Goal: Task Accomplishment & Management: Manage account settings

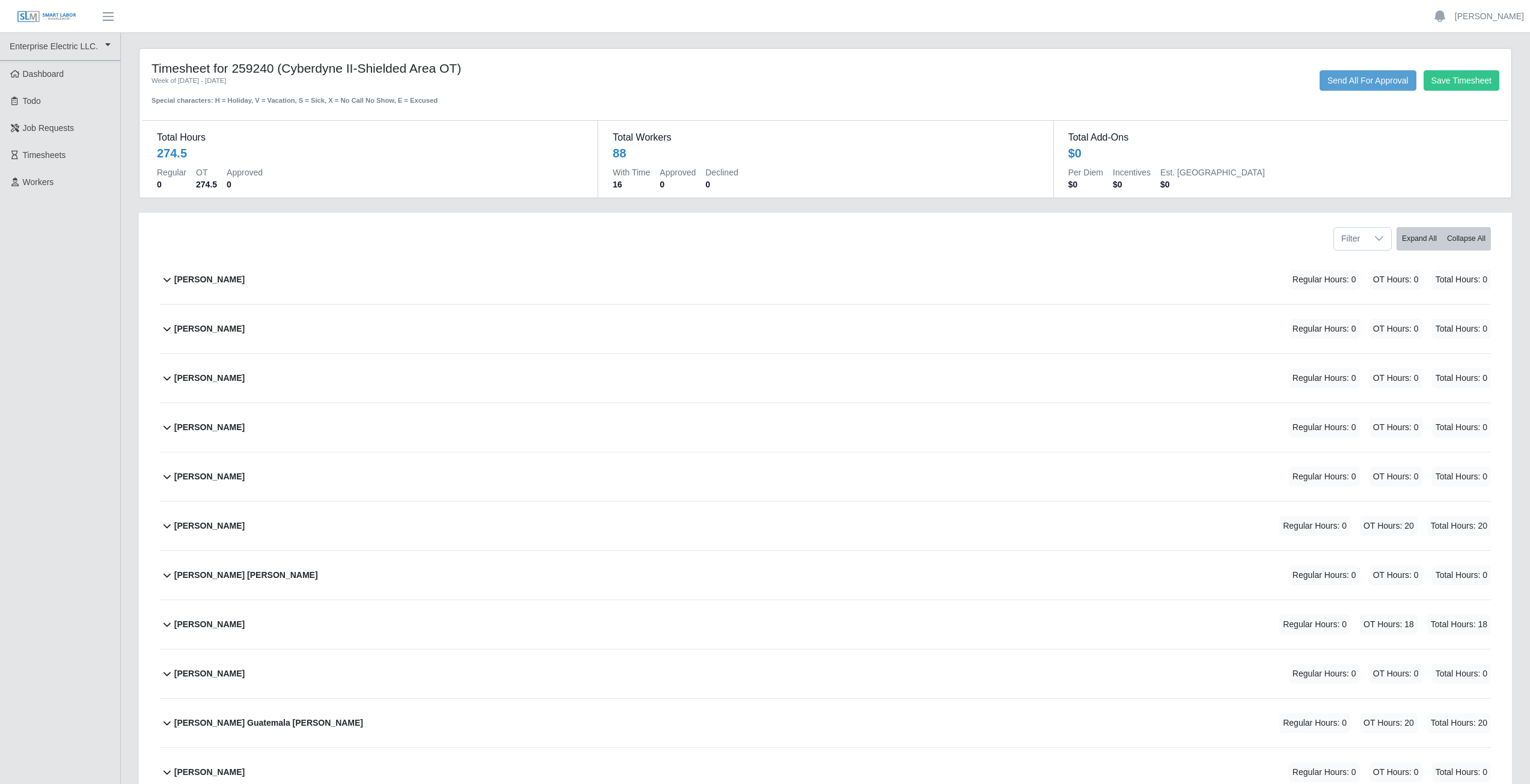
click at [228, 281] on b "[PERSON_NAME]" at bounding box center [209, 280] width 71 height 13
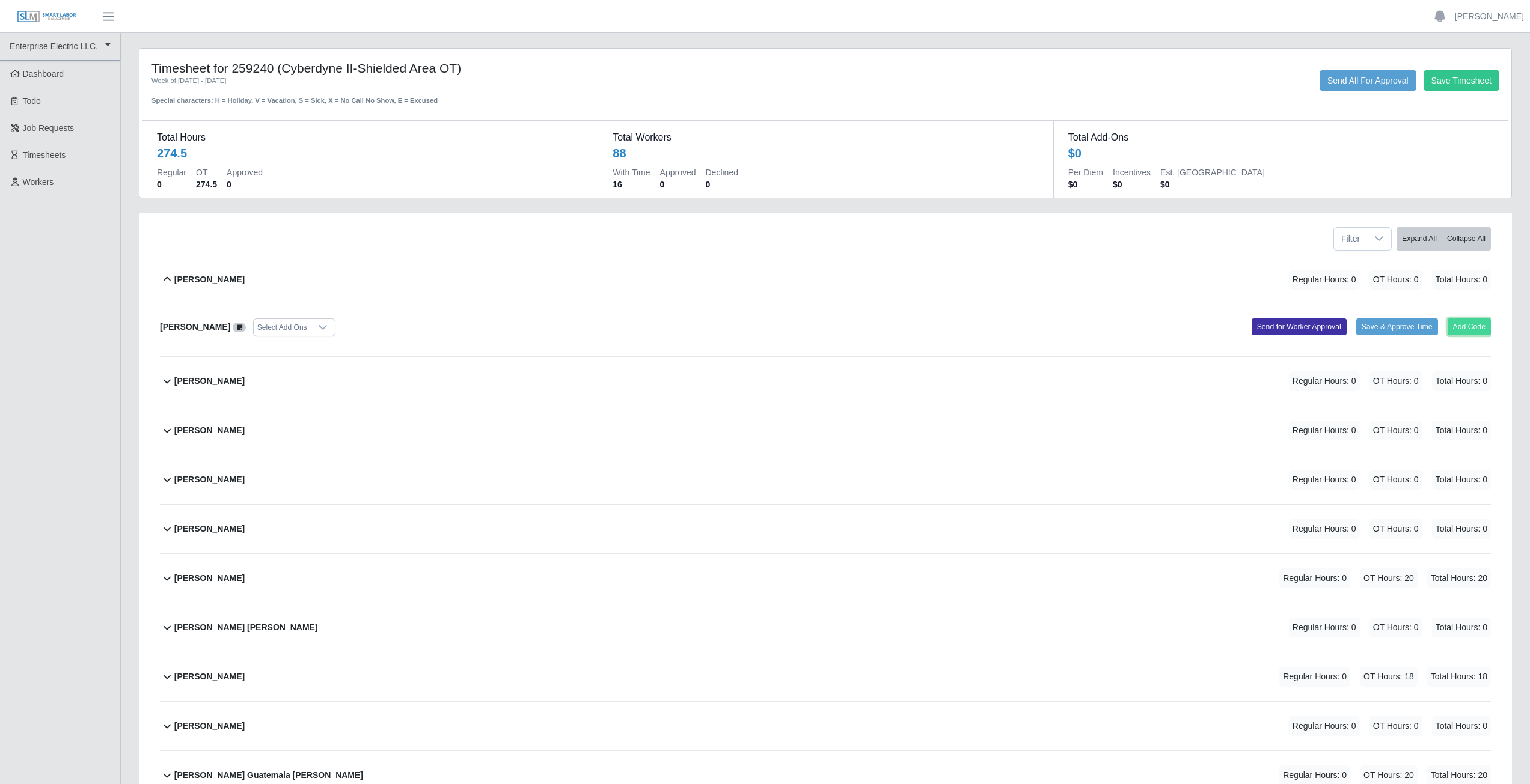
click at [760, 326] on button "Add Code" at bounding box center [1469, 326] width 44 height 17
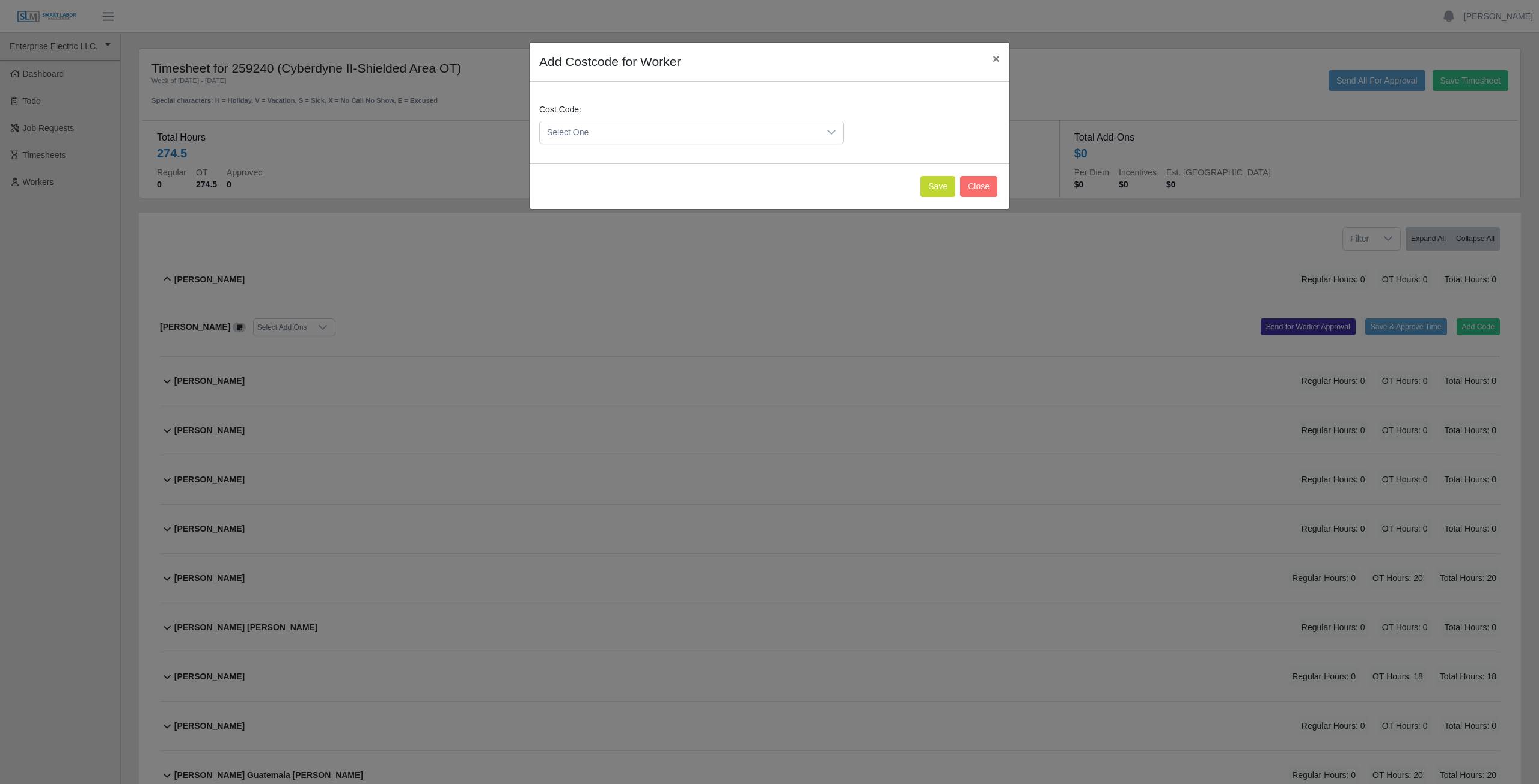
click at [760, 131] on icon at bounding box center [832, 132] width 10 height 10
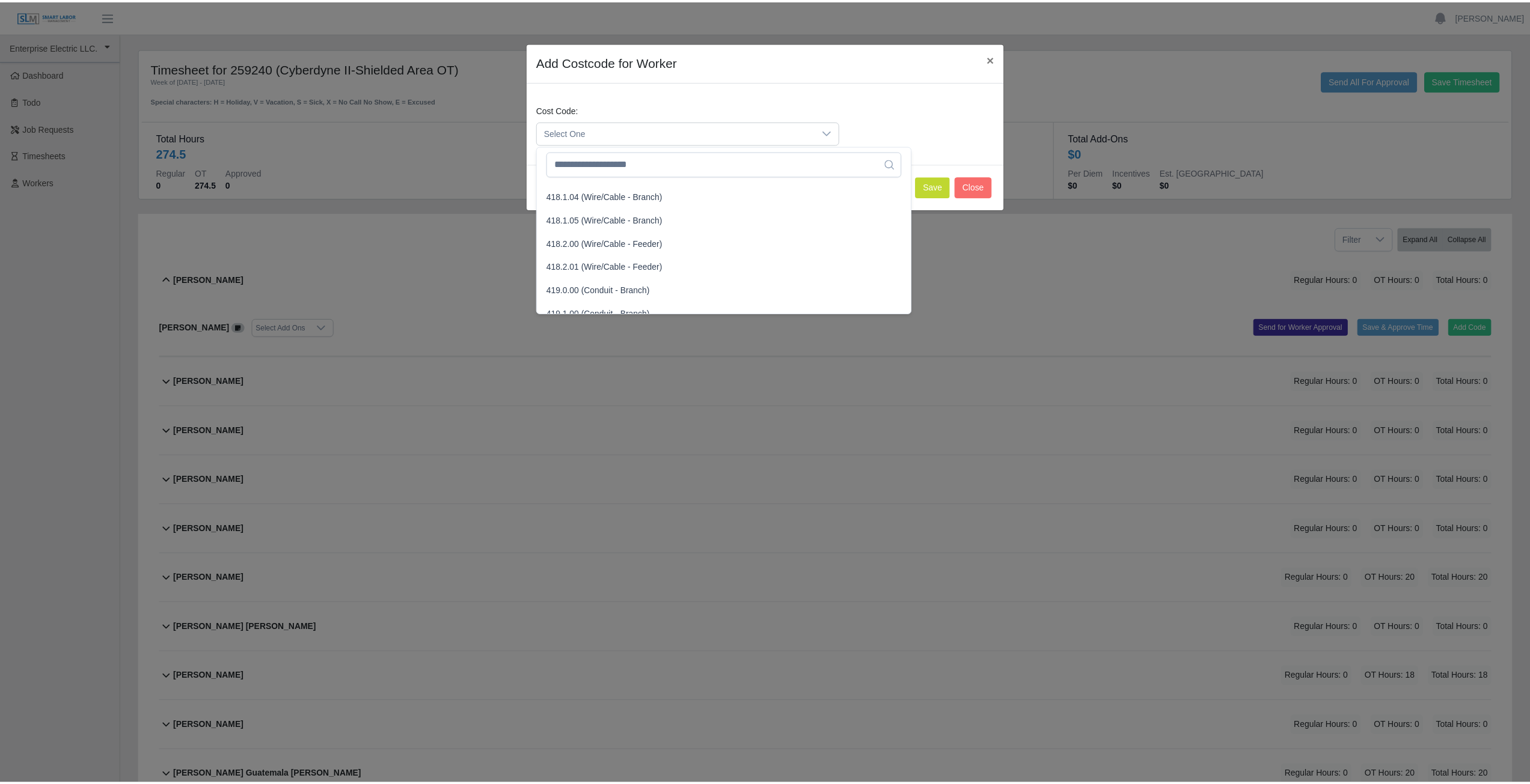
scroll to position [601, 0]
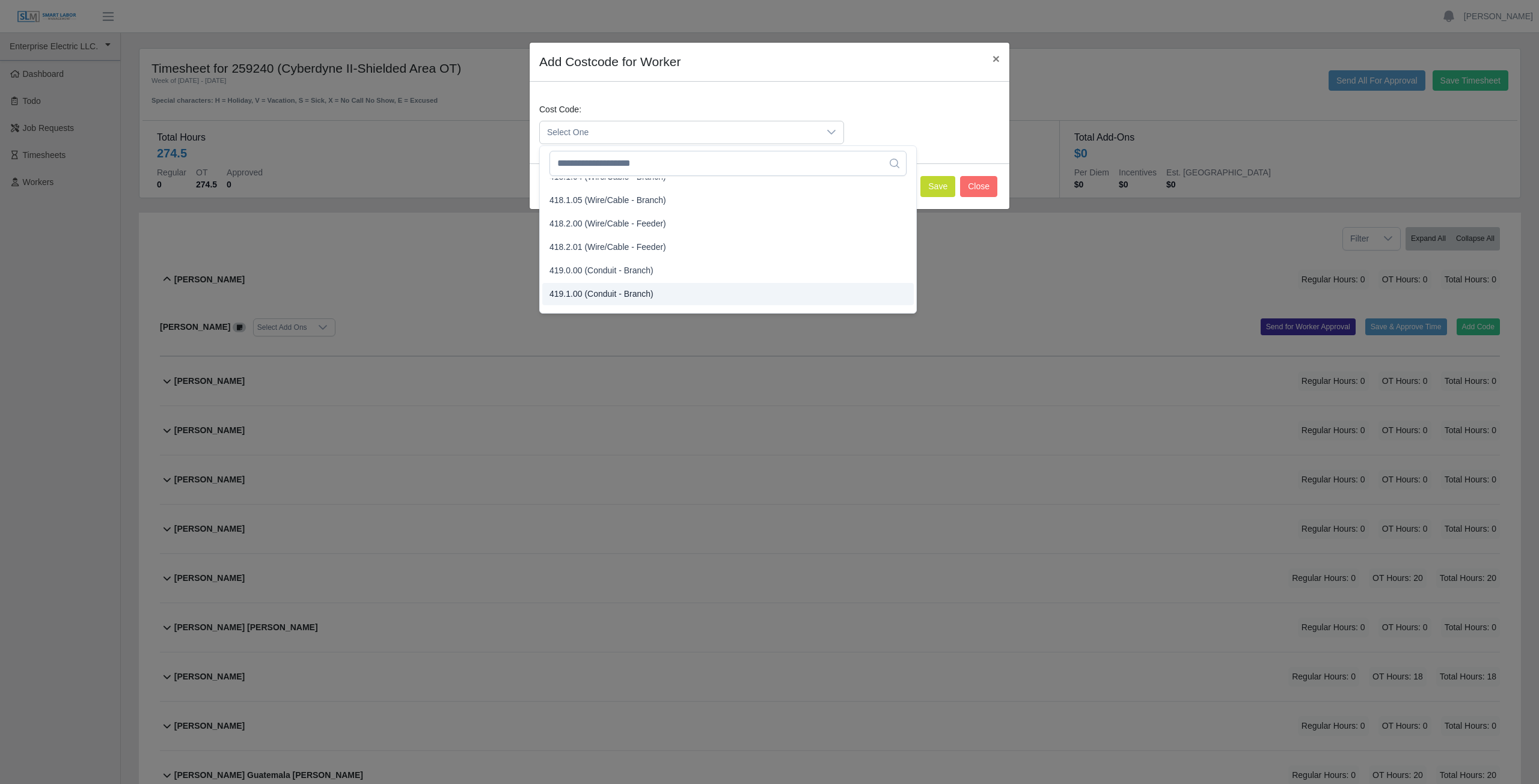
click at [599, 294] on span "419.1.00 (Conduit - Branch)" at bounding box center [601, 295] width 104 height 13
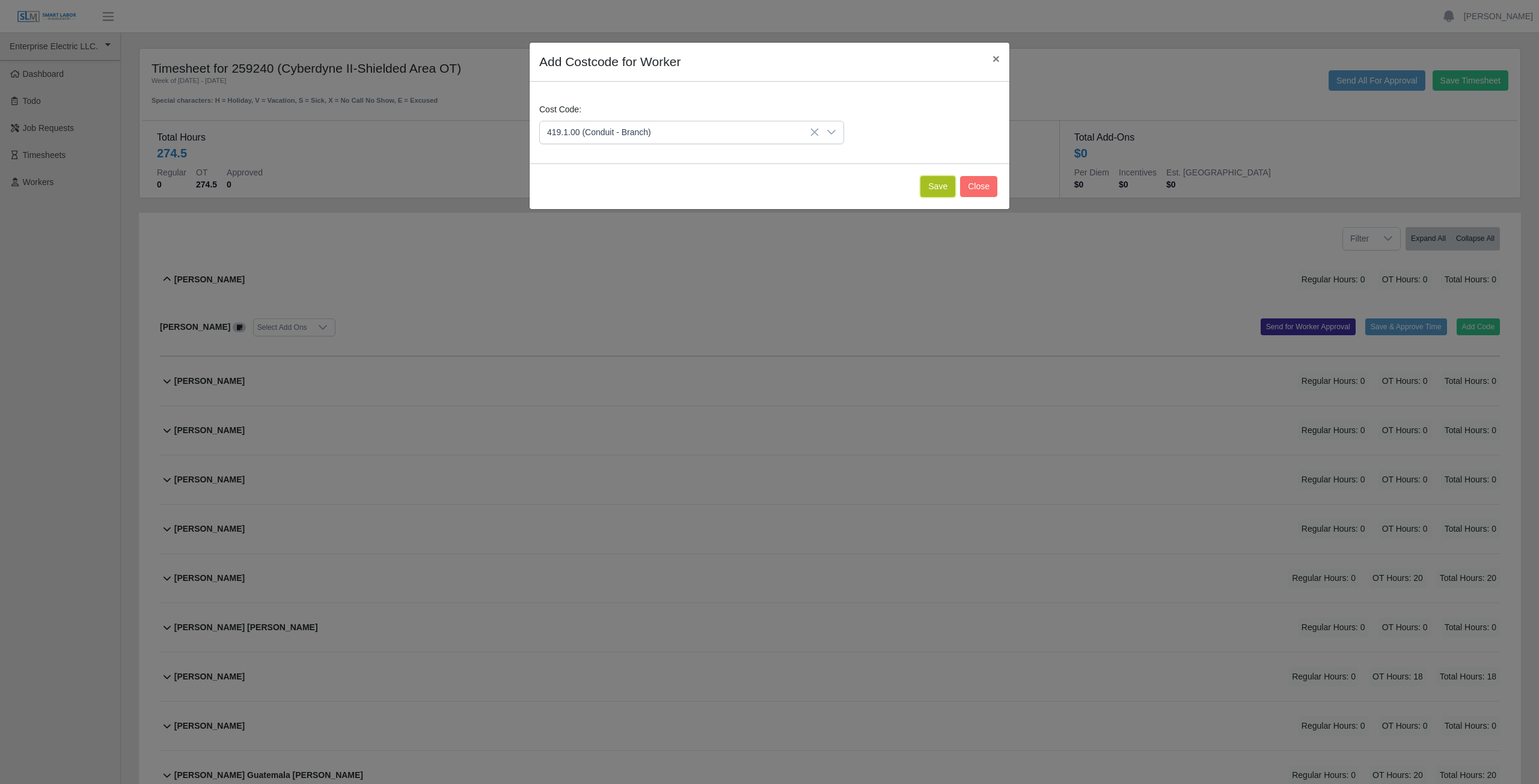
click at [760, 182] on button "Save" at bounding box center [938, 186] width 34 height 21
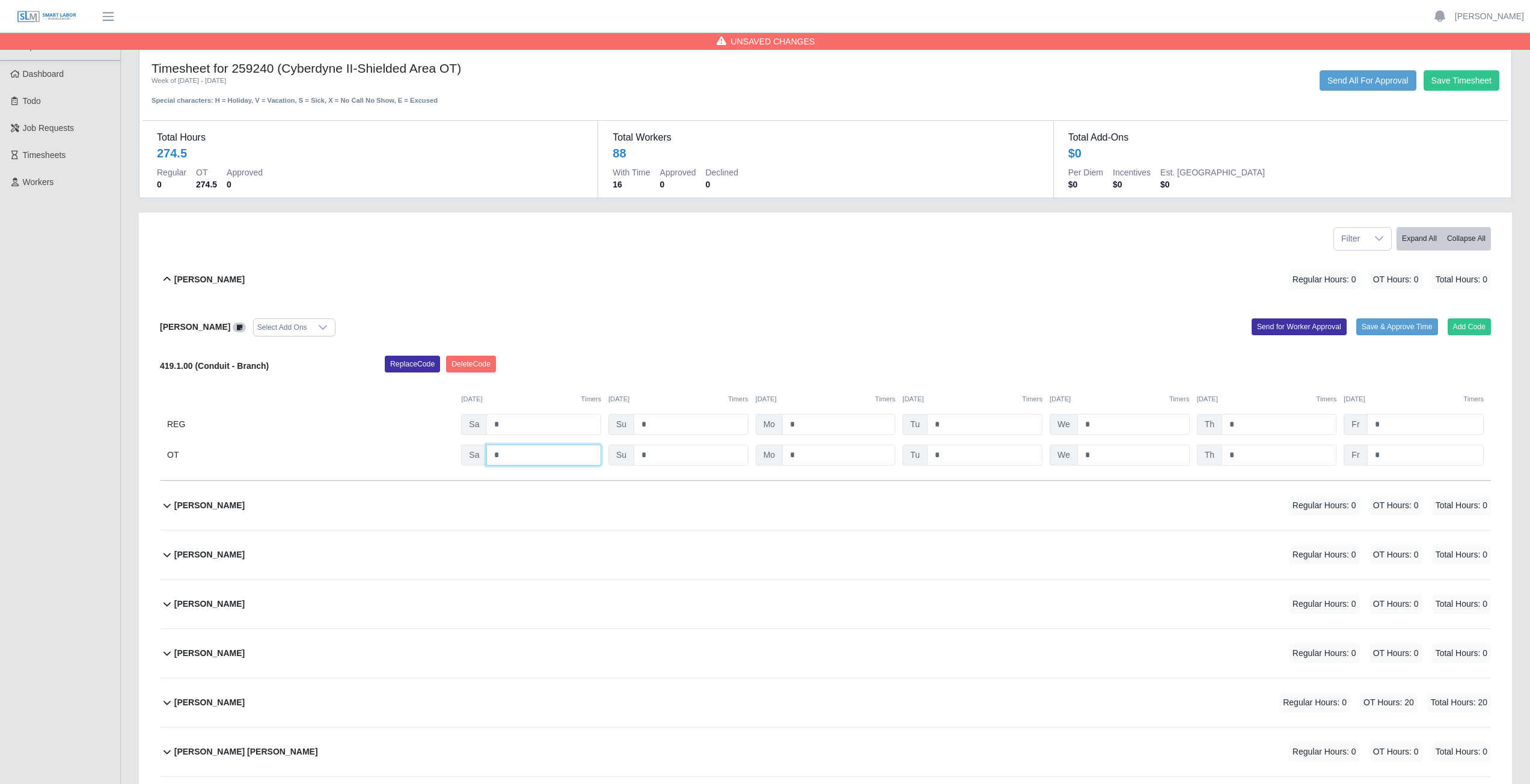
click at [501, 351] on input "*" at bounding box center [543, 455] width 115 height 21
type input "***"
click at [760, 351] on input "*" at bounding box center [838, 455] width 113 height 21
type input "***"
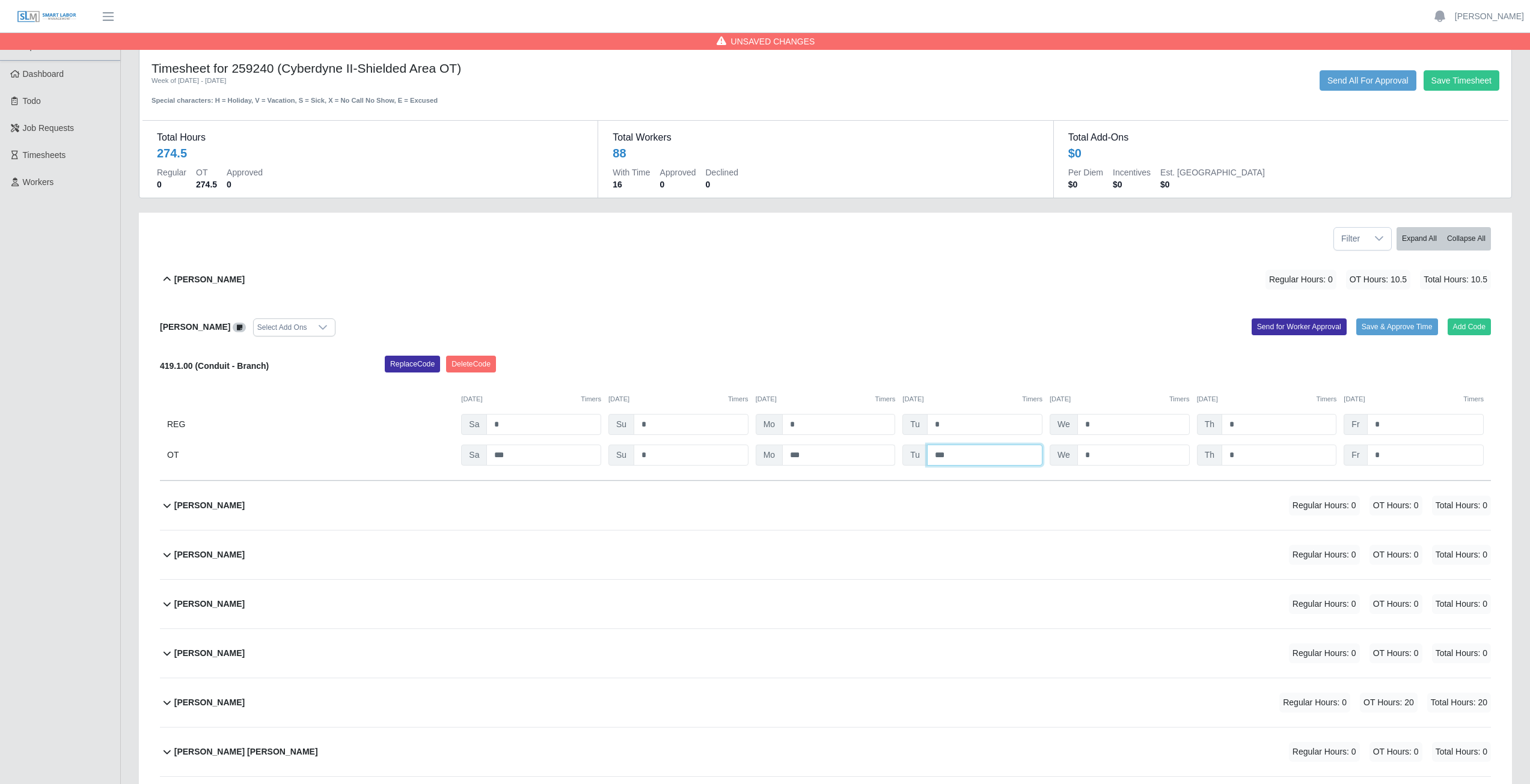
type input "***"
click at [760, 320] on div "Add Code Save & Approve Time Send for Worker Approval" at bounding box center [1162, 327] width 674 height 18
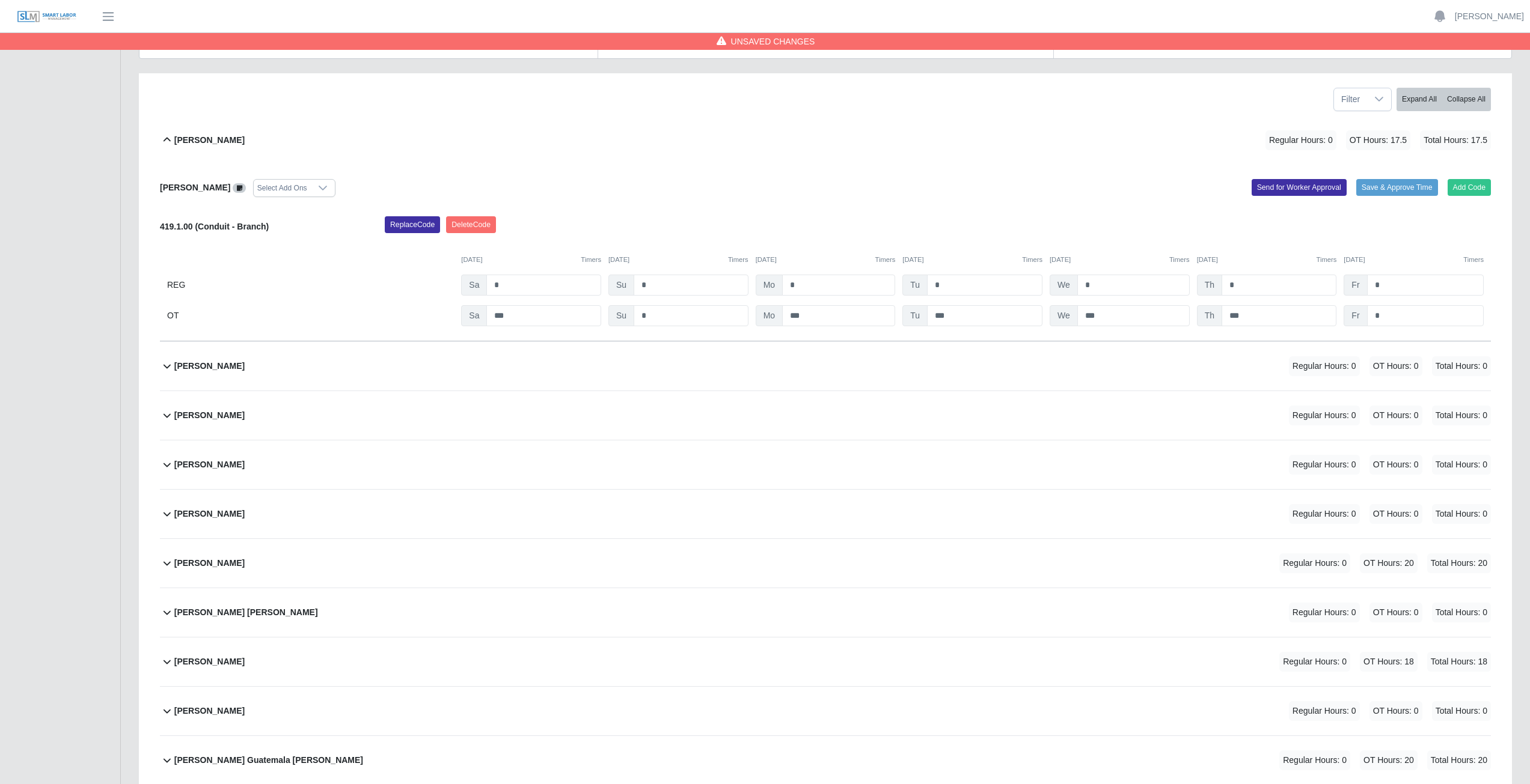
scroll to position [180, 0]
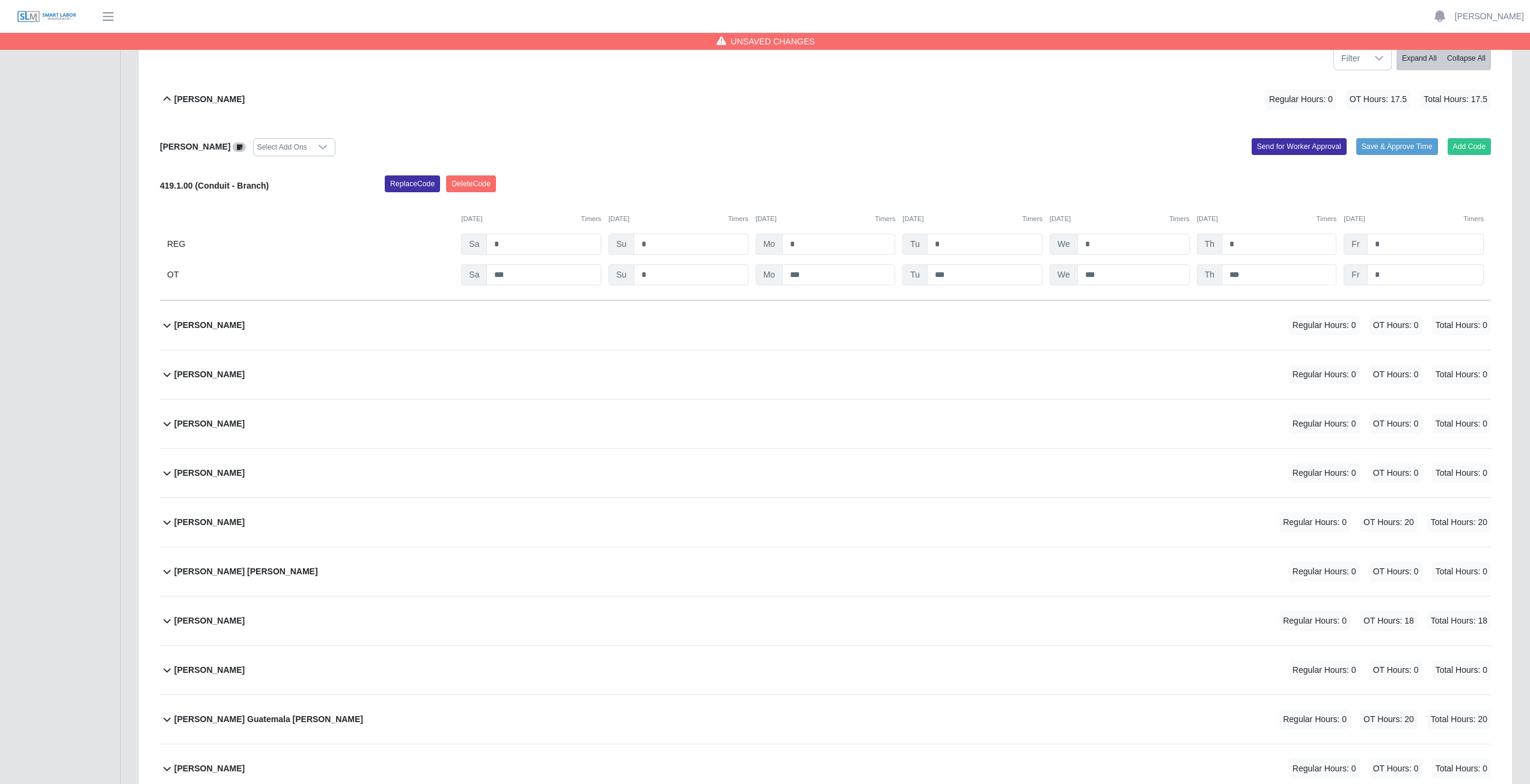
click at [199, 351] on b "[PERSON_NAME]" at bounding box center [209, 473] width 71 height 13
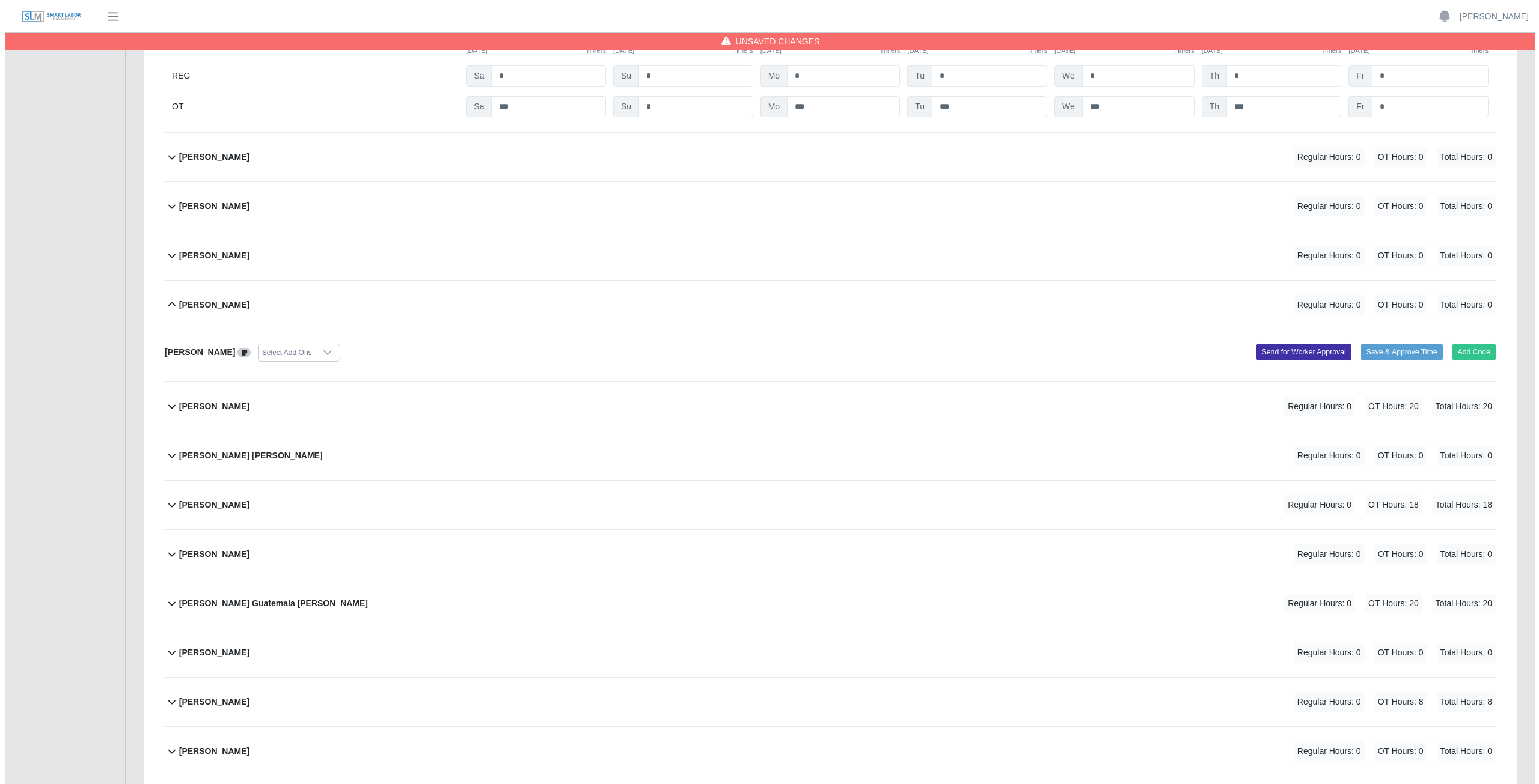
scroll to position [361, 0]
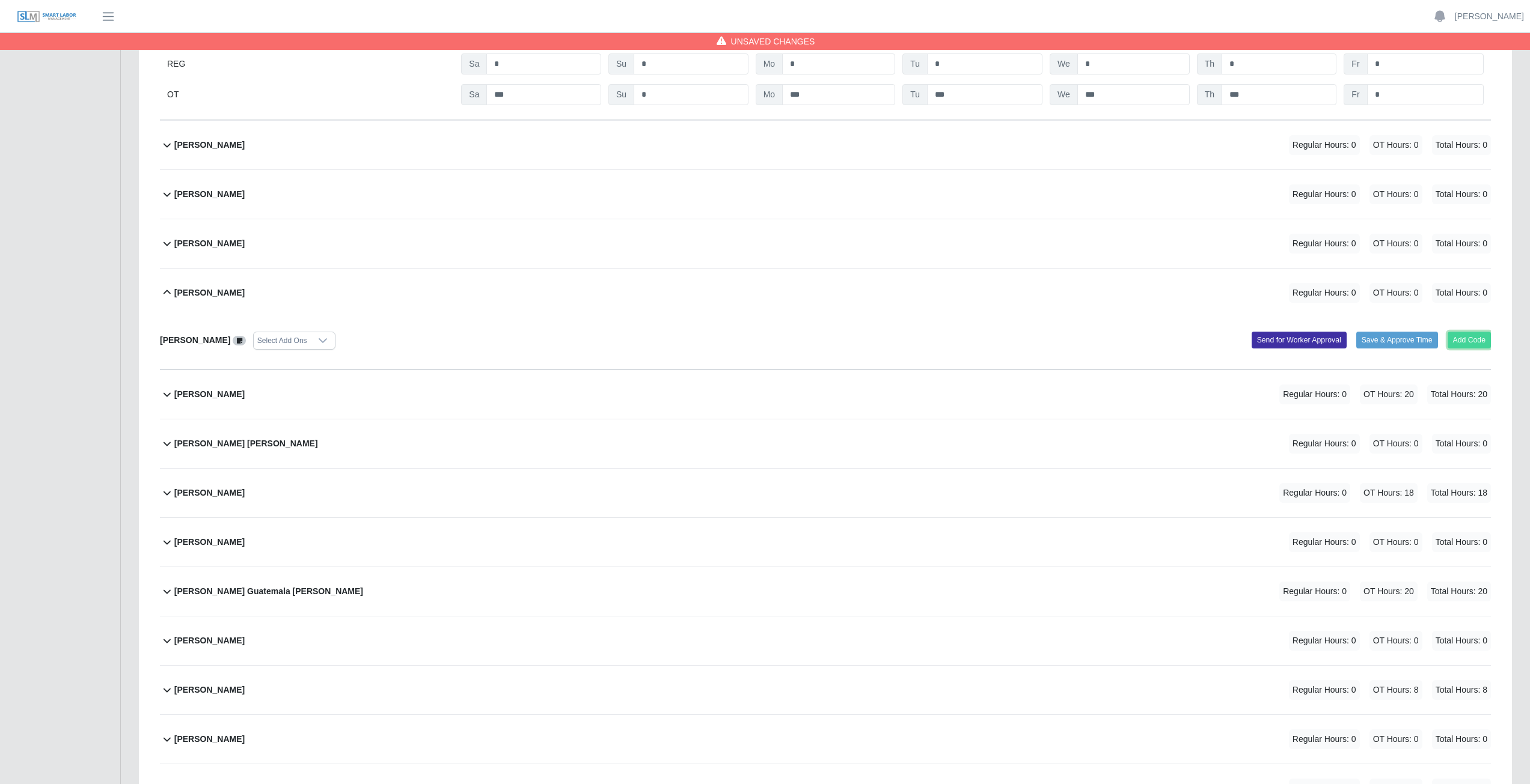
click at [760, 342] on button "Add Code" at bounding box center [1469, 340] width 44 height 17
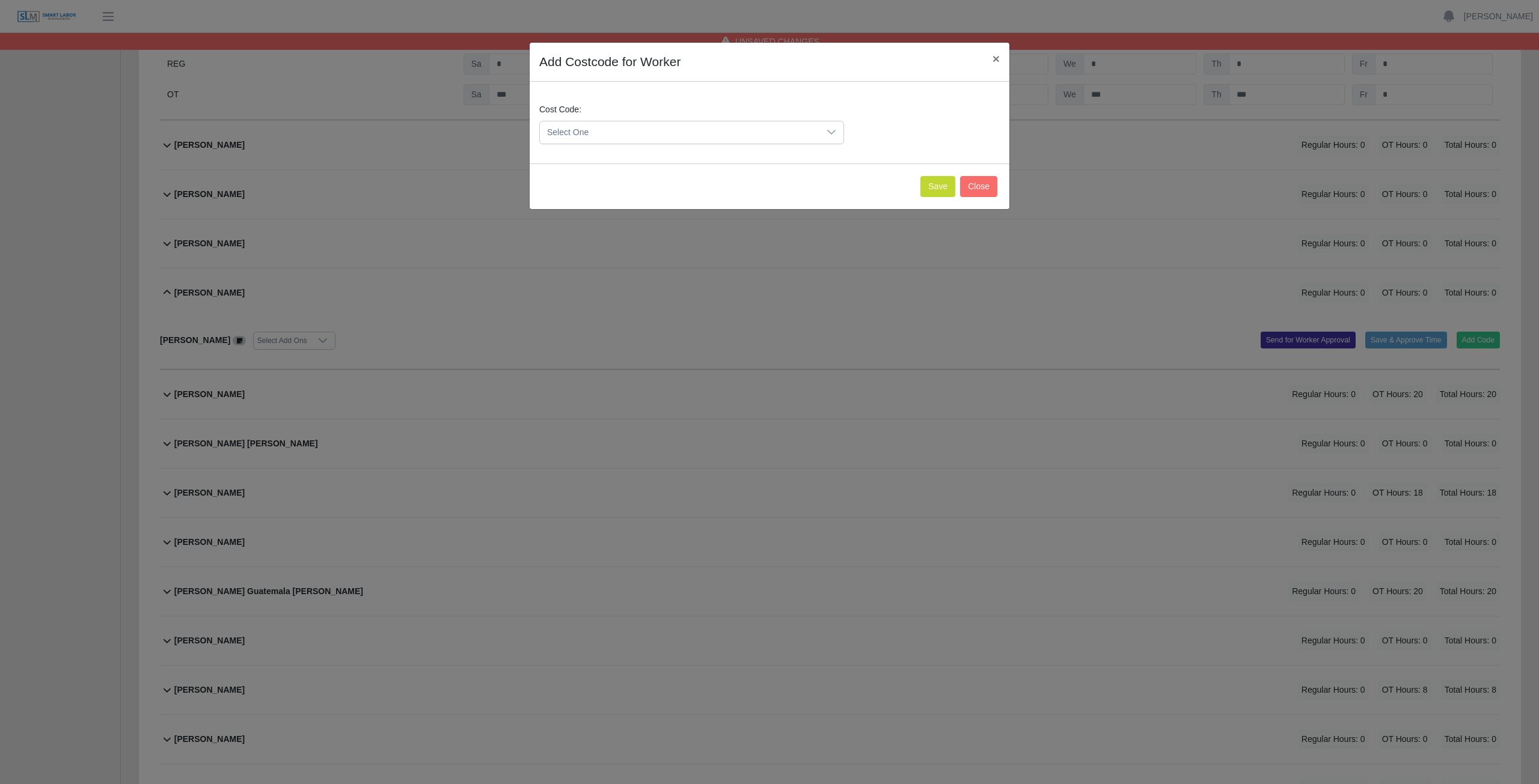
click at [760, 133] on icon at bounding box center [832, 132] width 10 height 10
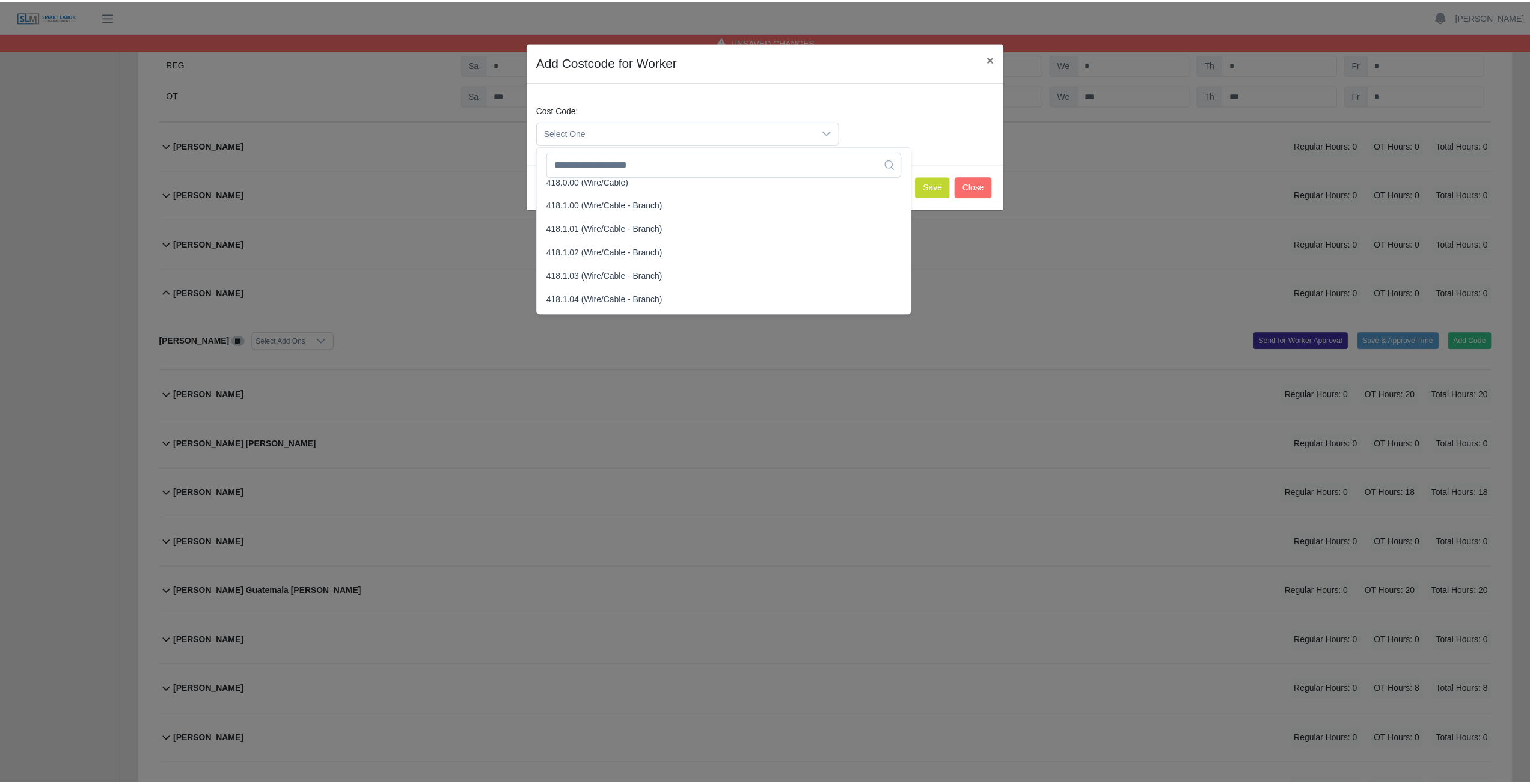
scroll to position [480, 0]
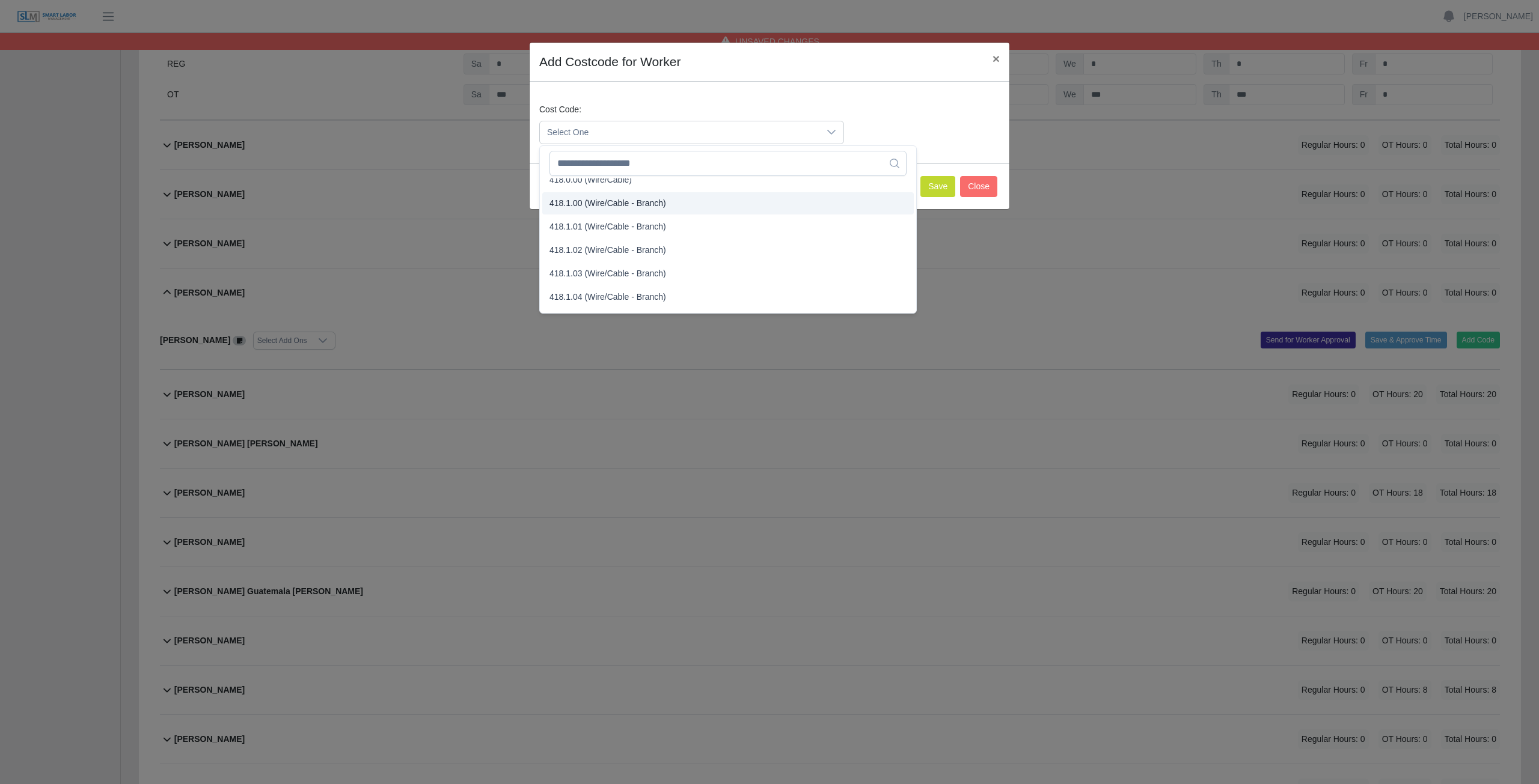
click at [595, 201] on span "418.1.00 (Wire/Cable - Branch)" at bounding box center [608, 203] width 117 height 13
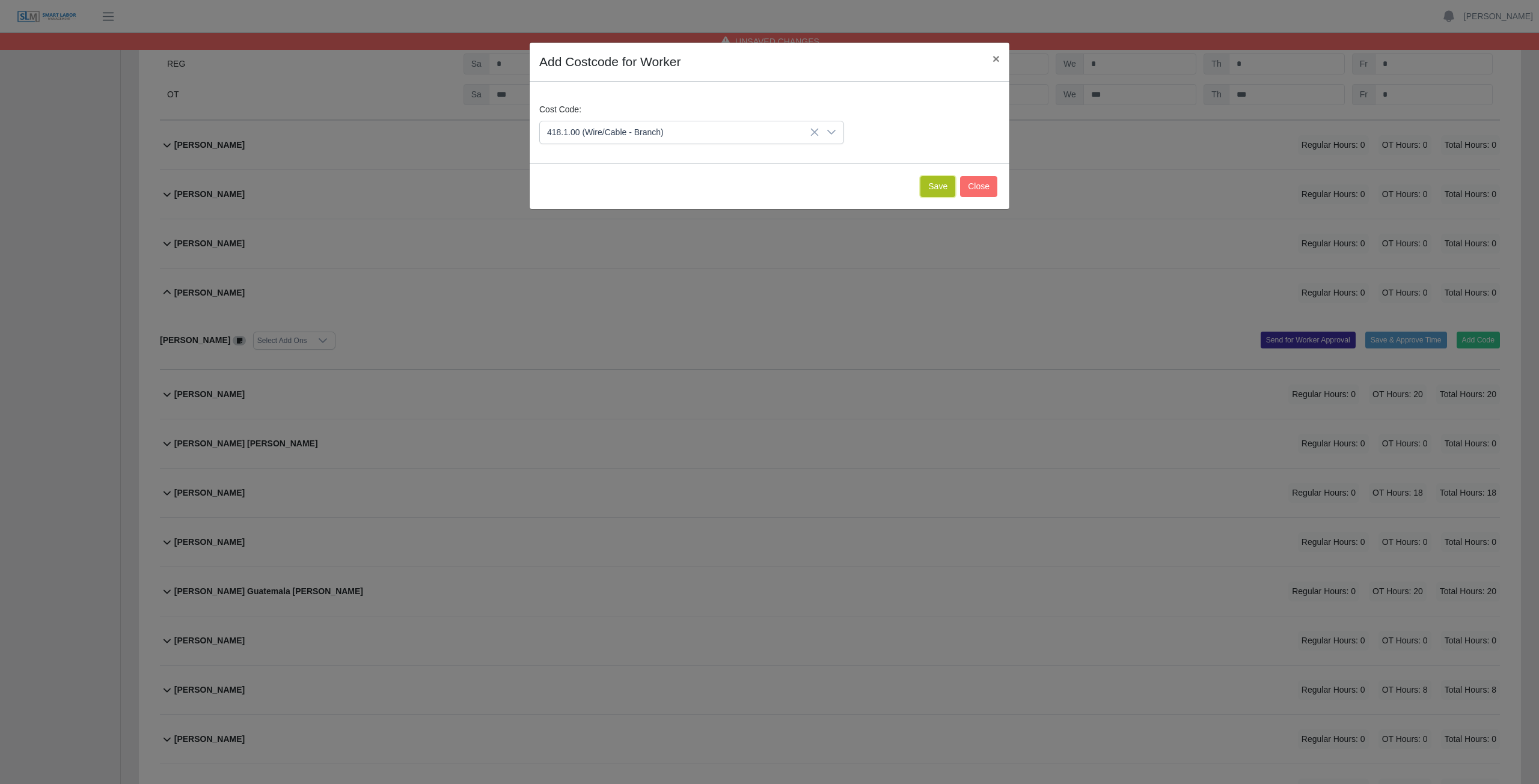
click at [760, 187] on button "Save" at bounding box center [938, 186] width 34 height 21
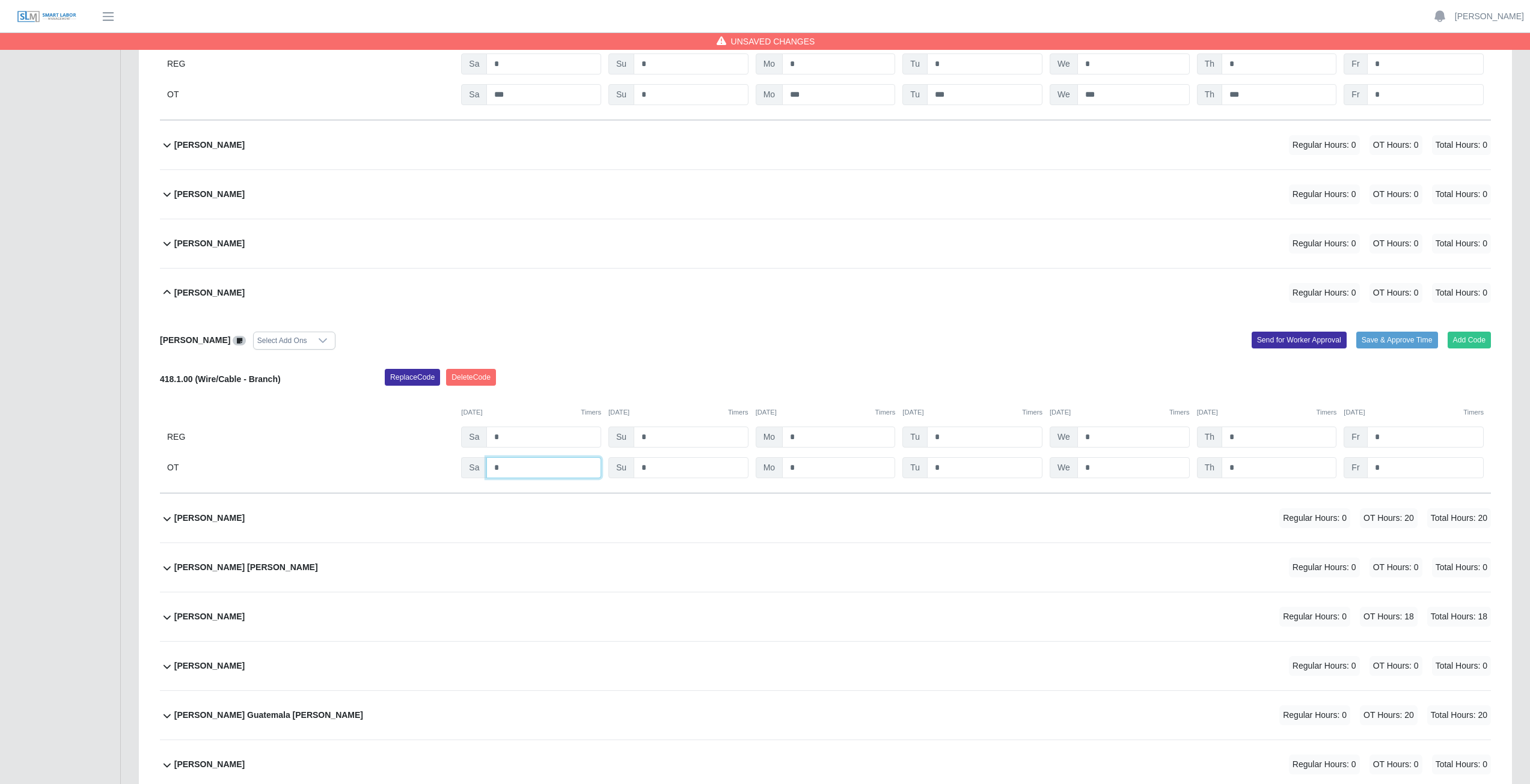
click at [509, 351] on input "*" at bounding box center [543, 468] width 115 height 21
type input "*"
click at [760, 351] on input "*" at bounding box center [838, 468] width 113 height 21
type input "*"
click at [760, 351] on input "*" at bounding box center [983, 468] width 115 height 21
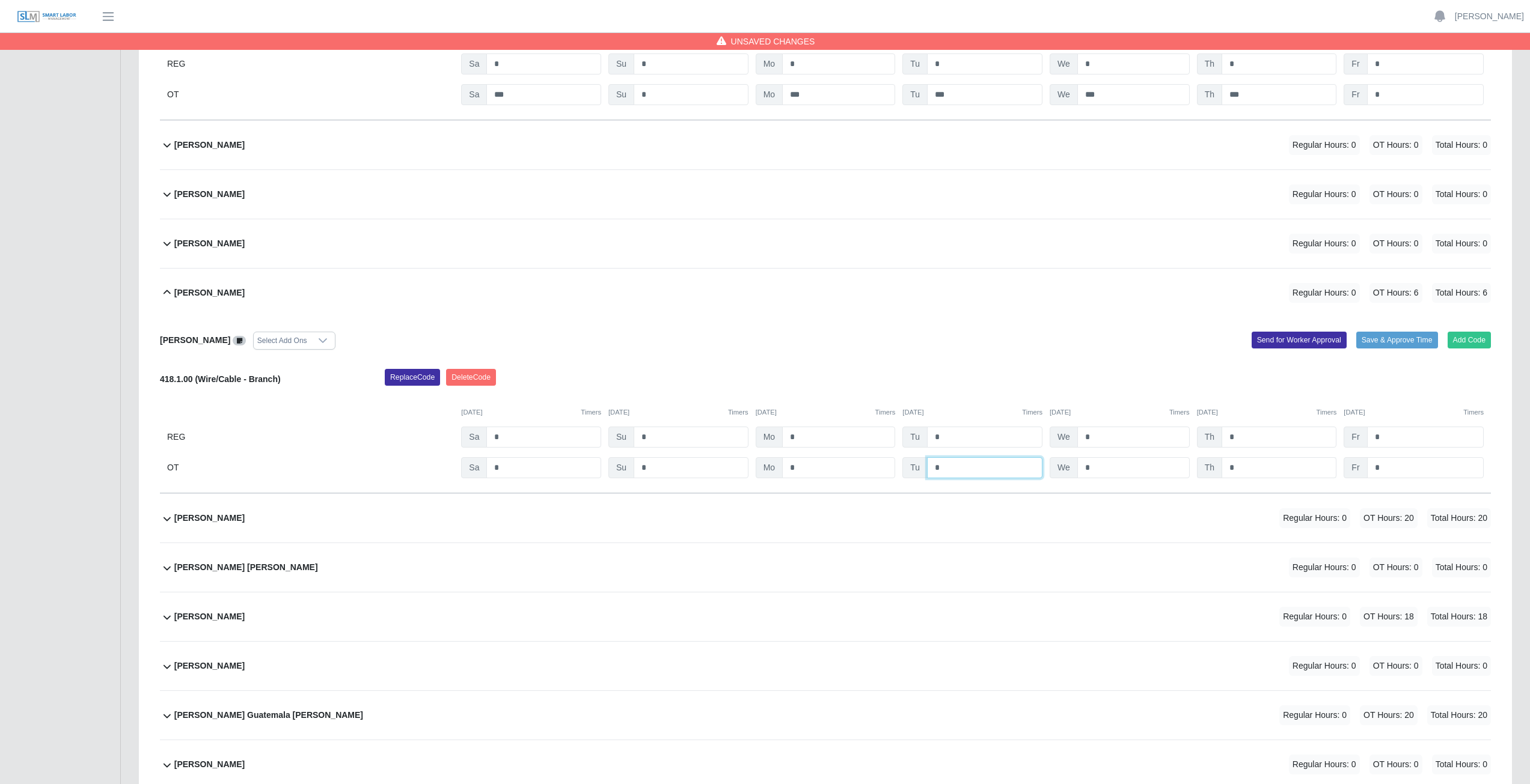
type input "*"
click at [760, 351] on input "*" at bounding box center [1278, 468] width 115 height 21
type input "*"
click at [760, 351] on input "*" at bounding box center [1425, 468] width 117 height 21
type input "*"
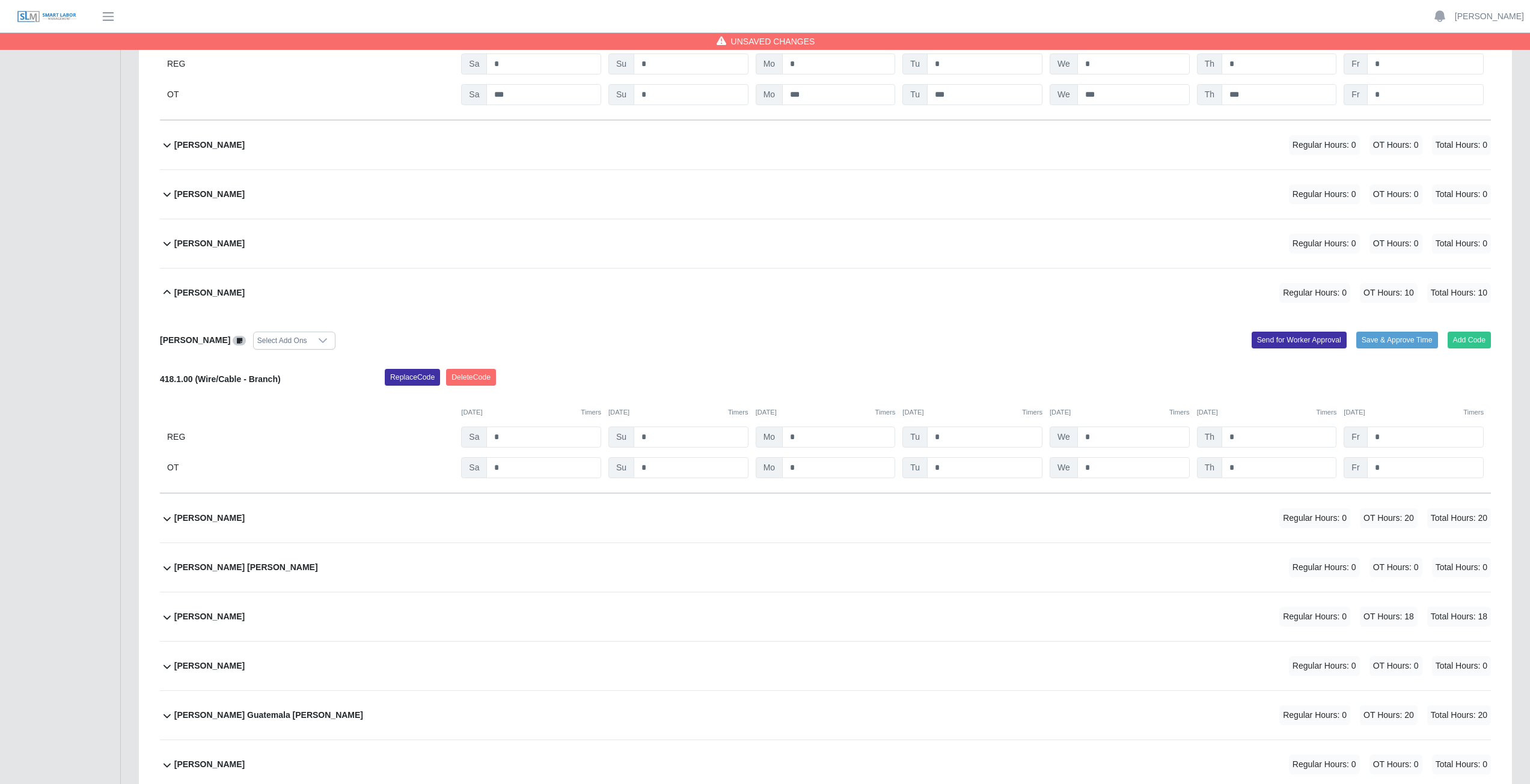
click at [760, 332] on div "Add Code Save & Approve Time Send for Worker Approval" at bounding box center [1162, 341] width 674 height 18
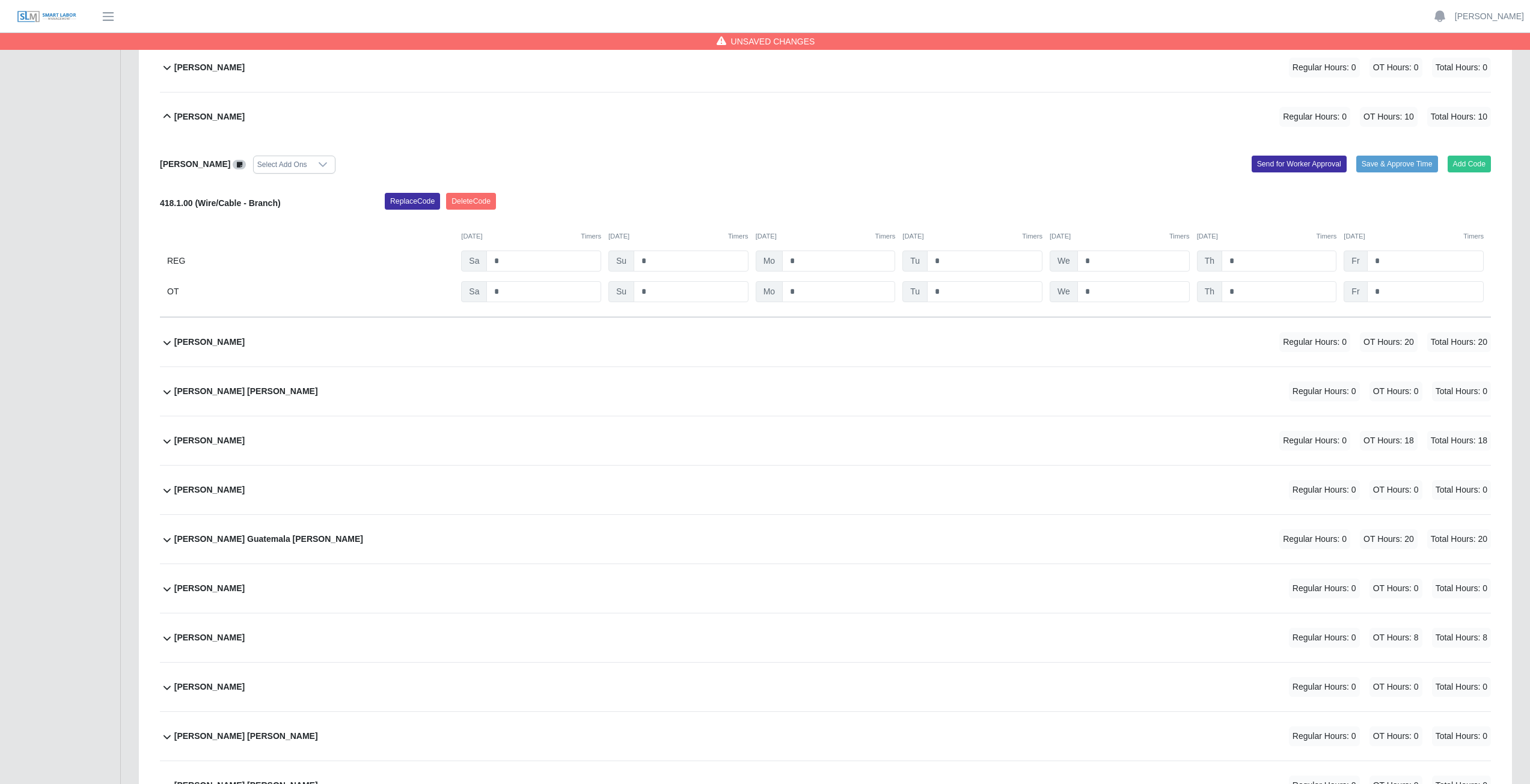
scroll to position [541, 0]
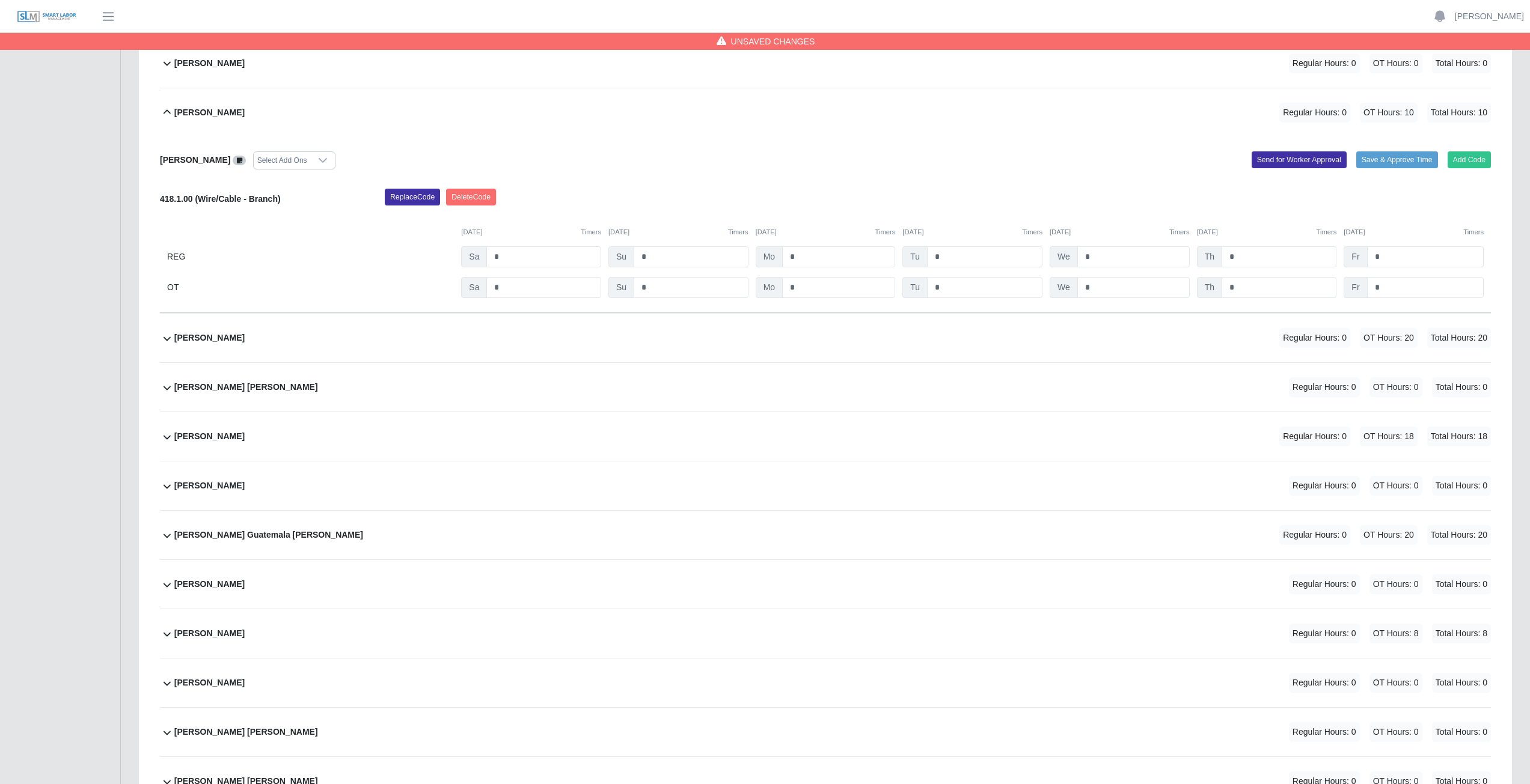
click at [379, 344] on div "Aminadad Jarquin Regular Hours: 0 OT Hours: 20 Total Hours: 20" at bounding box center [832, 338] width 1316 height 49
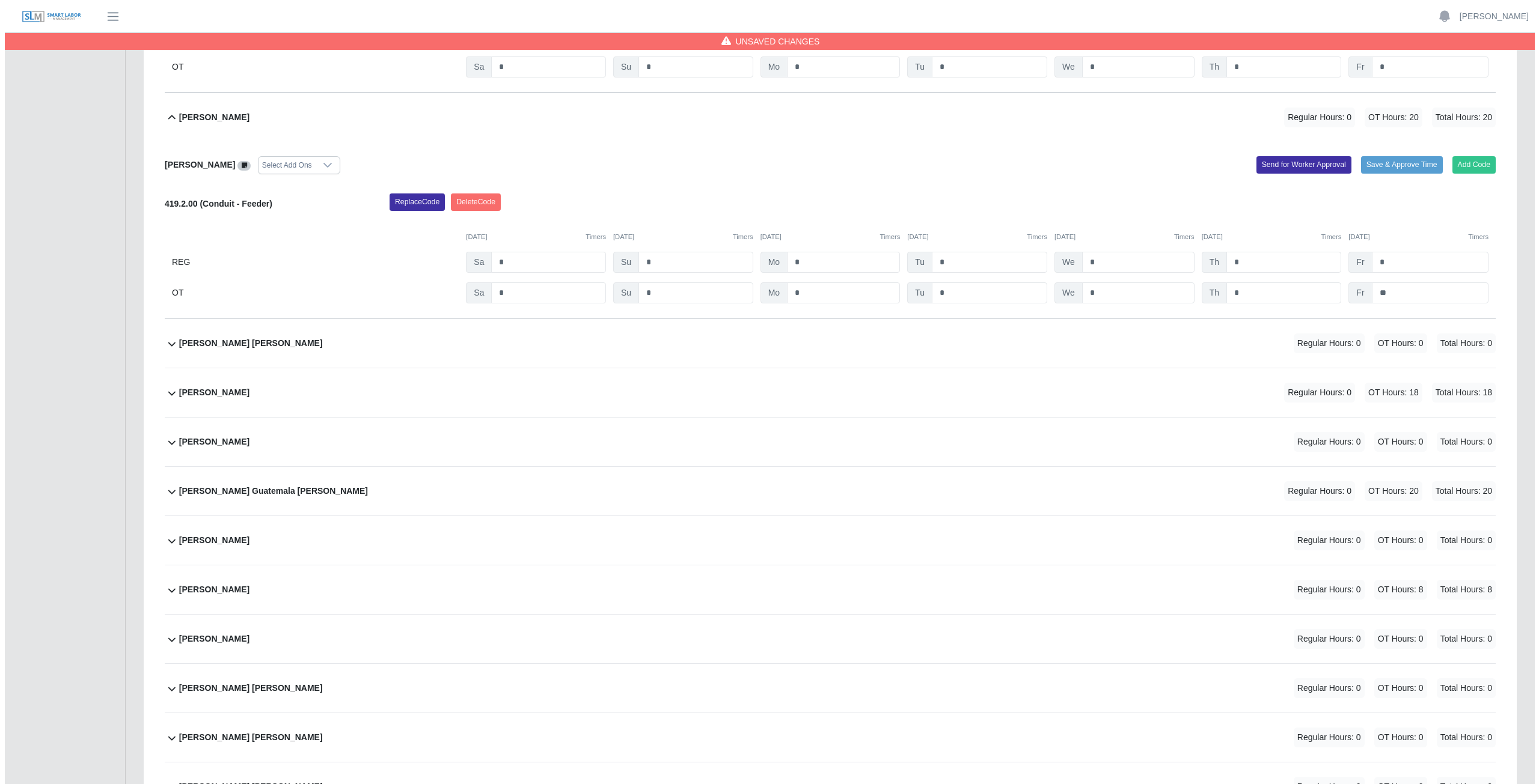
scroll to position [781, 0]
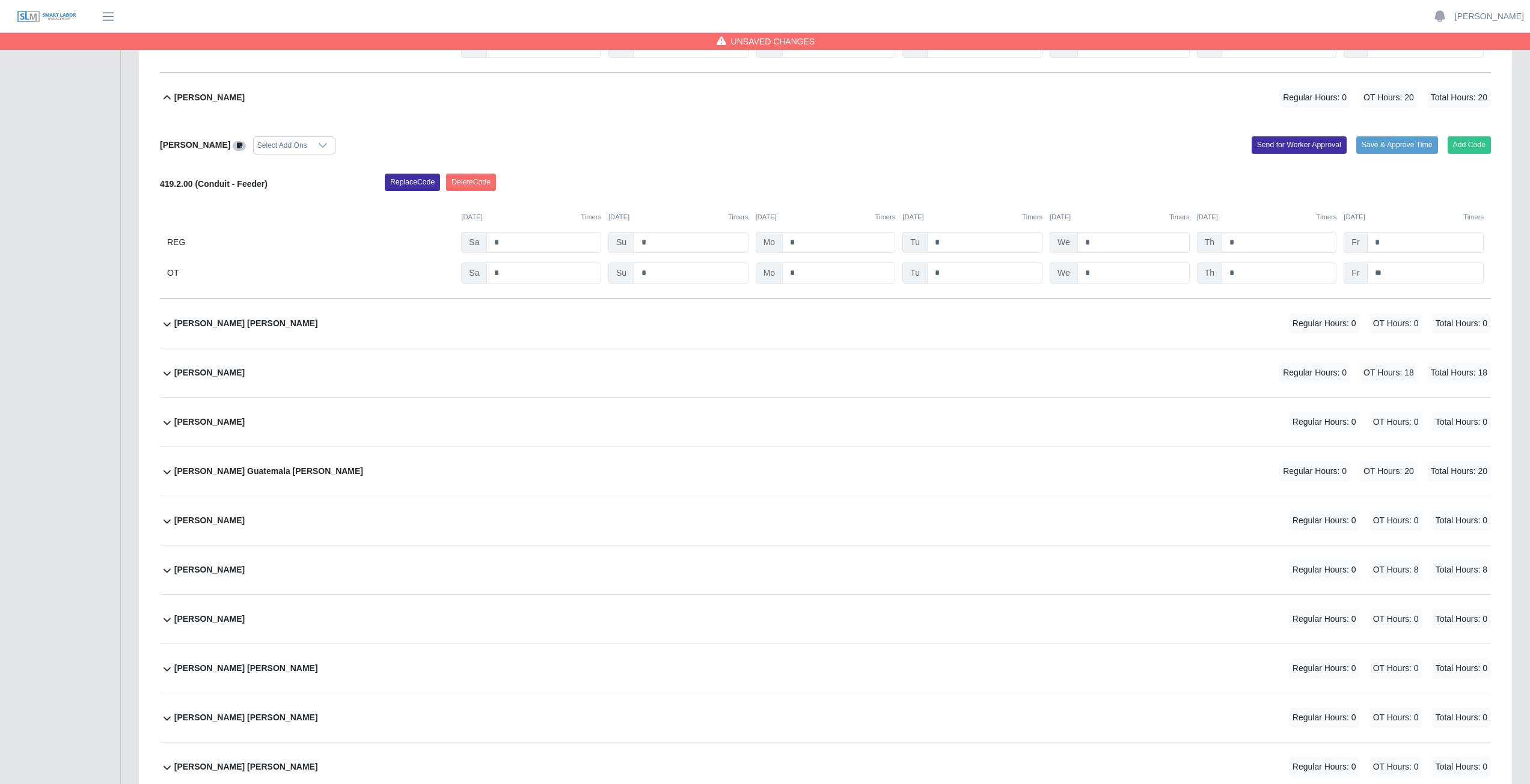
click at [402, 351] on div "Avelino Alvarado Juarez Regular Hours: 0 OT Hours: 0 Total Hours: 0" at bounding box center [832, 521] width 1316 height 49
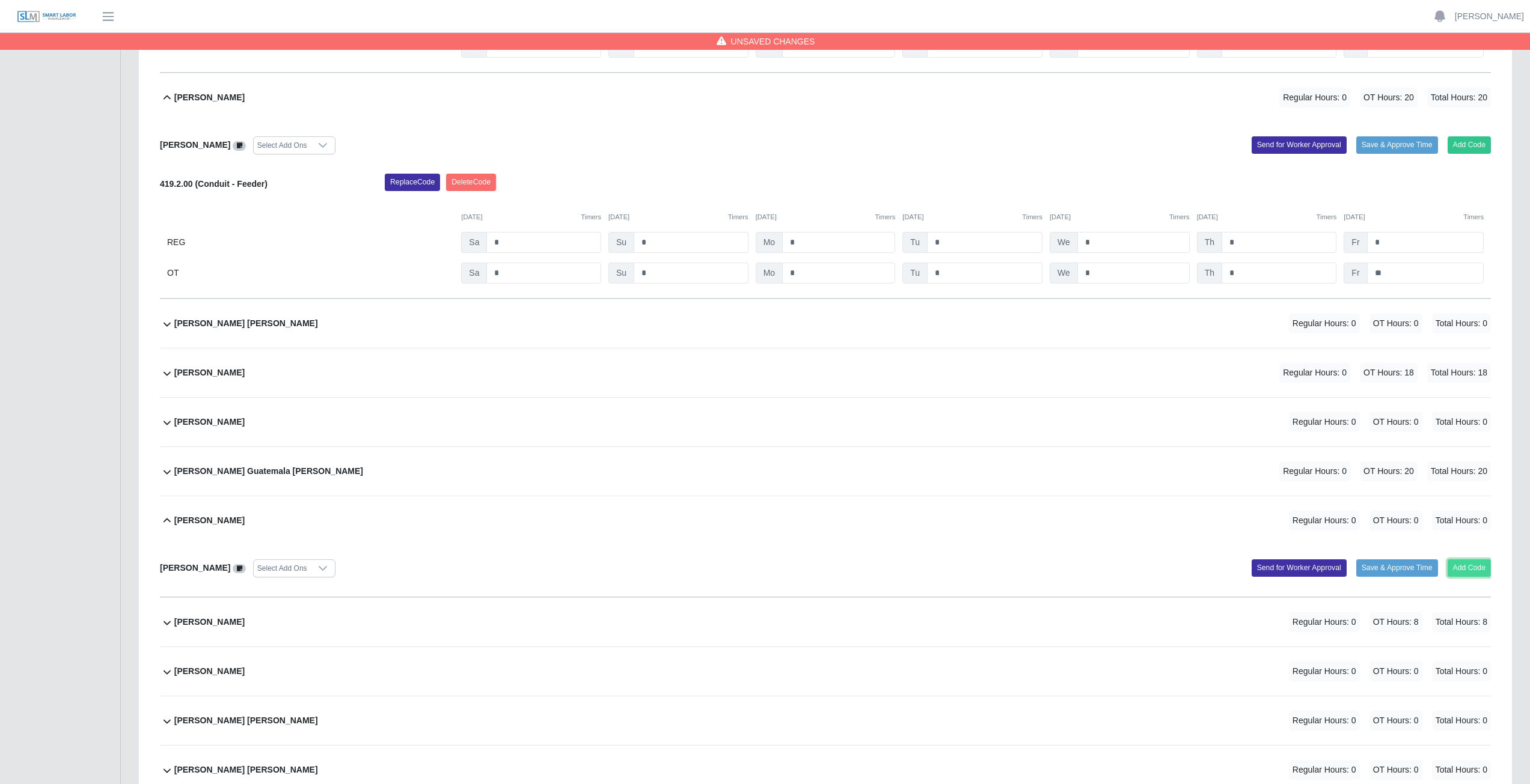
click at [760, 351] on button "Add Code" at bounding box center [1469, 567] width 44 height 17
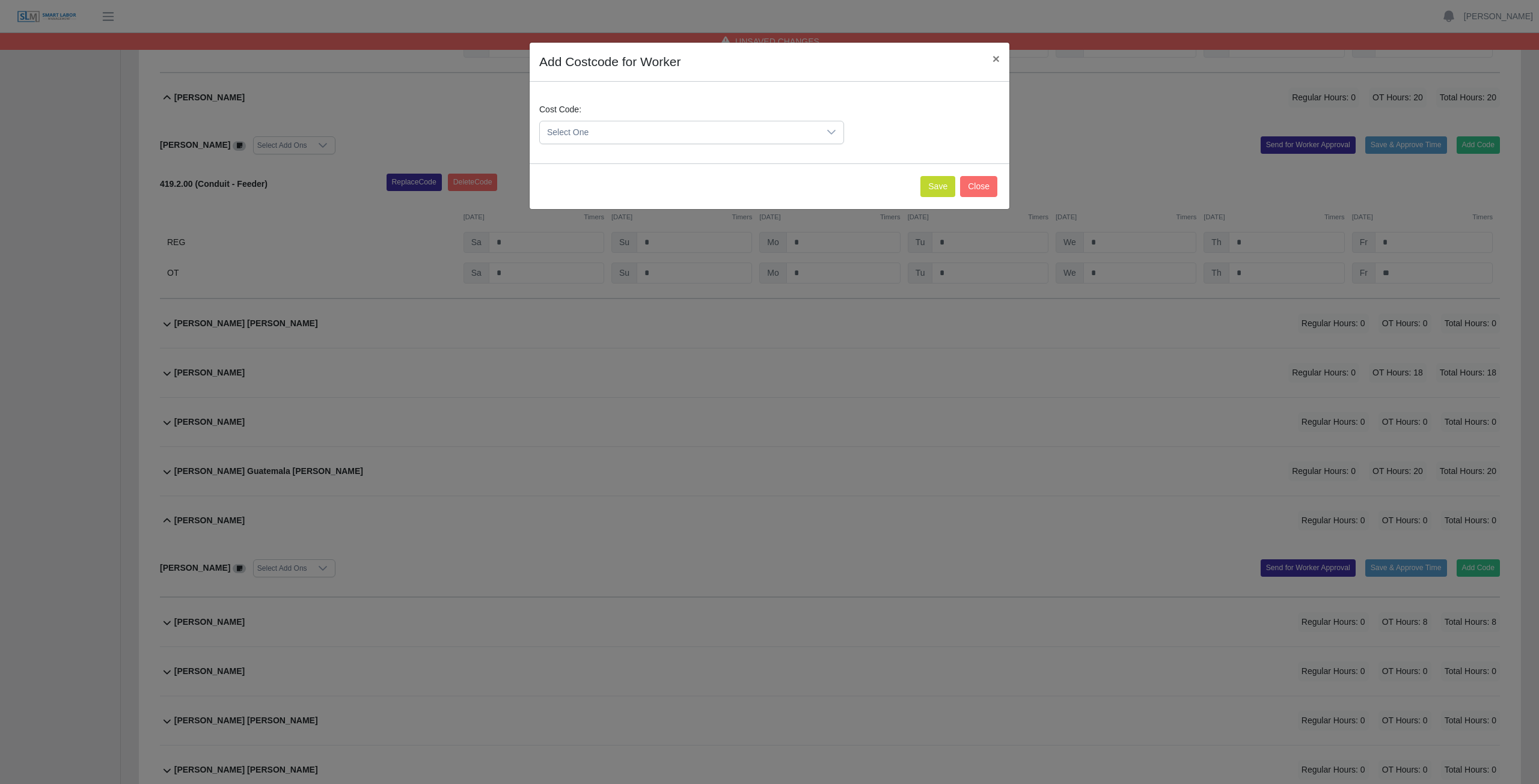
click at [760, 137] on icon at bounding box center [832, 132] width 10 height 10
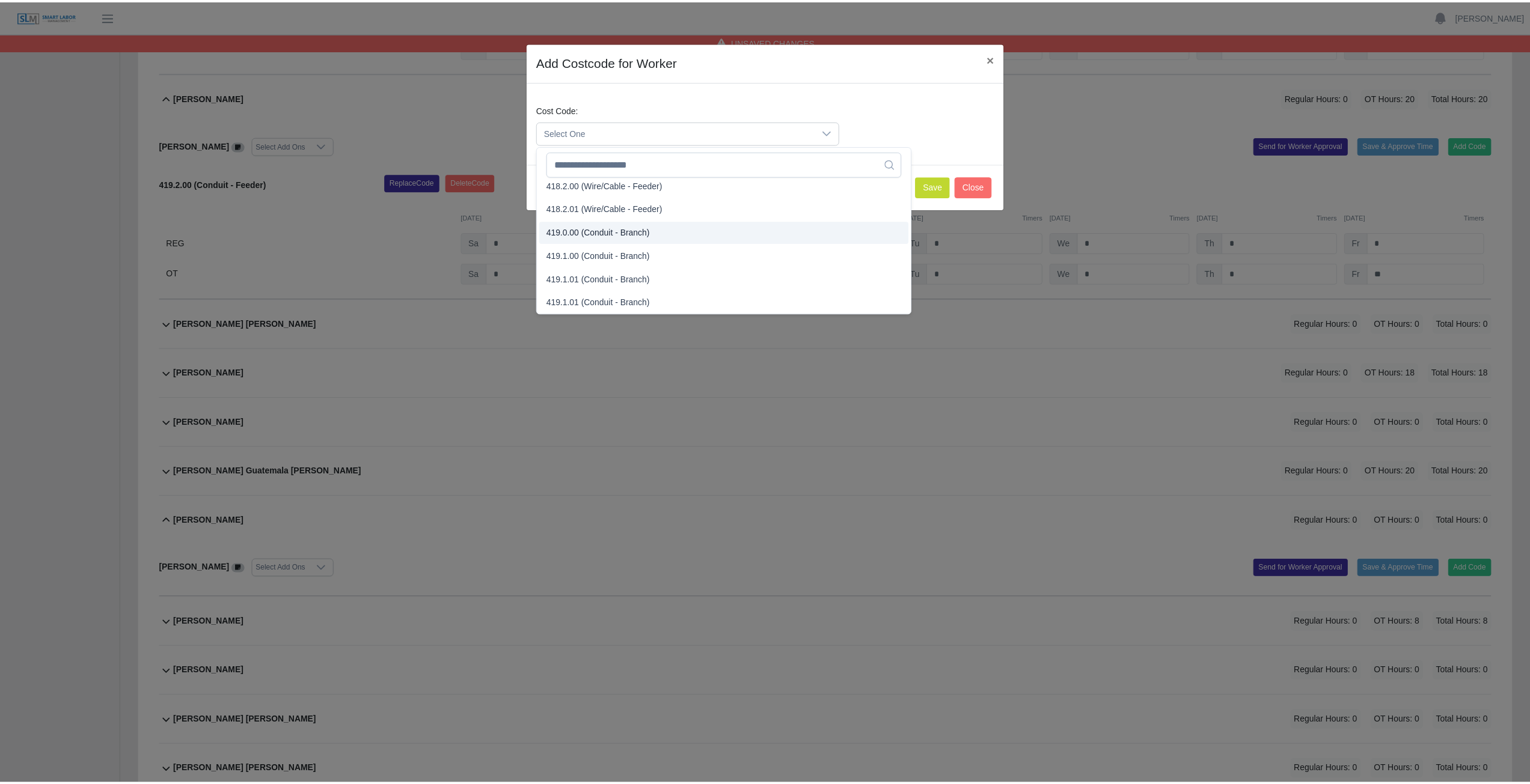
scroll to position [661, 0]
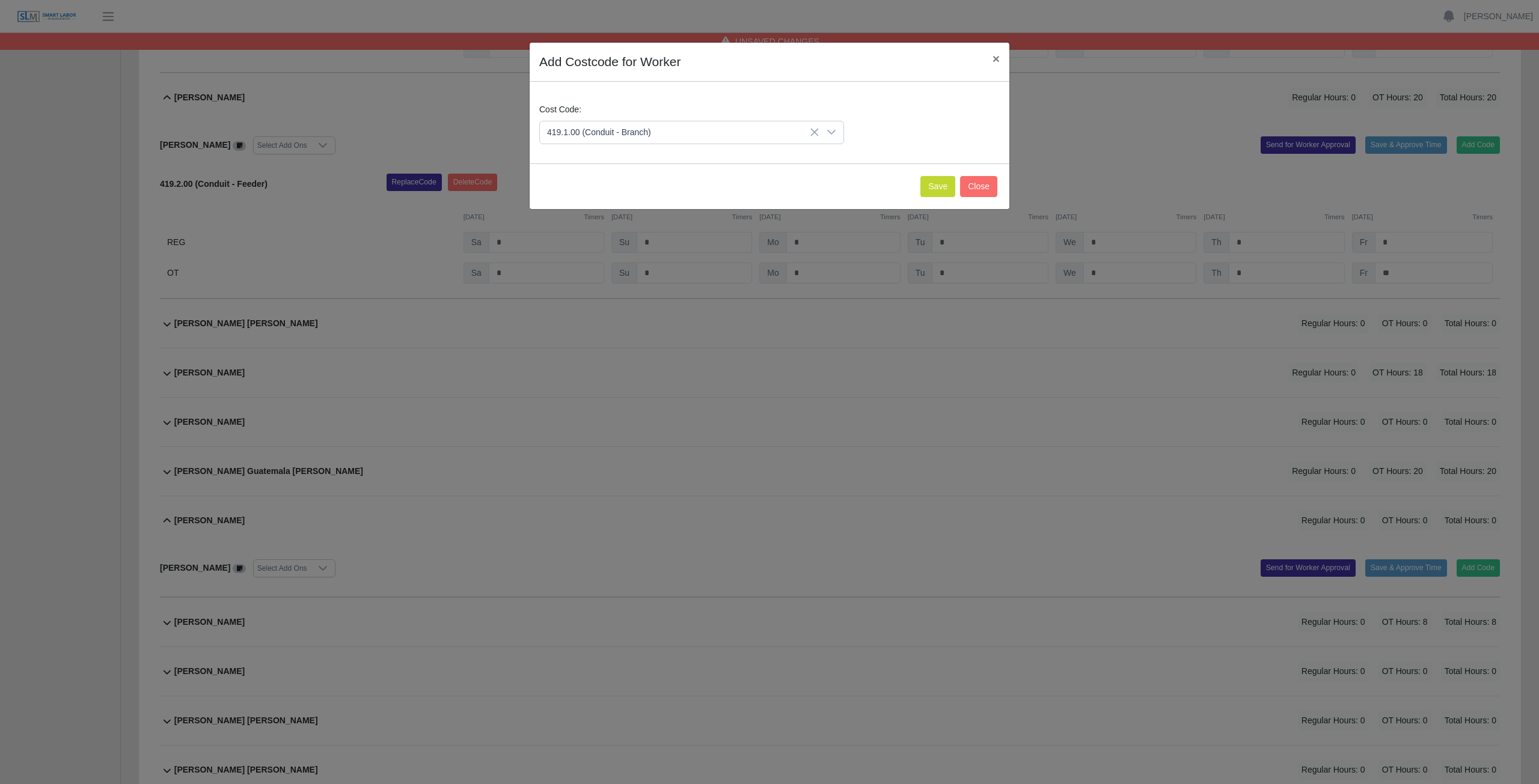
click at [609, 236] on span "419.1.00 (Conduit - Branch)" at bounding box center [601, 234] width 104 height 13
click at [760, 187] on button "Save" at bounding box center [938, 186] width 34 height 21
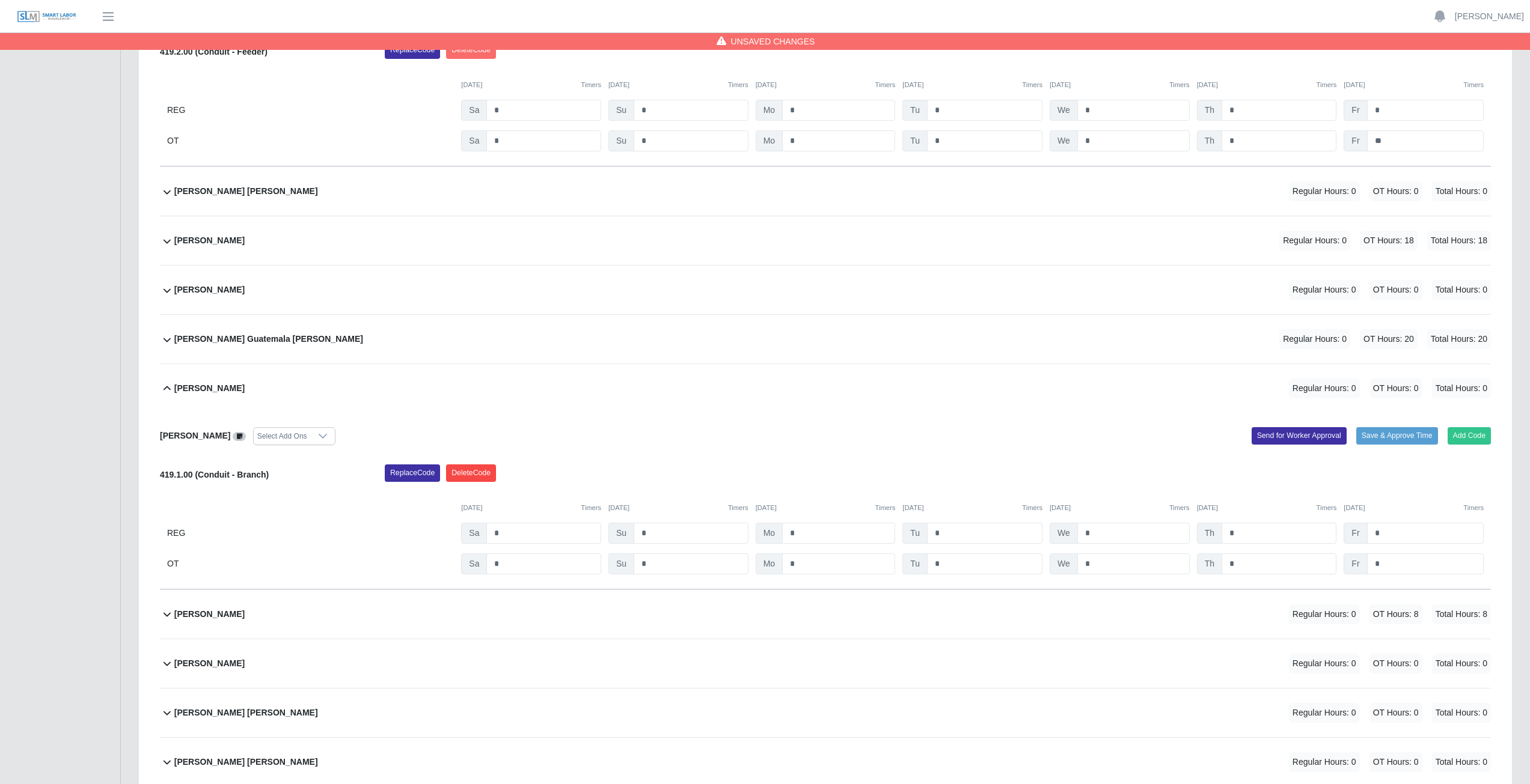
scroll to position [962, 0]
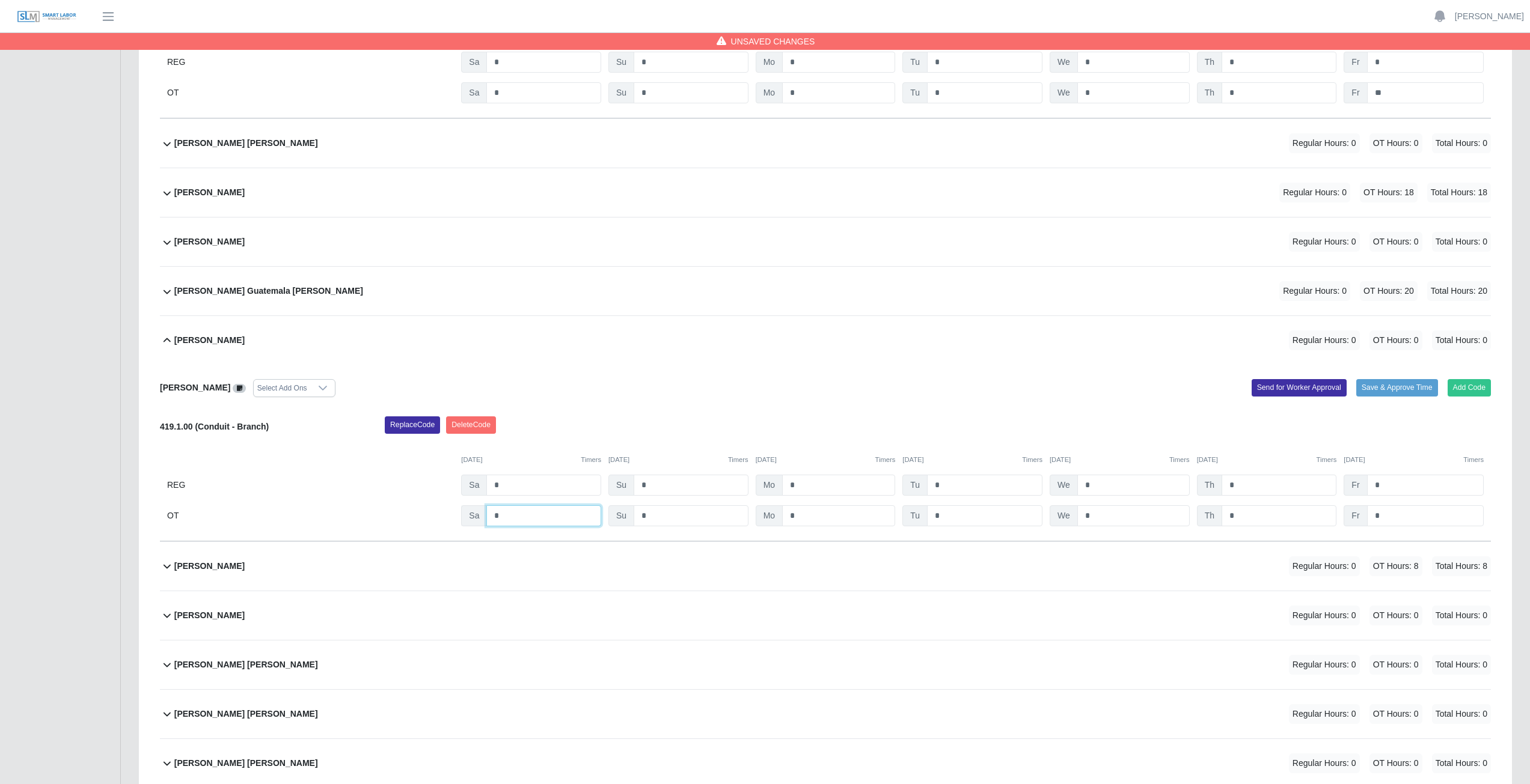
click at [511, 351] on input "*" at bounding box center [543, 516] width 115 height 21
type input "*"
click at [760, 351] on input "*" at bounding box center [838, 516] width 113 height 21
type input "*"
click at [760, 351] on input "*" at bounding box center [983, 516] width 115 height 21
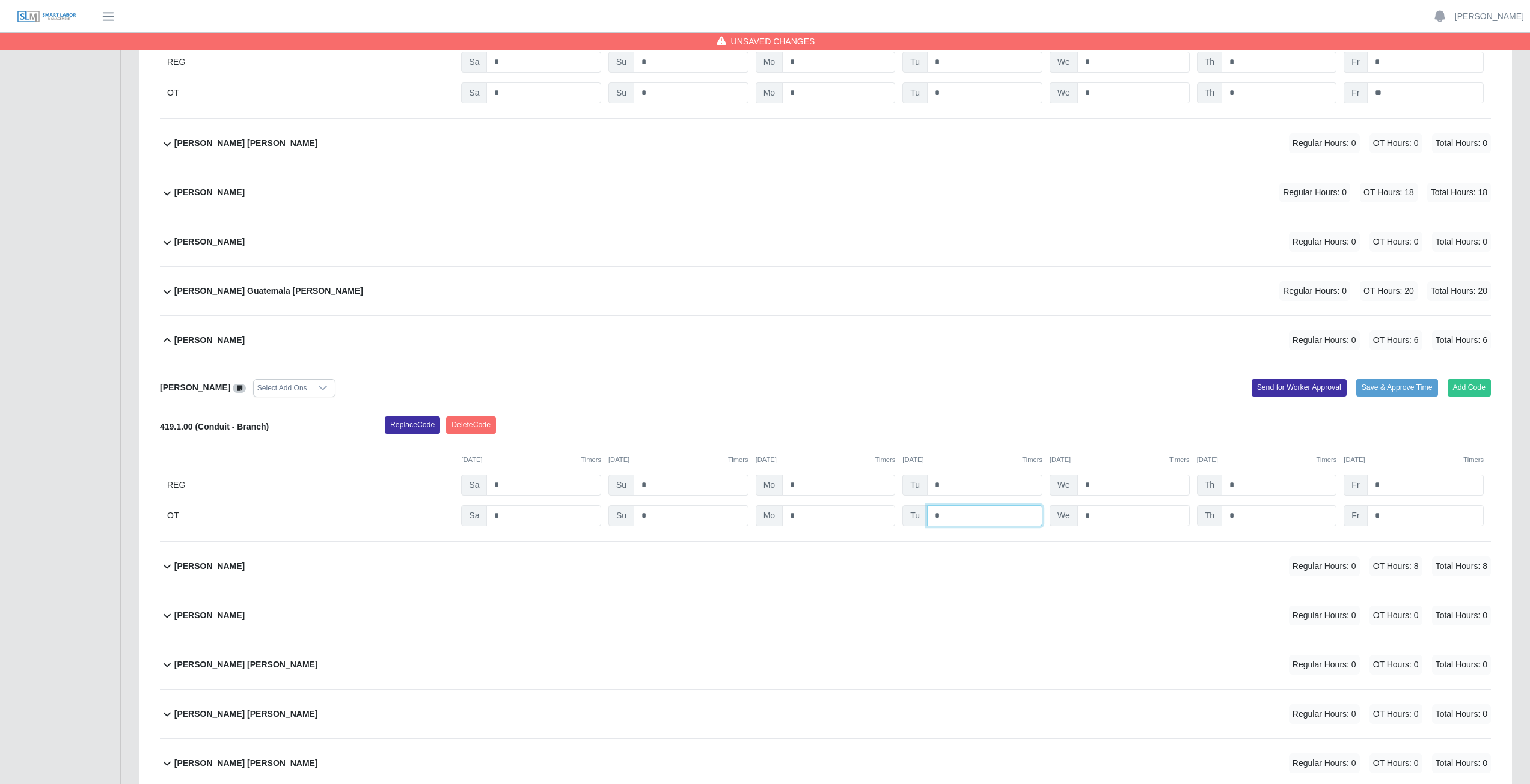
type input "*"
click at [760, 351] on input "*" at bounding box center [1133, 516] width 112 height 21
type input "*"
click at [760, 351] on input "*" at bounding box center [1278, 516] width 115 height 21
type input "*"
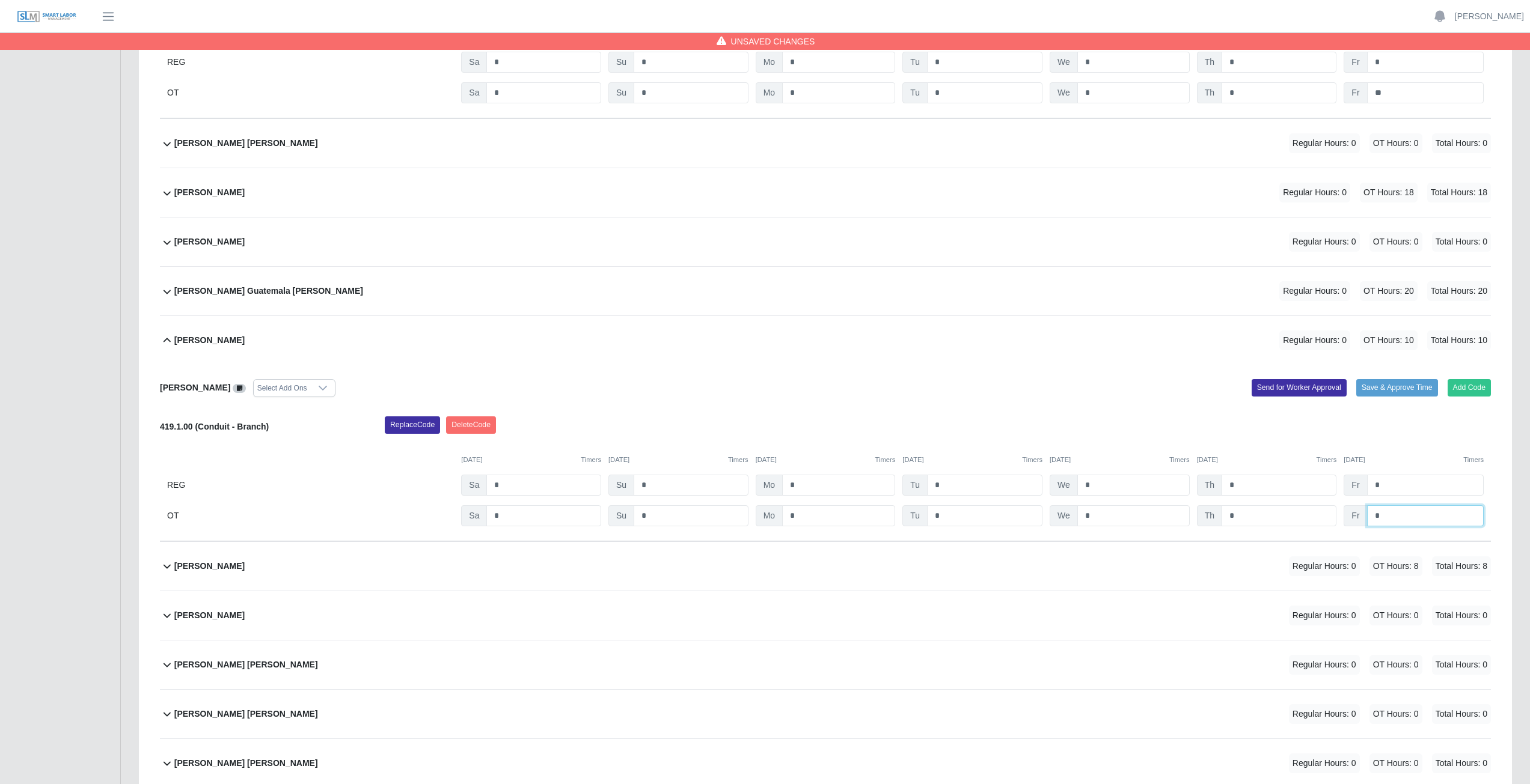
click at [760, 351] on input "*" at bounding box center [1425, 516] width 117 height 21
type input "**"
click at [760, 351] on div "Avelino Alvarado Juarez Select Add Ons" at bounding box center [488, 388] width 674 height 18
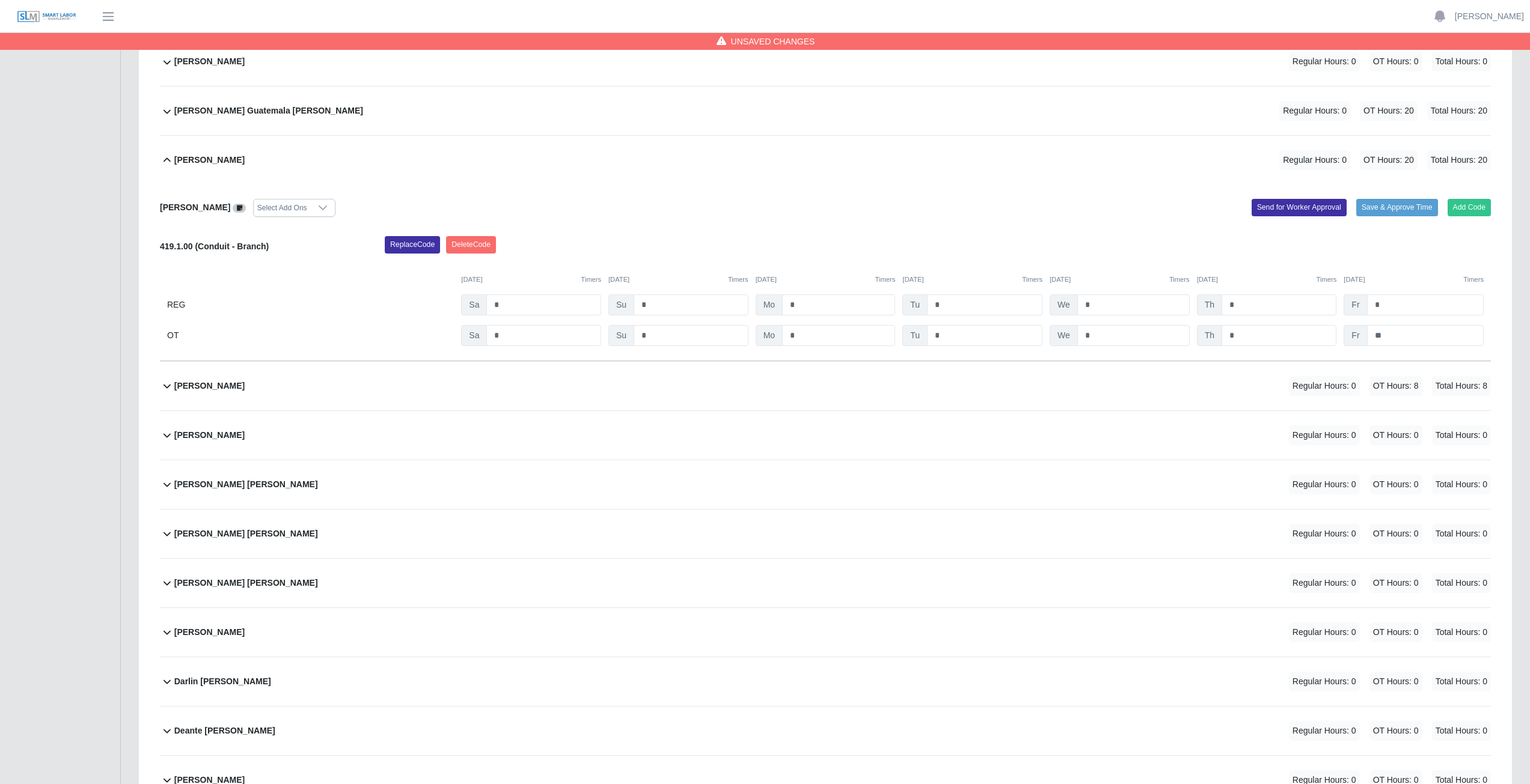
scroll to position [1202, 0]
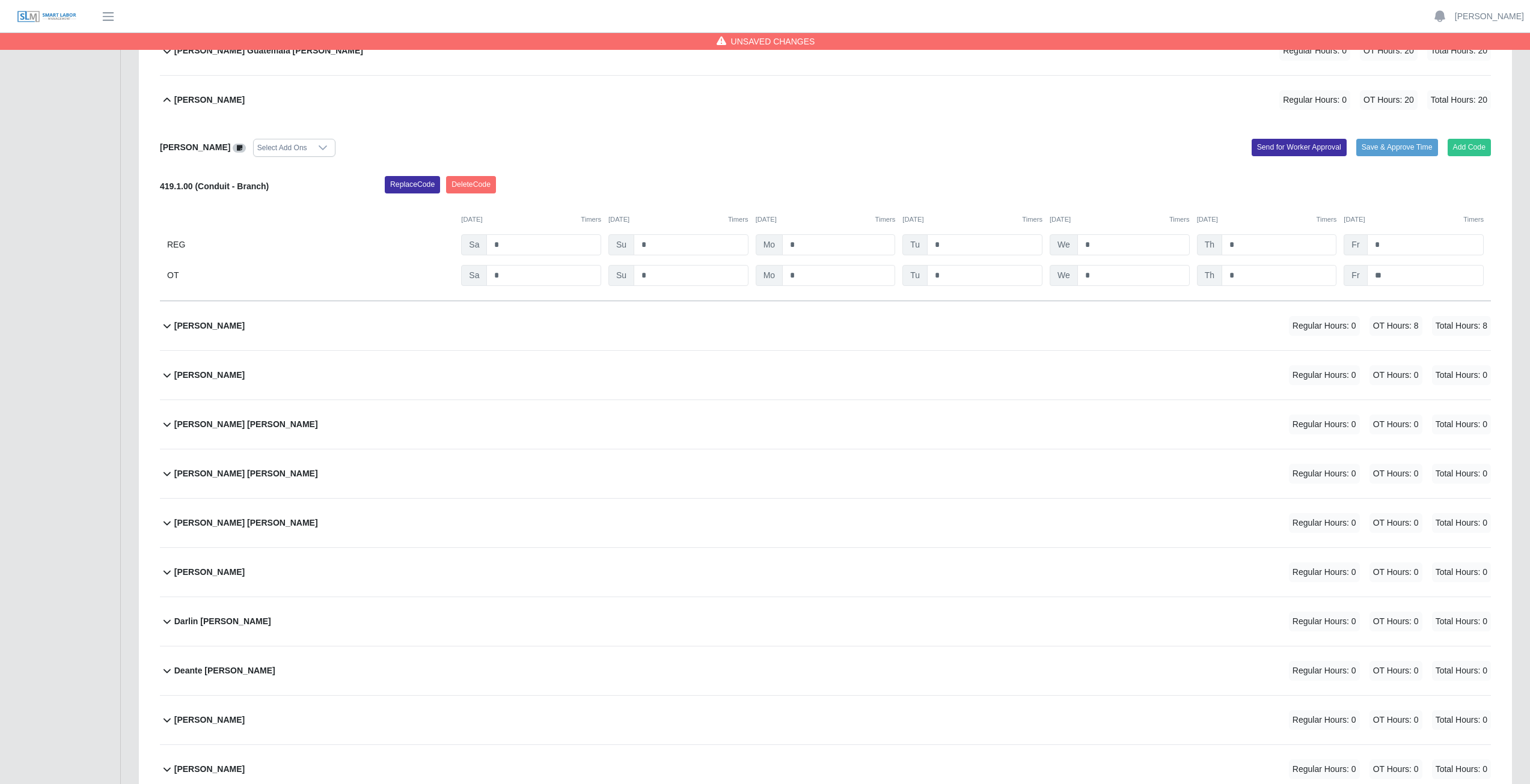
click at [459, 351] on div "Bertilia Magaly Rodriguez Regular Hours: 0 OT Hours: 0 Total Hours: 0" at bounding box center [832, 375] width 1316 height 49
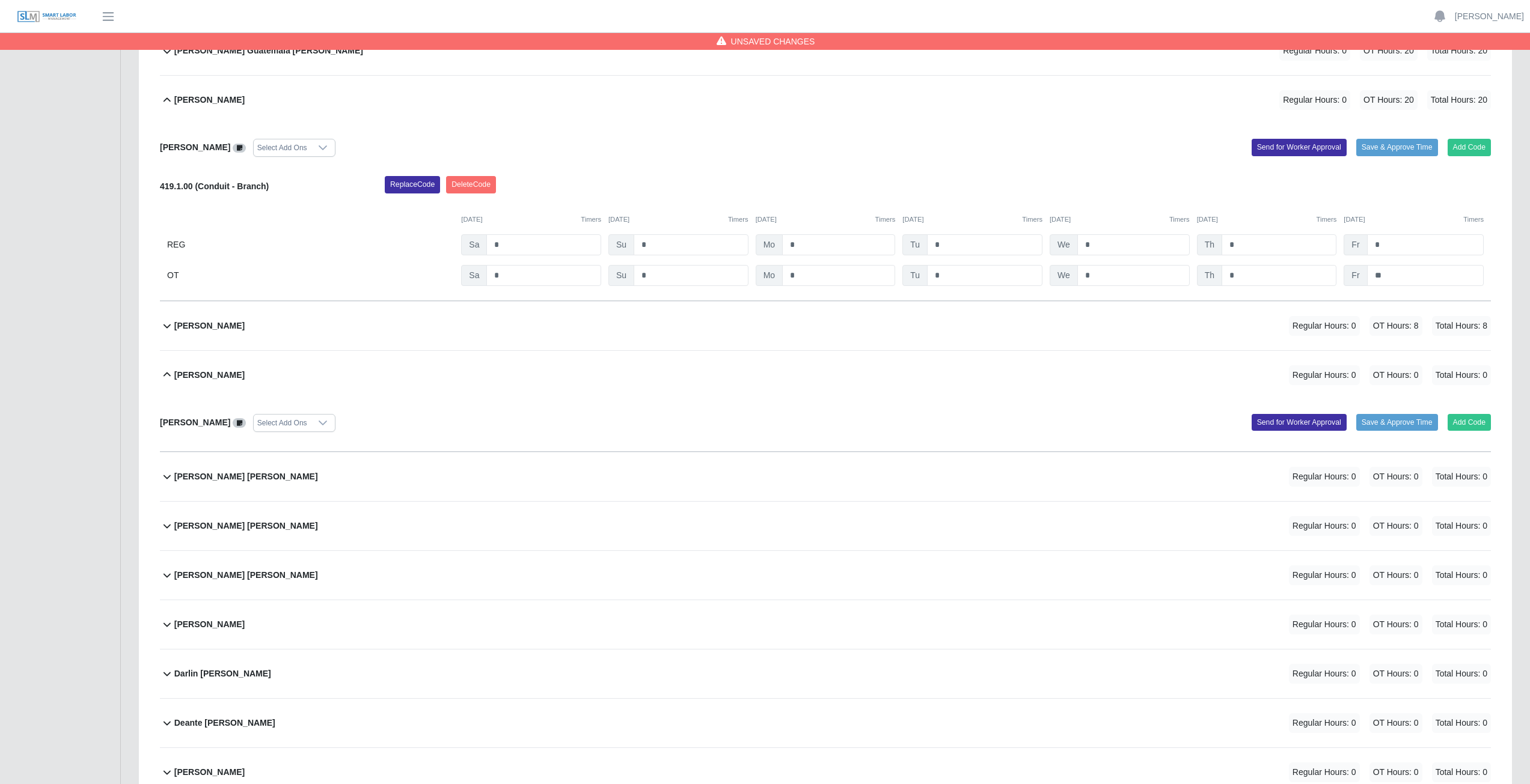
click at [441, 351] on div "Daniel Salas Davila Regular Hours: 0 OT Hours: 0 Total Hours: 0" at bounding box center [832, 576] width 1316 height 49
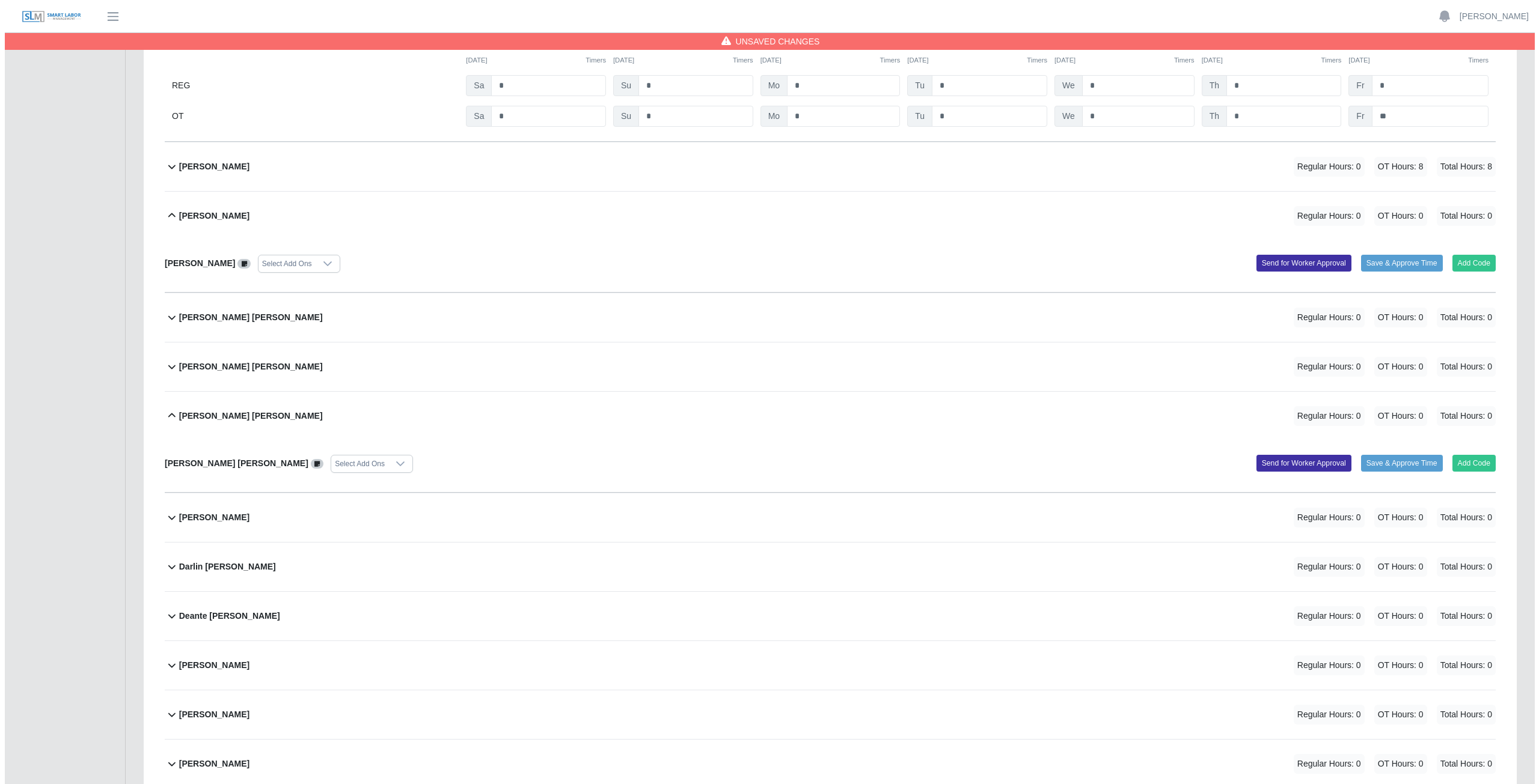
scroll to position [1382, 0]
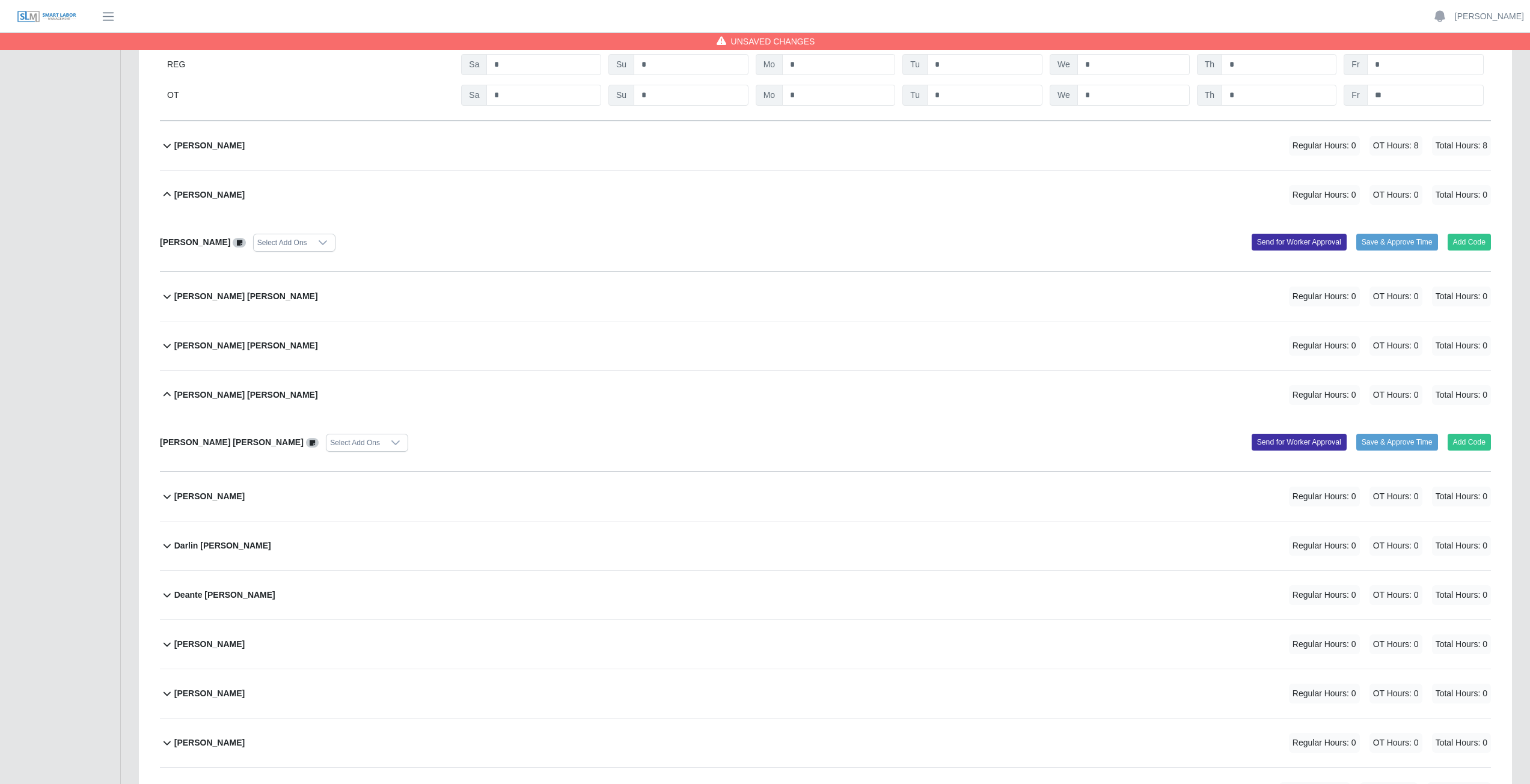
drag, startPoint x: 438, startPoint y: 497, endPoint x: 453, endPoint y: 497, distance: 15.0
click at [438, 351] on div "Daniel Ibarra Regular Hours: 0 OT Hours: 0 Total Hours: 0" at bounding box center [832, 497] width 1316 height 49
click at [760, 351] on button "Add Code" at bounding box center [1469, 544] width 44 height 17
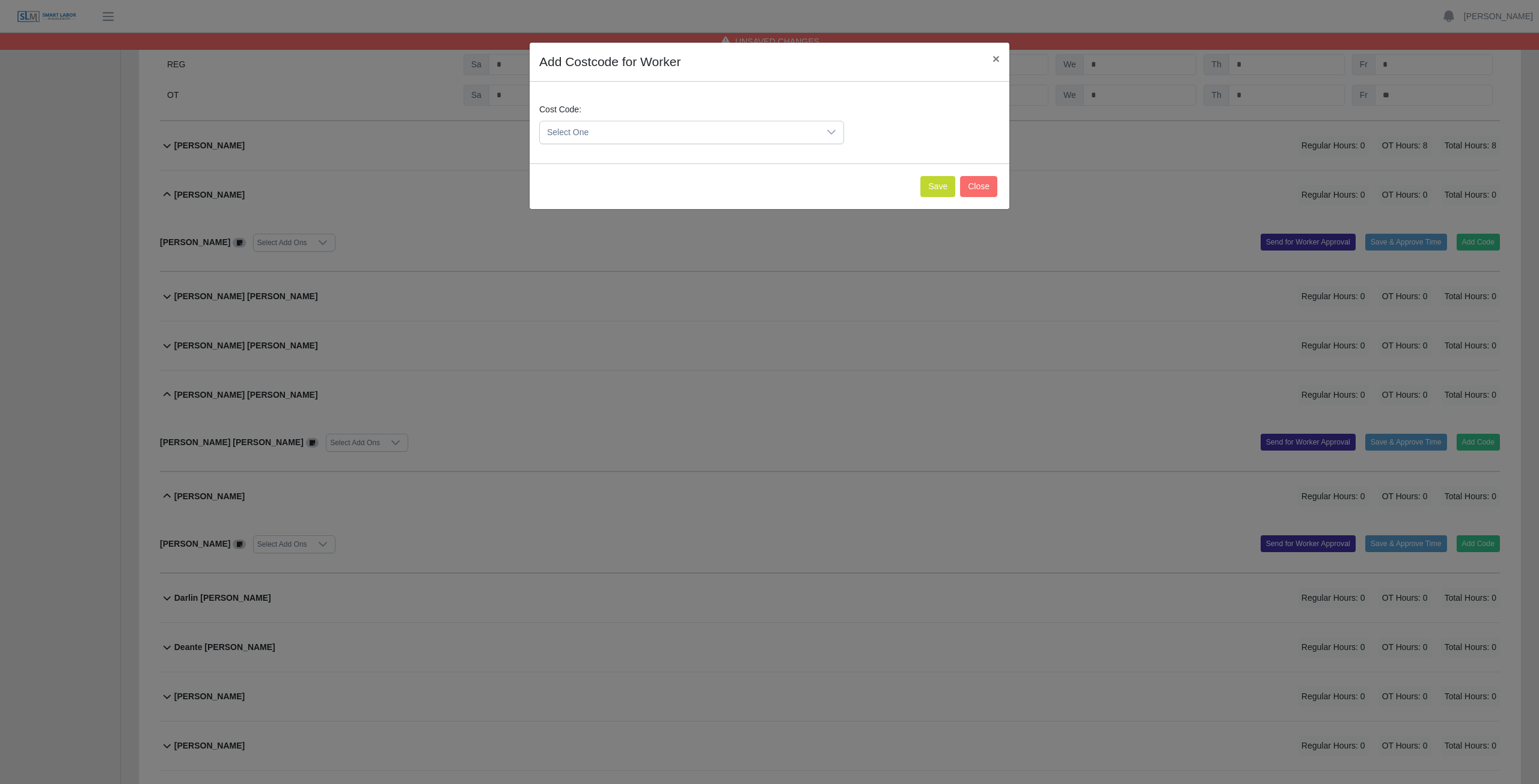
click at [760, 132] on icon at bounding box center [831, 131] width 8 height 5
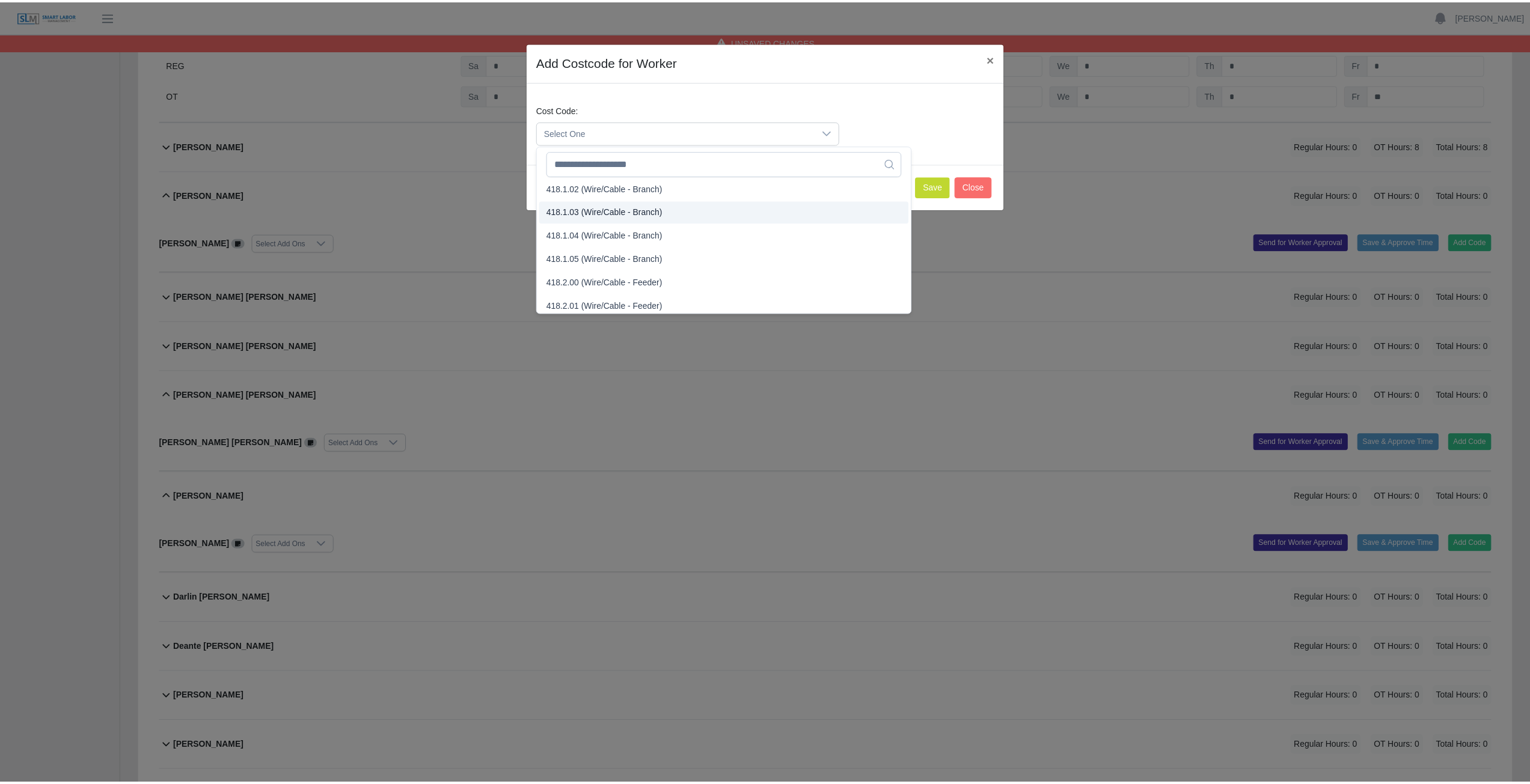
scroll to position [601, 0]
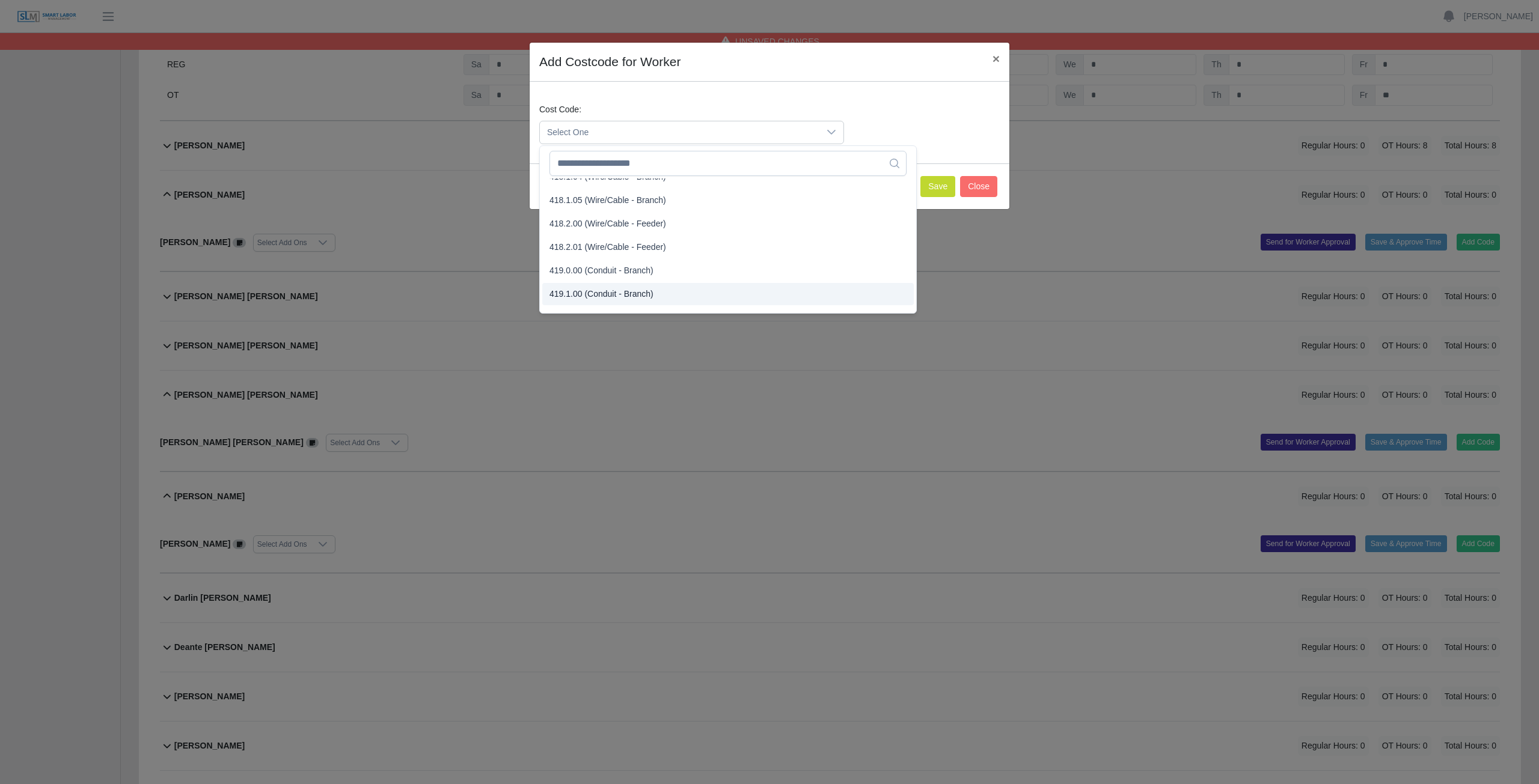
click at [584, 294] on span "419.1.00 (Conduit - Branch)" at bounding box center [601, 295] width 104 height 13
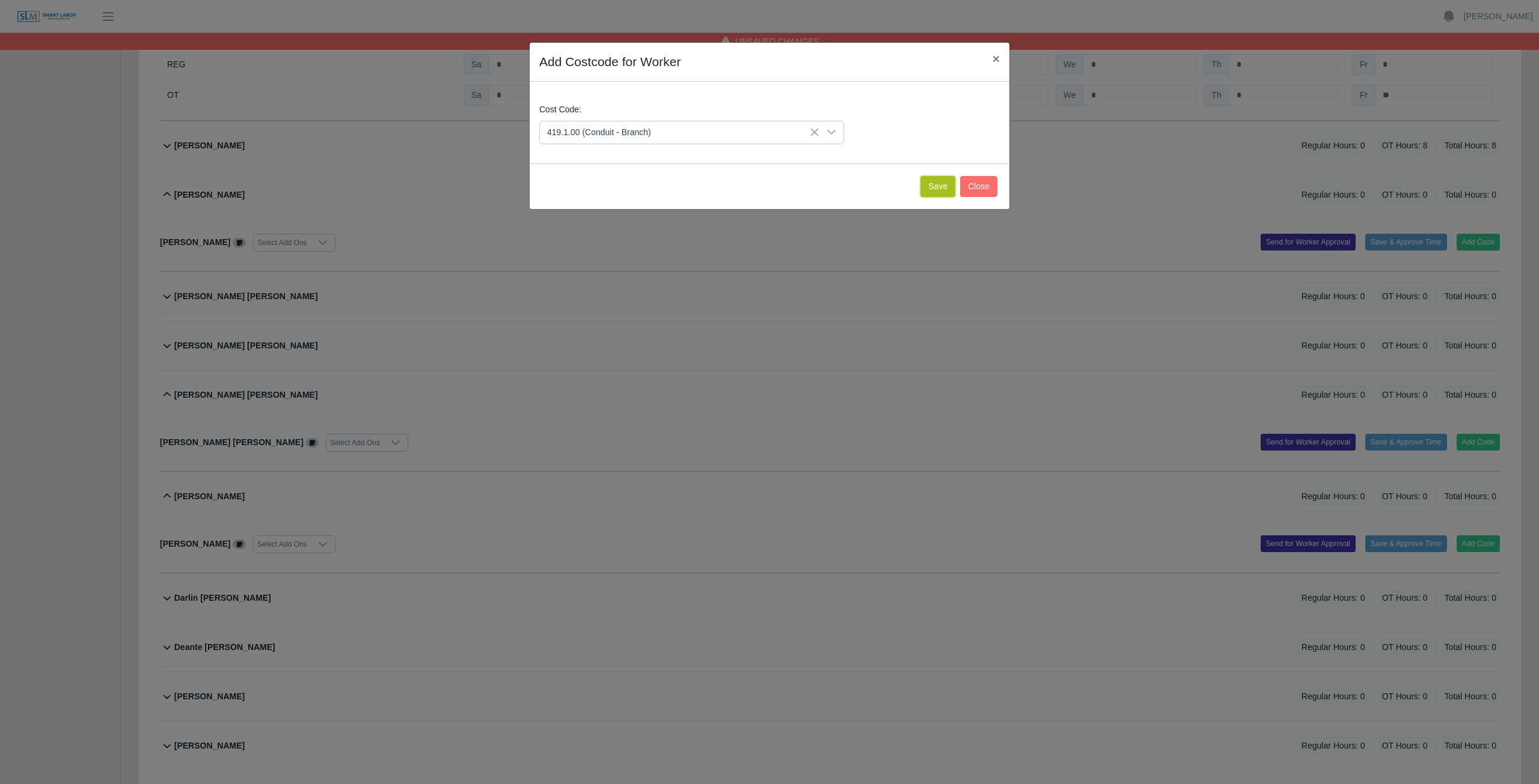
click at [760, 187] on button "Save" at bounding box center [938, 186] width 34 height 21
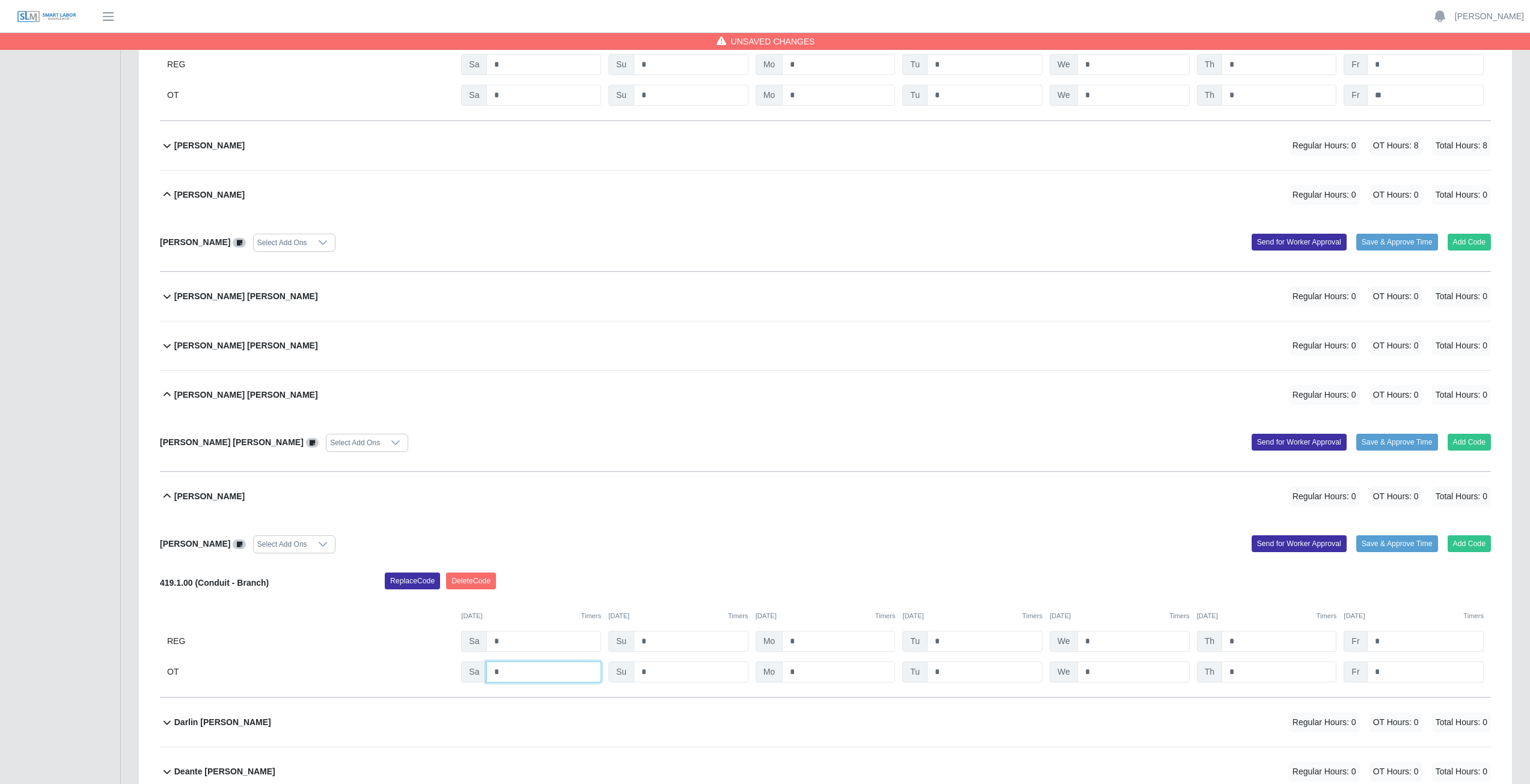
click at [508, 351] on input "*" at bounding box center [543, 672] width 115 height 21
type input "*"
click at [760, 351] on input "*" at bounding box center [983, 672] width 115 height 21
type input "*"
click at [760, 351] on input "*" at bounding box center [1133, 672] width 112 height 21
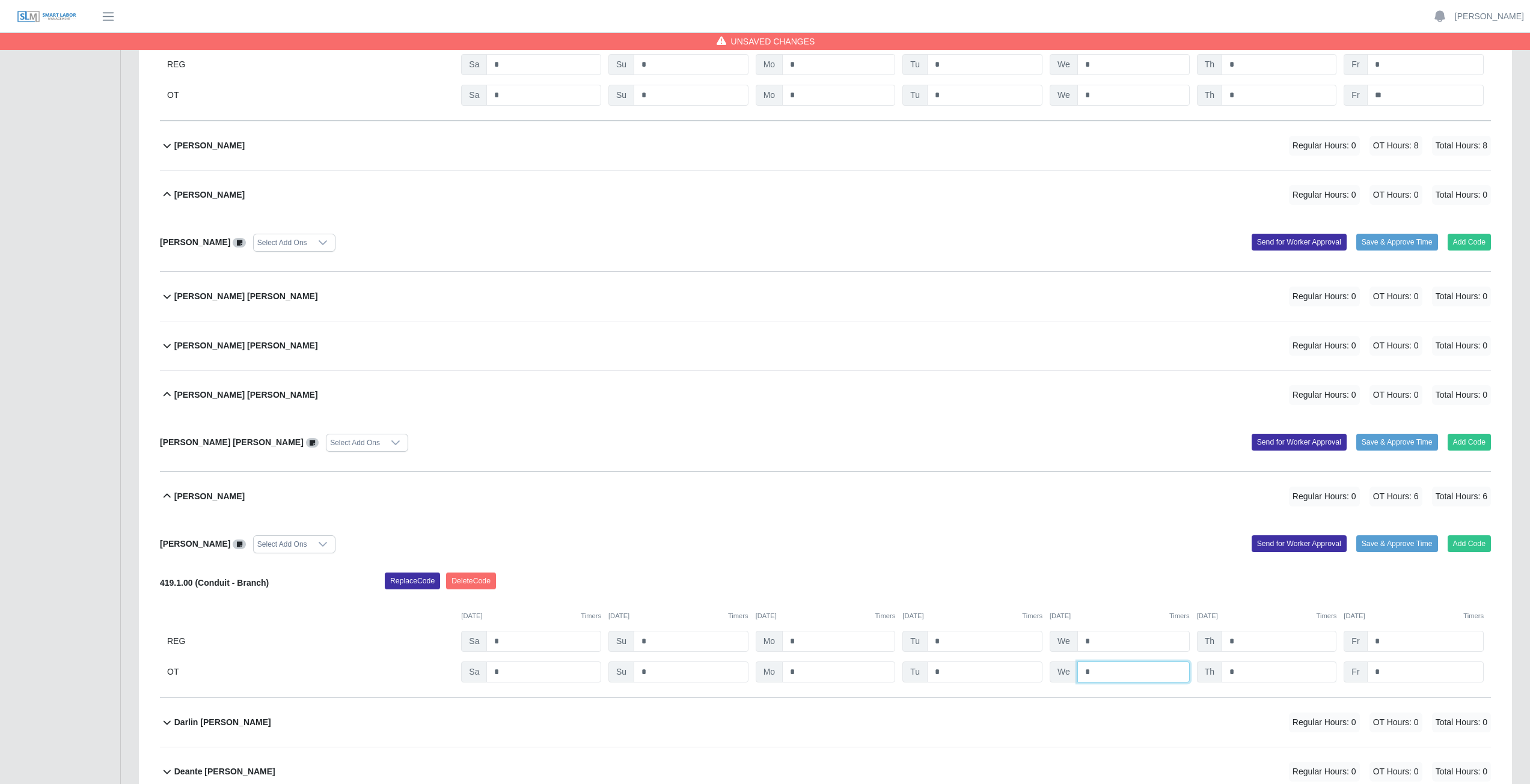
type input "*"
drag, startPoint x: 1243, startPoint y: 670, endPoint x: 1251, endPoint y: 670, distance: 8.0
click at [760, 351] on input "*" at bounding box center [1278, 672] width 115 height 21
type input "*"
click at [760, 351] on input "*" at bounding box center [1425, 672] width 117 height 21
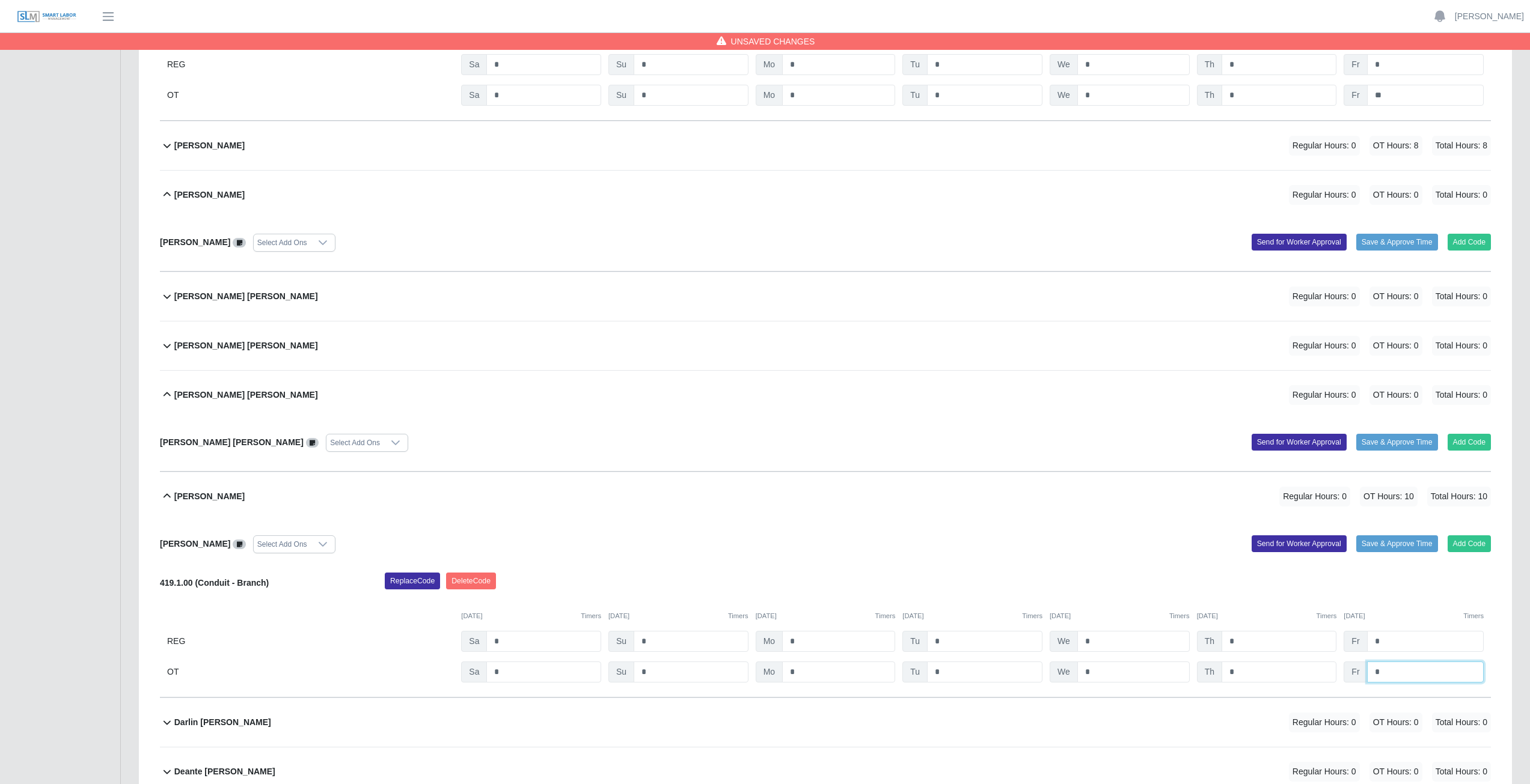
type input "*"
drag, startPoint x: 925, startPoint y: 507, endPoint x: 907, endPoint y: 506, distance: 18.0
click at [760, 351] on div "Daniel Ibarra Regular Hours: 0 OT Hours: 10 Total Hours: 10" at bounding box center [832, 497] width 1316 height 49
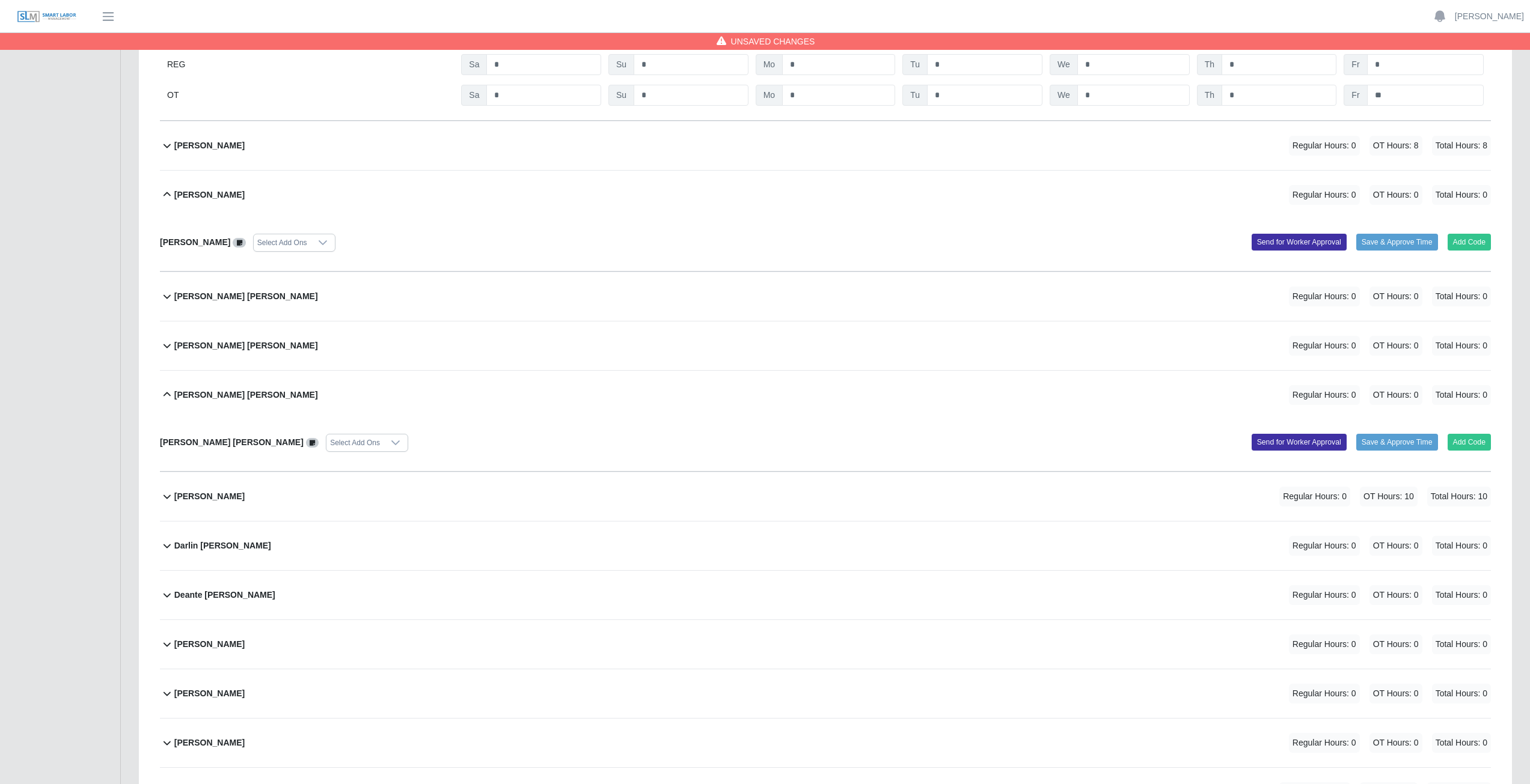
click at [760, 351] on div "Daniel Ibarra Regular Hours: 0 OT Hours: 10 Total Hours: 10" at bounding box center [832, 497] width 1316 height 49
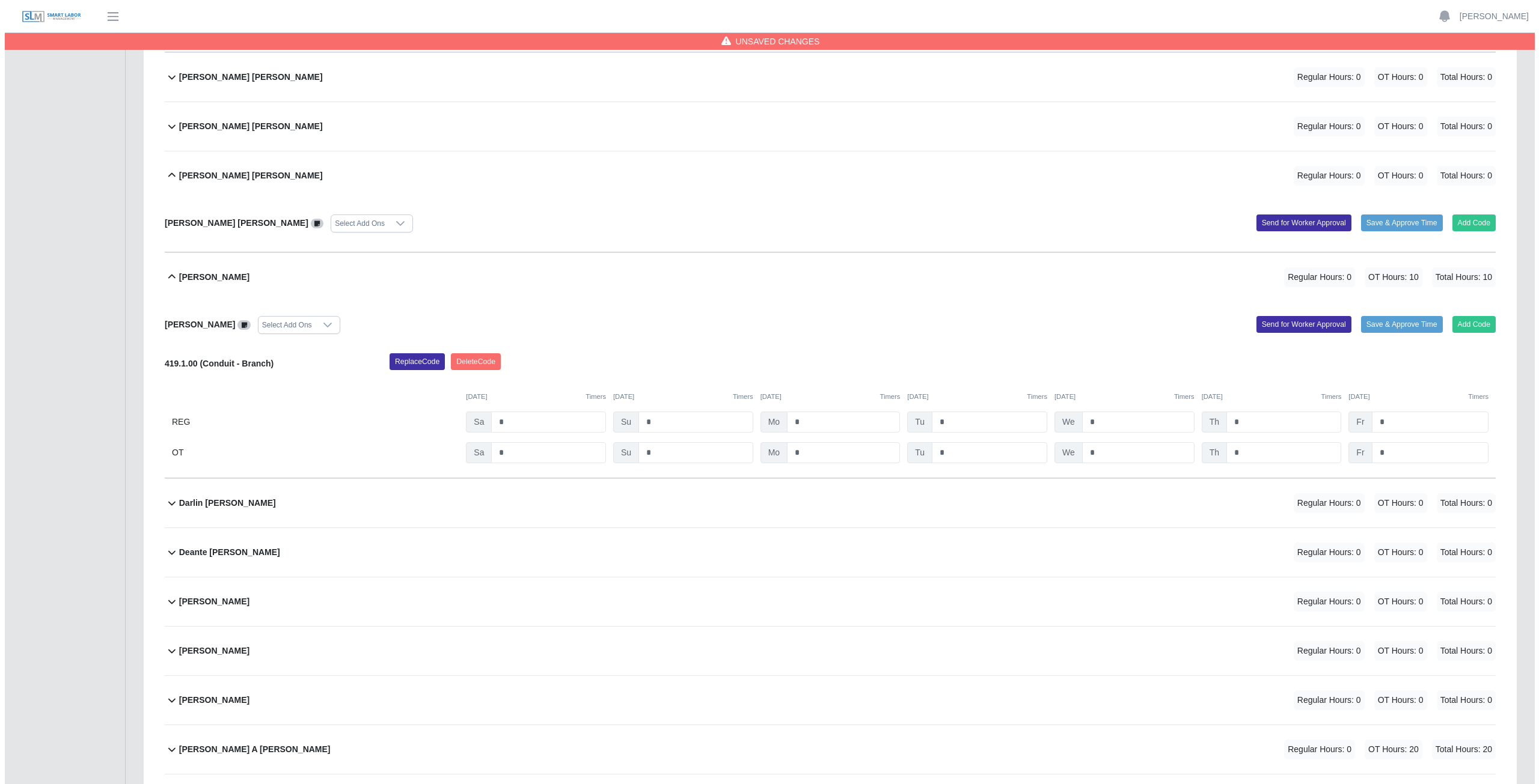
scroll to position [1622, 0]
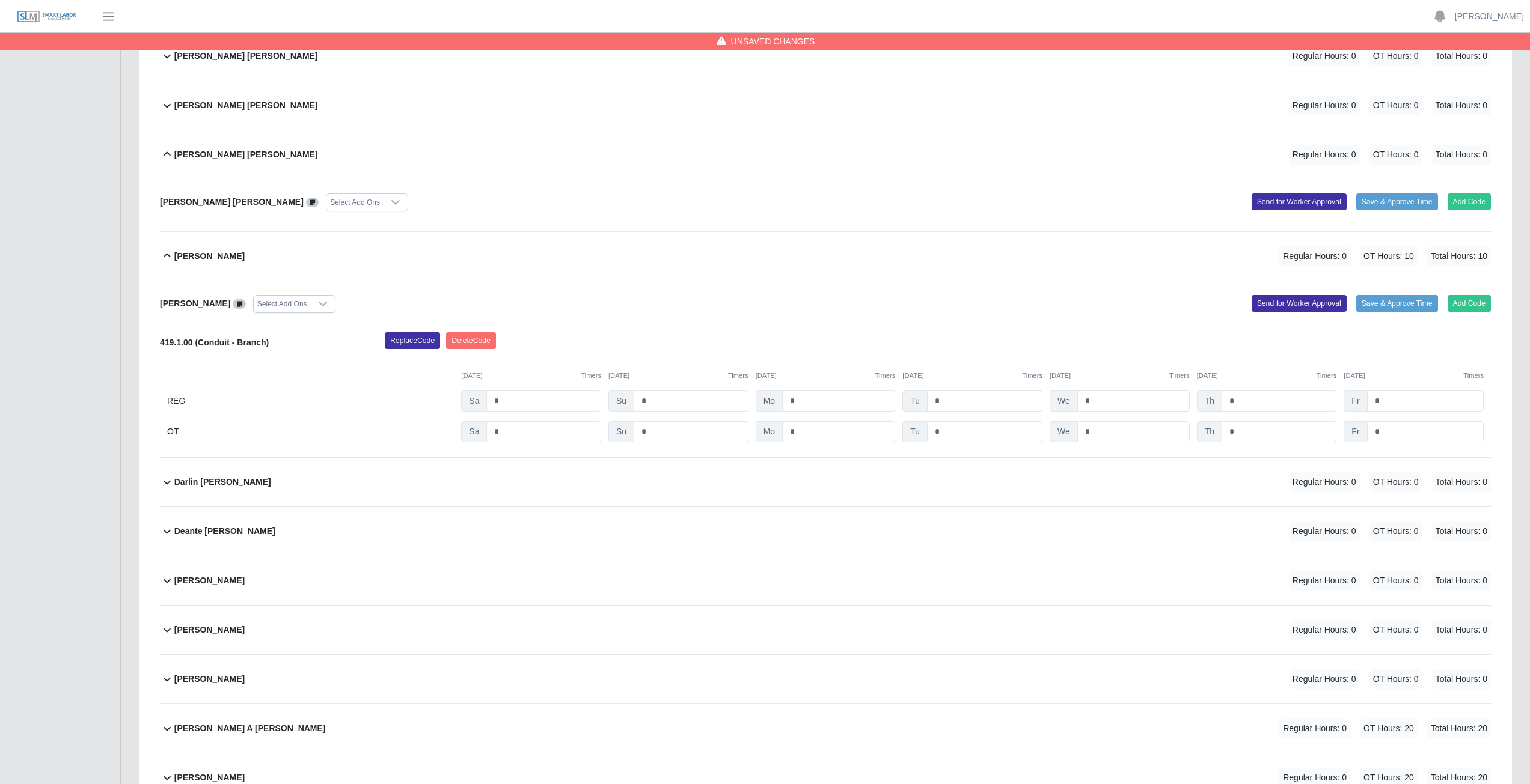
click at [520, 351] on div "Deante Myeshaud Shannon Regular Hours: 0 OT Hours: 0 Total Hours: 0" at bounding box center [832, 532] width 1316 height 49
click at [760, 351] on button "Add Code" at bounding box center [1469, 578] width 44 height 17
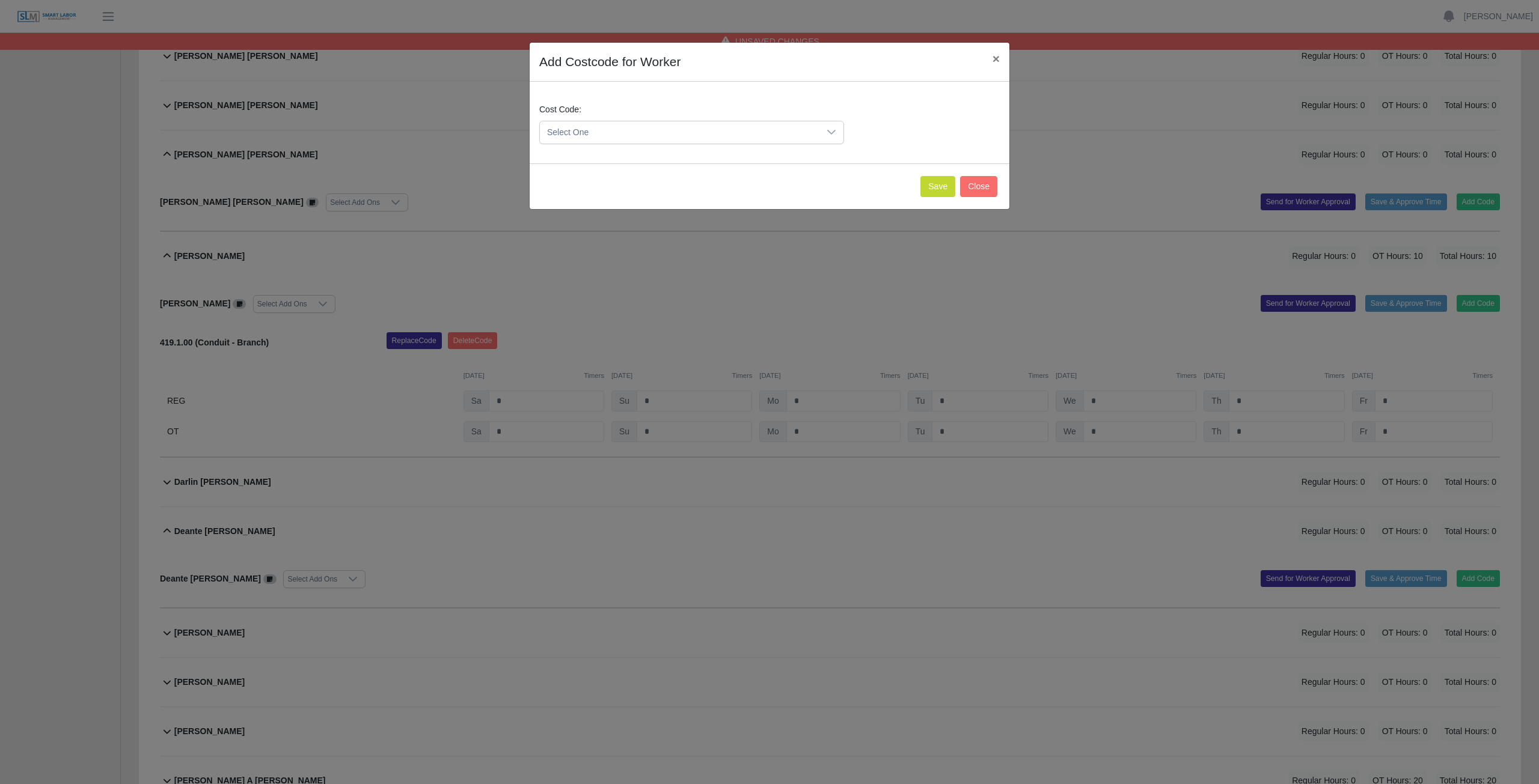
click at [760, 131] on icon at bounding box center [832, 132] width 10 height 10
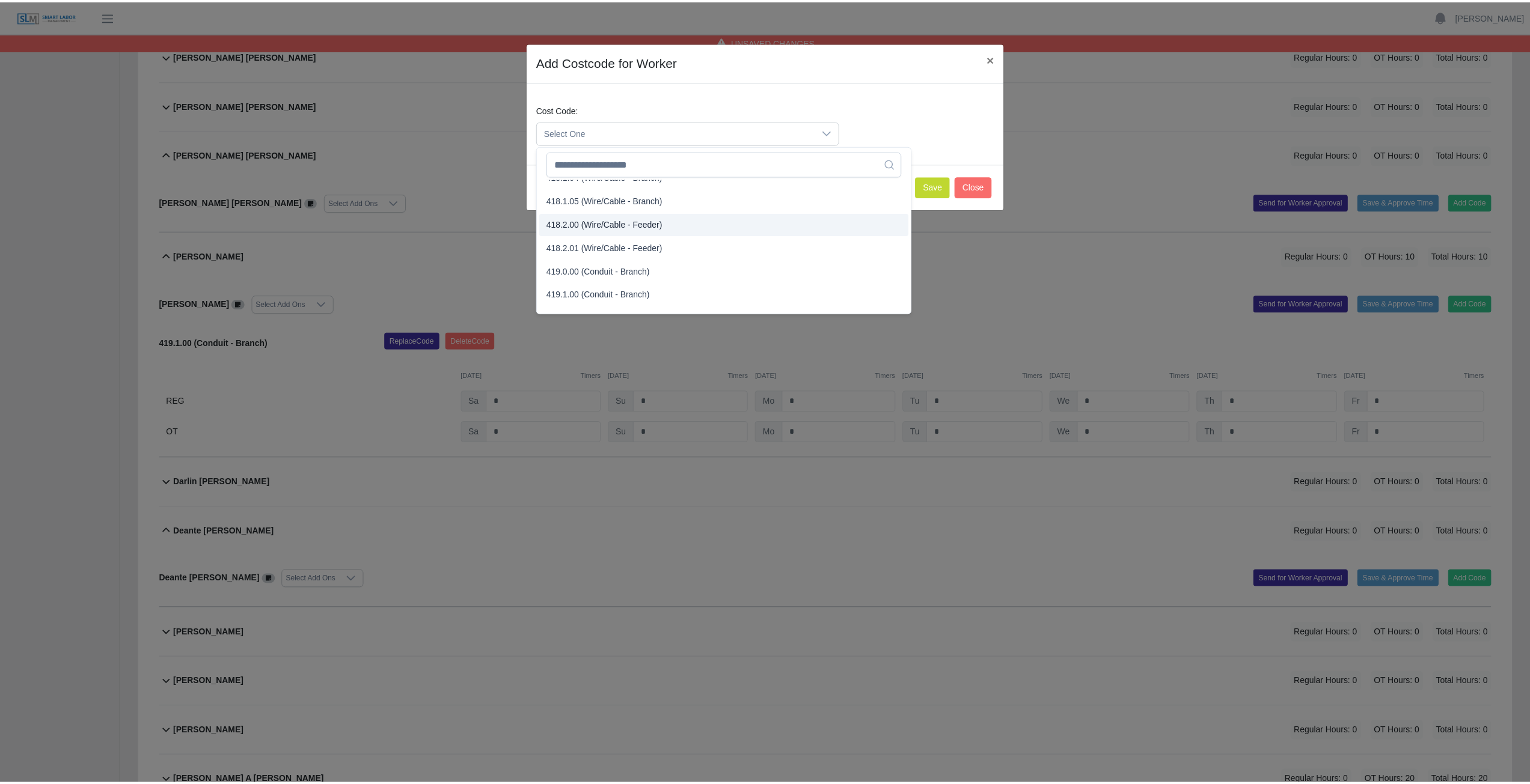
scroll to position [661, 0]
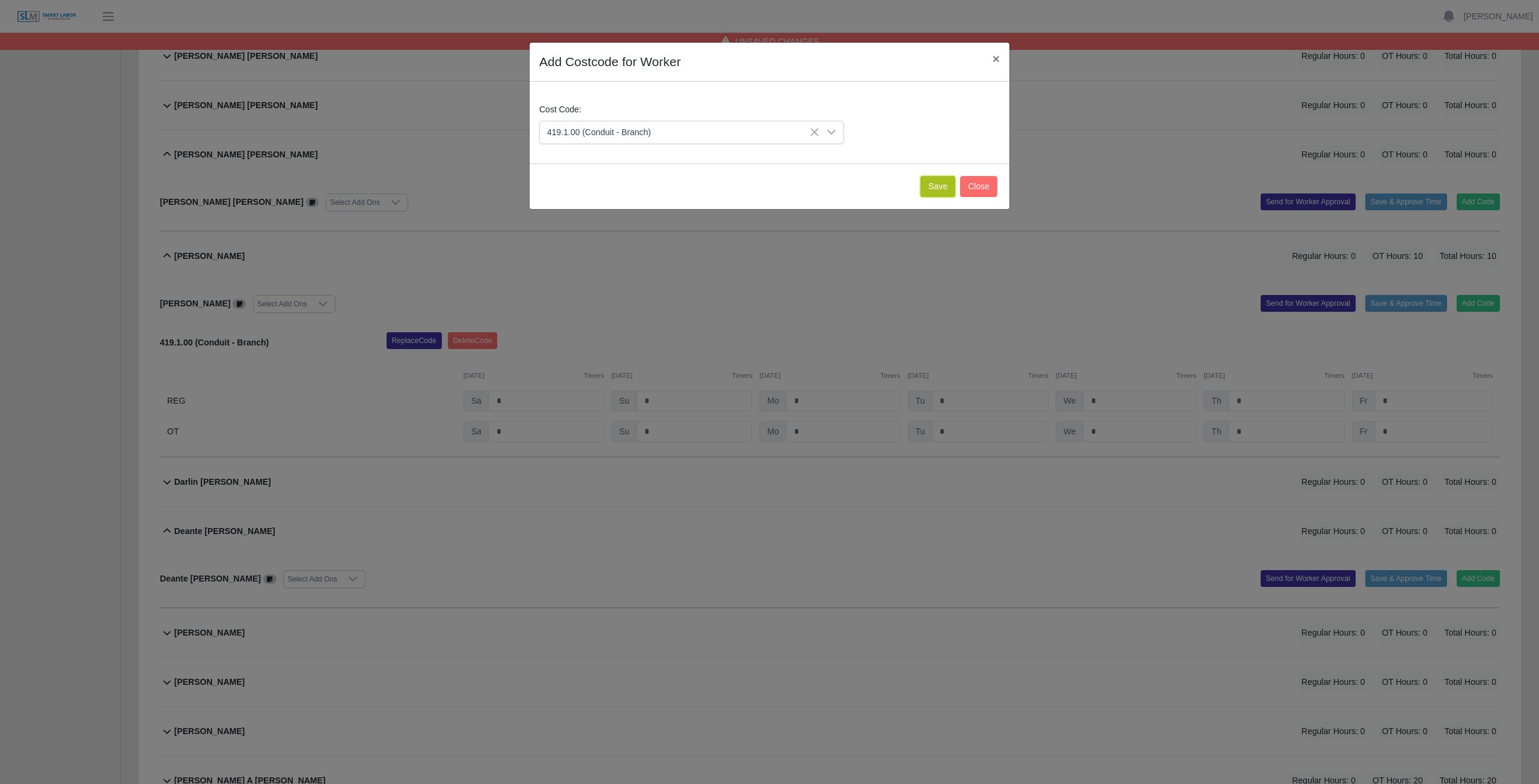
click at [760, 190] on button "Save" at bounding box center [938, 186] width 34 height 21
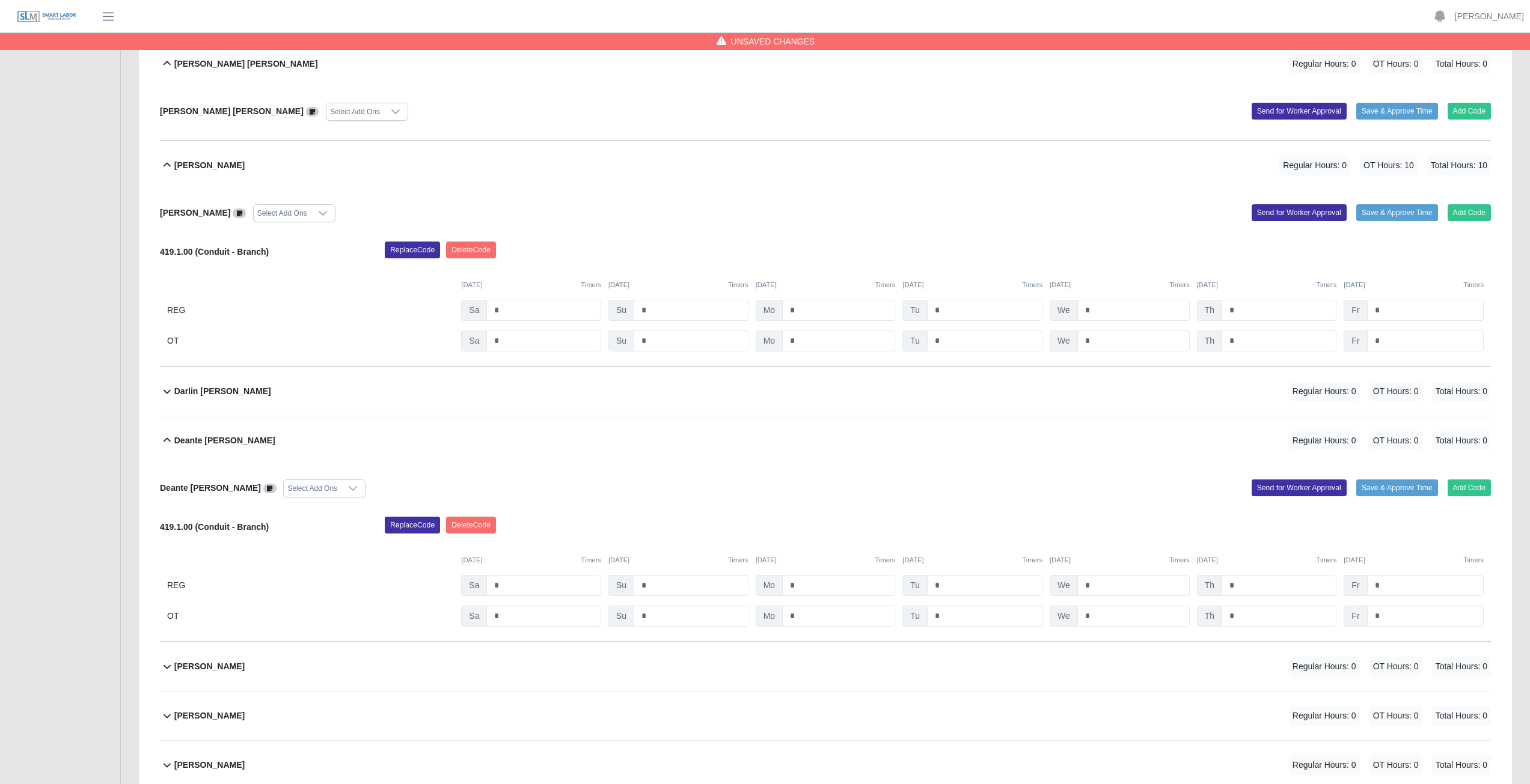
scroll to position [1743, 0]
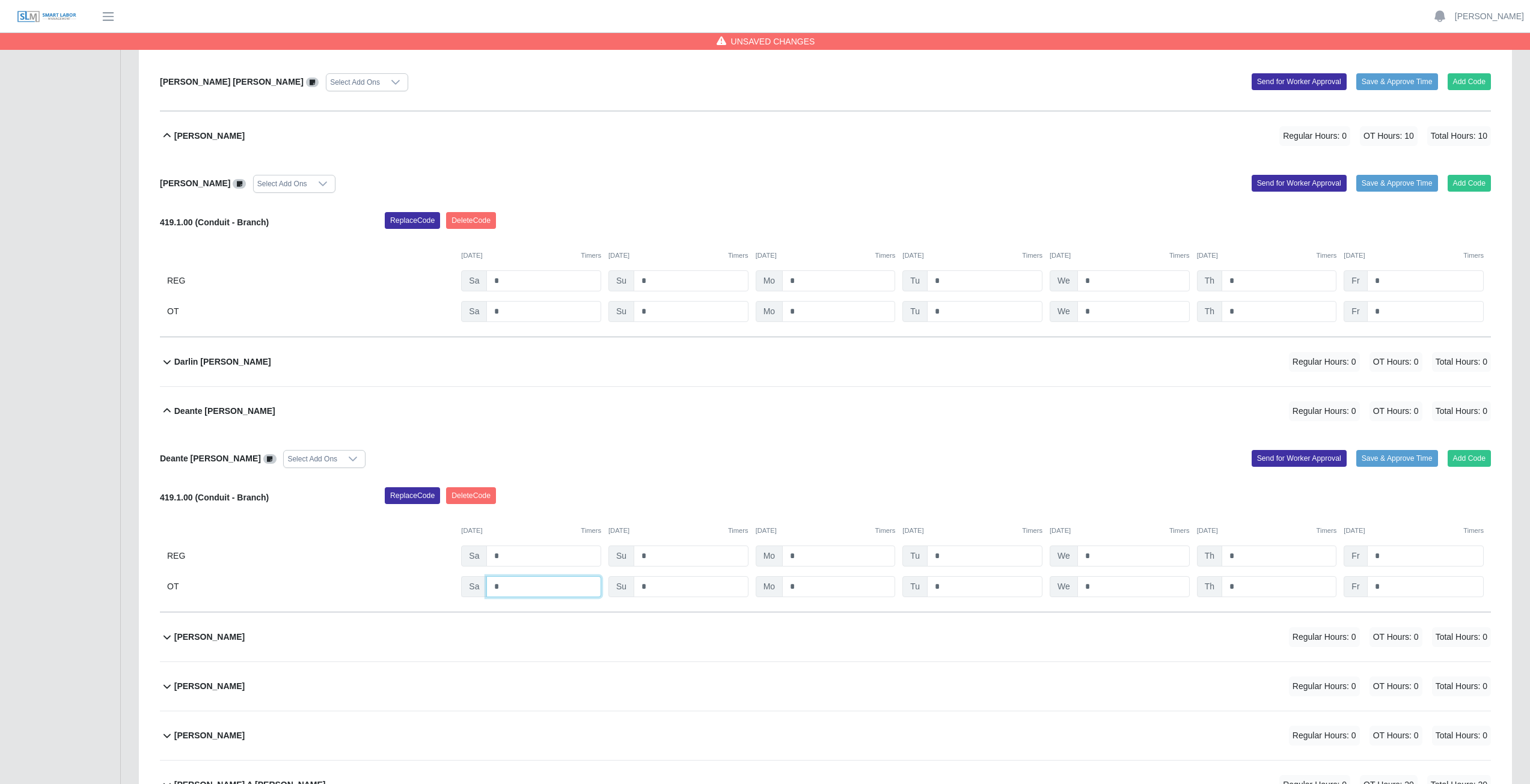
click at [514, 351] on input "*" at bounding box center [543, 586] width 115 height 21
type input "*"
click at [760, 351] on input "*" at bounding box center [838, 586] width 113 height 21
type input "*"
click at [760, 351] on input "*" at bounding box center [983, 586] width 115 height 21
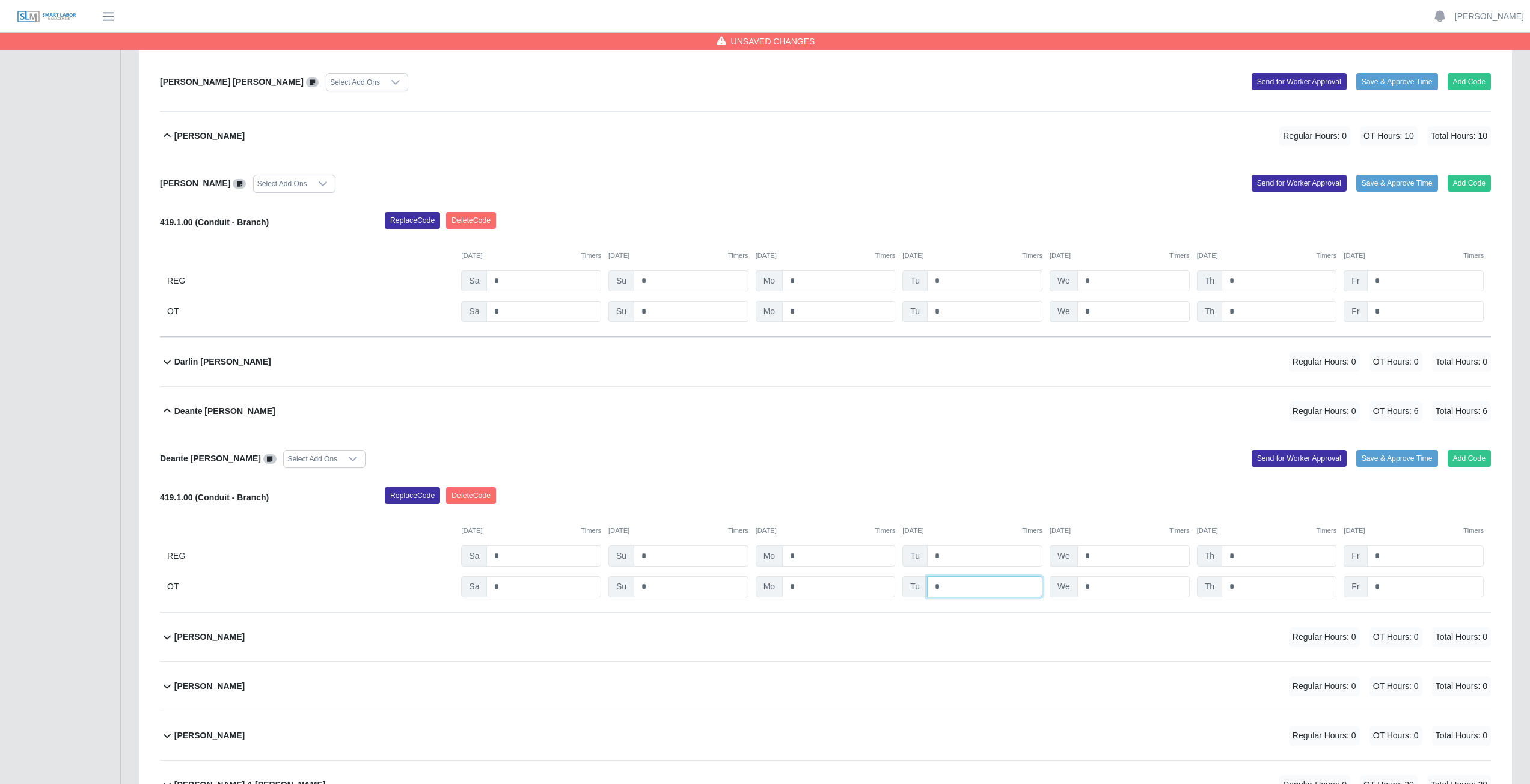
type input "*"
click at [760, 351] on input "*" at bounding box center [1133, 586] width 112 height 21
type input "*"
click at [760, 351] on input "*" at bounding box center [1278, 586] width 115 height 21
type input "*"
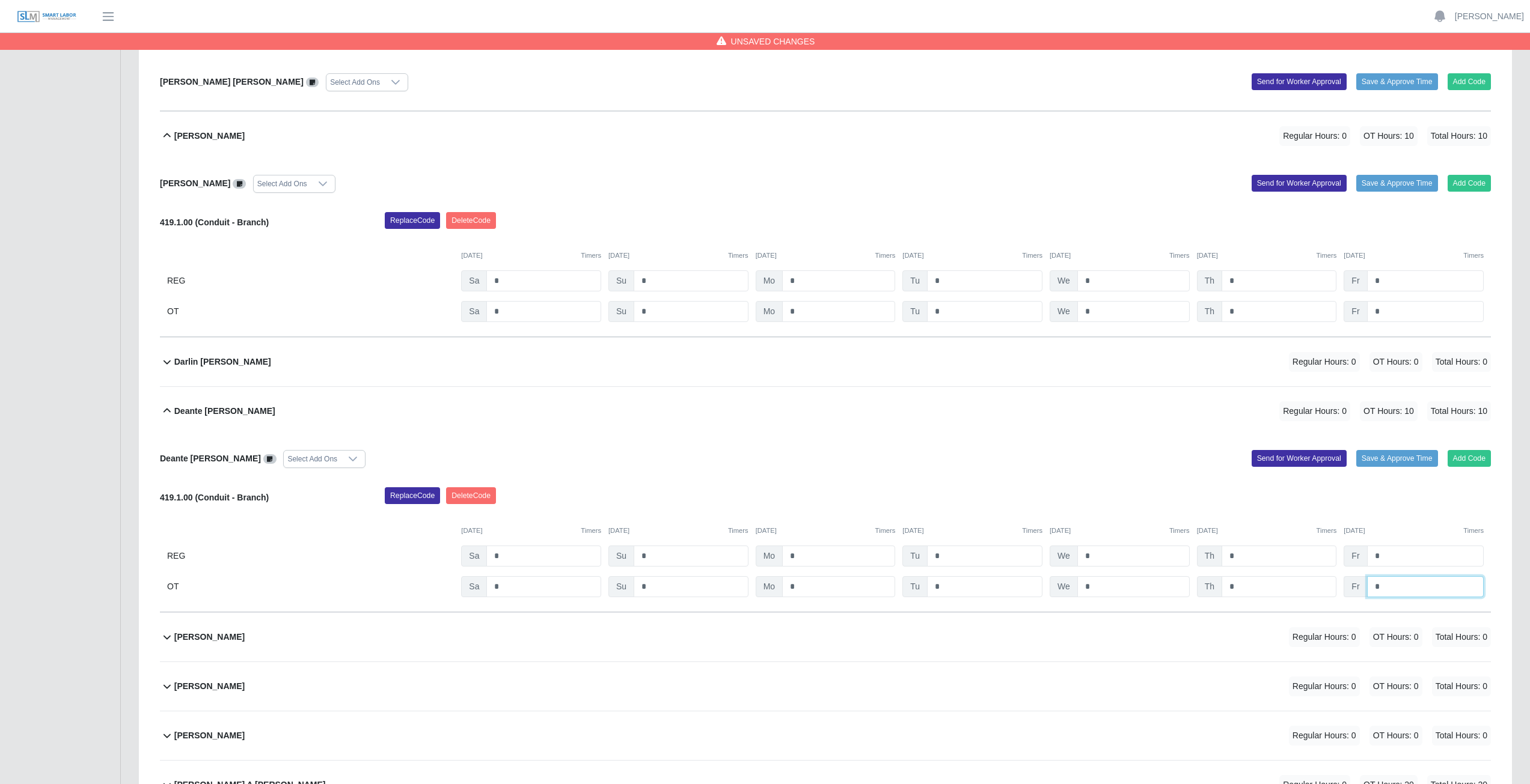
click at [760, 351] on input "*" at bounding box center [1425, 586] width 117 height 21
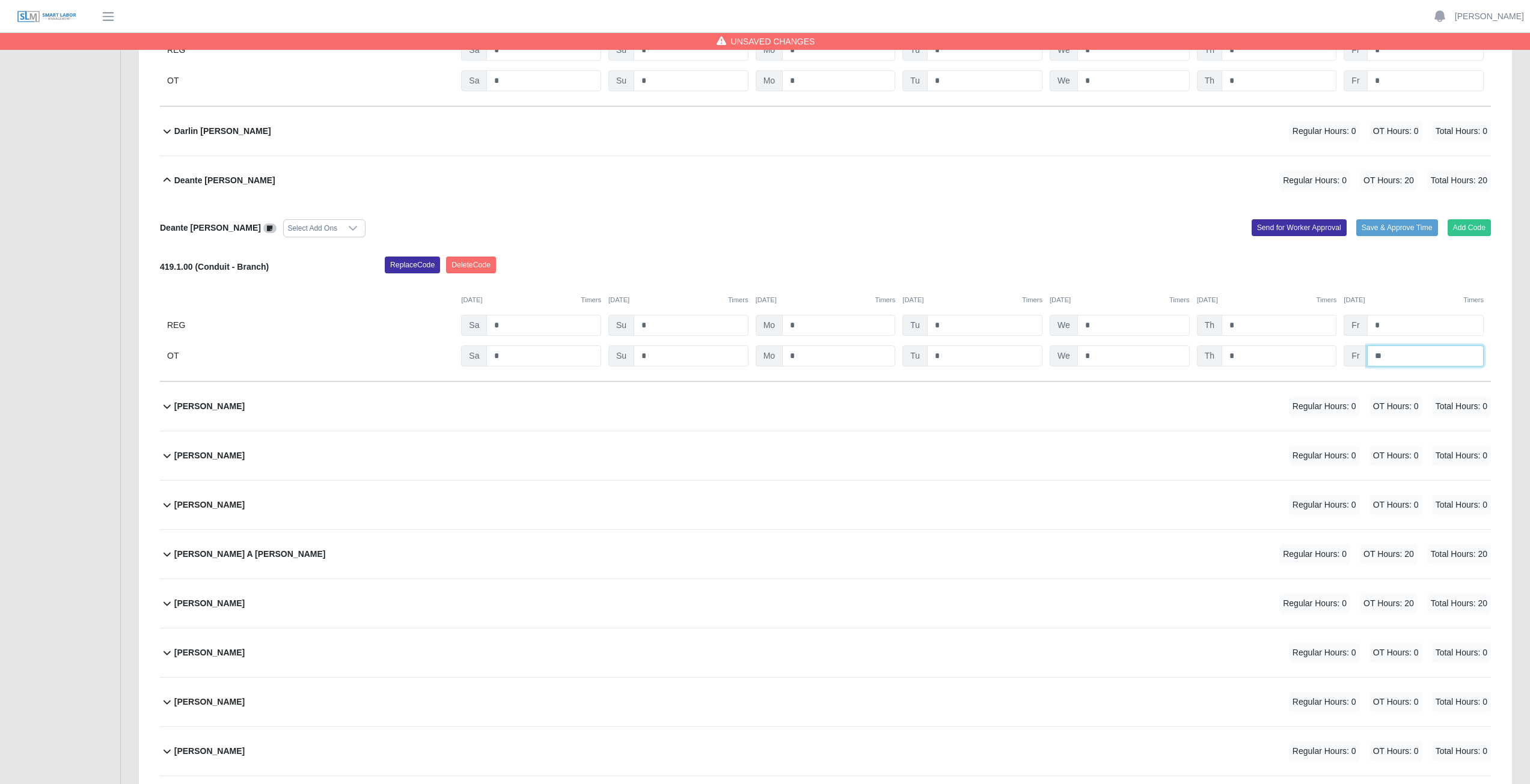
scroll to position [1983, 0]
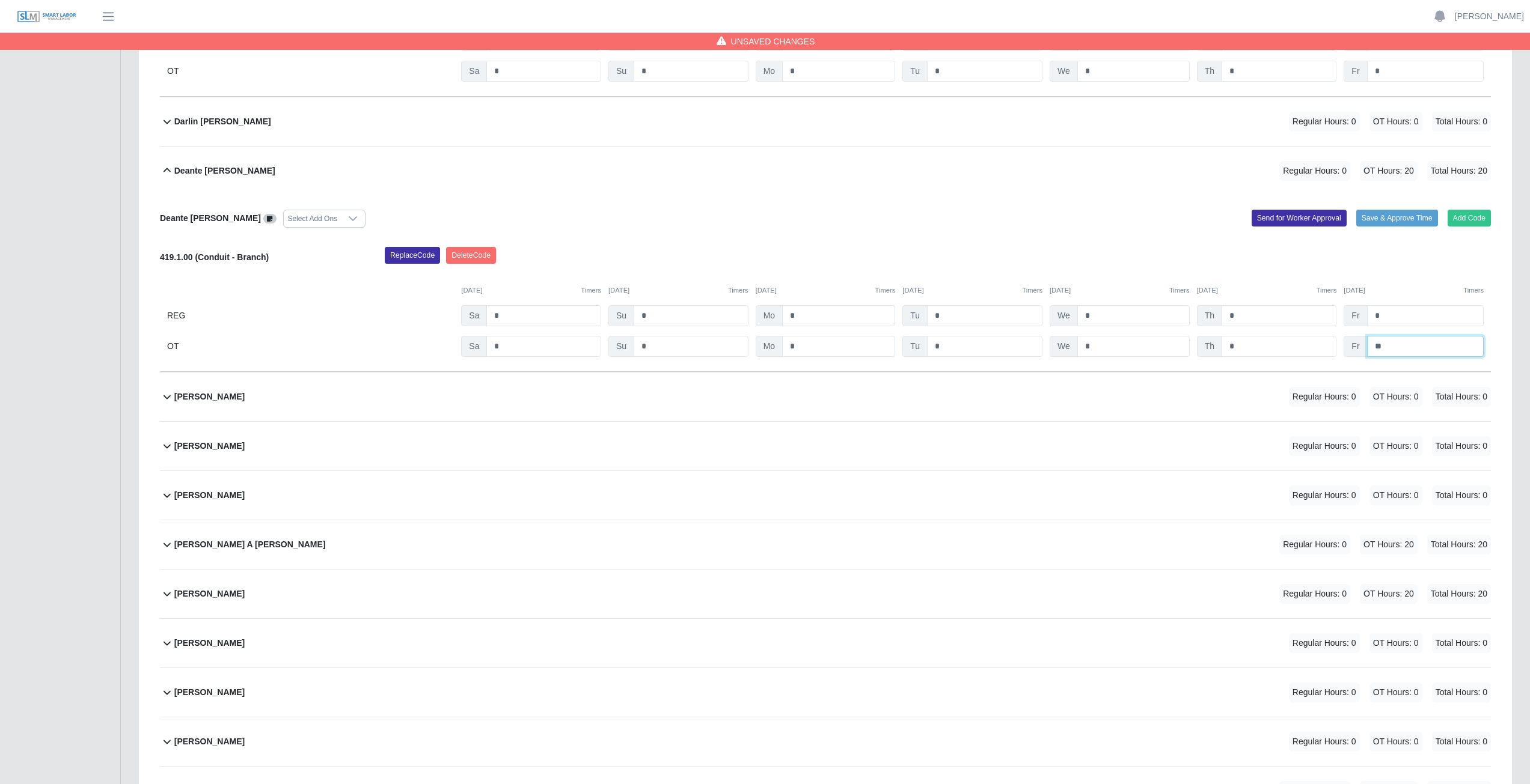
type input "**"
click at [634, 351] on div "Diana Luis Regular Hours: 0 OT Hours: 0 Total Hours: 0" at bounding box center [832, 446] width 1316 height 49
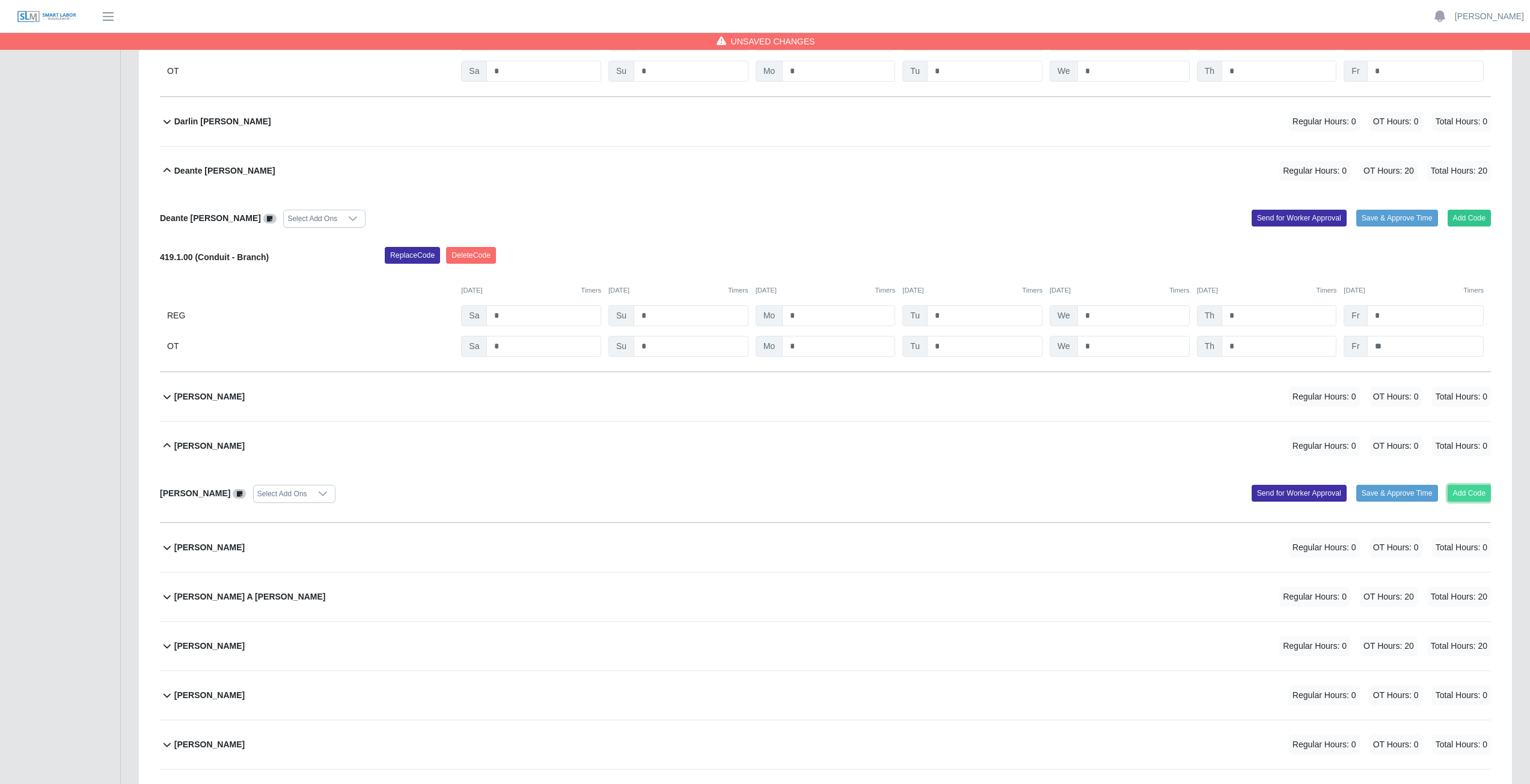
click at [760, 351] on button "Add Code" at bounding box center [1469, 493] width 44 height 17
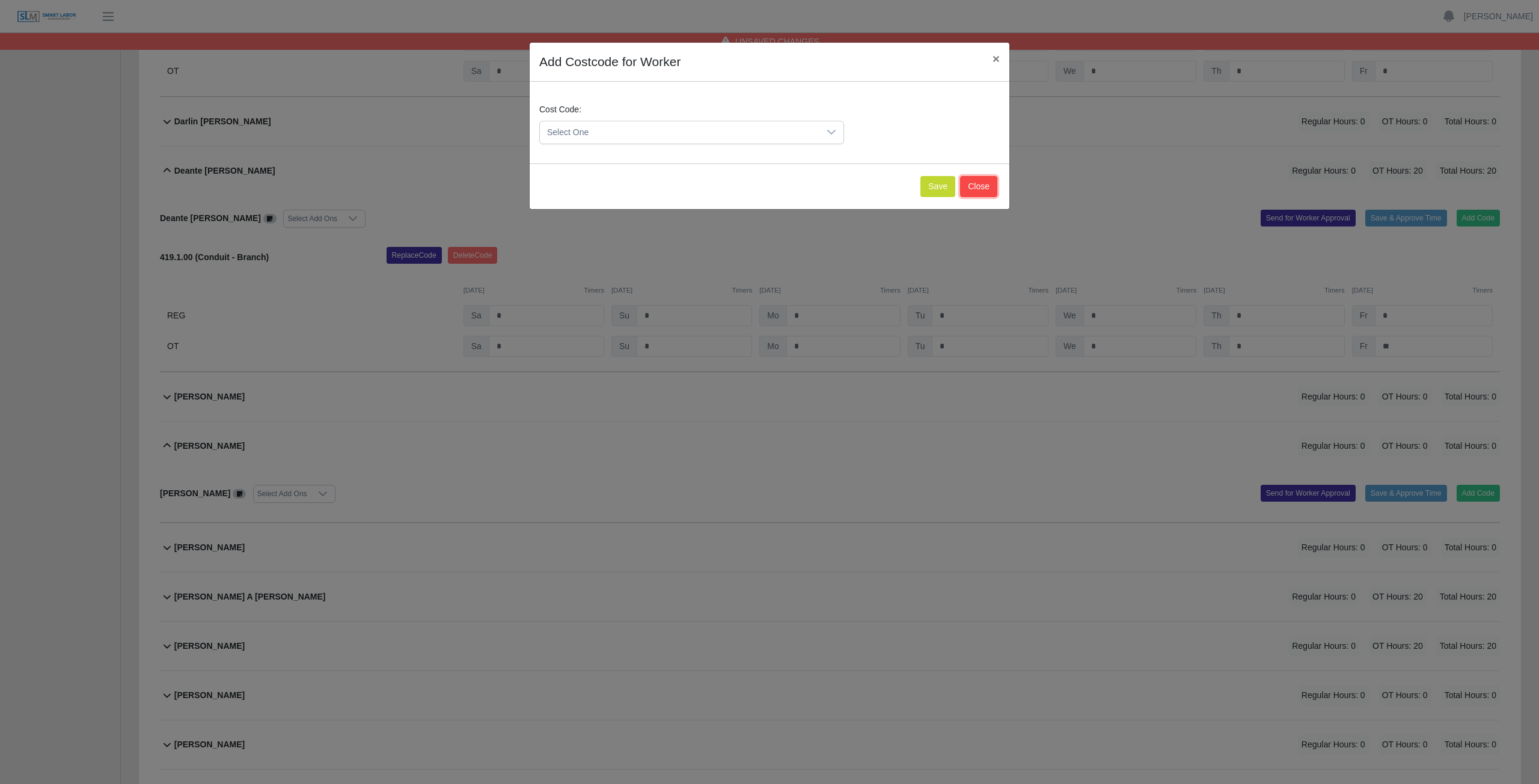
click at [760, 187] on button "Close" at bounding box center [979, 186] width 37 height 21
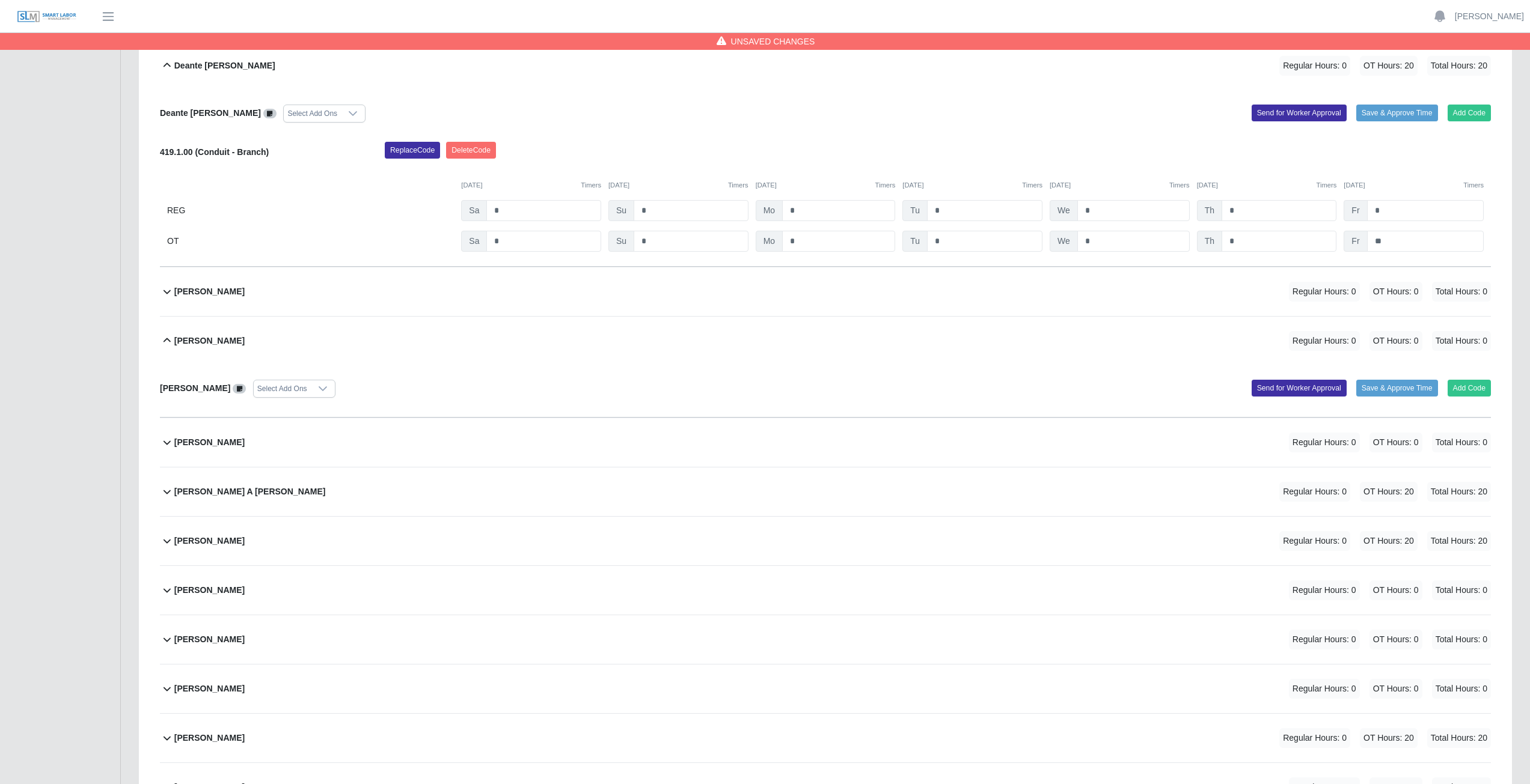
scroll to position [2104, 0]
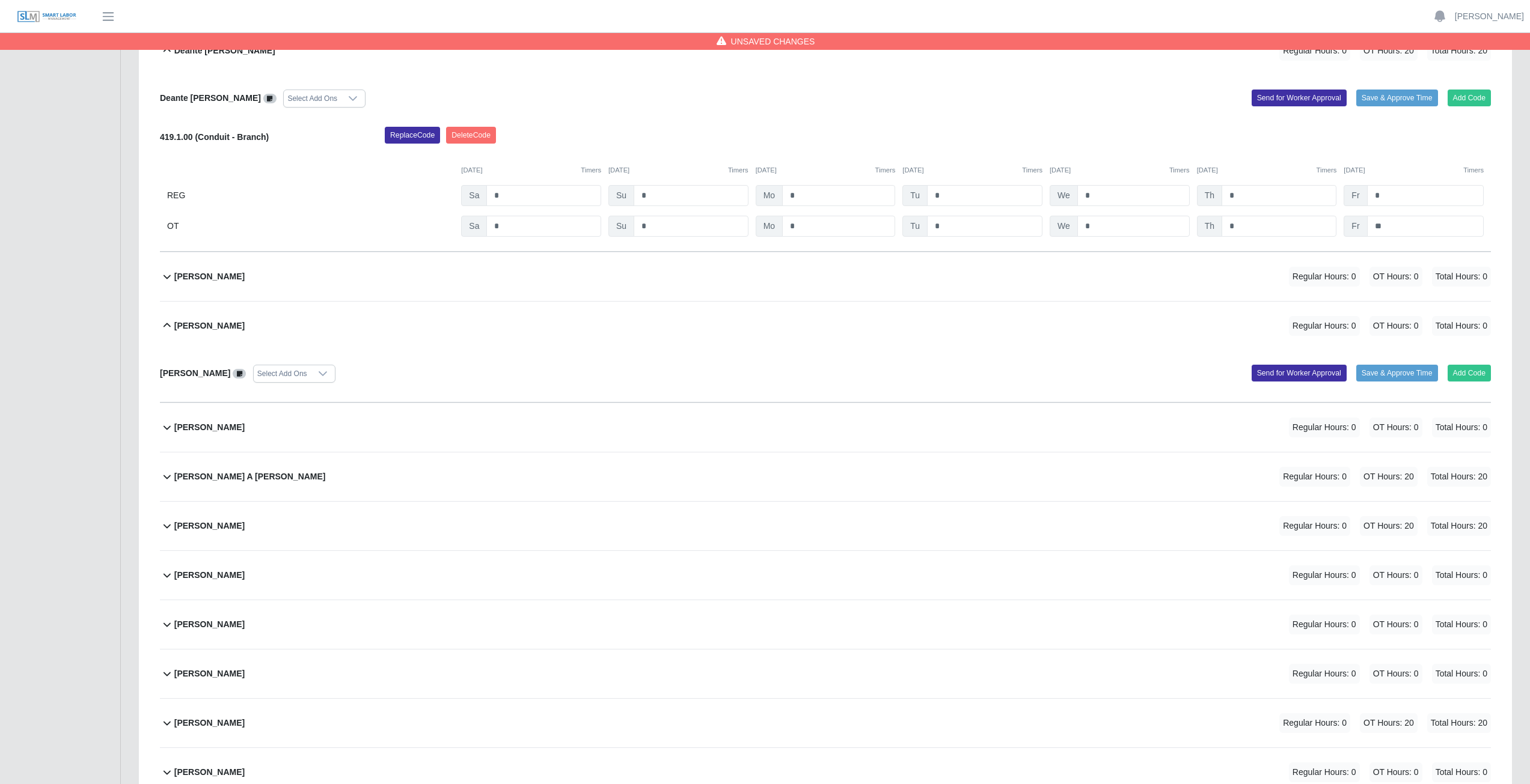
click at [379, 351] on div "Diego El Safadi Zabala Regular Hours: 0 OT Hours: 0 Total Hours: 0" at bounding box center [832, 428] width 1316 height 49
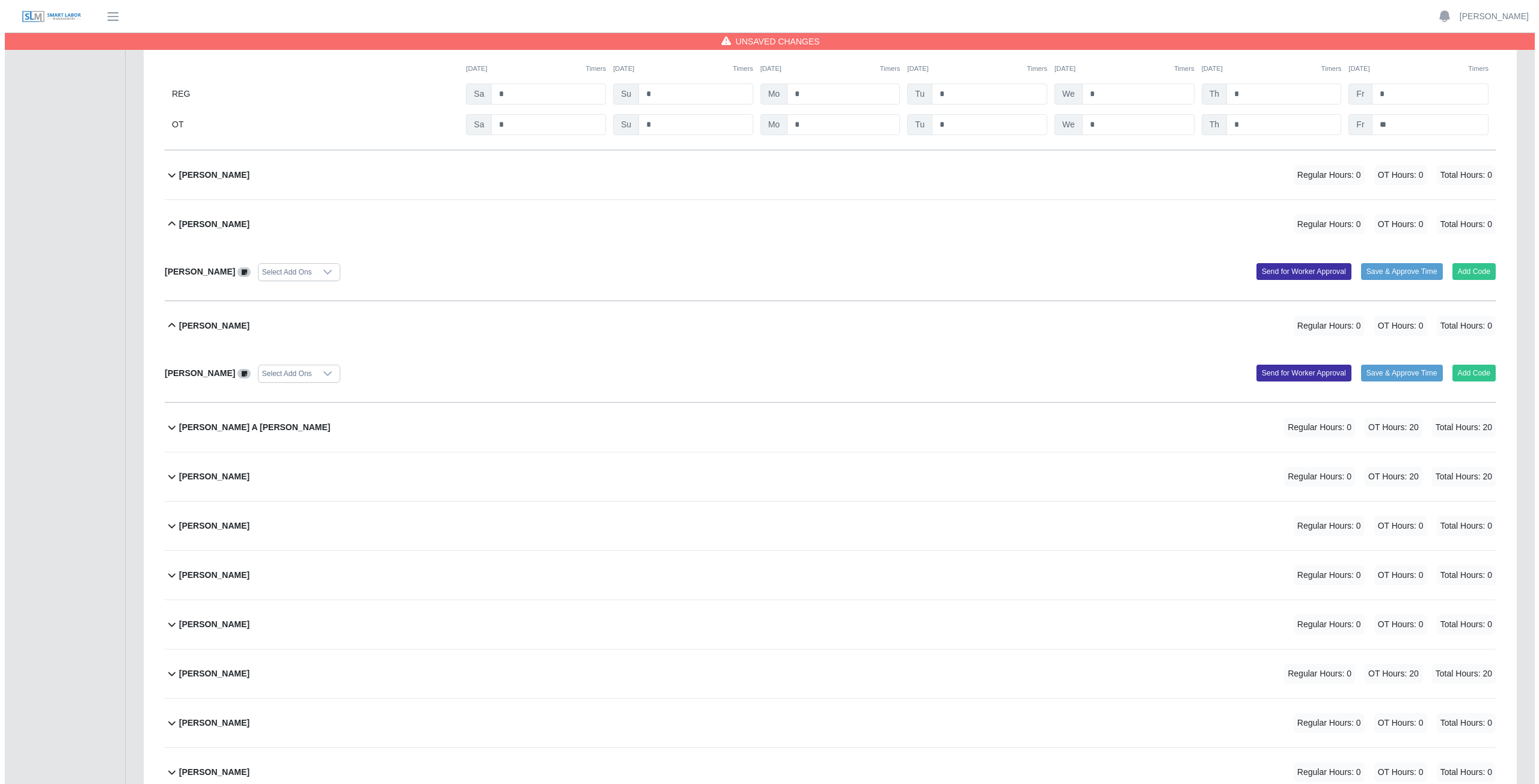
scroll to position [2223, 0]
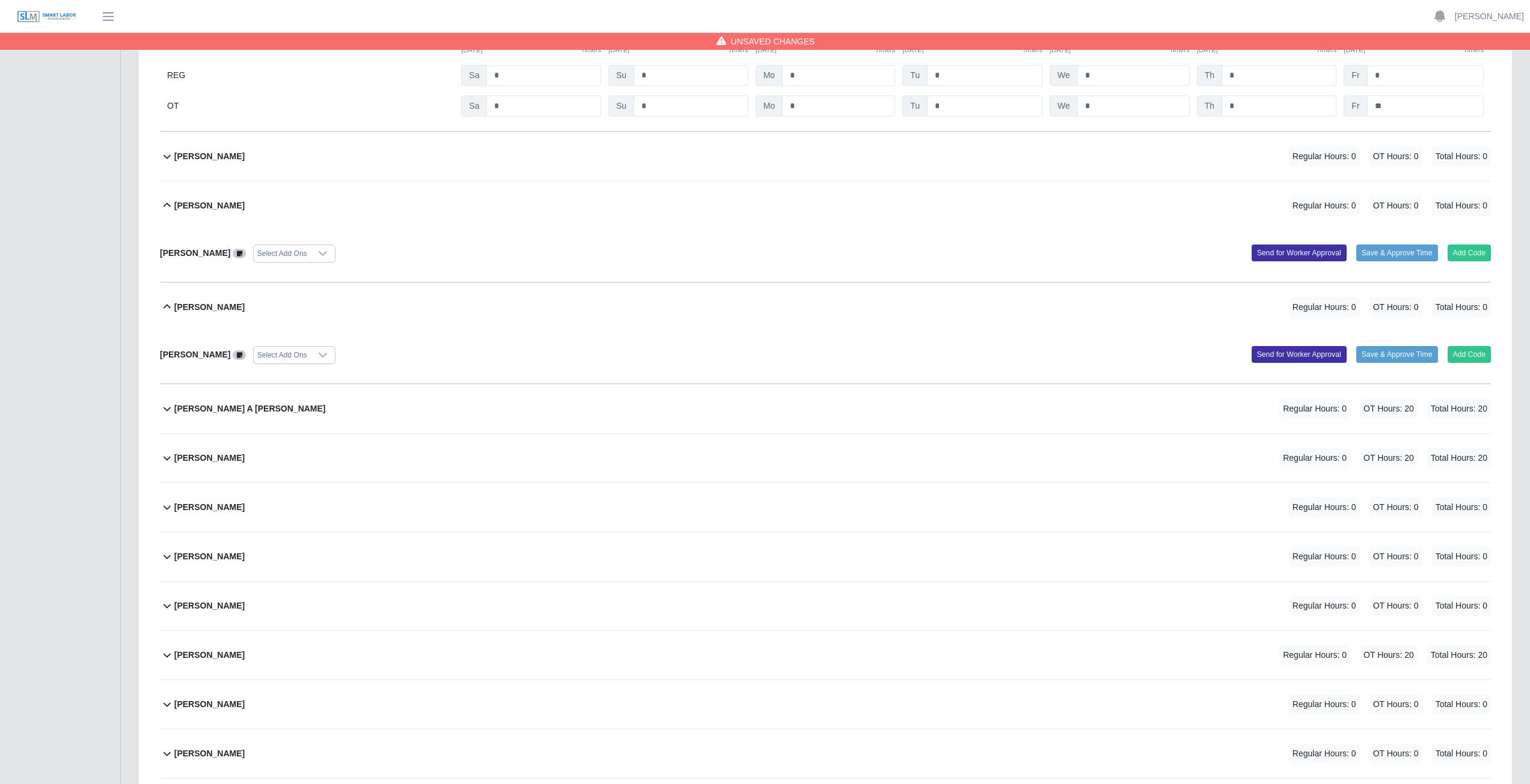
click at [463, 237] on div "Diana Luis Select Add Ons Add Code Save & Approve Time Send for Worker Approval" at bounding box center [825, 256] width 1331 height 53
click at [169, 204] on icon at bounding box center [167, 206] width 15 height 15
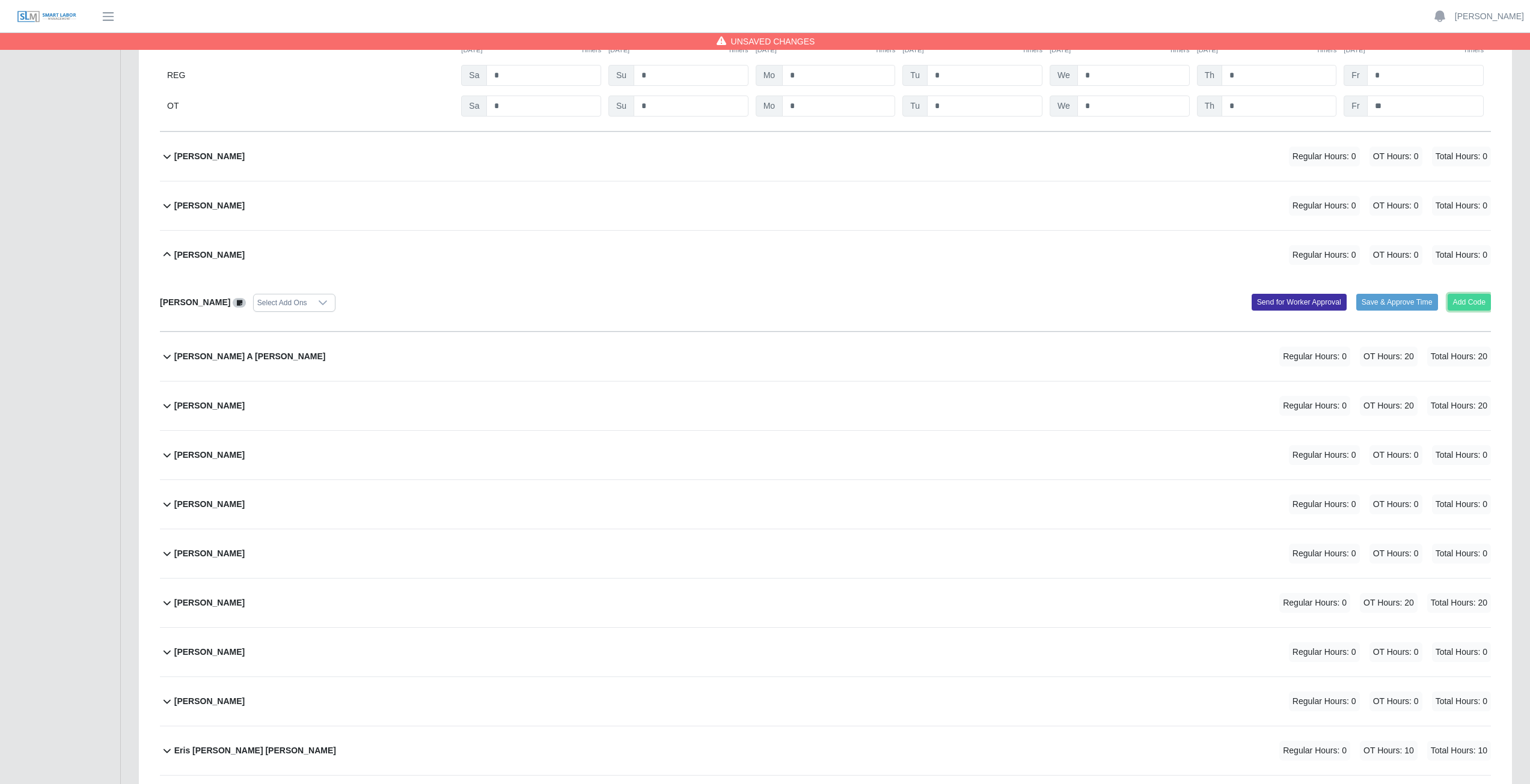
click at [760, 299] on button "Add Code" at bounding box center [1469, 302] width 44 height 17
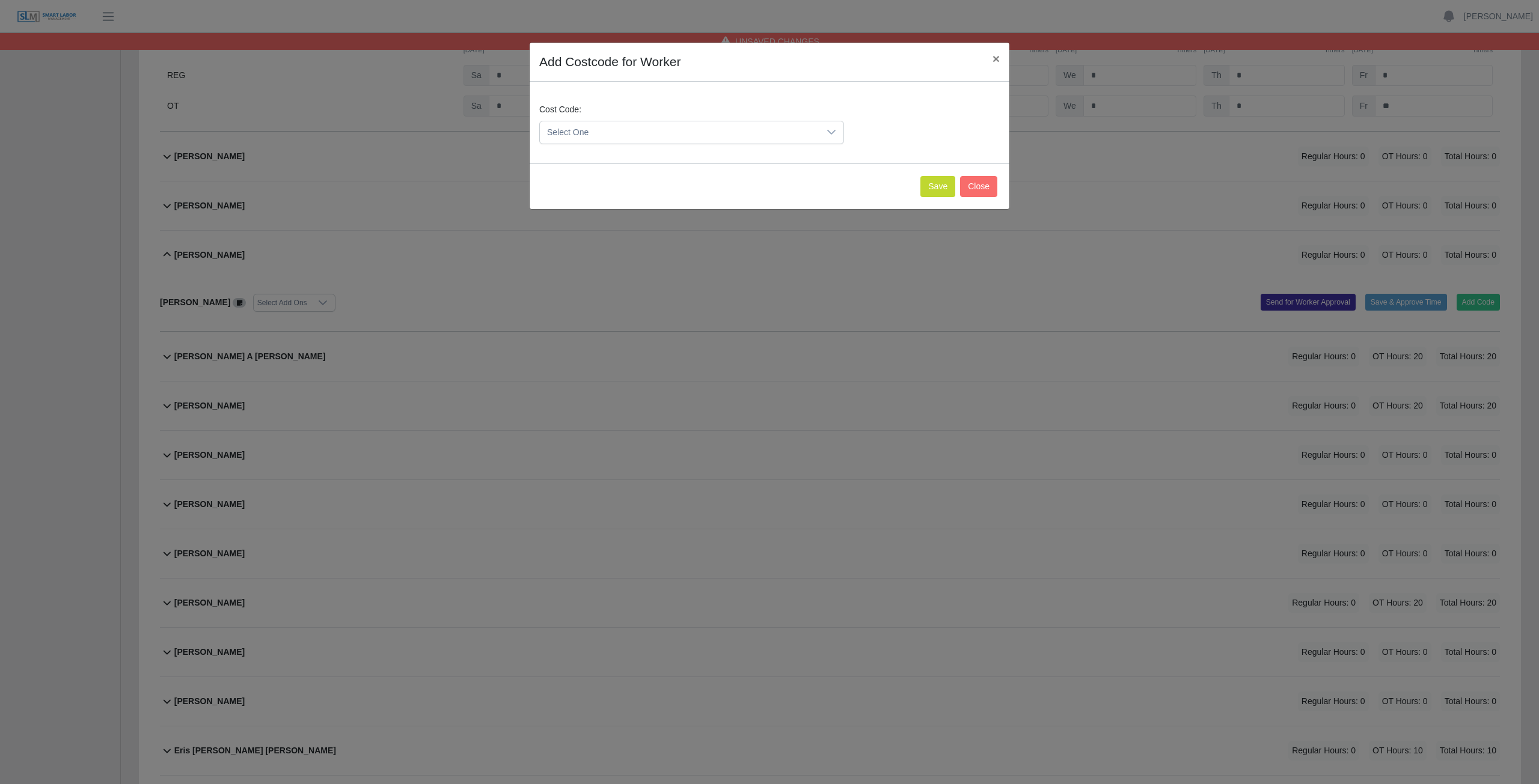
click at [760, 131] on icon at bounding box center [832, 132] width 10 height 10
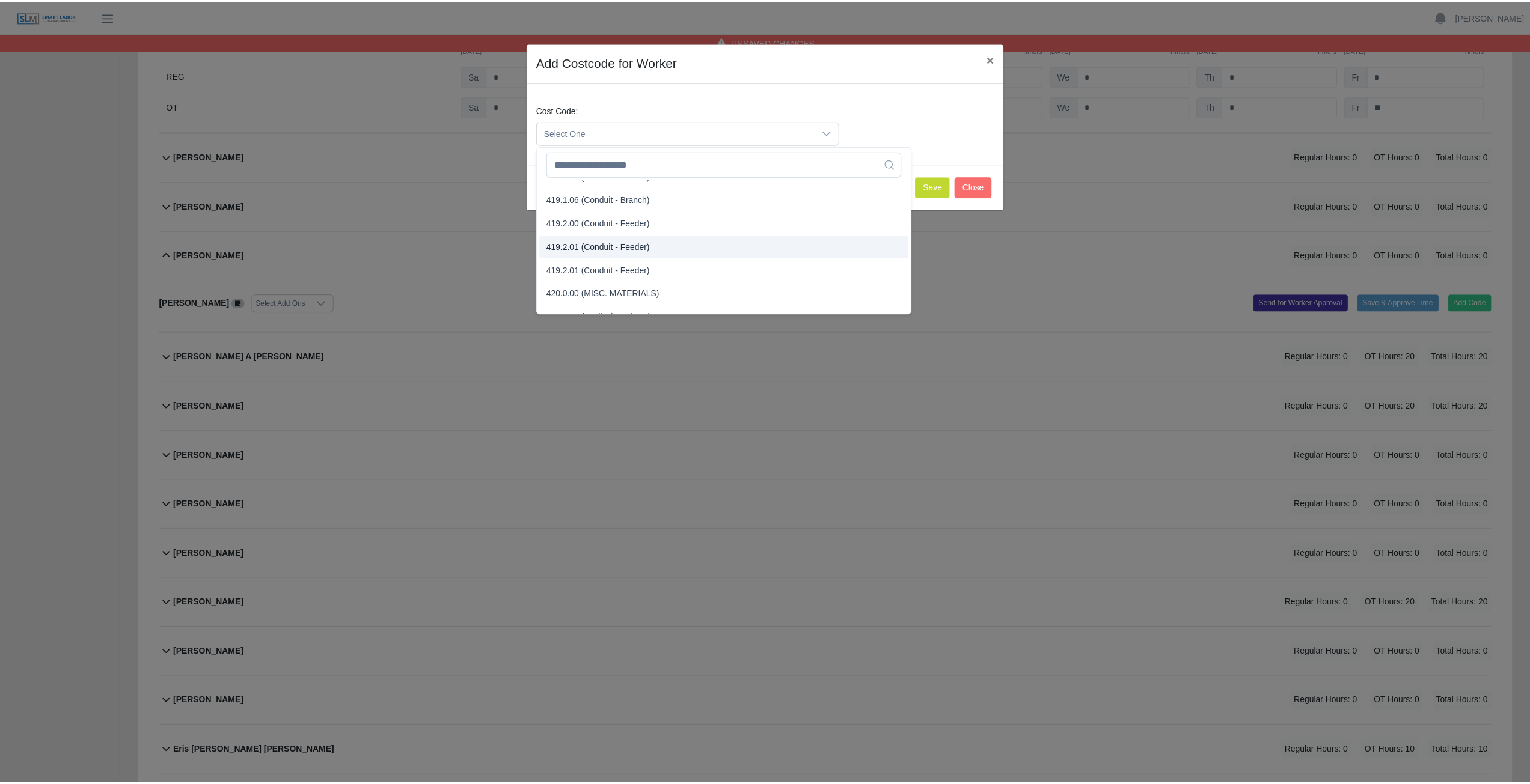
scroll to position [841, 0]
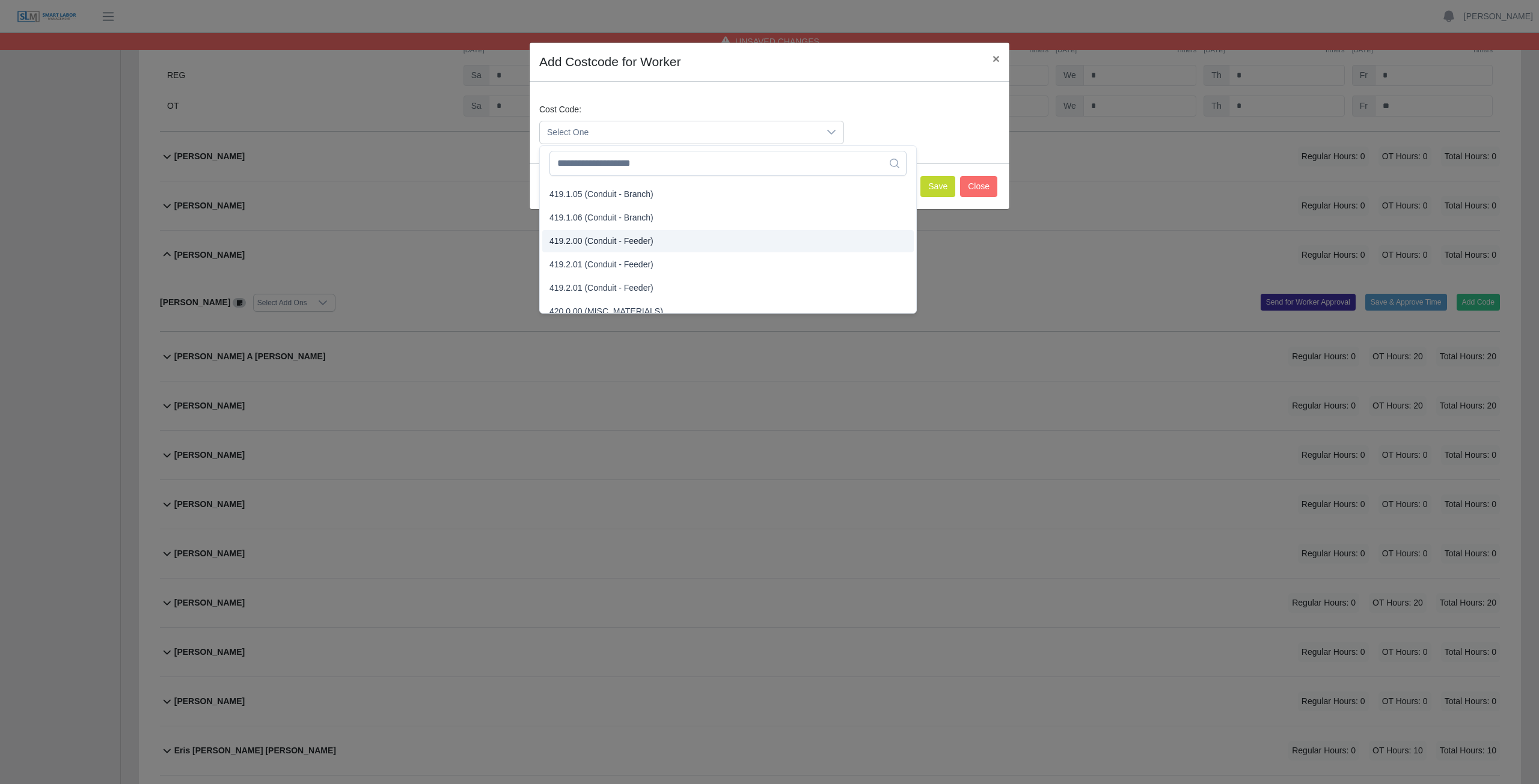
click at [602, 244] on span "419.2.00 (Conduit - Feeder)" at bounding box center [601, 241] width 104 height 13
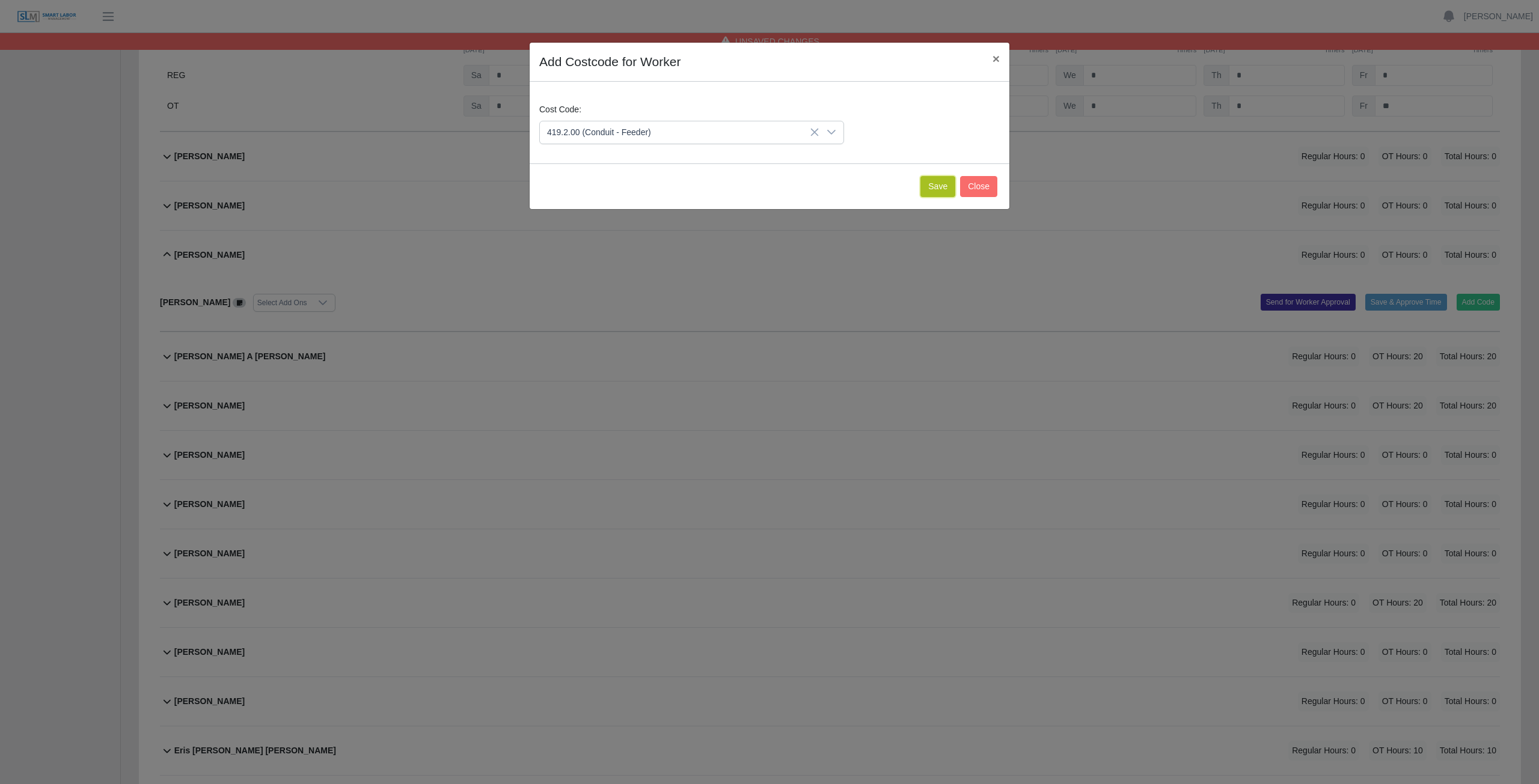
click at [760, 186] on button "Save" at bounding box center [938, 186] width 34 height 21
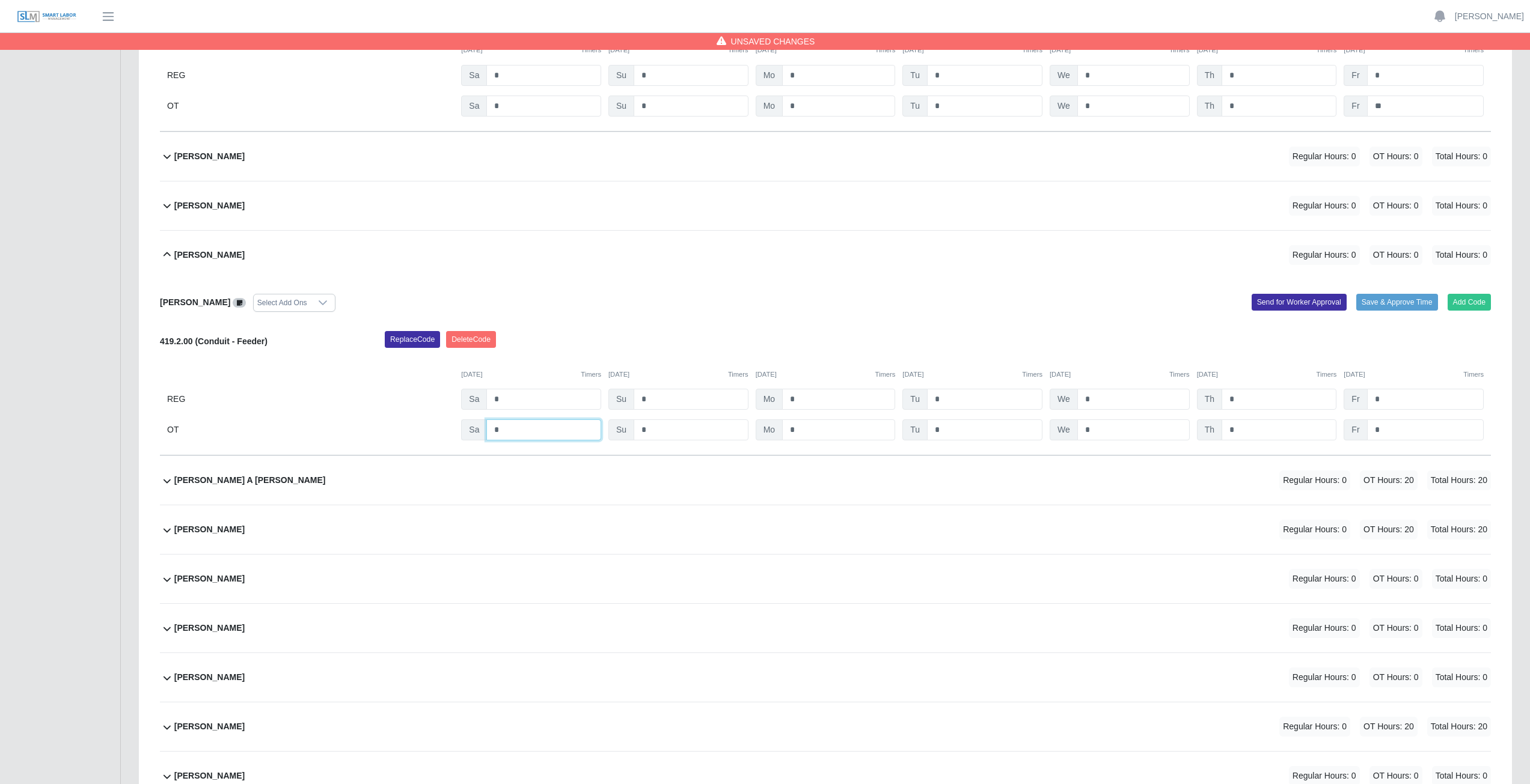
click at [504, 351] on input "*" at bounding box center [543, 430] width 115 height 21
type input "*"
click at [760, 351] on input "*" at bounding box center [838, 430] width 113 height 21
type input "*"
click at [760, 351] on input "*" at bounding box center [983, 430] width 115 height 21
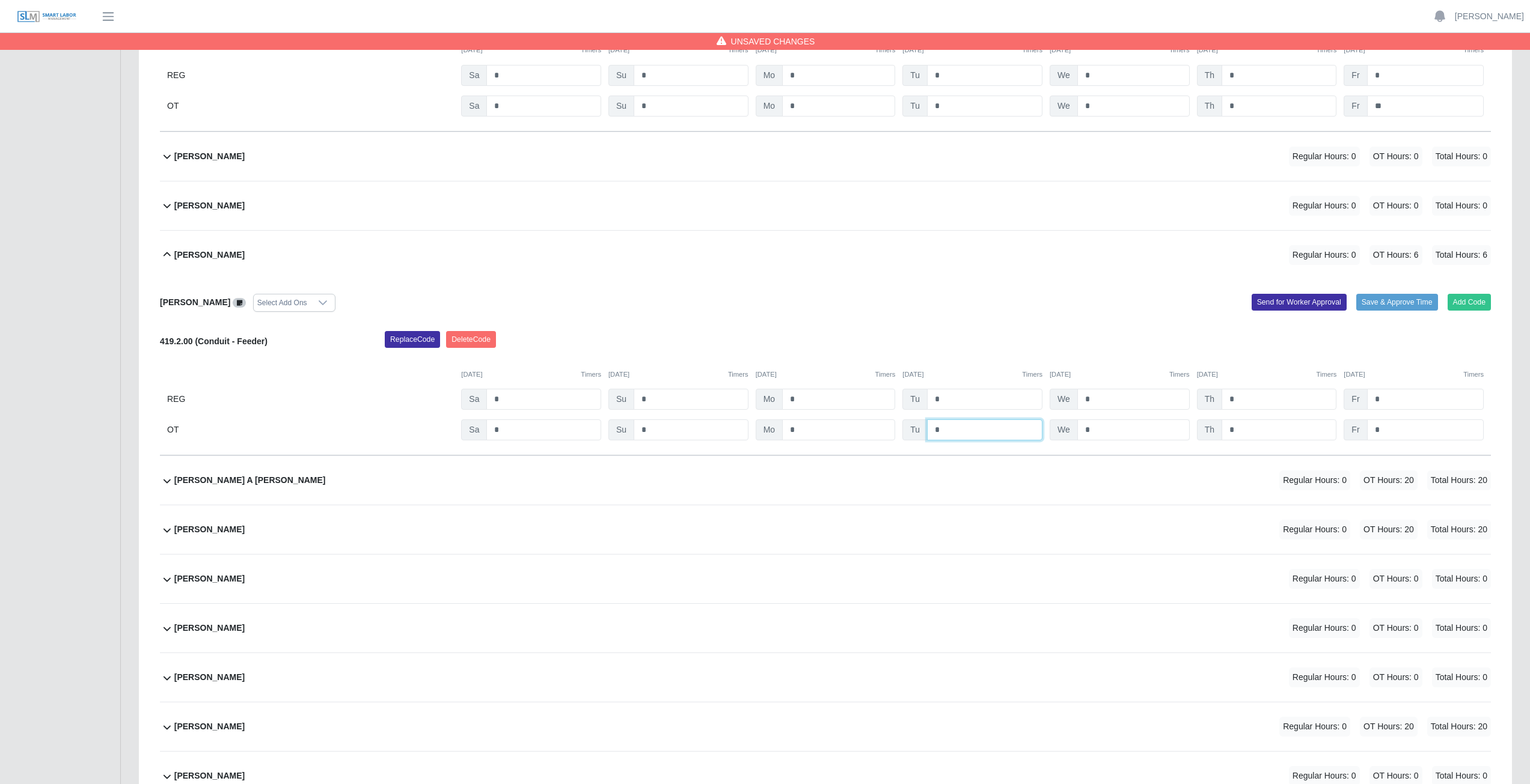
type input "*"
click at [760, 351] on input "*" at bounding box center [1133, 430] width 112 height 21
type input "*"
click at [760, 351] on input "*" at bounding box center [1278, 430] width 115 height 21
type input "*"
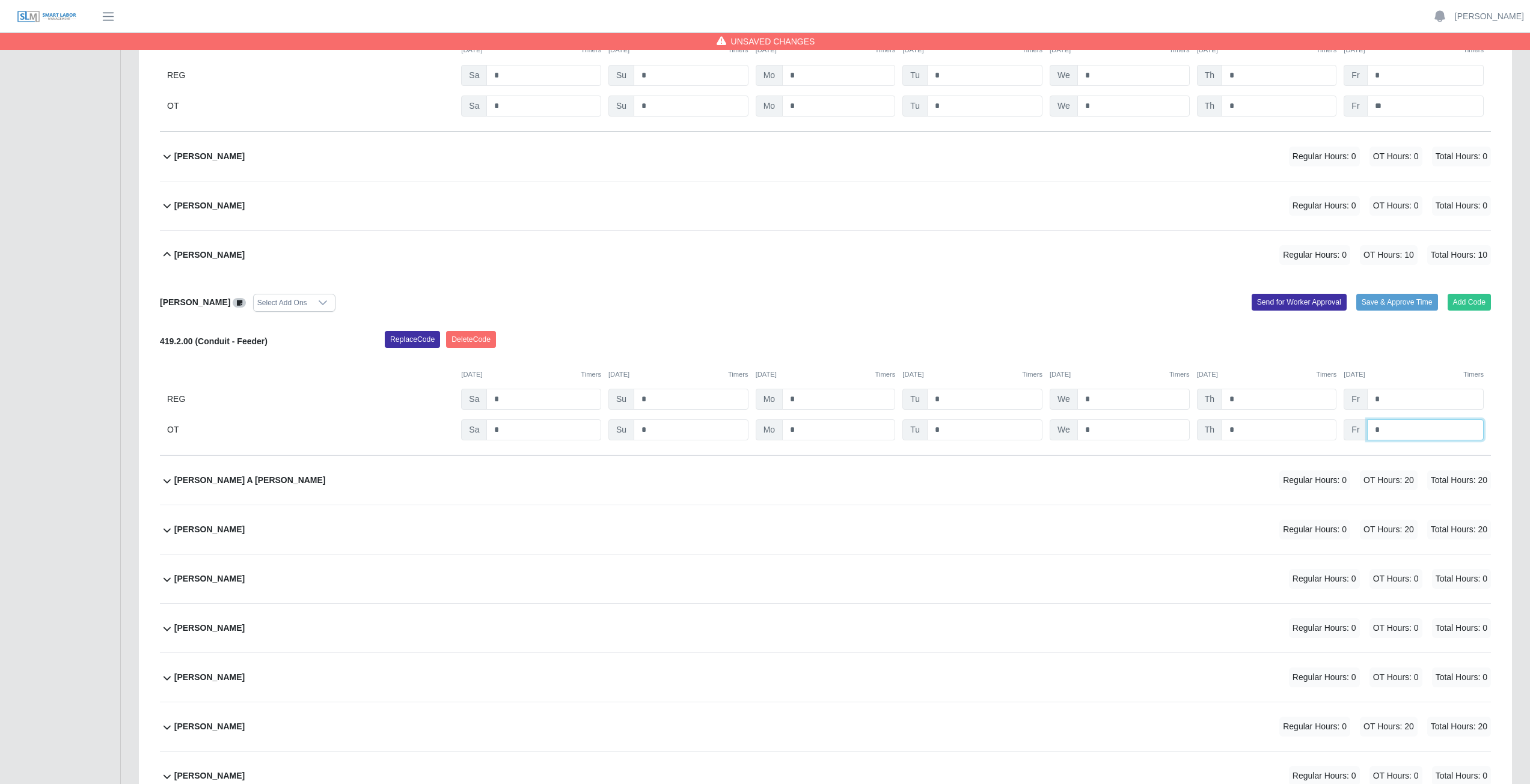
click at [760, 351] on input "*" at bounding box center [1425, 430] width 117 height 21
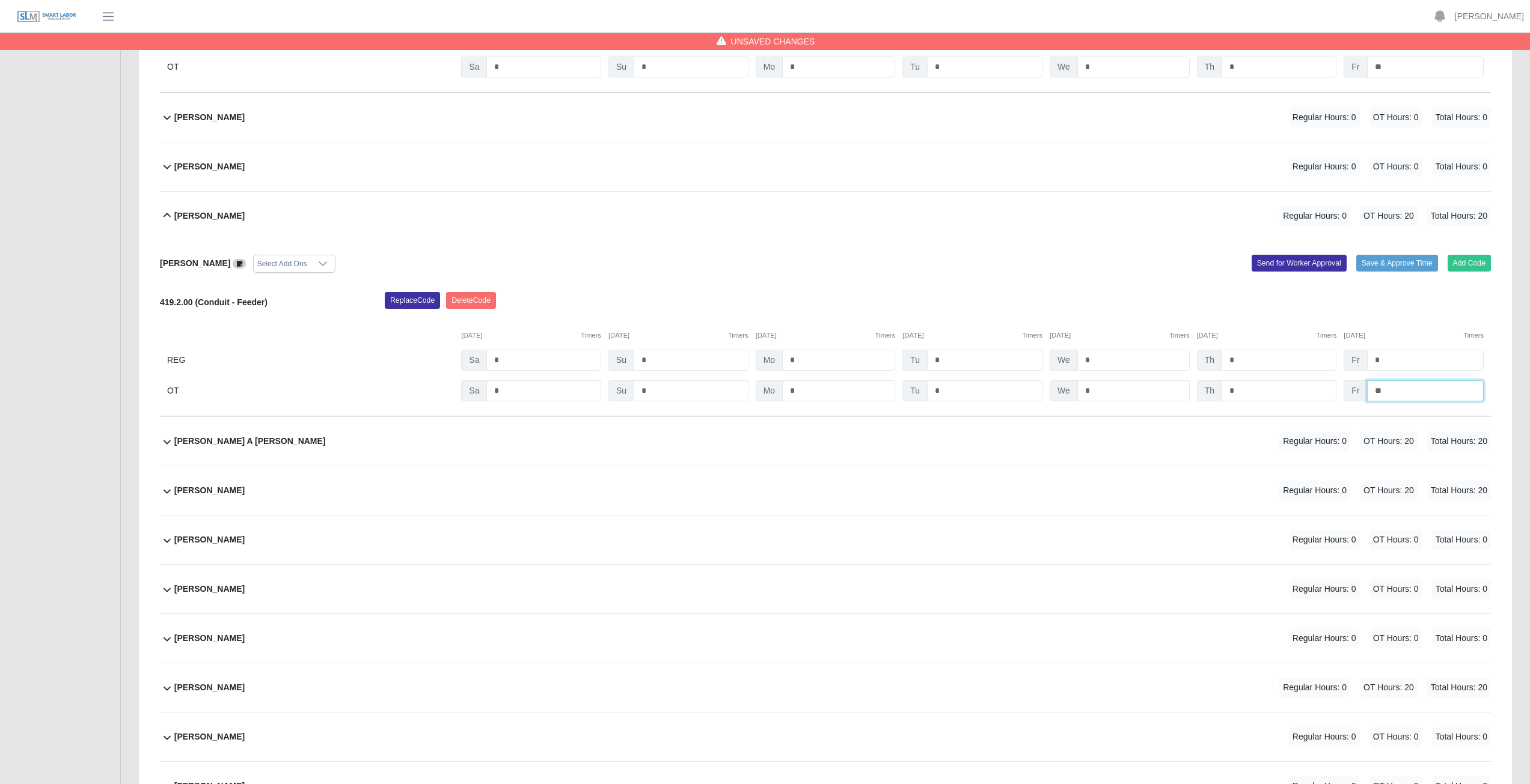
scroll to position [2284, 0]
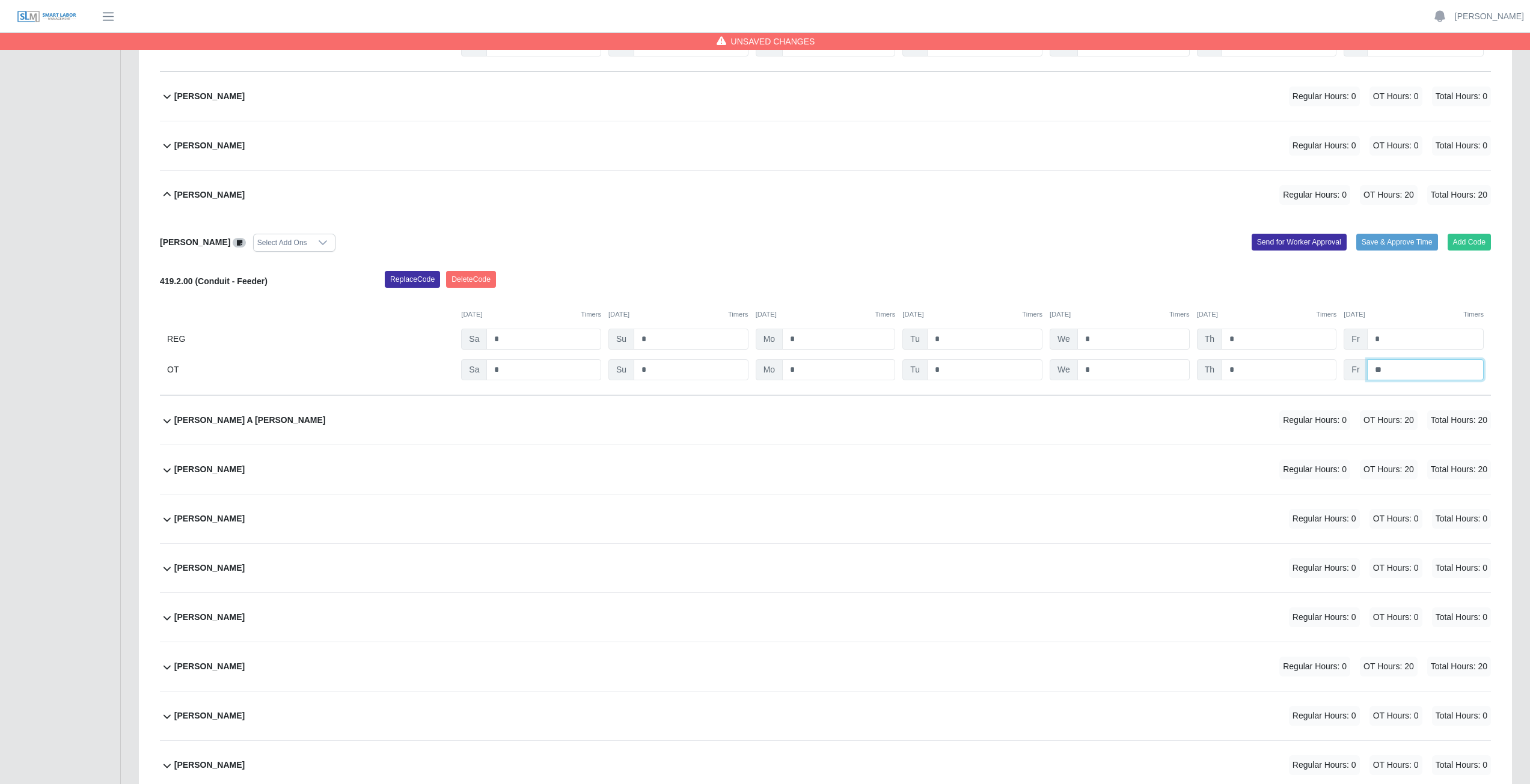
type input "**"
click at [596, 351] on div "Edgar A Elox Mata Regular Hours: 0 OT Hours: 20 Total Hours: 20" at bounding box center [832, 421] width 1316 height 49
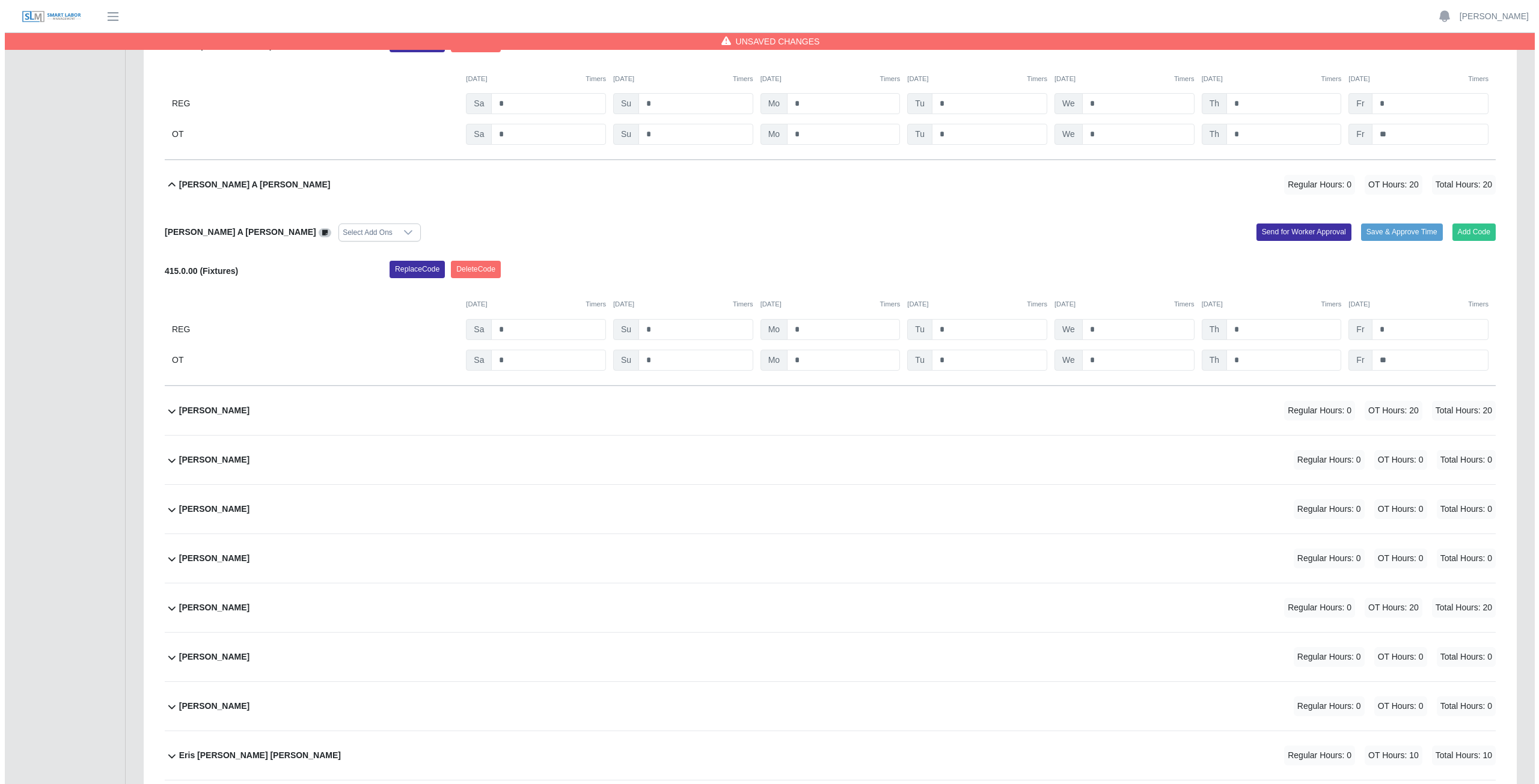
scroll to position [2524, 0]
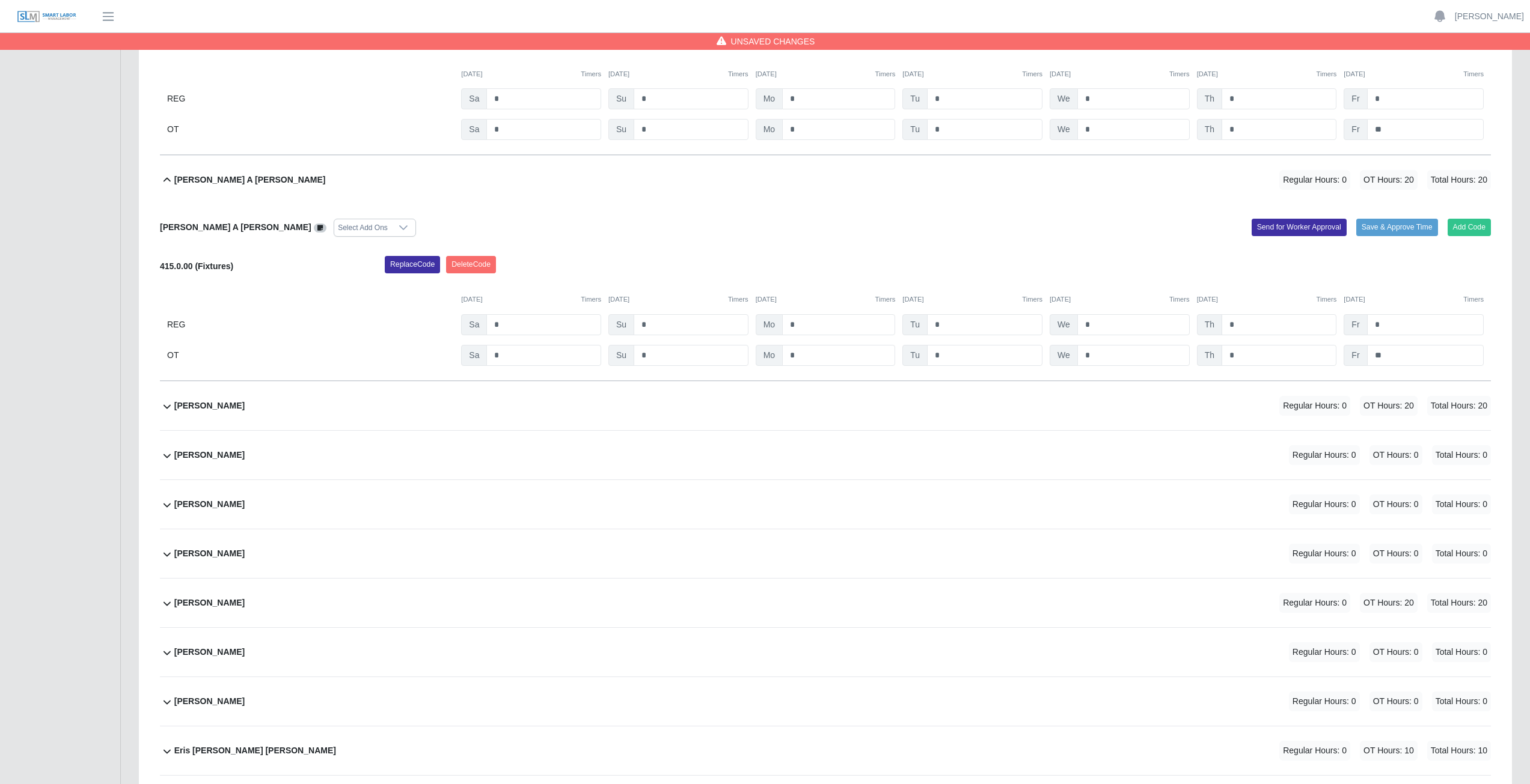
click at [583, 351] on div "Elyin Gunera Cruz Regular Hours: 0 OT Hours: 0 Total Hours: 0" at bounding box center [832, 455] width 1316 height 49
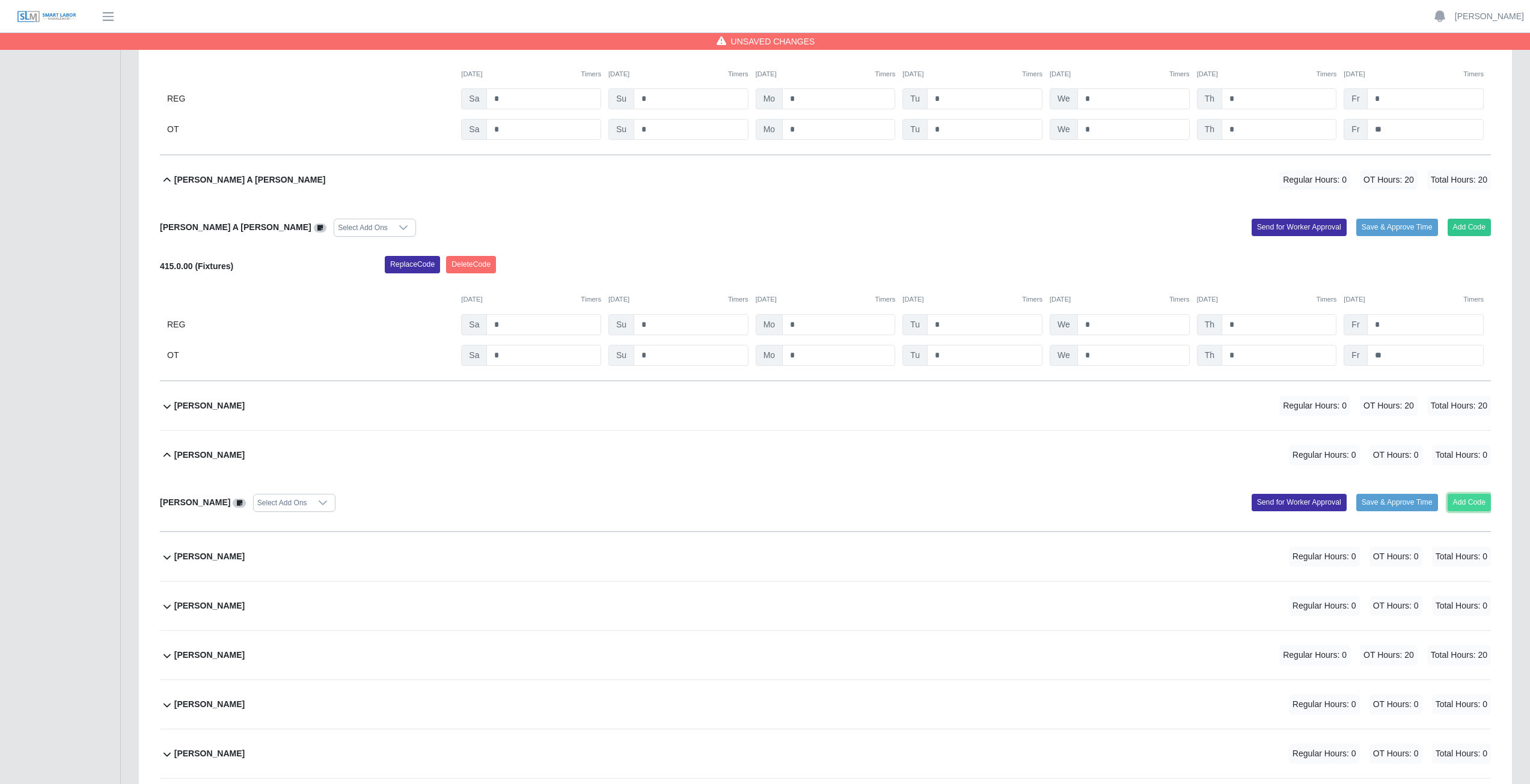
click at [760, 351] on button "Add Code" at bounding box center [1469, 502] width 44 height 17
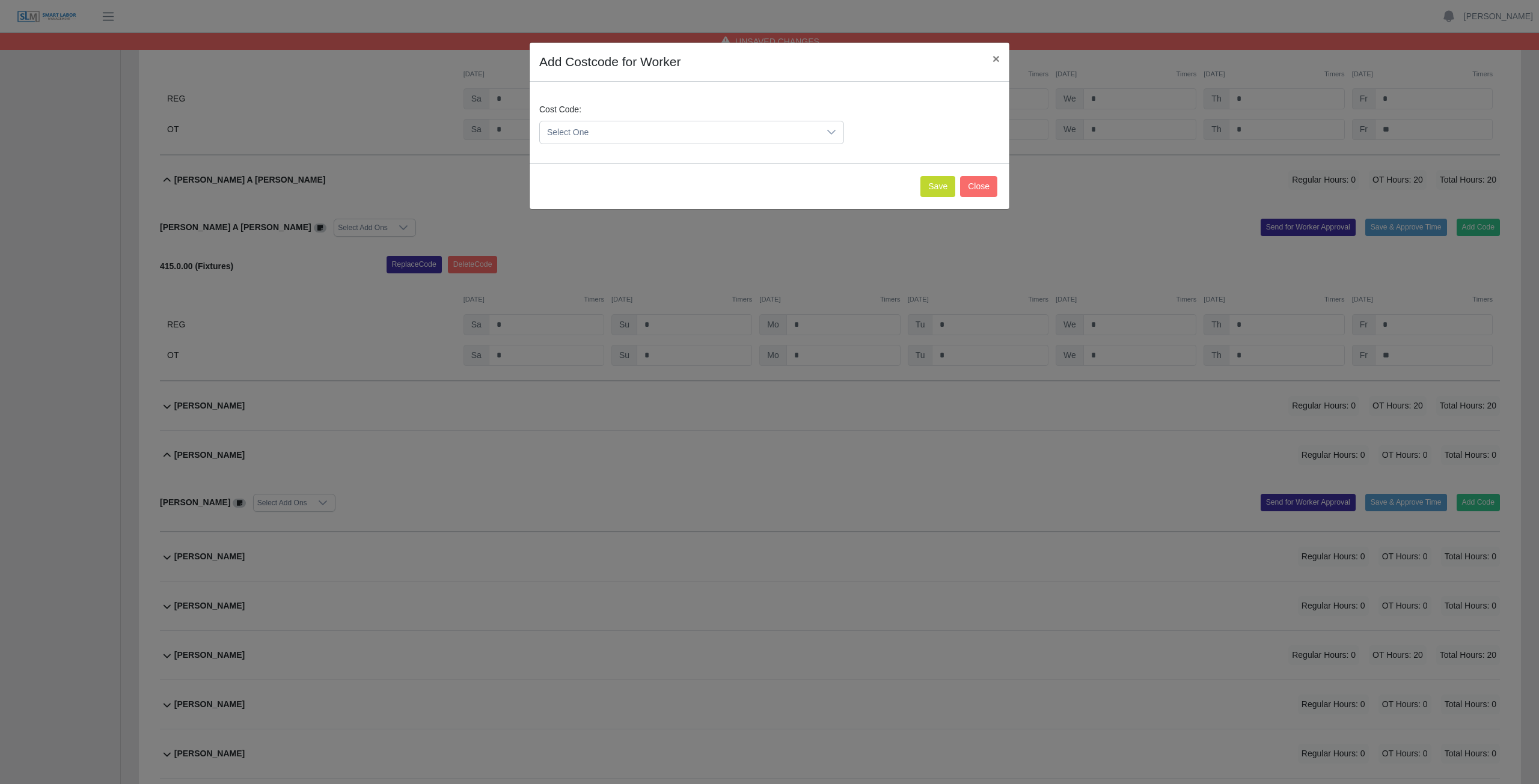
click at [726, 133] on span "Select One" at bounding box center [679, 132] width 279 height 23
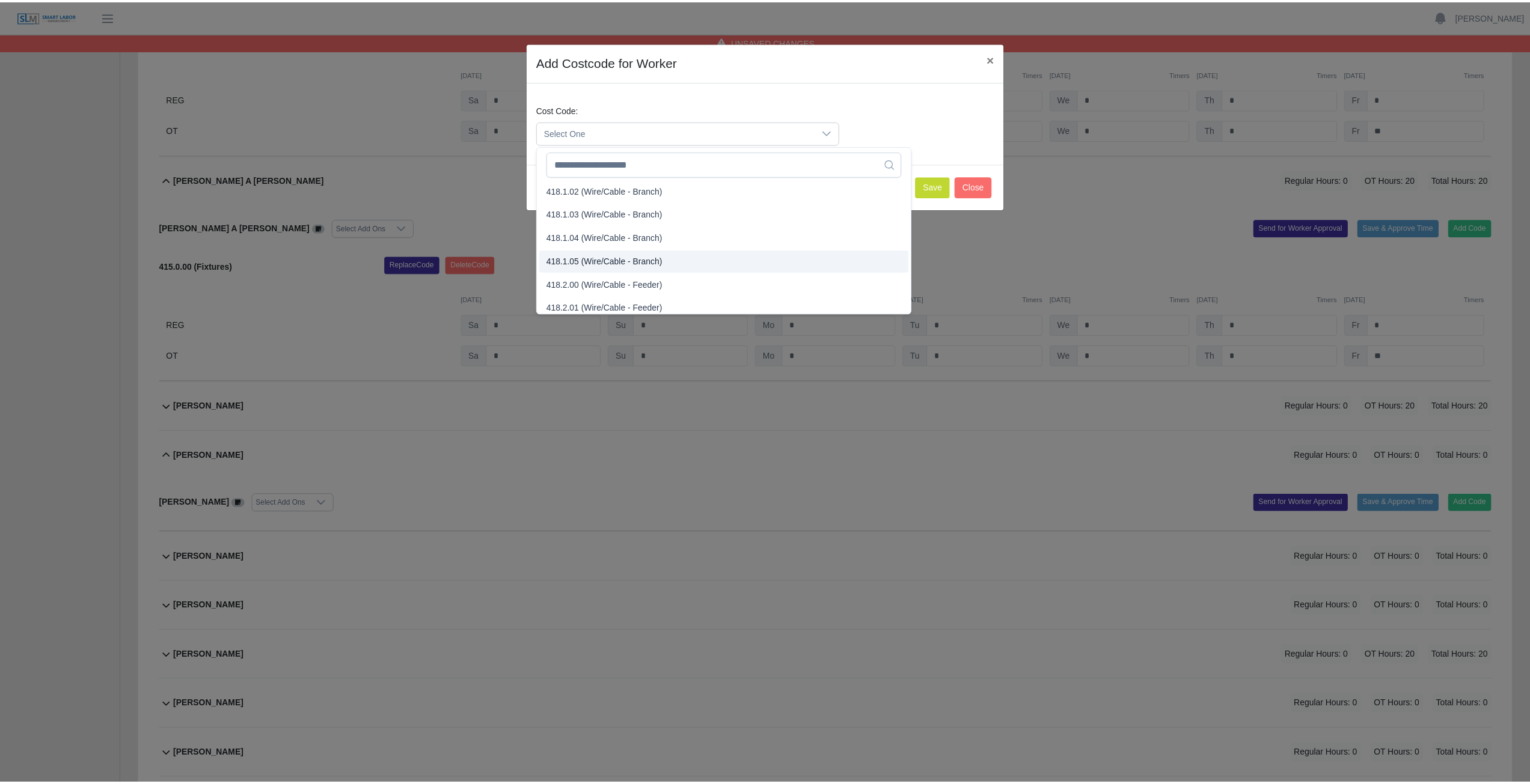
scroll to position [601, 0]
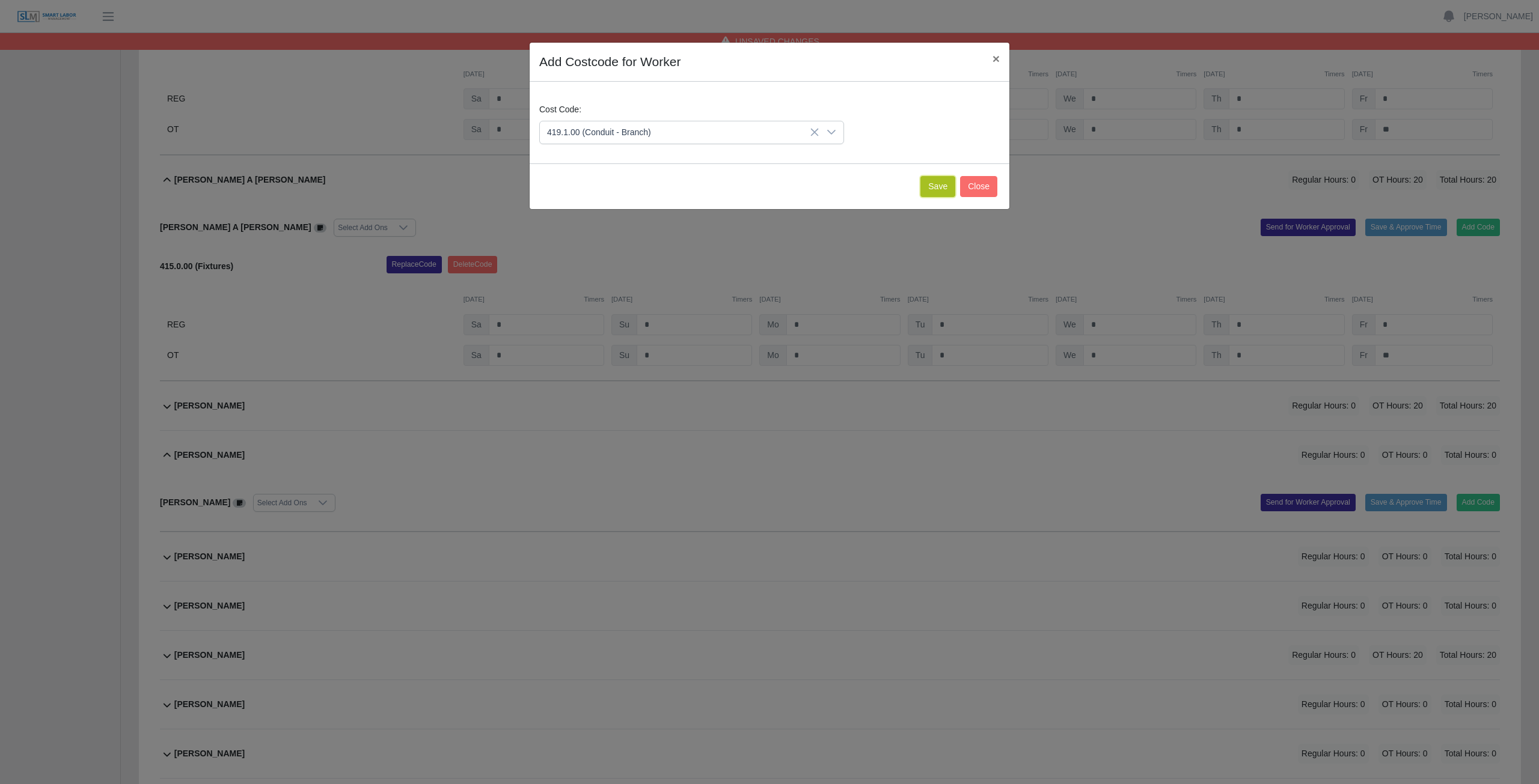
click at [760, 190] on button "Save" at bounding box center [938, 186] width 34 height 21
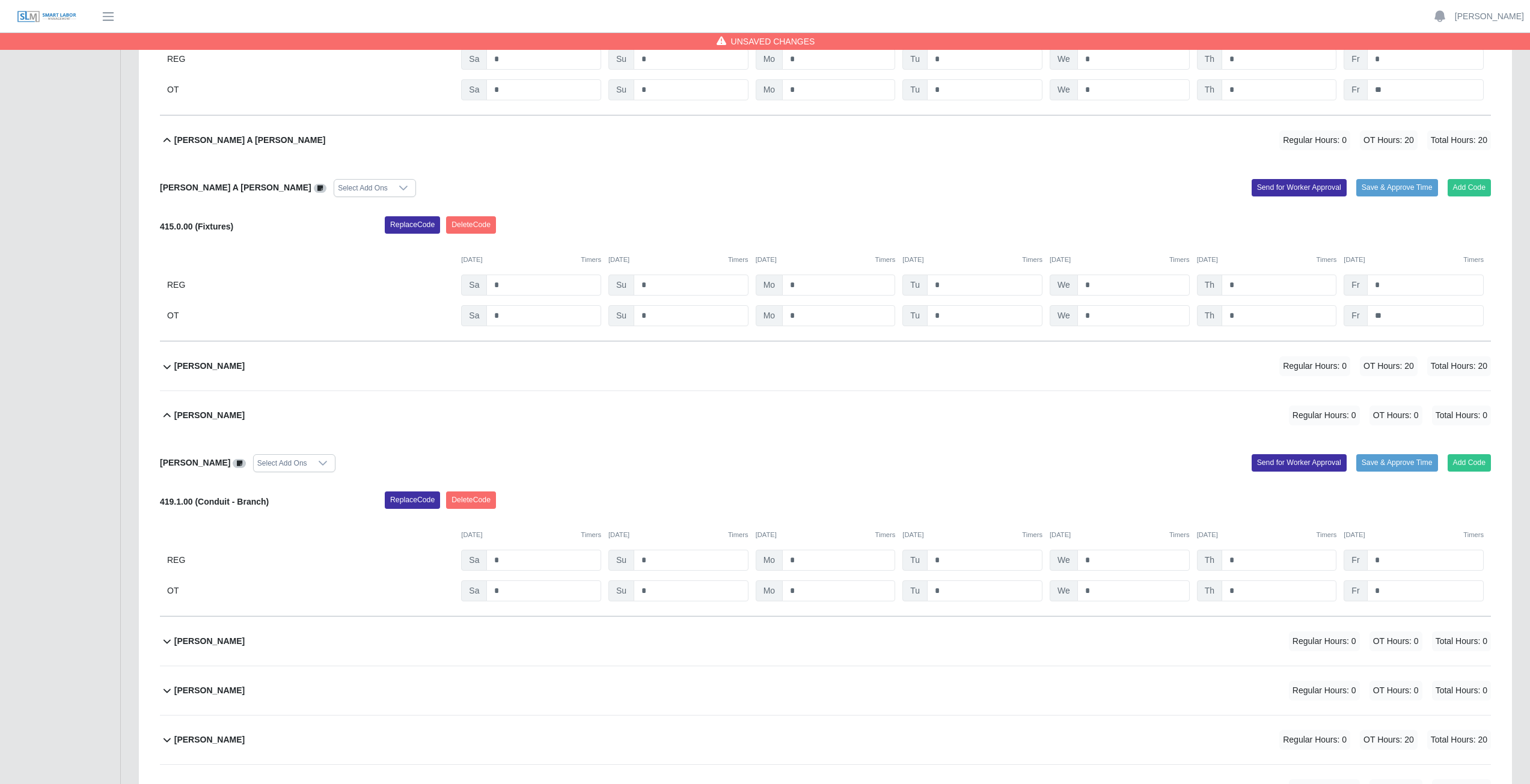
scroll to position [2584, 0]
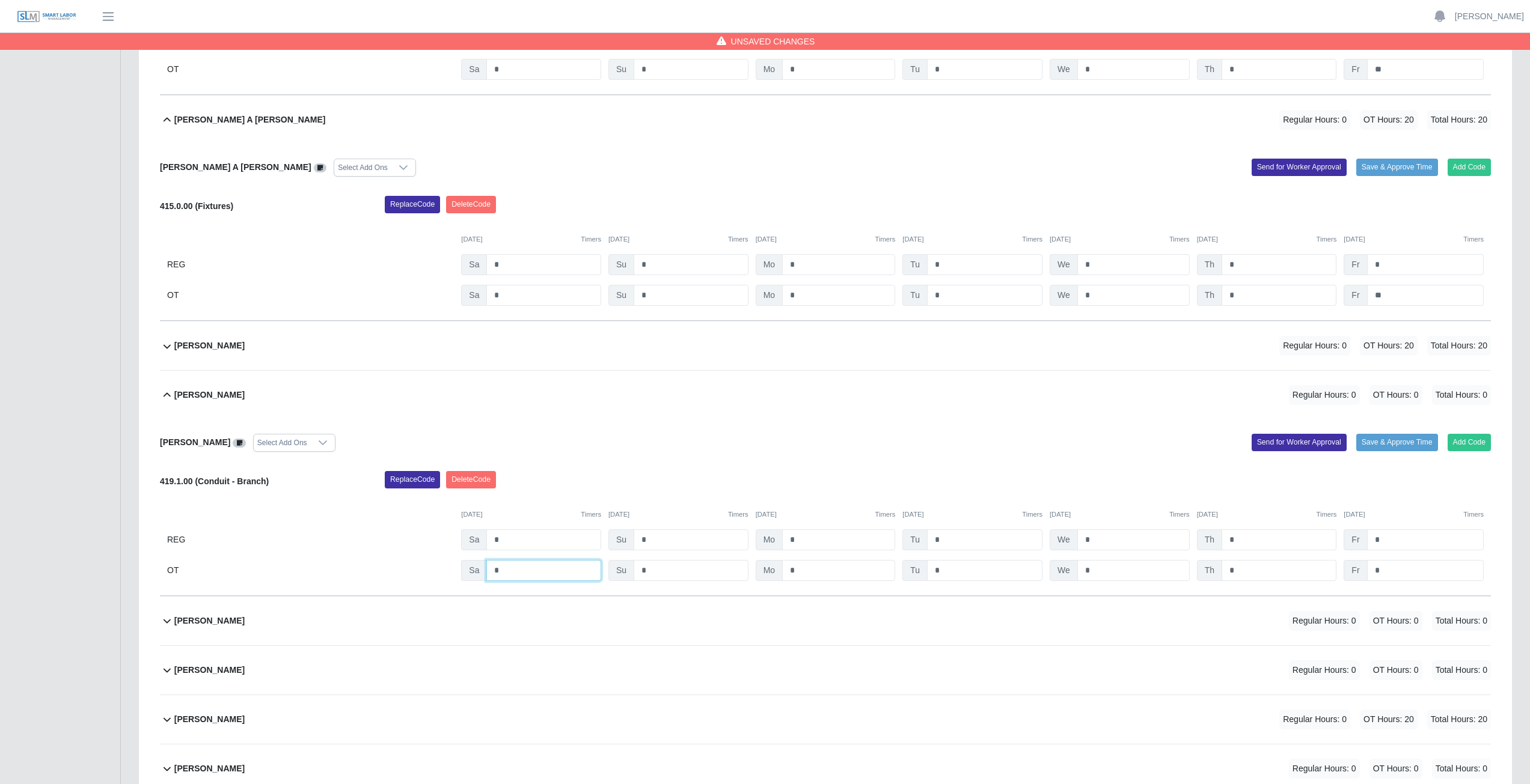
click at [518, 351] on input "*" at bounding box center [543, 570] width 115 height 21
type input "*"
click at [760, 351] on input "*" at bounding box center [838, 570] width 113 height 21
type input "*"
click at [760, 351] on input "*" at bounding box center [983, 570] width 115 height 21
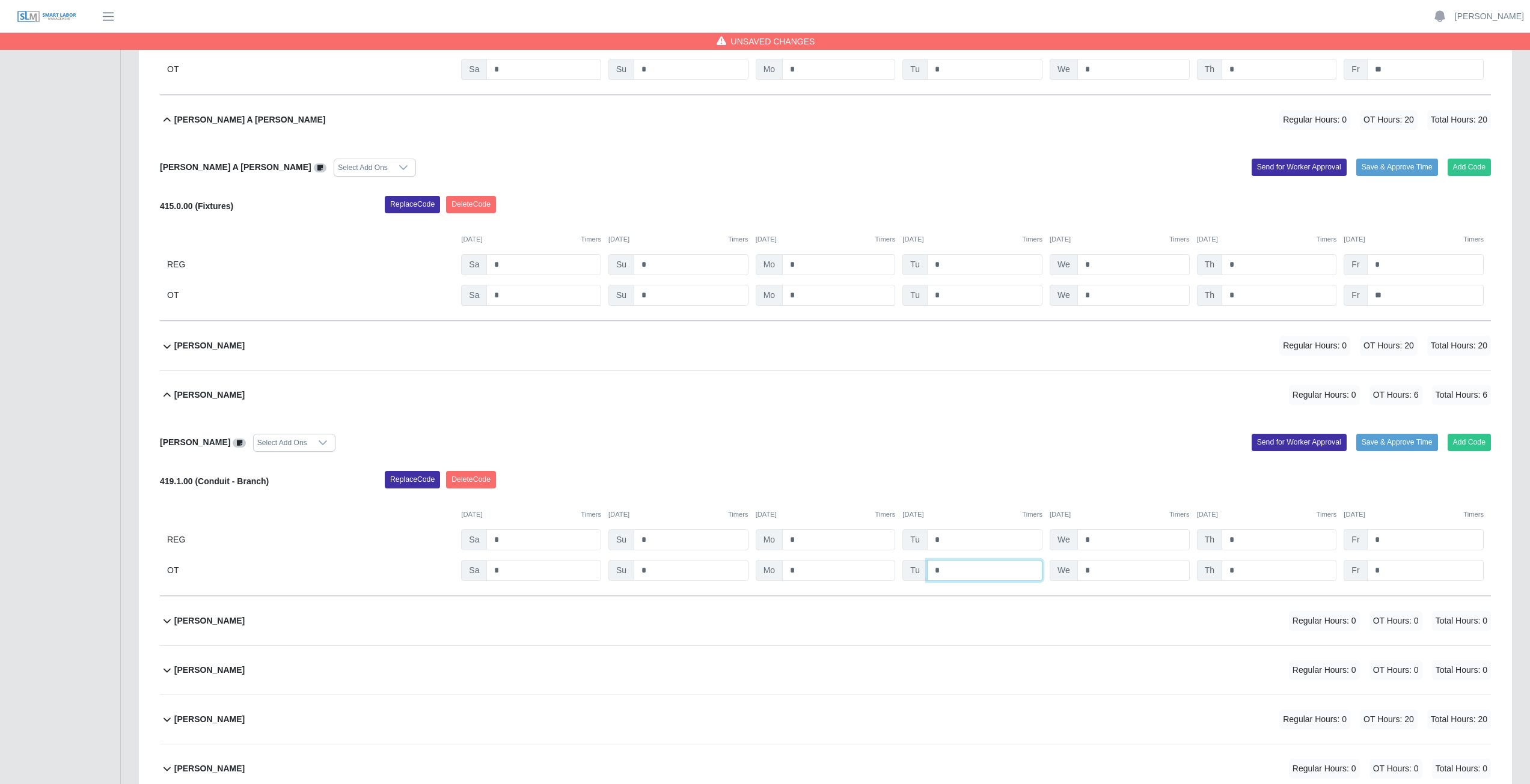
type input "*"
drag, startPoint x: 1115, startPoint y: 571, endPoint x: 1127, endPoint y: 570, distance: 12.0
click at [760, 351] on input "*" at bounding box center [1133, 570] width 112 height 21
type input "*"
click at [760, 351] on input "*" at bounding box center [1278, 570] width 115 height 21
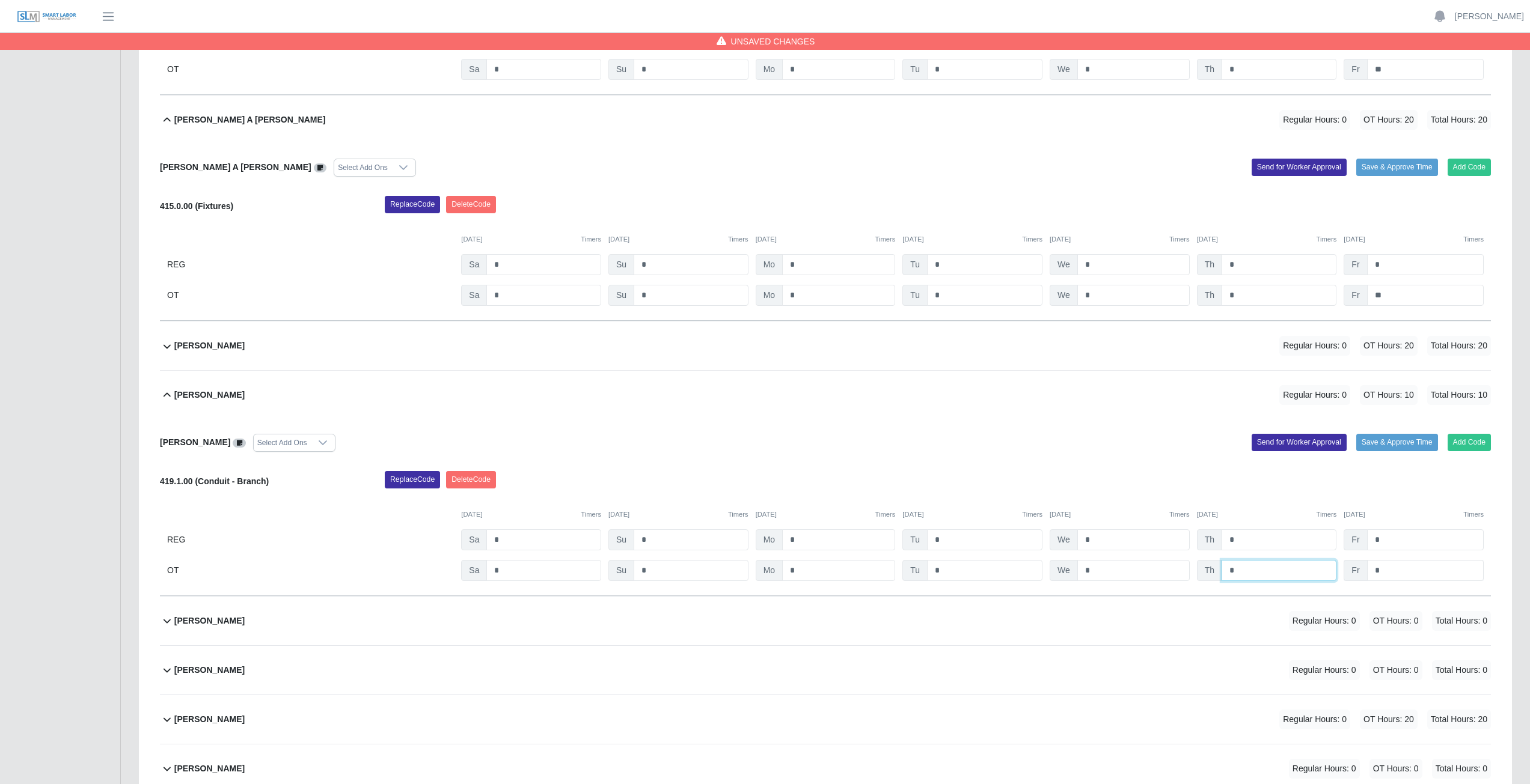
type input "*"
click at [760, 351] on input "*" at bounding box center [1425, 570] width 117 height 21
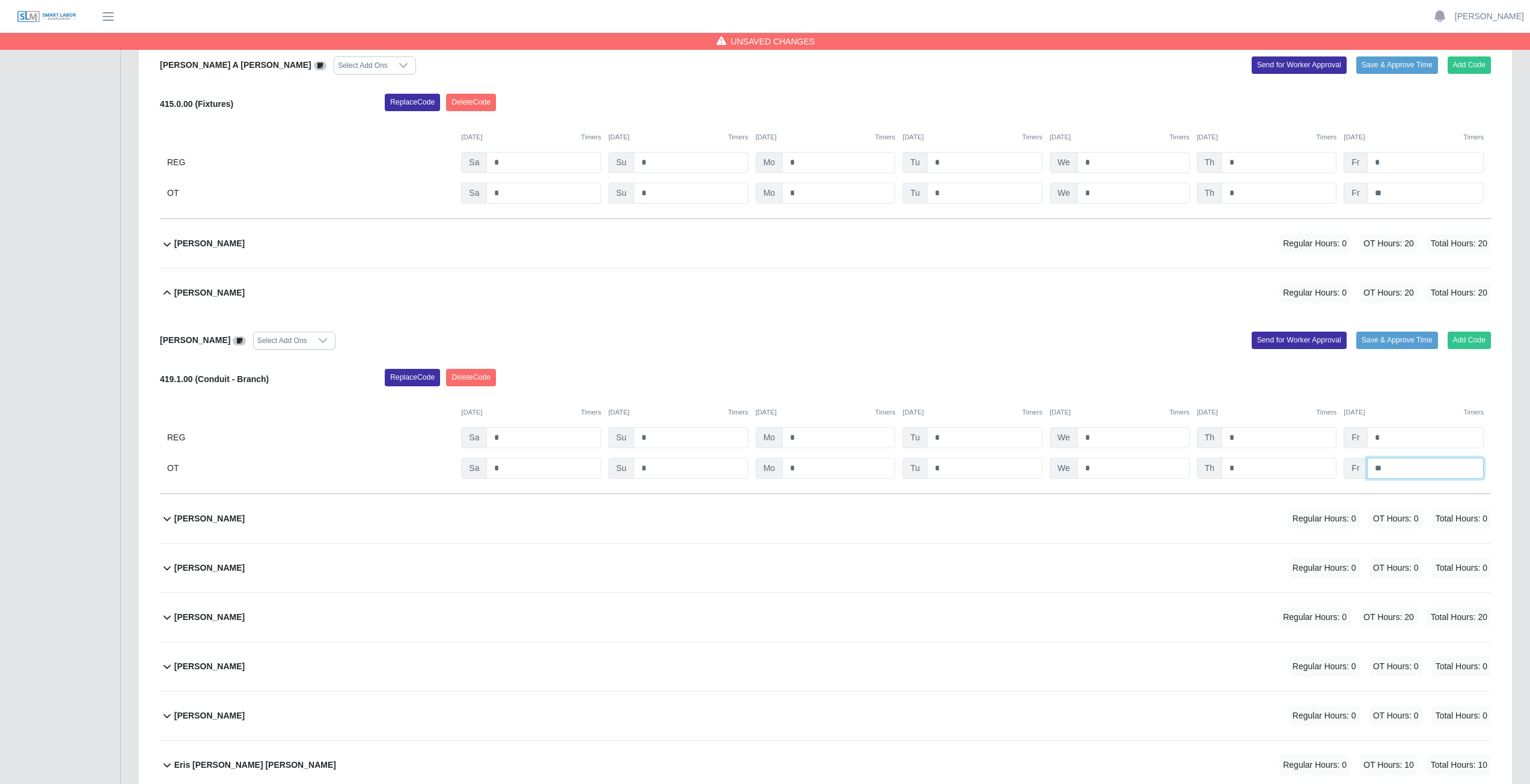
scroll to position [2705, 0]
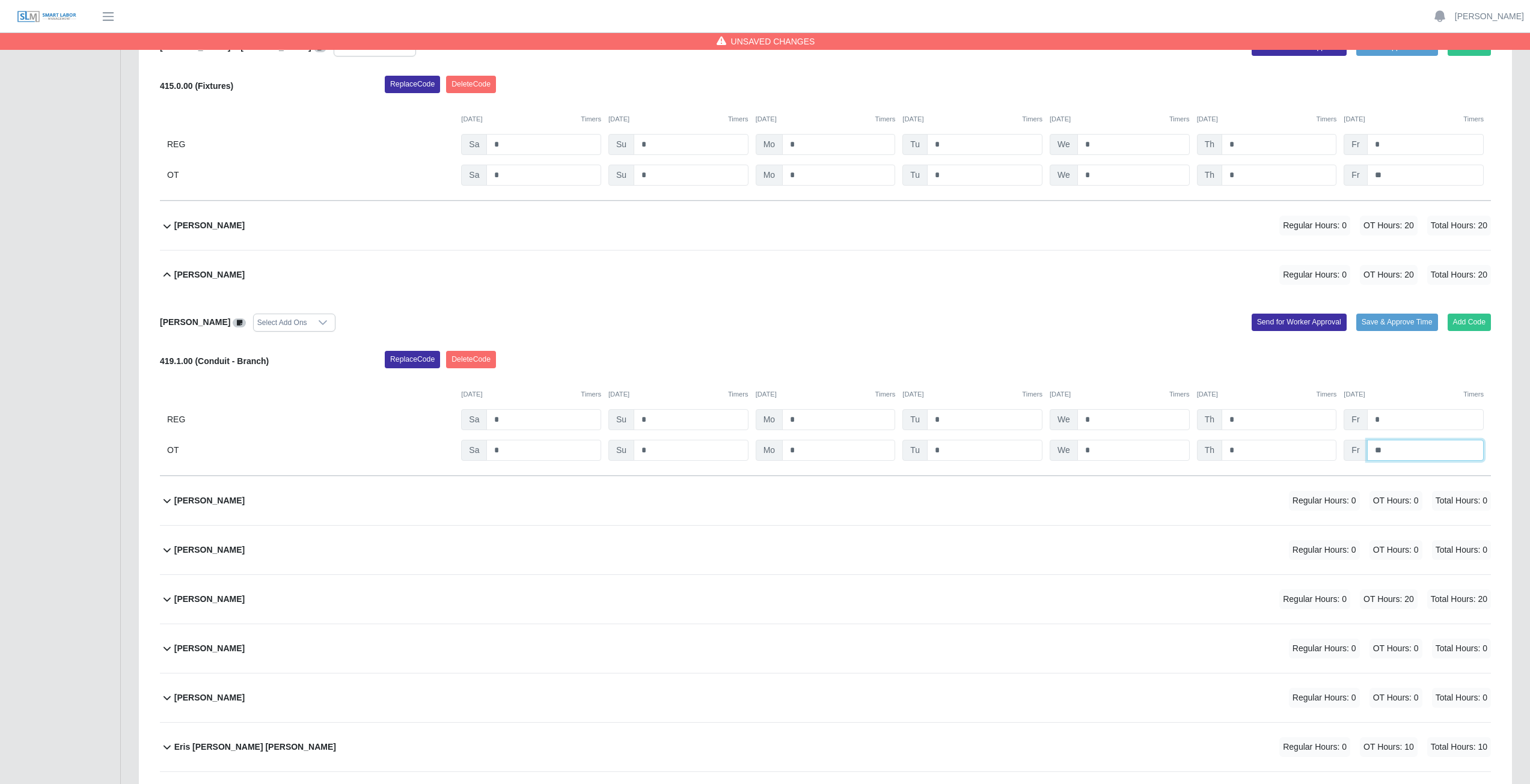
type input "**"
click at [579, 351] on div "Enny Gunera Cruz Regular Hours: 0 OT Hours: 0 Total Hours: 0" at bounding box center [832, 550] width 1316 height 49
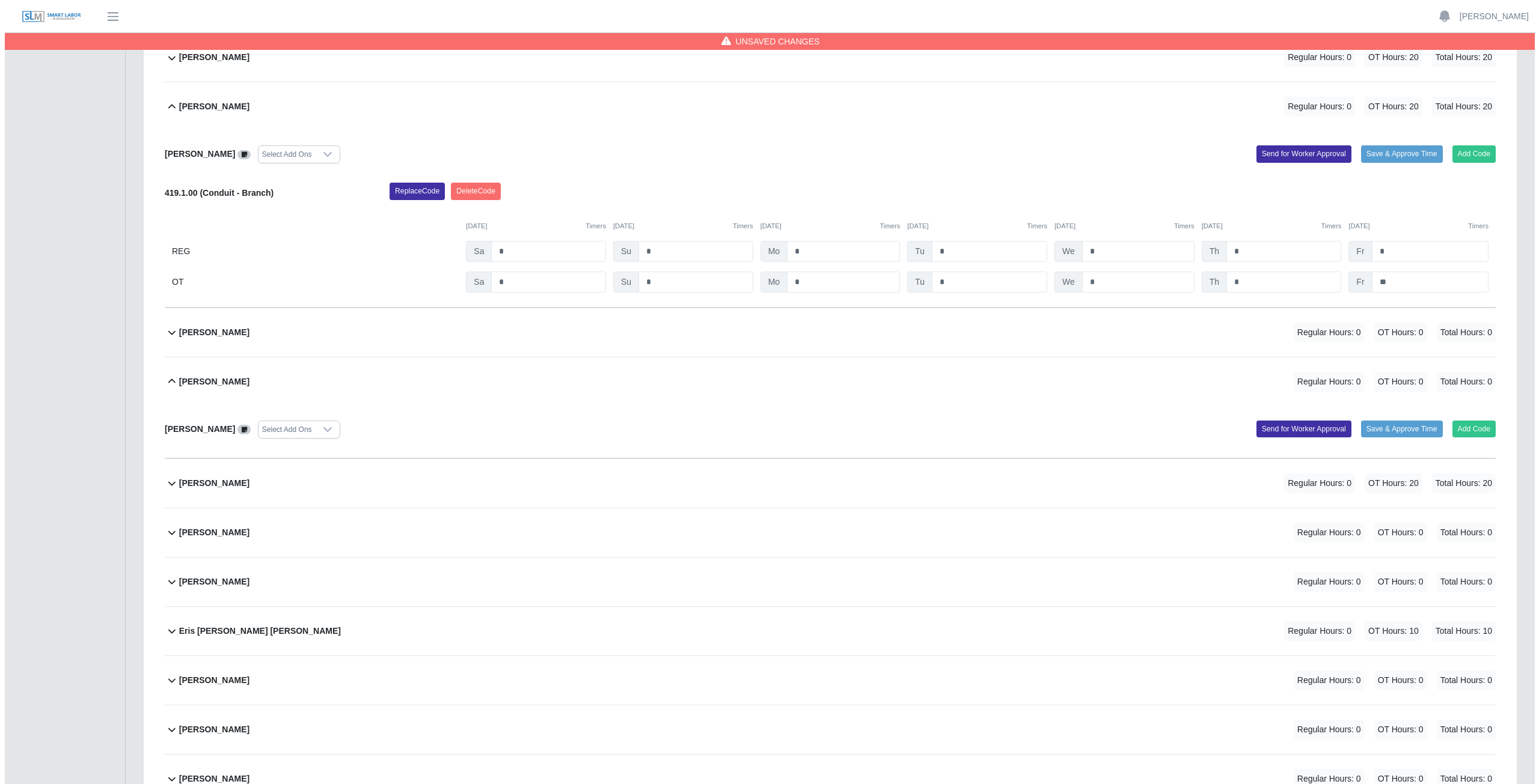
scroll to position [2885, 0]
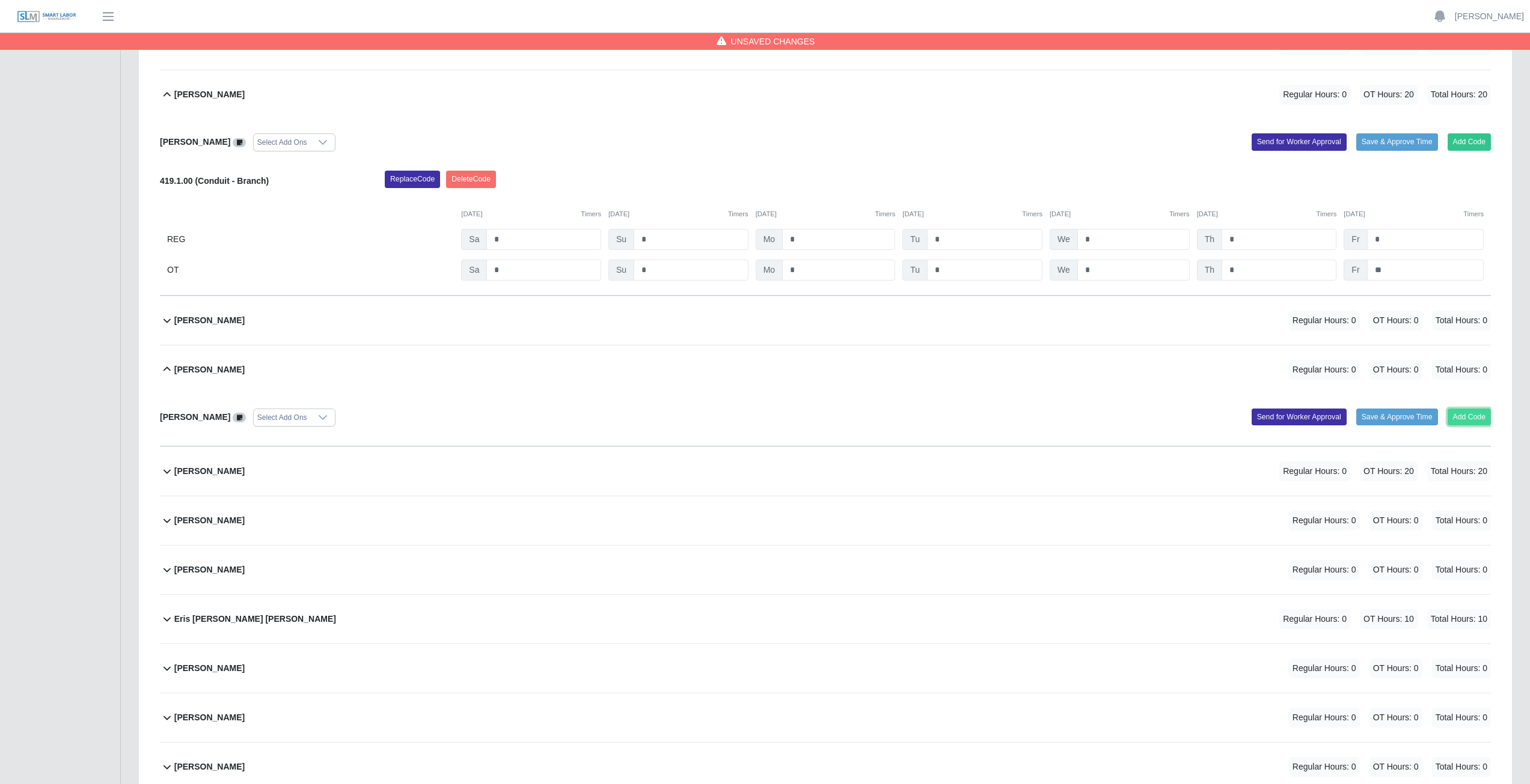
click at [760, 351] on button "Add Code" at bounding box center [1469, 417] width 44 height 17
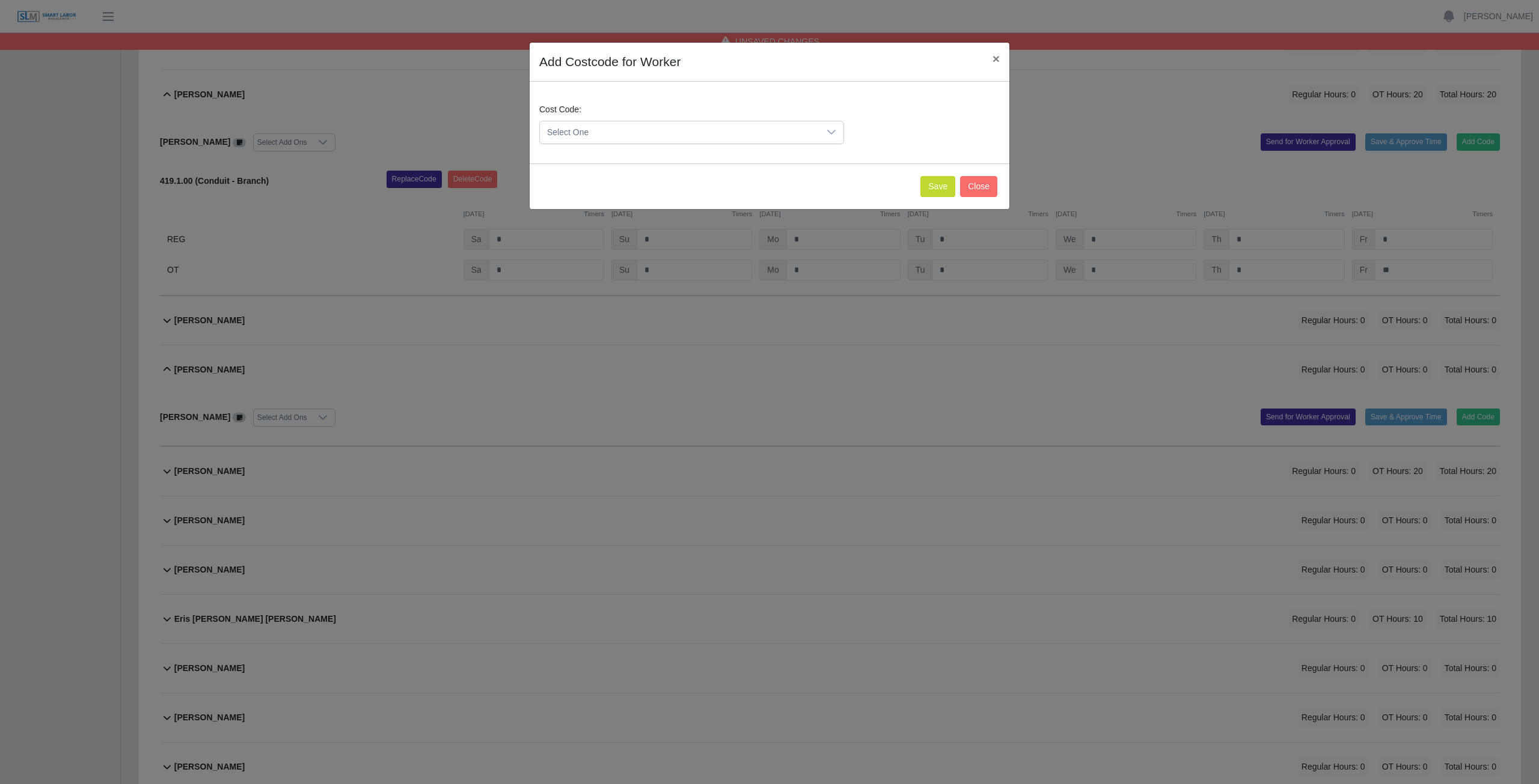
click at [760, 131] on div at bounding box center [832, 132] width 24 height 23
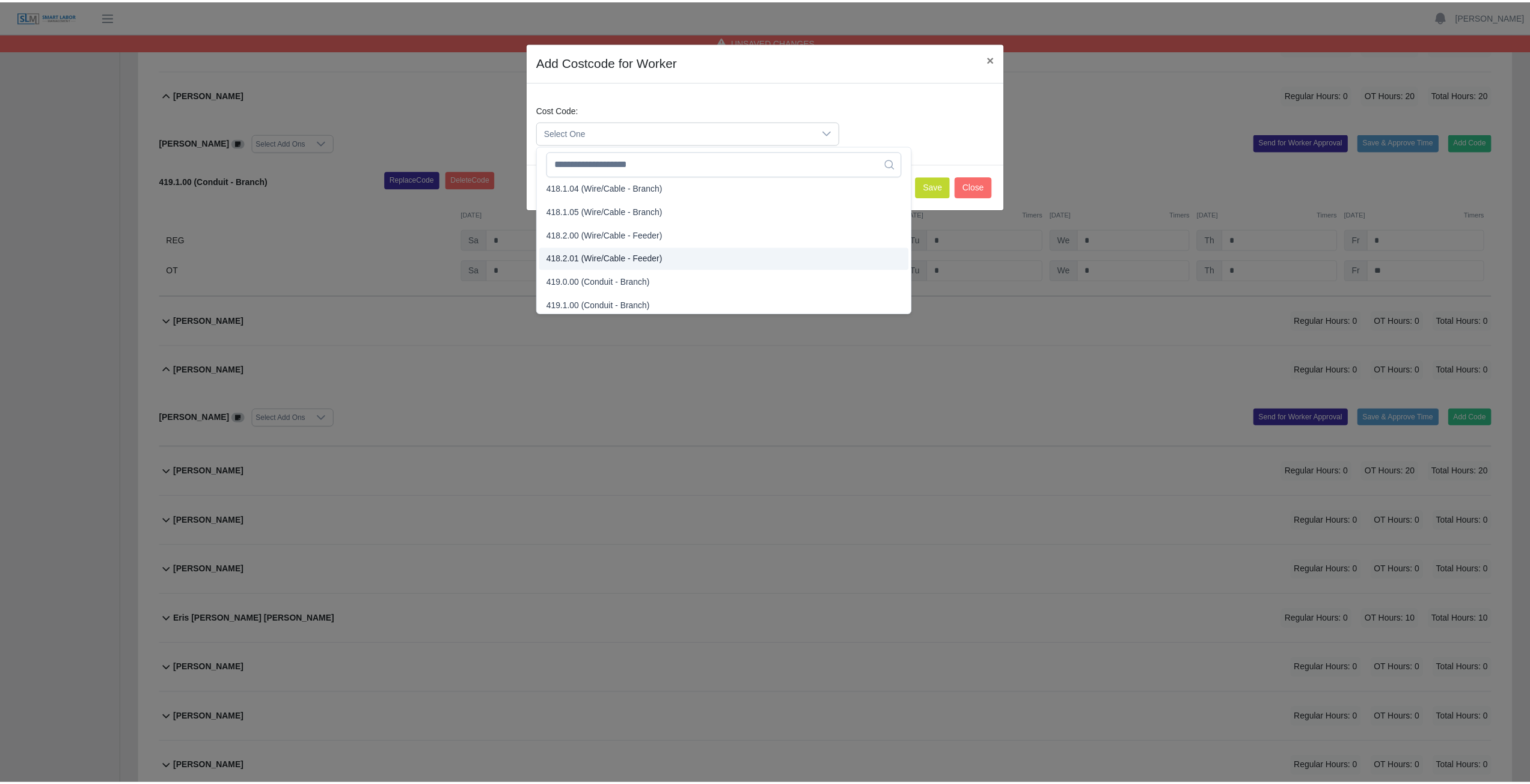
scroll to position [661, 0]
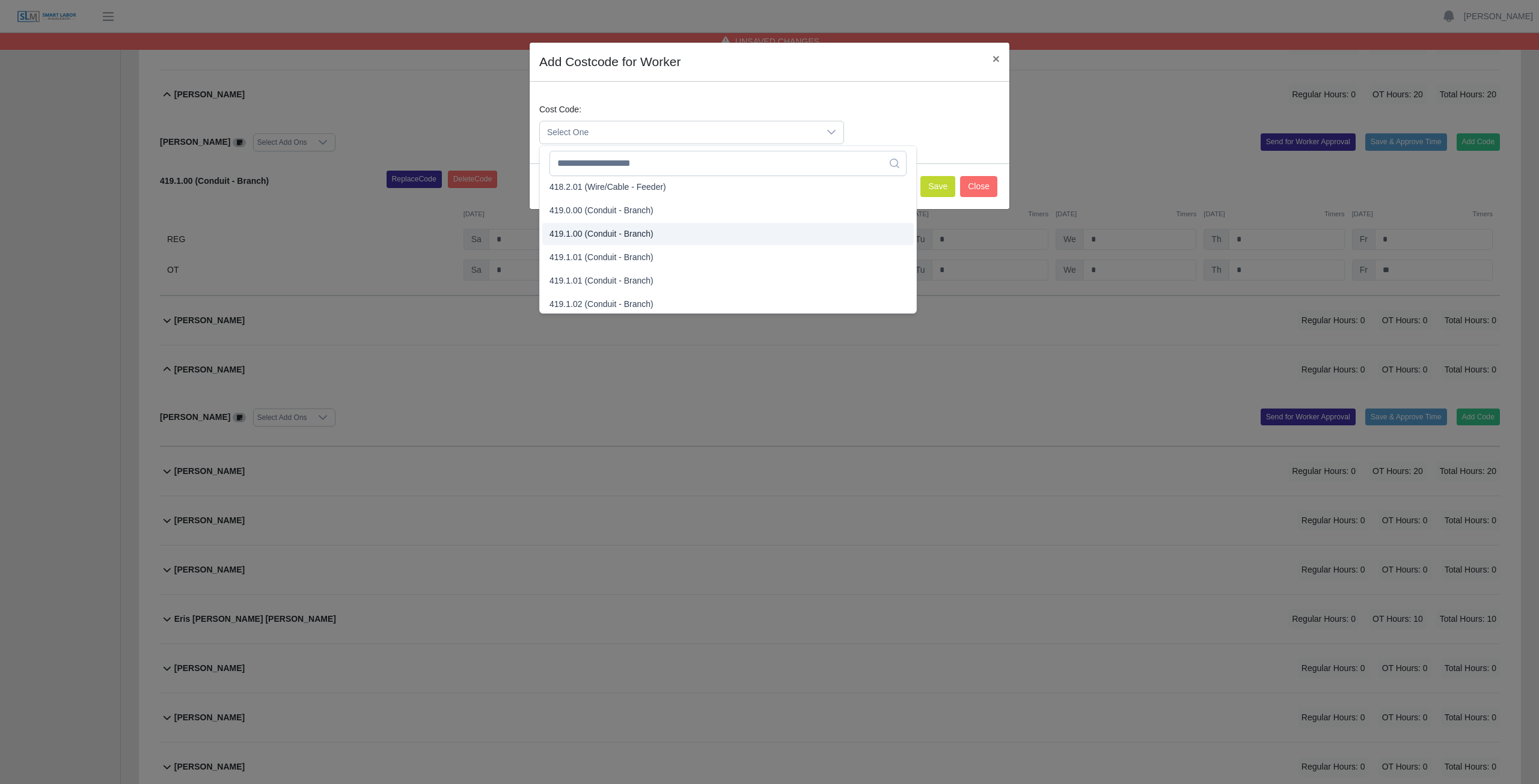
click at [581, 234] on span "419.1.00 (Conduit - Branch)" at bounding box center [601, 234] width 104 height 13
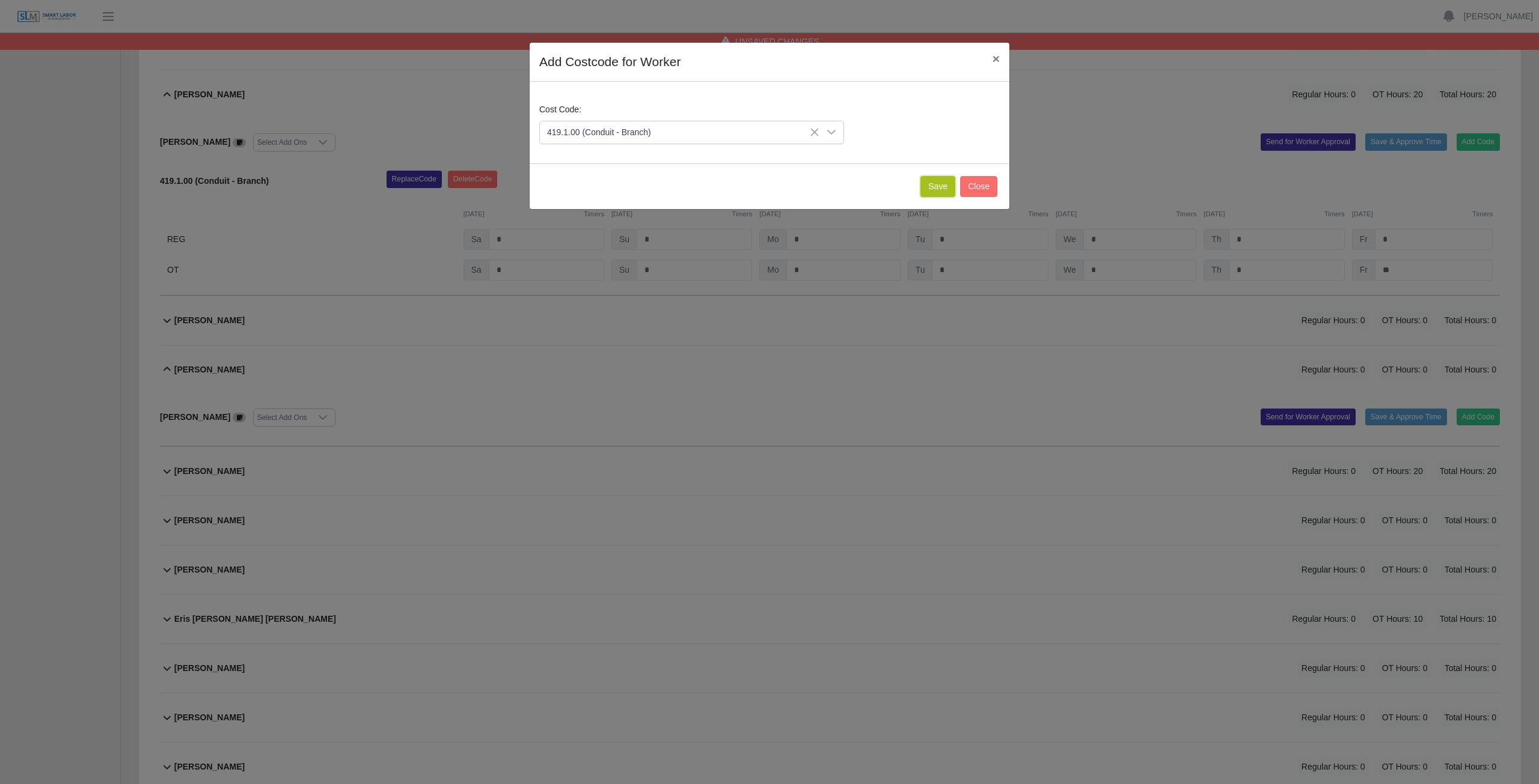
click at [760, 190] on button "Save" at bounding box center [938, 186] width 34 height 21
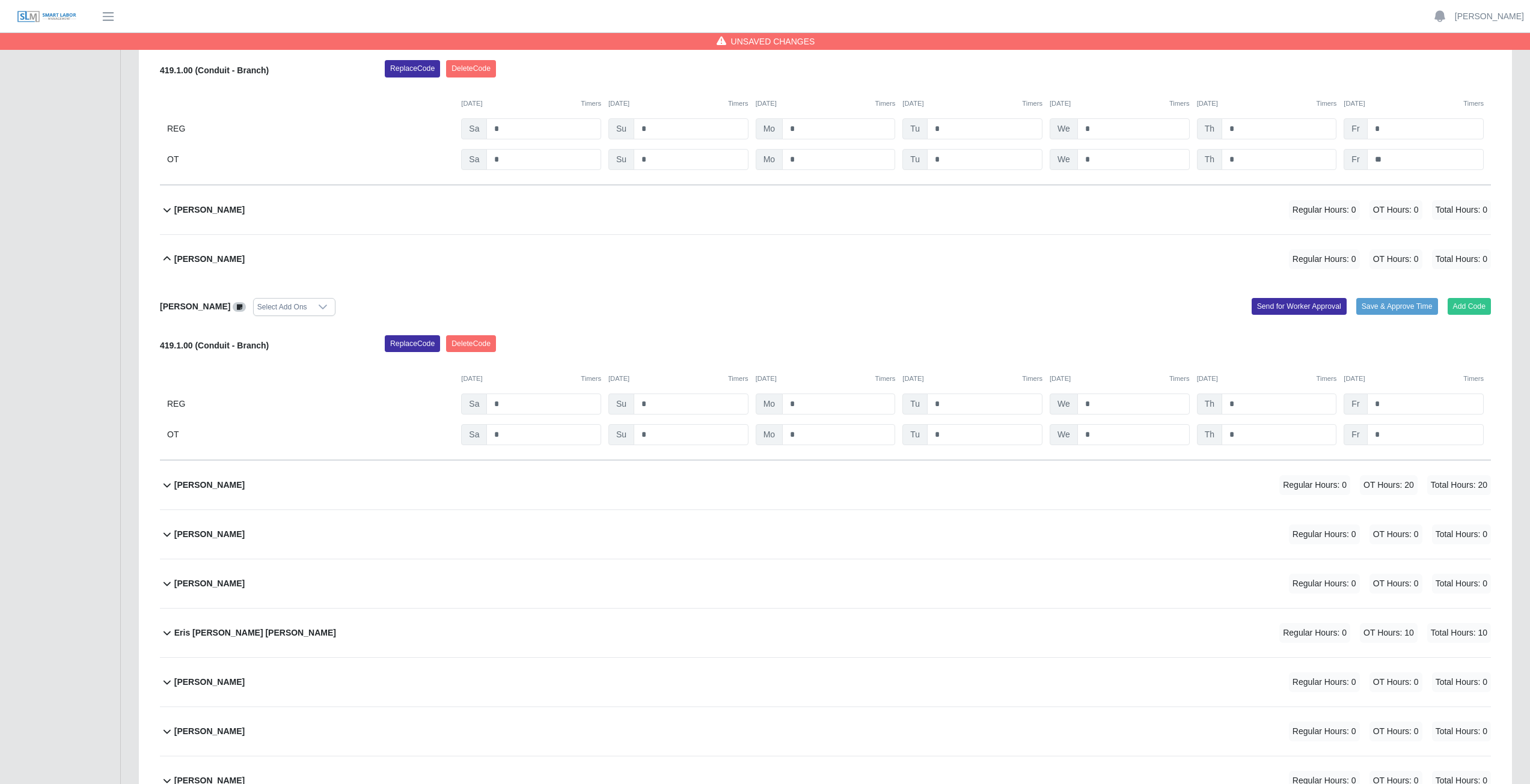
scroll to position [3005, 0]
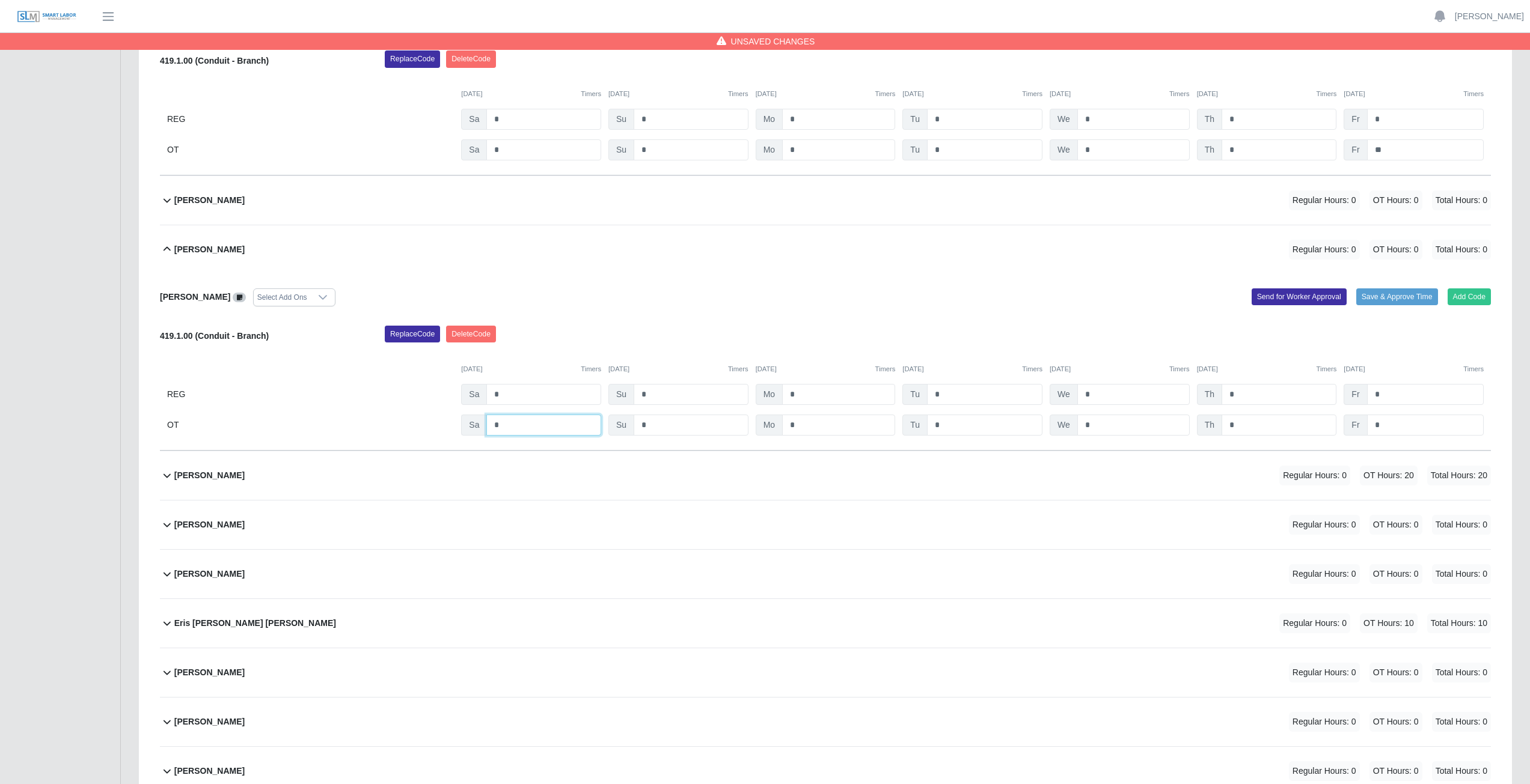
click at [514, 351] on input "*" at bounding box center [543, 425] width 115 height 21
type input "*"
click at [760, 351] on input "*" at bounding box center [838, 425] width 113 height 21
type input "*"
click at [760, 351] on input "*" at bounding box center [983, 425] width 115 height 21
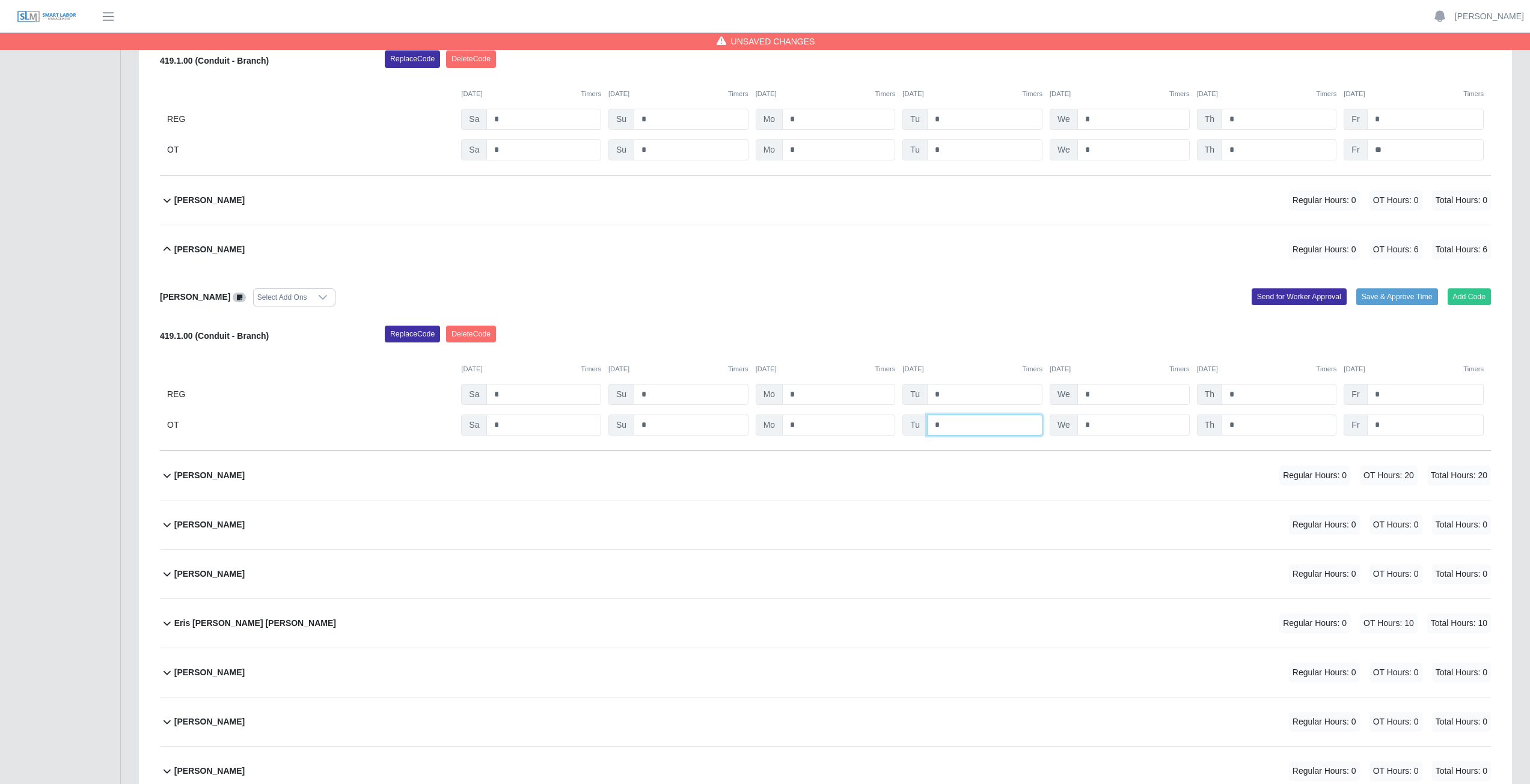
type input "*"
click at [760, 351] on input "*" at bounding box center [1133, 425] width 112 height 21
type input "*"
click at [760, 351] on input "*" at bounding box center [1278, 425] width 115 height 21
type input "*"
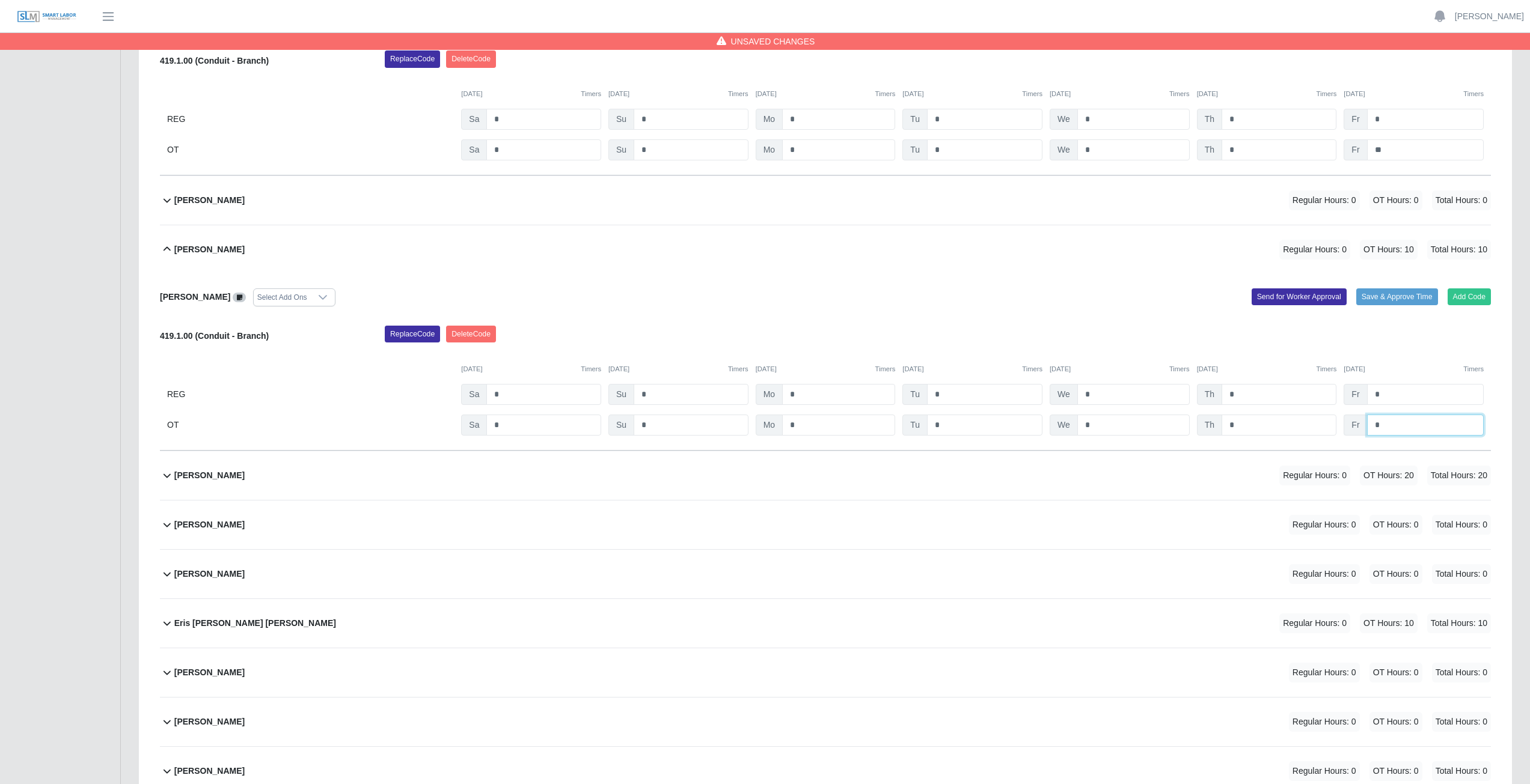
click at [760, 351] on input "*" at bounding box center [1425, 425] width 117 height 21
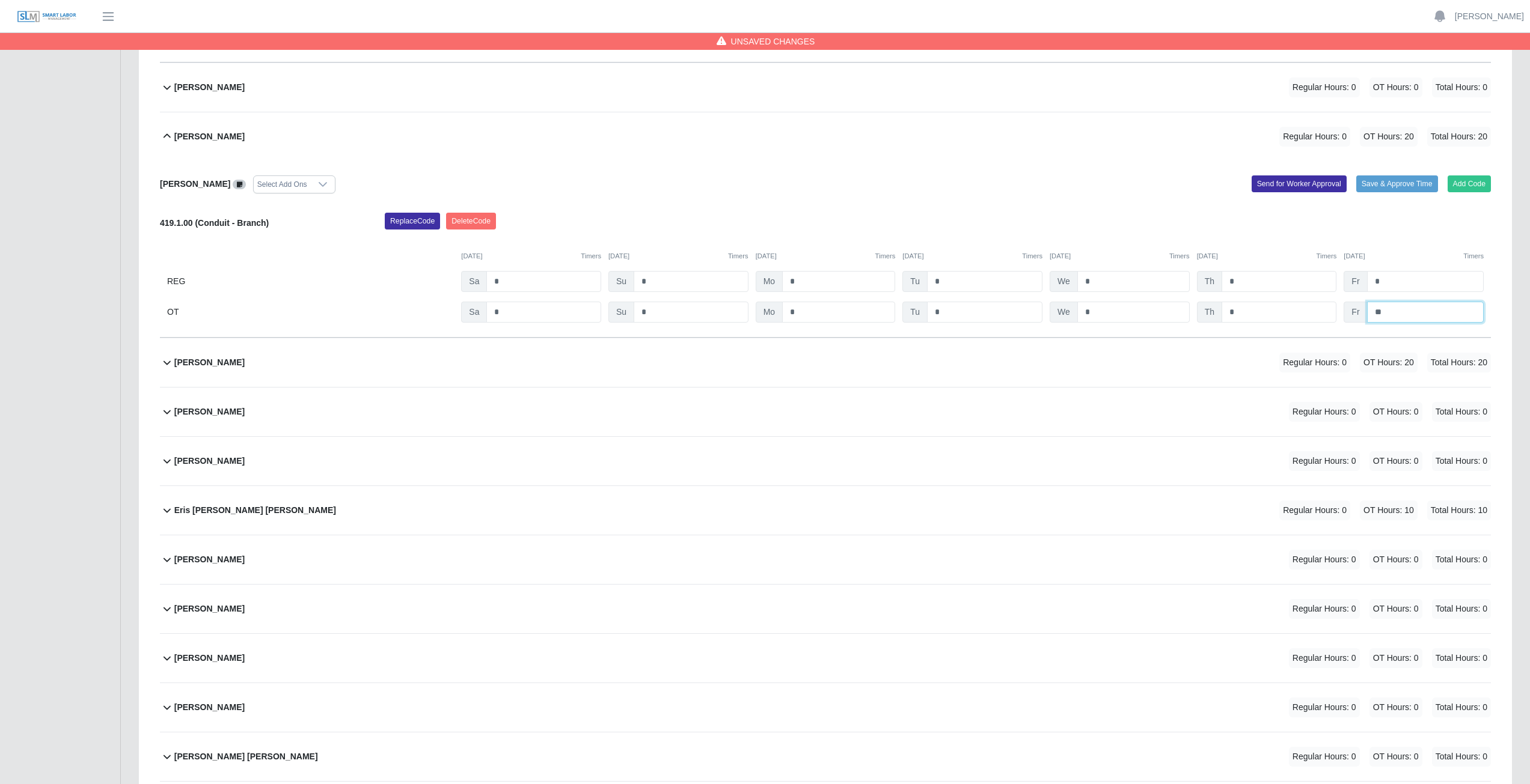
scroll to position [3125, 0]
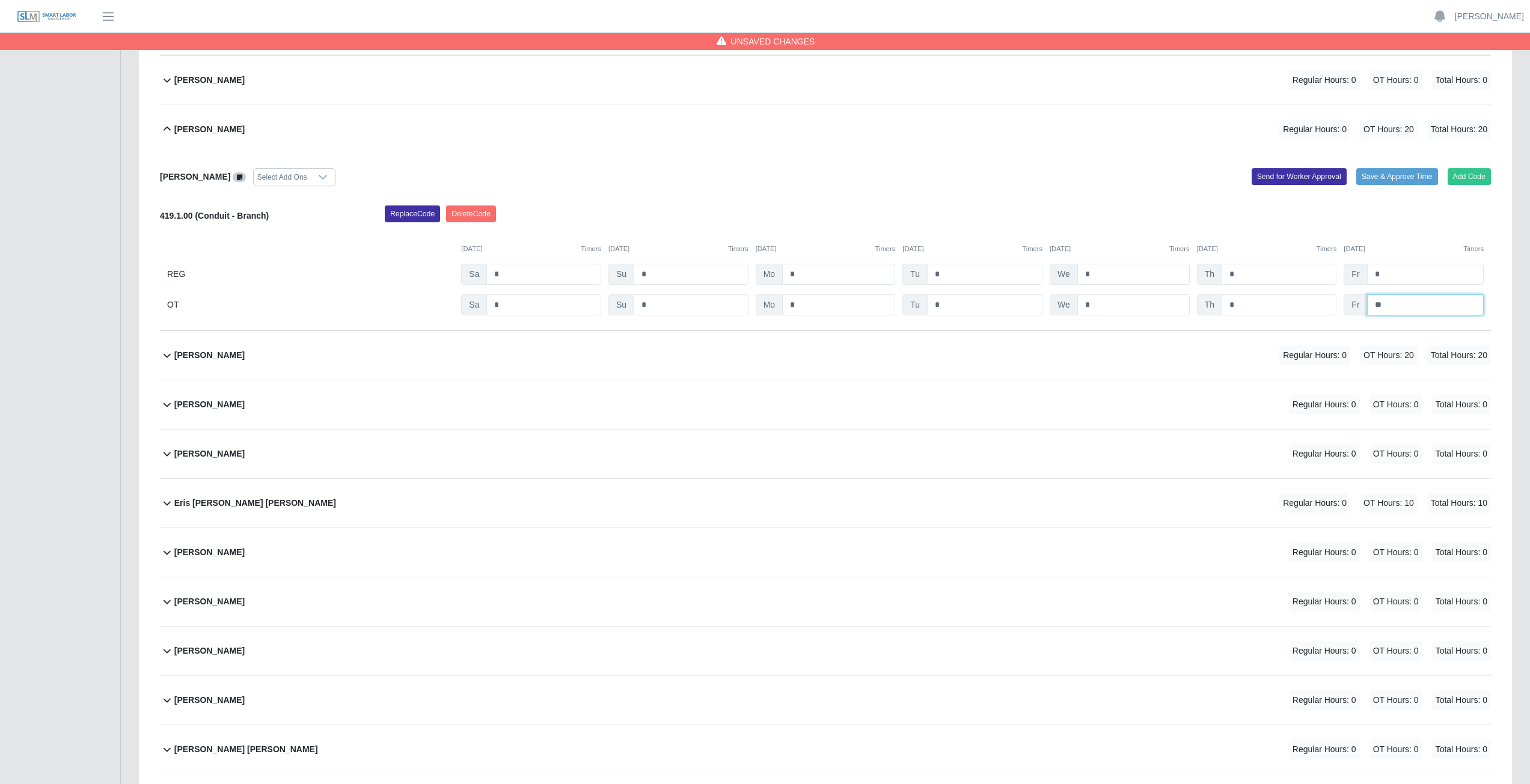
type input "**"
click at [336, 351] on div "Enrique Arturo Barranco Yerna Regular Hours: 0 OT Hours: 20 Total Hours: 20" at bounding box center [832, 355] width 1316 height 49
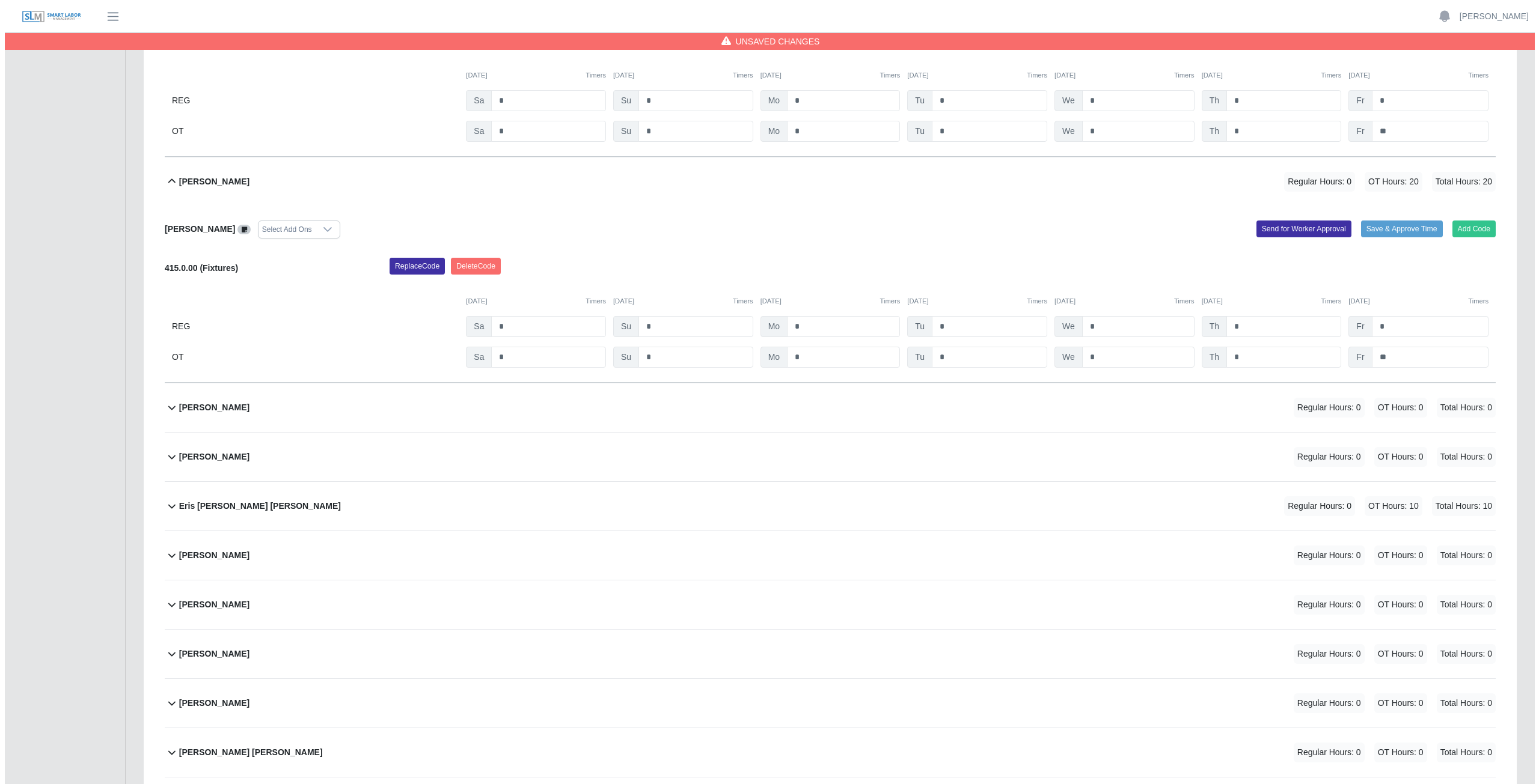
scroll to position [3305, 0]
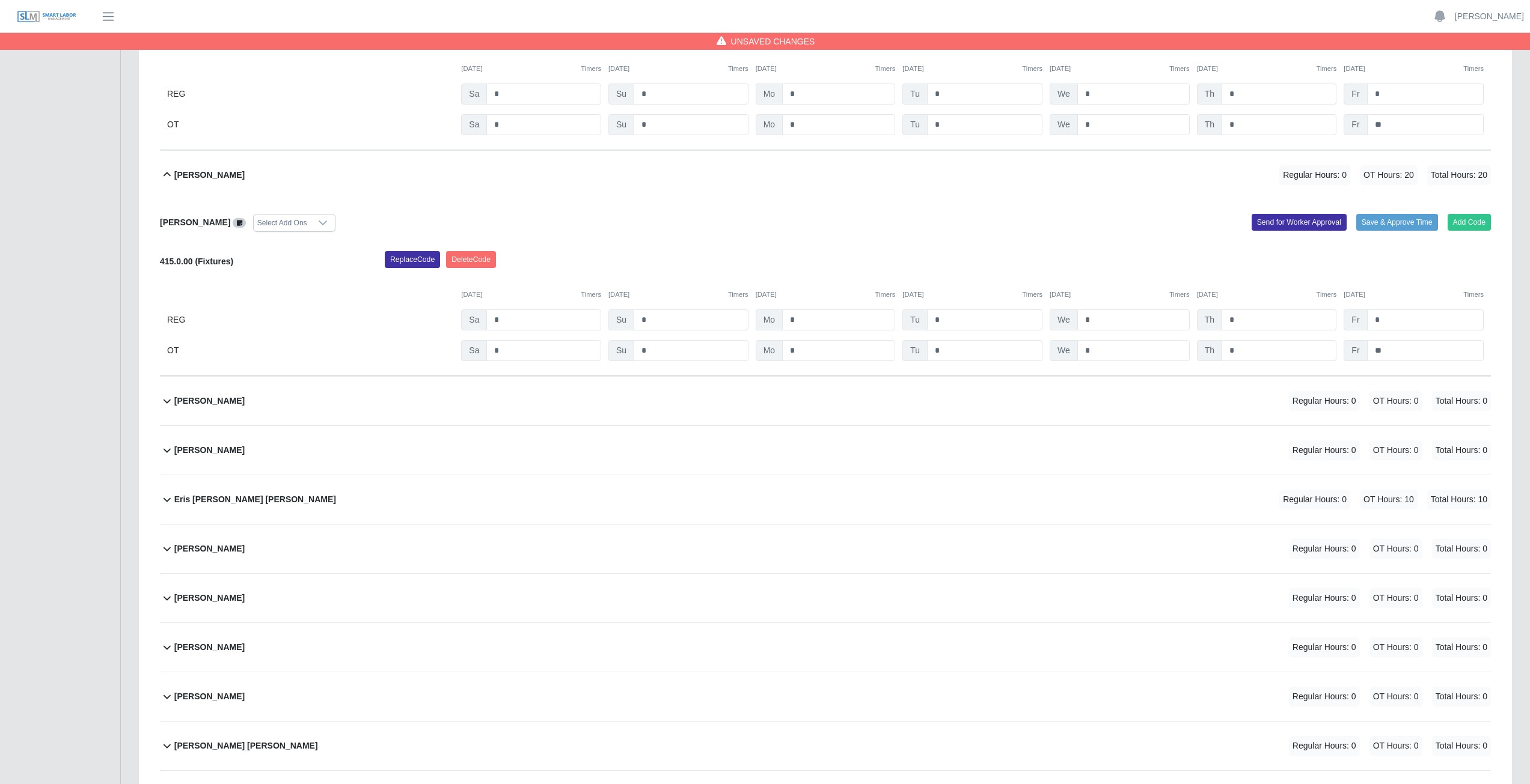
click at [661, 351] on div "Erika Barajas Regular Hours: 0 OT Hours: 0 Total Hours: 0" at bounding box center [832, 450] width 1316 height 49
click at [760, 351] on button "Add Code" at bounding box center [1469, 498] width 44 height 17
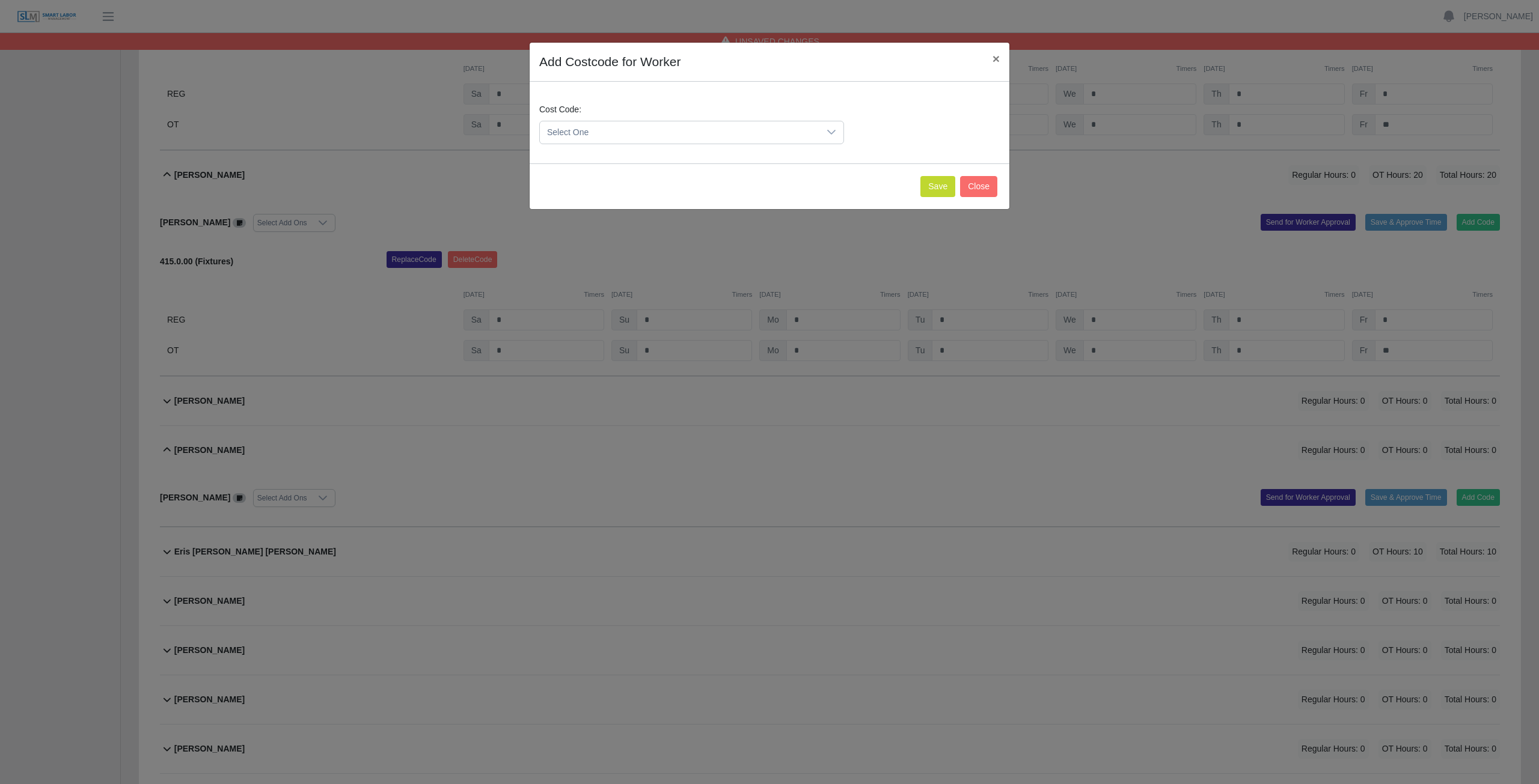
click at [682, 138] on span "Select One" at bounding box center [679, 132] width 279 height 23
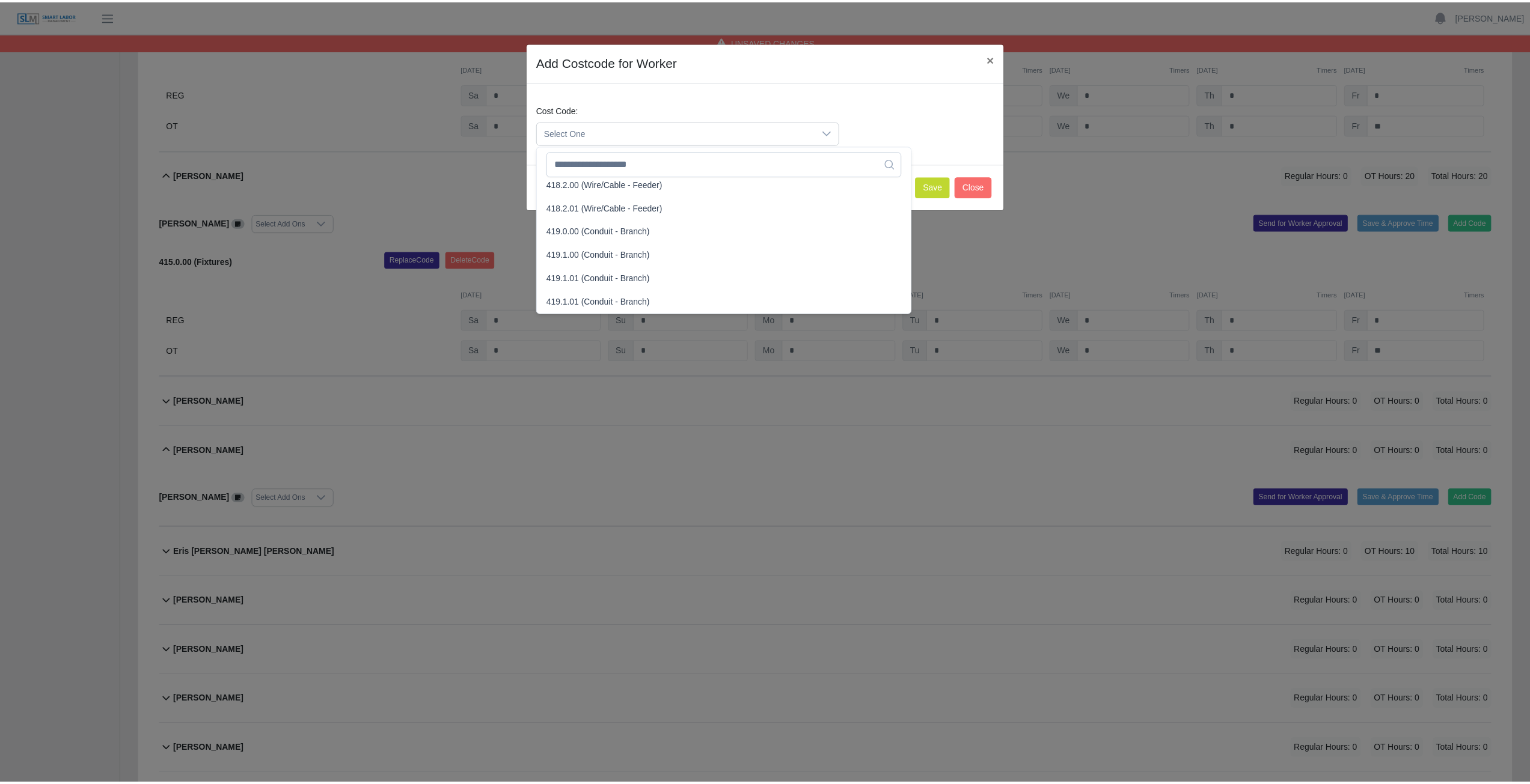
scroll to position [661, 0]
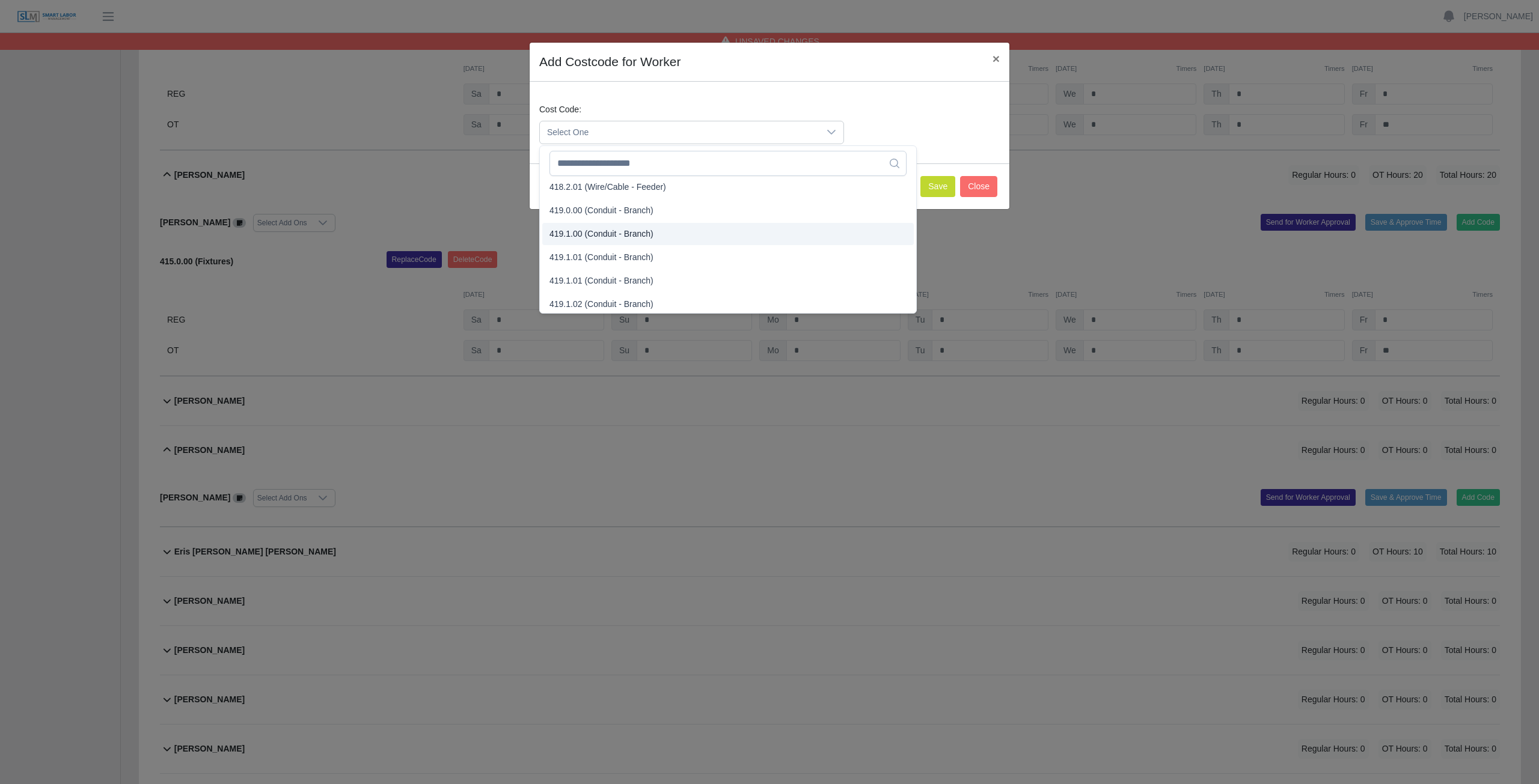
click at [589, 236] on span "419.1.00 (Conduit - Branch)" at bounding box center [601, 234] width 104 height 13
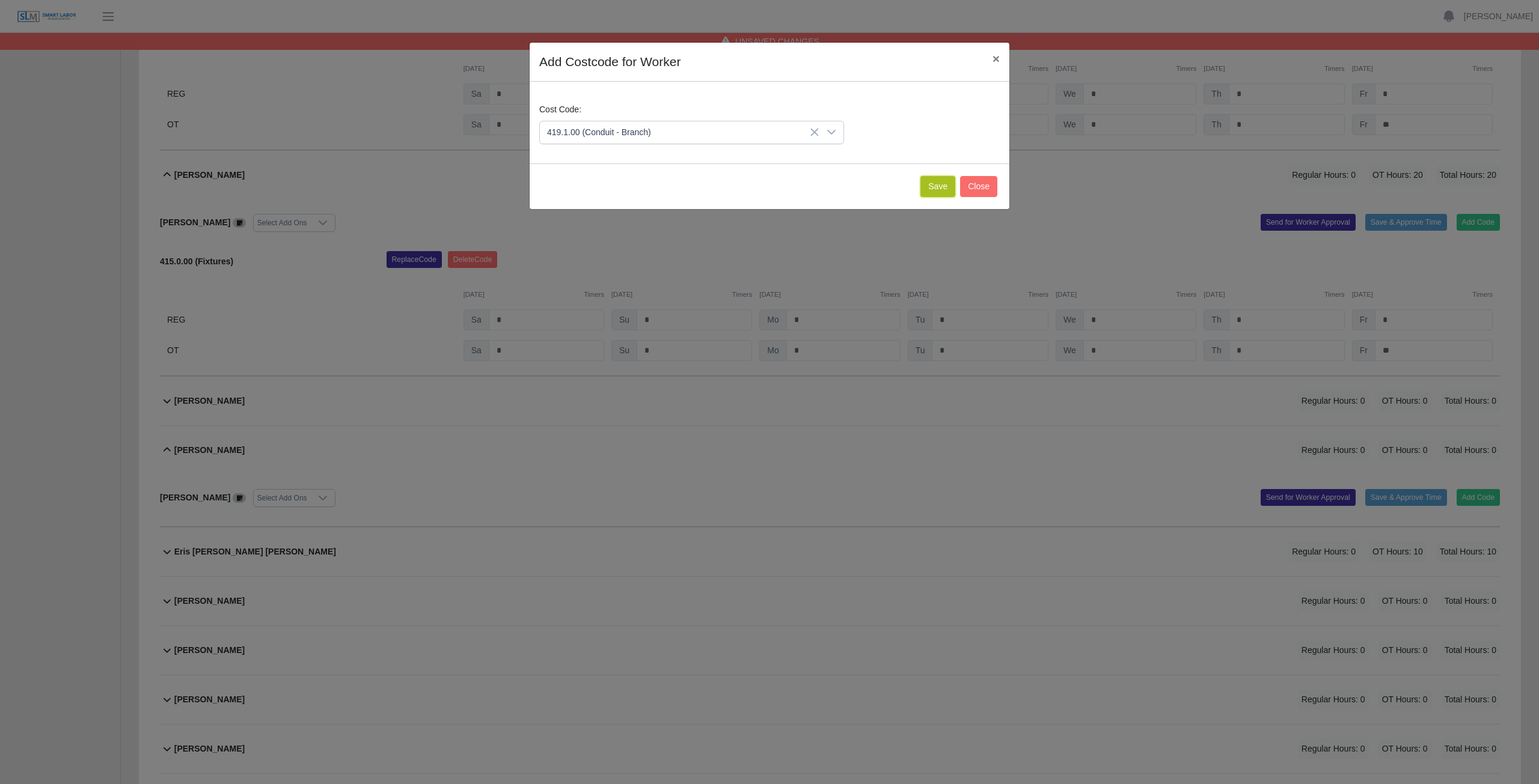
click at [760, 189] on button "Save" at bounding box center [938, 186] width 34 height 21
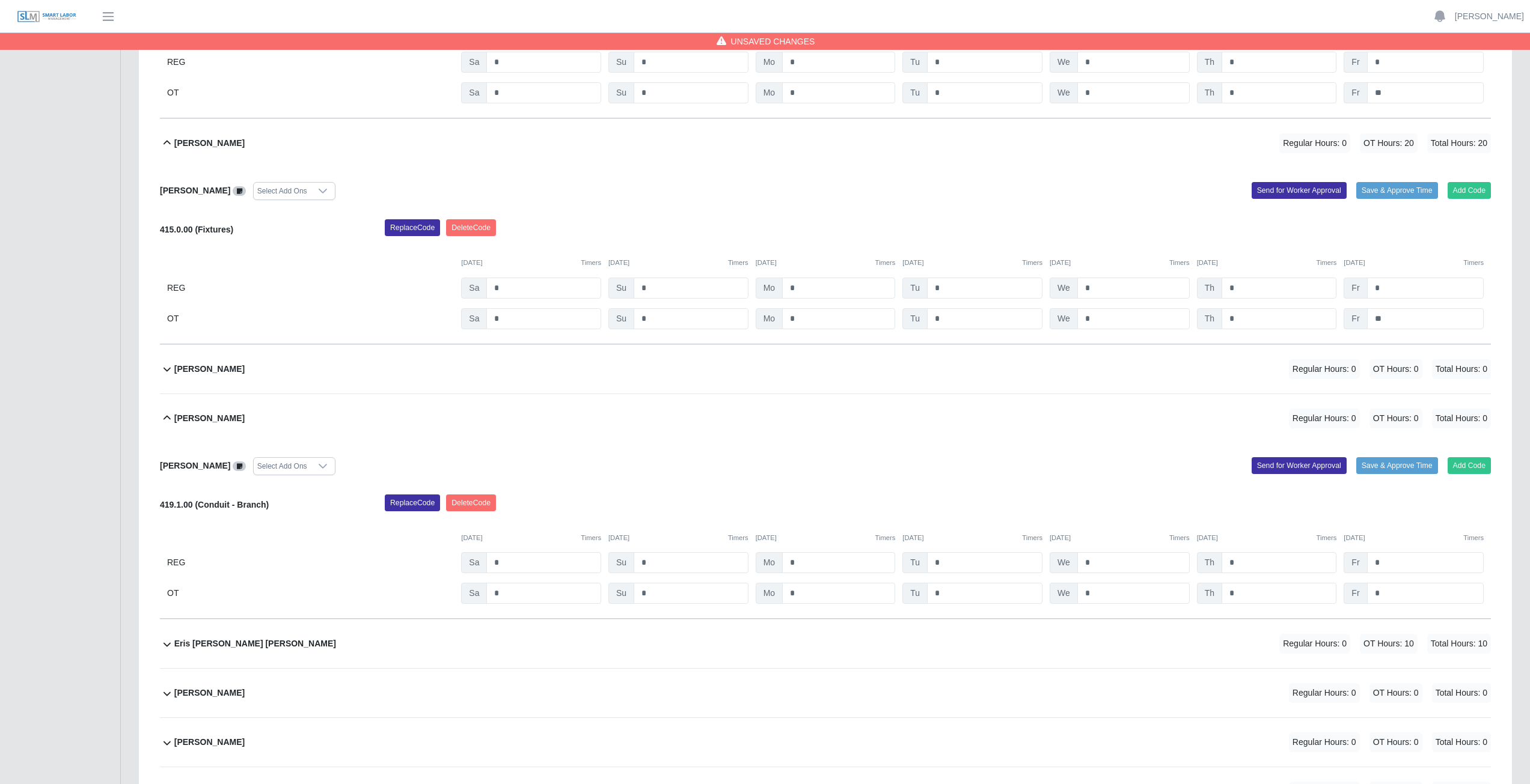
scroll to position [3365, 0]
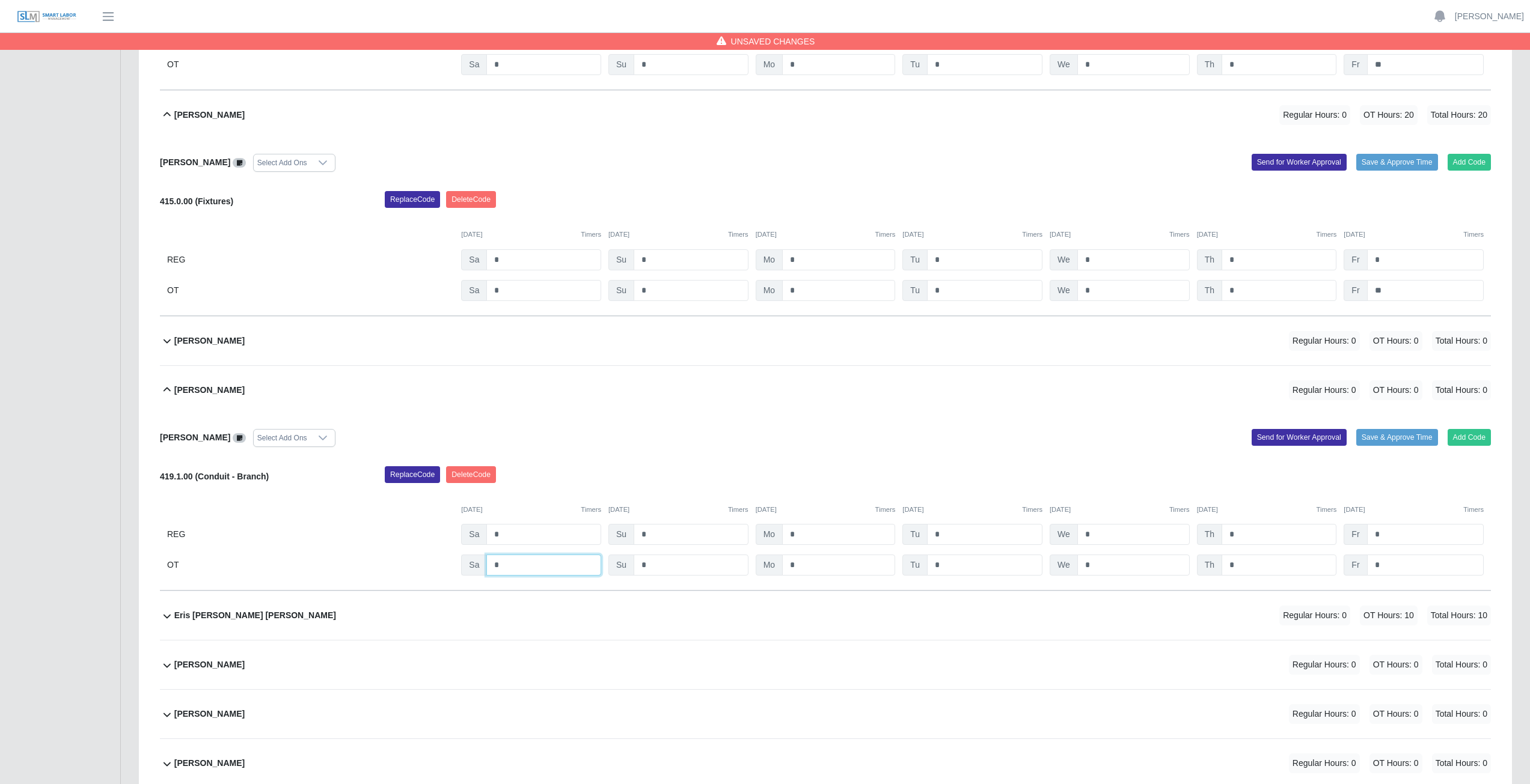
click at [508, 351] on input "*" at bounding box center [543, 565] width 115 height 21
type input "***"
click at [760, 351] on input "*" at bounding box center [838, 565] width 113 height 21
type input "*"
click at [760, 351] on input "*" at bounding box center [983, 565] width 115 height 21
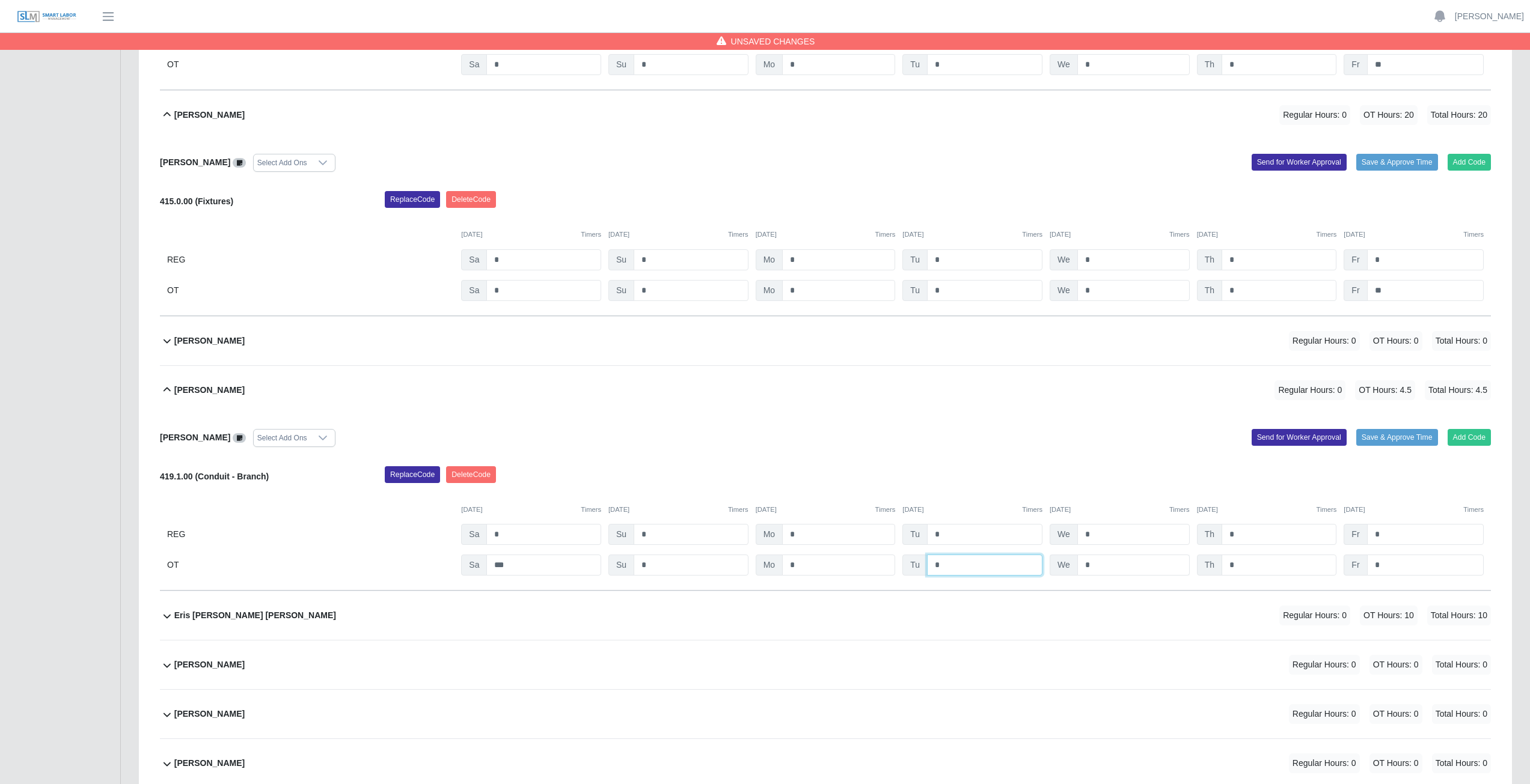
type input "*"
click at [760, 351] on input "*" at bounding box center [1133, 565] width 112 height 21
type input "*"
click at [760, 351] on input "*" at bounding box center [1278, 565] width 115 height 21
type input "*"
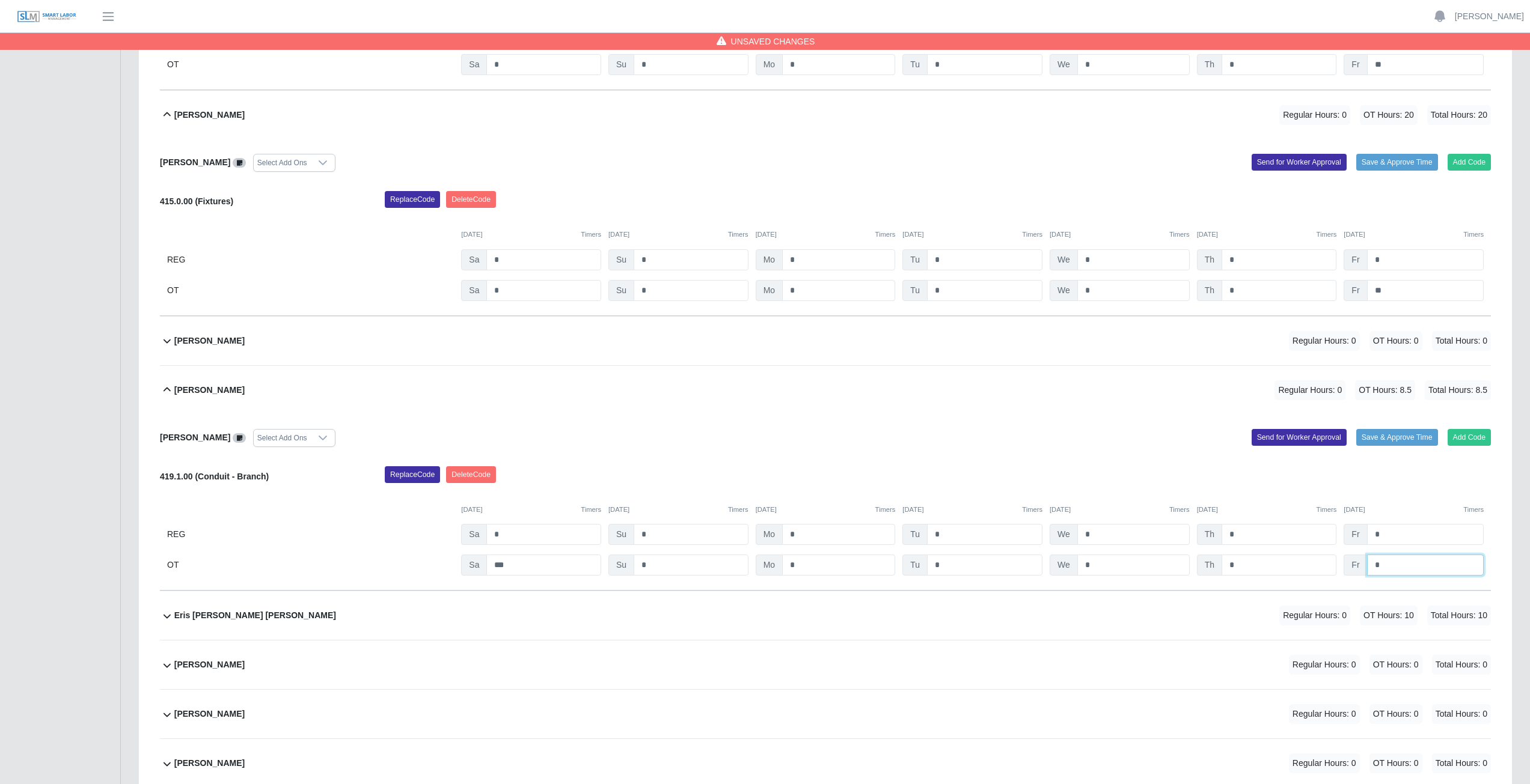
click at [760, 351] on input "*" at bounding box center [1425, 565] width 117 height 21
type input "**"
click at [760, 351] on div "Erika Barajas Select Add Ons Add Code Save & Approve Time Send for Worker Appro…" at bounding box center [825, 503] width 1331 height 177
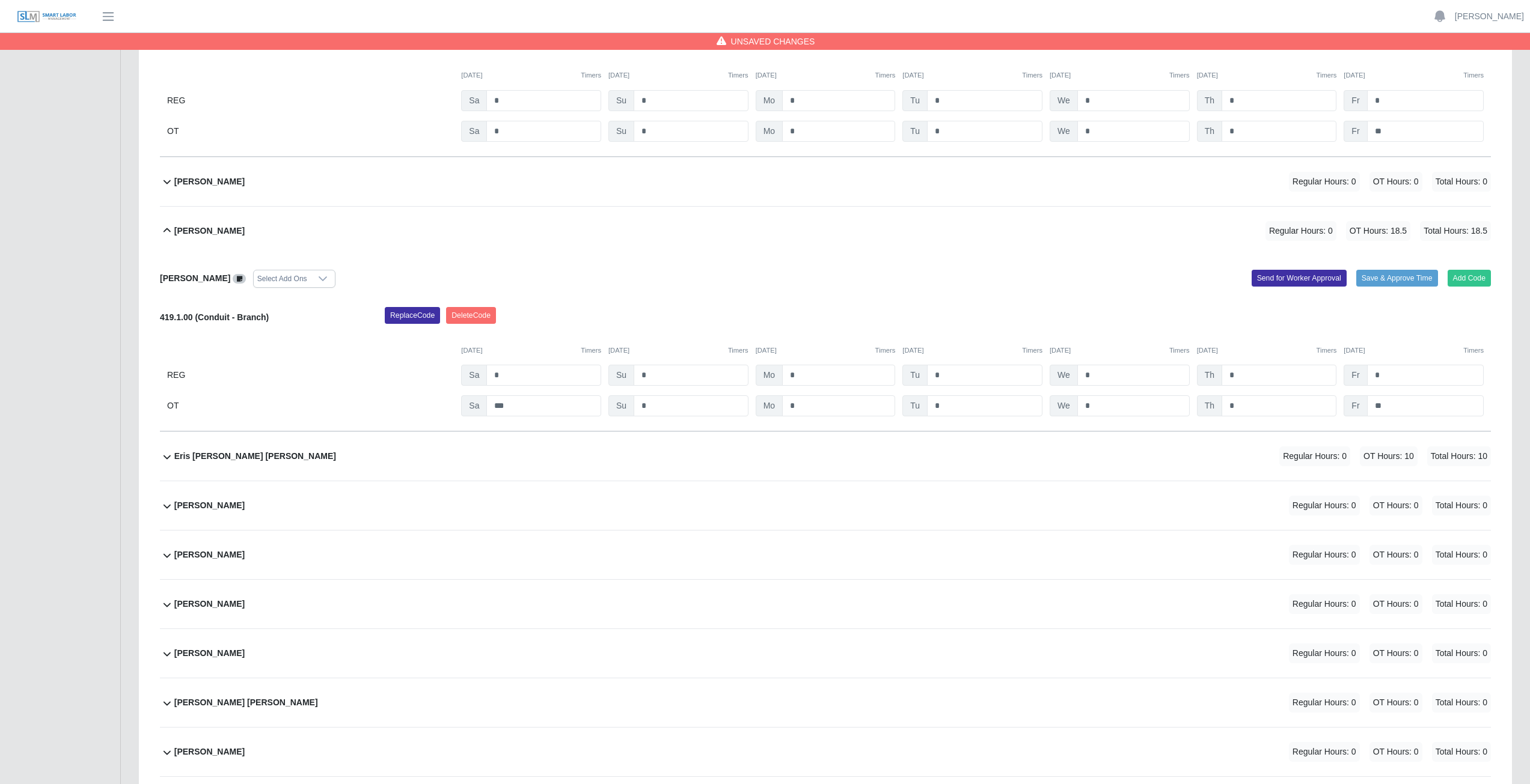
scroll to position [3546, 0]
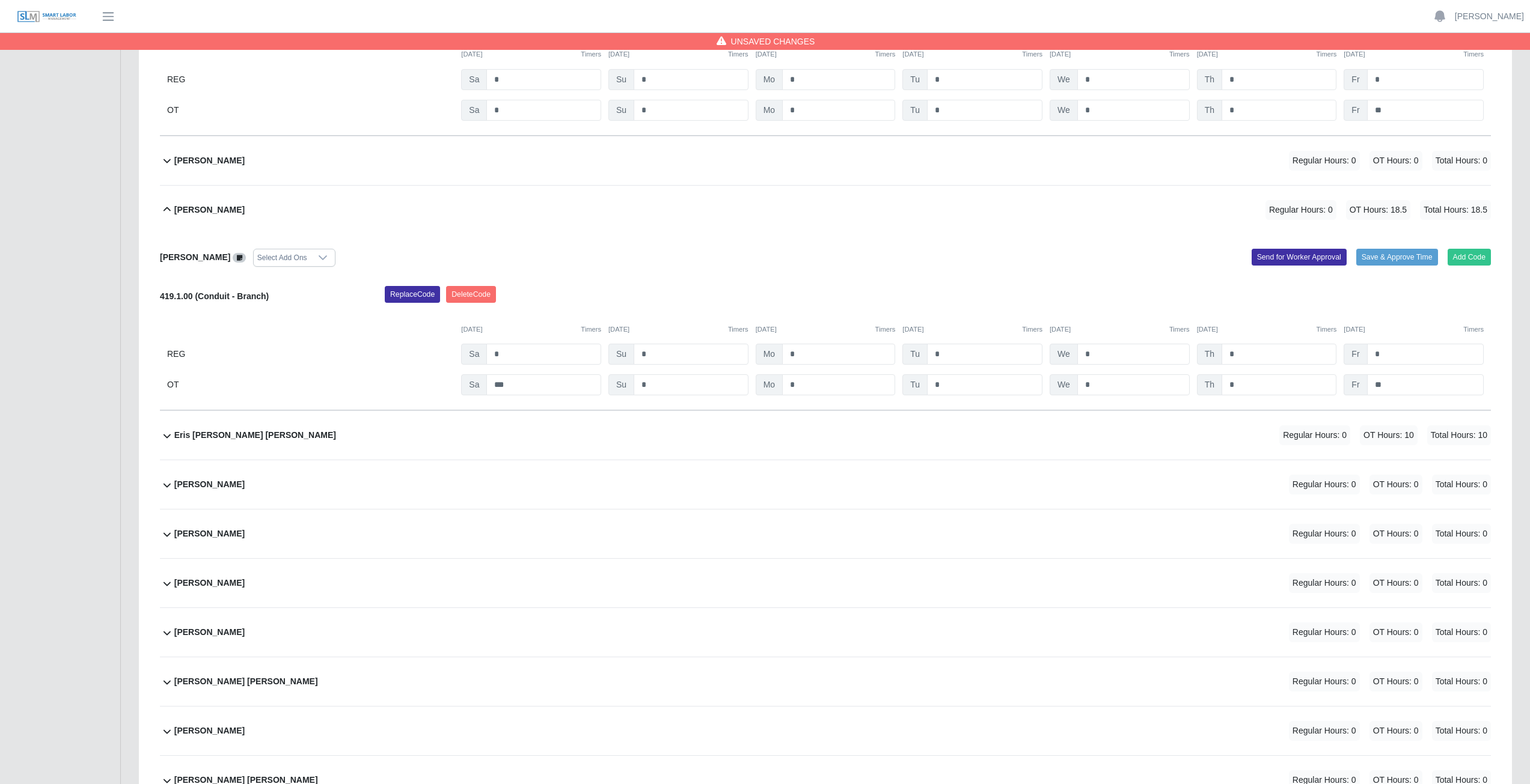
click at [546, 351] on div "Eris A. Banegas Suazo Regular Hours: 0 OT Hours: 10 Total Hours: 10" at bounding box center [832, 436] width 1316 height 49
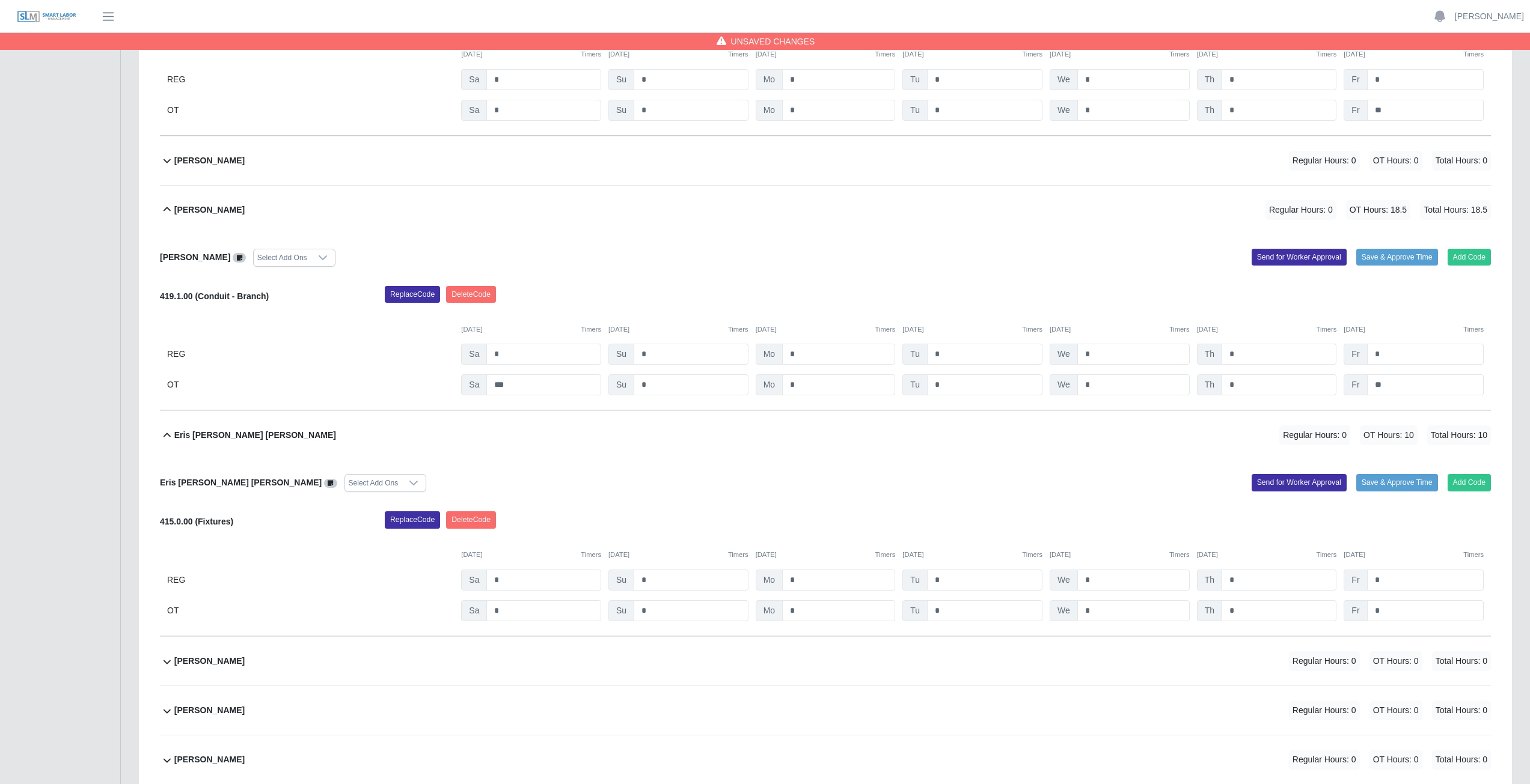
click at [524, 351] on div "Eris A. Banegas Suazo Regular Hours: 0 OT Hours: 10 Total Hours: 10" at bounding box center [832, 436] width 1316 height 49
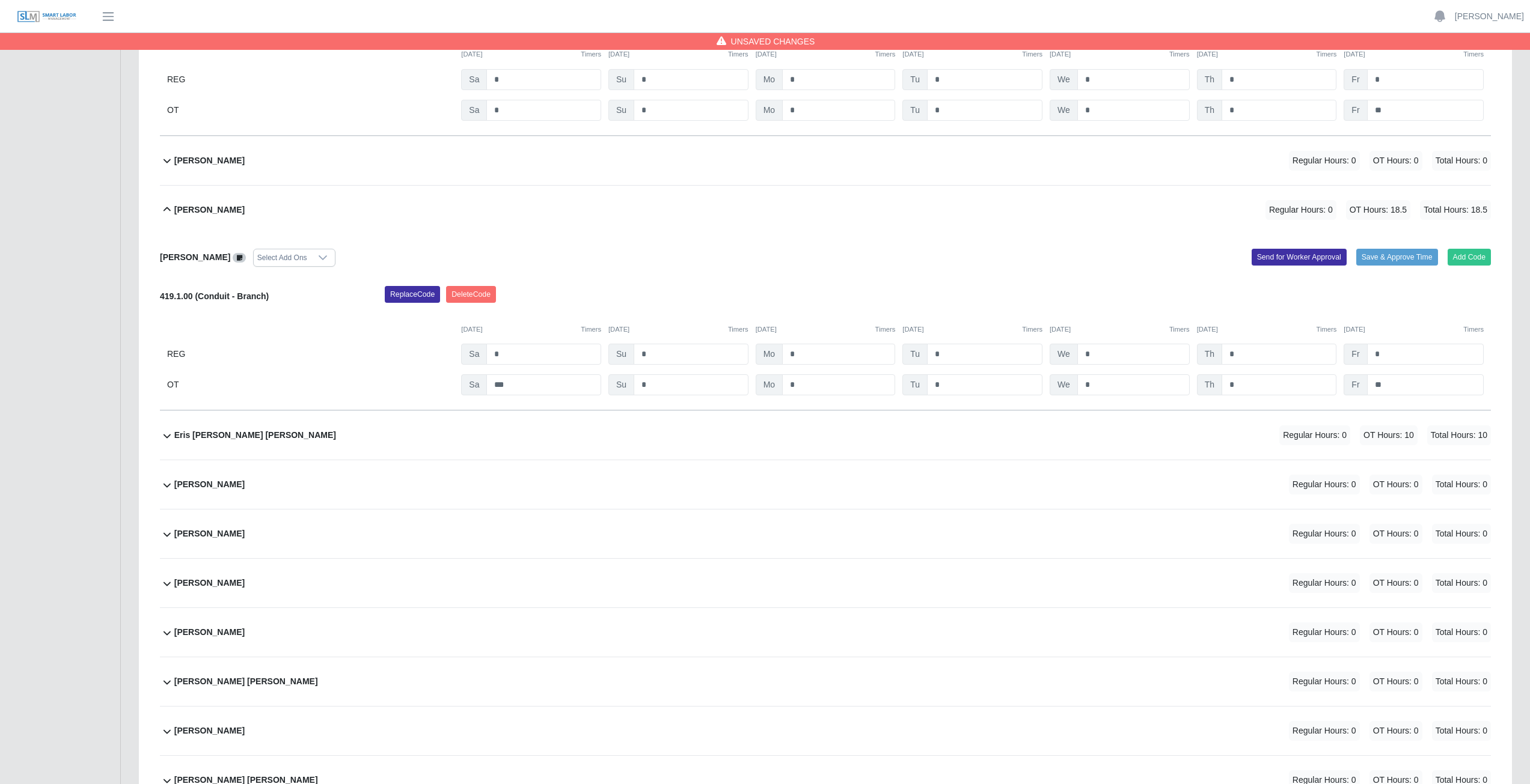
click at [486, 351] on div "Fabiola Briceno De Castillo Regular Hours: 0 OT Hours: 0 Total Hours: 0" at bounding box center [832, 485] width 1316 height 49
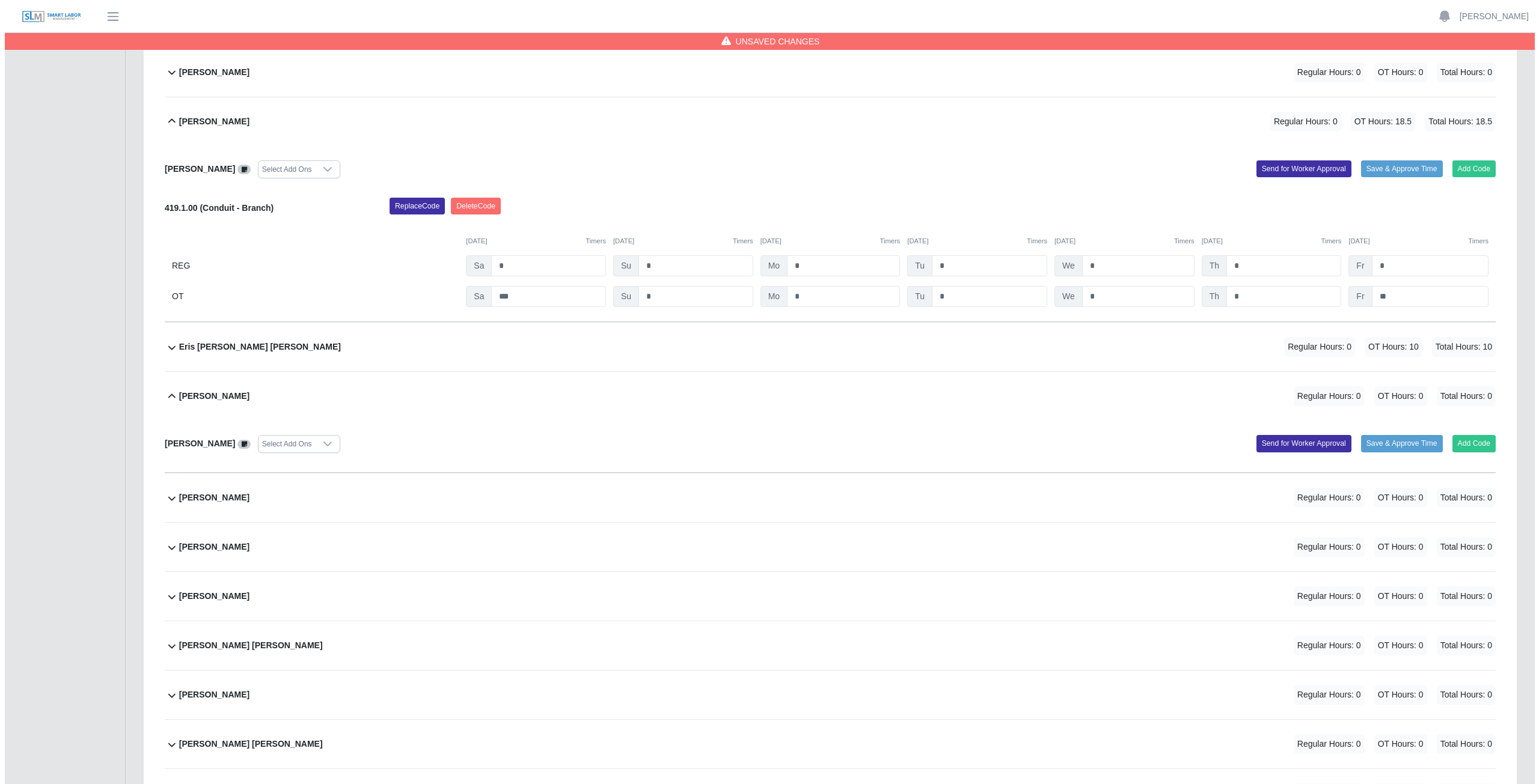
scroll to position [3666, 0]
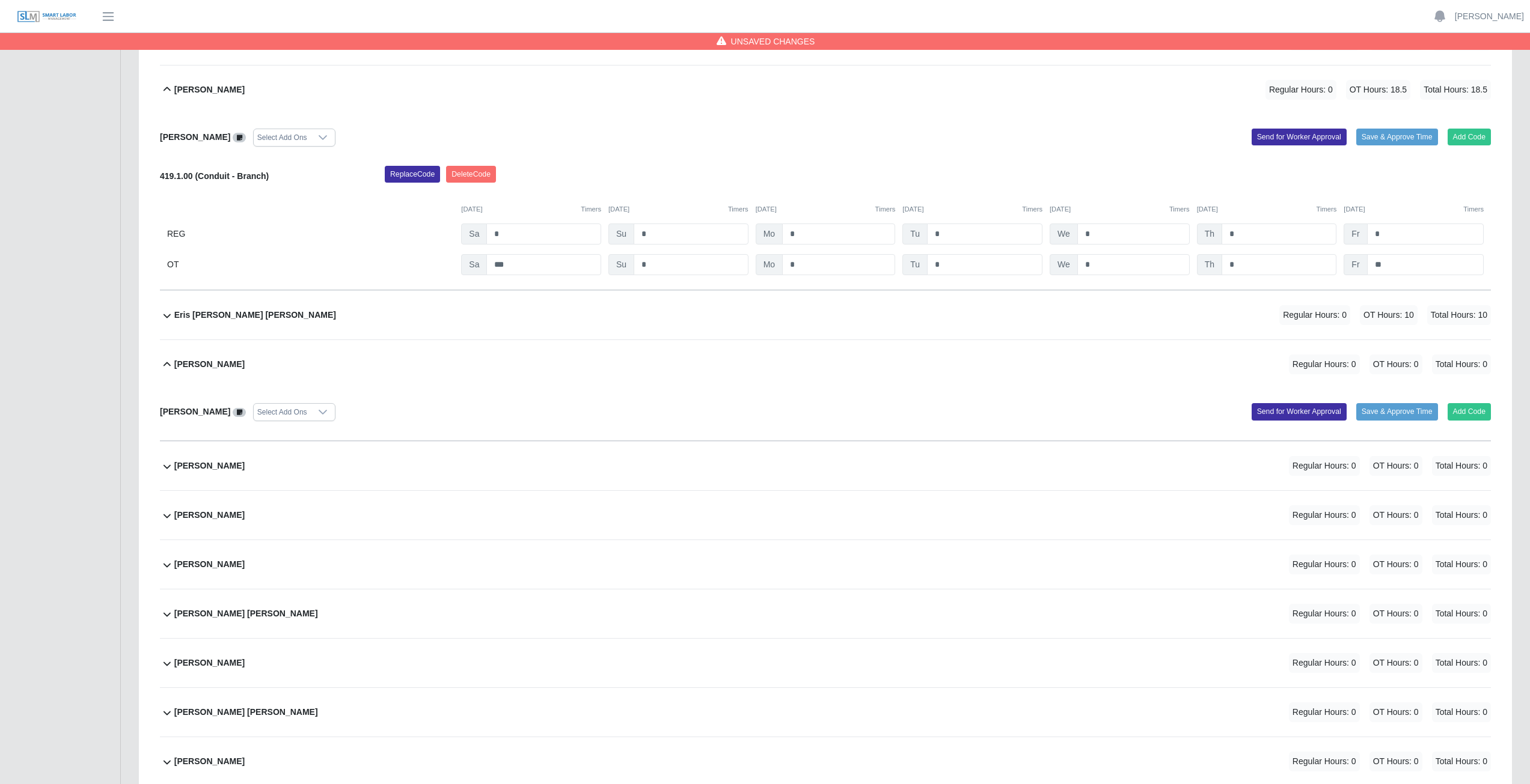
click at [531, 351] on div "Fatima Valdez Padilla Regular Hours: 0 OT Hours: 0 Total Hours: 0" at bounding box center [832, 466] width 1316 height 49
click at [760, 351] on button "Add Code" at bounding box center [1469, 513] width 44 height 17
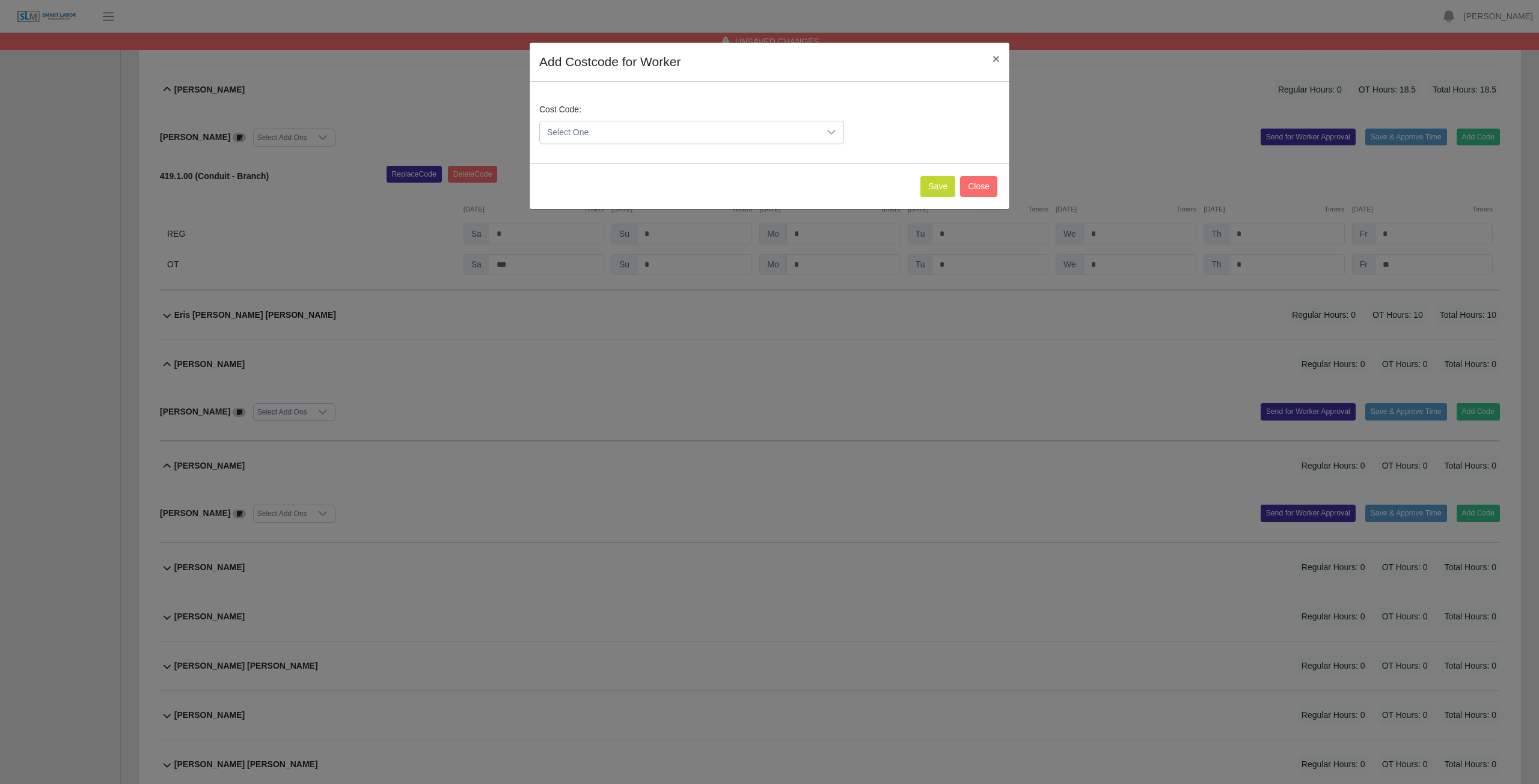
click at [760, 134] on icon at bounding box center [832, 132] width 10 height 10
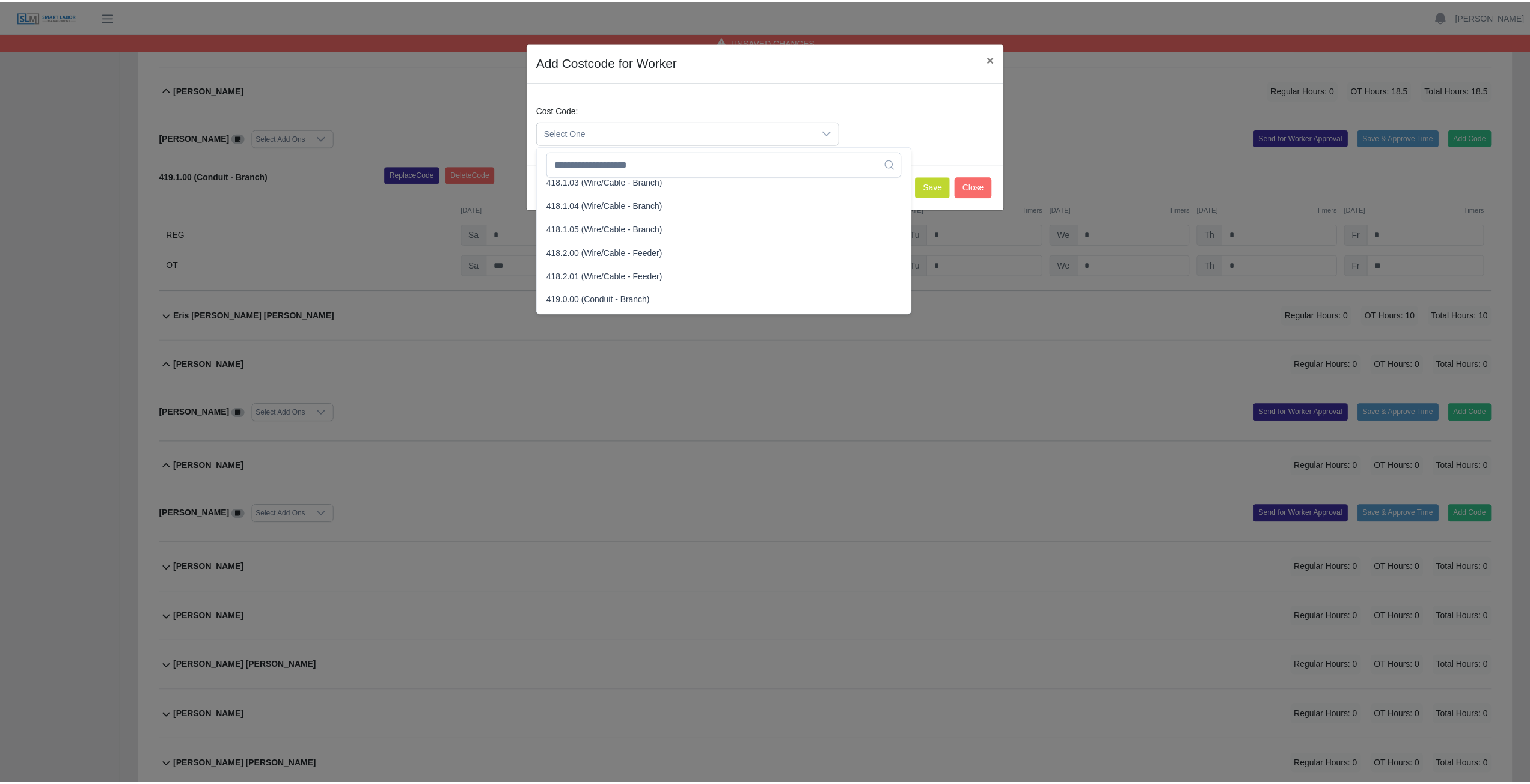
scroll to position [601, 0]
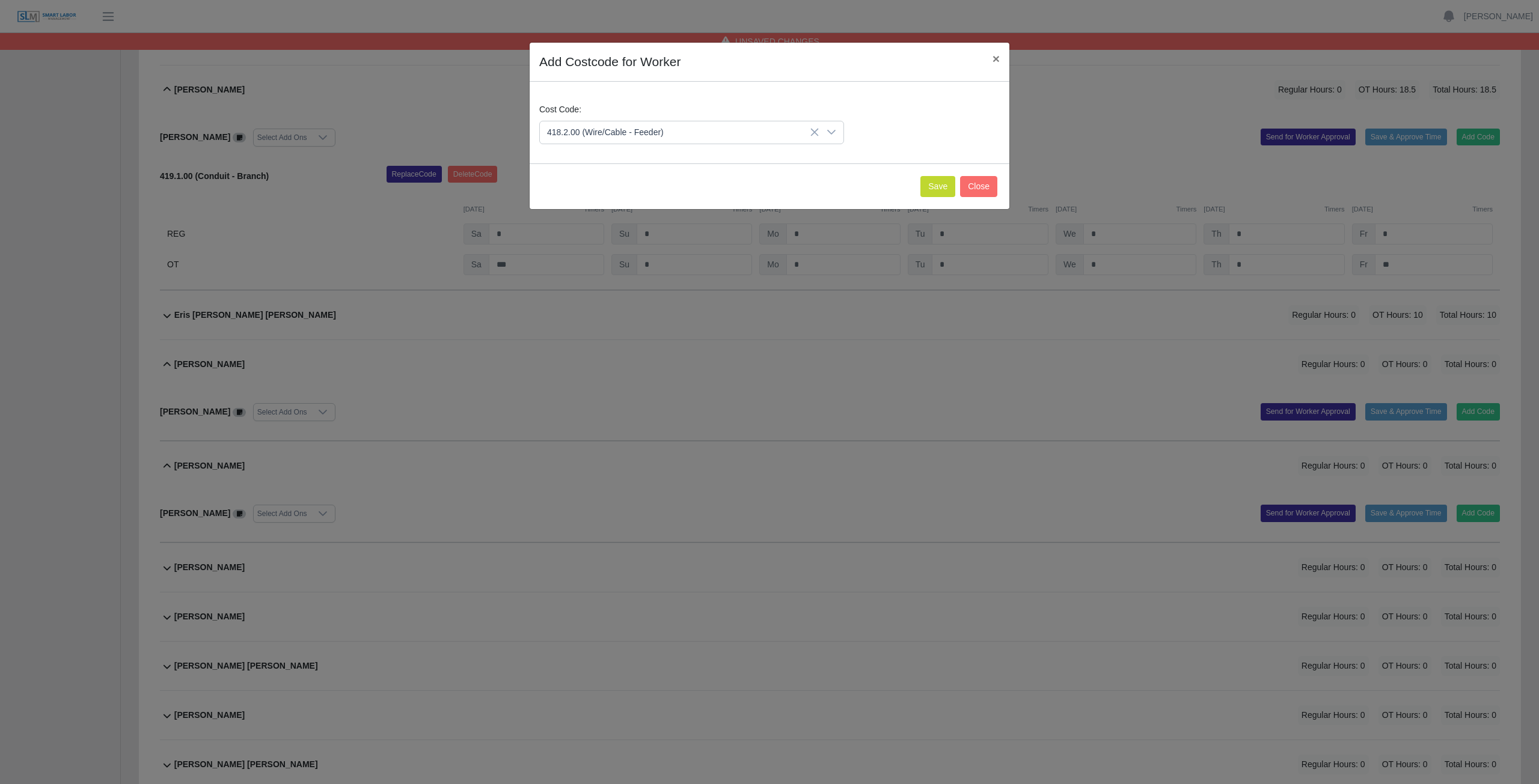
click at [600, 227] on span "418.2.00 (Wire/Cable - Feeder)" at bounding box center [608, 224] width 117 height 13
click at [760, 188] on button "Save" at bounding box center [938, 186] width 34 height 21
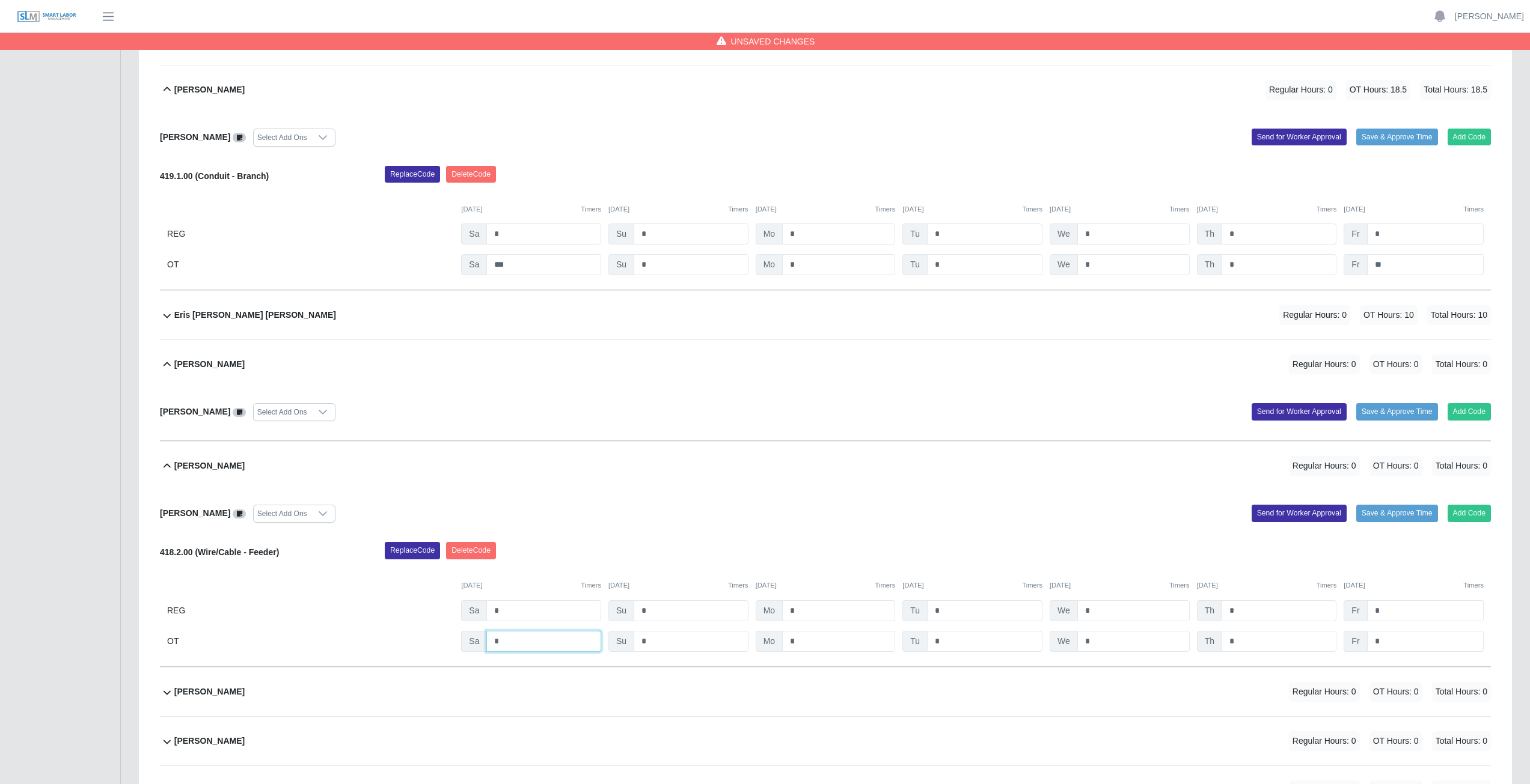
click at [513, 351] on input "*" at bounding box center [543, 641] width 115 height 21
type input "*"
click at [760, 351] on input "*" at bounding box center [838, 641] width 113 height 21
type input "*"
drag, startPoint x: 966, startPoint y: 641, endPoint x: 973, endPoint y: 640, distance: 7.1
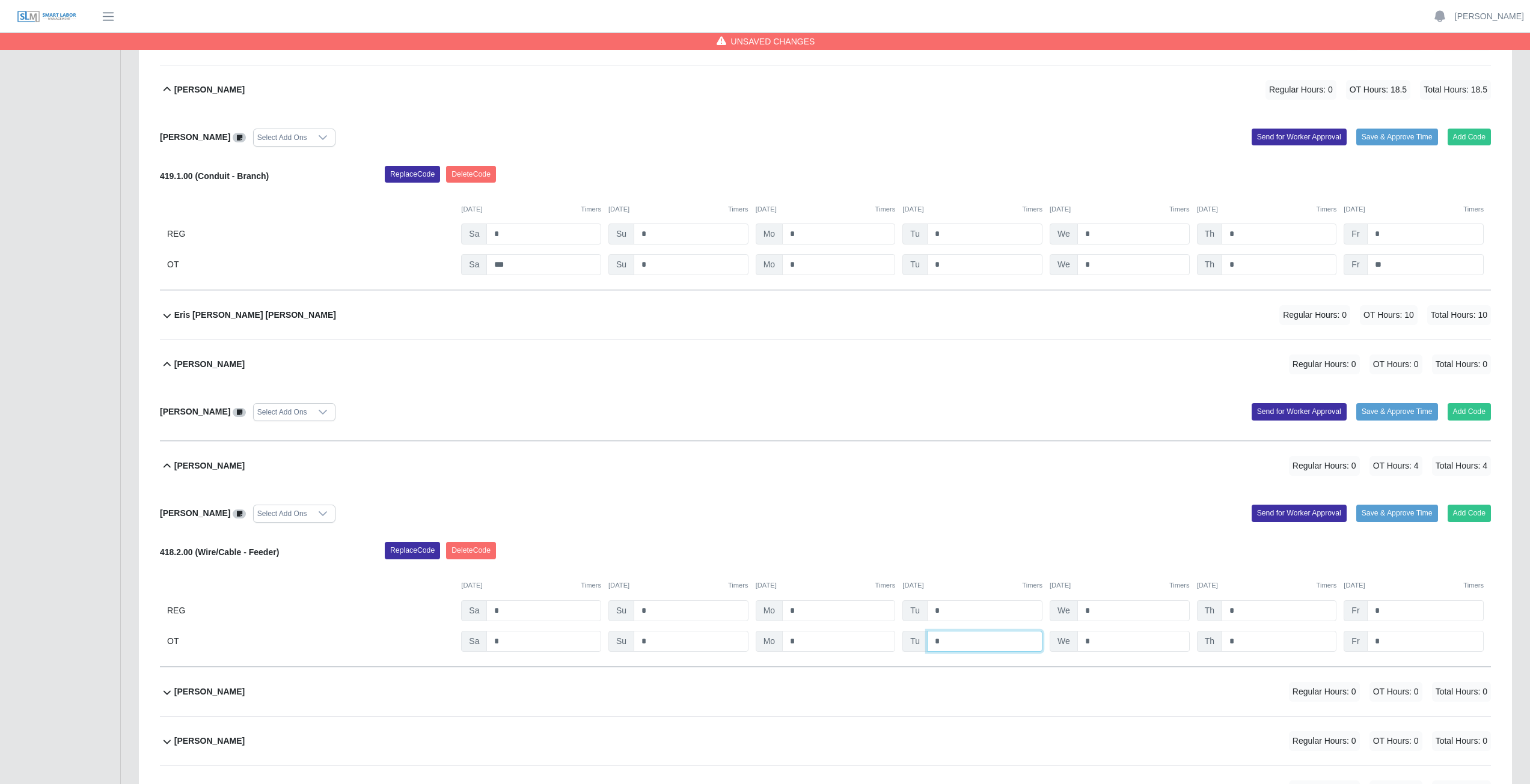
click at [760, 351] on input "*" at bounding box center [983, 641] width 115 height 21
type input "*"
drag, startPoint x: 1103, startPoint y: 640, endPoint x: 1129, endPoint y: 641, distance: 26.0
click at [760, 351] on input "*" at bounding box center [1133, 641] width 112 height 21
type input "*"
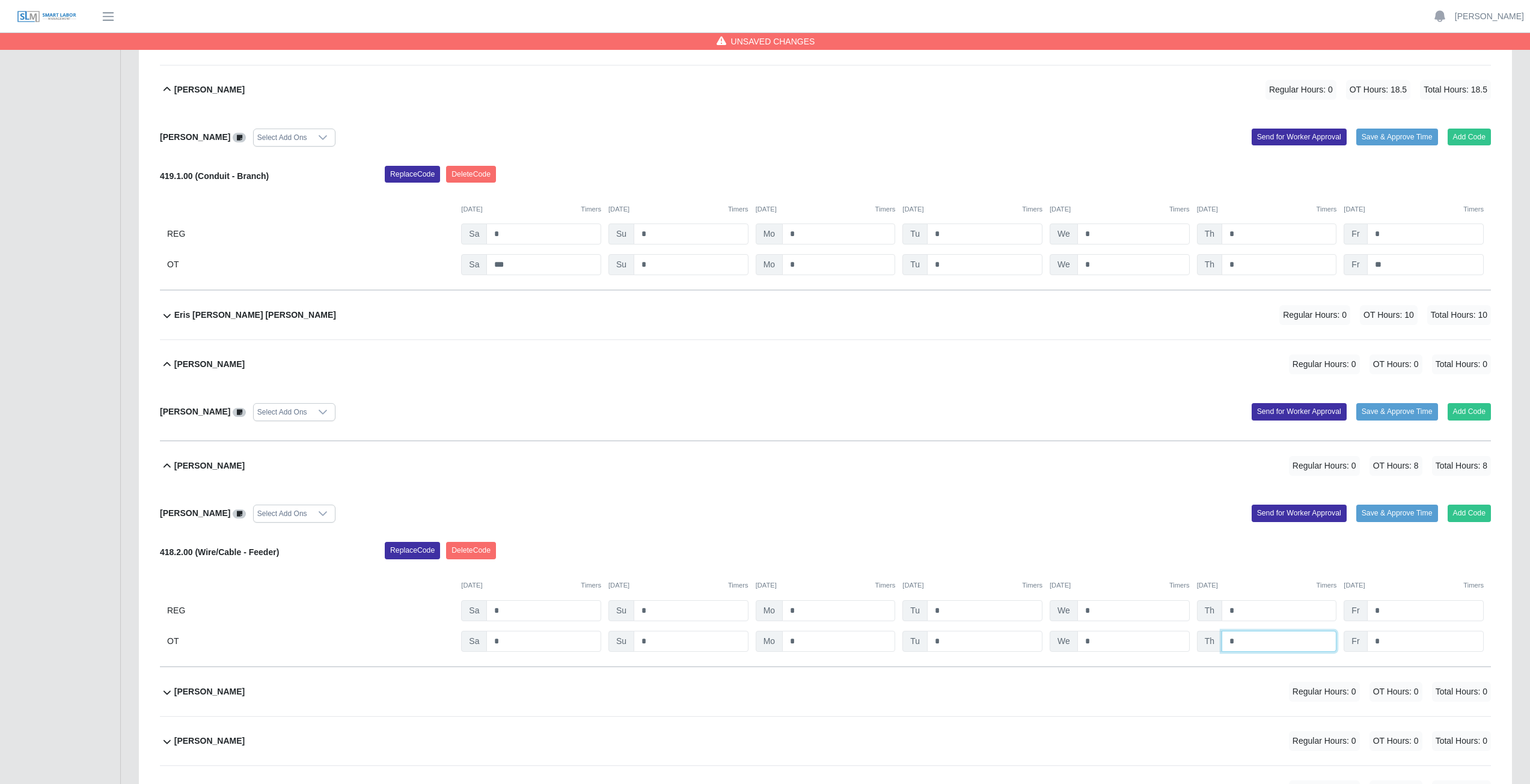
click at [760, 351] on input "*" at bounding box center [1278, 641] width 115 height 21
type input "*"
click at [760, 351] on input "*" at bounding box center [1425, 641] width 117 height 21
type input "**"
click at [760, 351] on div "Fatima Valdez Padilla Regular Hours: 0 OT Hours: 20 Total Hours: 20" at bounding box center [832, 466] width 1316 height 49
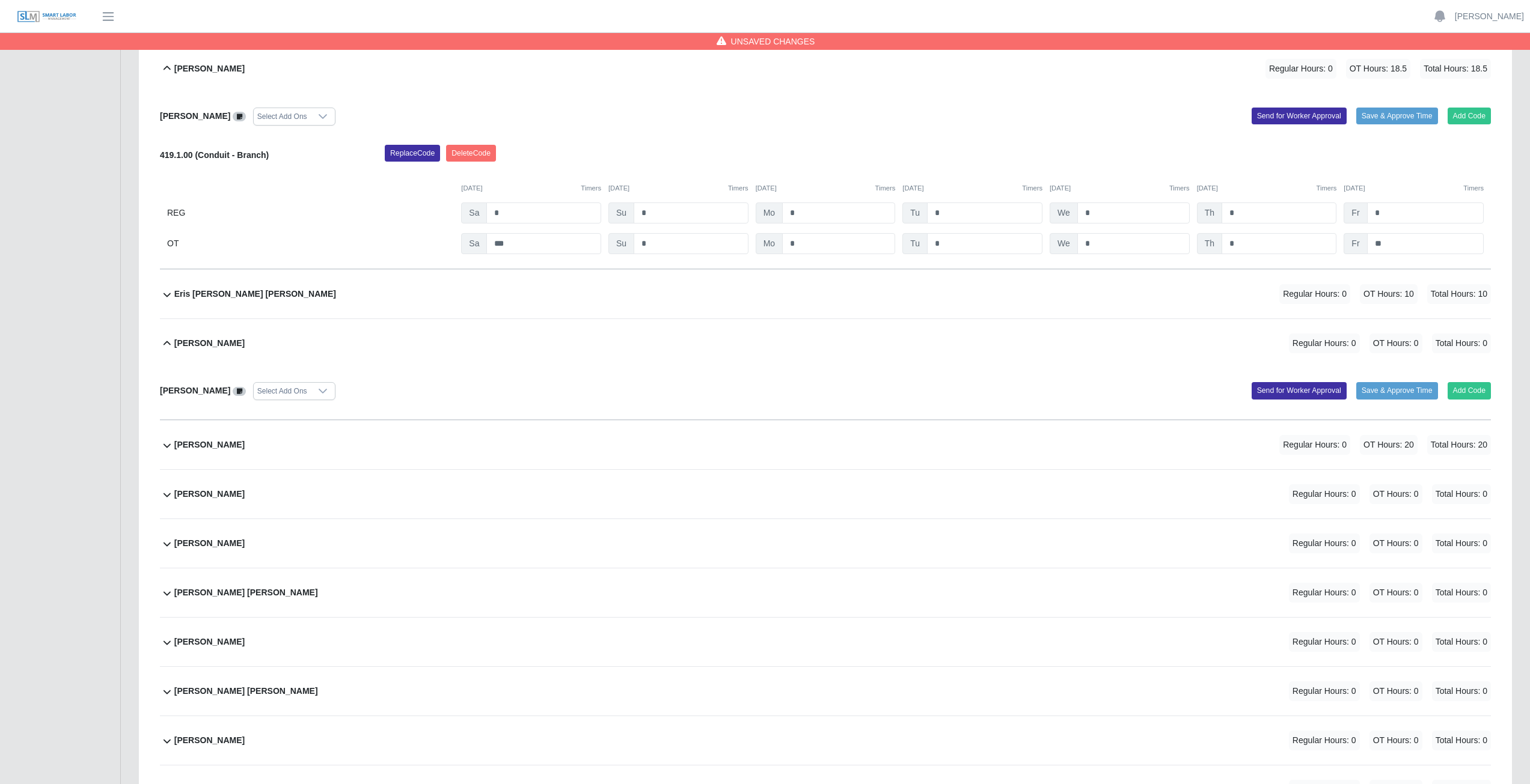
scroll to position [3666, 0]
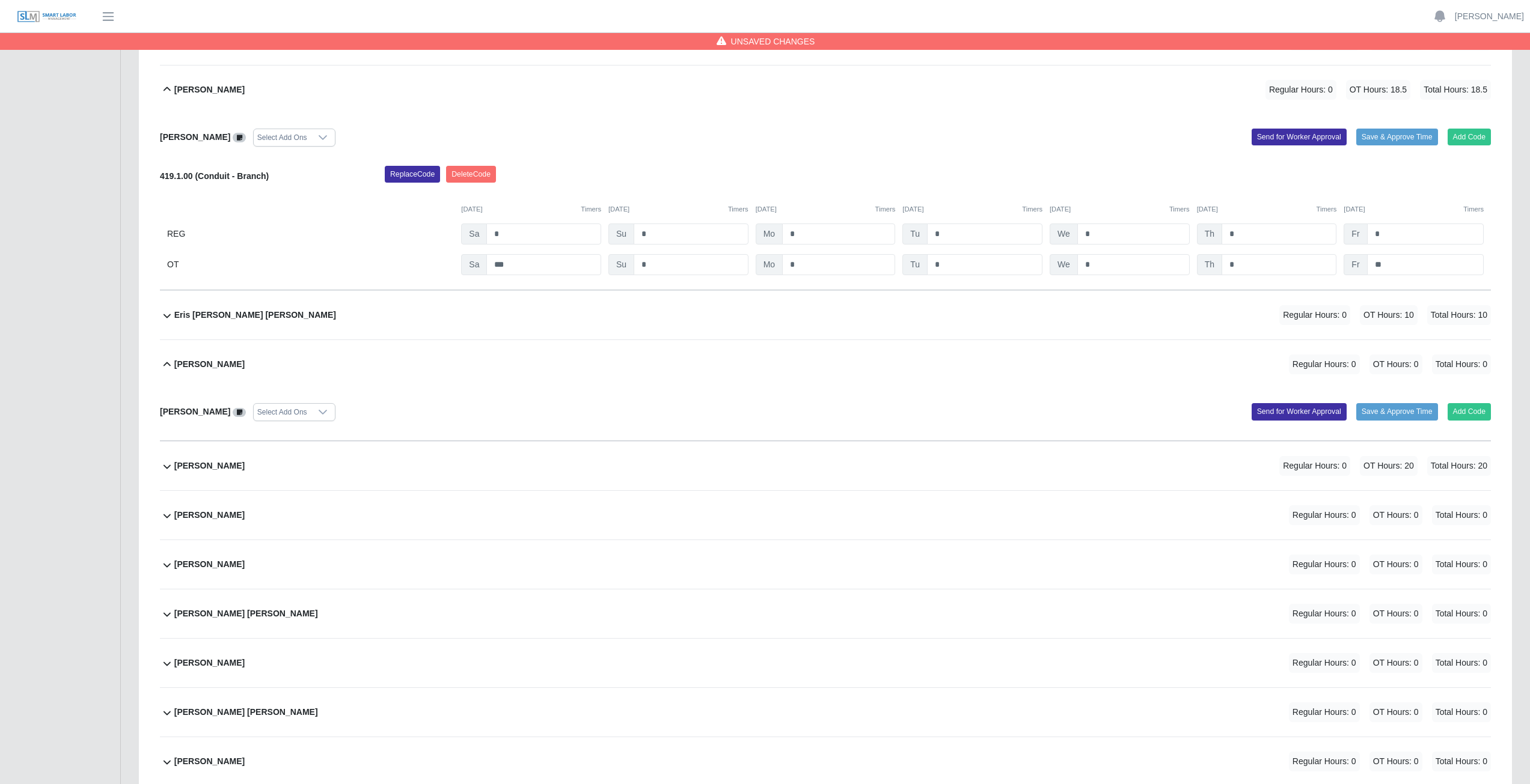
click at [681, 351] on div "Fatima Valdez Padilla Regular Hours: 0 OT Hours: 20 Total Hours: 20" at bounding box center [832, 466] width 1316 height 49
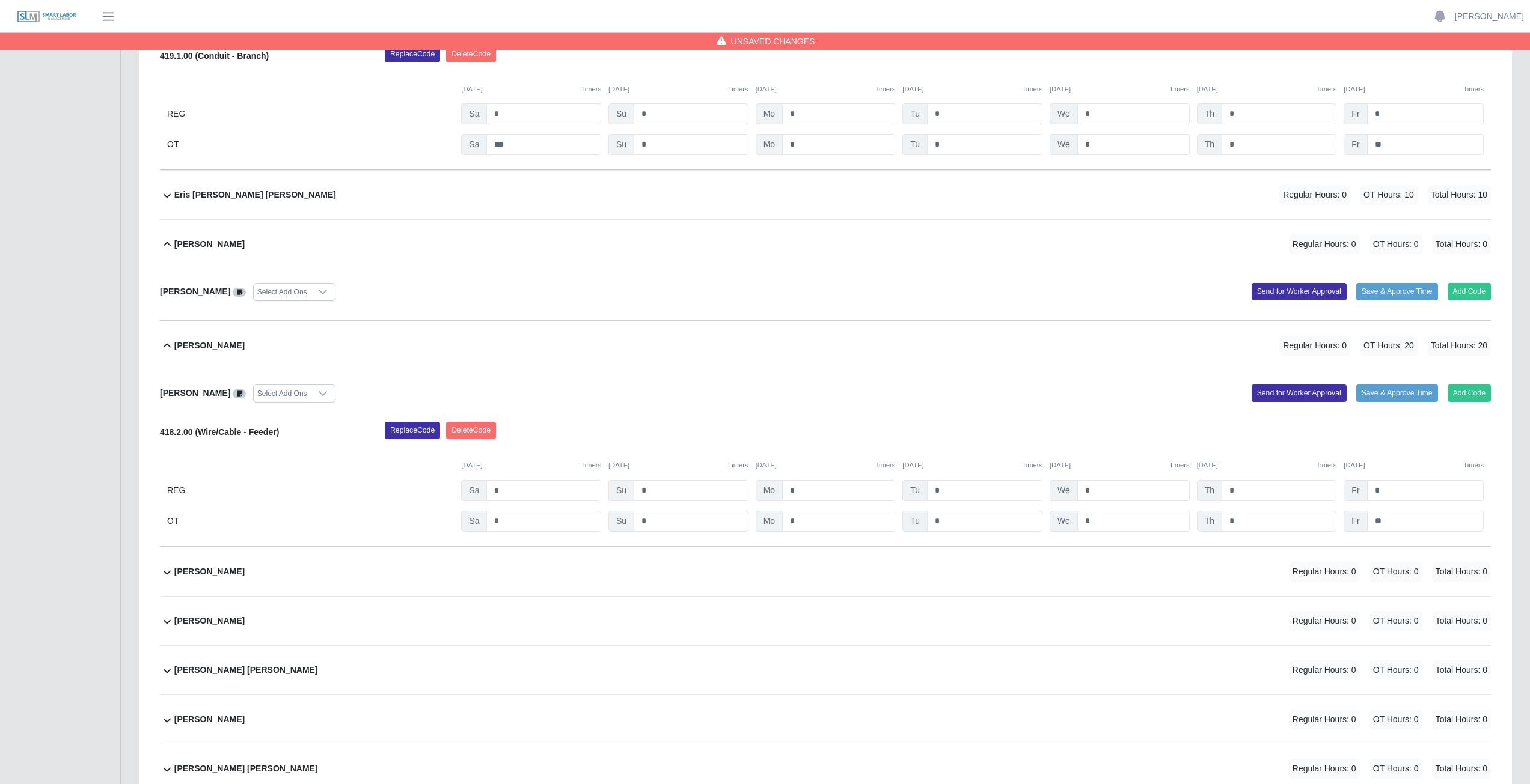
scroll to position [3847, 0]
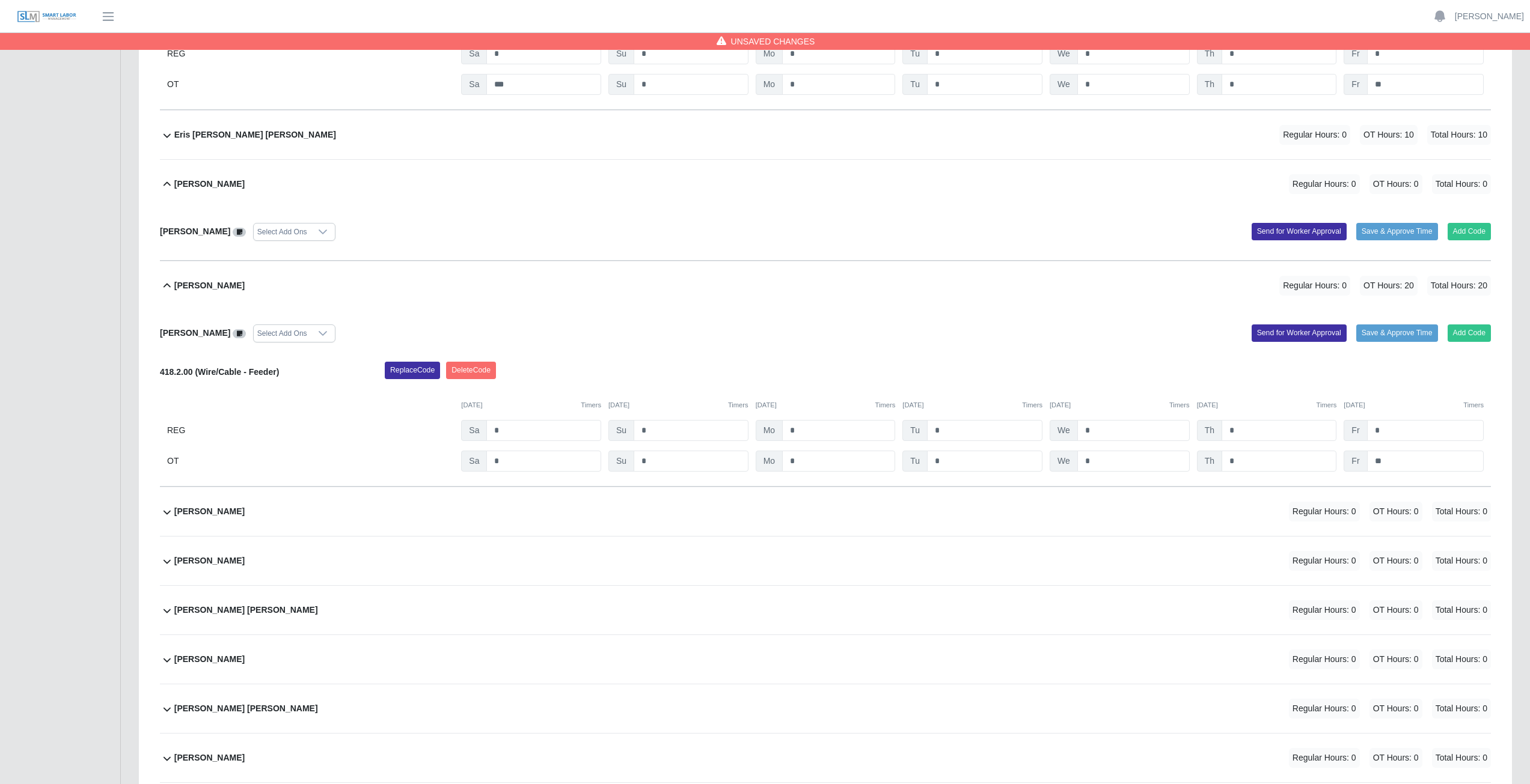
click at [449, 351] on div "Fredy Rodriguez Vasconcelos Regular Hours: 0 OT Hours: 0 Total Hours: 0" at bounding box center [832, 611] width 1316 height 49
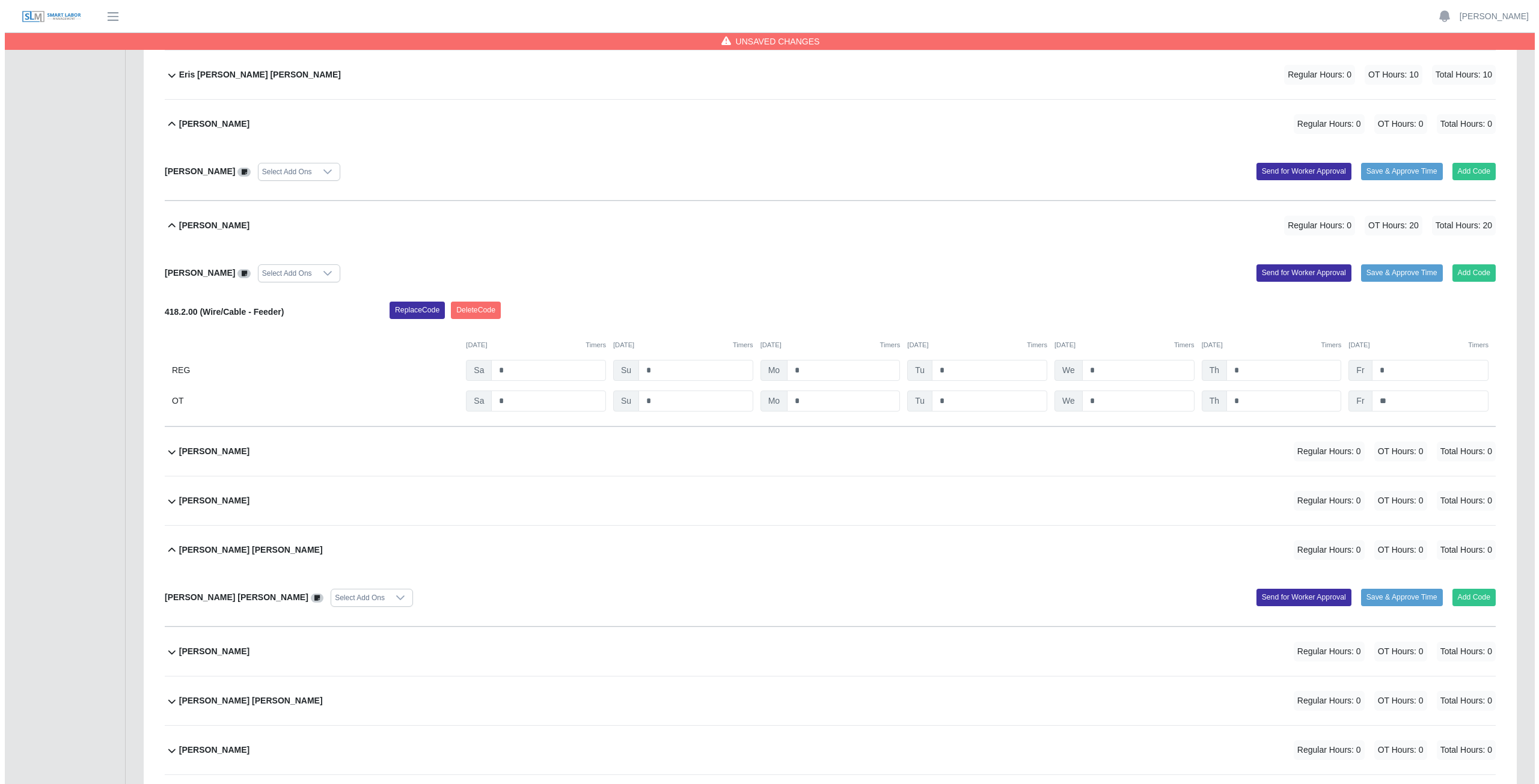
scroll to position [3966, 0]
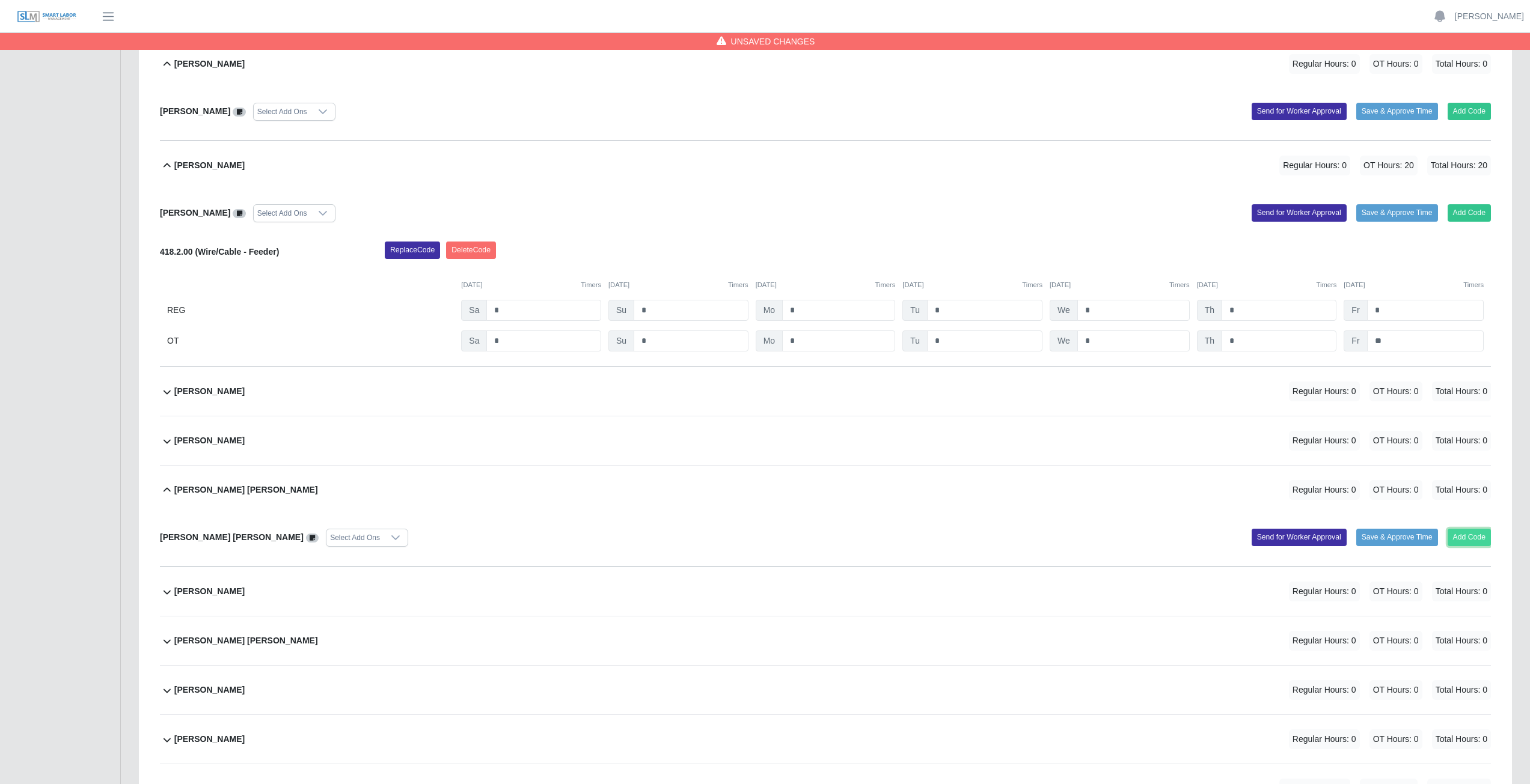
click at [760, 351] on button "Add Code" at bounding box center [1469, 537] width 44 height 17
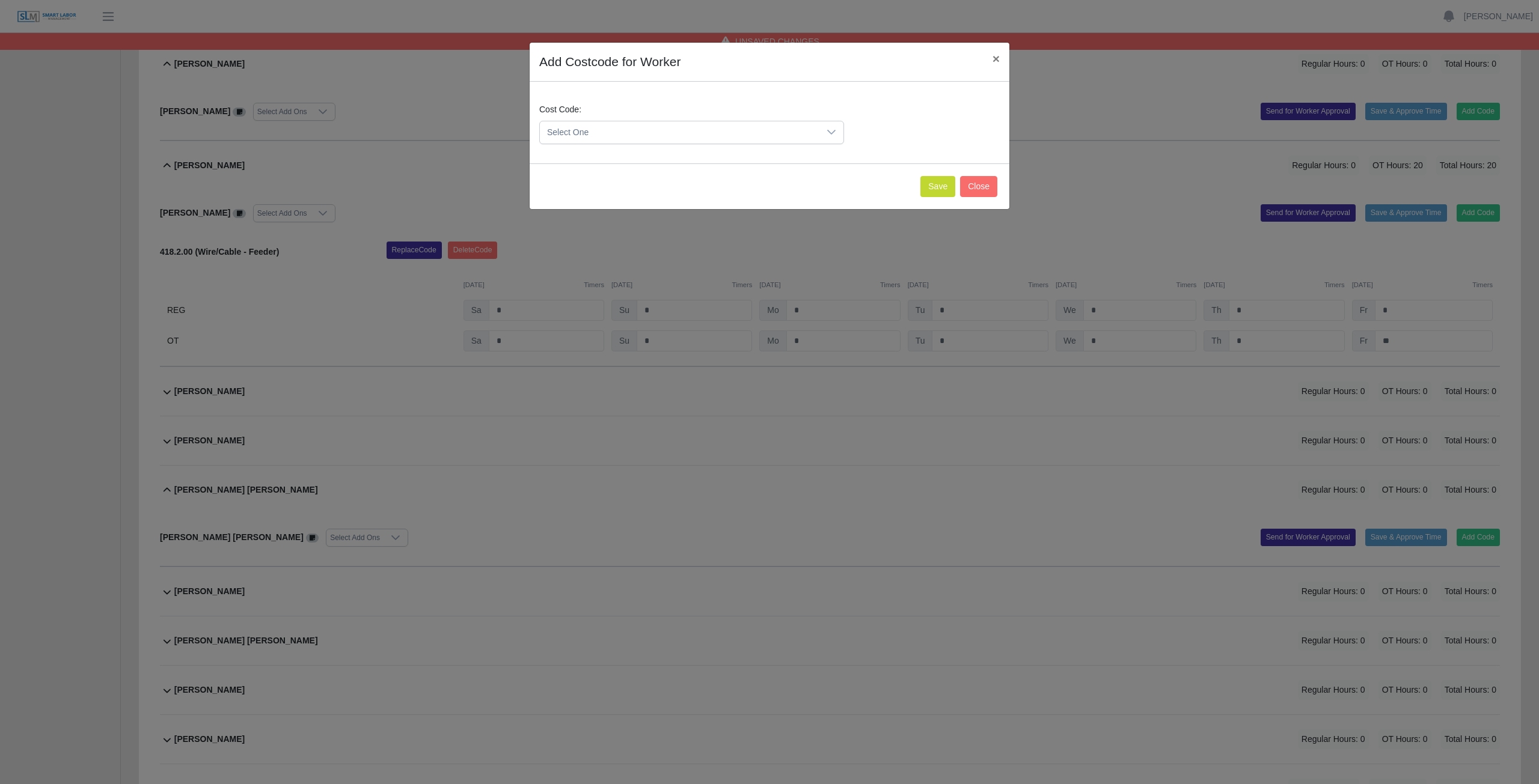
click at [760, 138] on div at bounding box center [832, 132] width 24 height 23
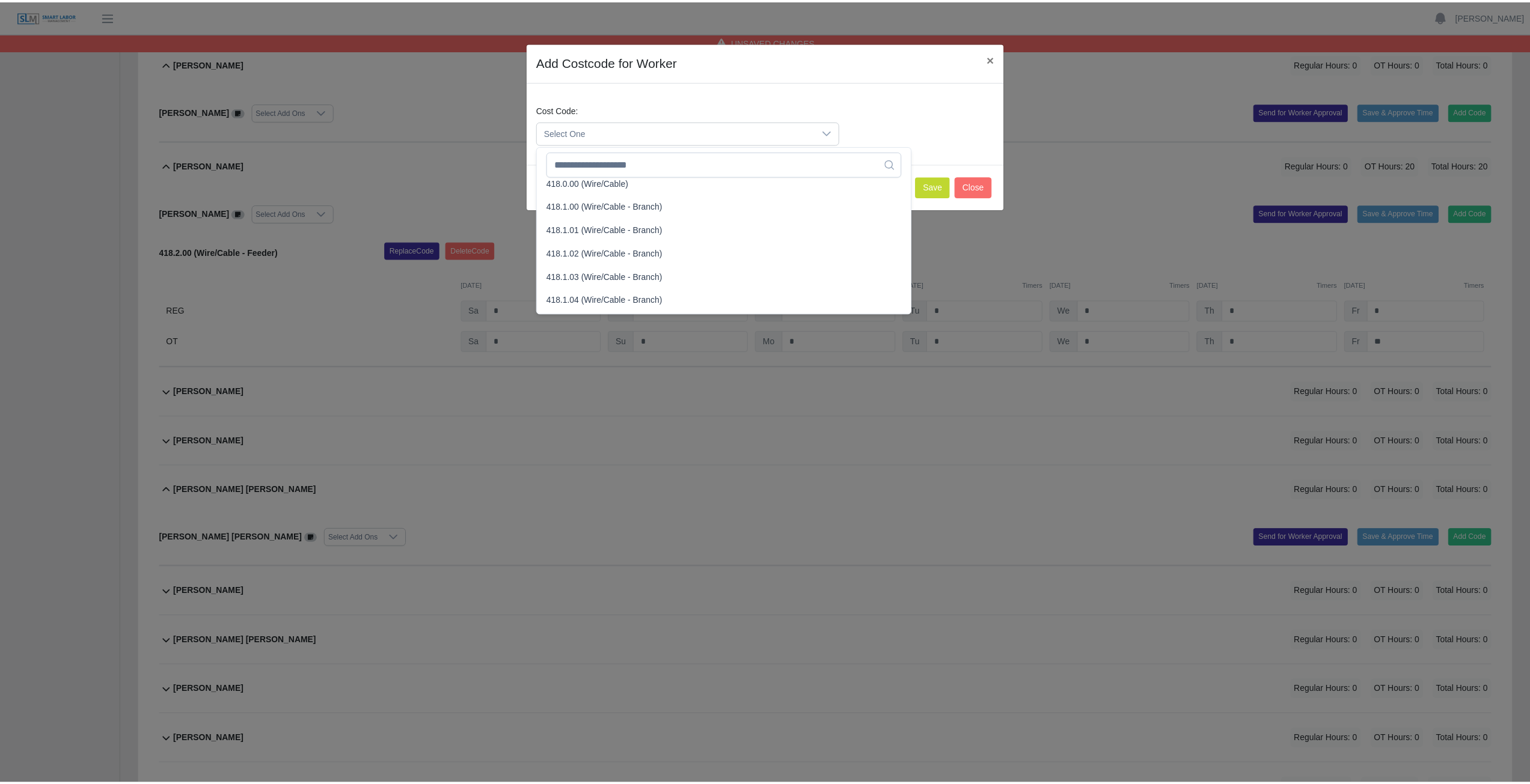
scroll to position [541, 0]
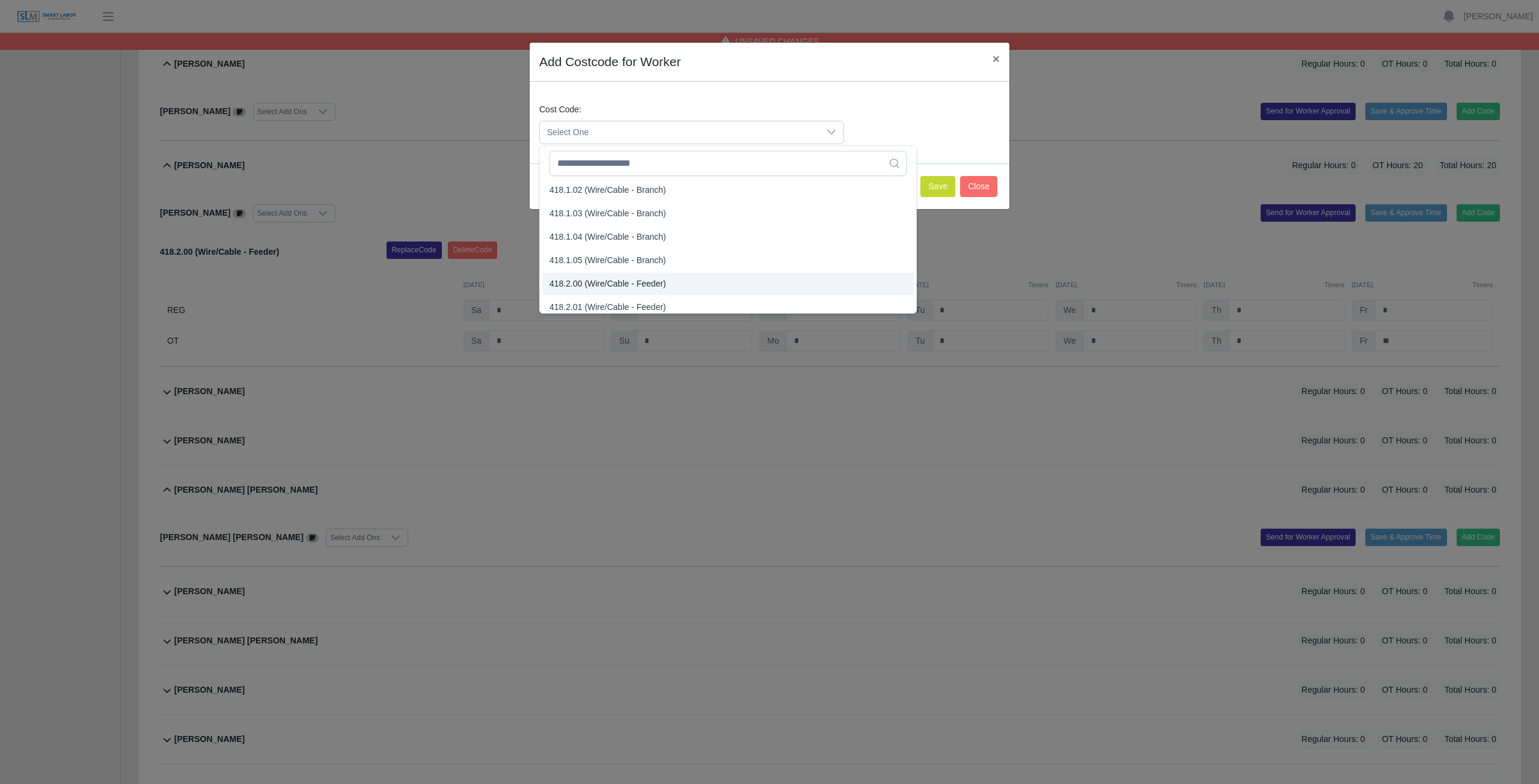
click at [597, 288] on span "418.2.00 (Wire/Cable - Feeder)" at bounding box center [608, 284] width 117 height 13
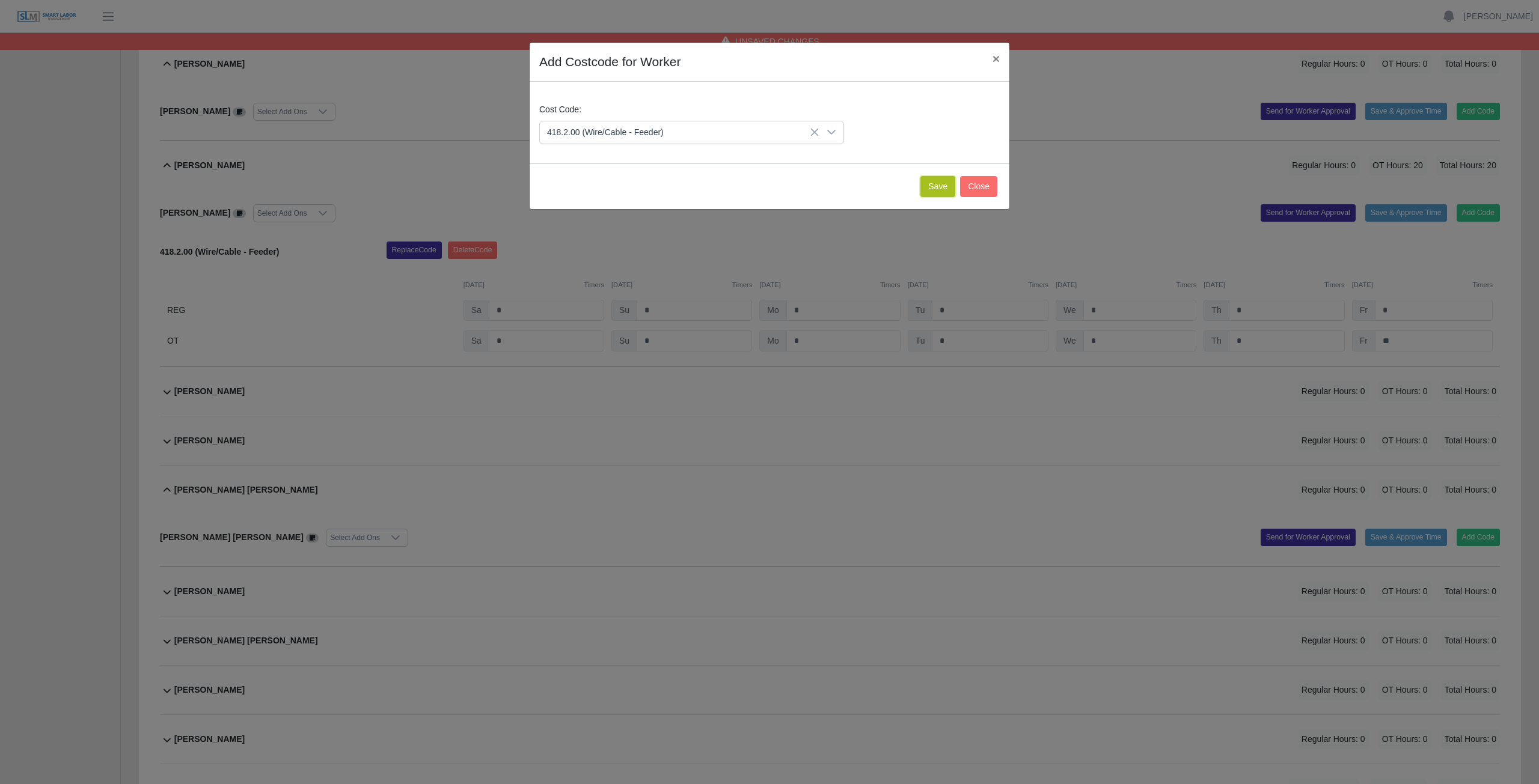
click at [760, 183] on button "Save" at bounding box center [938, 186] width 34 height 21
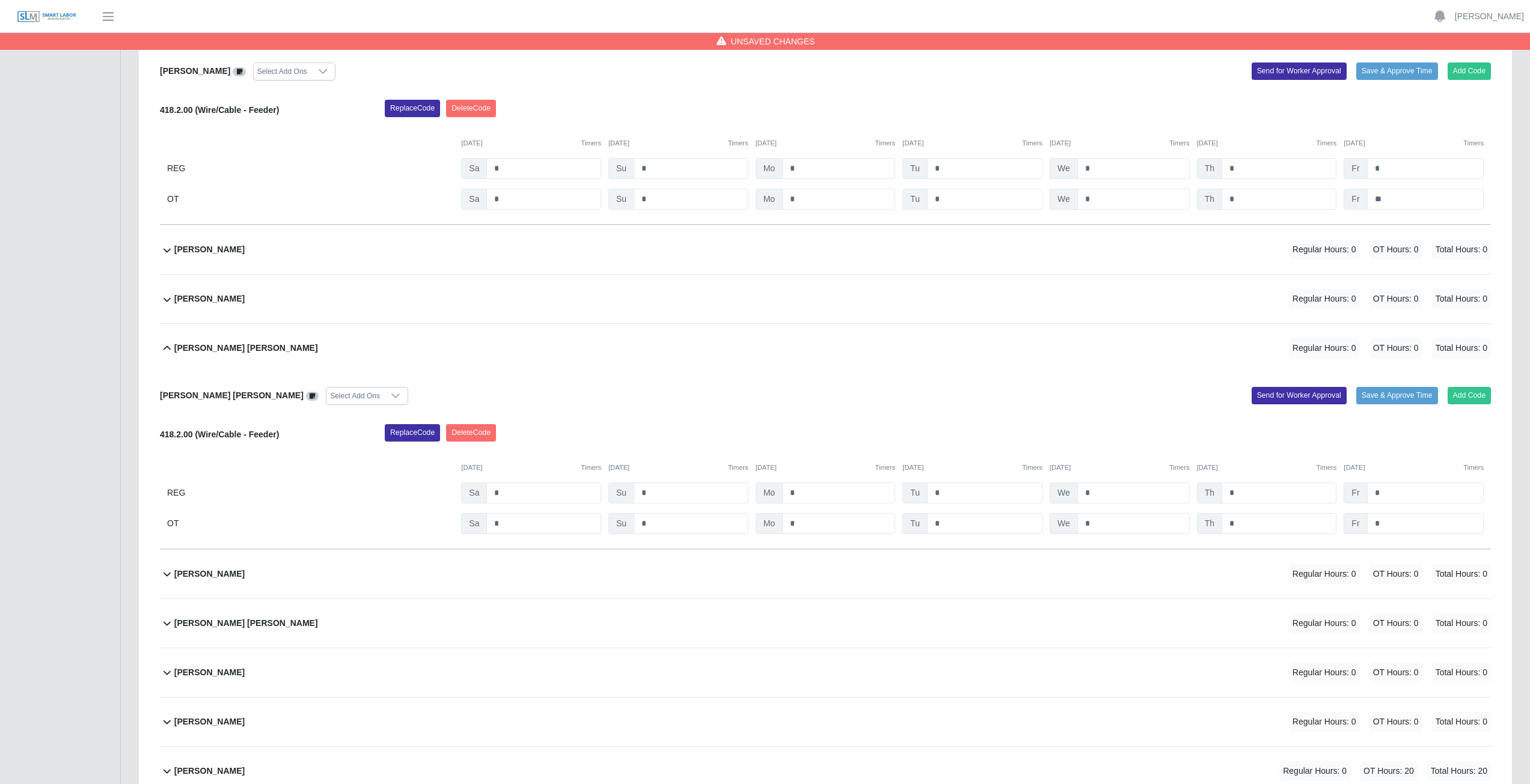
scroll to position [4147, 0]
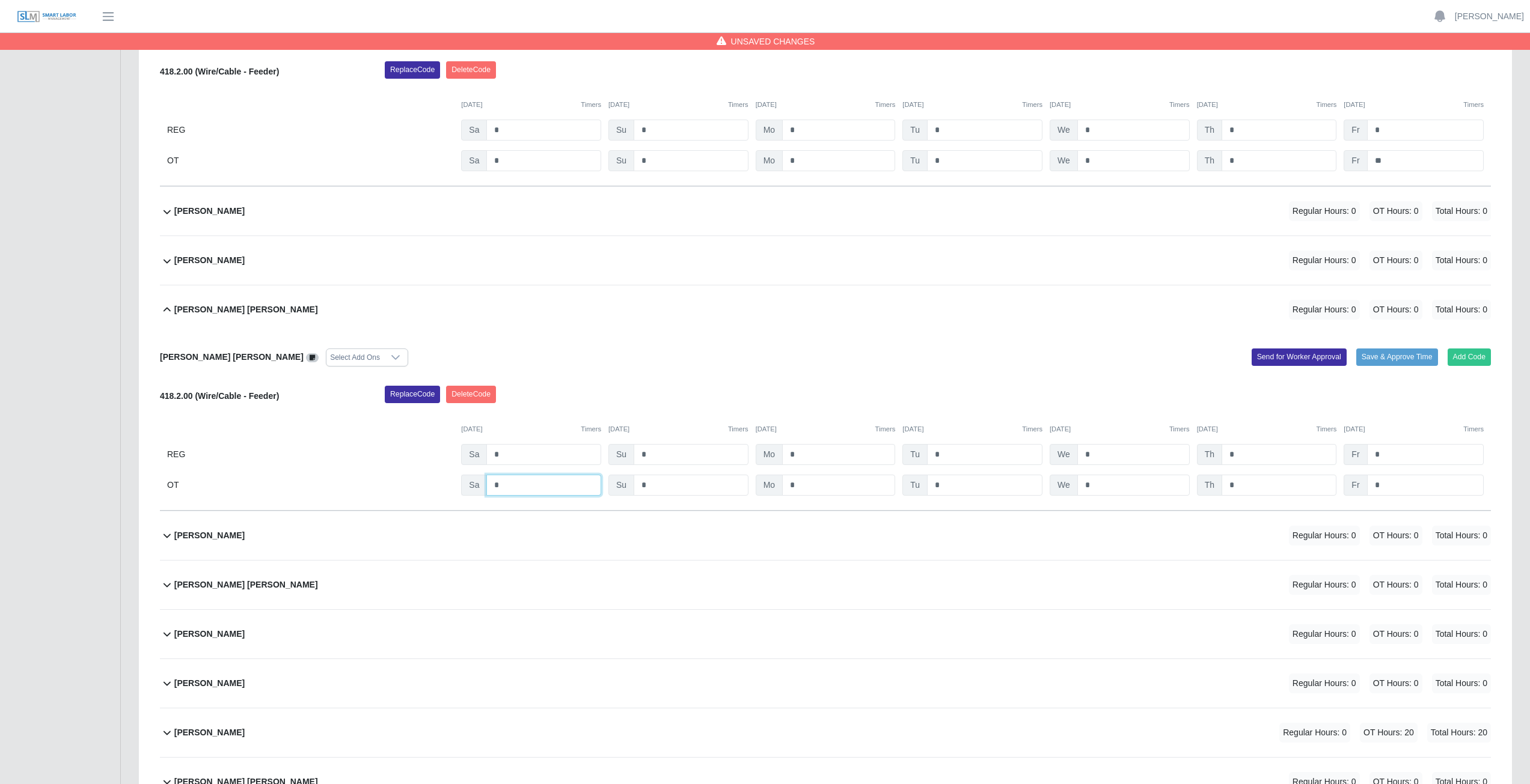
click at [507, 351] on input "*" at bounding box center [543, 485] width 115 height 21
type input "*"
click at [760, 351] on input "*" at bounding box center [838, 485] width 113 height 21
type input "*"
click at [760, 351] on input "*" at bounding box center [983, 485] width 115 height 21
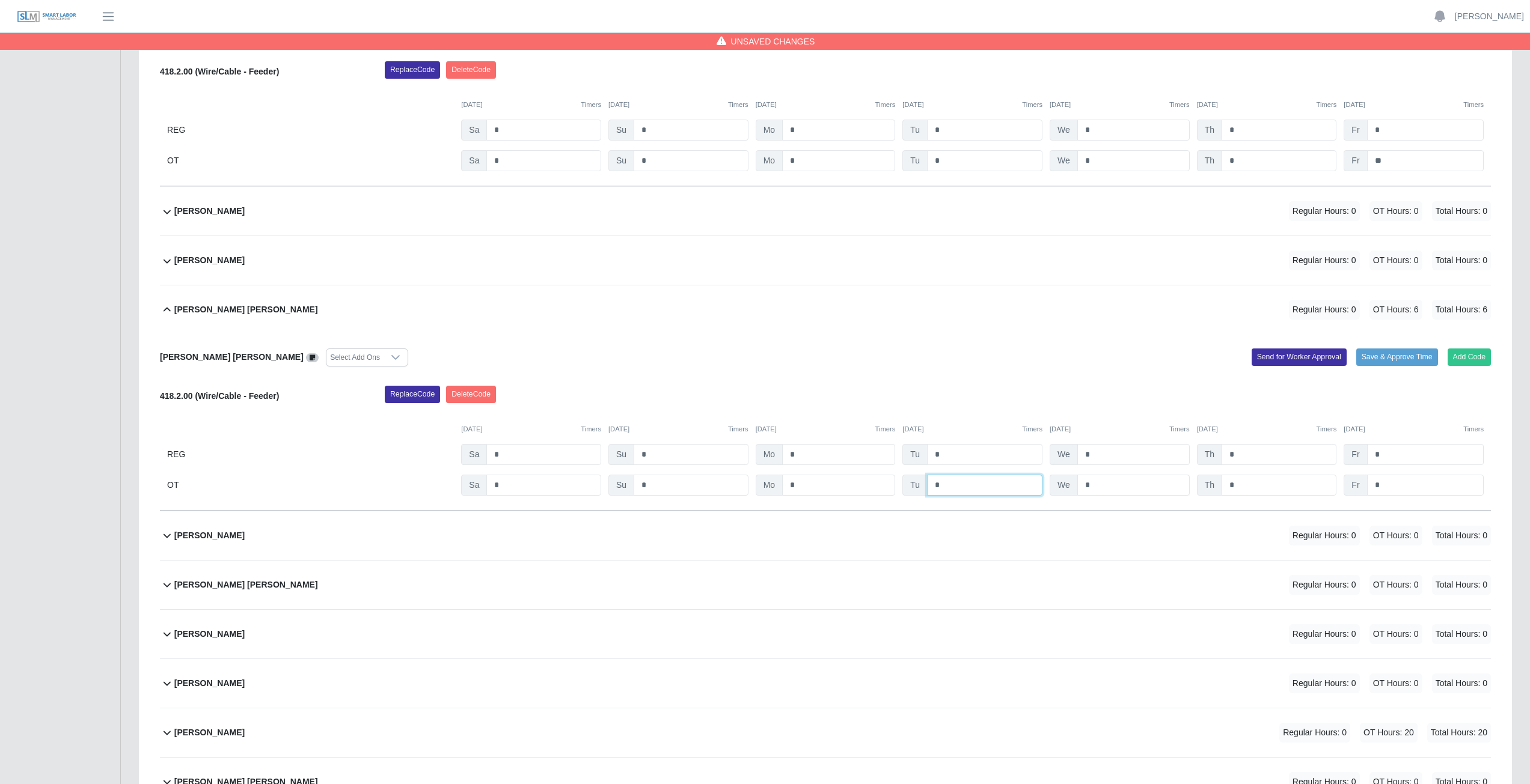
type input "*"
drag, startPoint x: 1092, startPoint y: 491, endPoint x: 1101, endPoint y: 488, distance: 9.5
click at [760, 351] on input "*" at bounding box center [1133, 485] width 112 height 21
type input "*"
click at [760, 351] on input "*" at bounding box center [1278, 485] width 115 height 21
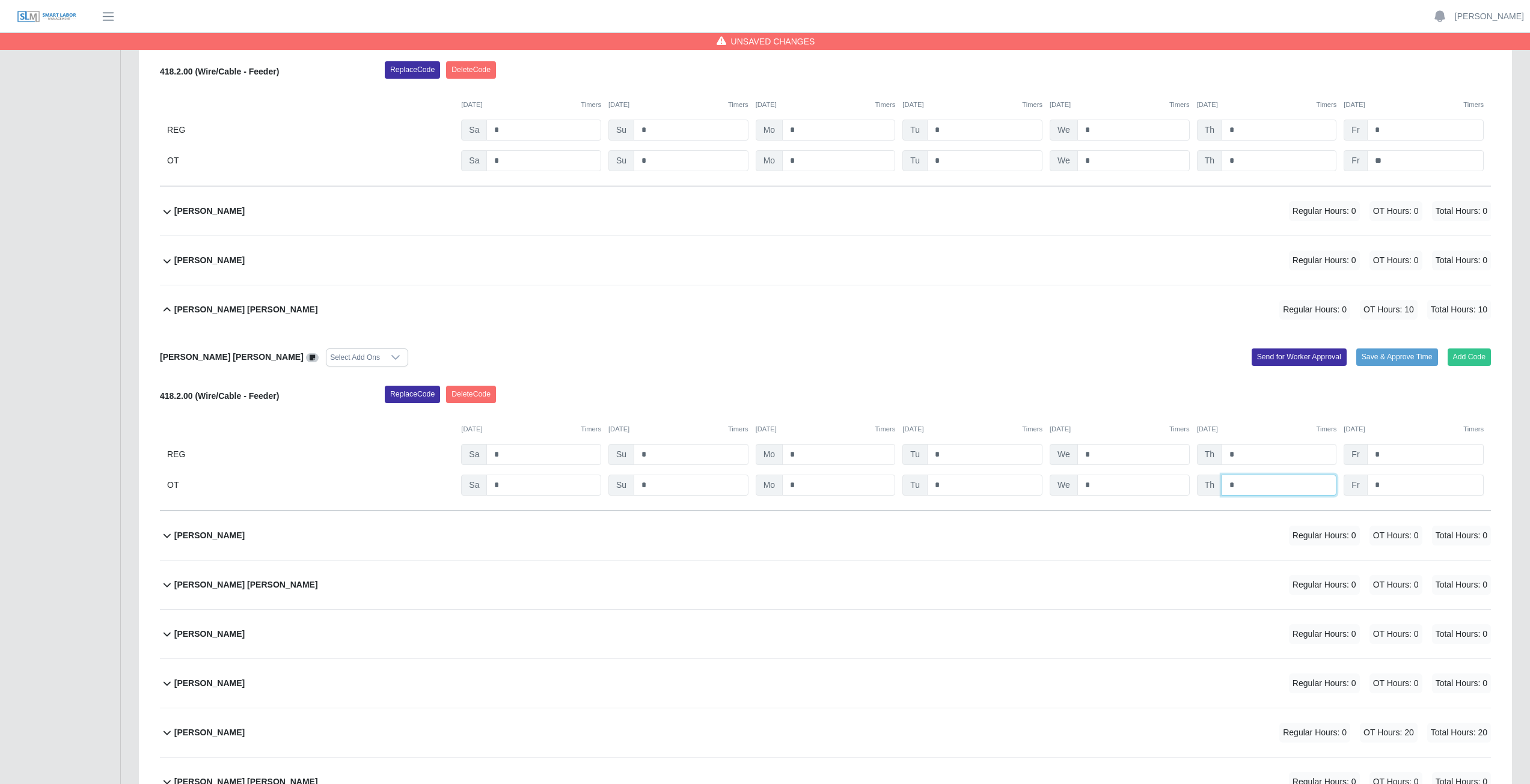
type input "*"
click at [760, 351] on input "*" at bounding box center [1425, 485] width 117 height 21
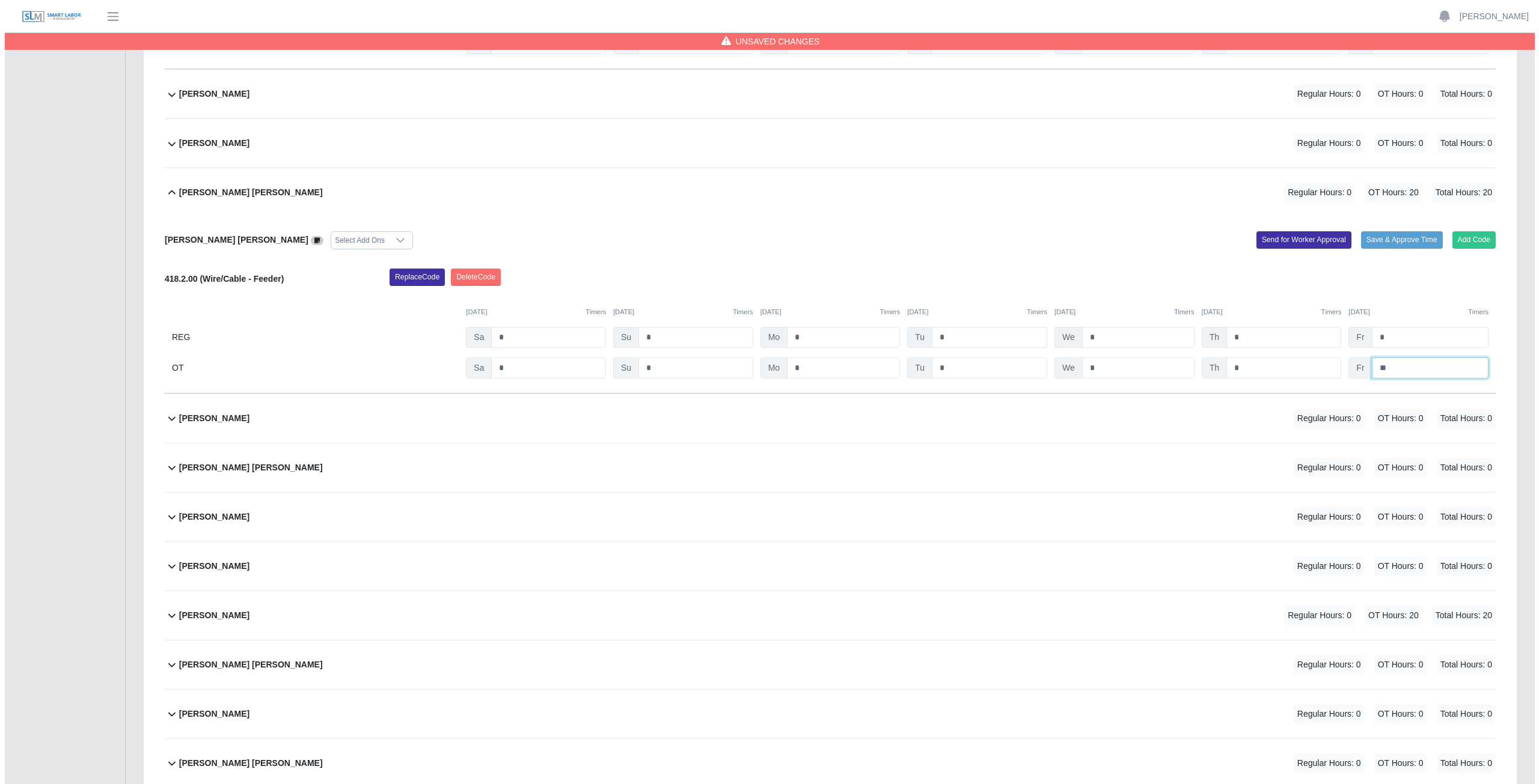
scroll to position [4267, 0]
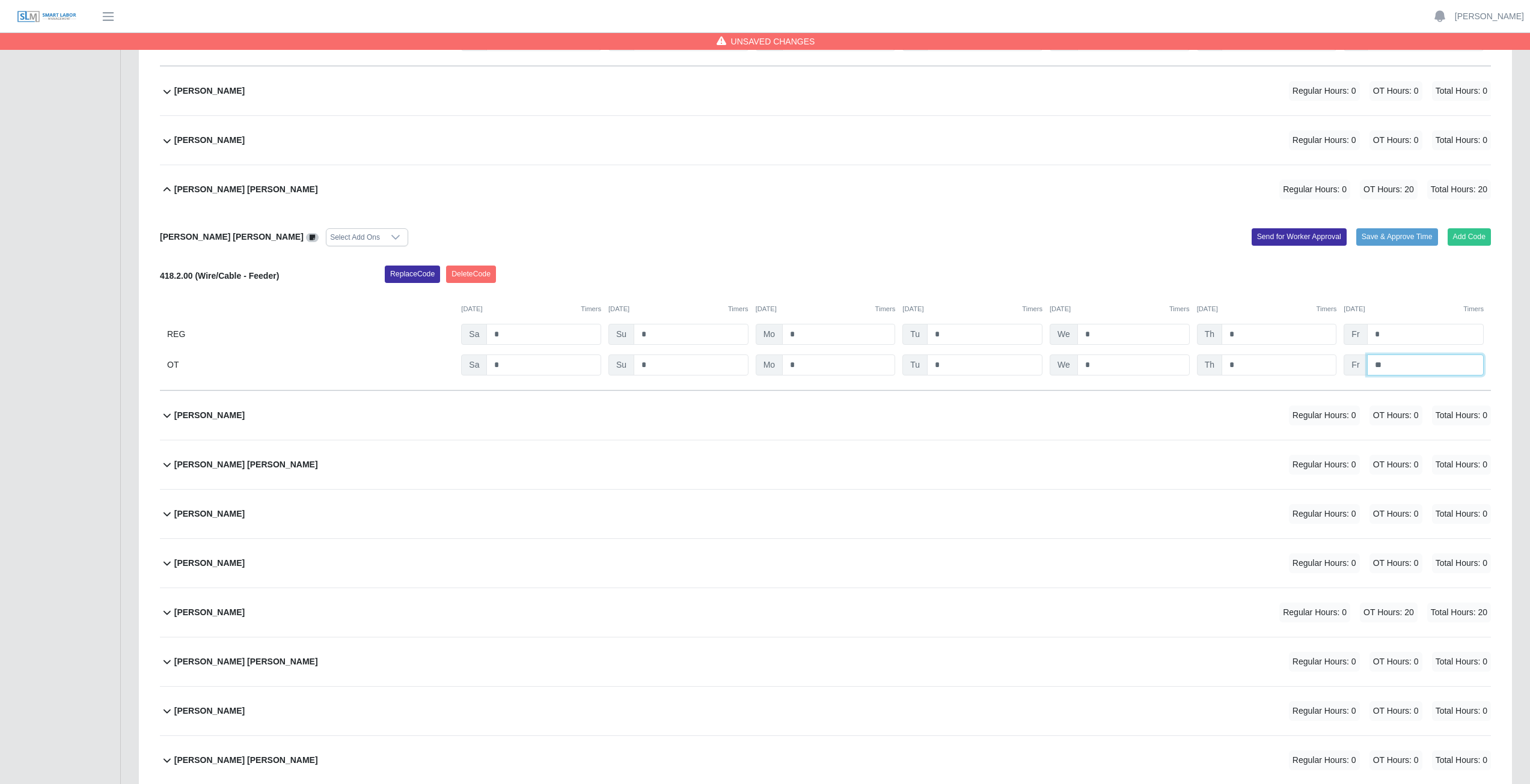
type input "**"
click at [731, 351] on div "Gabino Hernandez Regular Hours: 0 OT Hours: 0 Total Hours: 0" at bounding box center [832, 416] width 1316 height 49
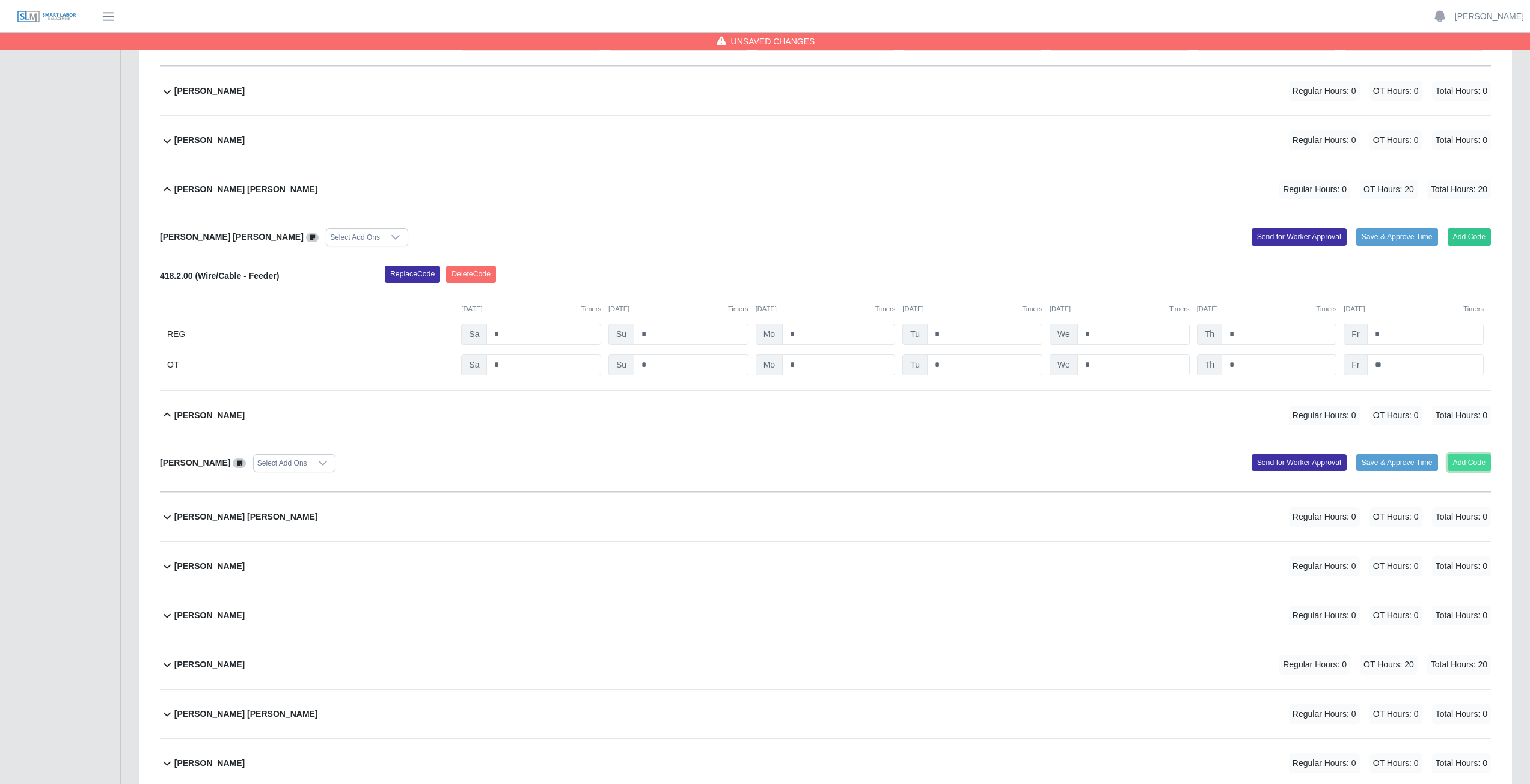
click at [760, 351] on button "Add Code" at bounding box center [1469, 462] width 44 height 17
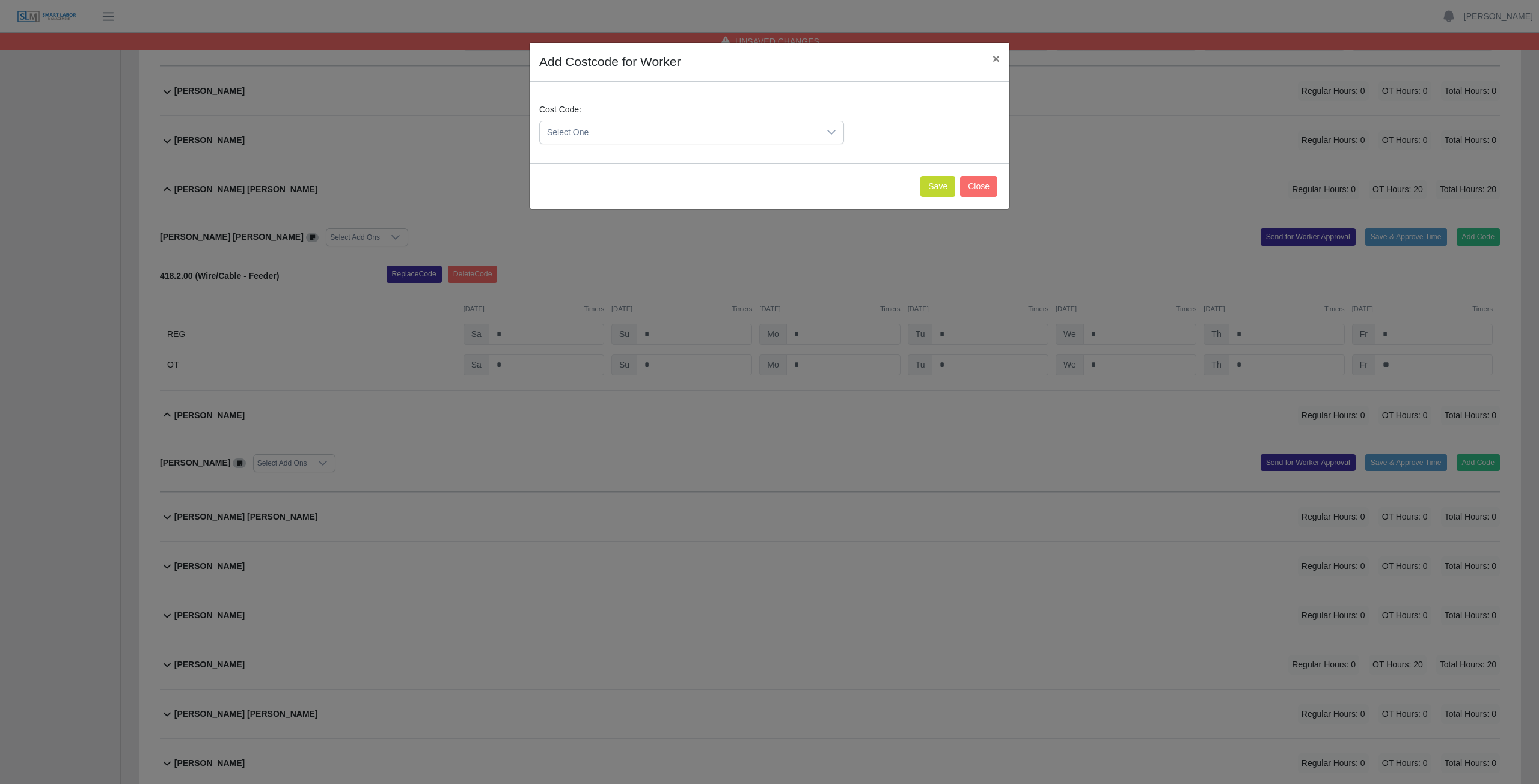
click at [760, 130] on div at bounding box center [832, 132] width 24 height 23
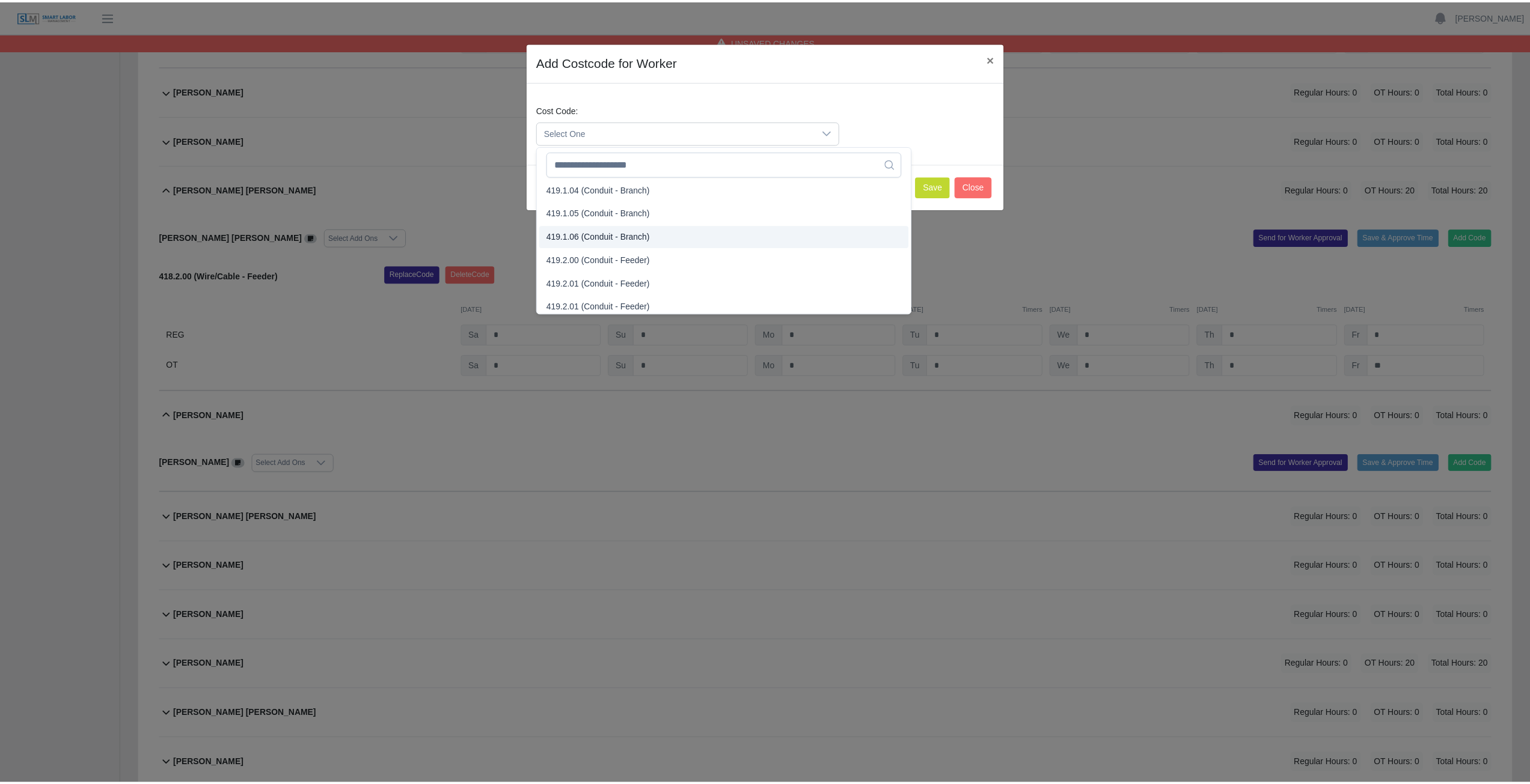
scroll to position [841, 0]
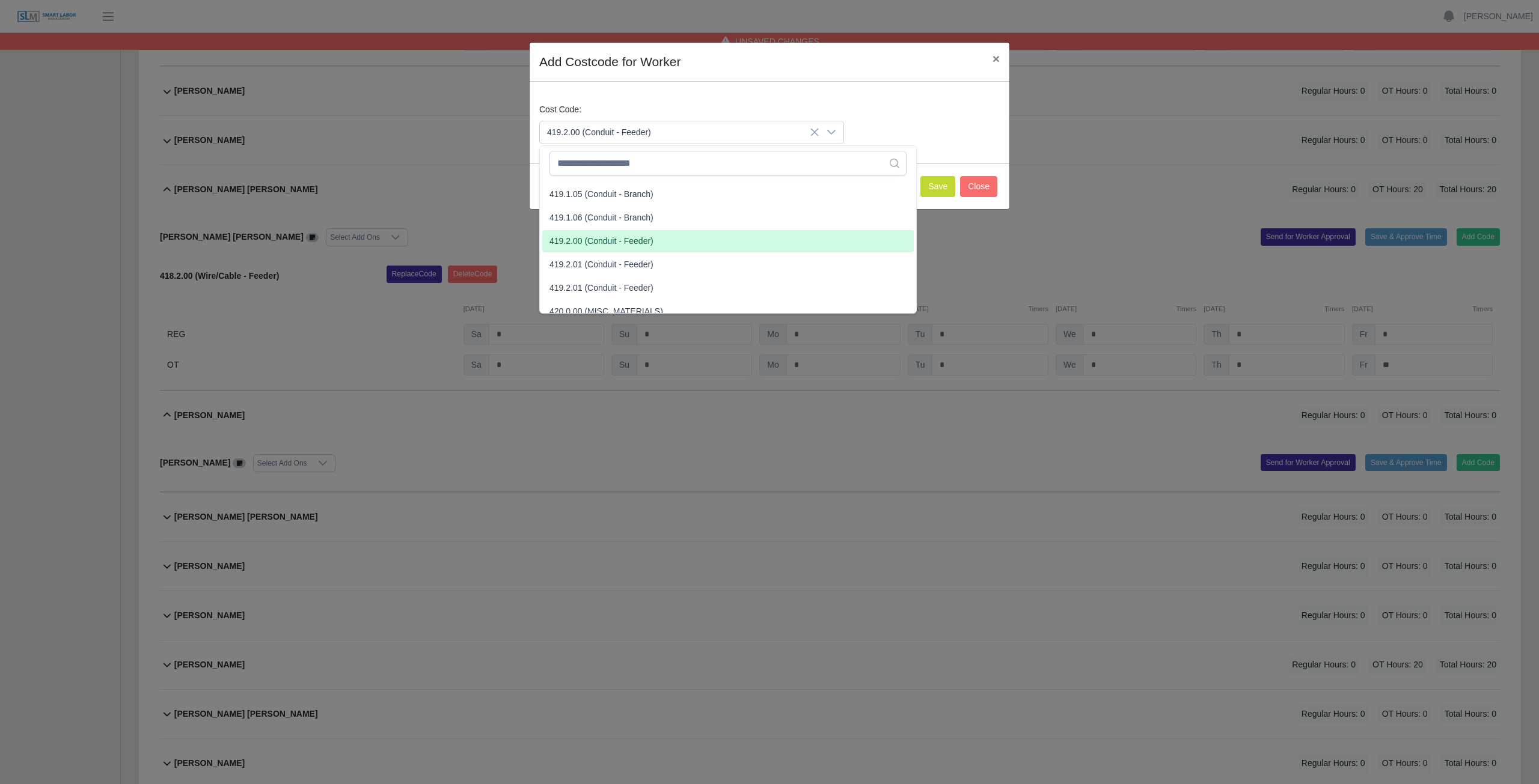
click at [582, 242] on span "419.2.00 (Conduit - Feeder)" at bounding box center [601, 241] width 104 height 13
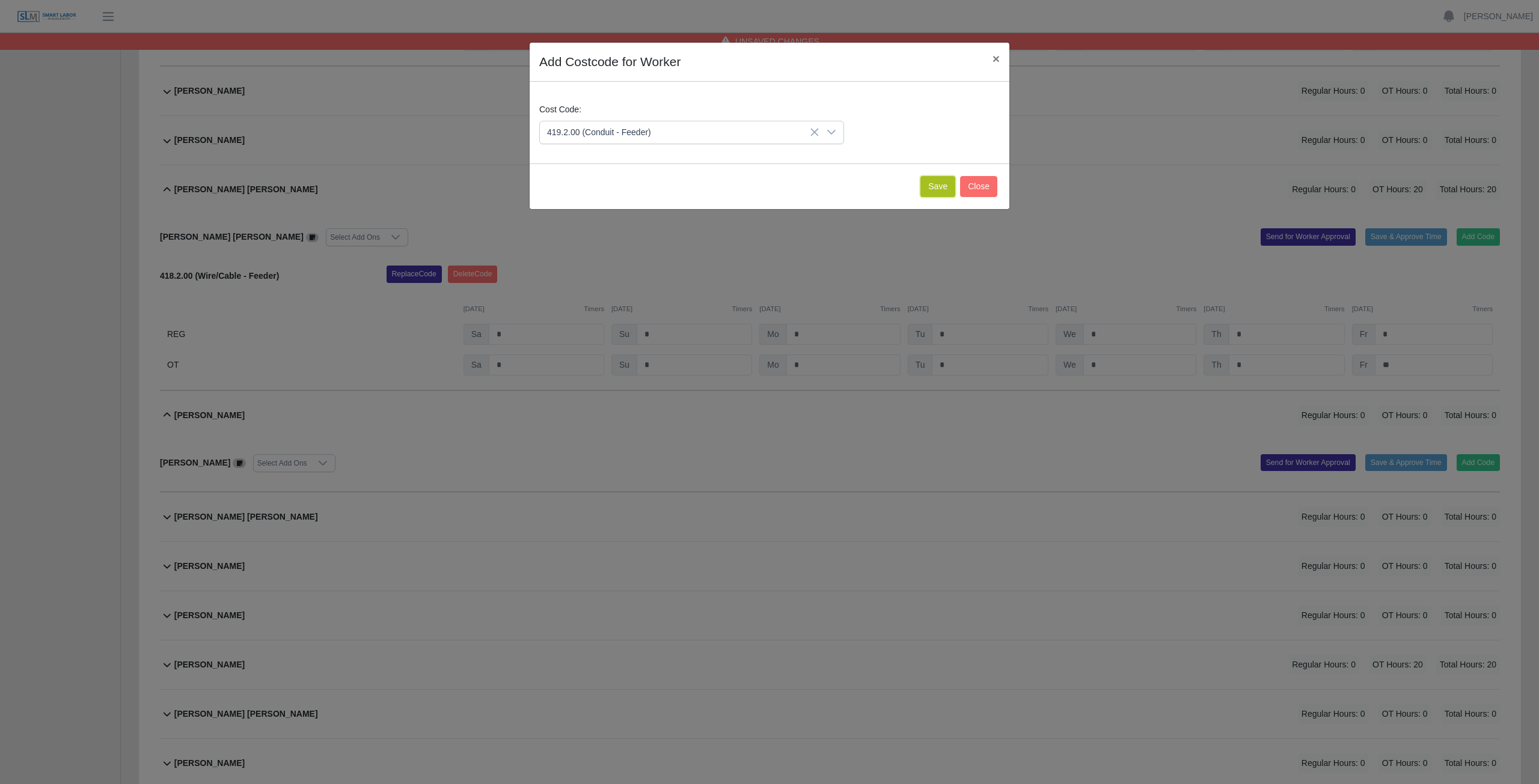
click at [760, 192] on button "Save" at bounding box center [938, 186] width 34 height 21
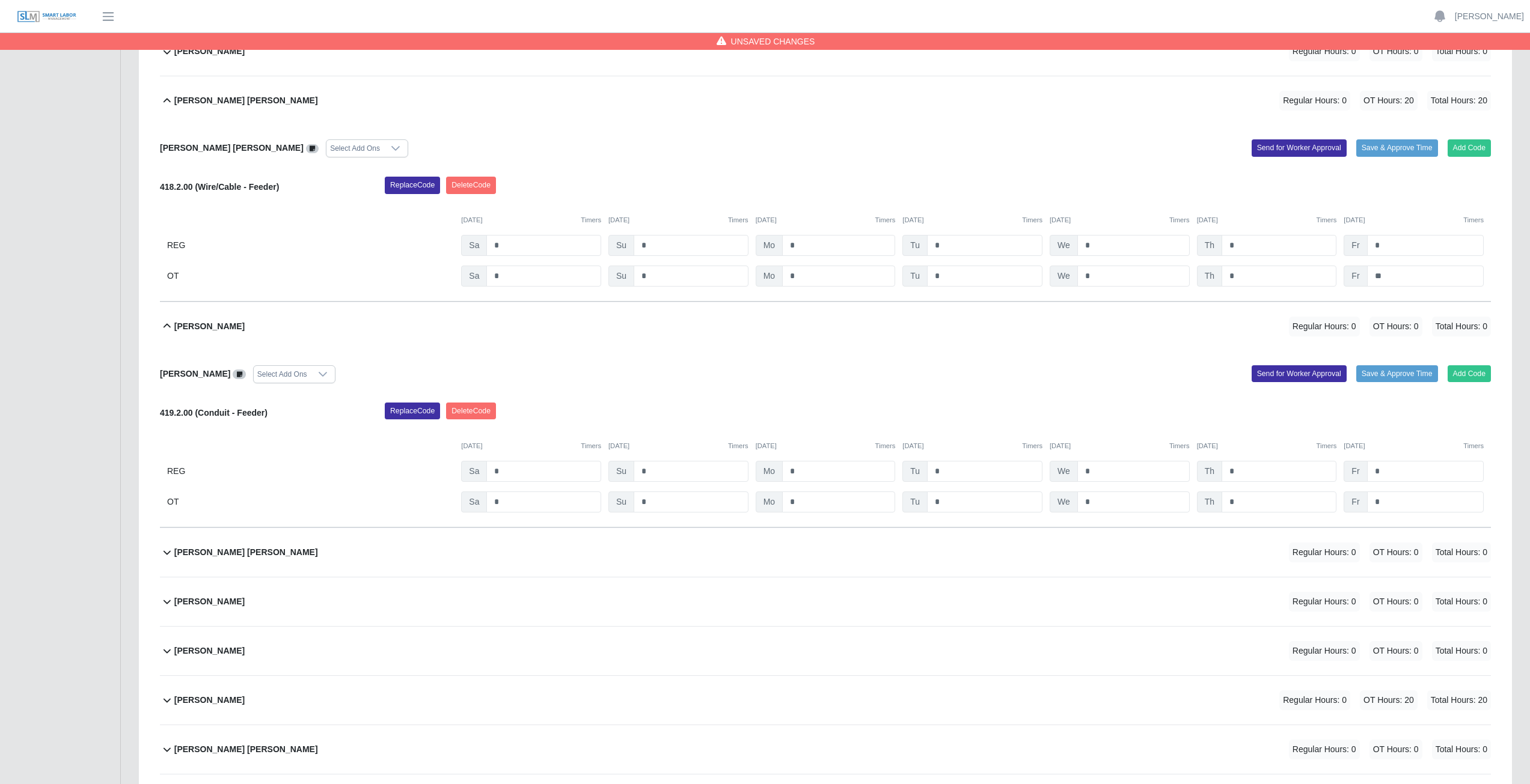
scroll to position [4387, 0]
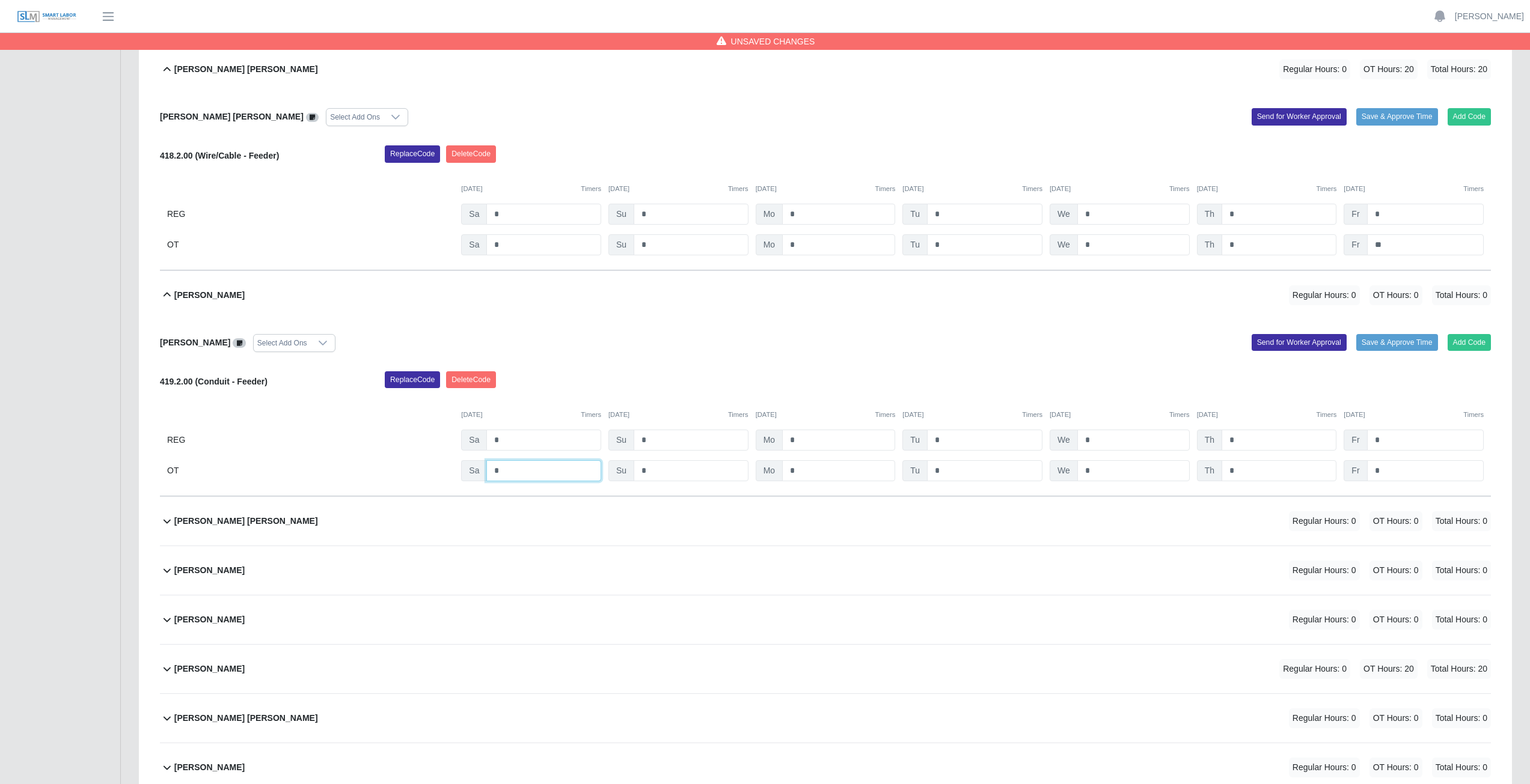
click at [502, 351] on input "*" at bounding box center [543, 470] width 115 height 21
type input "*"
click at [760, 351] on input "*" at bounding box center [838, 470] width 113 height 21
type input "*"
click at [760, 351] on input "*" at bounding box center [1133, 470] width 112 height 21
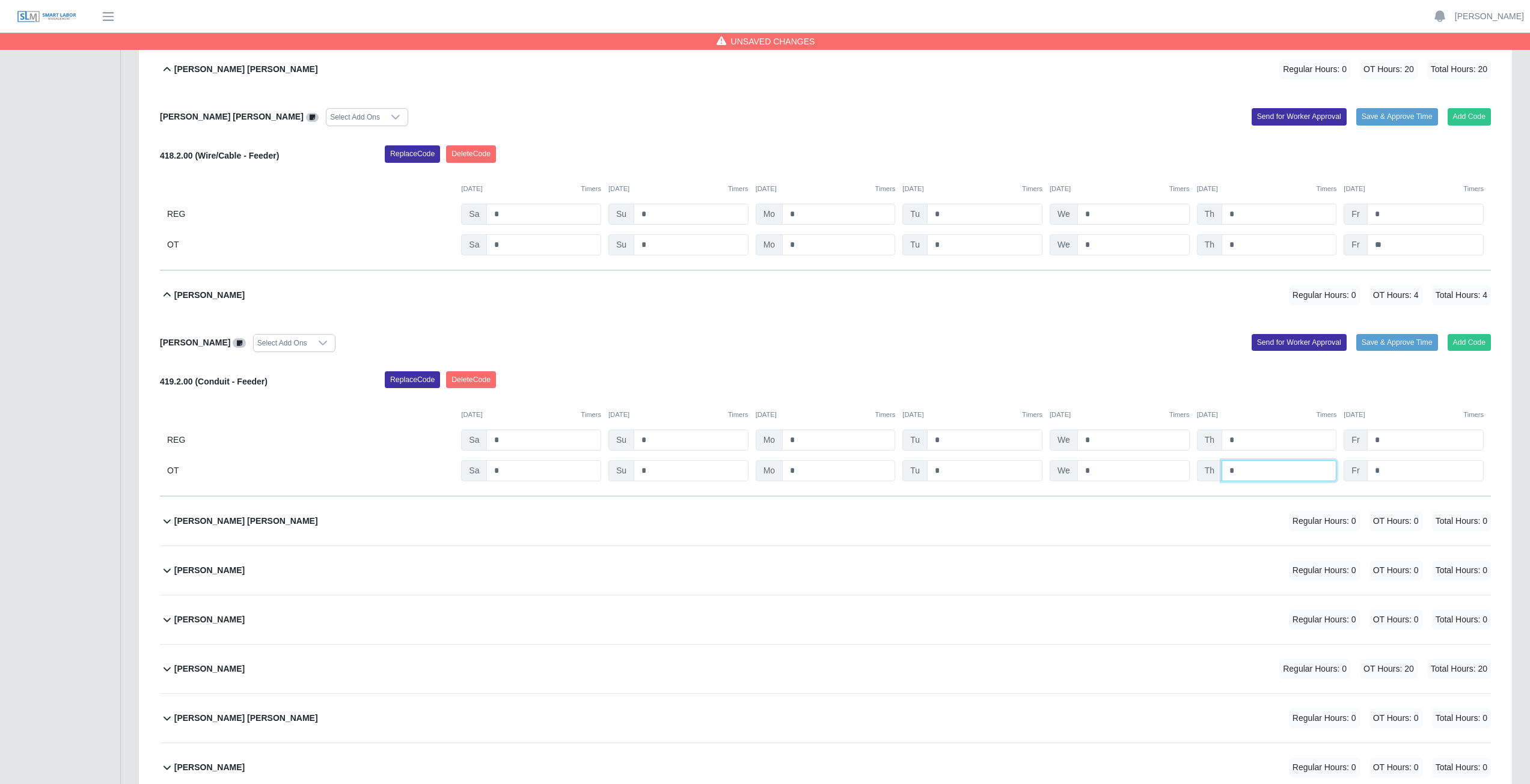
click at [760, 351] on input "*" at bounding box center [1278, 470] width 115 height 21
type input "*"
click at [760, 351] on input "*" at bounding box center [1425, 470] width 117 height 21
click at [760, 343] on div "Add Code Save & Approve Time Send for Worker Approval" at bounding box center [1162, 344] width 674 height 18
click at [760, 351] on input "***" at bounding box center [1425, 470] width 117 height 21
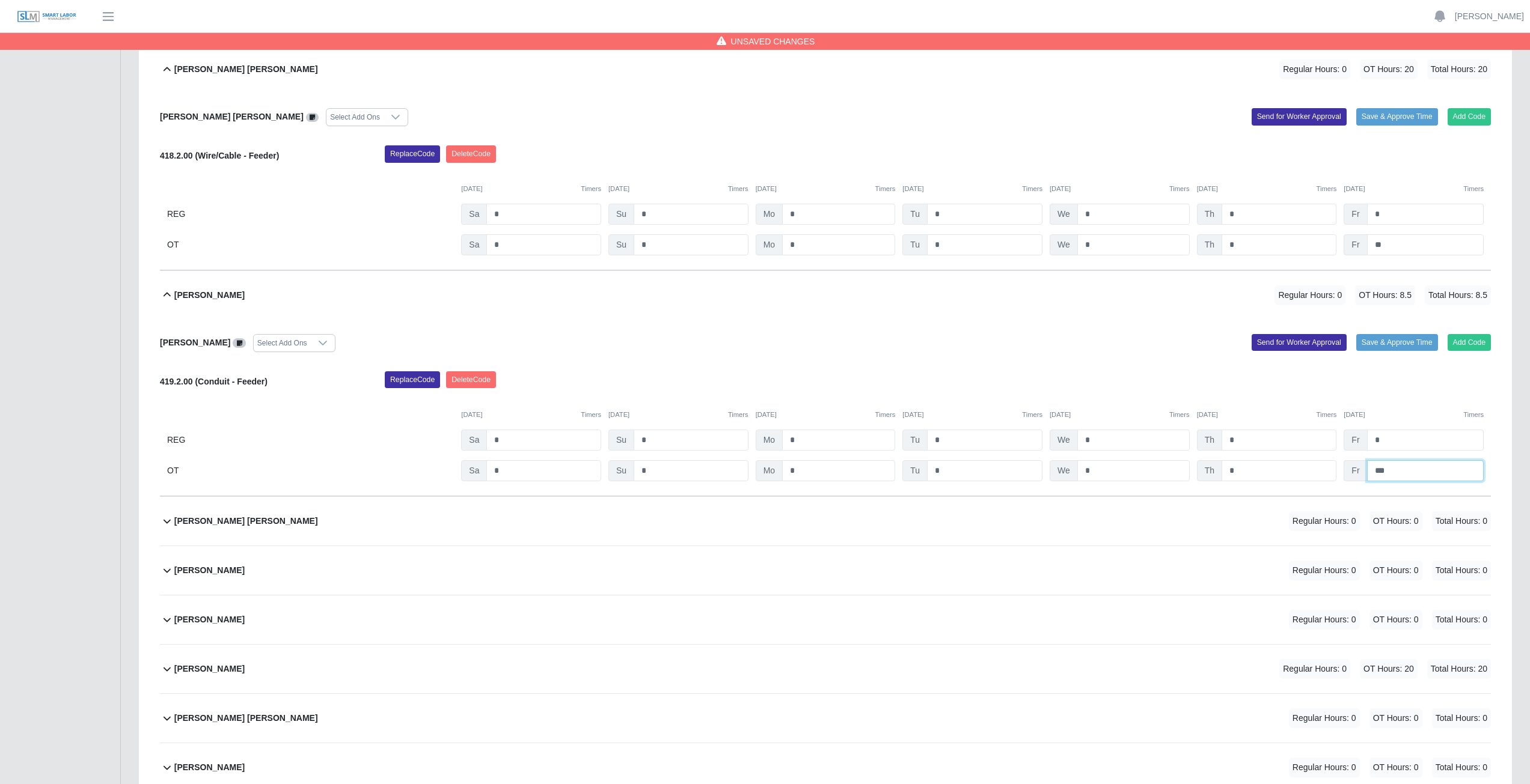
click at [760, 351] on input "***" at bounding box center [1425, 470] width 117 height 21
type input "*"
click at [760, 342] on div "Add Code Save & Approve Time Send for Worker Approval" at bounding box center [1162, 344] width 674 height 18
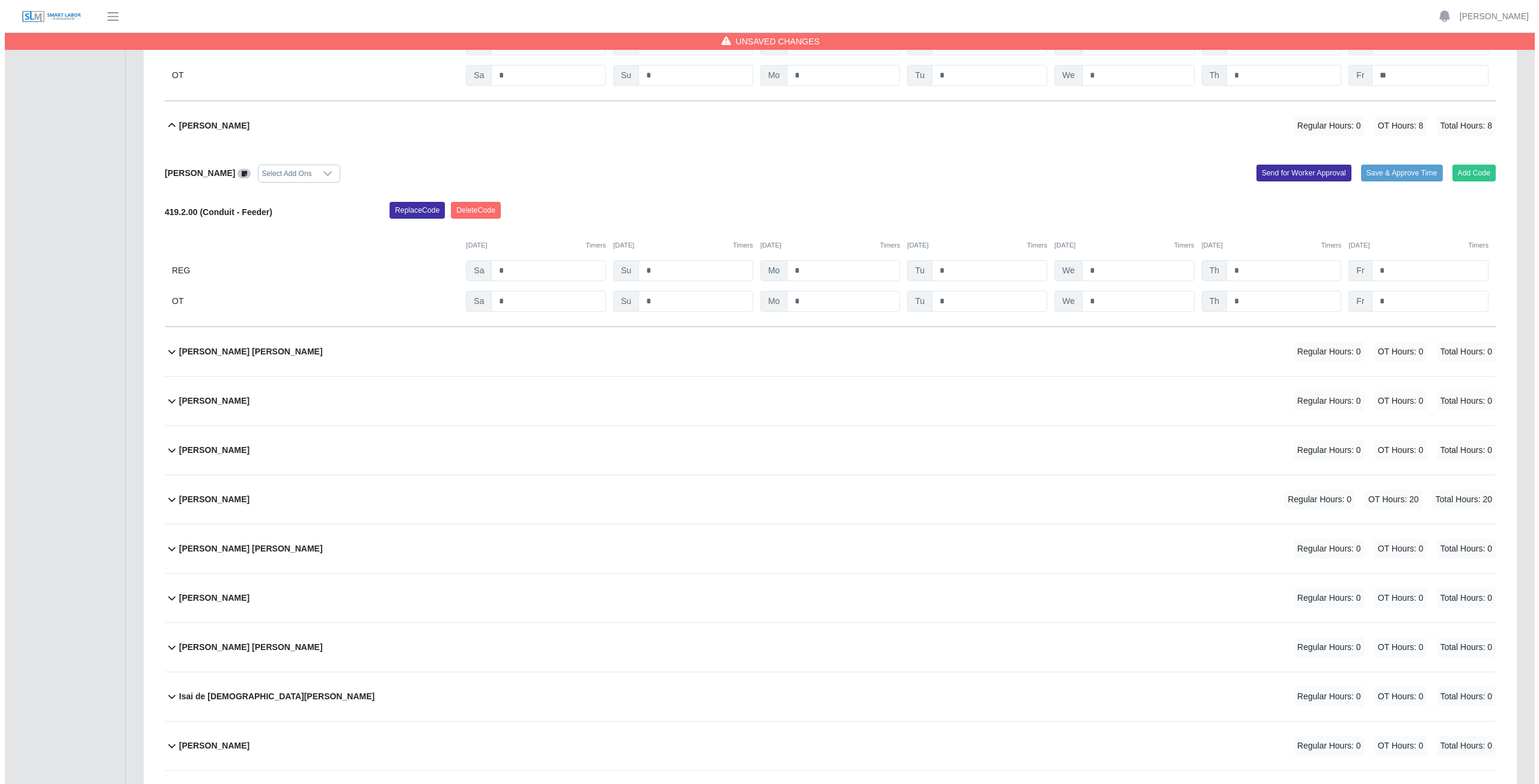
scroll to position [4567, 0]
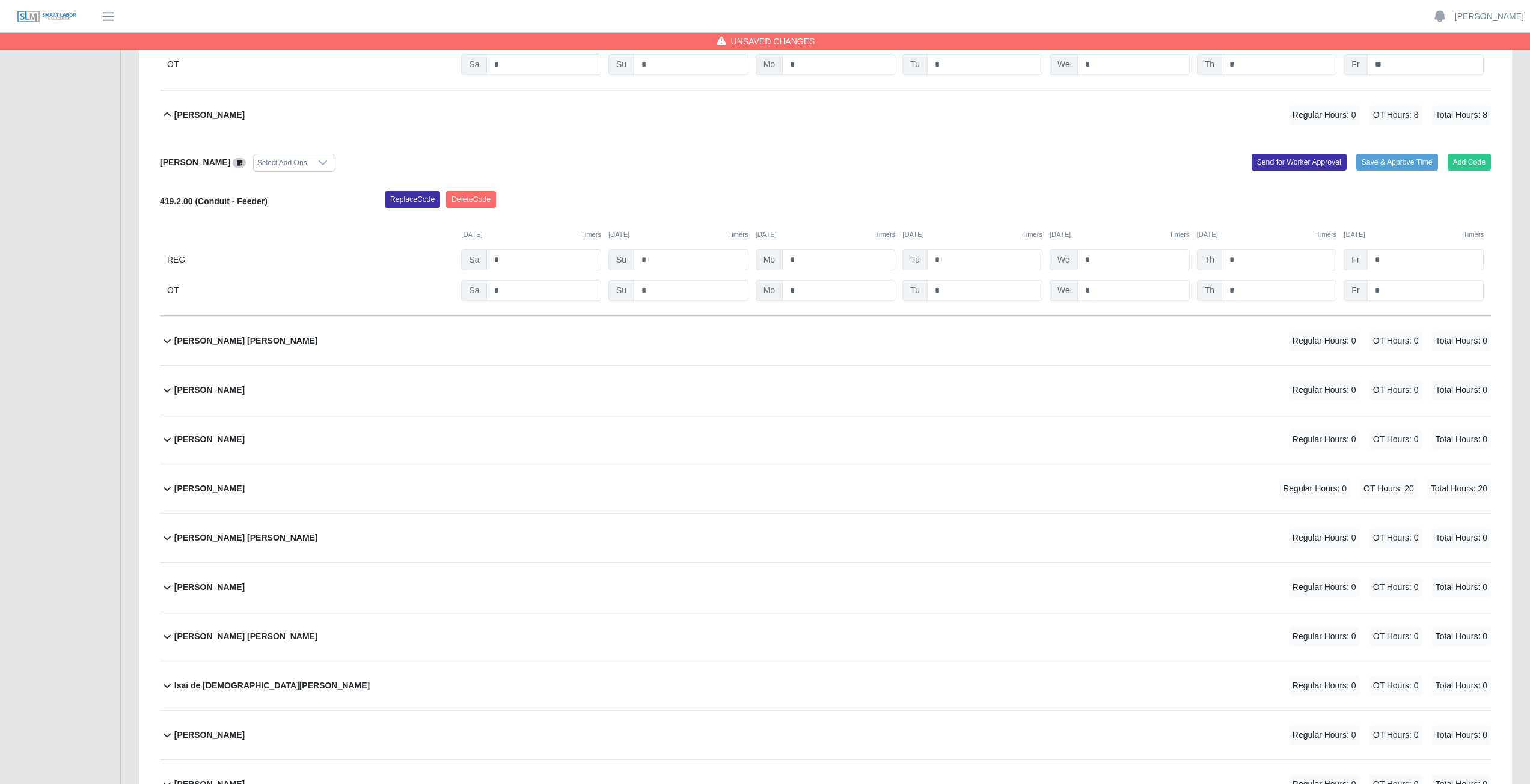
click at [707, 335] on div "Garrett Michael Walker Regular Hours: 0 OT Hours: 0 Total Hours: 0" at bounding box center [832, 341] width 1316 height 49
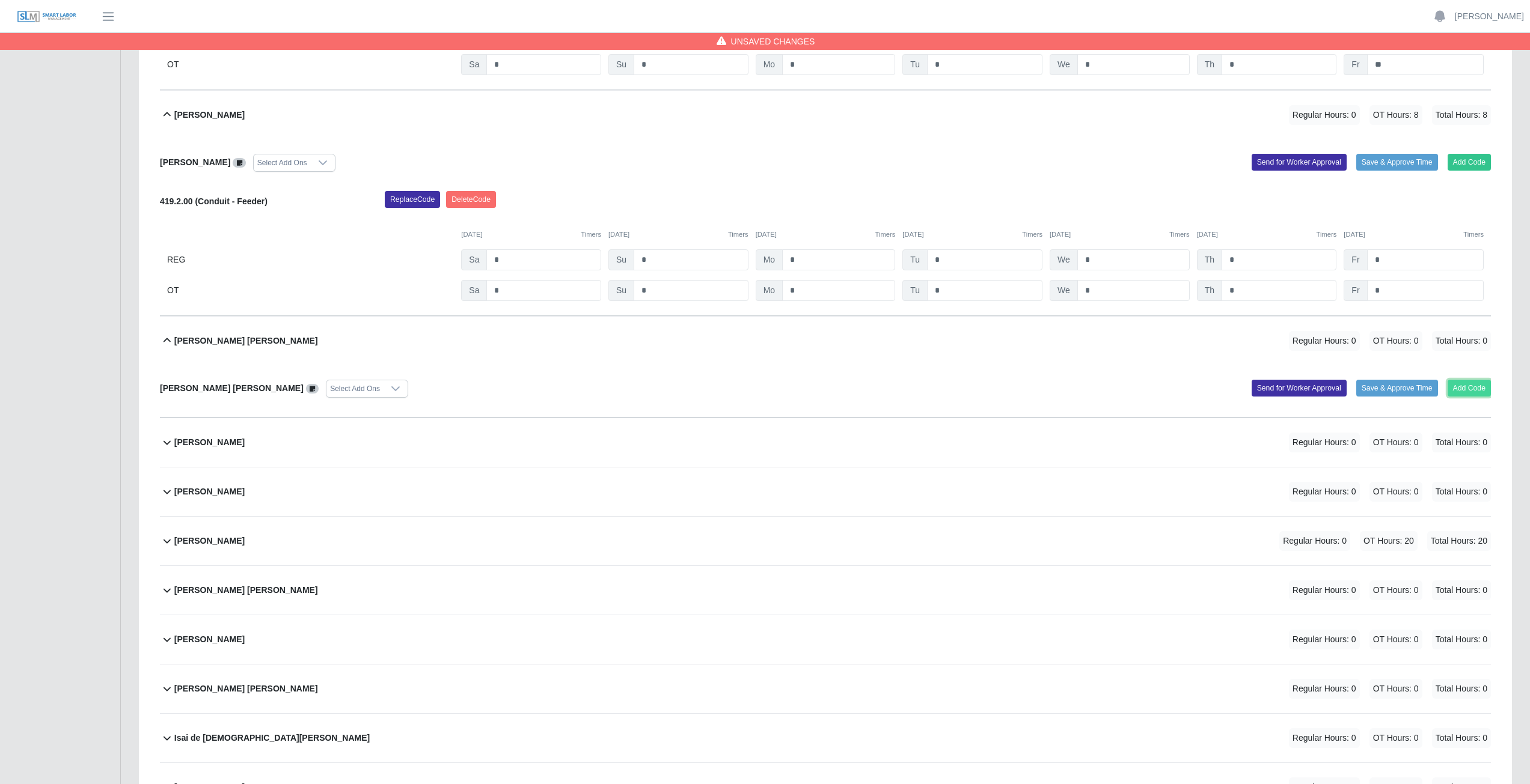
click at [760, 351] on button "Add Code" at bounding box center [1469, 388] width 44 height 17
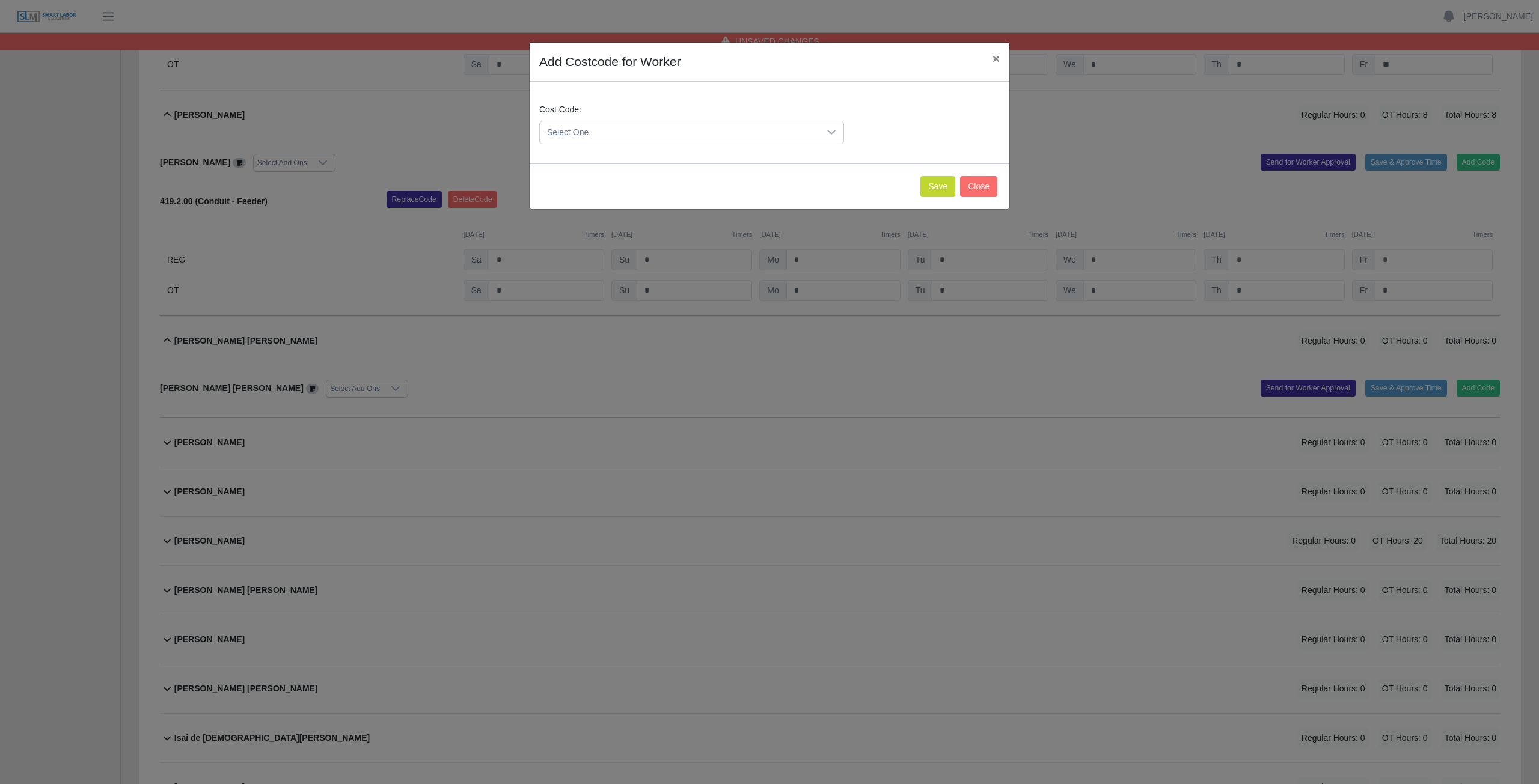
click at [760, 131] on span "Select One" at bounding box center [679, 132] width 279 height 23
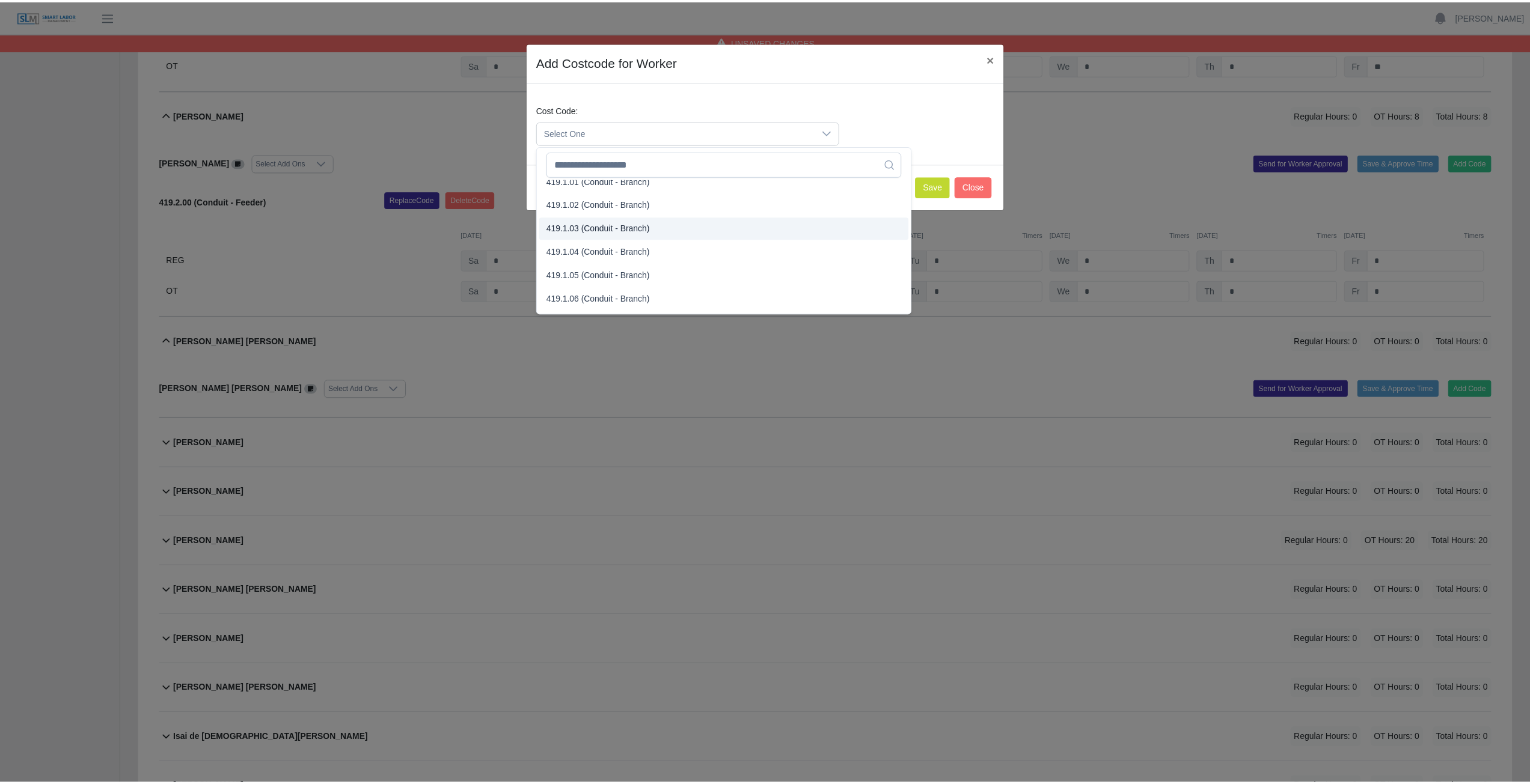
scroll to position [781, 0]
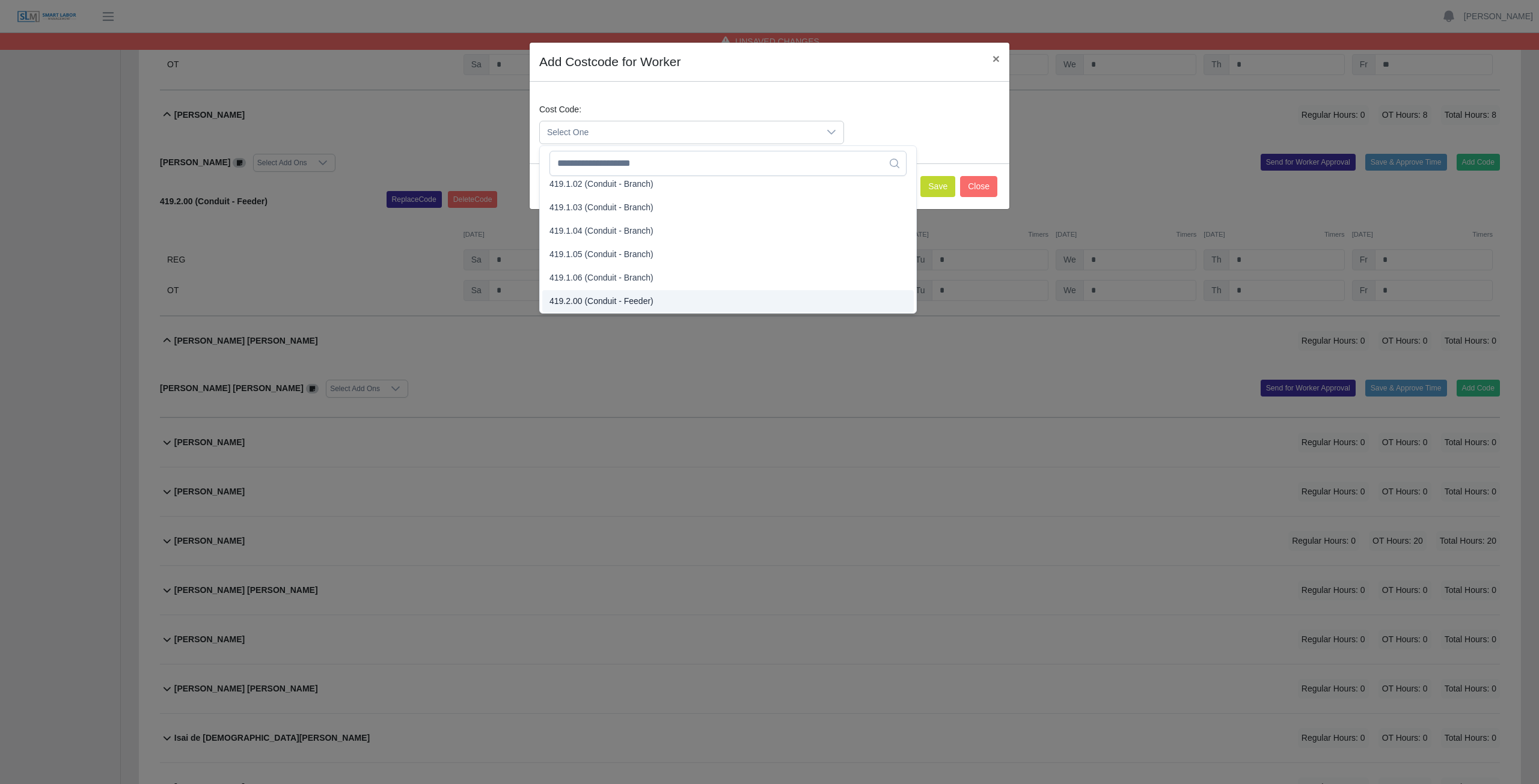
click at [583, 301] on span "419.2.00 (Conduit - Feeder)" at bounding box center [601, 302] width 104 height 13
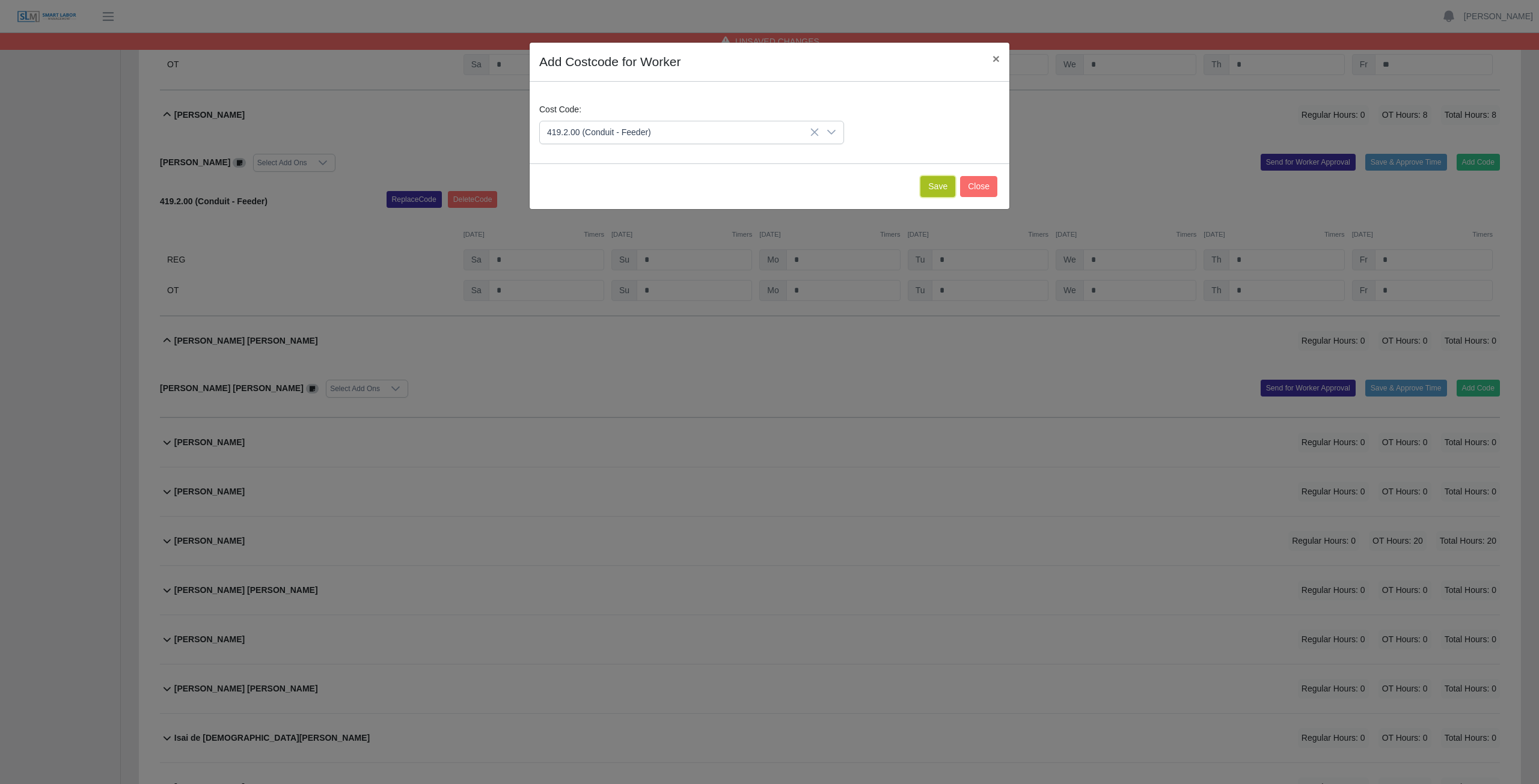
click at [760, 192] on button "Save" at bounding box center [938, 186] width 34 height 21
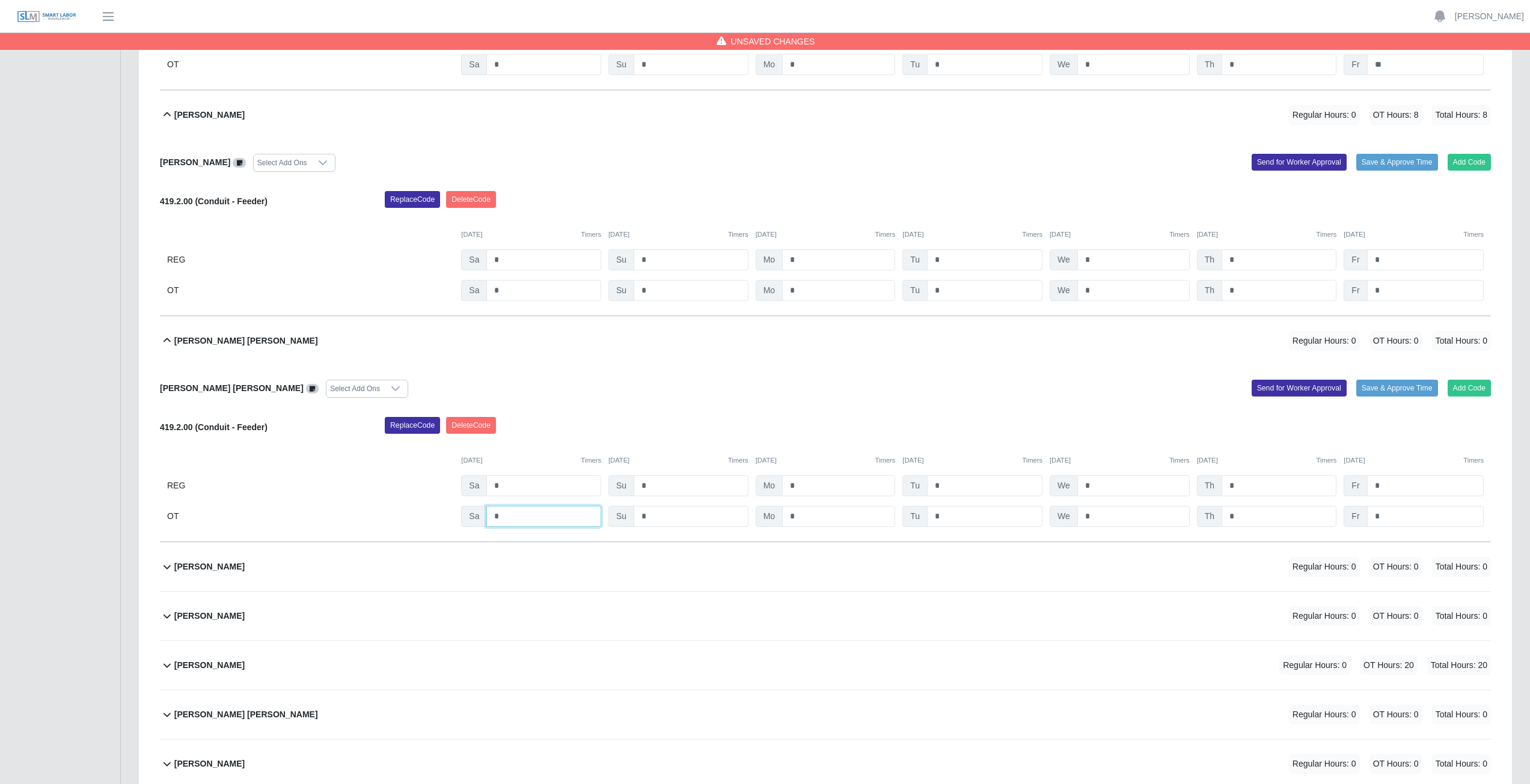
click at [516, 351] on input "*" at bounding box center [543, 516] width 115 height 21
type input "*"
click at [760, 351] on input "*" at bounding box center [838, 516] width 113 height 21
type input "*"
click at [760, 351] on input "*" at bounding box center [983, 516] width 115 height 21
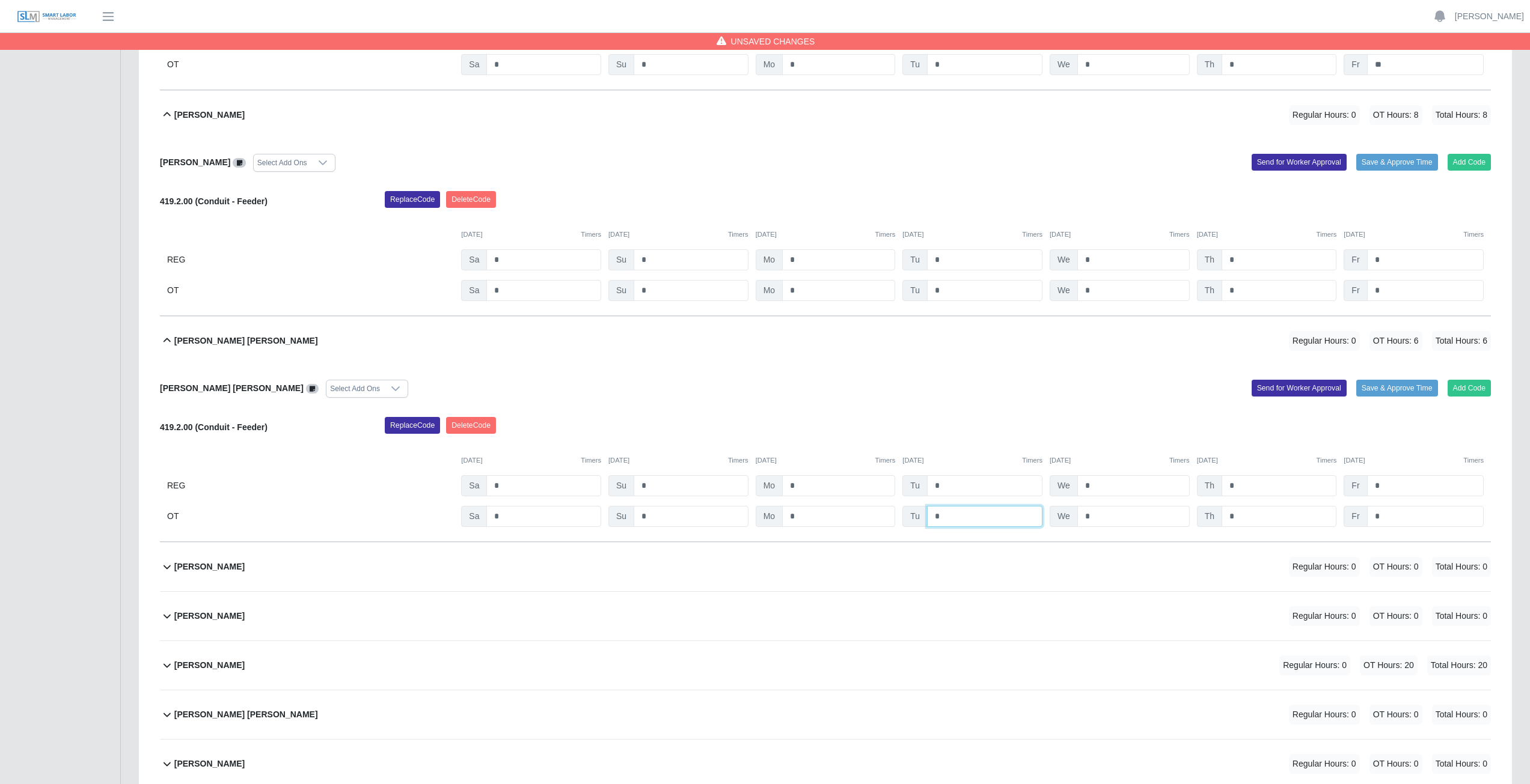
type input "*"
click at [760, 351] on input "*" at bounding box center [1133, 516] width 112 height 21
type input "*"
click at [760, 351] on input "*" at bounding box center [1278, 516] width 115 height 21
type input "*"
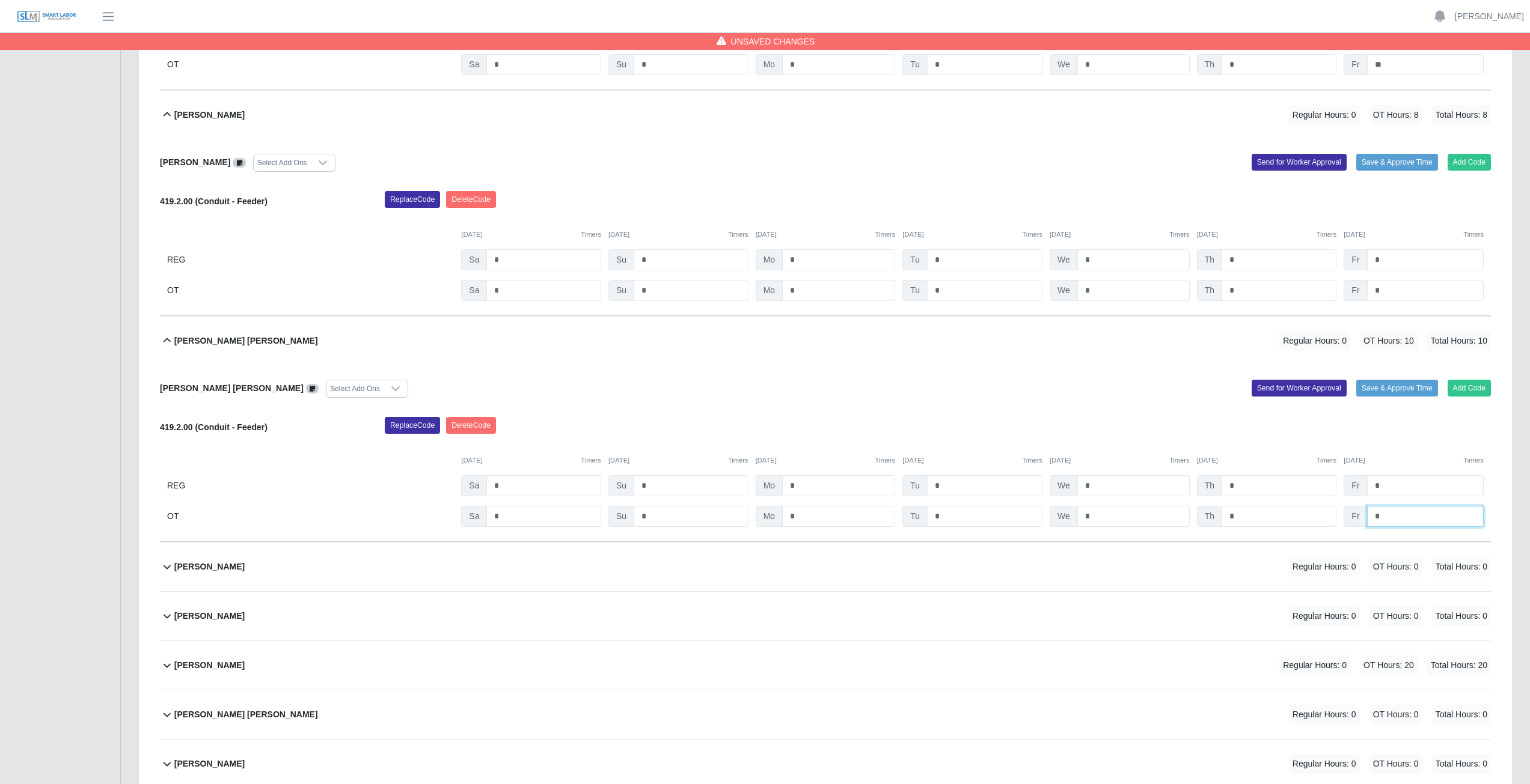
click at [760, 351] on input "*" at bounding box center [1425, 516] width 117 height 21
type input "**"
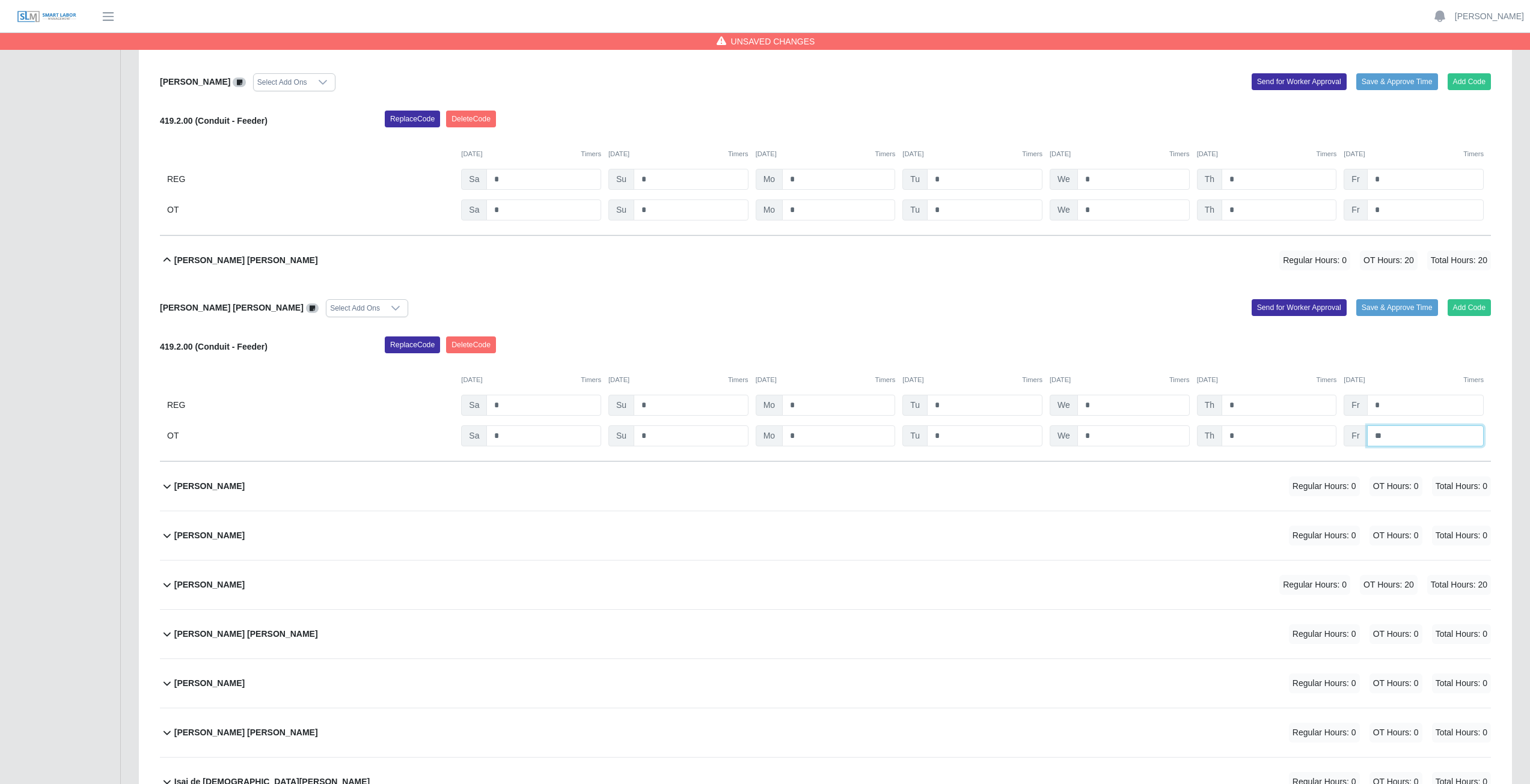
scroll to position [4688, 0]
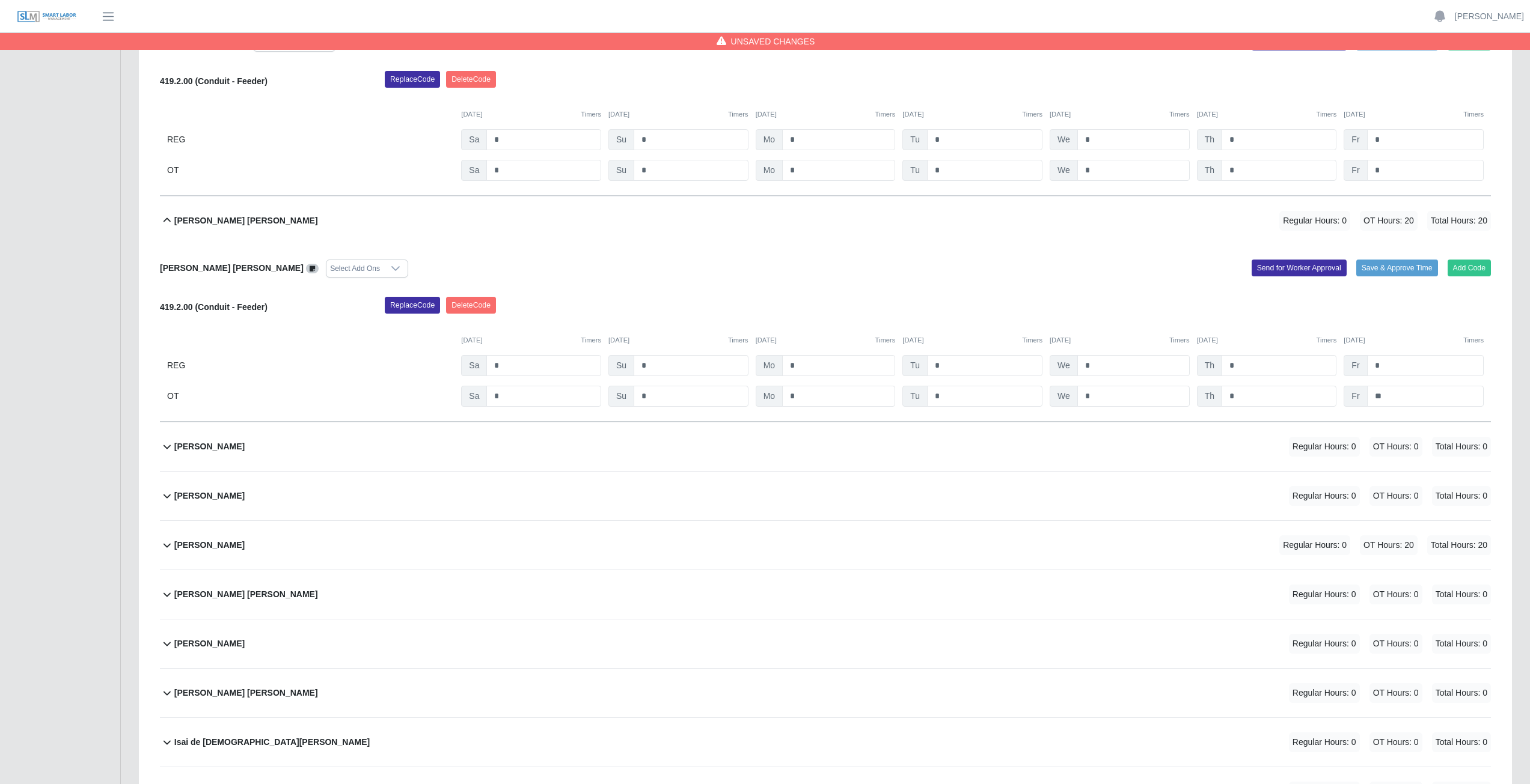
click at [479, 351] on div "Gilberto Zabala Estrada Regular Hours: 0 OT Hours: 0 Total Hours: 0" at bounding box center [832, 447] width 1316 height 49
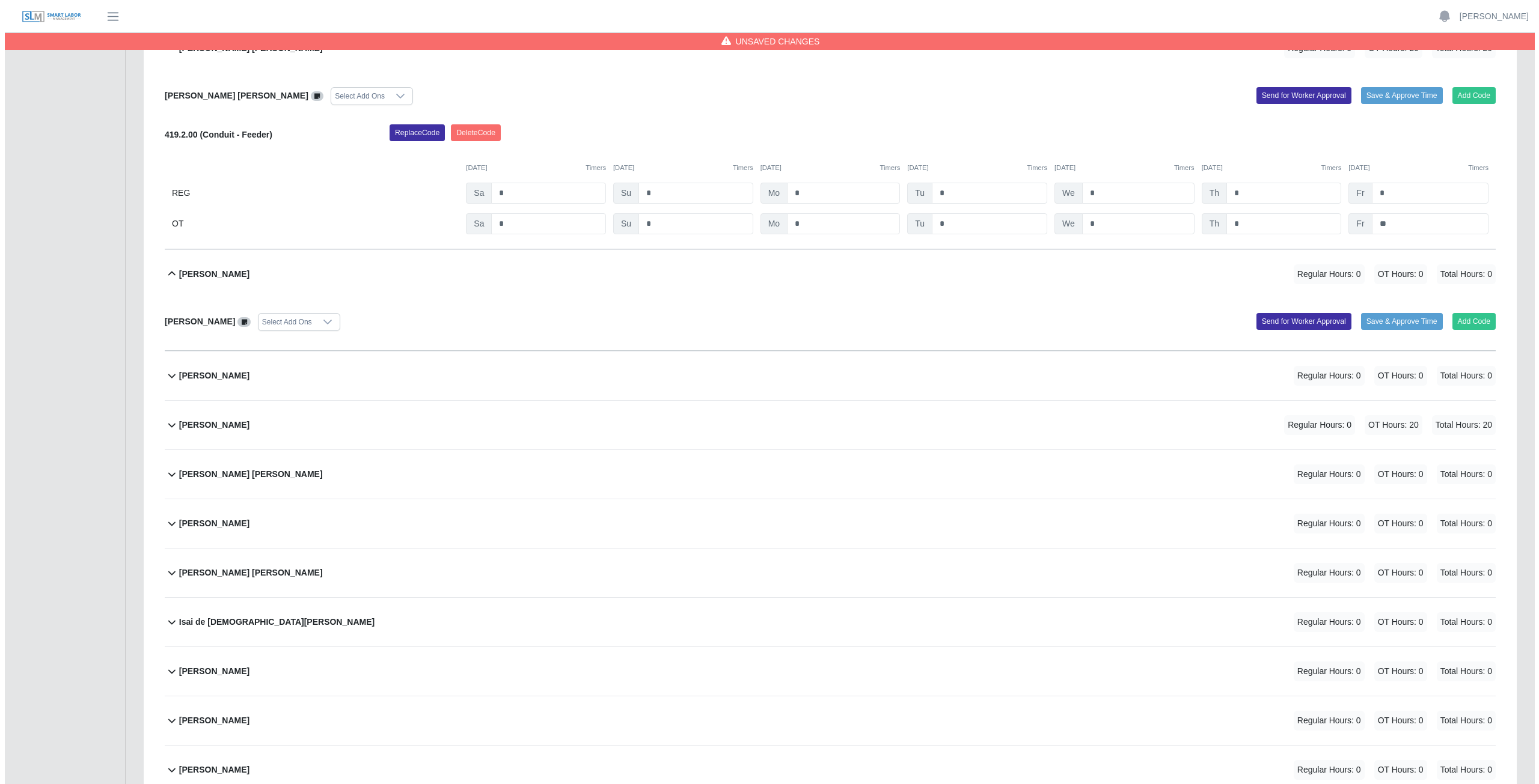
scroll to position [4868, 0]
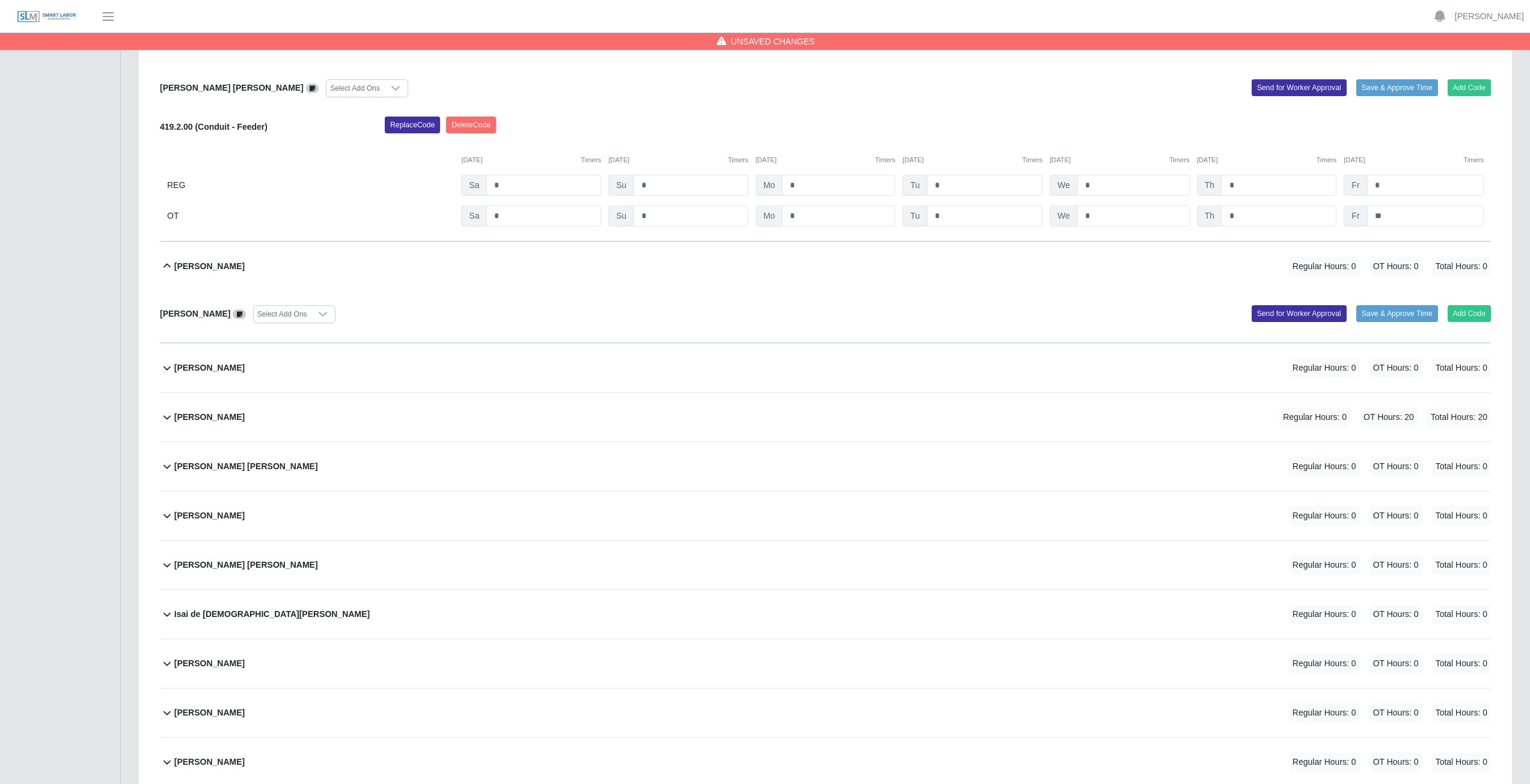
click at [354, 351] on div "Greisy Cancini Regular Hours: 0 OT Hours: 0 Total Hours: 0" at bounding box center [832, 368] width 1316 height 49
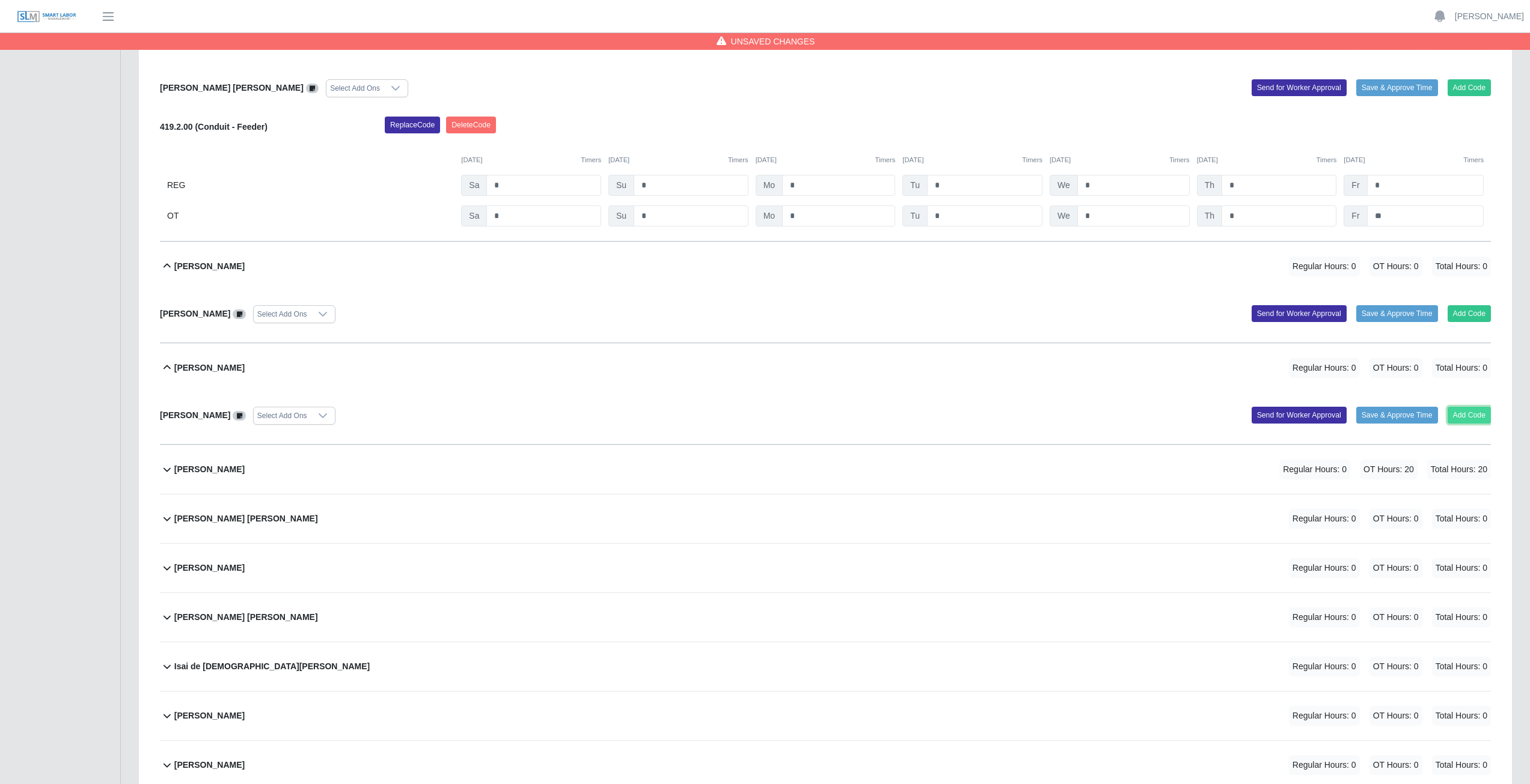
click at [760, 351] on button "Add Code" at bounding box center [1469, 415] width 44 height 17
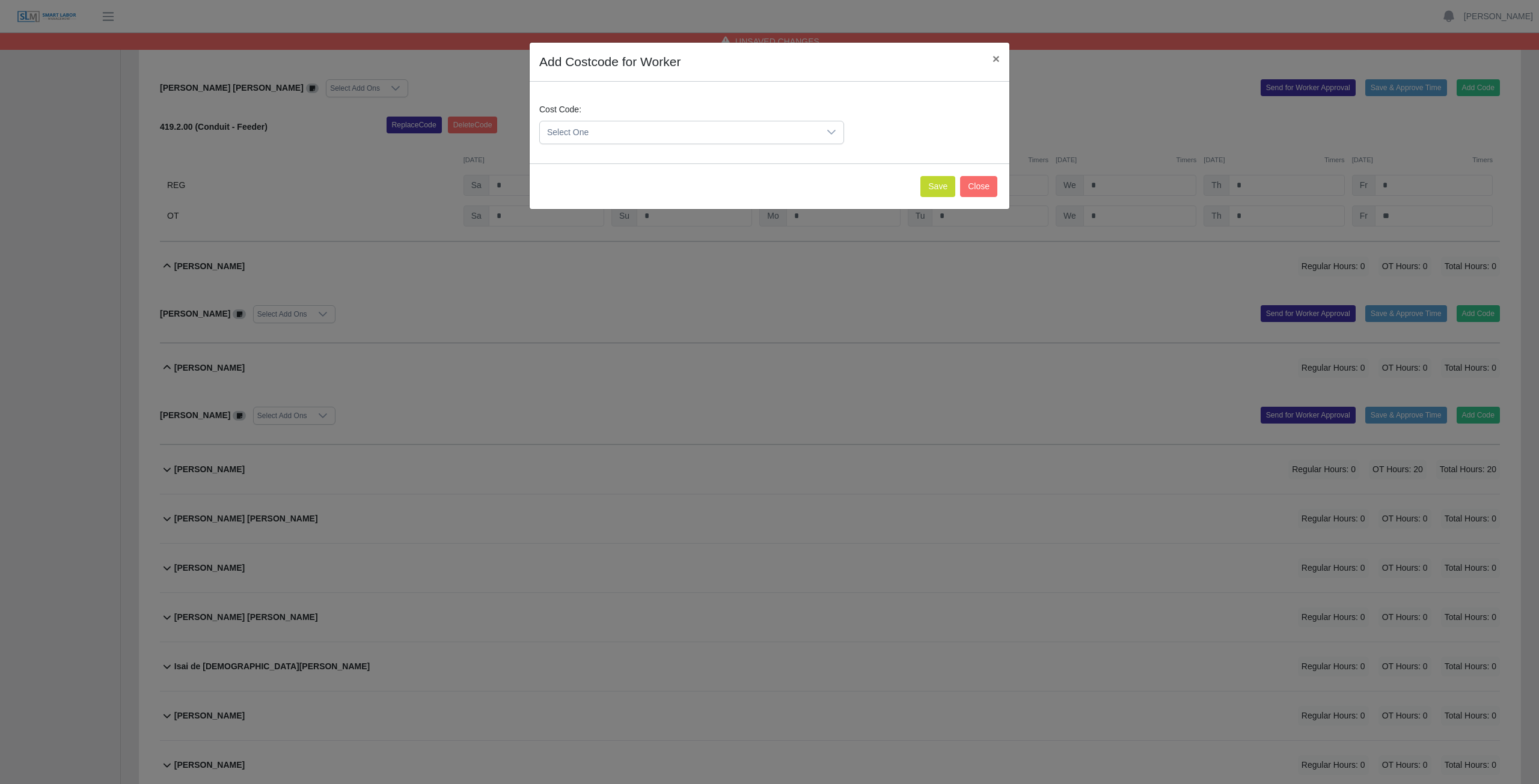
click at [736, 137] on span "Select One" at bounding box center [679, 132] width 279 height 23
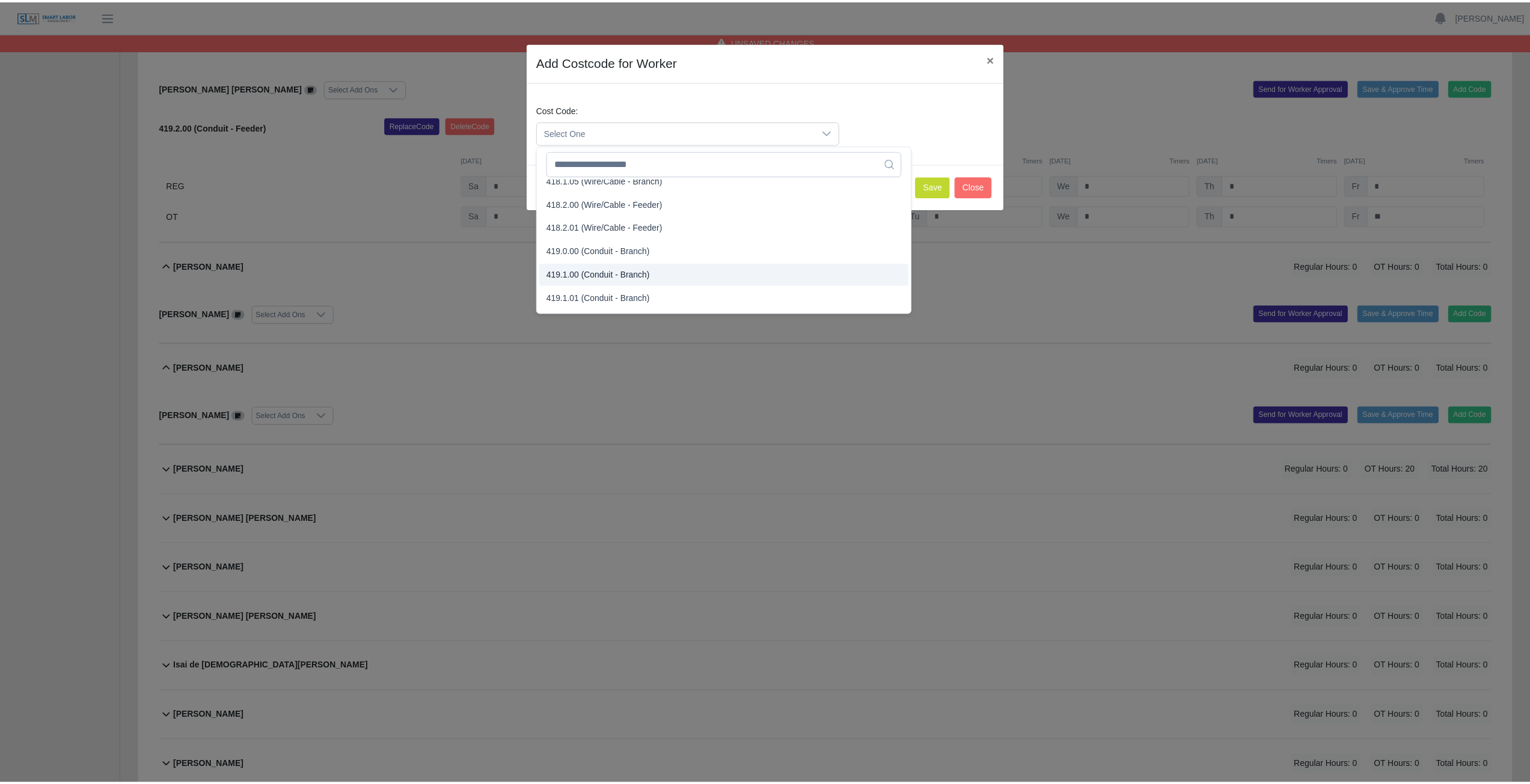
scroll to position [601, 0]
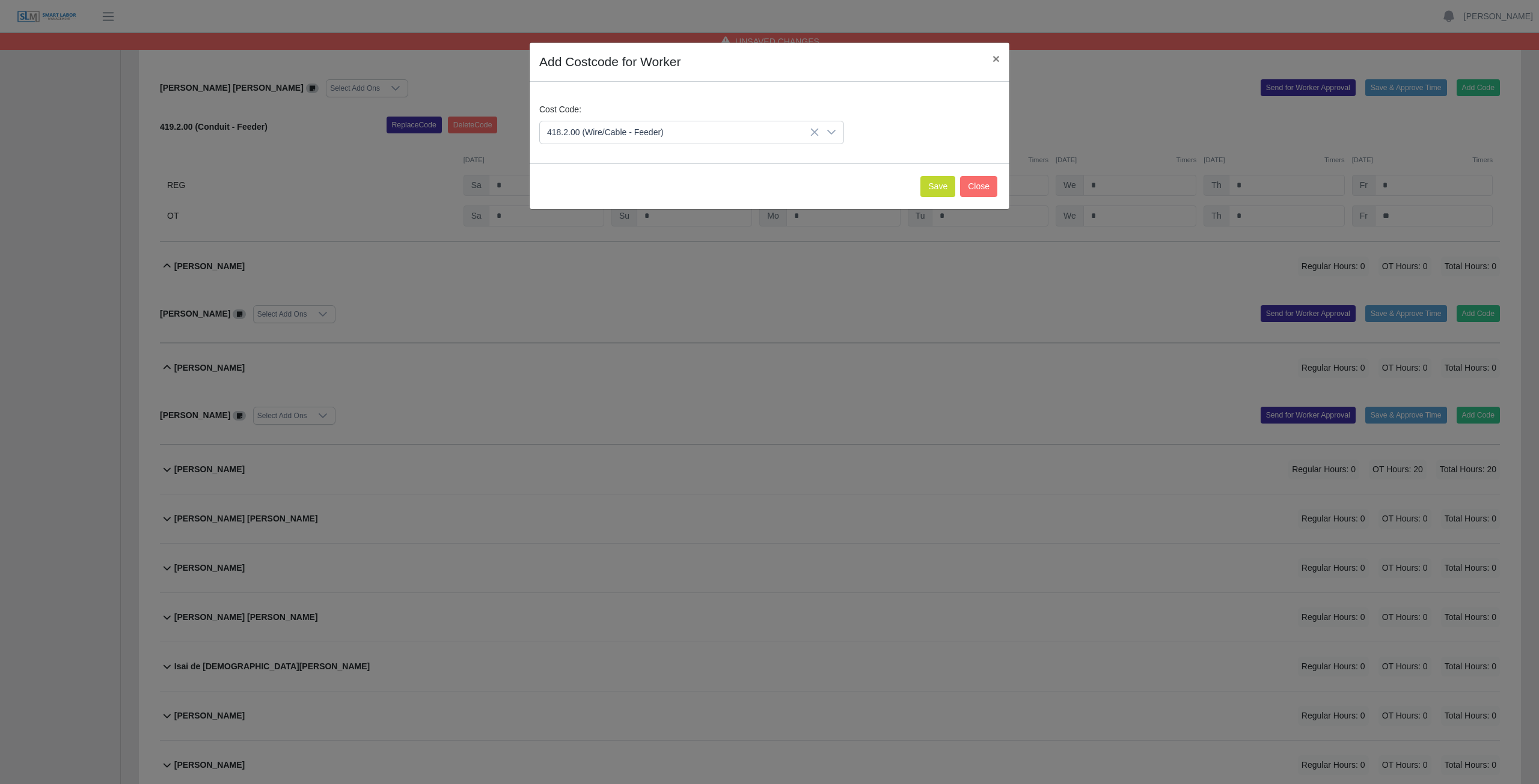
click at [601, 228] on span "418.2.00 (Wire/Cable - Feeder)" at bounding box center [608, 224] width 117 height 13
click at [760, 189] on button "Save" at bounding box center [938, 186] width 34 height 21
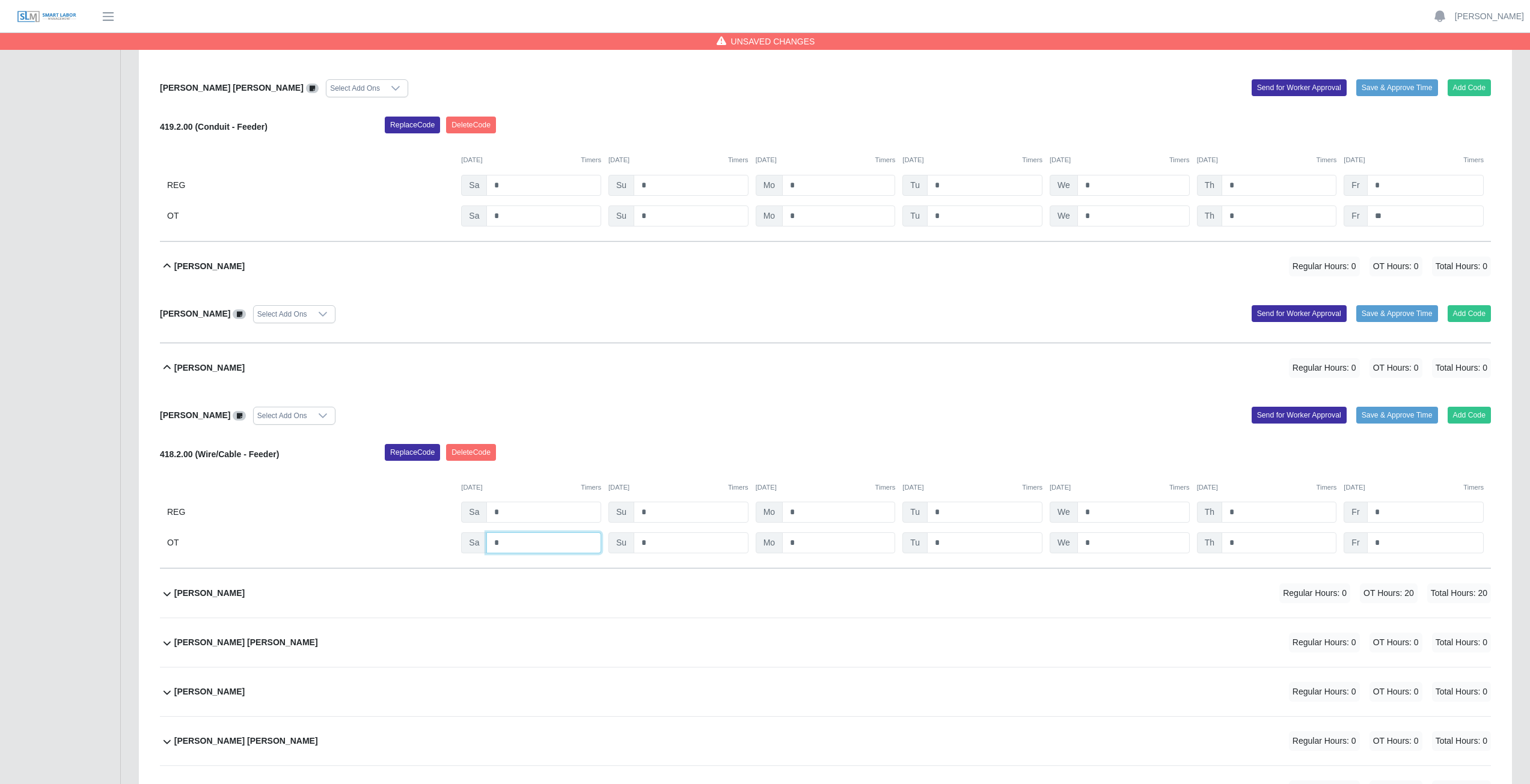
click at [506, 351] on input "*" at bounding box center [543, 542] width 115 height 21
type input "*"
click at [760, 351] on input "*" at bounding box center [838, 542] width 113 height 21
type input "*"
click at [760, 351] on input "*" at bounding box center [983, 542] width 115 height 21
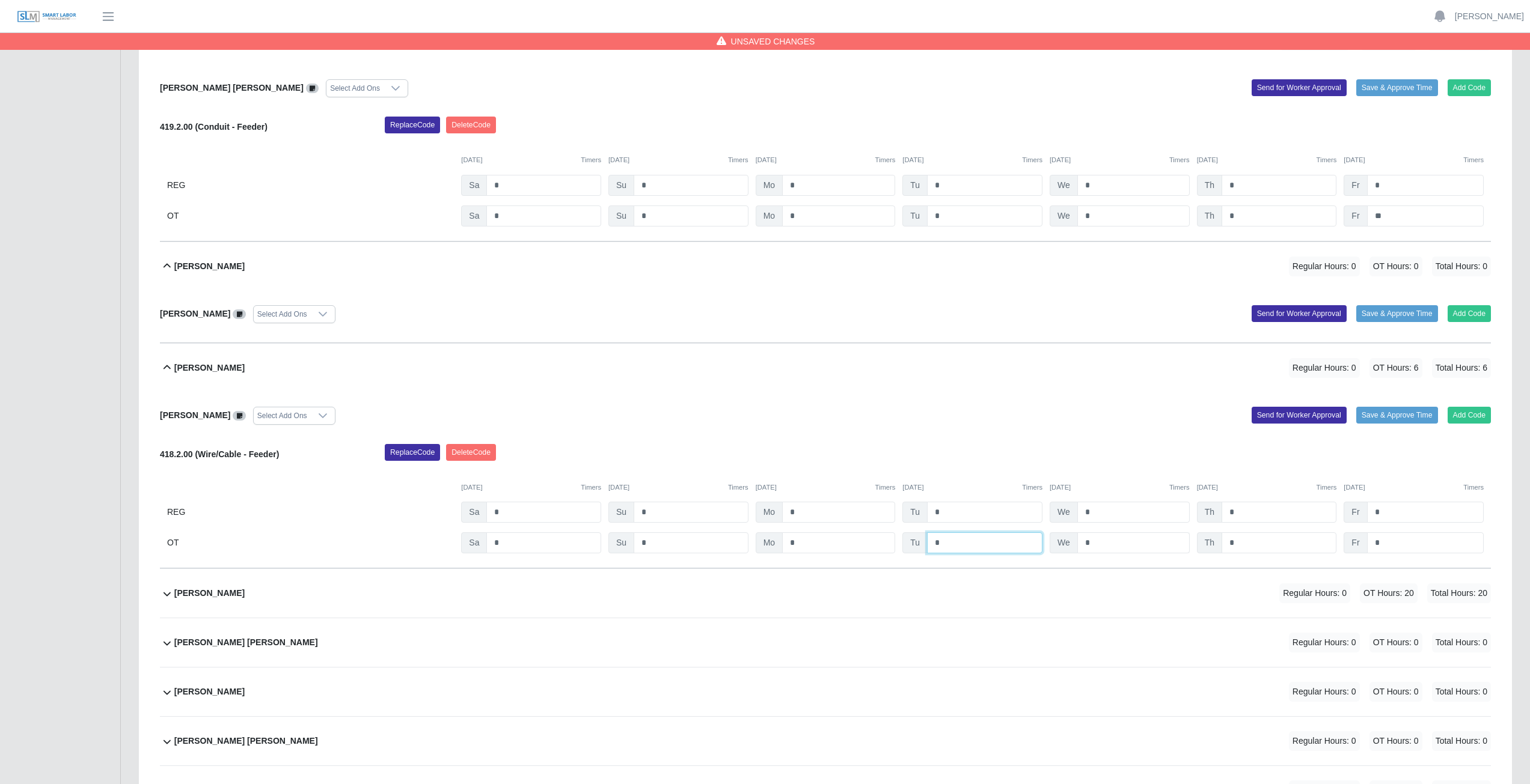
type input "*"
click at [760, 351] on input "*" at bounding box center [1133, 542] width 112 height 21
type input "*"
click at [760, 351] on input "*" at bounding box center [1278, 542] width 115 height 21
type input "*"
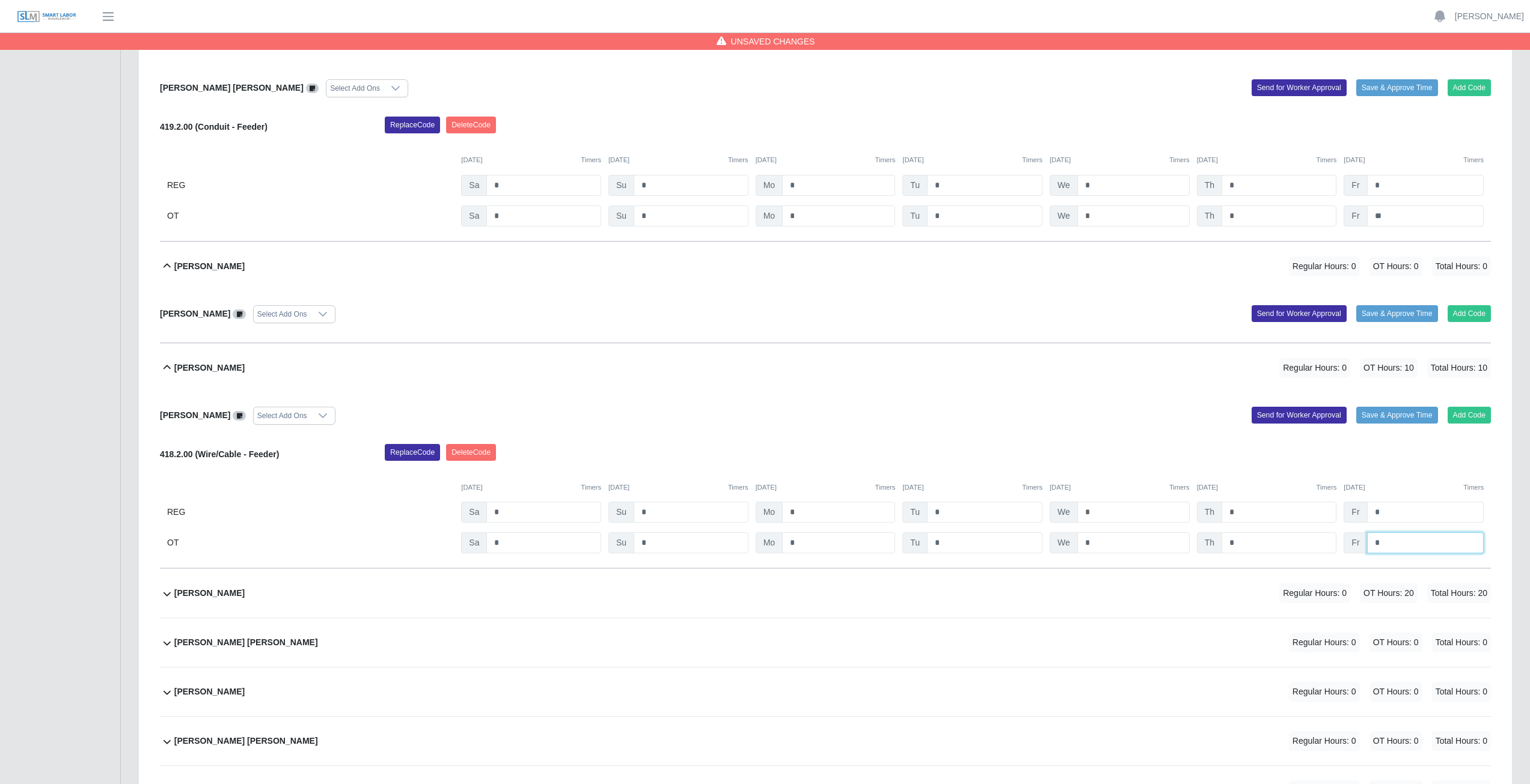
click at [760, 351] on input "*" at bounding box center [1425, 542] width 117 height 21
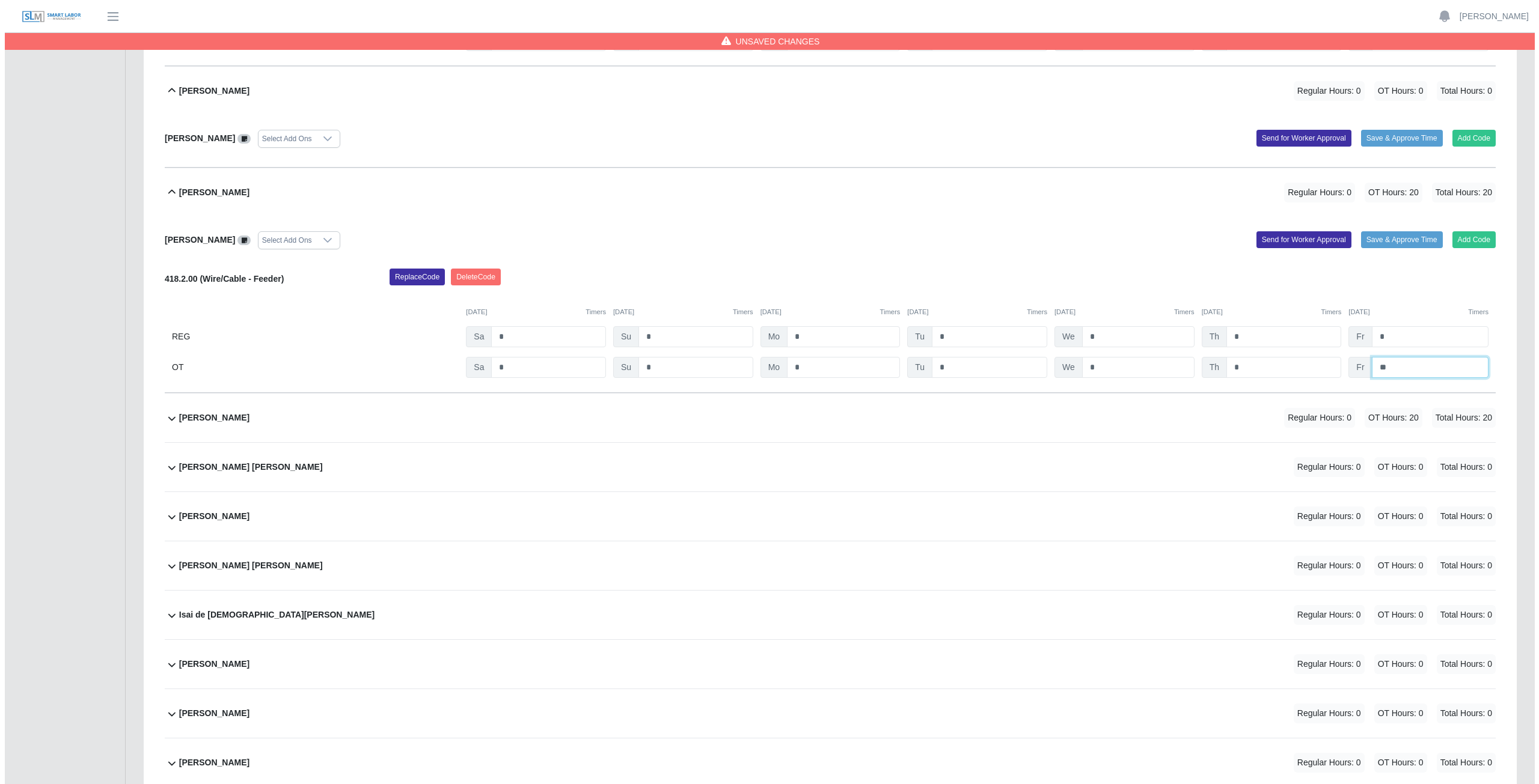
scroll to position [5048, 0]
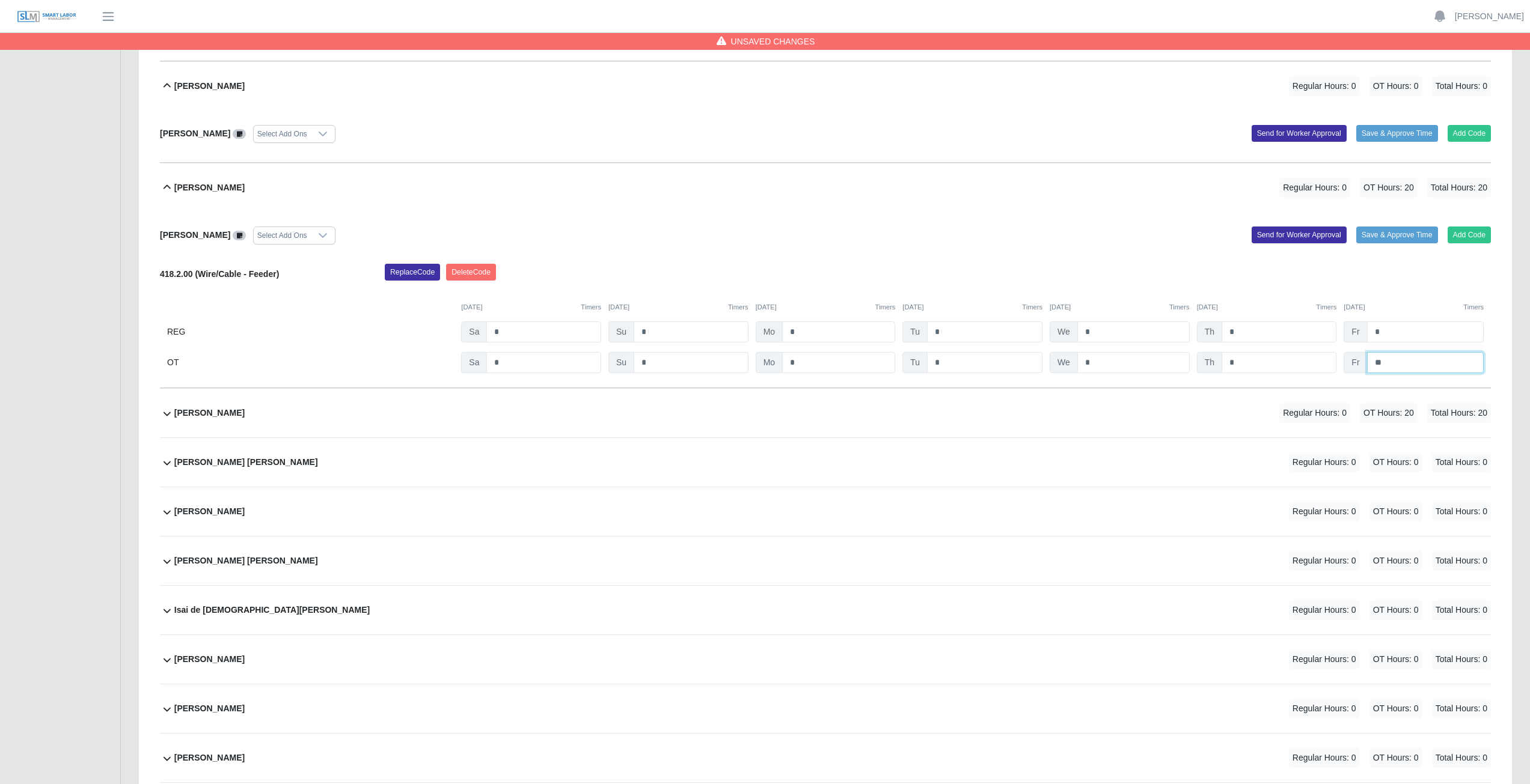
type input "**"
click at [617, 351] on div "Hogler Nehemias Miranda Lopez Regular Hours: 0 OT Hours: 0 Total Hours: 0" at bounding box center [832, 462] width 1316 height 49
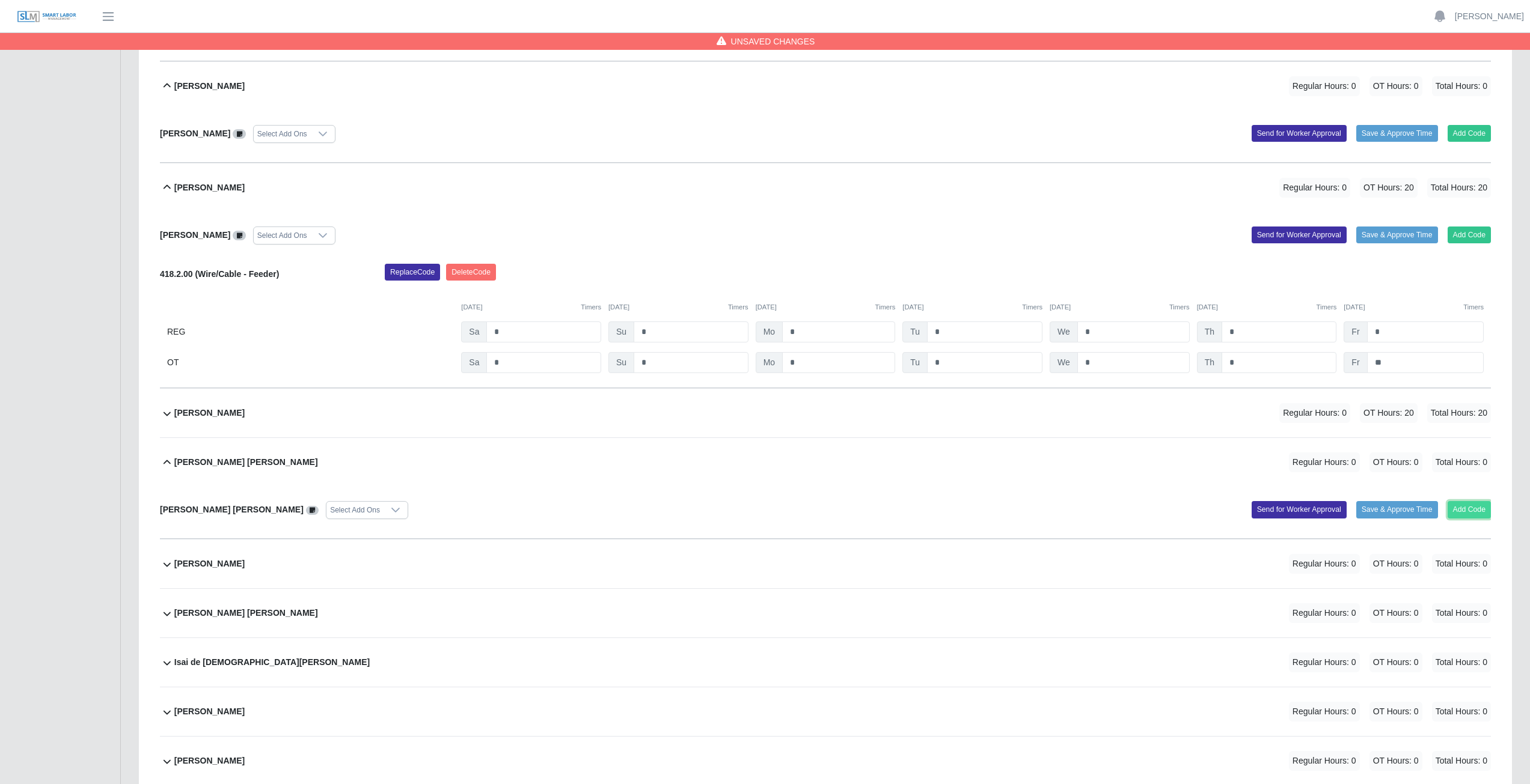
click at [760, 351] on button "Add Code" at bounding box center [1469, 509] width 44 height 17
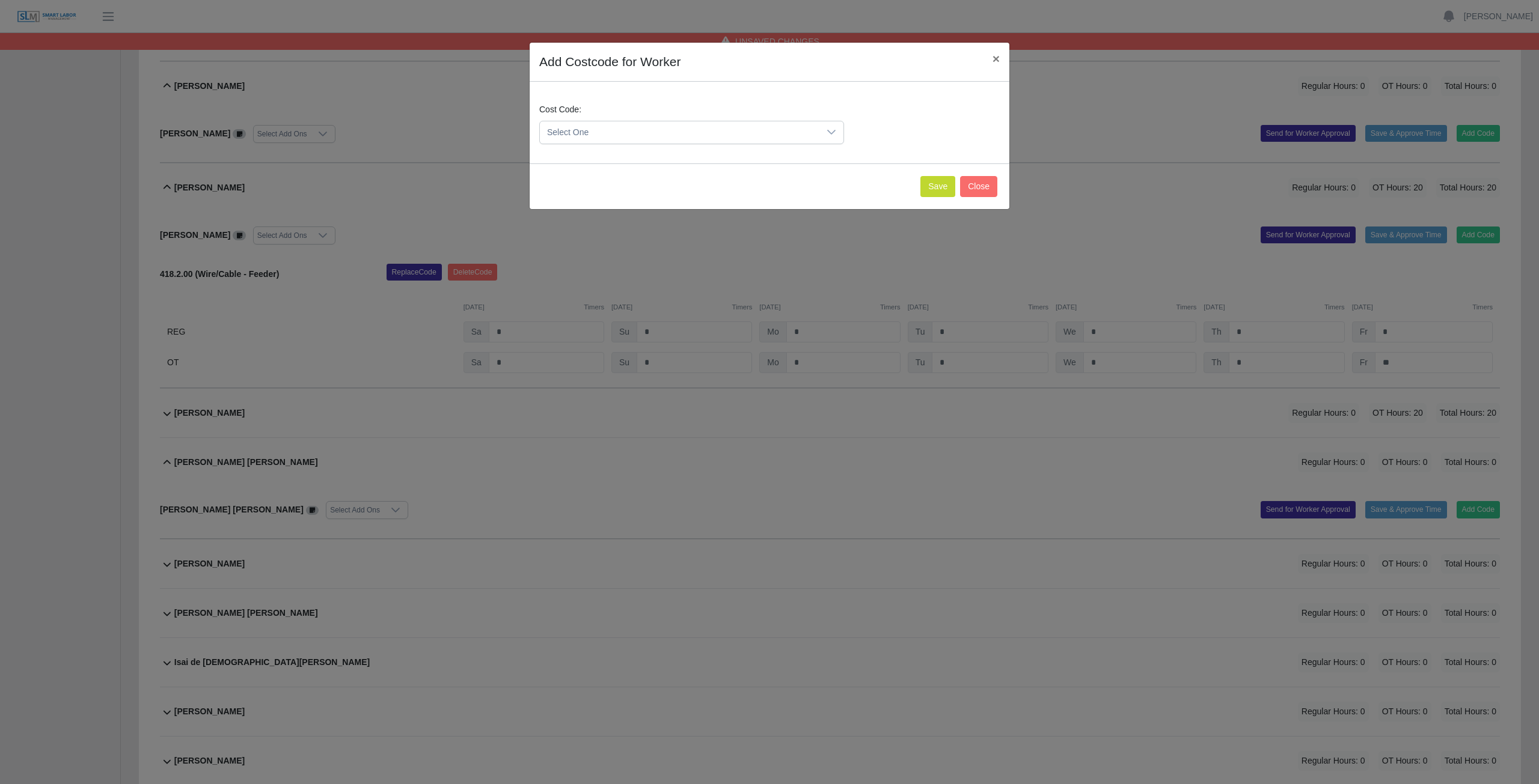
click at [760, 131] on icon at bounding box center [831, 131] width 8 height 5
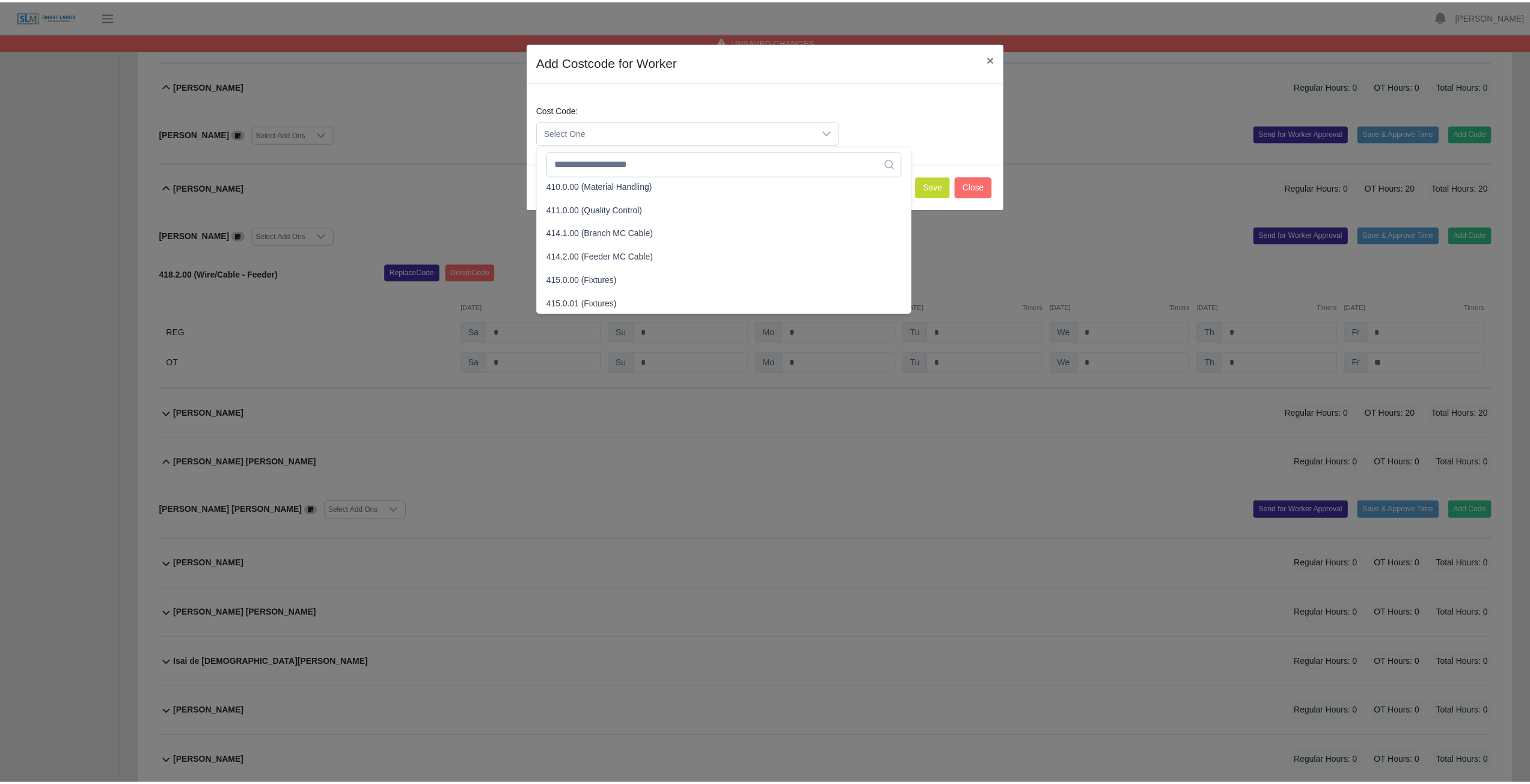
scroll to position [301, 0]
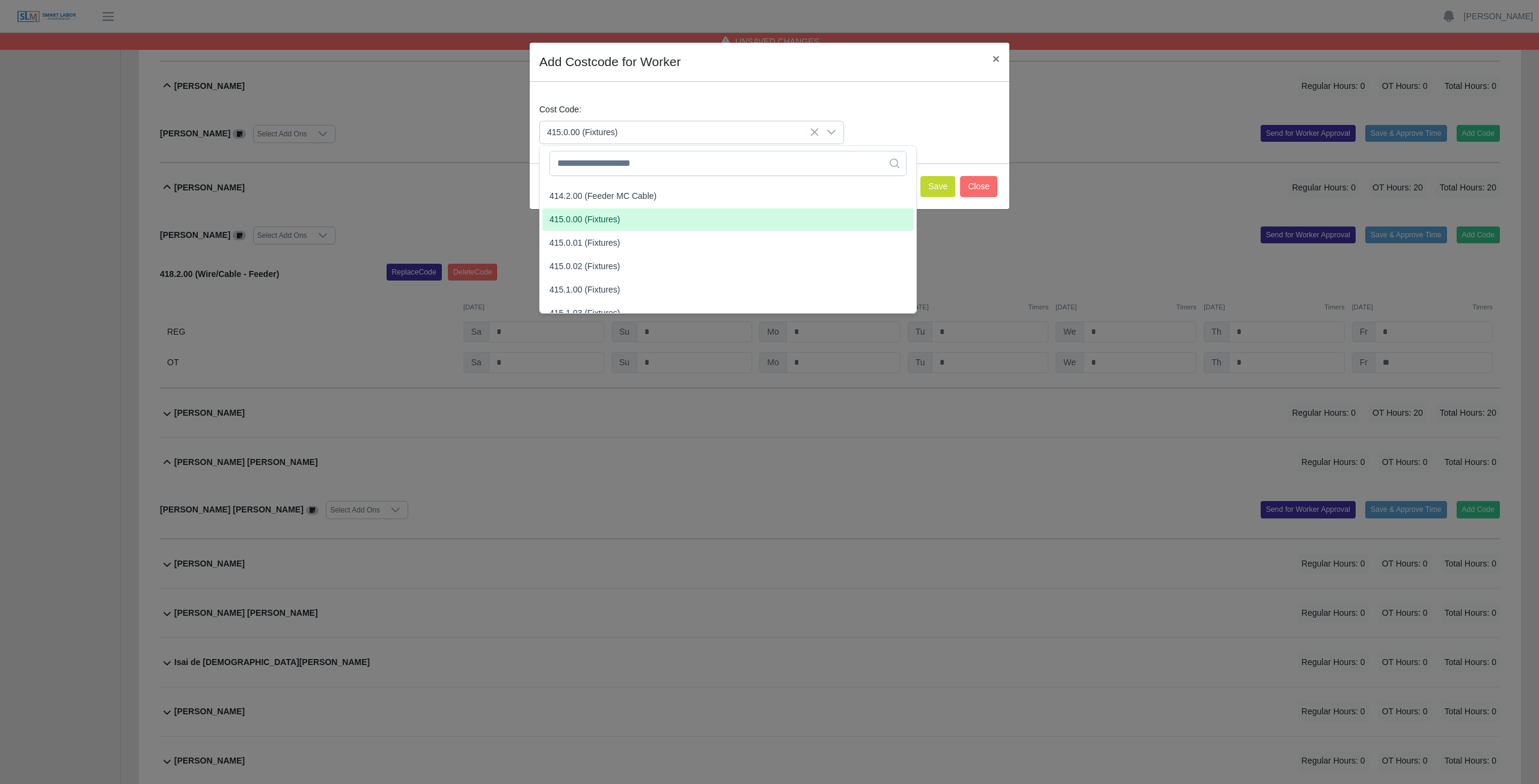
click at [606, 221] on span "415.0.00 (Fixtures)" at bounding box center [585, 219] width 71 height 13
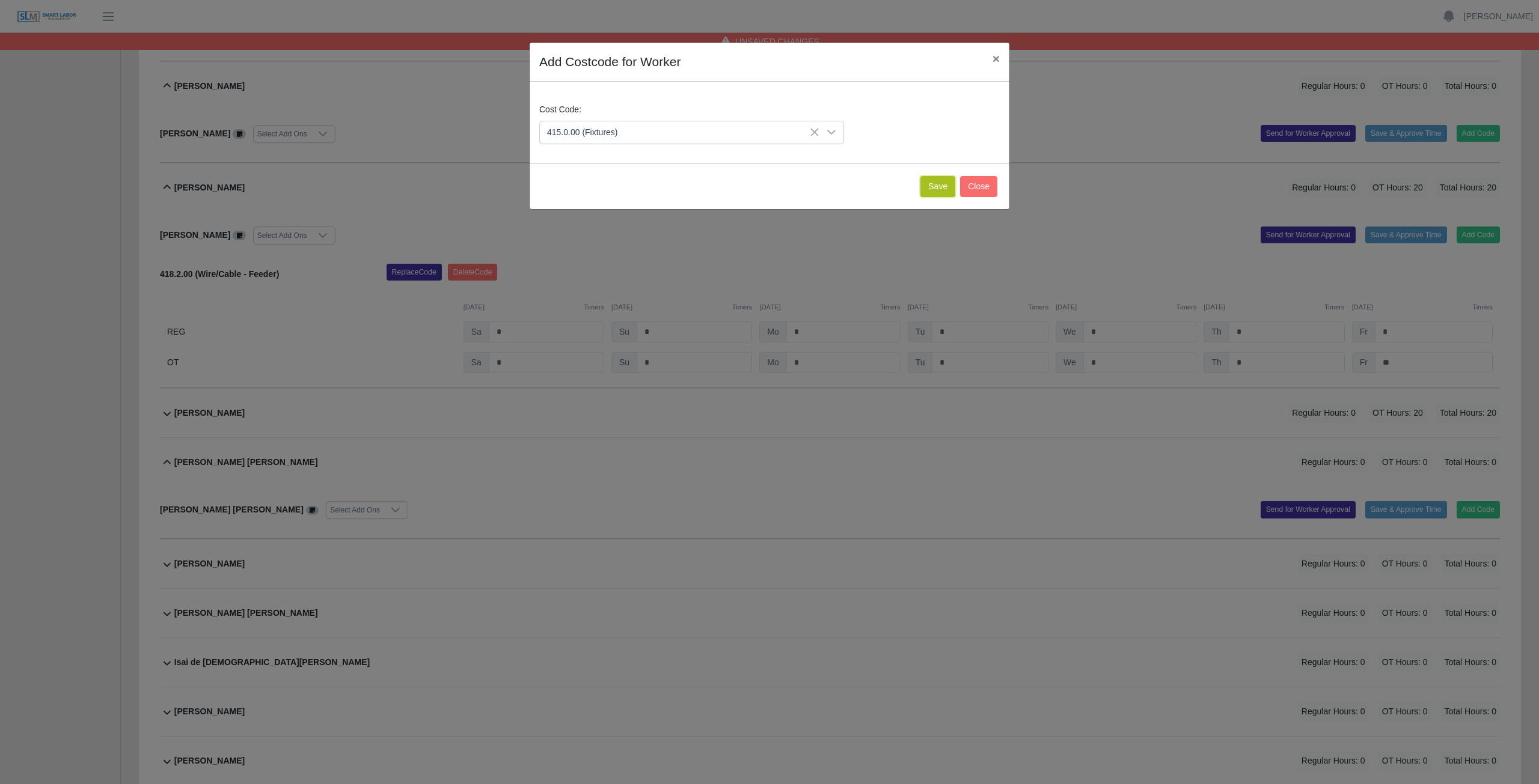
click at [760, 186] on button "Save" at bounding box center [938, 186] width 34 height 21
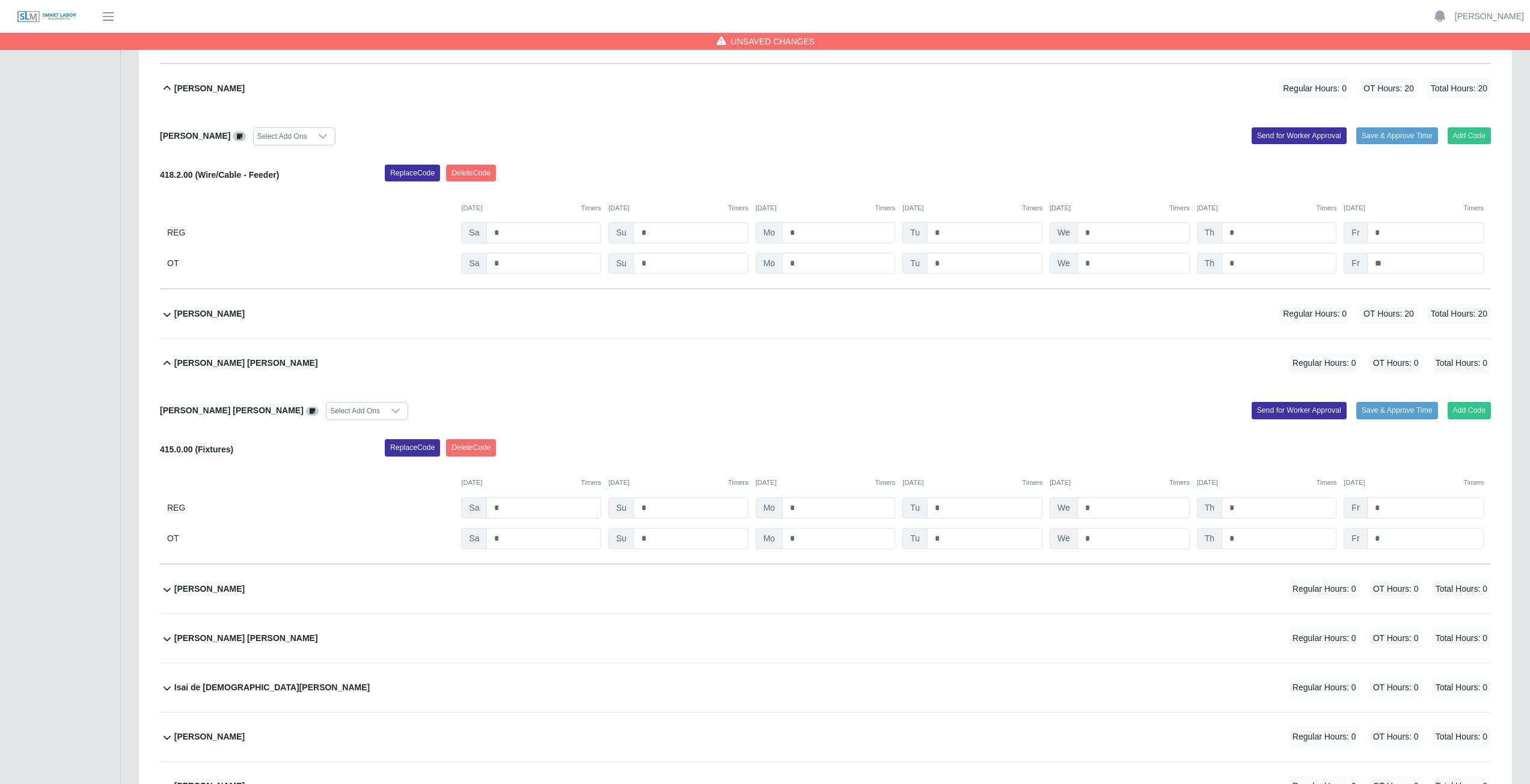
scroll to position [5168, 0]
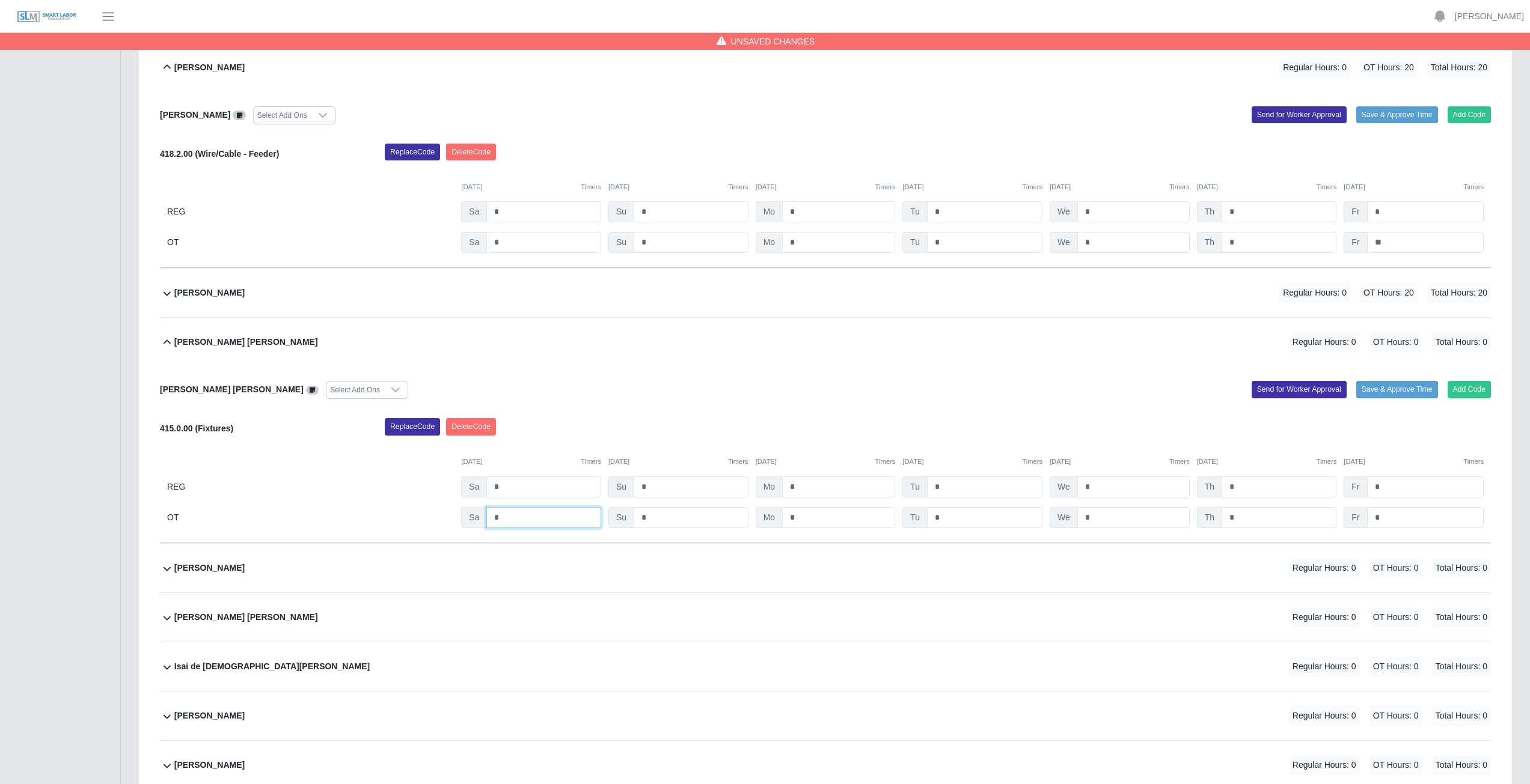
click at [506, 351] on input "*" at bounding box center [543, 518] width 115 height 21
type input "*"
click at [760, 351] on input "*" at bounding box center [838, 518] width 113 height 21
type input "*"
click at [760, 351] on input "*" at bounding box center [983, 518] width 115 height 21
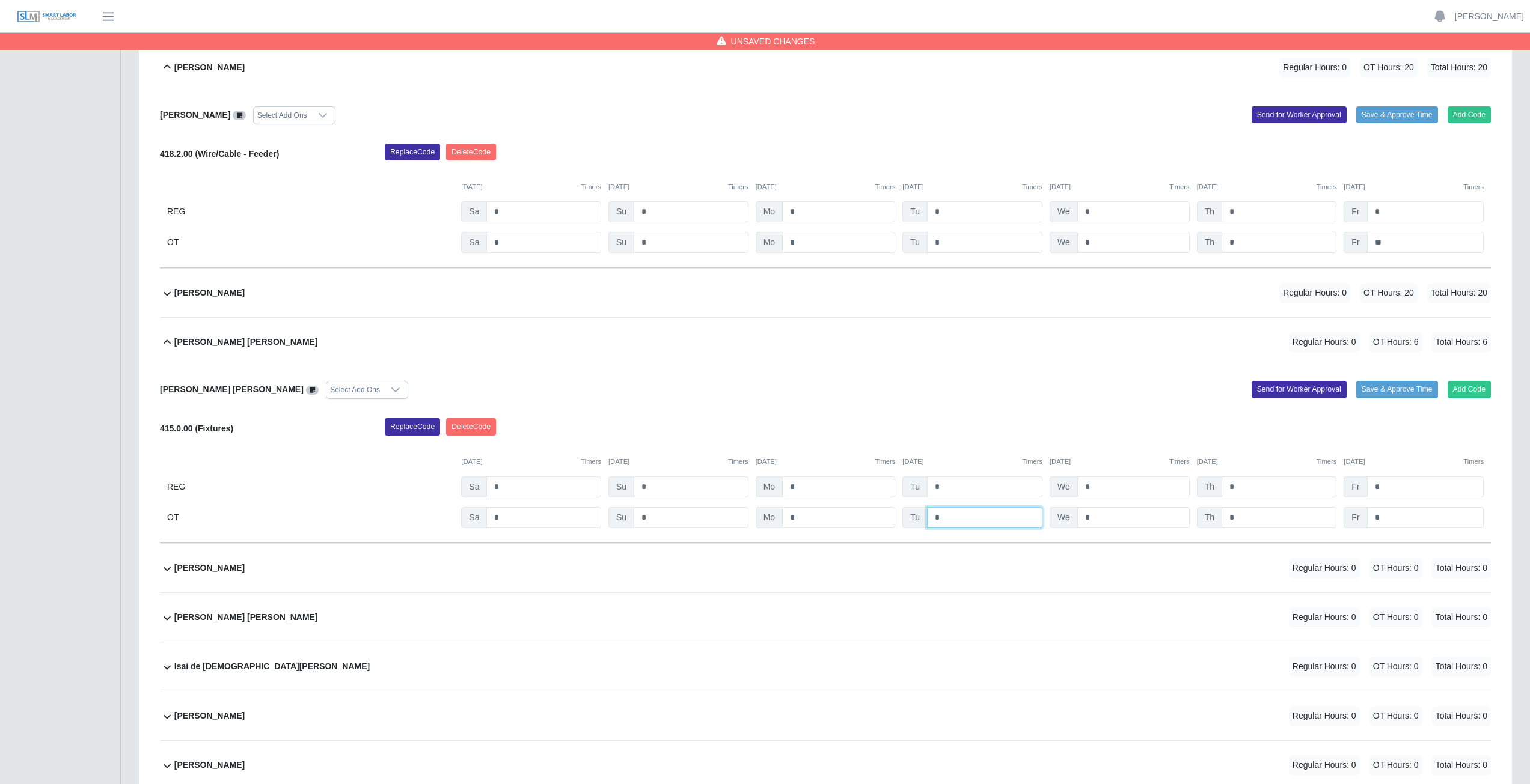
type input "*"
click at [760, 351] on input "*" at bounding box center [1133, 518] width 112 height 21
type input "*"
click at [760, 351] on input "*" at bounding box center [1278, 518] width 115 height 21
type input "*"
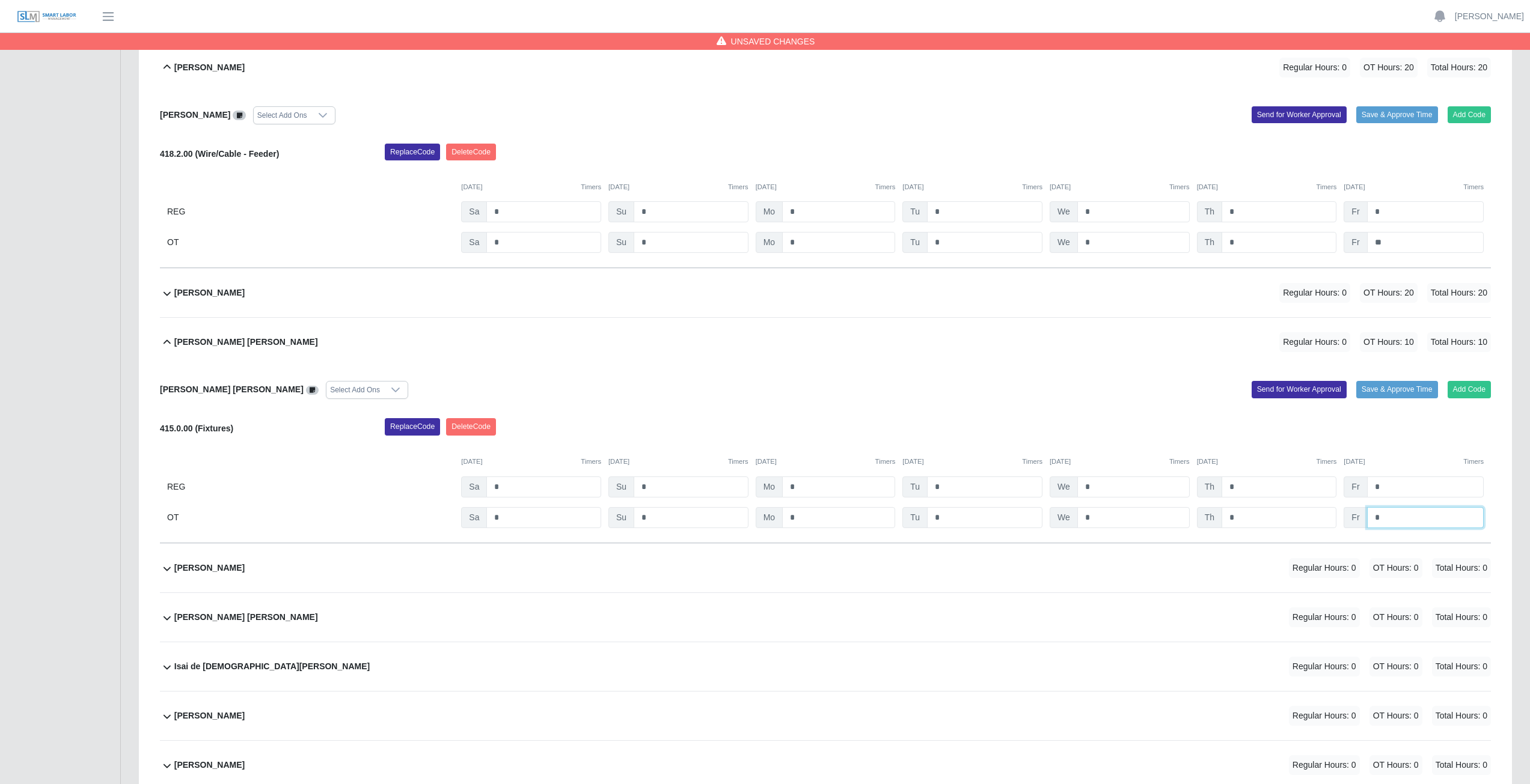
click at [760, 351] on input "*" at bounding box center [1425, 518] width 117 height 21
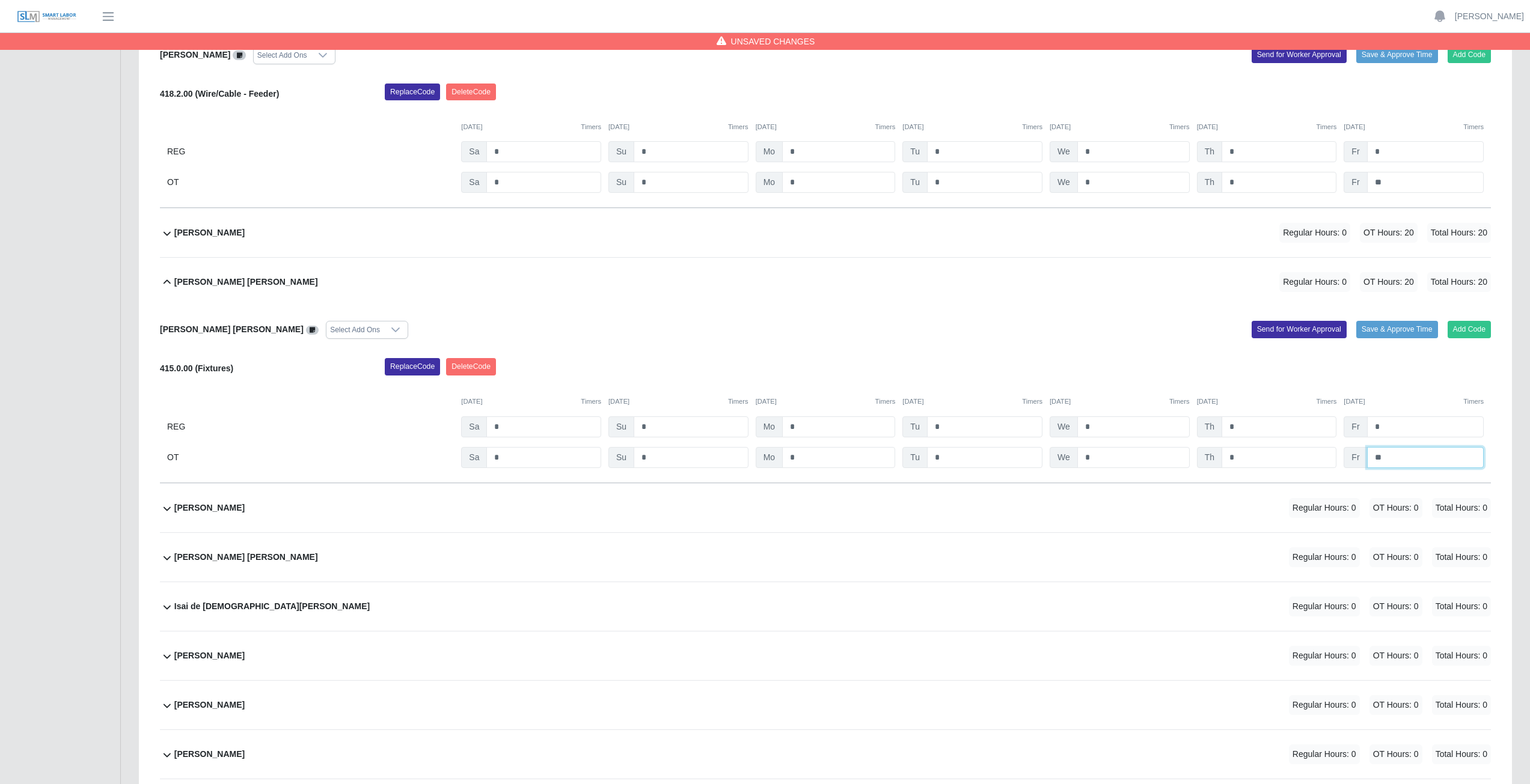
type input "**"
click at [594, 351] on div "Huguer Leiva Regular Hours: 0 OT Hours: 0 Total Hours: 0" at bounding box center [832, 508] width 1316 height 49
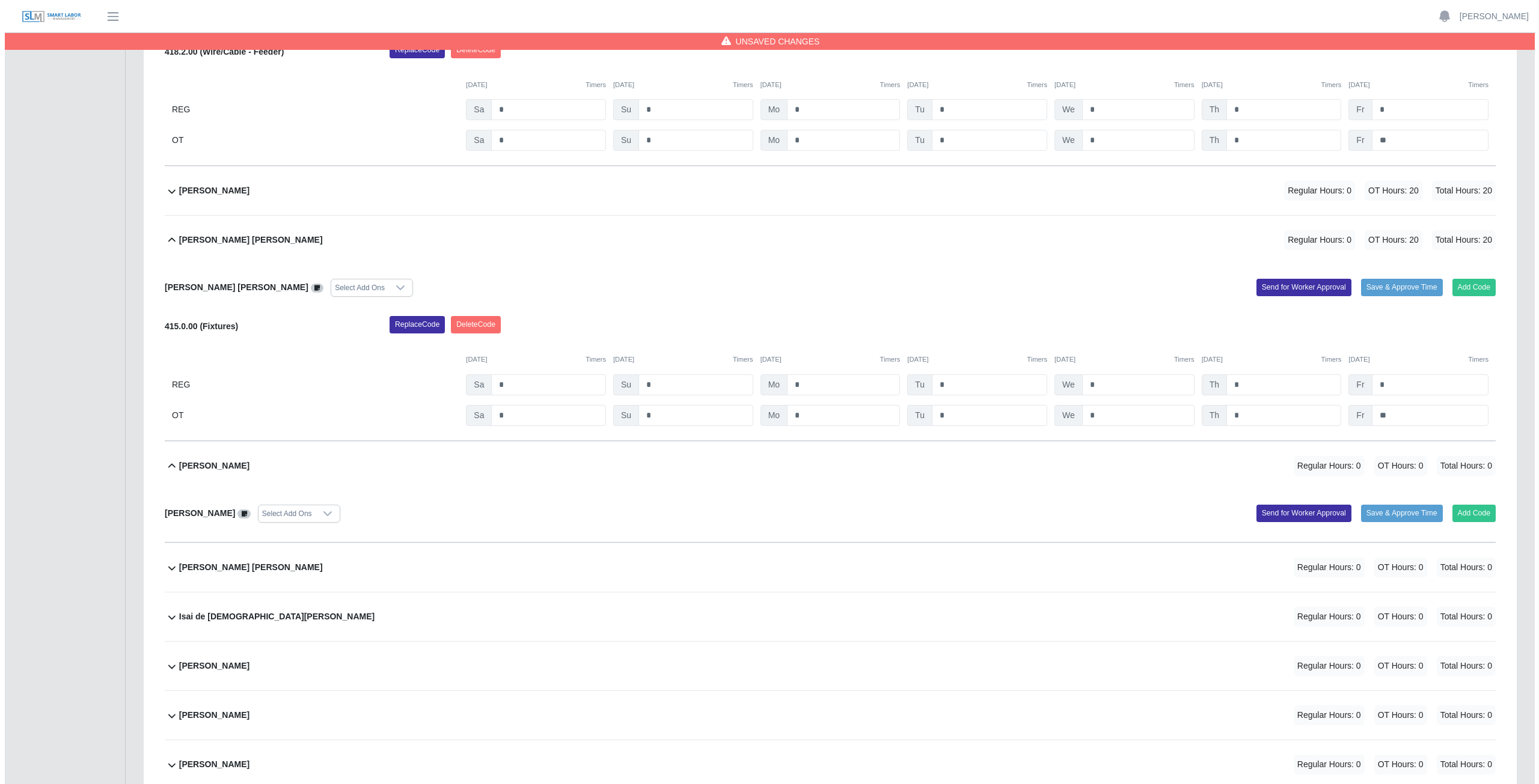
scroll to position [5289, 0]
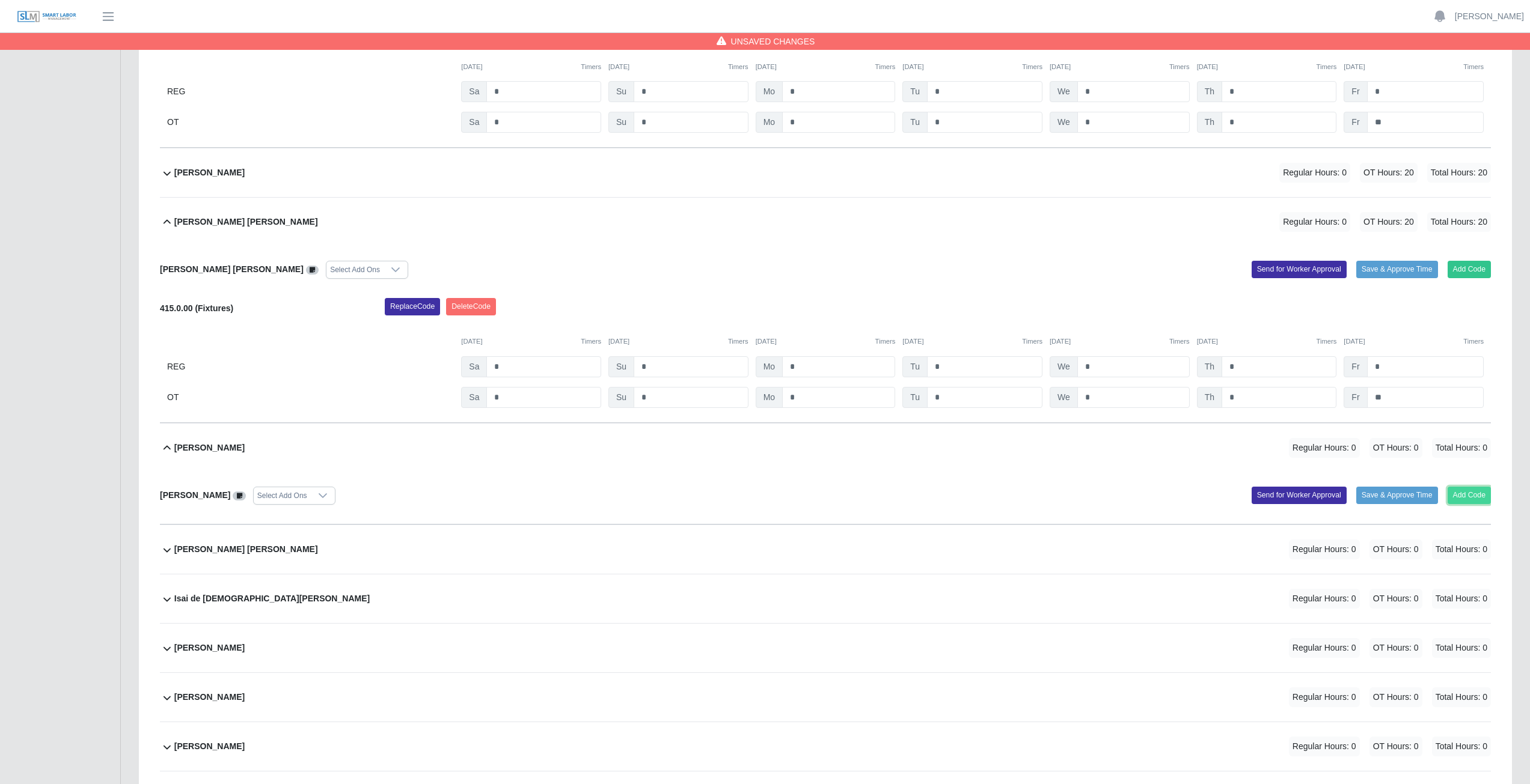
click at [760, 351] on button "Add Code" at bounding box center [1469, 495] width 44 height 17
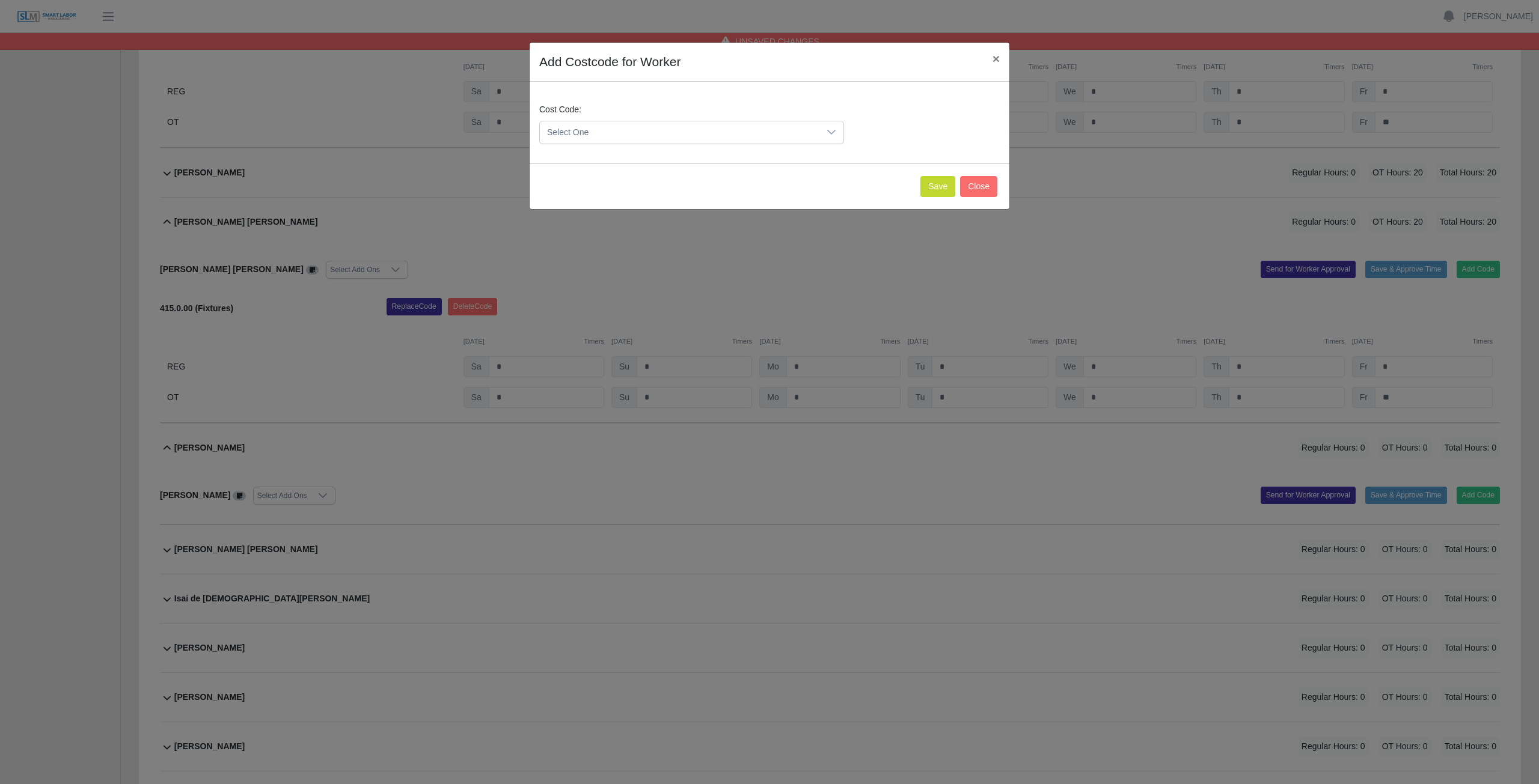
drag, startPoint x: 837, startPoint y: 128, endPoint x: 820, endPoint y: 143, distance: 22.7
click at [760, 130] on div at bounding box center [832, 132] width 24 height 23
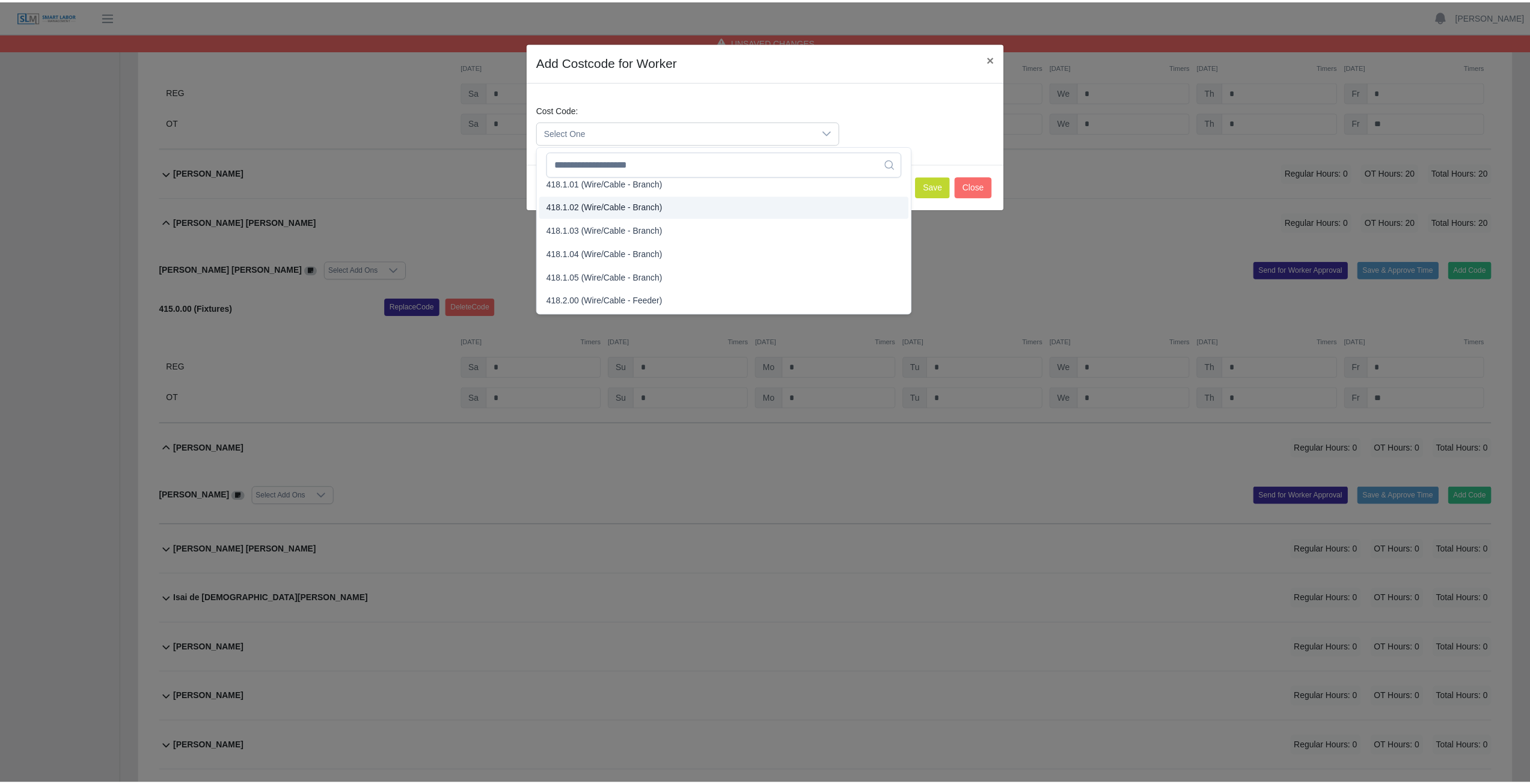
scroll to position [601, 0]
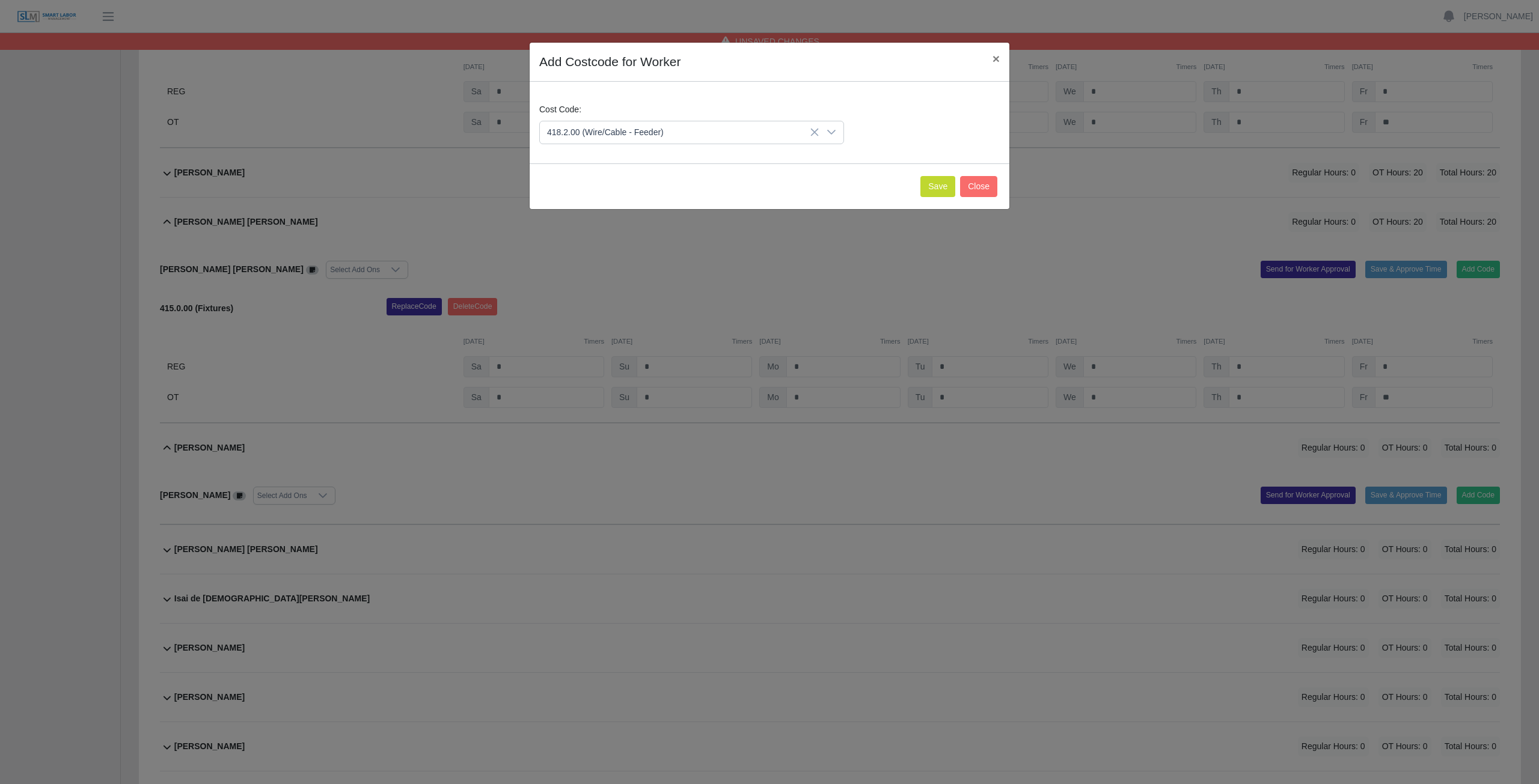
click at [585, 219] on span "418.2.00 (Wire/Cable - Feeder)" at bounding box center [608, 224] width 117 height 13
click at [760, 185] on button "Save" at bounding box center [938, 186] width 34 height 21
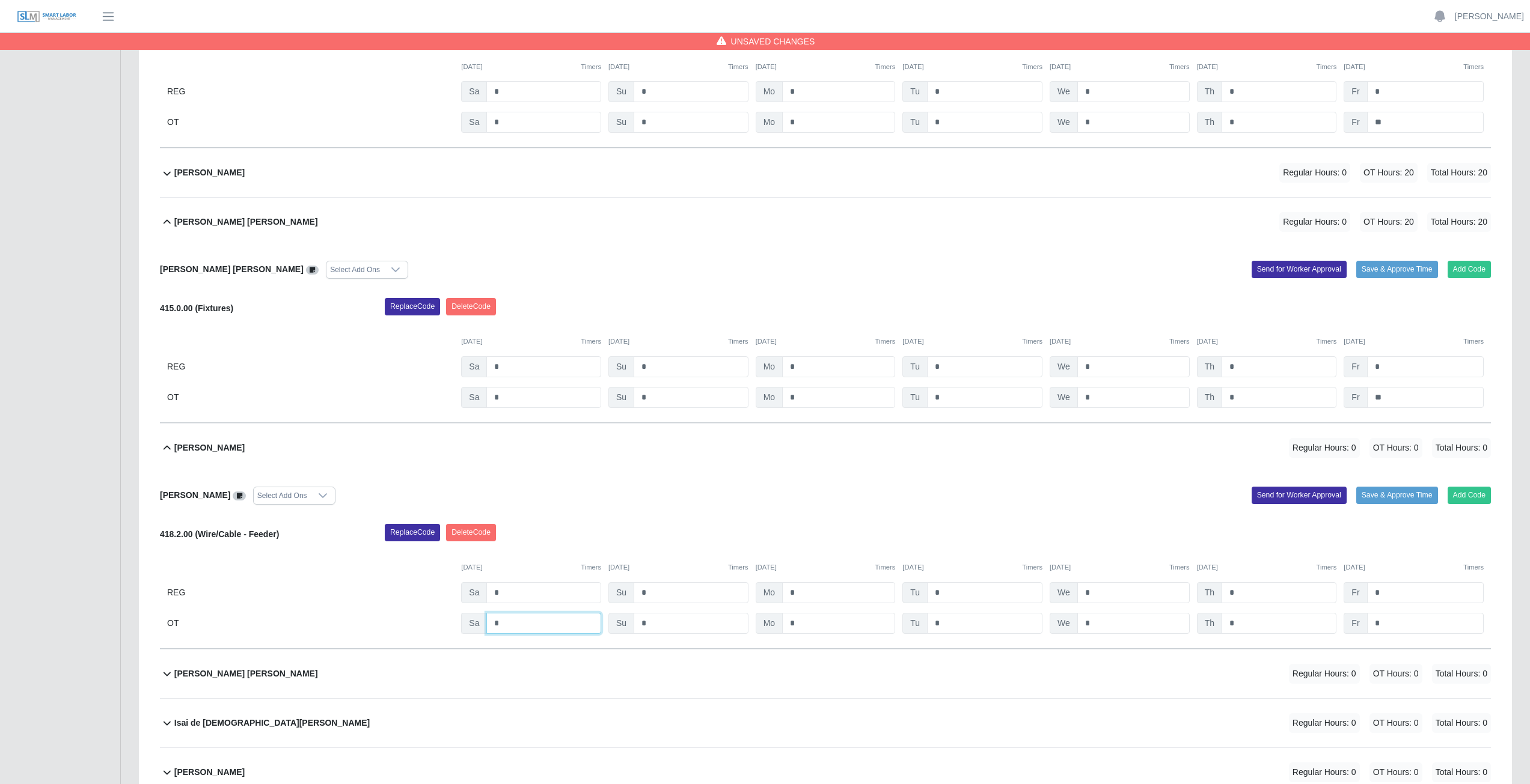
click at [520, 351] on input "*" at bounding box center [543, 623] width 115 height 21
type input "*"
click at [760, 351] on input "*" at bounding box center [838, 623] width 113 height 21
type input "*"
click at [760, 351] on input "*" at bounding box center [983, 623] width 115 height 21
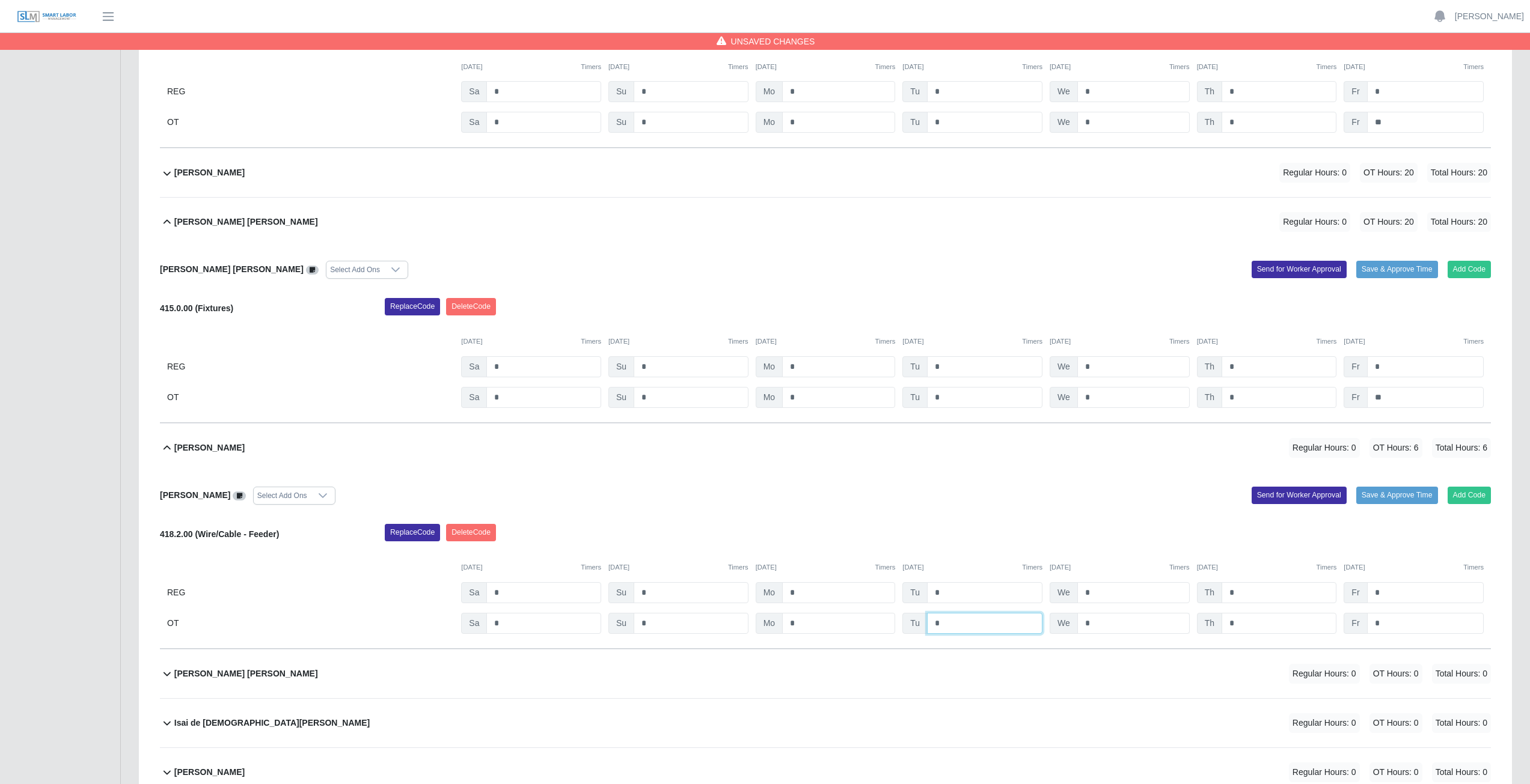
type input "*"
drag, startPoint x: 1125, startPoint y: 623, endPoint x: 1131, endPoint y: 623, distance: 6.0
click at [760, 351] on input "*" at bounding box center [1133, 623] width 112 height 21
type input "*"
click at [760, 351] on input "*" at bounding box center [1278, 623] width 115 height 21
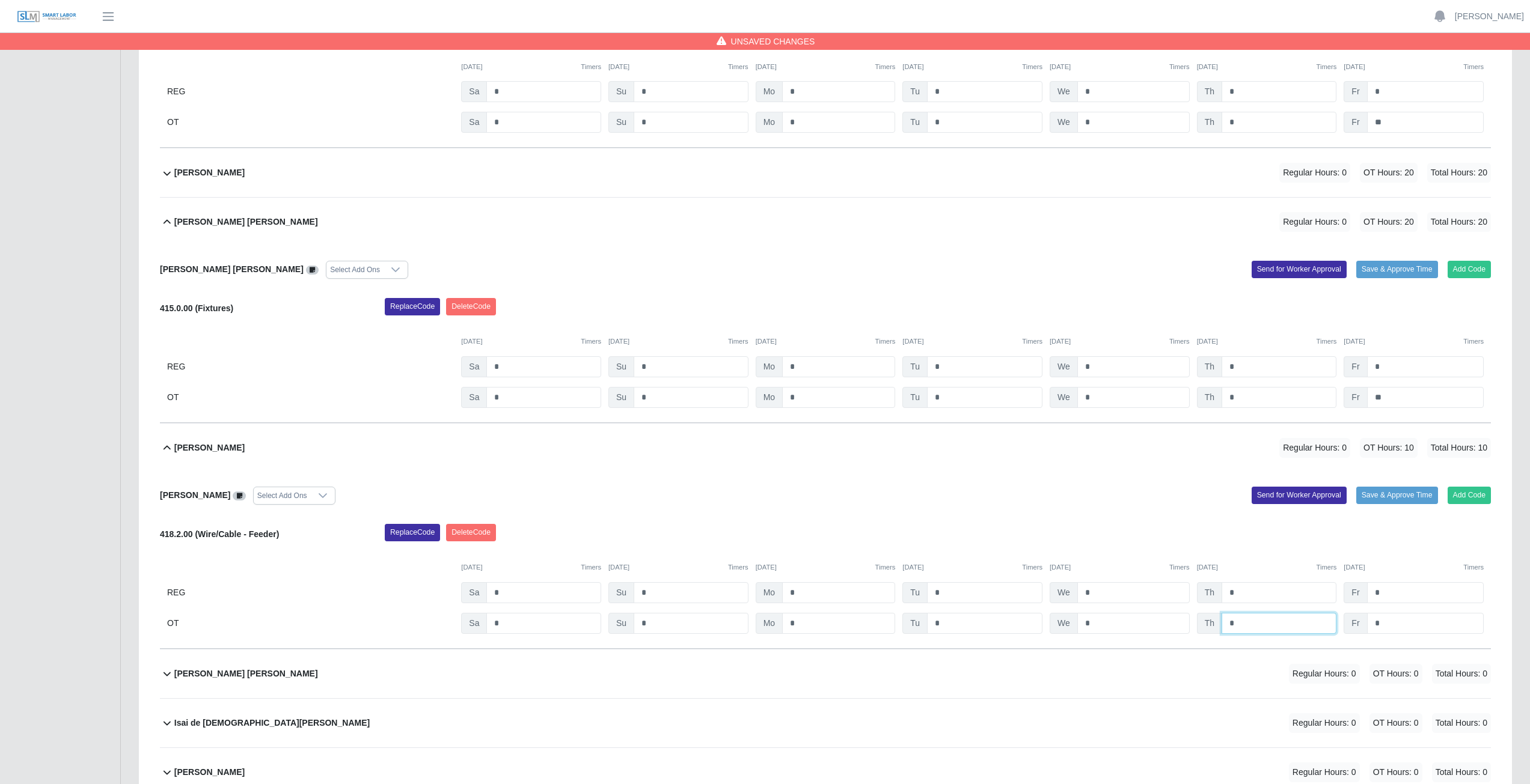
type input "*"
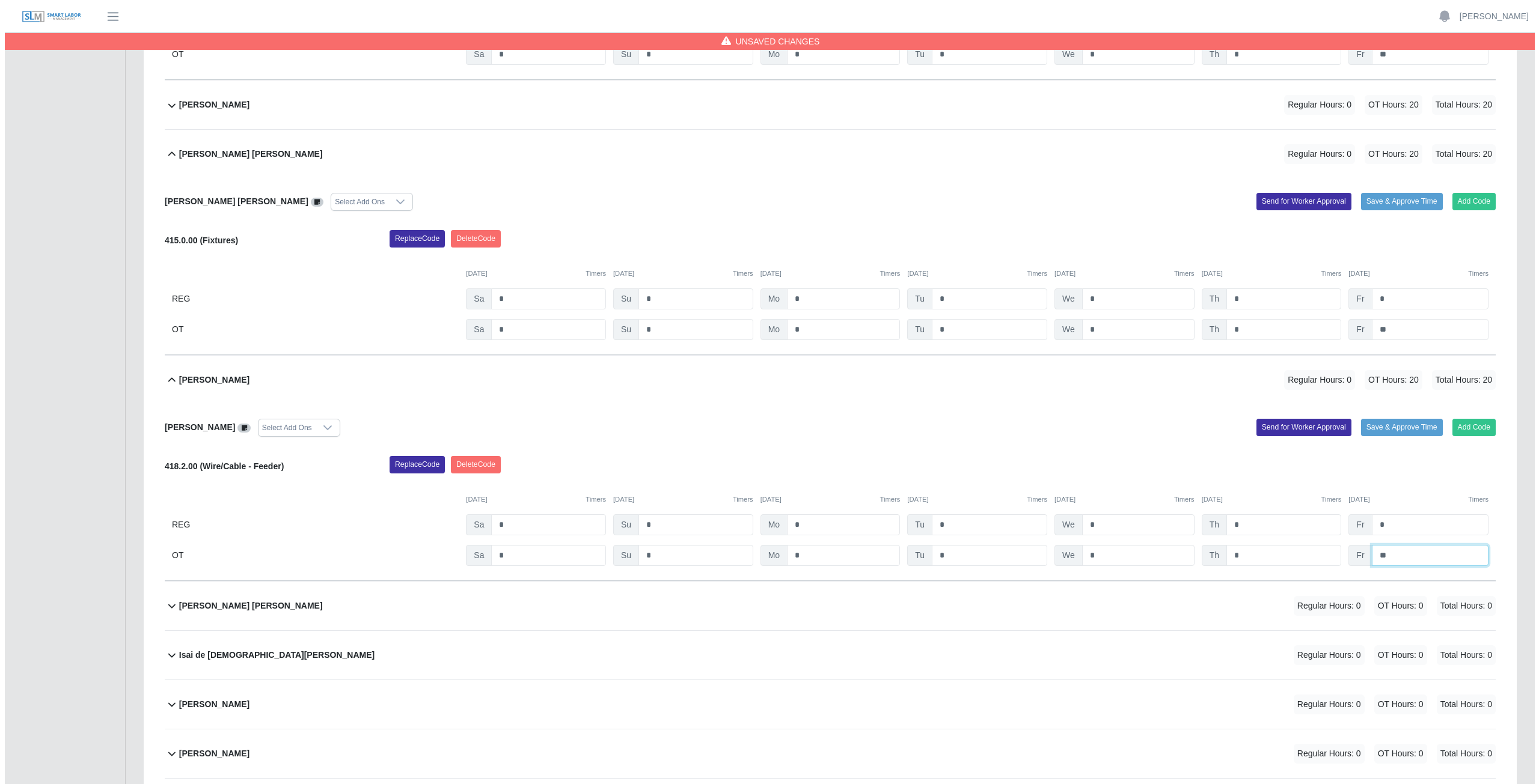
scroll to position [5469, 0]
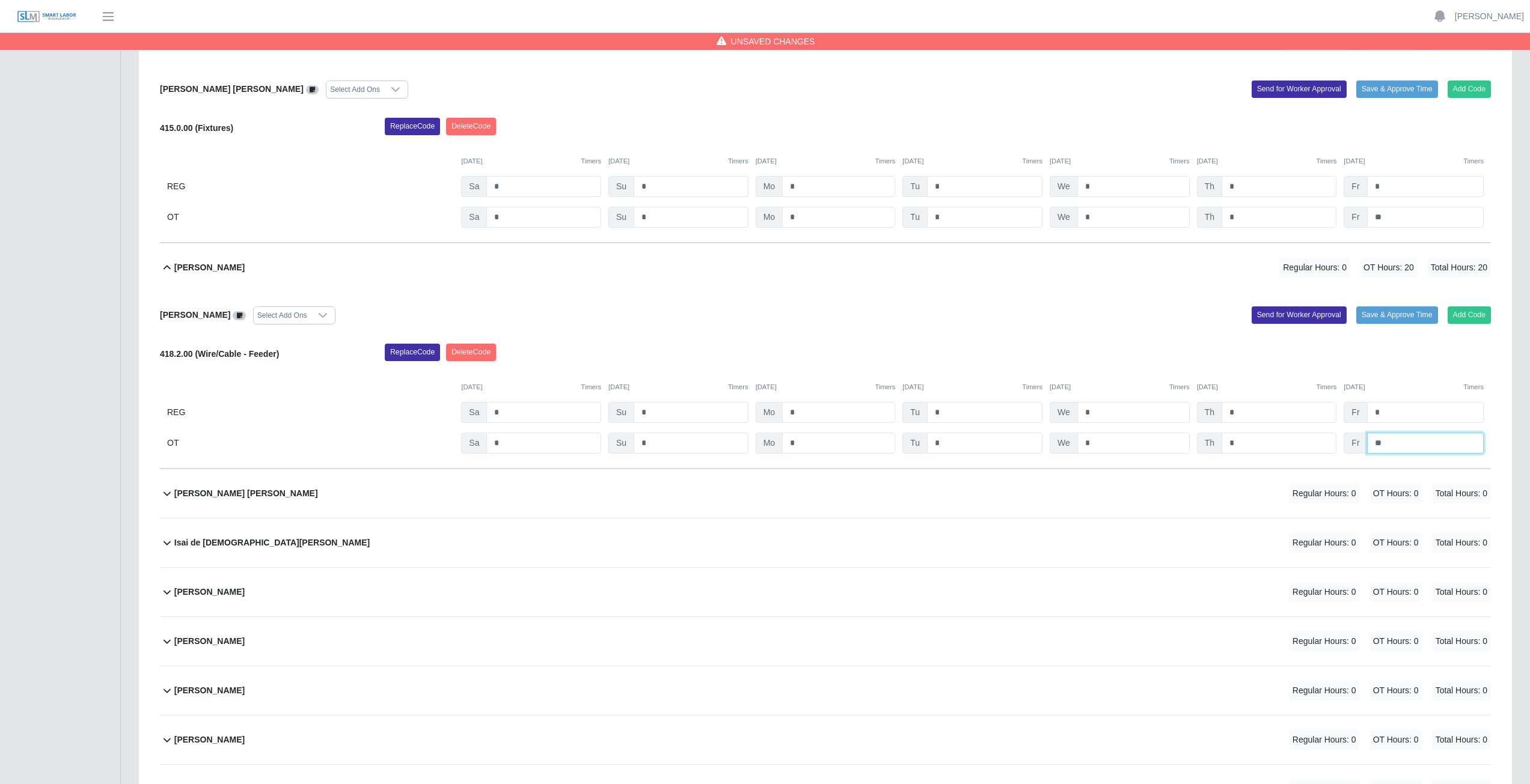
type input "**"
click at [473, 351] on div "Iris Raquel Barillas Bonilla Regular Hours: 0 OT Hours: 0 Total Hours: 0" at bounding box center [832, 494] width 1316 height 49
click at [760, 351] on button "Add Code" at bounding box center [1469, 540] width 44 height 17
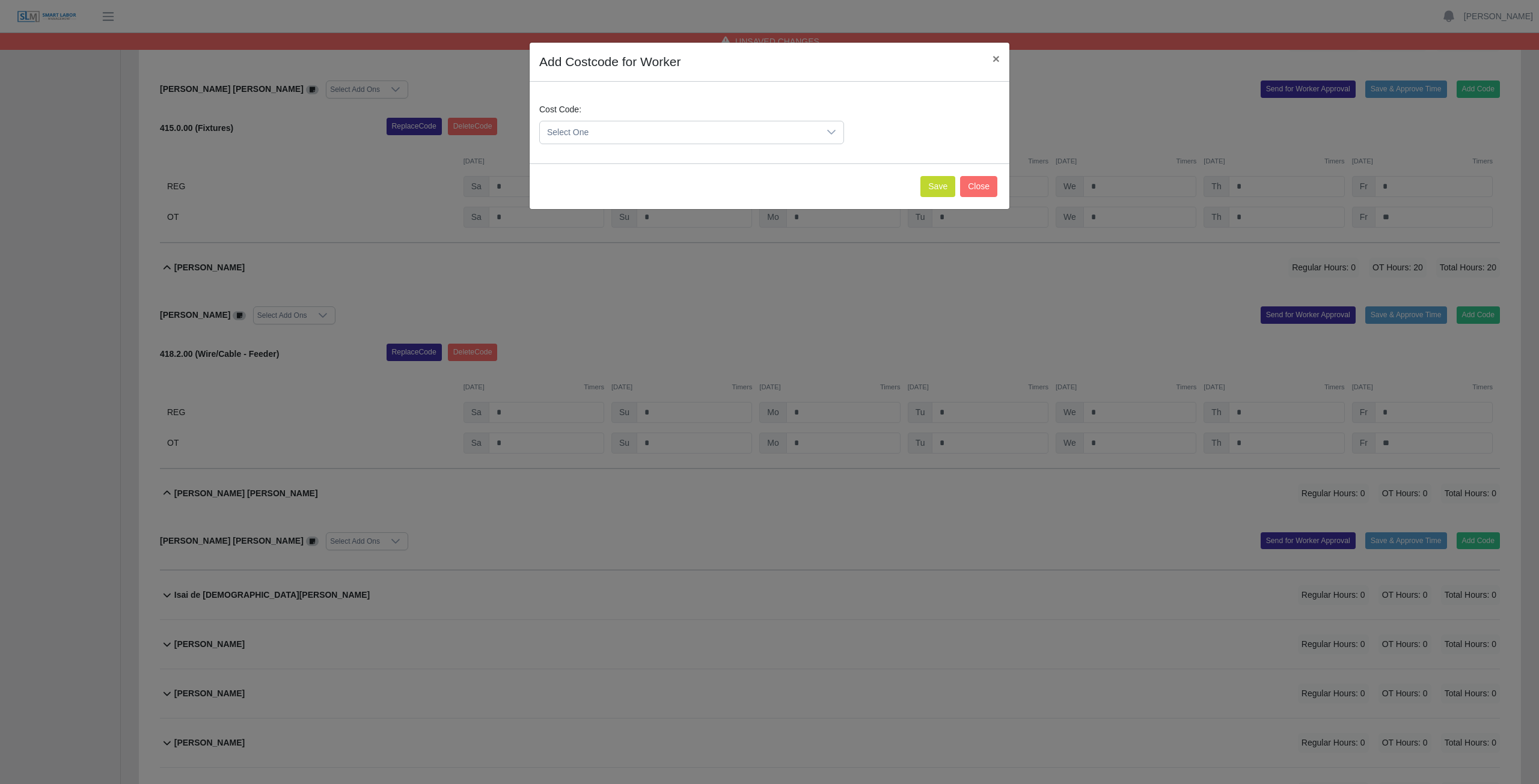
click at [614, 137] on span "Select One" at bounding box center [679, 132] width 279 height 23
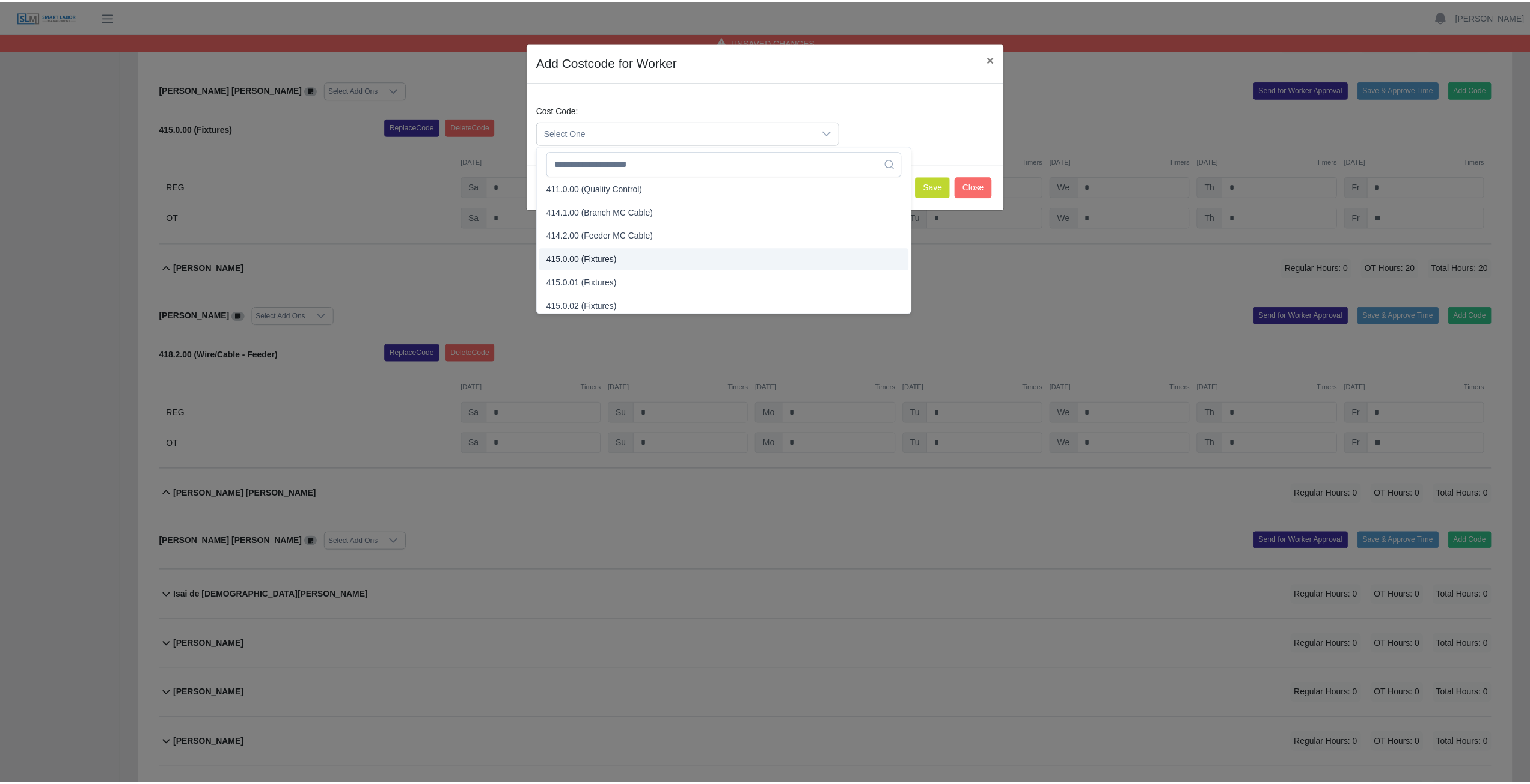
scroll to position [301, 0]
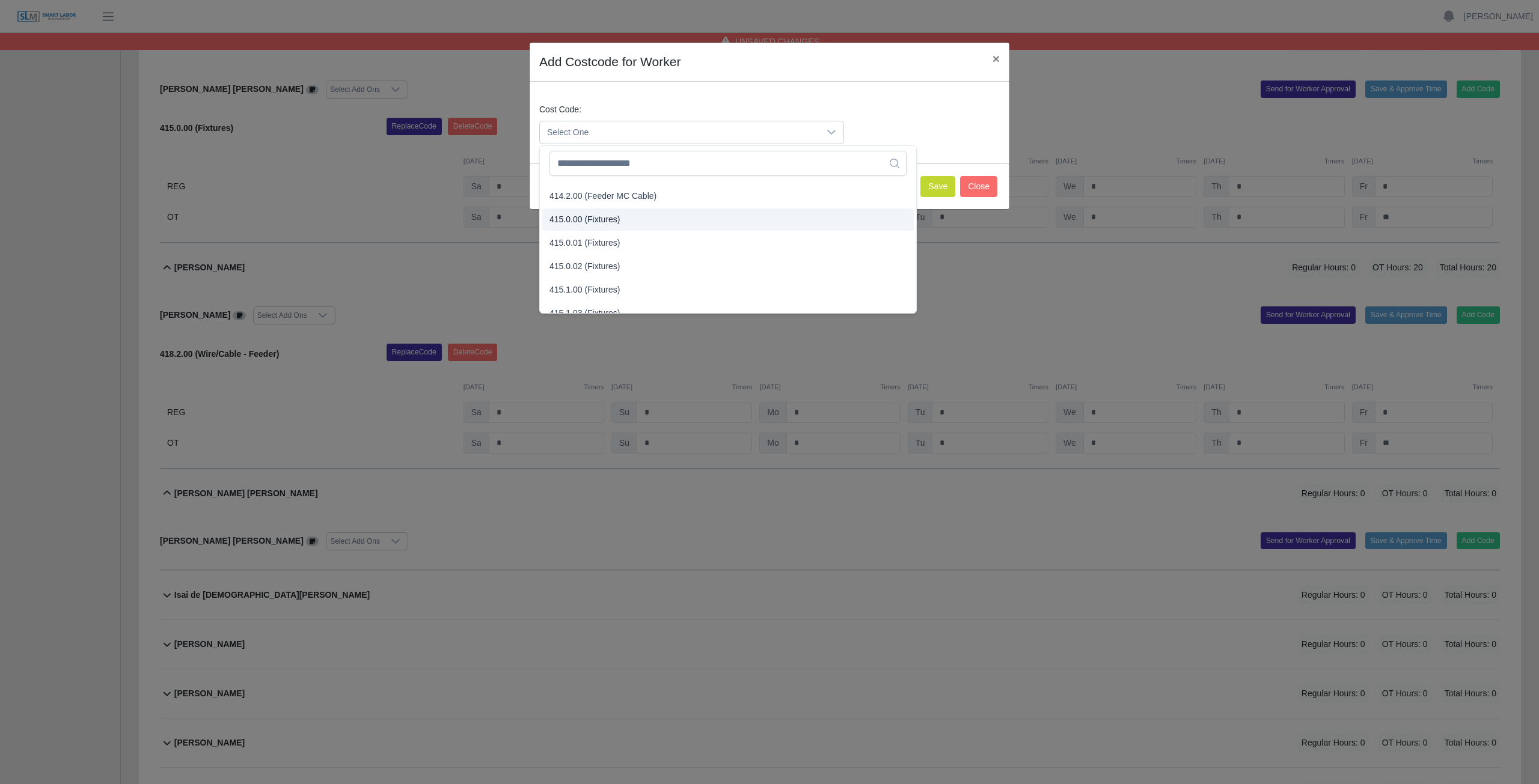
click at [594, 218] on span "415.0.00 (Fixtures)" at bounding box center [585, 219] width 71 height 13
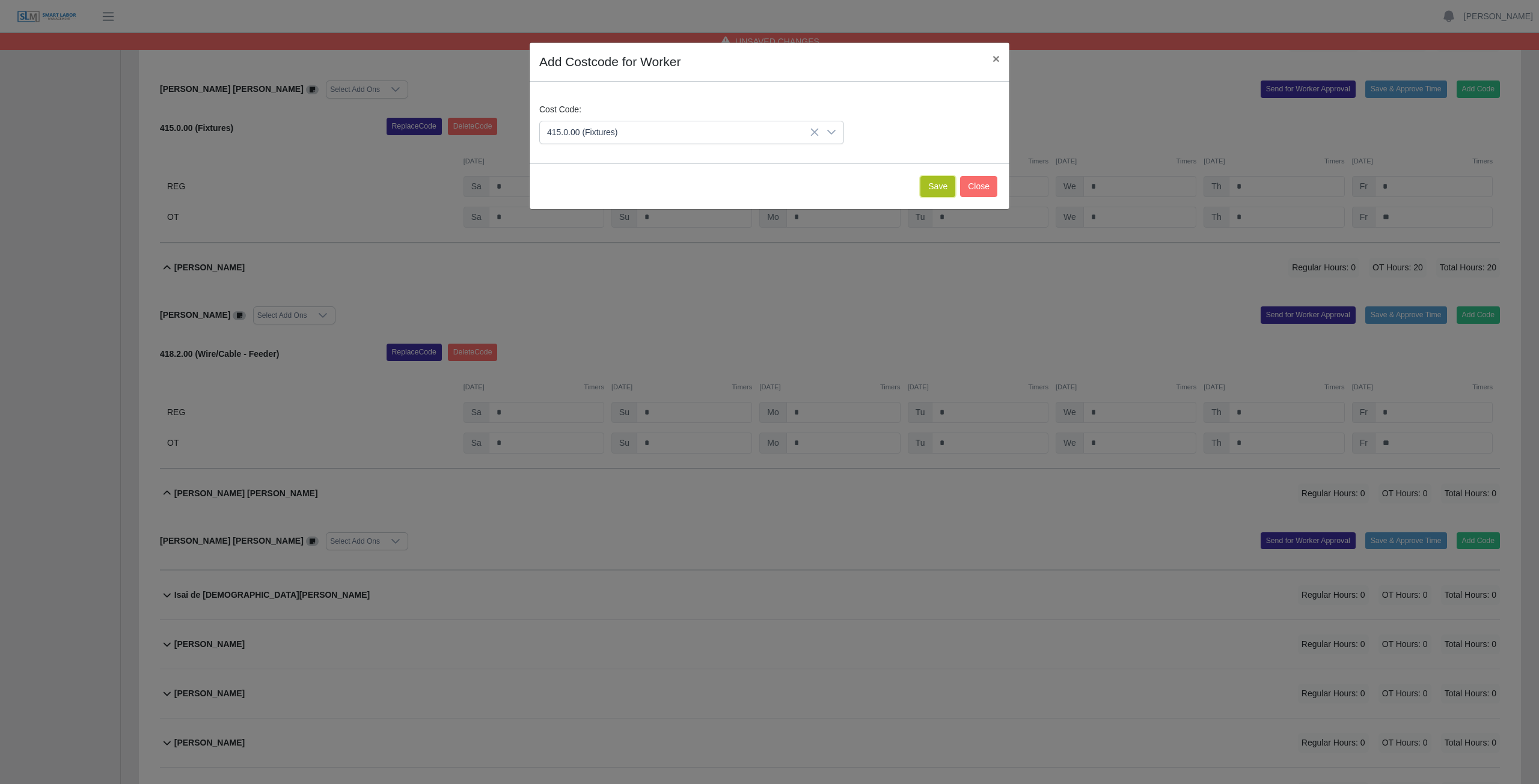
click at [760, 185] on button "Save" at bounding box center [938, 186] width 34 height 21
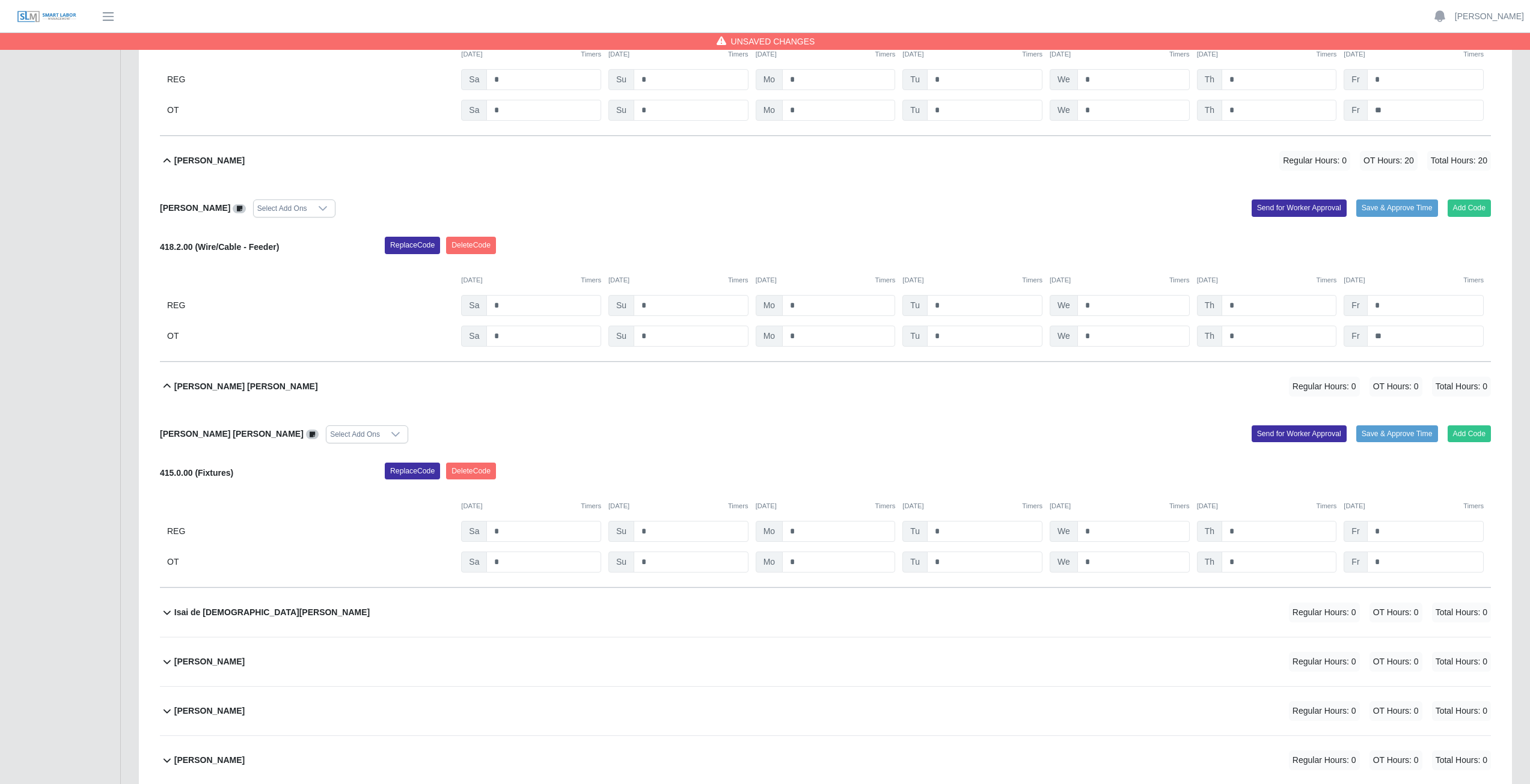
scroll to position [5590, 0]
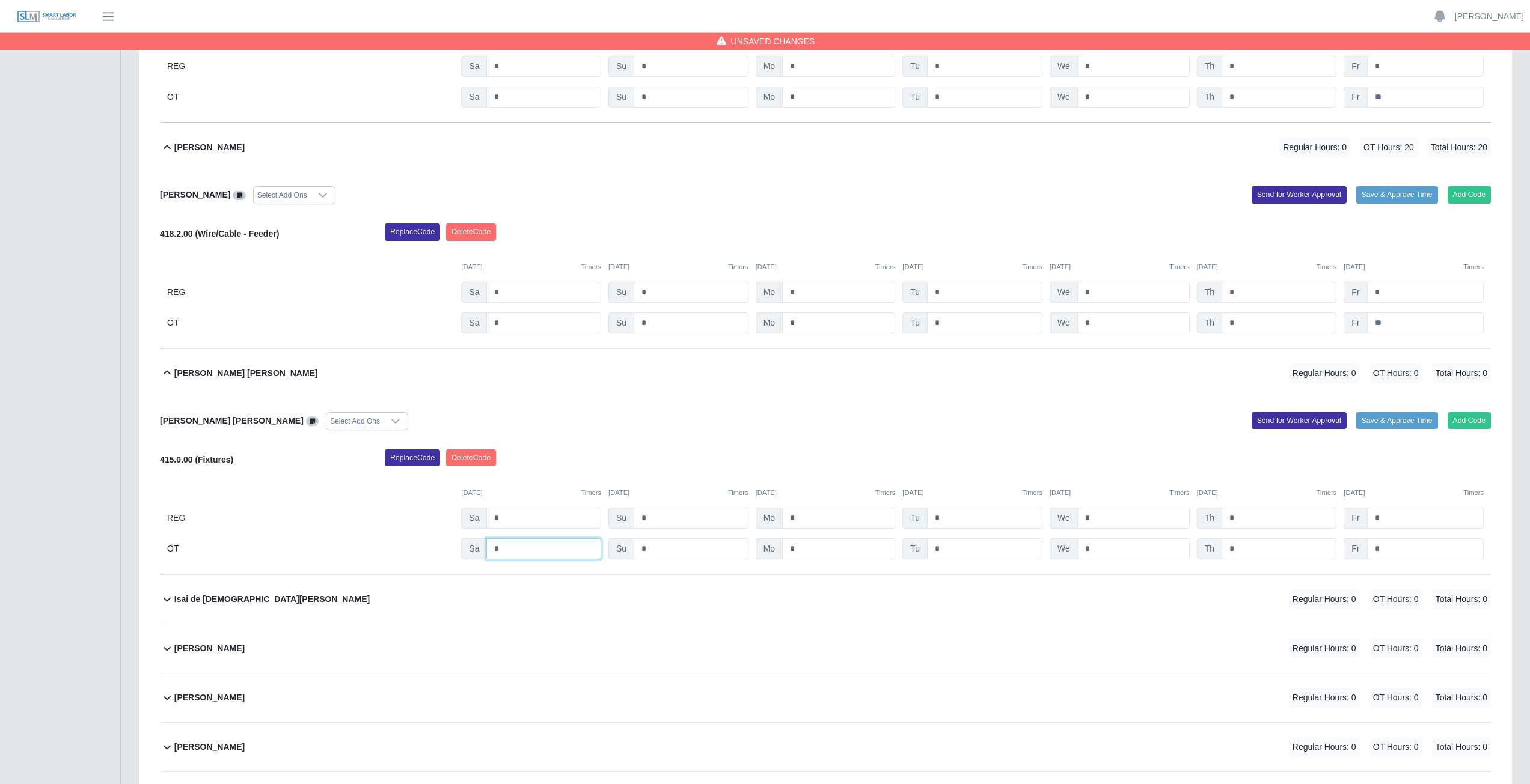
click at [511, 351] on input "*" at bounding box center [543, 548] width 115 height 21
type input "*"
click at [760, 351] on input "*" at bounding box center [838, 548] width 113 height 21
type input "*"
click at [760, 351] on input "*" at bounding box center [983, 548] width 115 height 21
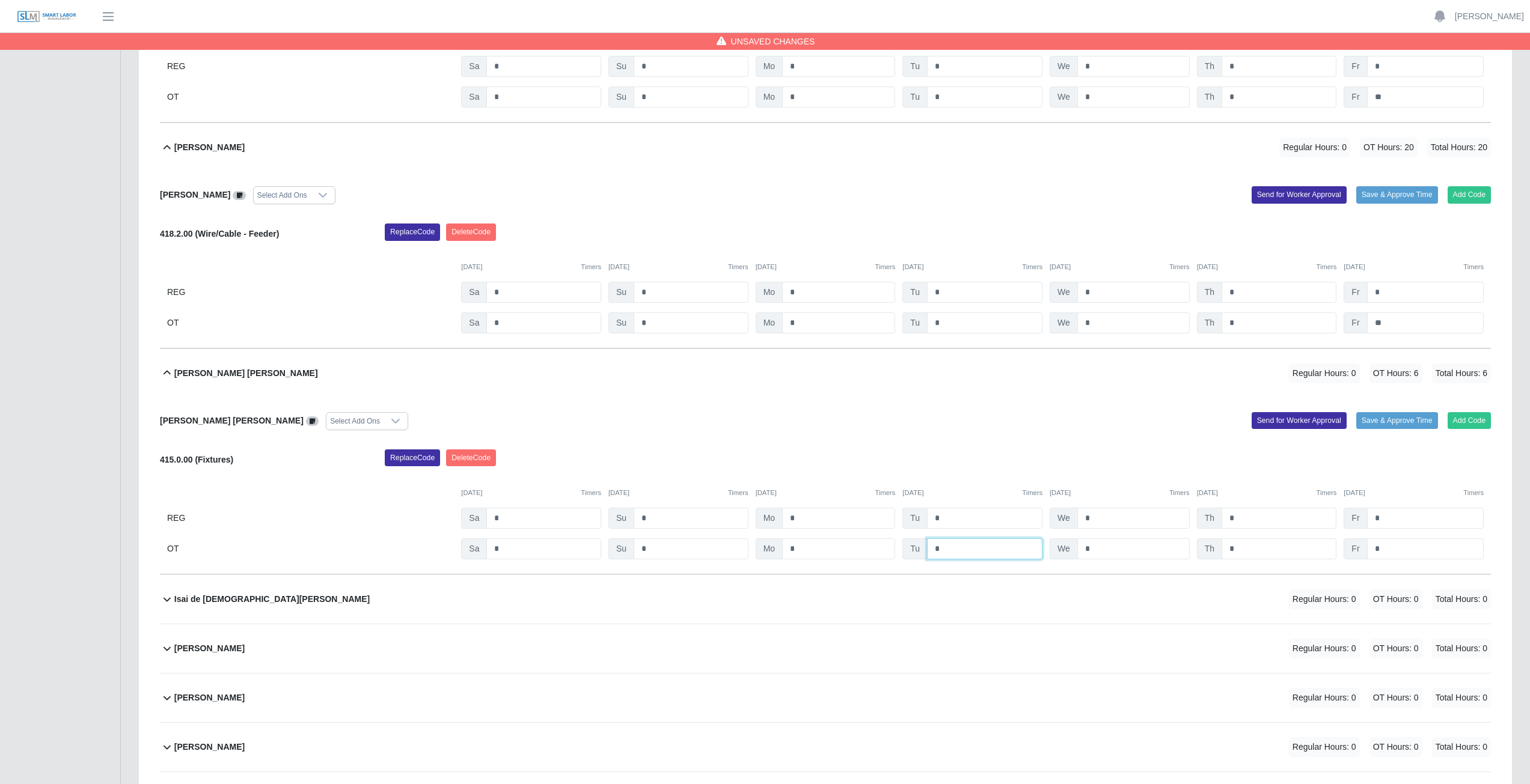
type input "*"
click at [760, 351] on input "*" at bounding box center [1133, 548] width 112 height 21
type input "*"
click at [760, 351] on input "*" at bounding box center [1278, 548] width 115 height 21
type input "*"
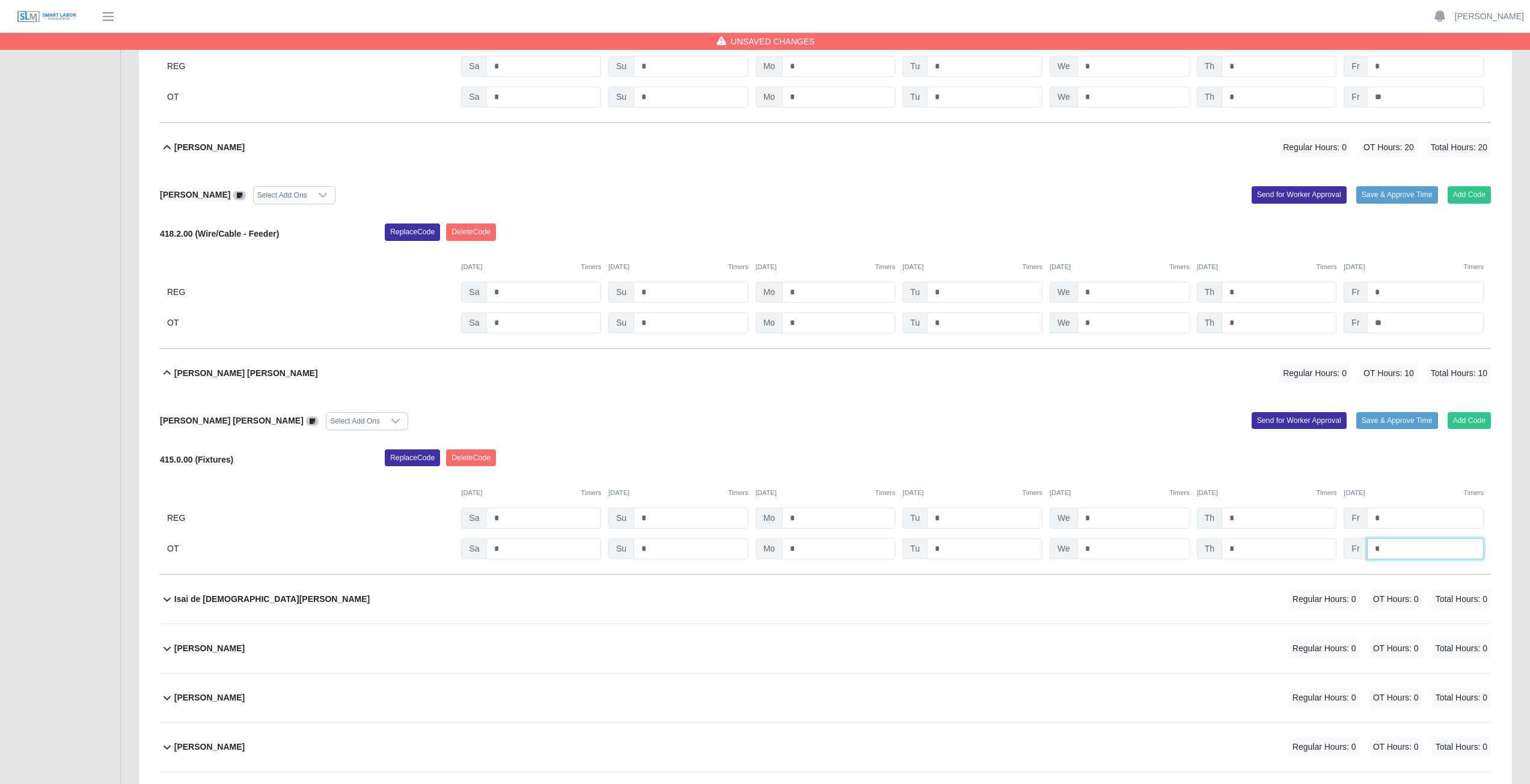
click at [760, 351] on input "*" at bounding box center [1425, 548] width 117 height 21
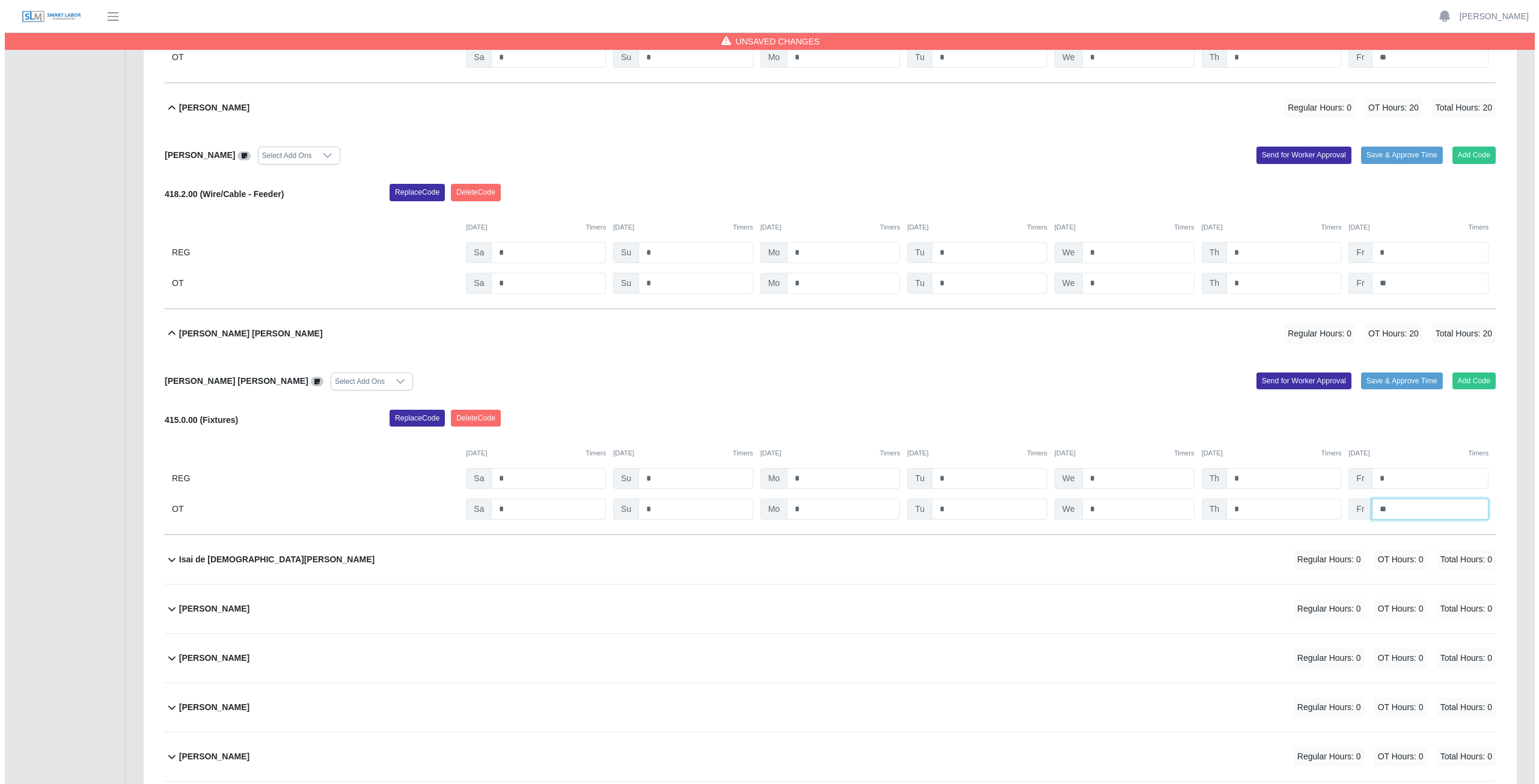
scroll to position [5709, 0]
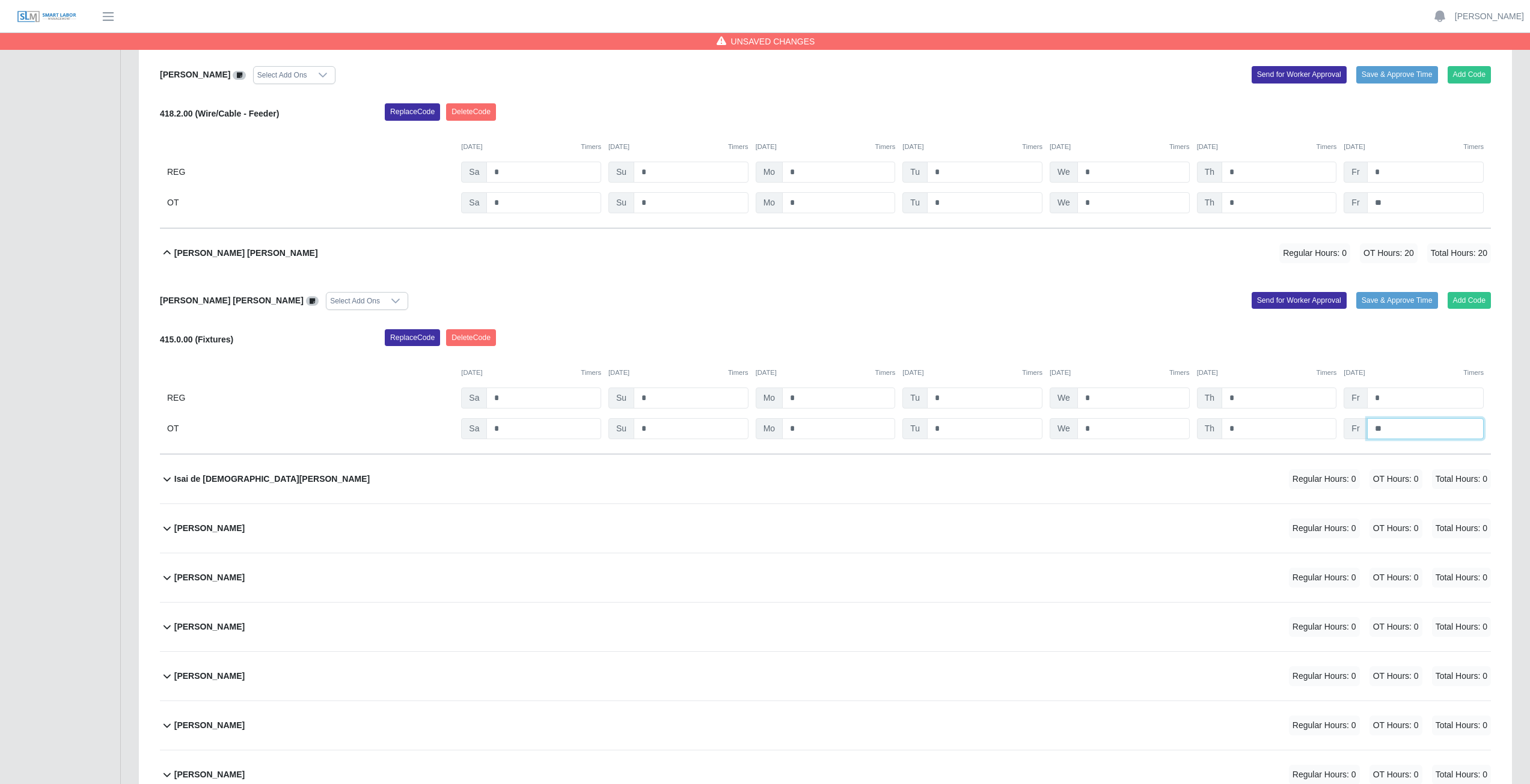
type input "**"
click at [593, 351] on div "Isai de Jesus Gaytan Lopez Regular Hours: 0 OT Hours: 0 Total Hours: 0" at bounding box center [832, 479] width 1316 height 49
click at [760, 351] on button "Add Code" at bounding box center [1469, 527] width 44 height 17
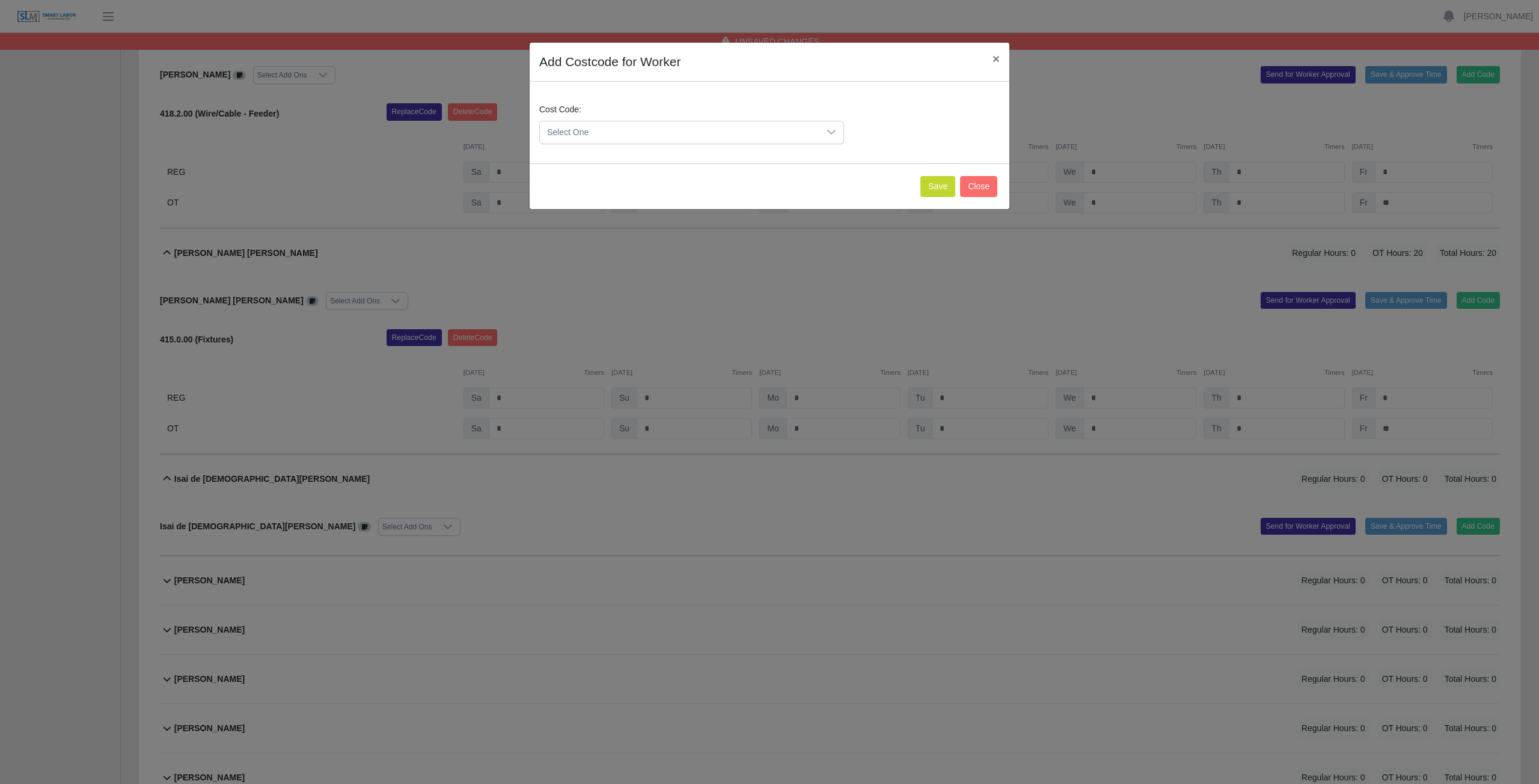
click at [760, 133] on div at bounding box center [832, 132] width 24 height 23
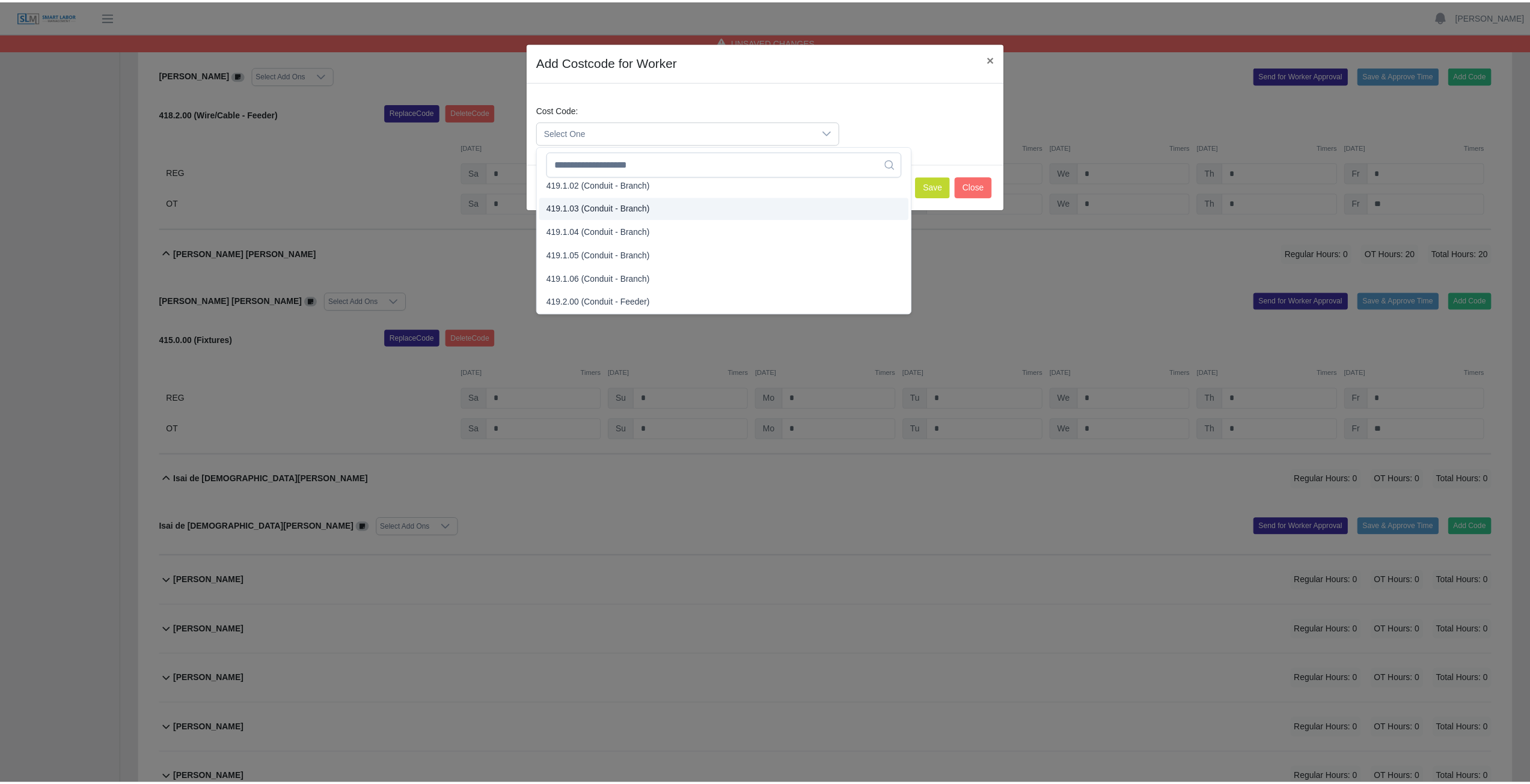
scroll to position [841, 0]
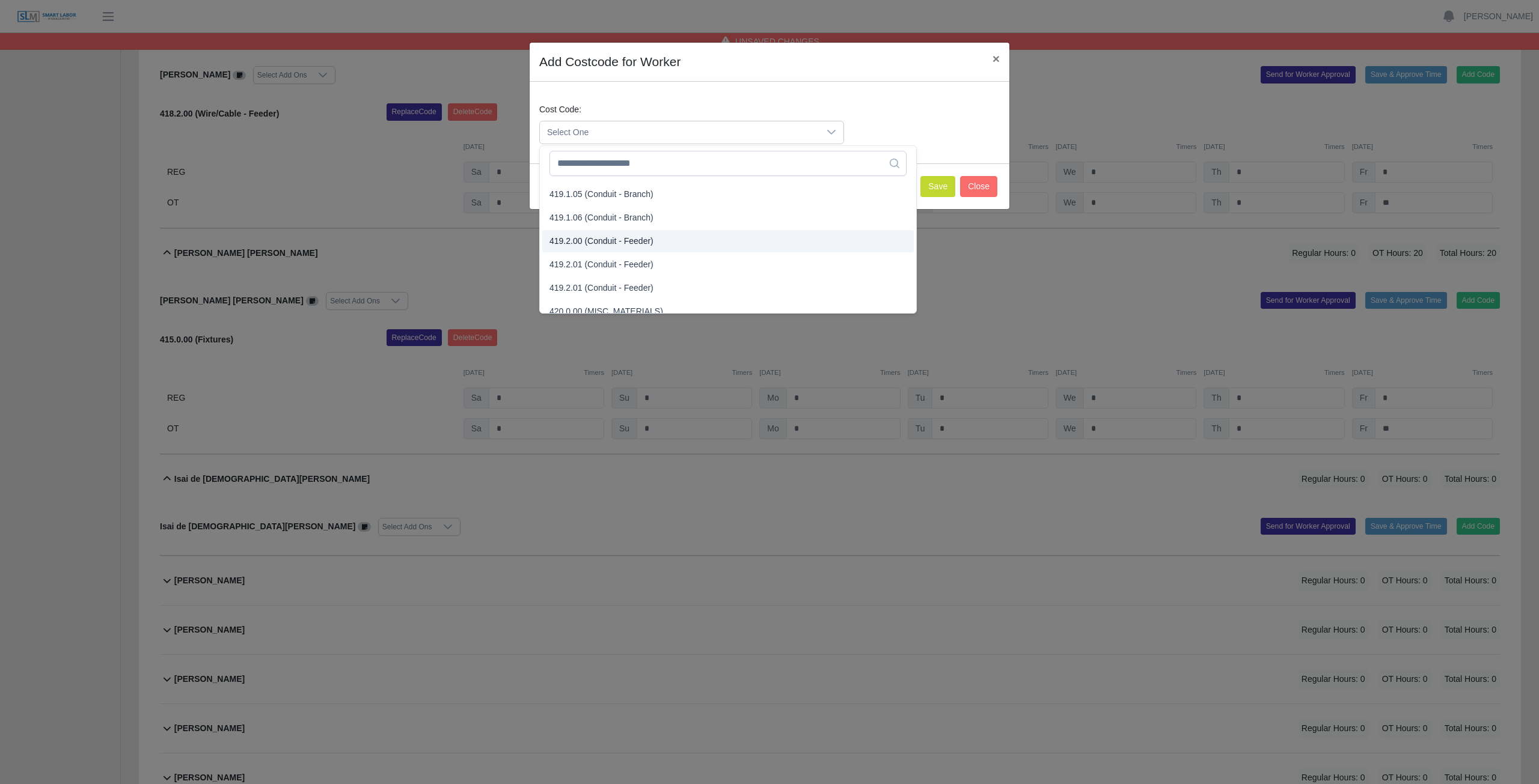
click at [596, 243] on span "419.2.00 (Conduit - Feeder)" at bounding box center [601, 241] width 104 height 13
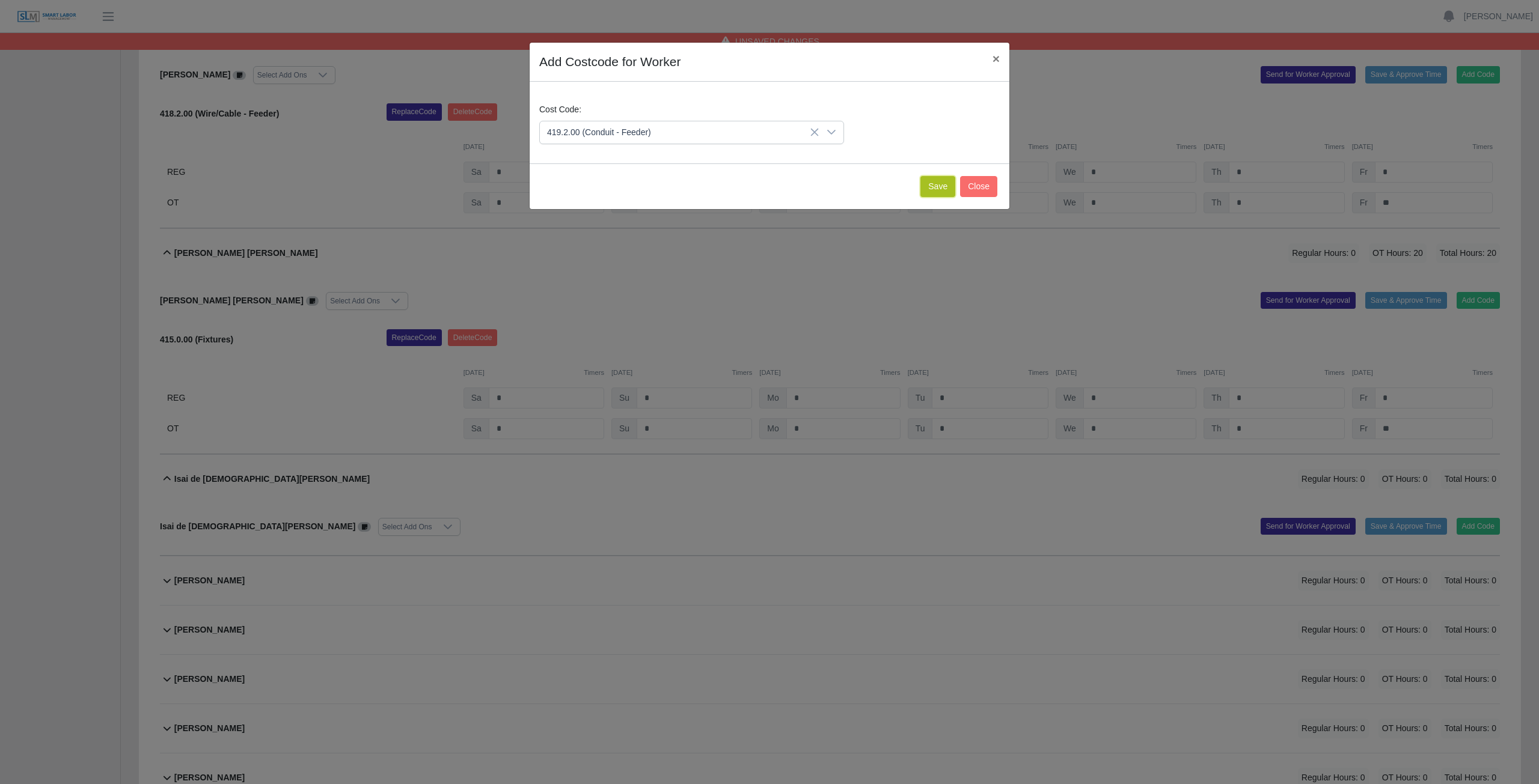
click at [760, 197] on button "Save" at bounding box center [938, 186] width 34 height 21
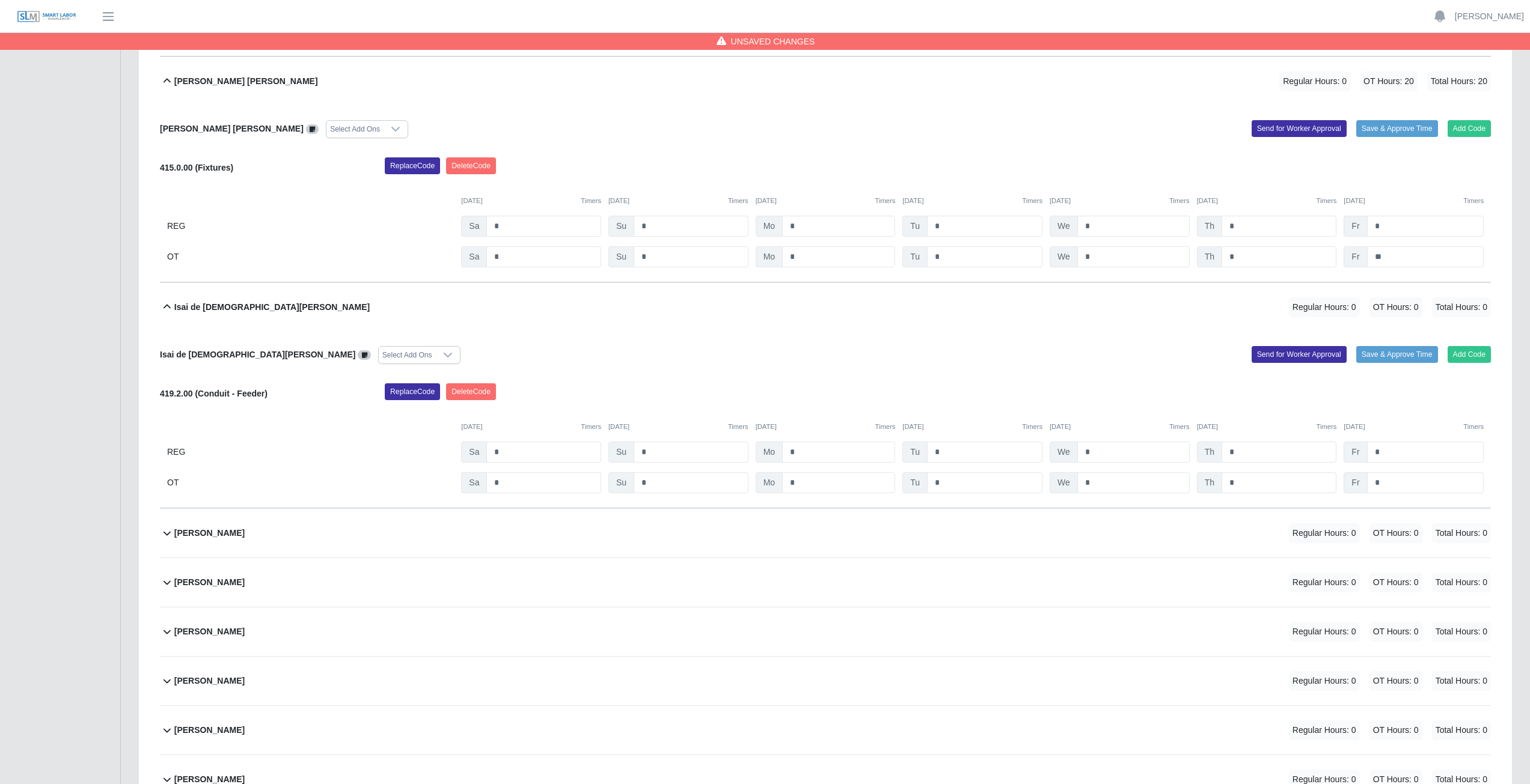
scroll to position [5890, 0]
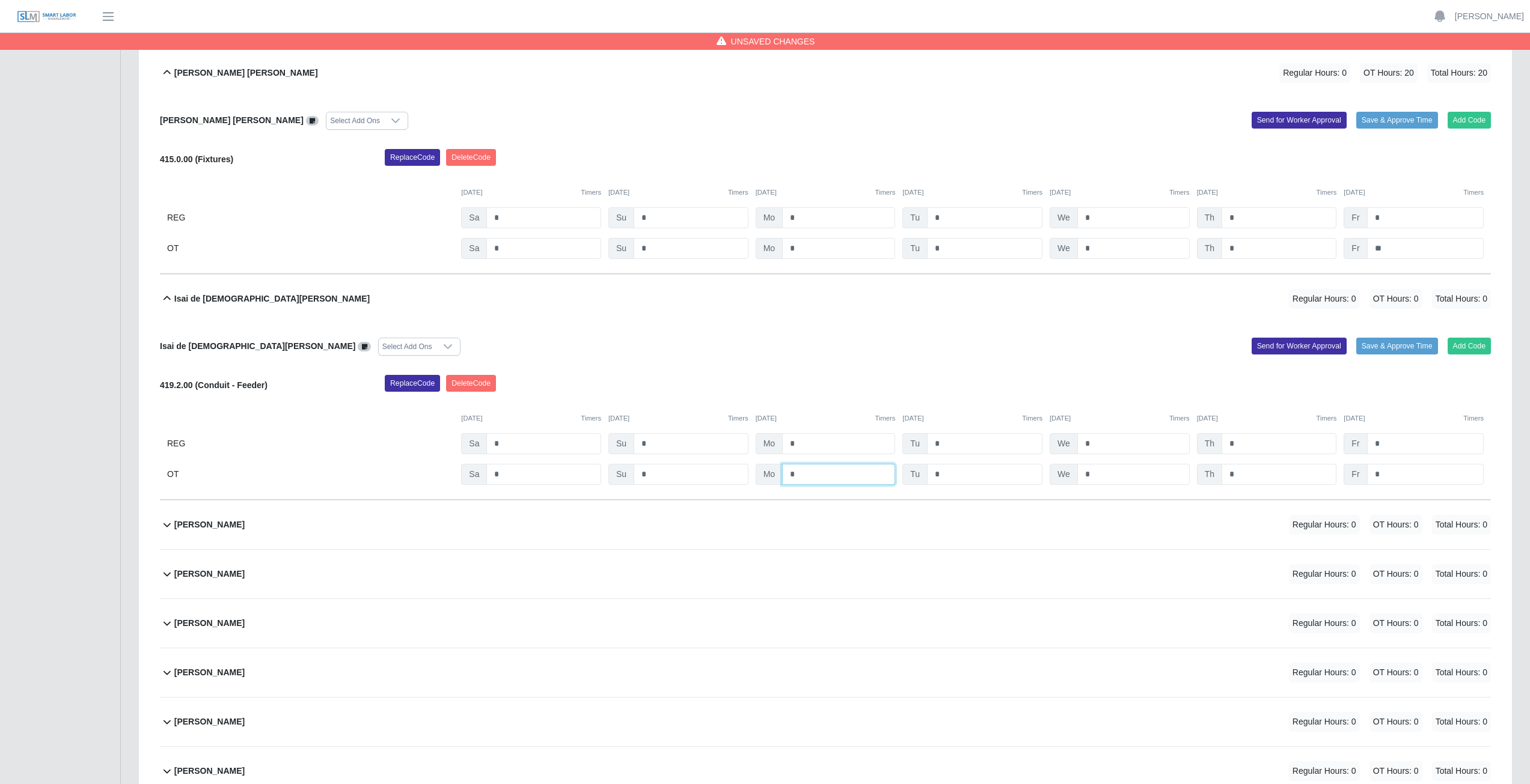
click at [760, 351] on input "*" at bounding box center [838, 474] width 113 height 21
type input "***"
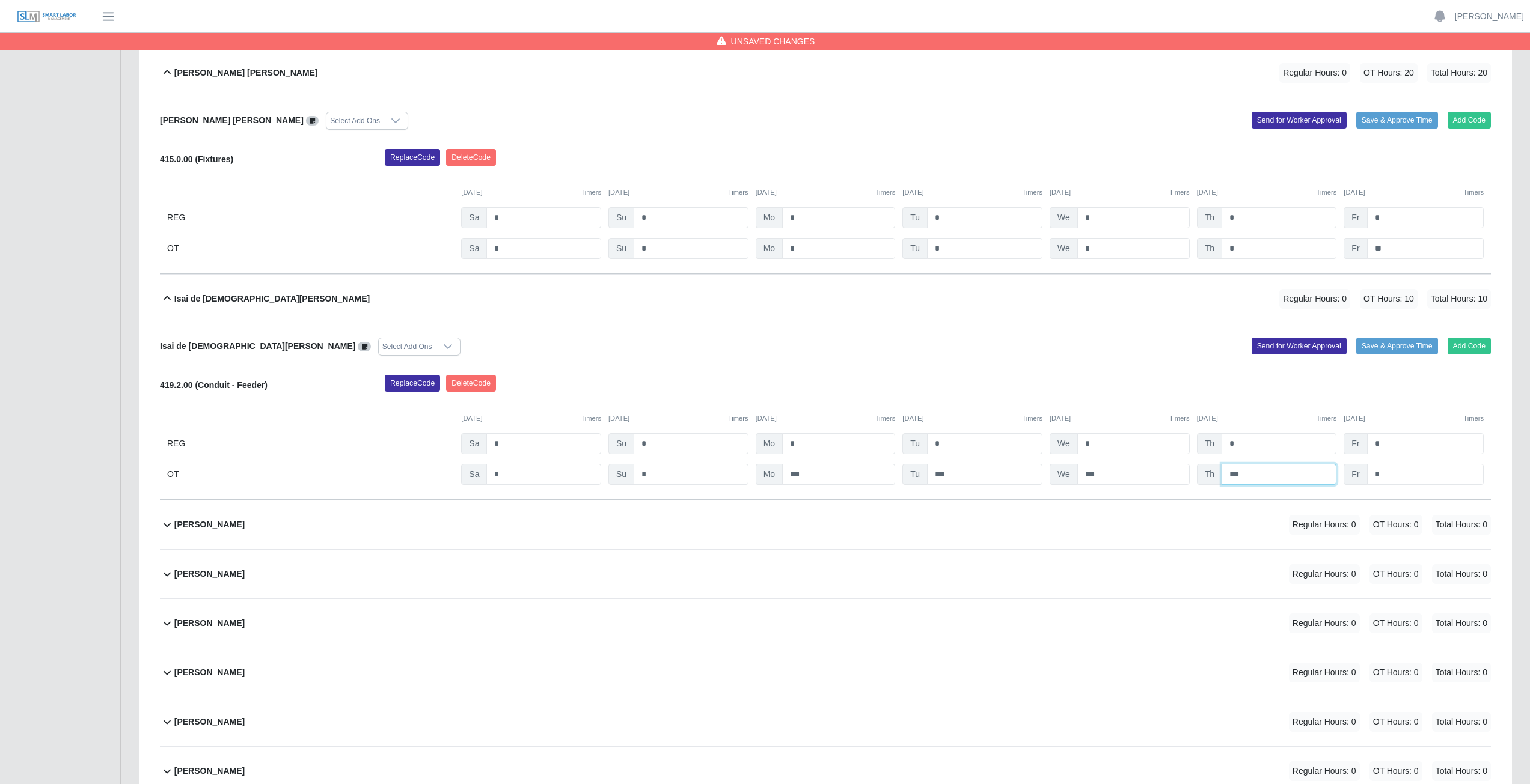
type input "***"
click at [760, 344] on div "Add Code Save & Approve Time Send for Worker Approval" at bounding box center [1162, 347] width 674 height 18
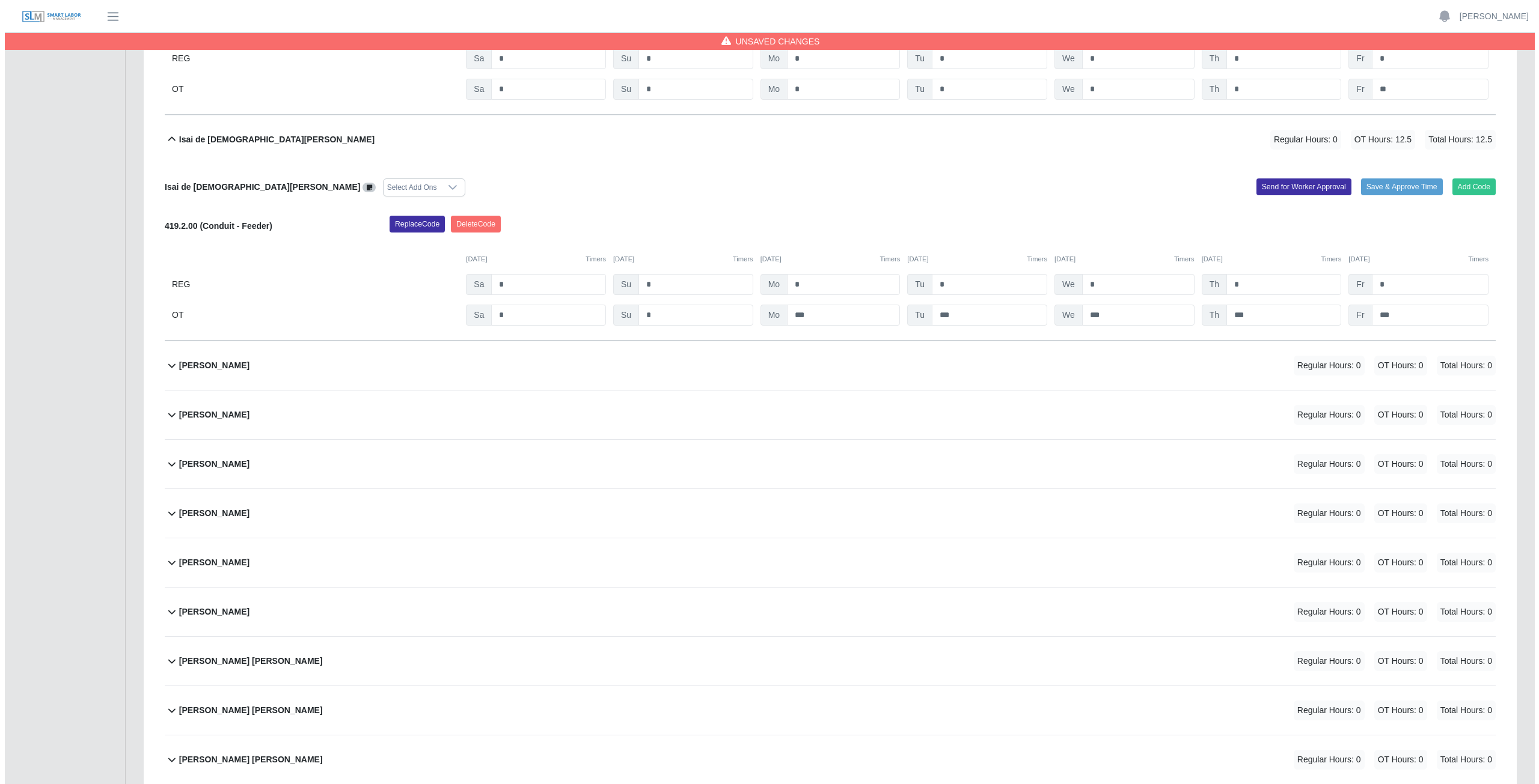
scroll to position [6070, 0]
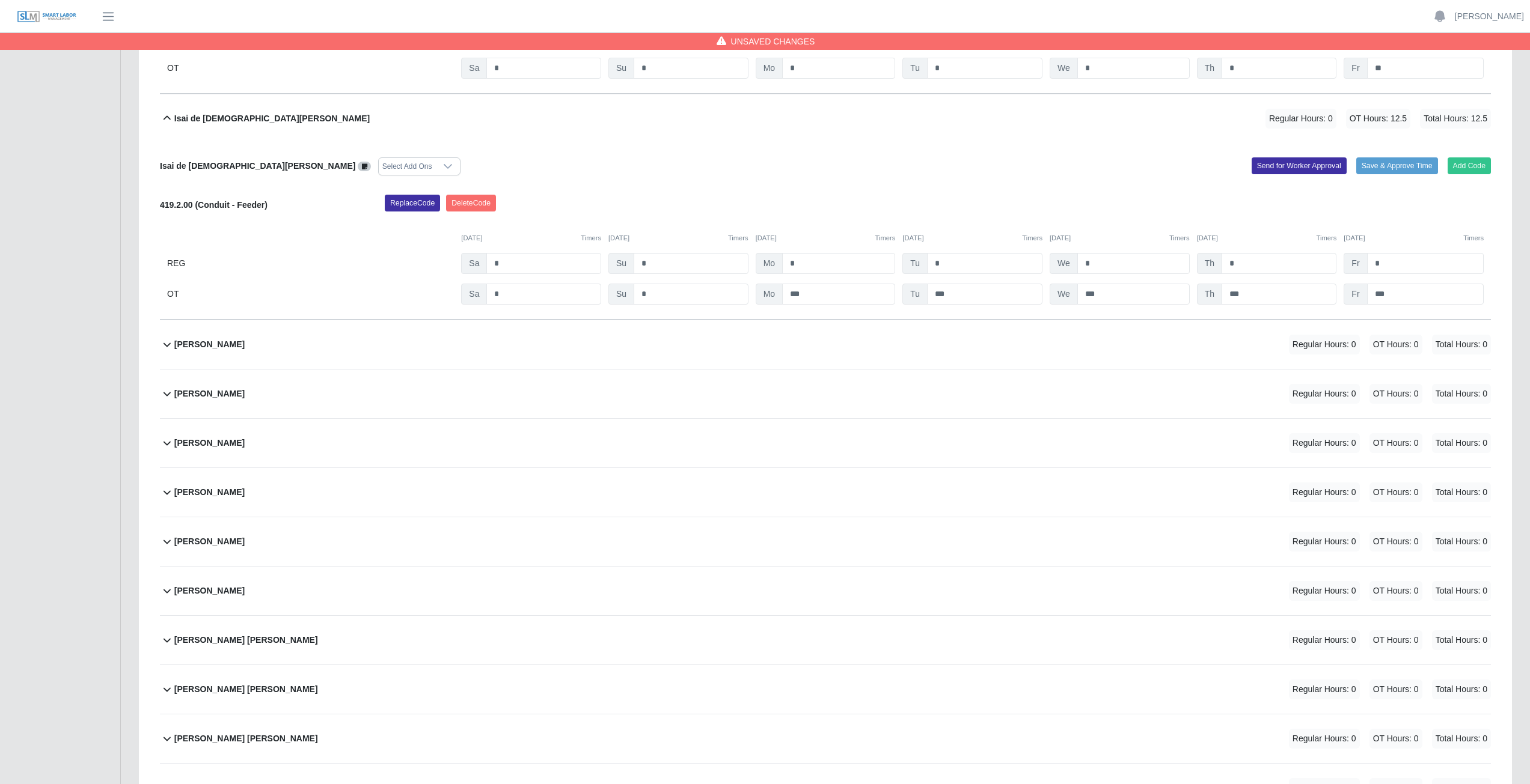
click at [364, 345] on div "Isaias Sanchez Regular Hours: 0 OT Hours: 0 Total Hours: 0" at bounding box center [832, 344] width 1316 height 49
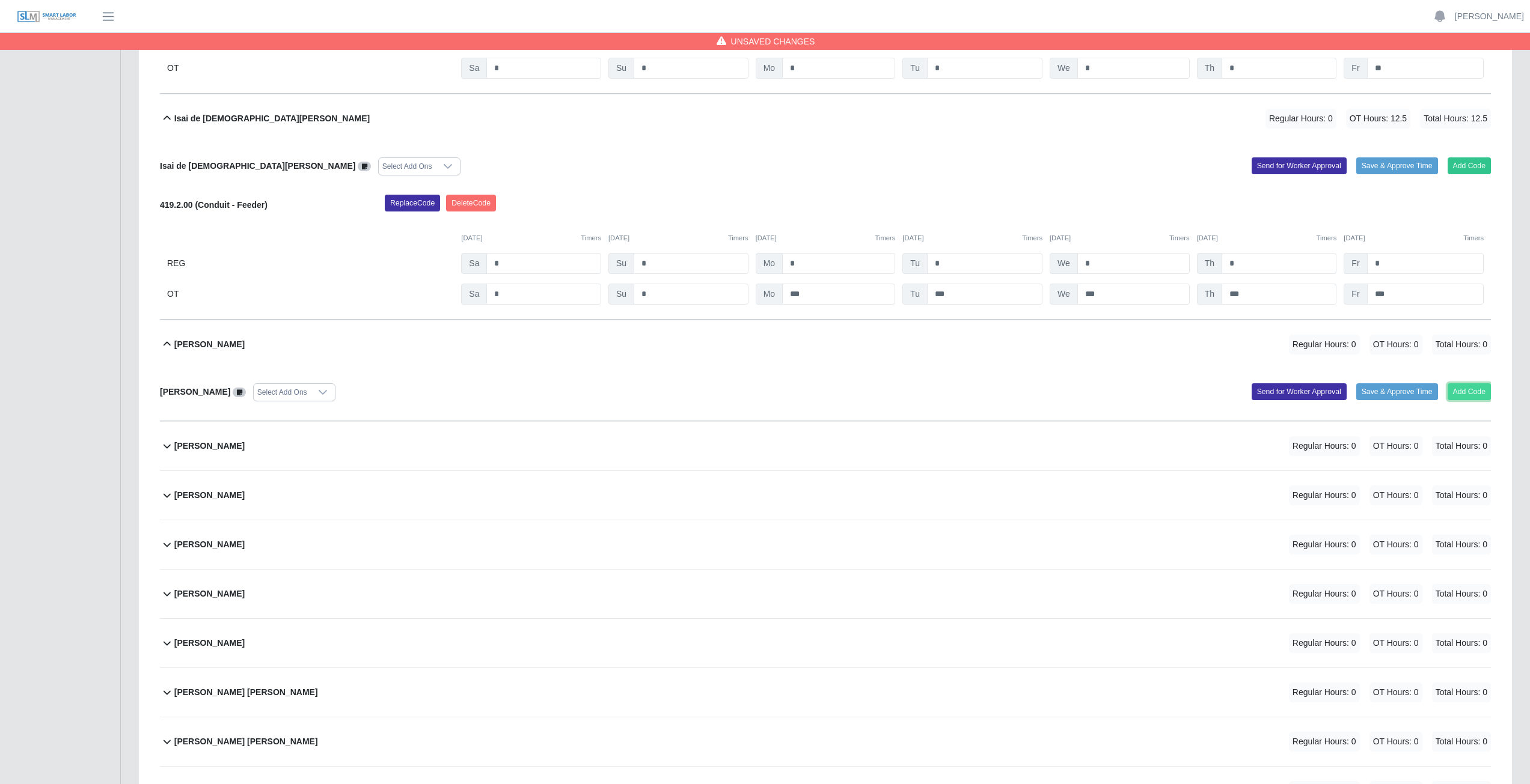
click at [760, 351] on button "Add Code" at bounding box center [1469, 392] width 44 height 17
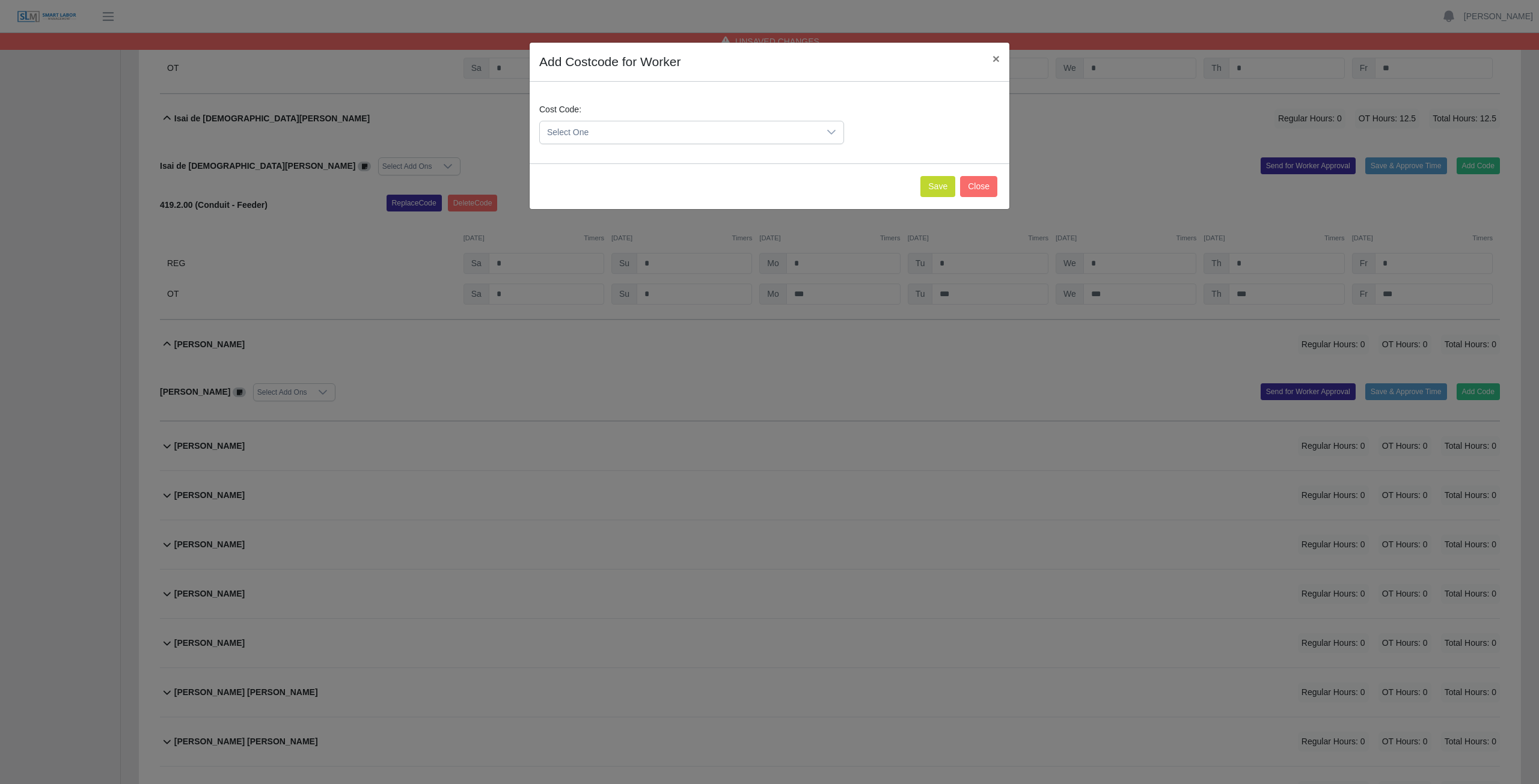
click at [760, 135] on span "Select One" at bounding box center [679, 132] width 279 height 23
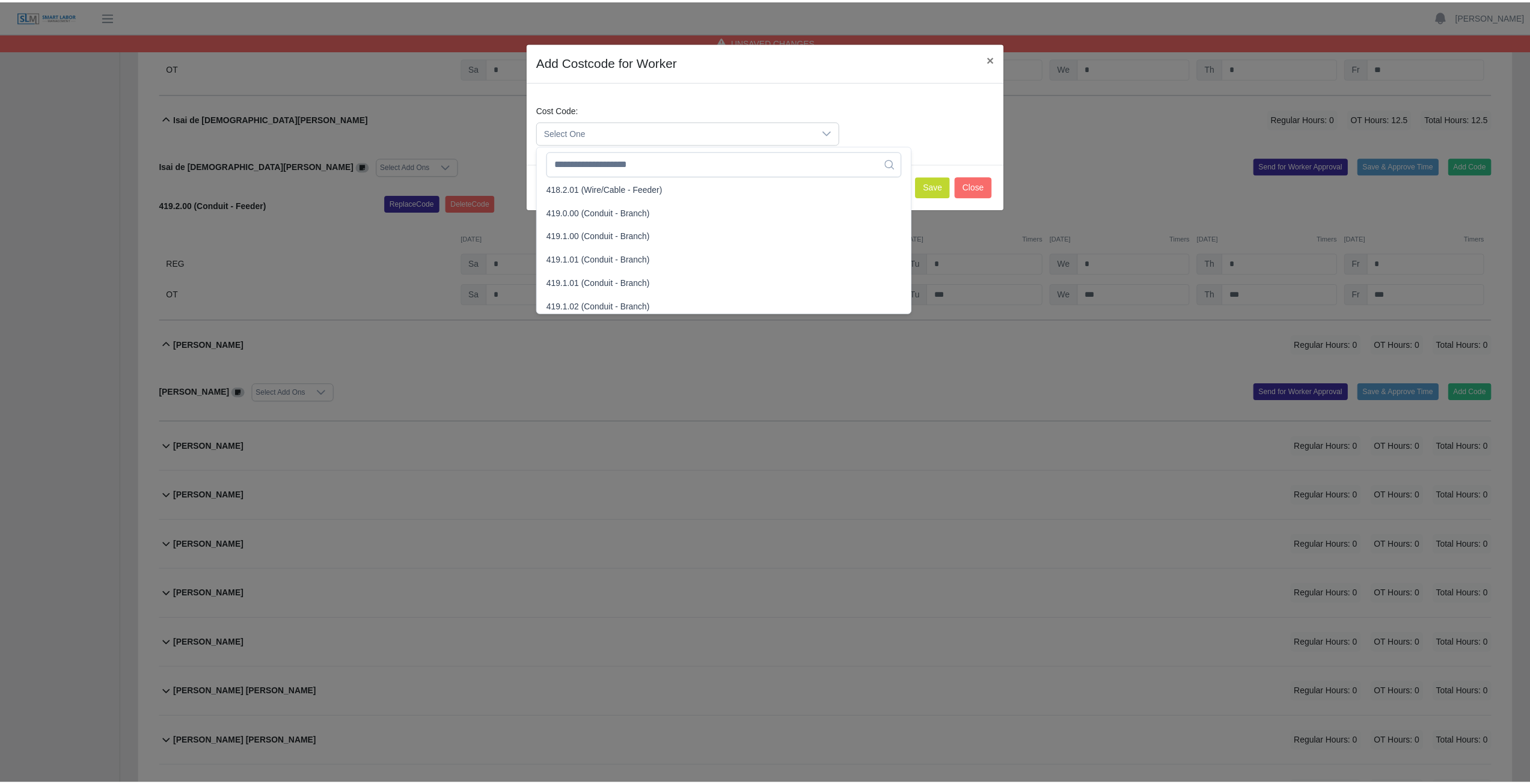
scroll to position [661, 0]
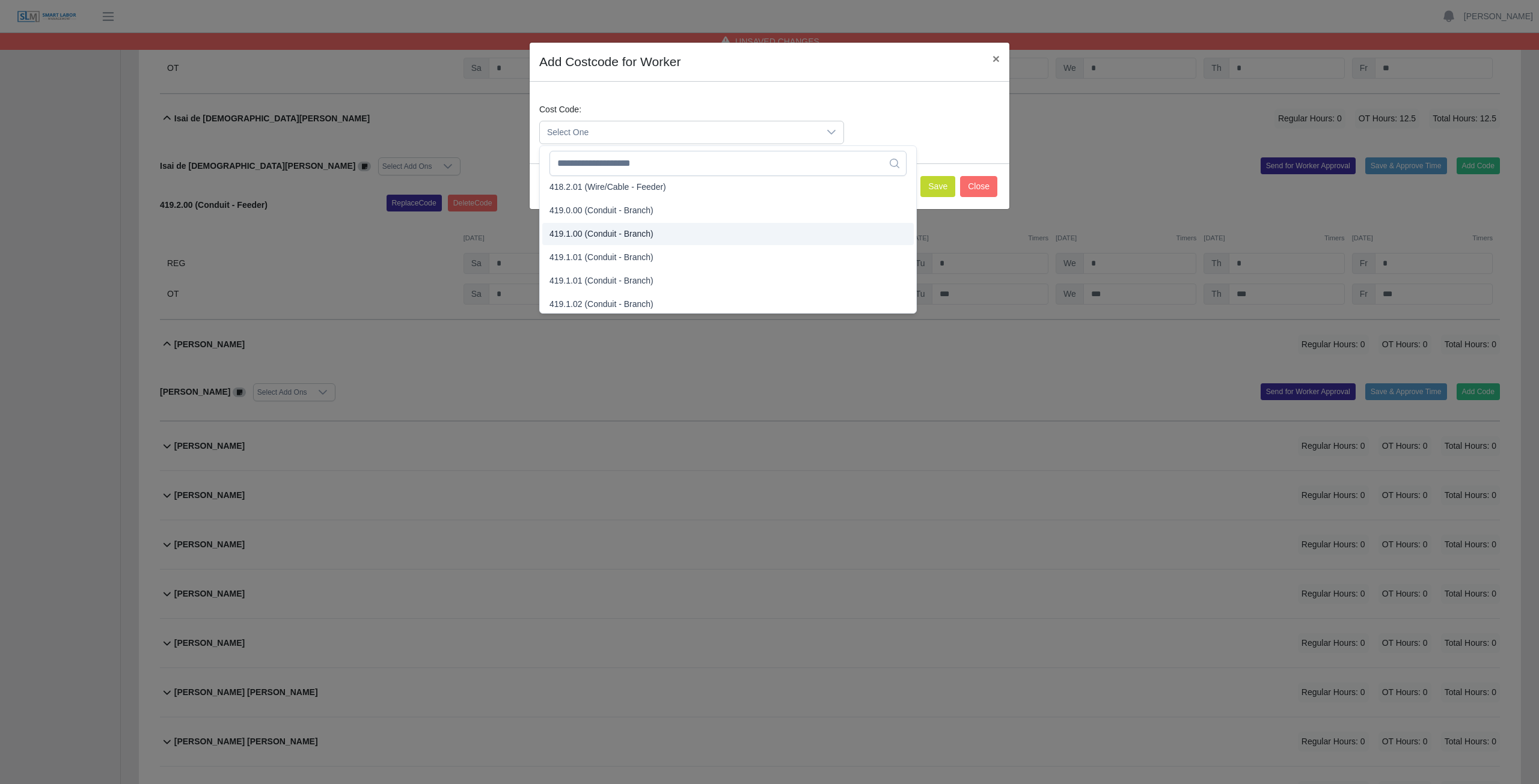
click at [600, 235] on span "419.1.00 (Conduit - Branch)" at bounding box center [601, 234] width 104 height 13
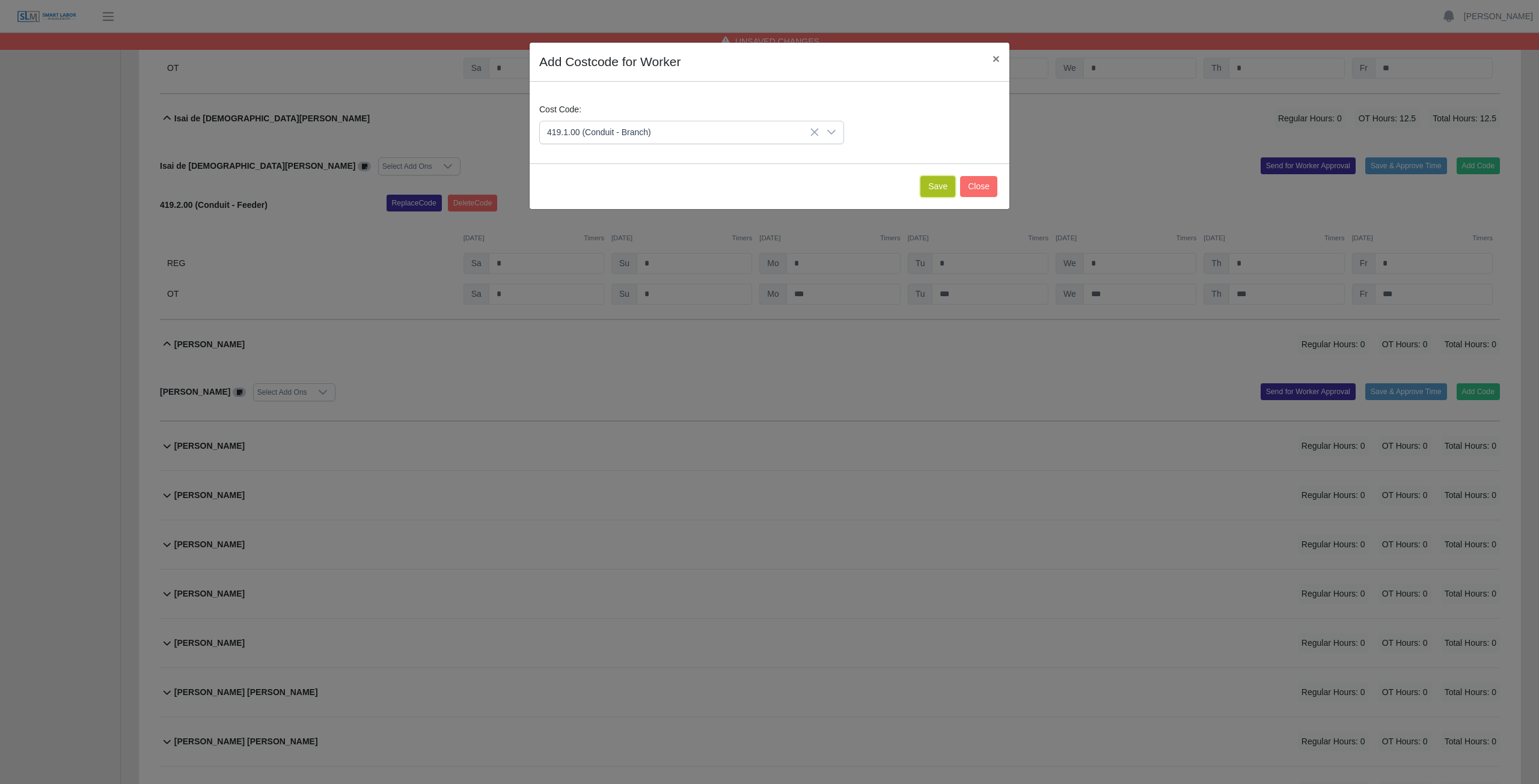
click at [760, 187] on button "Save" at bounding box center [938, 186] width 34 height 21
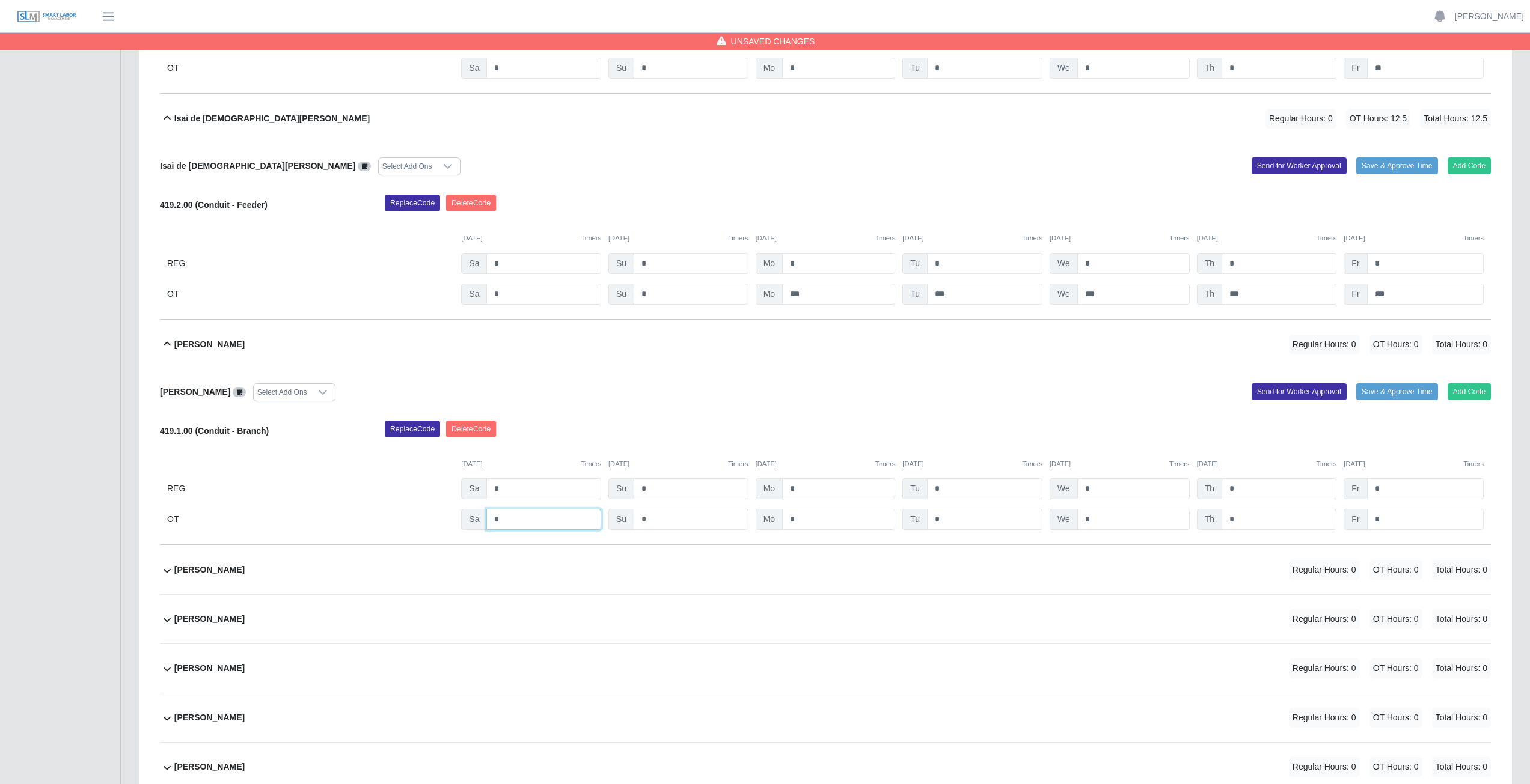
click at [507, 351] on input "*" at bounding box center [543, 519] width 115 height 21
type input "*"
drag, startPoint x: 816, startPoint y: 522, endPoint x: 832, endPoint y: 519, distance: 16.3
click at [760, 351] on input "*" at bounding box center [838, 519] width 113 height 21
type input "*"
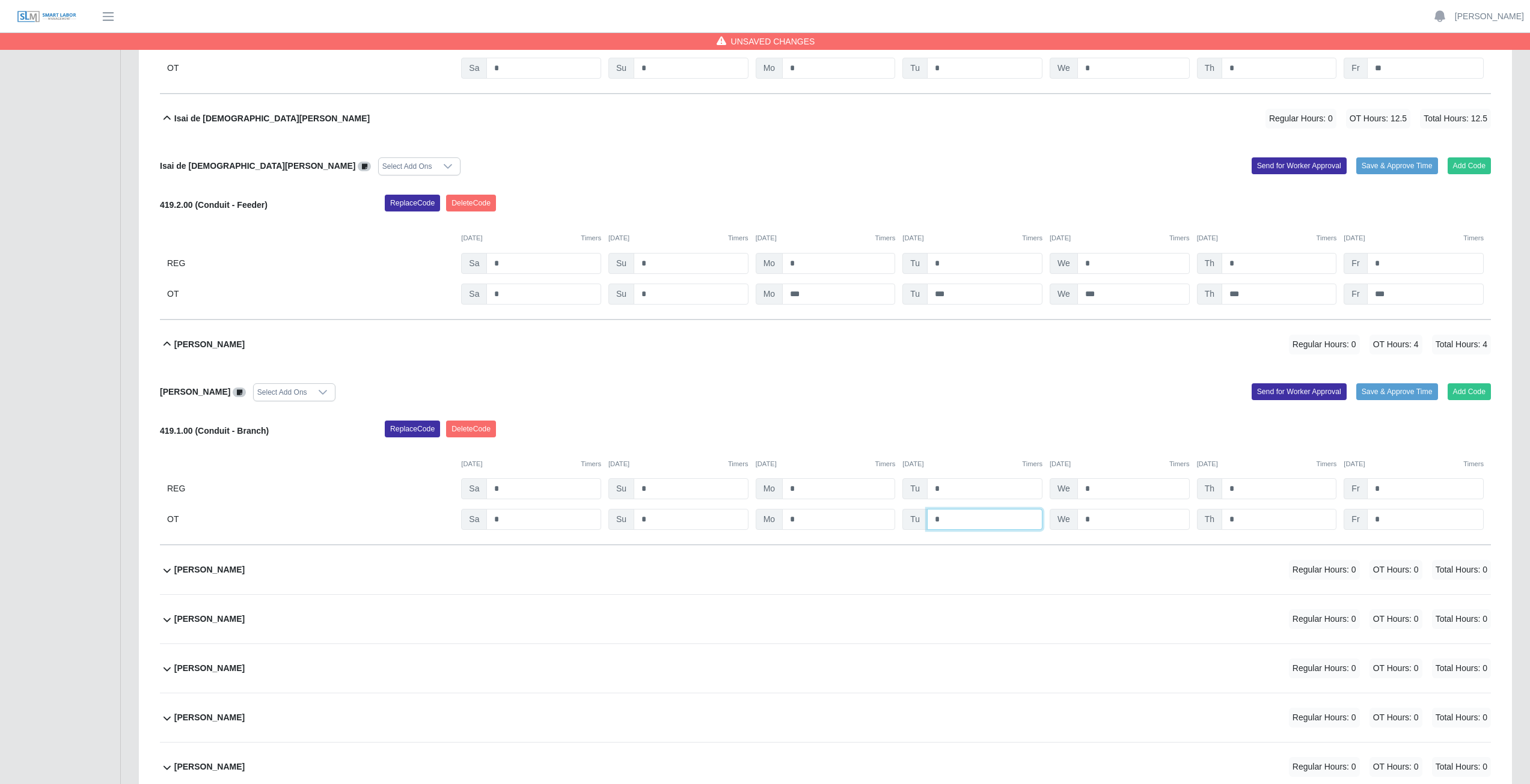
drag, startPoint x: 975, startPoint y: 518, endPoint x: 1010, endPoint y: 518, distance: 35.0
click at [760, 351] on input "*" at bounding box center [983, 519] width 115 height 21
type input "*"
click at [760, 351] on input "*" at bounding box center [1133, 519] width 112 height 21
type input "*"
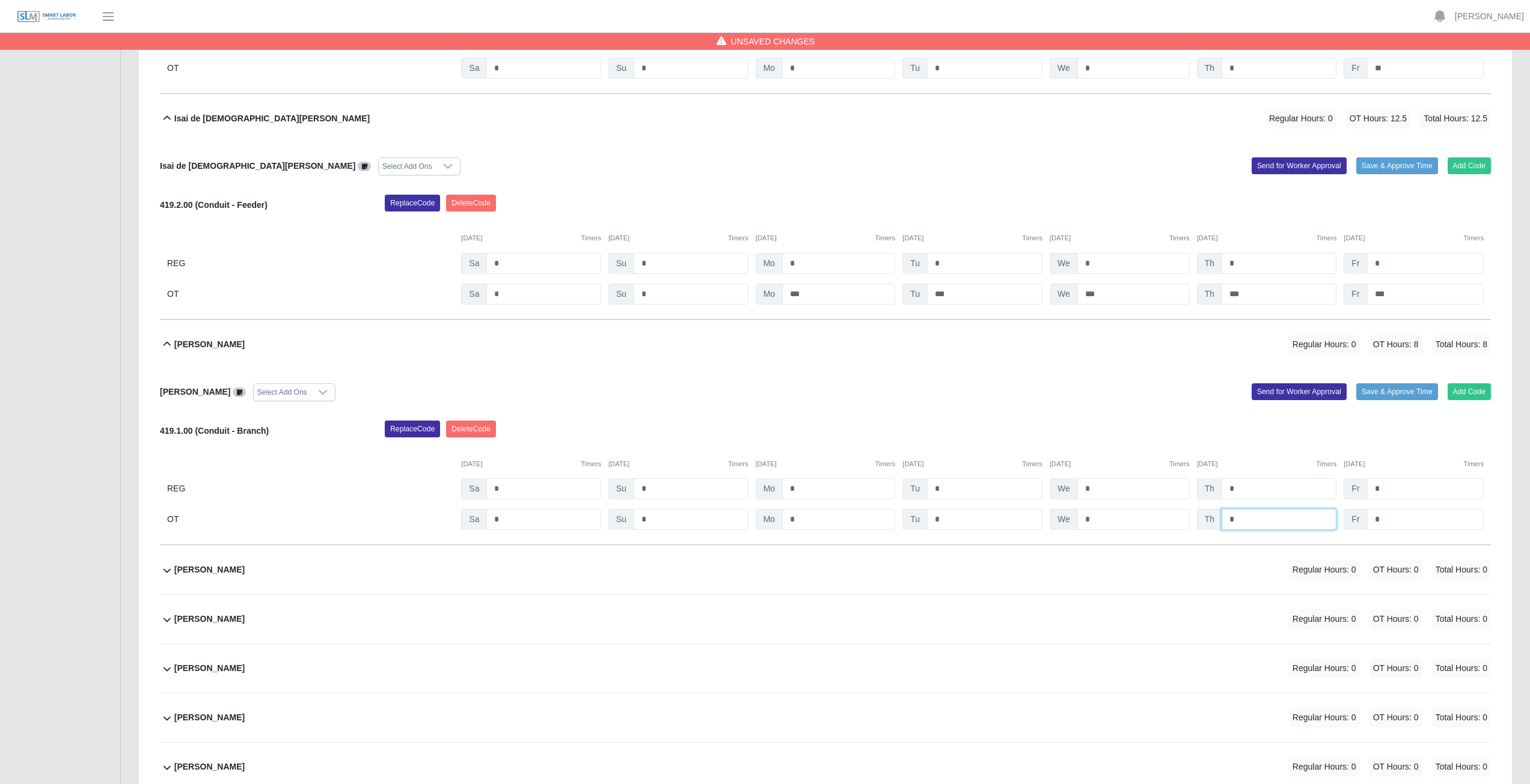
click at [760, 351] on input "*" at bounding box center [1278, 519] width 115 height 21
type input "*"
click at [760, 351] on input "*" at bounding box center [1425, 519] width 117 height 21
type input "**"
click at [760, 351] on div "Add Code Save & Approve Time Send for Worker Approval" at bounding box center [1162, 392] width 674 height 18
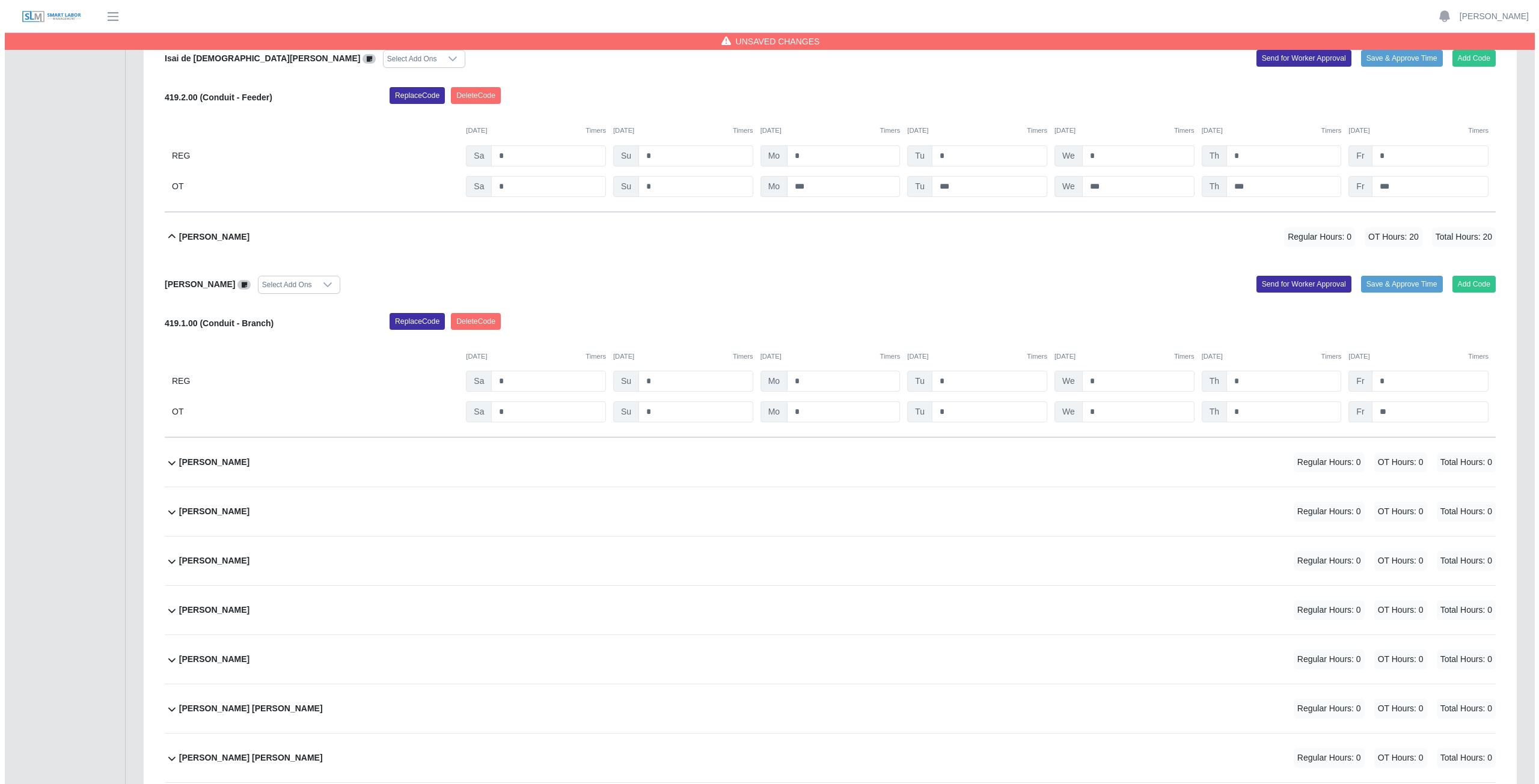
scroll to position [6190, 0]
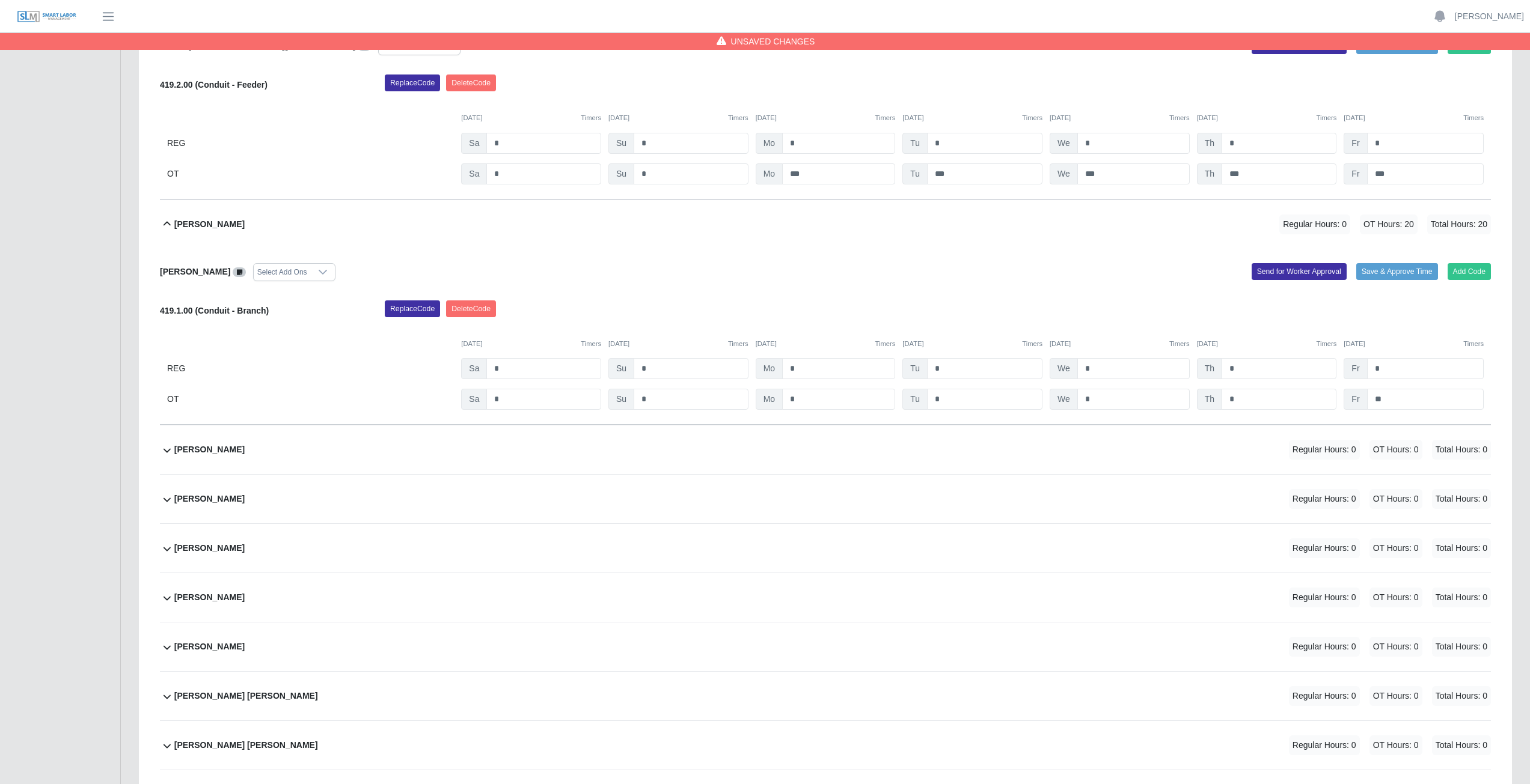
drag, startPoint x: 488, startPoint y: 458, endPoint x: 512, endPoint y: 461, distance: 24.2
click at [489, 351] on div "Ivan Villareal Regular Hours: 0 OT Hours: 0 Total Hours: 0" at bounding box center [832, 450] width 1316 height 49
click at [760, 351] on button "Add Code" at bounding box center [1469, 497] width 44 height 17
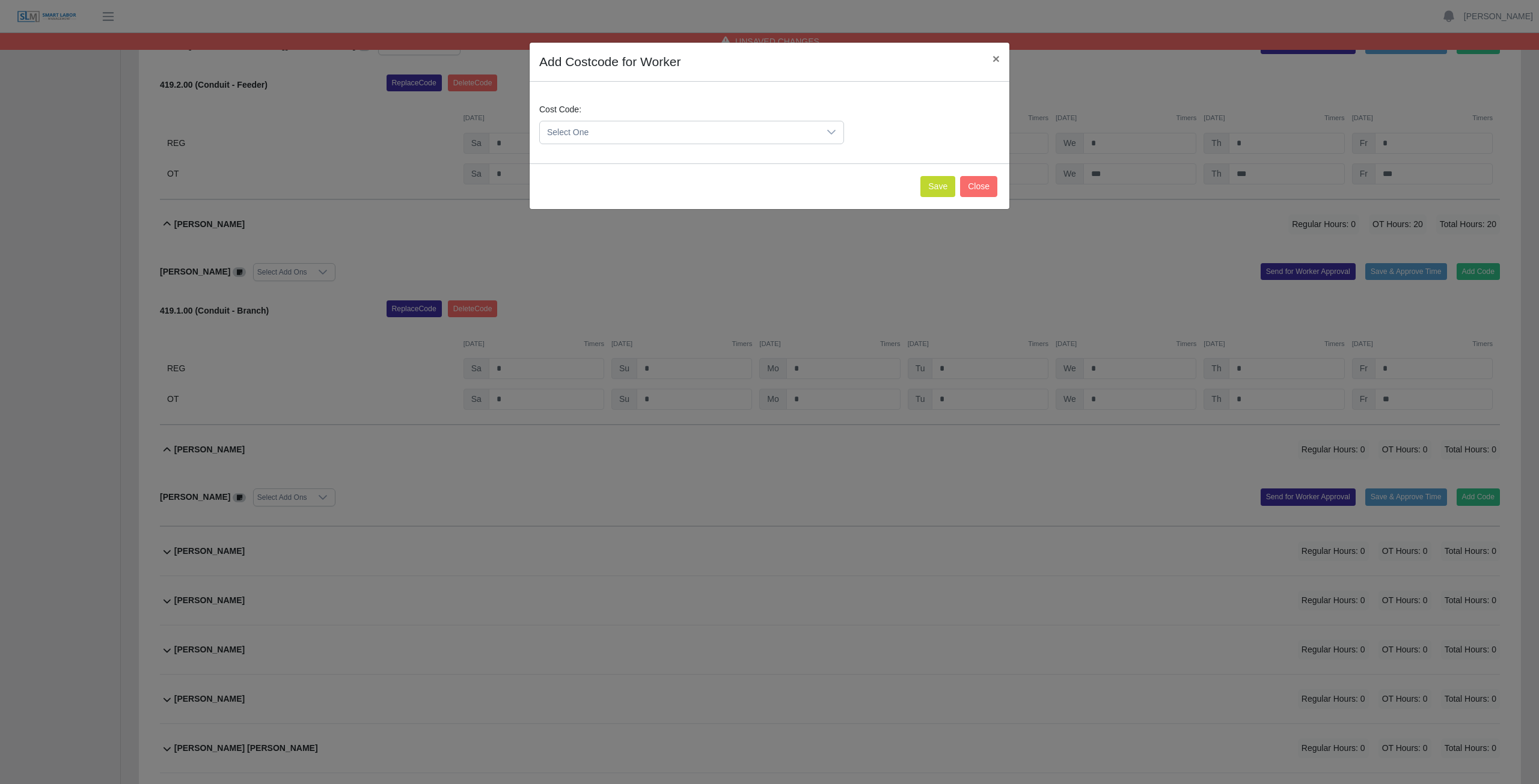
click at [754, 131] on span "Select One" at bounding box center [679, 132] width 279 height 23
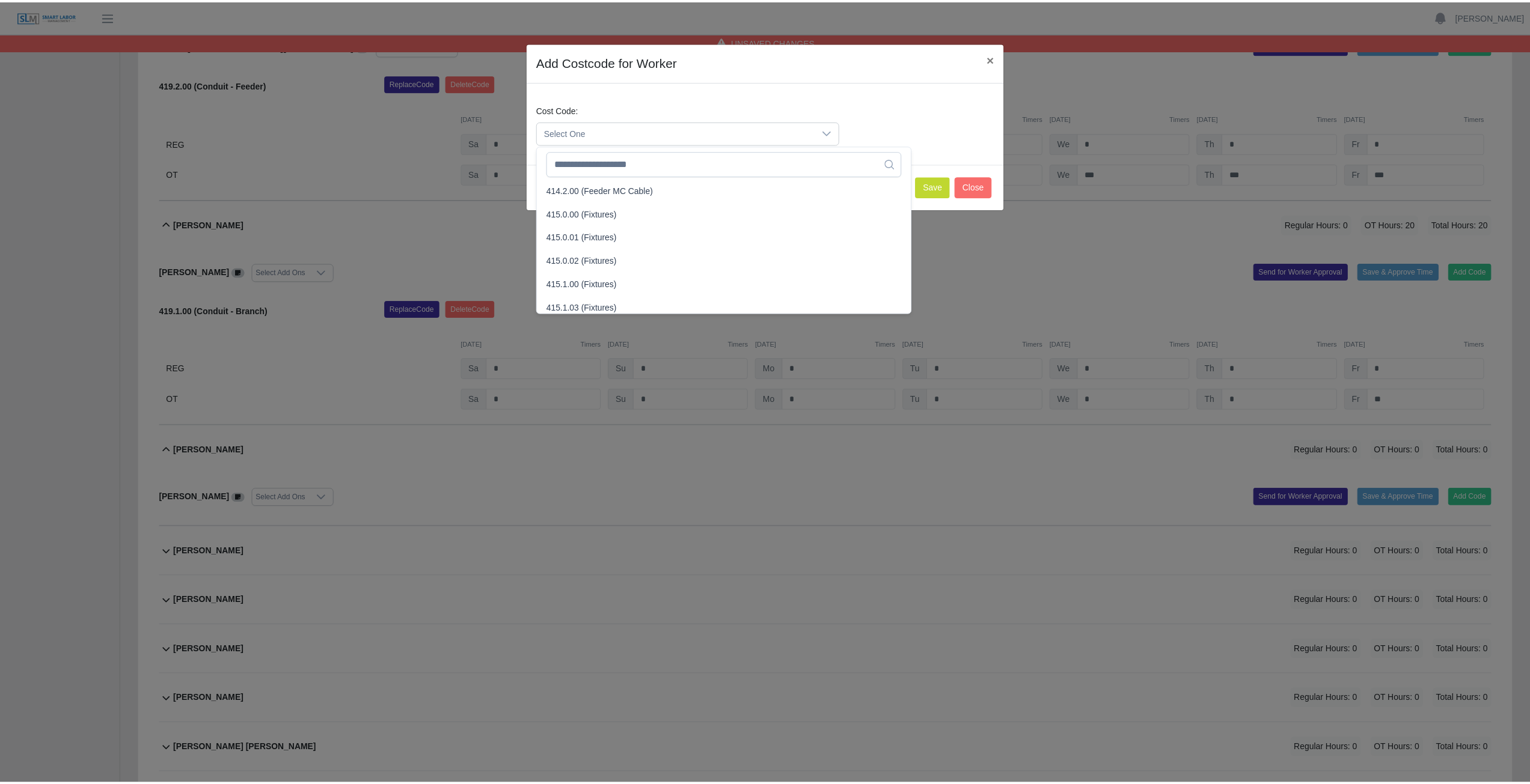
scroll to position [307, 0]
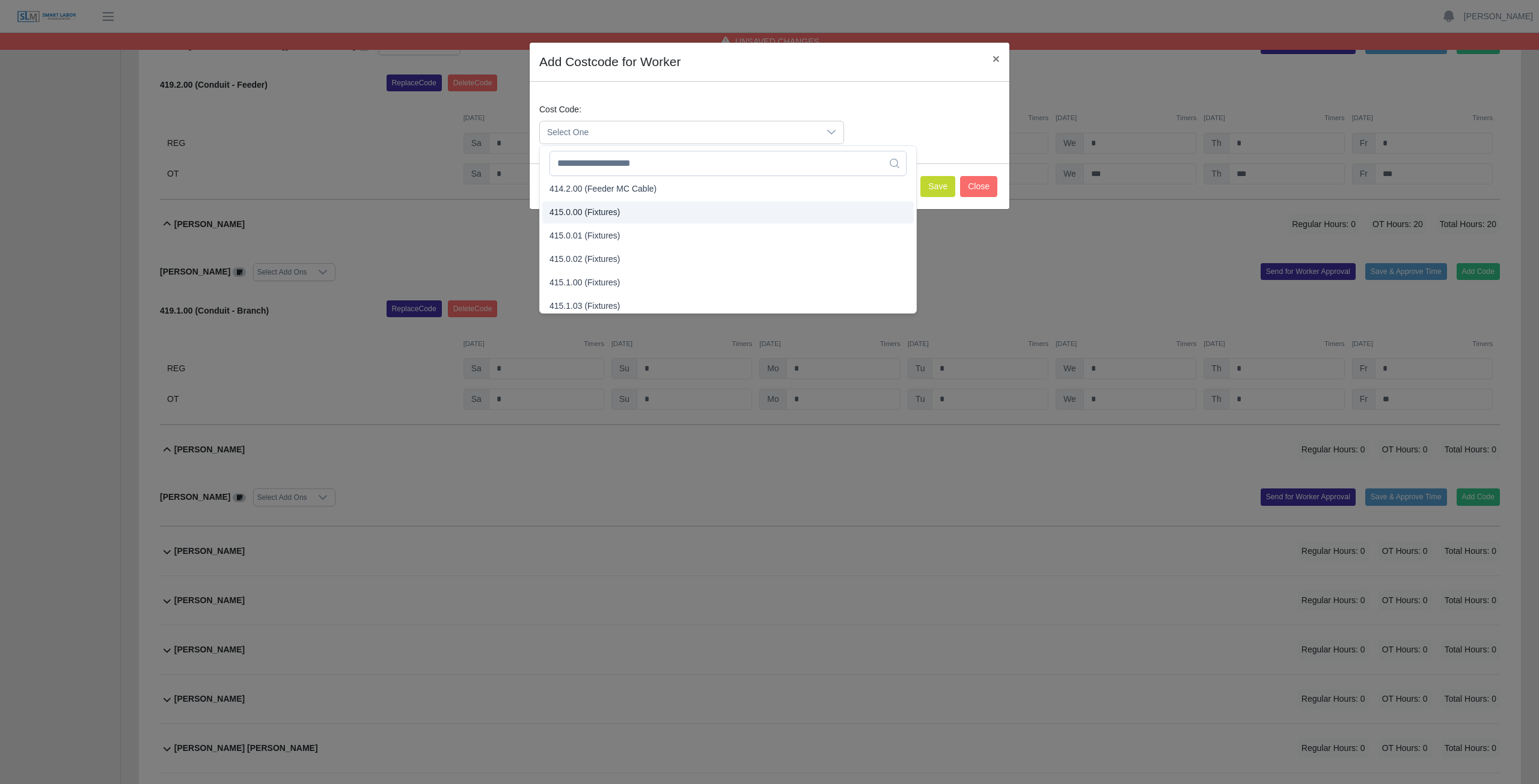
click at [606, 215] on span "415.0.00 (Fixtures)" at bounding box center [585, 212] width 71 height 13
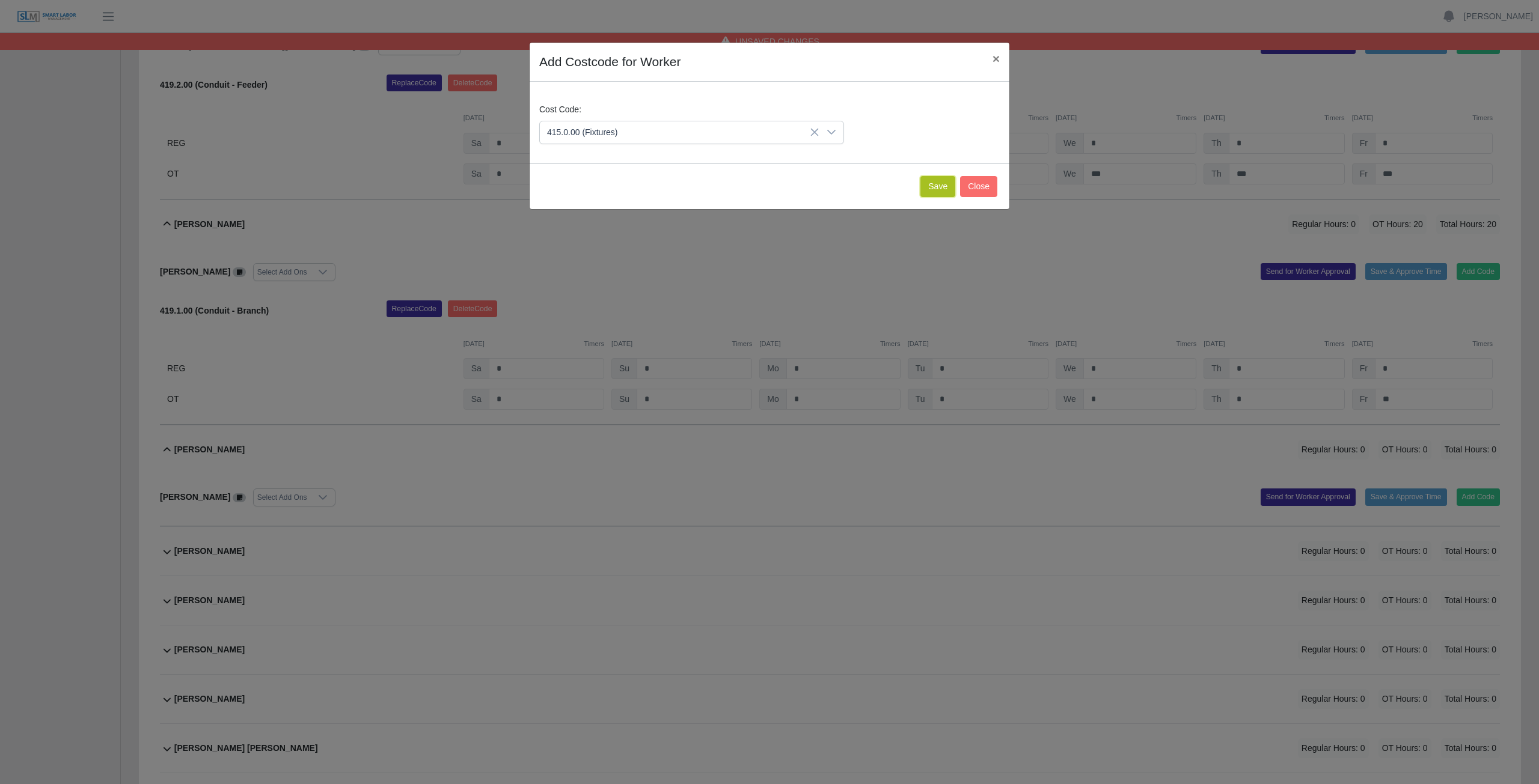
click at [760, 189] on button "Save" at bounding box center [938, 186] width 34 height 21
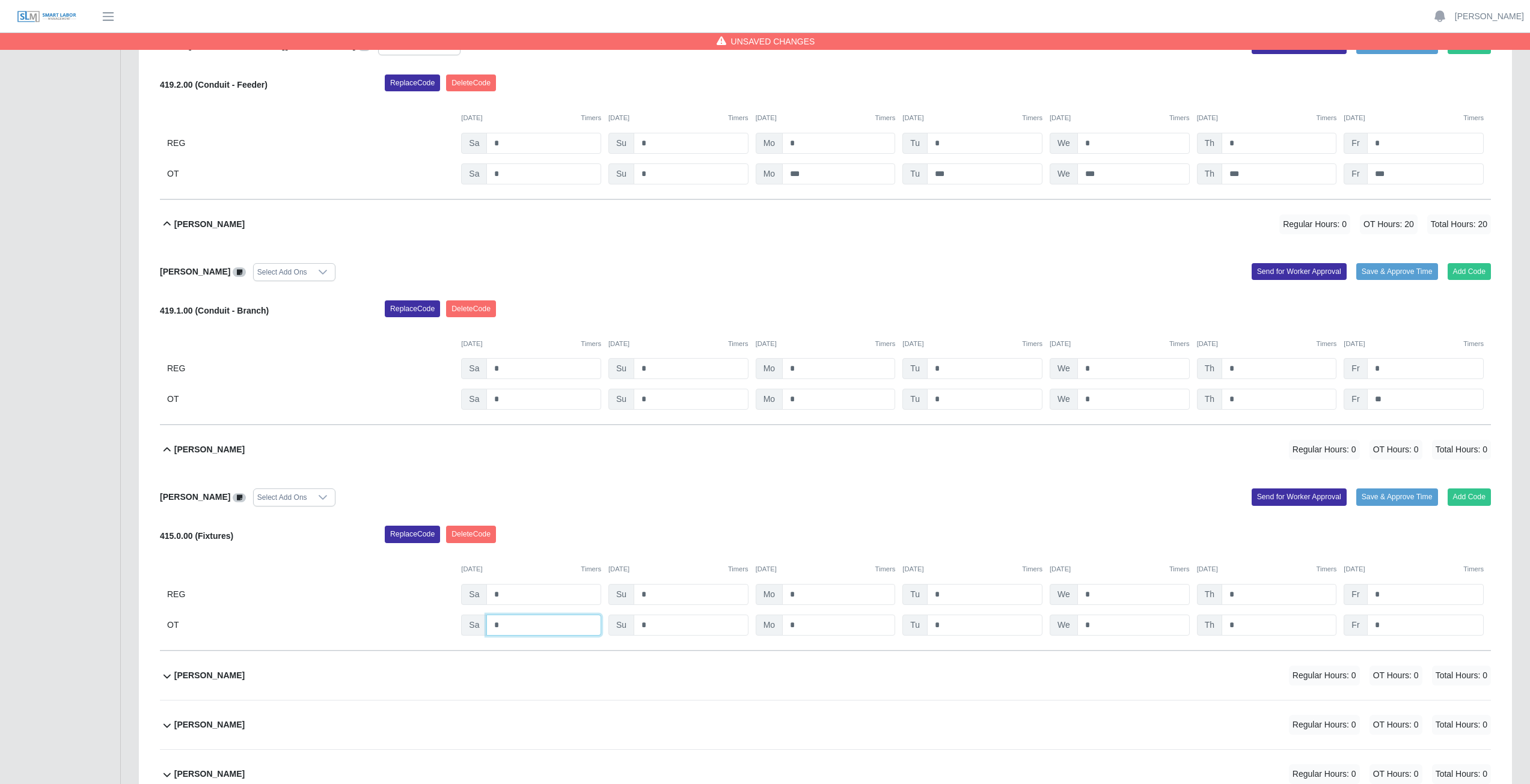
click at [514, 351] on input "*" at bounding box center [543, 624] width 115 height 21
type input "*"
drag, startPoint x: 809, startPoint y: 624, endPoint x: 827, endPoint y: 628, distance: 18.4
click at [760, 351] on input "*" at bounding box center [838, 624] width 113 height 21
type input "*"
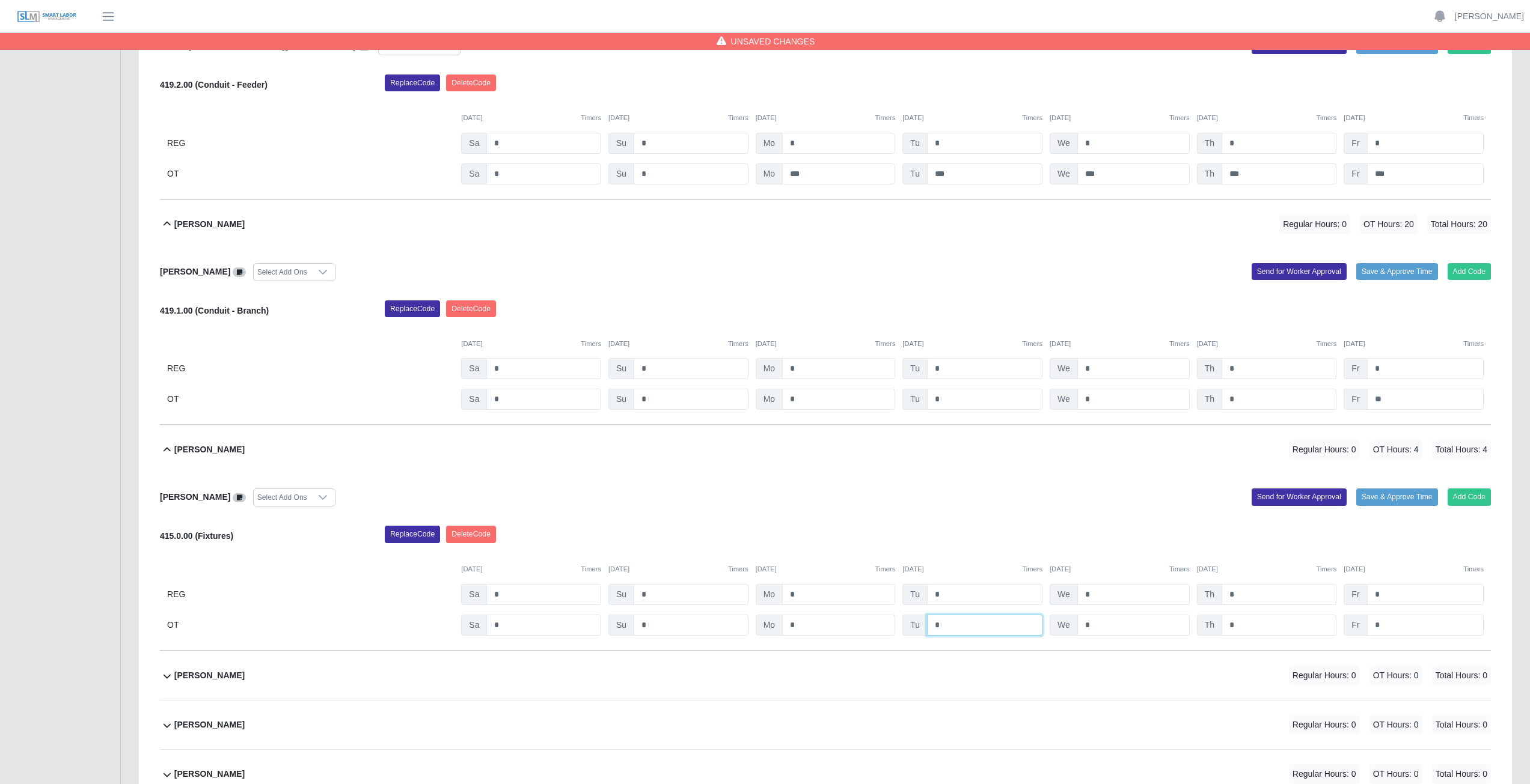
click at [760, 351] on input "*" at bounding box center [983, 624] width 115 height 21
type input "*"
drag, startPoint x: 1109, startPoint y: 629, endPoint x: 1120, endPoint y: 627, distance: 11.2
click at [760, 351] on input "*" at bounding box center [1133, 624] width 112 height 21
type input "*"
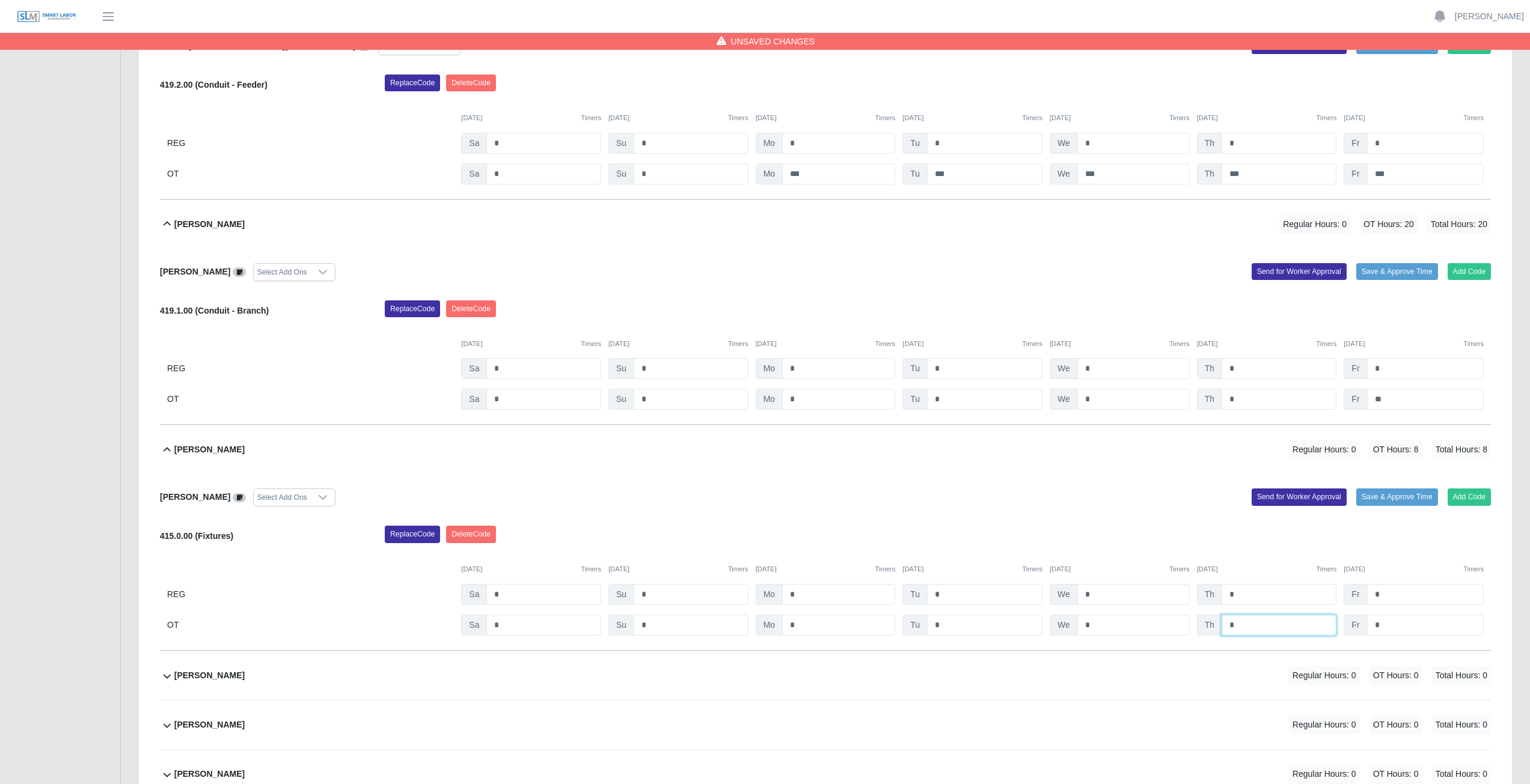
click at [760, 351] on input "*" at bounding box center [1278, 624] width 115 height 21
type input "*"
click at [760, 351] on input "*" at bounding box center [1425, 624] width 117 height 21
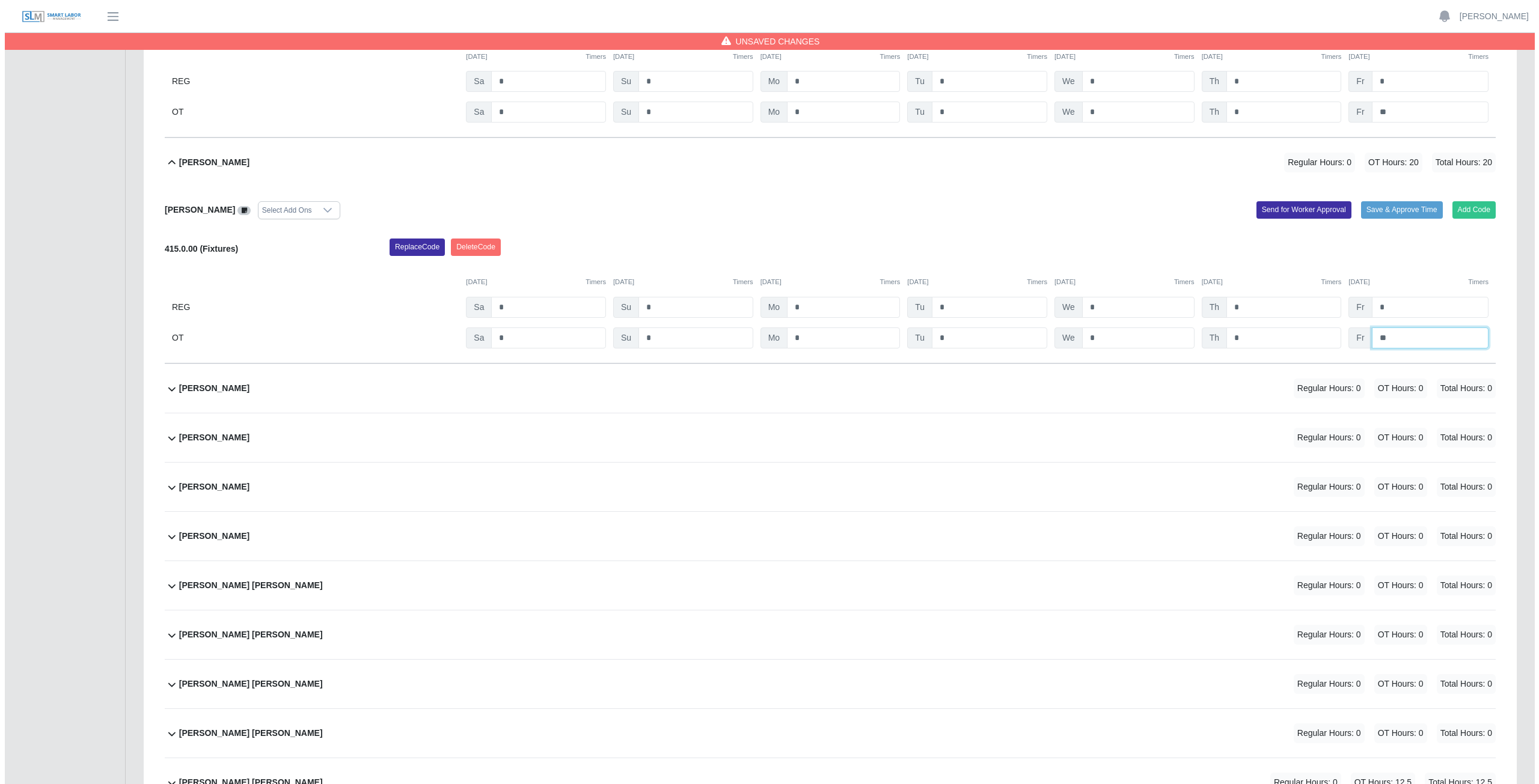
scroll to position [6490, 0]
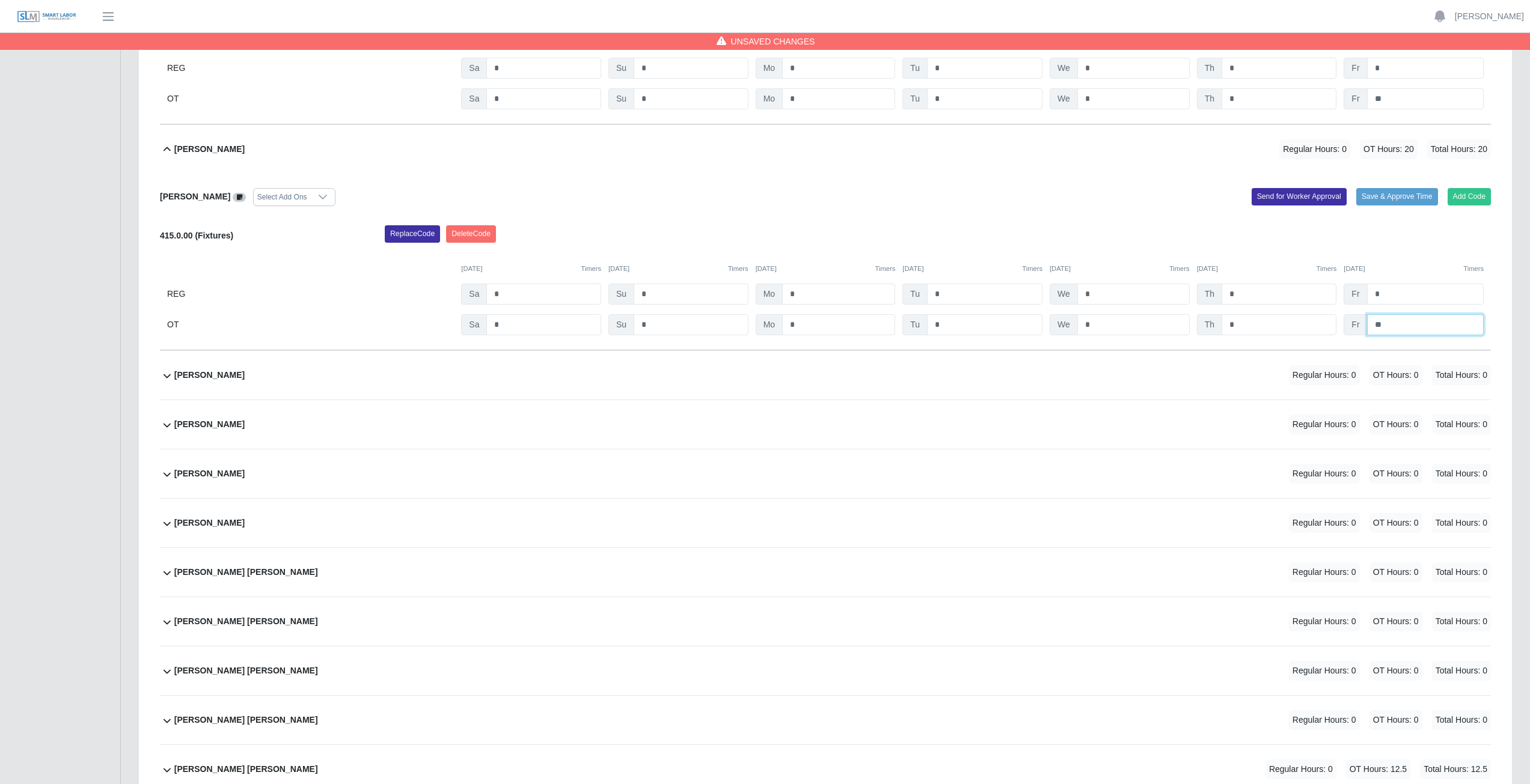
type input "**"
drag, startPoint x: 1012, startPoint y: 384, endPoint x: 1093, endPoint y: 384, distance: 81.0
click at [760, 351] on div "Jamarious Jackson Regular Hours: 0 OT Hours: 0 Total Hours: 0" at bounding box center [832, 375] width 1316 height 49
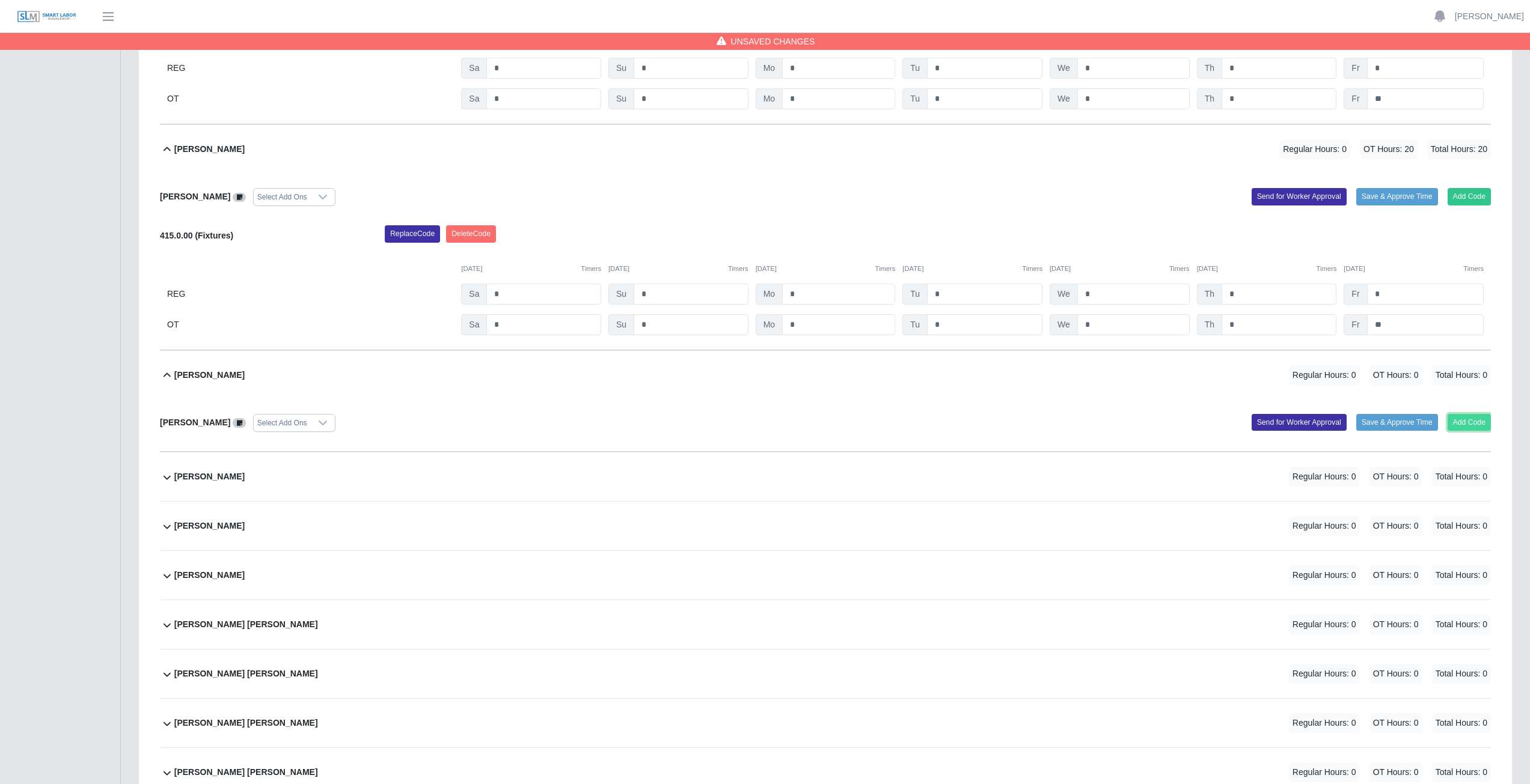
click at [760, 351] on button "Add Code" at bounding box center [1469, 422] width 44 height 17
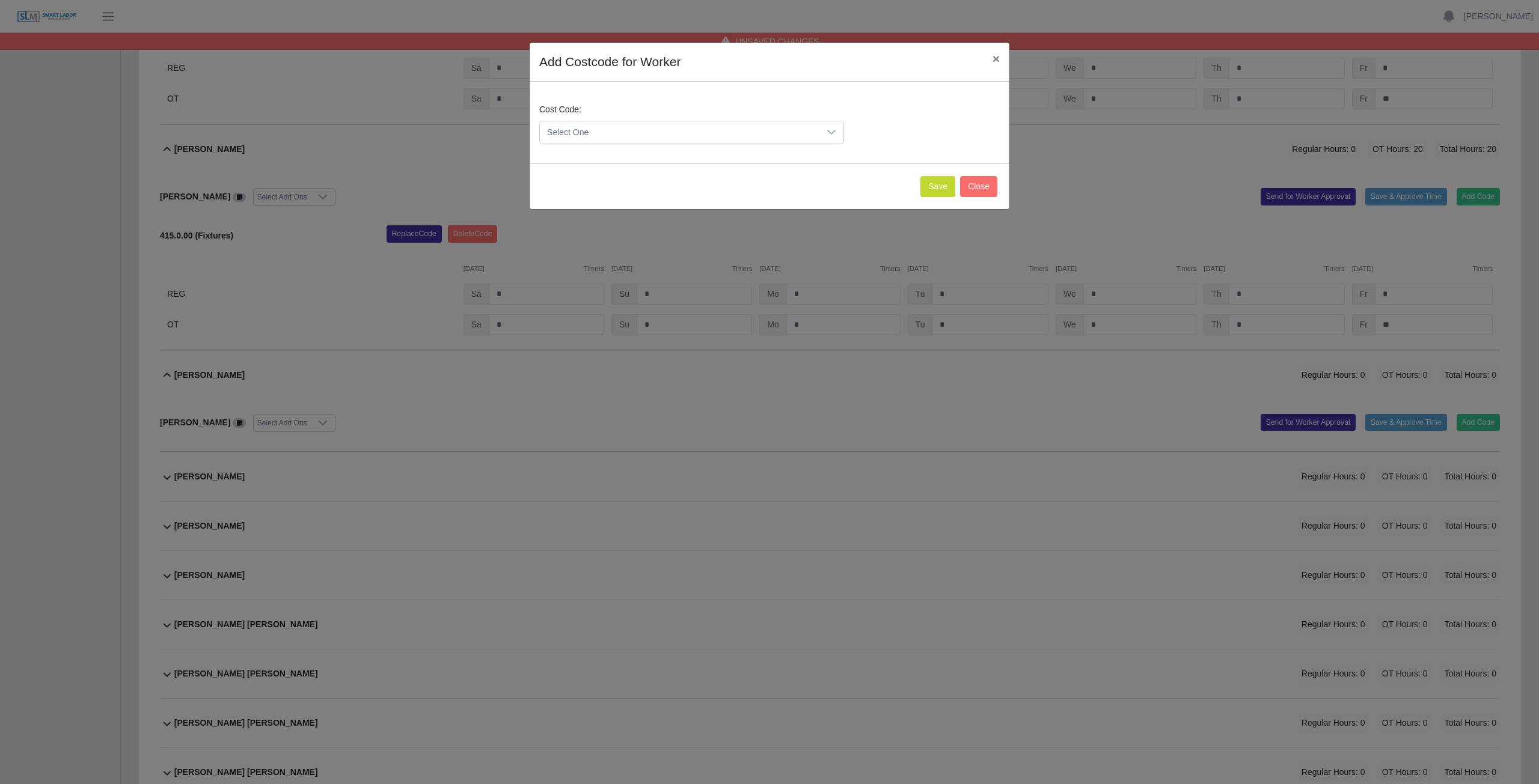
drag, startPoint x: 824, startPoint y: 124, endPoint x: 826, endPoint y: 131, distance: 7.3
click at [760, 131] on div at bounding box center [832, 132] width 24 height 23
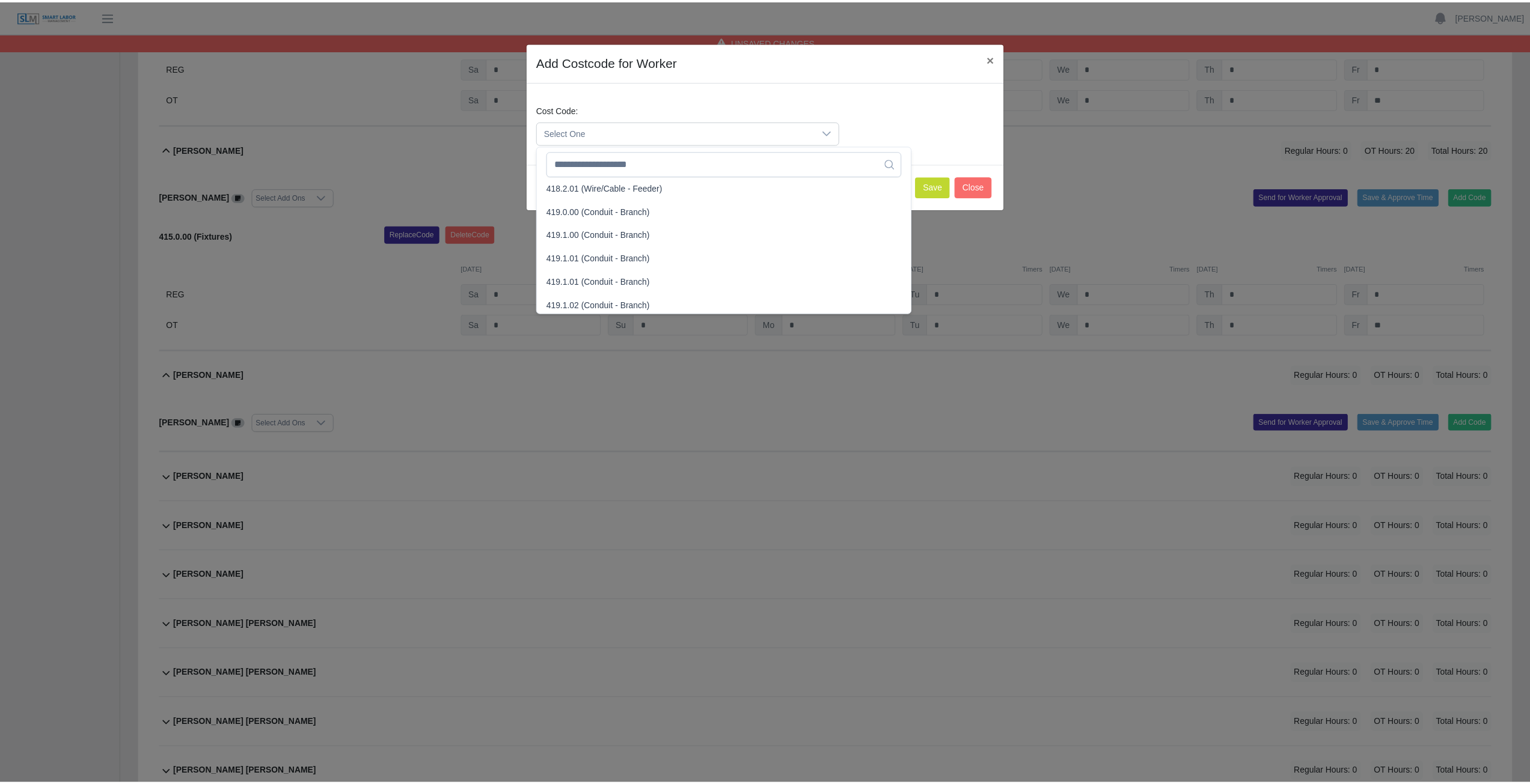
scroll to position [661, 0]
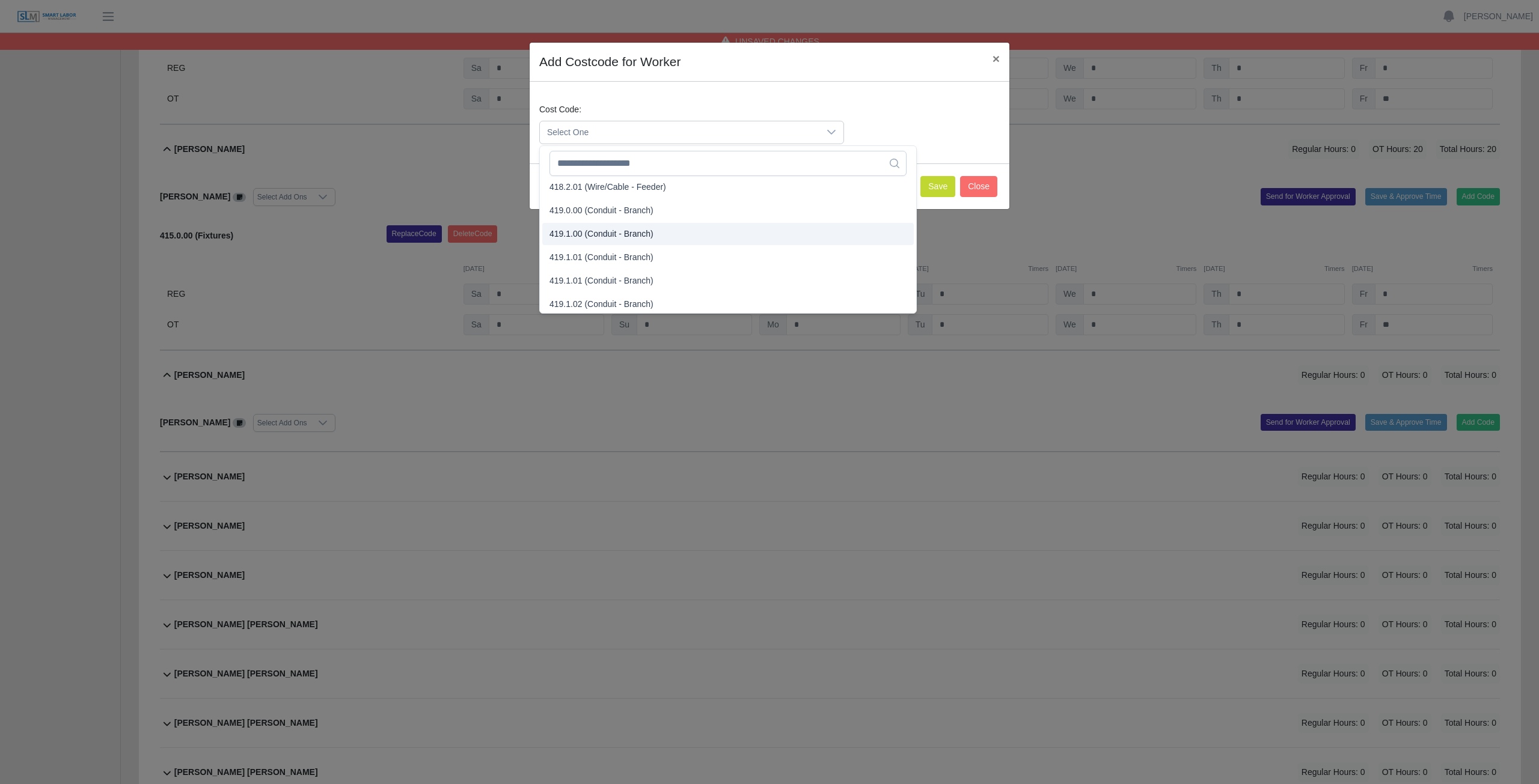
click at [586, 234] on span "419.1.00 (Conduit - Branch)" at bounding box center [601, 234] width 104 height 13
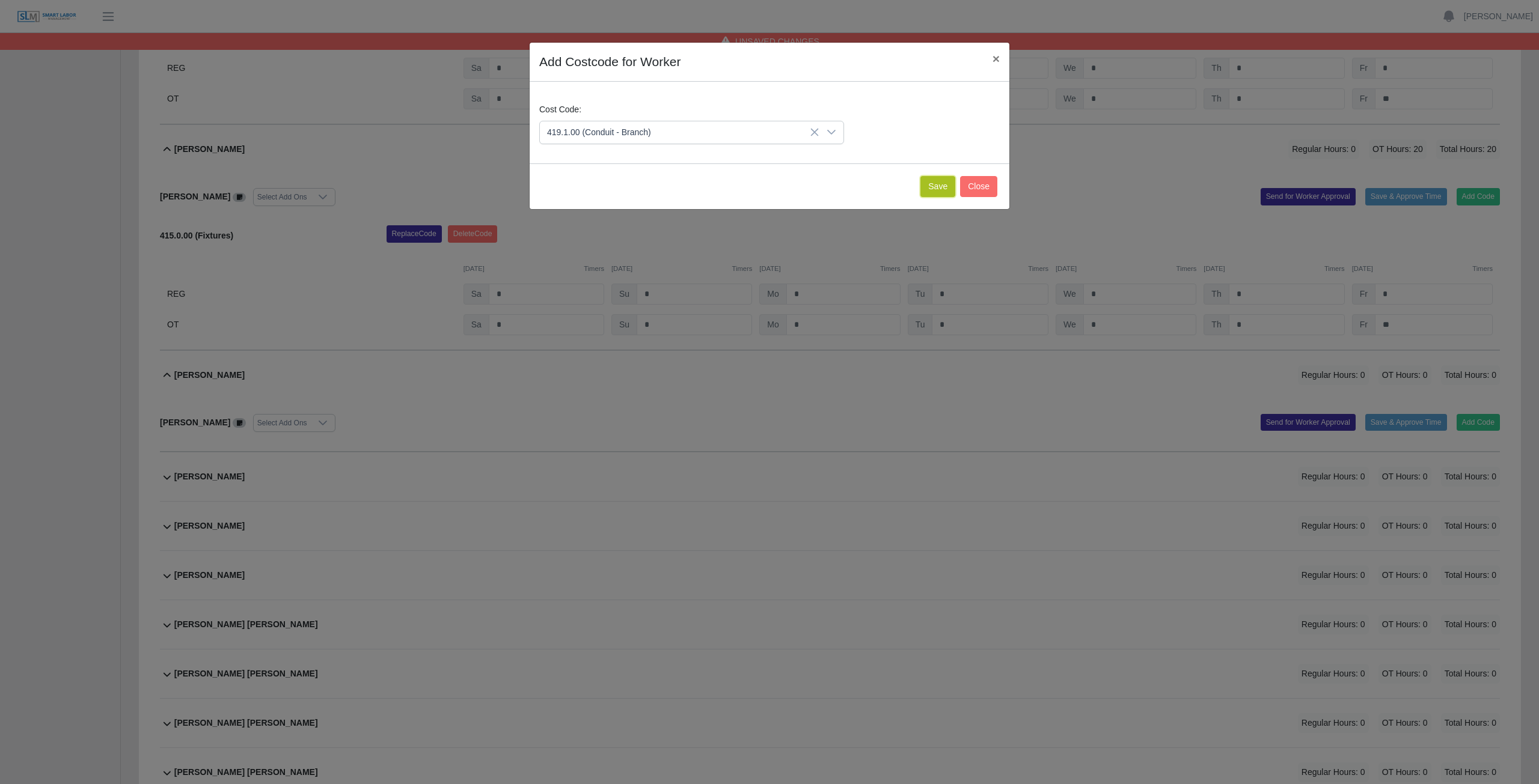
click at [760, 185] on button "Save" at bounding box center [938, 186] width 34 height 21
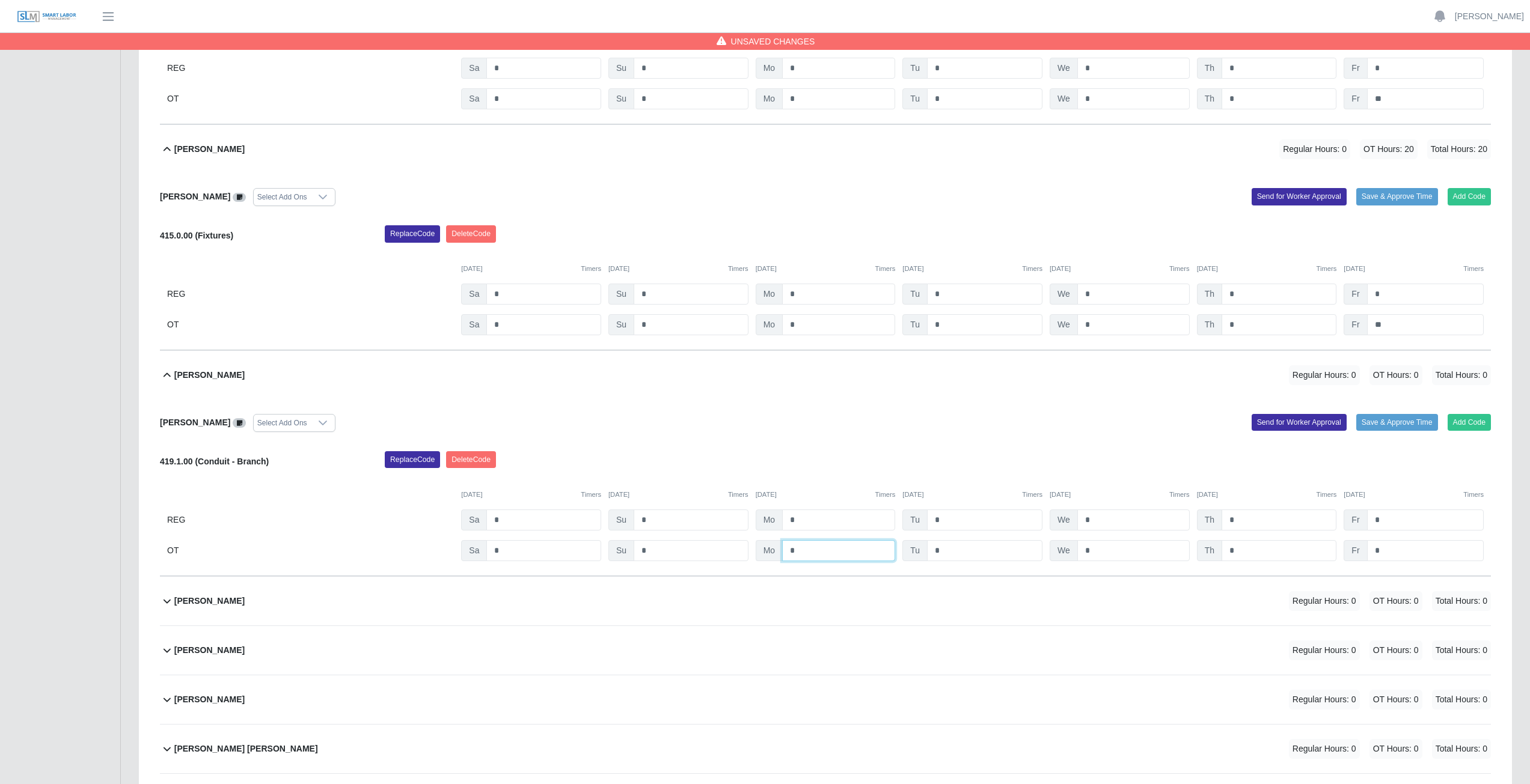
click at [760, 351] on input "*" at bounding box center [838, 550] width 113 height 21
type input "*"
click at [760, 351] on input "*" at bounding box center [983, 550] width 115 height 21
type input "*"
drag, startPoint x: 1109, startPoint y: 548, endPoint x: 1122, endPoint y: 548, distance: 13.0
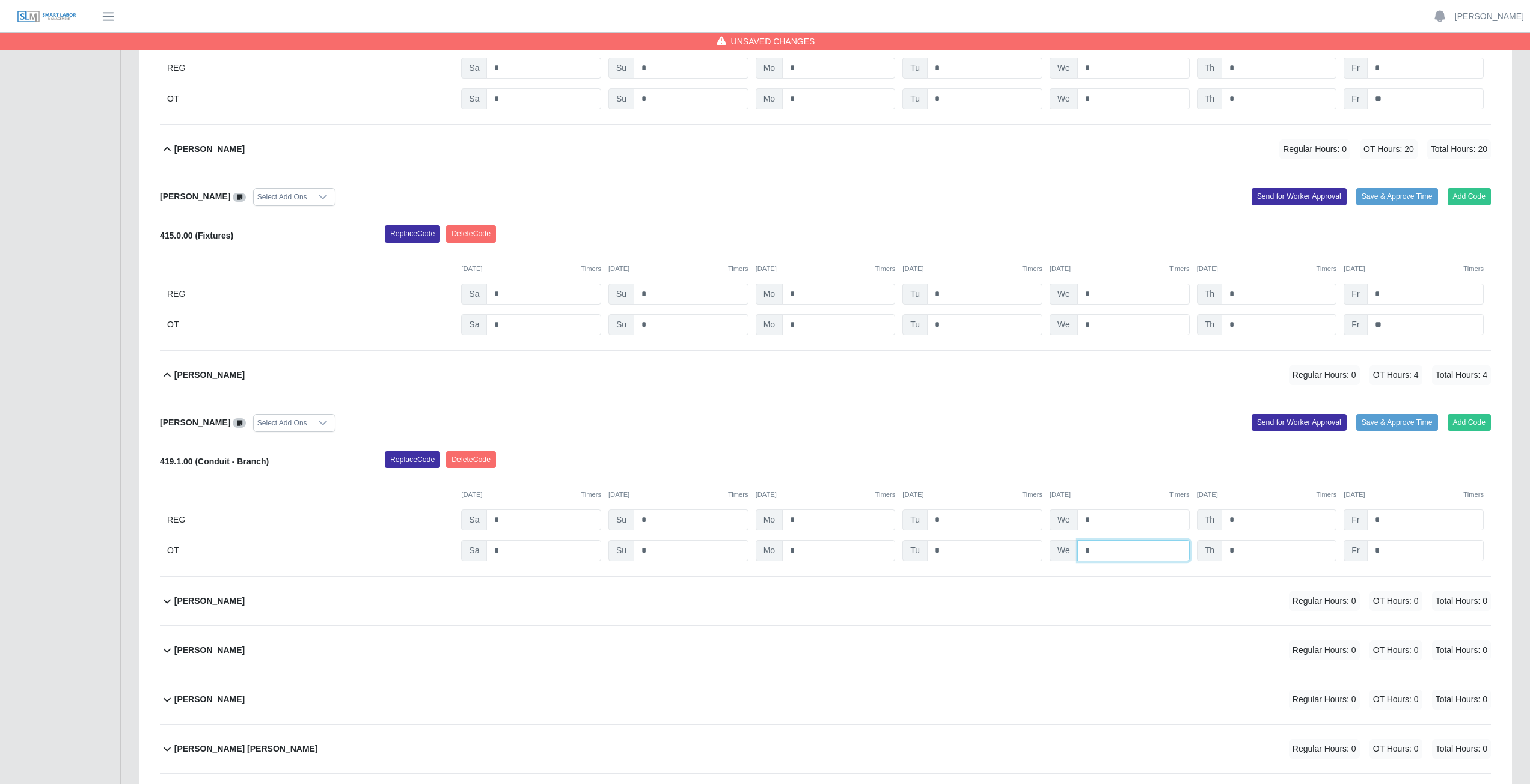
click at [760, 351] on input "*" at bounding box center [1133, 550] width 112 height 21
type input "*"
click at [760, 351] on input "*" at bounding box center [1278, 550] width 115 height 21
type input "*"
click at [760, 351] on input "*" at bounding box center [1425, 550] width 117 height 21
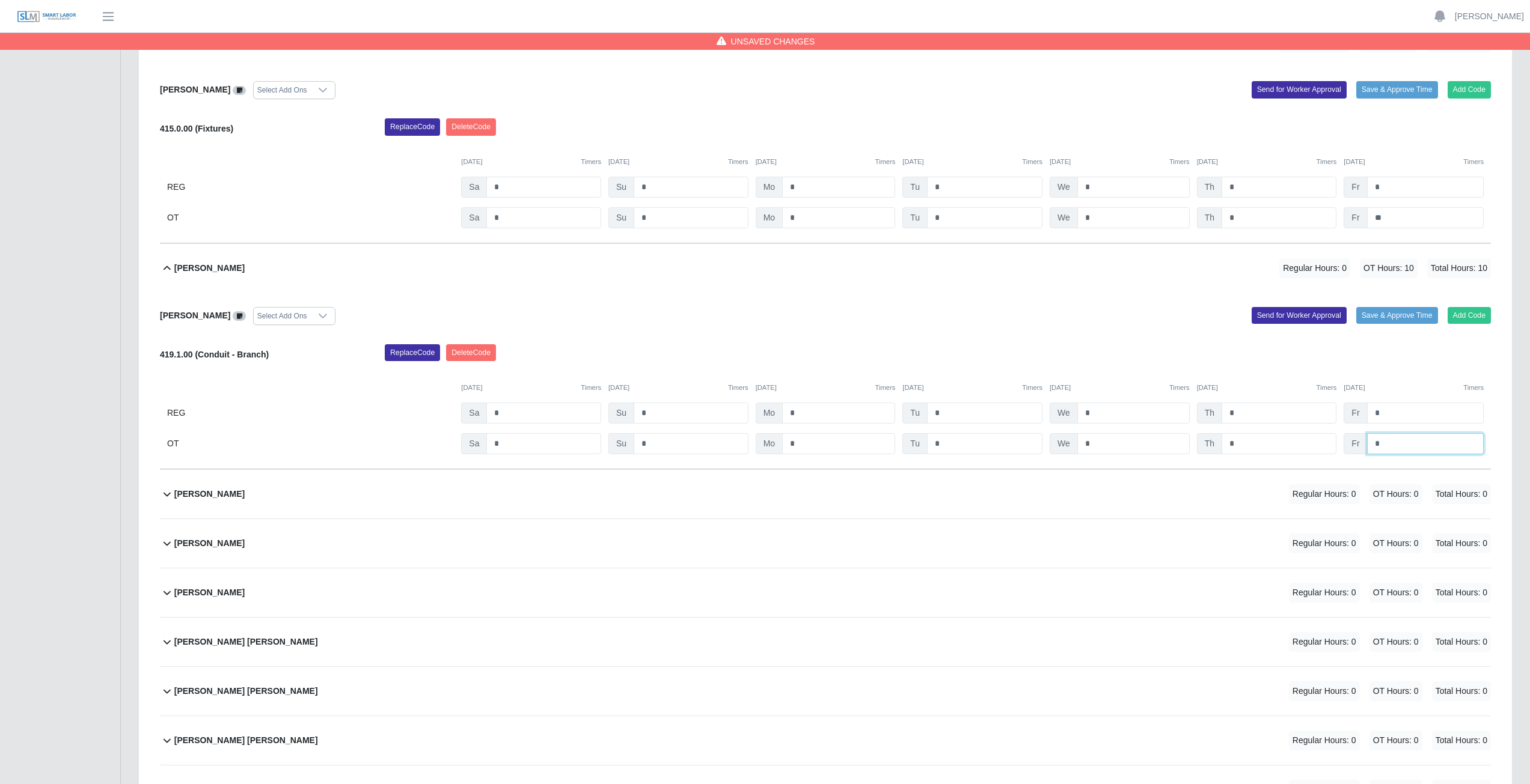
scroll to position [6611, 0]
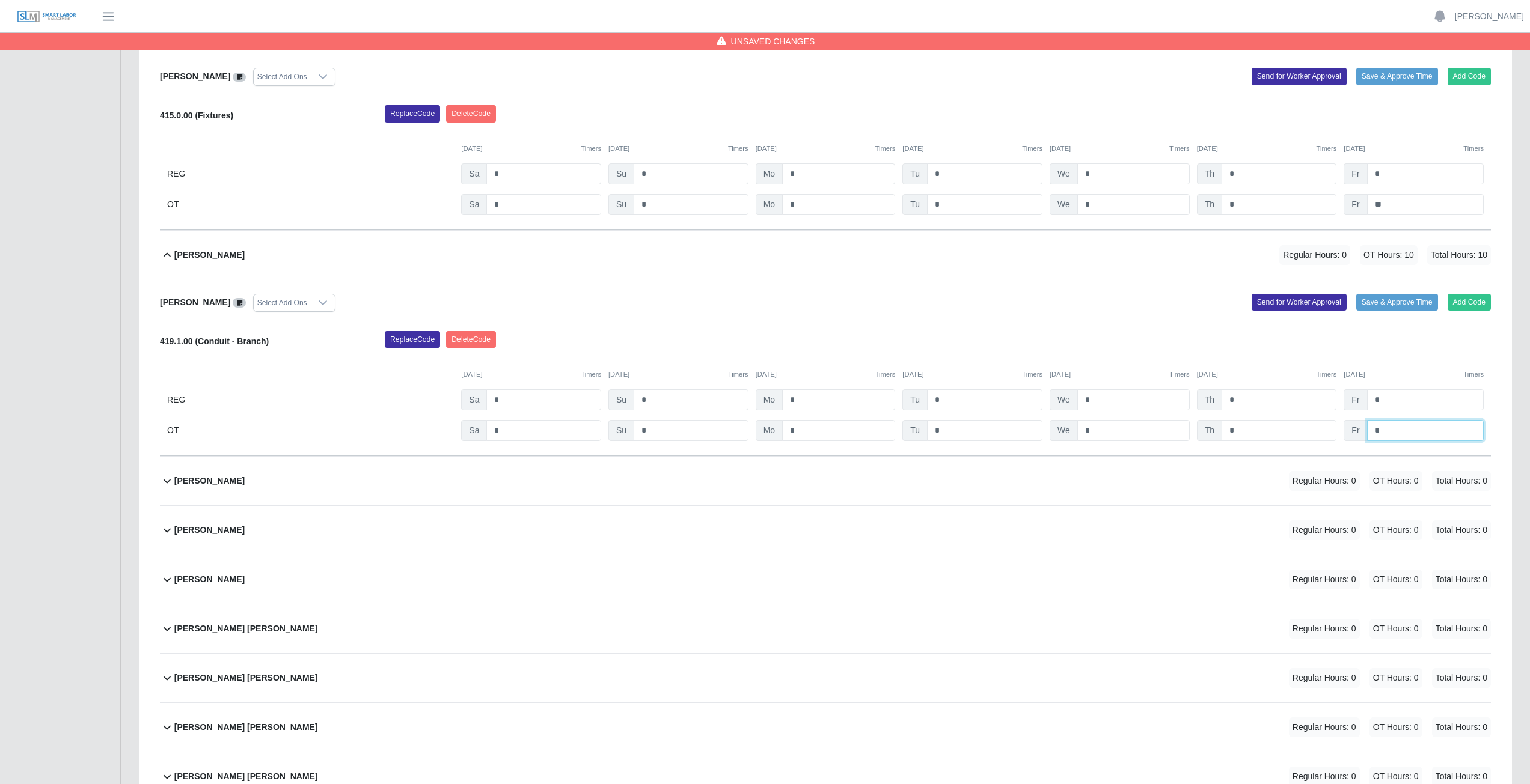
type input "*"
click at [638, 351] on div "Janeth Romero Regular Hours: 0 OT Hours: 0 Total Hours: 0" at bounding box center [832, 481] width 1316 height 49
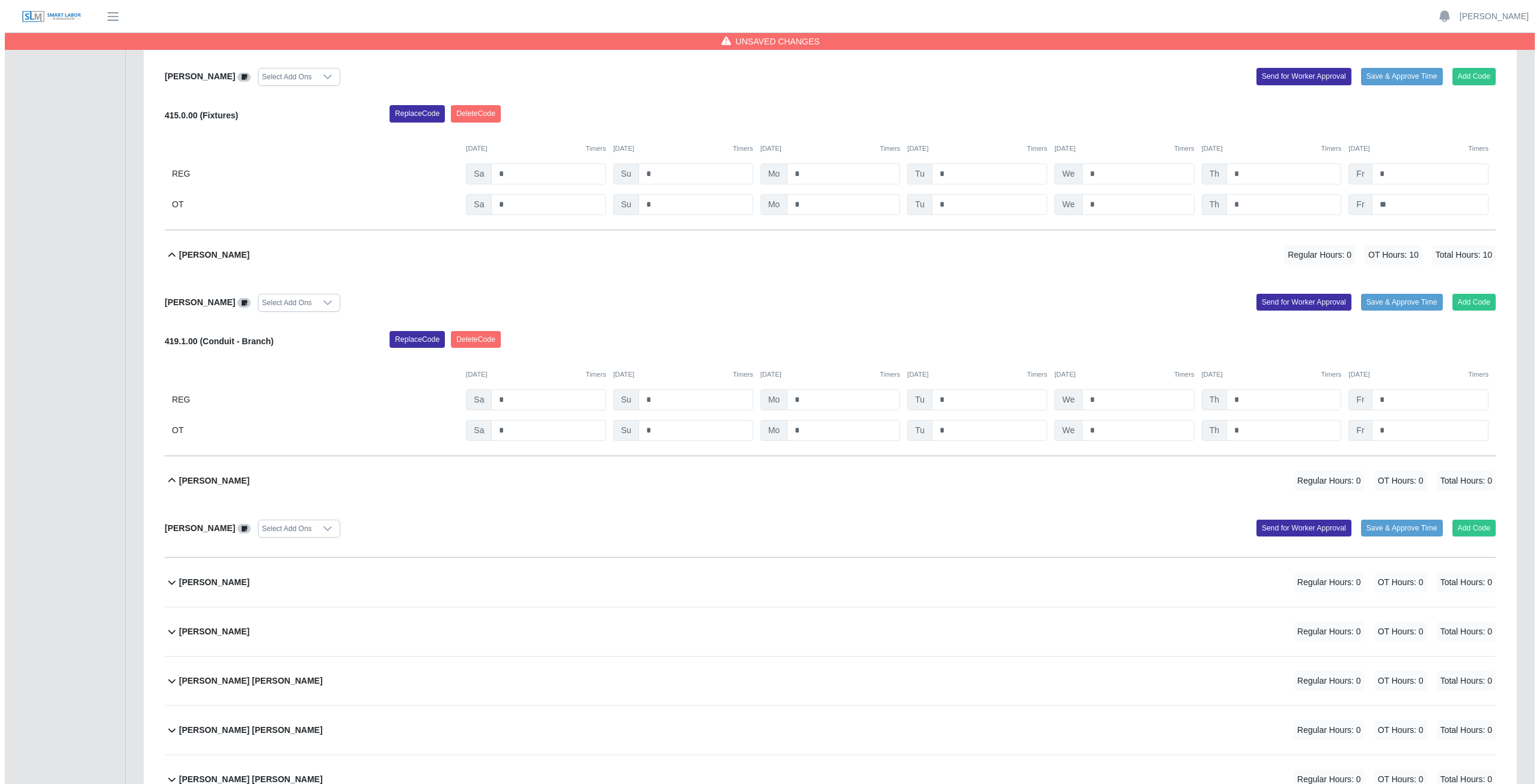
scroll to position [6671, 0]
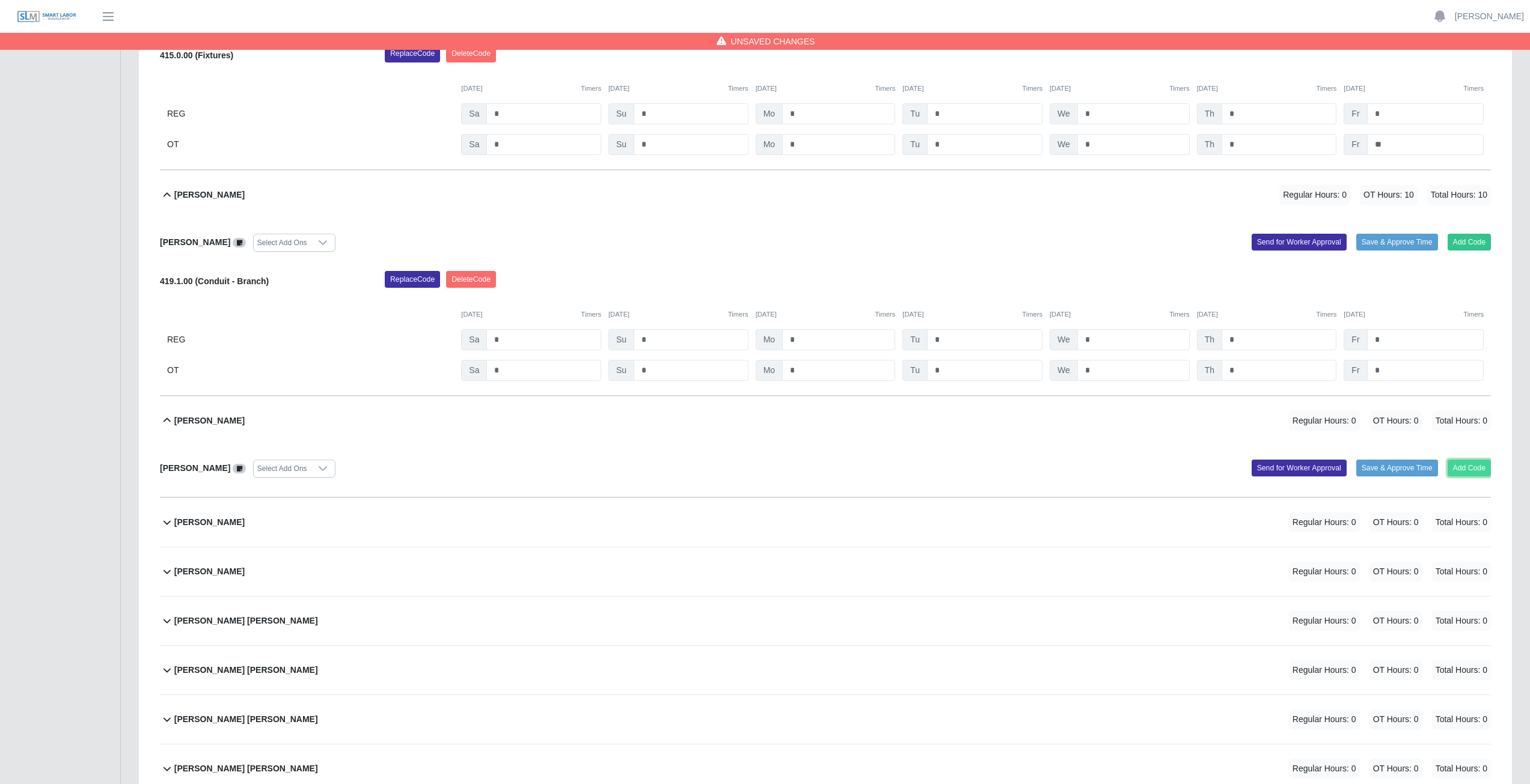
click at [760, 351] on button "Add Code" at bounding box center [1469, 468] width 44 height 17
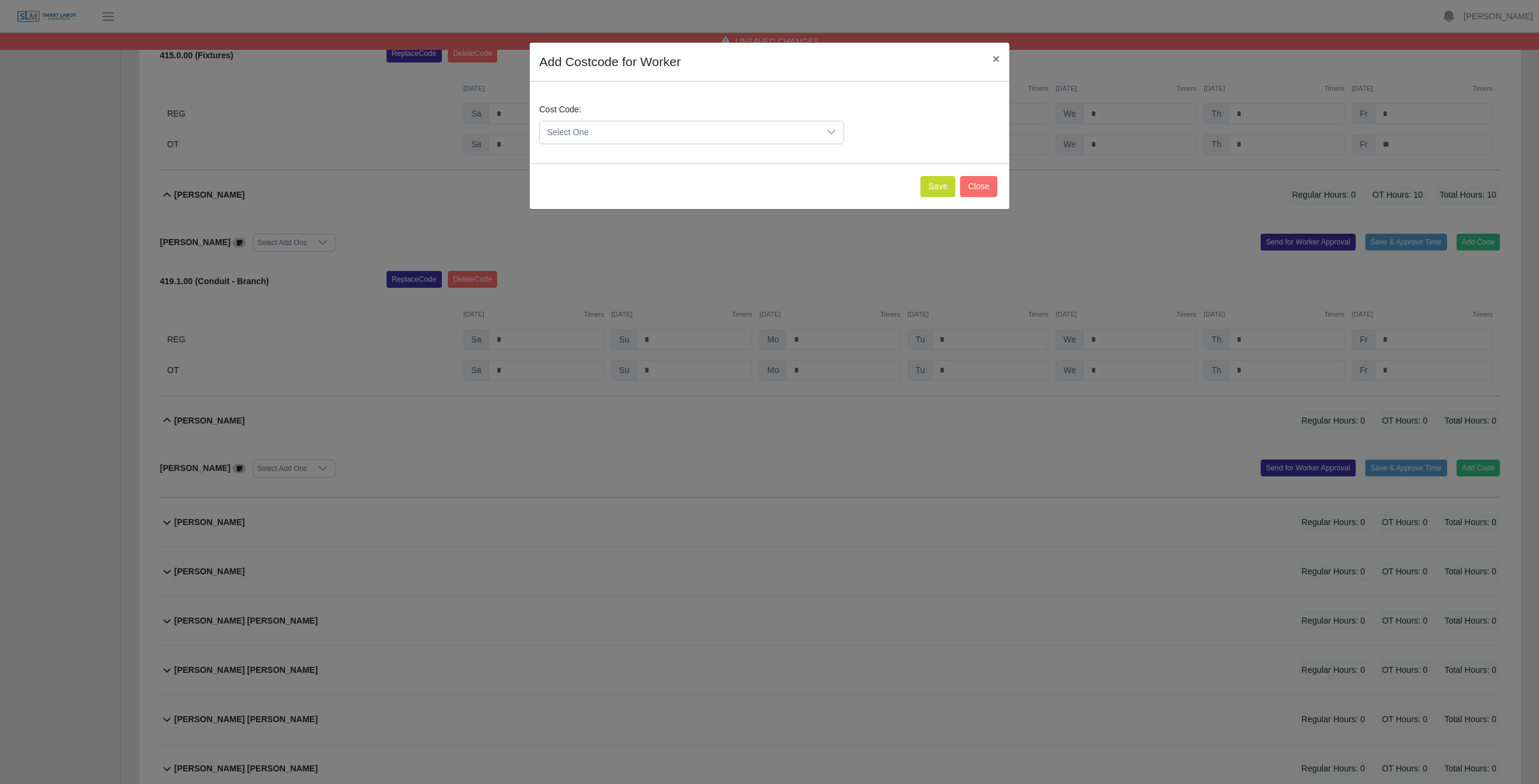
click at [760, 128] on icon at bounding box center [832, 132] width 10 height 10
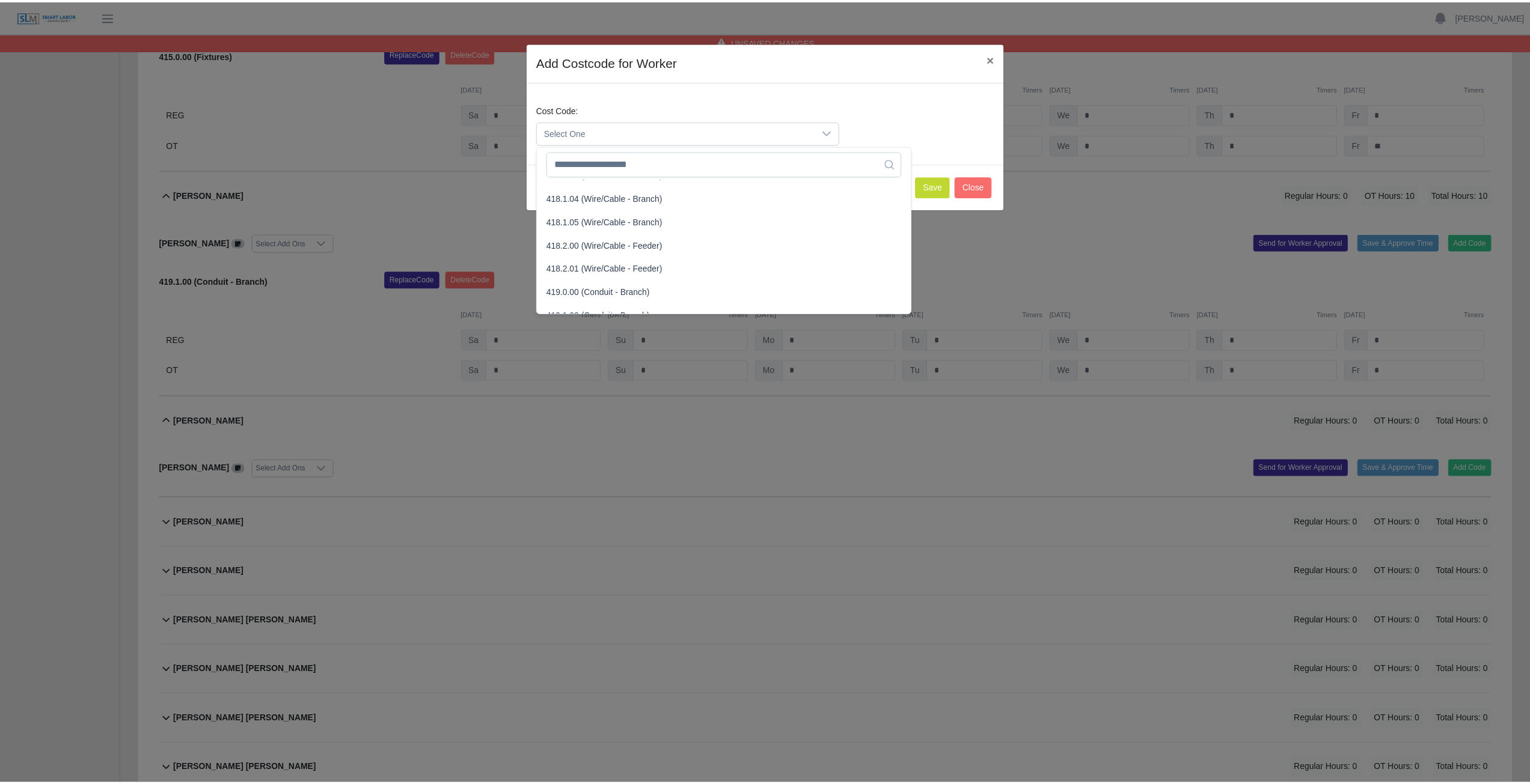
scroll to position [601, 0]
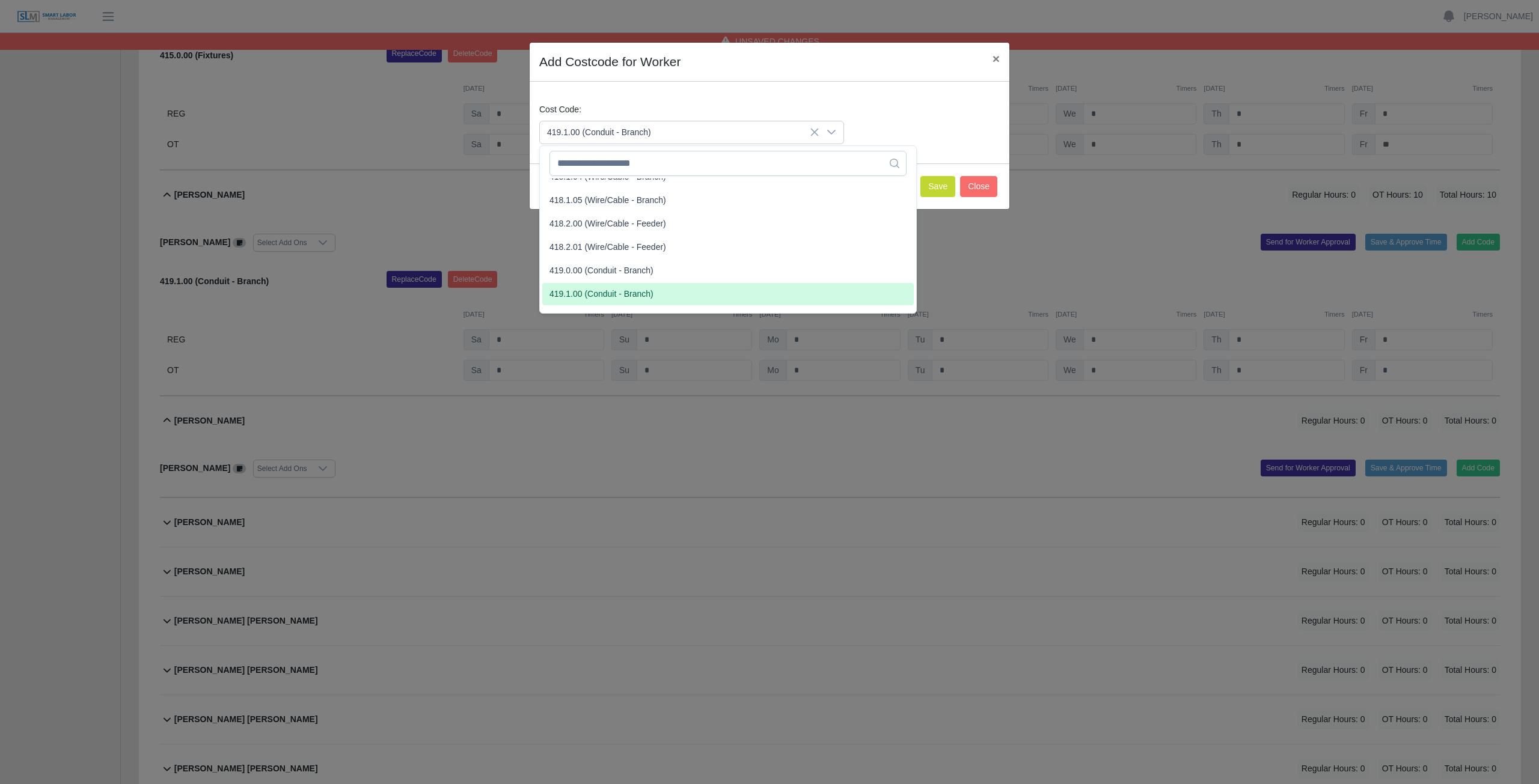
click at [578, 299] on span "419.1.00 (Conduit - Branch)" at bounding box center [601, 295] width 104 height 13
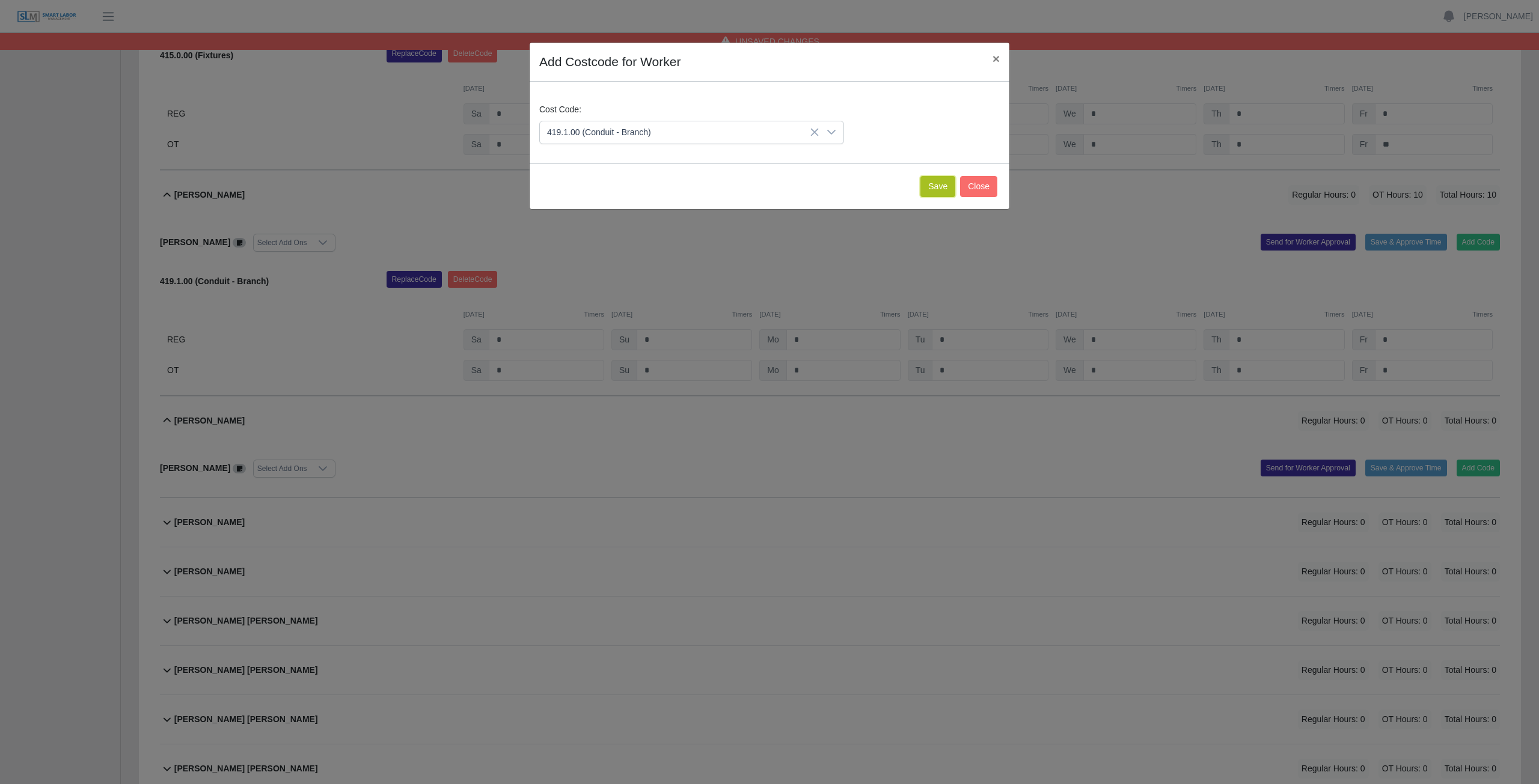
click at [760, 189] on button "Save" at bounding box center [938, 186] width 34 height 21
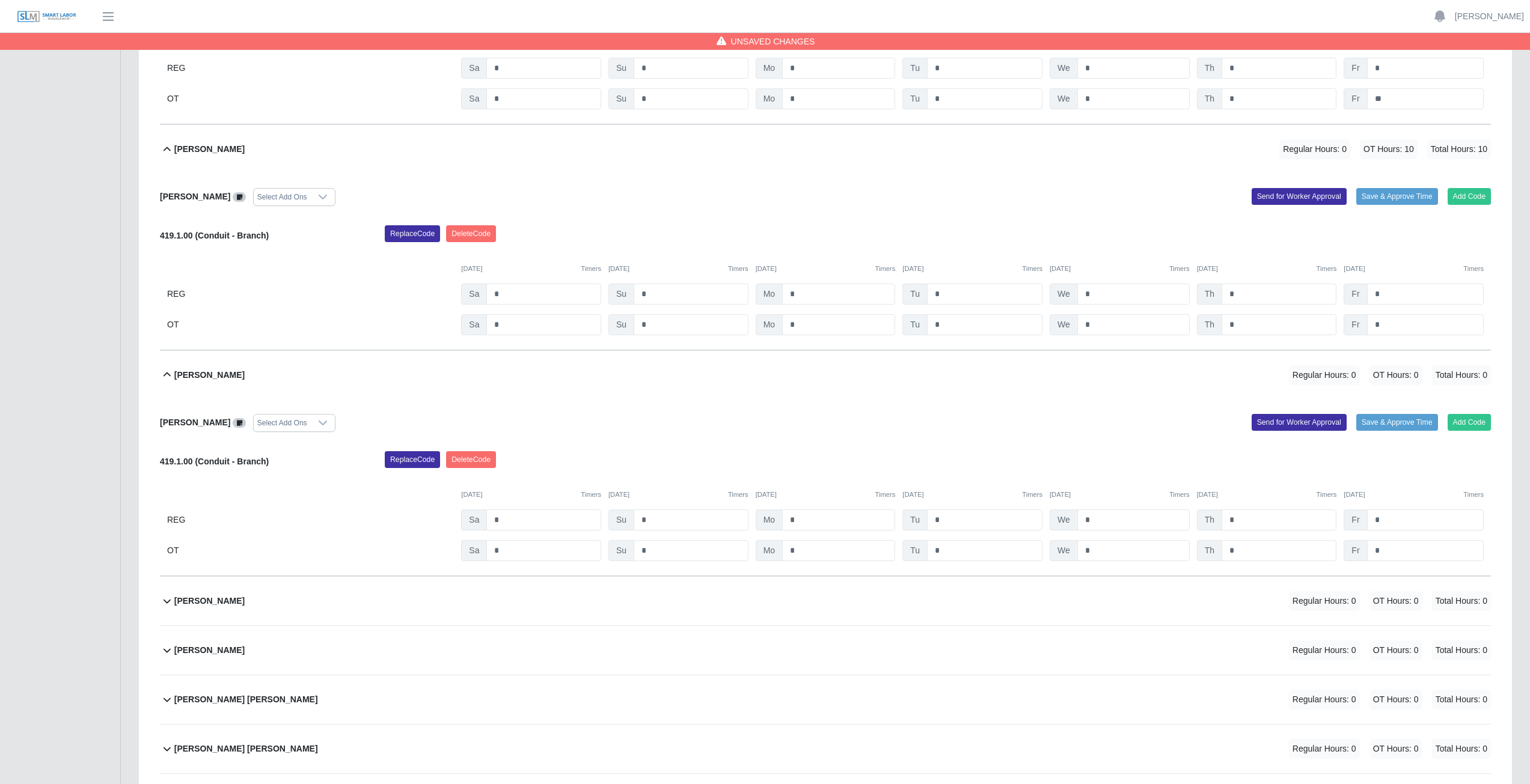
scroll to position [6791, 0]
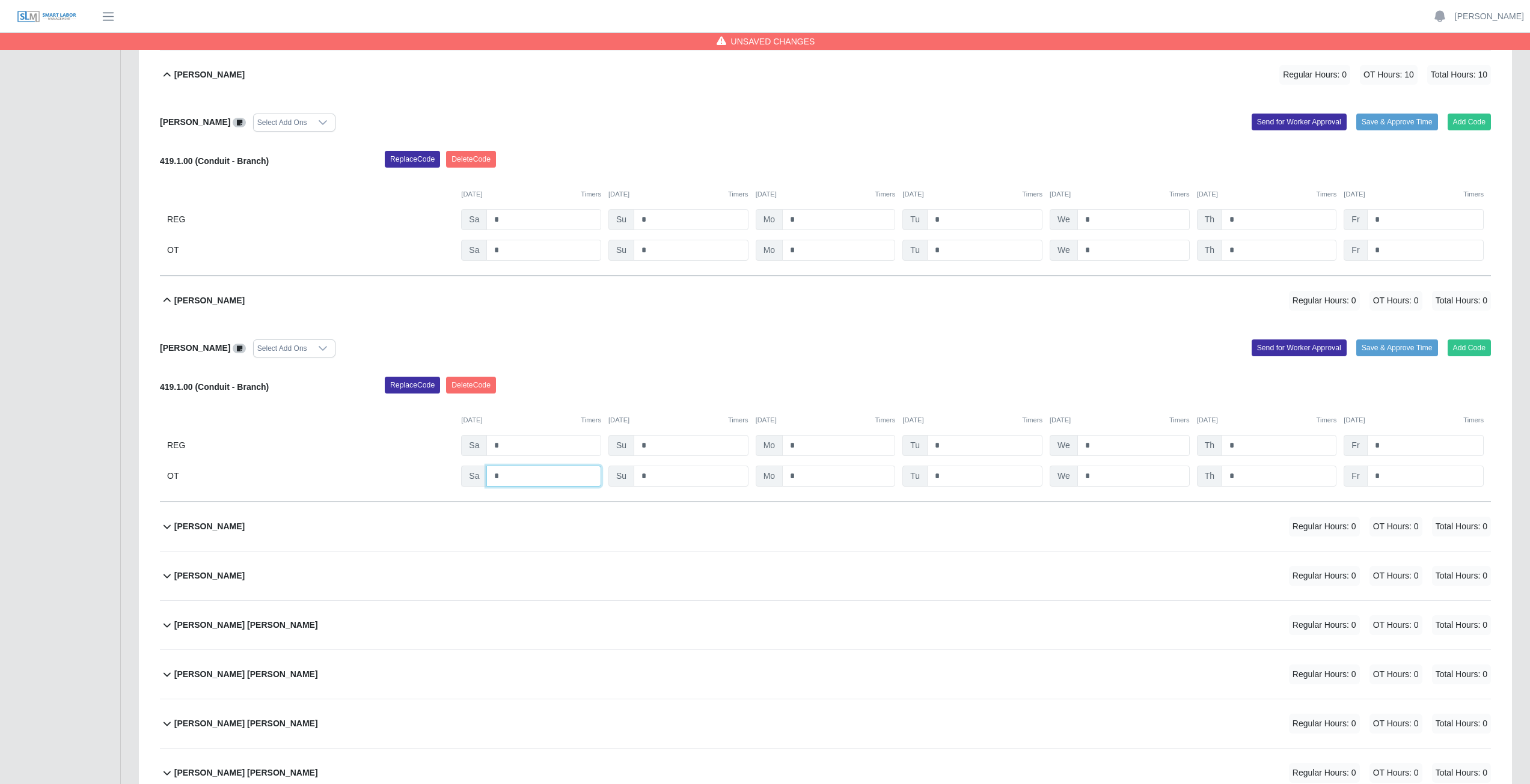
click at [508, 351] on input "*" at bounding box center [543, 476] width 115 height 21
type input "*"
click at [760, 351] on input "*" at bounding box center [838, 476] width 113 height 21
type input "*"
click at [760, 351] on input "*" at bounding box center [983, 476] width 115 height 21
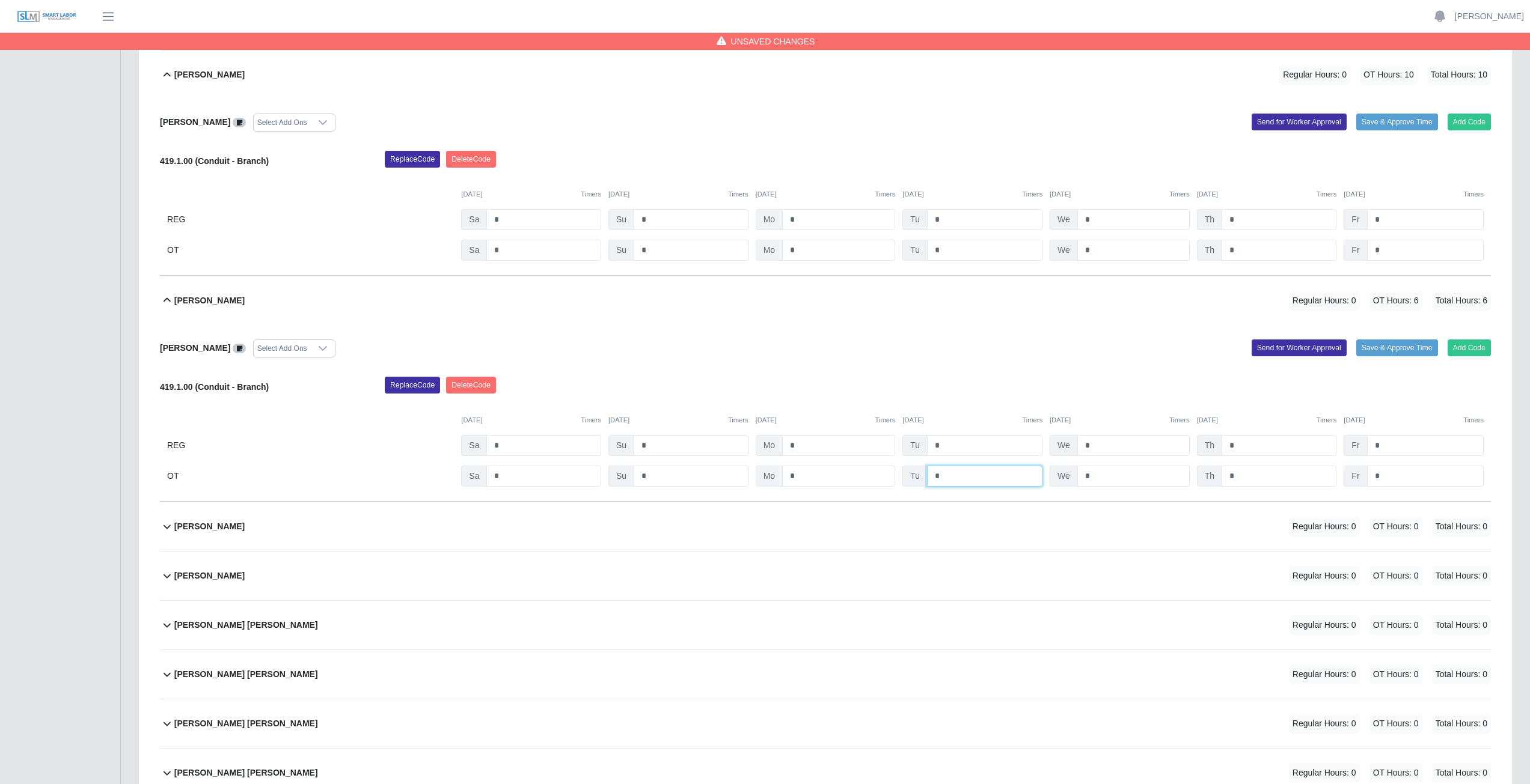
type input "*"
click at [760, 351] on input "*" at bounding box center [1133, 476] width 112 height 21
type input "*"
click at [760, 351] on input "*" at bounding box center [1278, 476] width 115 height 21
type input "*"
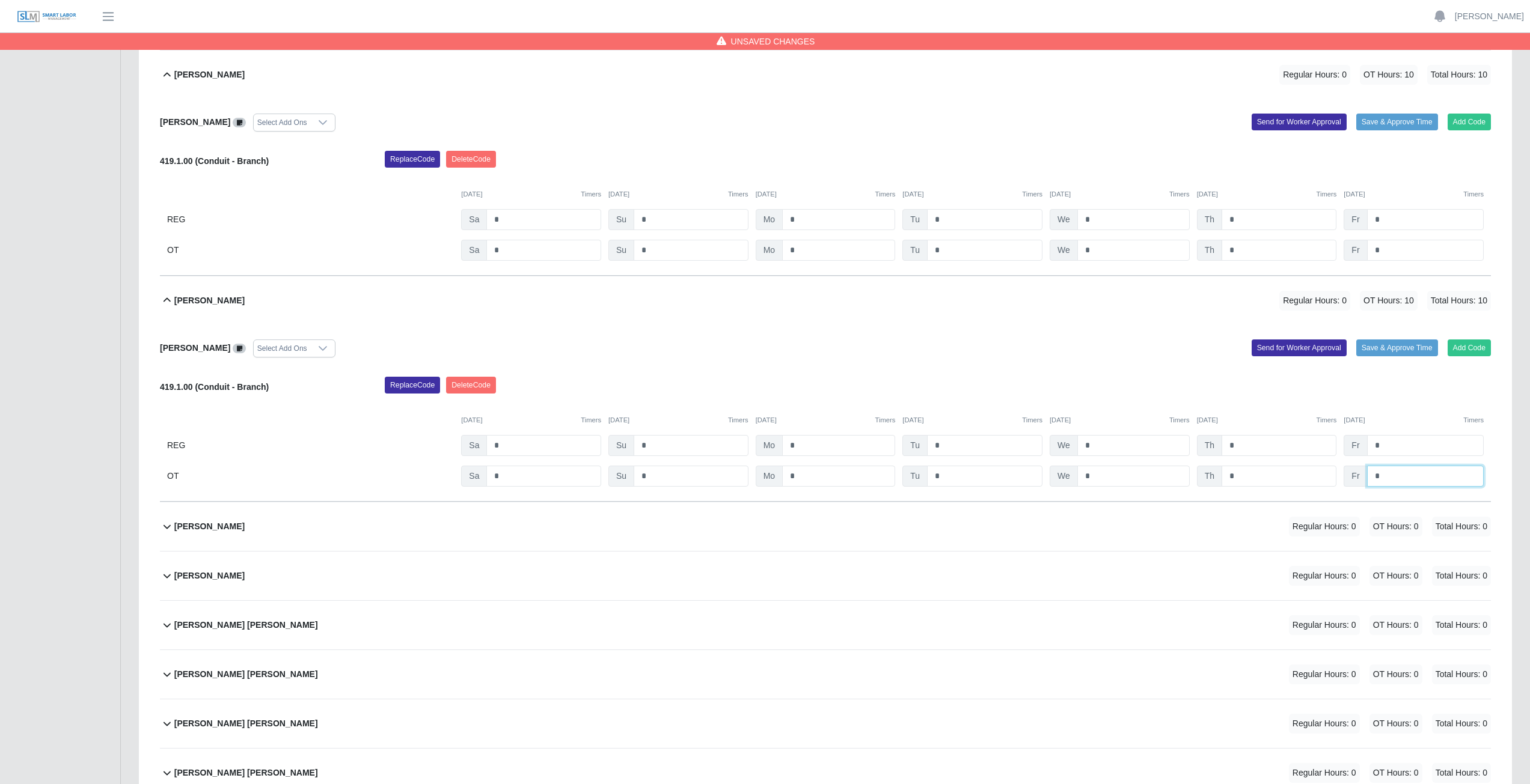
click at [760, 351] on input "*" at bounding box center [1425, 476] width 117 height 21
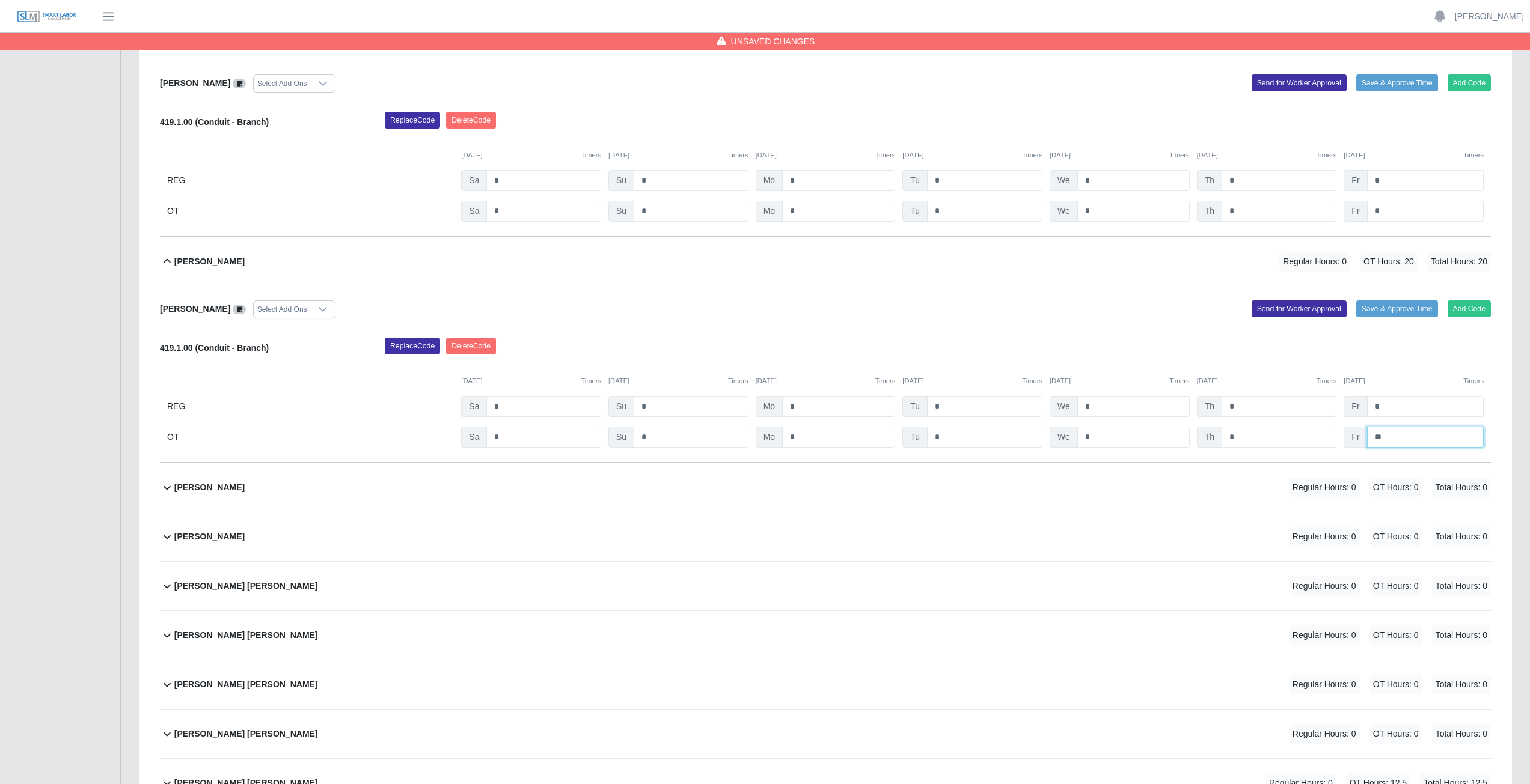
scroll to position [6851, 0]
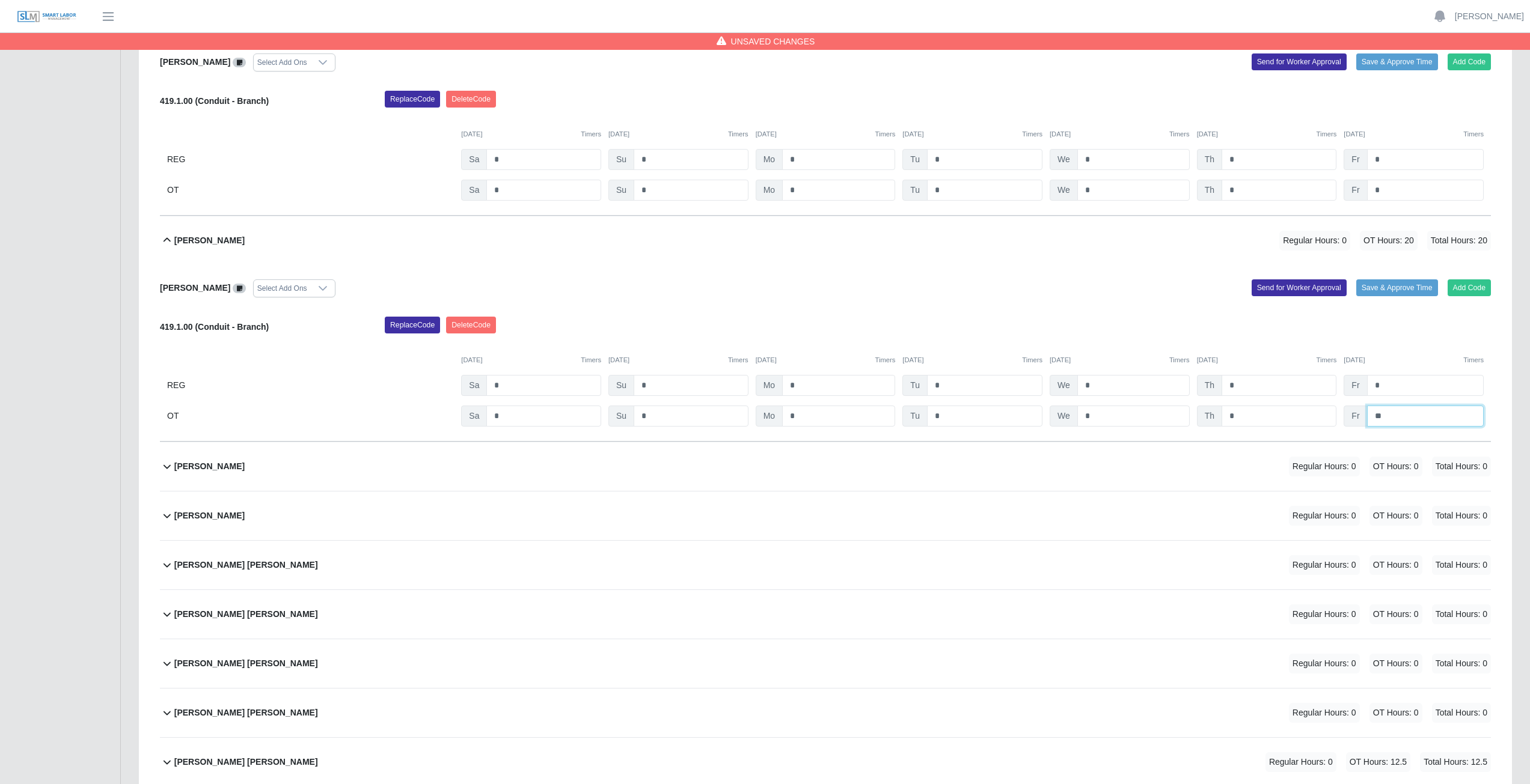
type input "**"
click at [574, 351] on div "Jeffery Thomas Regular Hours: 0 OT Hours: 0 Total Hours: 0" at bounding box center [832, 467] width 1316 height 49
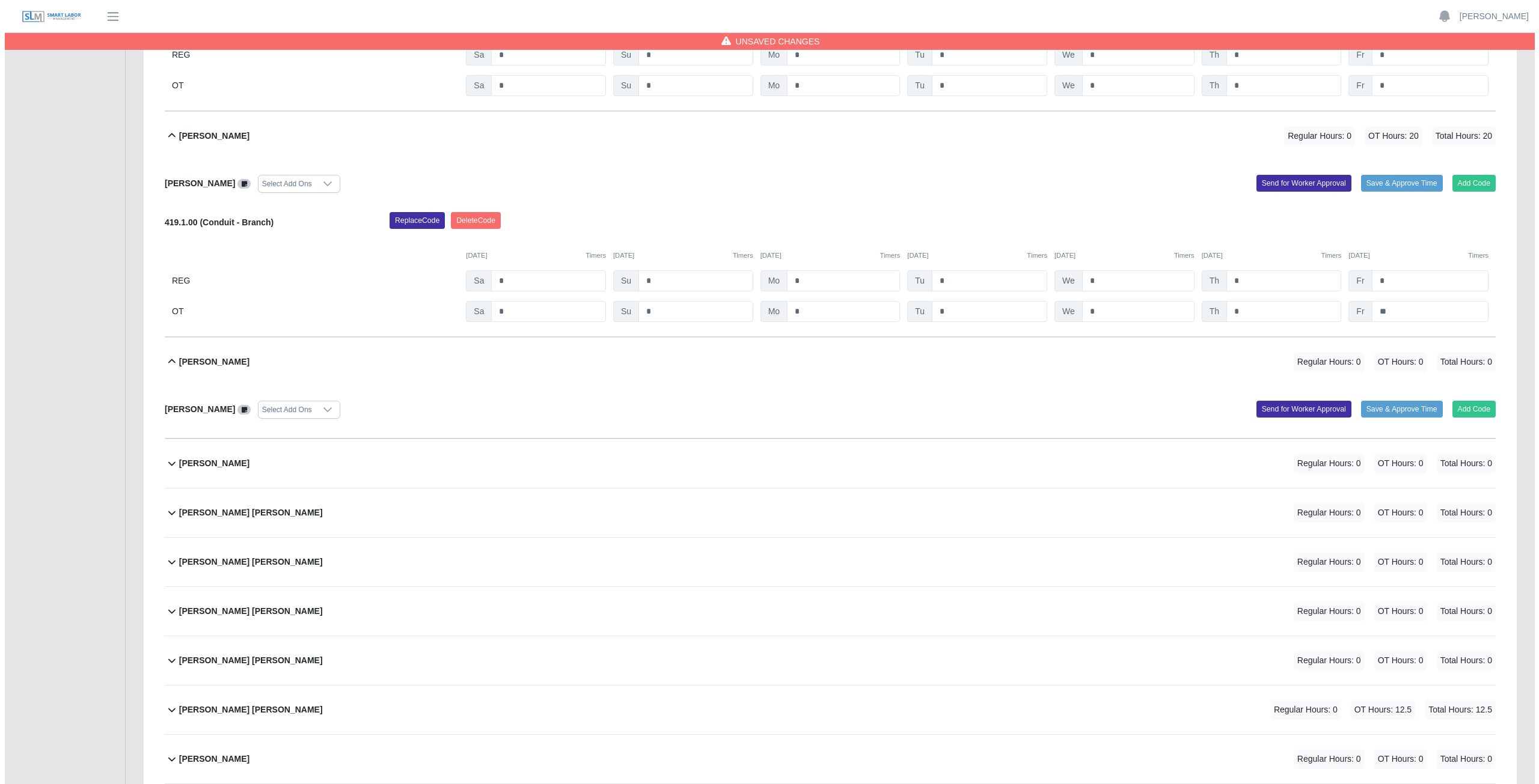
scroll to position [6972, 0]
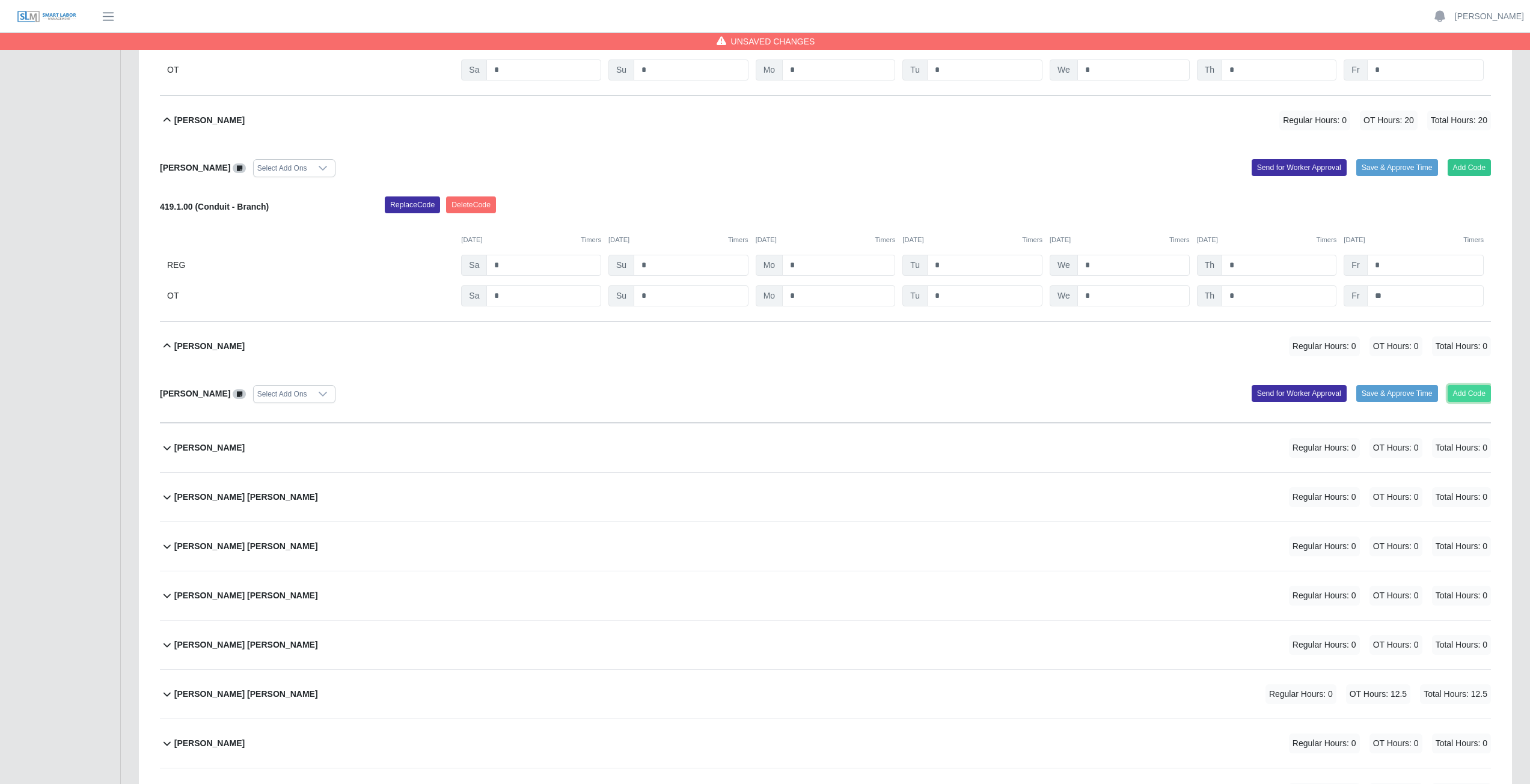
click at [760, 351] on button "Add Code" at bounding box center [1469, 393] width 44 height 17
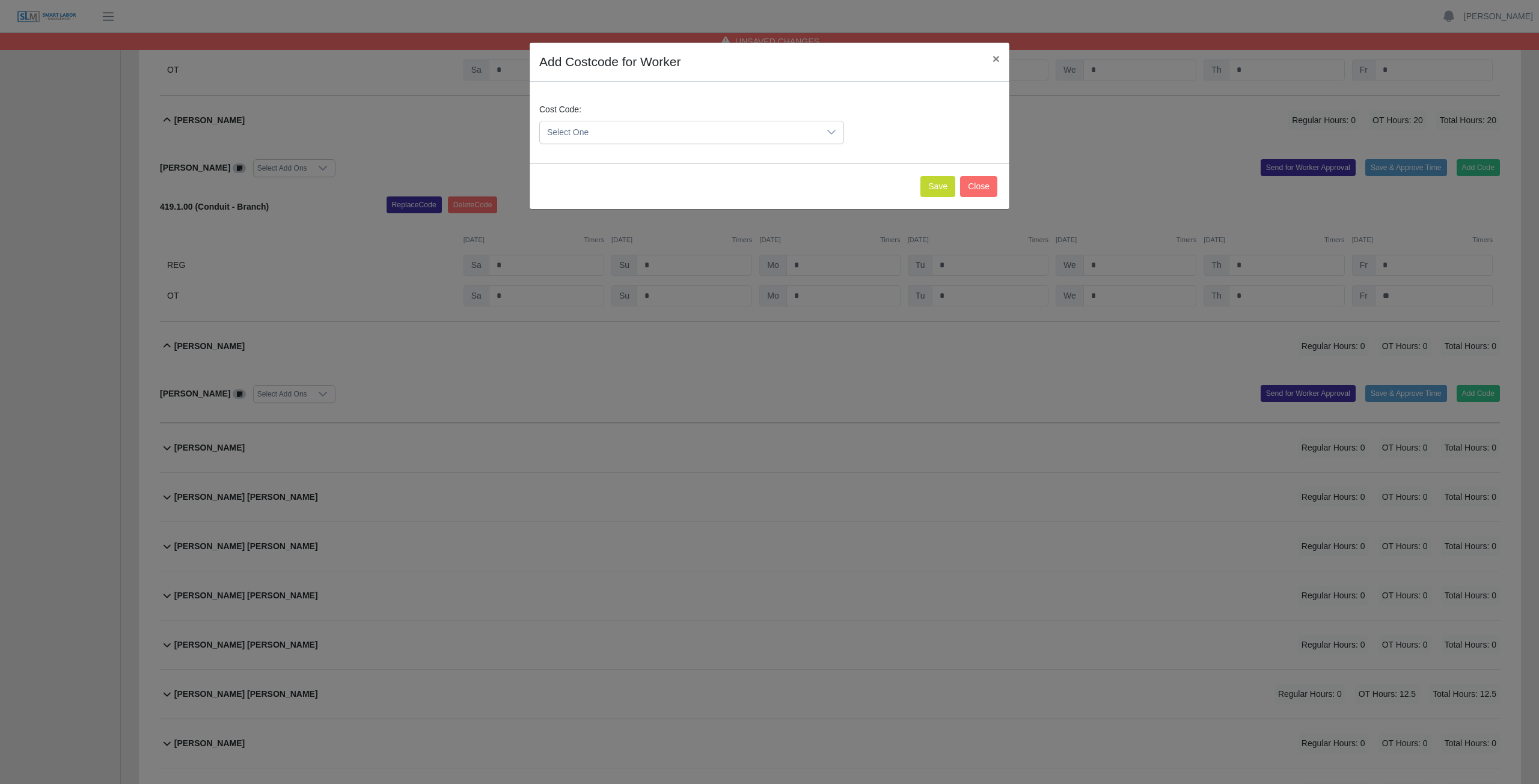
click at [719, 147] on div "Cost Code: Select One" at bounding box center [769, 129] width 467 height 51
click at [713, 139] on span "Select One" at bounding box center [679, 132] width 279 height 23
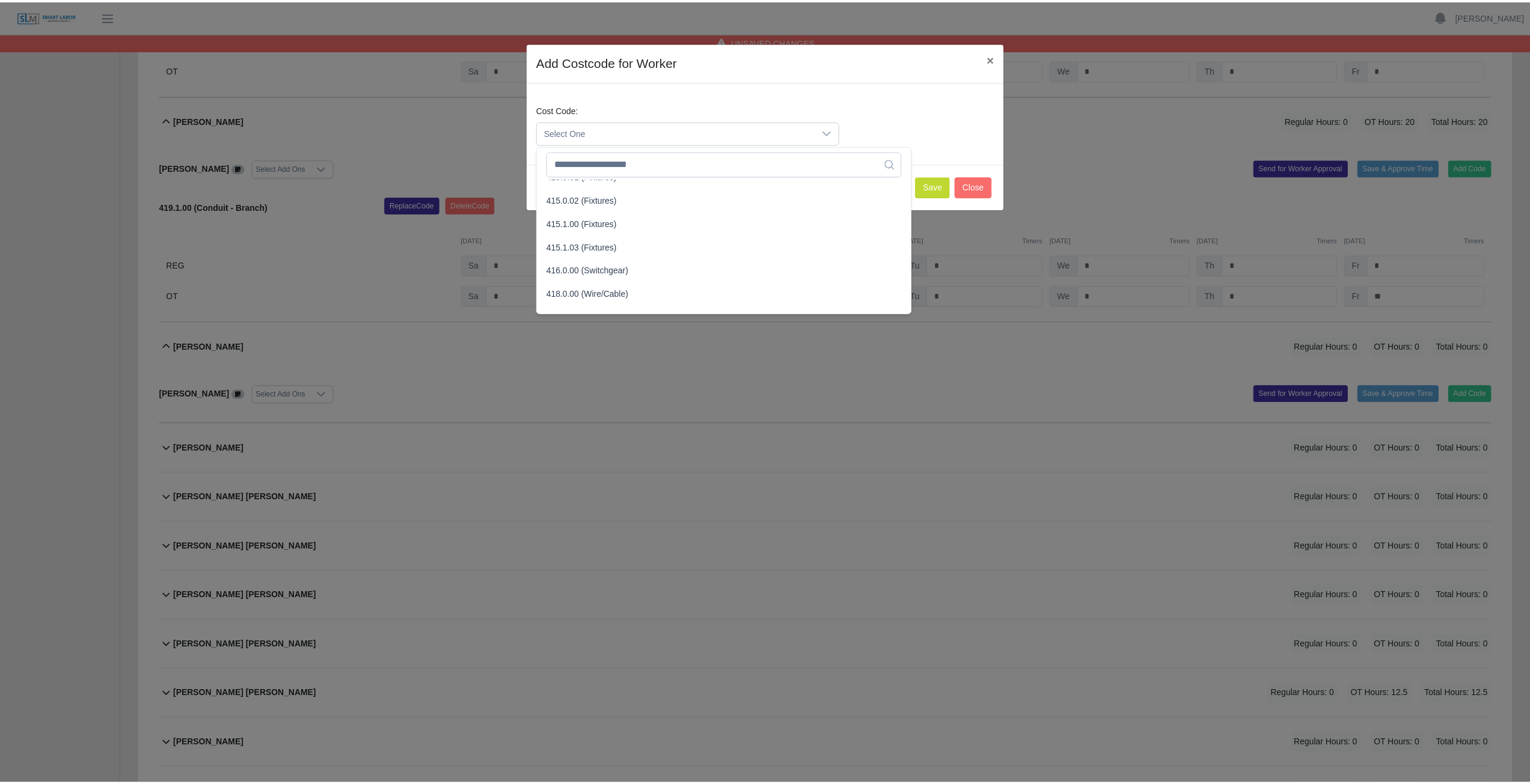
scroll to position [421, 0]
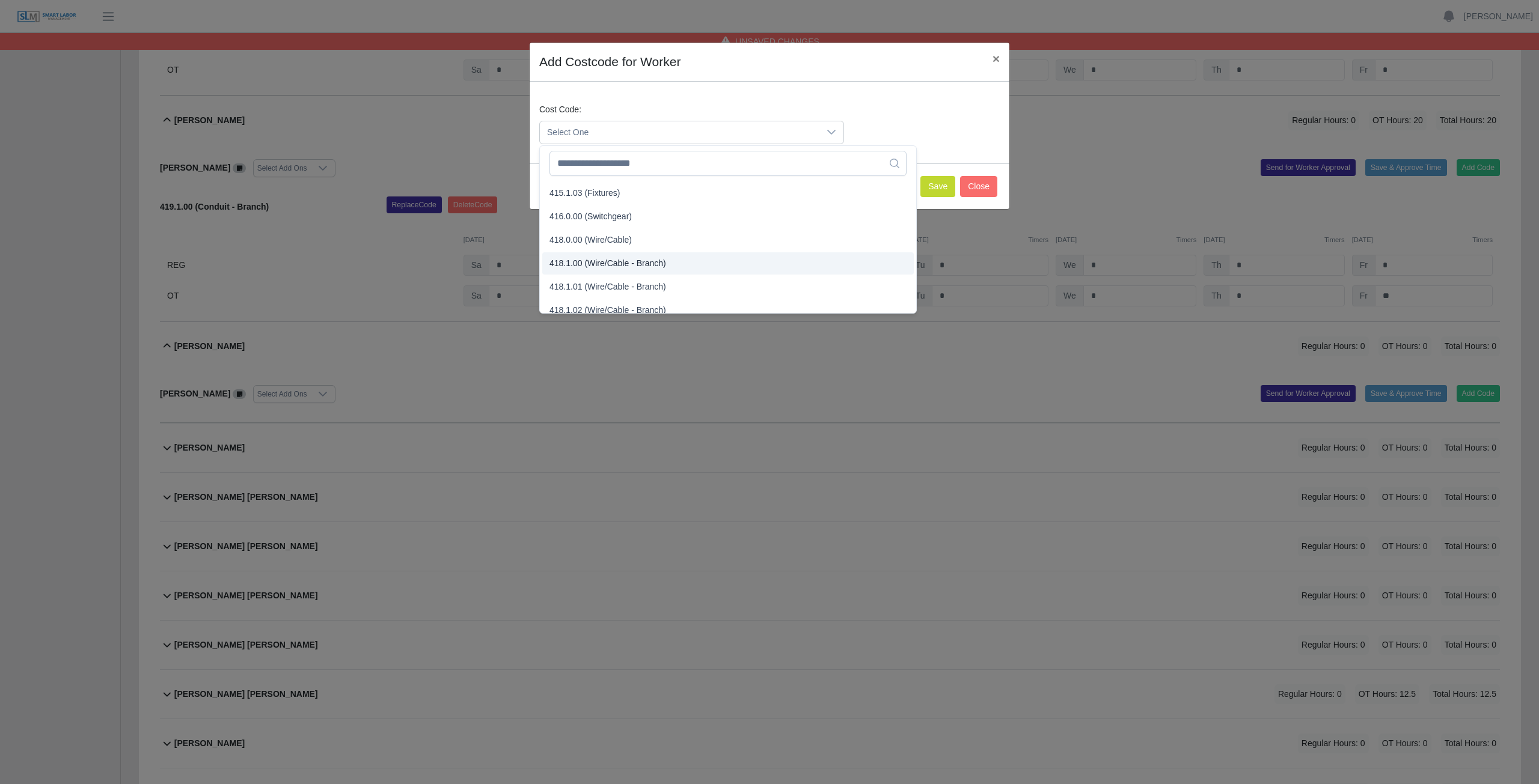
click at [602, 263] on span "418.1.00 (Wire/Cable - Branch)" at bounding box center [608, 264] width 117 height 13
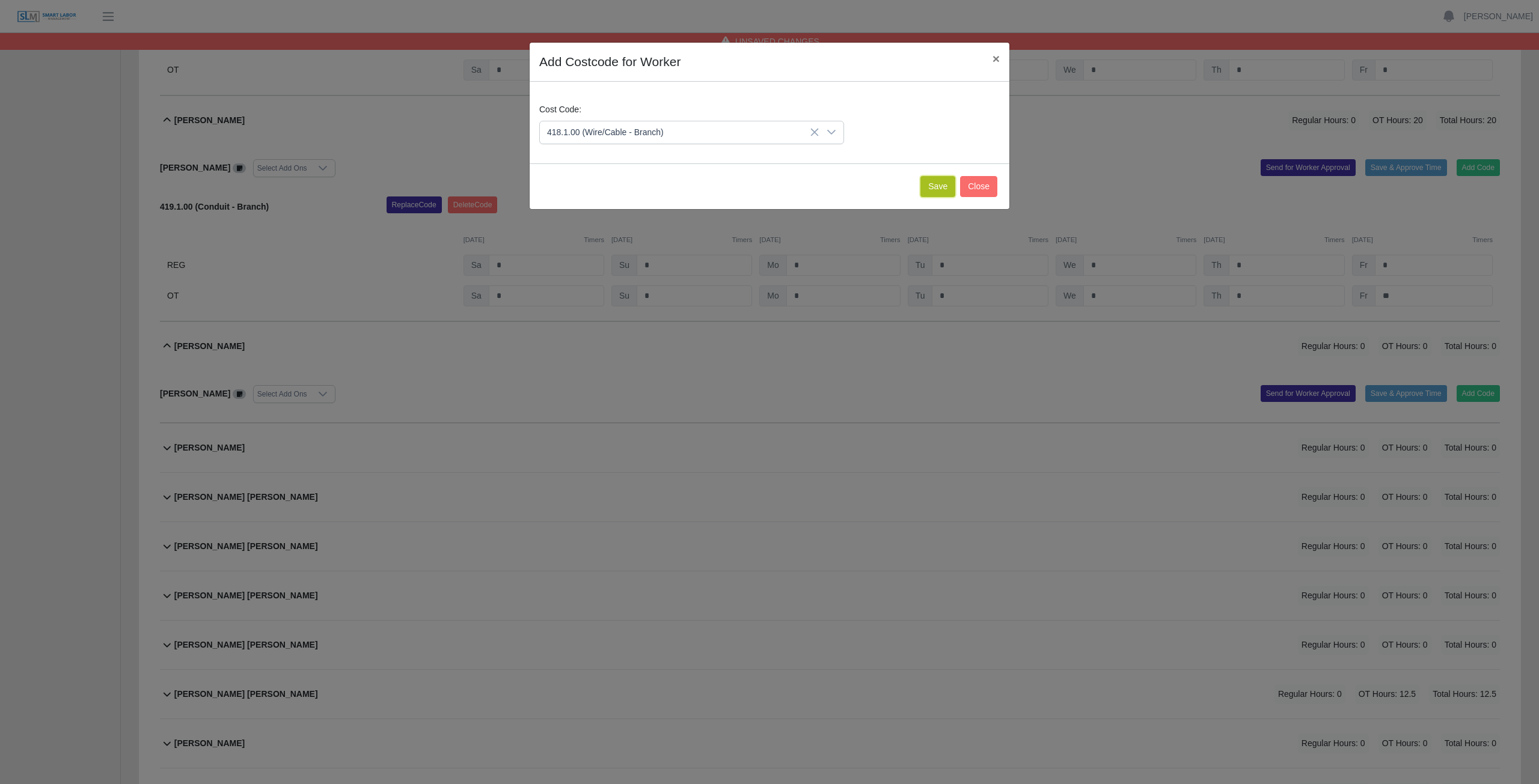
click at [760, 187] on button "Save" at bounding box center [938, 186] width 34 height 21
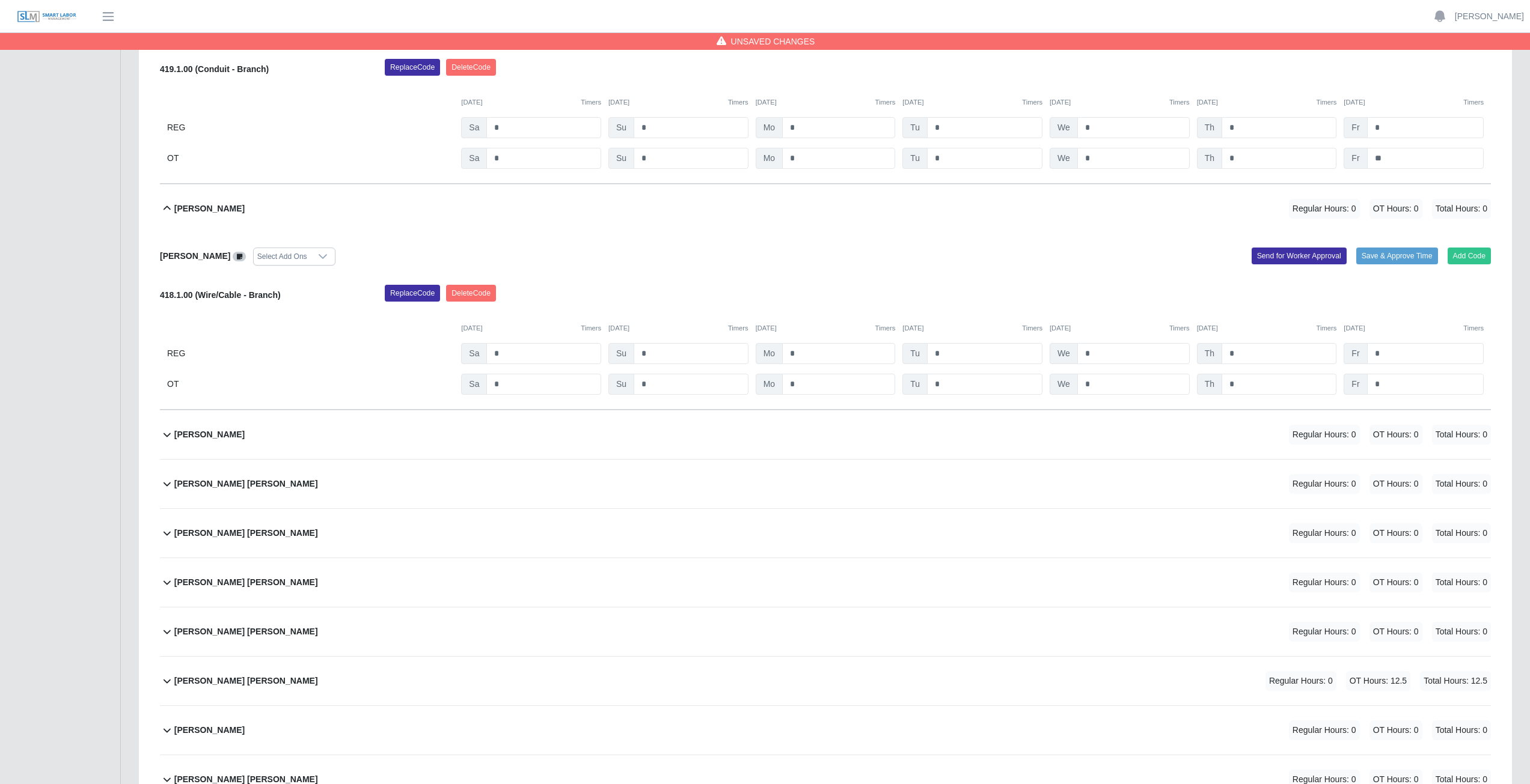
scroll to position [7152, 0]
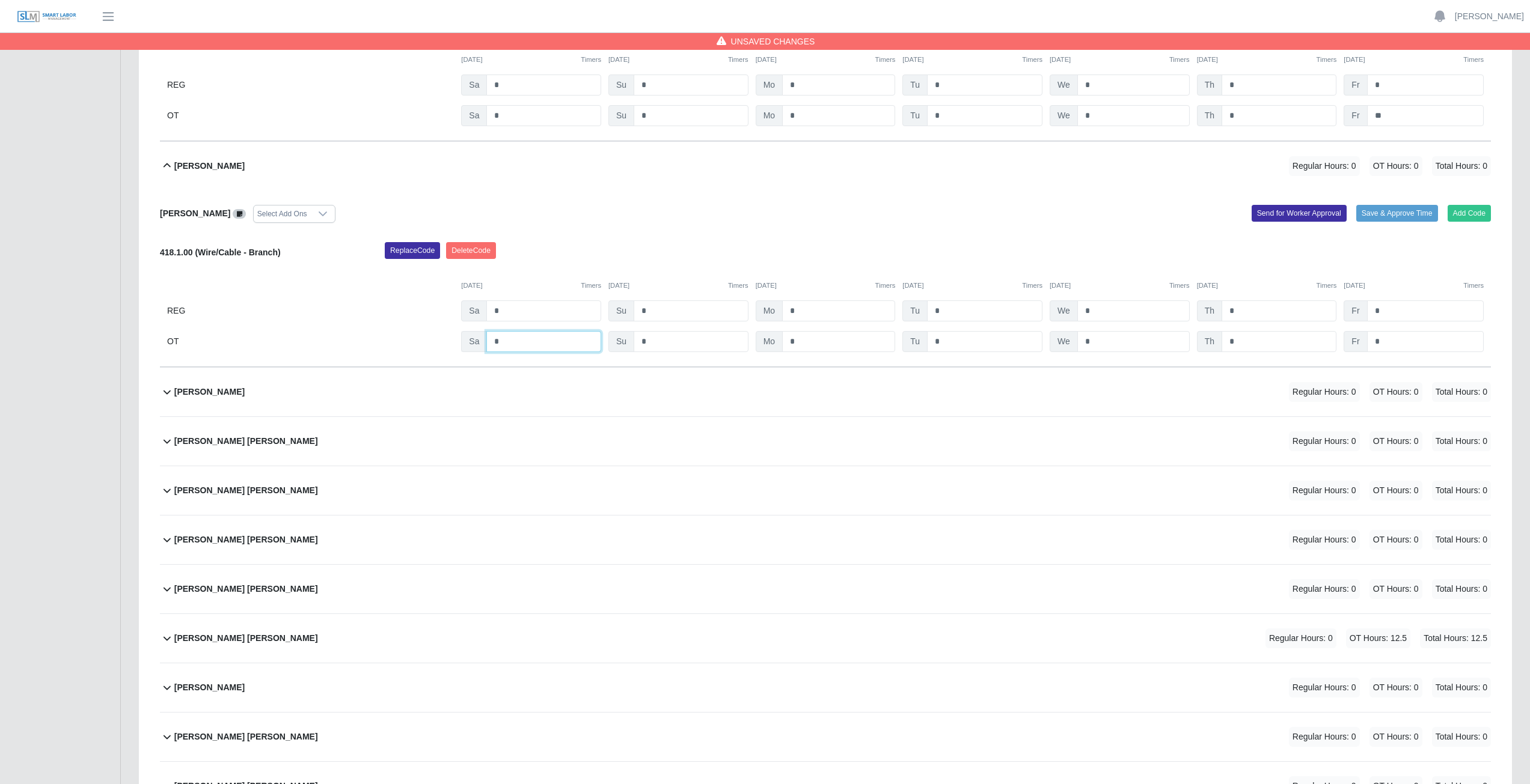
click at [518, 342] on input "*" at bounding box center [543, 341] width 115 height 21
type input "*"
click at [760, 344] on input "*" at bounding box center [838, 341] width 113 height 21
type input "*"
click at [760, 340] on input "*" at bounding box center [983, 341] width 115 height 21
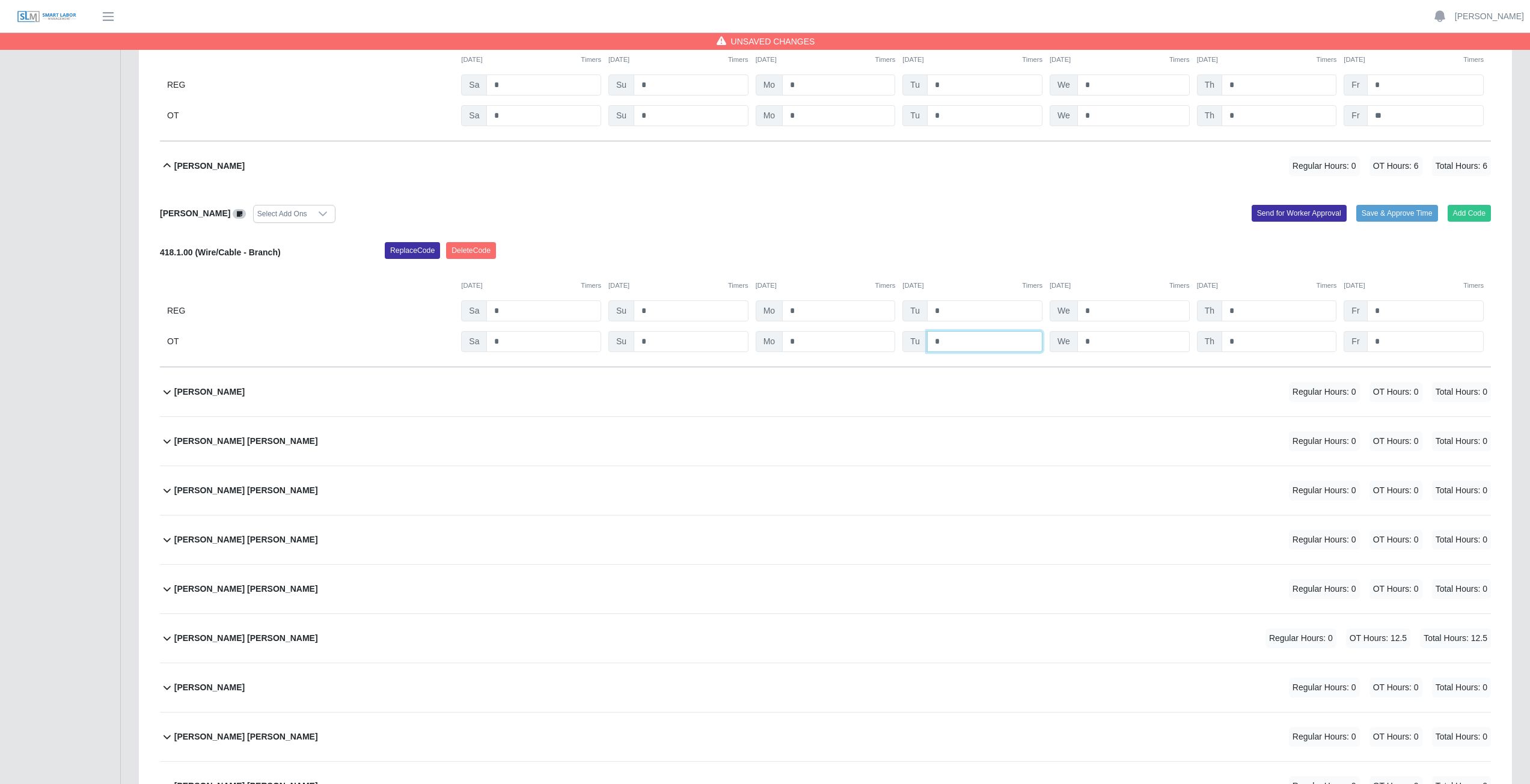
type input "*"
click at [760, 343] on input "*" at bounding box center [1133, 341] width 112 height 21
type input "*"
click at [760, 339] on input "*" at bounding box center [1278, 341] width 115 height 21
type input "*"
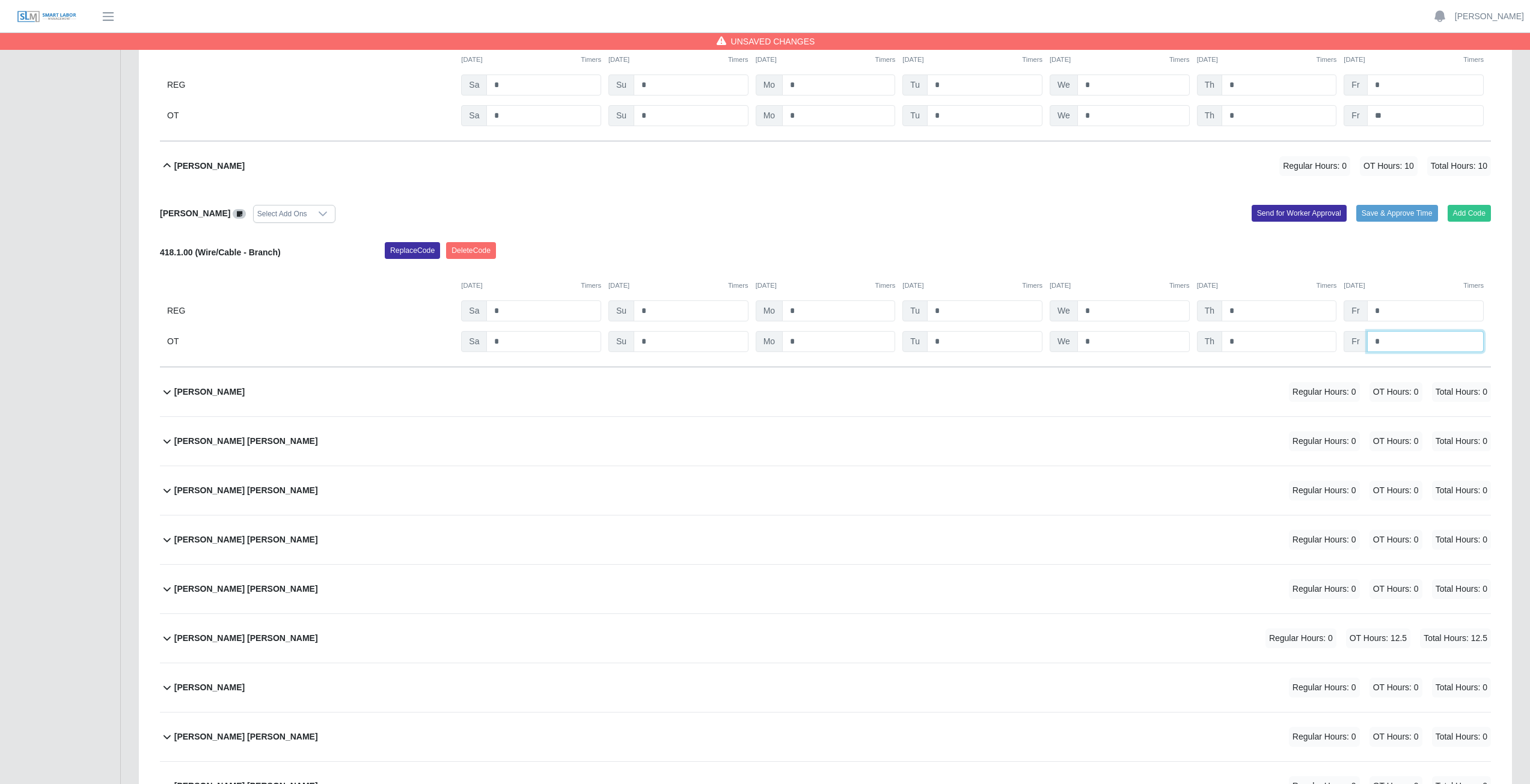
click at [760, 342] on input "*" at bounding box center [1425, 341] width 117 height 21
type input "**"
click at [499, 351] on div "Jeffery Walker Regular Hours: 0 OT Hours: 0 Total Hours: 0" at bounding box center [832, 392] width 1316 height 49
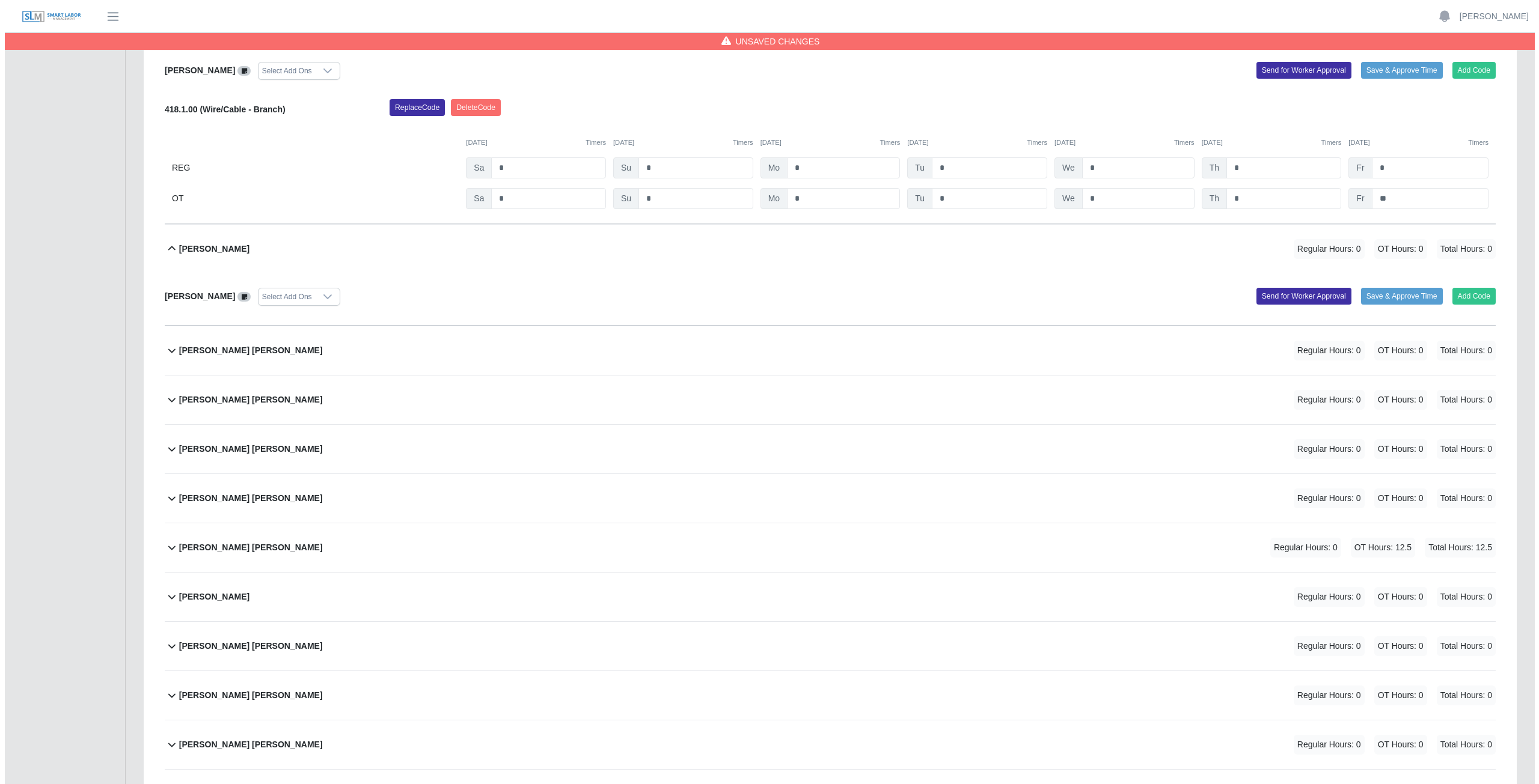
scroll to position [7332, 0]
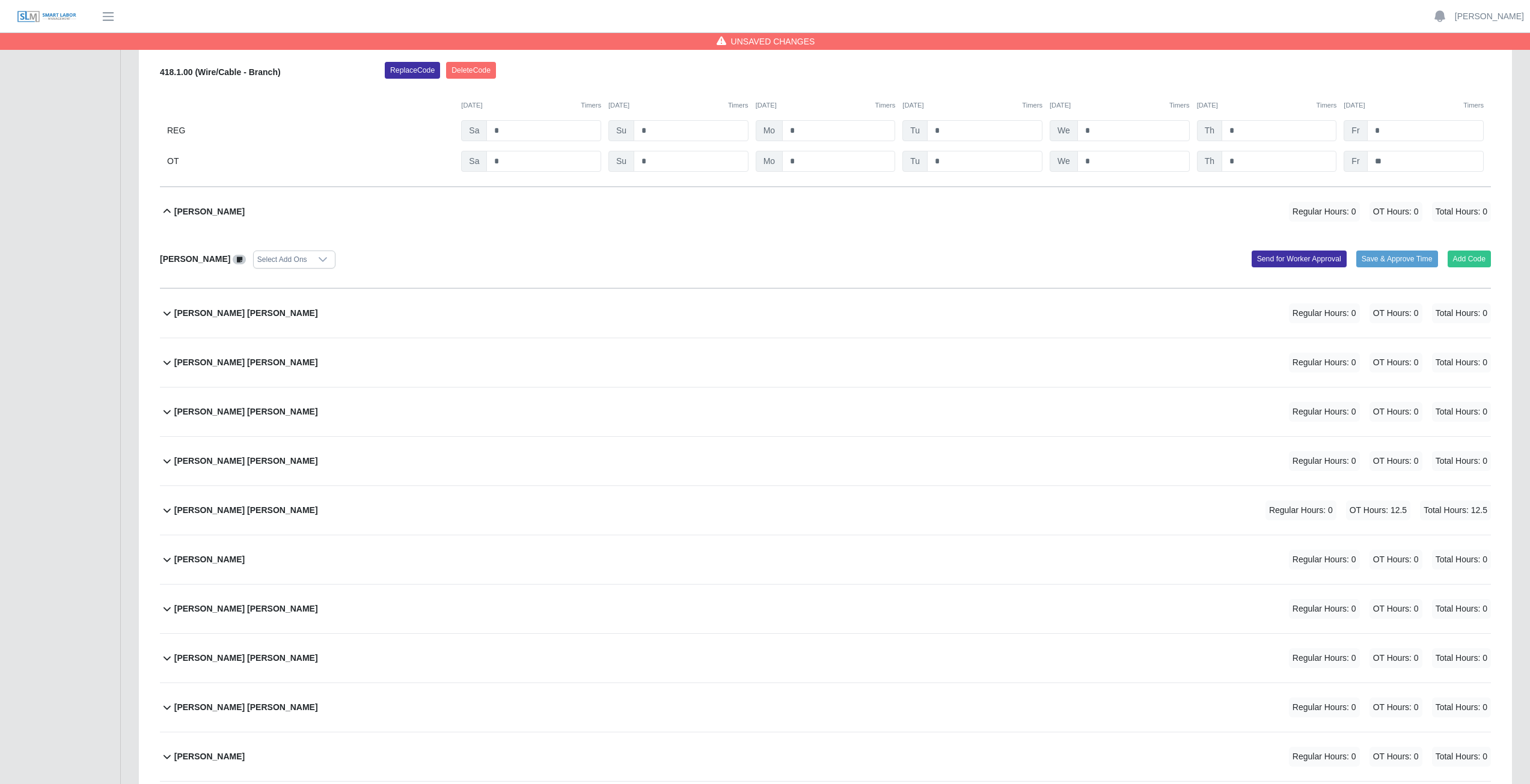
click at [384, 313] on div "Jesus Arnoldo Ontivero Ramirez Regular Hours: 0 OT Hours: 0 Total Hours: 0" at bounding box center [832, 314] width 1316 height 49
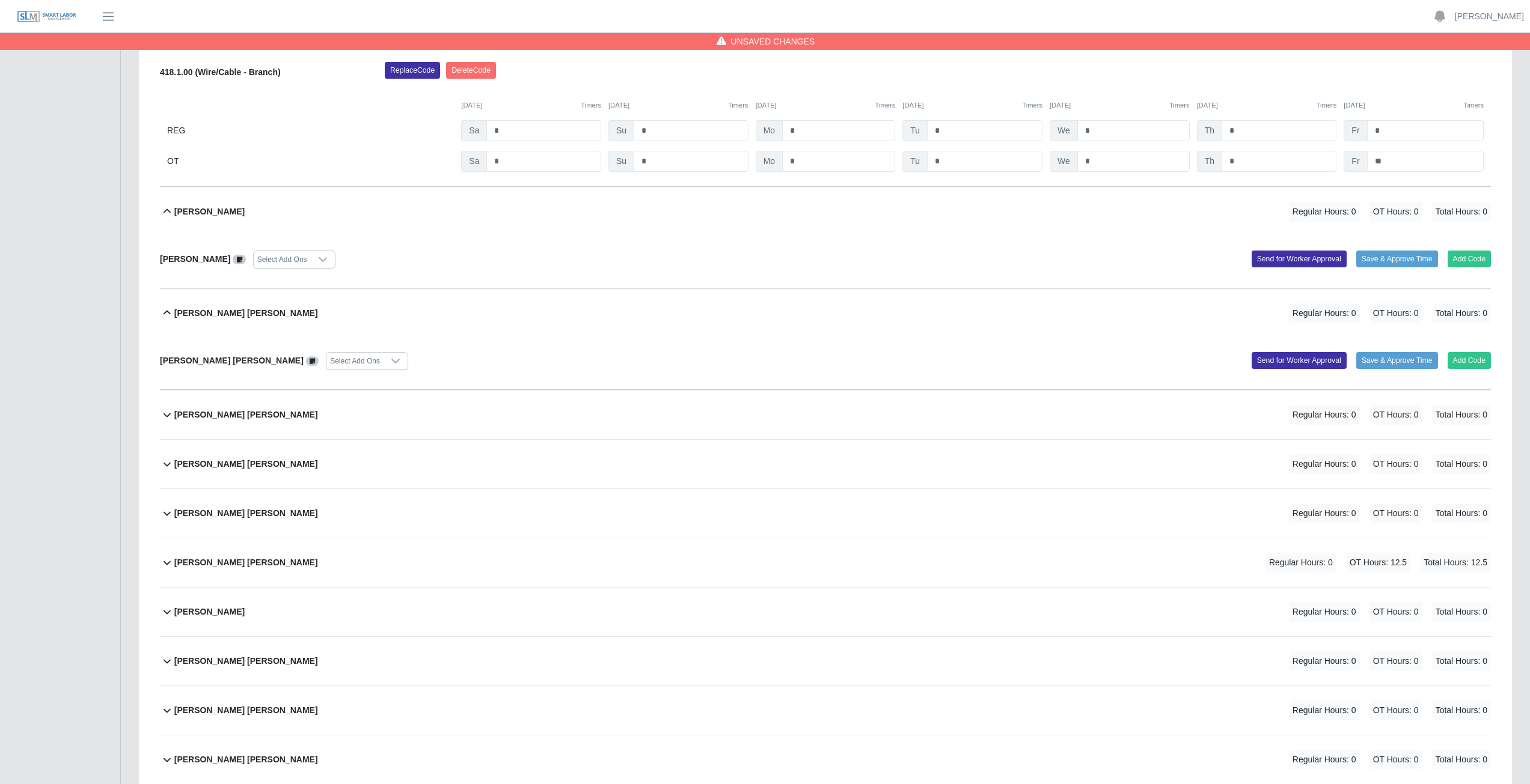
click at [384, 351] on div "Joan W. Torres Lopez Regular Hours: 0 OT Hours: 0 Total Hours: 0" at bounding box center [832, 415] width 1316 height 49
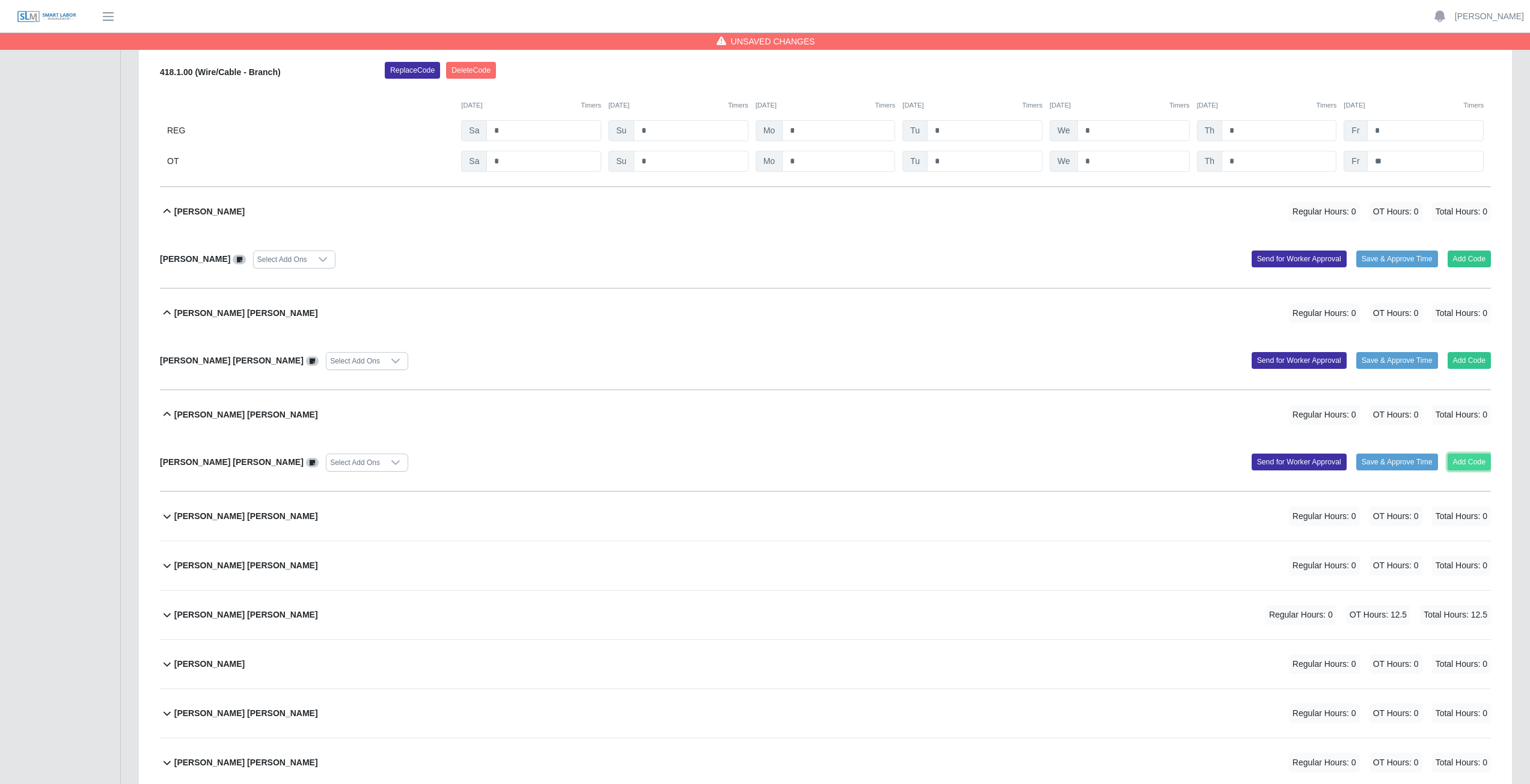
click at [760, 351] on button "Add Code" at bounding box center [1469, 462] width 44 height 17
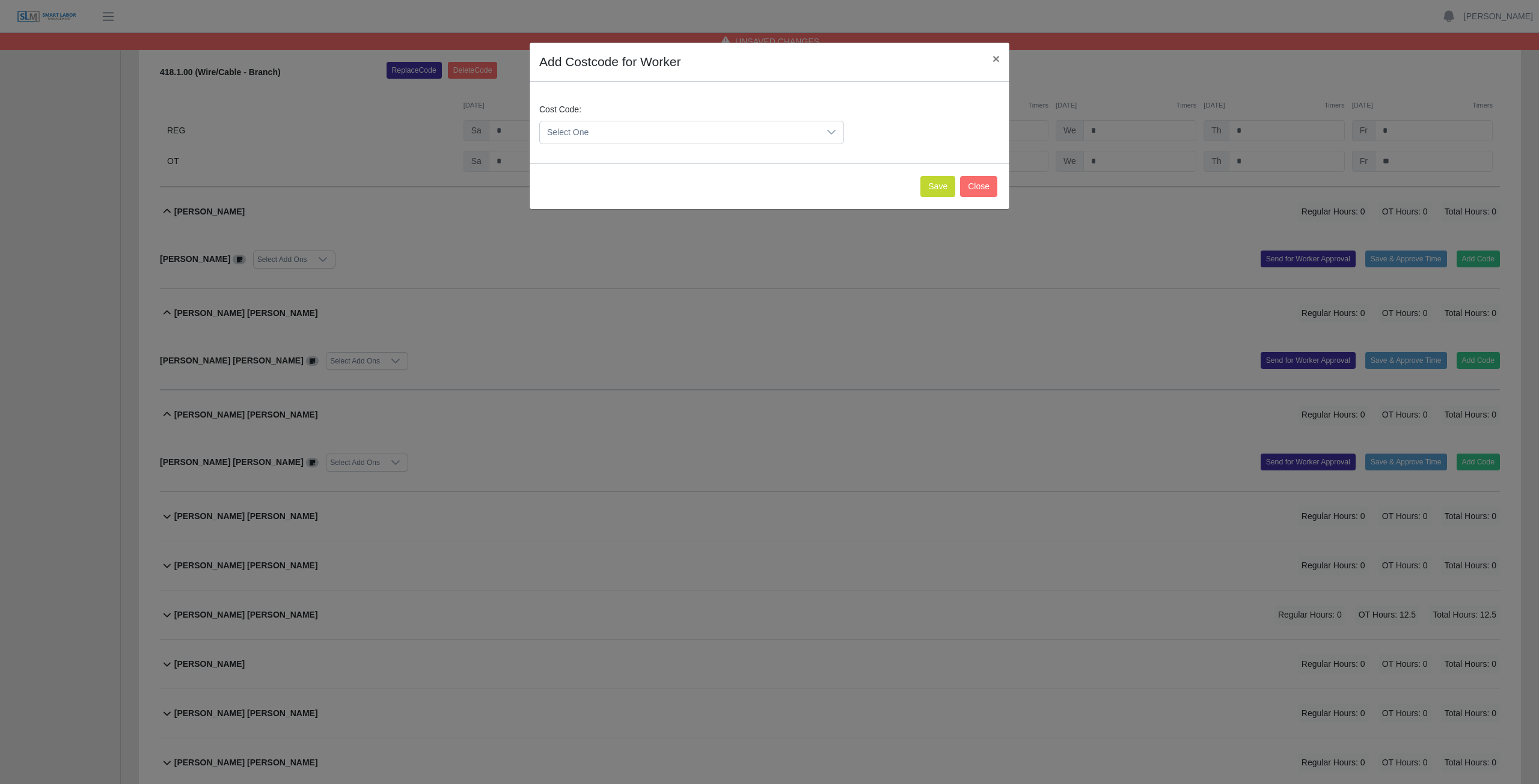
click at [760, 130] on span "Select One" at bounding box center [679, 132] width 279 height 23
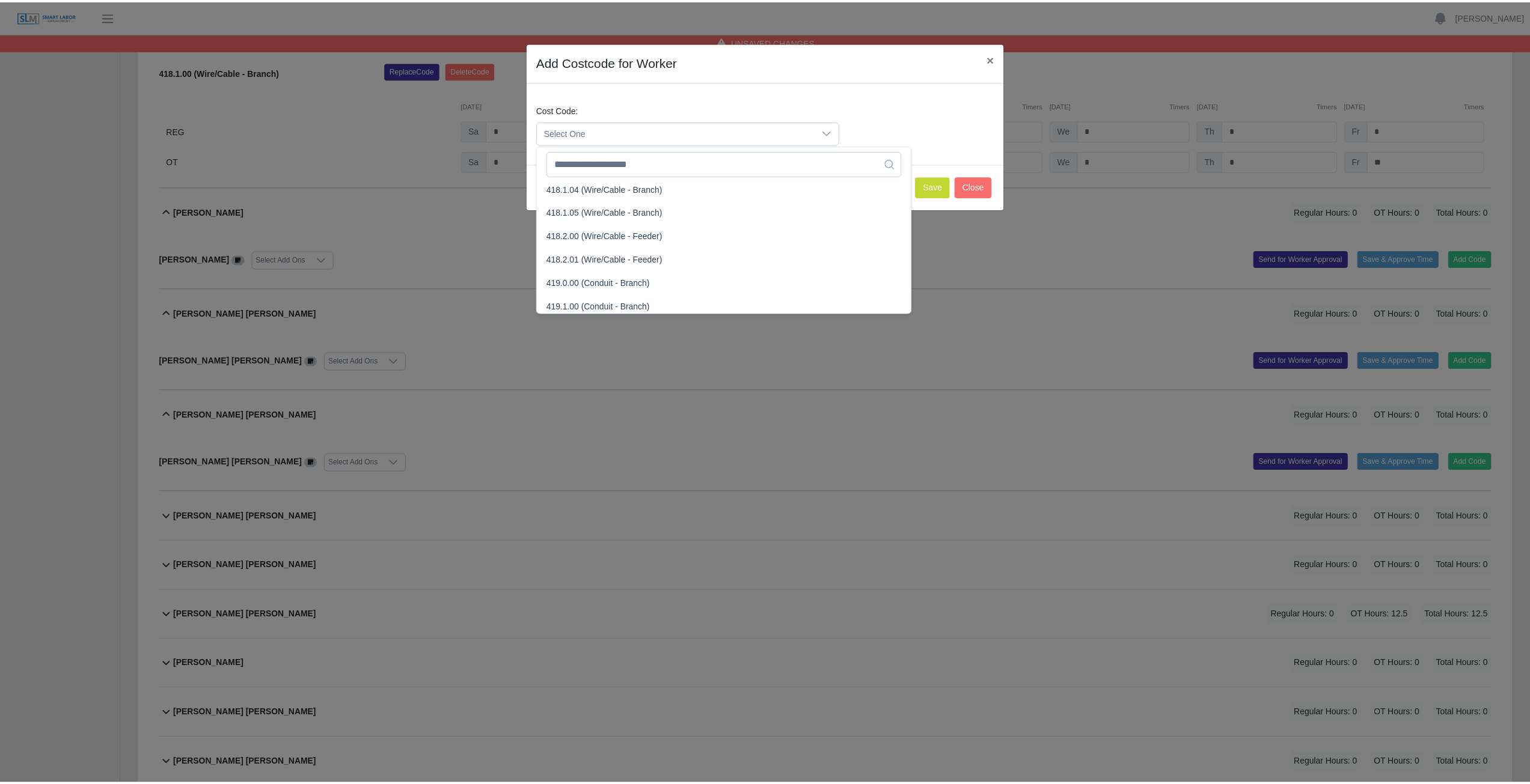
scroll to position [601, 0]
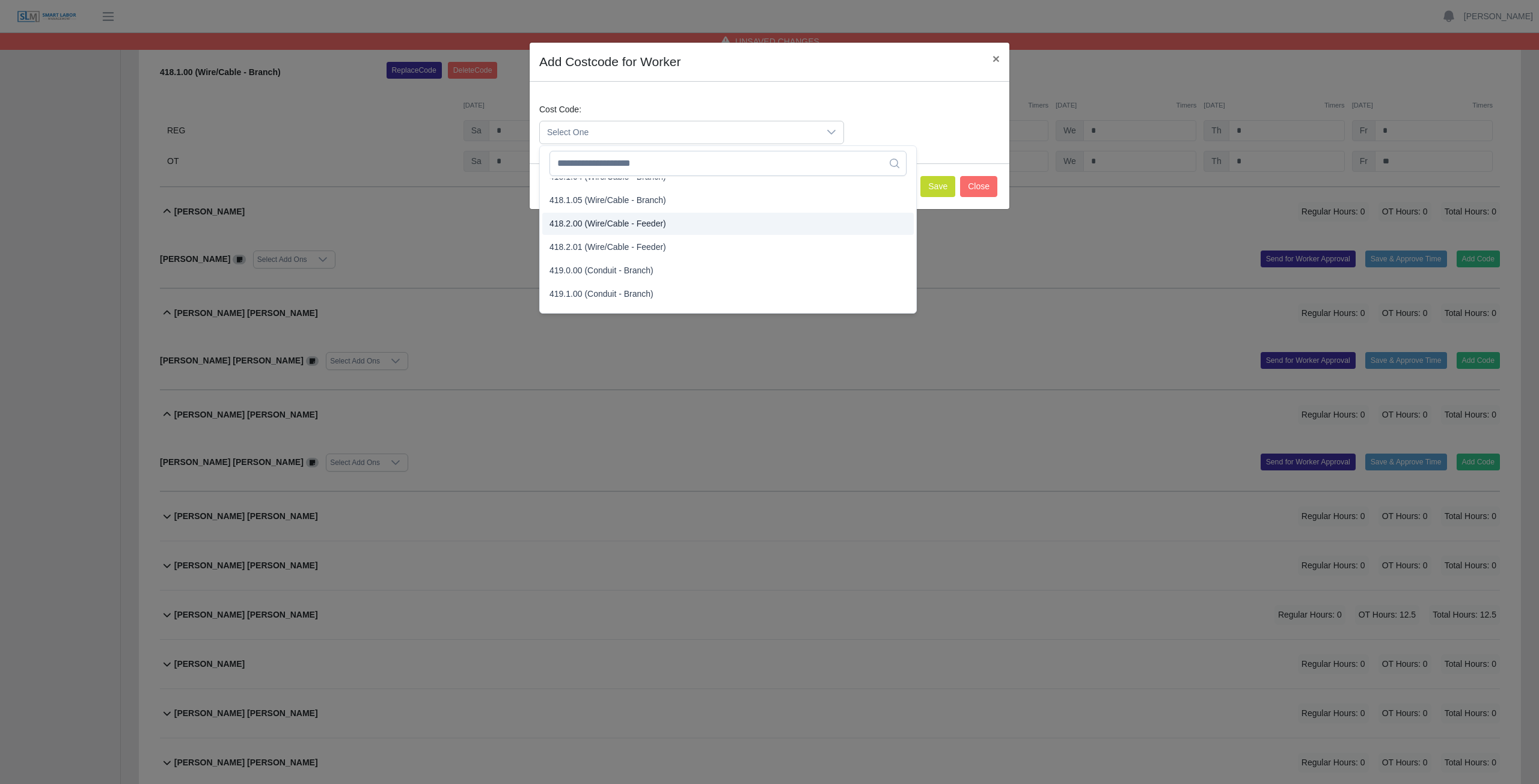
click at [588, 223] on span "418.2.00 (Wire/Cable - Feeder)" at bounding box center [608, 224] width 117 height 13
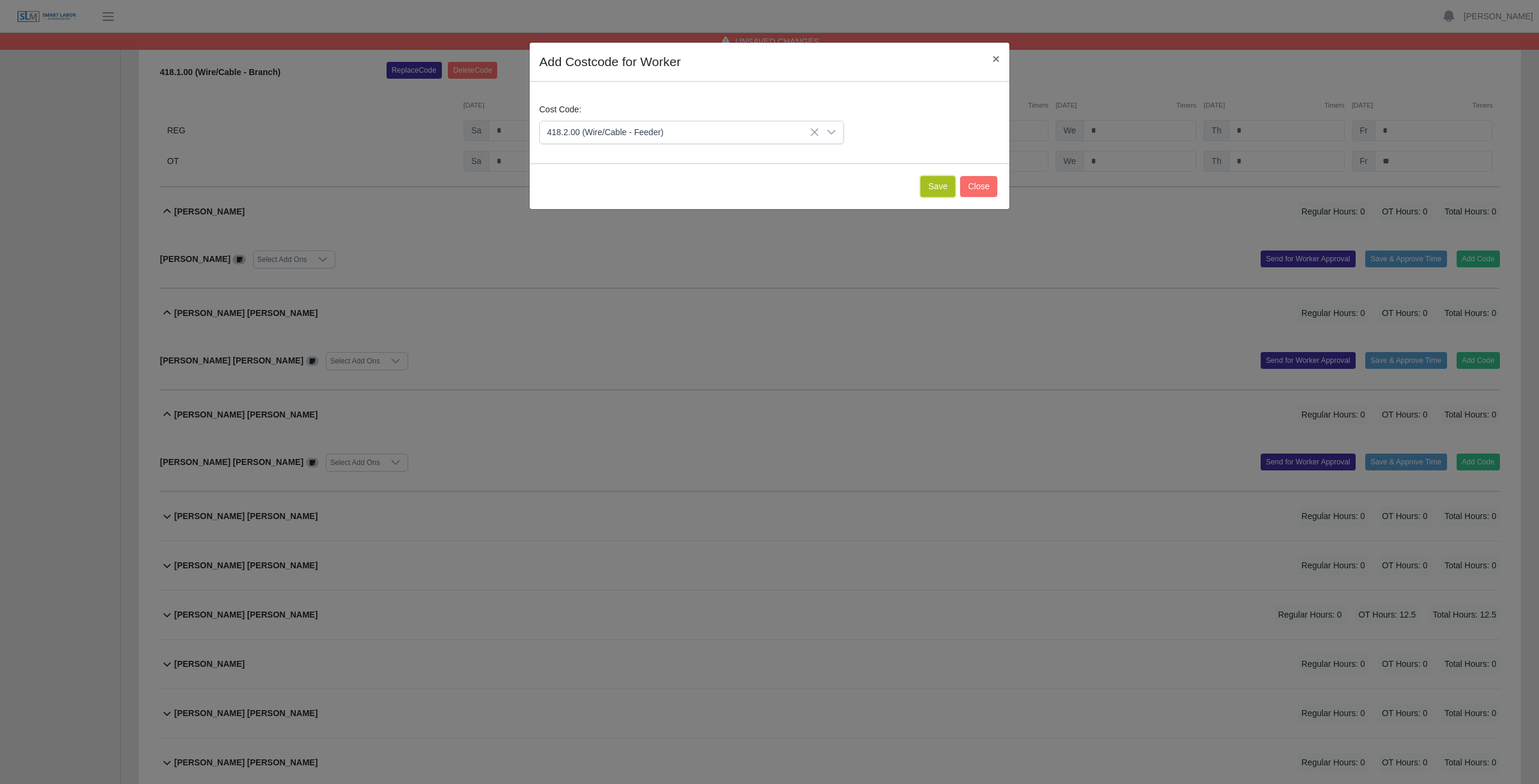
click at [760, 187] on button "Save" at bounding box center [938, 186] width 34 height 21
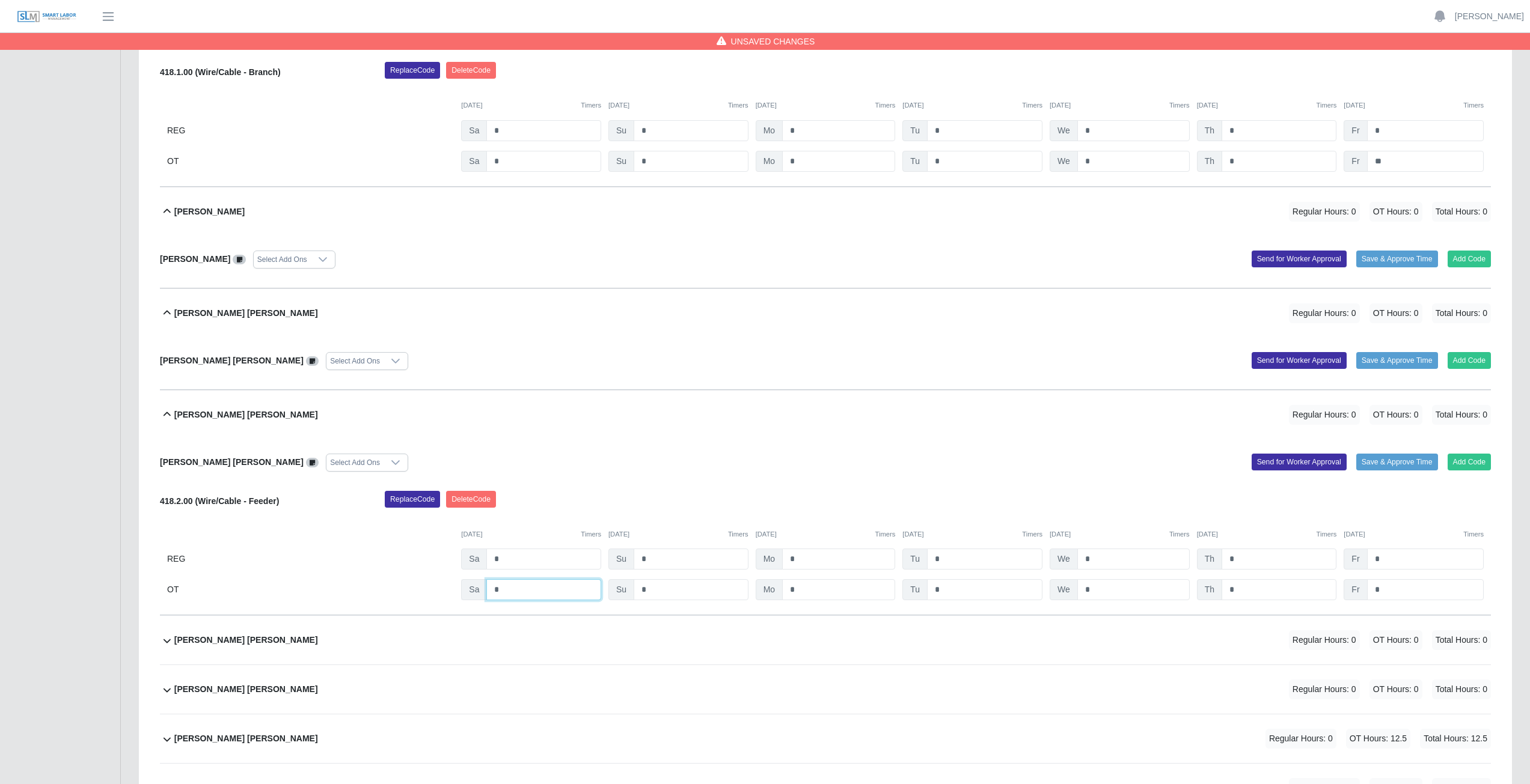
click at [513, 351] on input "*" at bounding box center [543, 589] width 115 height 21
type input "*"
drag, startPoint x: 810, startPoint y: 590, endPoint x: 820, endPoint y: 590, distance: 10.0
click at [760, 351] on input "*" at bounding box center [838, 589] width 113 height 21
type input "*"
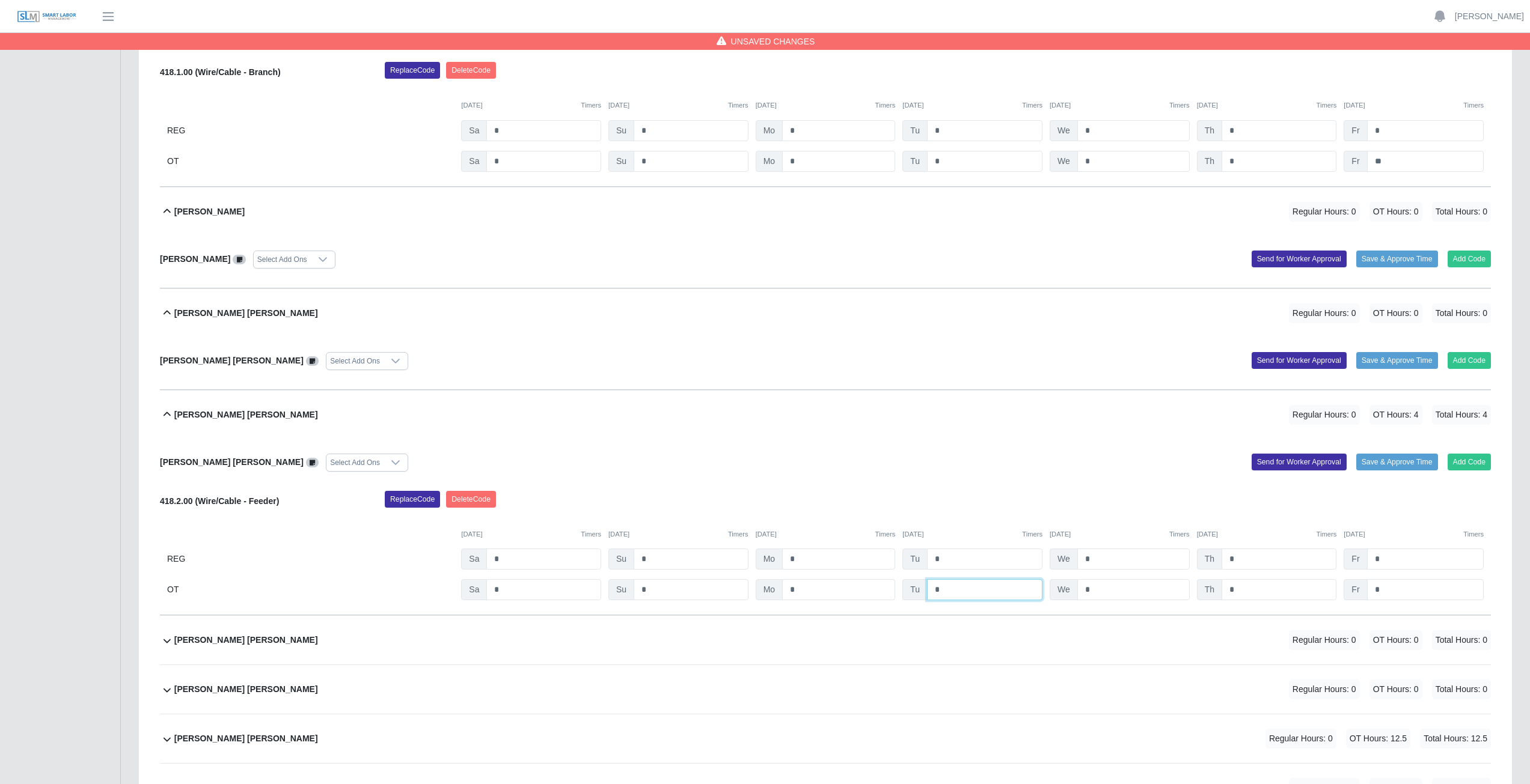
drag, startPoint x: 963, startPoint y: 593, endPoint x: 978, endPoint y: 592, distance: 15.0
click at [760, 351] on input "*" at bounding box center [983, 589] width 115 height 21
type input "*"
click at [760, 351] on input "*" at bounding box center [1133, 589] width 112 height 21
type input "*"
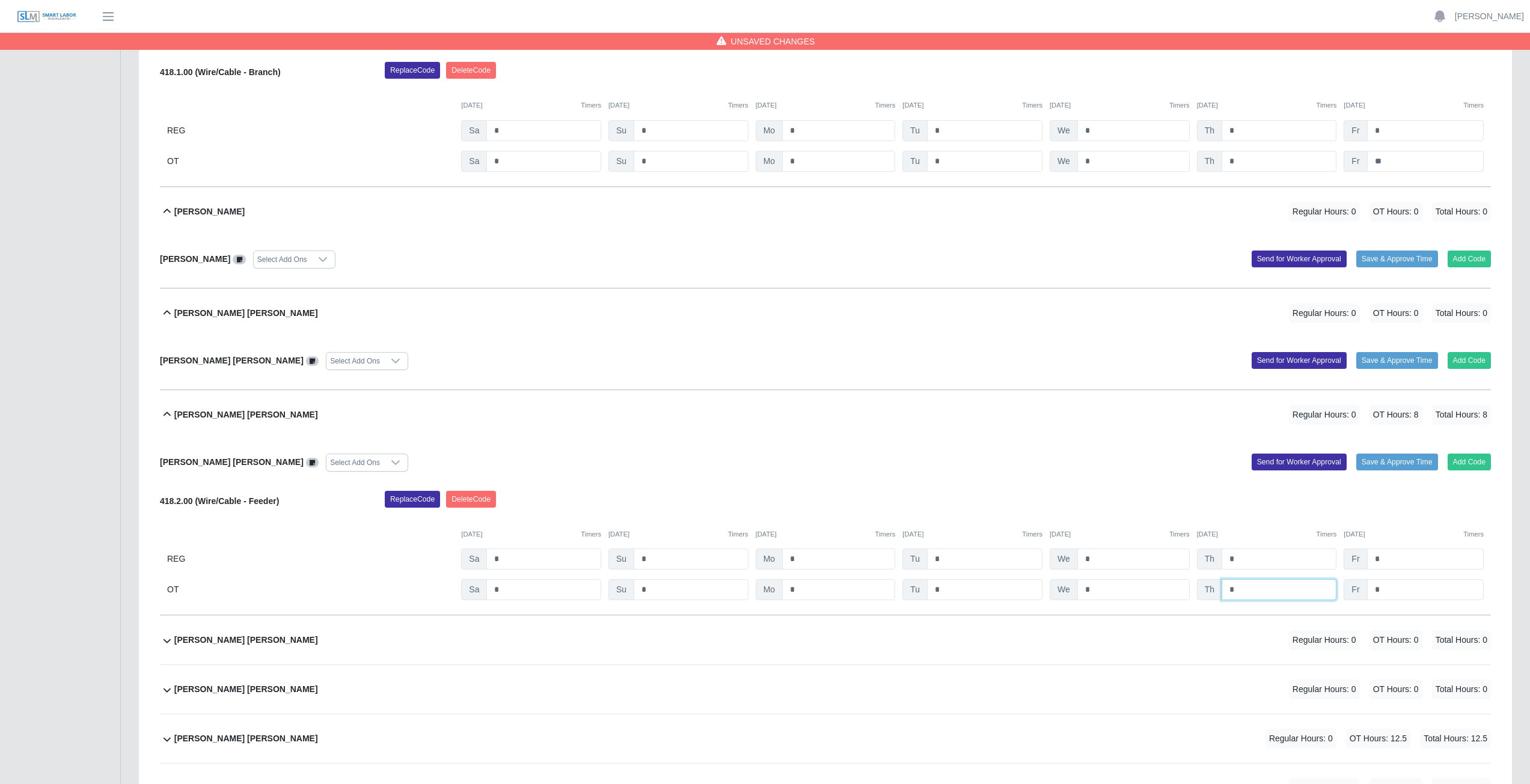
click at [760, 351] on input "*" at bounding box center [1278, 589] width 115 height 21
type input "*"
click at [760, 351] on input "*" at bounding box center [1425, 589] width 117 height 21
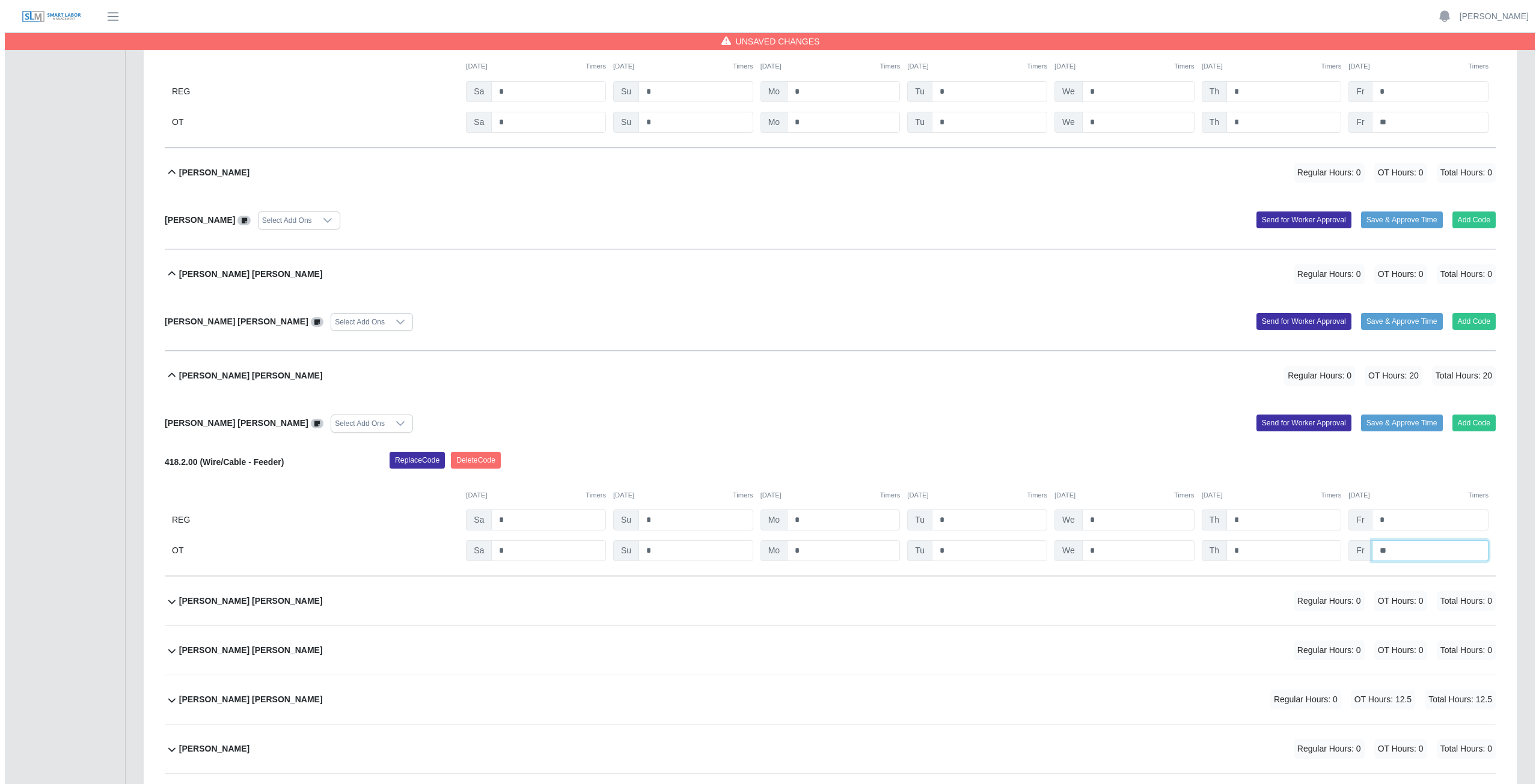
scroll to position [7452, 0]
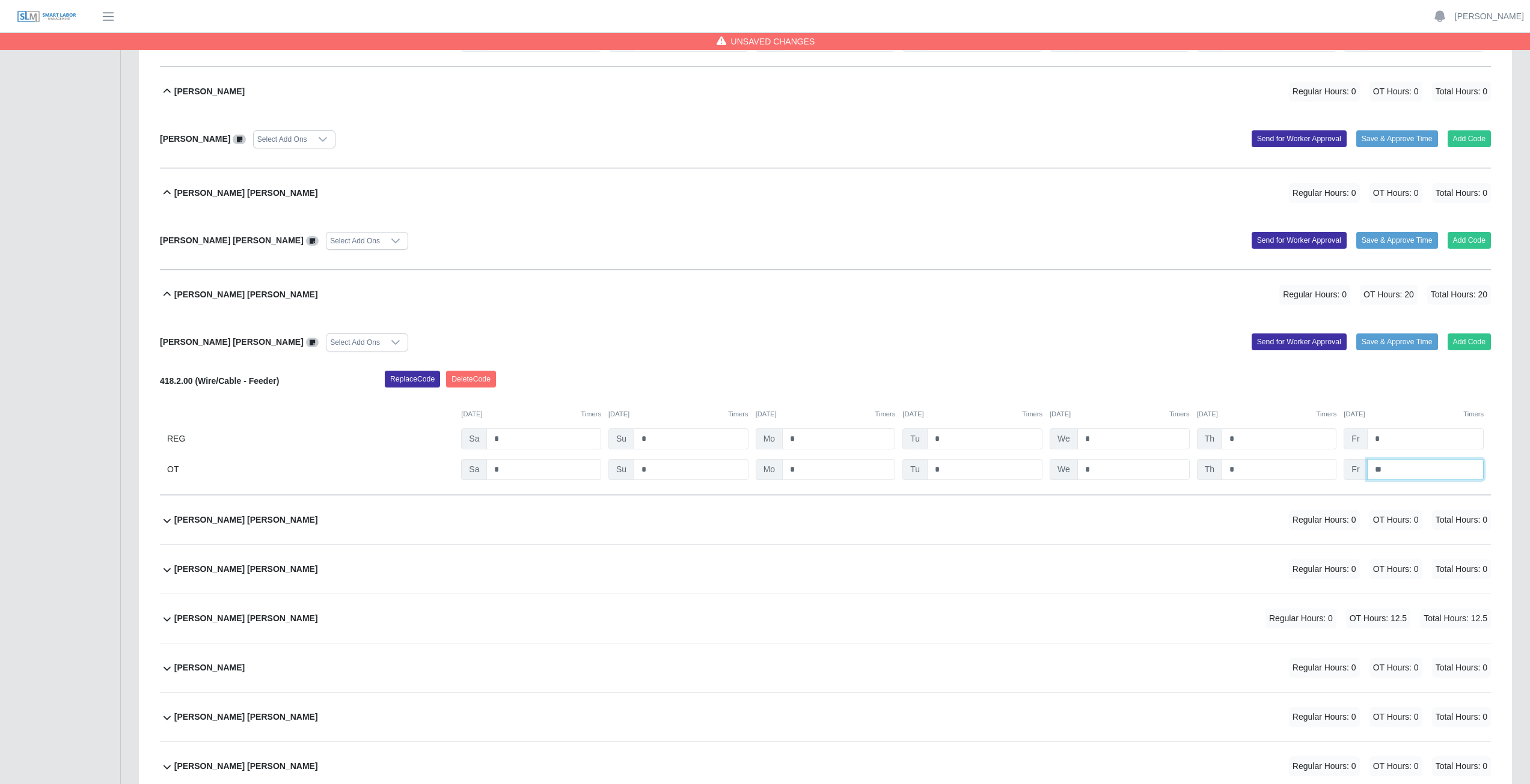
type input "**"
click at [502, 351] on div "John Reyes Alonso Regular Hours: 0 OT Hours: 0 Total Hours: 0" at bounding box center [832, 569] width 1316 height 49
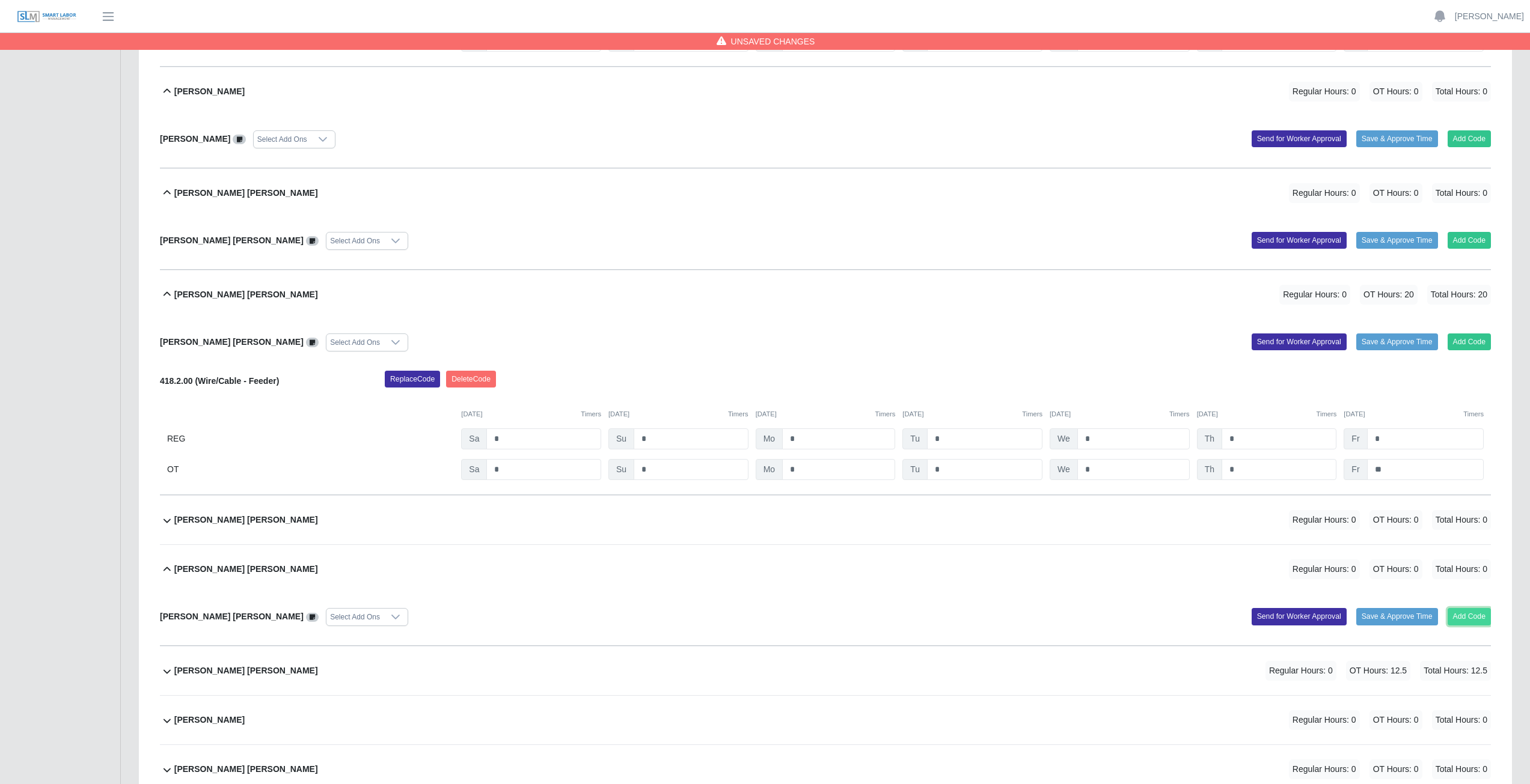
click at [760, 351] on button "Add Code" at bounding box center [1469, 616] width 44 height 17
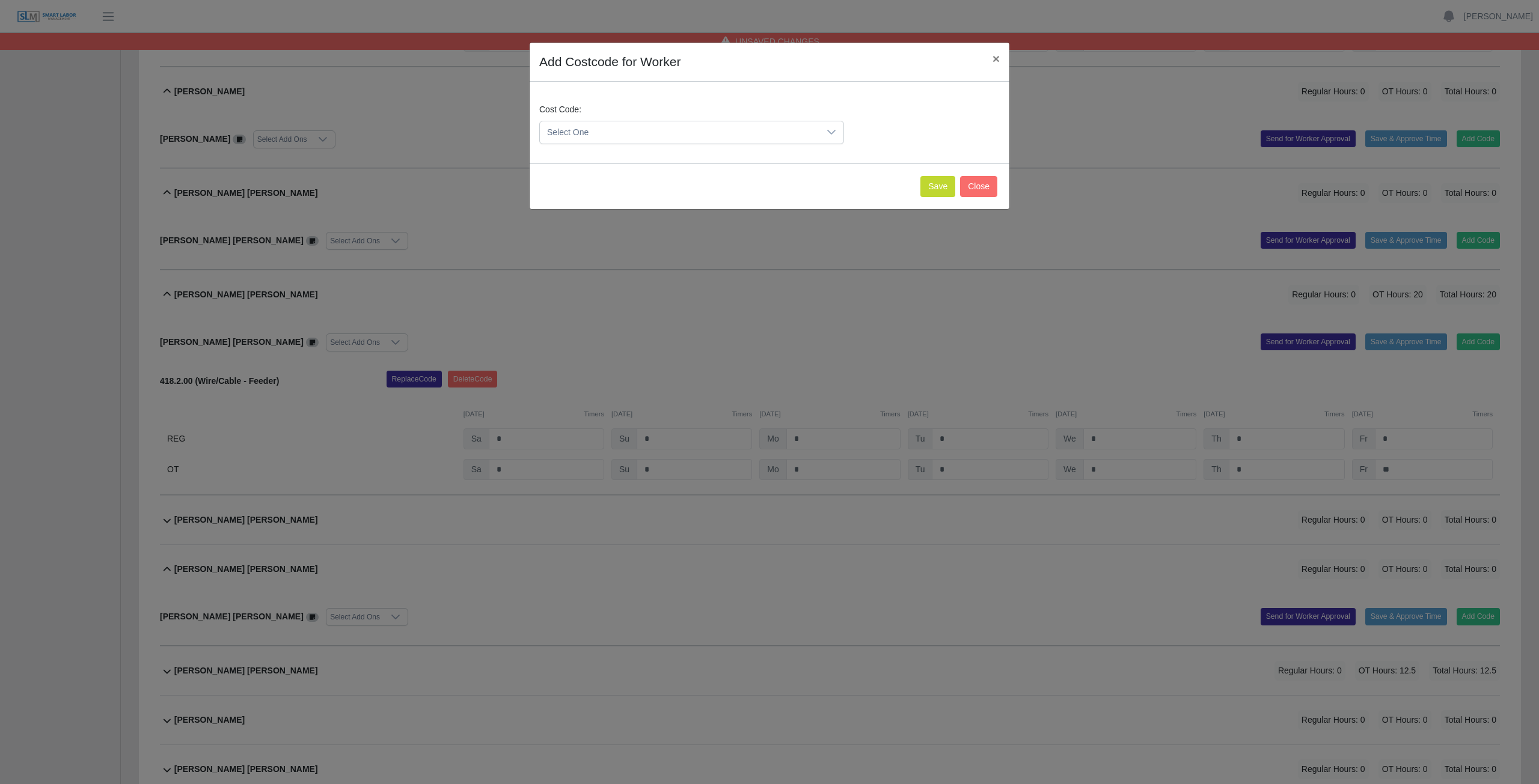
click at [760, 131] on icon at bounding box center [831, 131] width 8 height 5
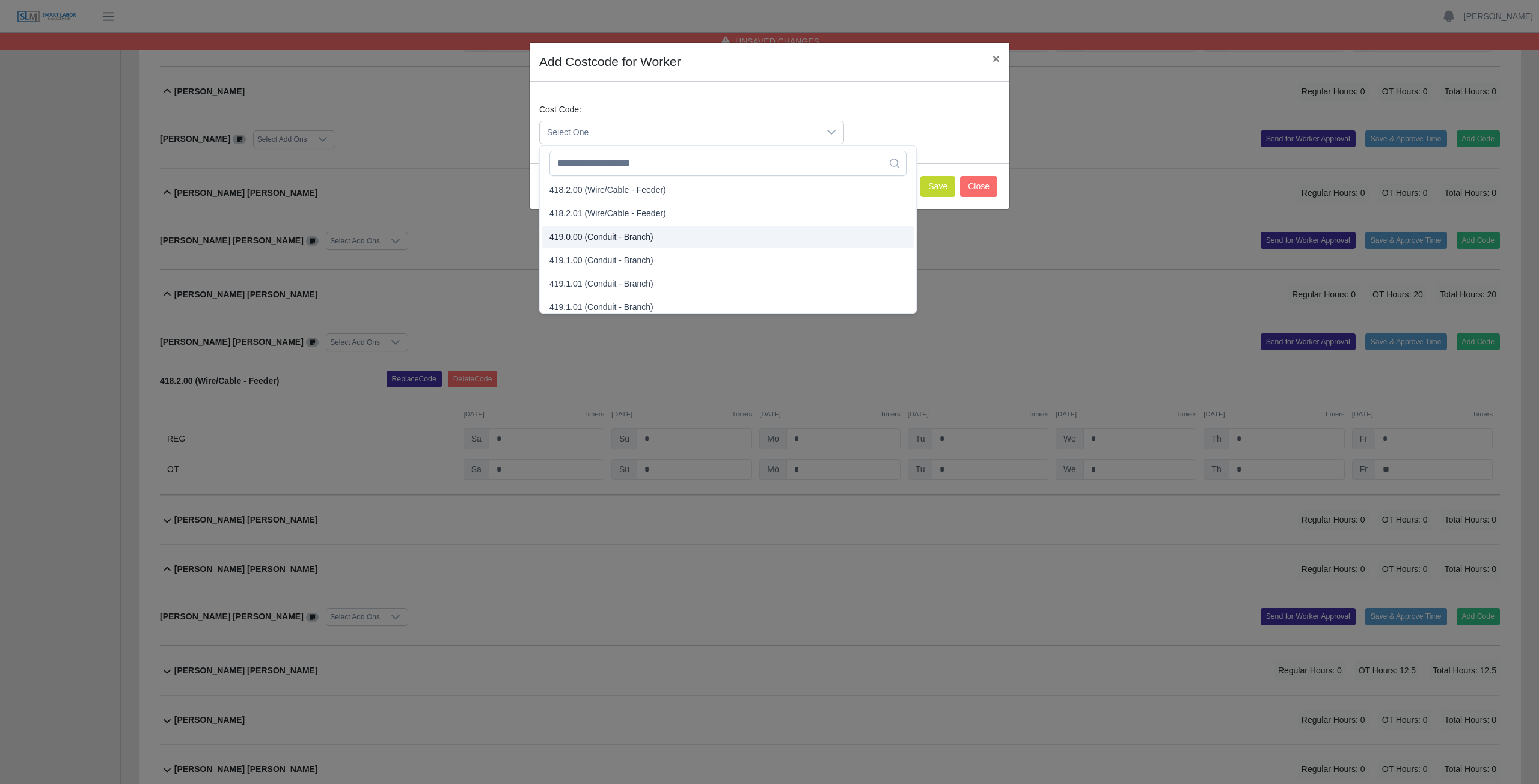
scroll to position [661, 0]
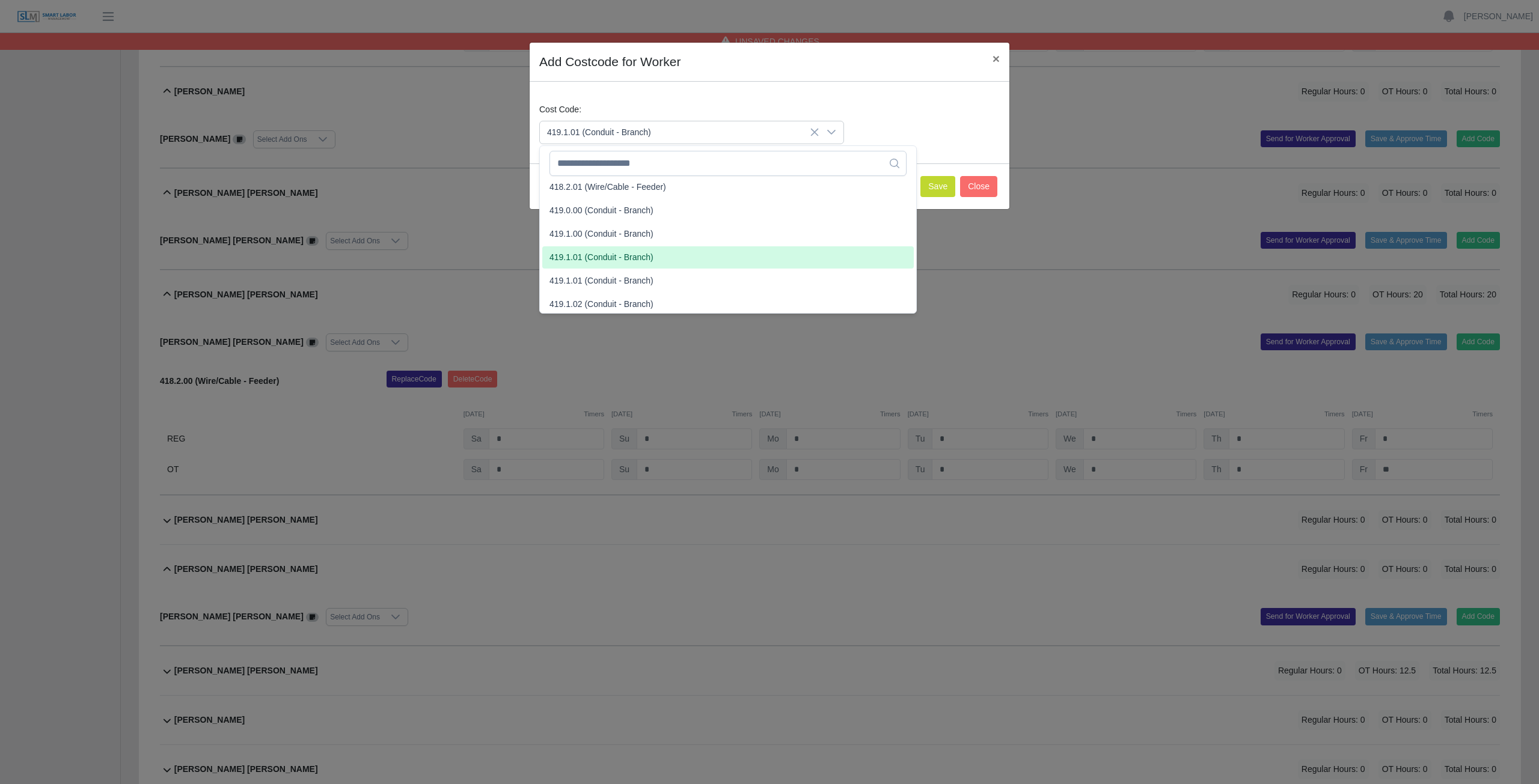
click at [596, 257] on span "419.1.01 (Conduit - Branch)" at bounding box center [601, 257] width 104 height 13
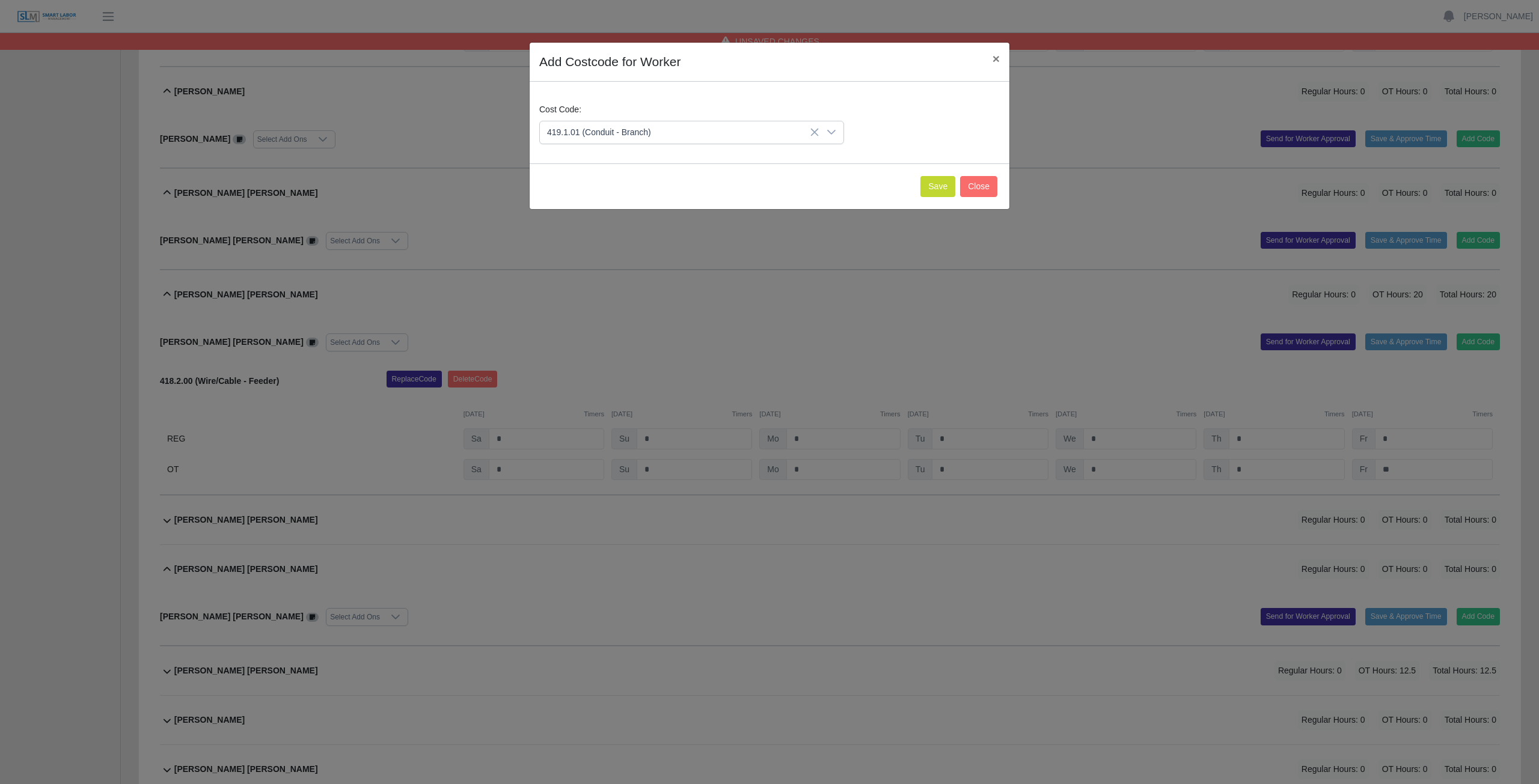
click at [760, 135] on span "419.1.01 (Conduit - Branch)" at bounding box center [679, 132] width 279 height 23
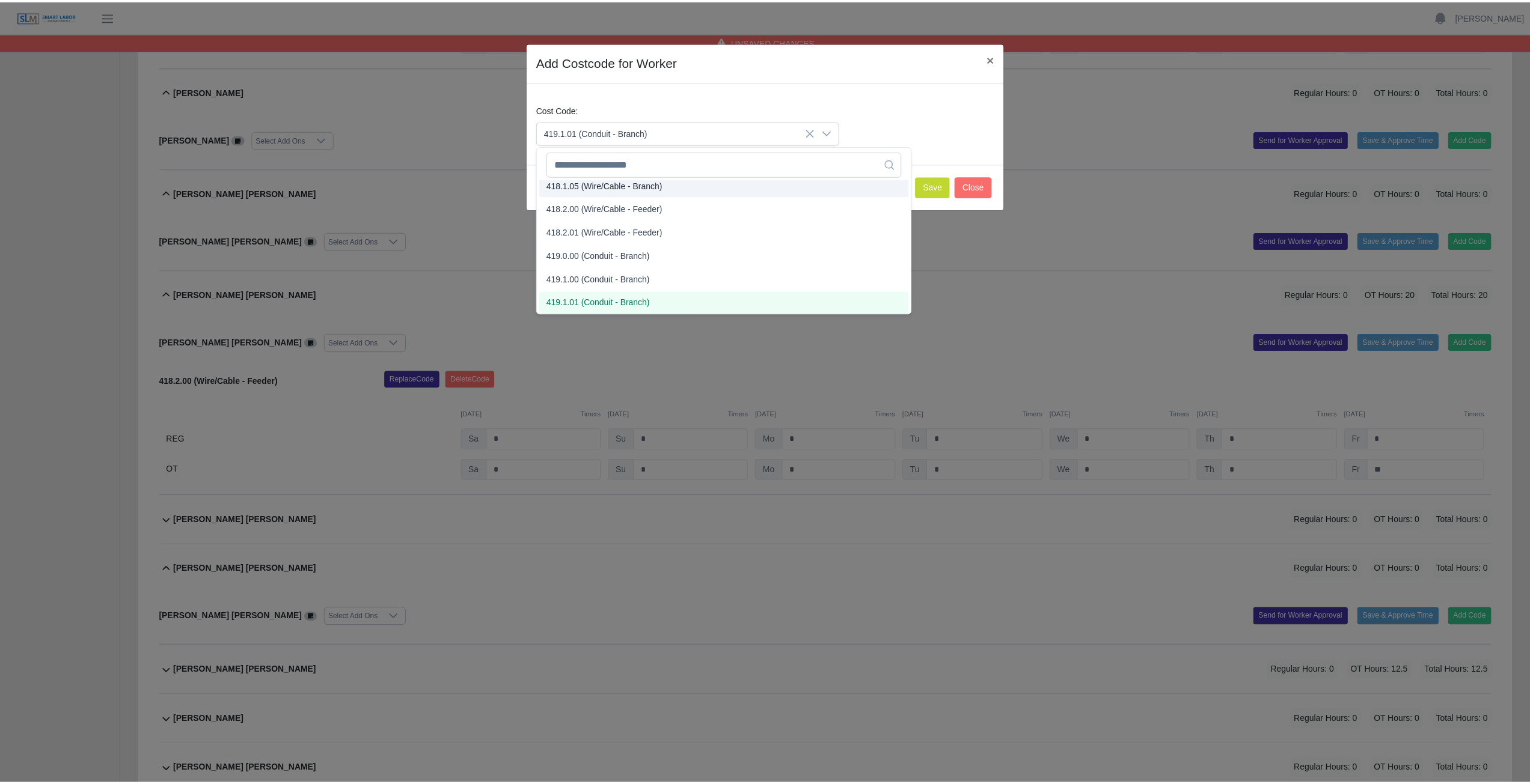
scroll to position [612, 0]
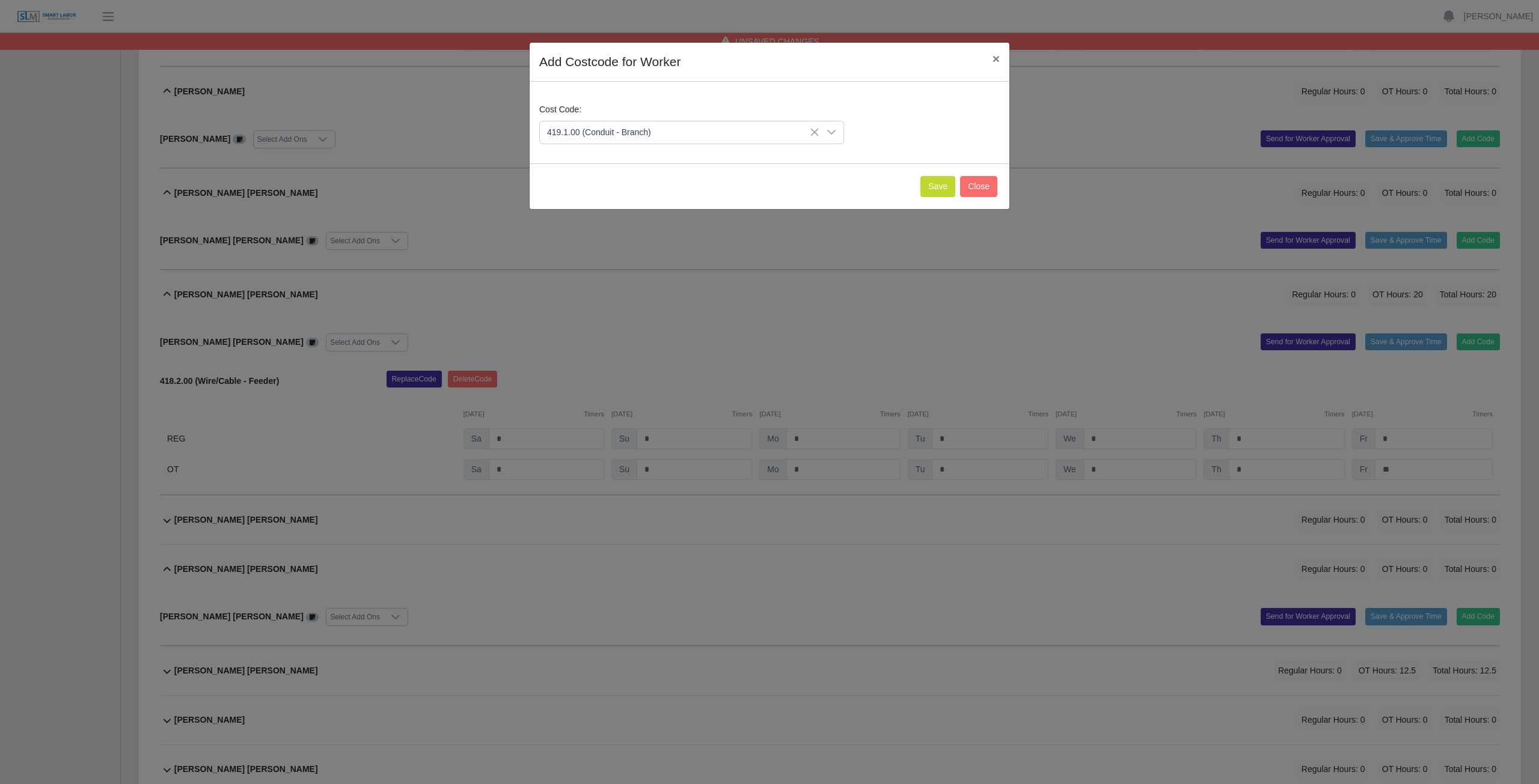
click at [597, 281] on span "419.1.00 (Conduit - Branch)" at bounding box center [601, 284] width 104 height 13
click at [760, 189] on button "Save" at bounding box center [938, 186] width 34 height 21
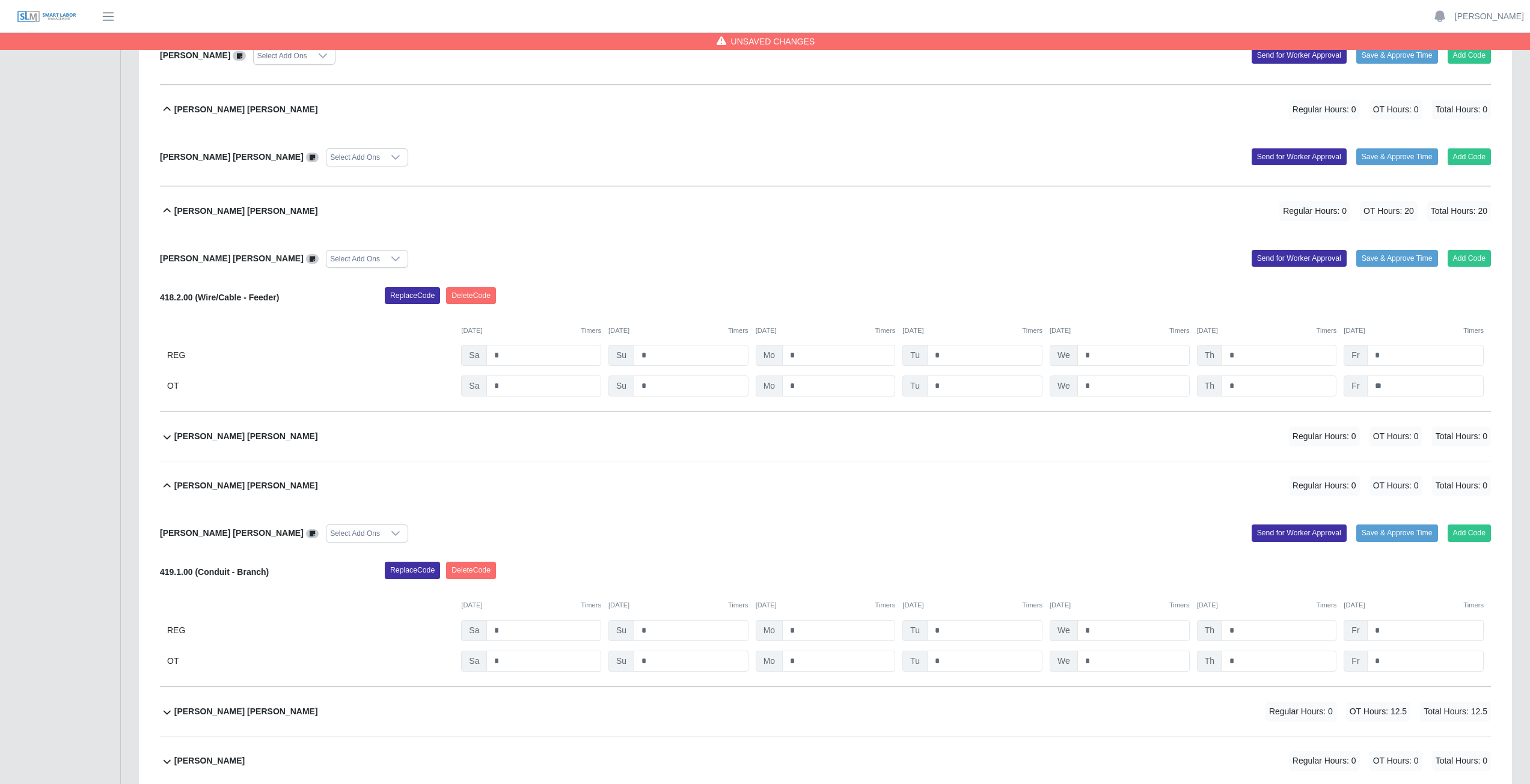
scroll to position [7573, 0]
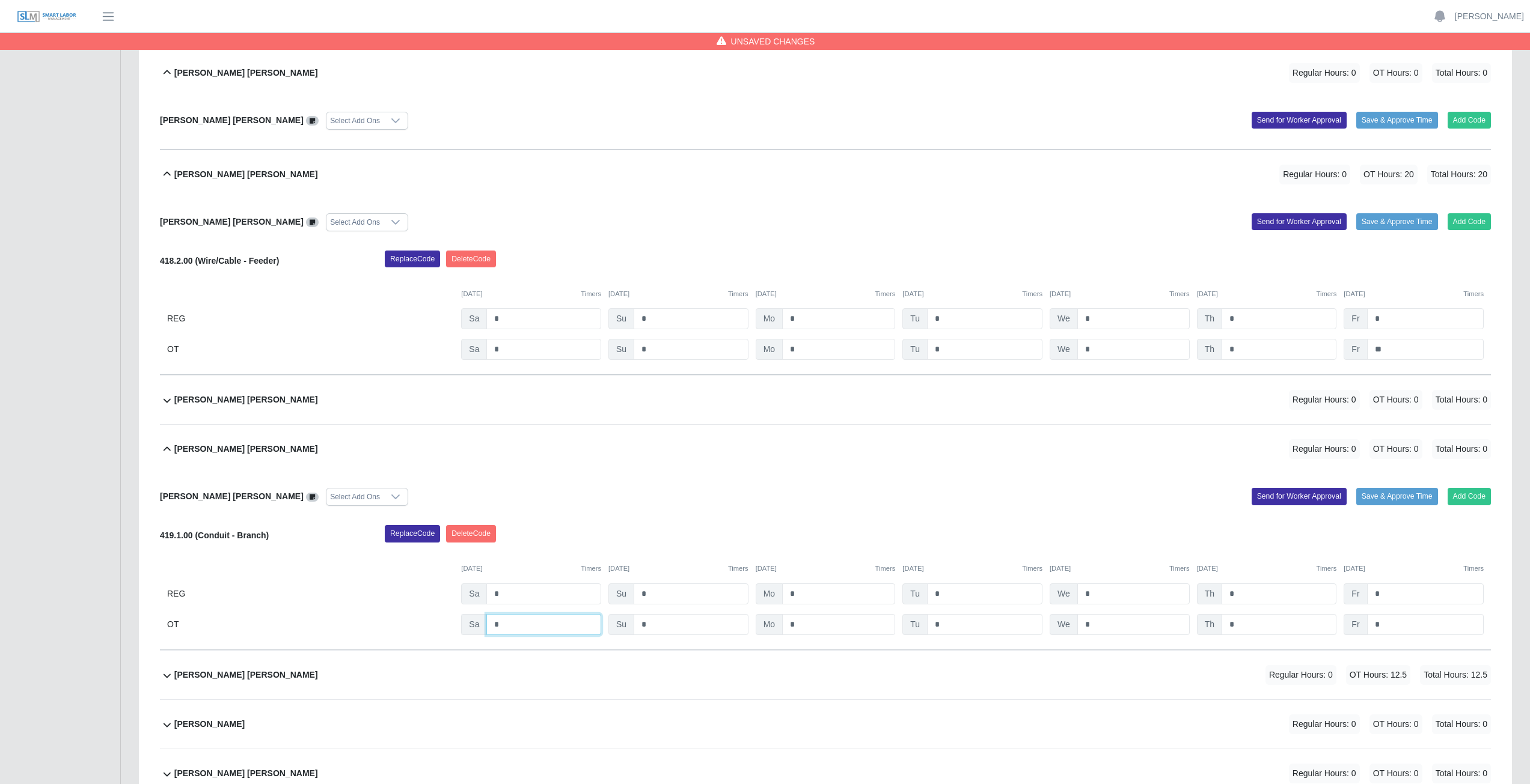
click at [508, 351] on input "*" at bounding box center [543, 624] width 115 height 21
type input "*"
click at [760, 351] on input "*" at bounding box center [838, 624] width 113 height 21
type input "*"
click at [760, 351] on input "*" at bounding box center [983, 624] width 115 height 21
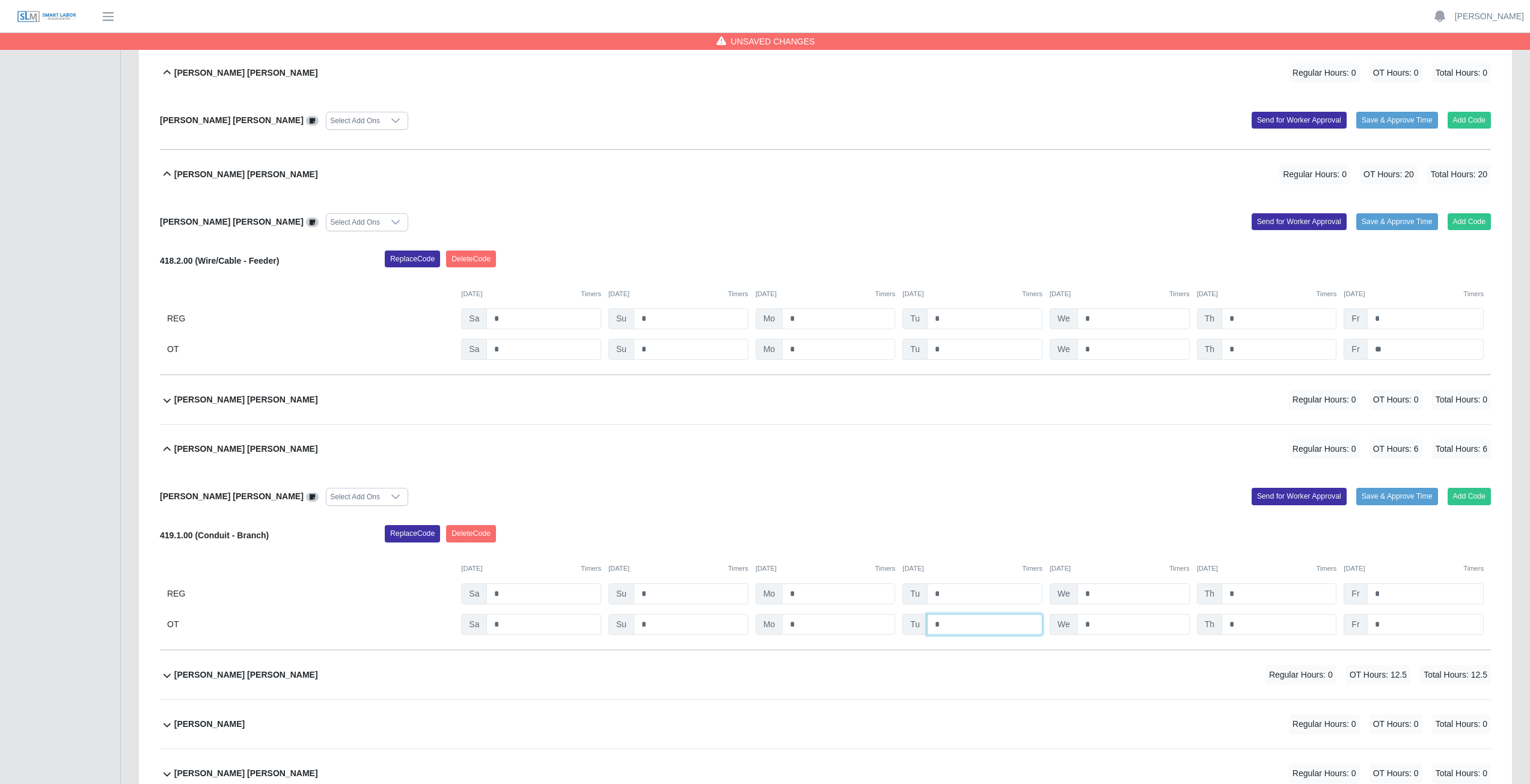
type input "*"
click at [760, 351] on input "*" at bounding box center [1133, 624] width 112 height 21
type input "*"
click at [760, 351] on input "*" at bounding box center [1425, 624] width 117 height 21
type input "*"
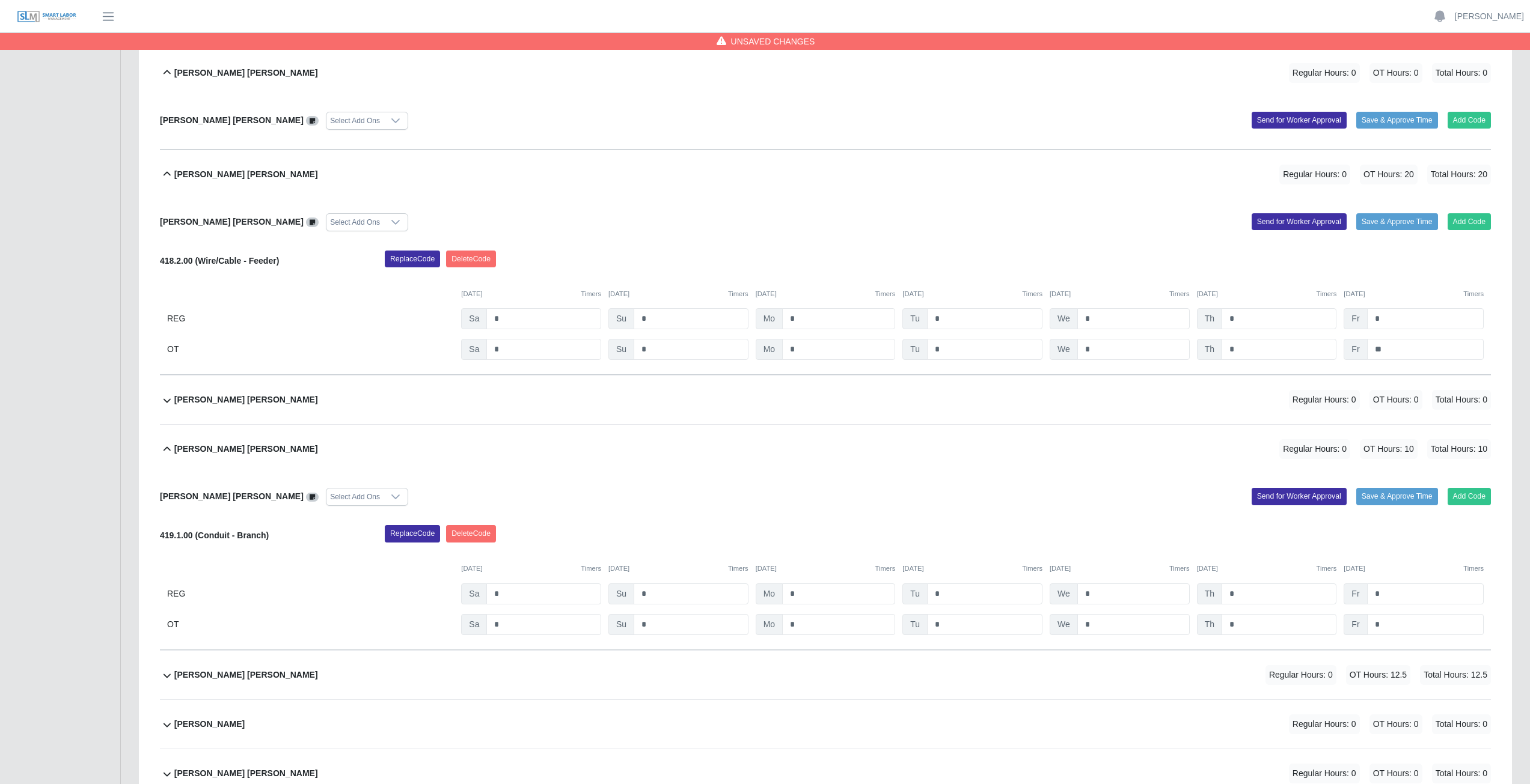
click at [760, 351] on div "John Reyes Alonso Select Add Ons Add Code Save & Approve Time Send for Worker A…" at bounding box center [825, 562] width 1331 height 177
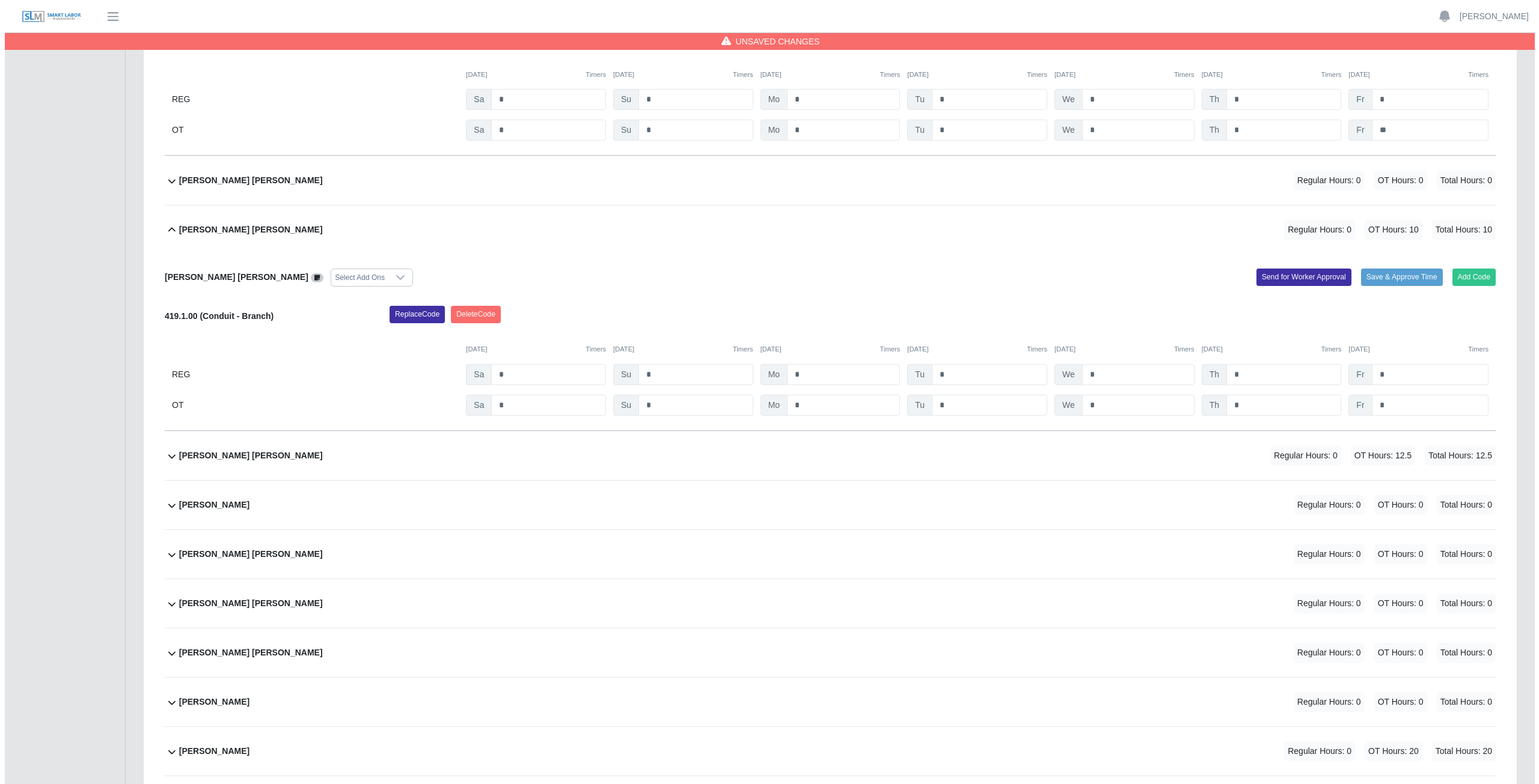
scroll to position [7813, 0]
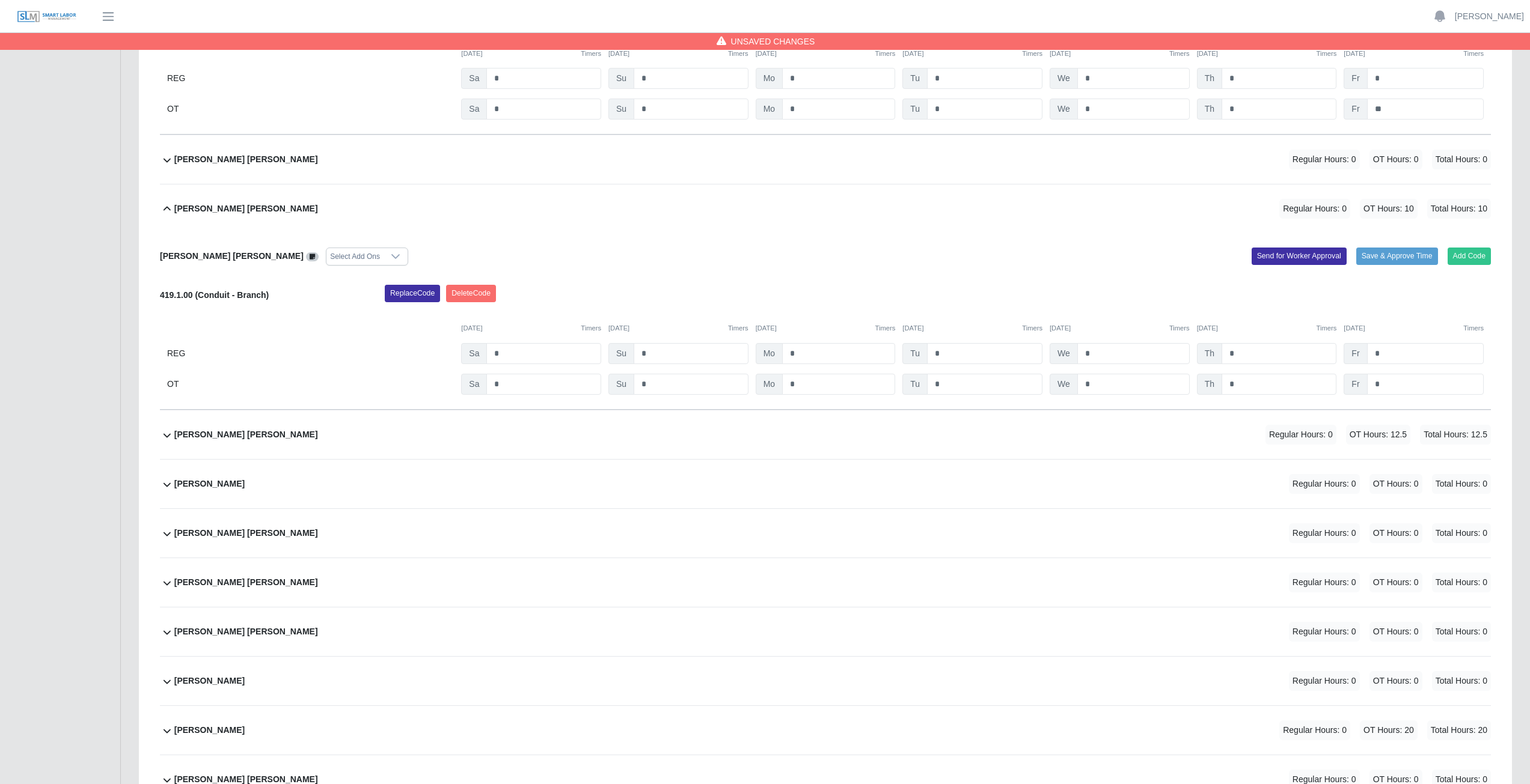
click at [344, 351] on div "Jose A. Ayala Regular Hours: 0 OT Hours: 0 Total Hours: 0" at bounding box center [832, 484] width 1316 height 49
click at [760, 351] on button "Add Code" at bounding box center [1469, 531] width 44 height 17
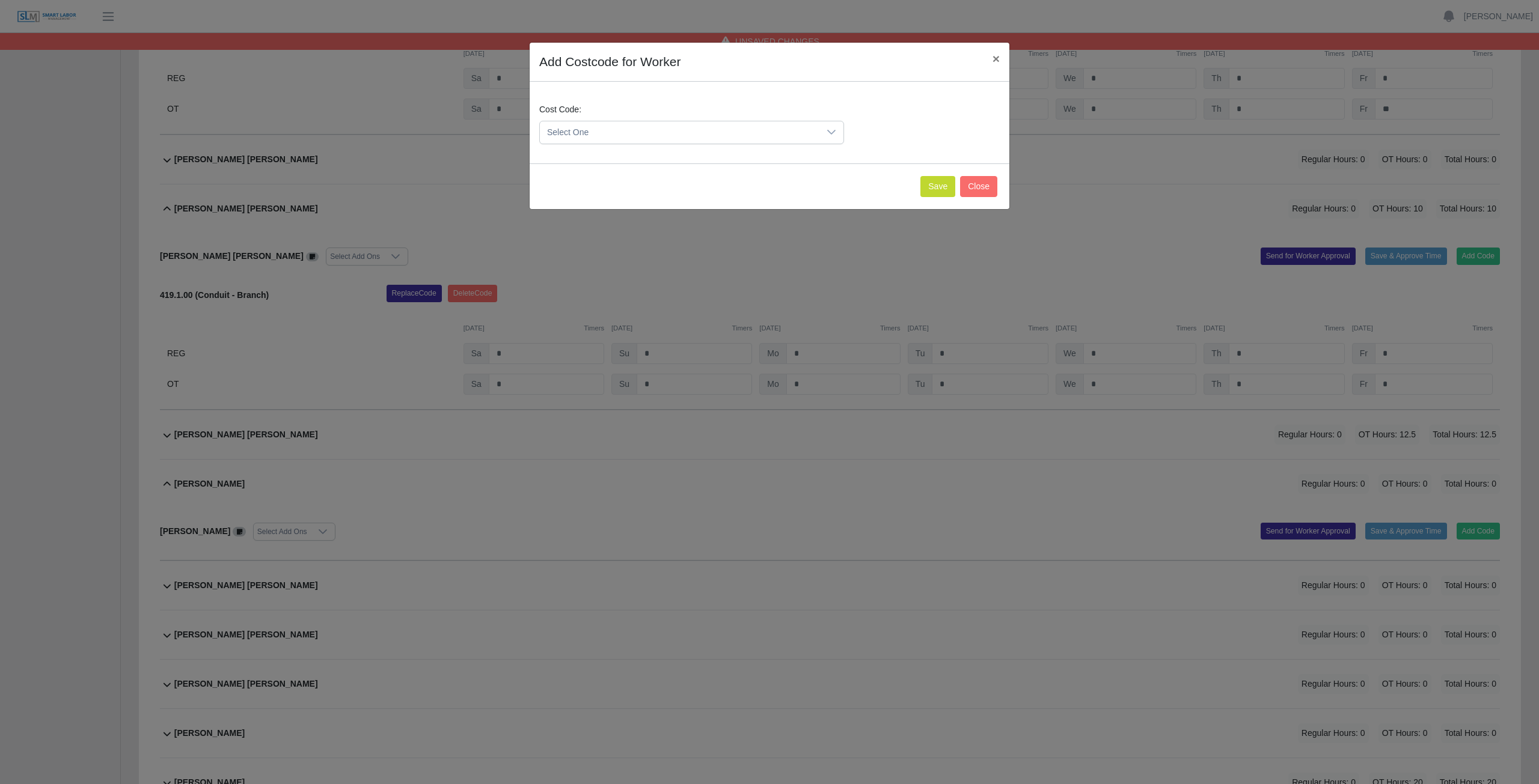
click at [760, 131] on div at bounding box center [832, 132] width 24 height 23
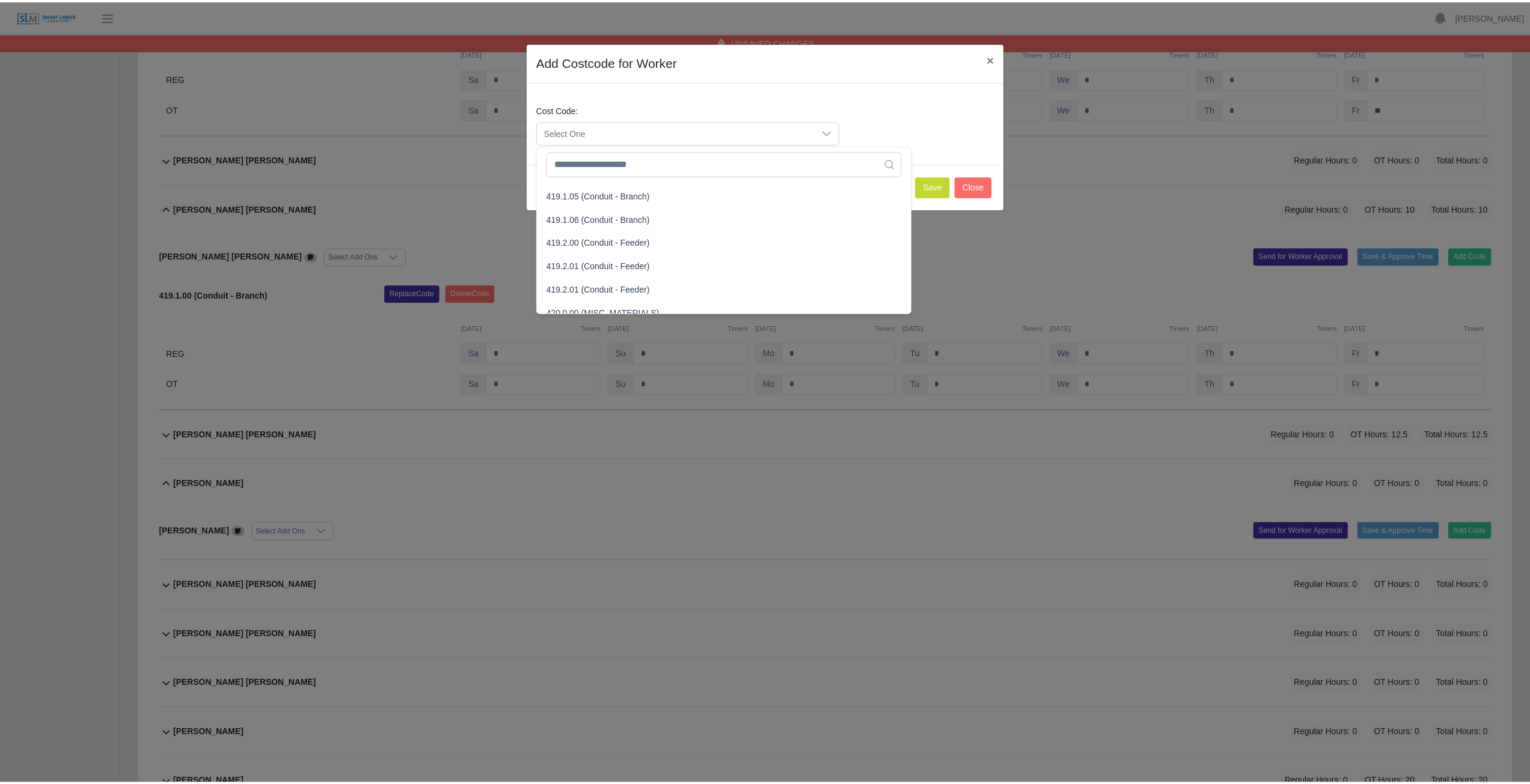
scroll to position [841, 0]
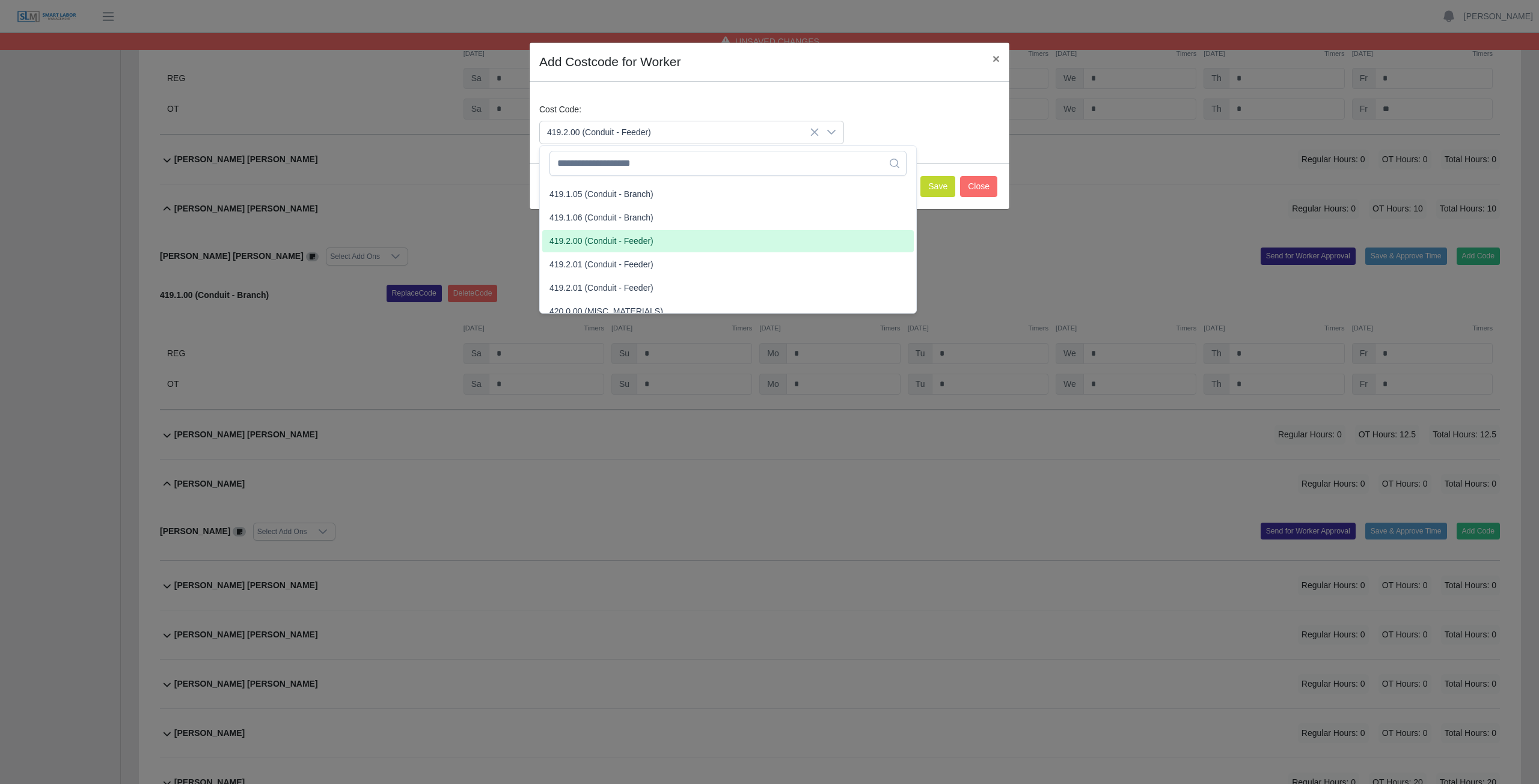
click at [591, 242] on span "419.2.00 (Conduit - Feeder)" at bounding box center [601, 241] width 104 height 13
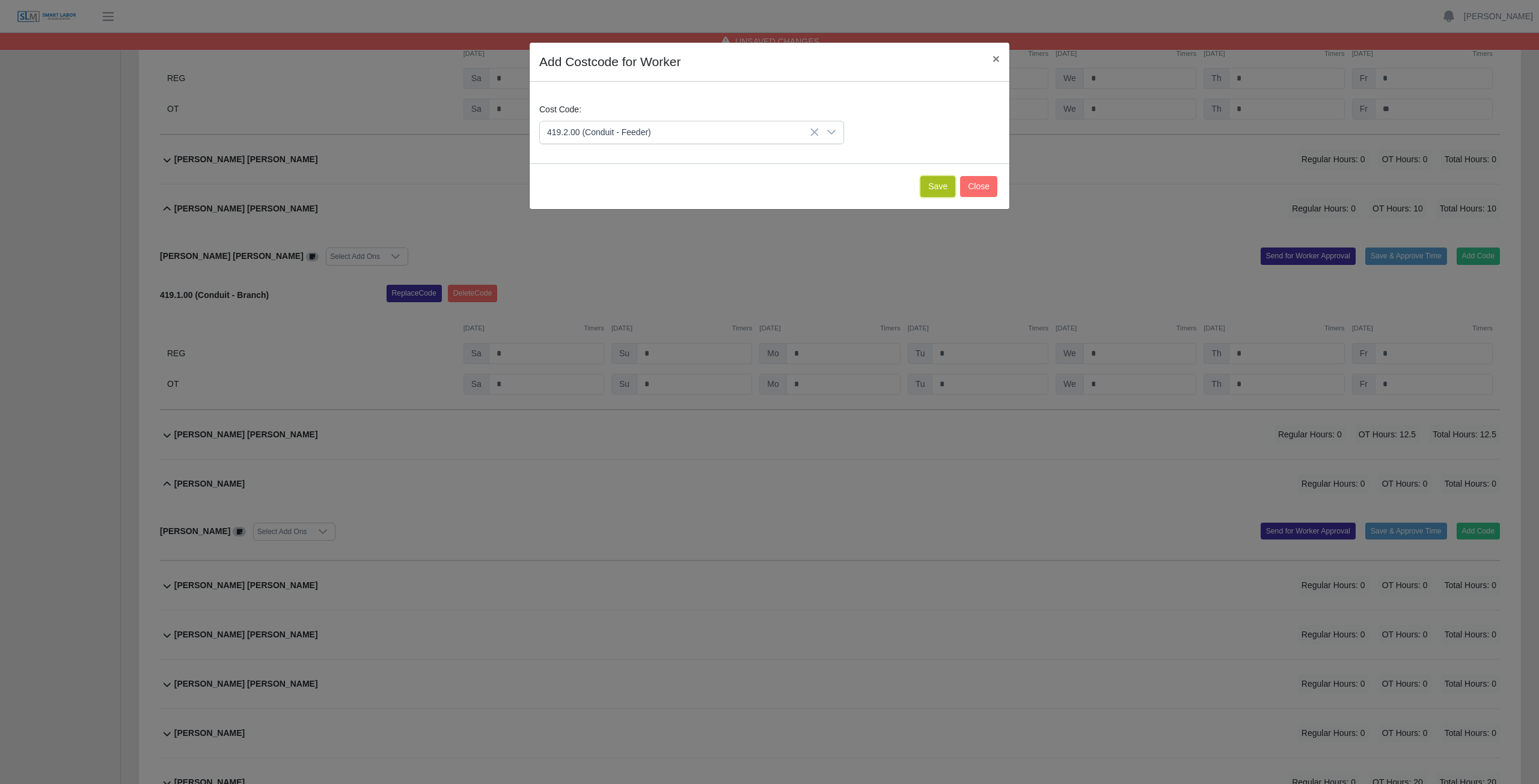
click at [760, 183] on button "Save" at bounding box center [938, 186] width 34 height 21
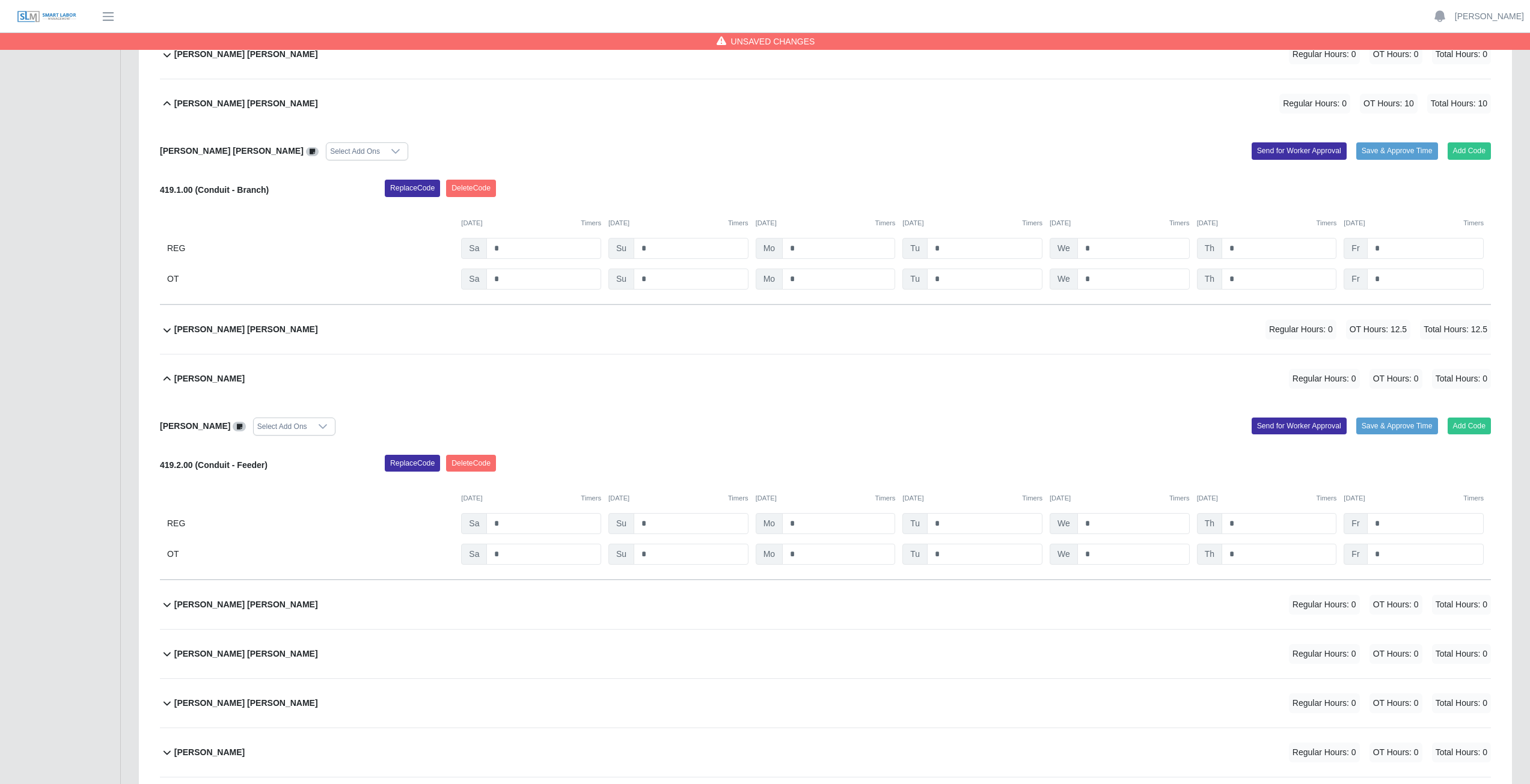
scroll to position [7933, 0]
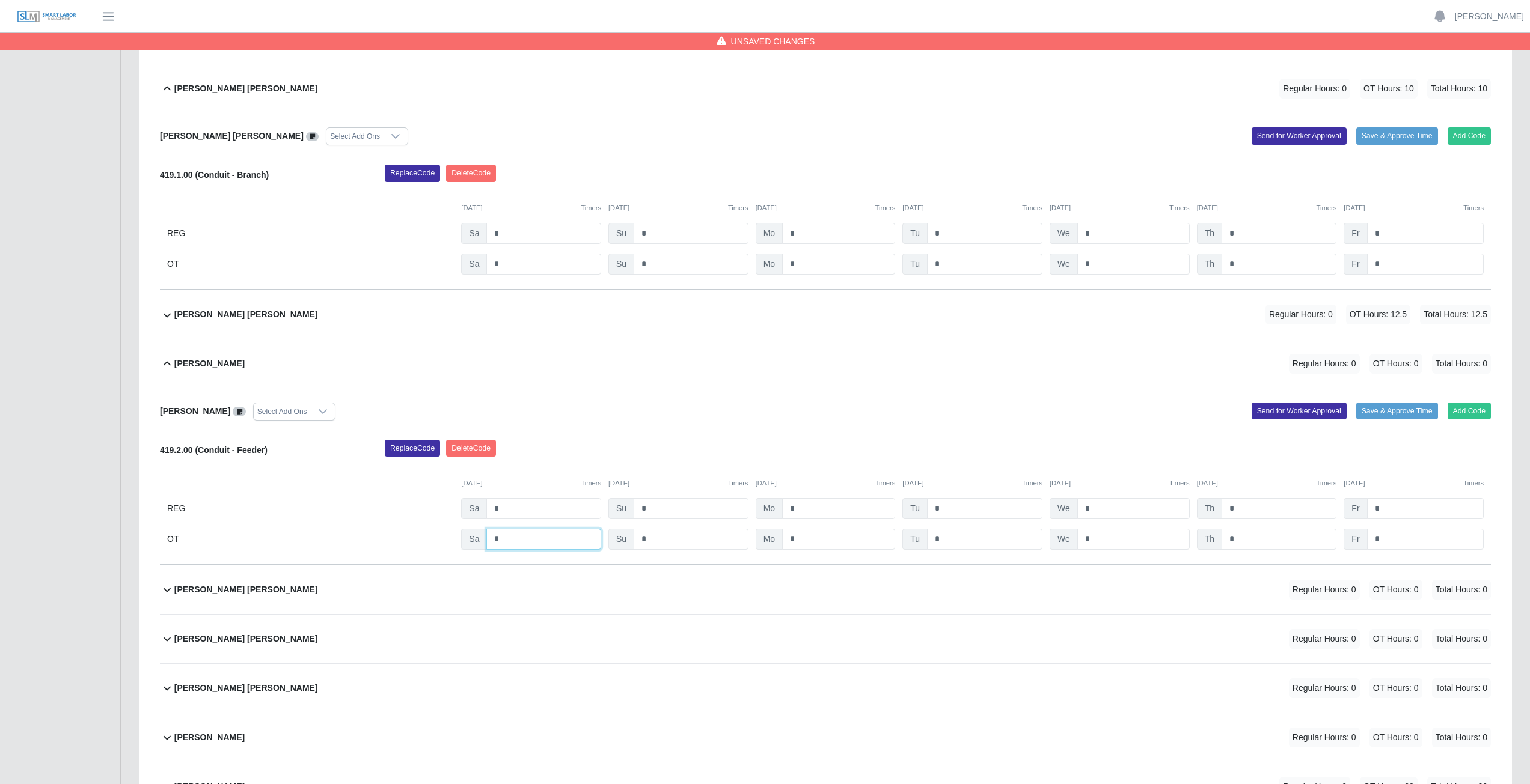
click at [509, 351] on input "*" at bounding box center [543, 539] width 115 height 21
type input "*"
click at [760, 351] on input "*" at bounding box center [838, 539] width 113 height 21
type input "*"
click at [760, 351] on input "*" at bounding box center [983, 539] width 115 height 21
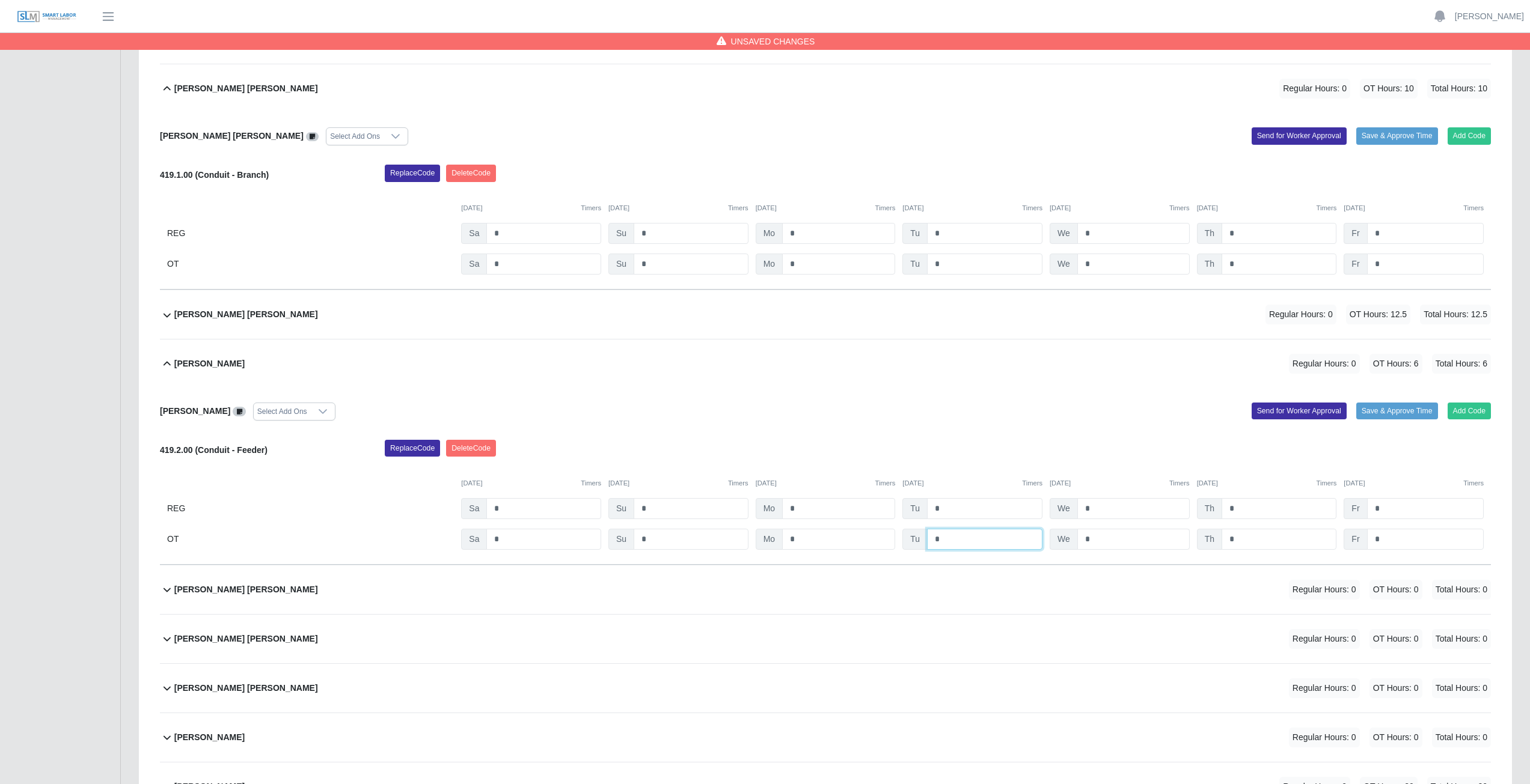
type input "*"
click at [760, 351] on input "*" at bounding box center [1133, 539] width 112 height 21
type input "*"
click at [760, 351] on input "*" at bounding box center [1278, 539] width 115 height 21
type input "*"
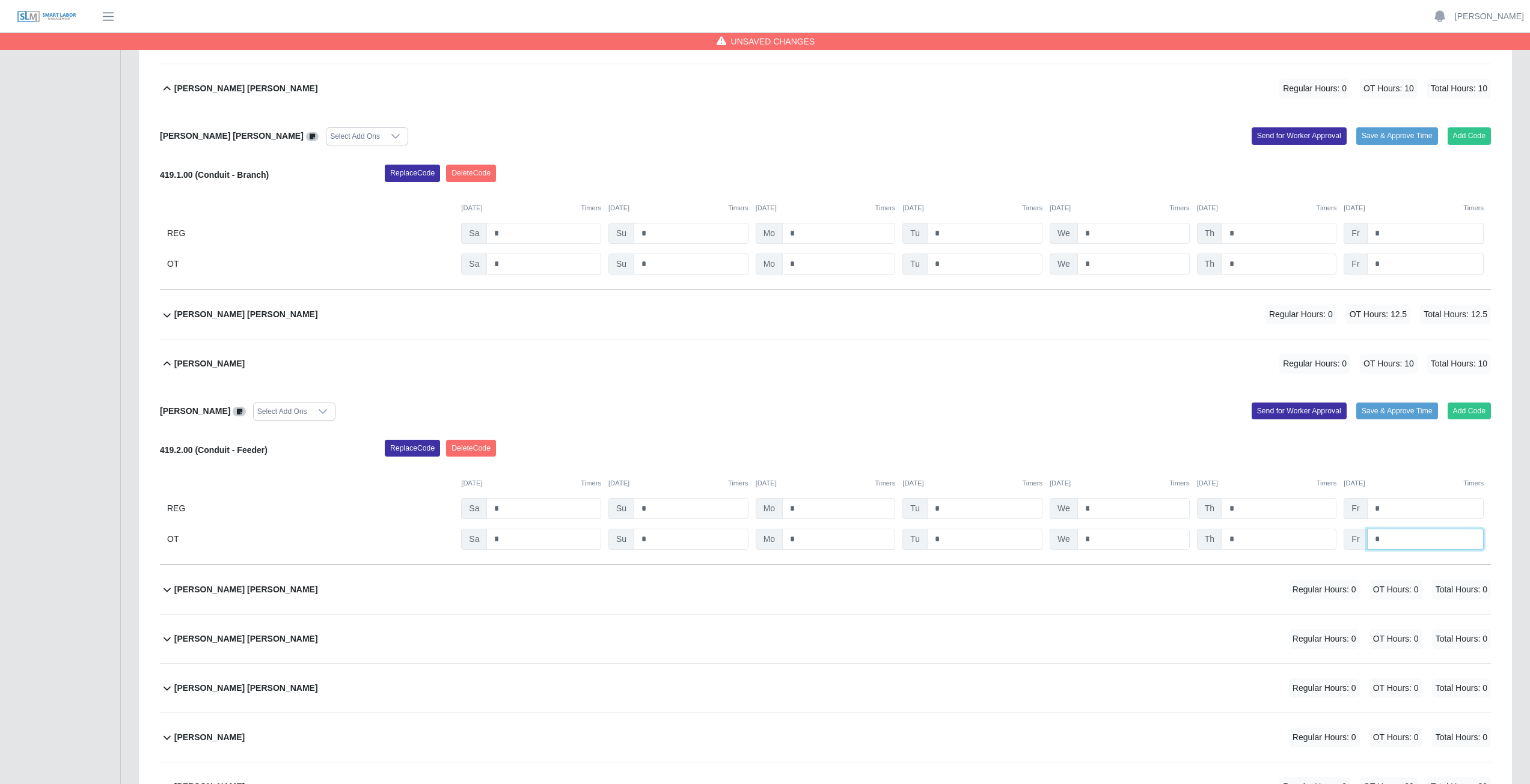
click at [760, 351] on input "*" at bounding box center [1425, 539] width 117 height 21
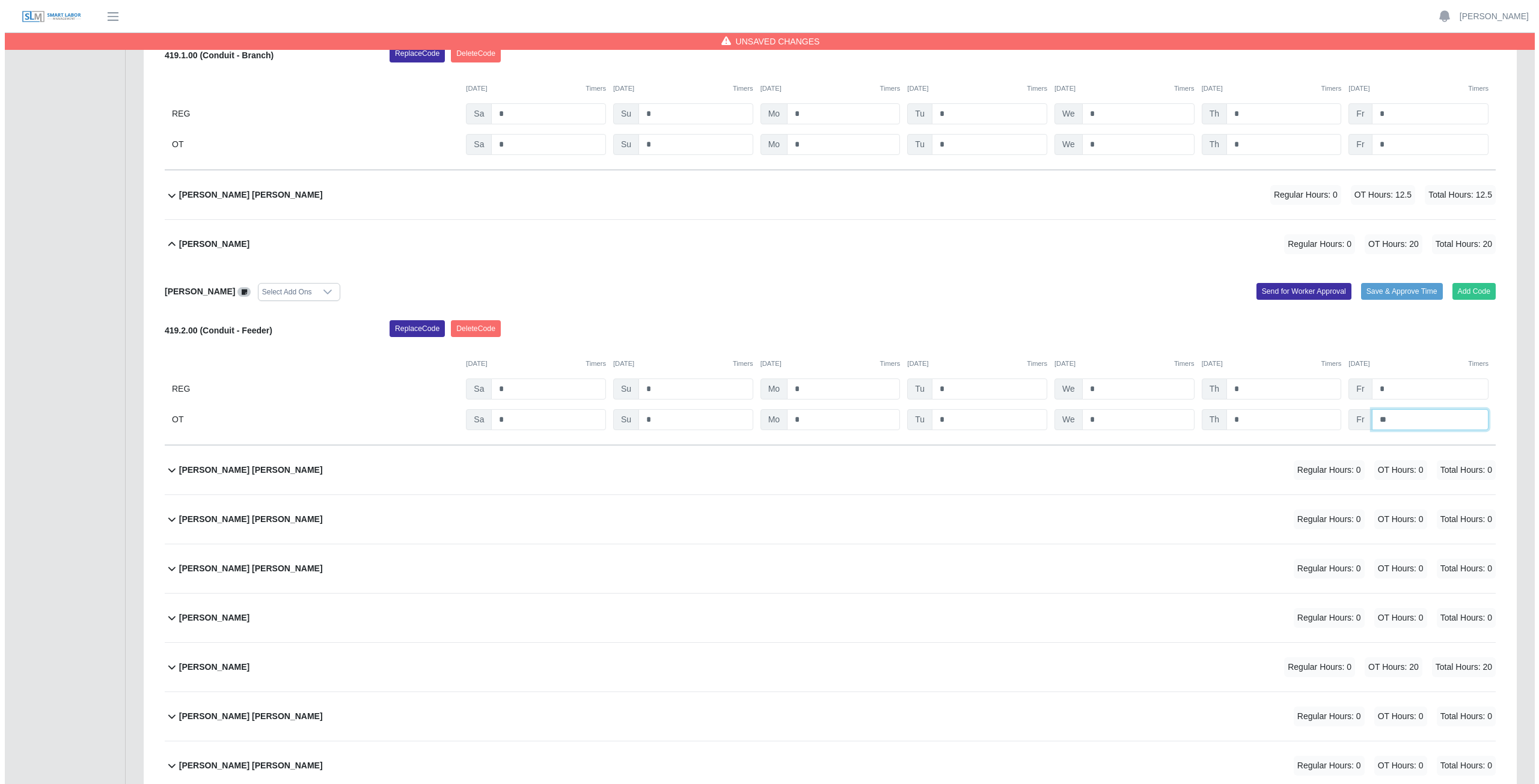
scroll to position [8053, 0]
type input "**"
click at [410, 351] on div "Jose Jesus Garcia Hernandez Regular Hours: 0 OT Hours: 0 Total Hours: 0" at bounding box center [833, 469] width 1317 height 49
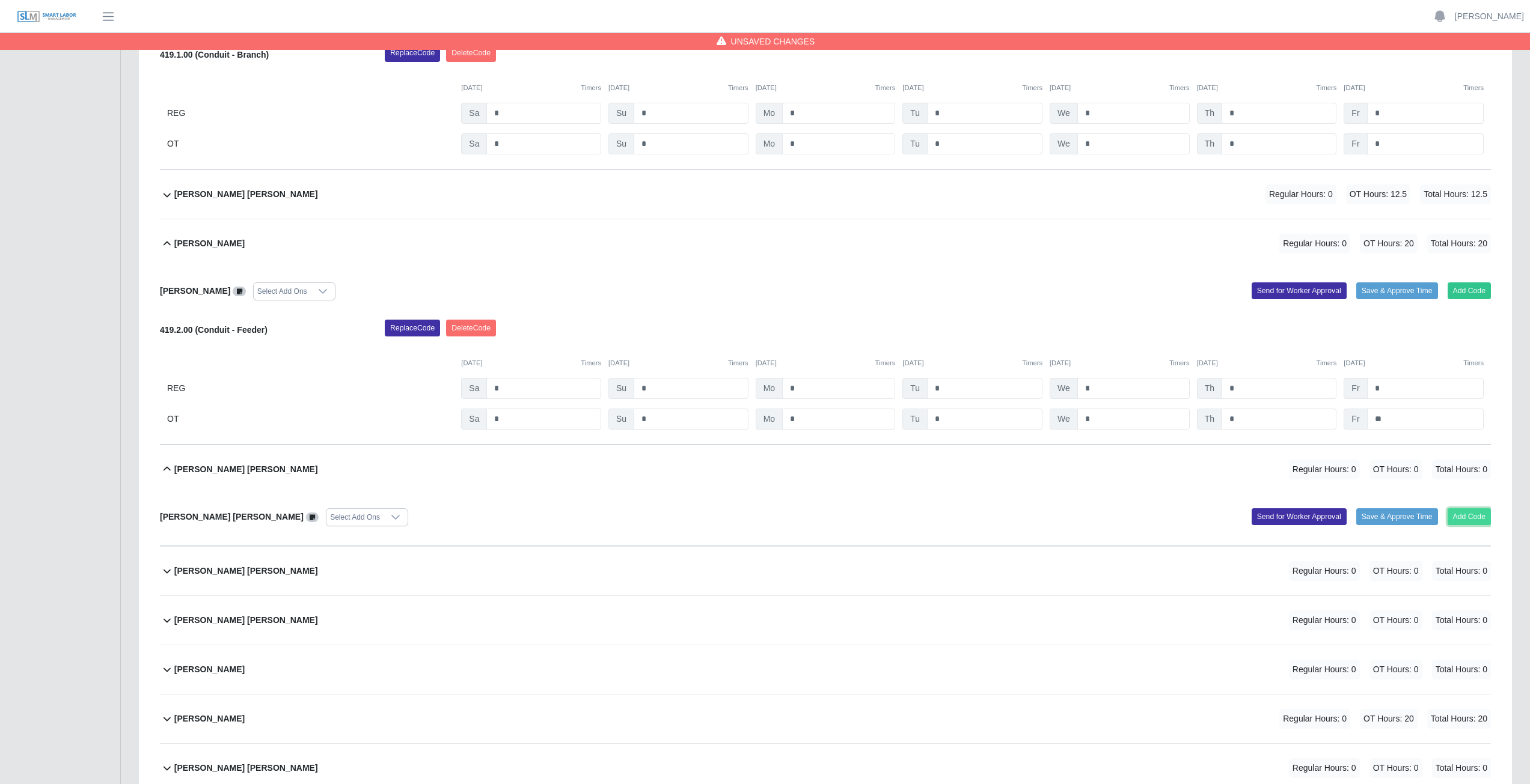
click at [760, 351] on button "Add Code" at bounding box center [1469, 517] width 44 height 17
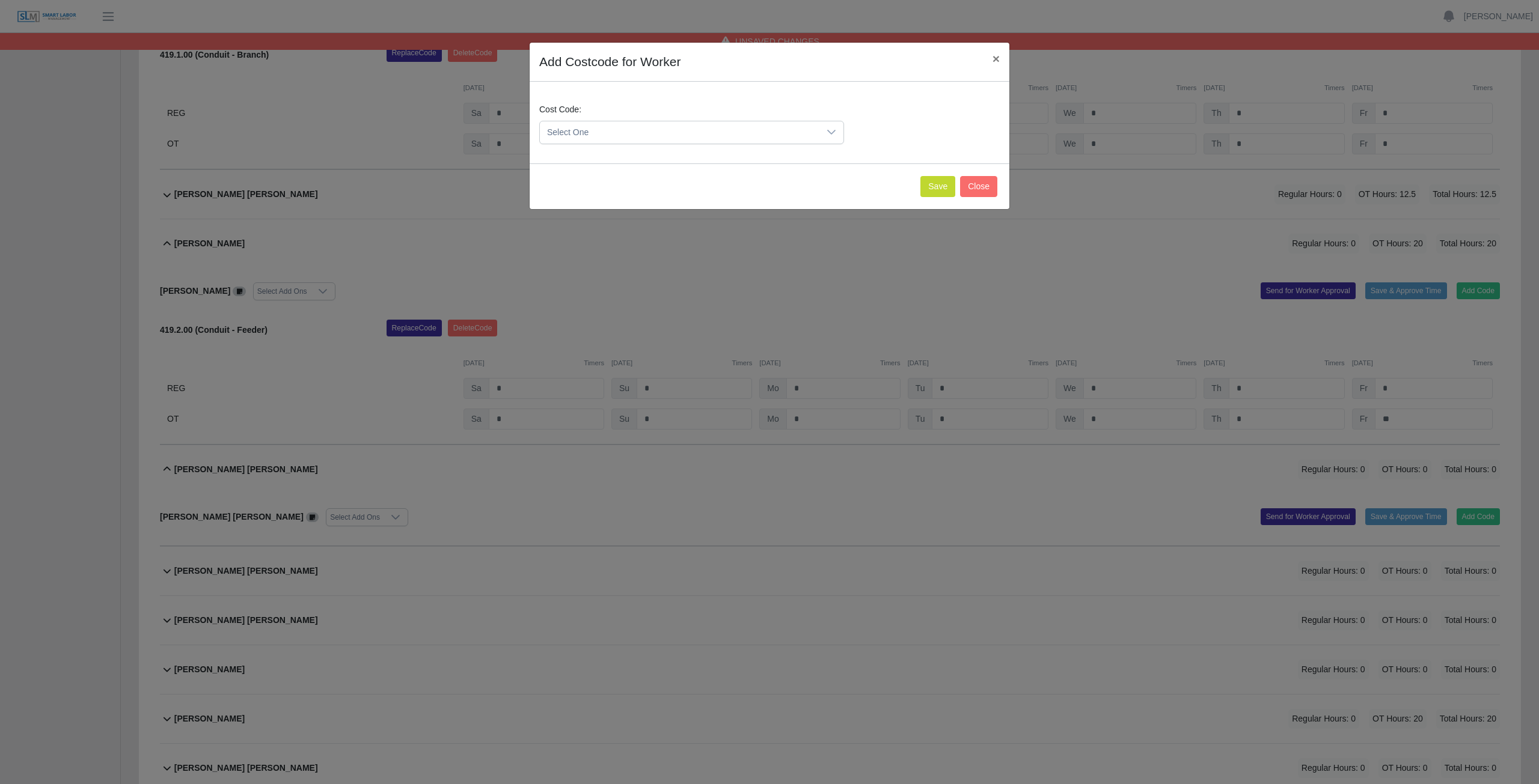
click at [760, 140] on div at bounding box center [832, 132] width 24 height 23
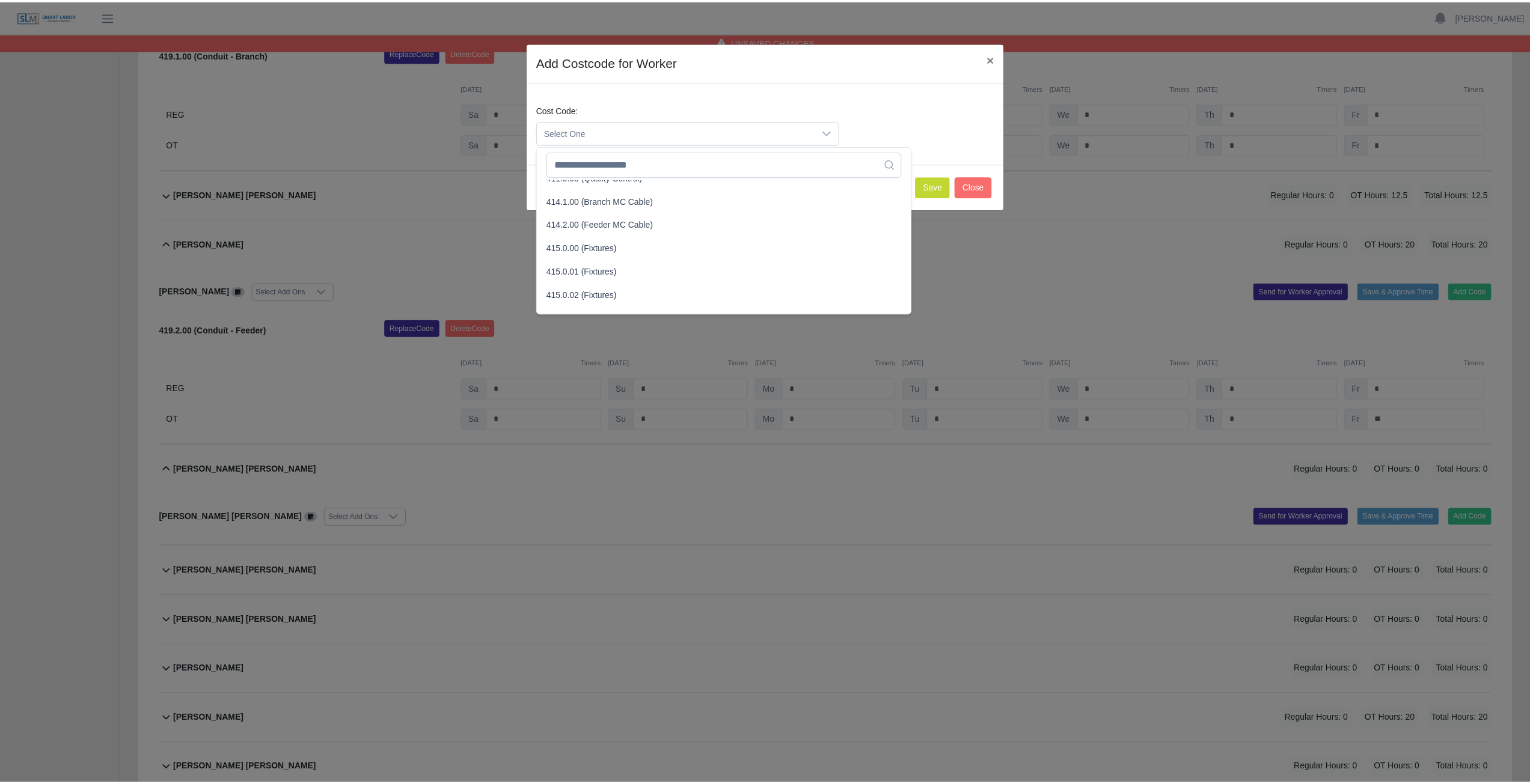
scroll to position [301, 0]
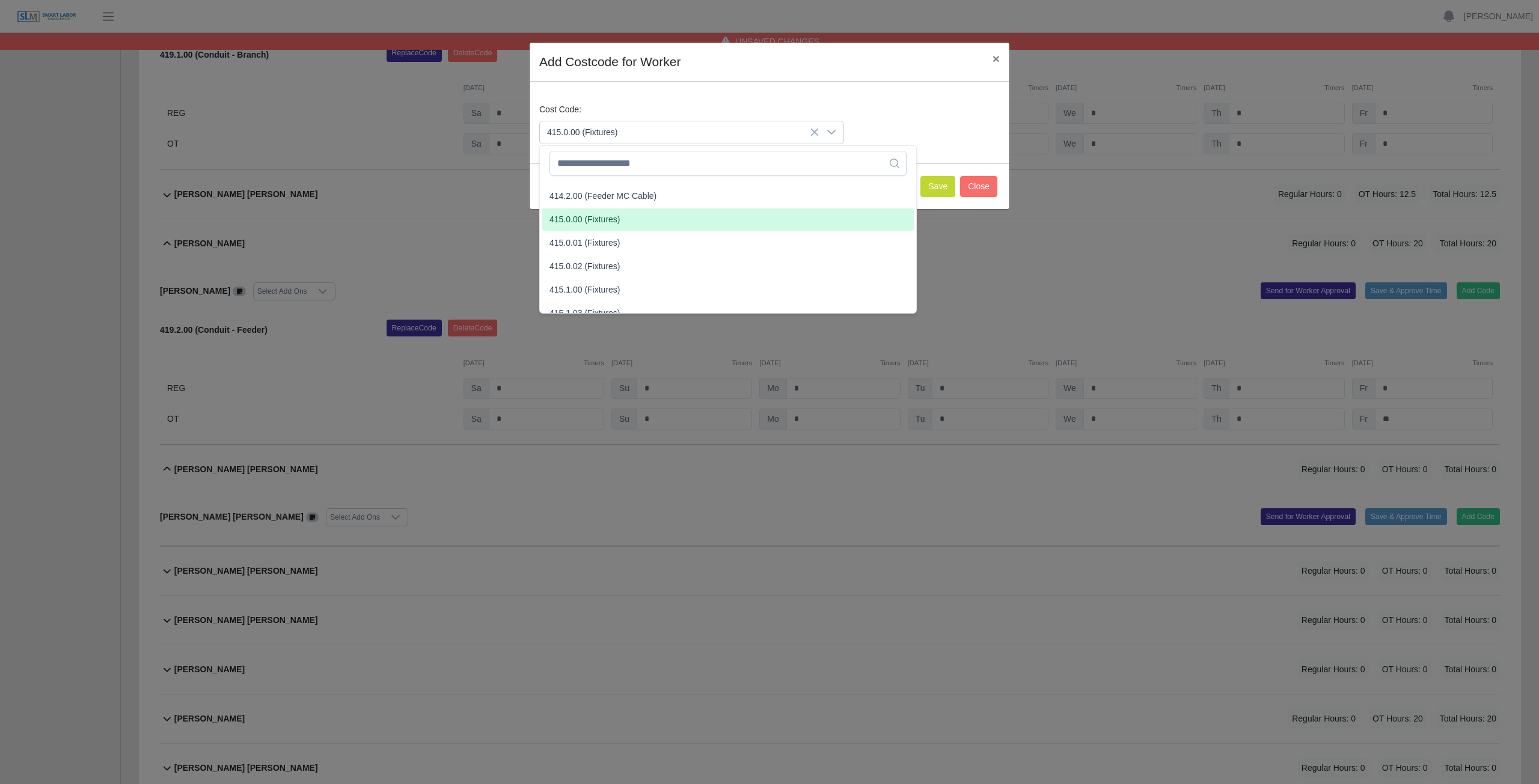
click at [575, 221] on span "415.0.00 (Fixtures)" at bounding box center [585, 219] width 71 height 13
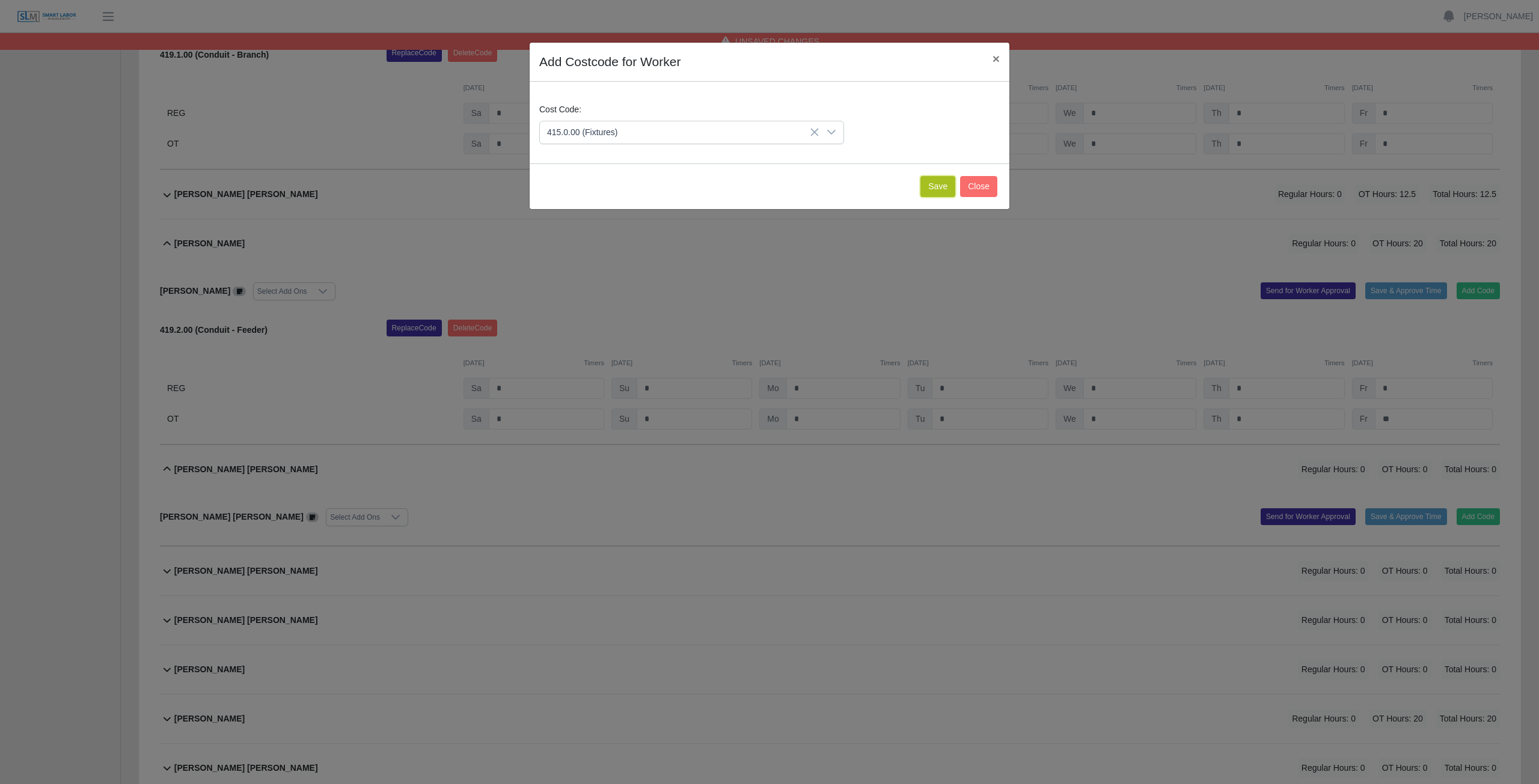
click at [760, 185] on button "Save" at bounding box center [938, 186] width 34 height 21
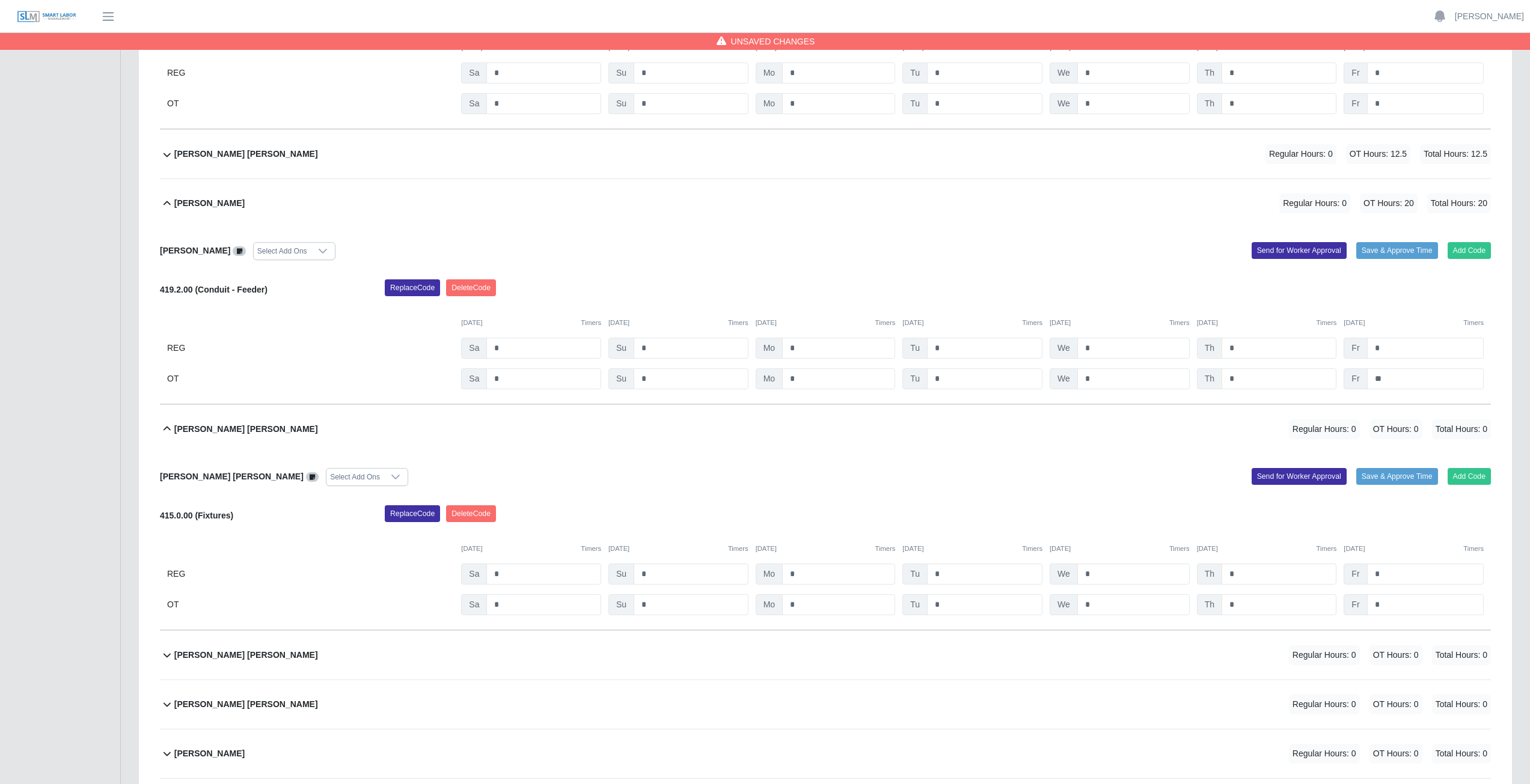
scroll to position [8114, 0]
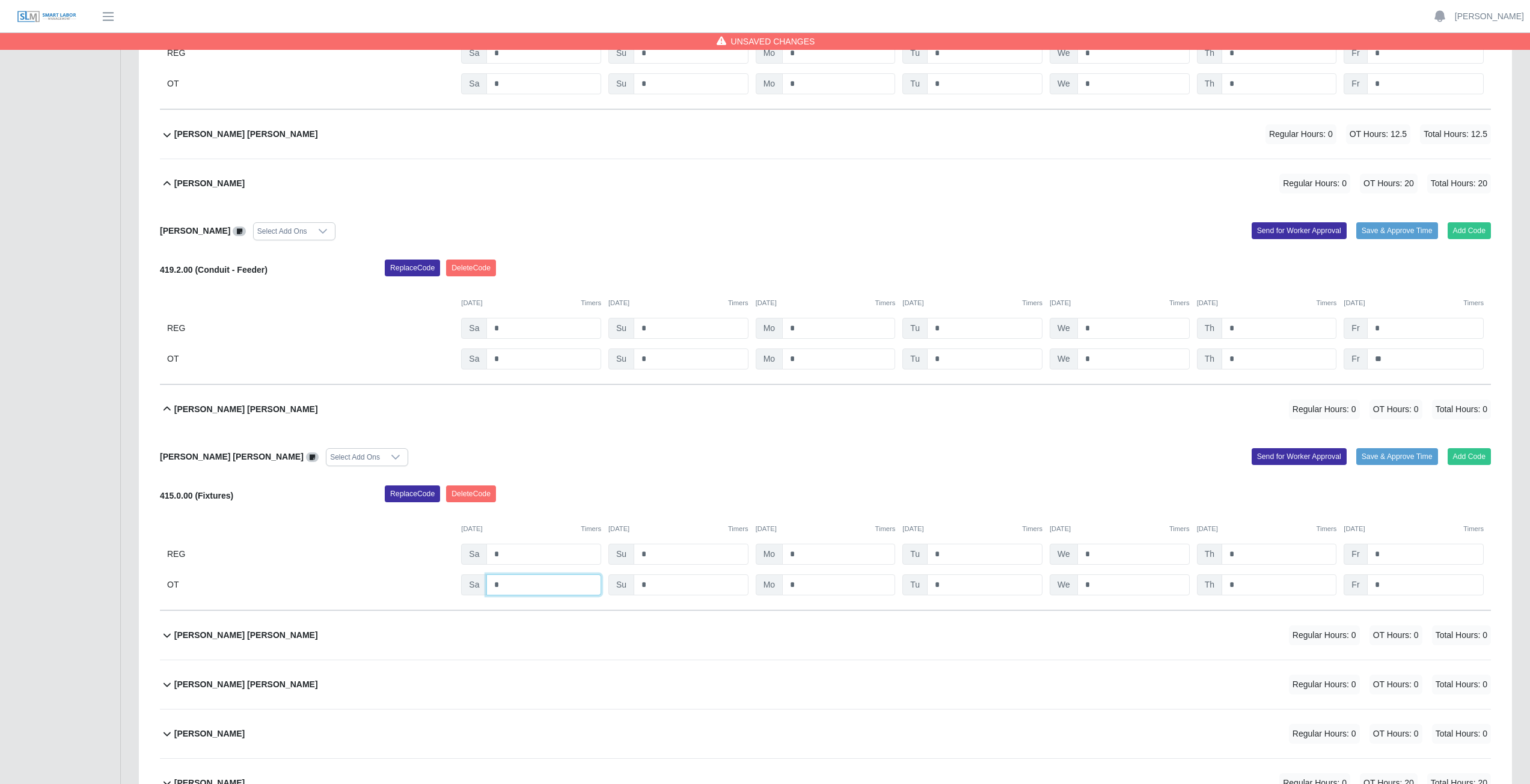
click at [517, 351] on input "*" at bounding box center [543, 585] width 115 height 21
type input "*"
click at [760, 351] on input "*" at bounding box center [983, 585] width 115 height 21
type input "*"
click at [760, 351] on input "*" at bounding box center [1133, 585] width 112 height 21
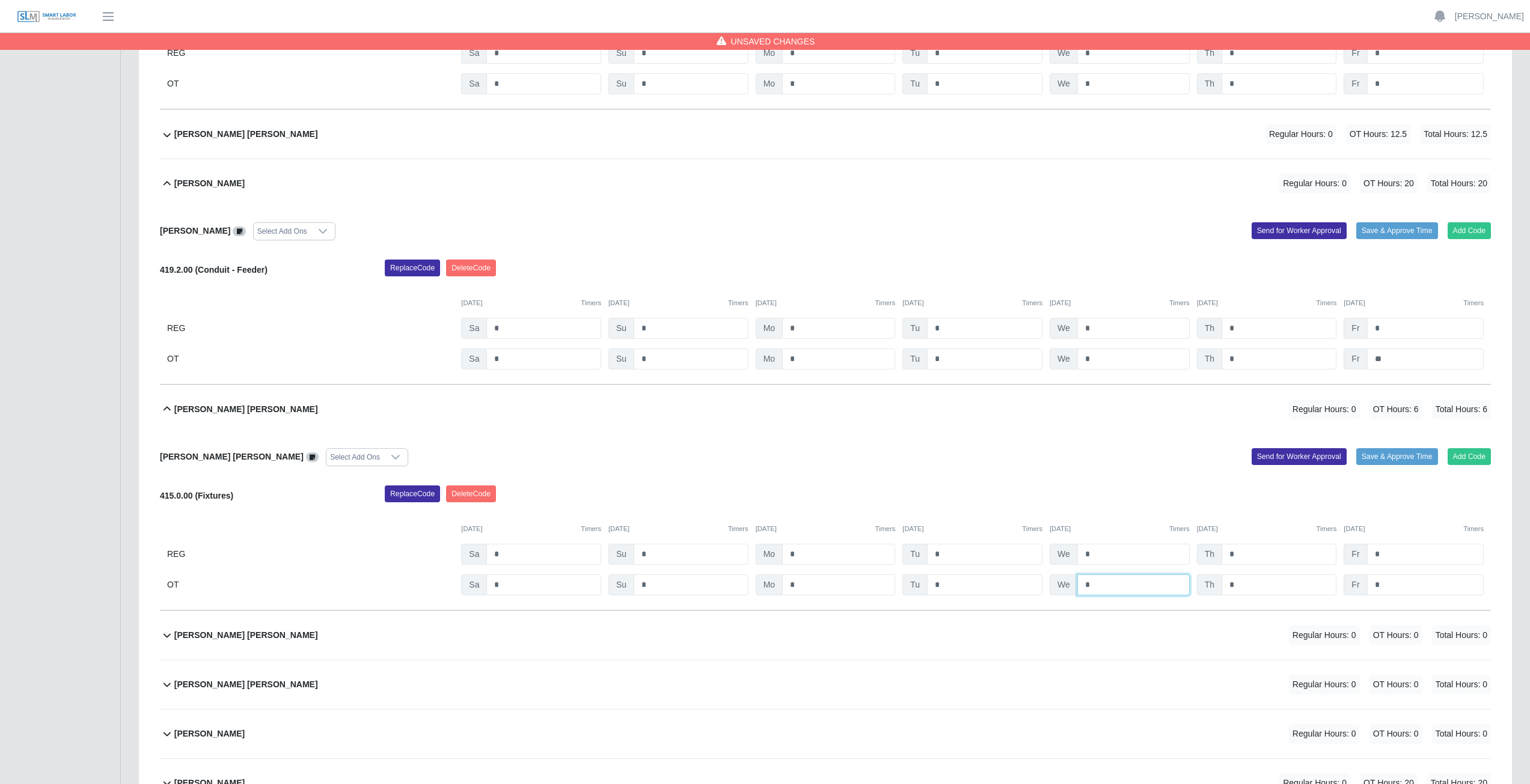
type input "*"
click at [760, 351] on input "*" at bounding box center [1278, 585] width 115 height 21
type input "*"
click at [760, 351] on input "*" at bounding box center [1425, 585] width 117 height 21
type input "*"
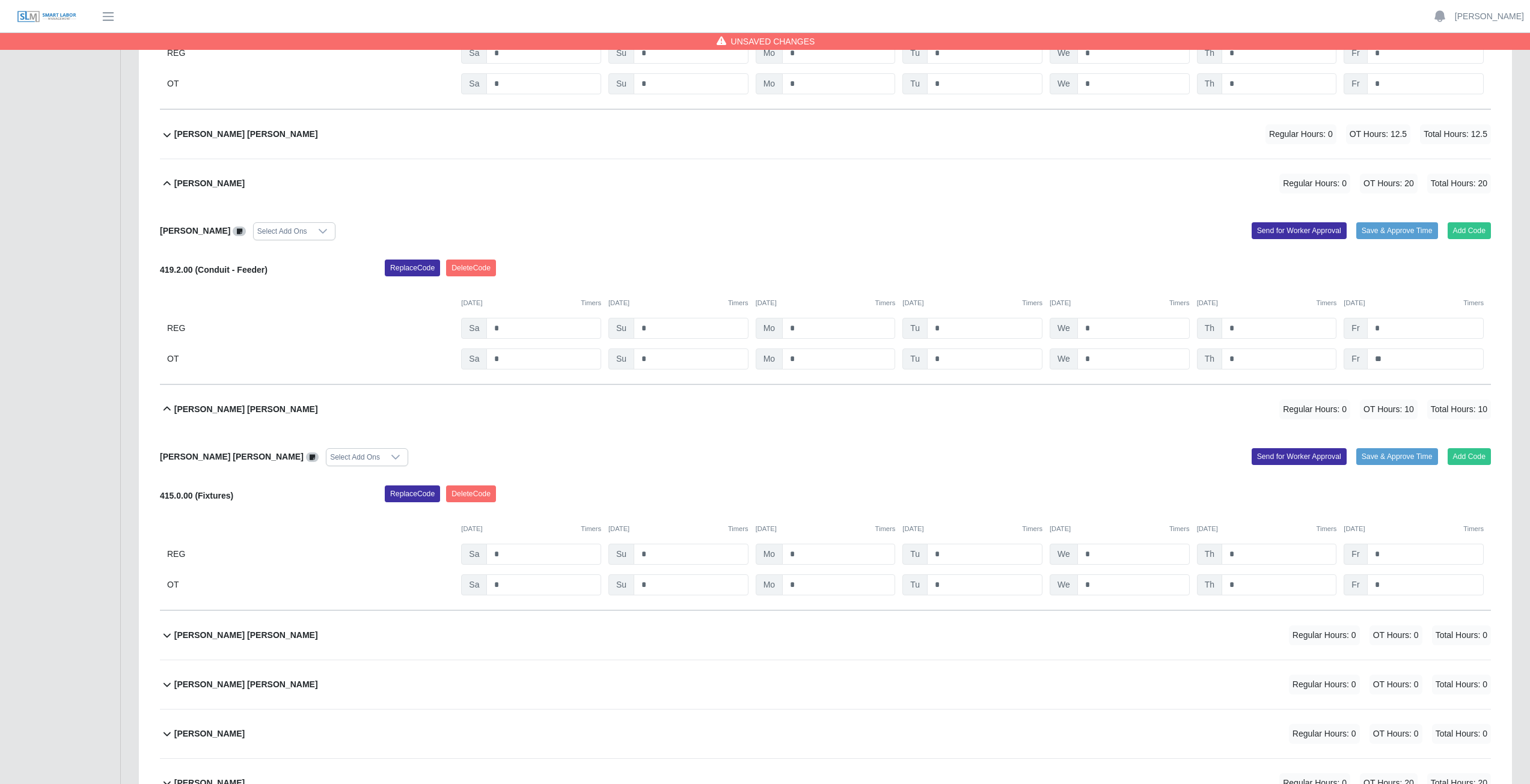
click at [760, 351] on div "Jose Jesus Garcia Hernandez Select Add Ons Add Code Save & Approve Time Send fo…" at bounding box center [825, 522] width 1331 height 177
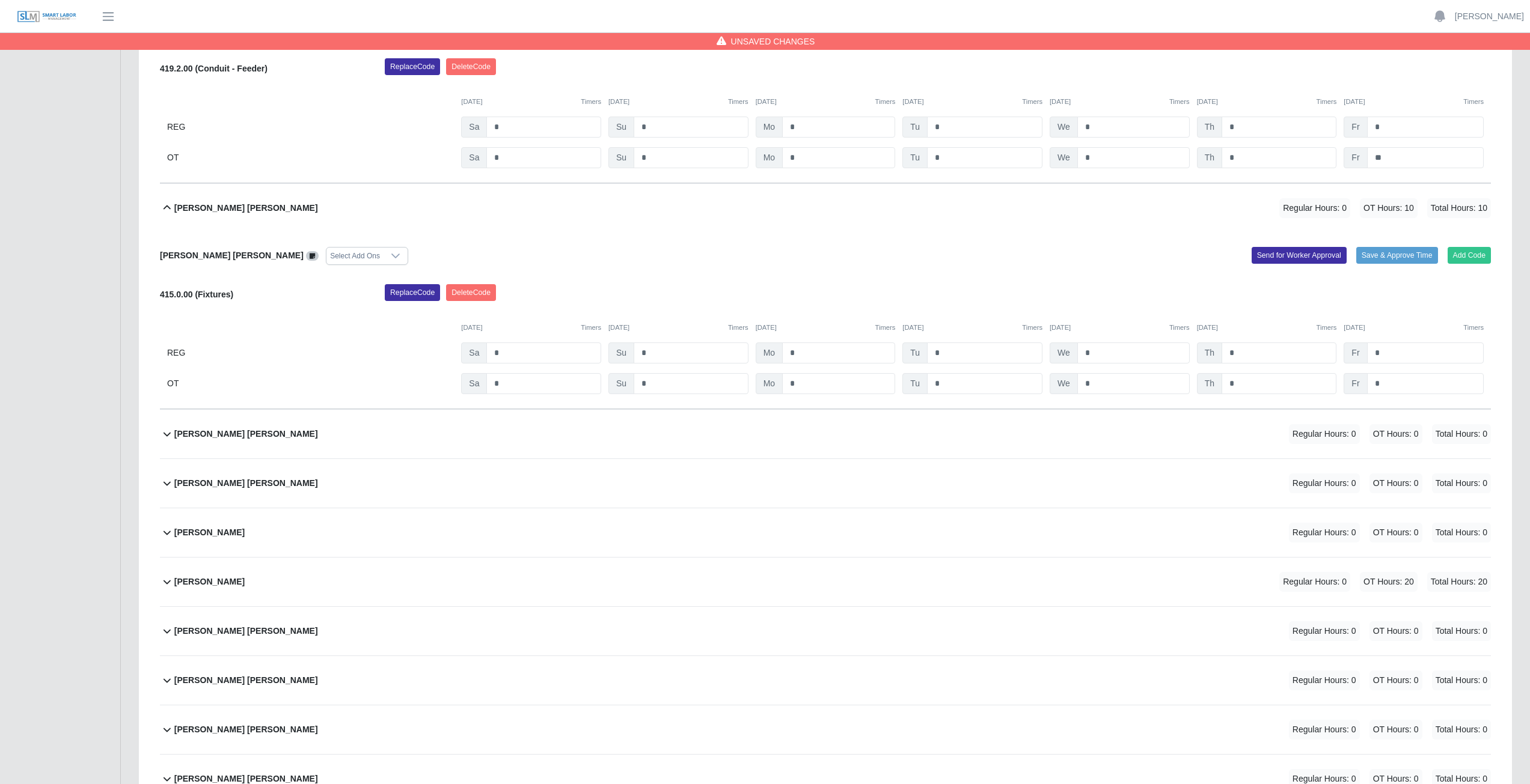
scroll to position [8293, 0]
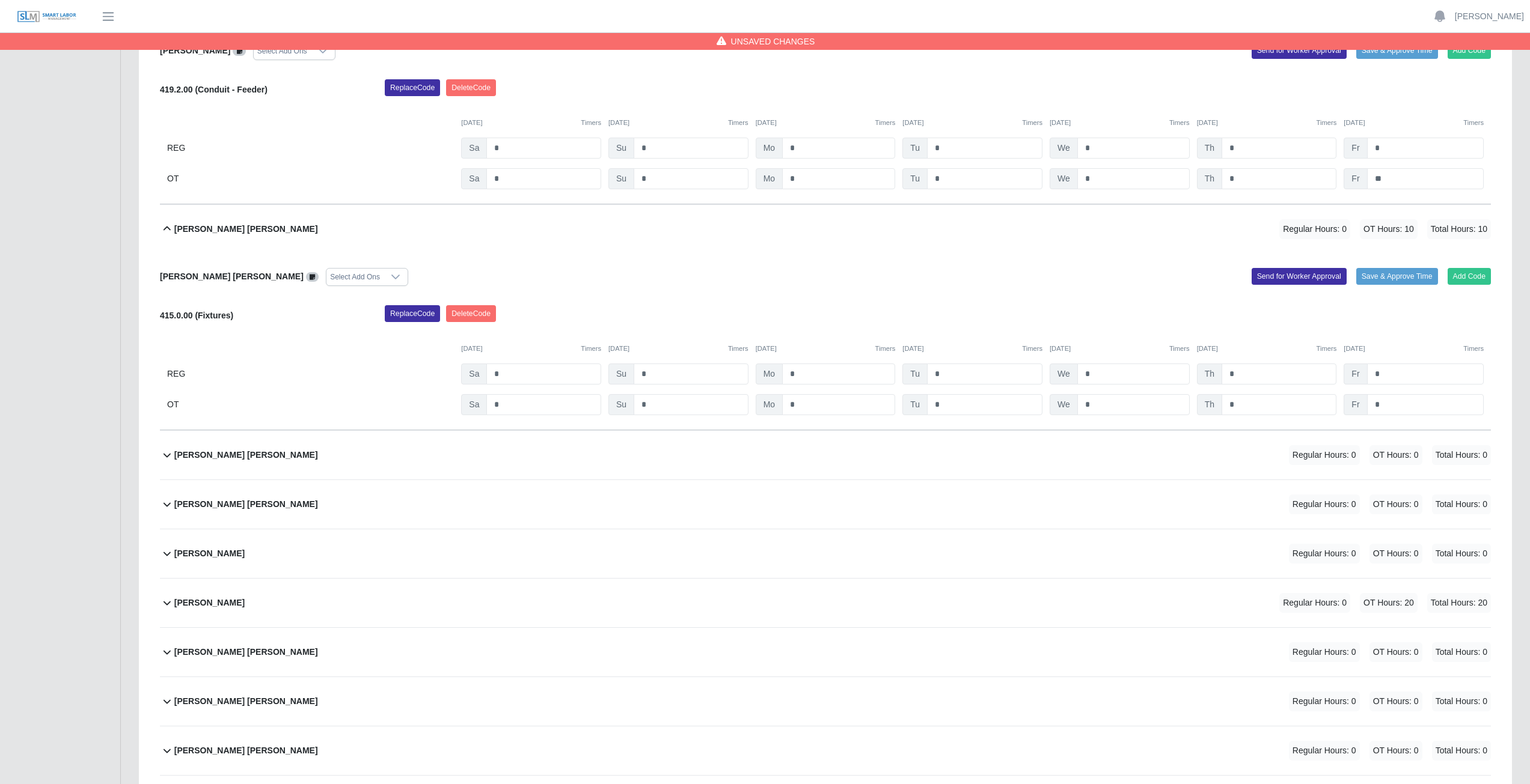
click at [626, 351] on div "Jose Lucas Perez Regular Hours: 0 OT Hours: 0 Total Hours: 0" at bounding box center [832, 455] width 1316 height 49
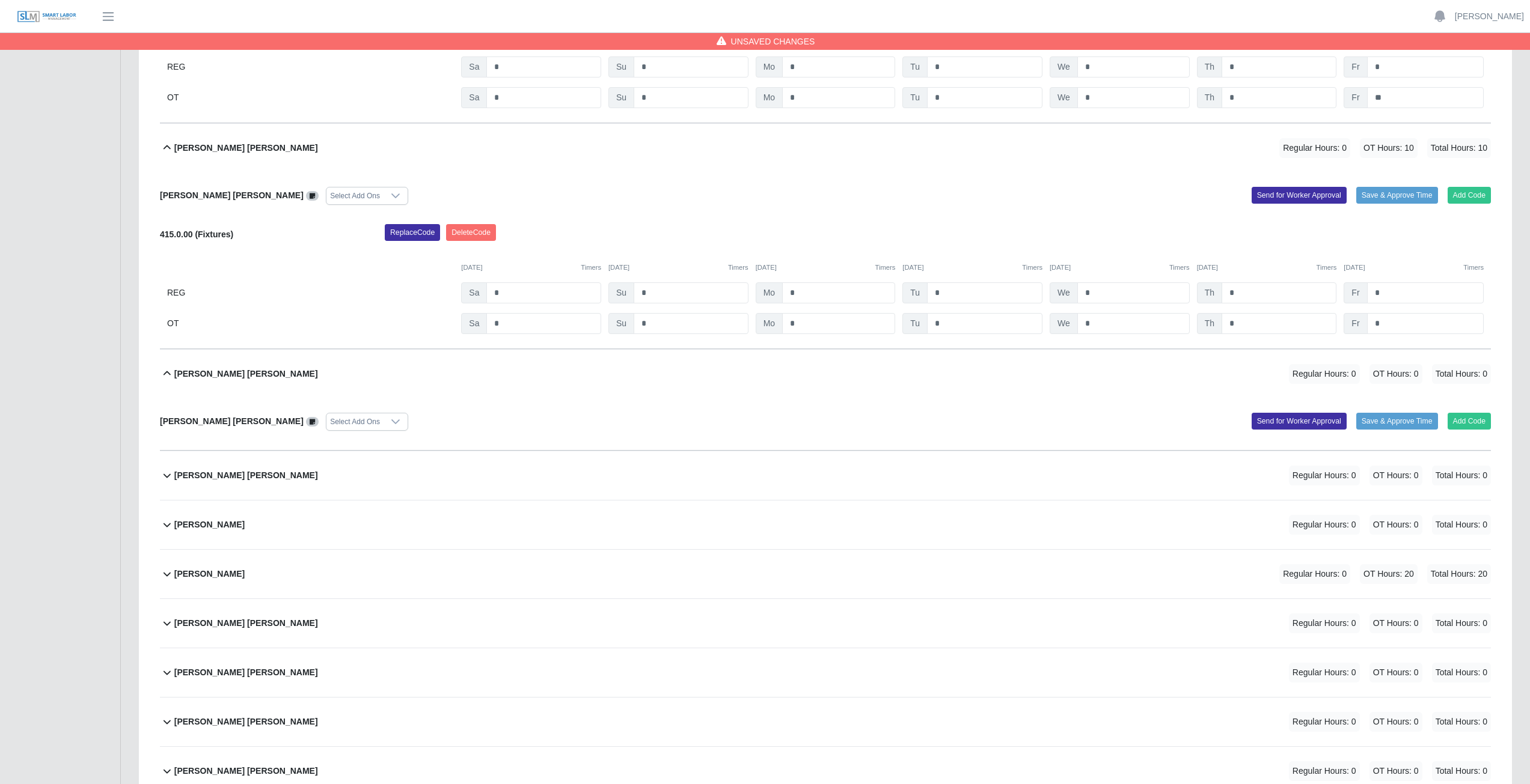
scroll to position [8354, 0]
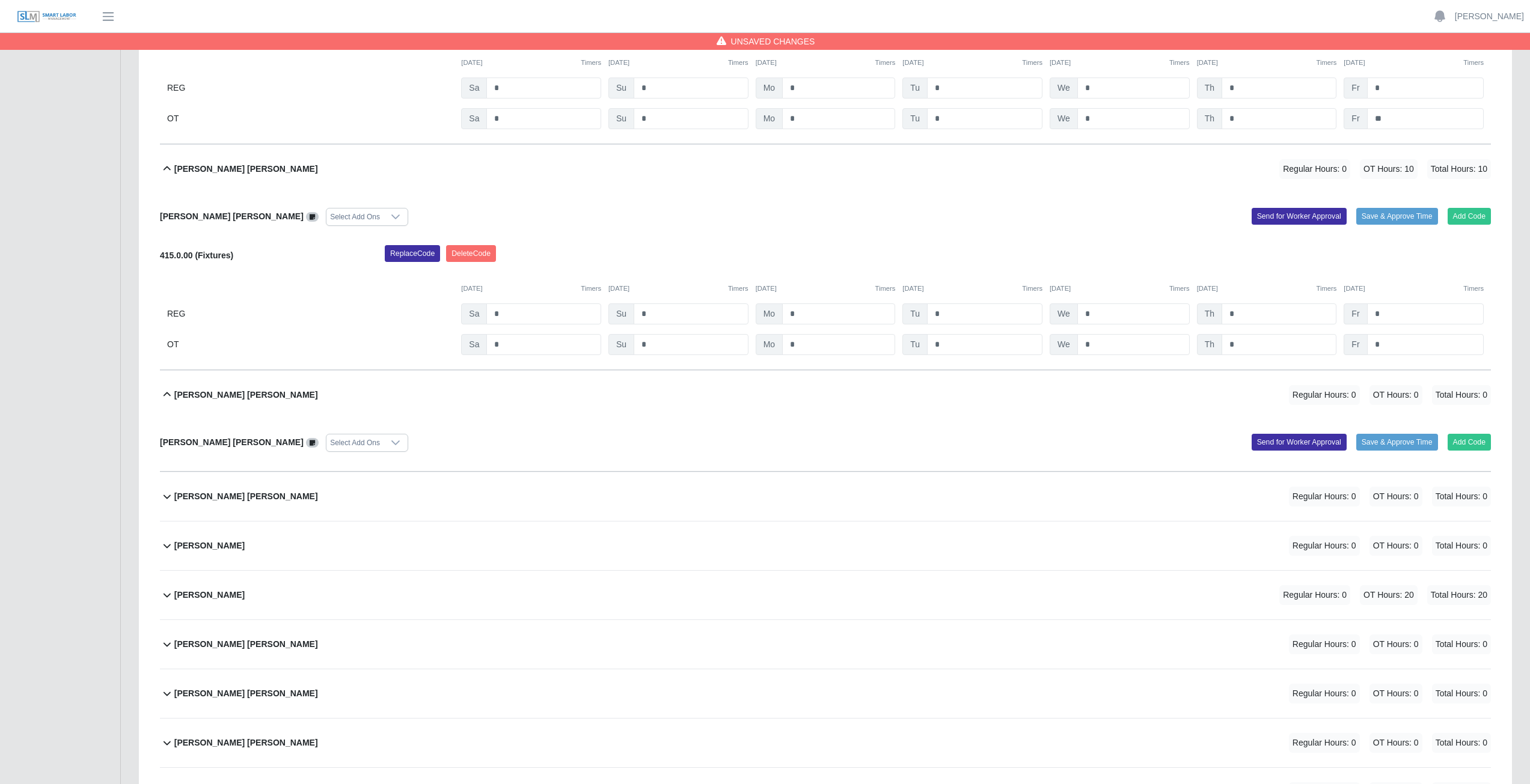
click at [331, 351] on div "Juan Carias Martinez Regular Hours: 0 OT Hours: 20 Total Hours: 20" at bounding box center [832, 595] width 1316 height 49
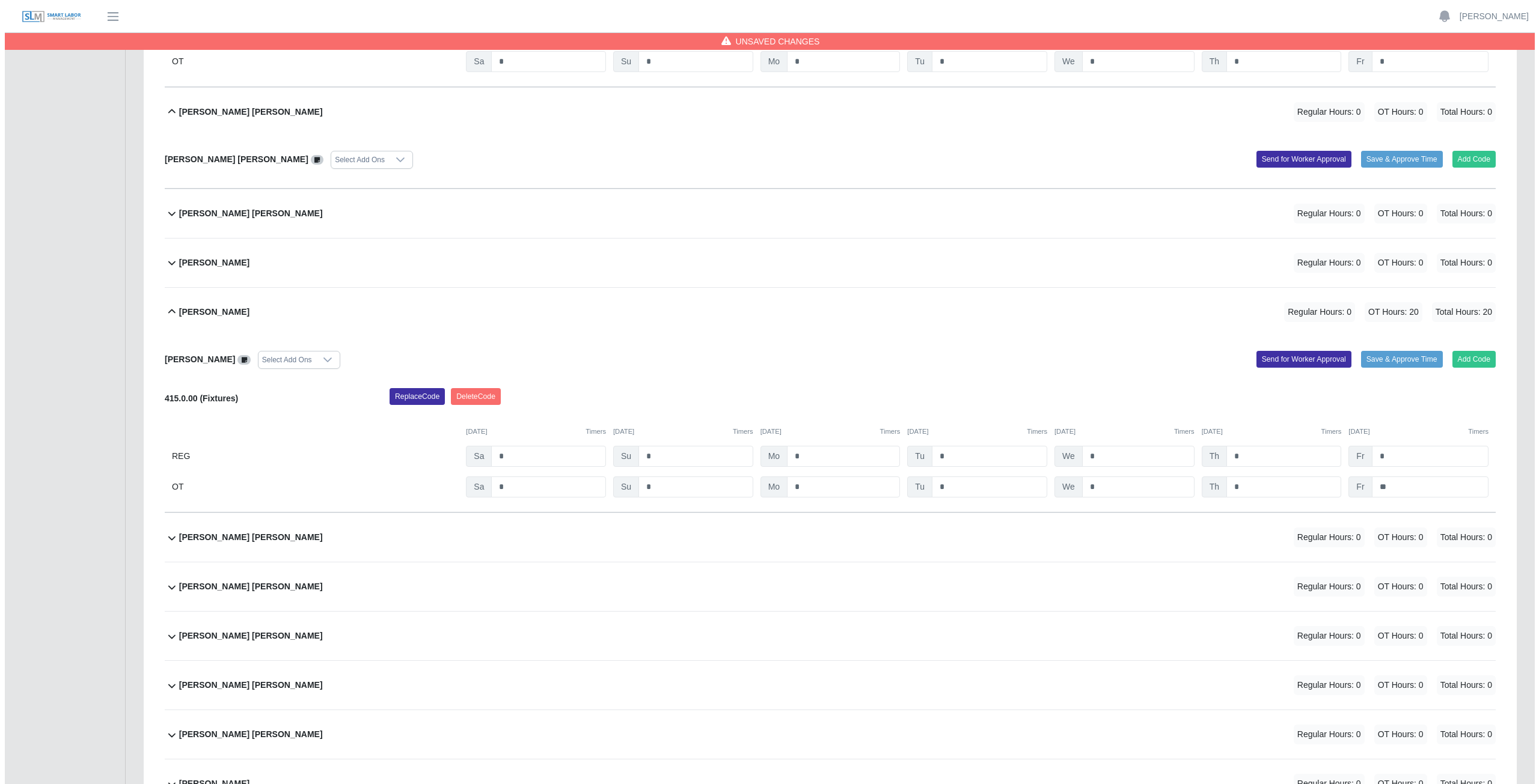
scroll to position [8654, 0]
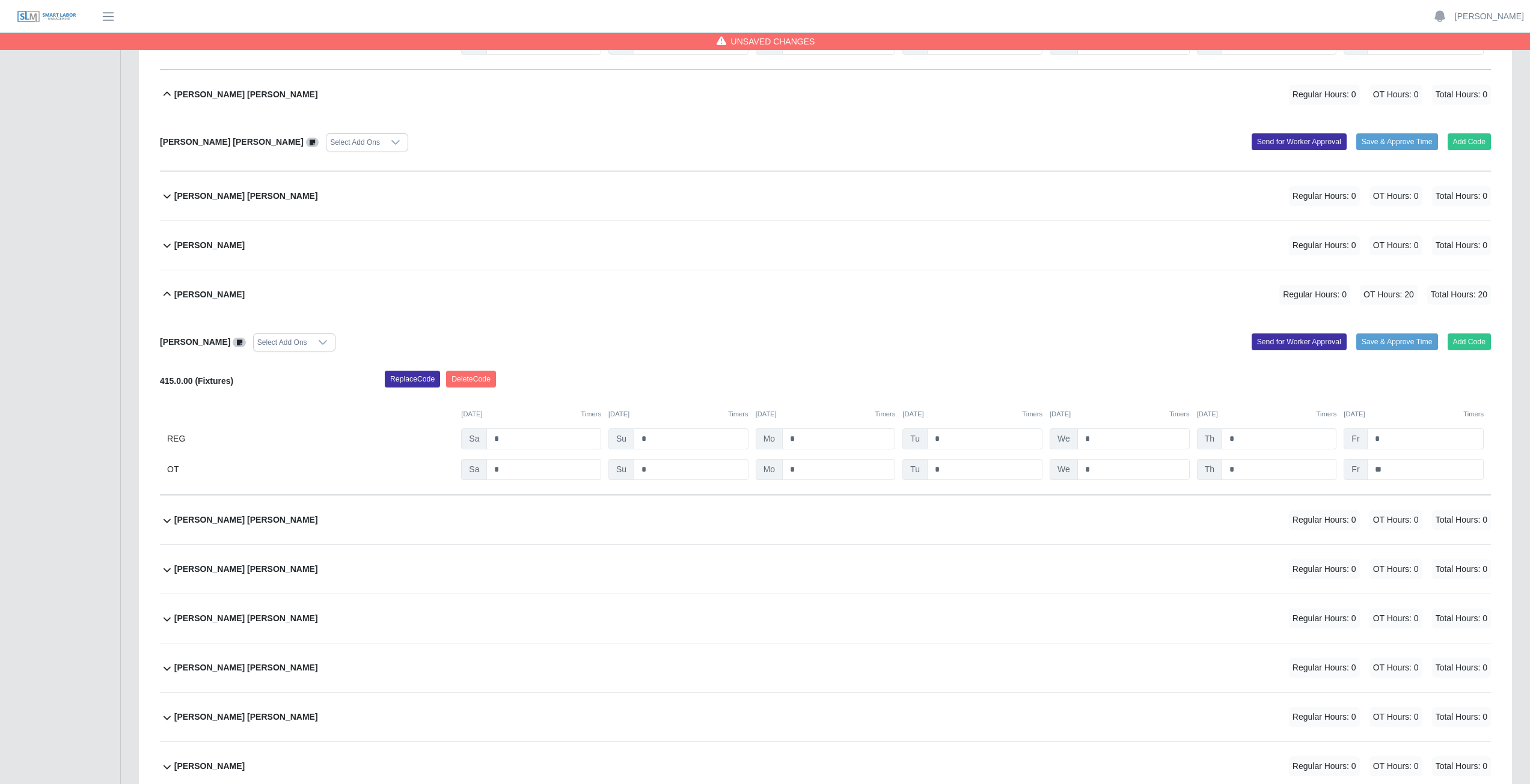
drag, startPoint x: 377, startPoint y: 518, endPoint x: 391, endPoint y: 518, distance: 14.0
click at [377, 351] on div "Juan Jesus Rangel Moreno Regular Hours: 0 OT Hours: 0 Total Hours: 0" at bounding box center [832, 520] width 1316 height 49
click at [760, 351] on button "Add Code" at bounding box center [1469, 567] width 44 height 17
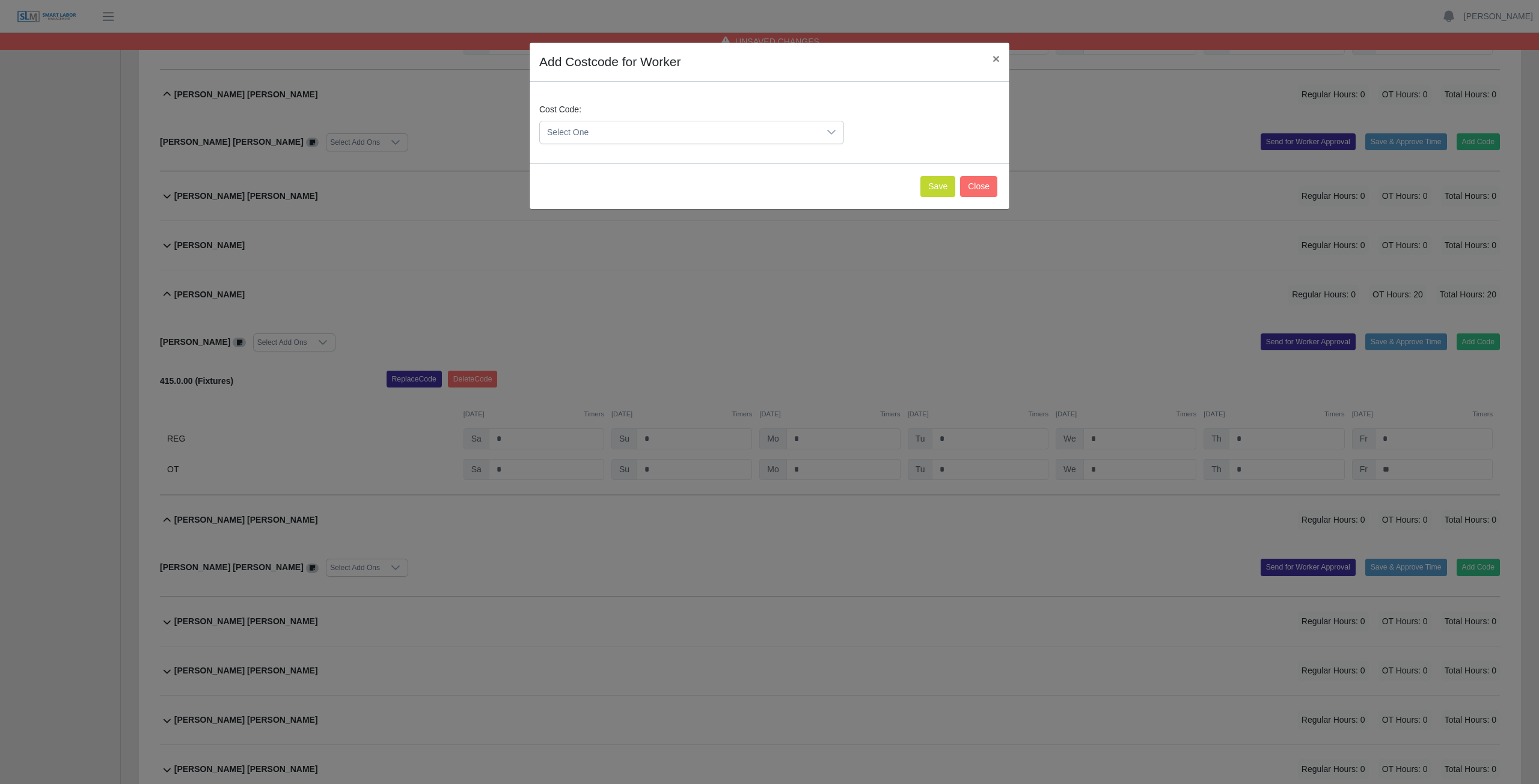
click at [760, 135] on div at bounding box center [832, 132] width 24 height 23
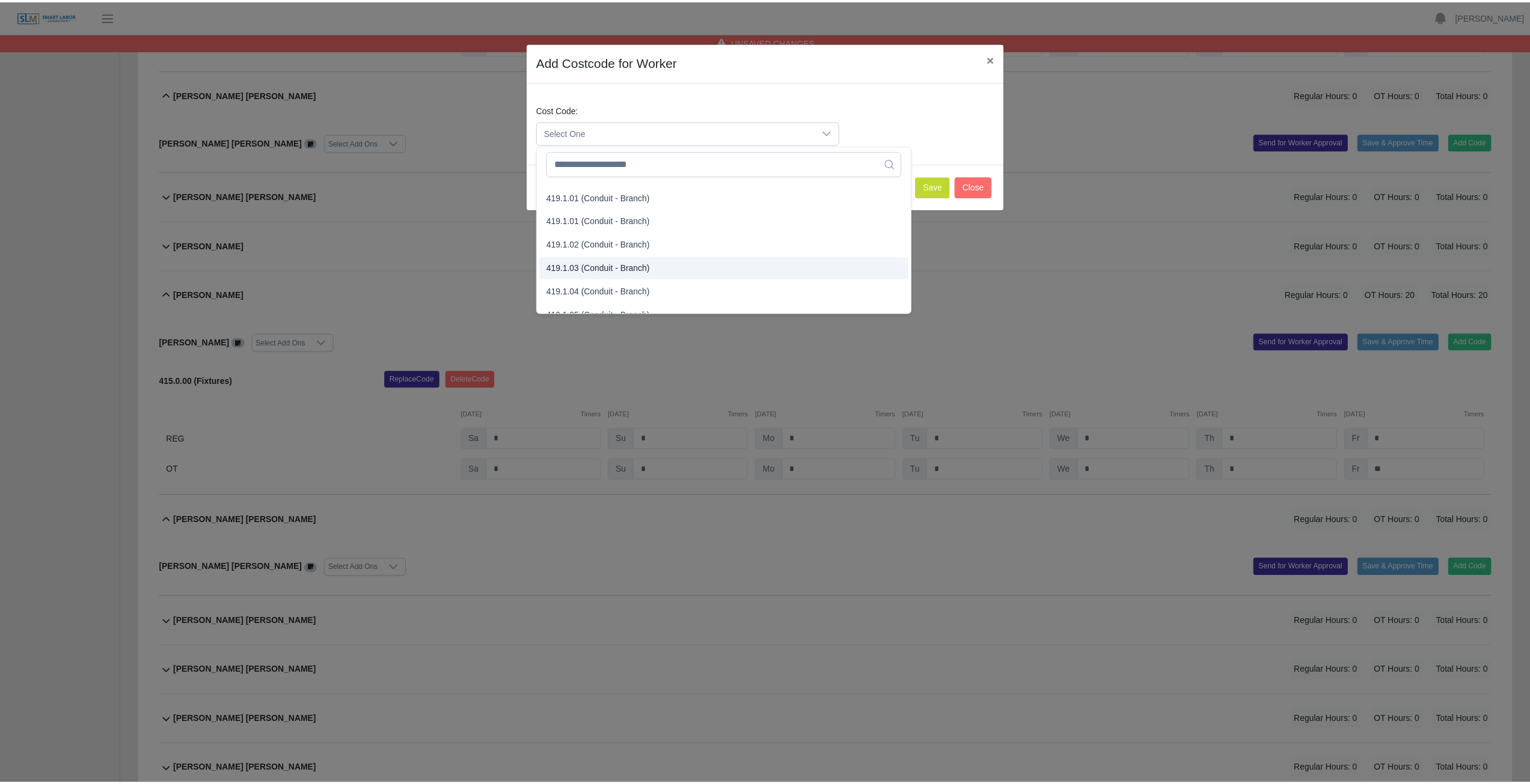
scroll to position [781, 0]
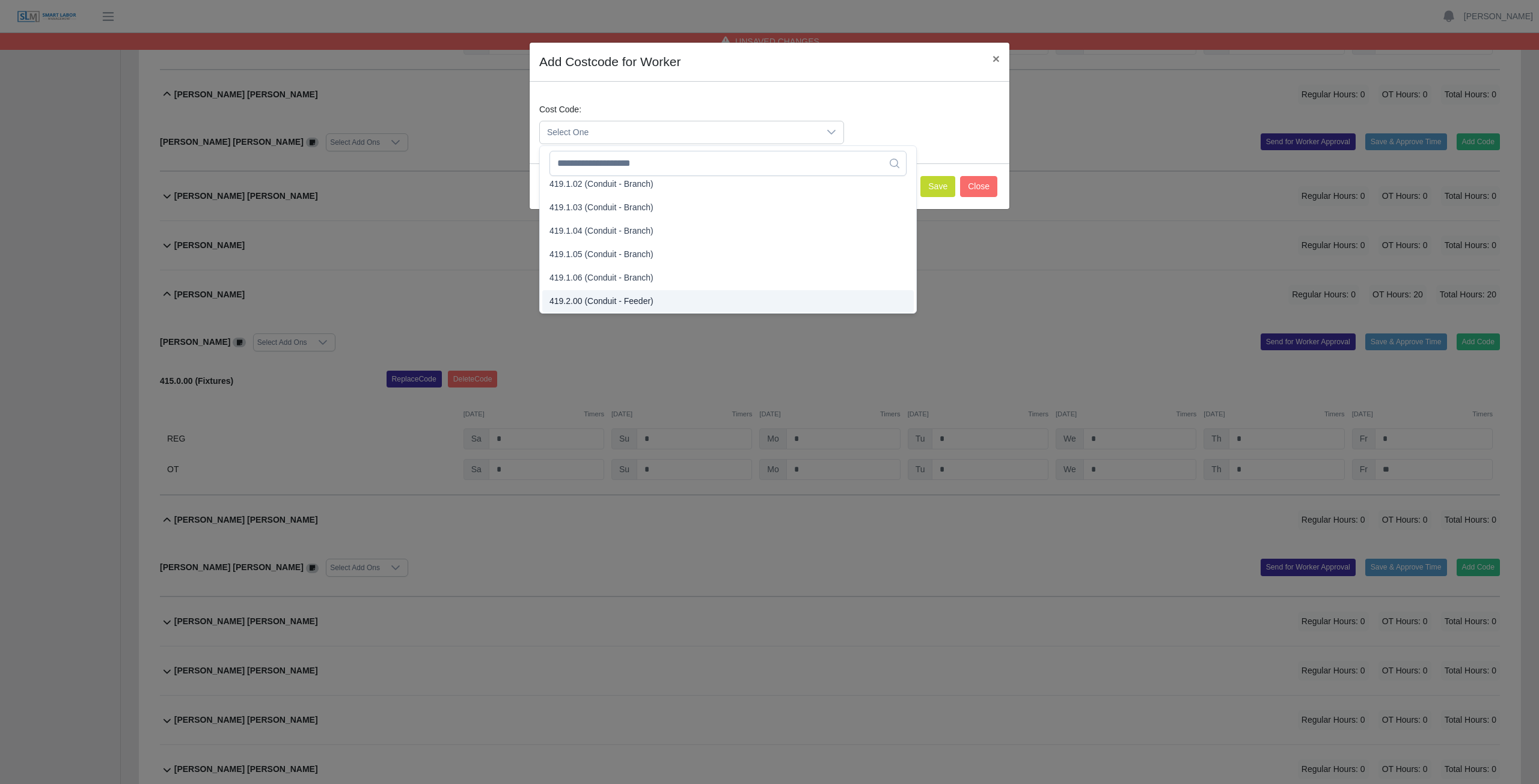
click at [602, 301] on span "419.2.00 (Conduit - Feeder)" at bounding box center [601, 302] width 104 height 13
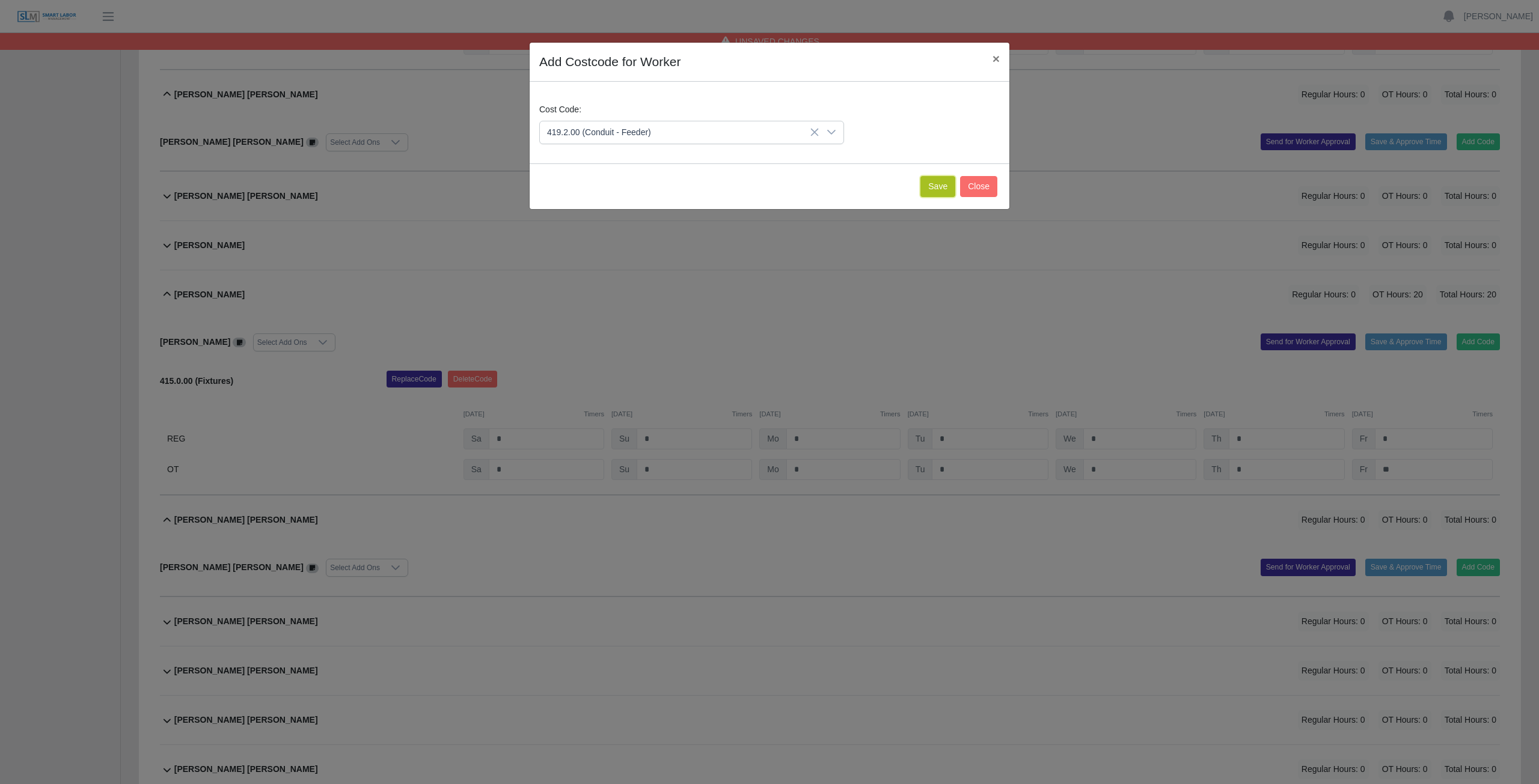
click at [760, 189] on button "Save" at bounding box center [938, 186] width 34 height 21
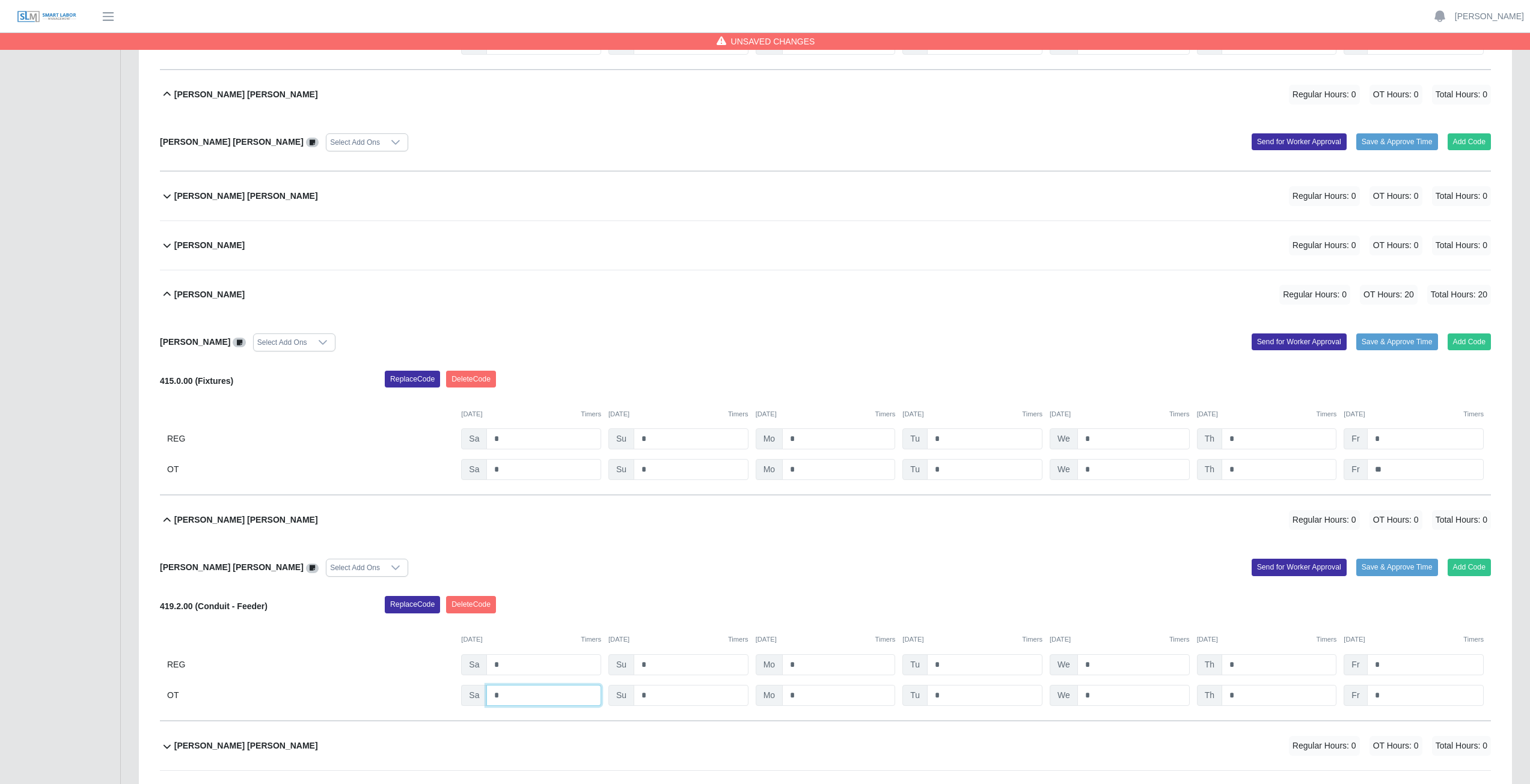
click at [524, 351] on input "*" at bounding box center [543, 695] width 115 height 21
type input "*"
drag, startPoint x: 831, startPoint y: 700, endPoint x: 839, endPoint y: 700, distance: 8.0
click at [760, 351] on input "*" at bounding box center [838, 695] width 113 height 21
type input "*"
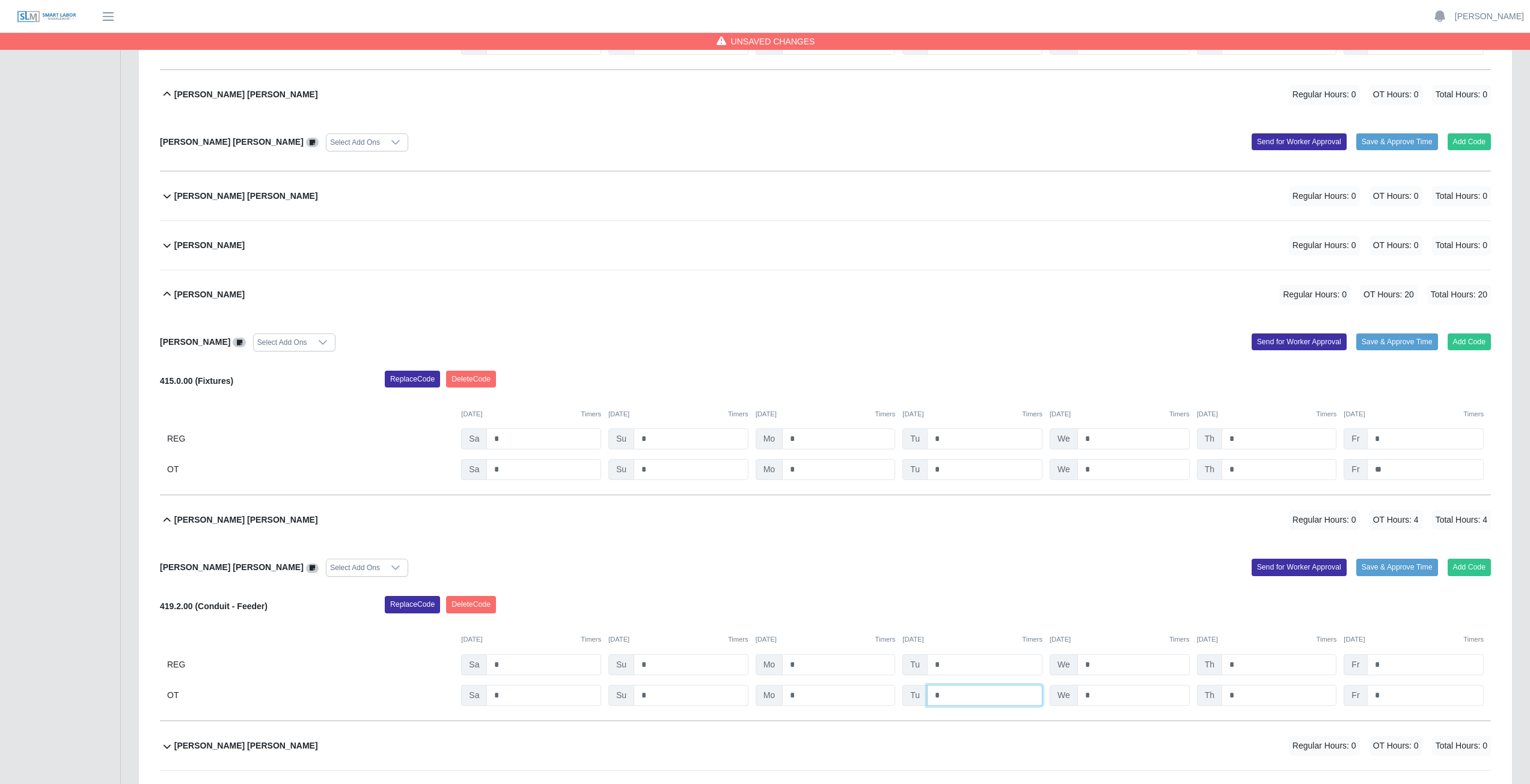
drag, startPoint x: 964, startPoint y: 694, endPoint x: 992, endPoint y: 694, distance: 28.0
click at [760, 351] on input "*" at bounding box center [983, 695] width 115 height 21
type input "*"
drag, startPoint x: 1105, startPoint y: 693, endPoint x: 1114, endPoint y: 693, distance: 9.0
click at [760, 351] on input "*" at bounding box center [1133, 695] width 112 height 21
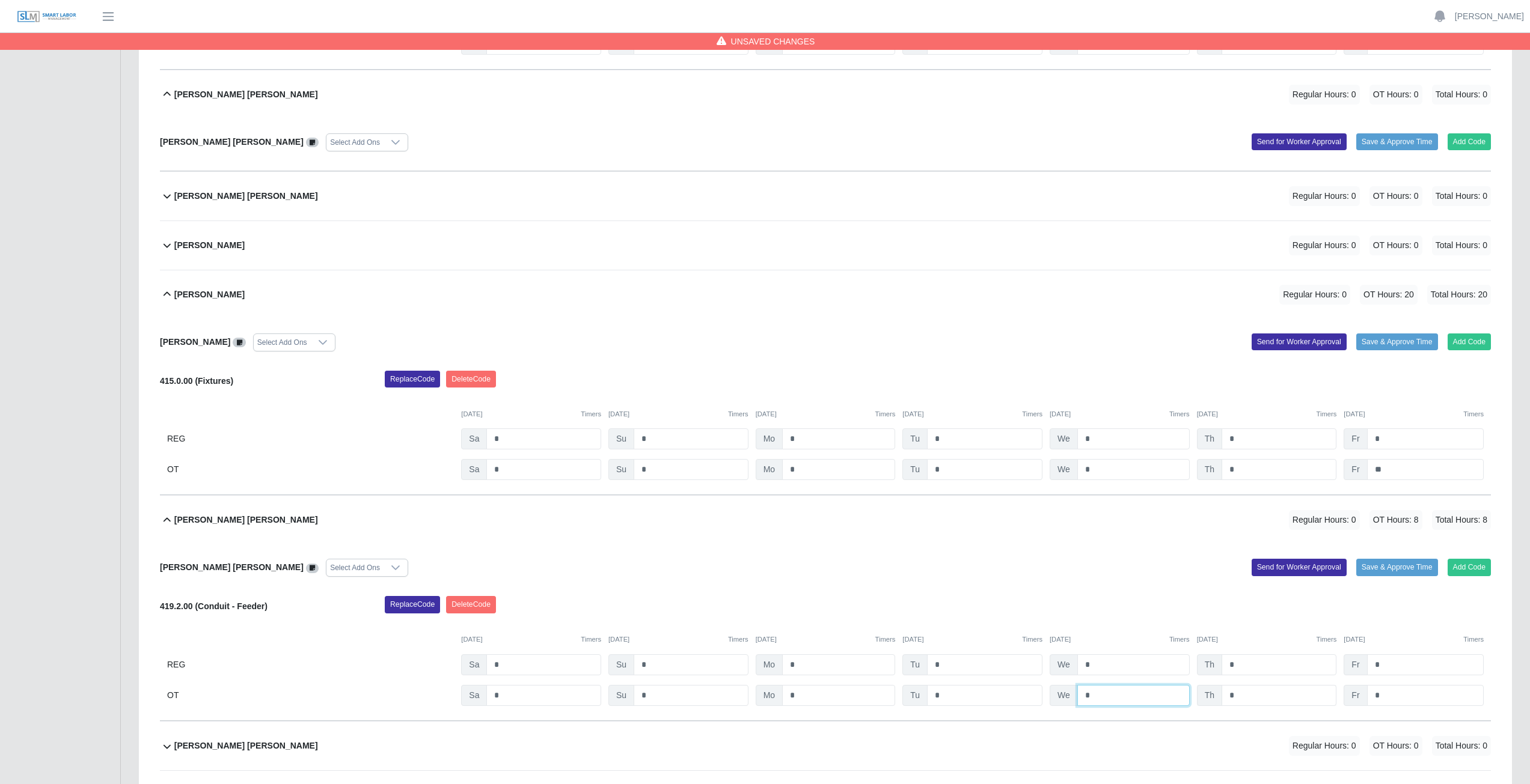
type input "*"
drag, startPoint x: 1254, startPoint y: 693, endPoint x: 1292, endPoint y: 693, distance: 38.0
click at [760, 351] on input "*" at bounding box center [1278, 695] width 115 height 21
type input "*"
drag, startPoint x: 1394, startPoint y: 694, endPoint x: 1387, endPoint y: 693, distance: 7.1
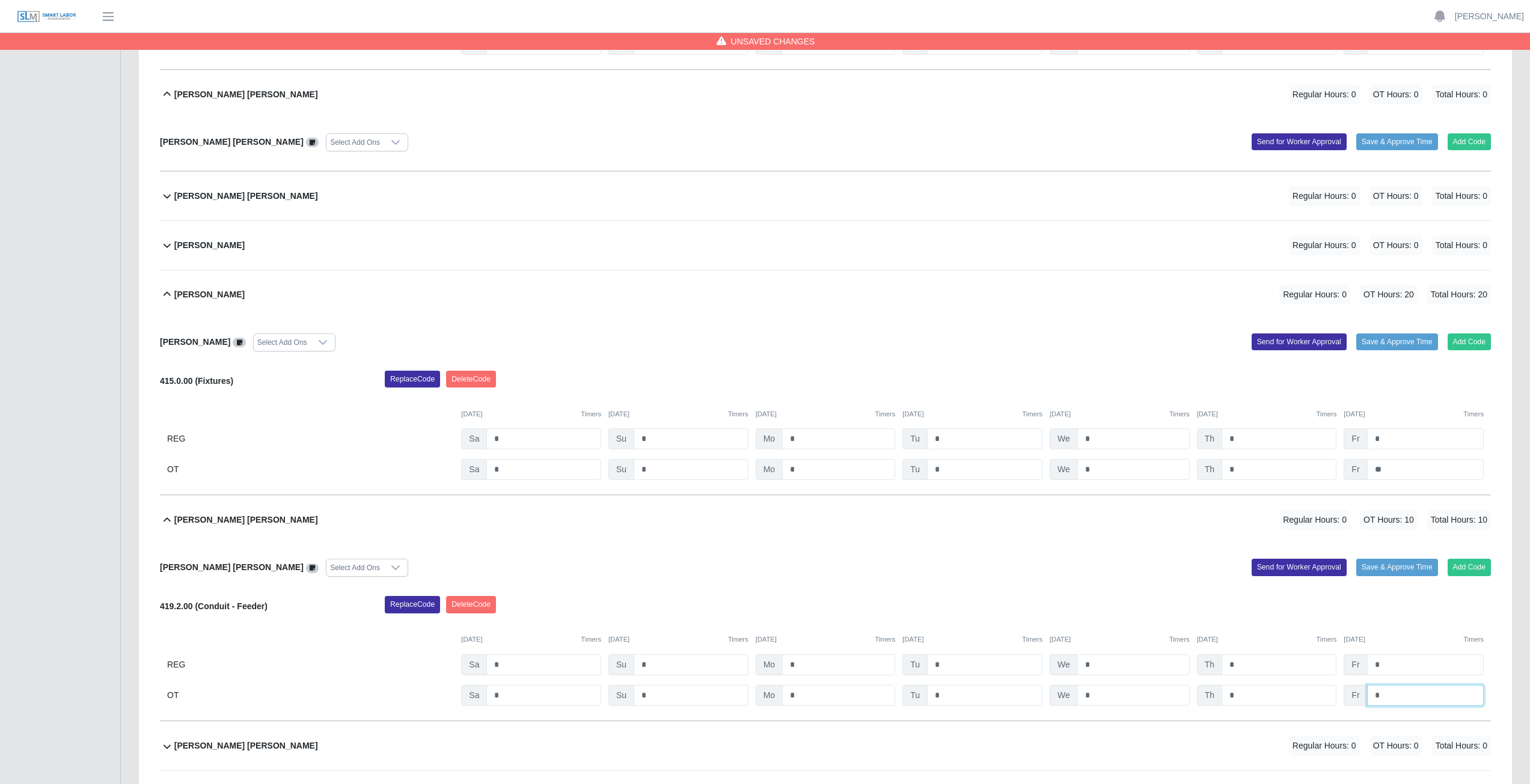
click at [760, 351] on input "*" at bounding box center [1425, 695] width 117 height 21
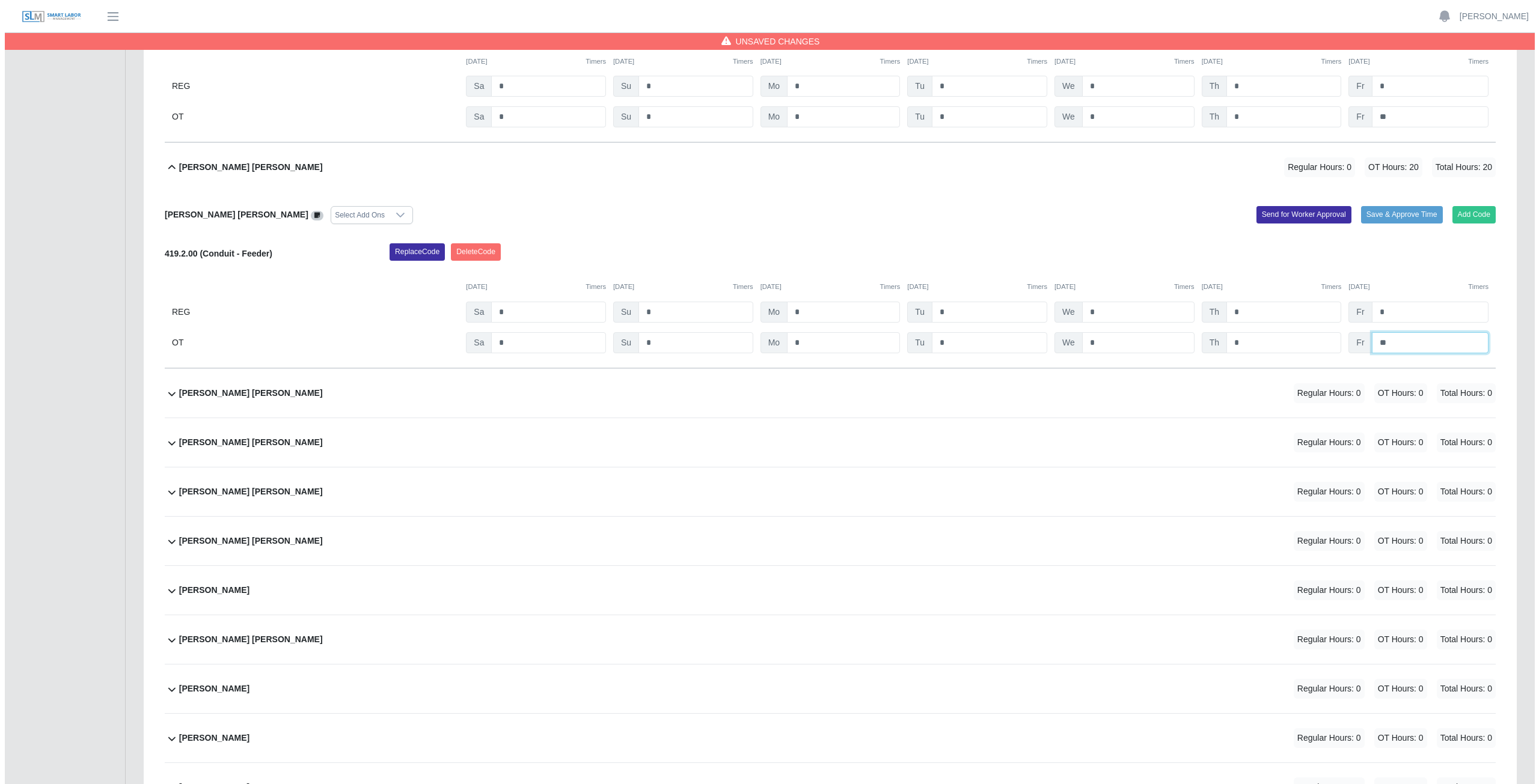
scroll to position [9015, 0]
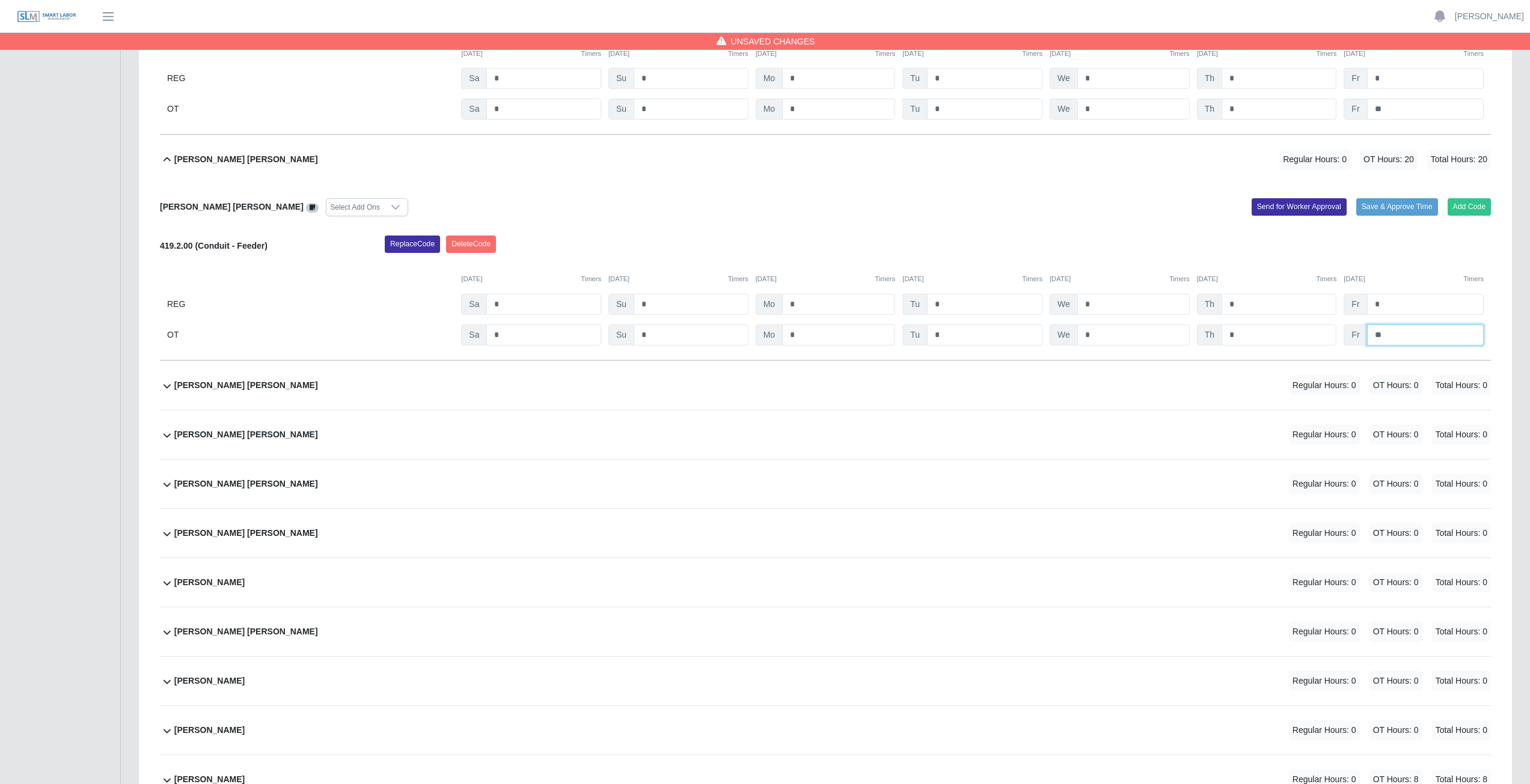
type input "**"
drag, startPoint x: 570, startPoint y: 392, endPoint x: 819, endPoint y: 402, distance: 249.2
click at [570, 351] on div "Julio A. Perez Orduno Regular Hours: 0 OT Hours: 0 Total Hours: 0" at bounding box center [832, 386] width 1316 height 49
click at [760, 351] on button "Add Code" at bounding box center [1469, 432] width 44 height 17
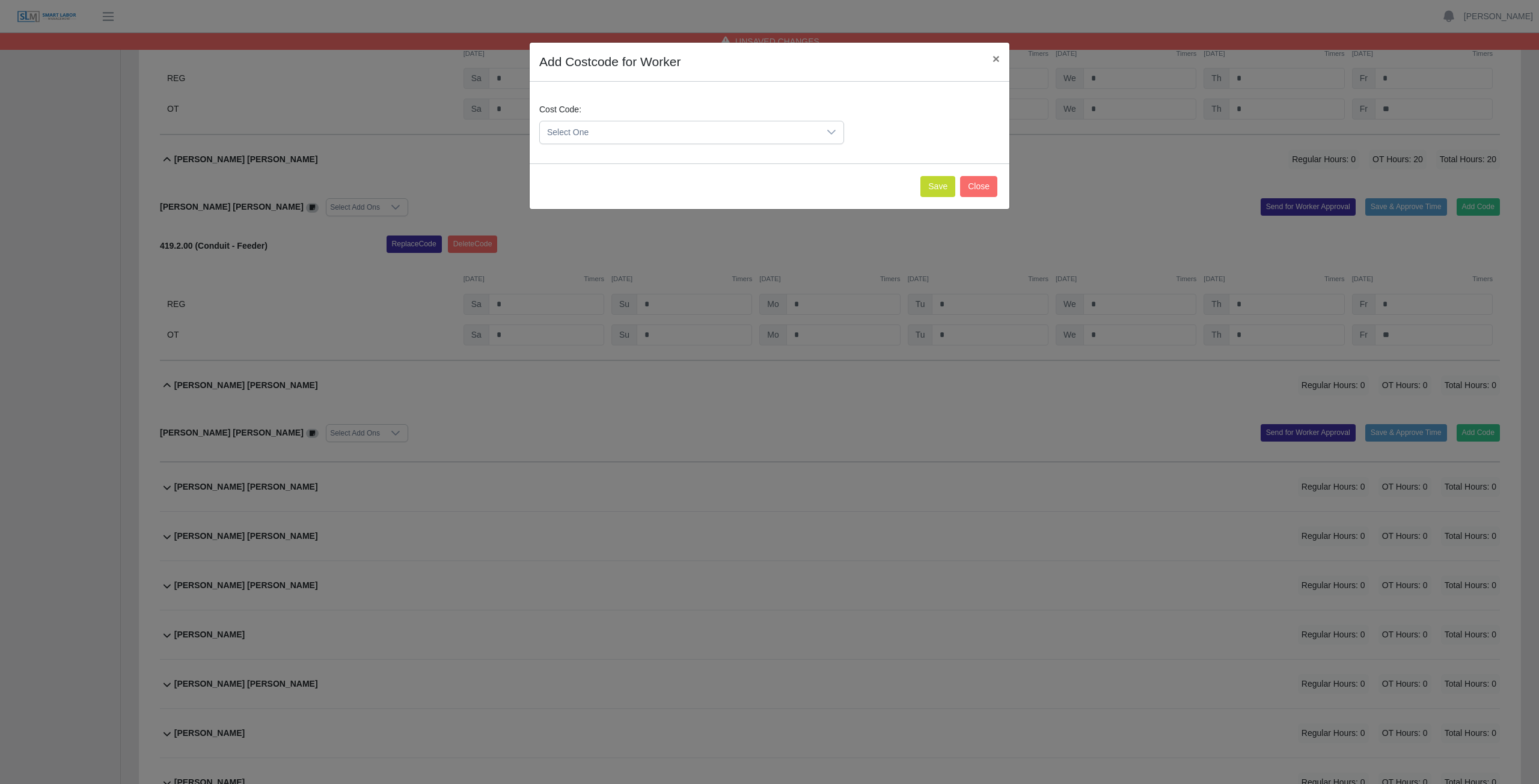
click at [760, 136] on div at bounding box center [832, 132] width 24 height 23
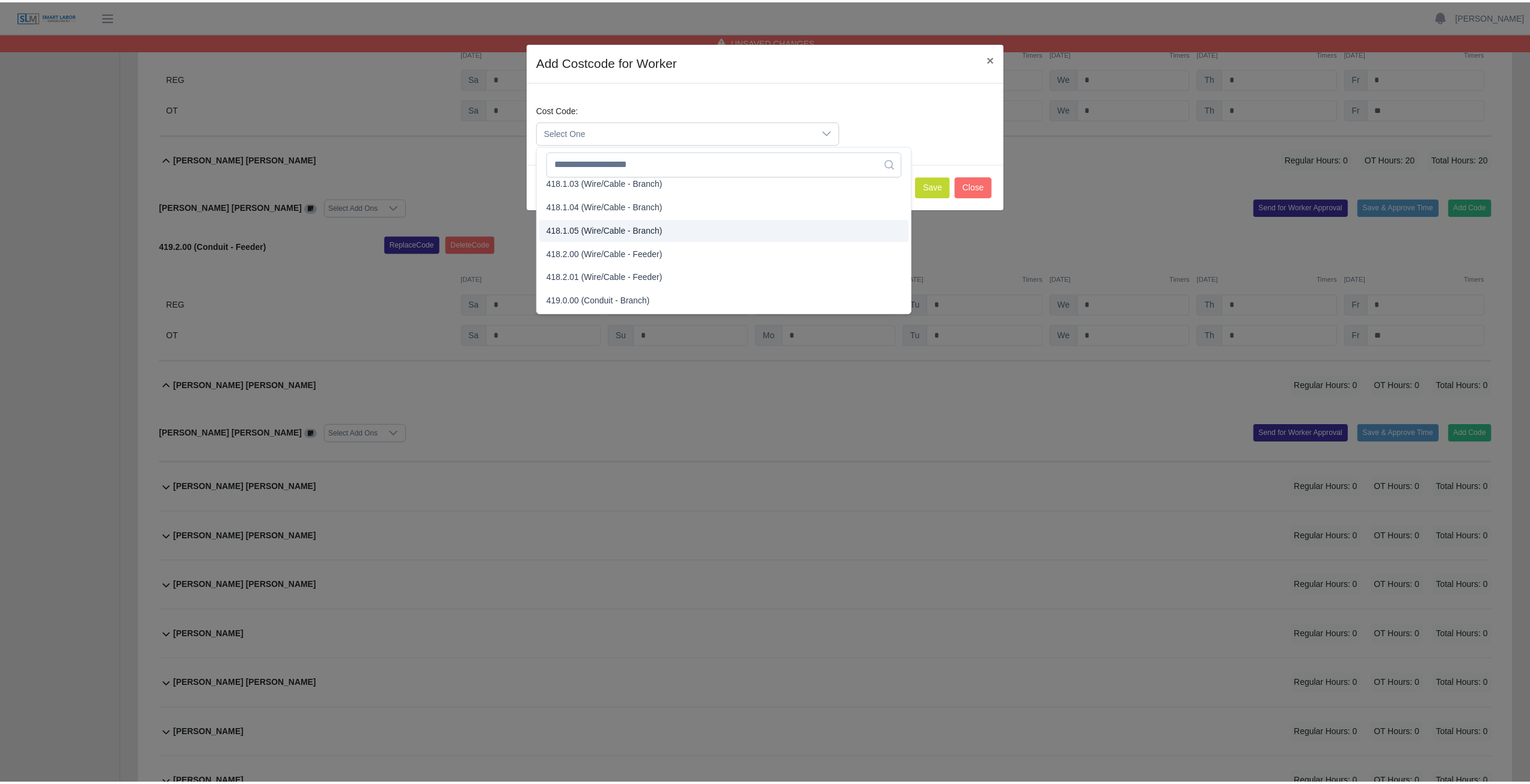
scroll to position [601, 0]
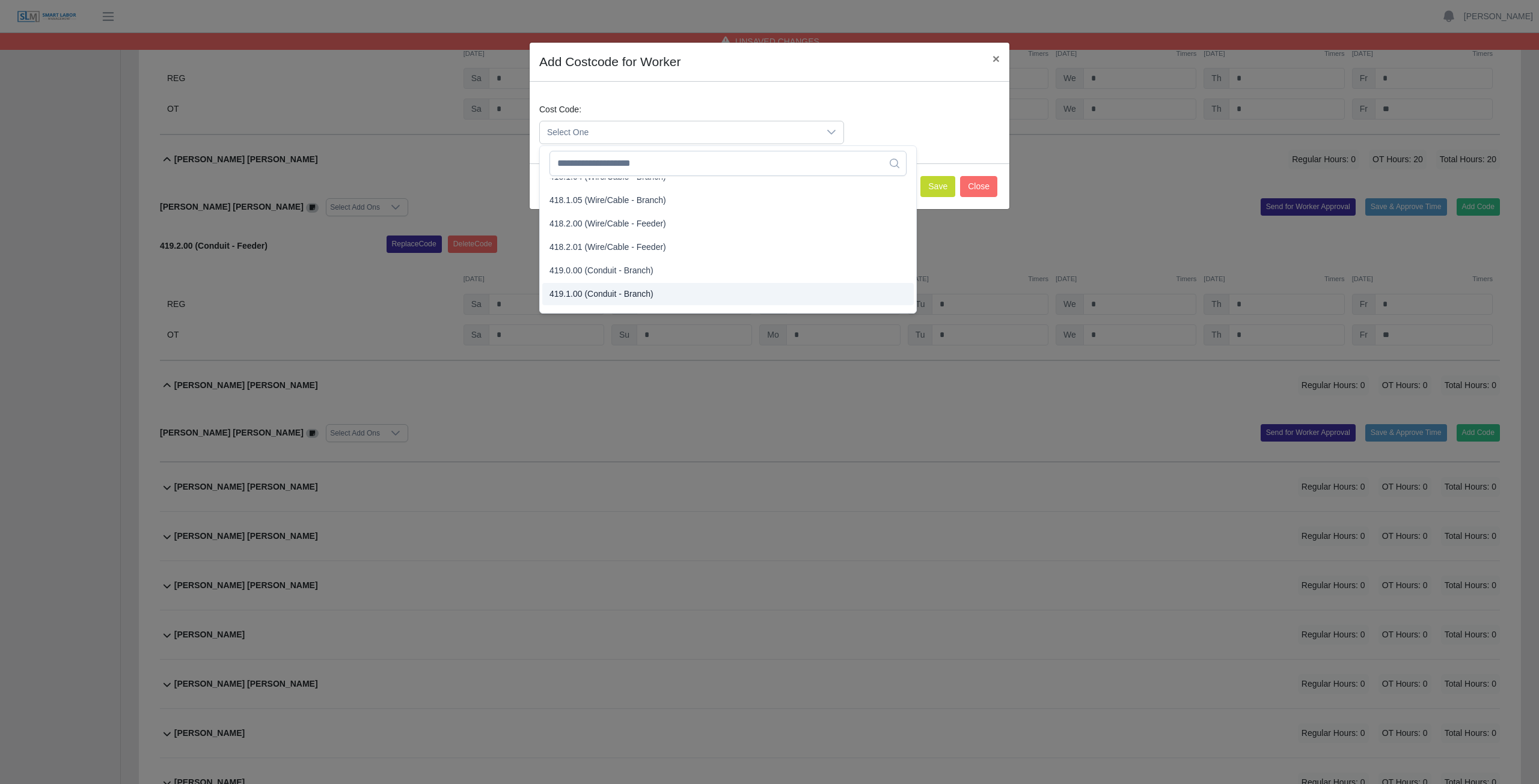
click at [579, 295] on span "419.1.00 (Conduit - Branch)" at bounding box center [601, 295] width 104 height 13
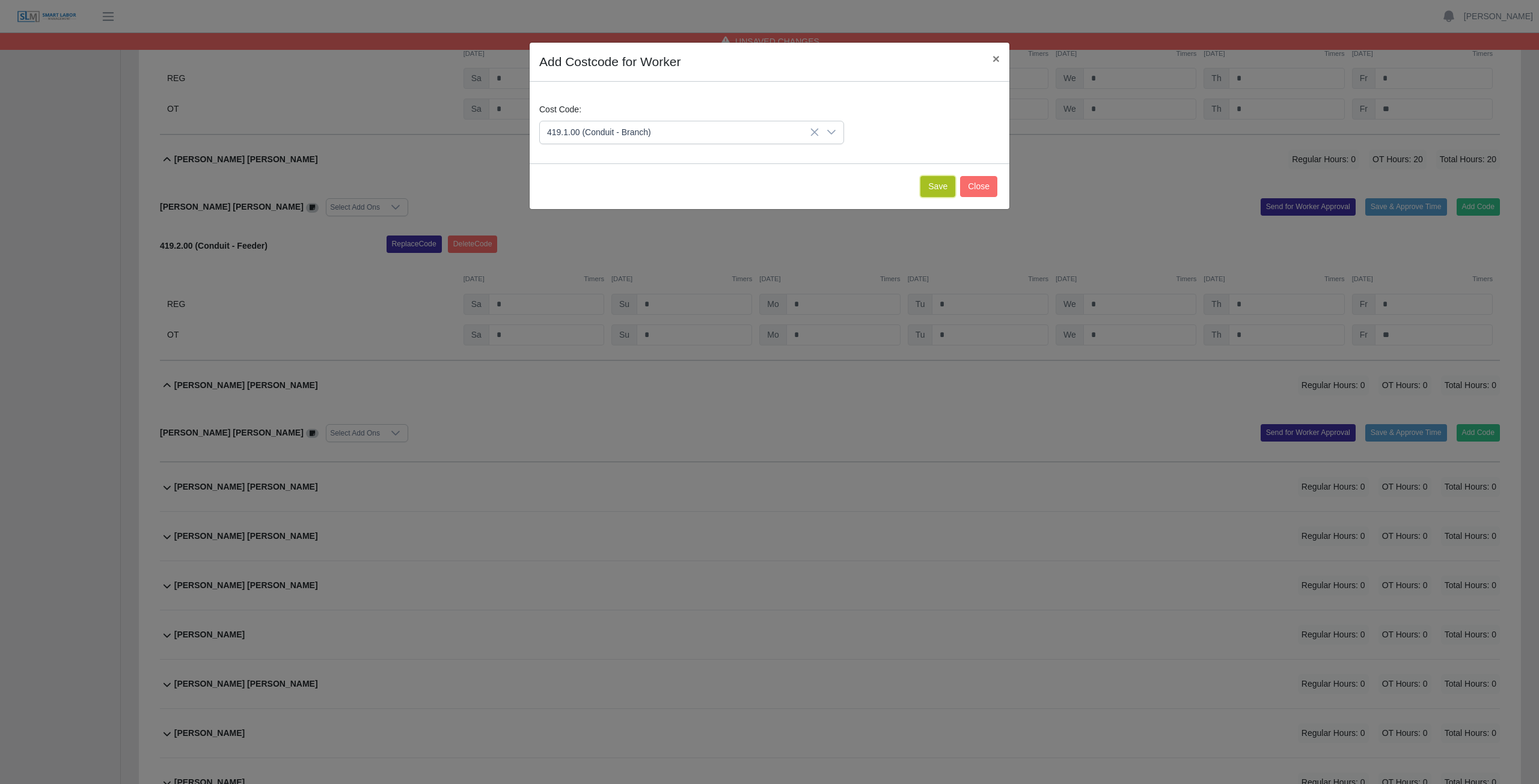
click at [760, 186] on button "Save" at bounding box center [938, 186] width 34 height 21
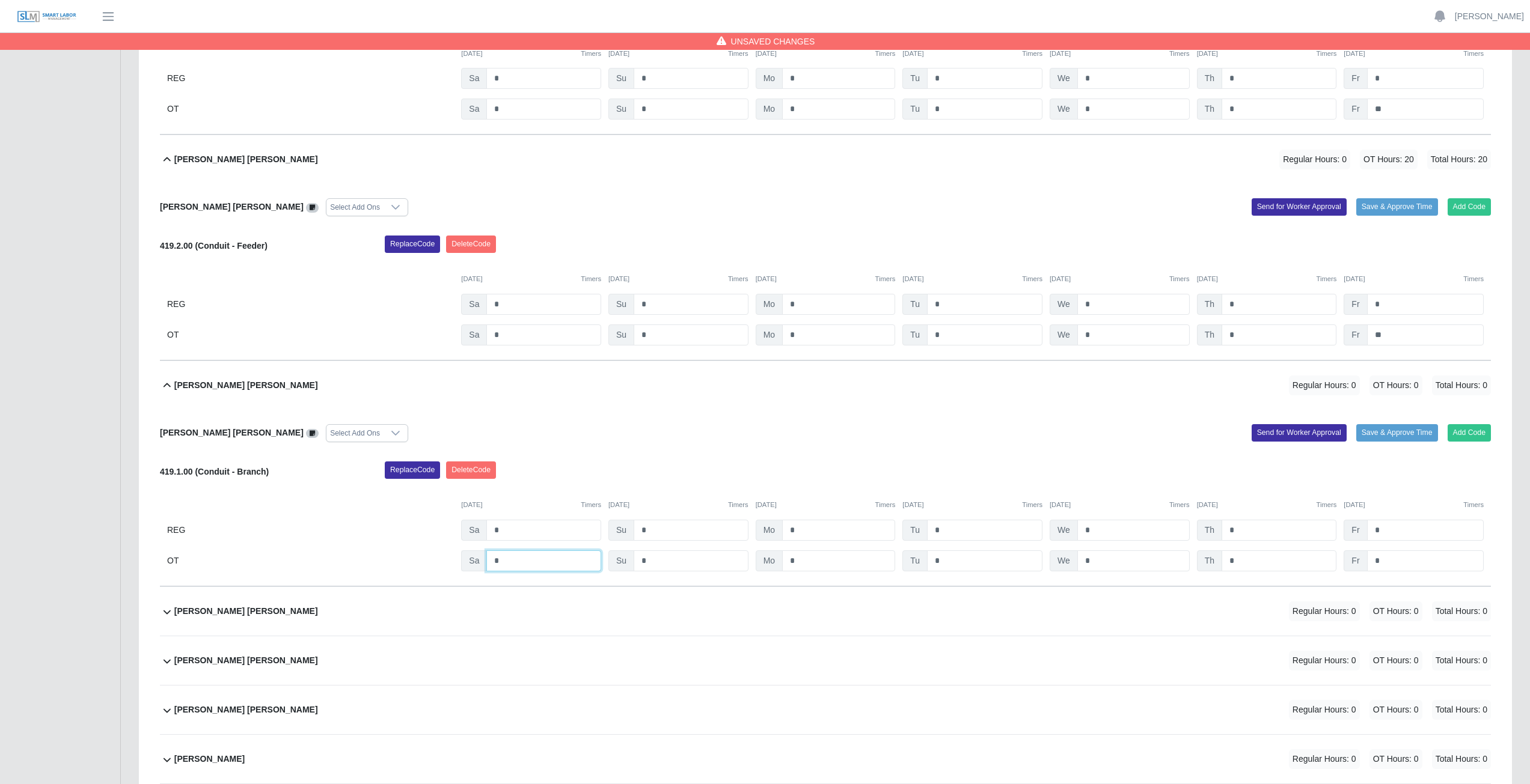
click at [518, 351] on input "*" at bounding box center [543, 560] width 115 height 21
type input "*"
click at [760, 351] on input "*" at bounding box center [838, 560] width 113 height 21
type input "*"
click at [760, 351] on input "*" at bounding box center [983, 560] width 115 height 21
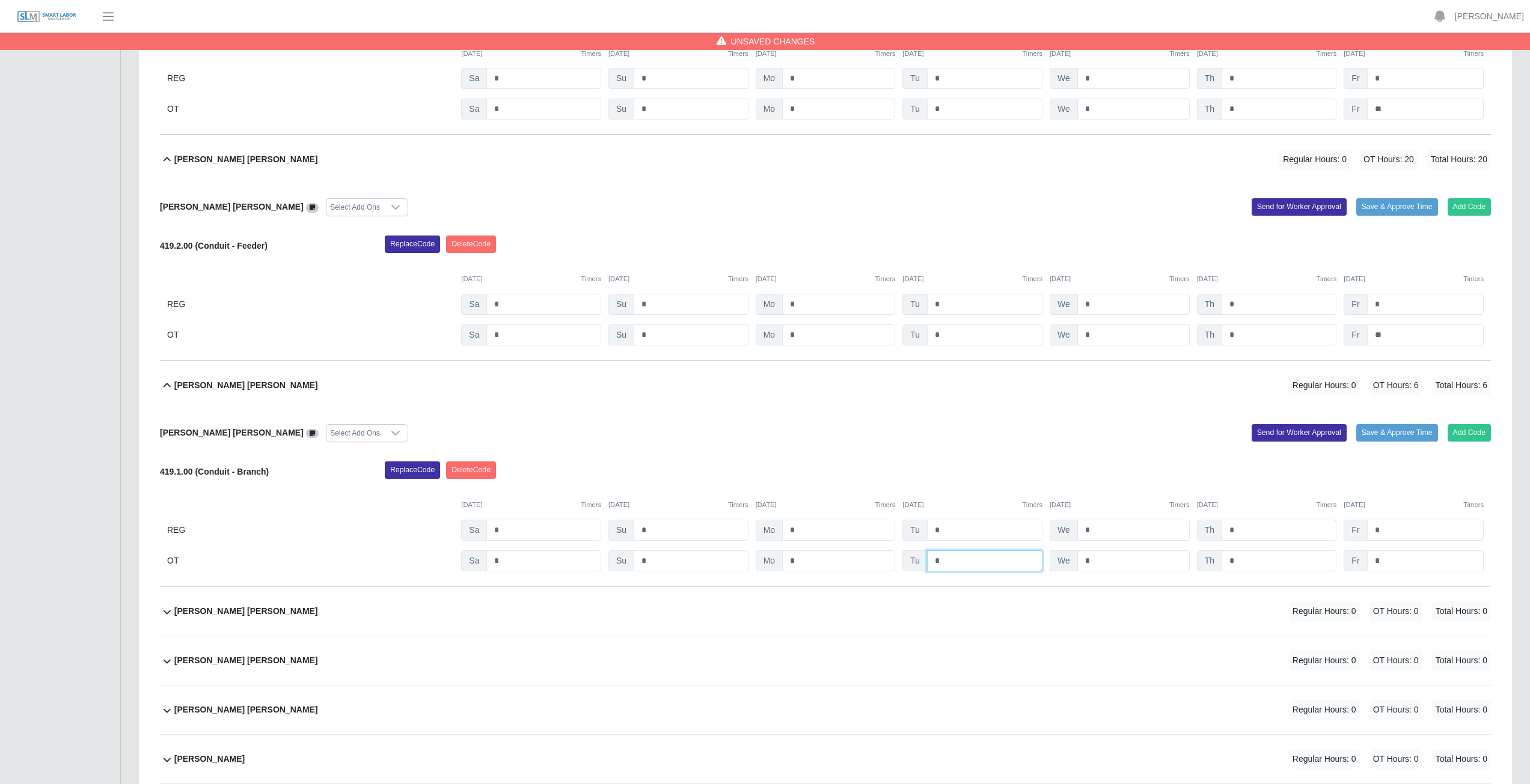
type input "*"
click at [760, 351] on input "*" at bounding box center [1133, 560] width 112 height 21
type input "*"
click at [760, 351] on input "*" at bounding box center [1278, 560] width 115 height 21
type input "*"
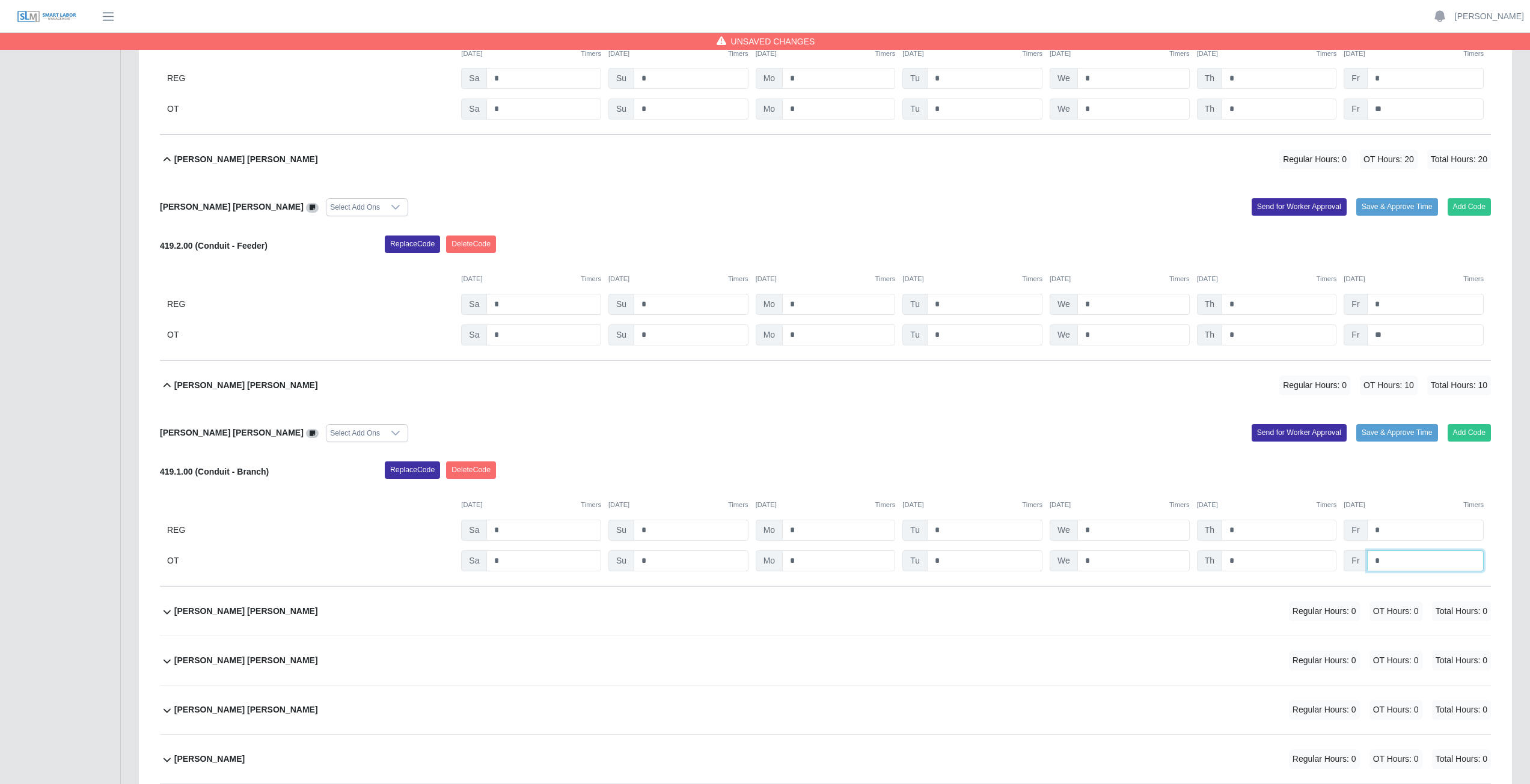
click at [760, 351] on input "*" at bounding box center [1425, 560] width 117 height 21
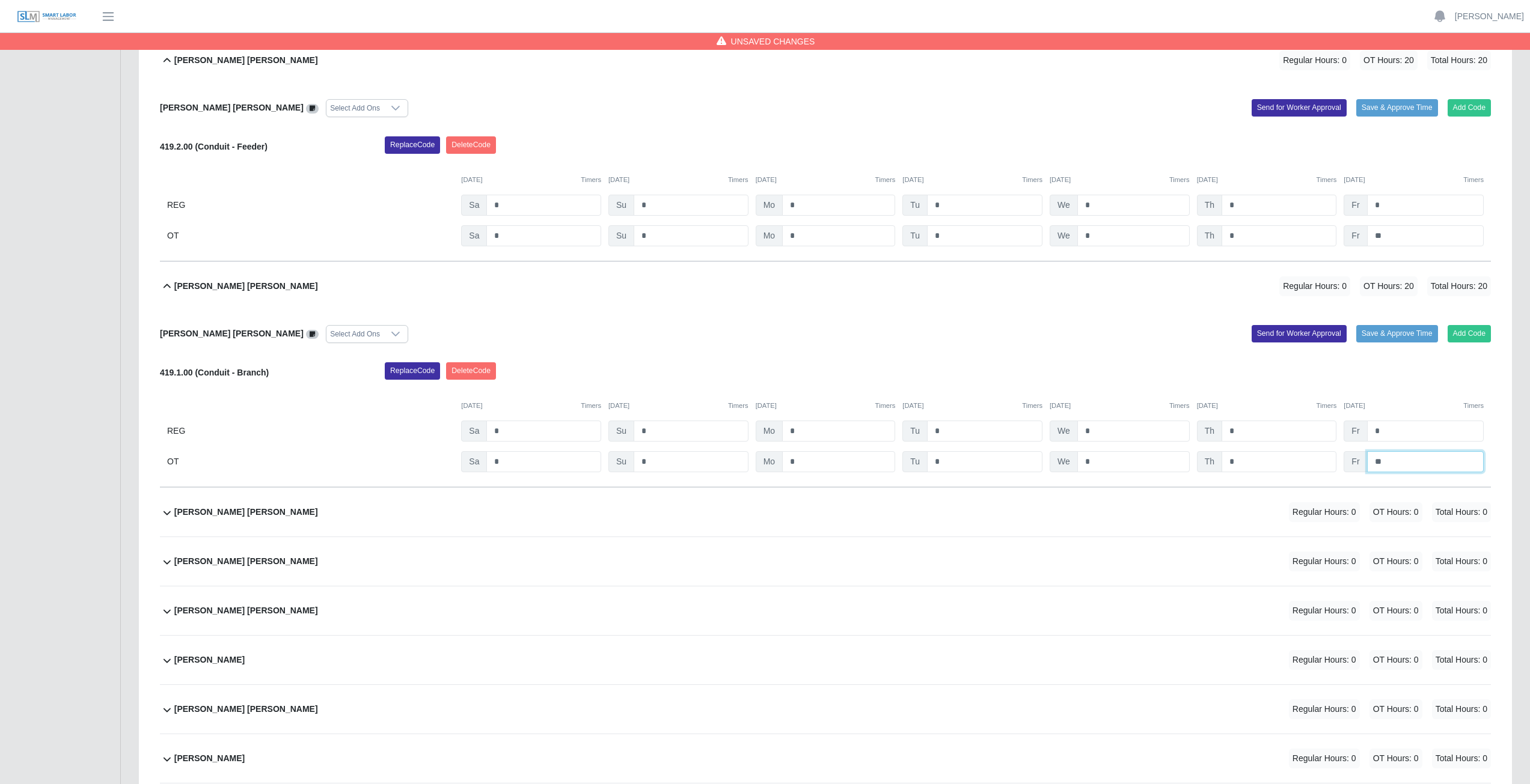
scroll to position [9135, 0]
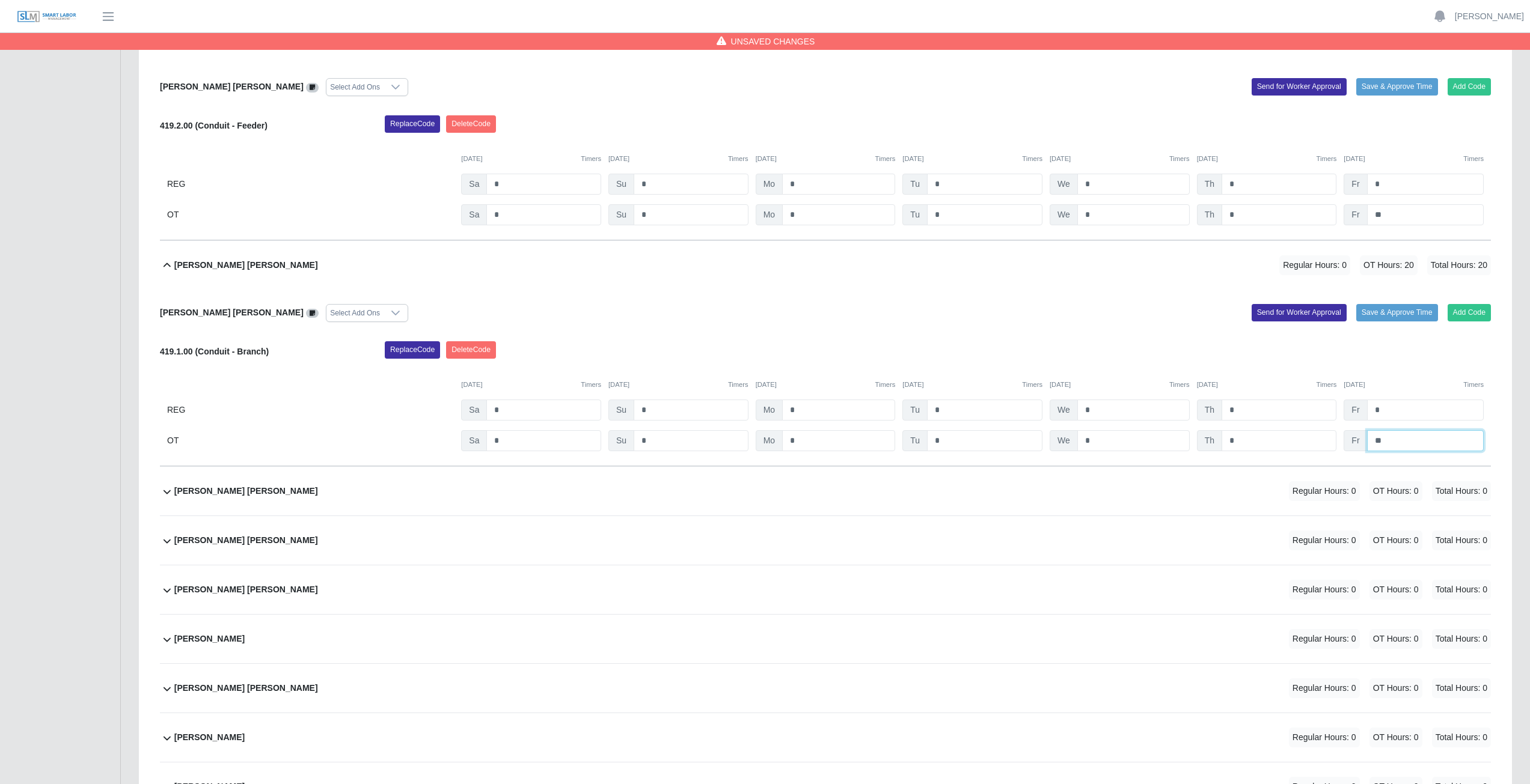
type input "**"
click at [398, 351] on div "Julio N. Matos Sanchez Regular Hours: 0 OT Hours: 0 Total Hours: 0" at bounding box center [832, 541] width 1316 height 49
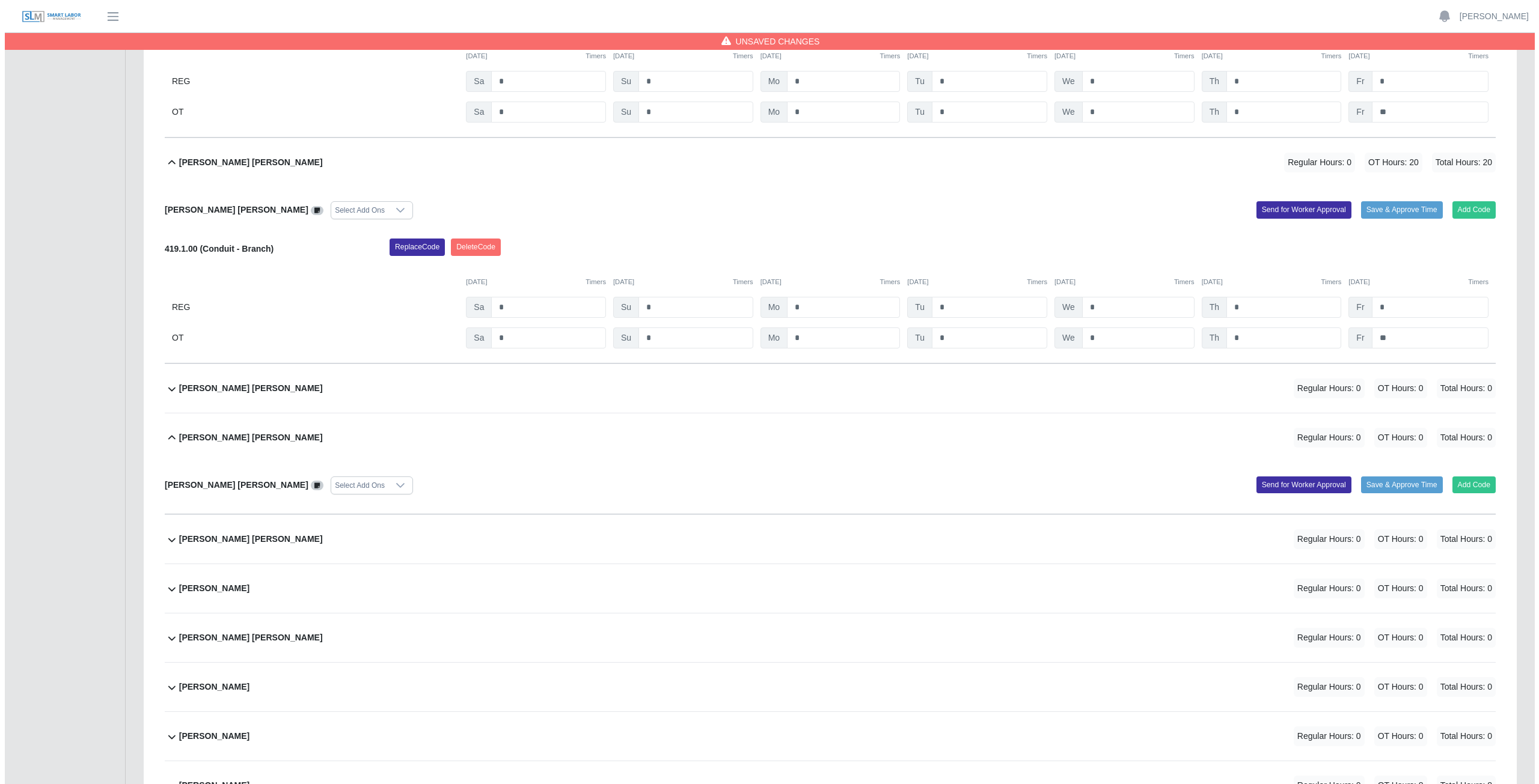
scroll to position [9255, 0]
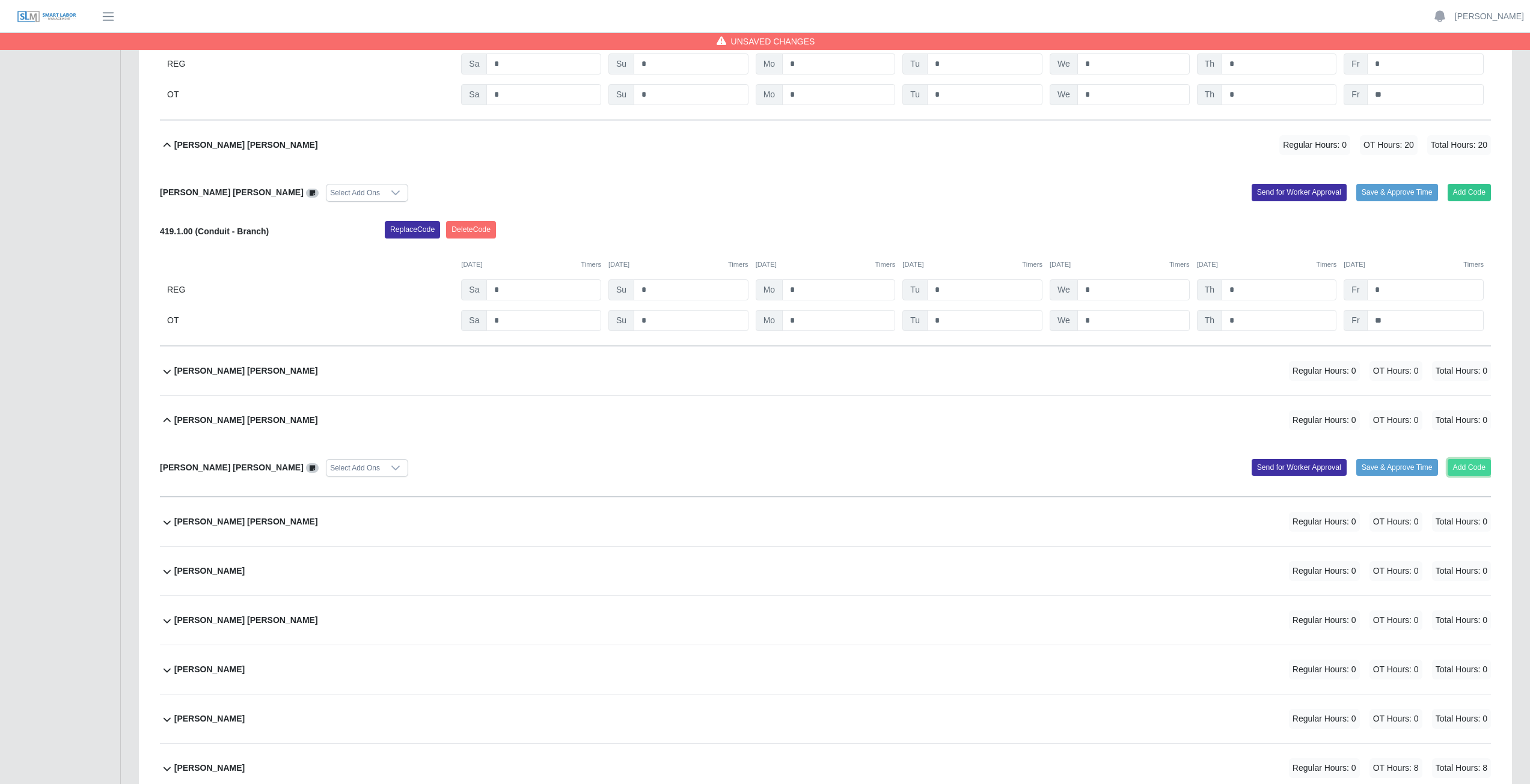
click at [760, 351] on button "Add Code" at bounding box center [1469, 468] width 44 height 17
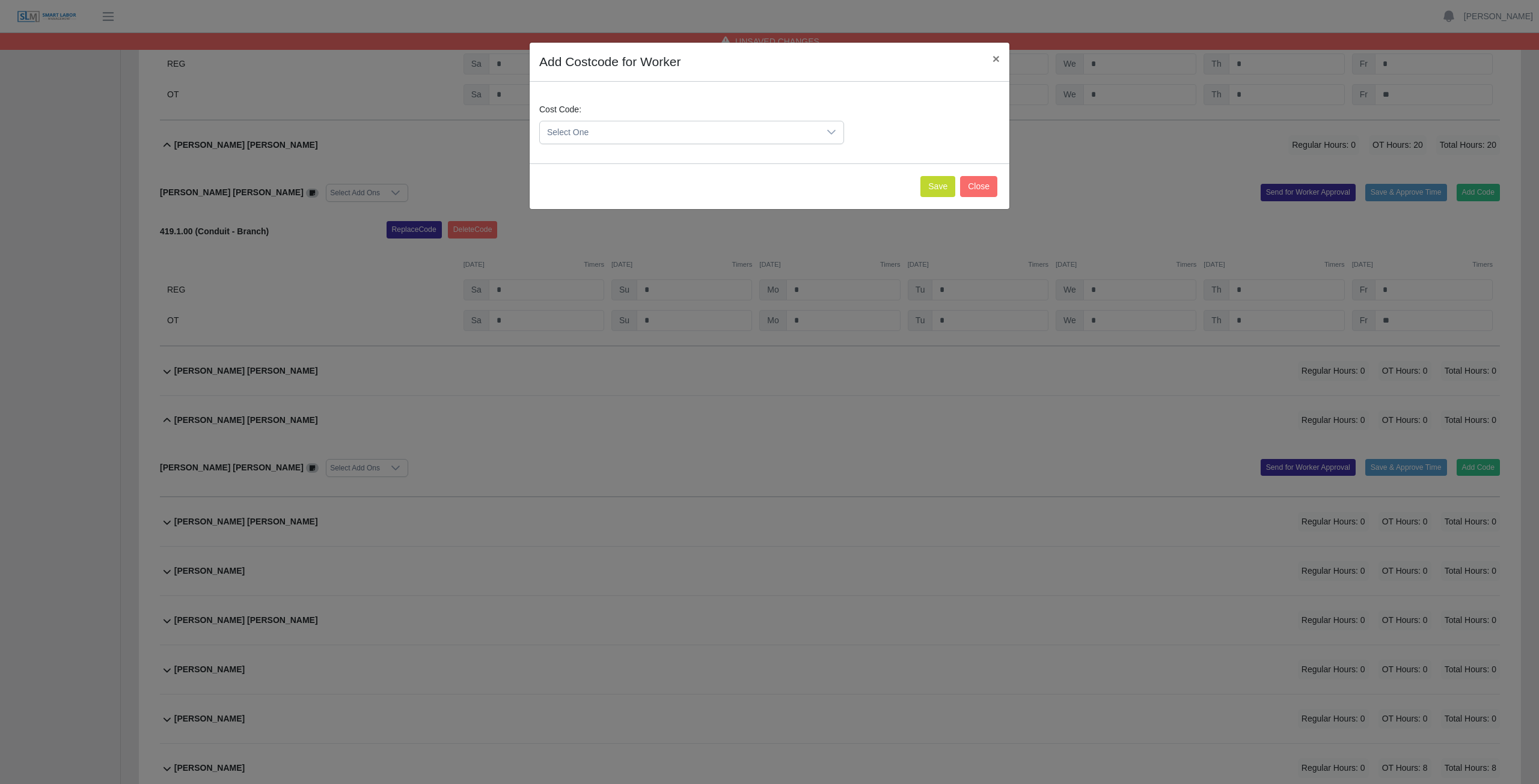
click at [757, 128] on span "Select One" at bounding box center [679, 132] width 279 height 23
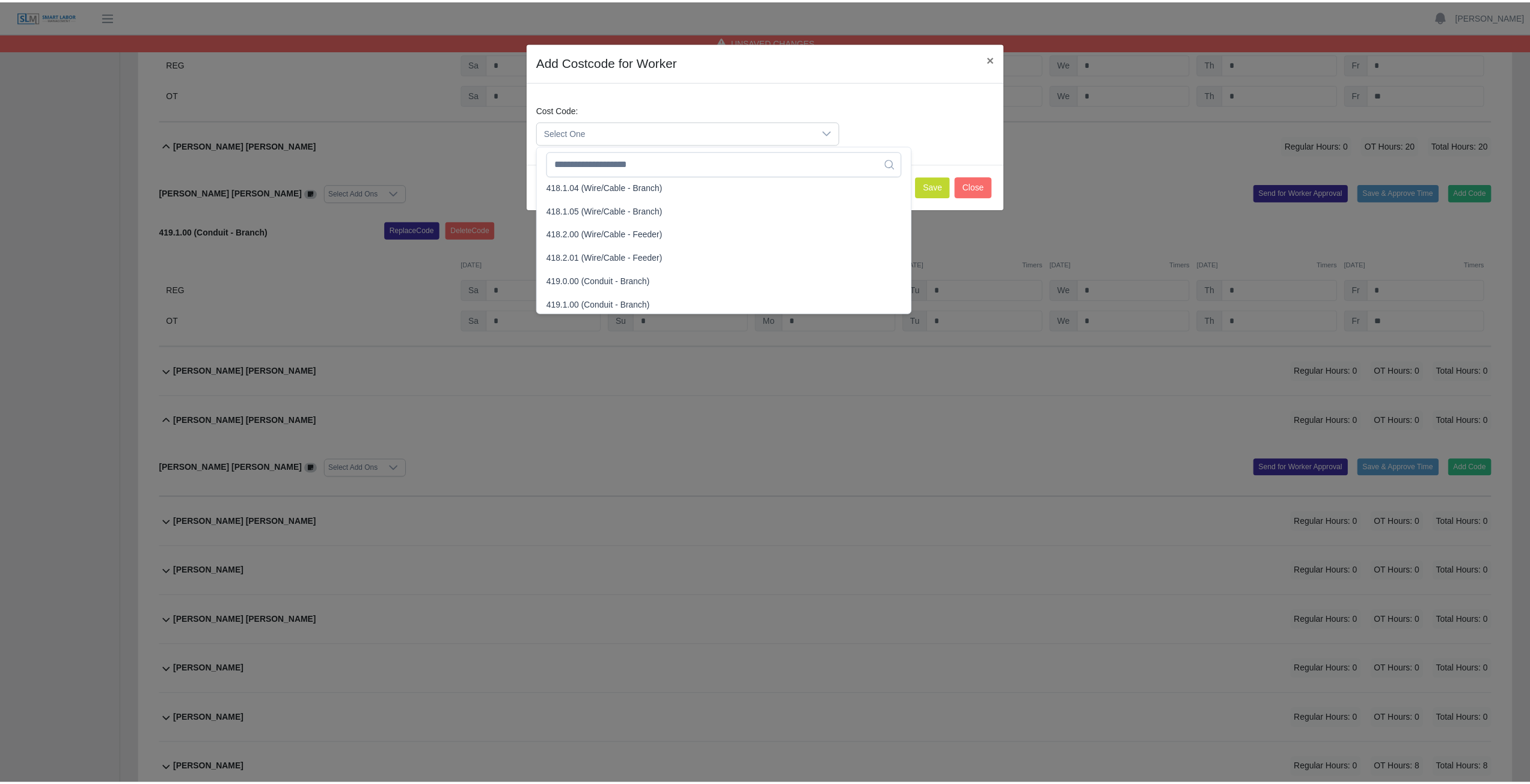
scroll to position [601, 0]
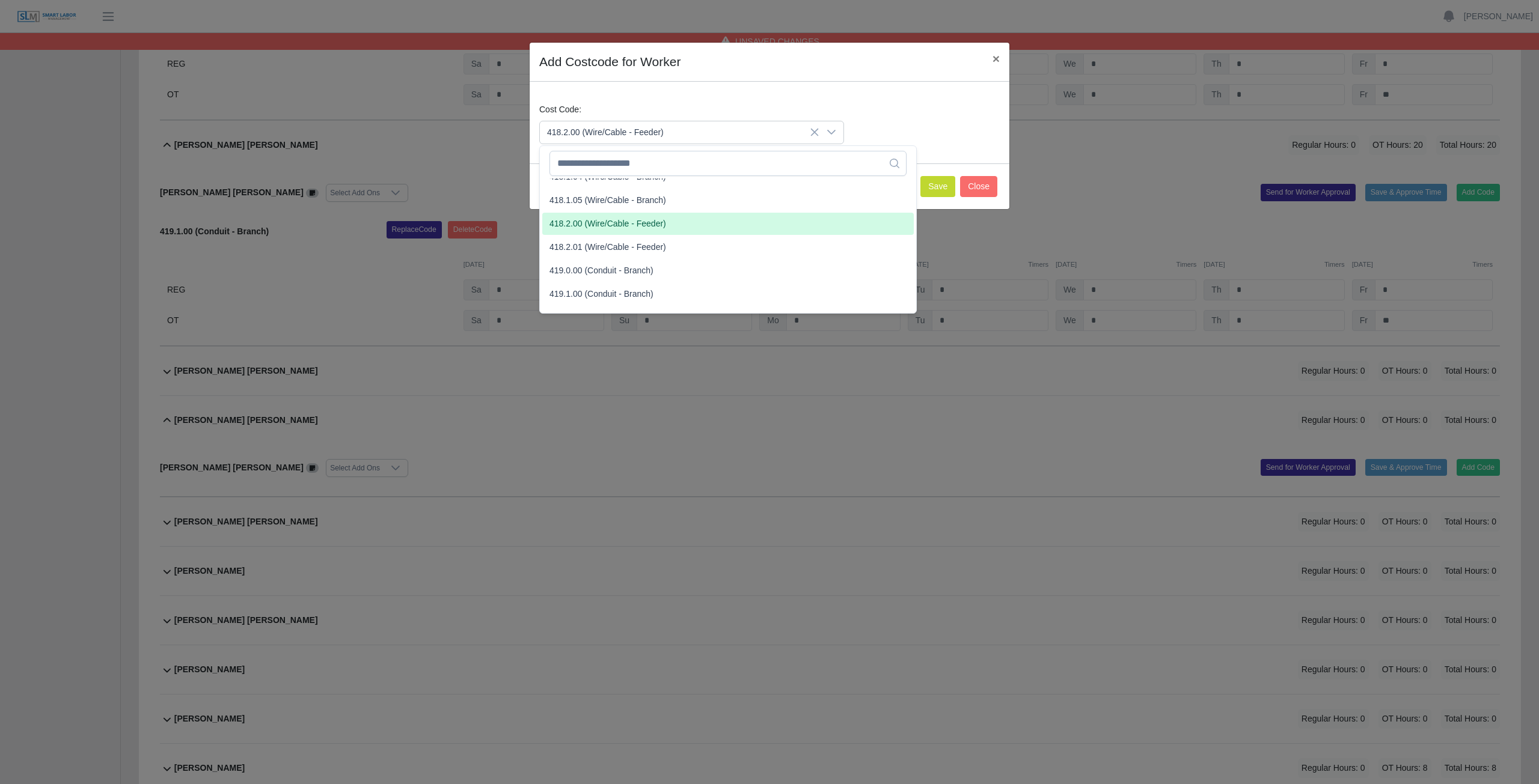
click at [589, 222] on span "418.2.00 (Wire/Cable - Feeder)" at bounding box center [608, 224] width 117 height 13
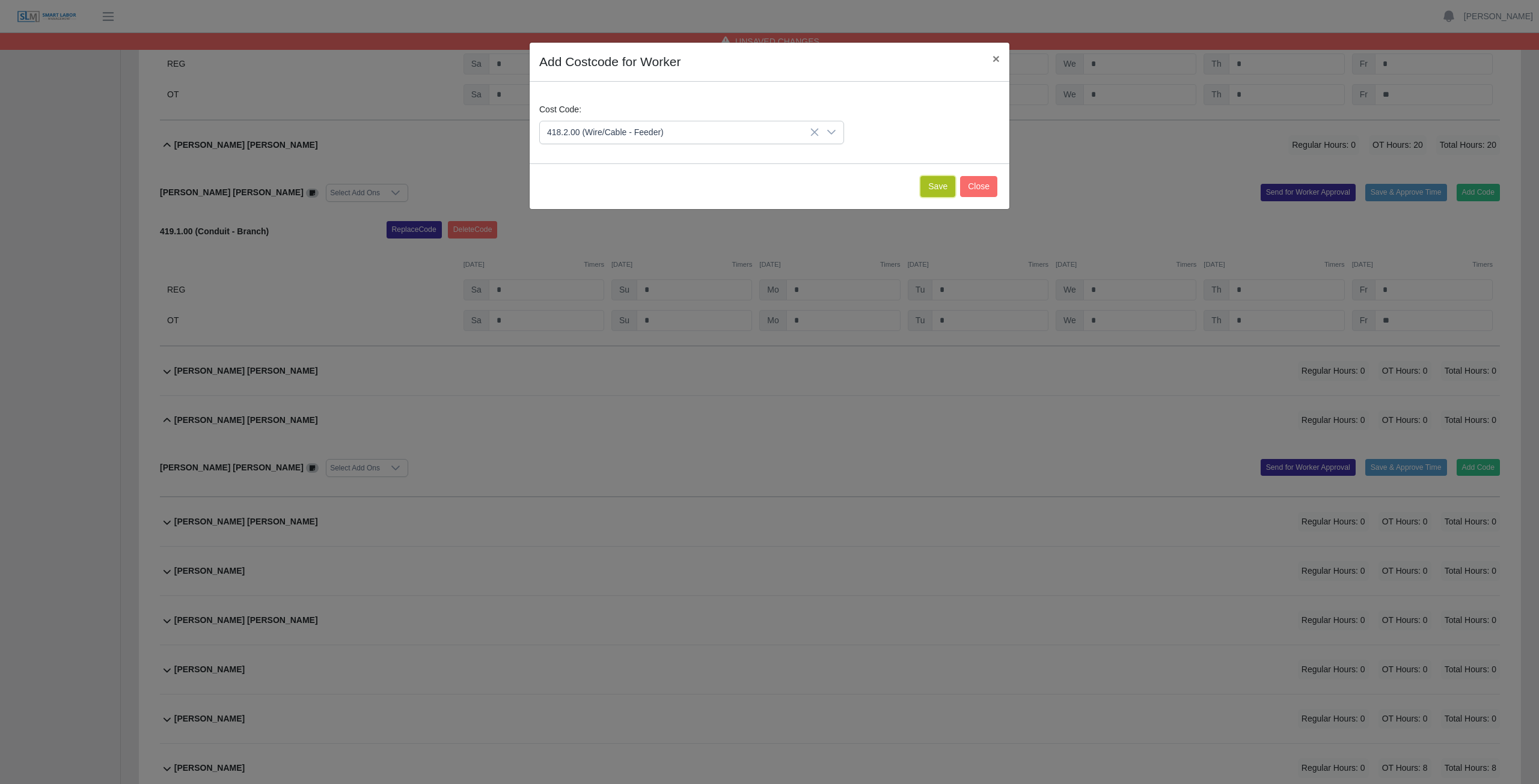
click at [760, 186] on button "Save" at bounding box center [938, 186] width 34 height 21
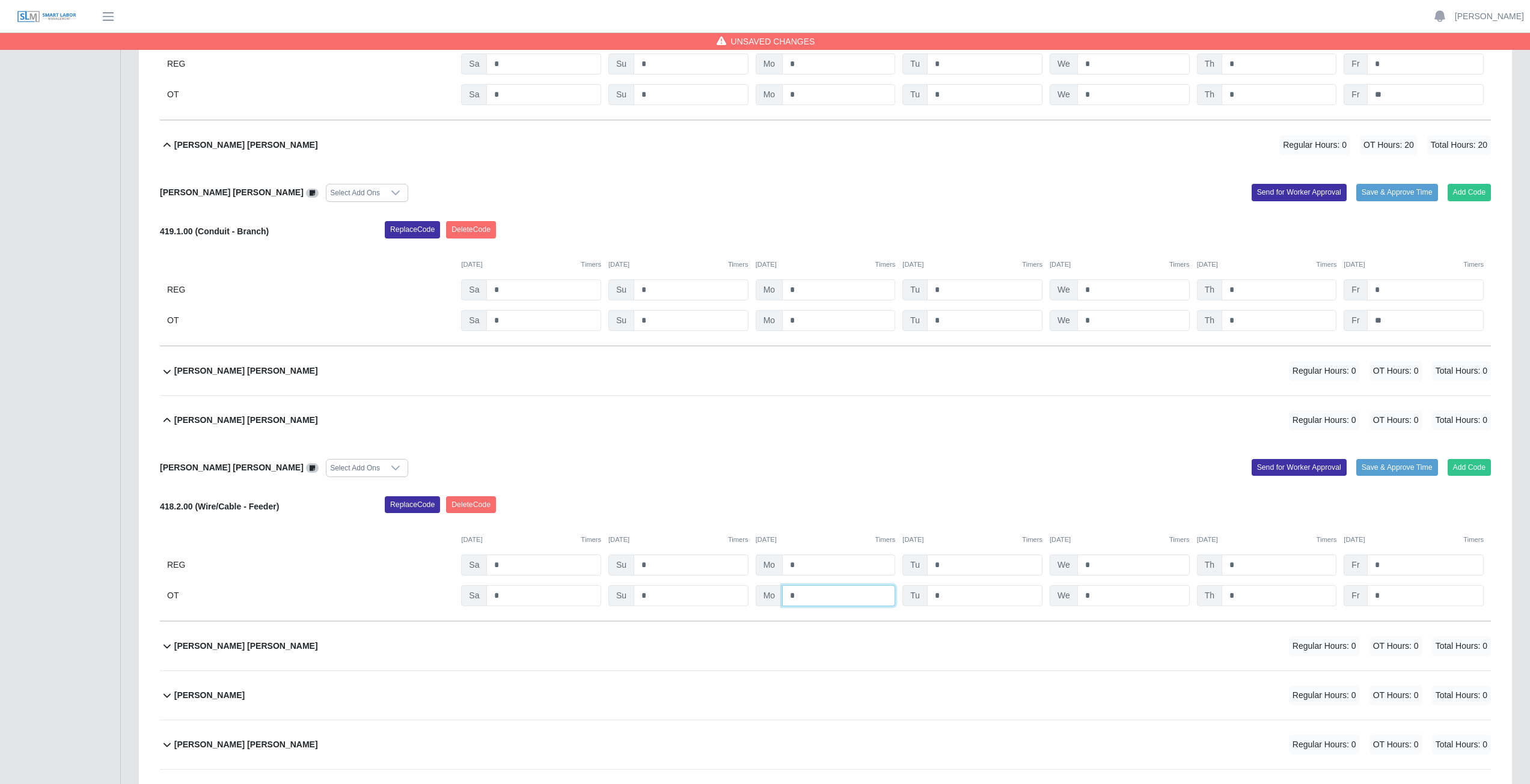
click at [760, 351] on input "*" at bounding box center [838, 595] width 113 height 21
type input "*"
drag, startPoint x: 957, startPoint y: 596, endPoint x: 977, endPoint y: 595, distance: 20.0
click at [760, 351] on input "*" at bounding box center [983, 595] width 115 height 21
type input "*"
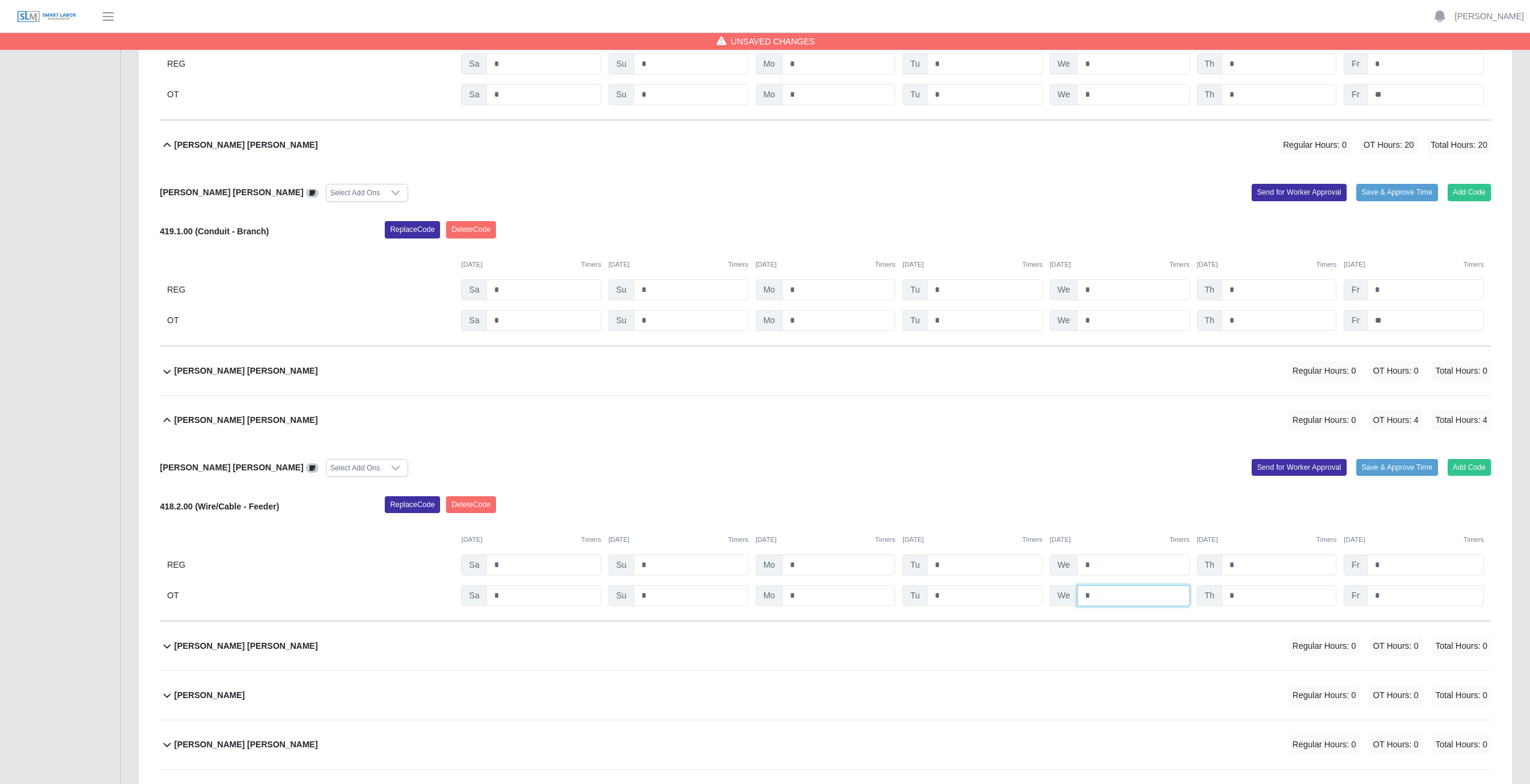
drag, startPoint x: 1111, startPoint y: 595, endPoint x: 1126, endPoint y: 595, distance: 15.0
click at [760, 351] on input "*" at bounding box center [1133, 595] width 112 height 21
type input "*"
click at [760, 351] on input "*" at bounding box center [1278, 595] width 115 height 21
type input "*"
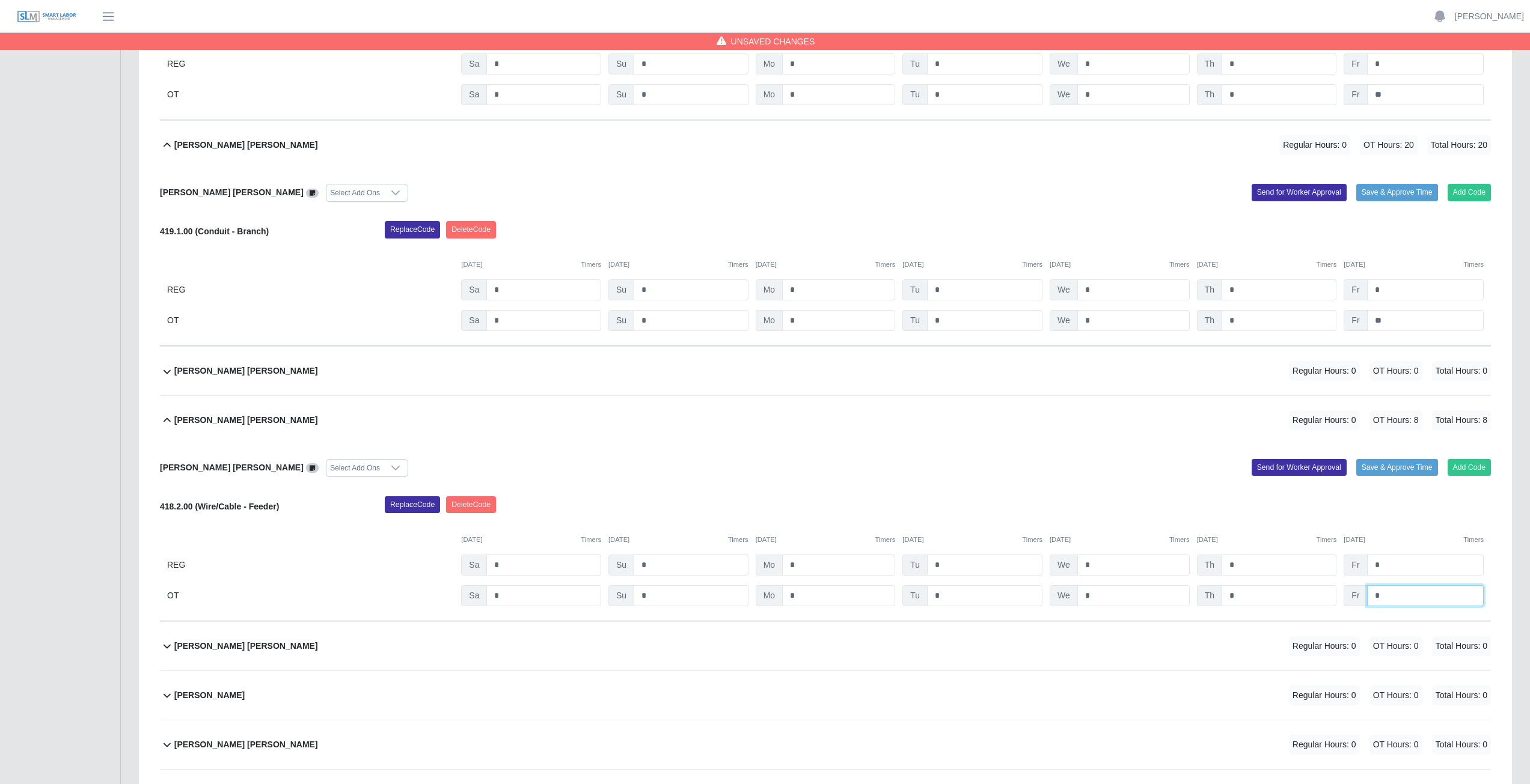
click at [760, 351] on input "*" at bounding box center [1425, 595] width 117 height 21
type input "*"
click at [760, 351] on div "Julio N. Matos Sanchez Regular Hours: 0 OT Hours: 10 Total Hours: 10" at bounding box center [832, 421] width 1316 height 49
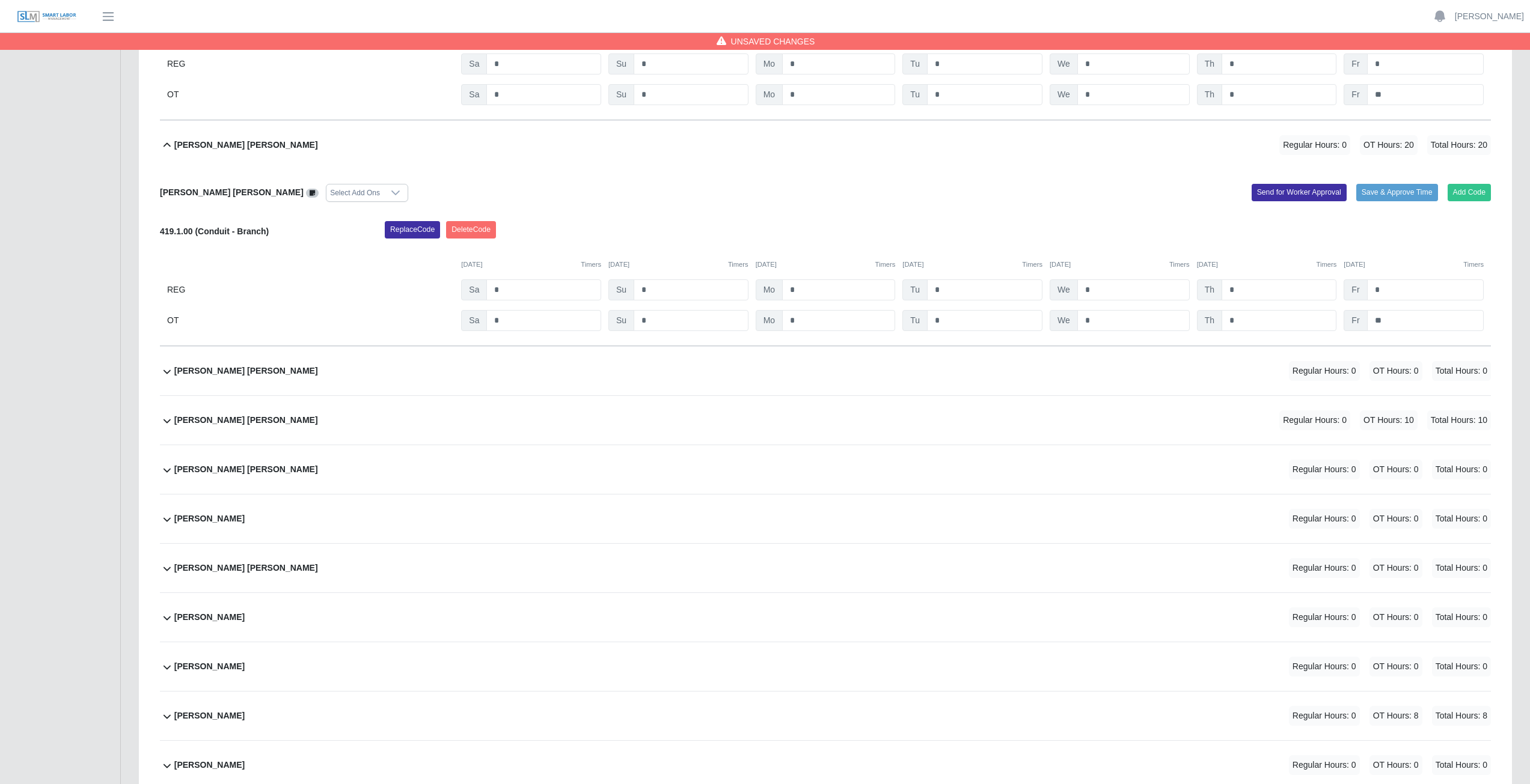
scroll to position [9316, 0]
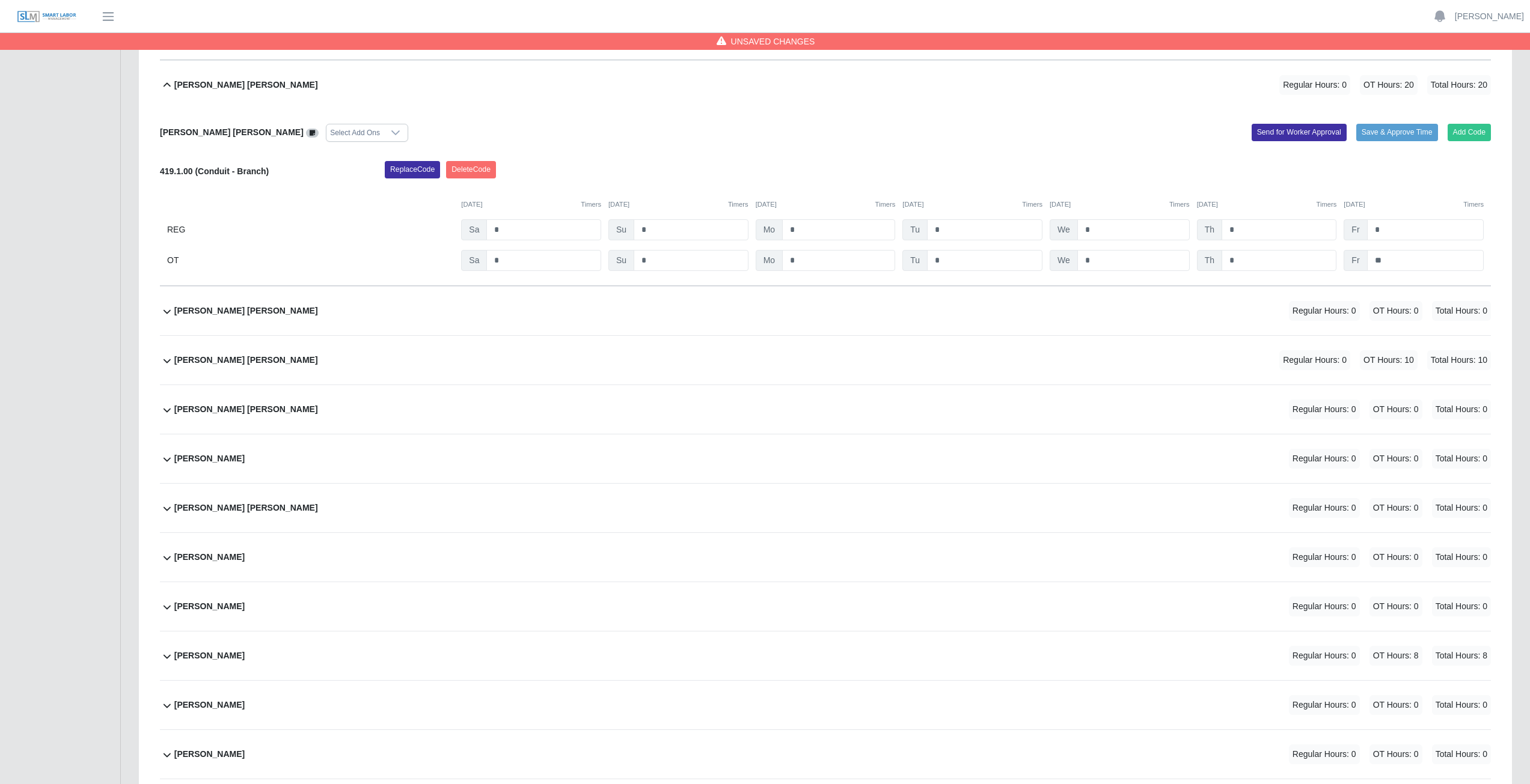
click at [419, 351] on div "Julio N. Matos Sanchez Regular Hours: 0 OT Hours: 10 Total Hours: 10" at bounding box center [832, 361] width 1316 height 49
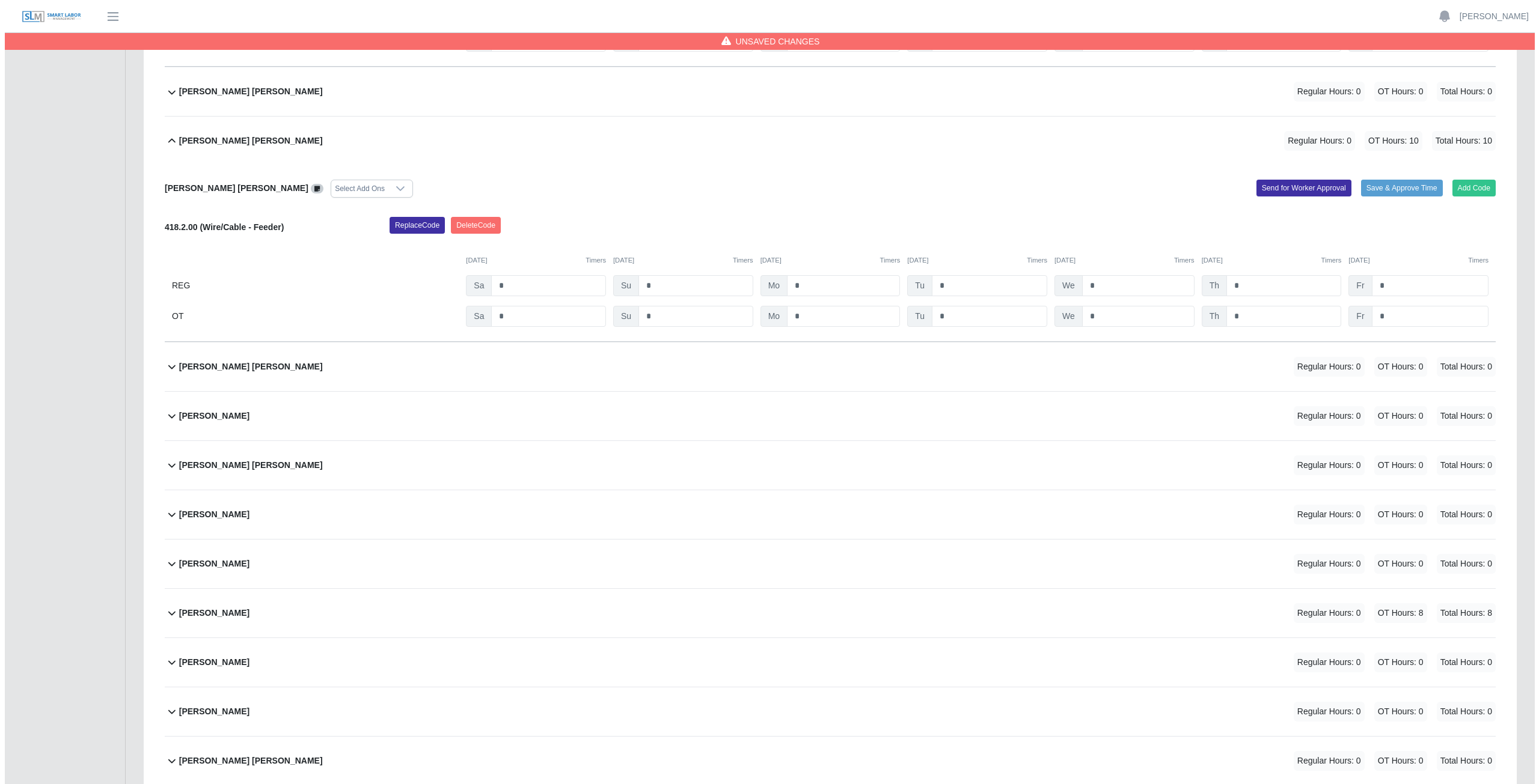
scroll to position [9556, 0]
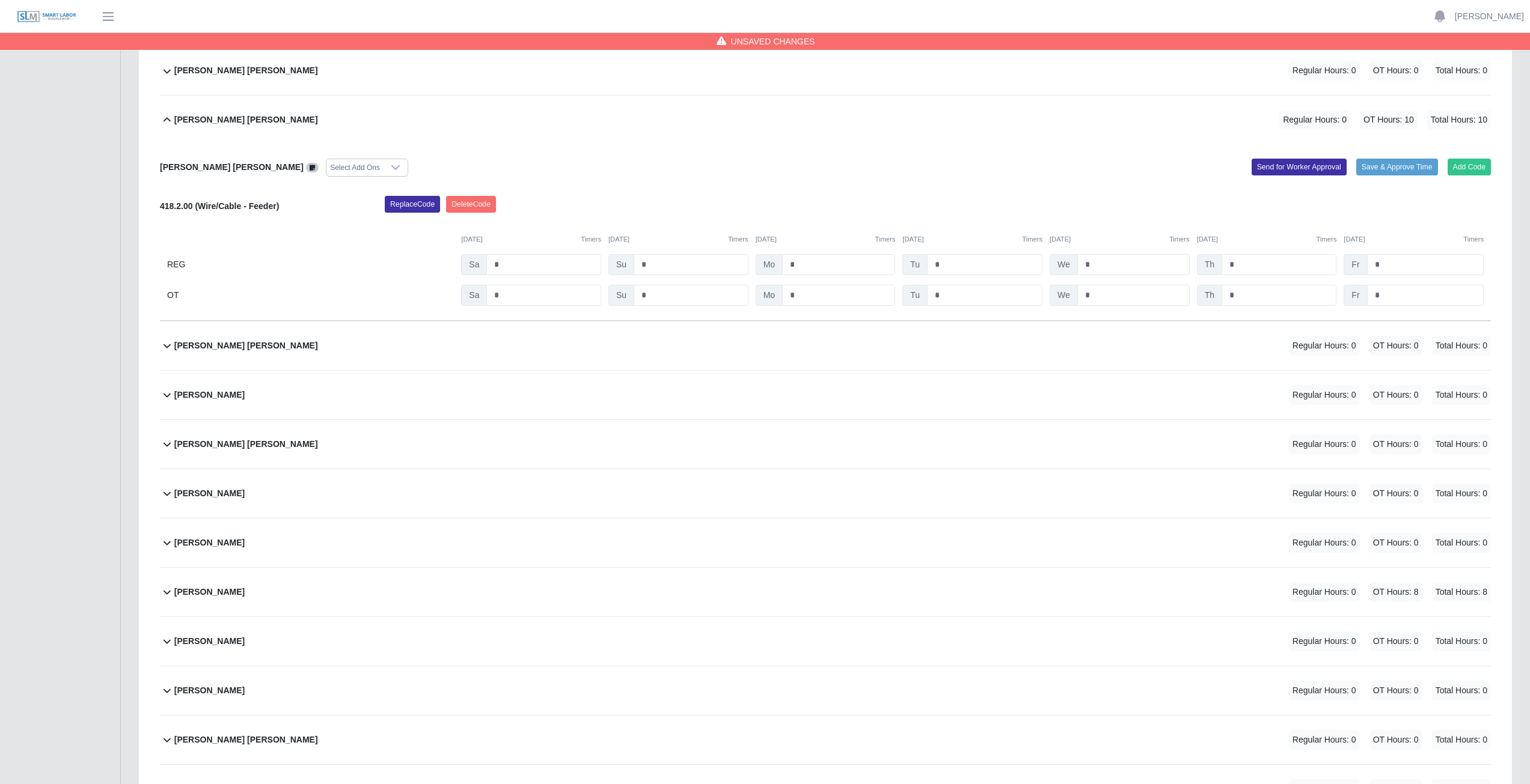
click at [277, 351] on div "Luis Gunera Cruz Regular Hours: 0 OT Hours: 0 Total Hours: 0" at bounding box center [832, 395] width 1316 height 49
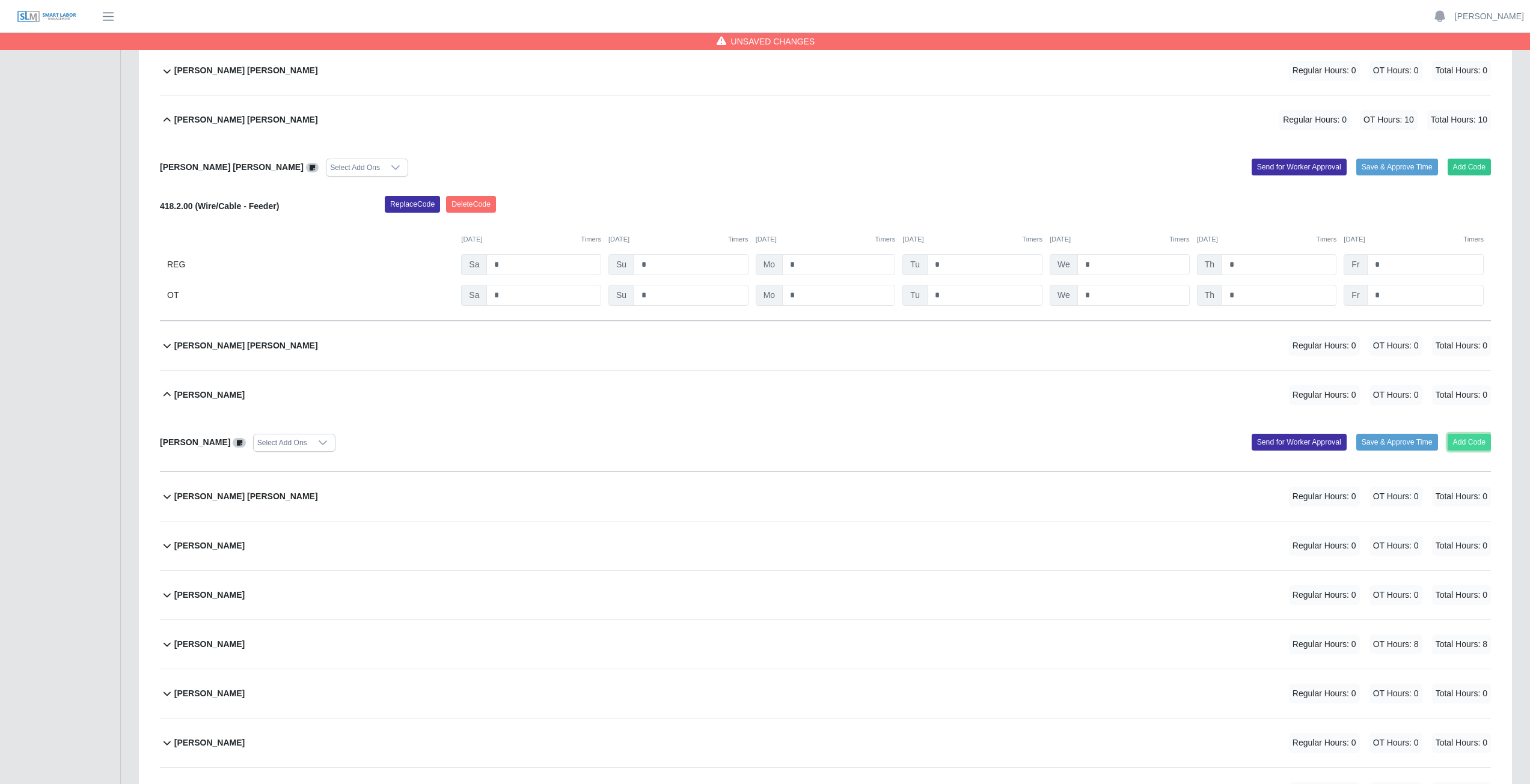
click at [760, 351] on button "Add Code" at bounding box center [1469, 442] width 44 height 17
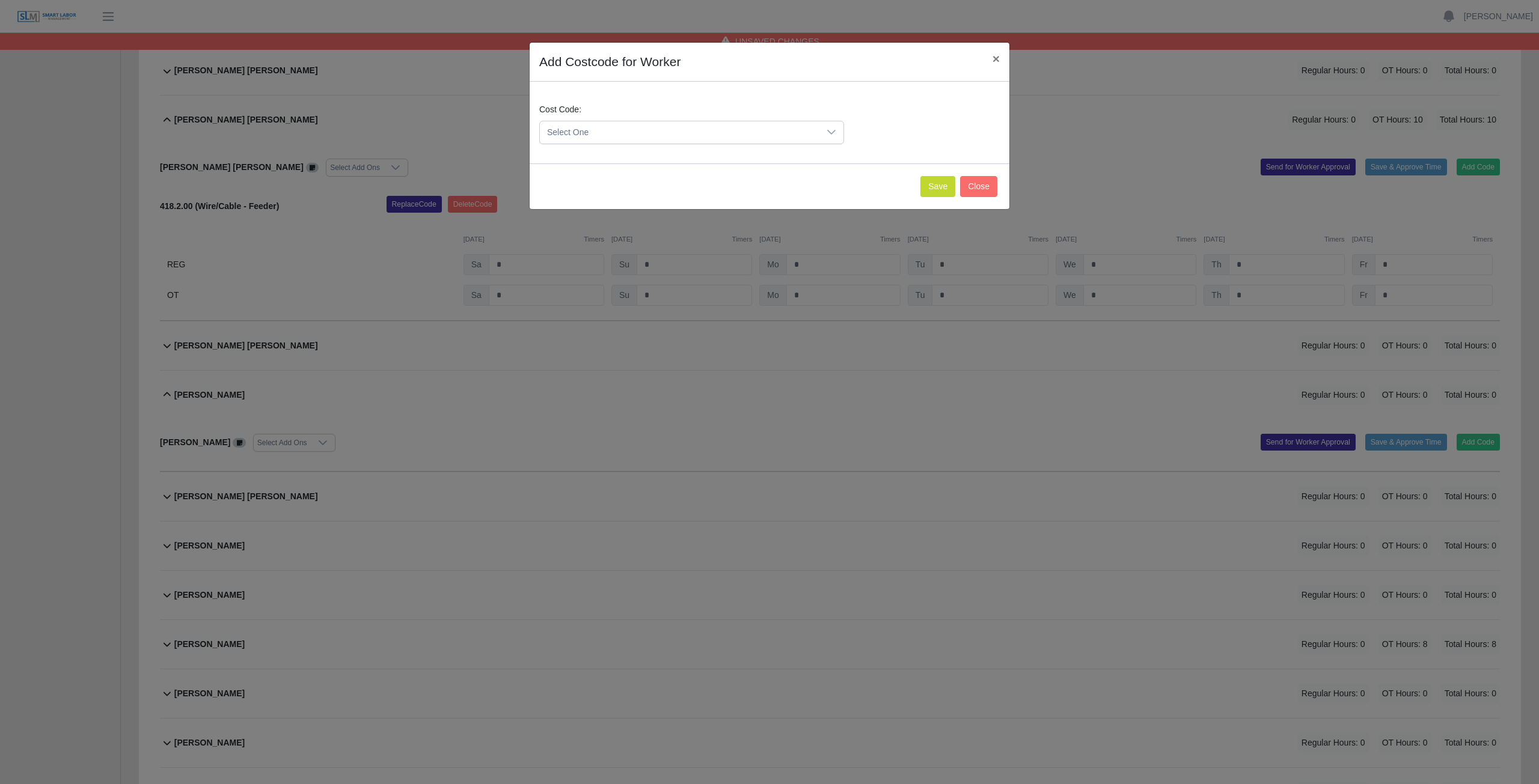
click at [760, 134] on icon at bounding box center [832, 132] width 10 height 10
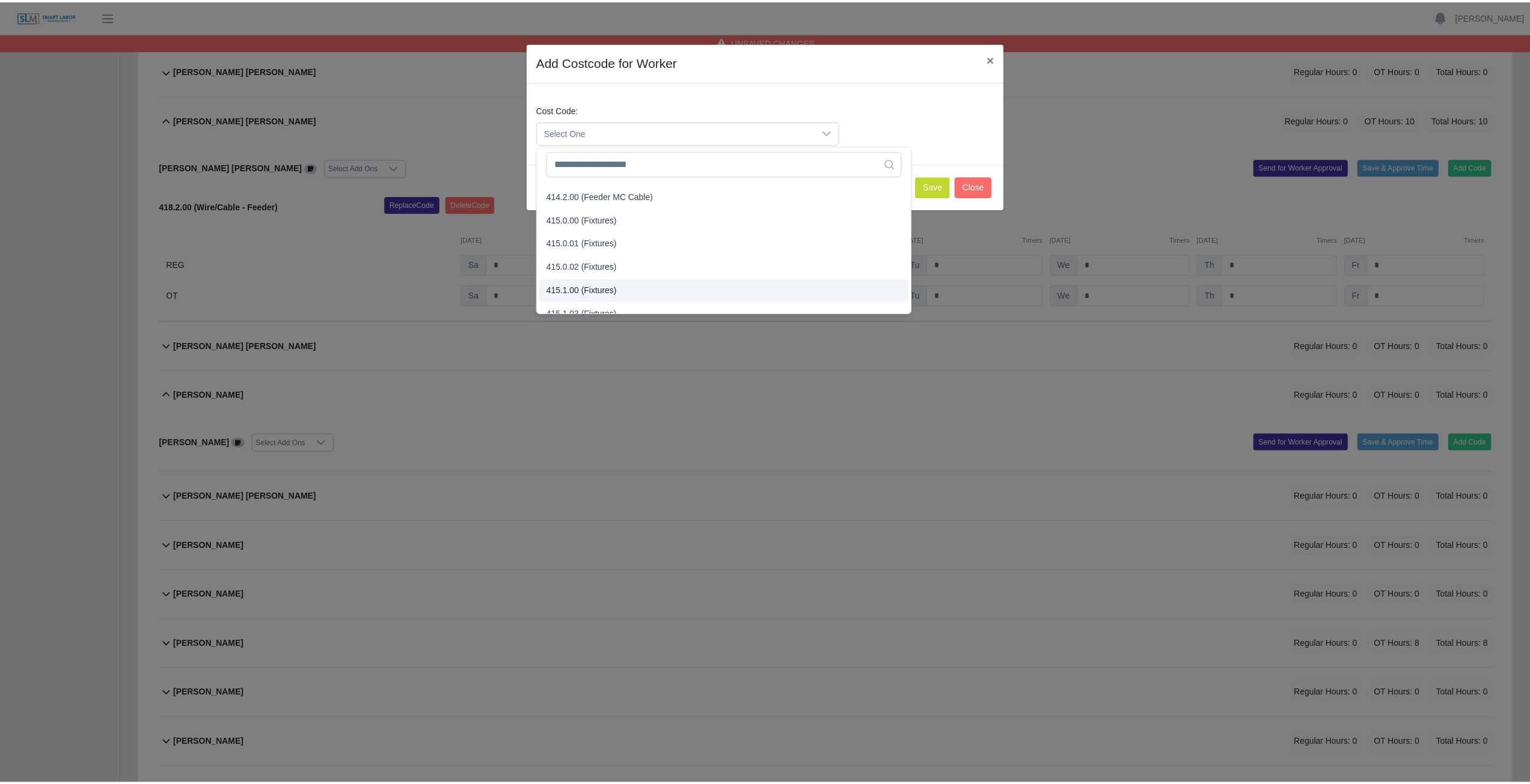
scroll to position [240, 0]
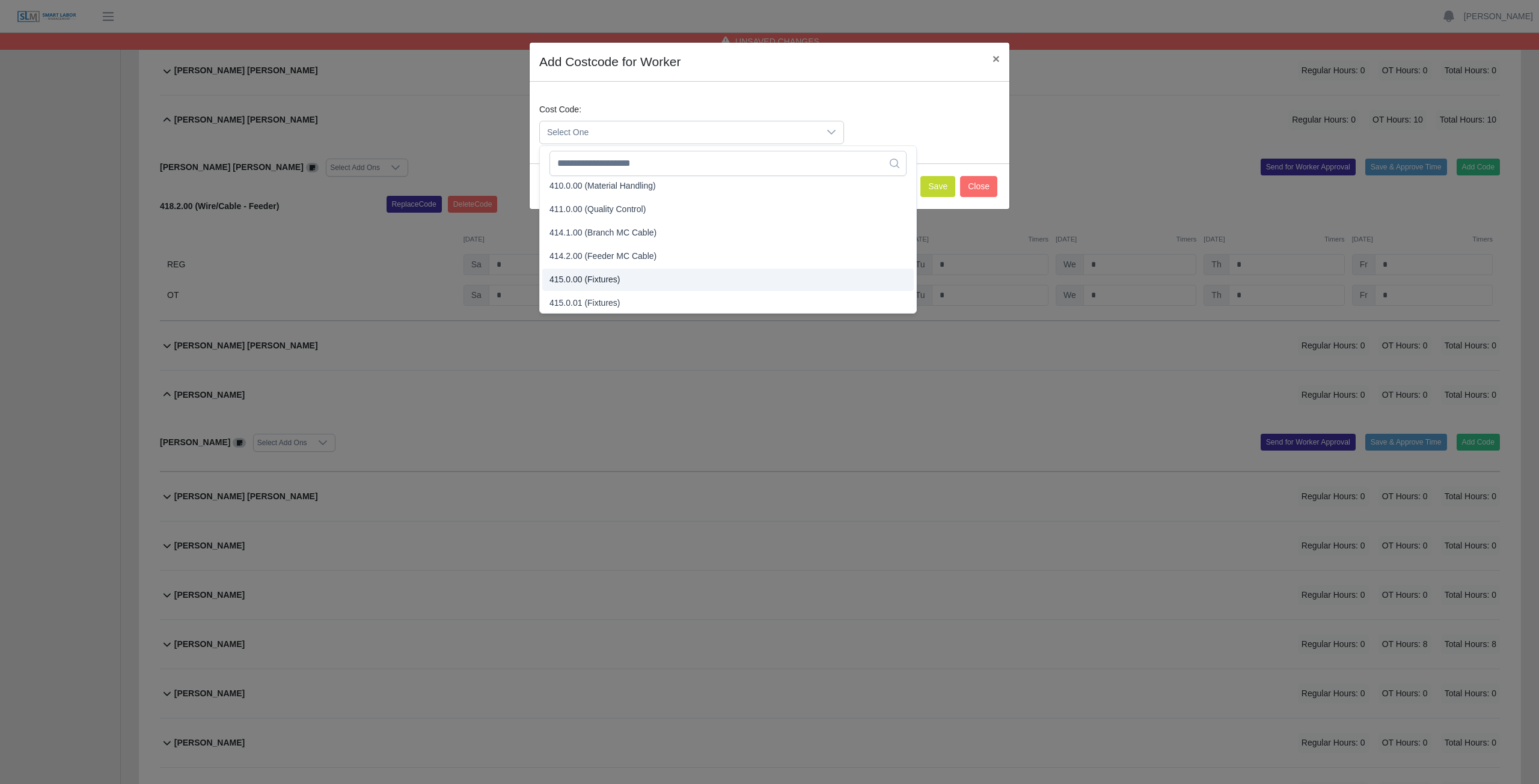
click at [592, 281] on span "415.0.00 (Fixtures)" at bounding box center [585, 280] width 71 height 13
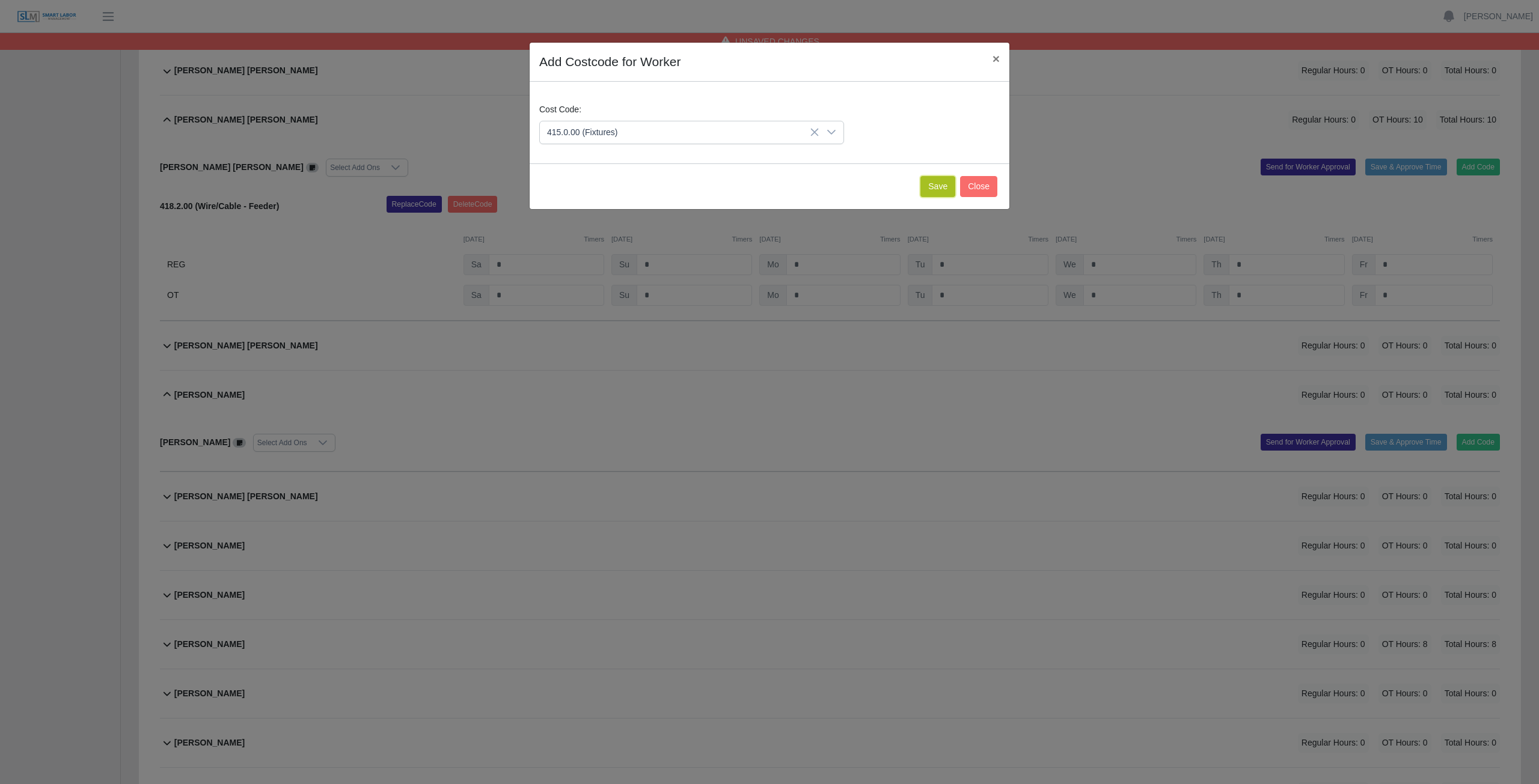
click at [760, 193] on button "Save" at bounding box center [938, 186] width 34 height 21
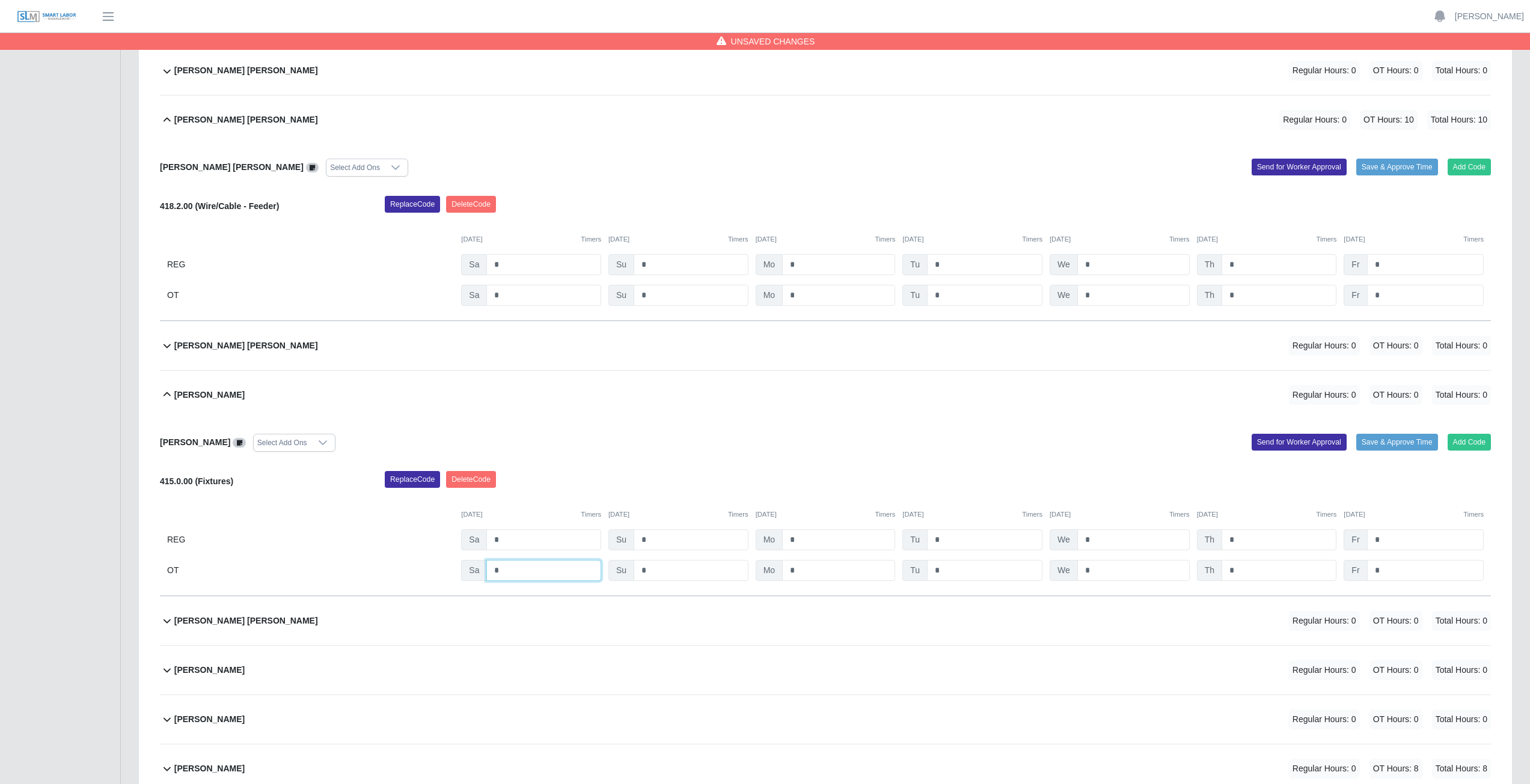
click at [509, 351] on input "*" at bounding box center [543, 570] width 115 height 21
type input "*"
click at [760, 351] on input "*" at bounding box center [838, 570] width 113 height 21
type input "*"
click at [760, 351] on input "*" at bounding box center [983, 570] width 115 height 21
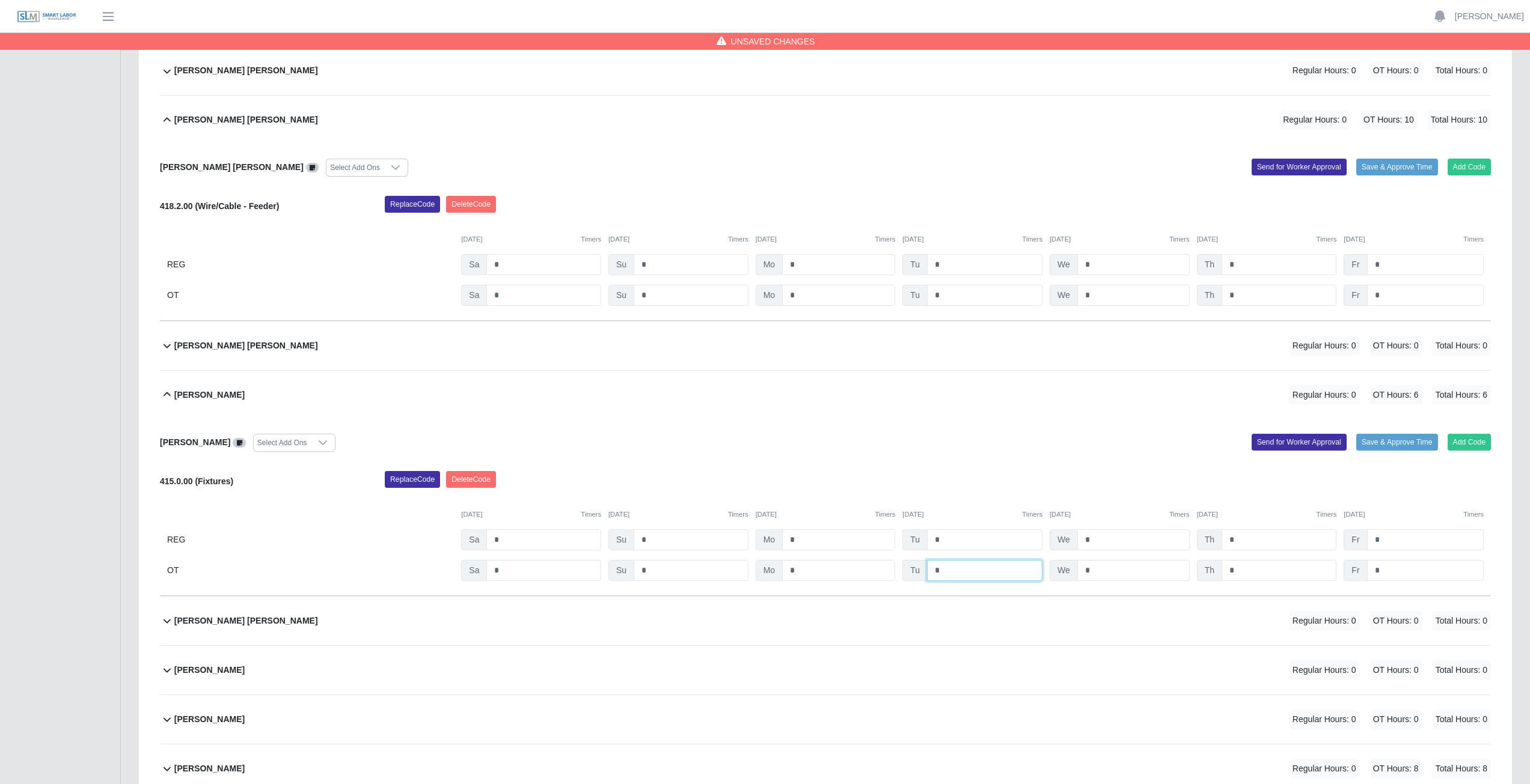
type input "*"
drag, startPoint x: 1116, startPoint y: 570, endPoint x: 1128, endPoint y: 571, distance: 12.0
click at [760, 351] on input "*" at bounding box center [1133, 570] width 112 height 21
type input "*"
click at [760, 351] on input "*" at bounding box center [1278, 570] width 115 height 21
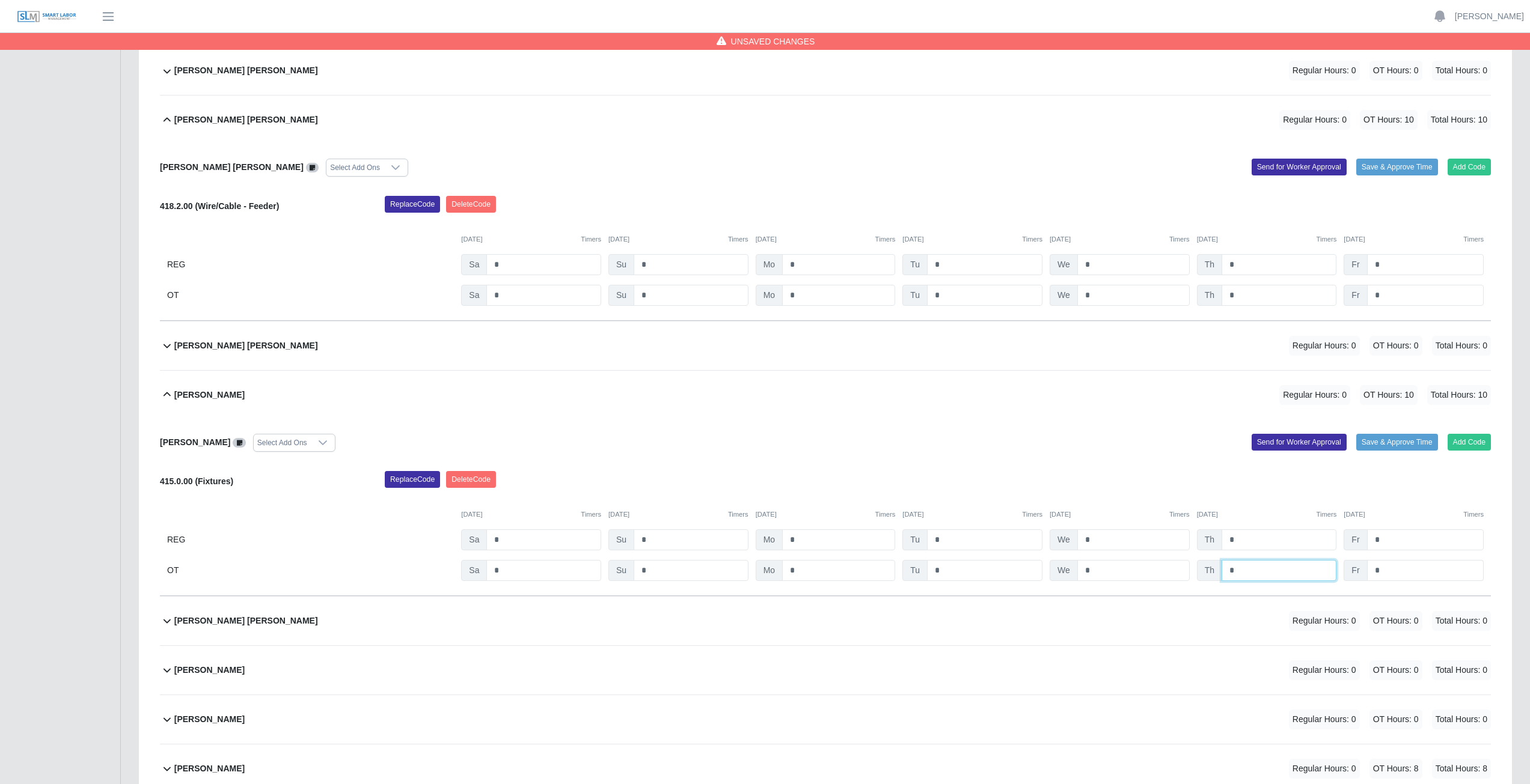
type input "*"
click at [760, 351] on input "*" at bounding box center [1425, 570] width 117 height 21
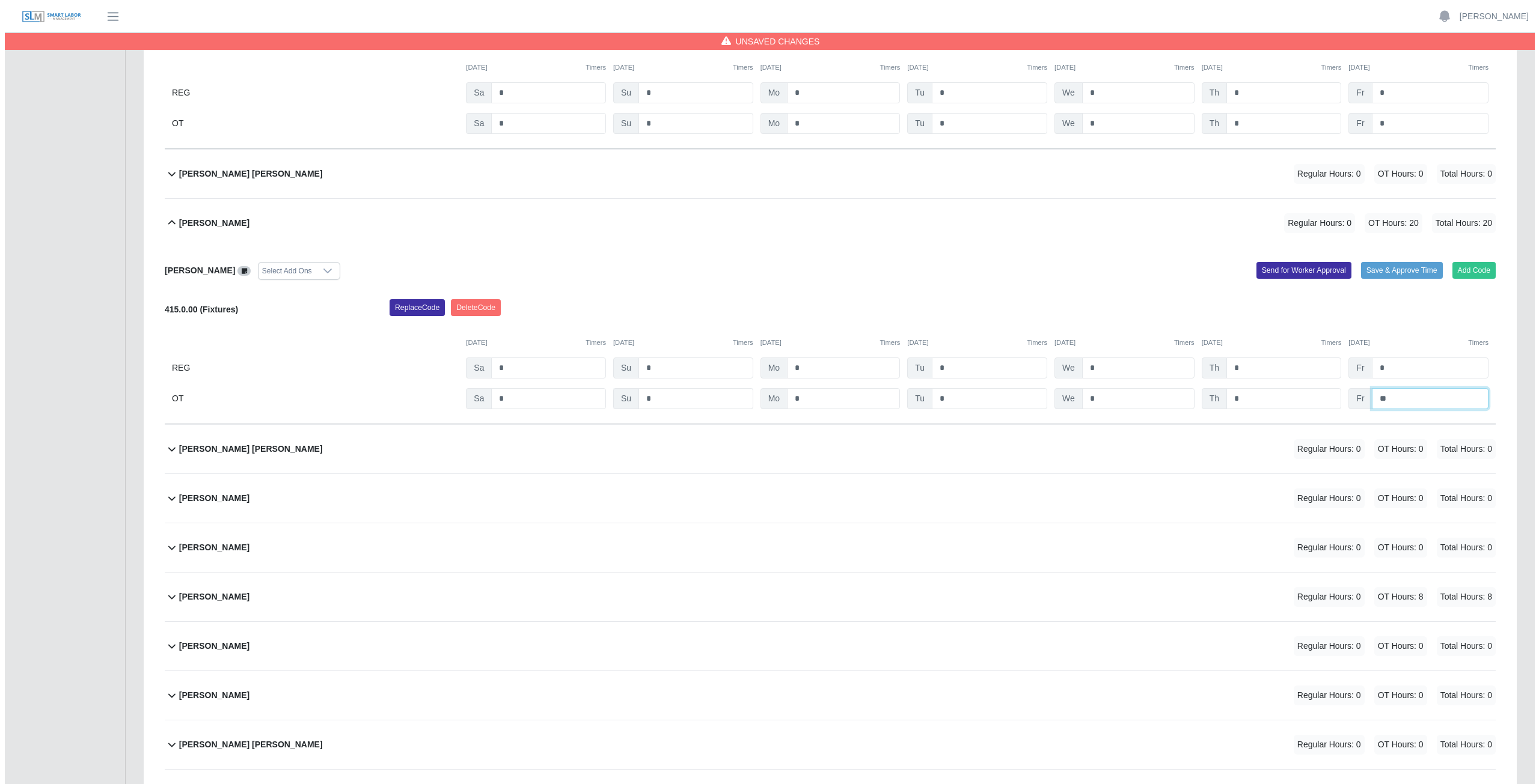
scroll to position [9736, 0]
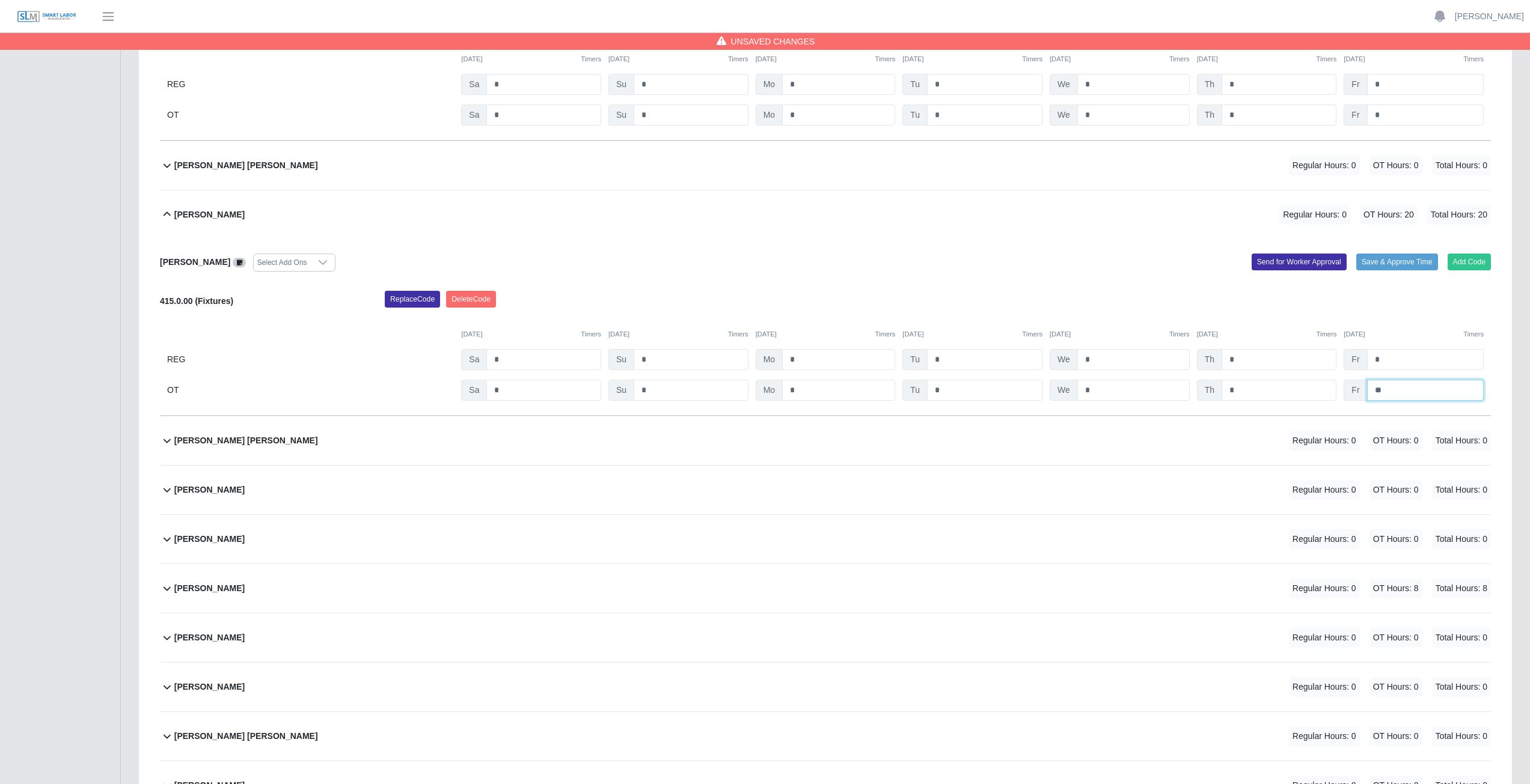
type input "**"
click at [379, 351] on div "Manuel Medina Regular Hours: 0 OT Hours: 0 Total Hours: 0" at bounding box center [832, 490] width 1316 height 49
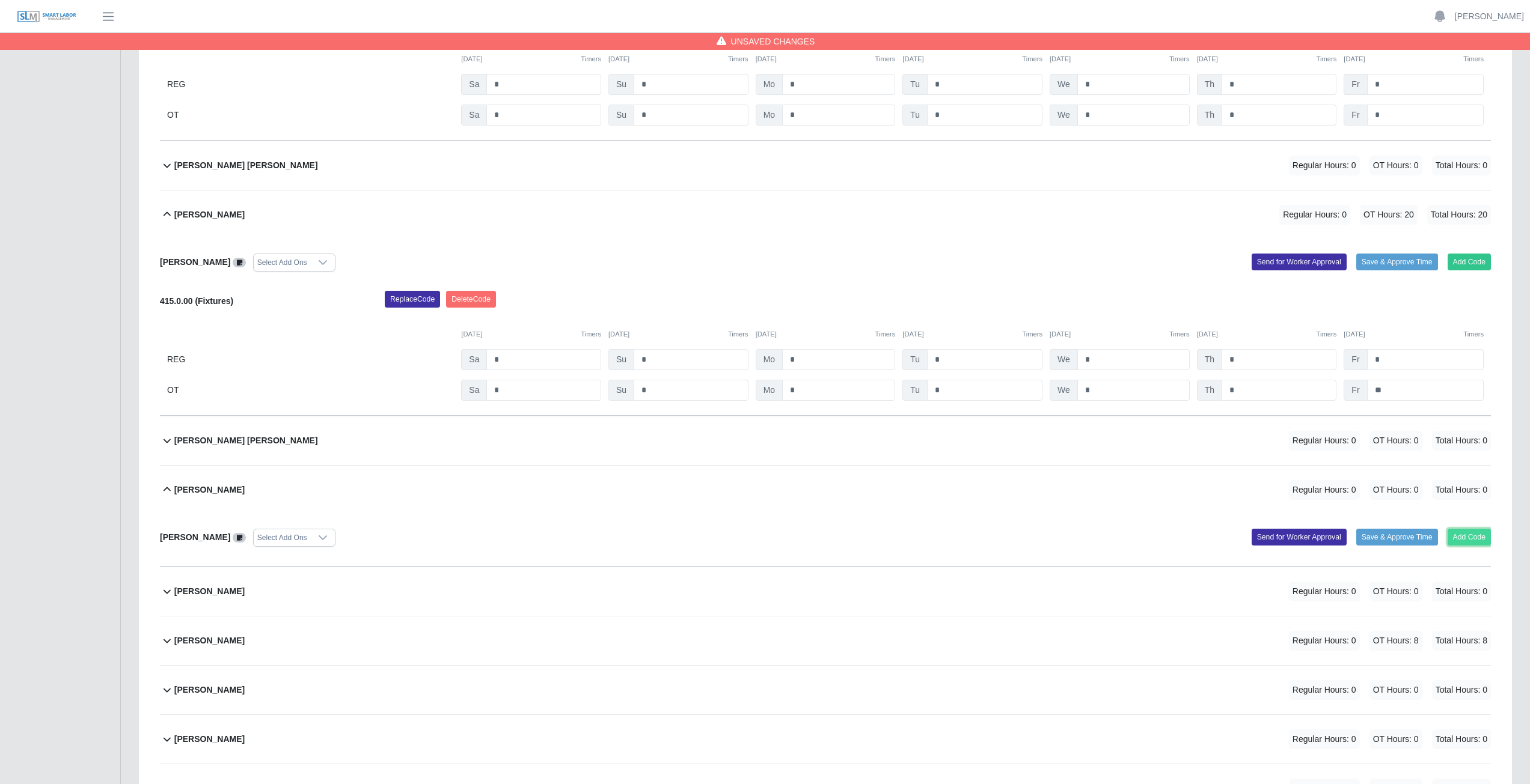
click at [760, 351] on button "Add Code" at bounding box center [1469, 537] width 44 height 17
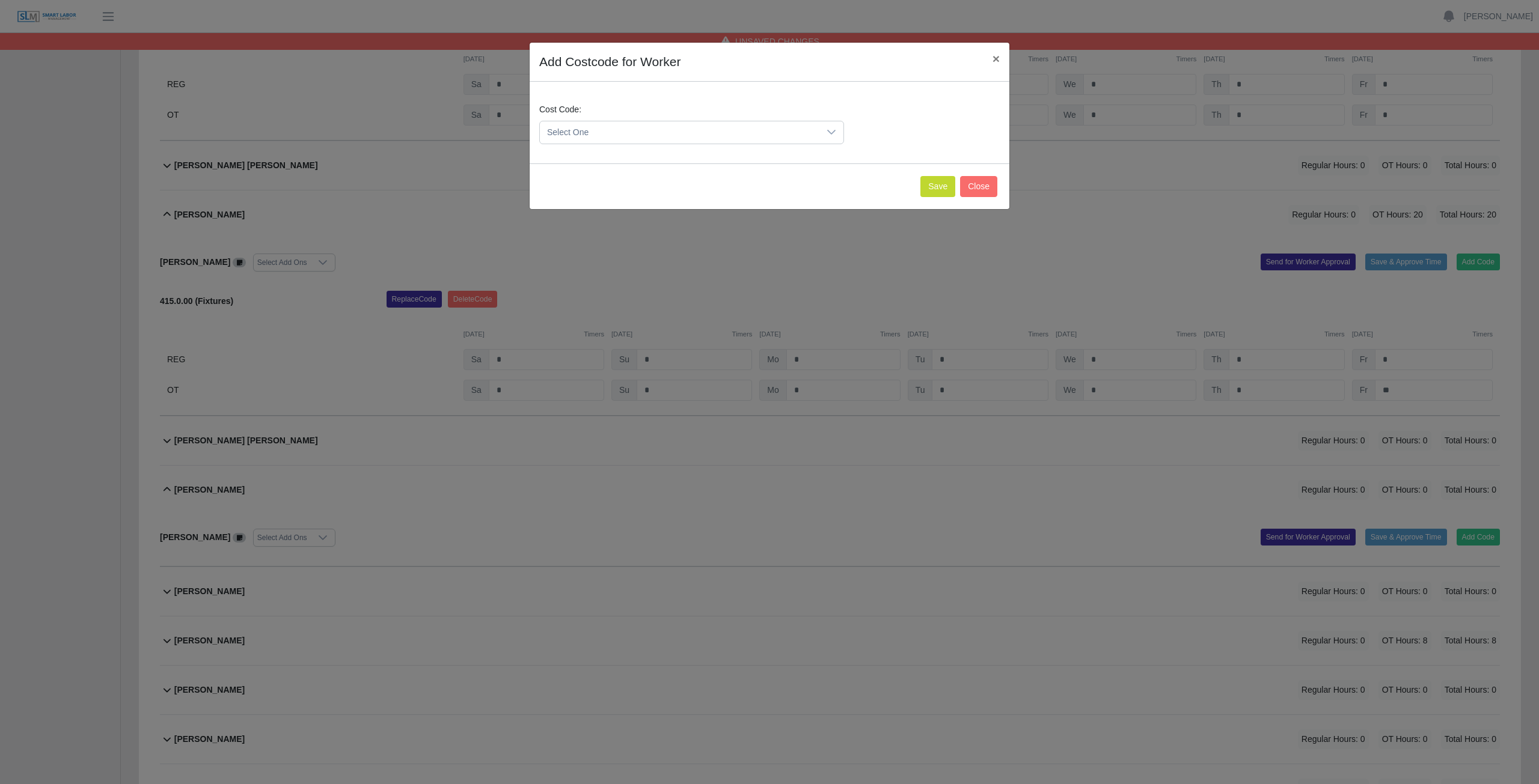
click at [760, 133] on span "Select One" at bounding box center [679, 132] width 279 height 23
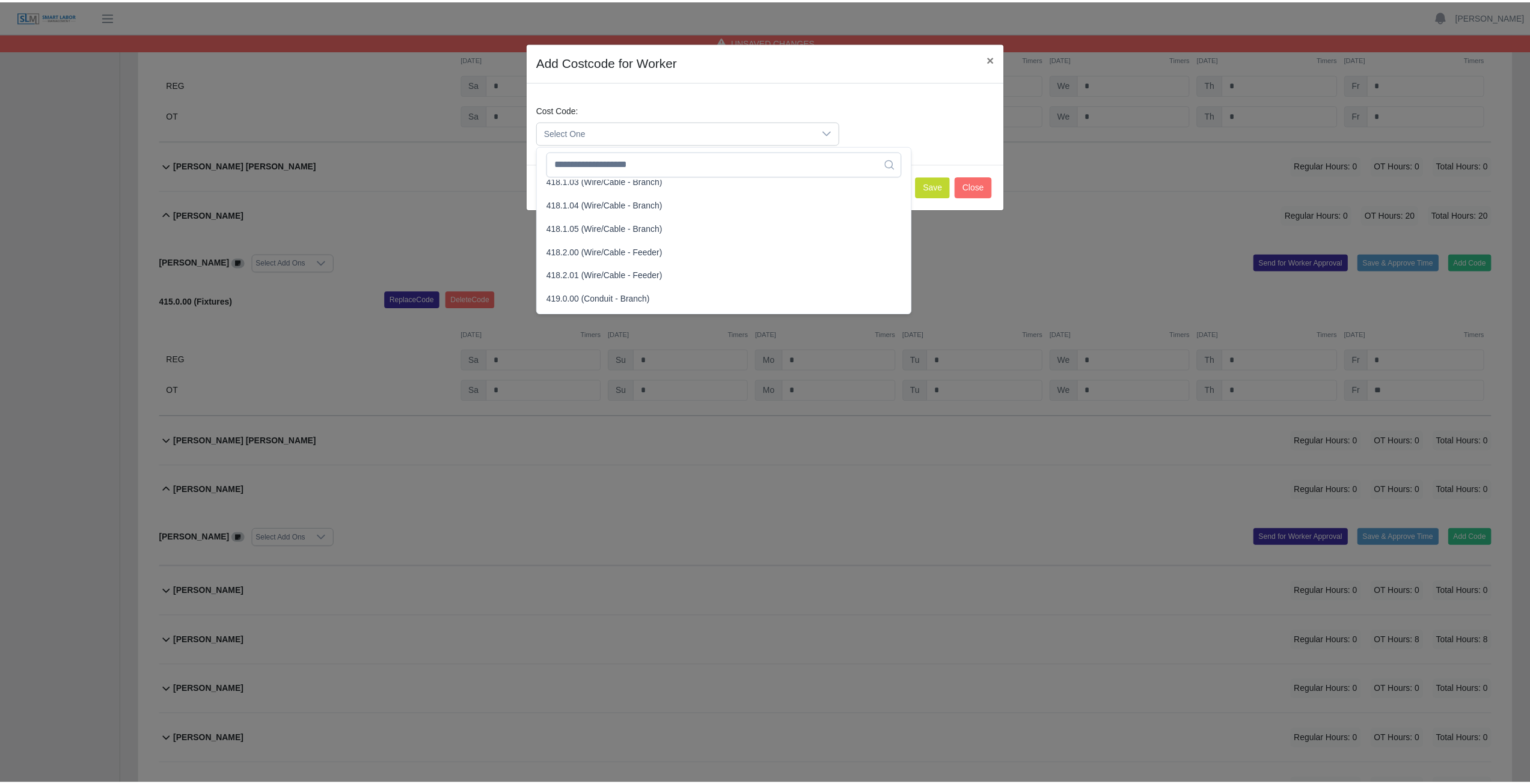
scroll to position [601, 0]
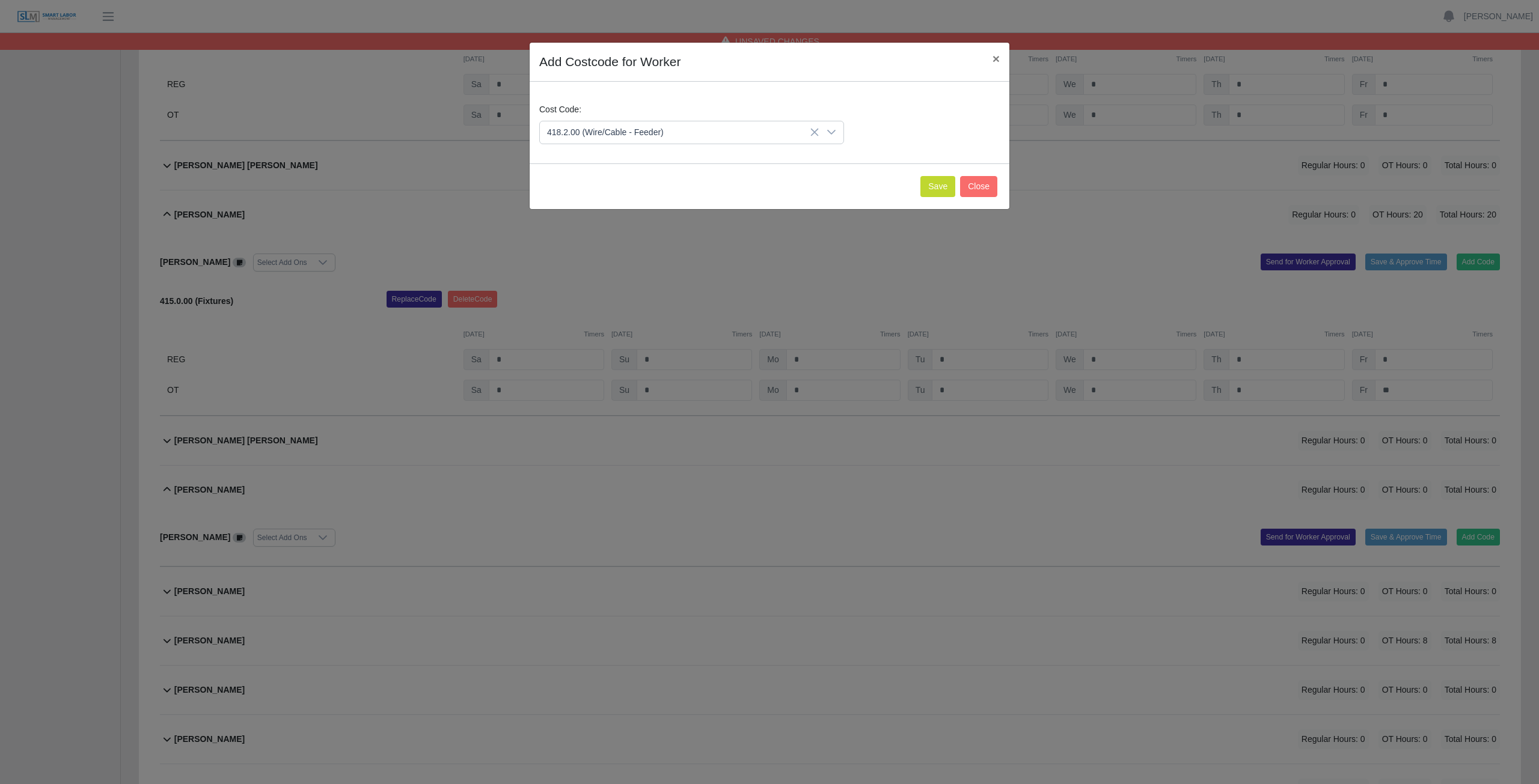
click at [601, 225] on span "418.2.00 (Wire/Cable - Feeder)" at bounding box center [608, 224] width 117 height 13
click at [760, 189] on button "Save" at bounding box center [938, 186] width 34 height 21
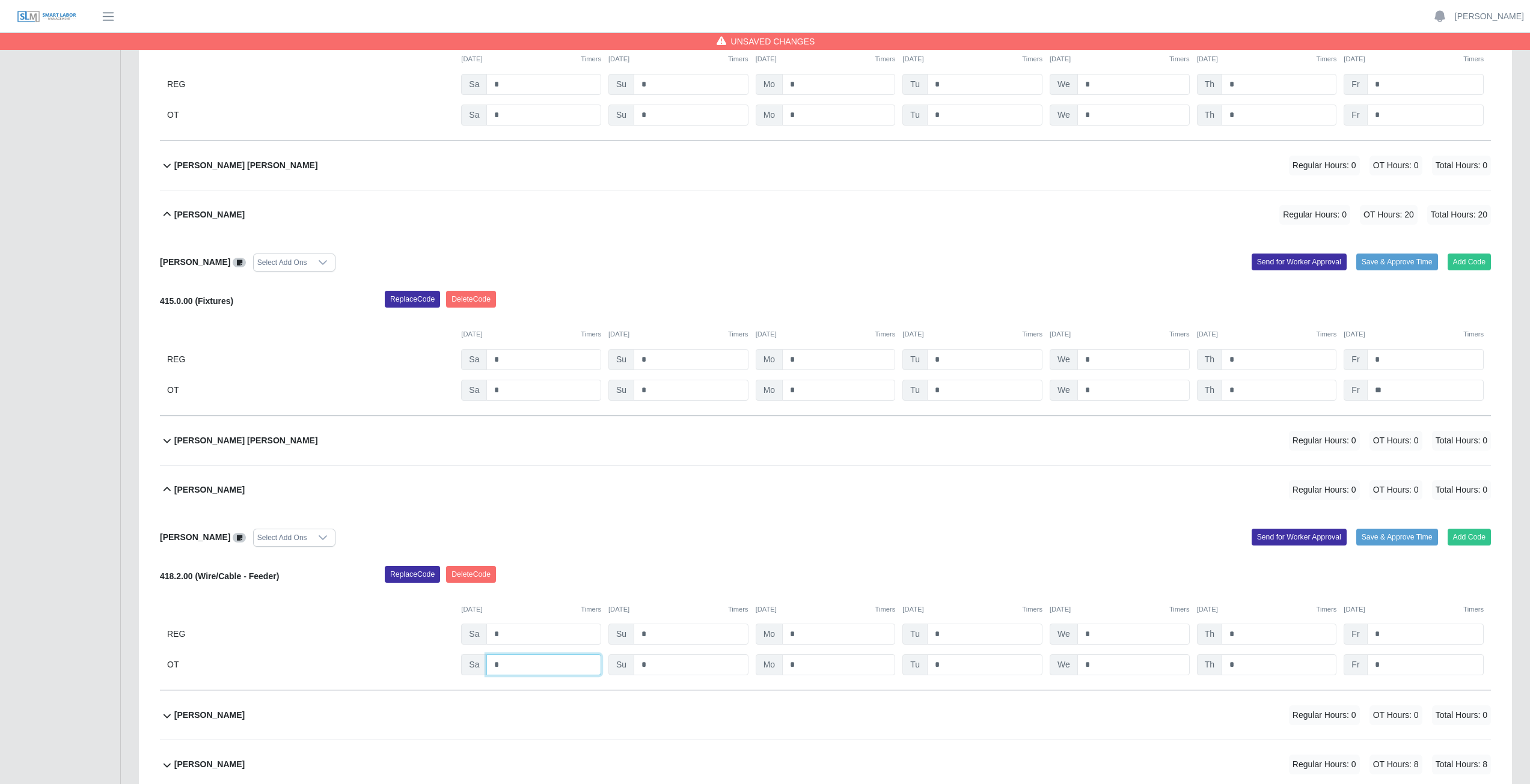
click at [511, 351] on input "*" at bounding box center [543, 664] width 115 height 21
type input "*"
click at [760, 351] on input "*" at bounding box center [838, 664] width 113 height 21
type input "*"
drag, startPoint x: 957, startPoint y: 664, endPoint x: 971, endPoint y: 664, distance: 14.0
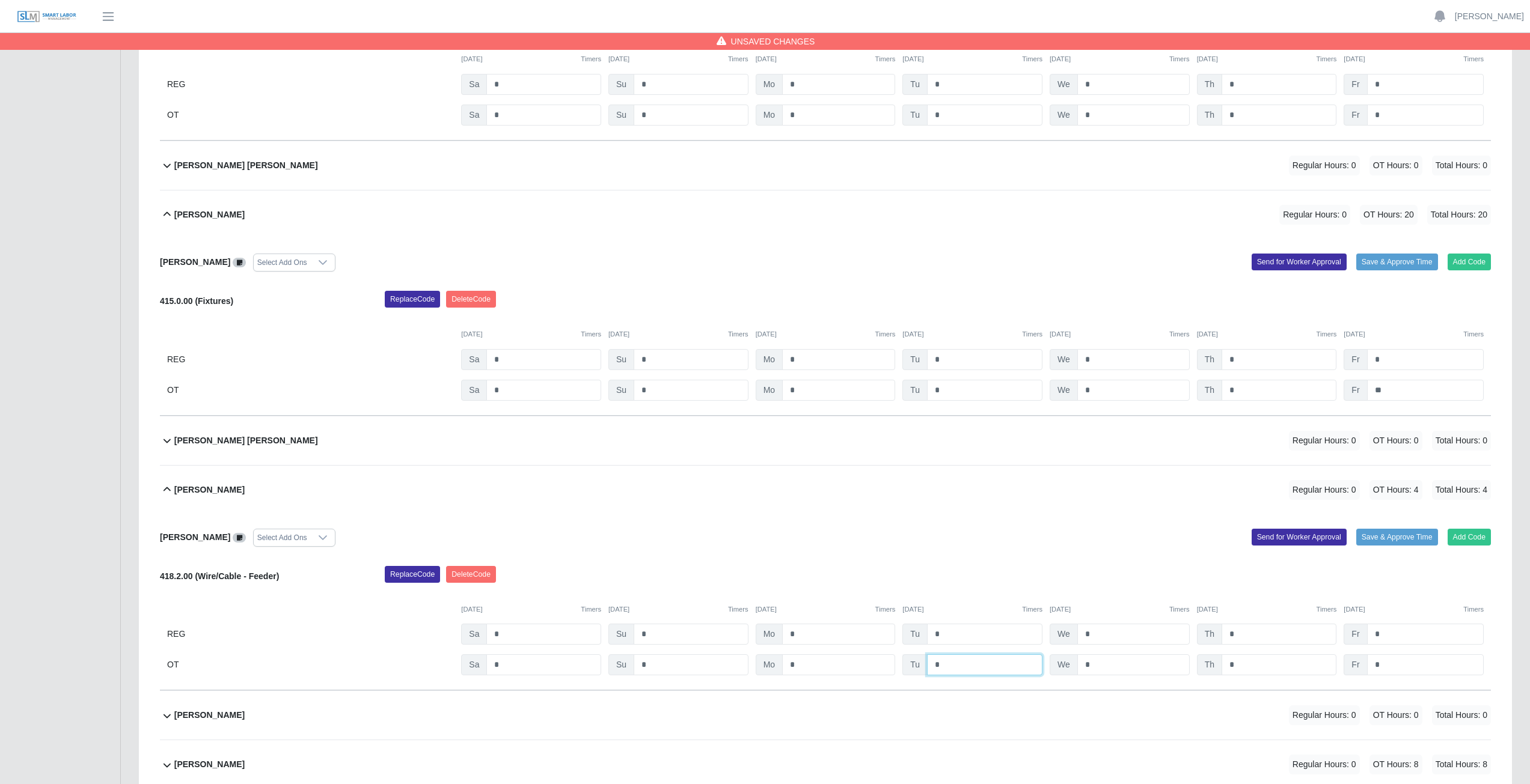
click at [760, 351] on input "*" at bounding box center [983, 664] width 115 height 21
type input "*"
click at [760, 351] on input "*" at bounding box center [1133, 664] width 112 height 21
type input "*"
click at [760, 351] on input "*" at bounding box center [1278, 664] width 115 height 21
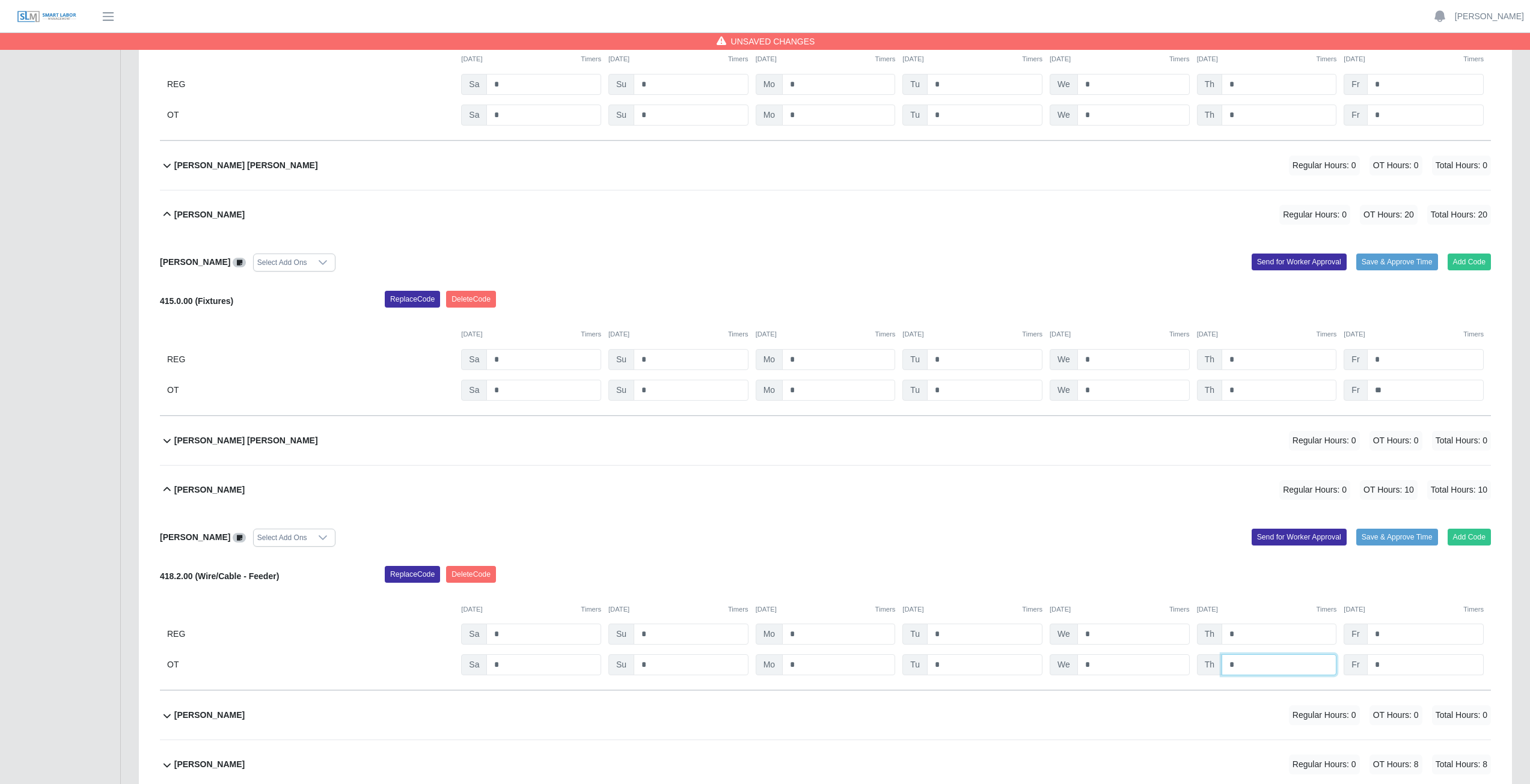
type input "*"
click at [760, 351] on input "*" at bounding box center [1425, 664] width 117 height 21
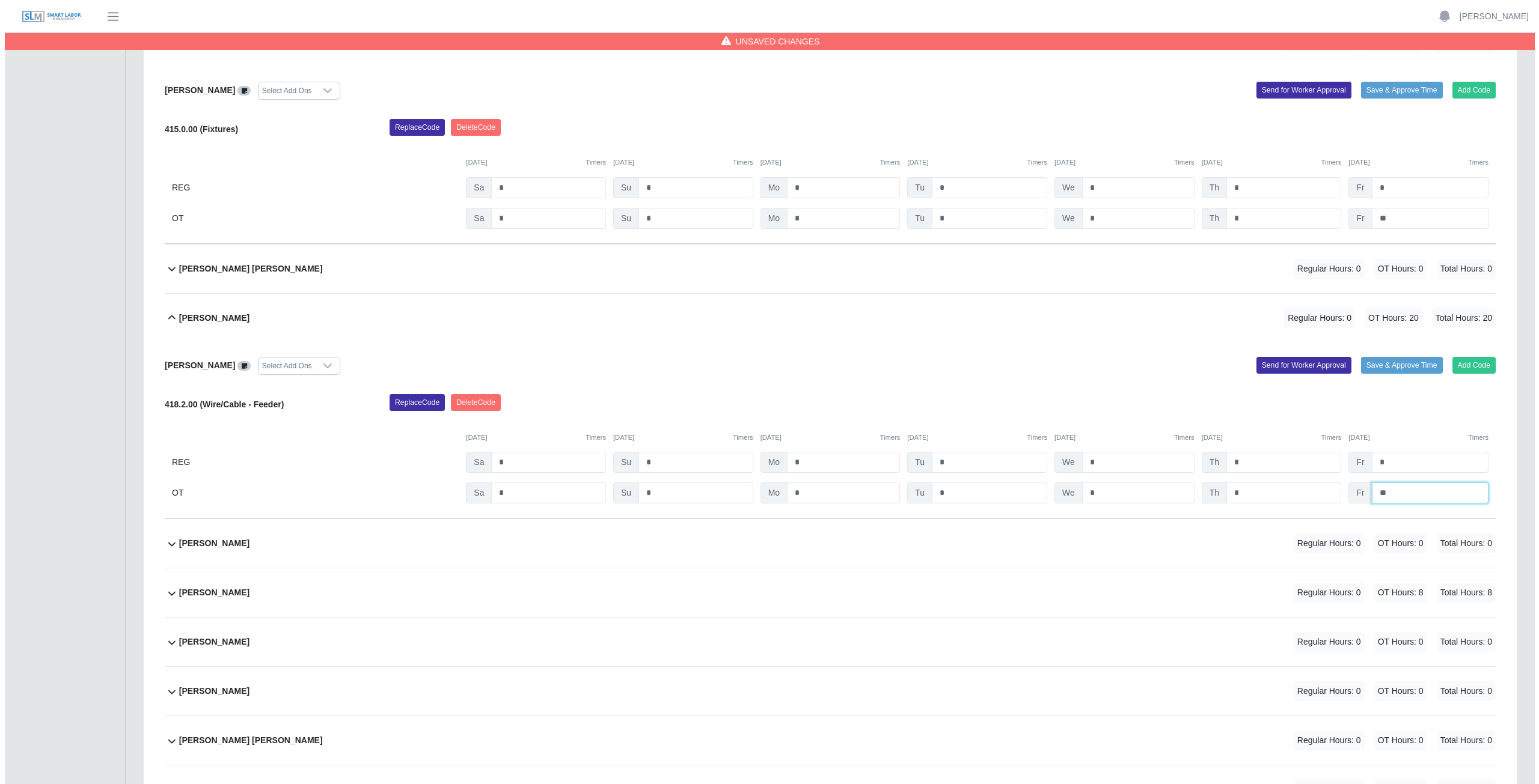
scroll to position [9916, 0]
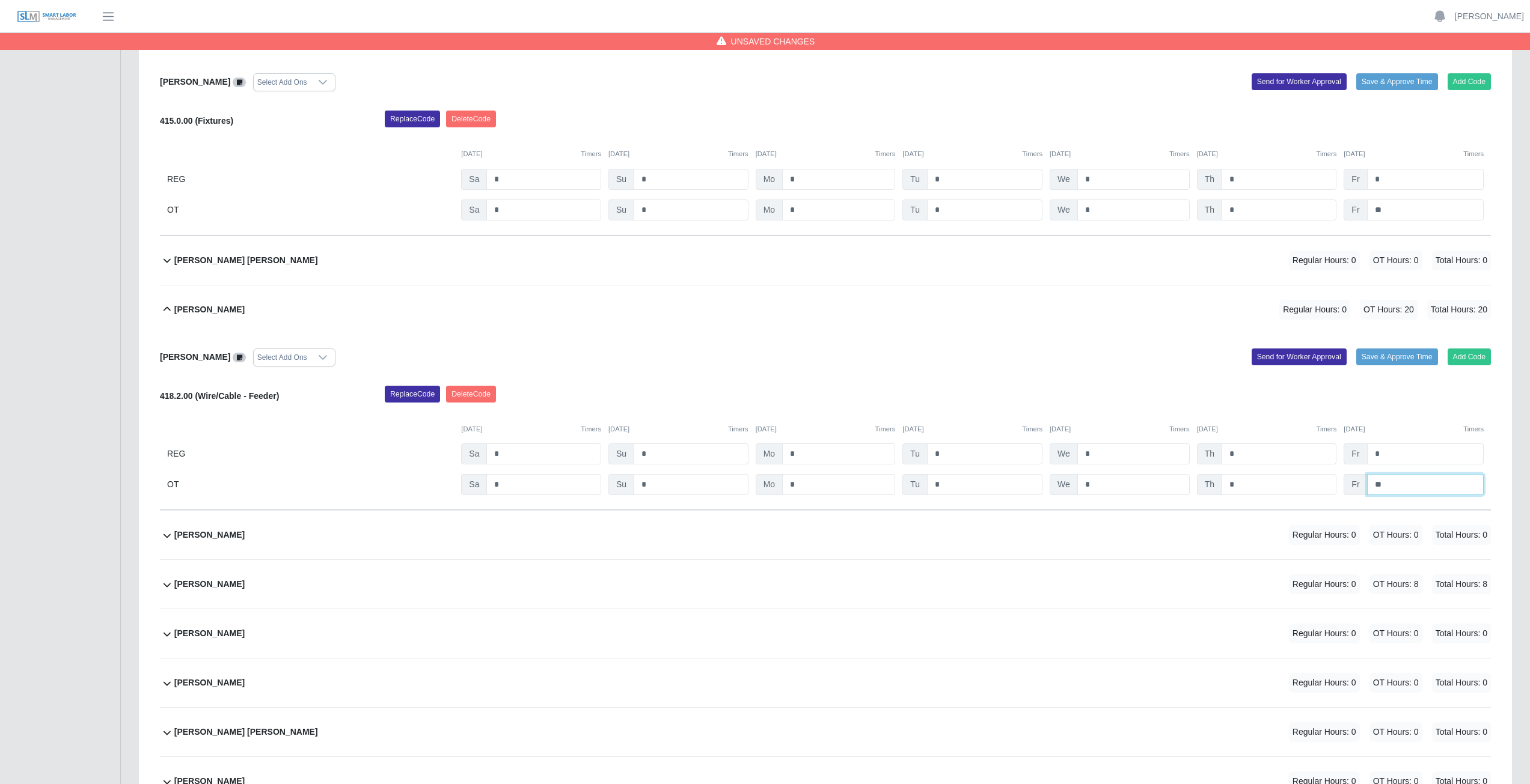
type input "**"
click at [501, 351] on div "Marco Zaldivar Regular Hours: 0 OT Hours: 0 Total Hours: 0" at bounding box center [832, 536] width 1316 height 49
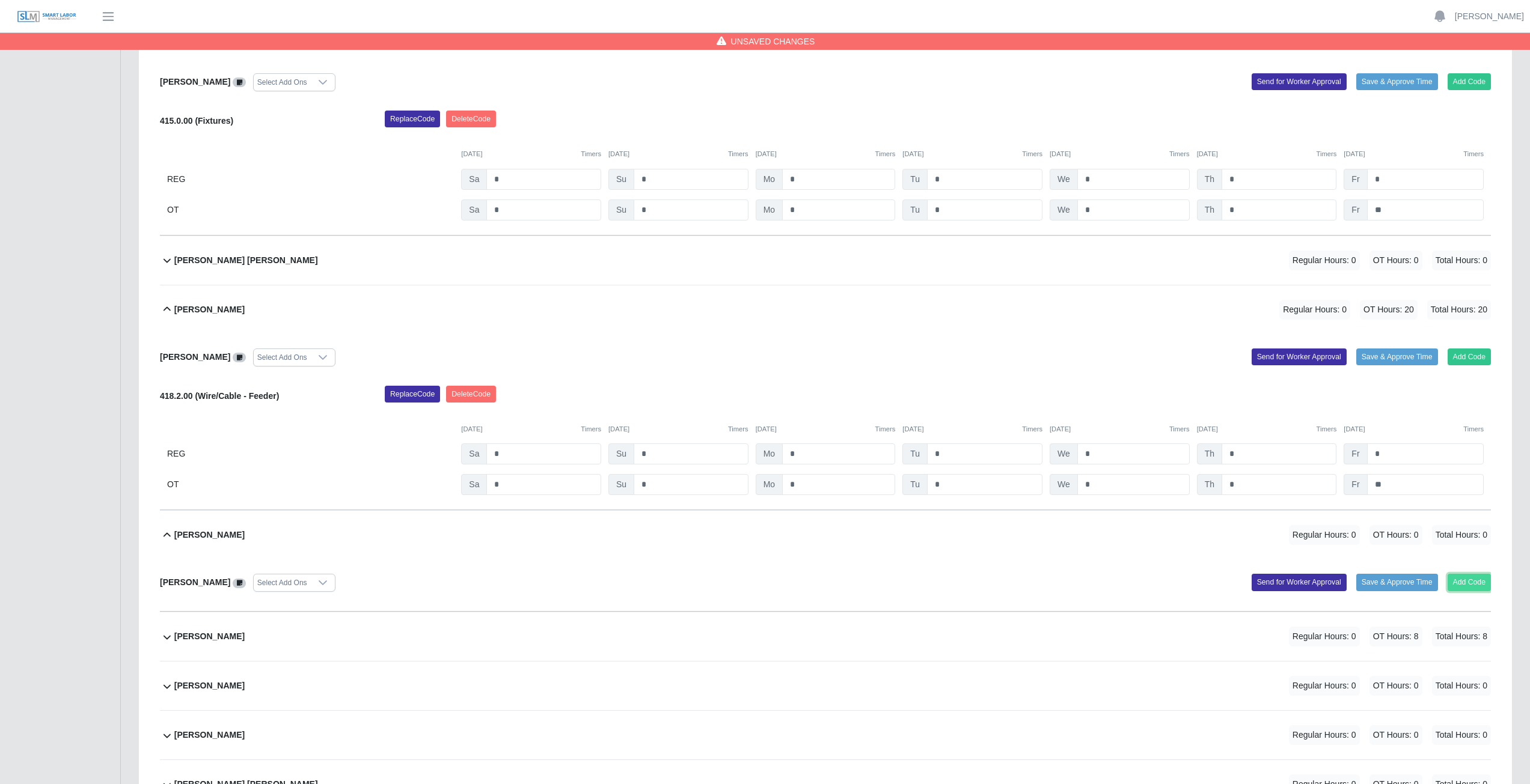
click at [760, 351] on button "Add Code" at bounding box center [1469, 582] width 44 height 17
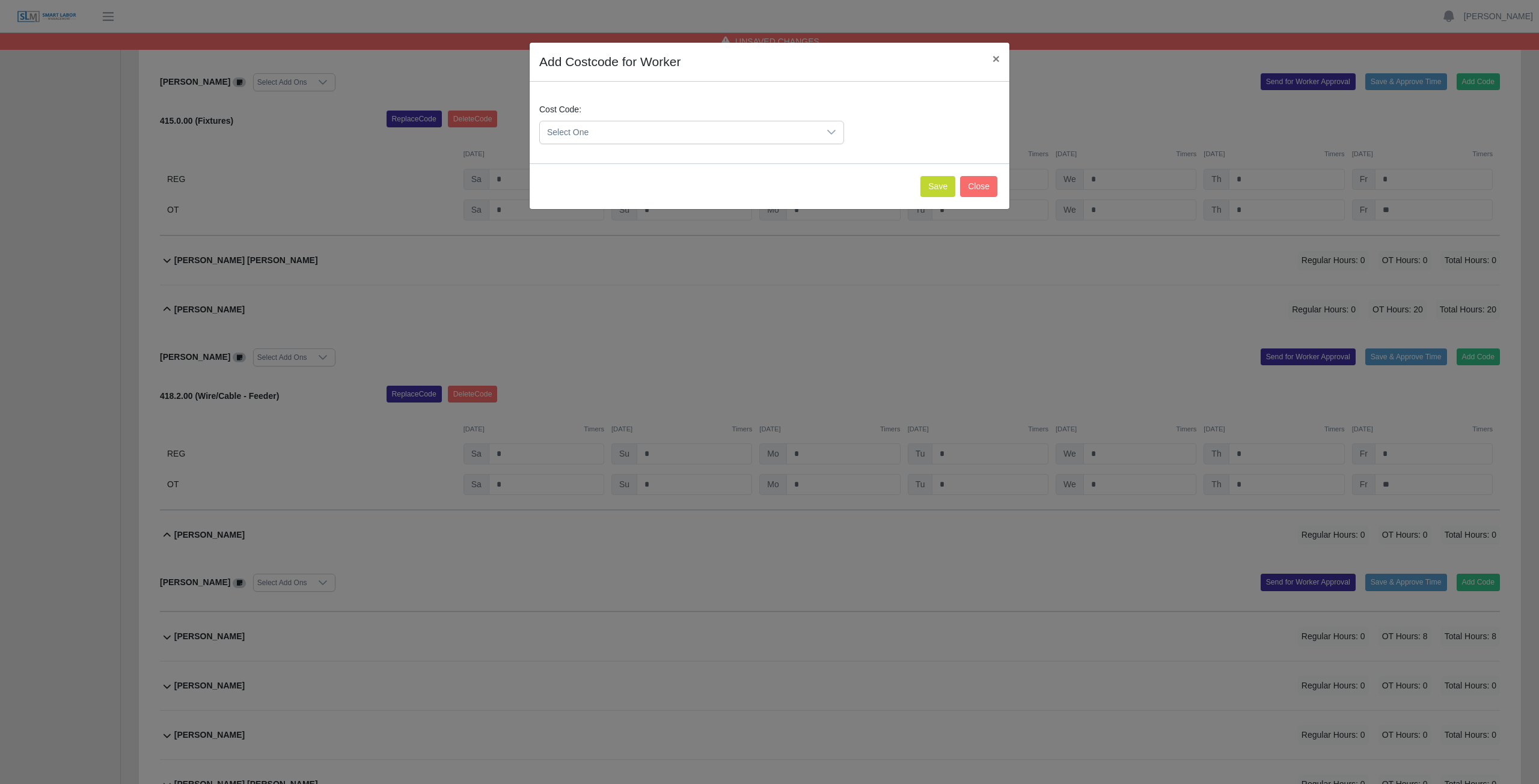
click at [760, 132] on icon at bounding box center [832, 132] width 10 height 10
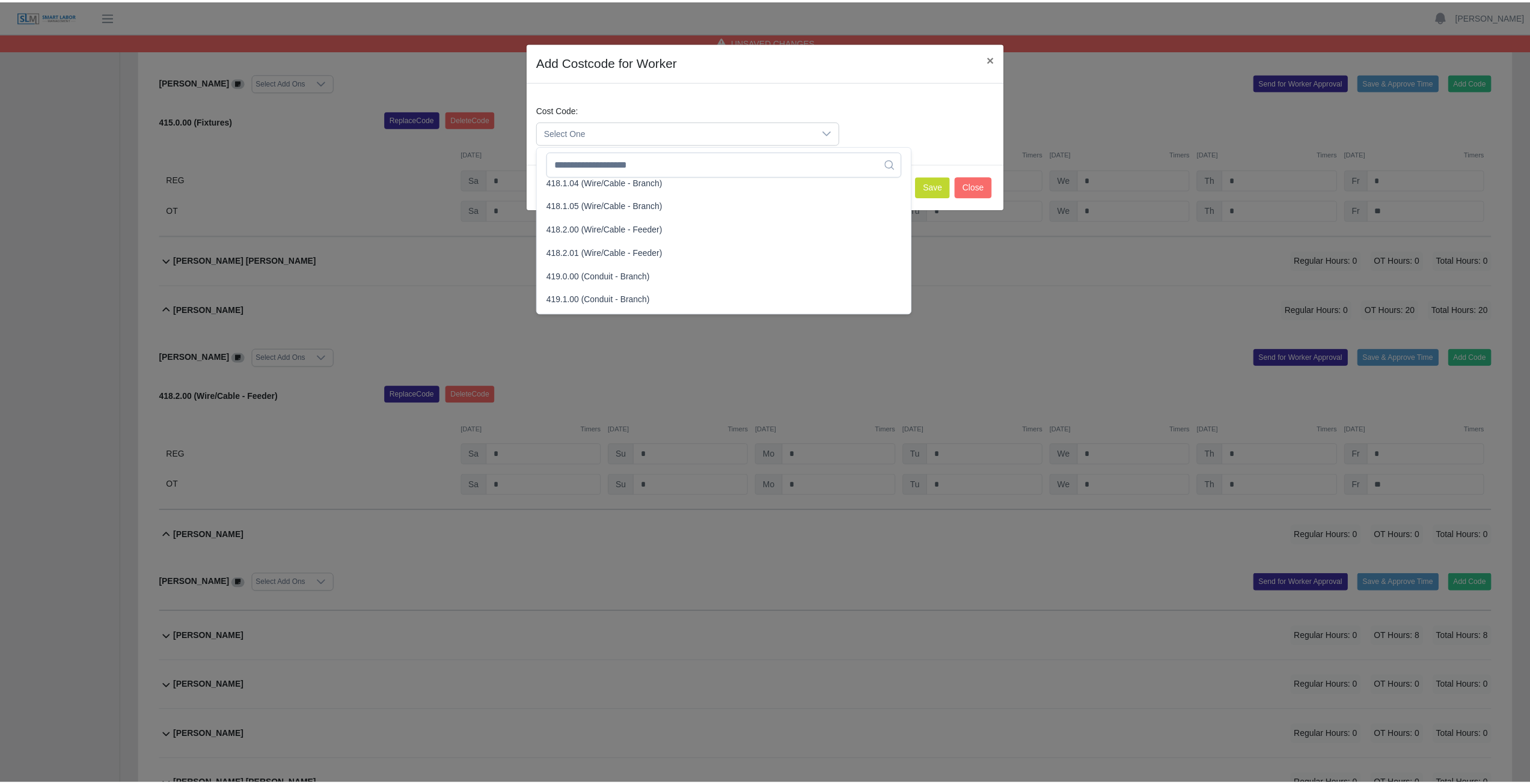
scroll to position [601, 0]
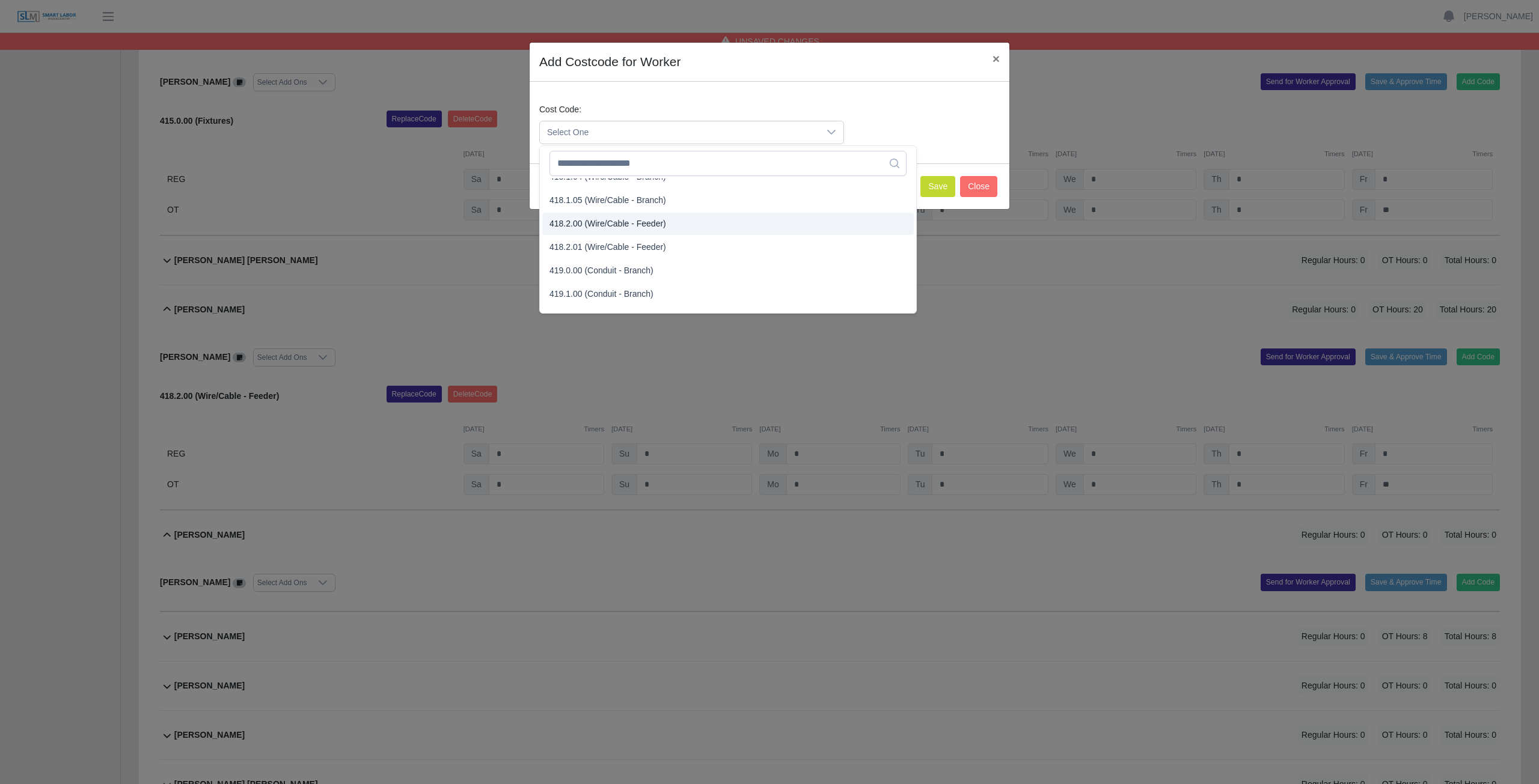
click at [589, 225] on span "418.2.00 (Wire/Cable - Feeder)" at bounding box center [608, 224] width 117 height 13
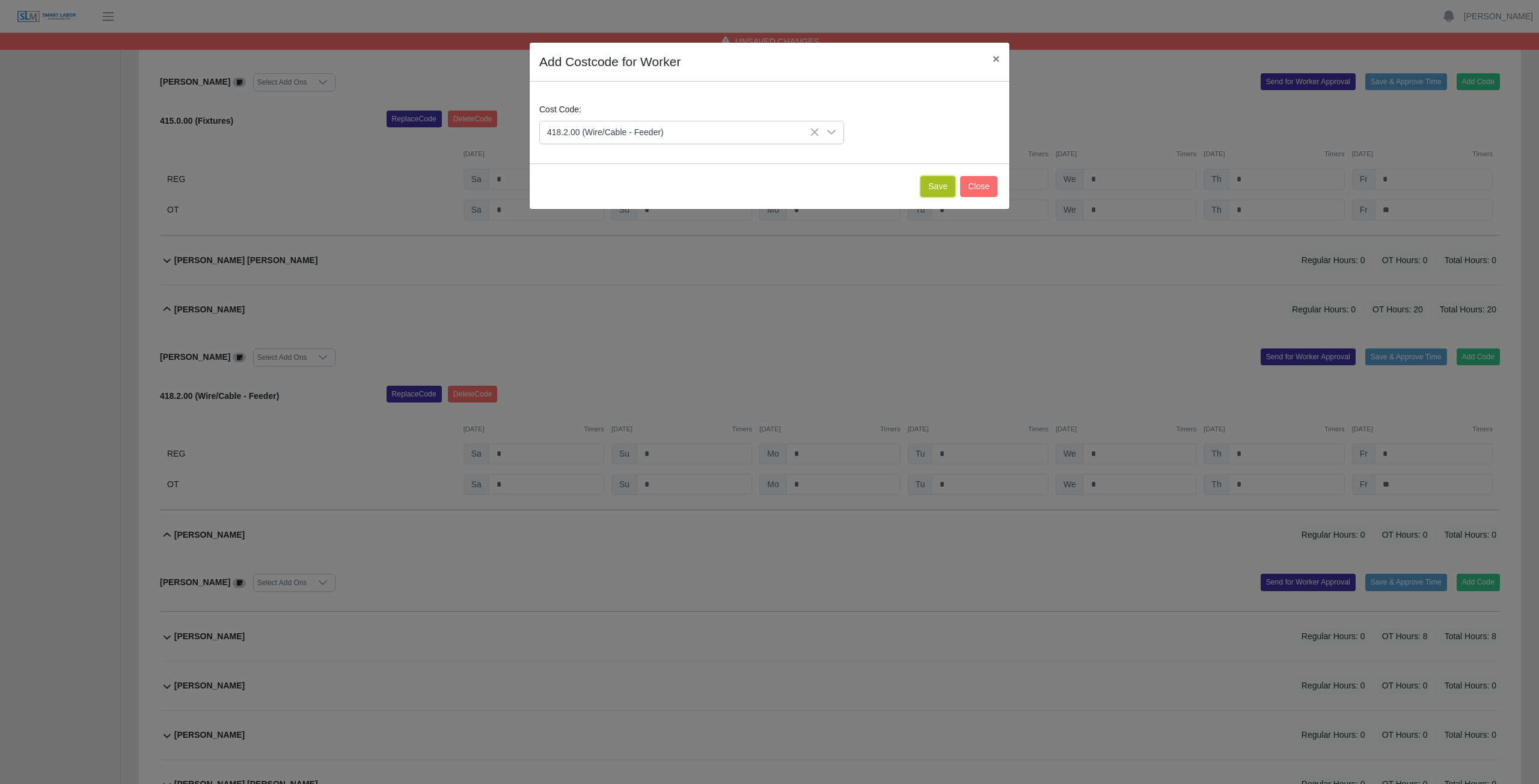
click at [760, 188] on button "Save" at bounding box center [938, 186] width 34 height 21
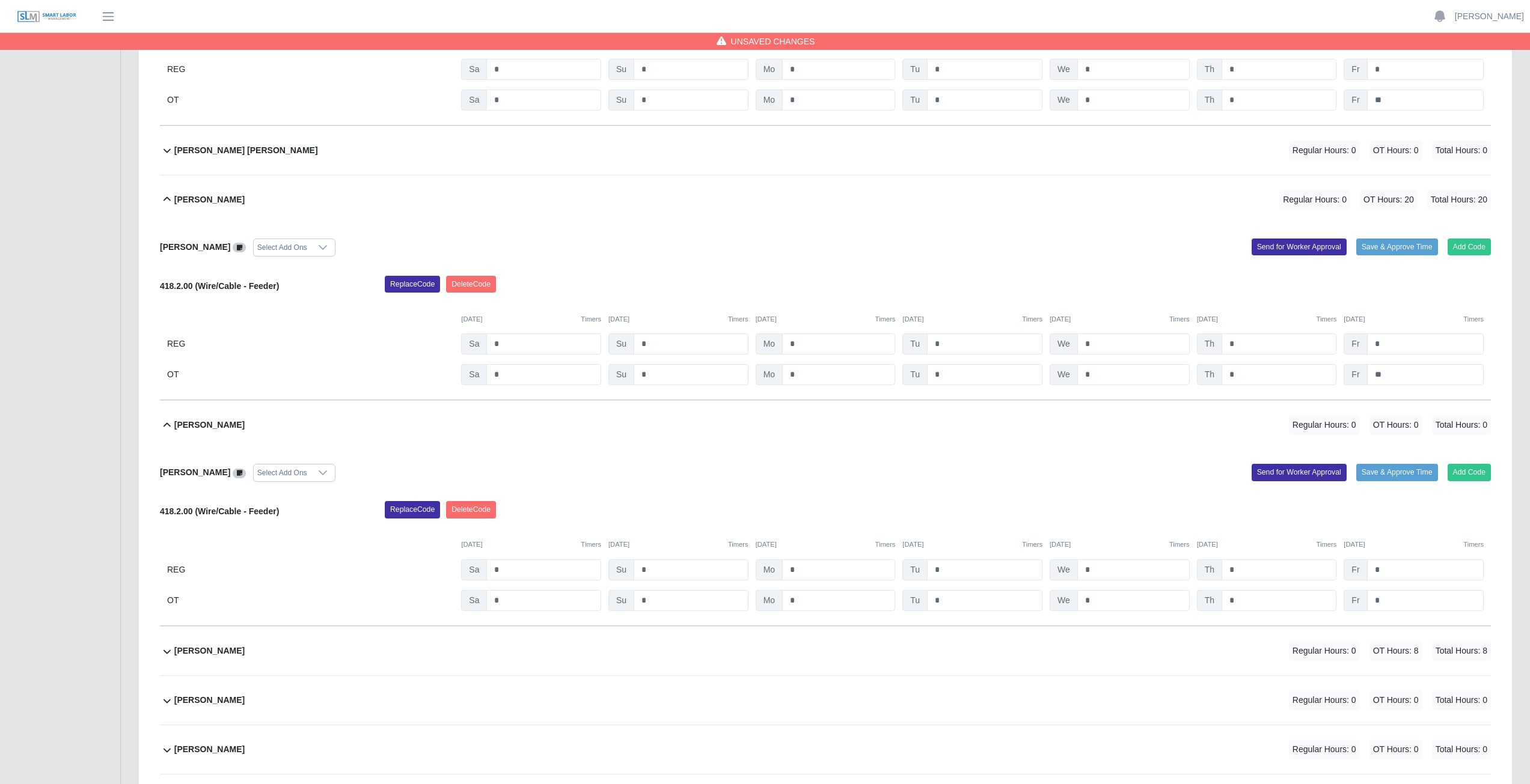
scroll to position [10036, 0]
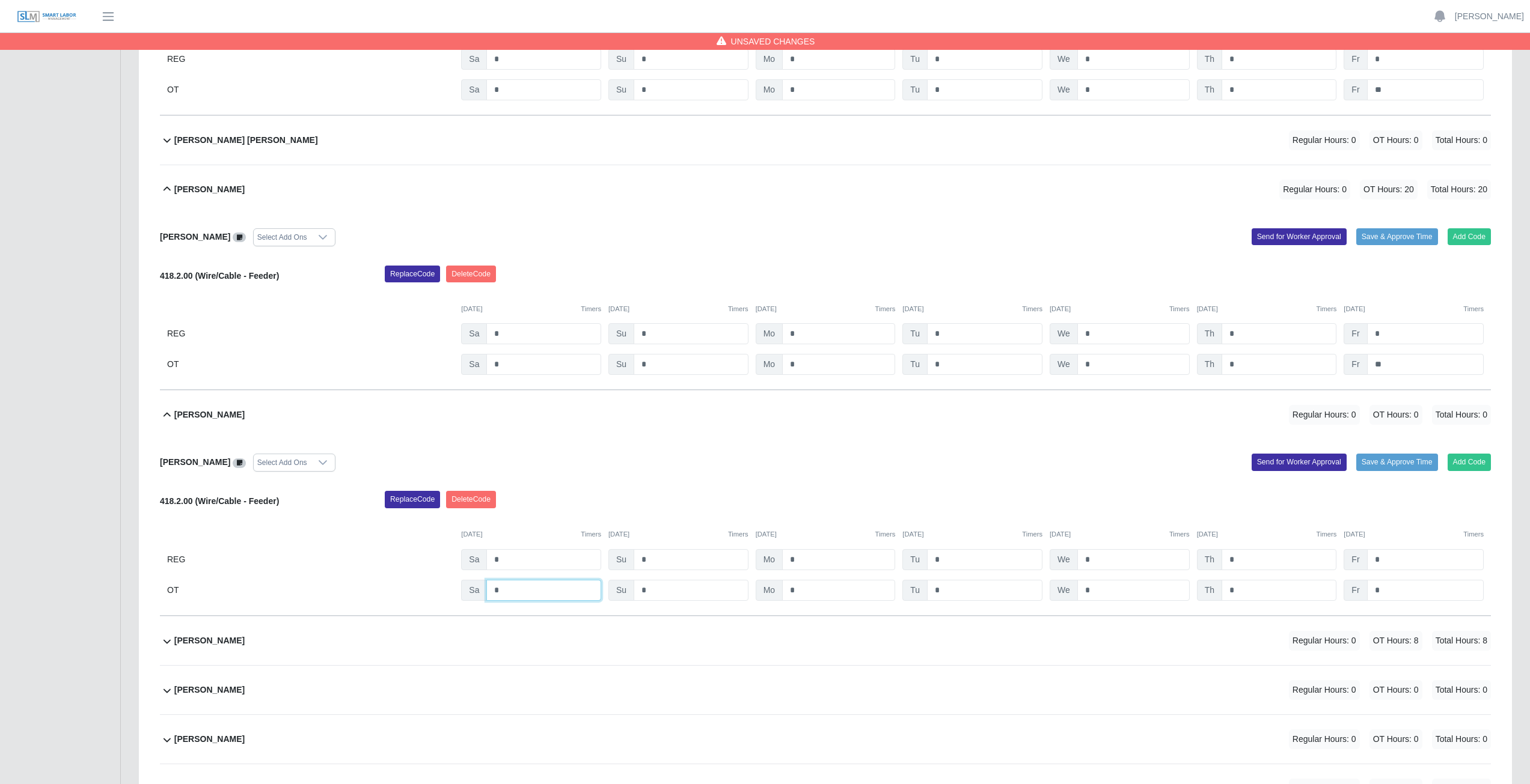
click at [518, 351] on input "*" at bounding box center [543, 590] width 115 height 21
type input "*"
click at [760, 351] on input "*" at bounding box center [838, 590] width 113 height 21
type input "*"
drag, startPoint x: 953, startPoint y: 589, endPoint x: 964, endPoint y: 589, distance: 11.0
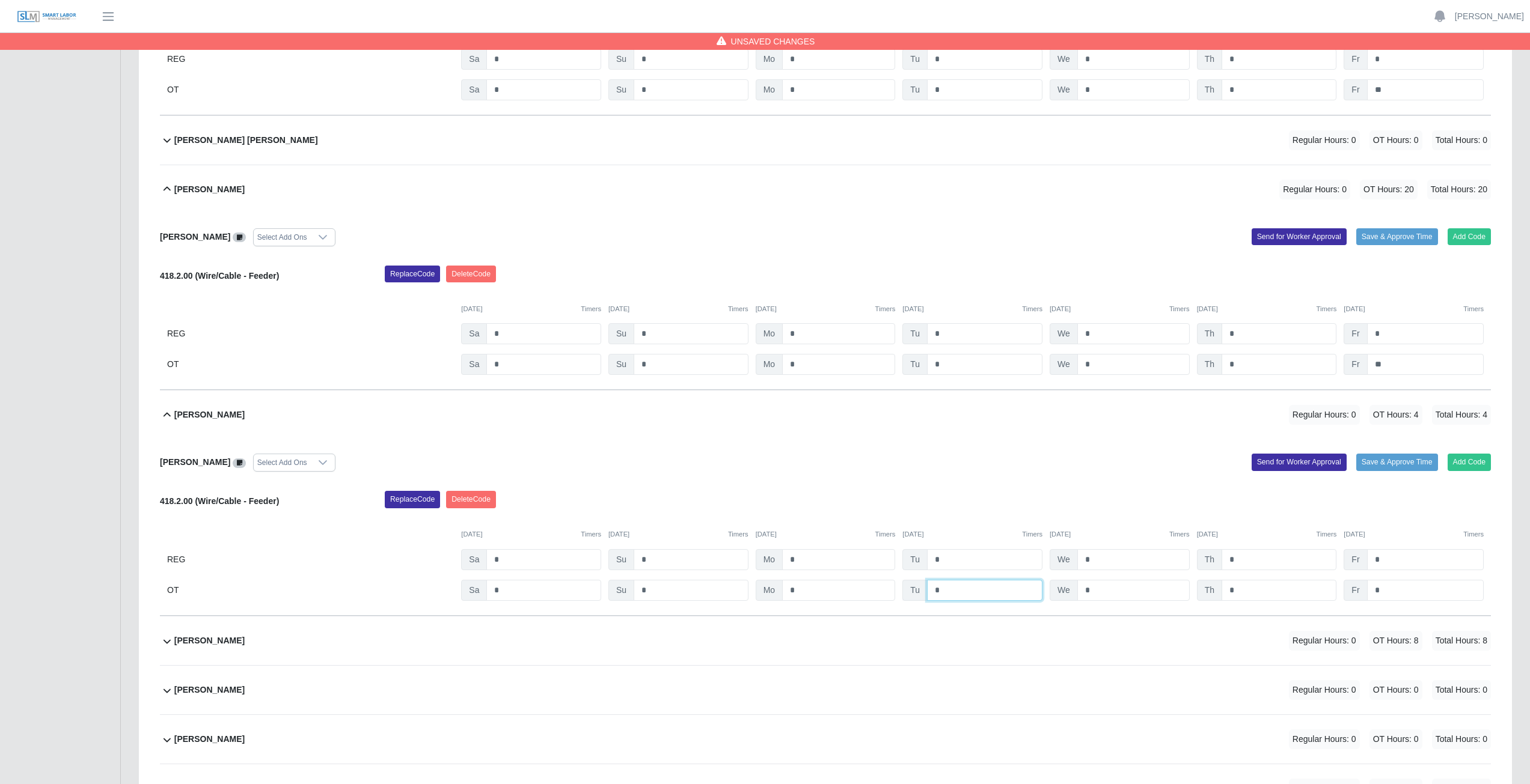
click at [760, 351] on input "*" at bounding box center [983, 590] width 115 height 21
type input "*"
drag, startPoint x: 1118, startPoint y: 591, endPoint x: 1126, endPoint y: 591, distance: 8.0
click at [760, 351] on input "*" at bounding box center [1133, 590] width 112 height 21
type input "*"
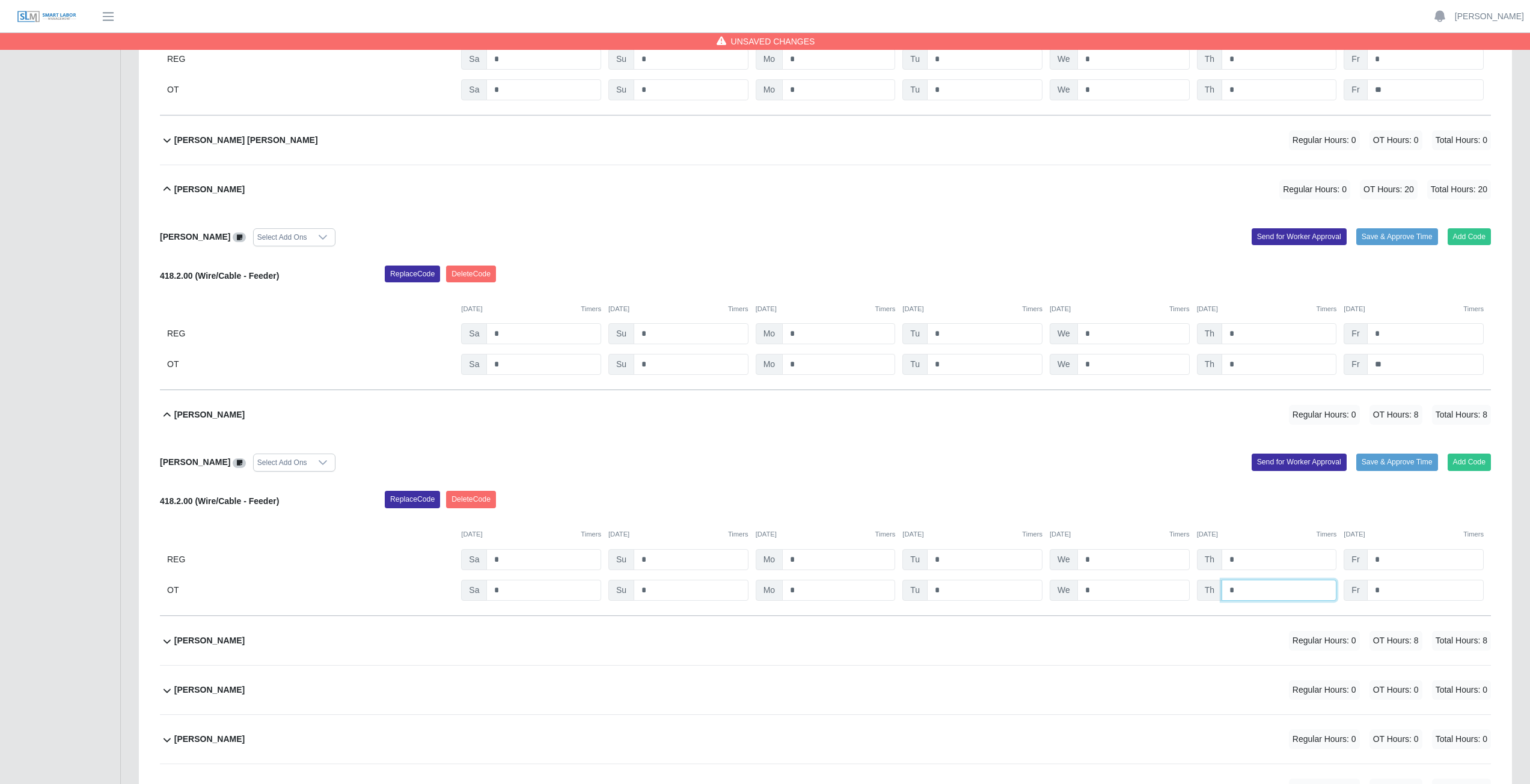
click at [760, 351] on input "*" at bounding box center [1278, 590] width 115 height 21
type input "*"
click at [760, 351] on input "*" at bounding box center [1425, 590] width 117 height 21
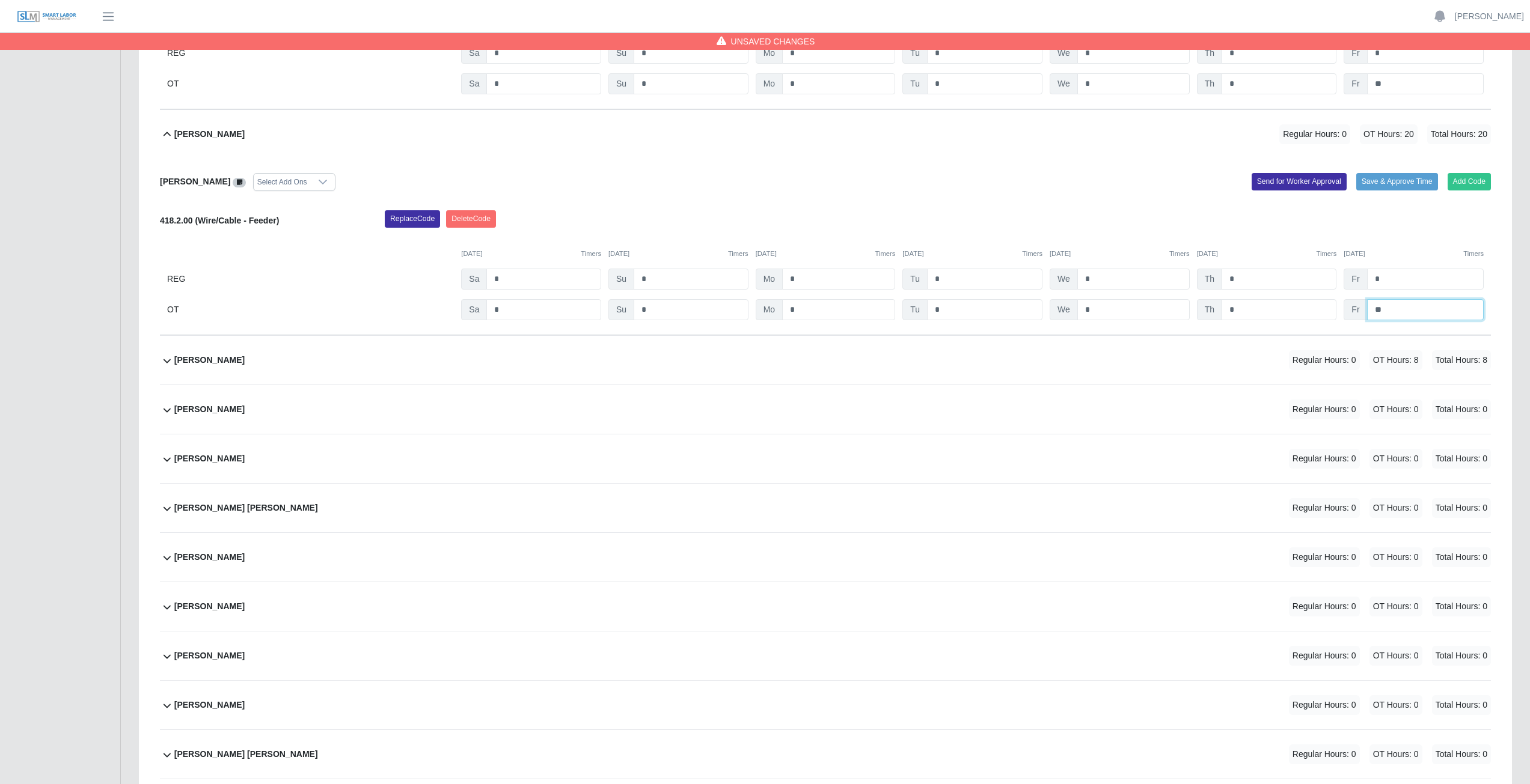
scroll to position [10337, 0]
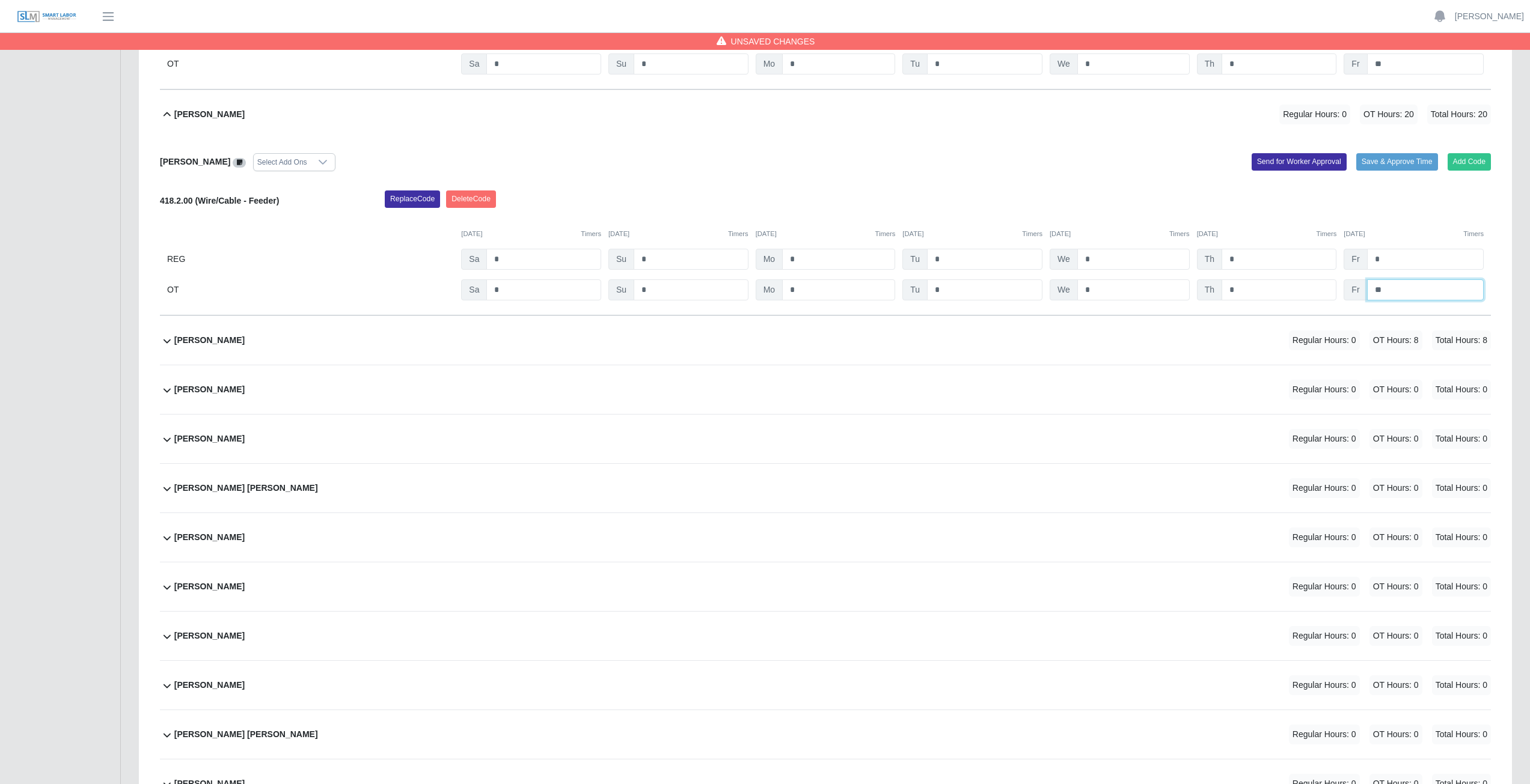
type input "**"
click at [497, 351] on div "Melchor Yam Canul Regular Hours: 0 OT Hours: 0 Total Hours: 0" at bounding box center [832, 489] width 1316 height 49
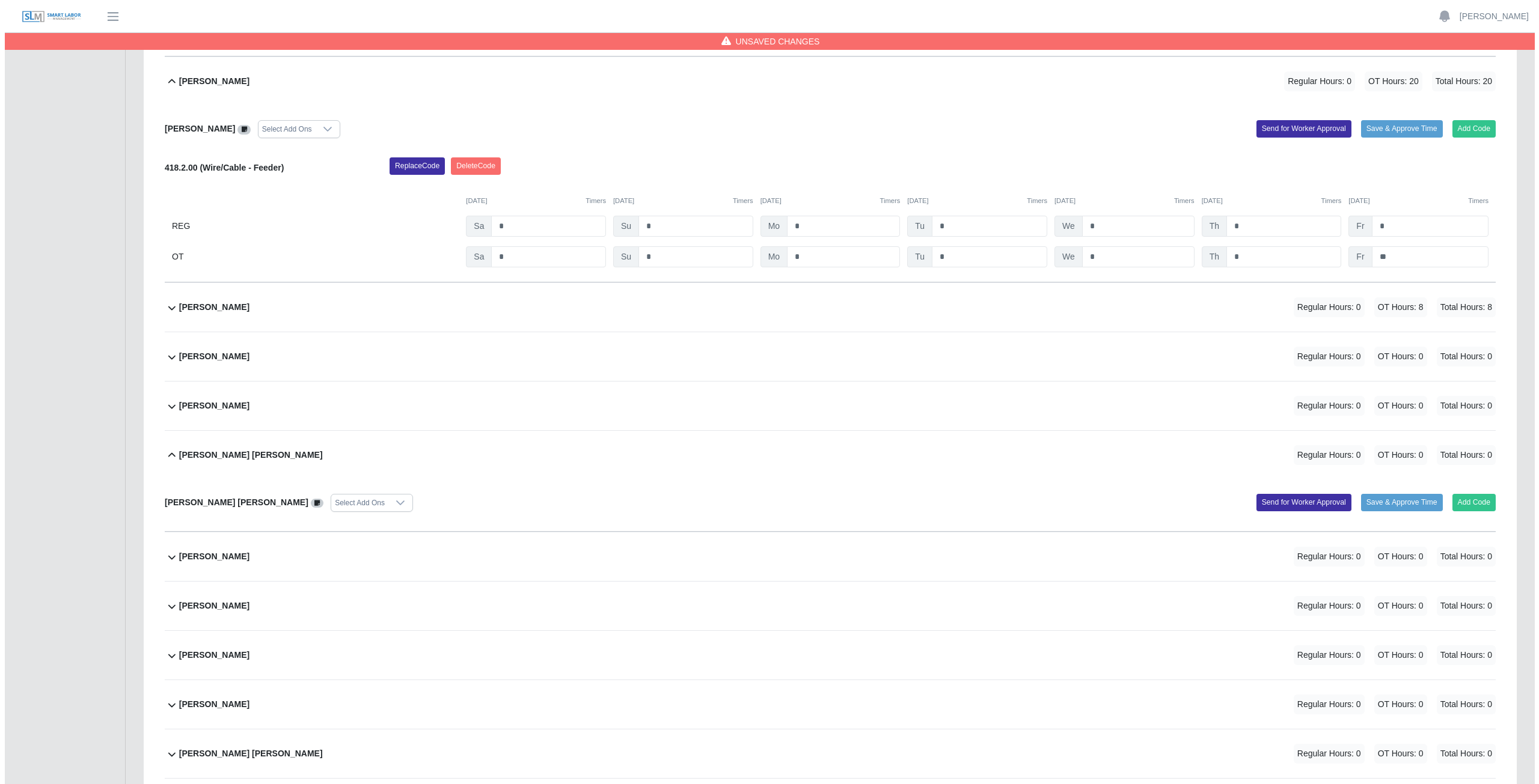
scroll to position [10397, 0]
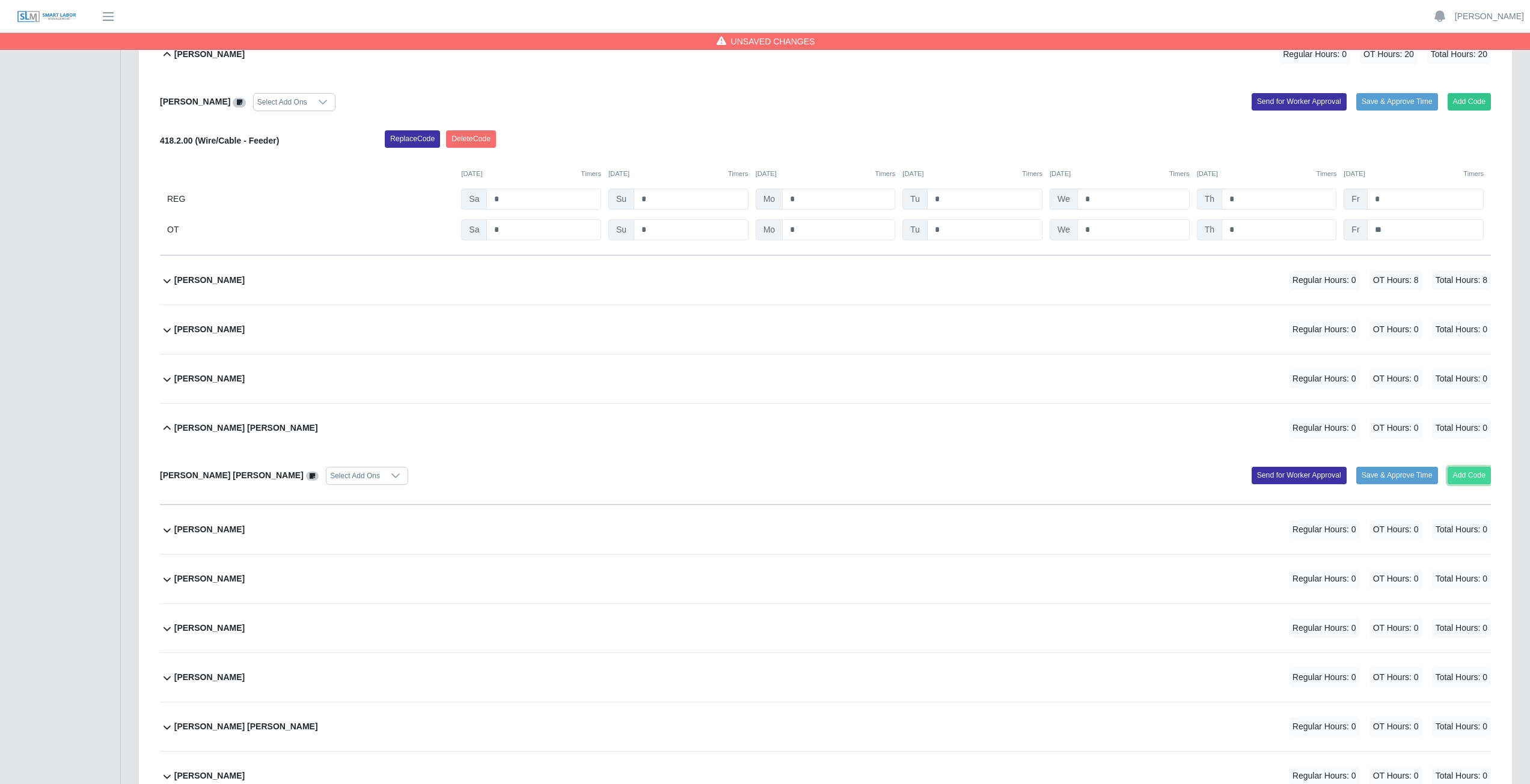
click at [760, 351] on button "Add Code" at bounding box center [1469, 475] width 44 height 17
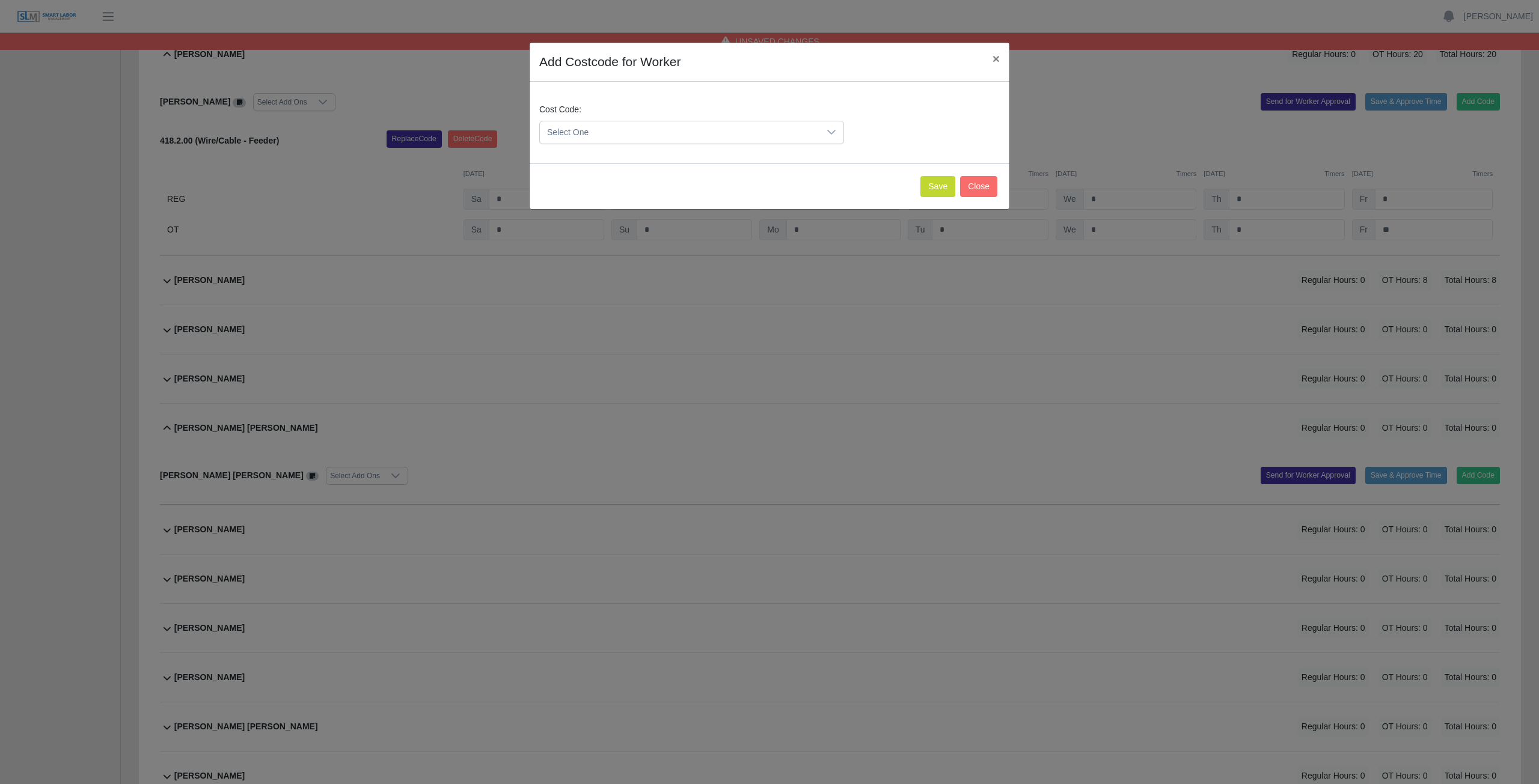
click at [760, 135] on icon at bounding box center [832, 132] width 10 height 10
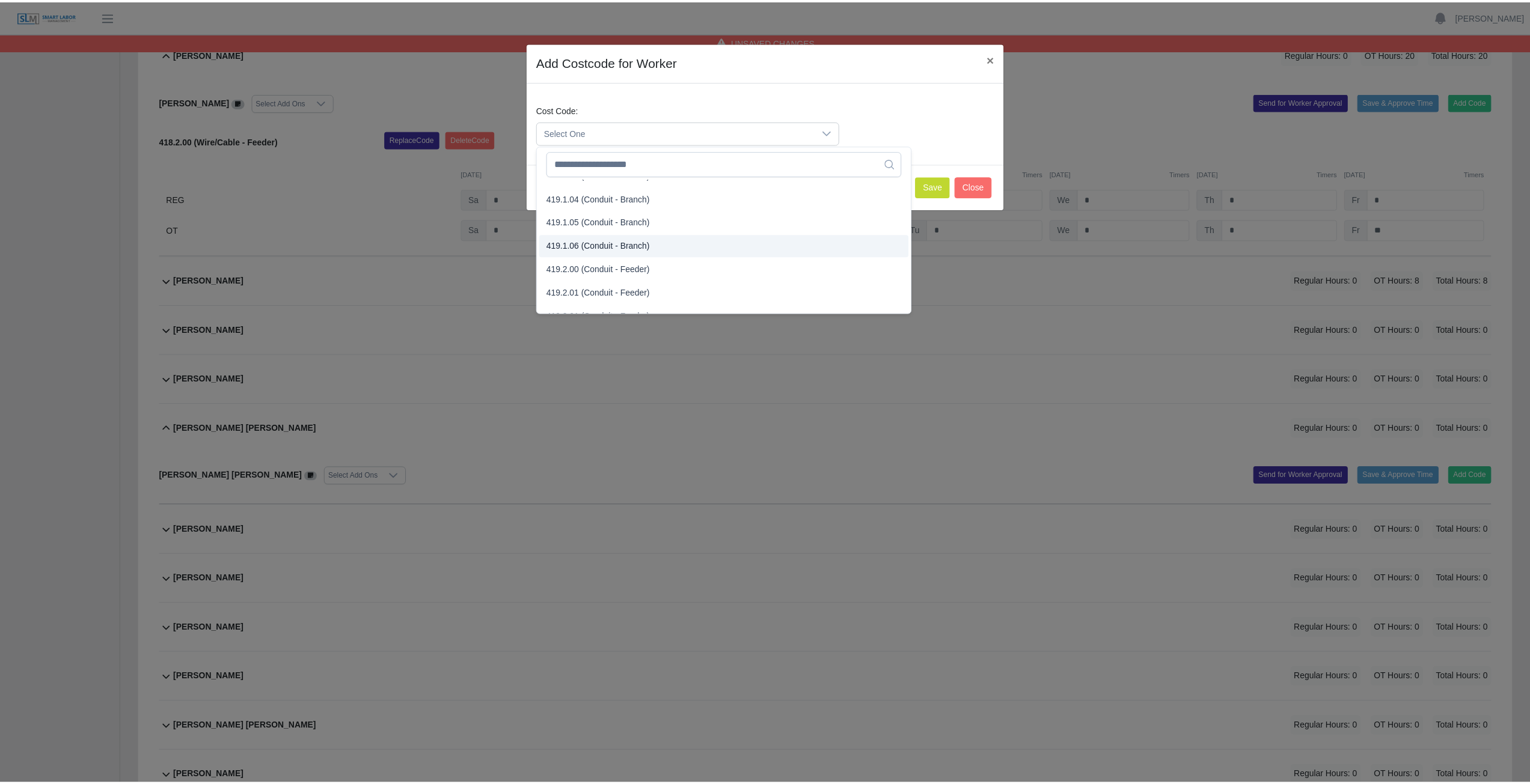
scroll to position [835, 0]
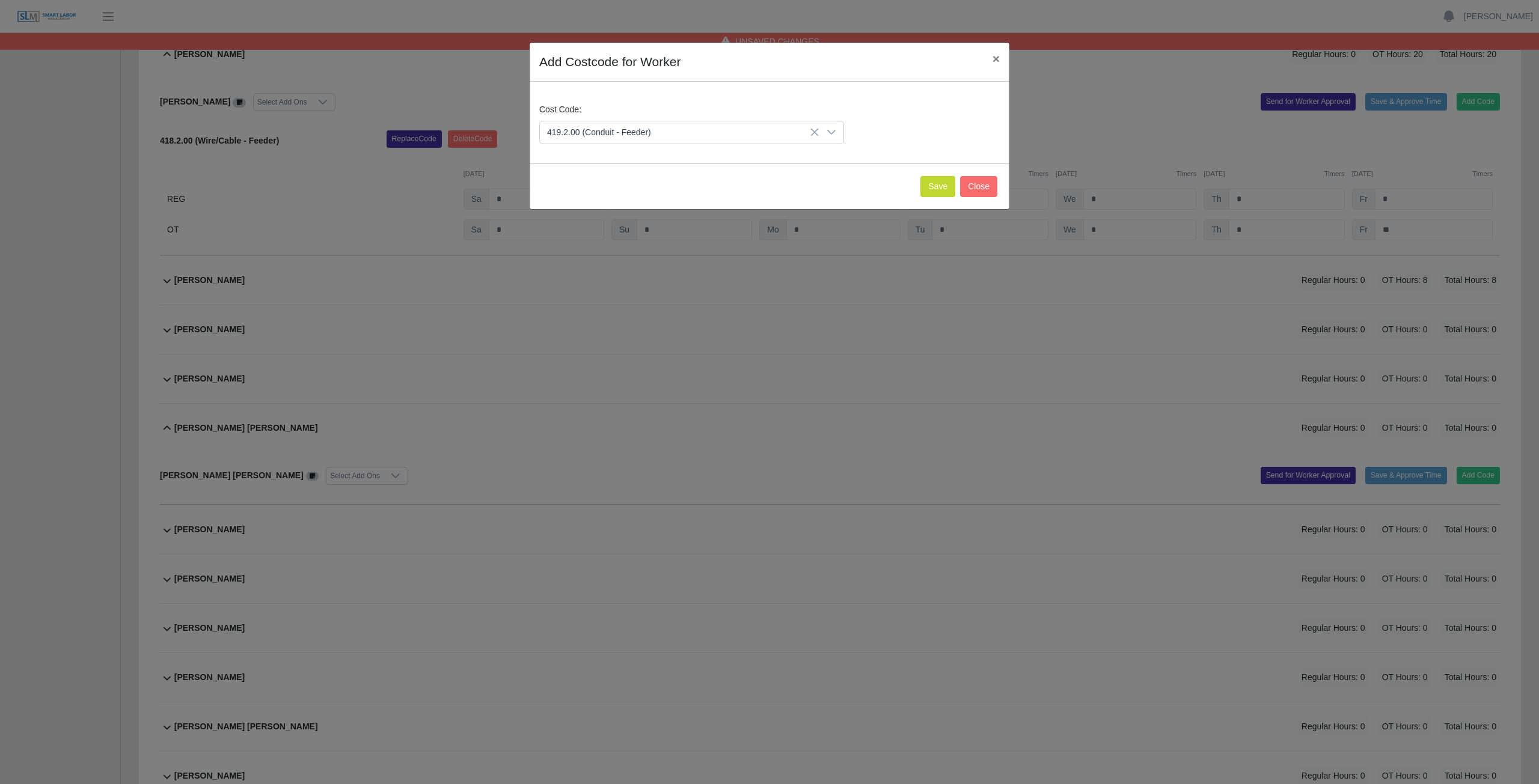
click at [576, 247] on span "419.2.00 (Conduit - Feeder)" at bounding box center [601, 248] width 104 height 13
click at [760, 188] on button "Save" at bounding box center [938, 186] width 34 height 21
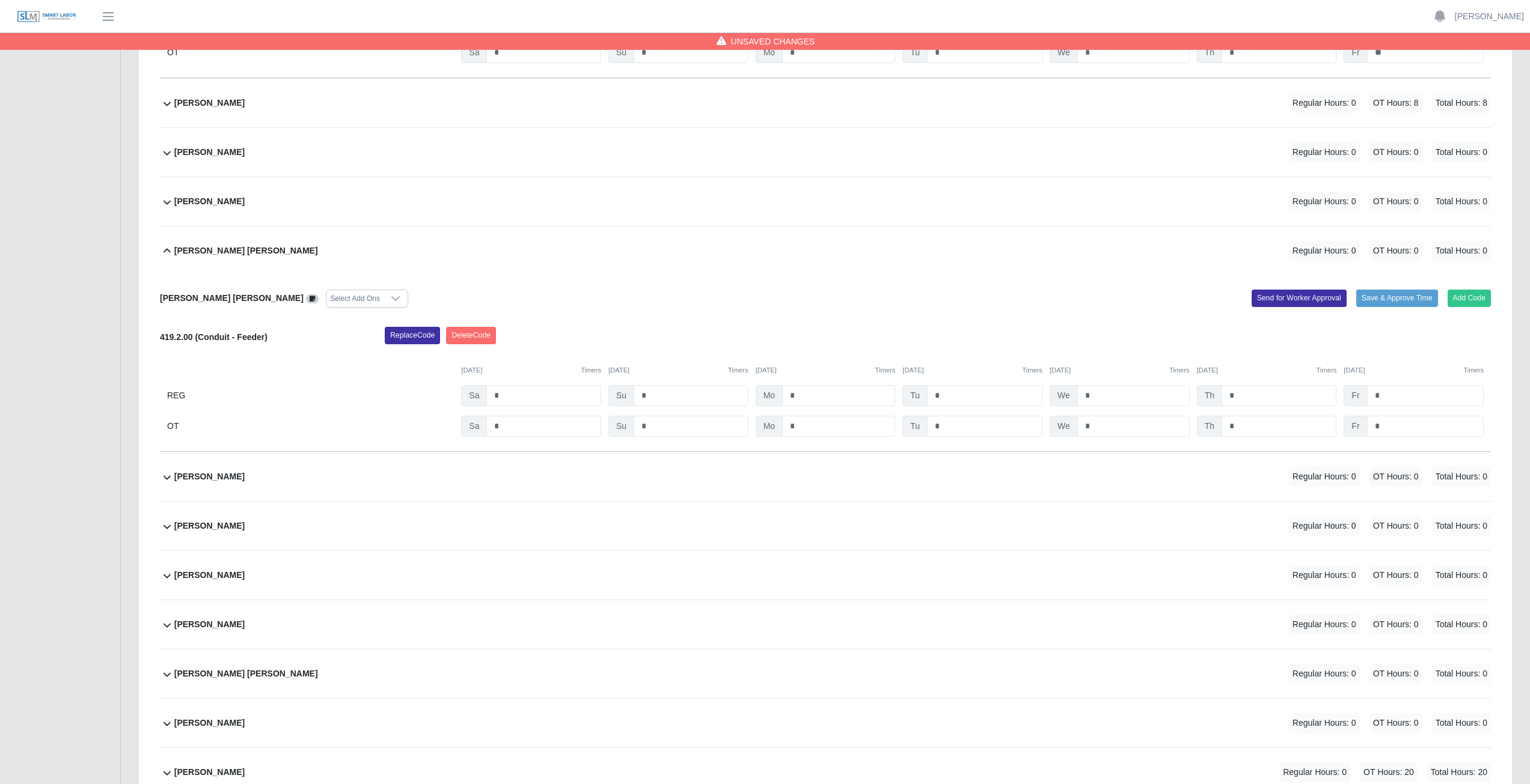
scroll to position [10577, 0]
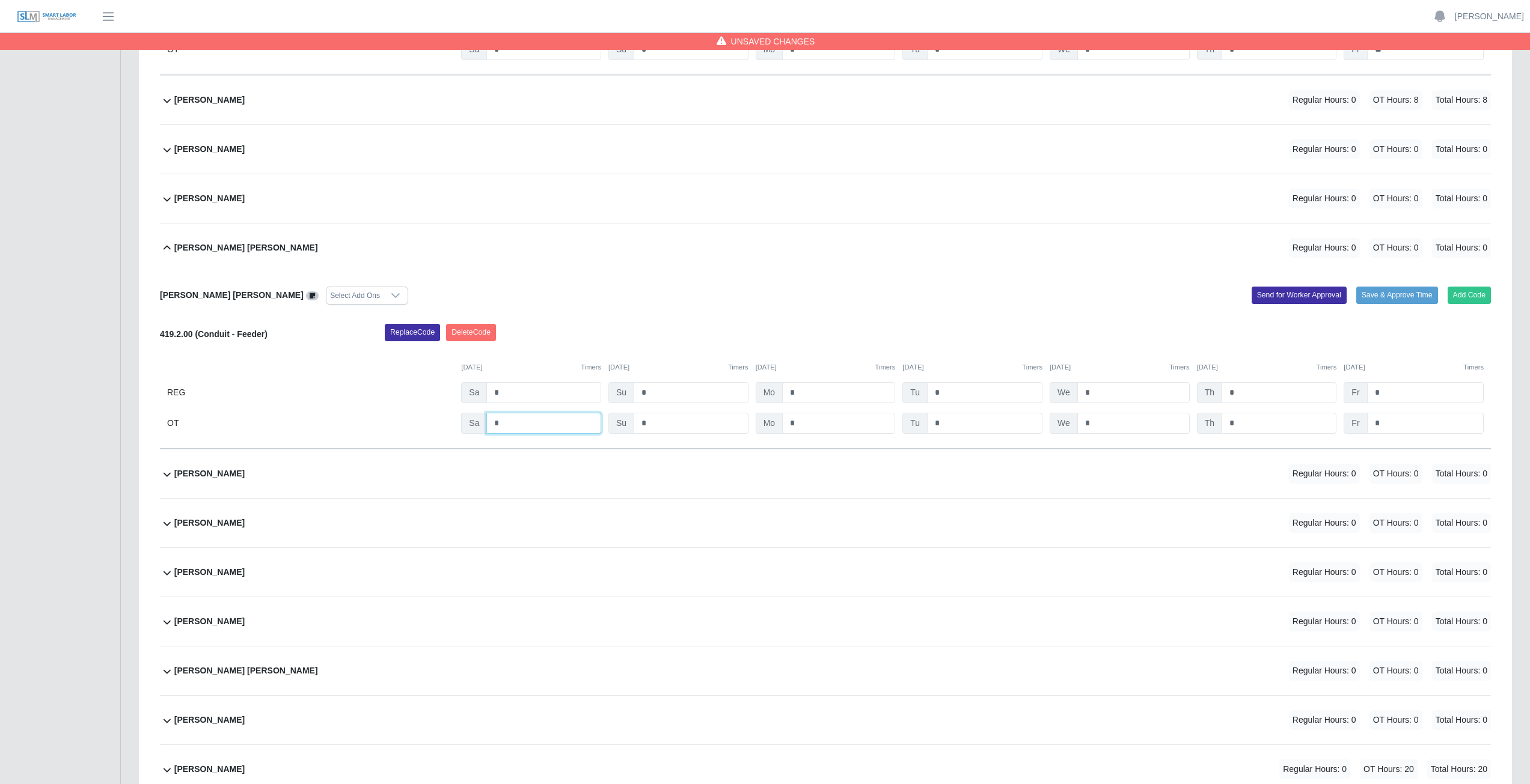
click at [506, 351] on input "*" at bounding box center [543, 423] width 115 height 21
type input "*"
drag, startPoint x: 799, startPoint y: 424, endPoint x: 807, endPoint y: 425, distance: 8.1
click at [760, 351] on input "*" at bounding box center [838, 423] width 113 height 21
type input "*"
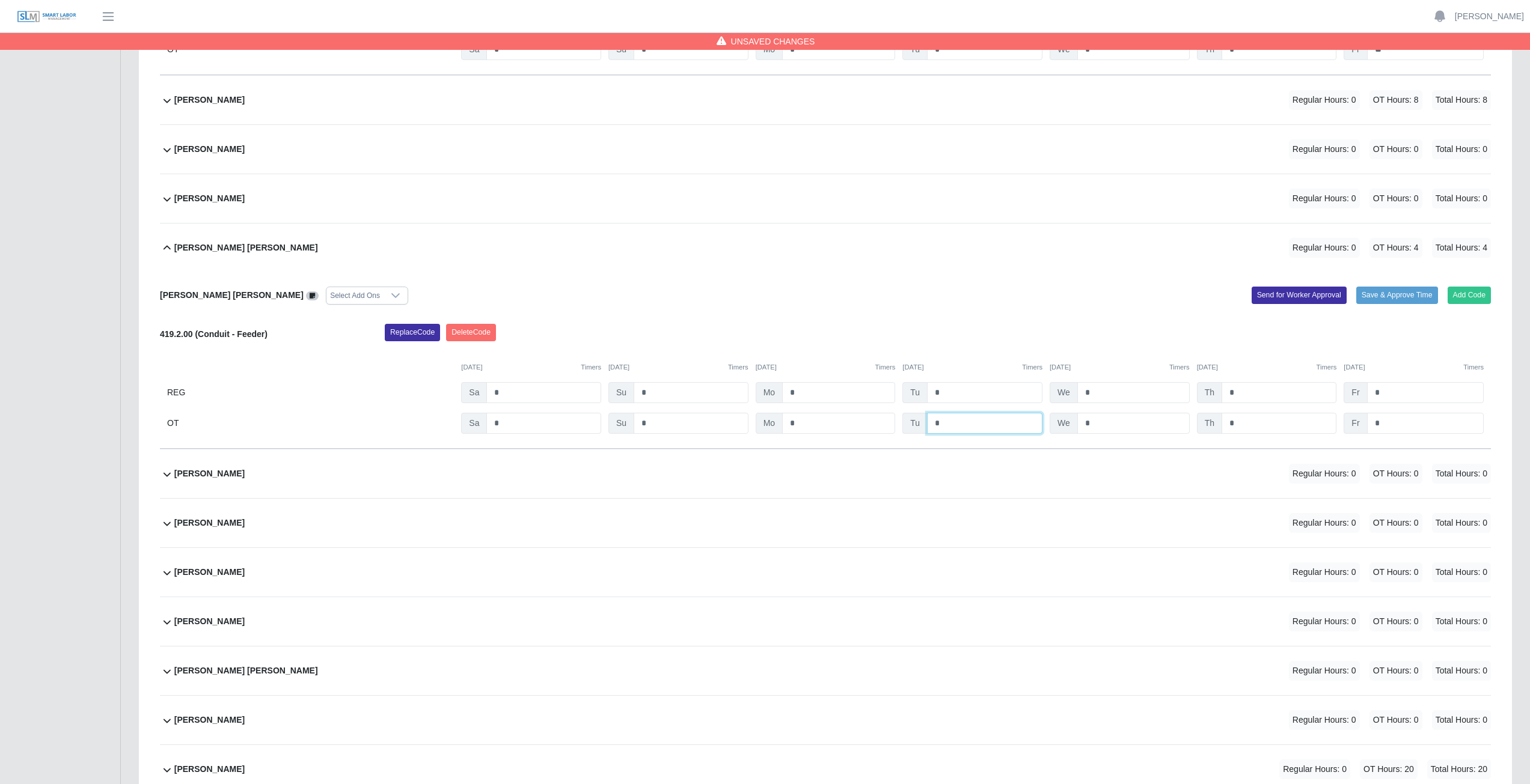
drag, startPoint x: 964, startPoint y: 427, endPoint x: 977, endPoint y: 425, distance: 13.2
click at [760, 351] on input "*" at bounding box center [983, 423] width 115 height 21
type input "*"
drag, startPoint x: 1105, startPoint y: 427, endPoint x: 1130, endPoint y: 426, distance: 25.0
click at [760, 351] on input "*" at bounding box center [1133, 423] width 112 height 21
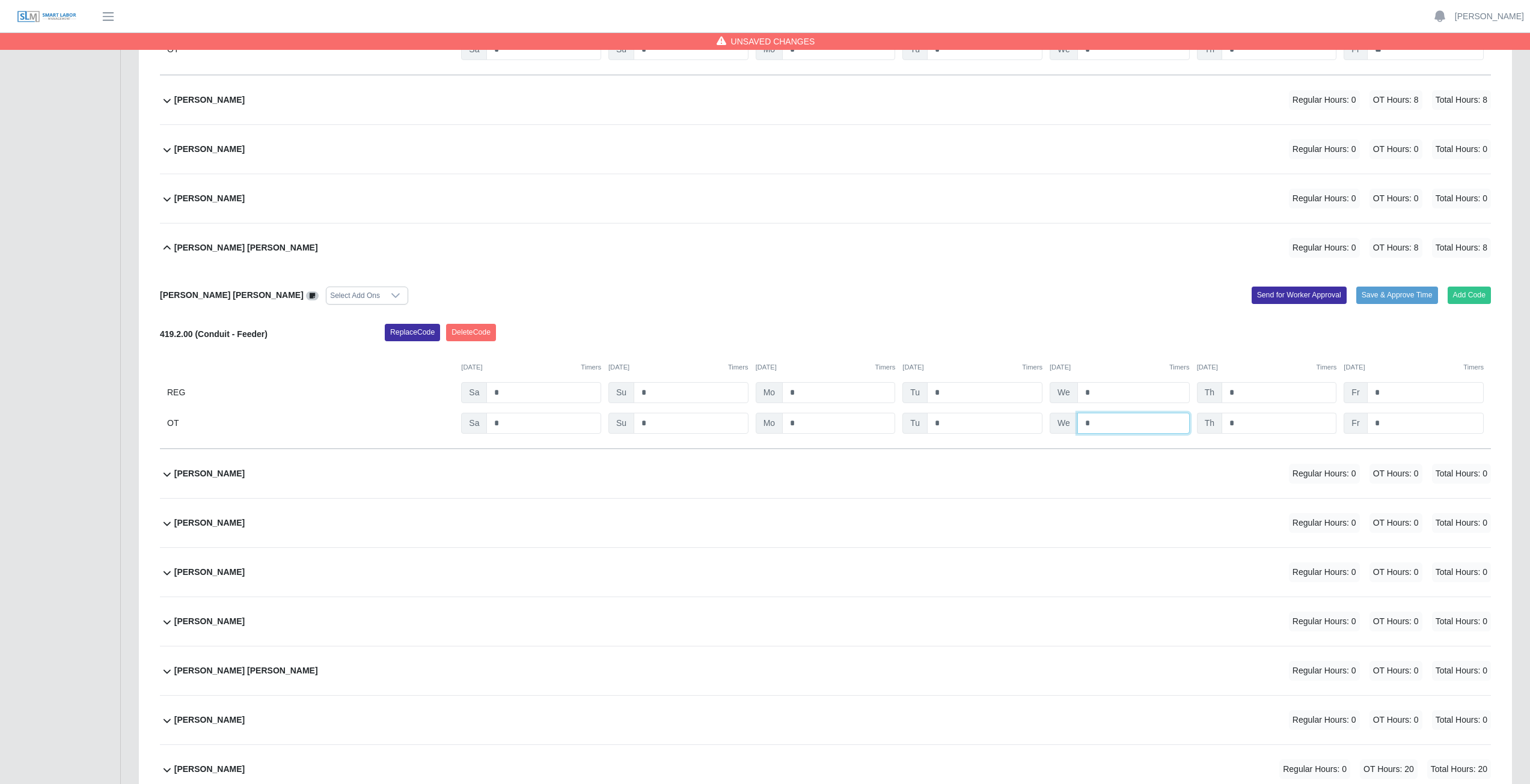
type input "*"
drag, startPoint x: 1243, startPoint y: 424, endPoint x: 1256, endPoint y: 423, distance: 13.0
click at [760, 351] on input "*" at bounding box center [1278, 423] width 115 height 21
type input "*"
click at [760, 351] on input "*" at bounding box center [1425, 423] width 117 height 21
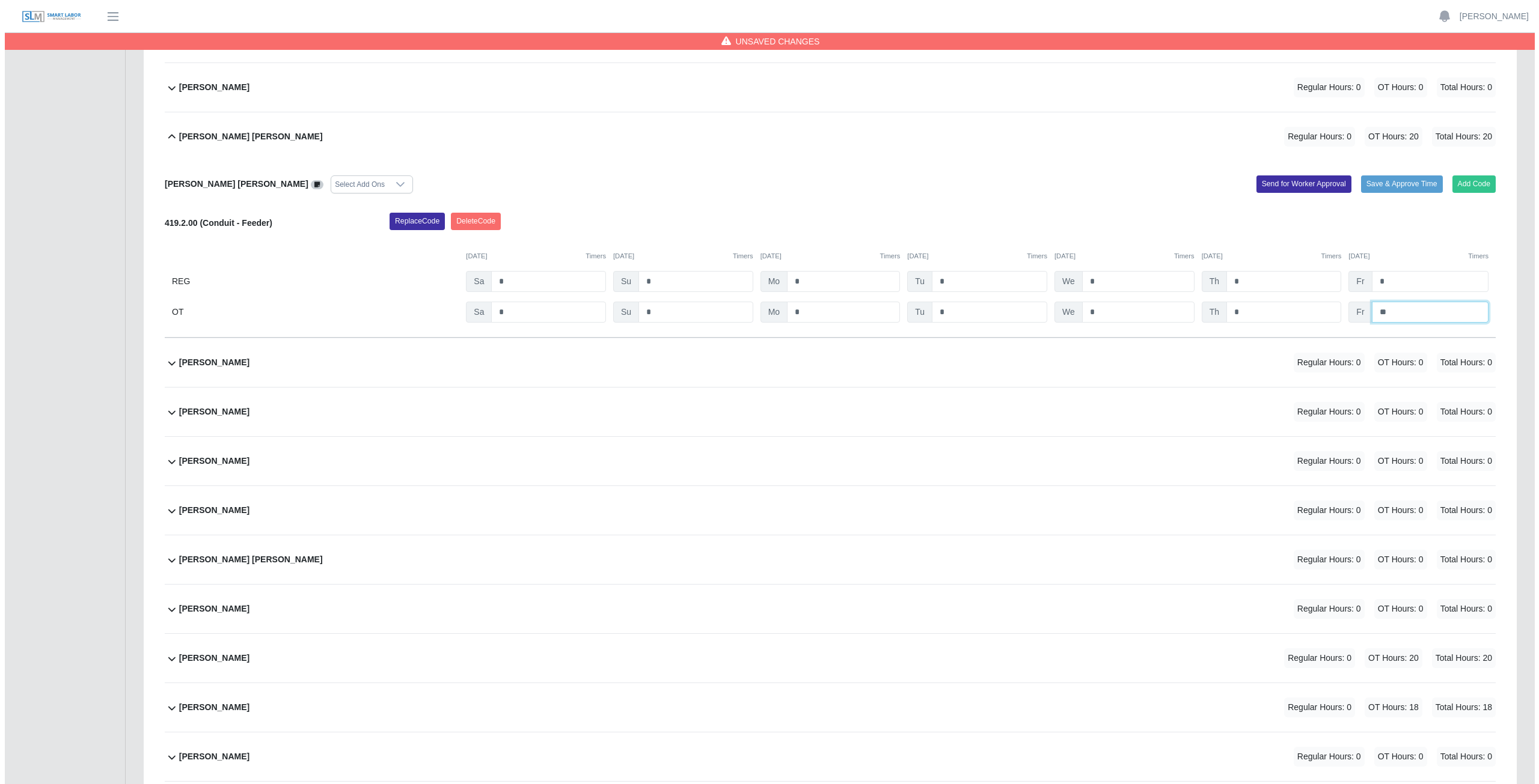
scroll to position [10698, 0]
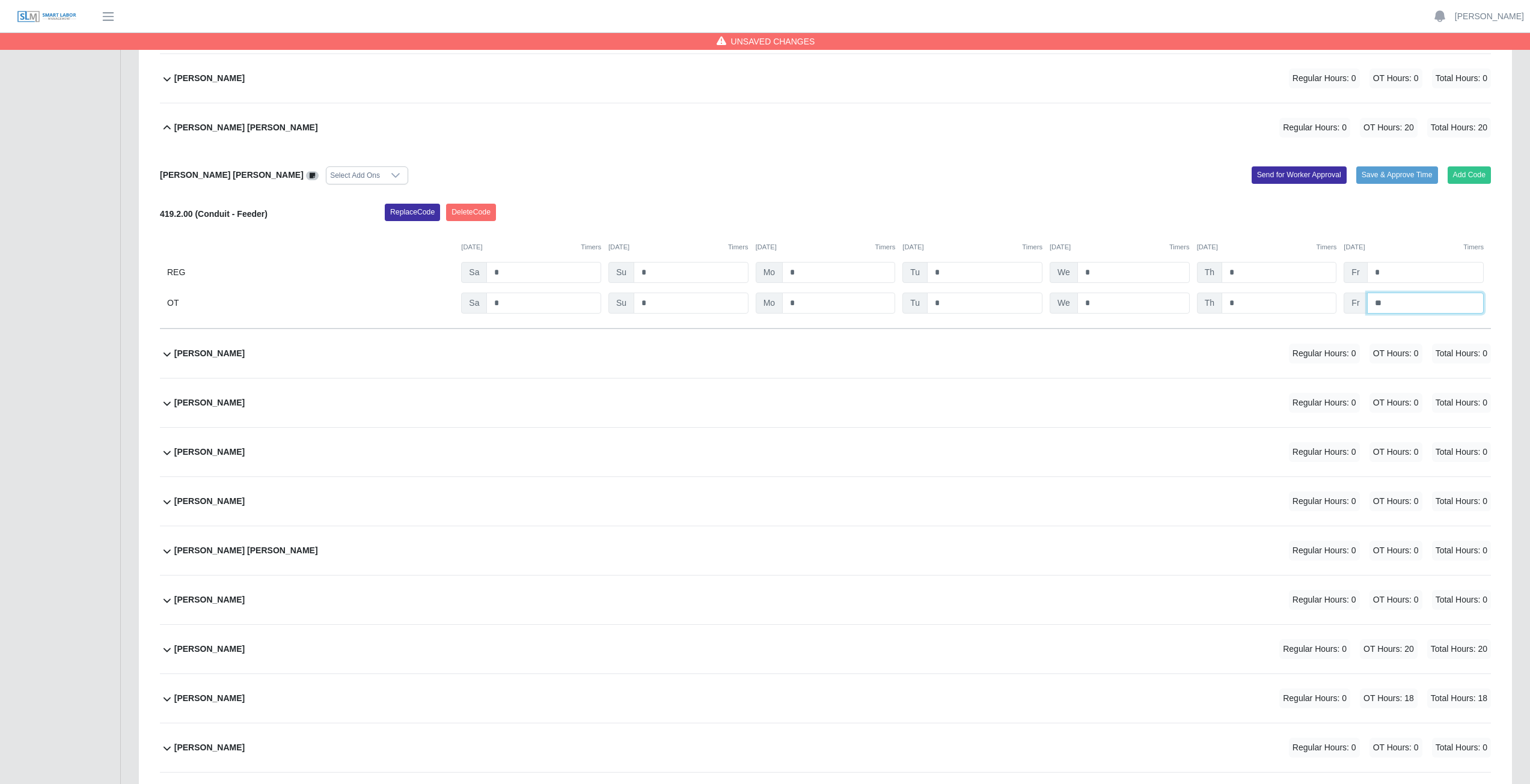
type input "**"
drag, startPoint x: 886, startPoint y: 364, endPoint x: 1046, endPoint y: 371, distance: 160.2
click at [760, 351] on div "Neftali Ramirez Chavez Regular Hours: 0 OT Hours: 0 Total Hours: 0" at bounding box center [832, 353] width 1316 height 49
click at [760, 351] on button "Add Code" at bounding box center [1469, 401] width 44 height 17
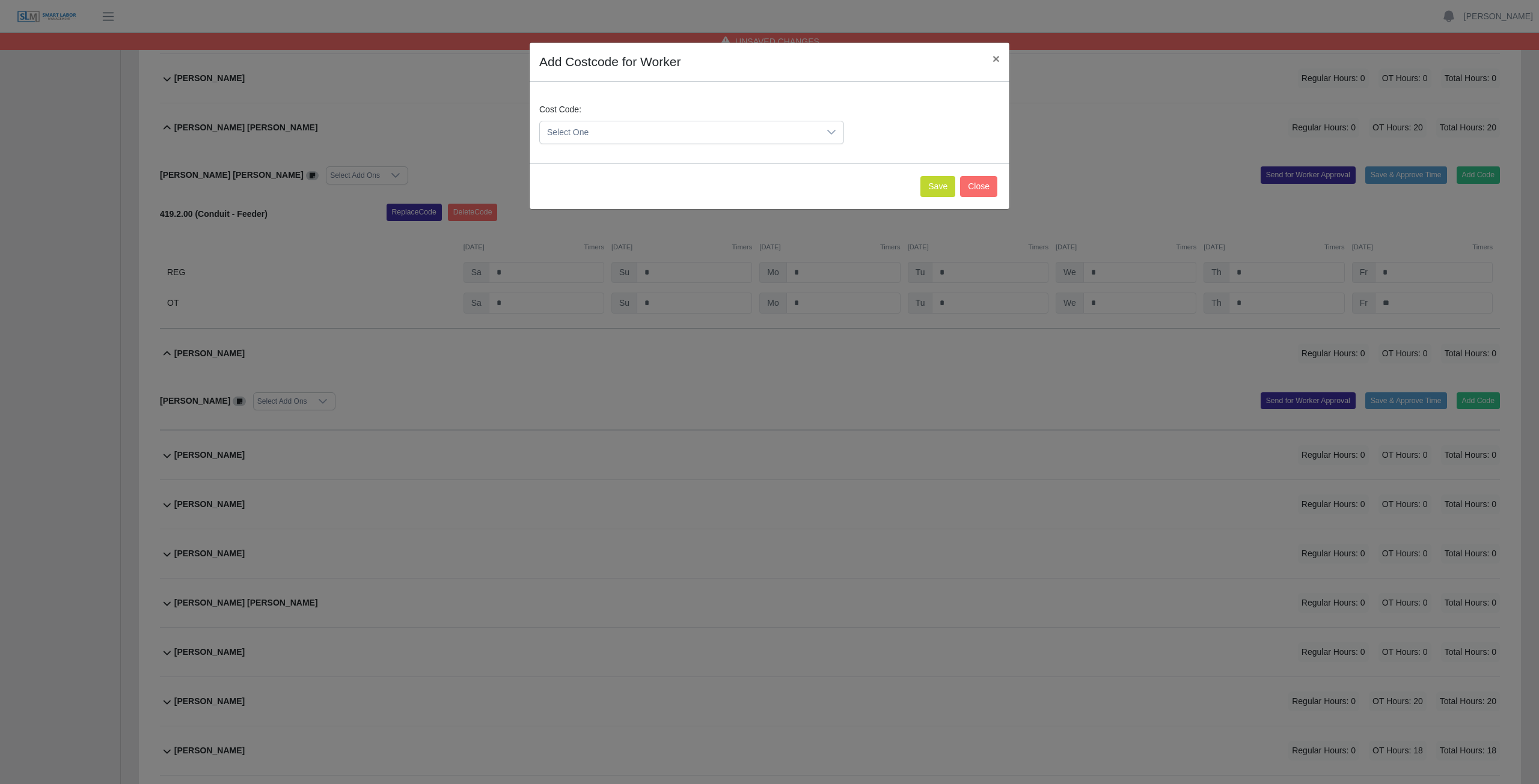
click at [760, 130] on icon at bounding box center [832, 132] width 10 height 10
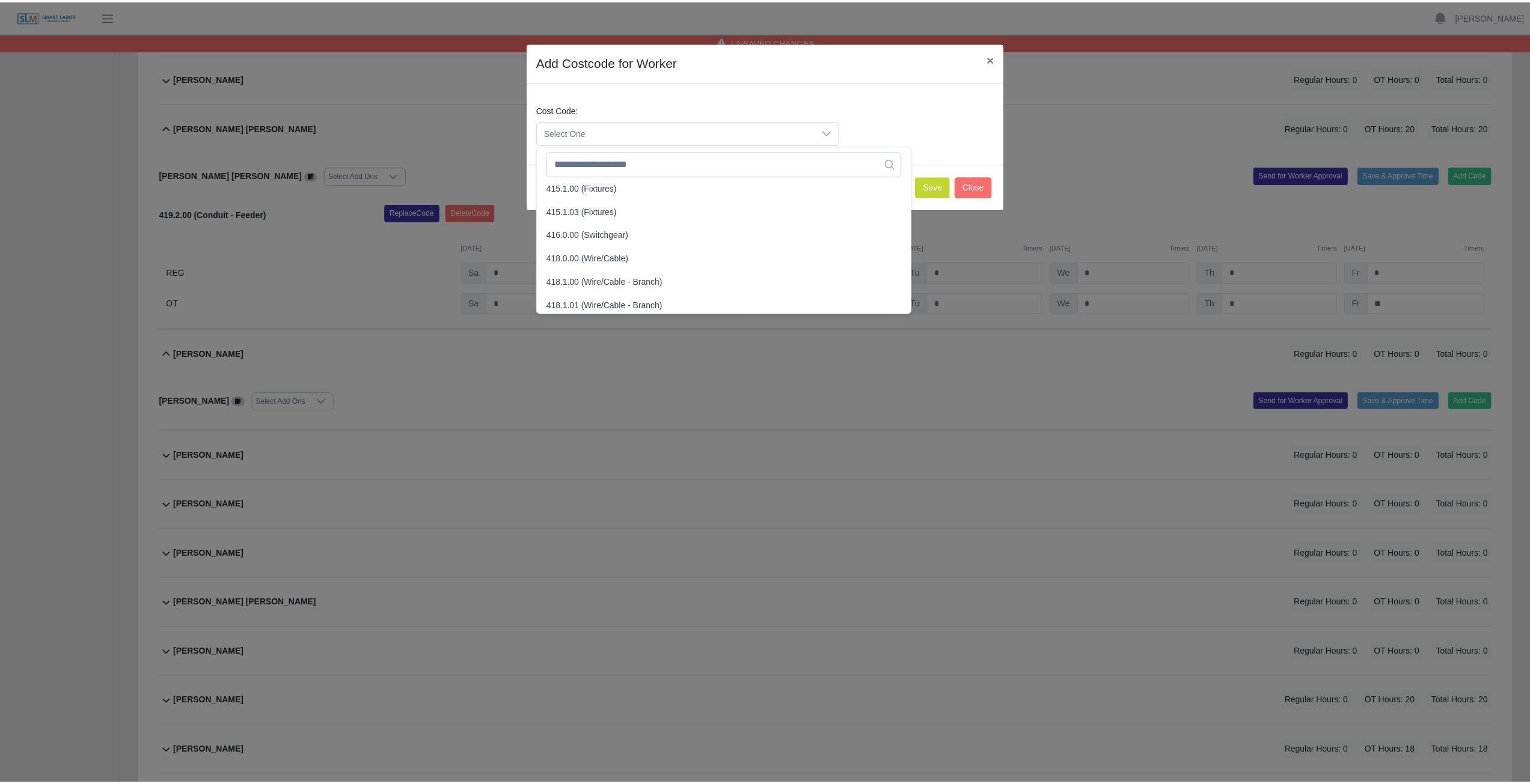
scroll to position [421, 0]
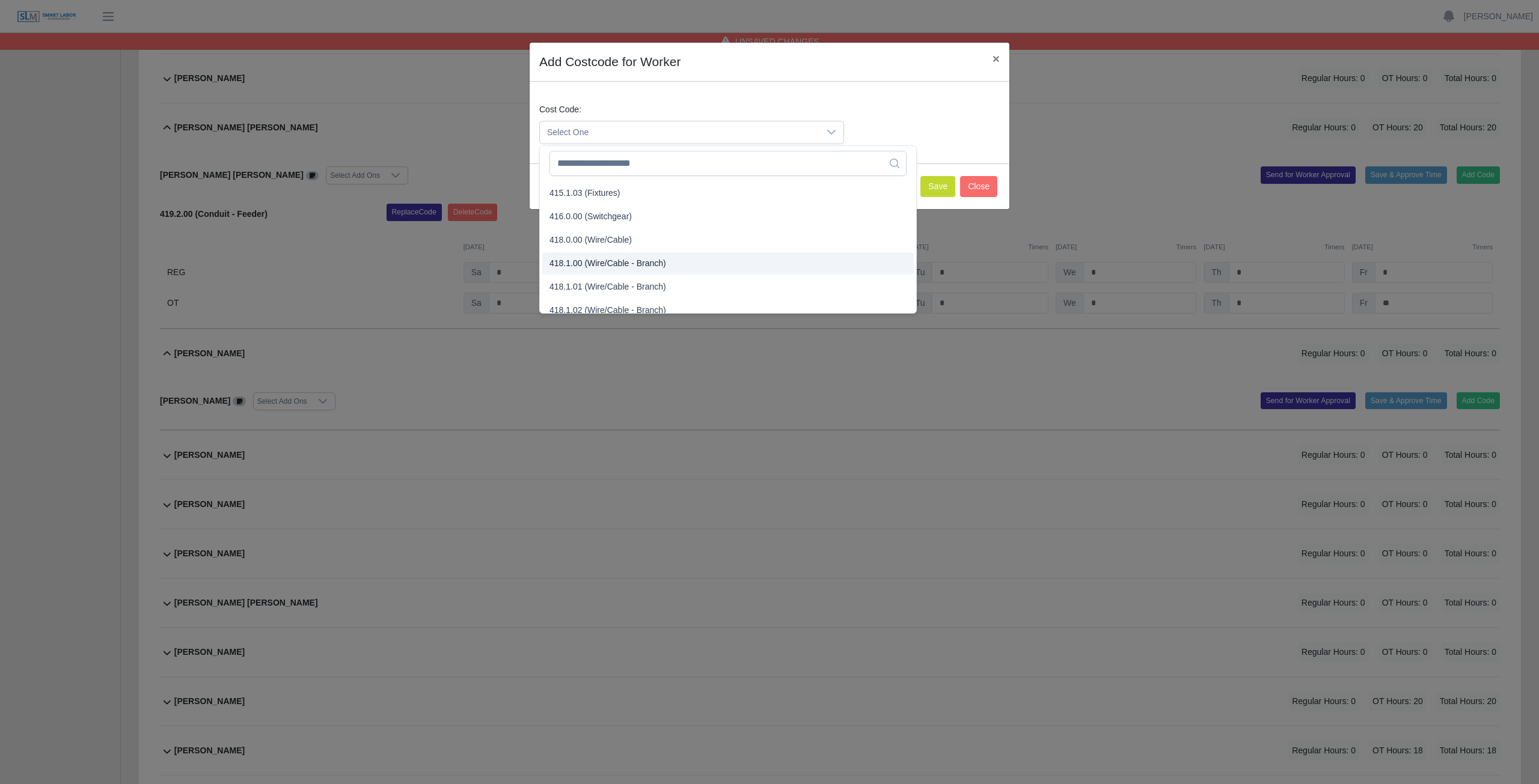
click at [585, 266] on span "418.1.00 (Wire/Cable - Branch)" at bounding box center [608, 264] width 117 height 13
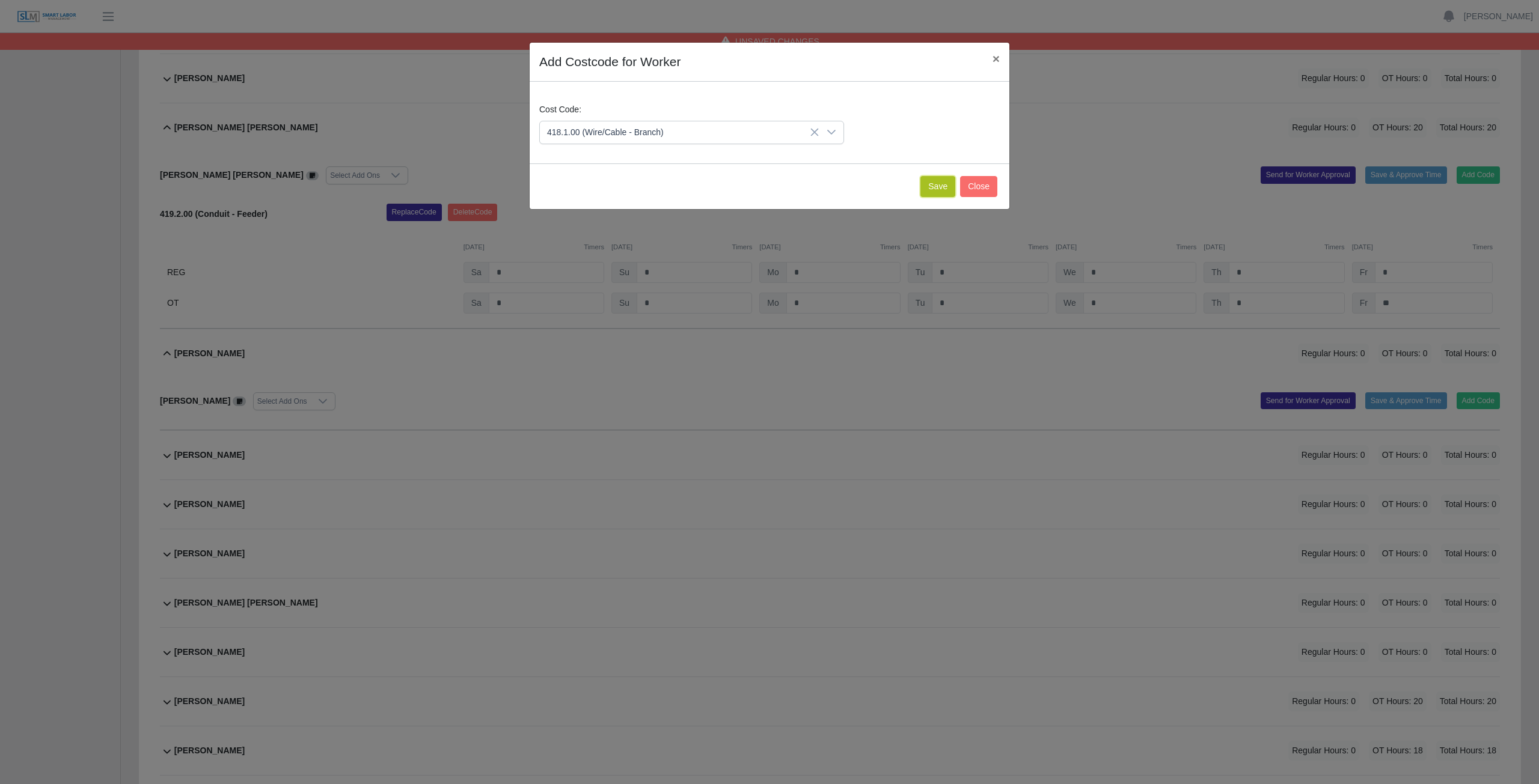
click at [760, 185] on button "Save" at bounding box center [938, 186] width 34 height 21
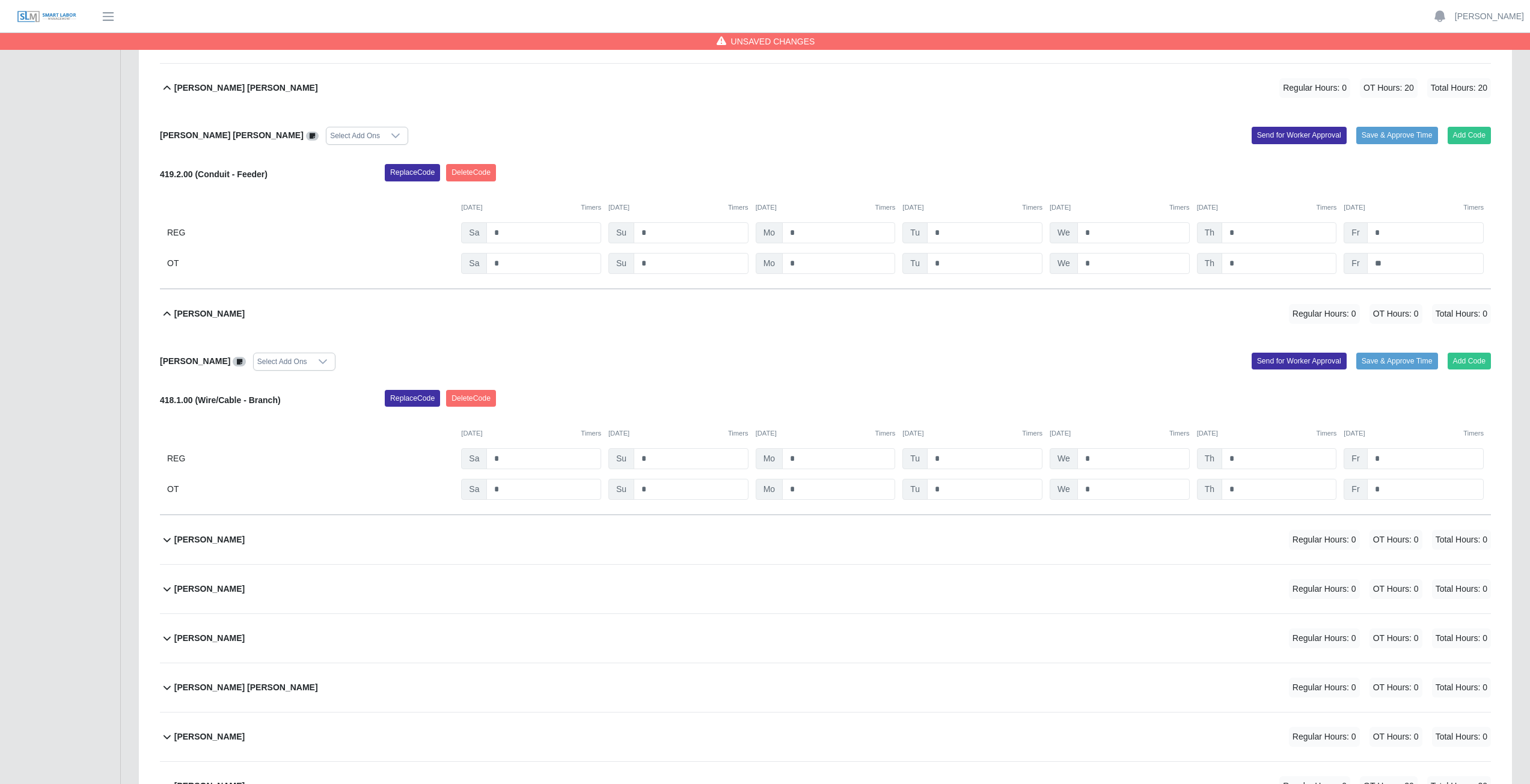
scroll to position [10817, 0]
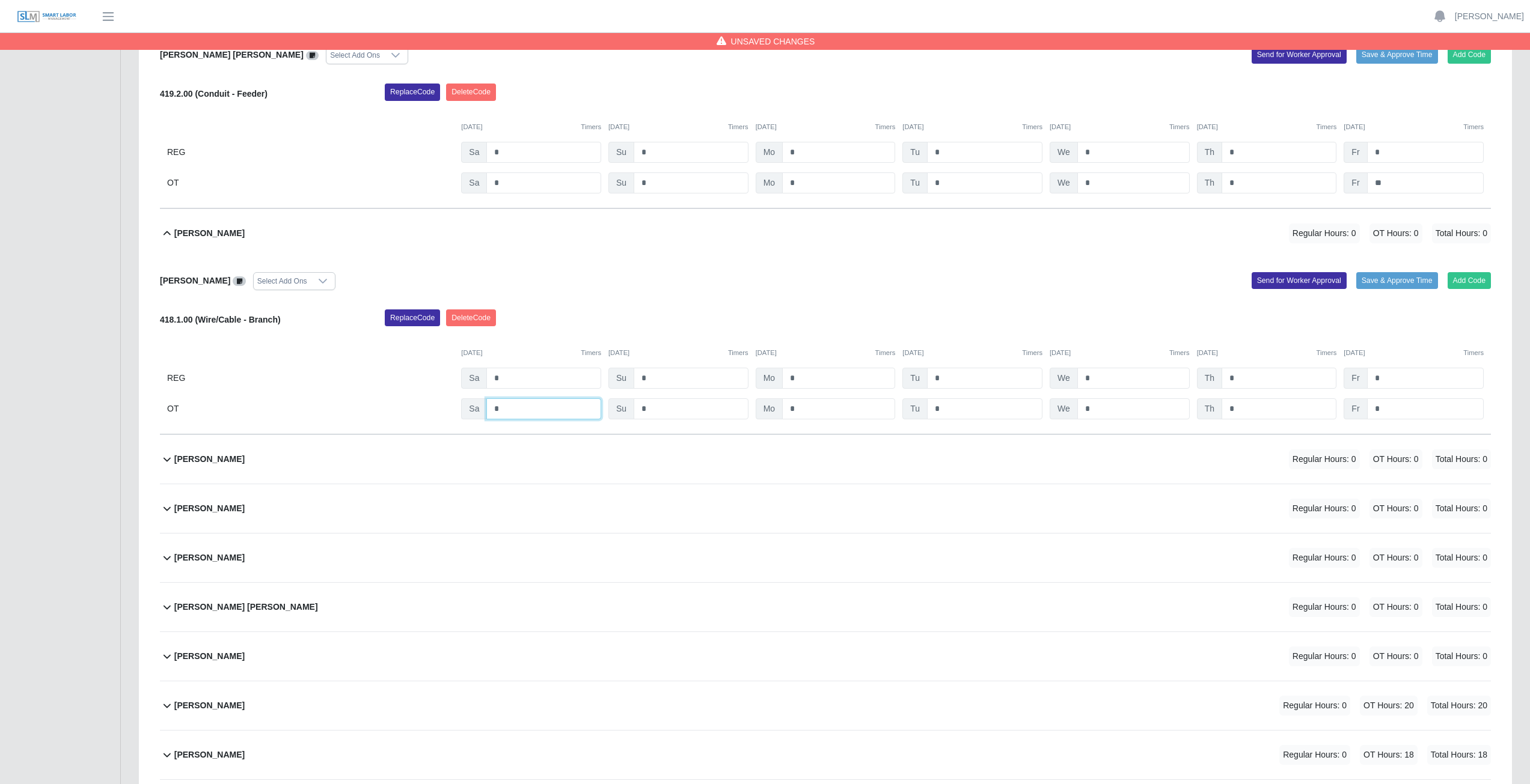
click at [520, 351] on input "*" at bounding box center [543, 409] width 115 height 21
type input "*"
drag, startPoint x: 806, startPoint y: 415, endPoint x: 819, endPoint y: 414, distance: 13.0
click at [760, 351] on input "*" at bounding box center [838, 409] width 113 height 21
type input "*"
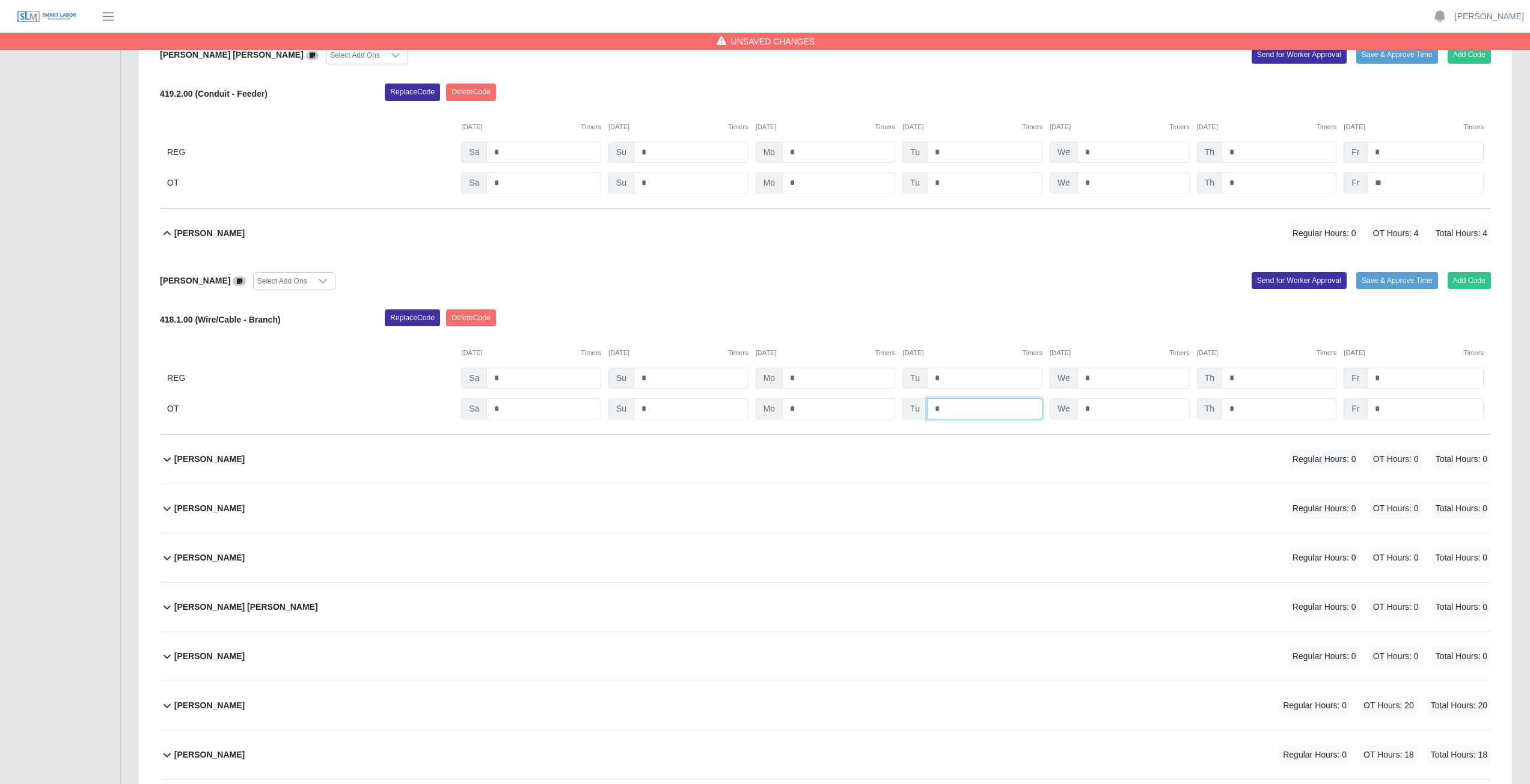
drag, startPoint x: 974, startPoint y: 413, endPoint x: 994, endPoint y: 413, distance: 20.0
click at [760, 351] on input "*" at bounding box center [983, 409] width 115 height 21
type input "*"
click at [760, 351] on input "*" at bounding box center [1133, 409] width 112 height 21
type input "*"
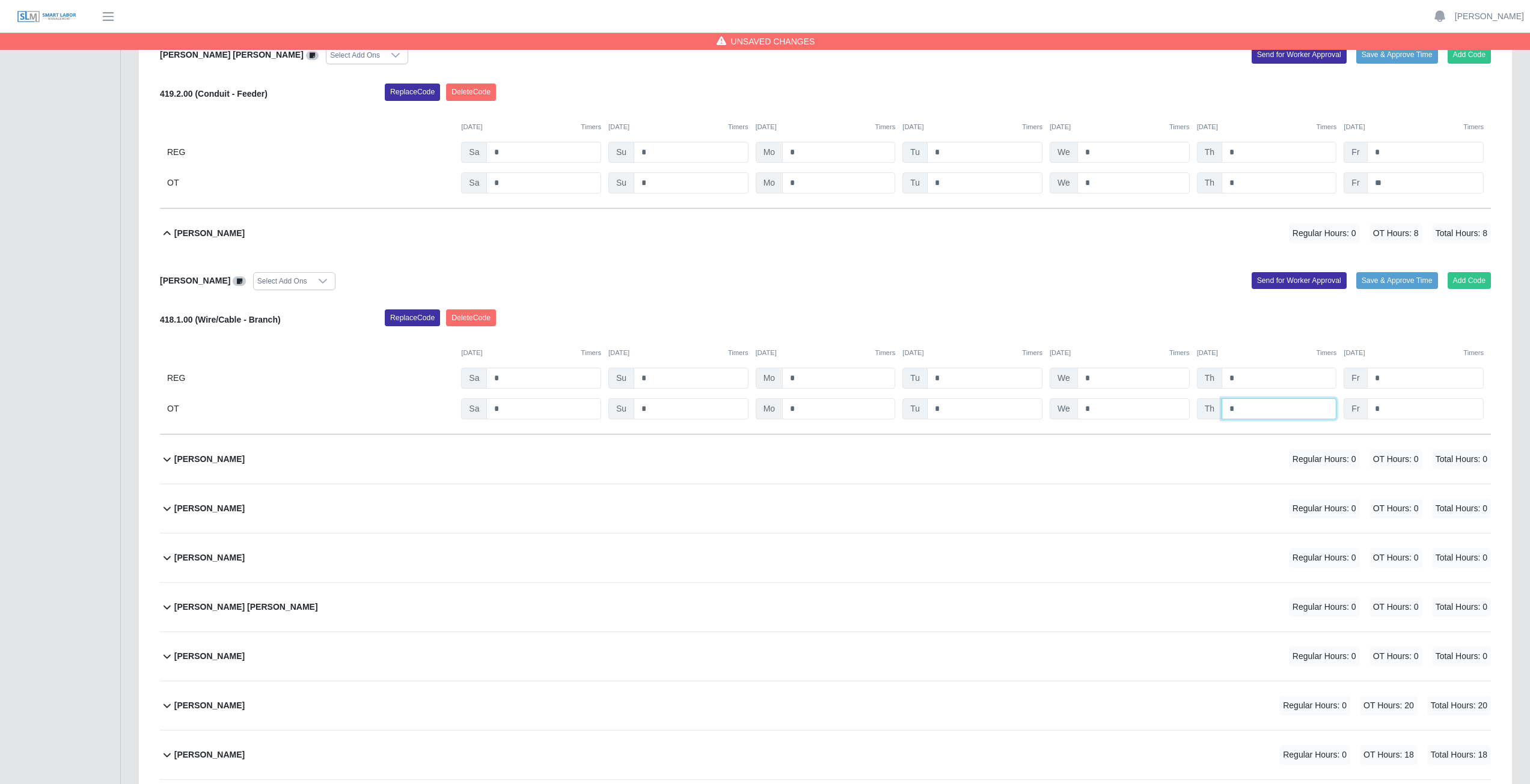
click at [760, 351] on input "*" at bounding box center [1278, 409] width 115 height 21
type input "*"
click at [760, 351] on input "*" at bounding box center [1425, 409] width 117 height 21
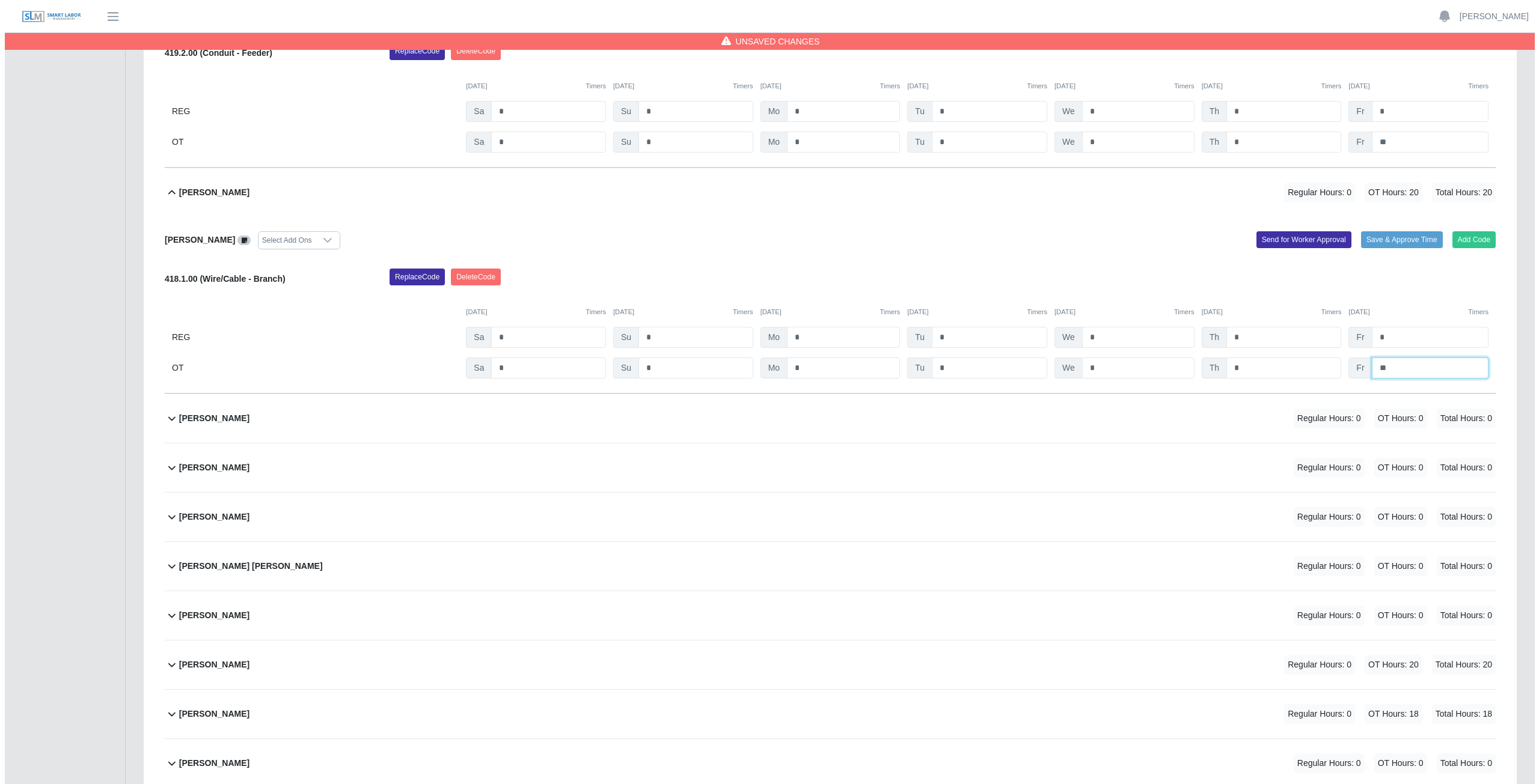
scroll to position [10878, 0]
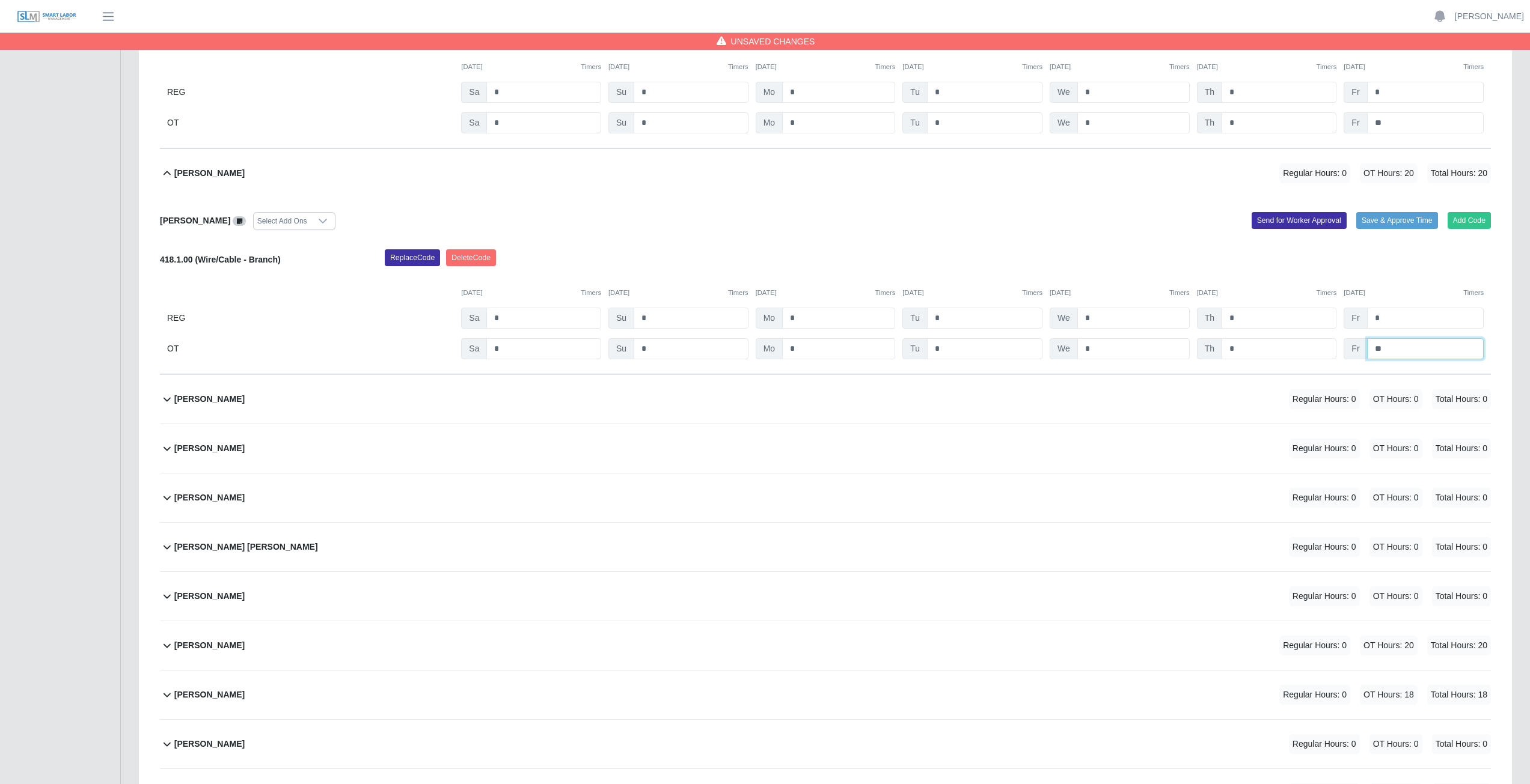
type input "**"
drag, startPoint x: 832, startPoint y: 399, endPoint x: 846, endPoint y: 402, distance: 14.3
click at [760, 351] on div "Neysin Gunera Cruz Regular Hours: 0 OT Hours: 0 Total Hours: 0" at bounding box center [832, 400] width 1316 height 49
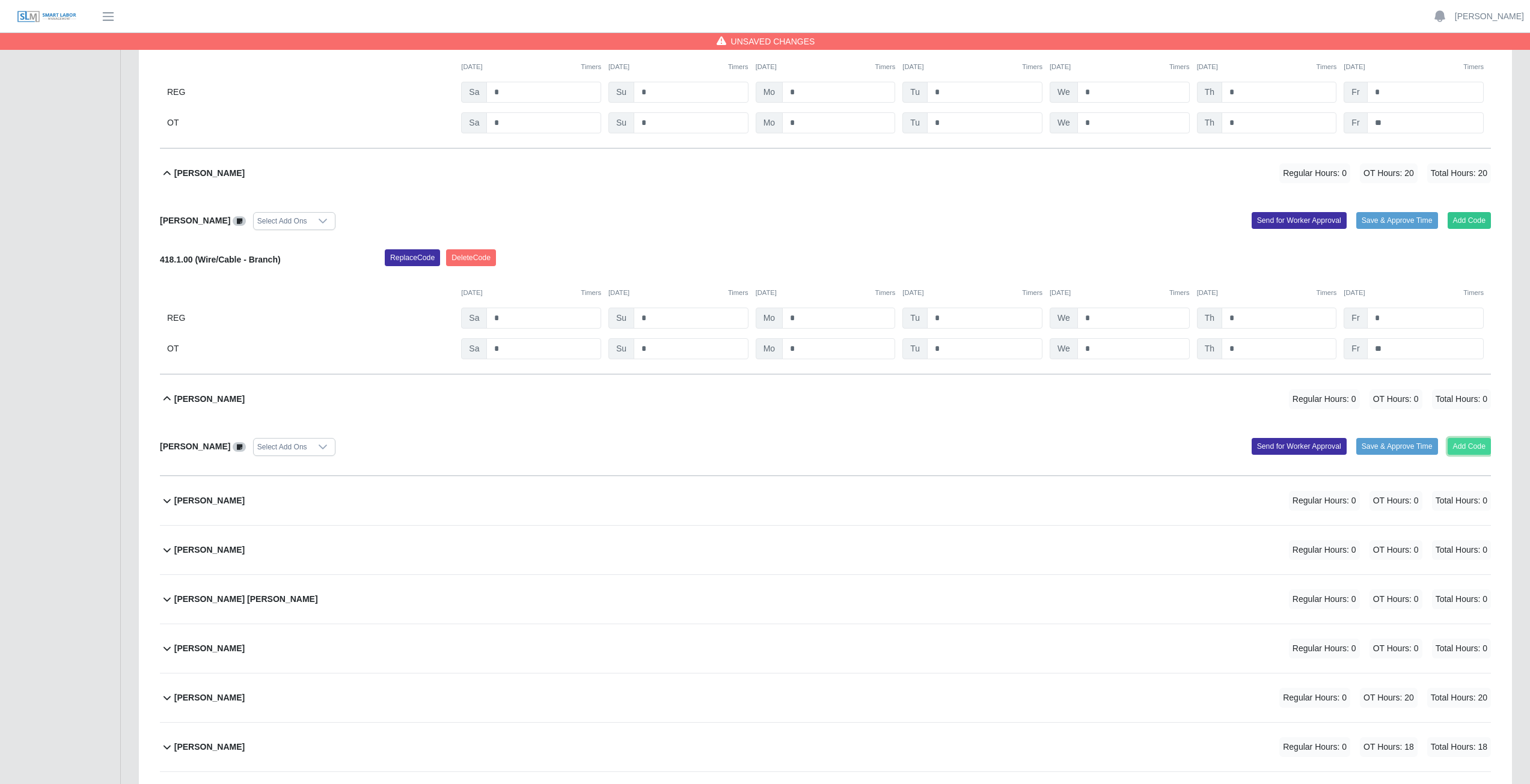
click at [760, 351] on button "Add Code" at bounding box center [1469, 446] width 44 height 17
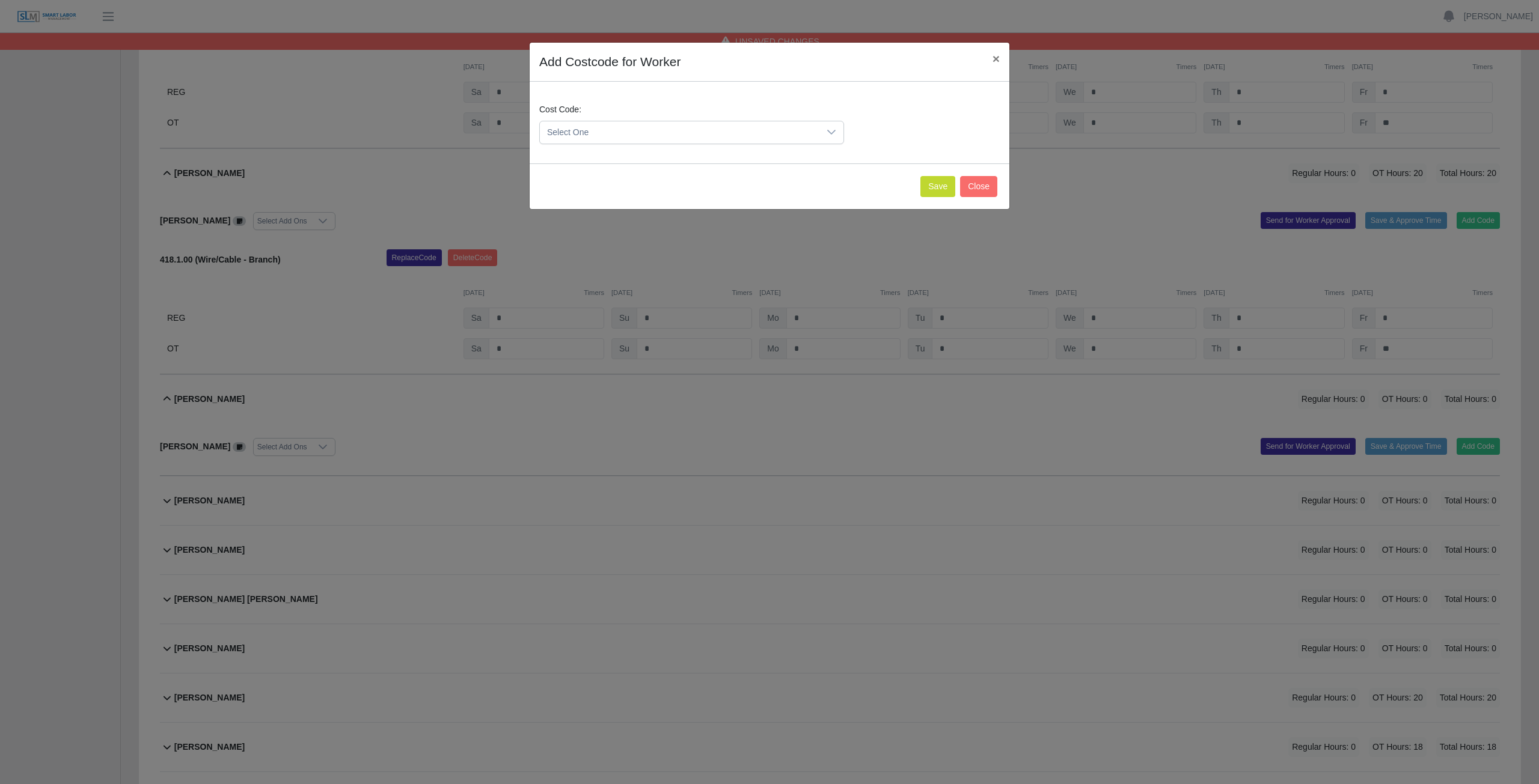
click at [760, 135] on icon at bounding box center [832, 132] width 10 height 10
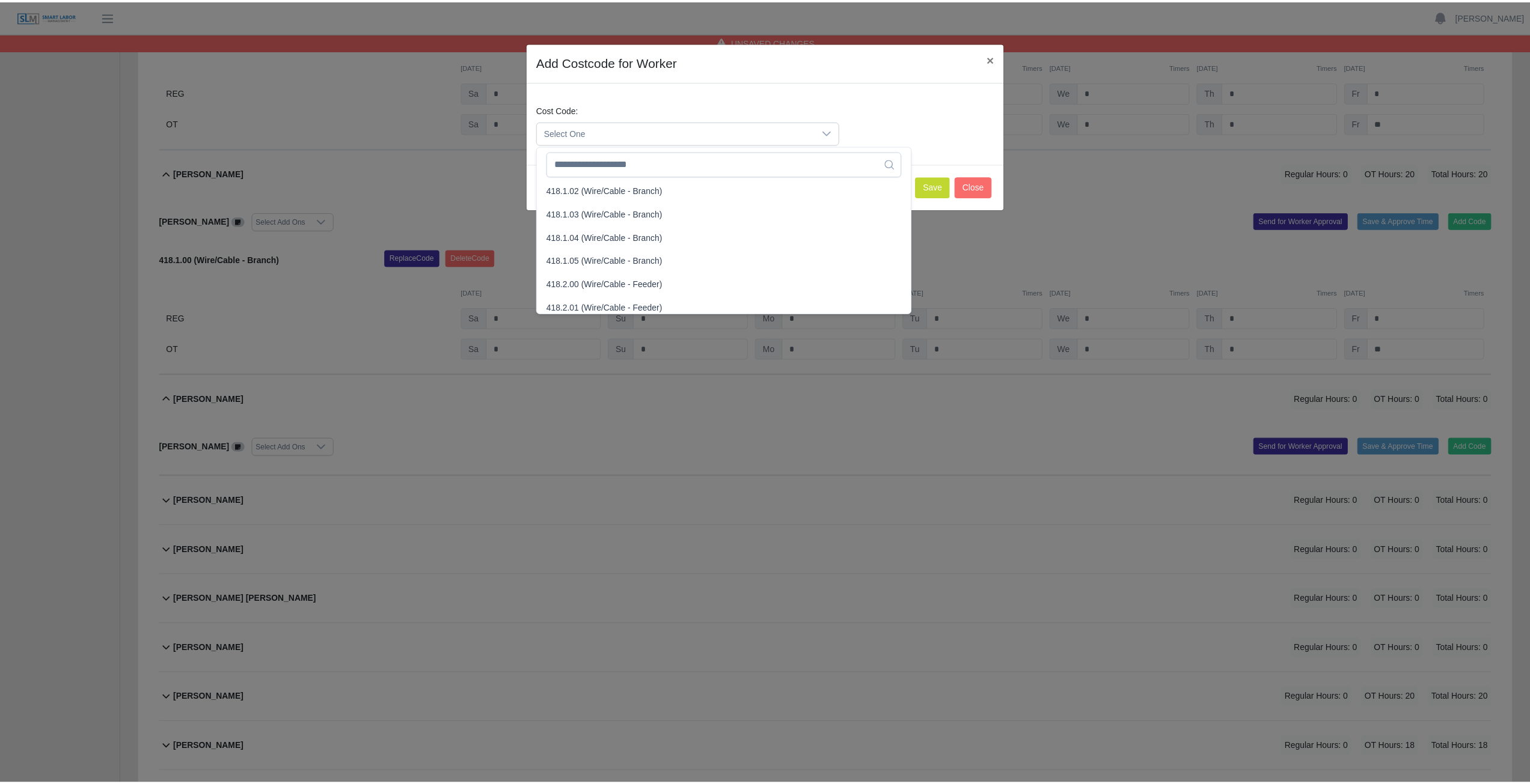
scroll to position [601, 0]
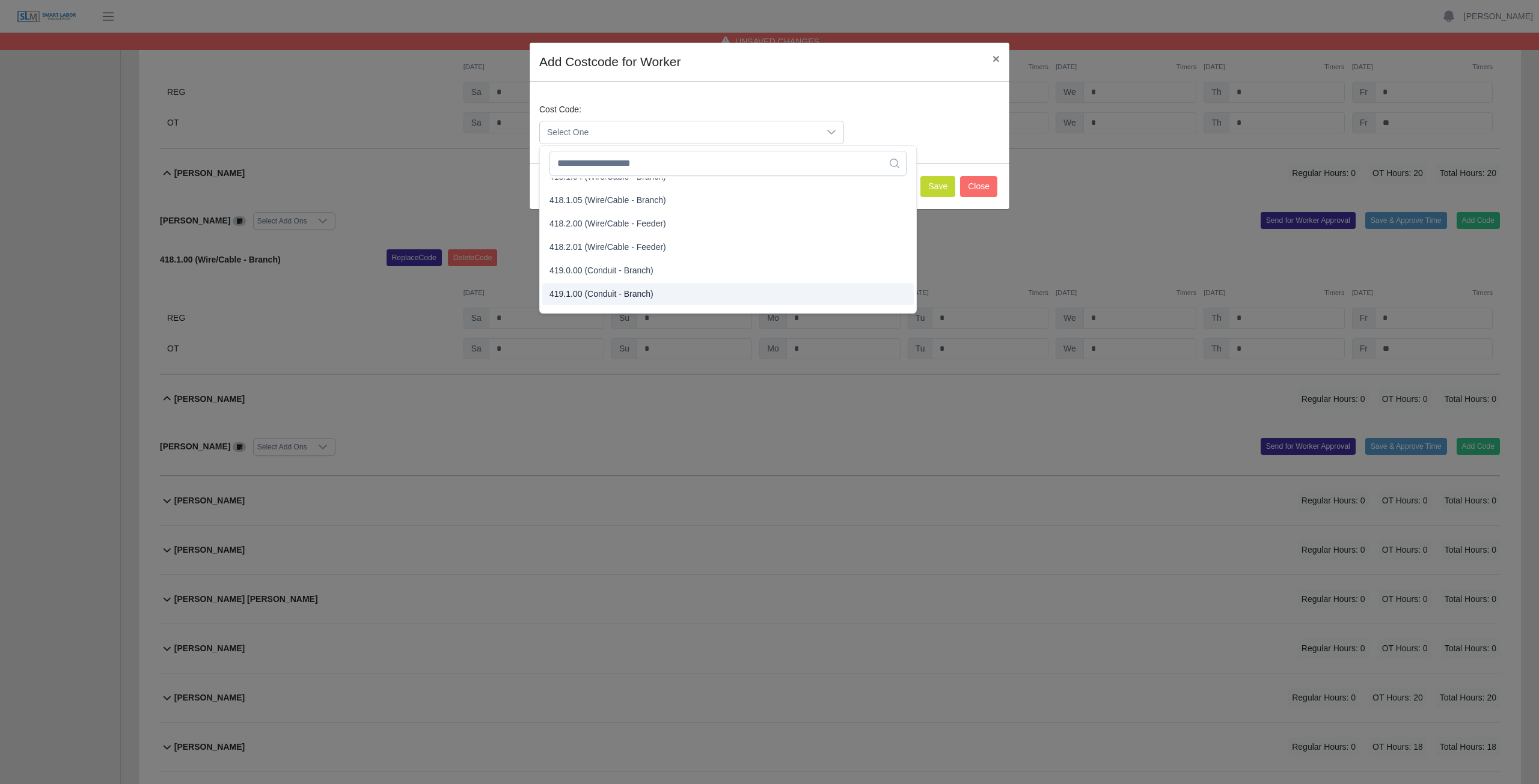
click at [595, 293] on span "419.1.00 (Conduit - Branch)" at bounding box center [601, 295] width 104 height 13
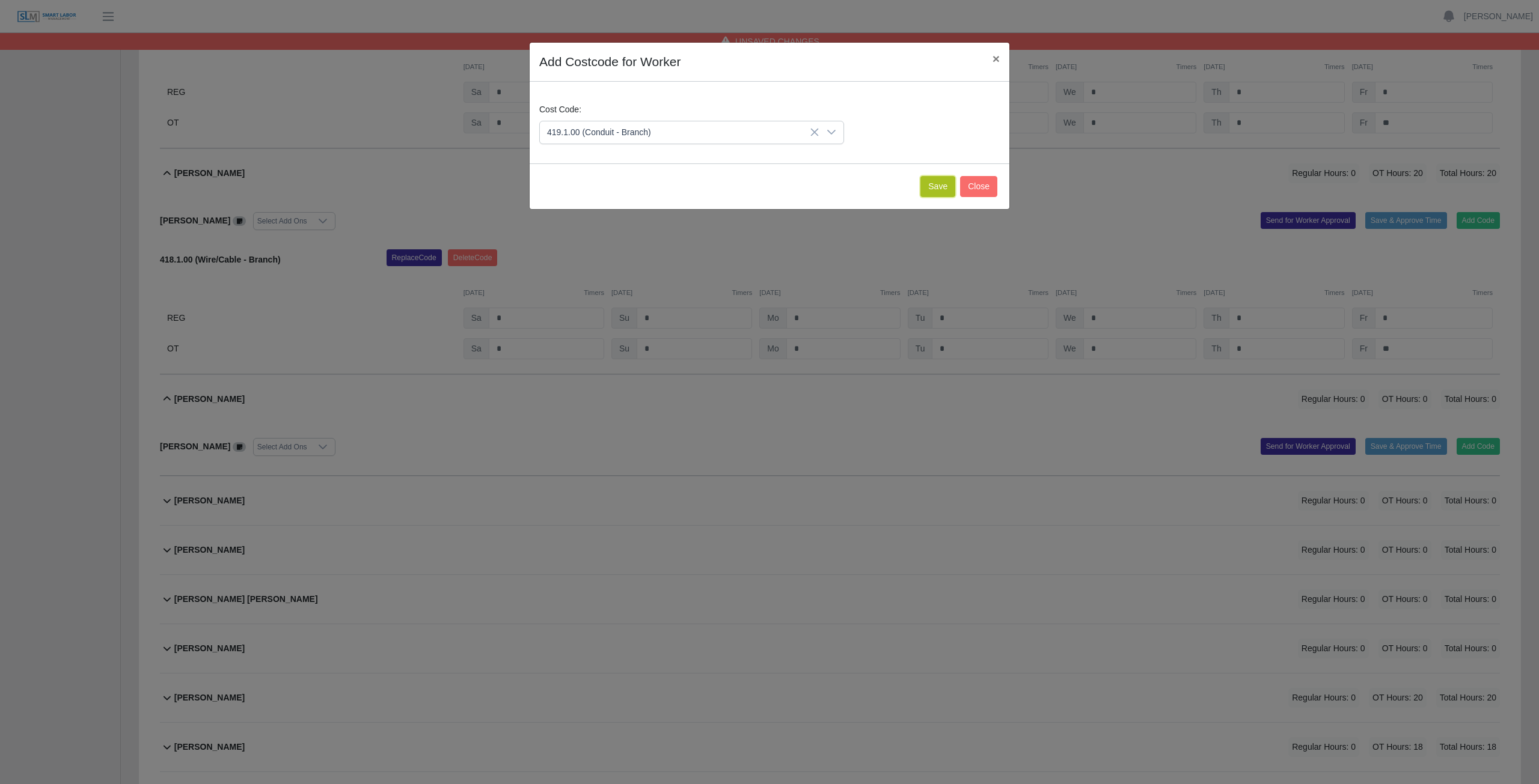
click at [760, 189] on button "Save" at bounding box center [938, 186] width 34 height 21
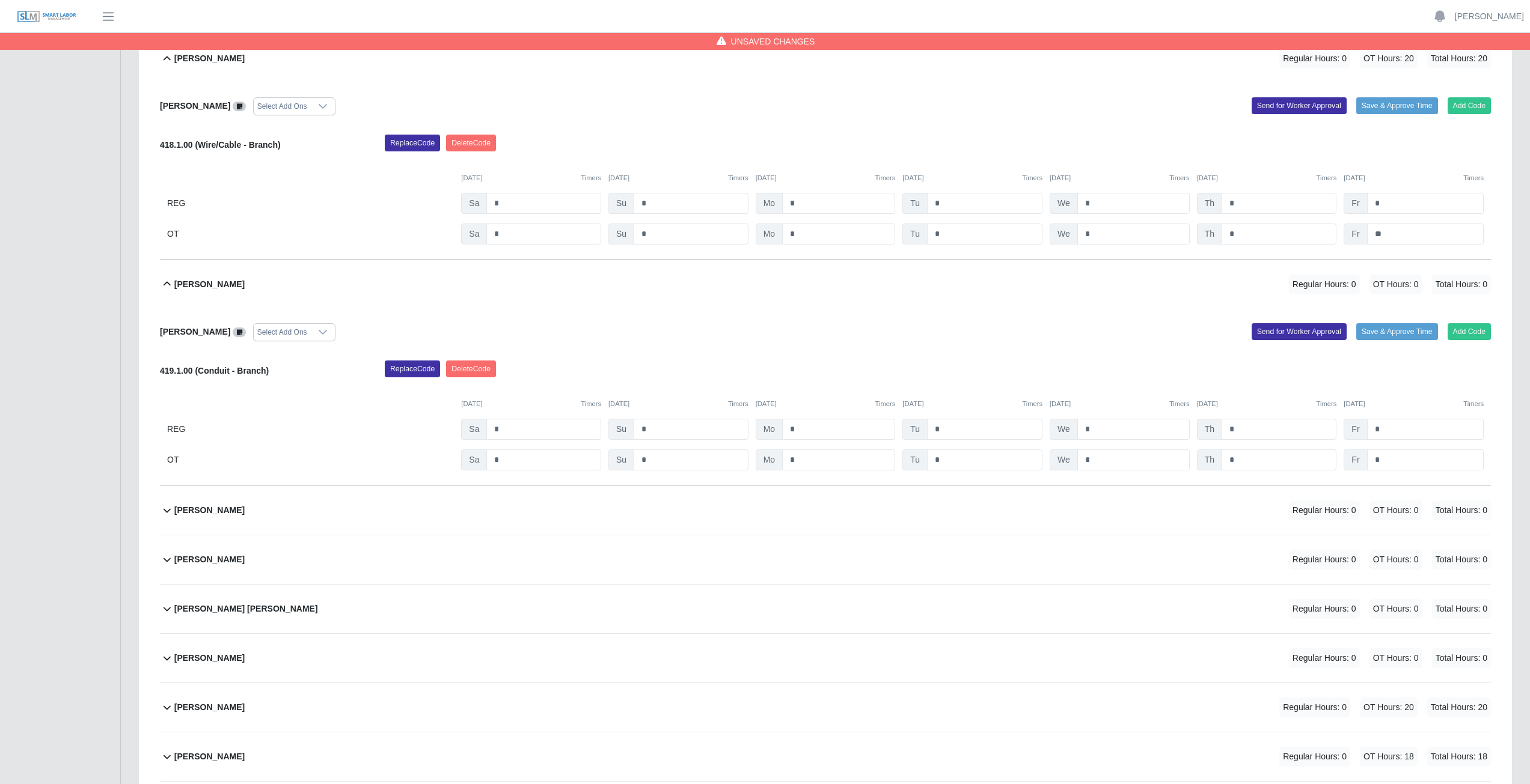
scroll to position [10998, 0]
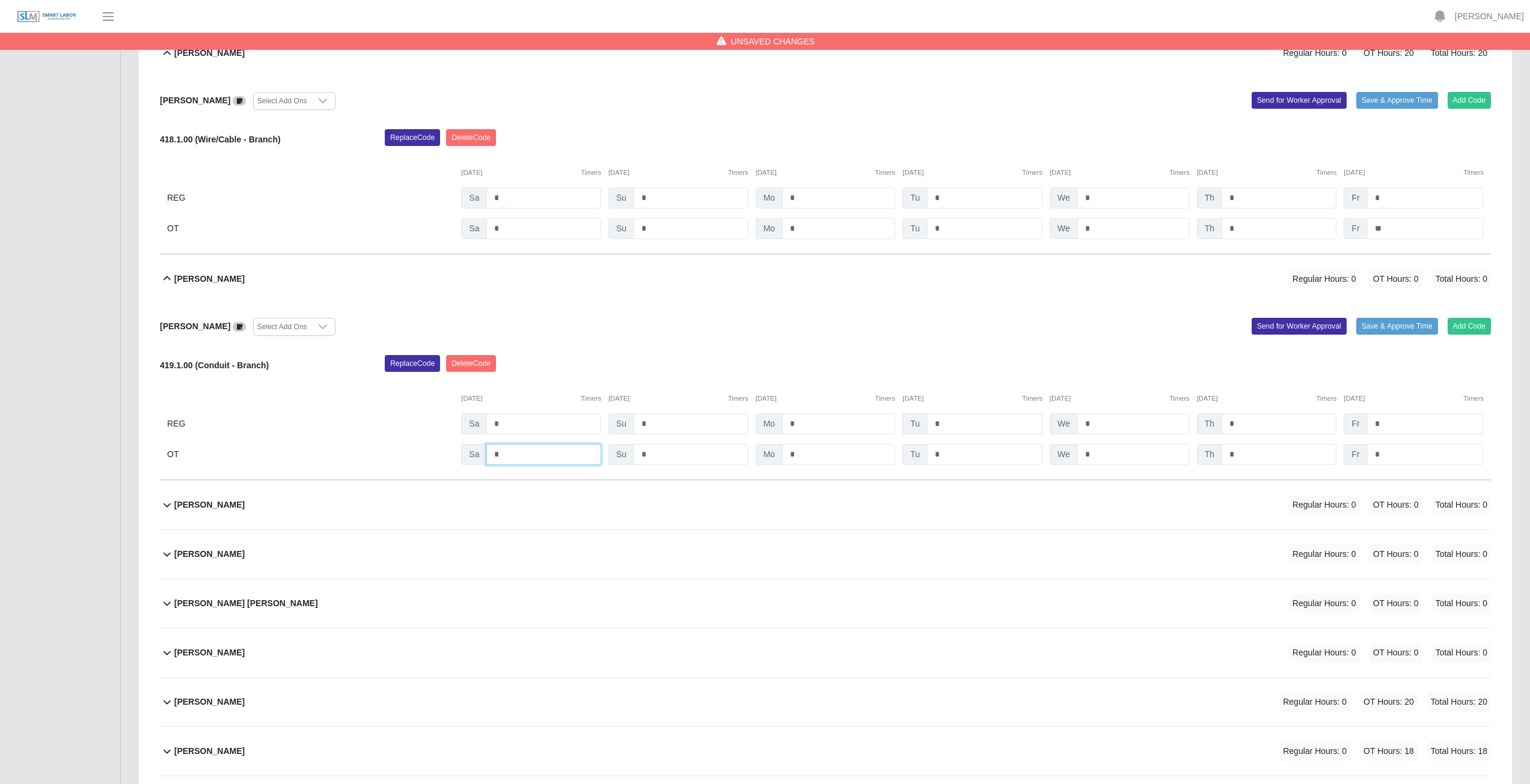
click at [509, 351] on input "*" at bounding box center [543, 454] width 115 height 21
click at [760, 351] on input "*" at bounding box center [838, 454] width 113 height 21
drag, startPoint x: 970, startPoint y: 455, endPoint x: 984, endPoint y: 455, distance: 14.0
click at [760, 351] on input "*" at bounding box center [983, 454] width 115 height 21
click at [760, 351] on input "*" at bounding box center [1133, 454] width 112 height 21
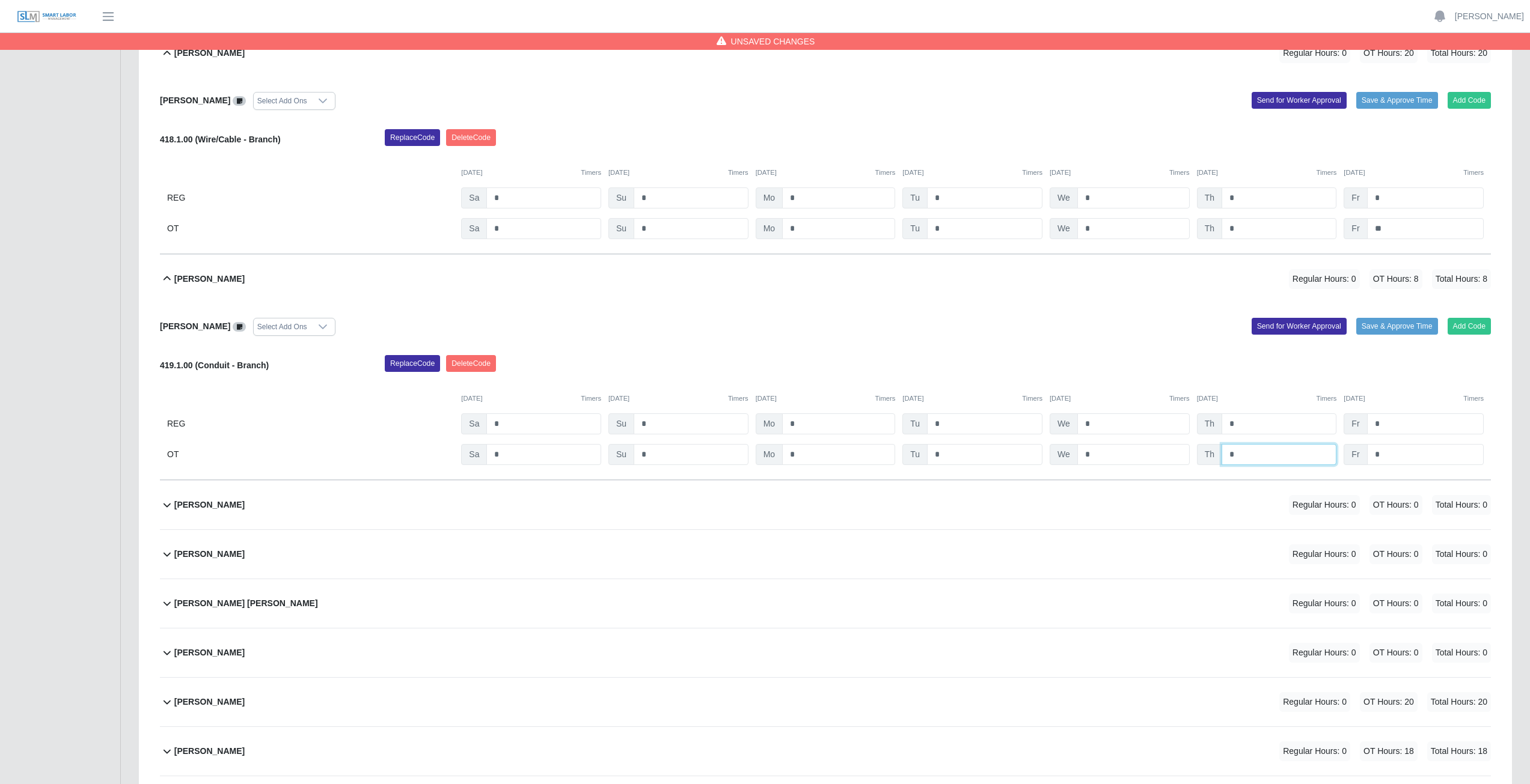
click at [760, 351] on input "*" at bounding box center [1278, 454] width 115 height 21
click at [760, 351] on input "*" at bounding box center [1425, 454] width 117 height 21
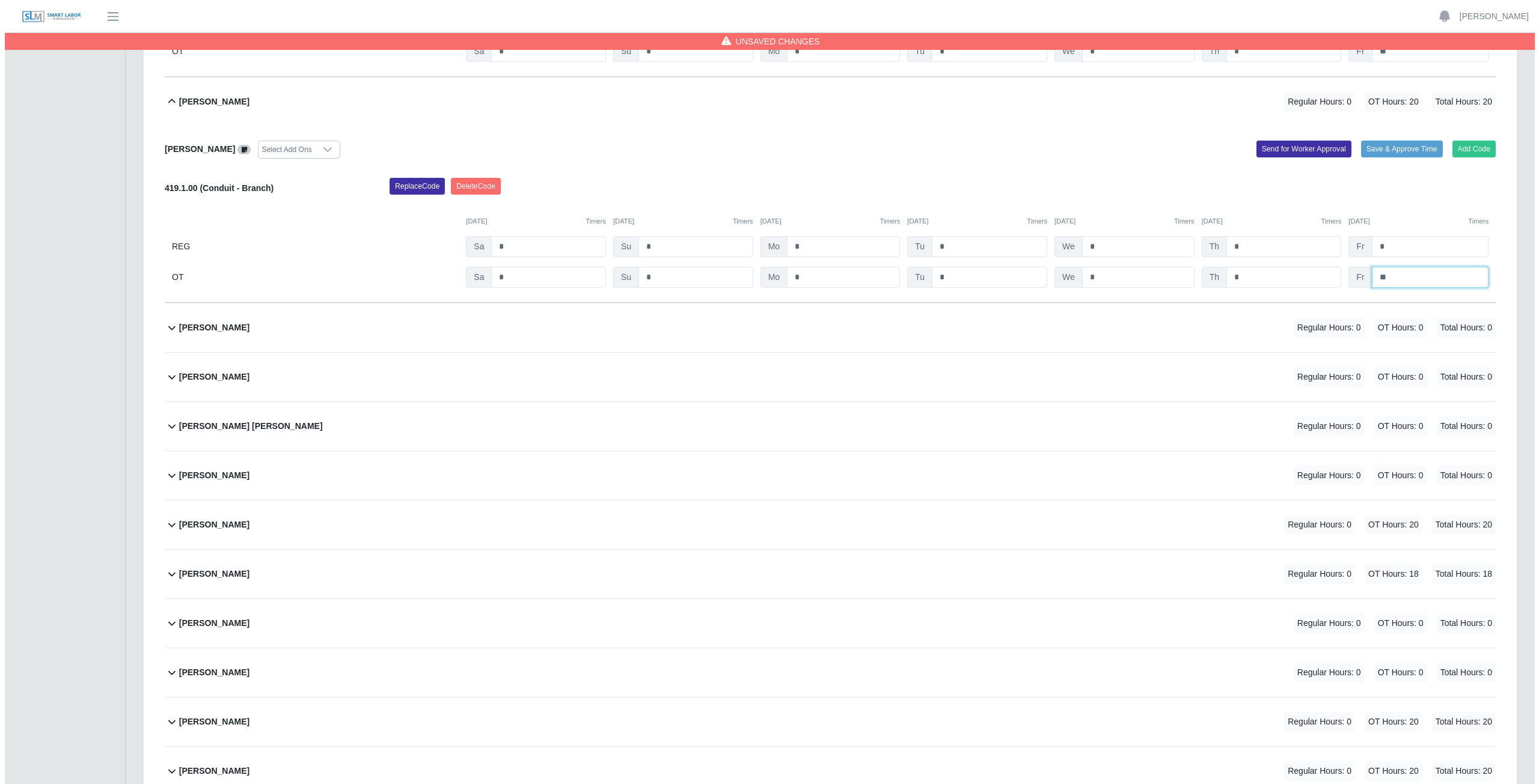
scroll to position [11178, 0]
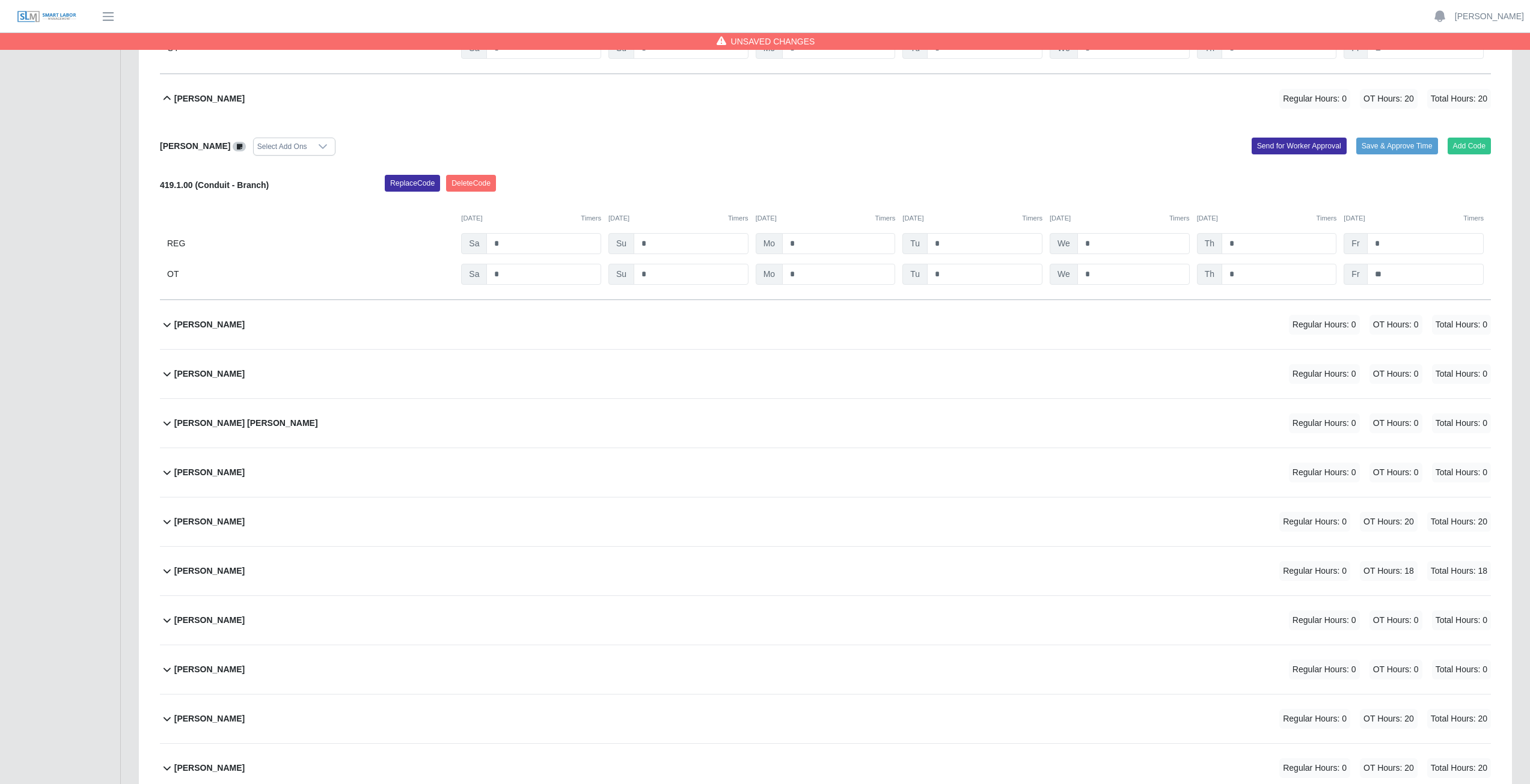
click at [375, 333] on div "Norma Castro Juarez Regular Hours: 0 OT Hours: 0 Total Hours: 0" at bounding box center [832, 325] width 1316 height 49
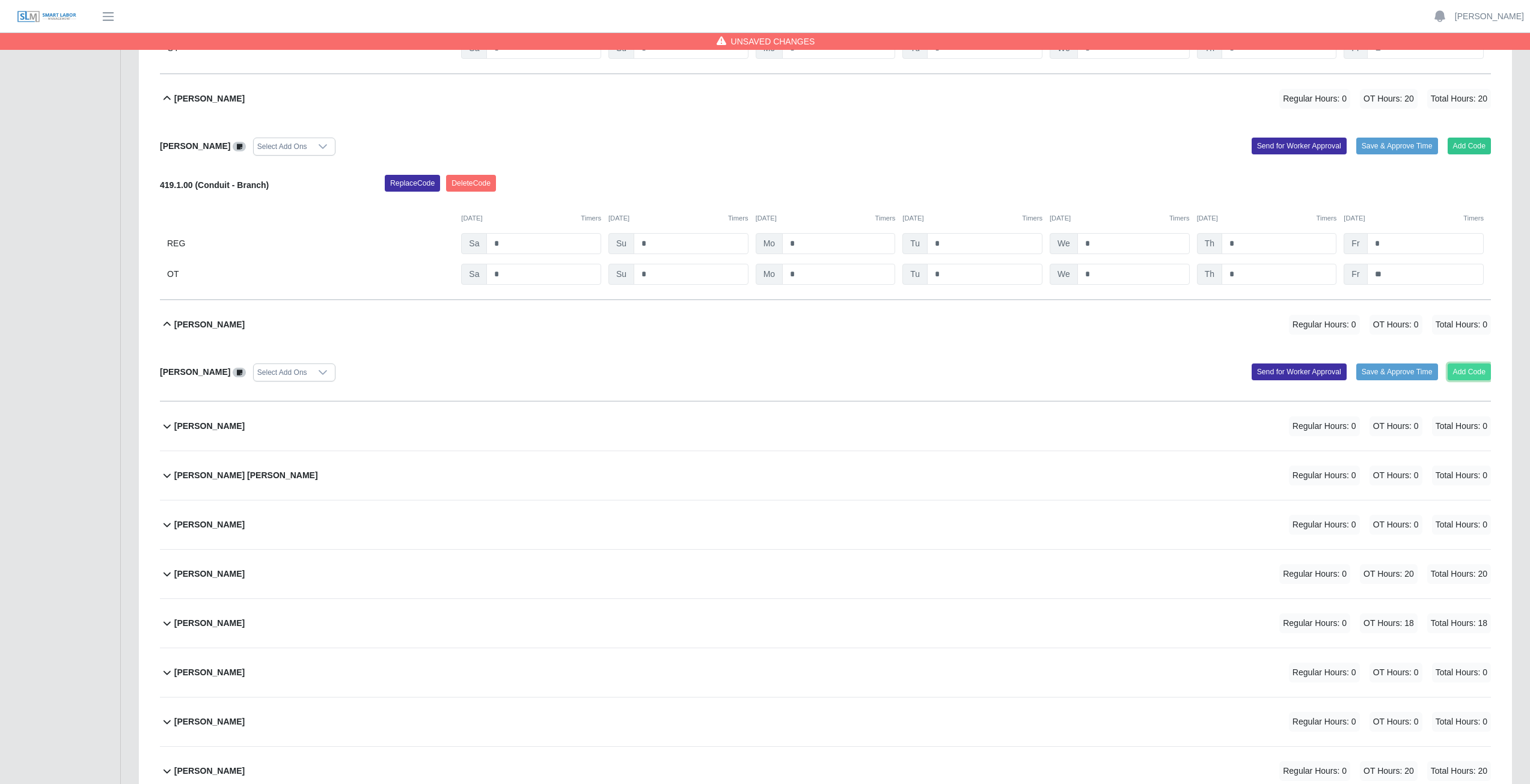
click at [760, 351] on button "Add Code" at bounding box center [1469, 372] width 44 height 17
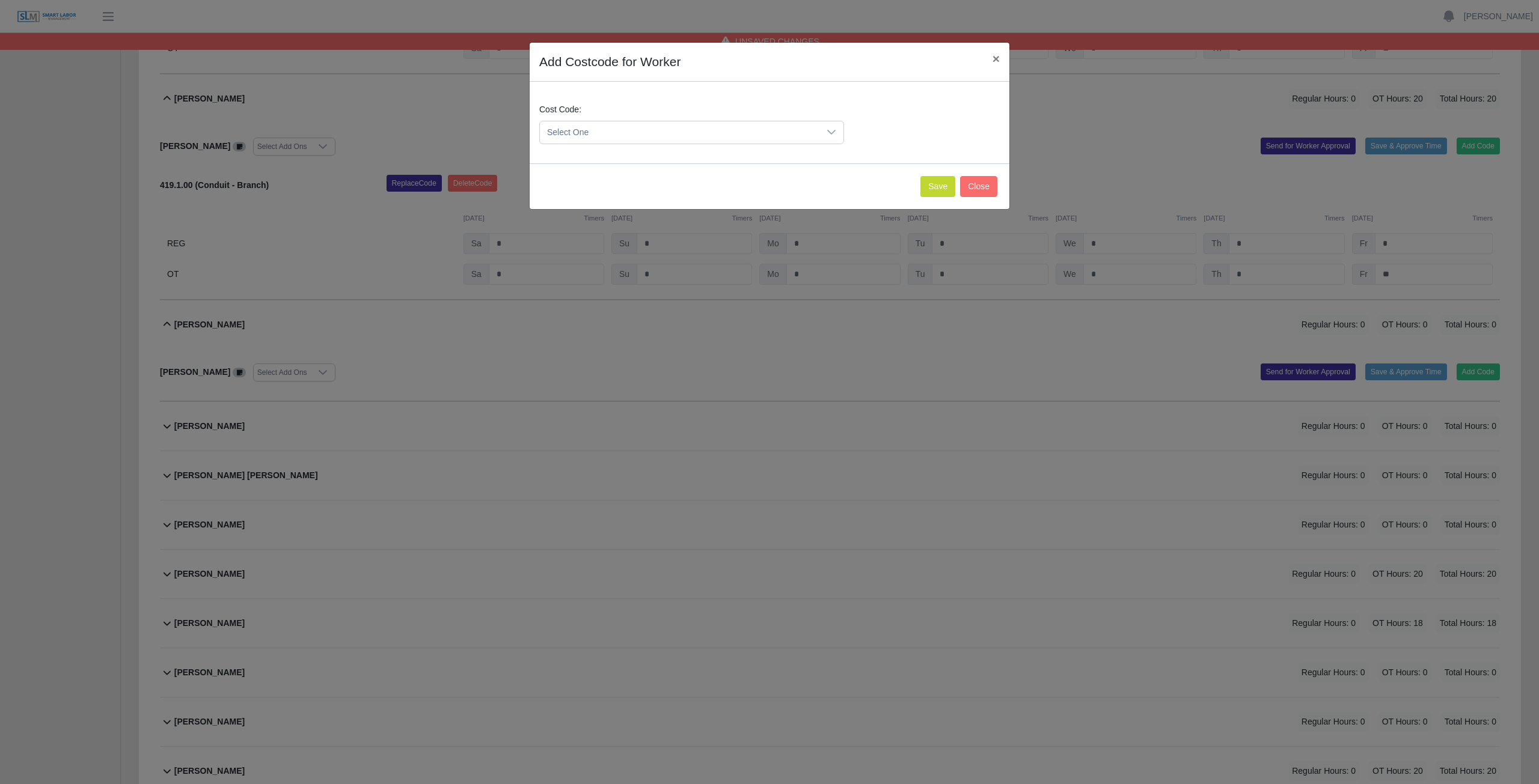
click at [731, 138] on span "Select One" at bounding box center [679, 132] width 279 height 23
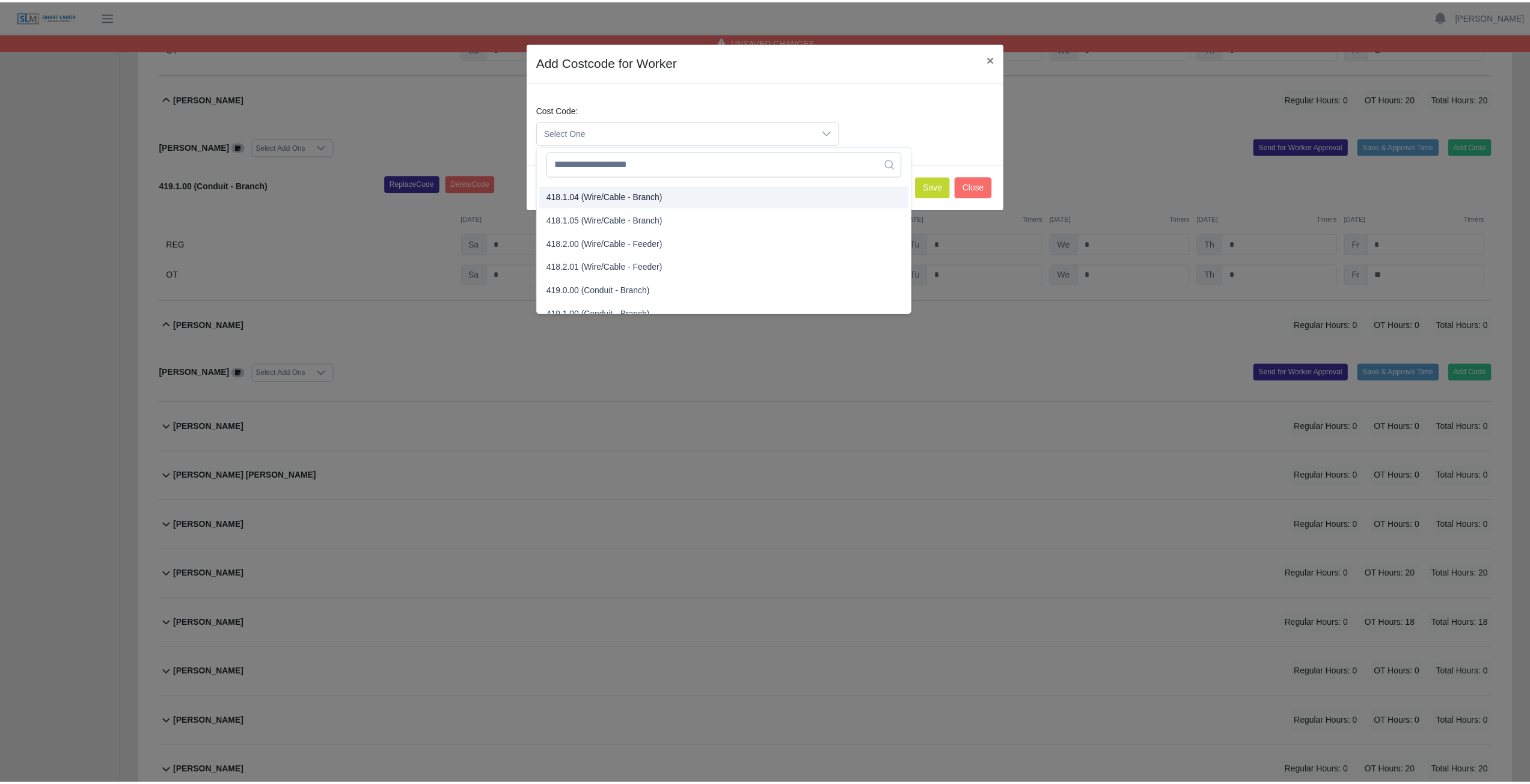
scroll to position [601, 0]
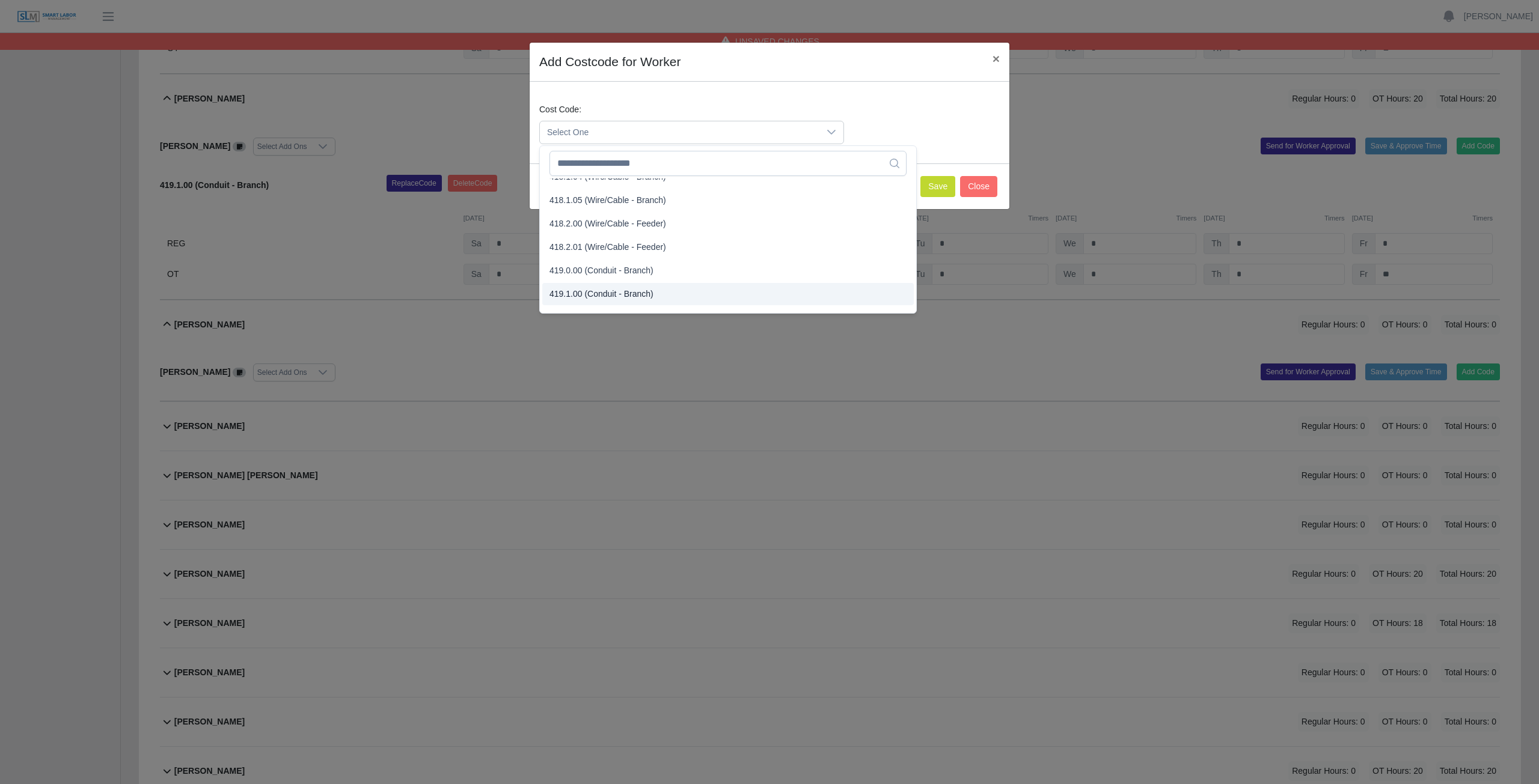
click at [597, 294] on span "419.1.00 (Conduit - Branch)" at bounding box center [601, 295] width 104 height 13
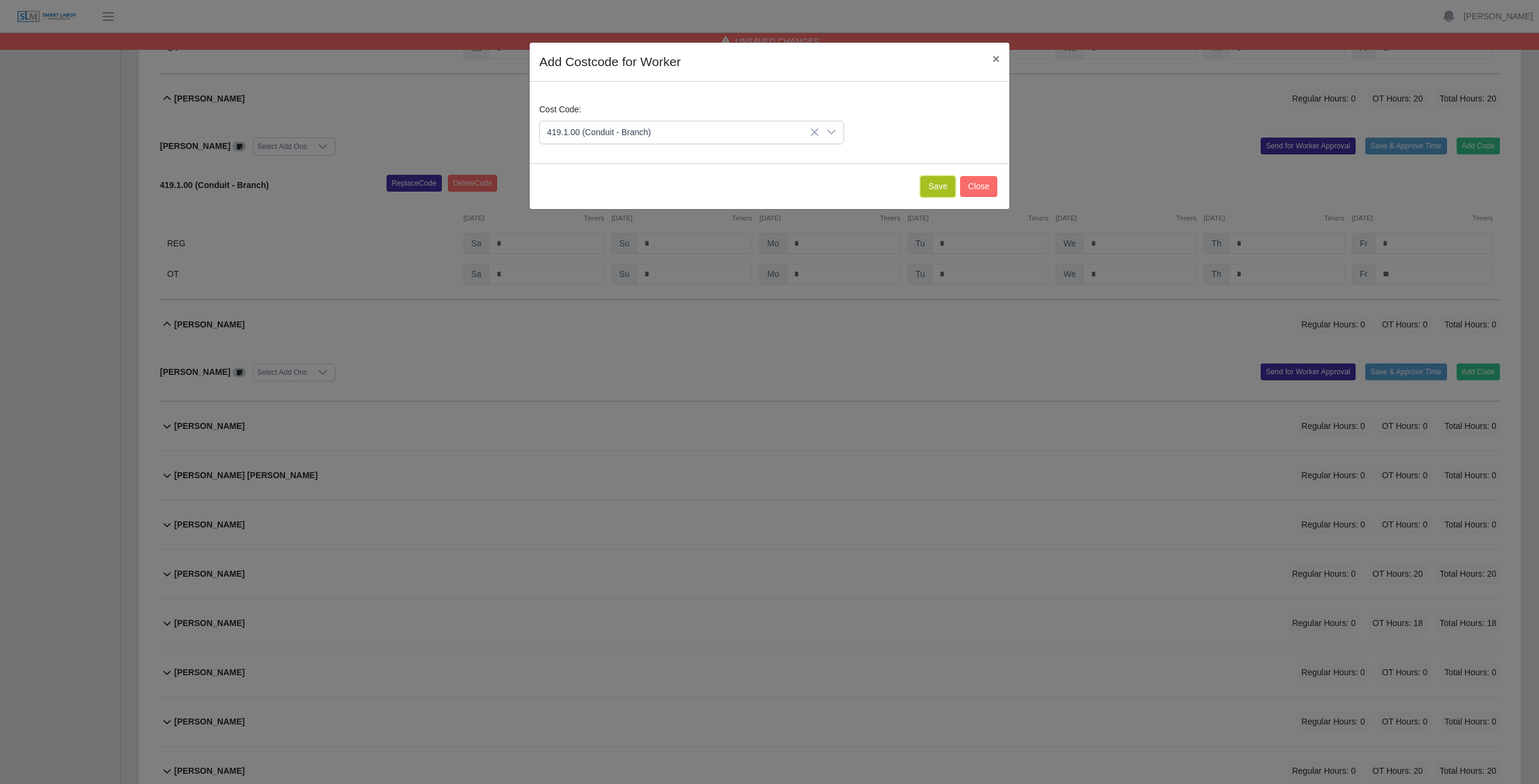
click at [760, 185] on button "Save" at bounding box center [938, 186] width 34 height 21
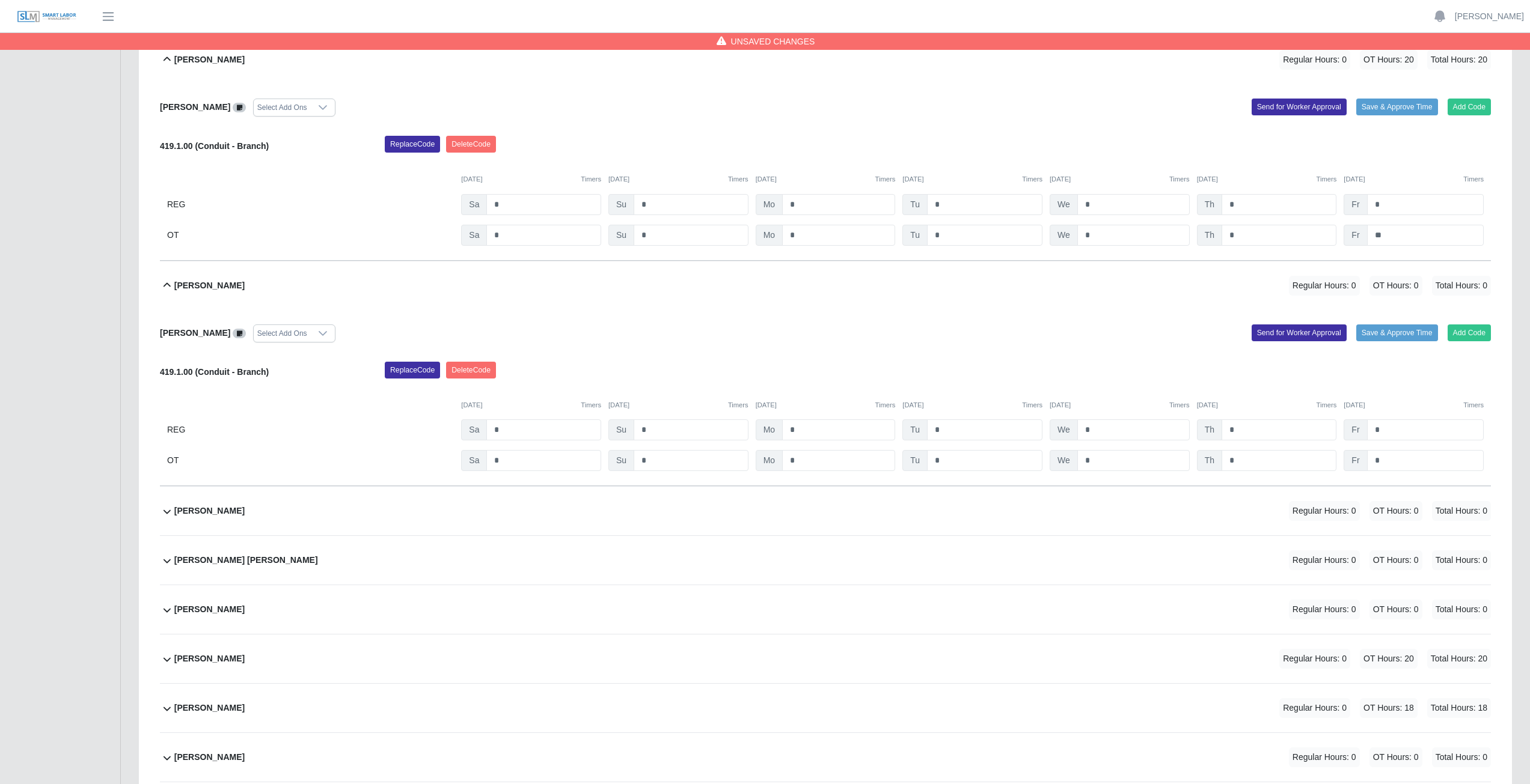
scroll to position [11239, 0]
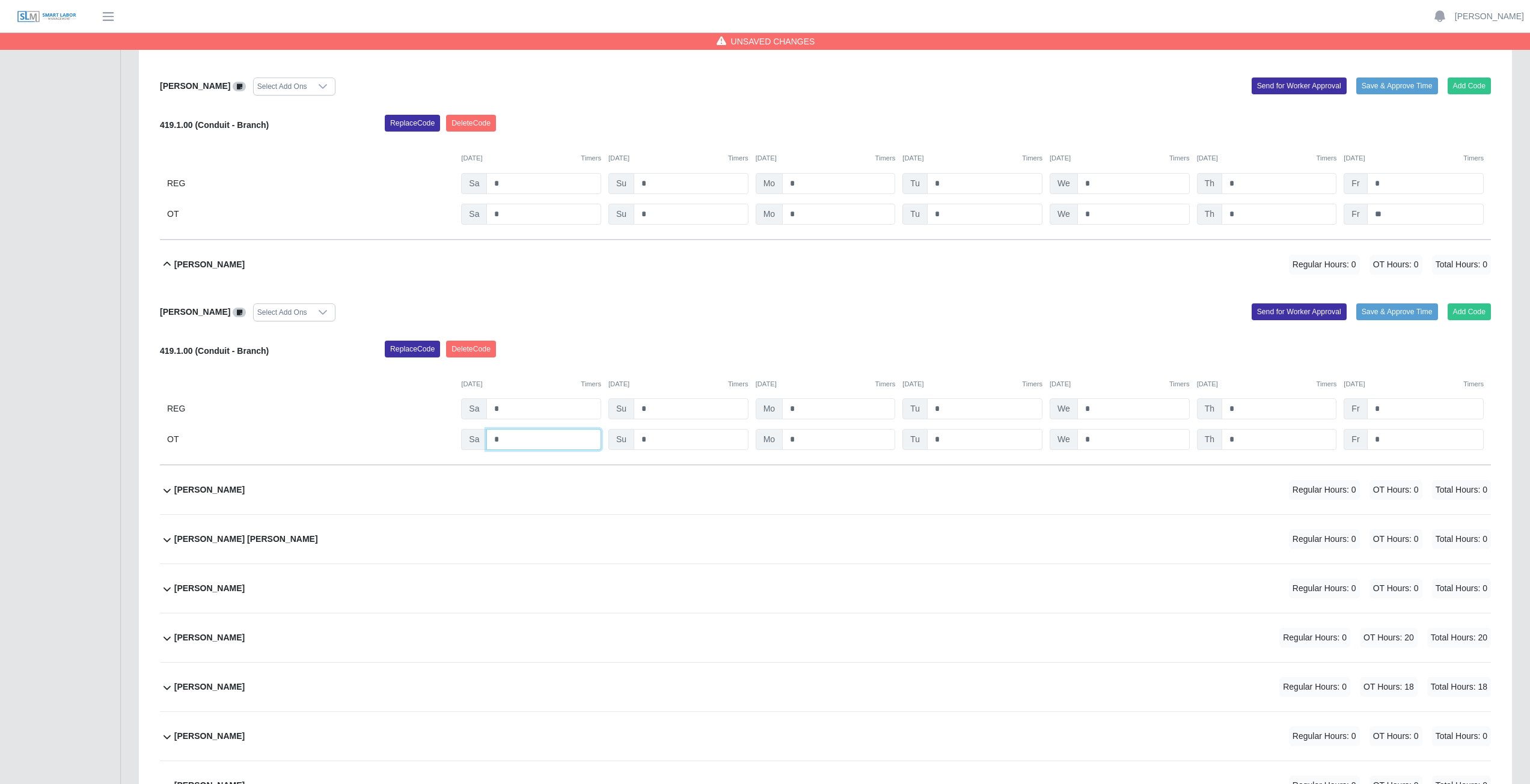
click at [518, 351] on input "*" at bounding box center [543, 439] width 115 height 21
drag, startPoint x: 819, startPoint y: 441, endPoint x: 847, endPoint y: 440, distance: 28.0
click at [760, 351] on input "*" at bounding box center [838, 439] width 113 height 21
drag, startPoint x: 982, startPoint y: 443, endPoint x: 1001, endPoint y: 443, distance: 19.0
click at [760, 351] on input "*" at bounding box center [983, 439] width 115 height 21
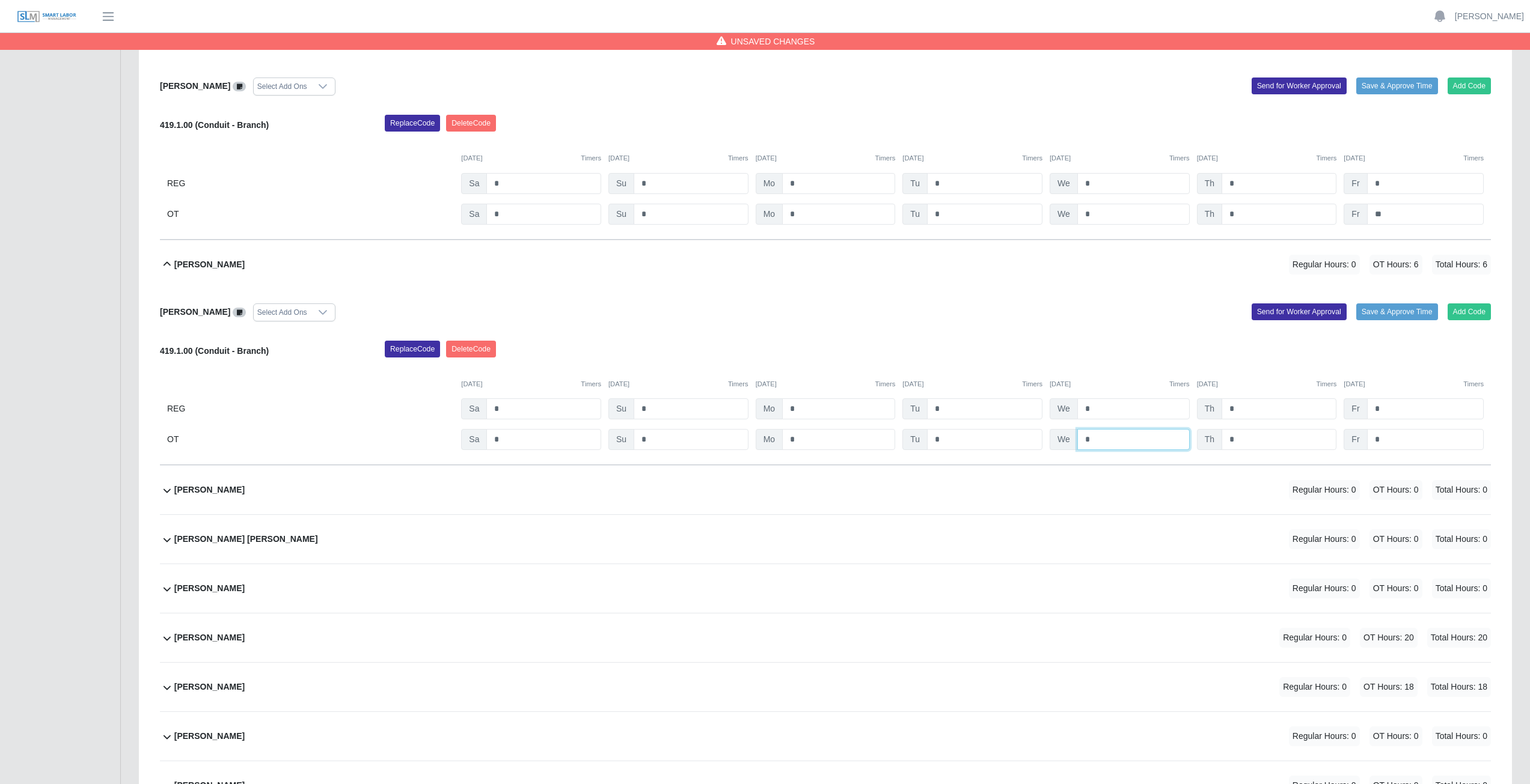
click at [760, 351] on input "*" at bounding box center [1133, 439] width 112 height 21
drag, startPoint x: 1273, startPoint y: 440, endPoint x: 1287, endPoint y: 440, distance: 14.0
click at [760, 351] on input "*" at bounding box center [1278, 439] width 115 height 21
click at [760, 351] on input "*" at bounding box center [1425, 439] width 117 height 21
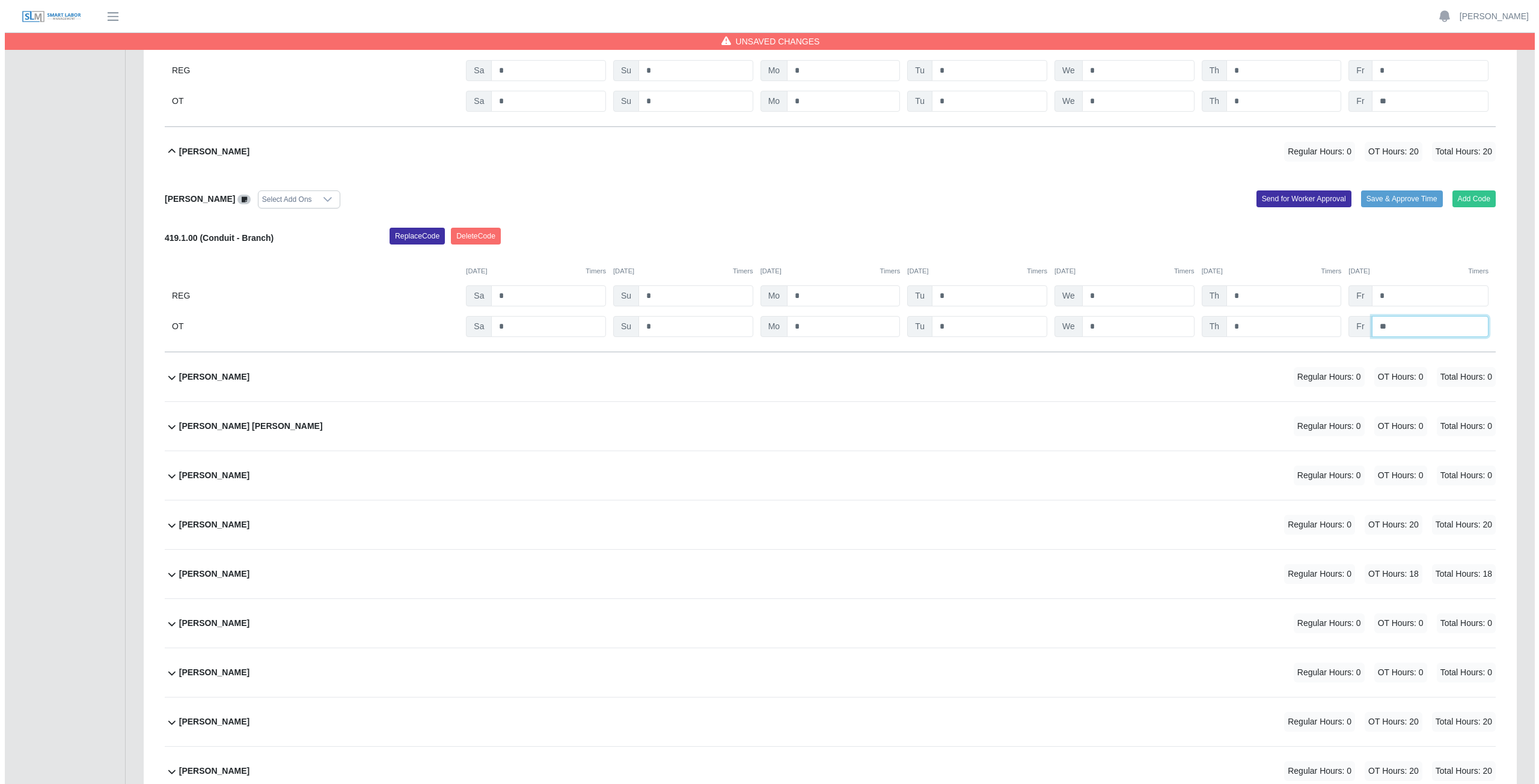
scroll to position [11358, 0]
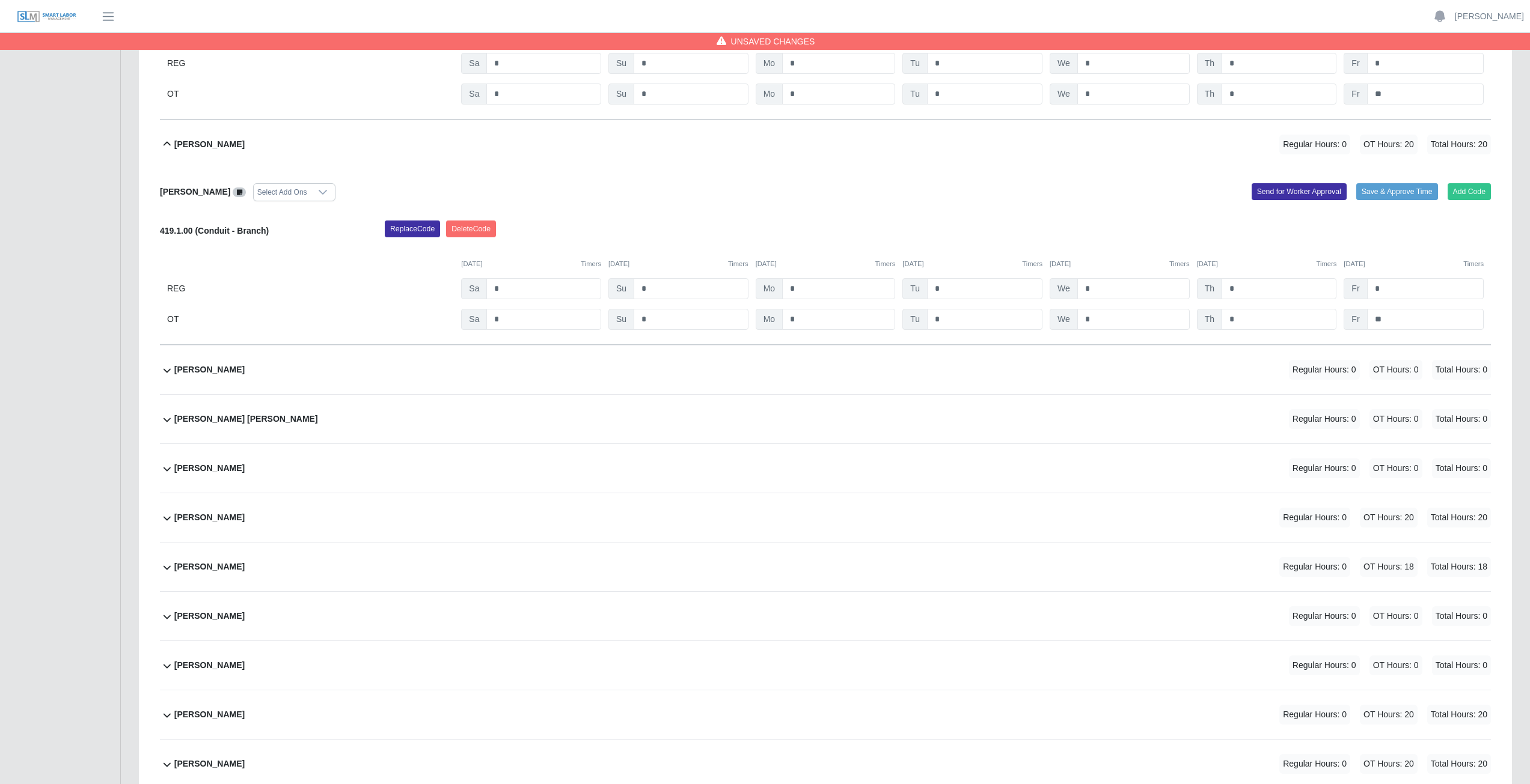
drag, startPoint x: 402, startPoint y: 420, endPoint x: 417, endPoint y: 420, distance: 15.0
click at [402, 351] on div "Osman Noe Banegas Padilla Regular Hours: 0 OT Hours: 0 Total Hours: 0" at bounding box center [832, 420] width 1316 height 49
click at [760, 351] on button "Add Code" at bounding box center [1469, 466] width 44 height 17
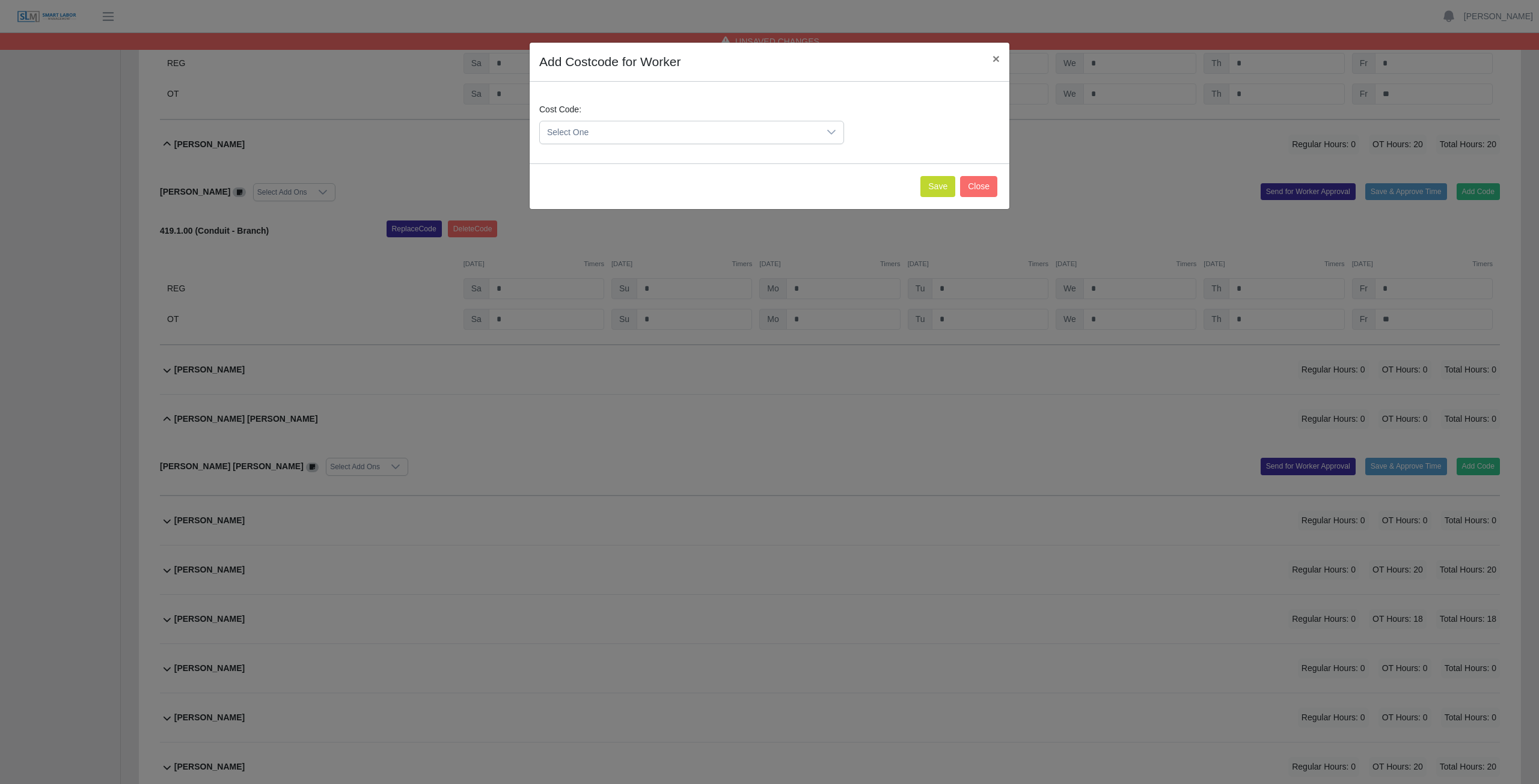
click at [760, 130] on span "Select One" at bounding box center [679, 132] width 279 height 23
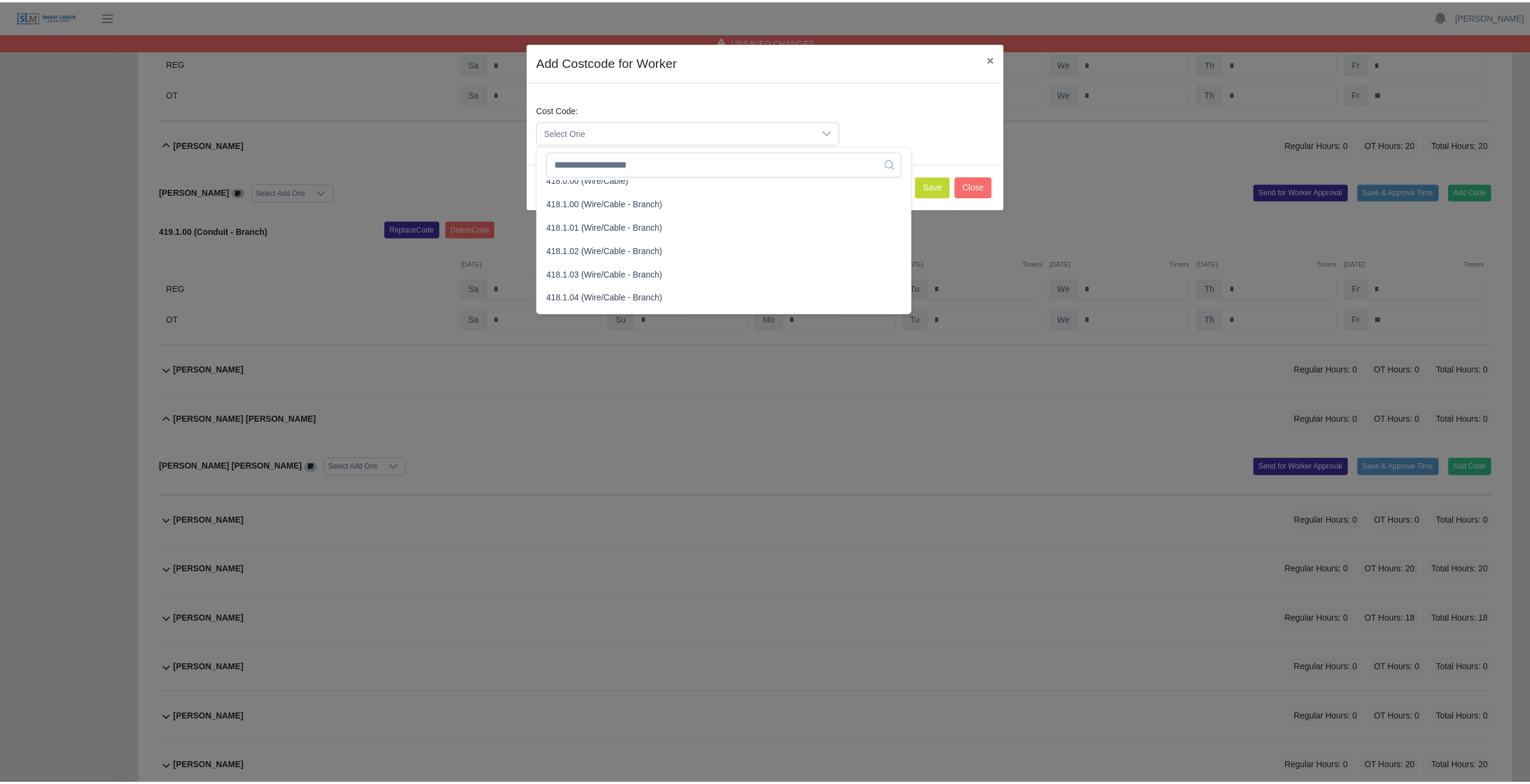
scroll to position [541, 0]
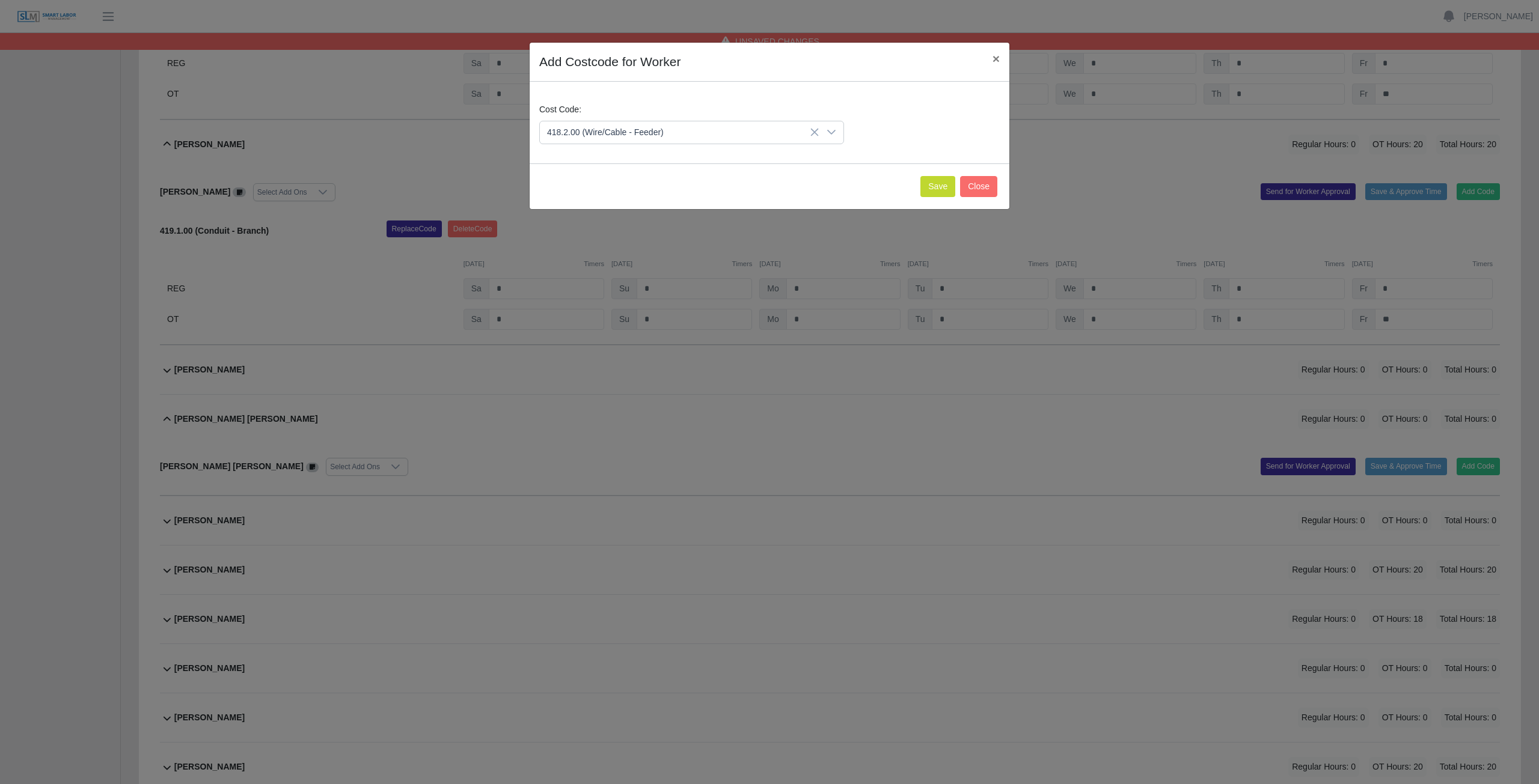
click at [584, 283] on span "418.2.00 (Wire/Cable - Feeder)" at bounding box center [608, 284] width 117 height 13
click at [760, 188] on button "Save" at bounding box center [938, 186] width 34 height 21
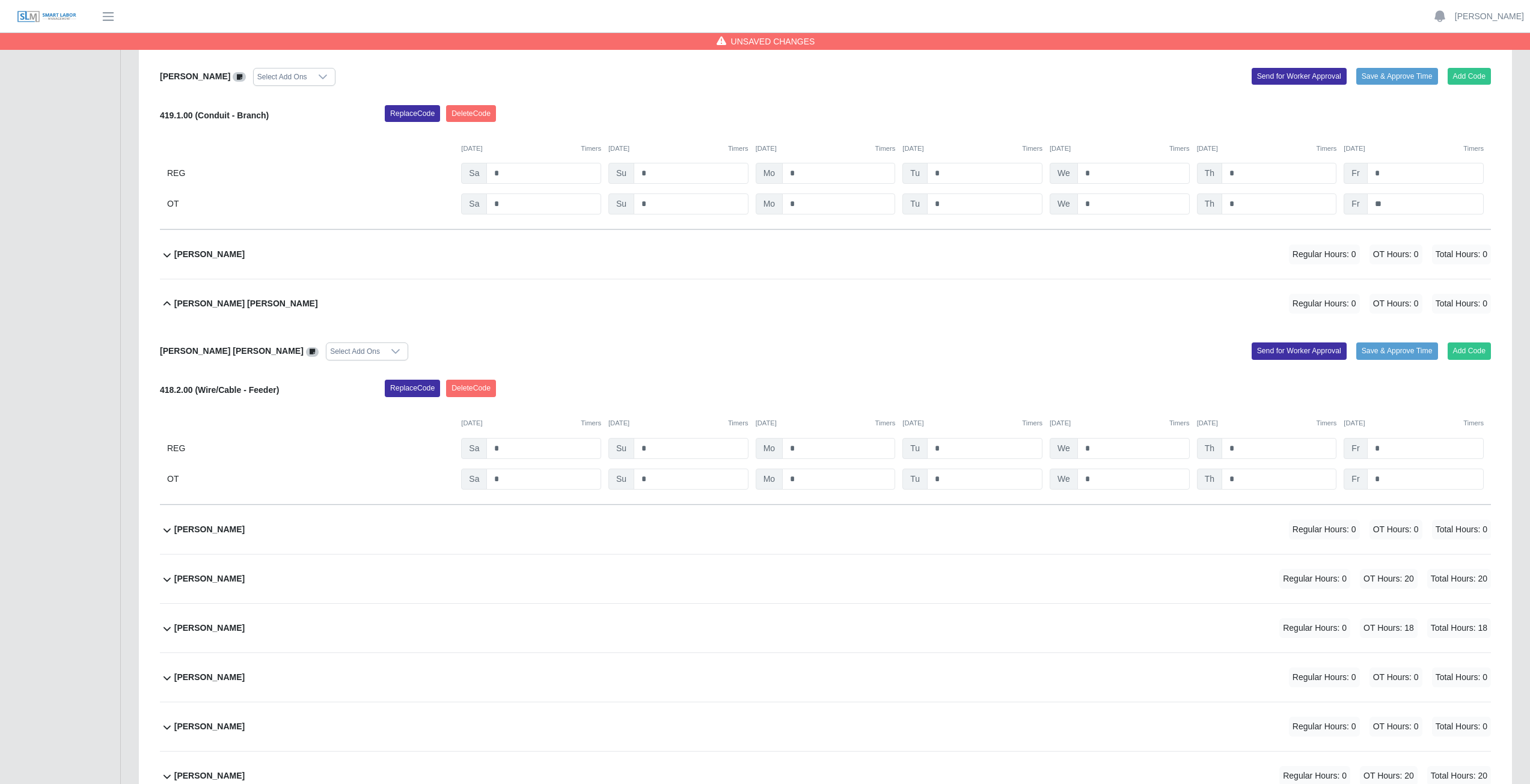
scroll to position [11479, 0]
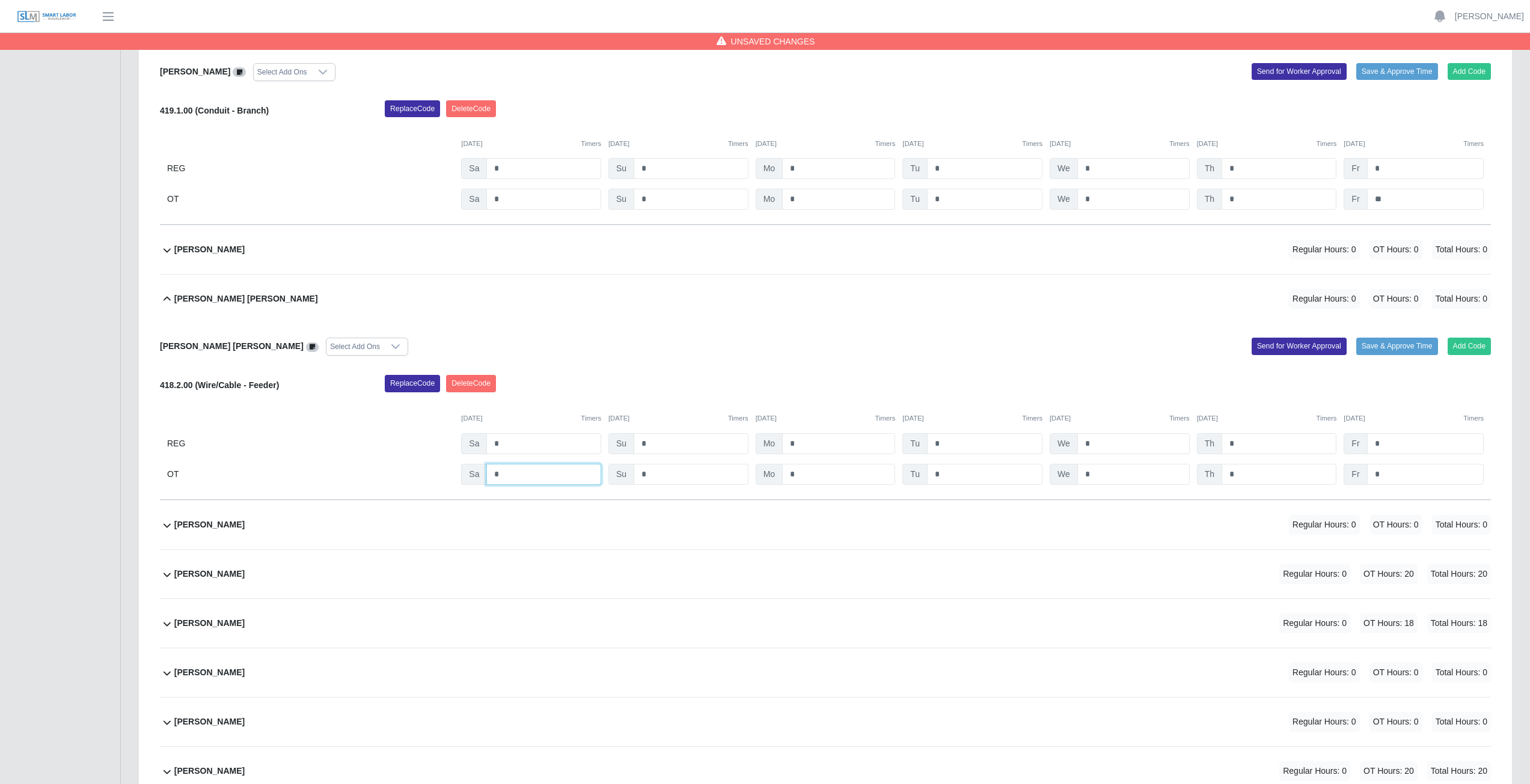
click at [504, 351] on input "*" at bounding box center [543, 474] width 115 height 21
drag, startPoint x: 821, startPoint y: 478, endPoint x: 837, endPoint y: 478, distance: 16.0
click at [760, 351] on input "*" at bounding box center [838, 474] width 113 height 21
click at [760, 351] on input "*" at bounding box center [983, 474] width 115 height 21
click at [760, 351] on input "*" at bounding box center [1133, 474] width 112 height 21
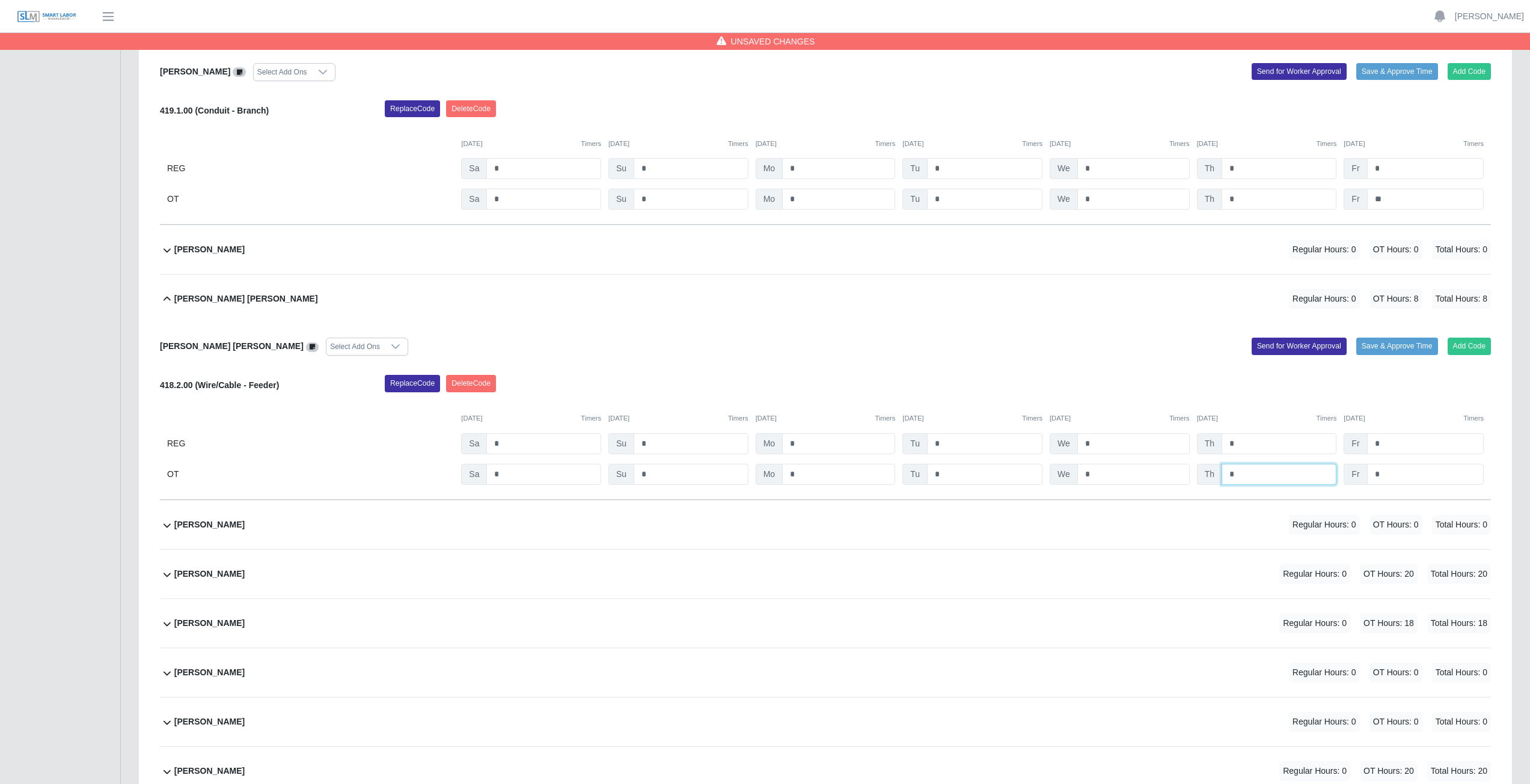
click at [760, 351] on input "*" at bounding box center [1278, 474] width 115 height 21
click at [760, 351] on input "*" at bounding box center [1425, 474] width 117 height 21
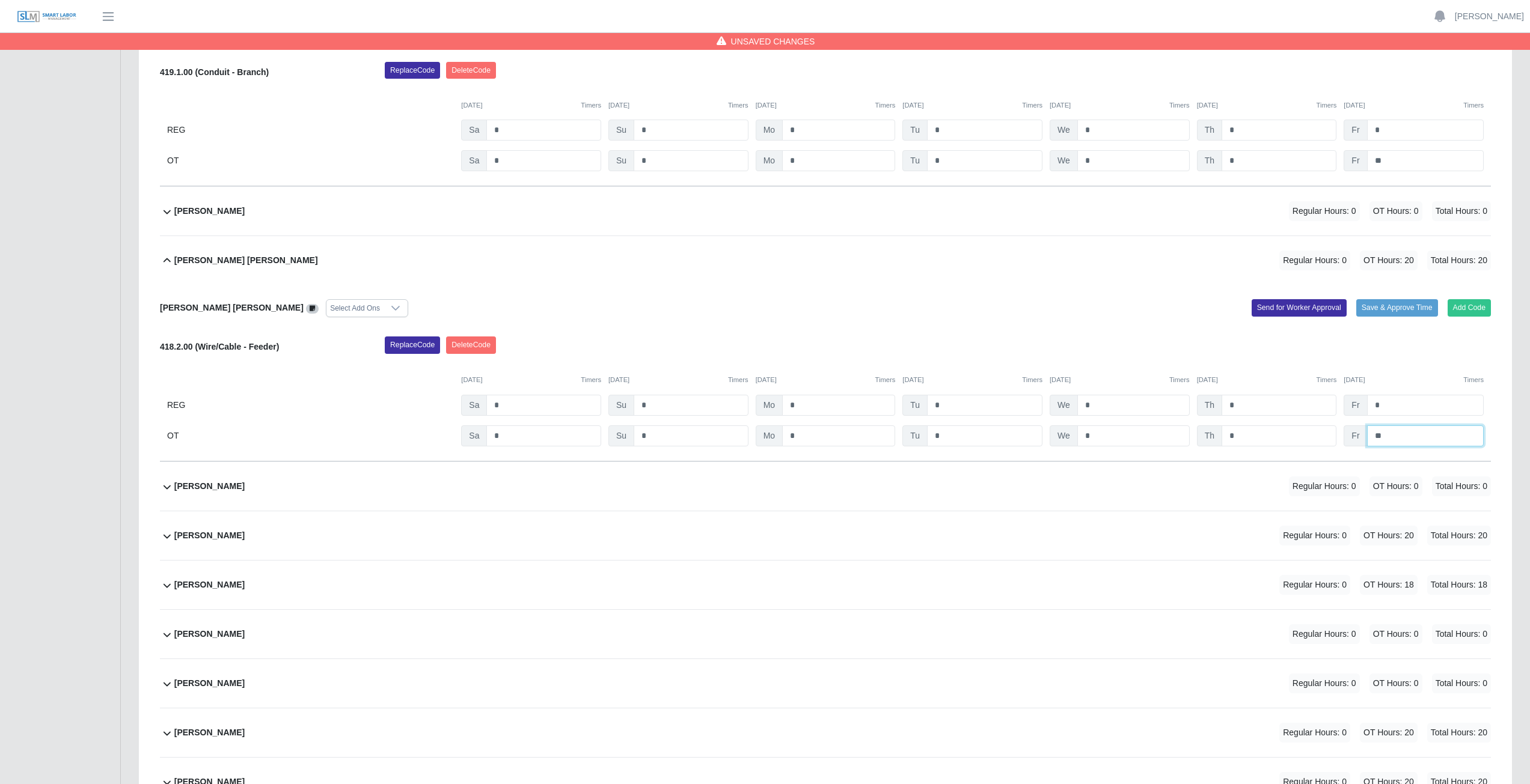
scroll to position [11599, 0]
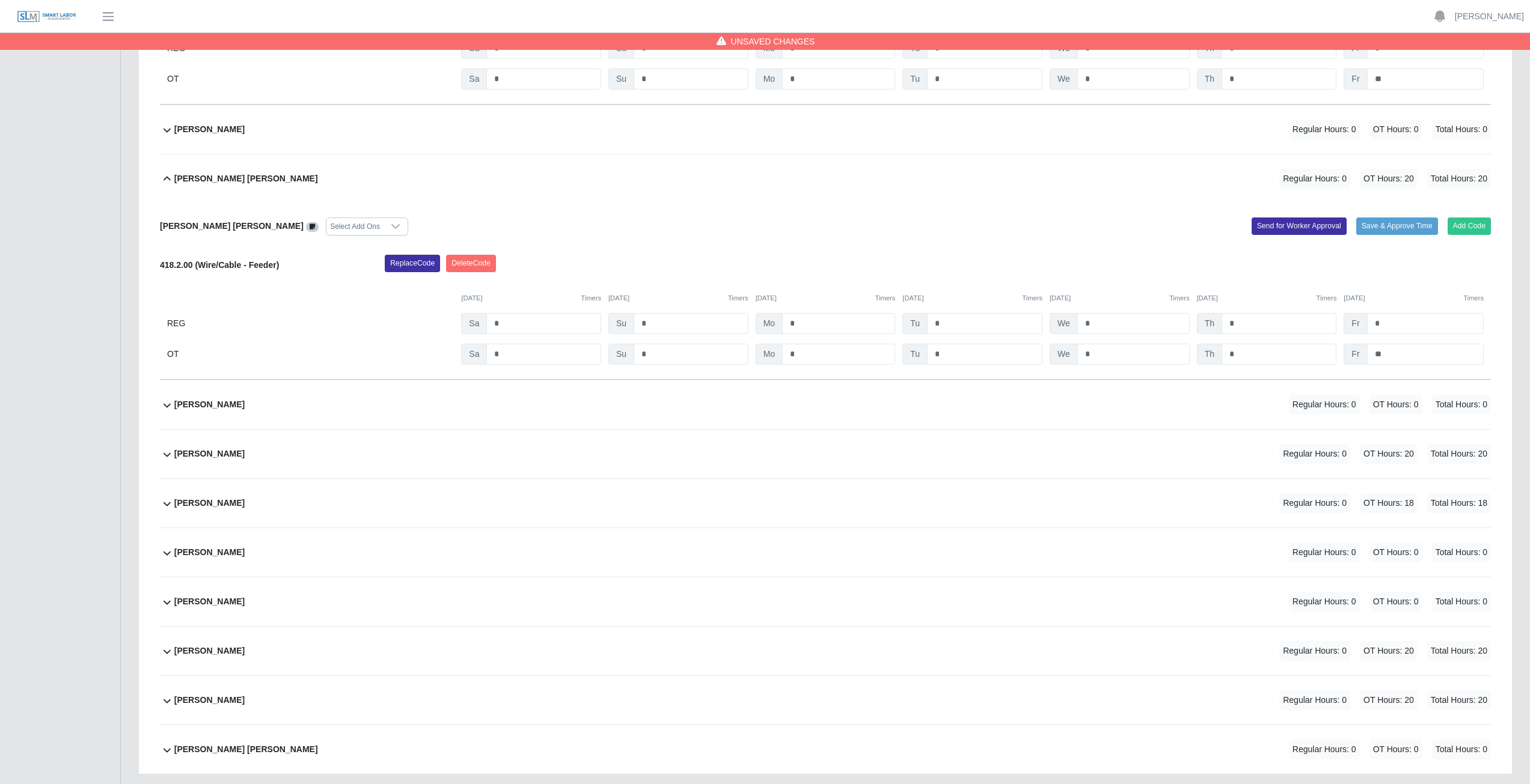
click at [435, 351] on div "Tomas Zaldivar Velazquez Regular Hours: 0 OT Hours: 0 Total Hours: 0" at bounding box center [832, 553] width 1316 height 49
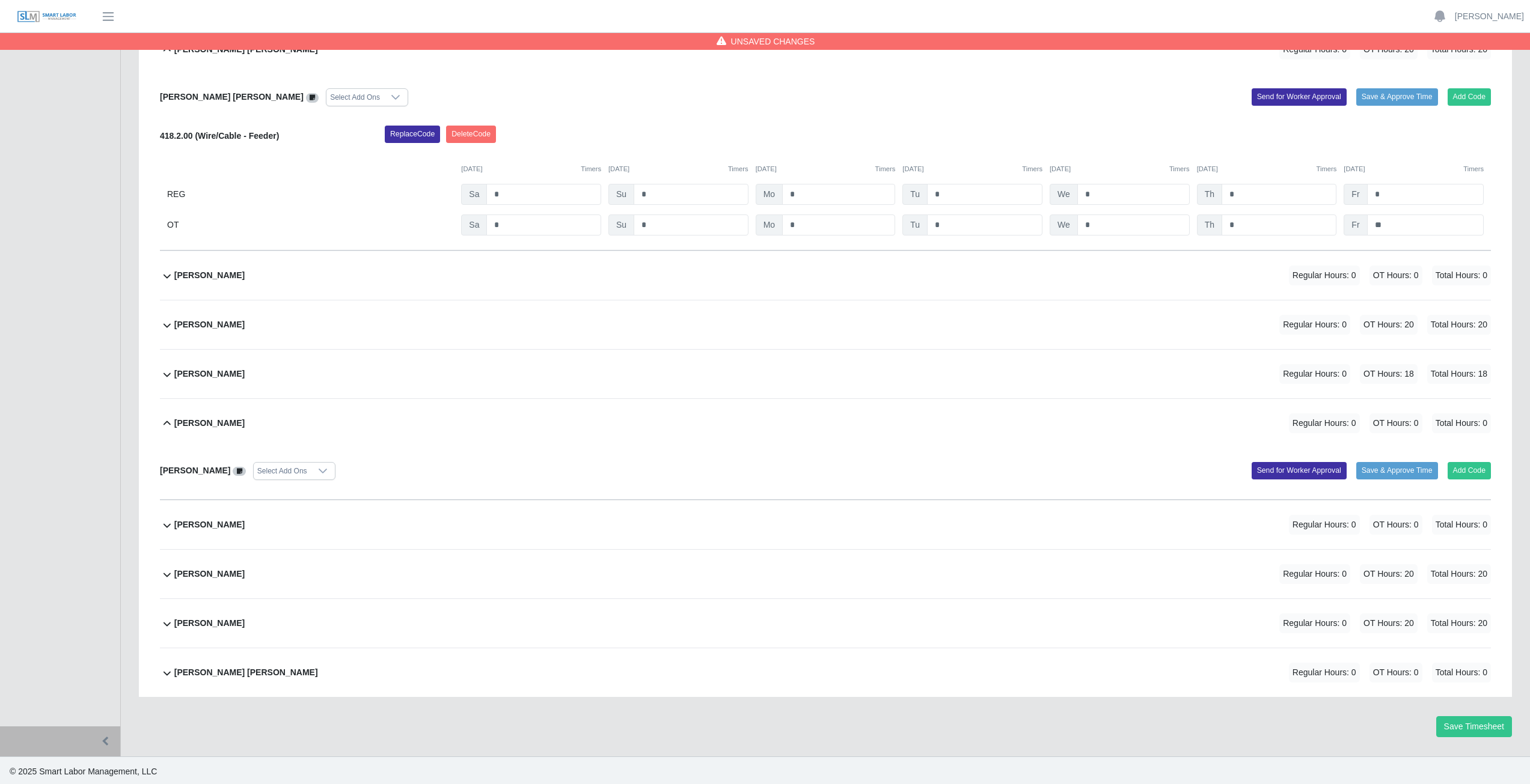
scroll to position [11731, 0]
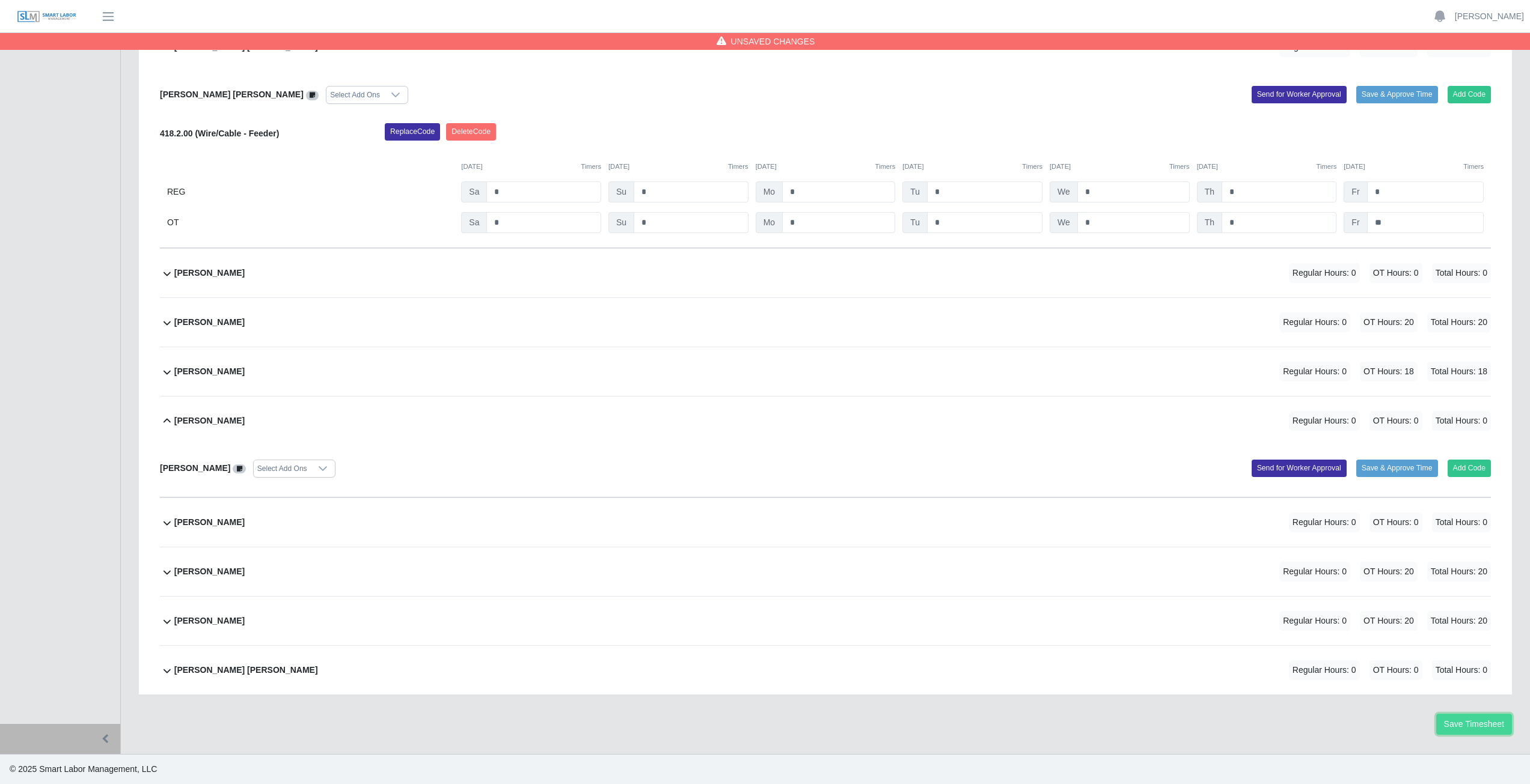
click at [760, 351] on button "Save Timesheet" at bounding box center [1474, 724] width 76 height 21
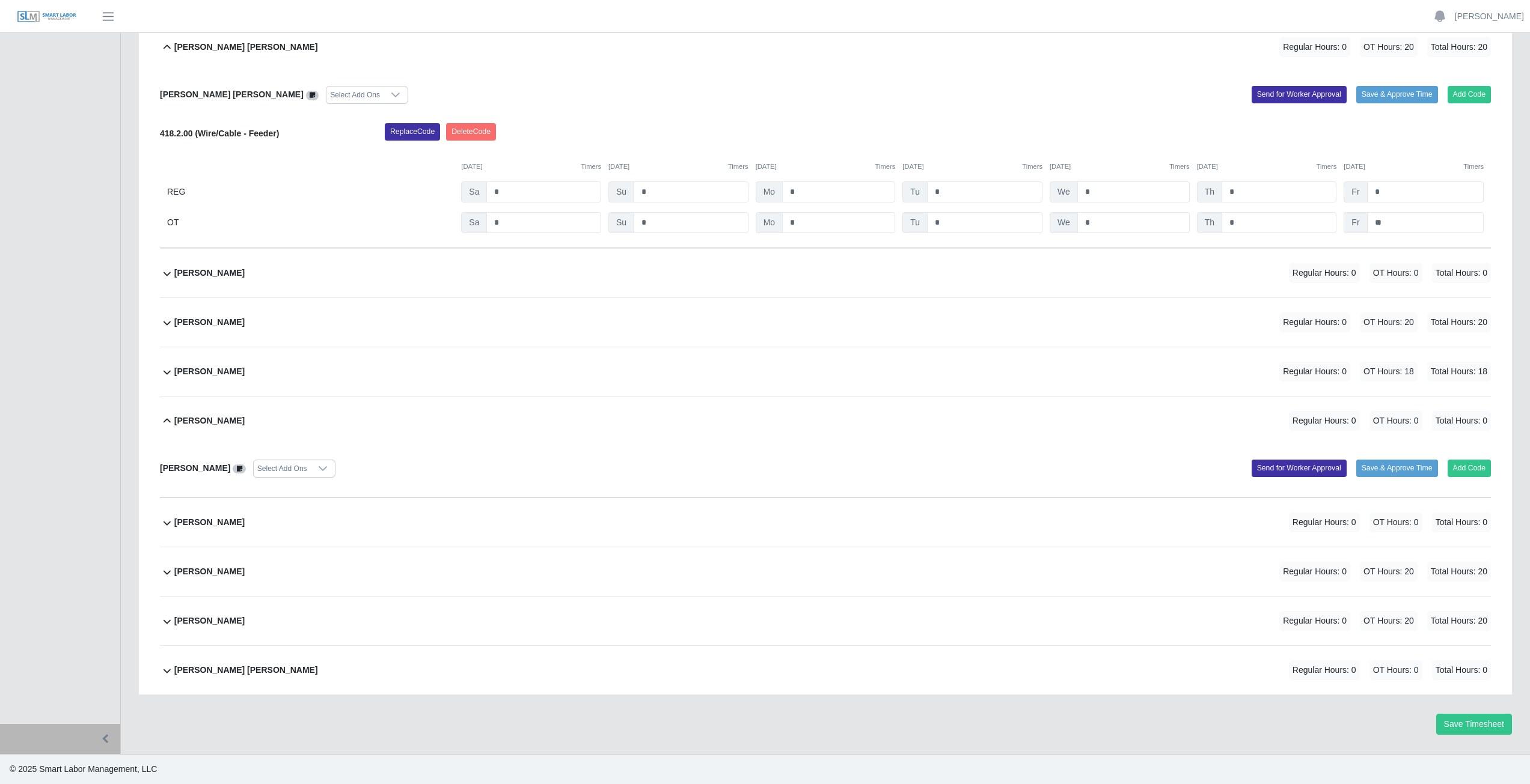
click at [760, 351] on div "Yesenia Guadalupe Angel Murillo Regular Hours: 0 OT Hours: 0 Total Hours: 0" at bounding box center [832, 671] width 1316 height 49
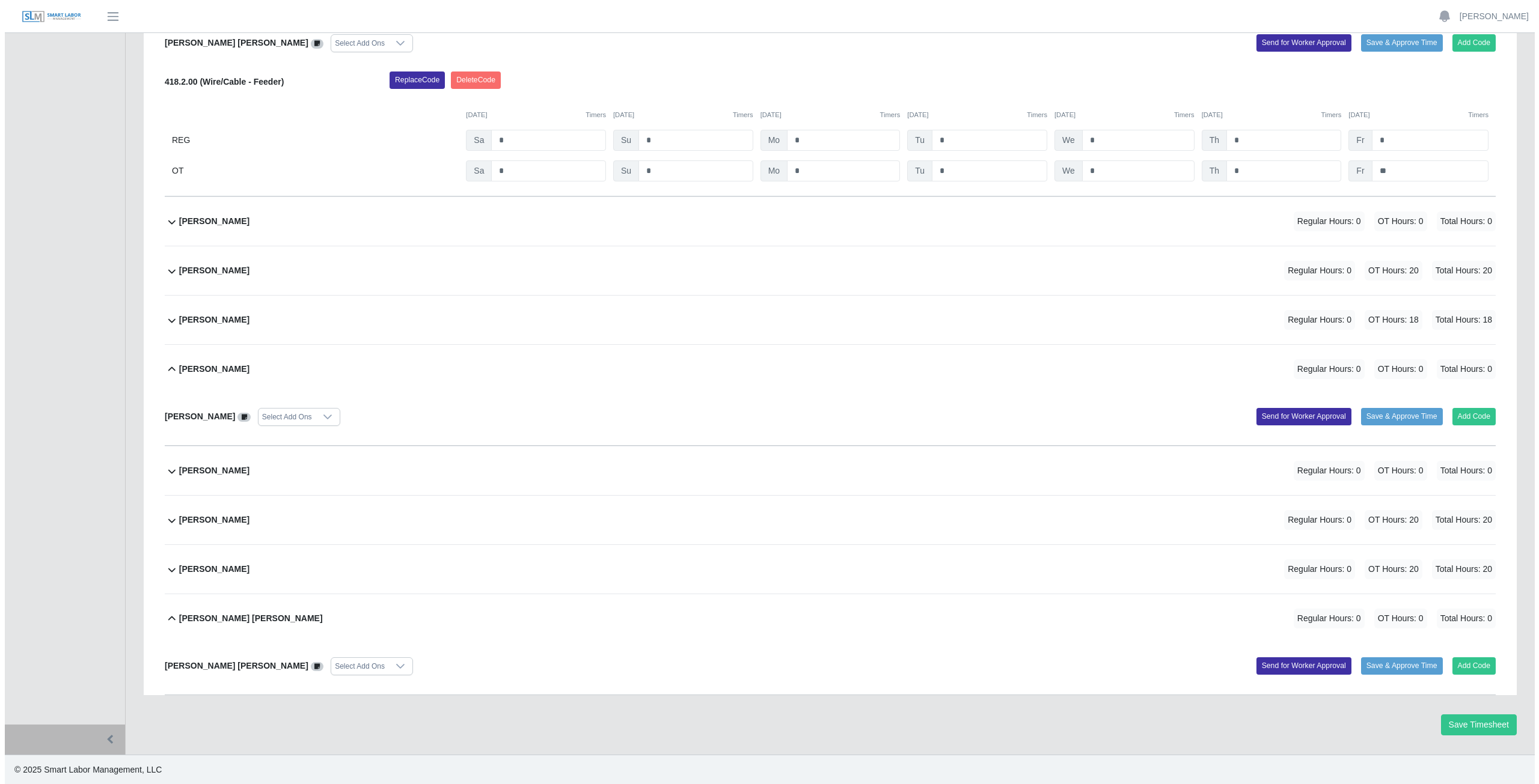
scroll to position [11783, 0]
drag, startPoint x: 1494, startPoint y: 661, endPoint x: 1483, endPoint y: 666, distance: 12.1
click at [760, 351] on button "Add Code" at bounding box center [1470, 665] width 44 height 17
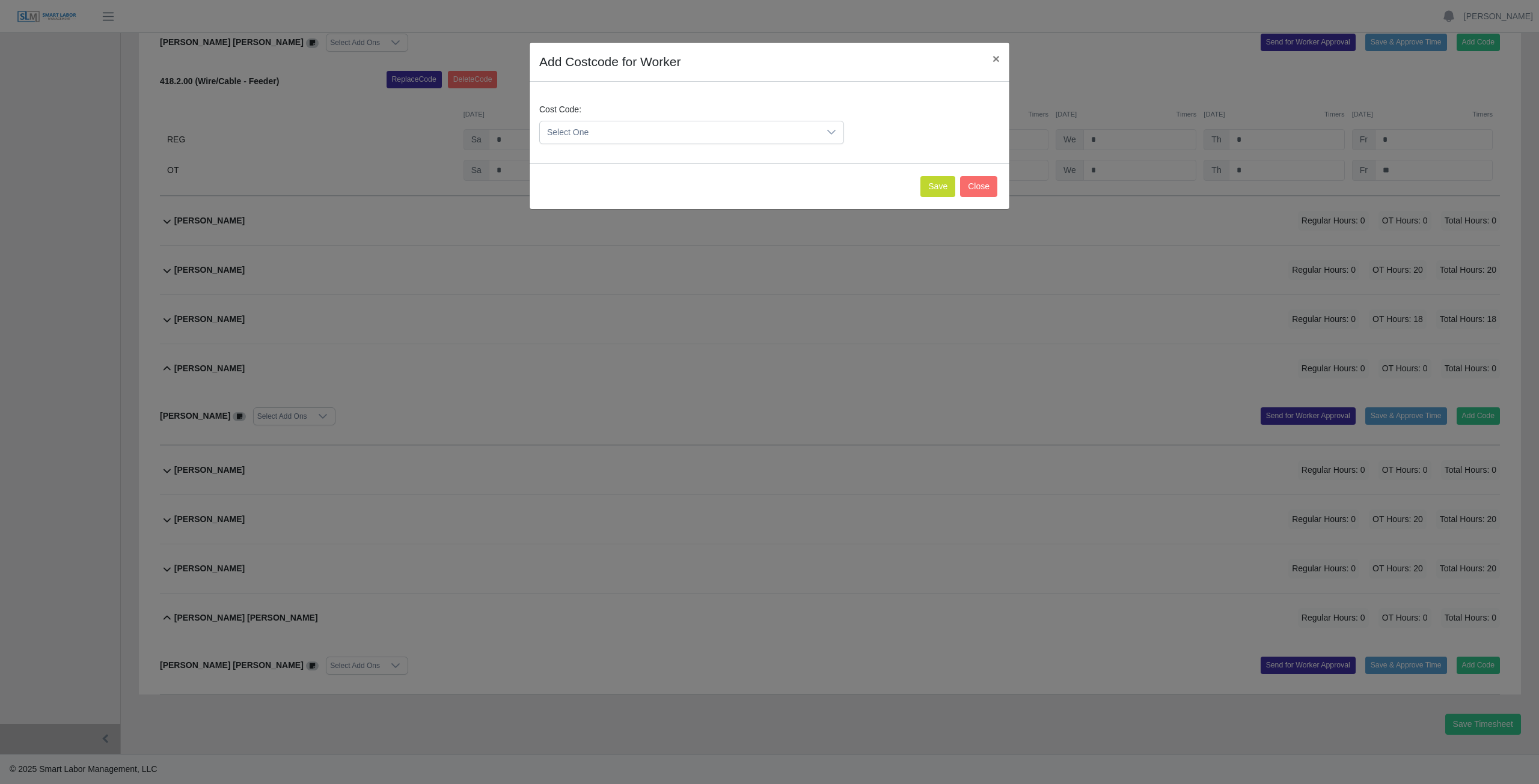
click at [760, 131] on icon at bounding box center [831, 131] width 8 height 5
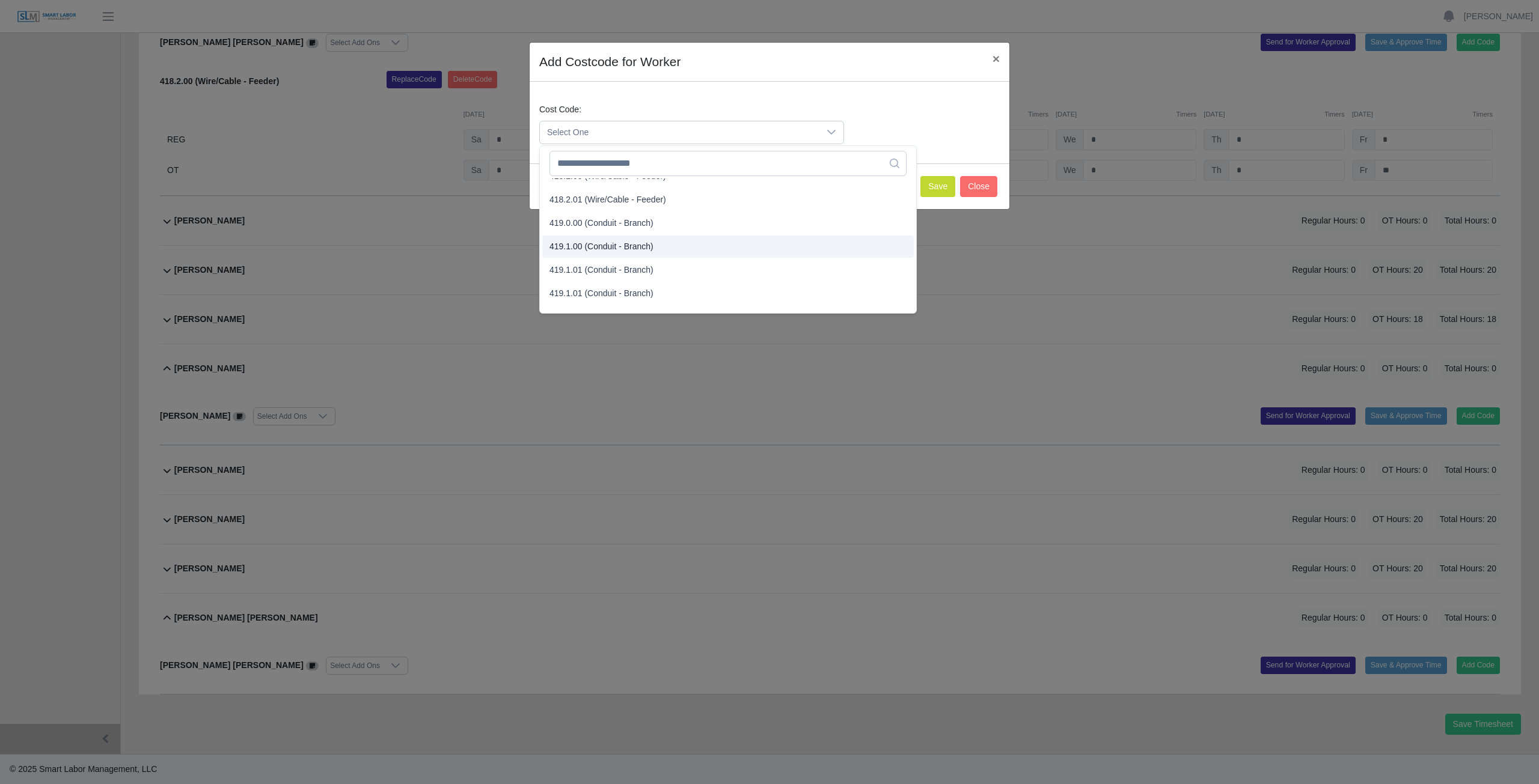
scroll to position [661, 0]
click at [586, 233] on span "419.1.00 (Conduit - Branch)" at bounding box center [601, 234] width 104 height 13
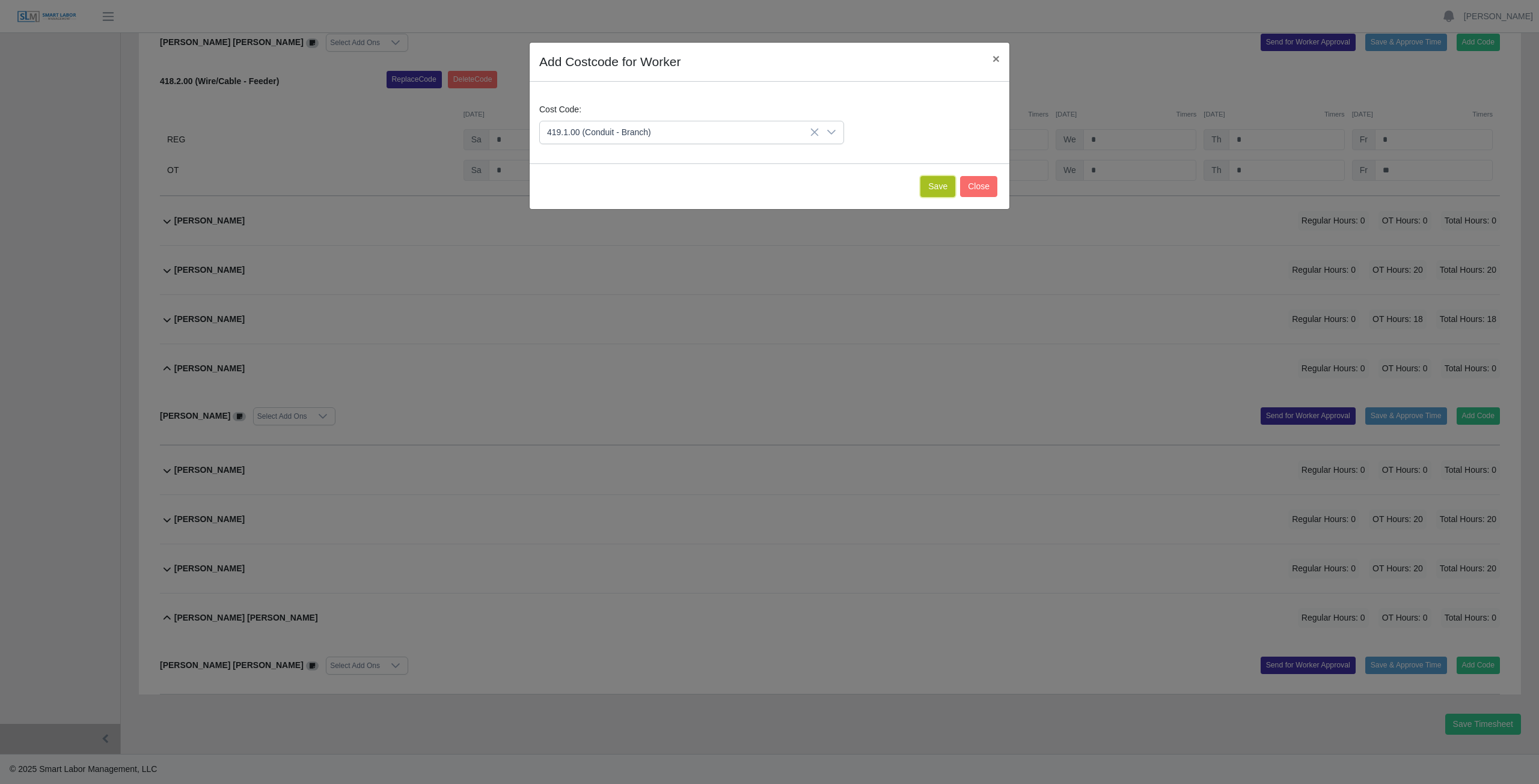
click at [760, 186] on button "Save" at bounding box center [938, 186] width 34 height 21
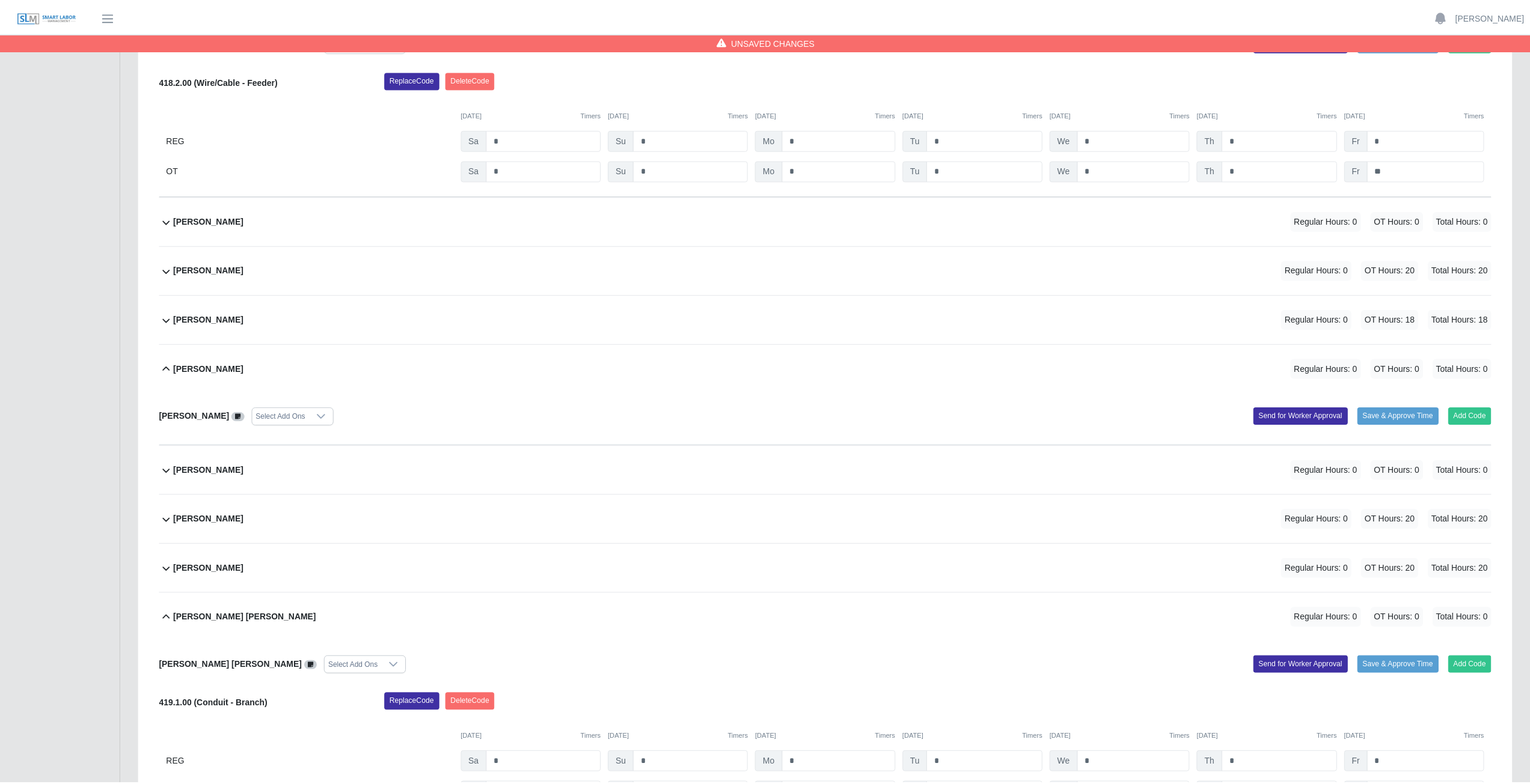
scroll to position [11908, 0]
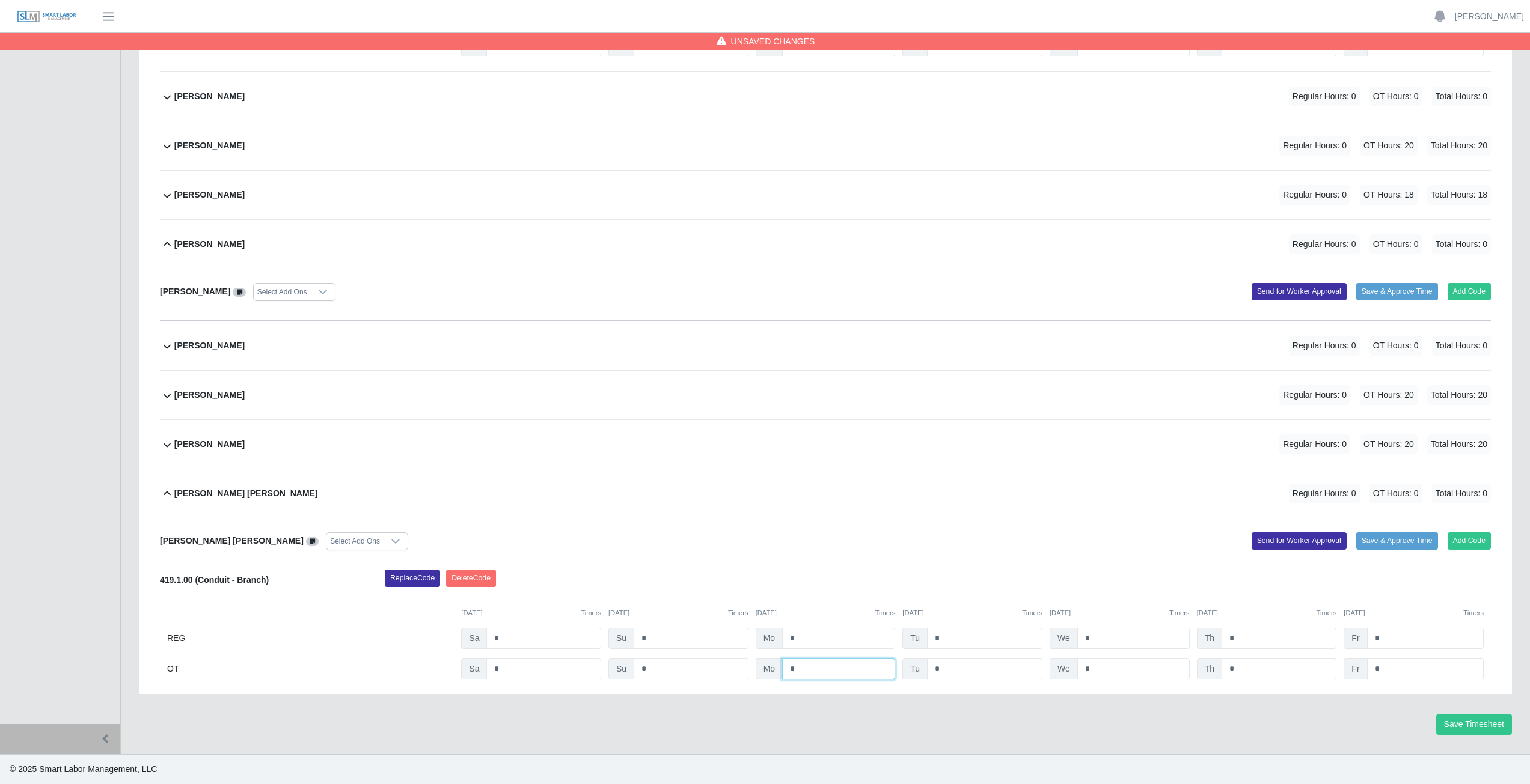
click at [760, 351] on input "*" at bounding box center [838, 669] width 113 height 21
click at [760, 351] on input "*" at bounding box center [983, 669] width 115 height 21
click at [760, 351] on input "*" at bounding box center [1133, 669] width 112 height 21
click at [760, 351] on input "*" at bounding box center [1278, 669] width 115 height 21
click at [760, 351] on input "*" at bounding box center [1425, 669] width 117 height 21
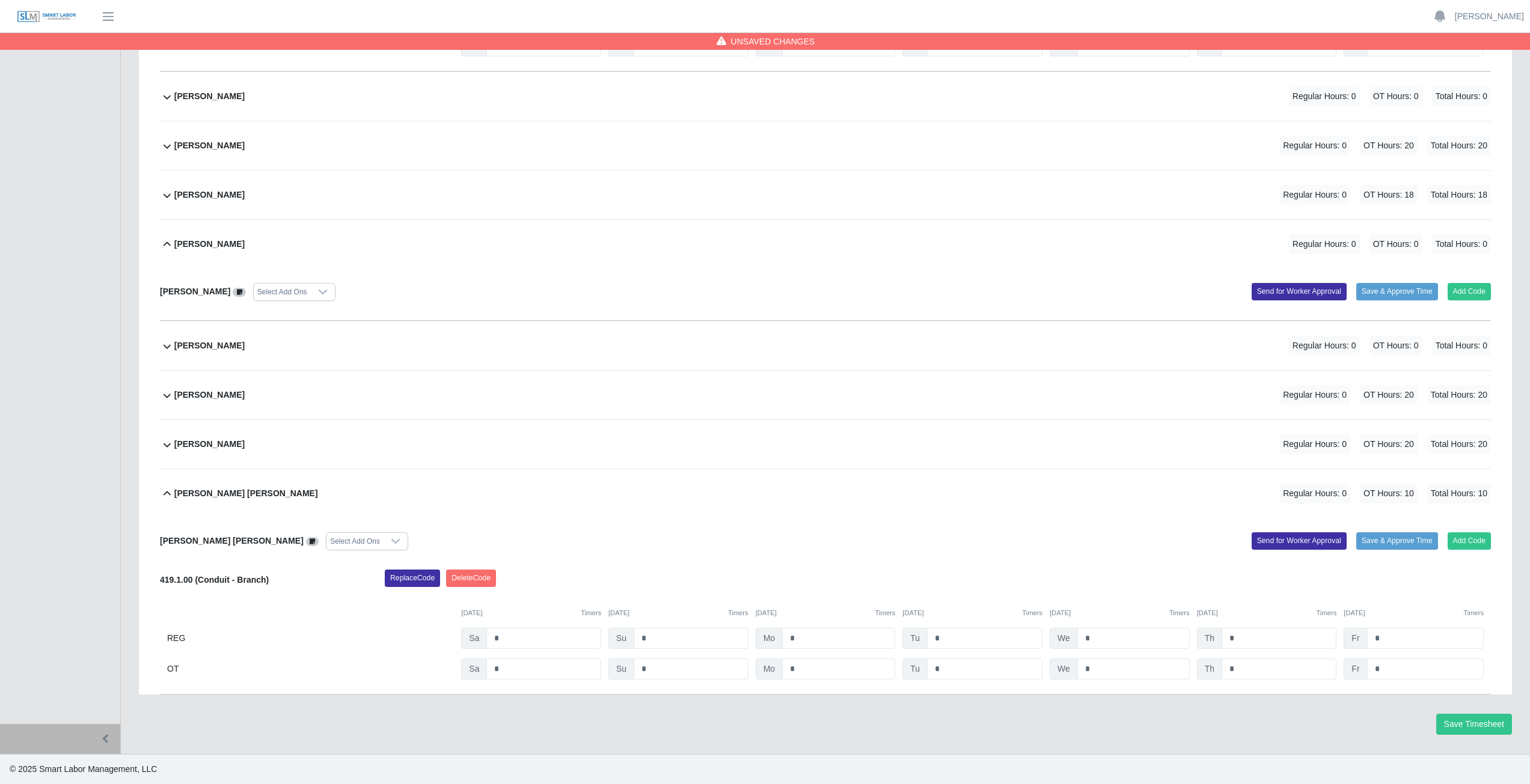
click at [760, 351] on div "Save Timesheet" at bounding box center [825, 724] width 1390 height 21
drag, startPoint x: 1481, startPoint y: 725, endPoint x: 1300, endPoint y: 637, distance: 201.3
click at [760, 351] on button "Save Timesheet" at bounding box center [1474, 724] width 76 height 21
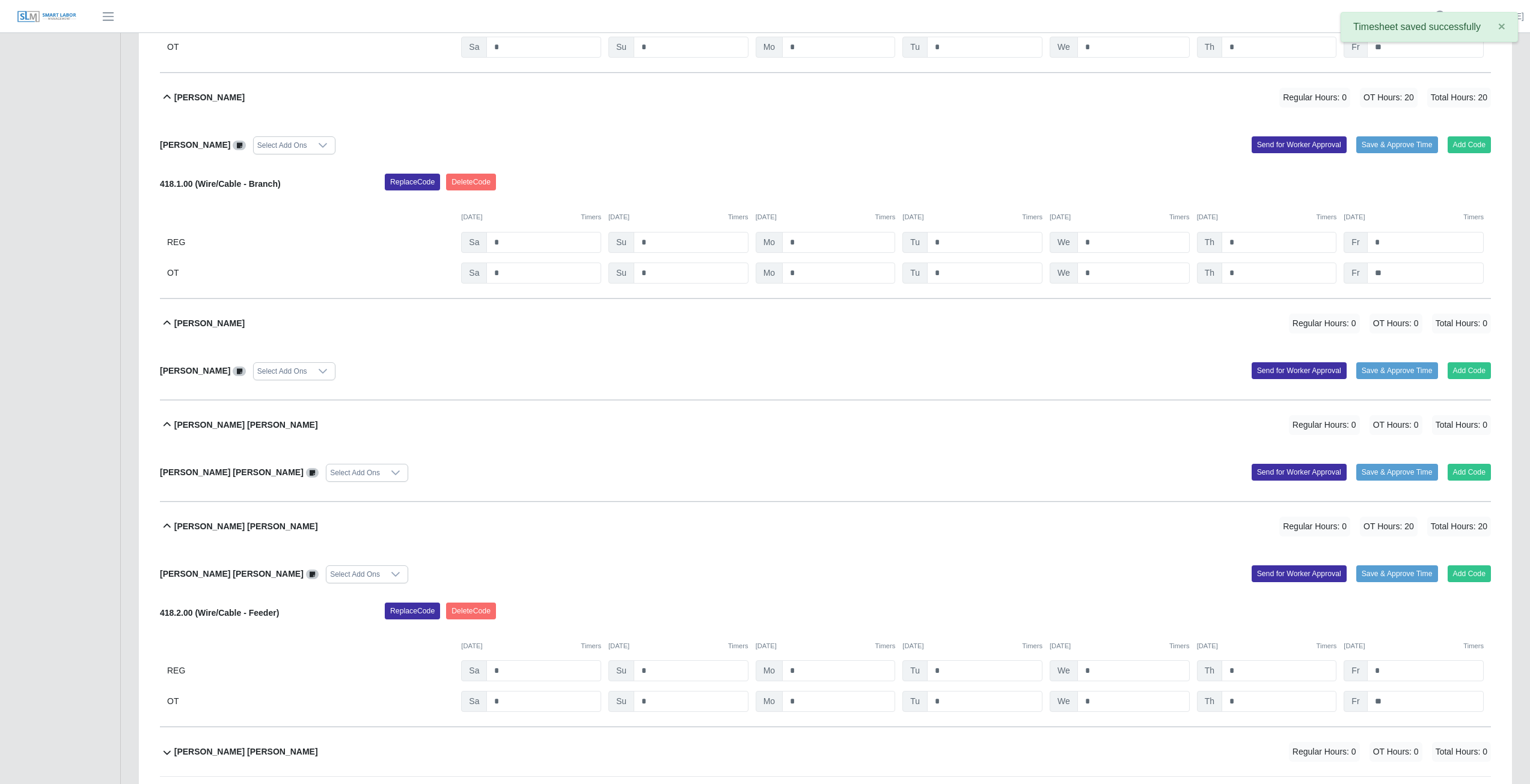
scroll to position [7220, 0]
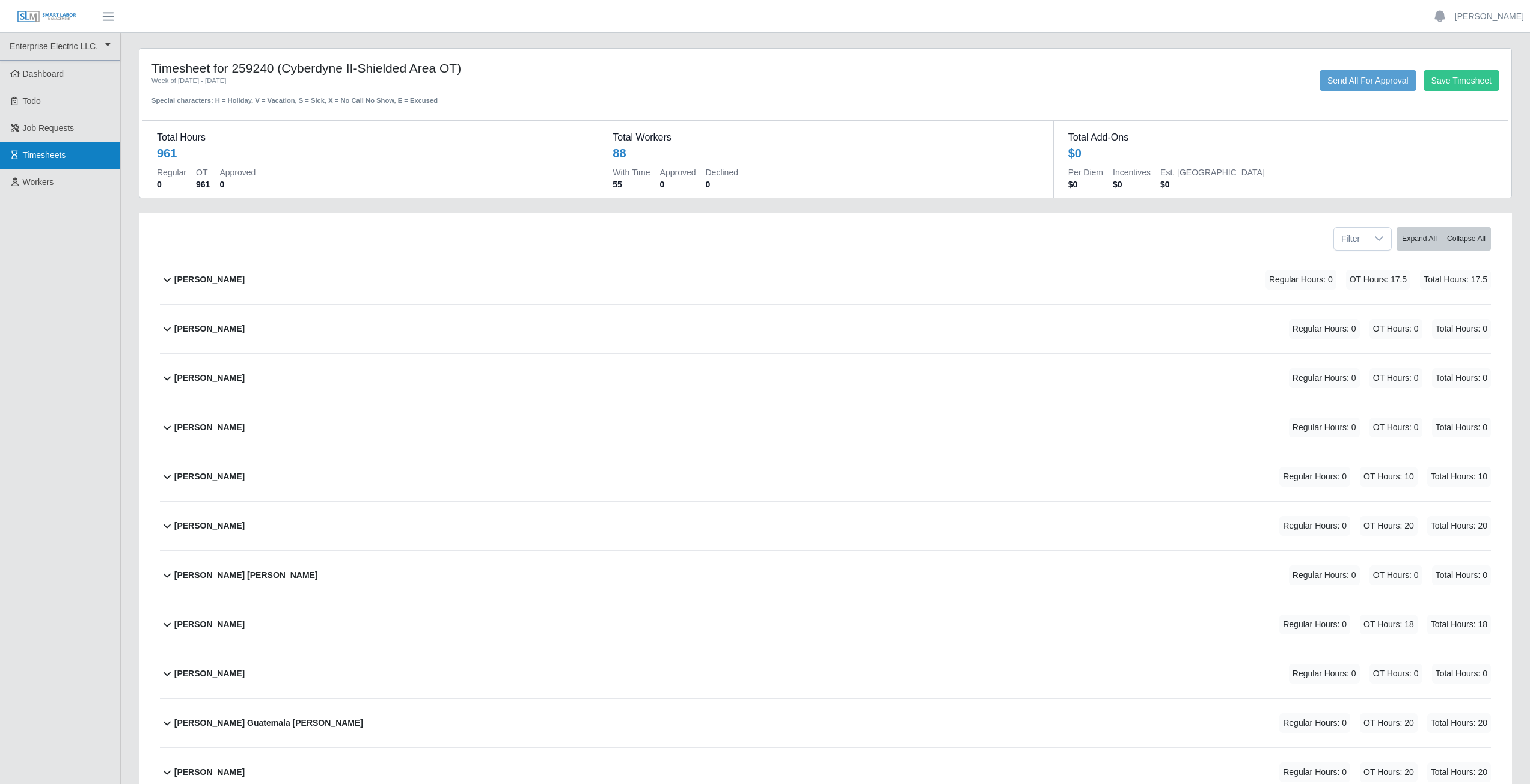
click at [44, 156] on span "Timesheets" at bounding box center [44, 155] width 44 height 10
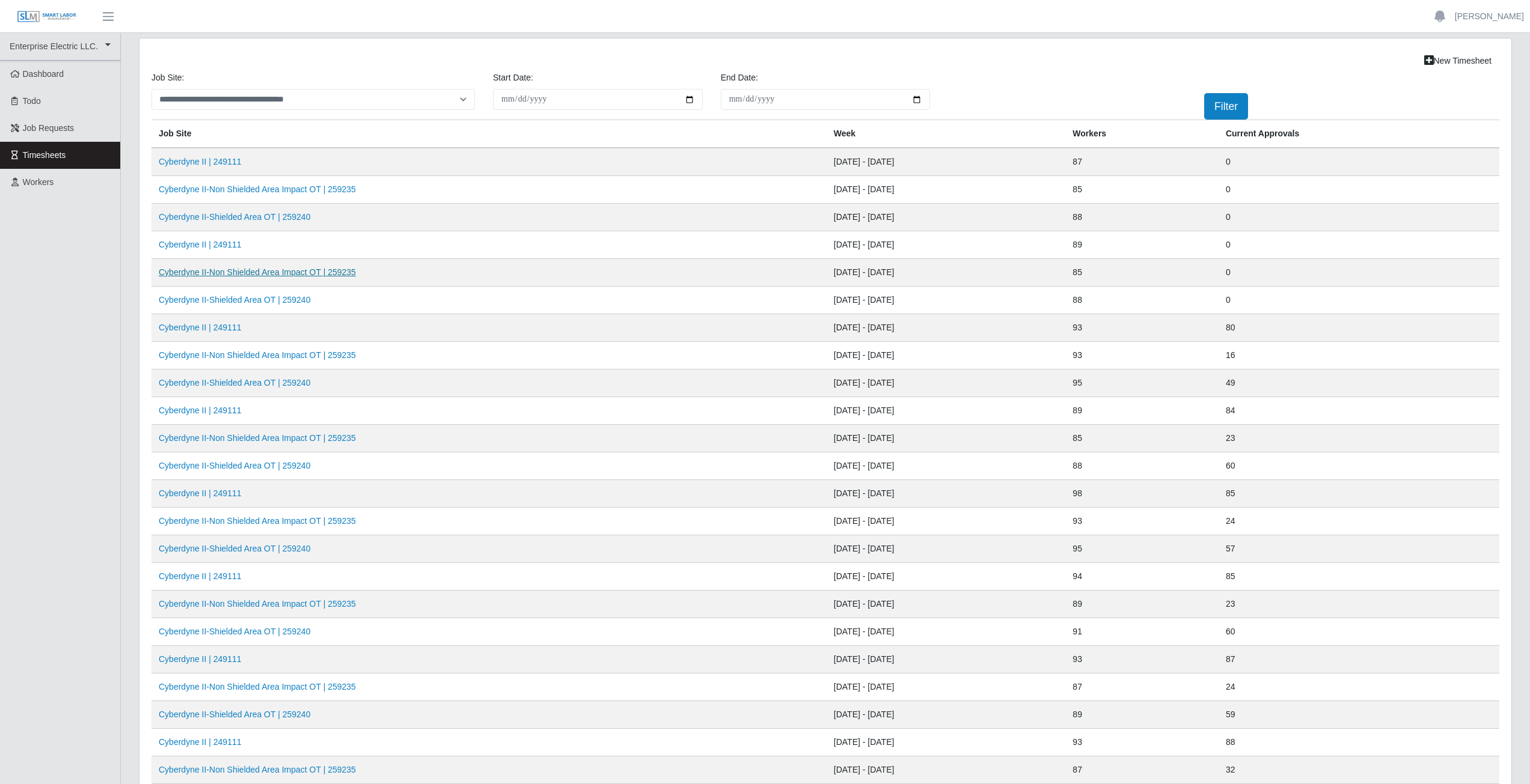
click at [257, 274] on link "Cyberdyne II-Non Shielded Area Impact OT | 259235" at bounding box center [257, 272] width 197 height 10
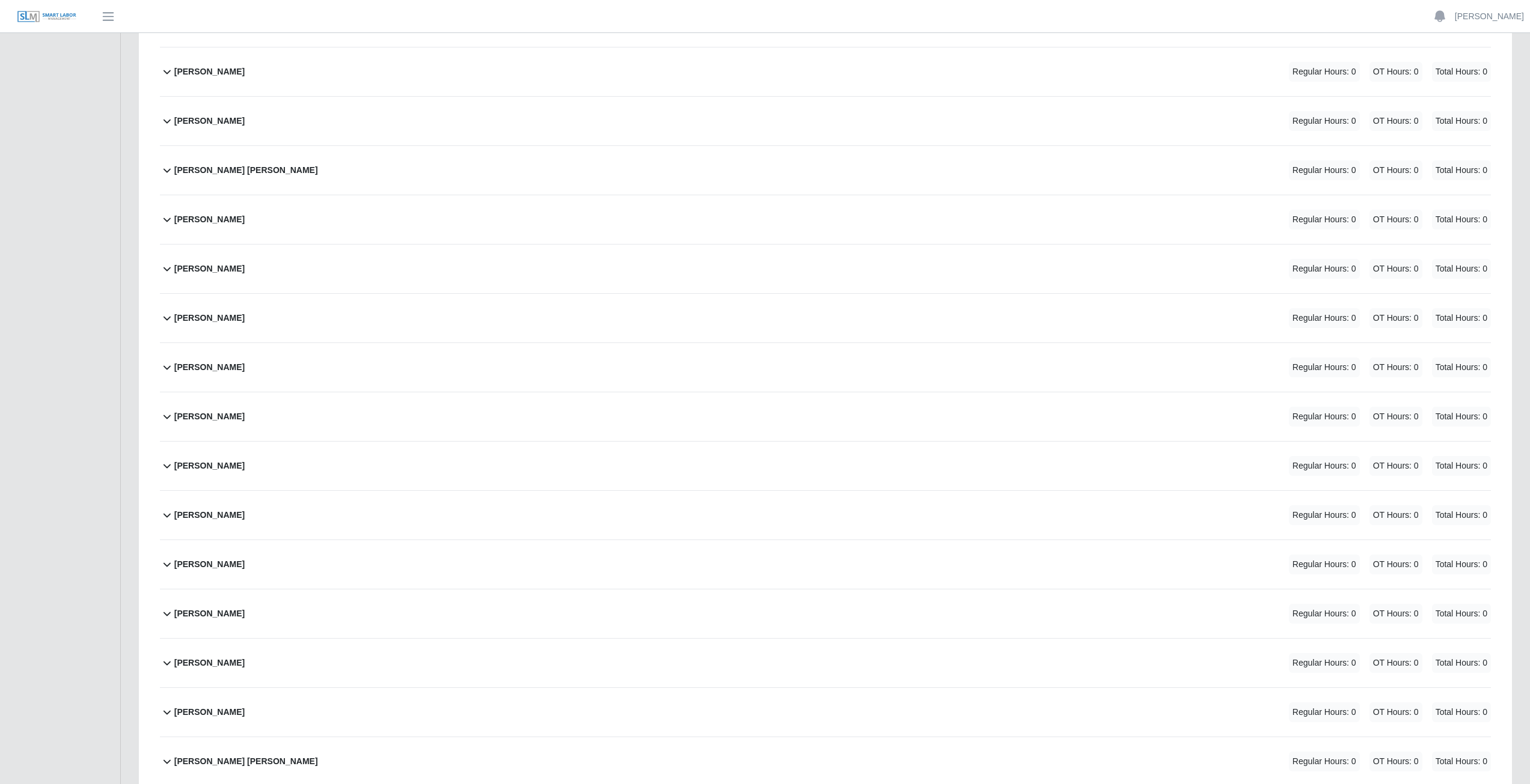
scroll to position [3749, 0]
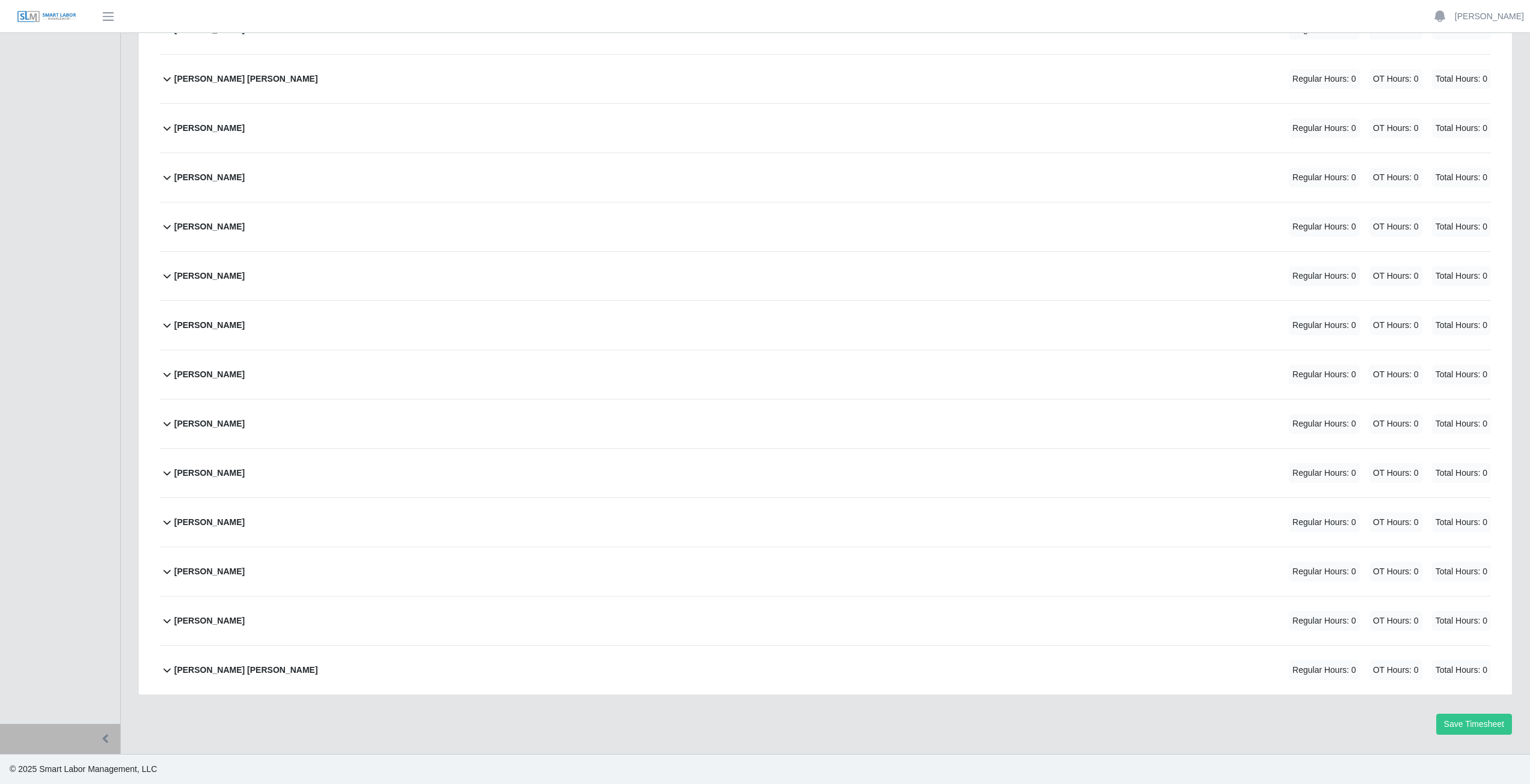
click at [349, 625] on div "Yariela Carrasco Hernandez Regular Hours: 0 OT Hours: 0 Total Hours: 0" at bounding box center [832, 621] width 1316 height 49
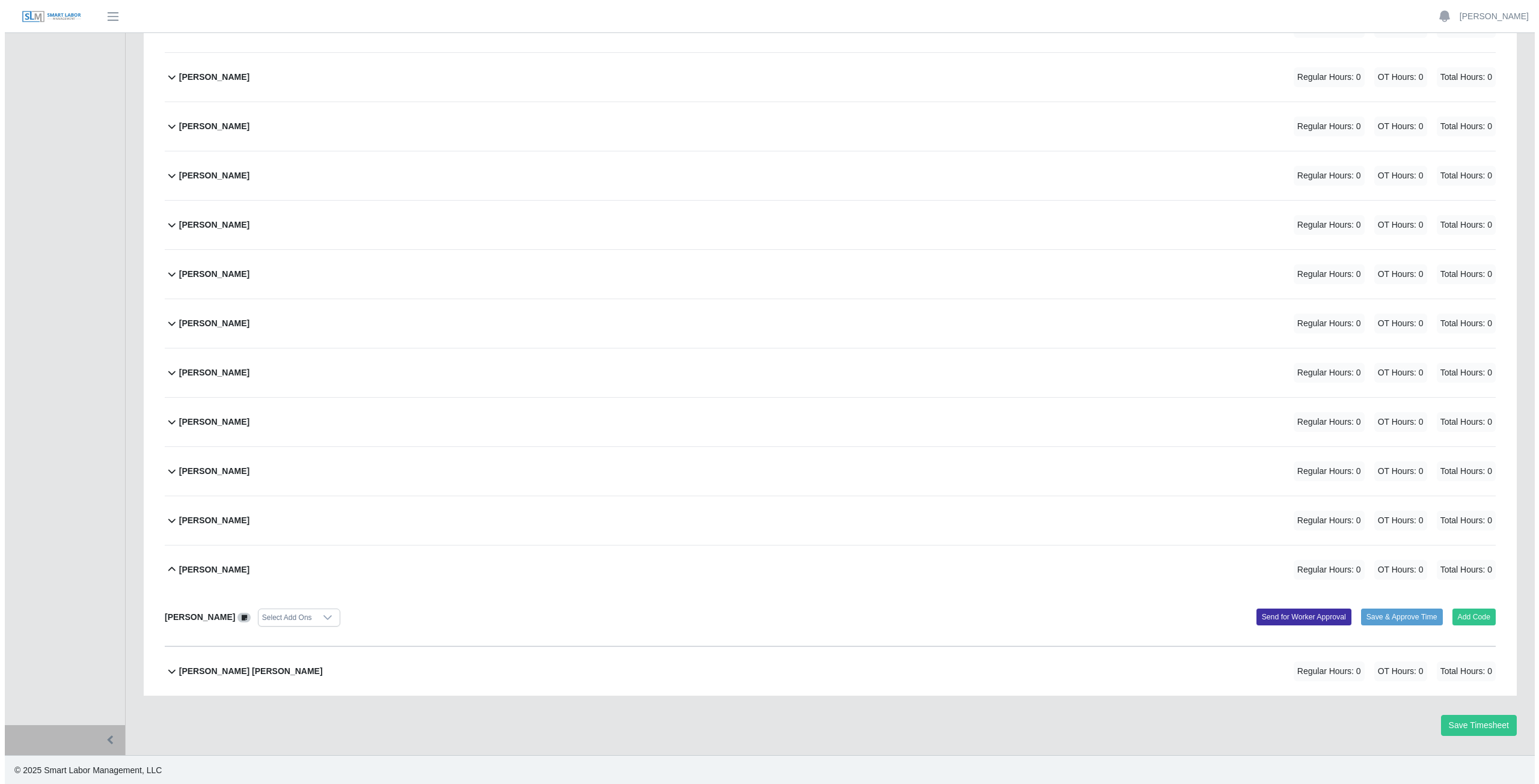
scroll to position [3801, 0]
click at [1468, 618] on button "Add Code" at bounding box center [1470, 615] width 44 height 17
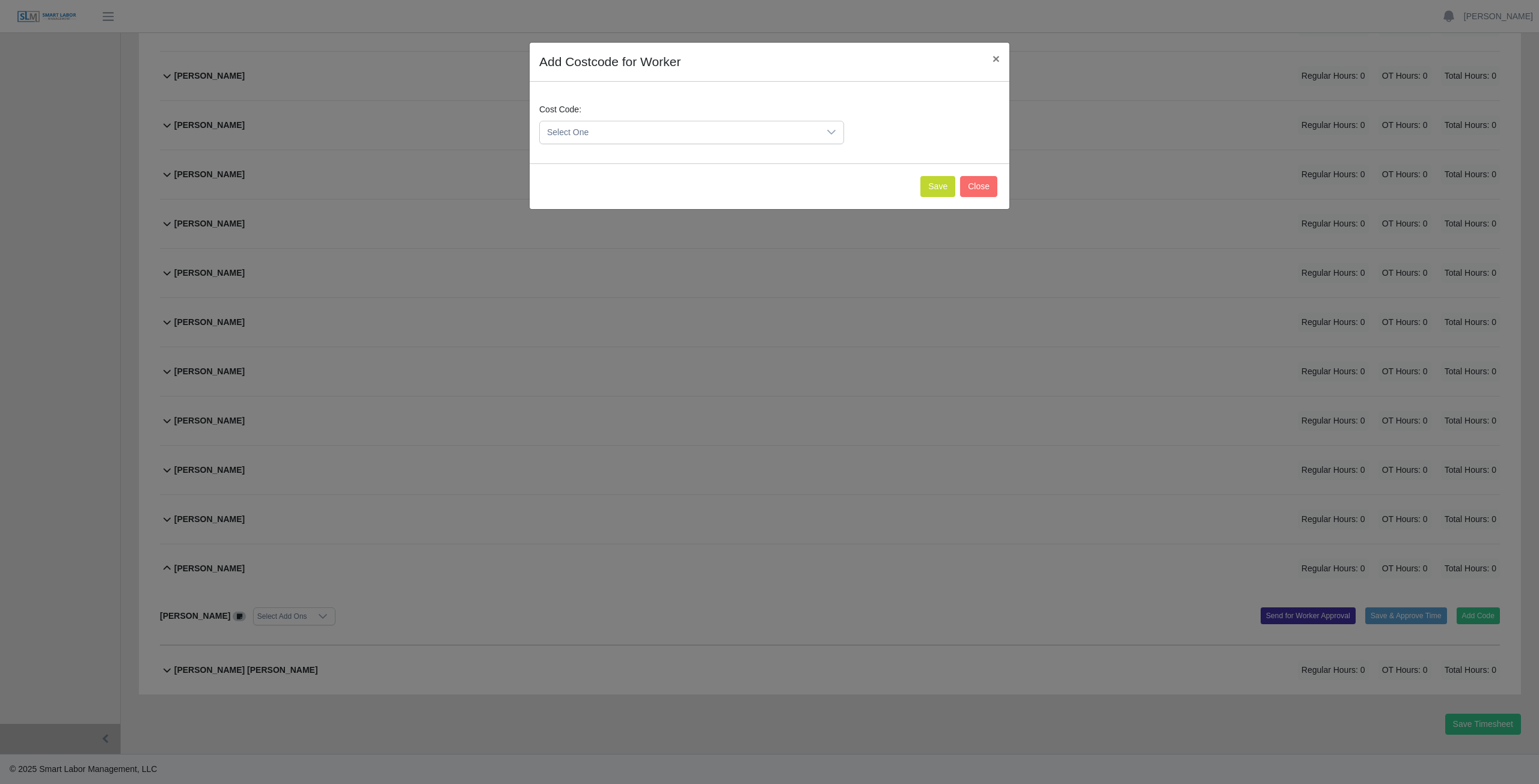
click at [838, 132] on div at bounding box center [832, 132] width 24 height 23
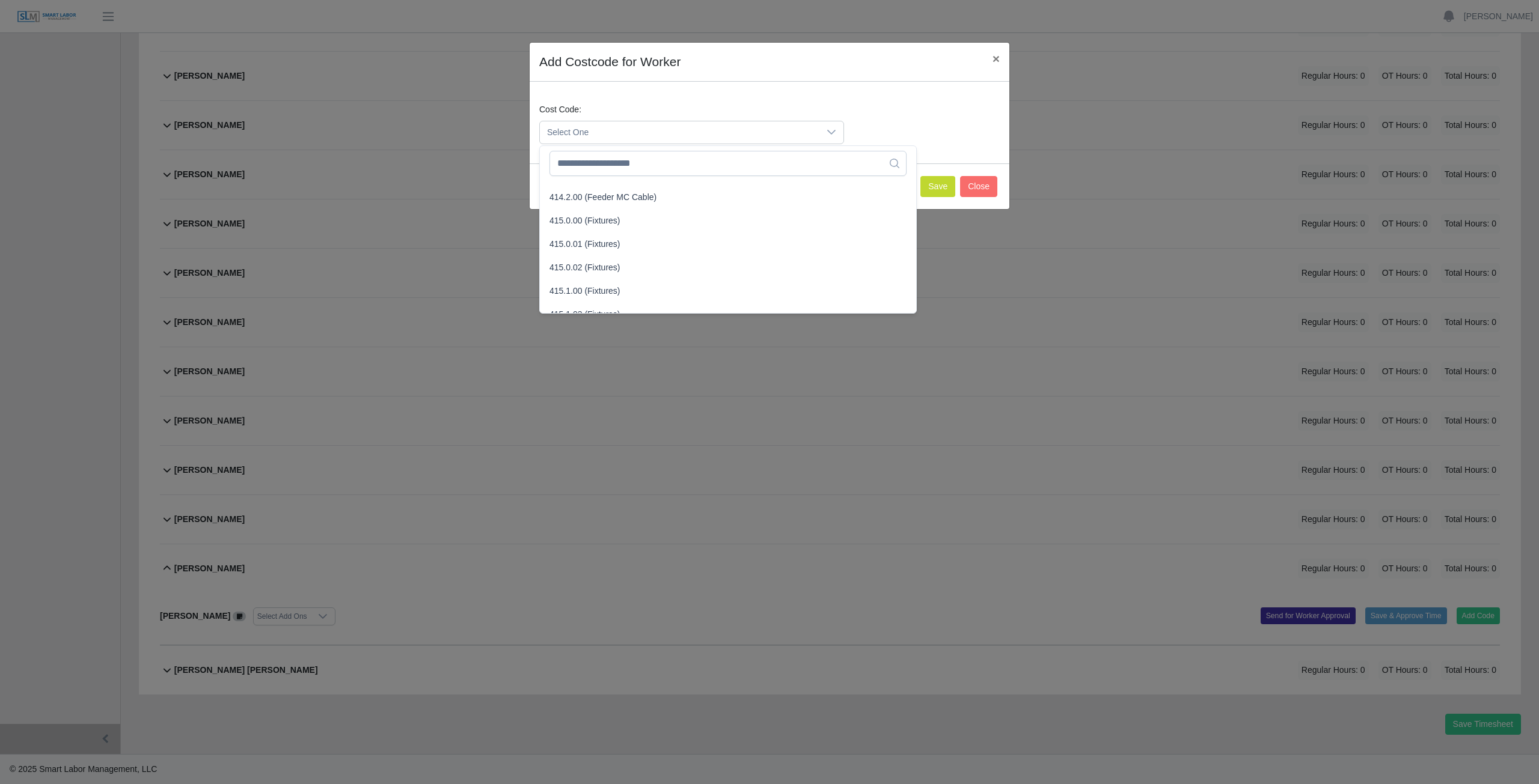
scroll to position [301, 0]
click at [590, 219] on span "415.0.00 (Fixtures)" at bounding box center [585, 219] width 71 height 13
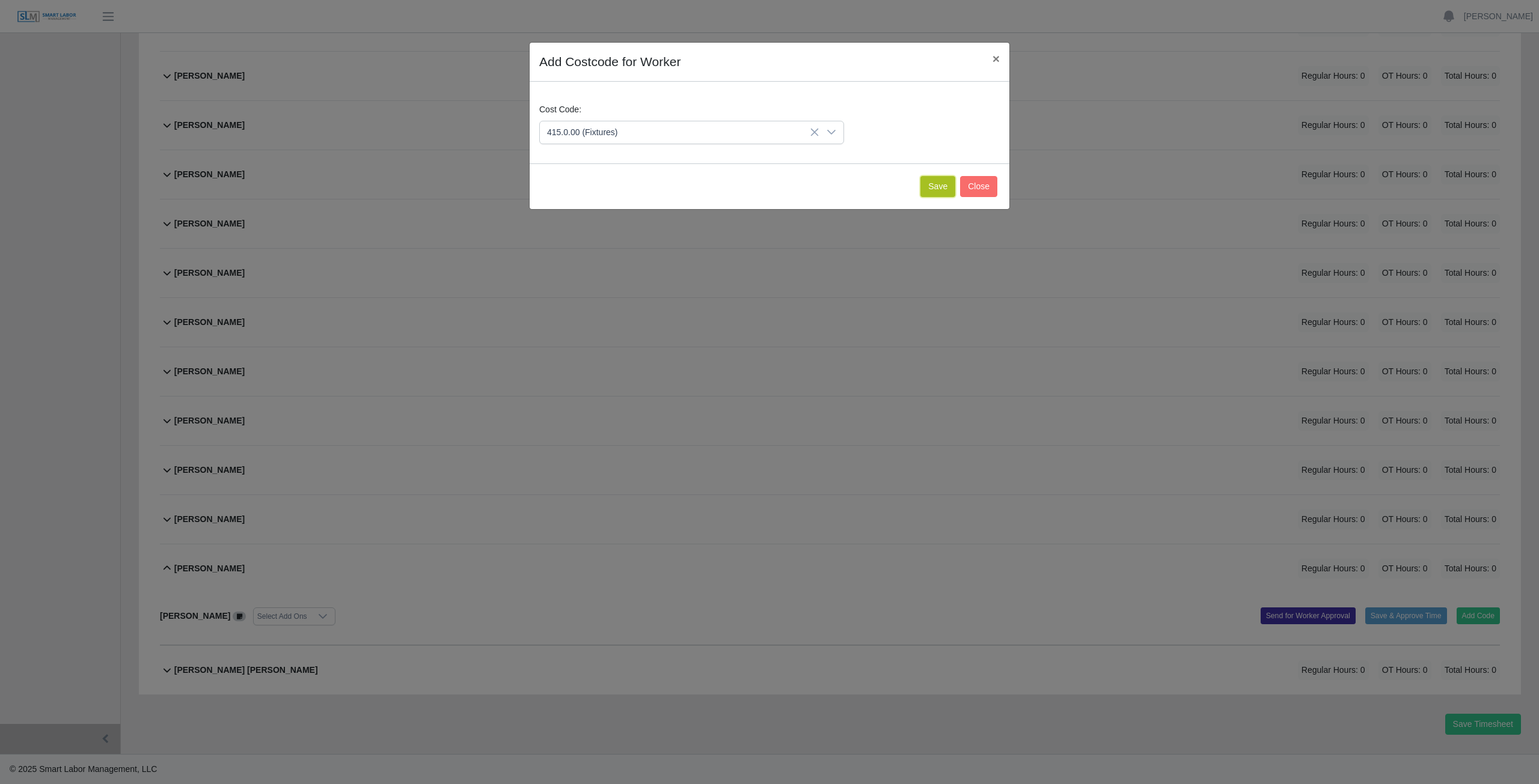
click at [936, 187] on button "Save" at bounding box center [938, 186] width 34 height 21
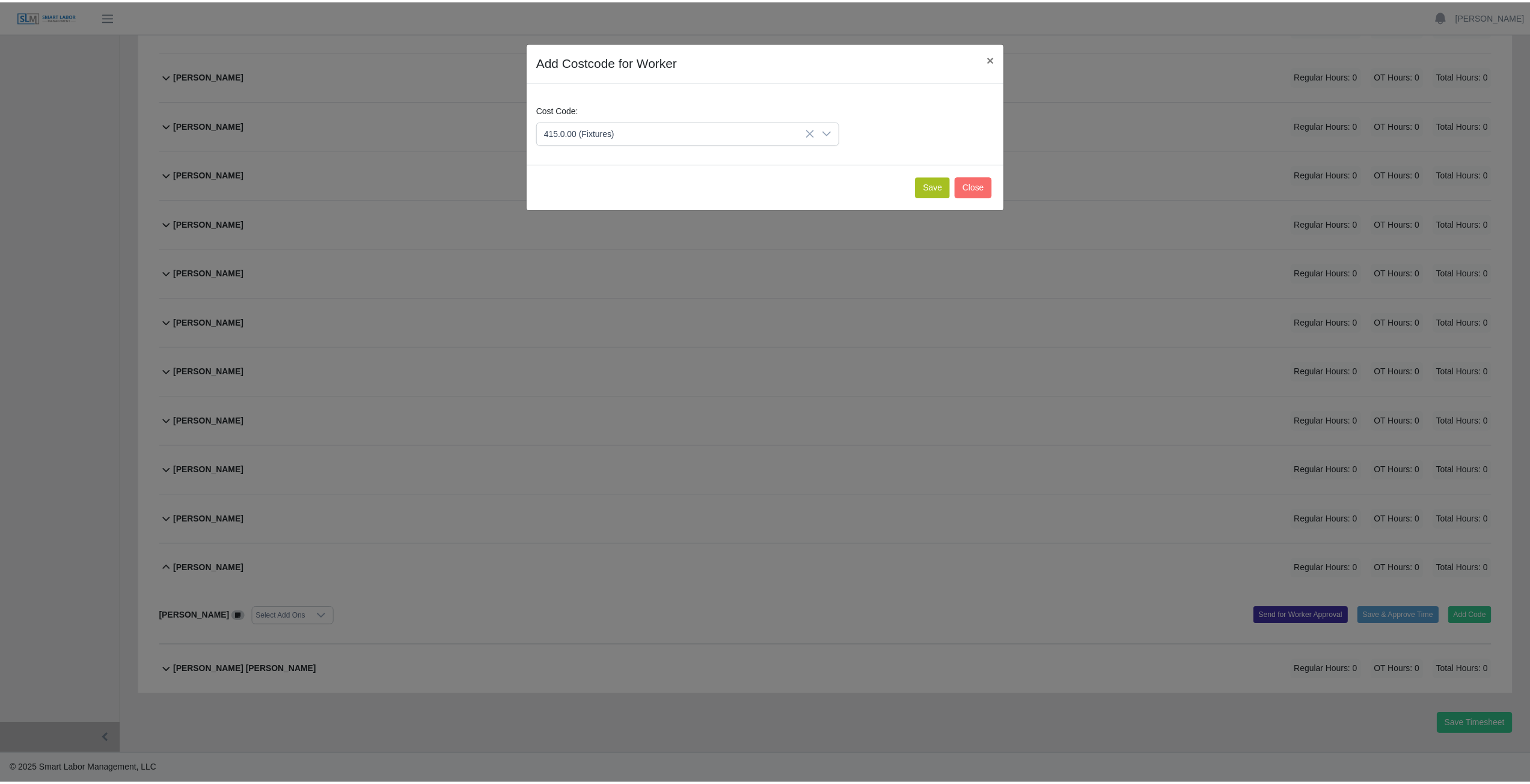
scroll to position [3925, 0]
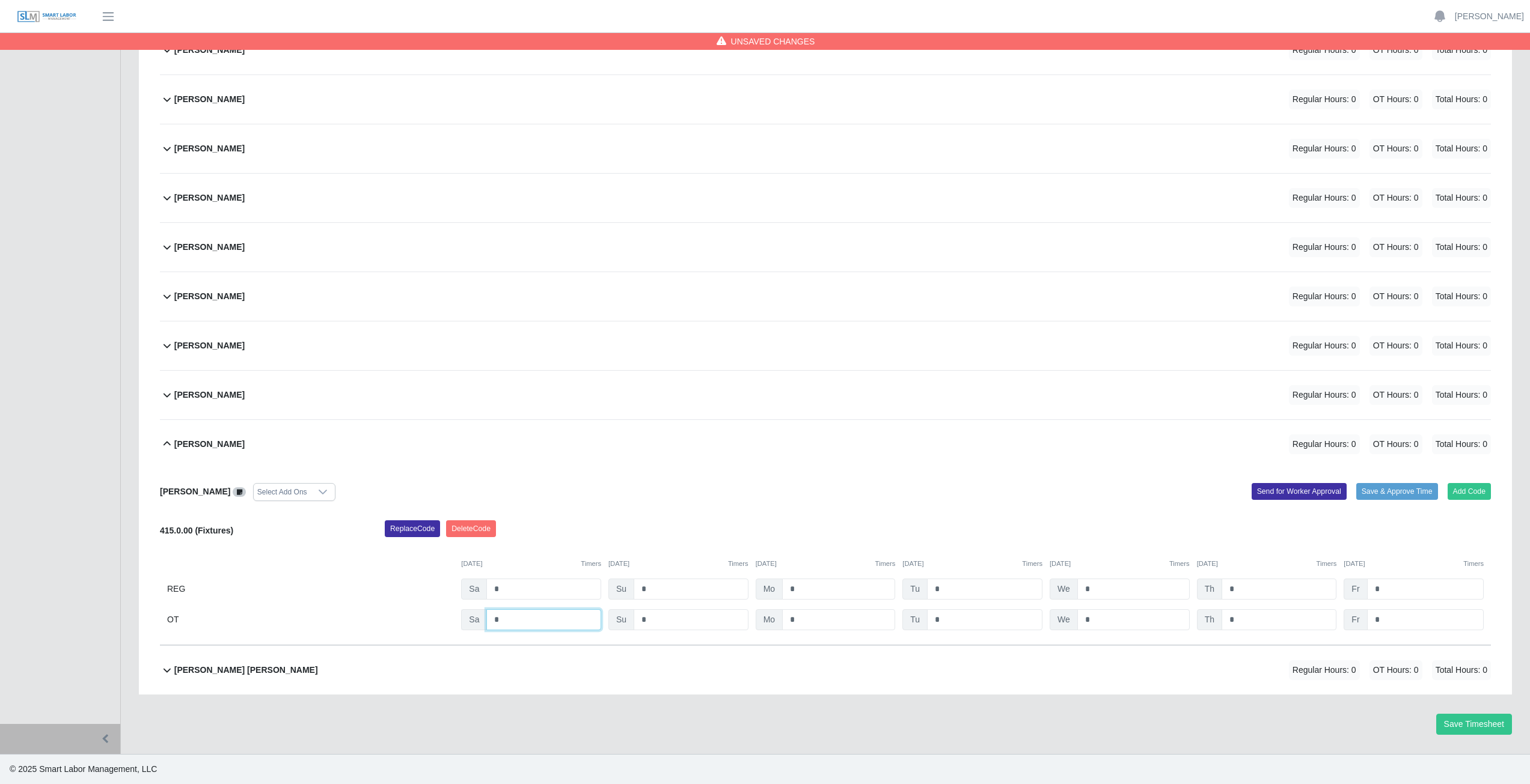
click at [526, 620] on input "*" at bounding box center [543, 619] width 115 height 21
type input "*"
click at [819, 623] on input "*" at bounding box center [838, 619] width 113 height 21
type input "*"
click at [954, 621] on input "*" at bounding box center [983, 619] width 115 height 21
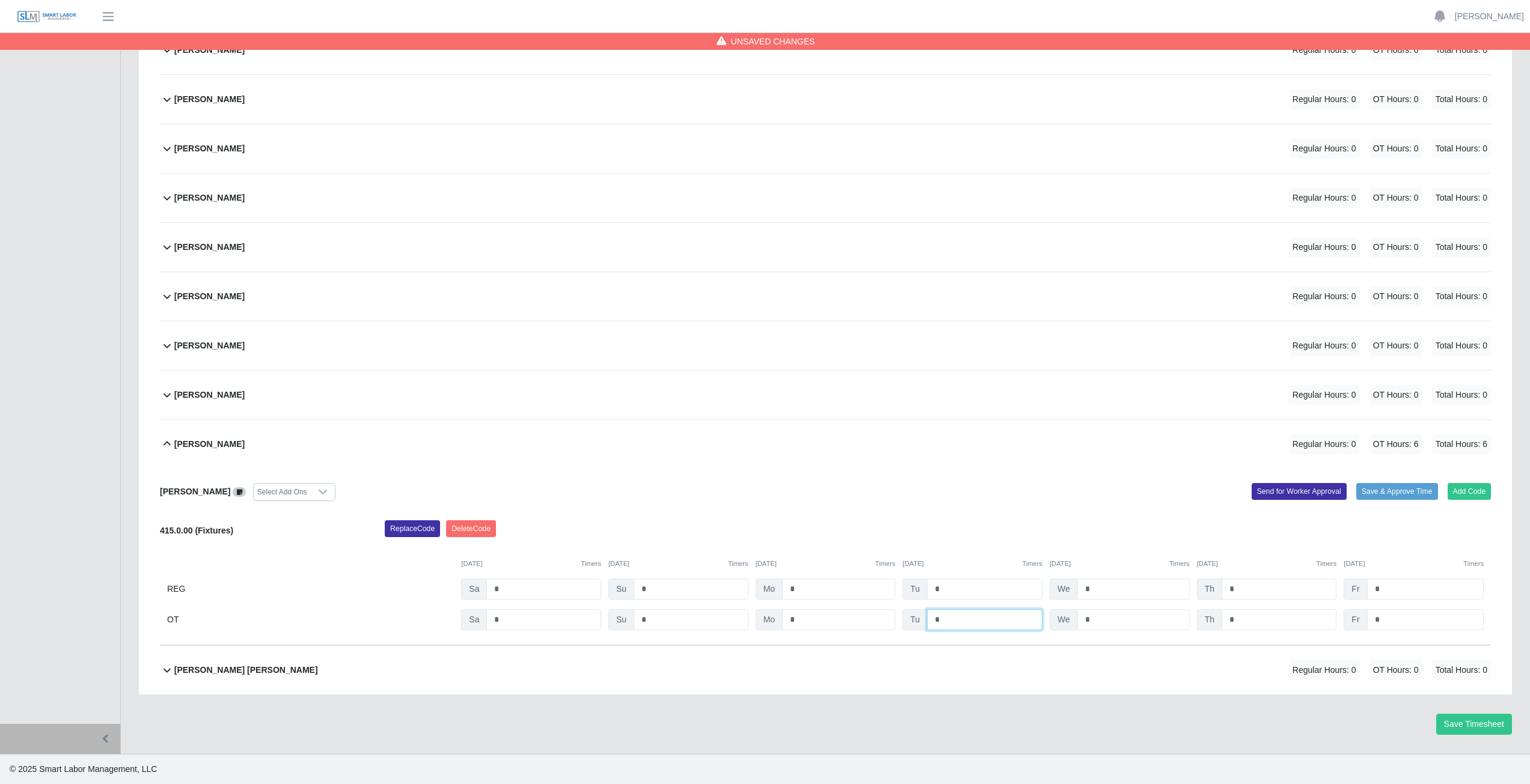
type input "*"
click at [1109, 624] on input "*" at bounding box center [1133, 619] width 112 height 21
type input "*"
click at [1248, 620] on input "*" at bounding box center [1278, 619] width 115 height 21
type input "*"
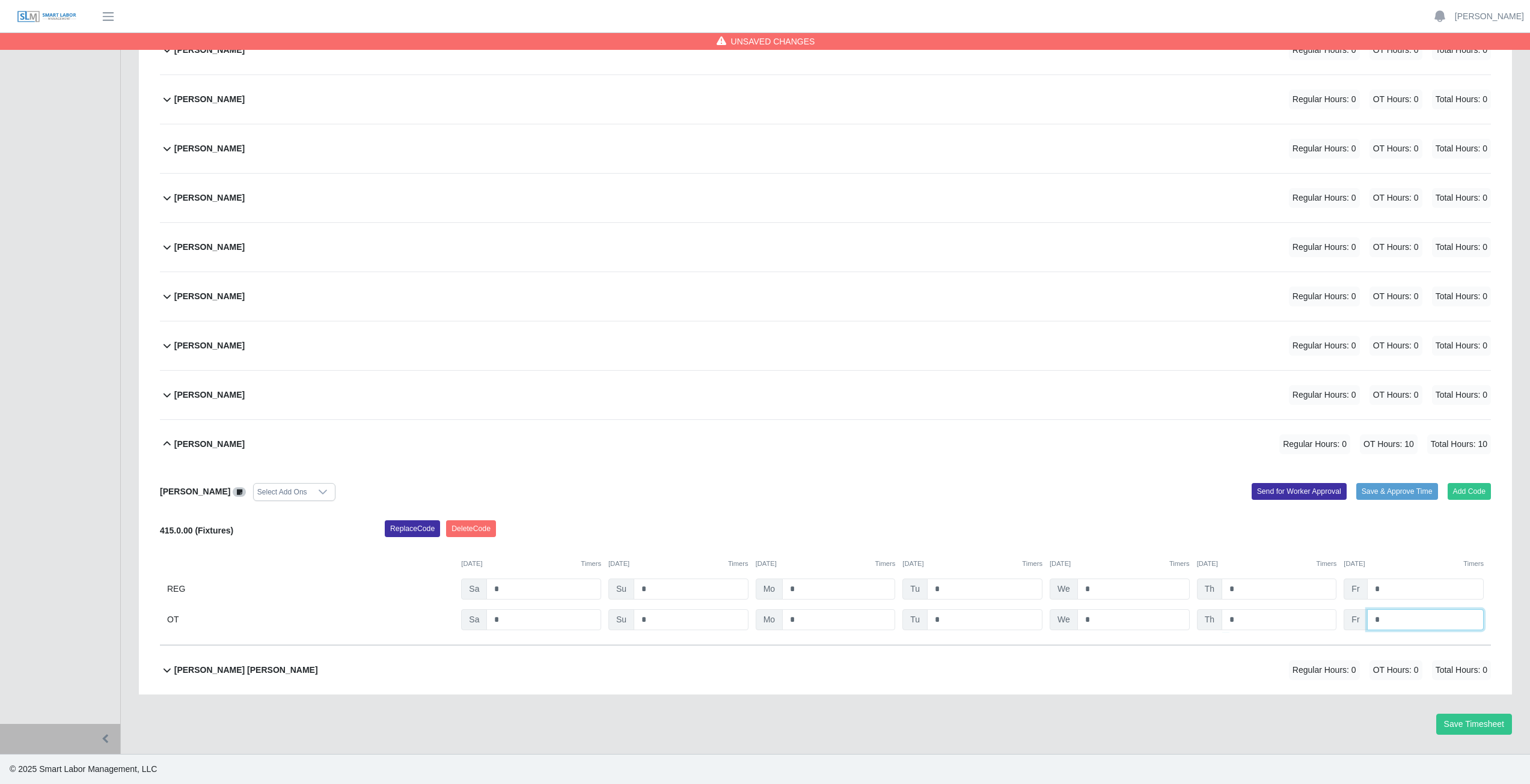
click at [1387, 621] on input "*" at bounding box center [1425, 619] width 117 height 21
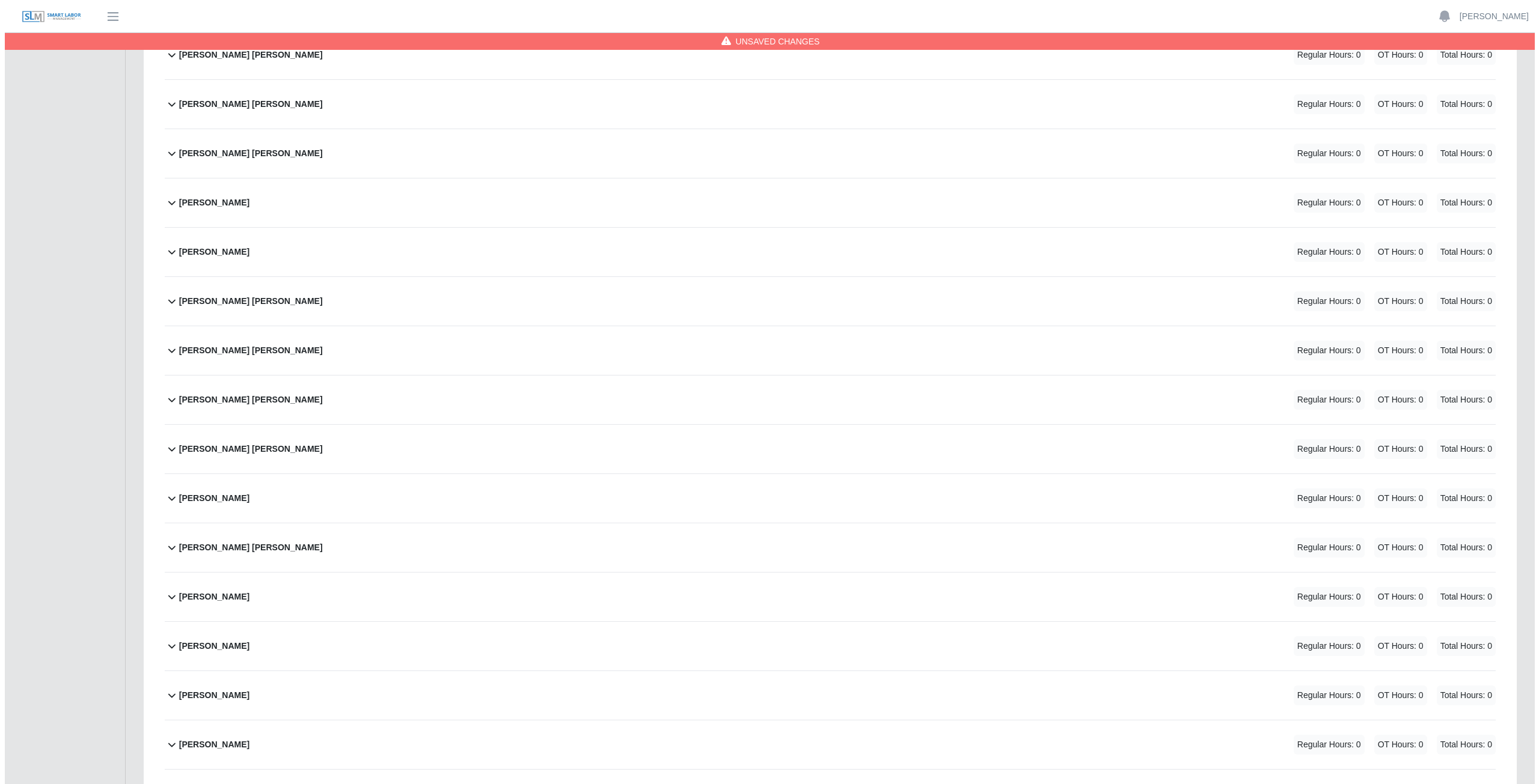
scroll to position [2904, 0]
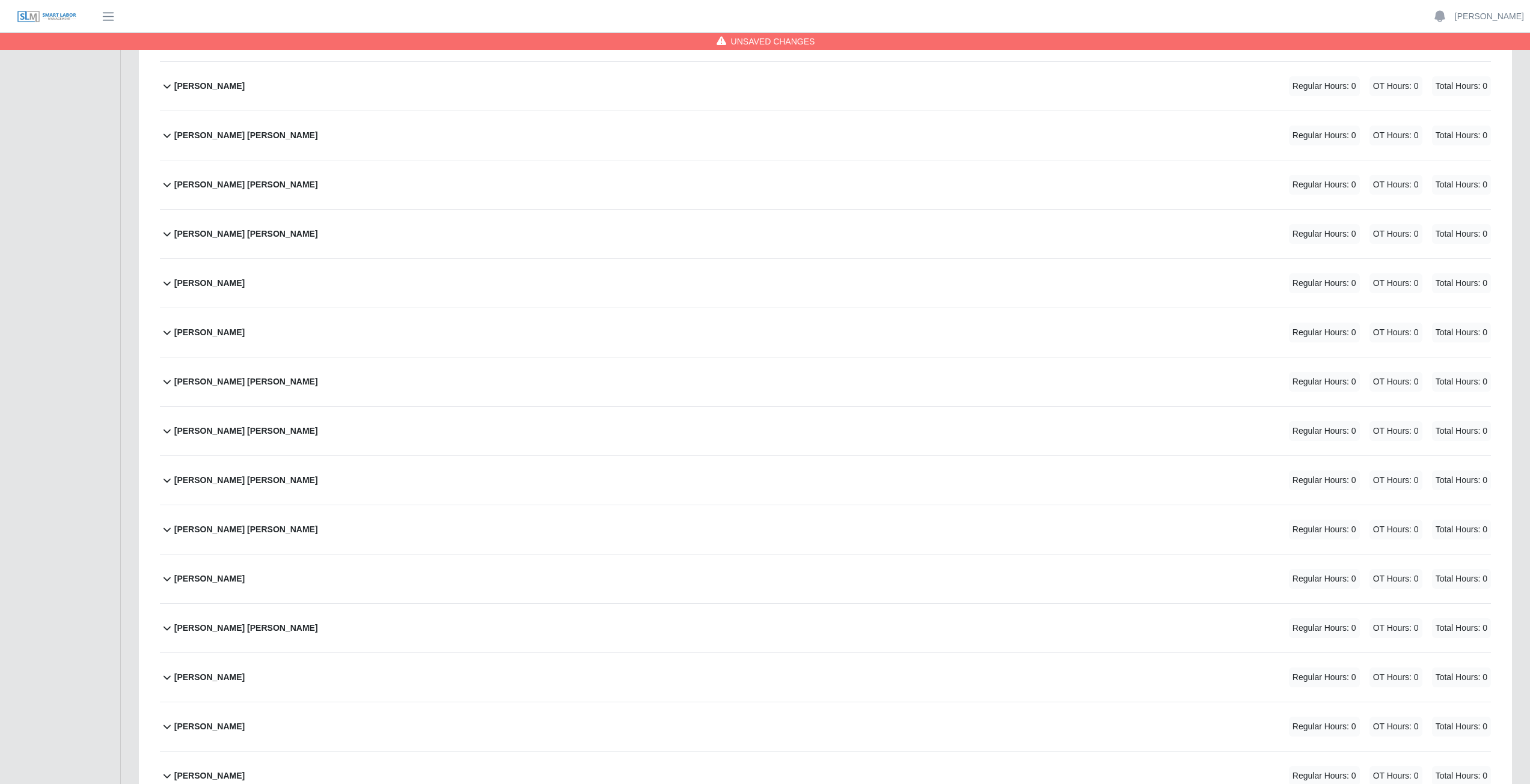
type input "**"
click at [477, 288] on div "Joselyn Martinez Regular Hours: 0 OT Hours: 0 Total Hours: 0" at bounding box center [832, 284] width 1316 height 49
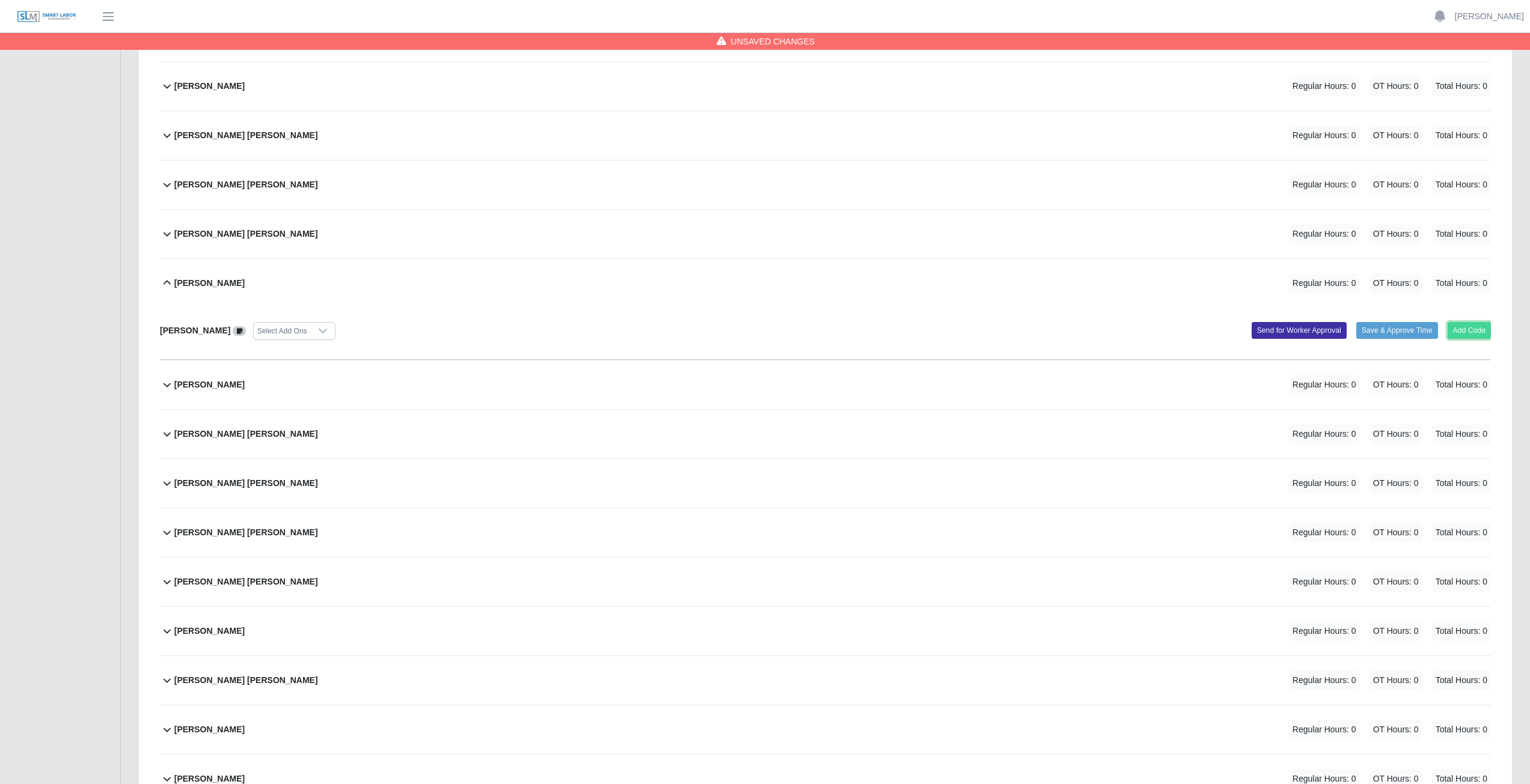
click at [1460, 331] on button "Add Code" at bounding box center [1469, 330] width 44 height 17
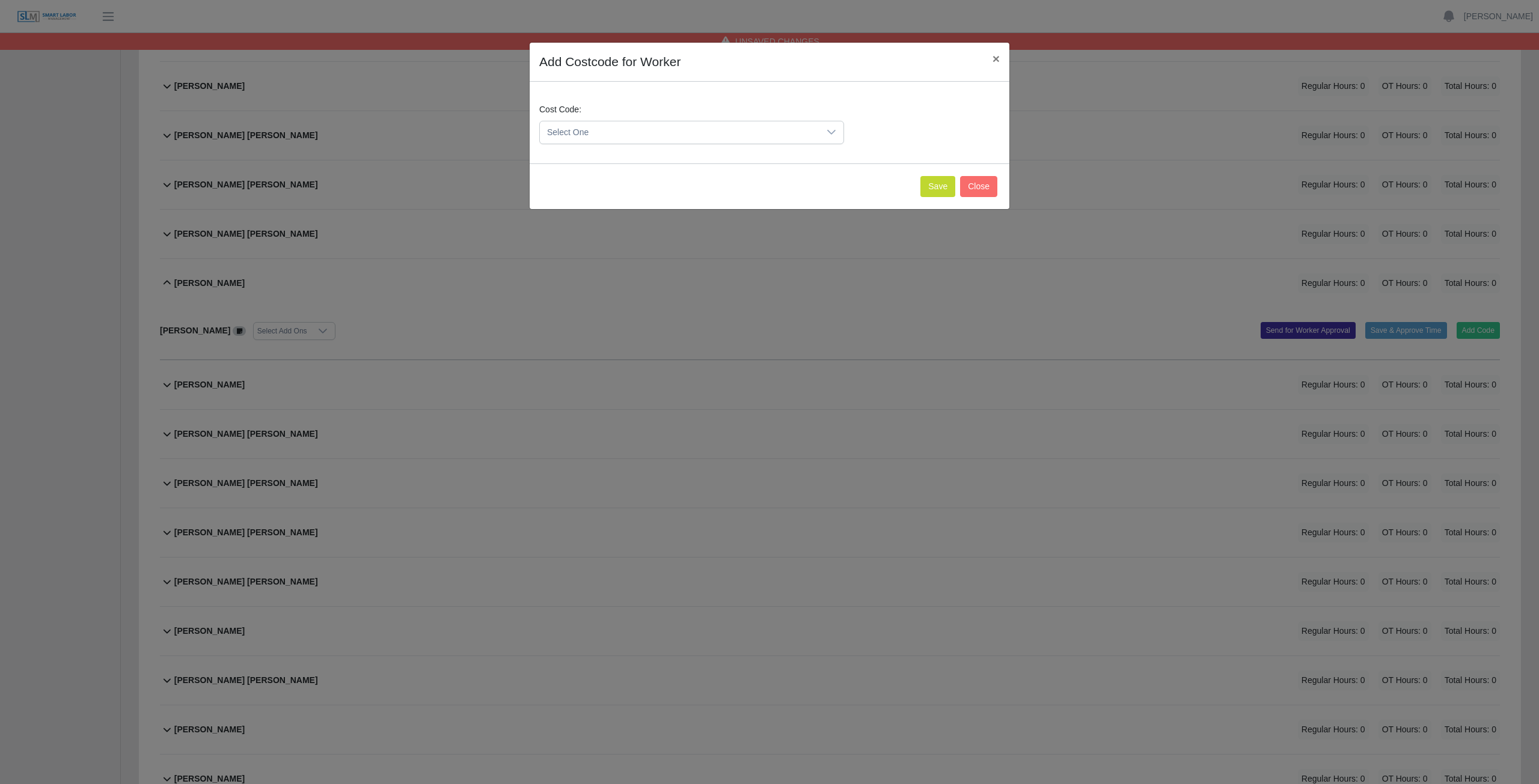
click at [832, 133] on icon at bounding box center [831, 131] width 8 height 5
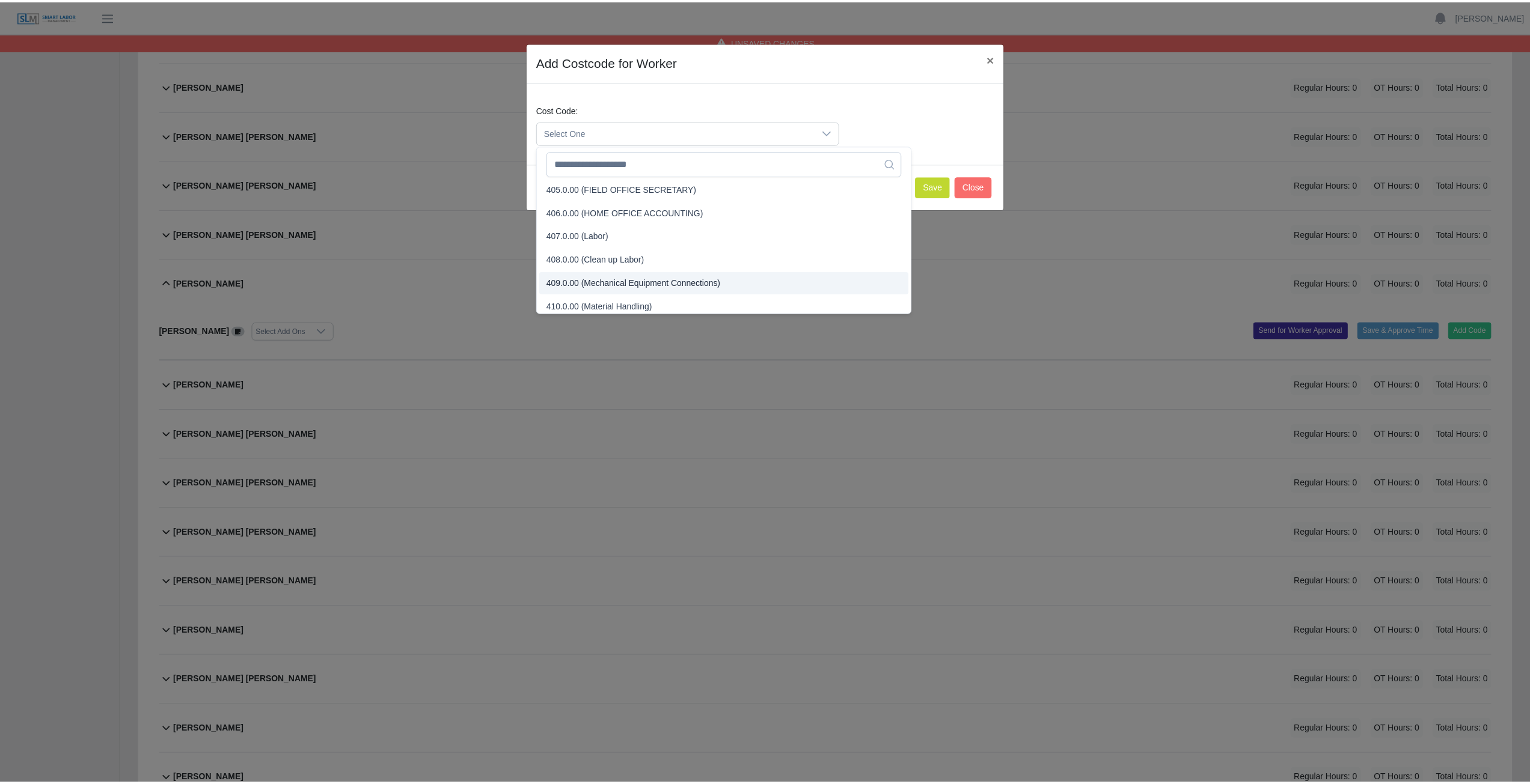
scroll to position [124, 0]
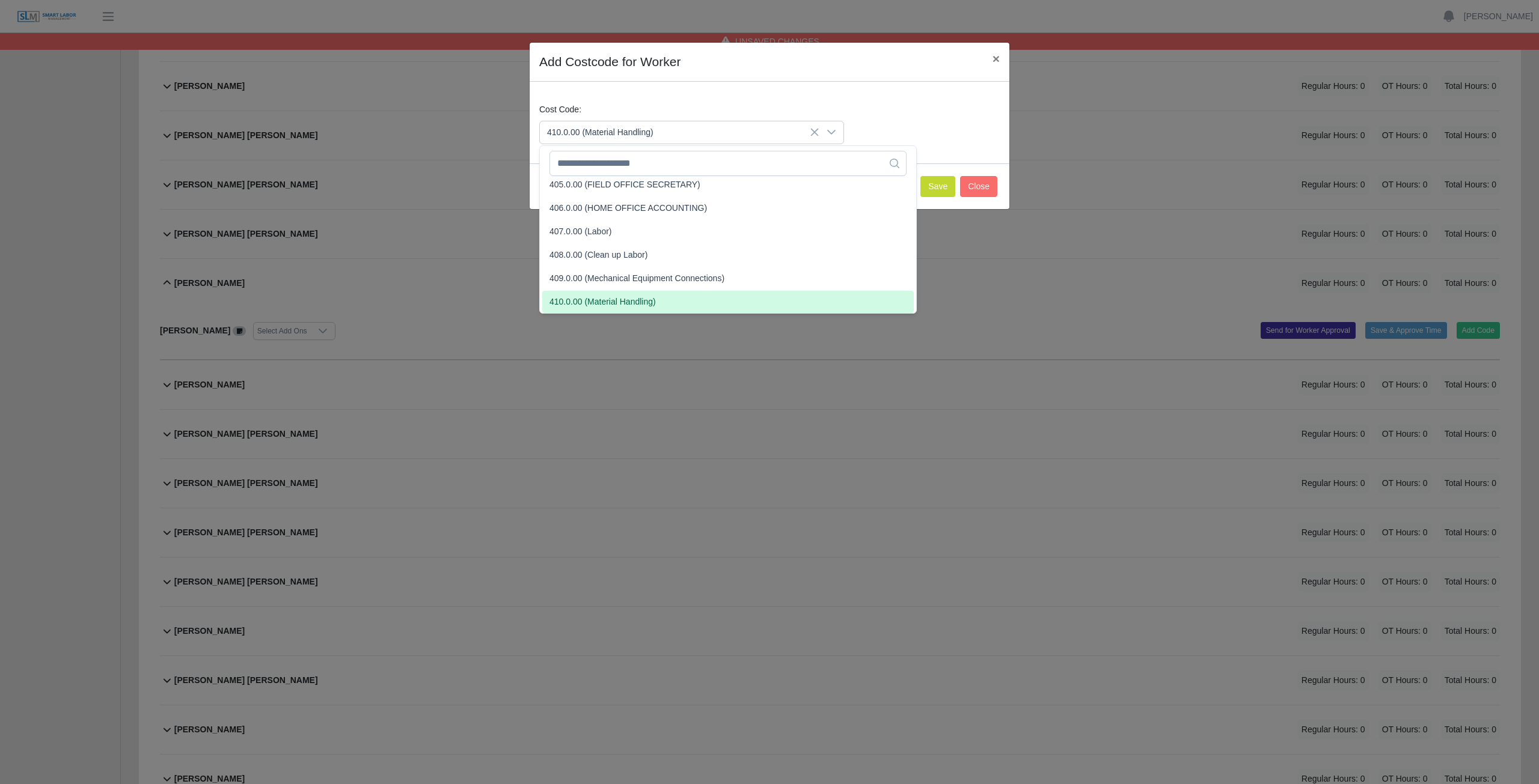
click at [591, 303] on span "410.0.00 (Material Handling)" at bounding box center [602, 302] width 106 height 13
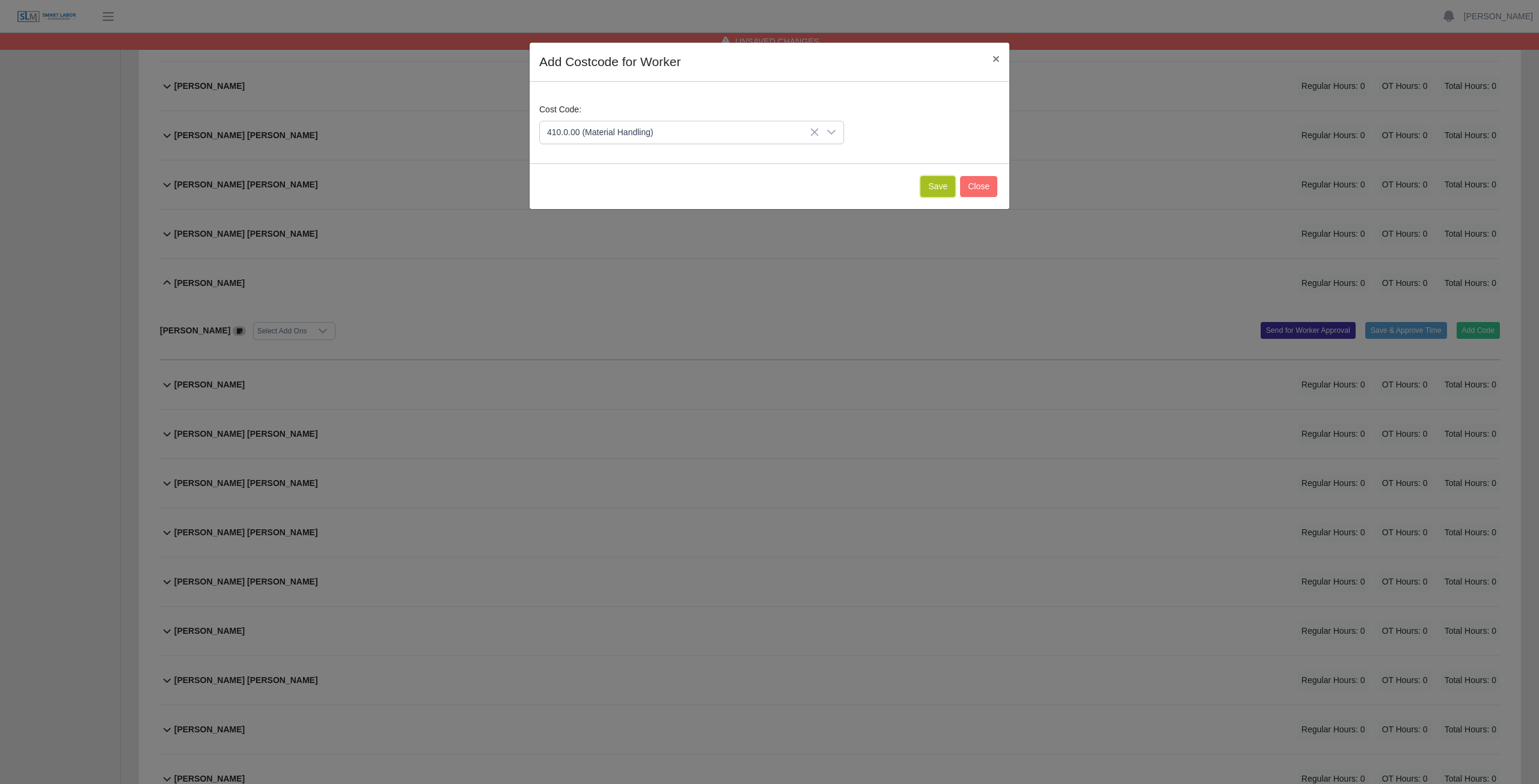
click at [929, 187] on button "Save" at bounding box center [938, 186] width 34 height 21
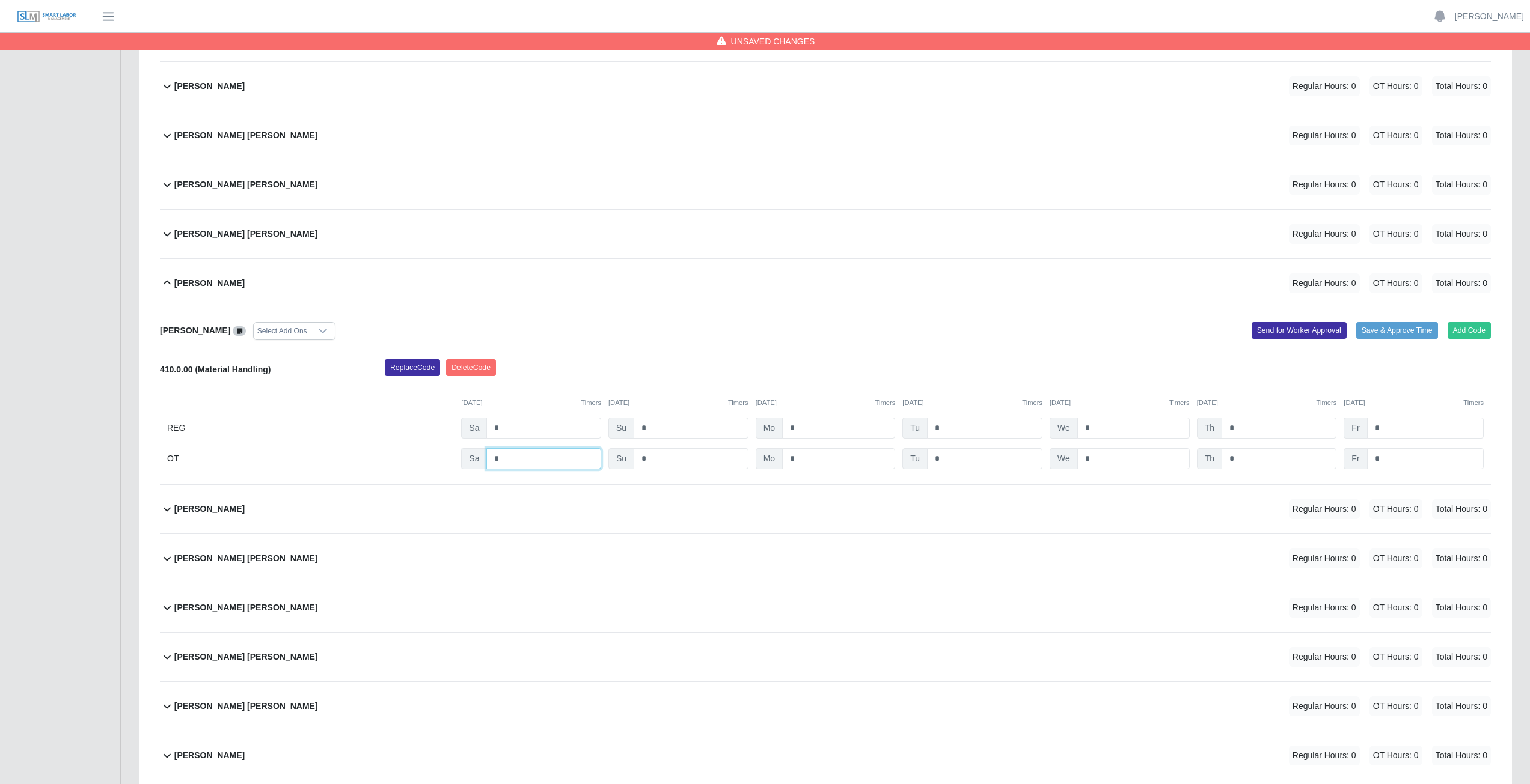
click at [511, 460] on input "*" at bounding box center [543, 459] width 115 height 21
type input "*"
click at [809, 461] on input "*" at bounding box center [838, 459] width 113 height 21
type input "*"
click at [1237, 463] on input "*" at bounding box center [1278, 459] width 115 height 21
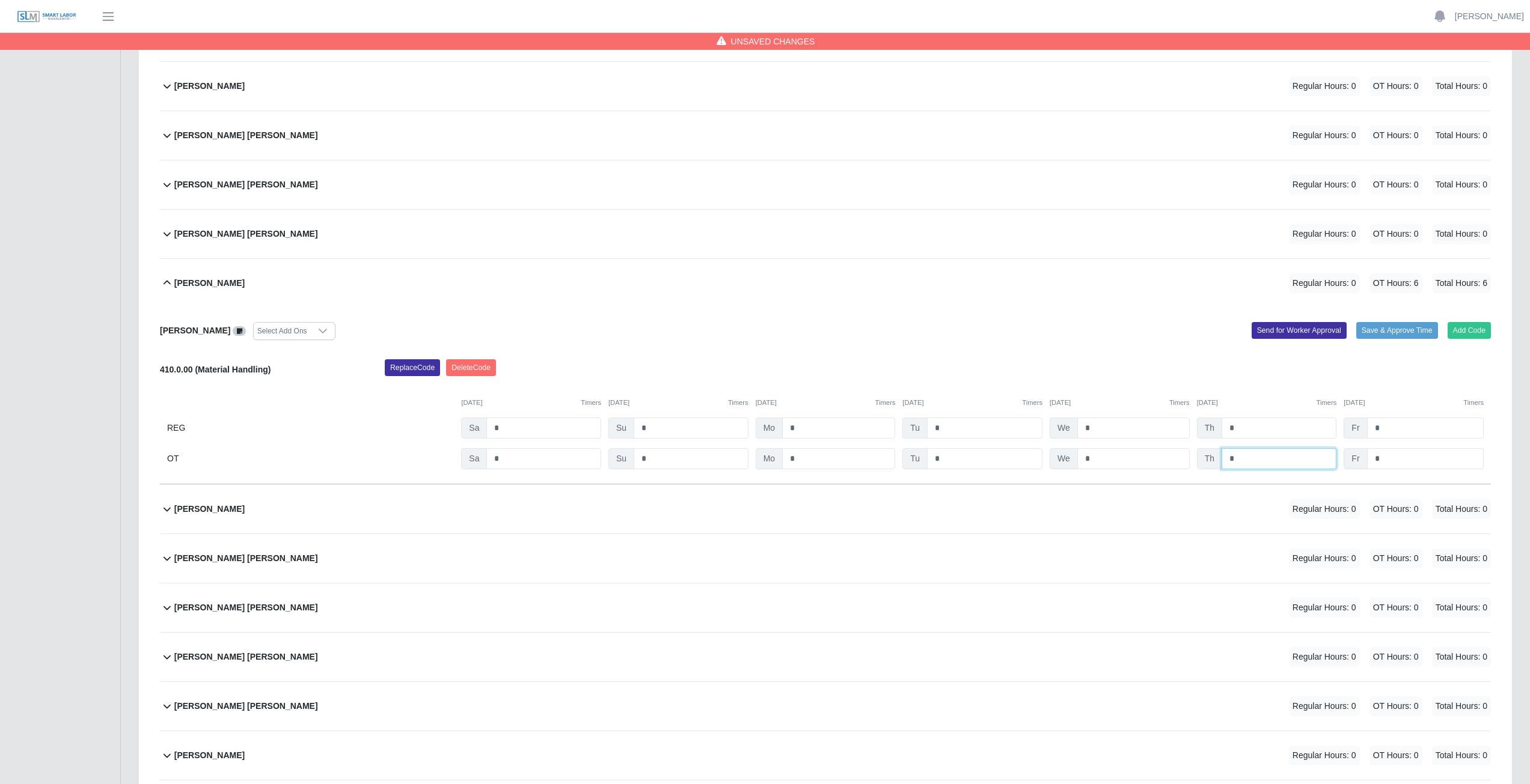
type input "*"
click at [1390, 461] on input "*" at bounding box center [1425, 459] width 117 height 21
type input "*"
click at [893, 336] on div "Add Code Save & Approve Time Send for Worker Approval" at bounding box center [1162, 331] width 674 height 18
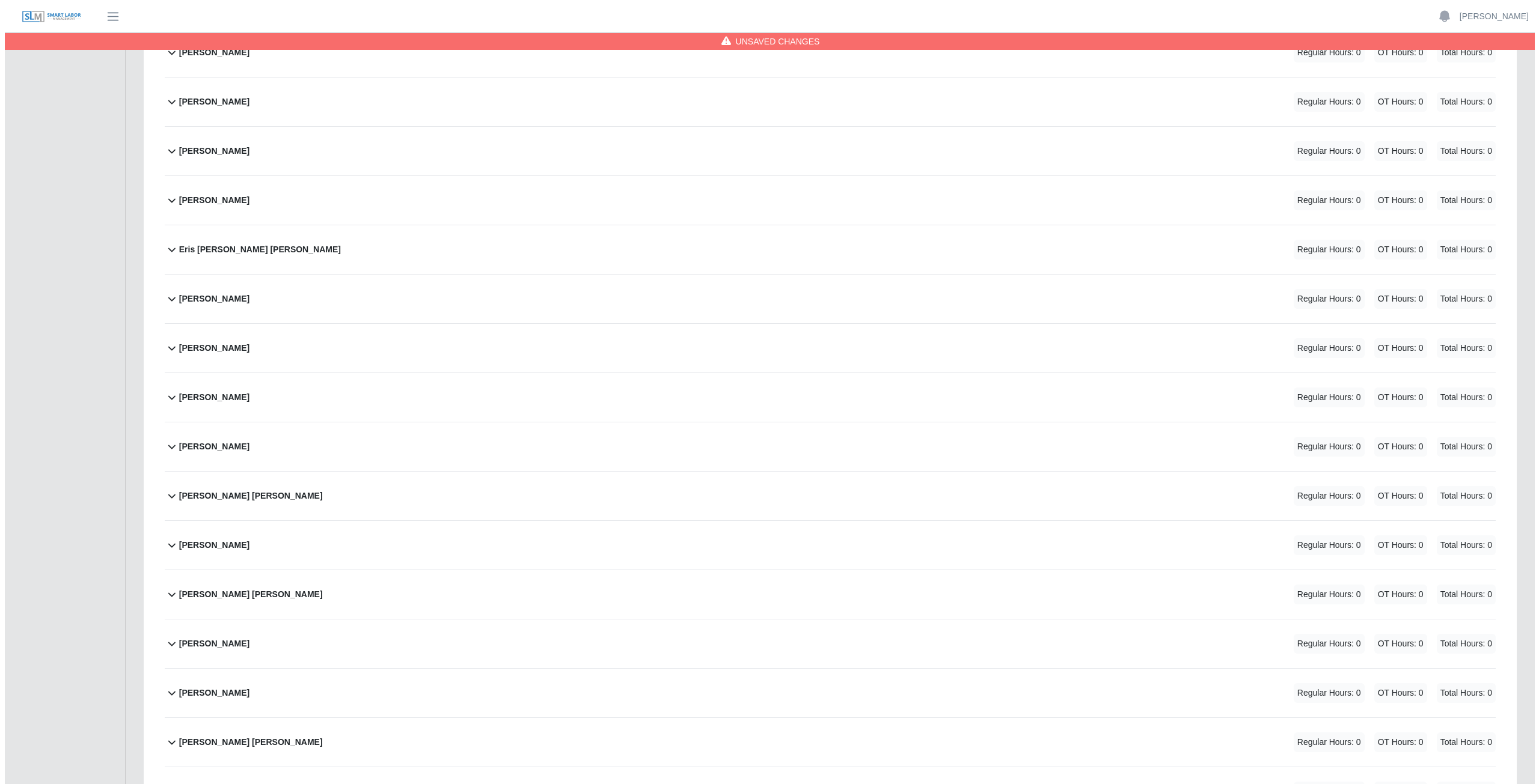
scroll to position [1522, 0]
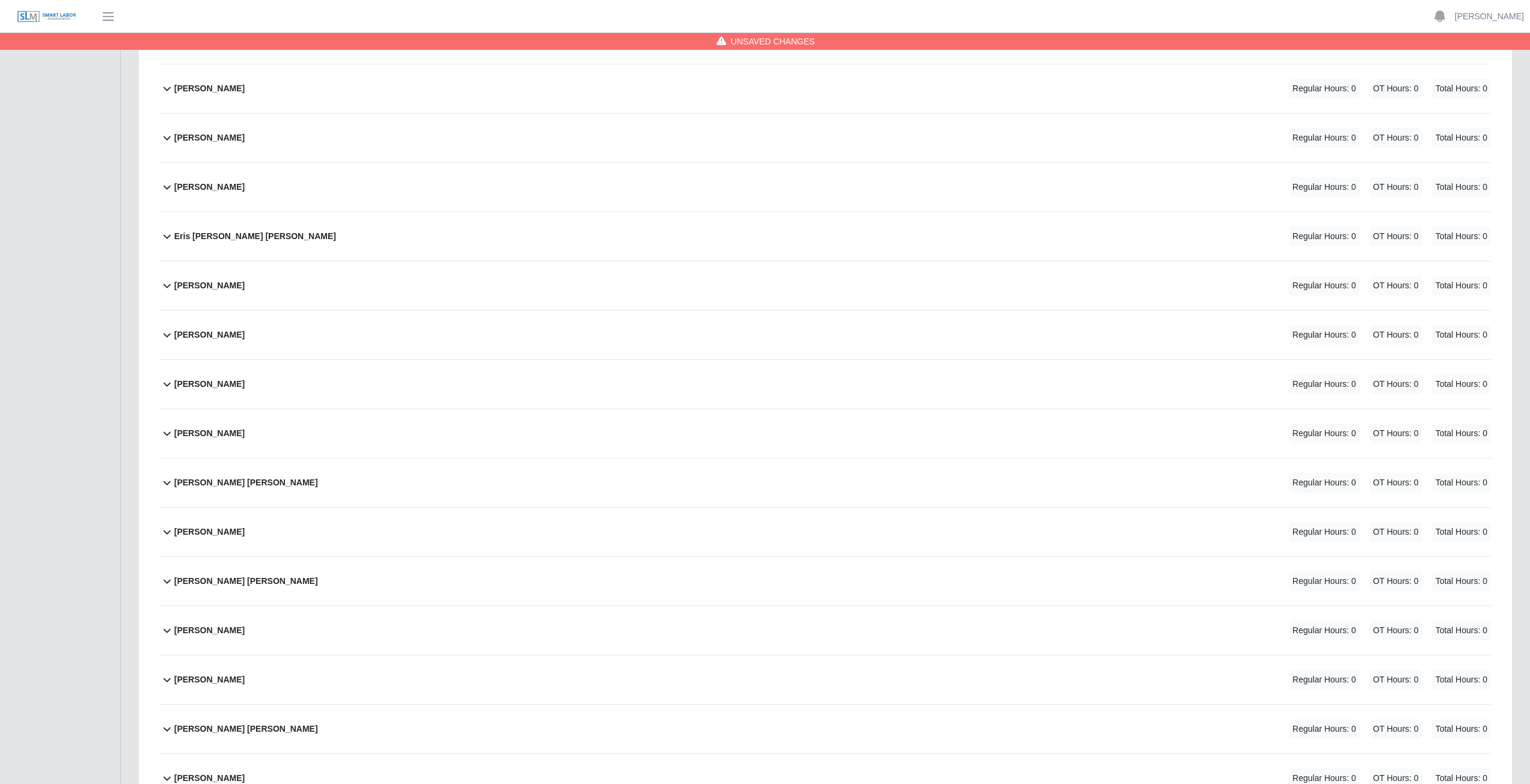
click at [283, 440] on div "Fernando Lopez Sanchez Regular Hours: 0 OT Hours: 0 Total Hours: 0" at bounding box center [832, 434] width 1316 height 49
click at [1467, 479] on button "Add Code" at bounding box center [1469, 480] width 44 height 17
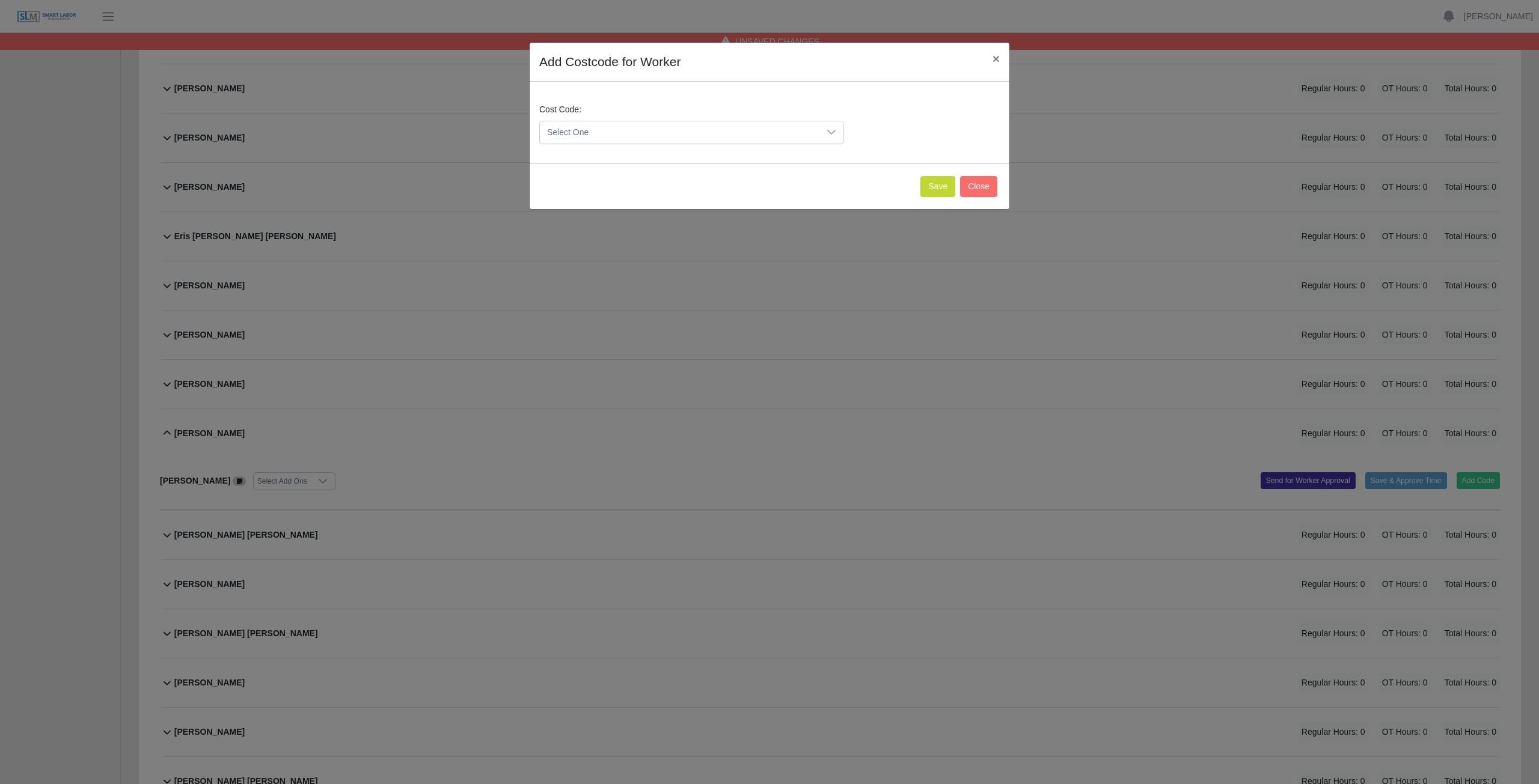
click at [833, 134] on icon at bounding box center [831, 131] width 8 height 5
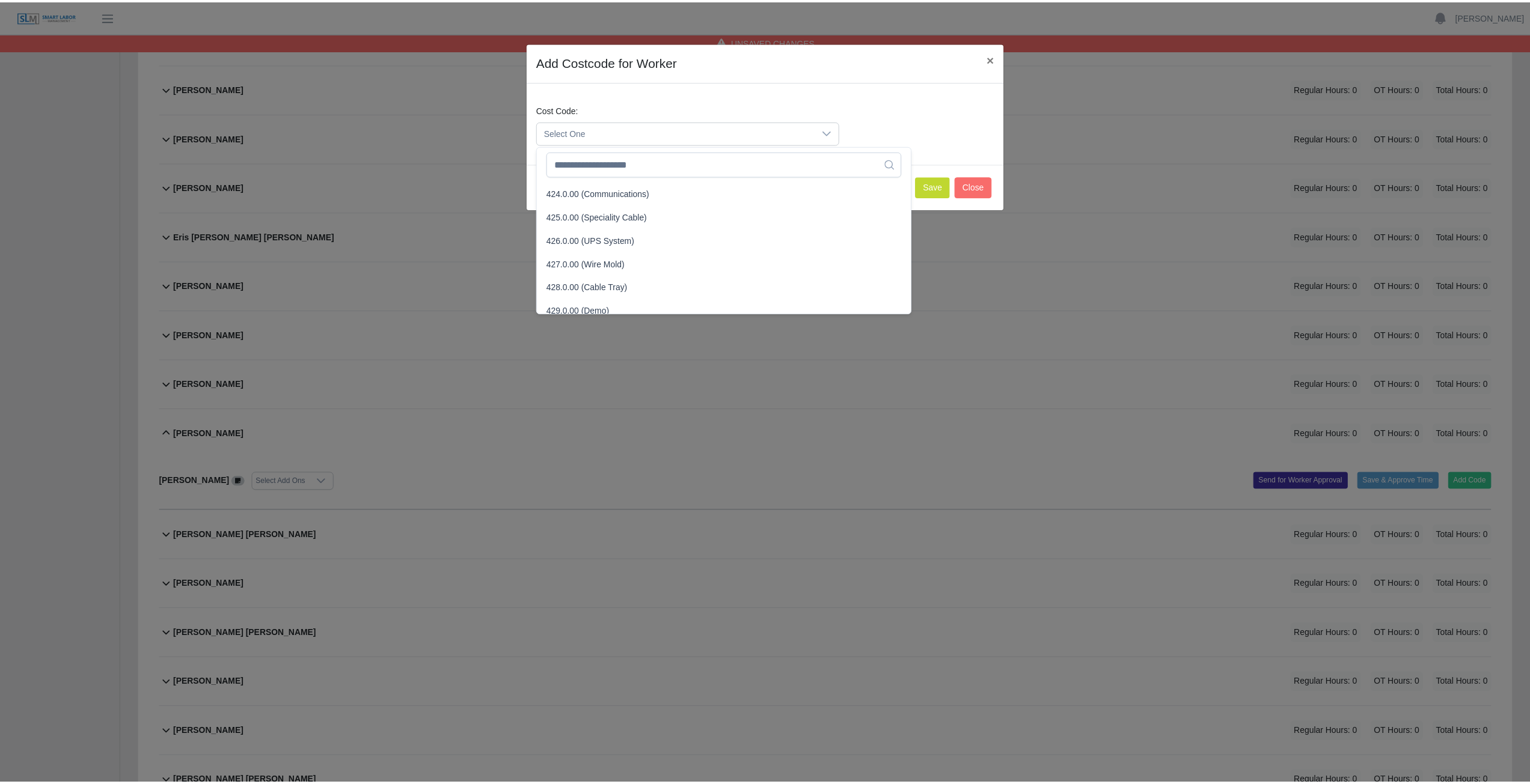
scroll to position [1082, 0]
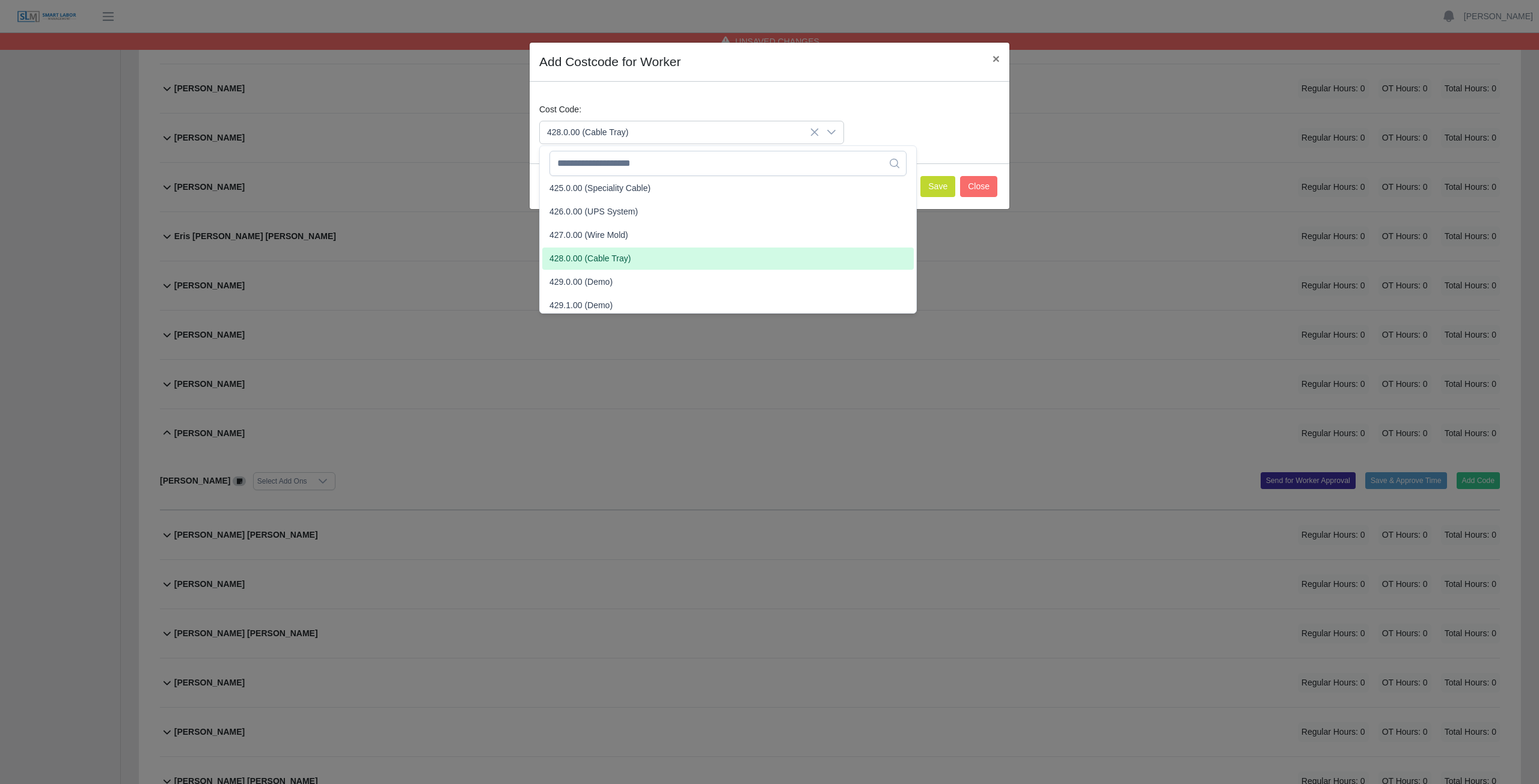
click at [580, 260] on span "428.0.00 (Cable Tray)" at bounding box center [590, 258] width 82 height 13
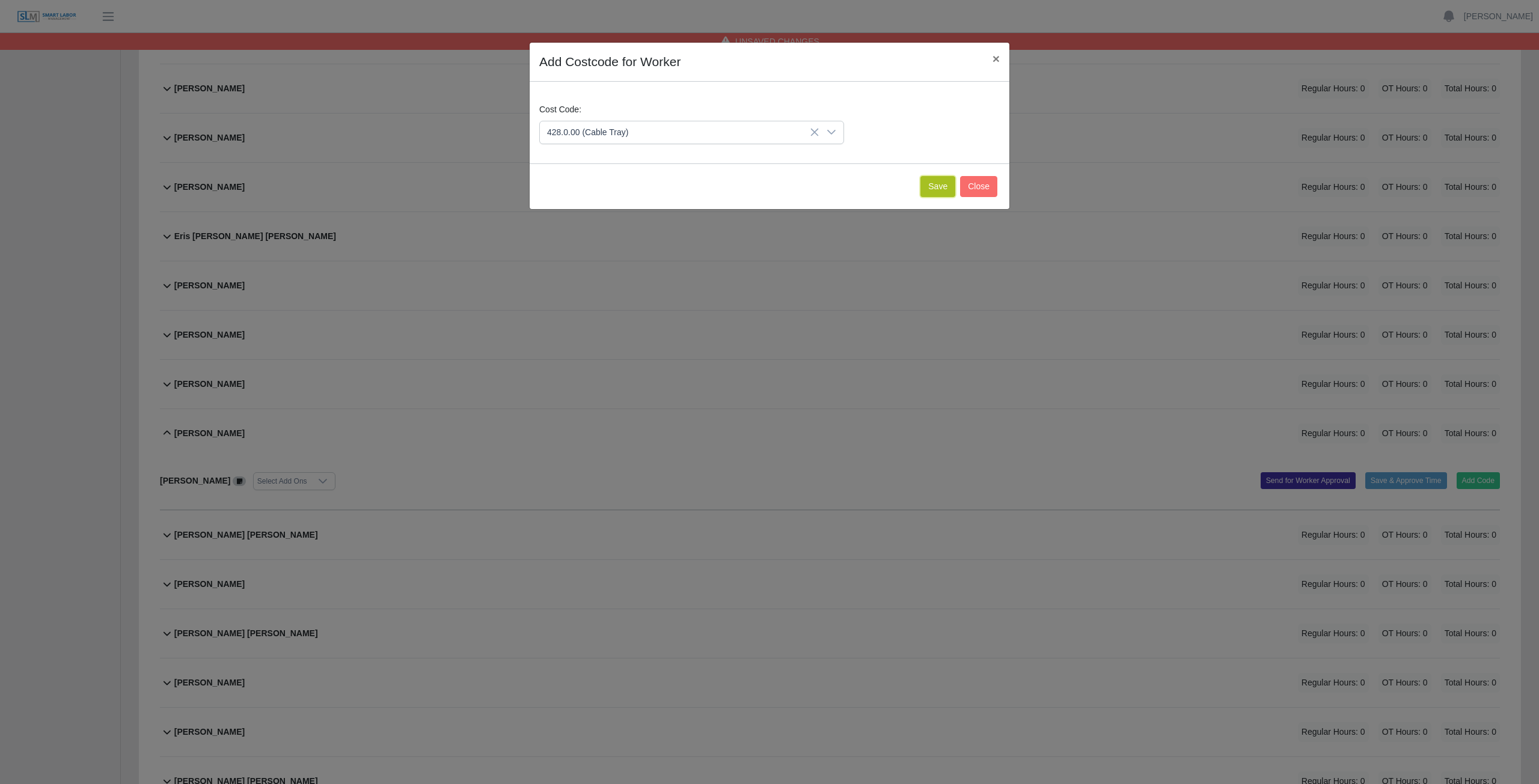
click at [941, 183] on button "Save" at bounding box center [938, 186] width 34 height 21
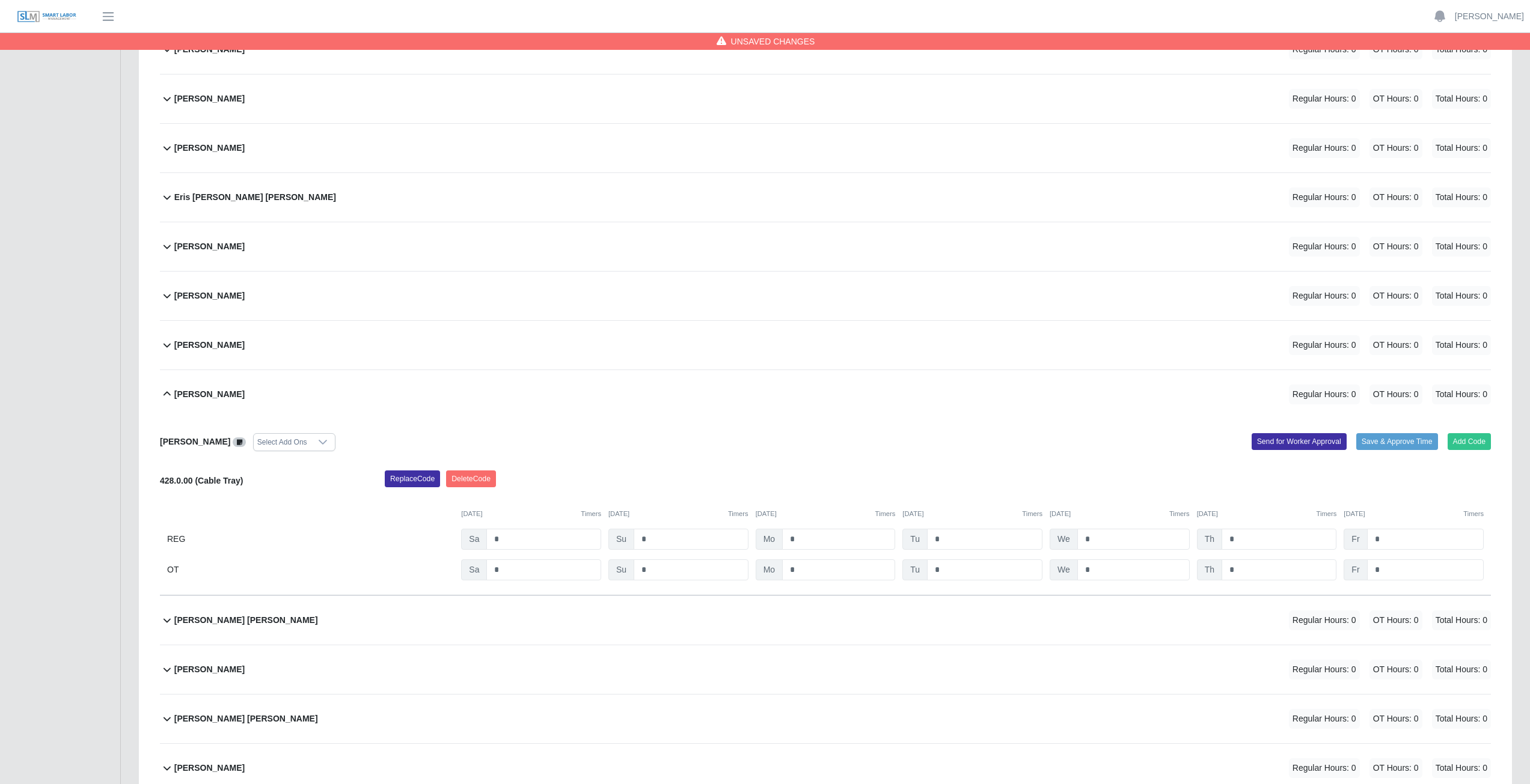
scroll to position [1582, 0]
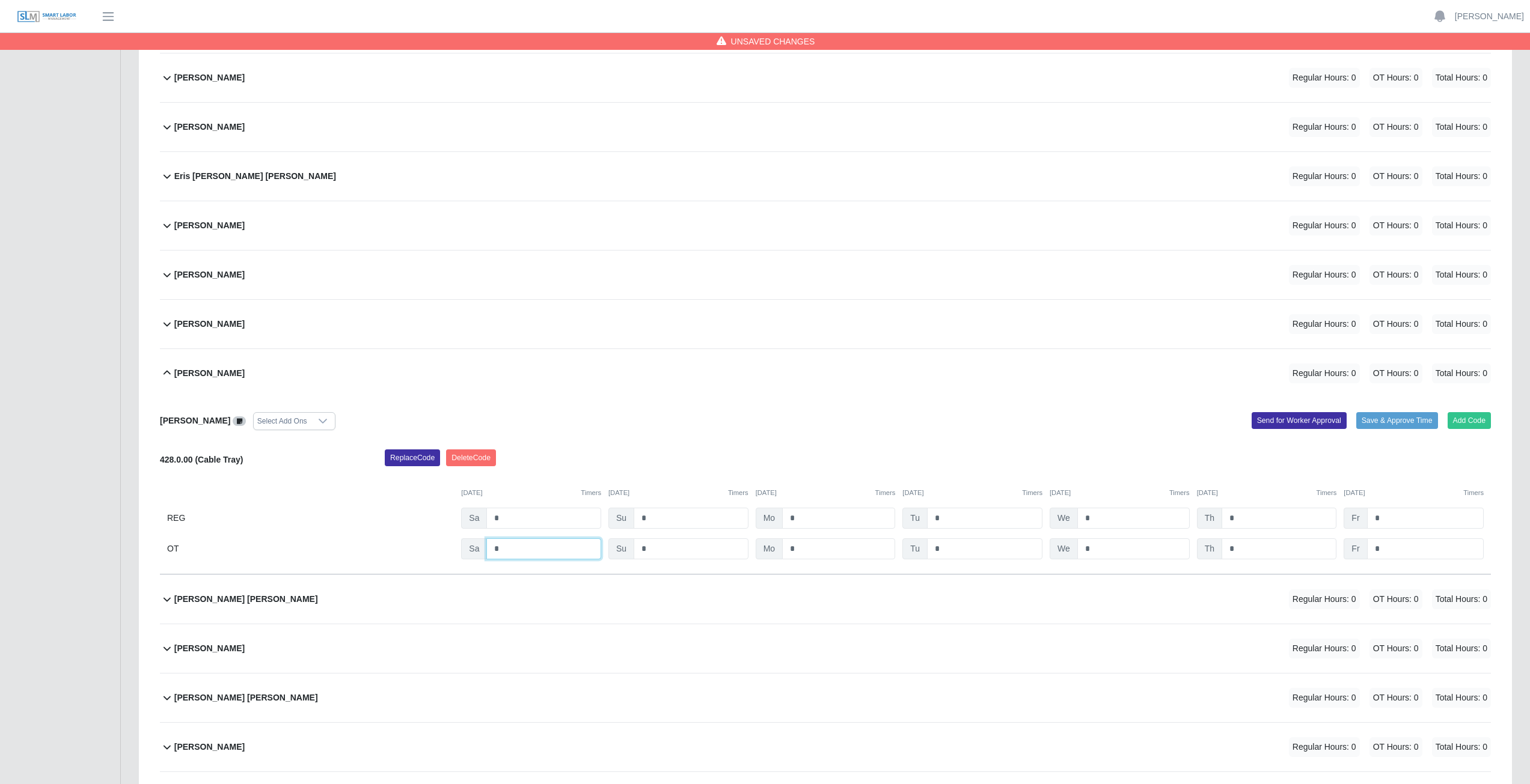
click at [508, 549] on input "*" at bounding box center [543, 548] width 115 height 21
type input "*"
click at [818, 546] on input "*" at bounding box center [838, 548] width 113 height 21
type input "*"
drag, startPoint x: 957, startPoint y: 548, endPoint x: 965, endPoint y: 547, distance: 8.1
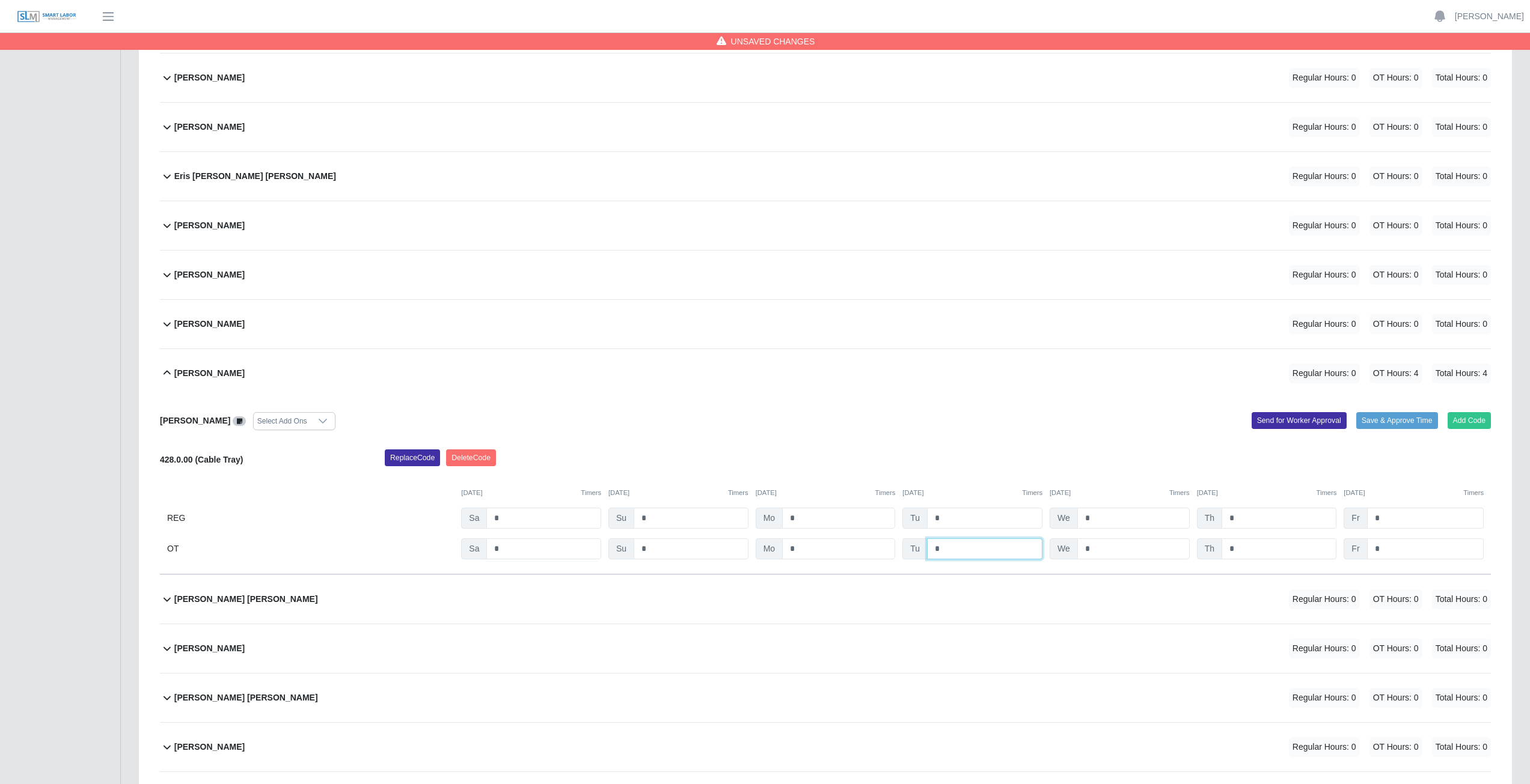
click at [957, 548] on input "*" at bounding box center [983, 548] width 115 height 21
type input "*"
drag, startPoint x: 1104, startPoint y: 547, endPoint x: 1118, endPoint y: 547, distance: 14.0
click at [1108, 547] on input "*" at bounding box center [1133, 548] width 112 height 21
type input "*"
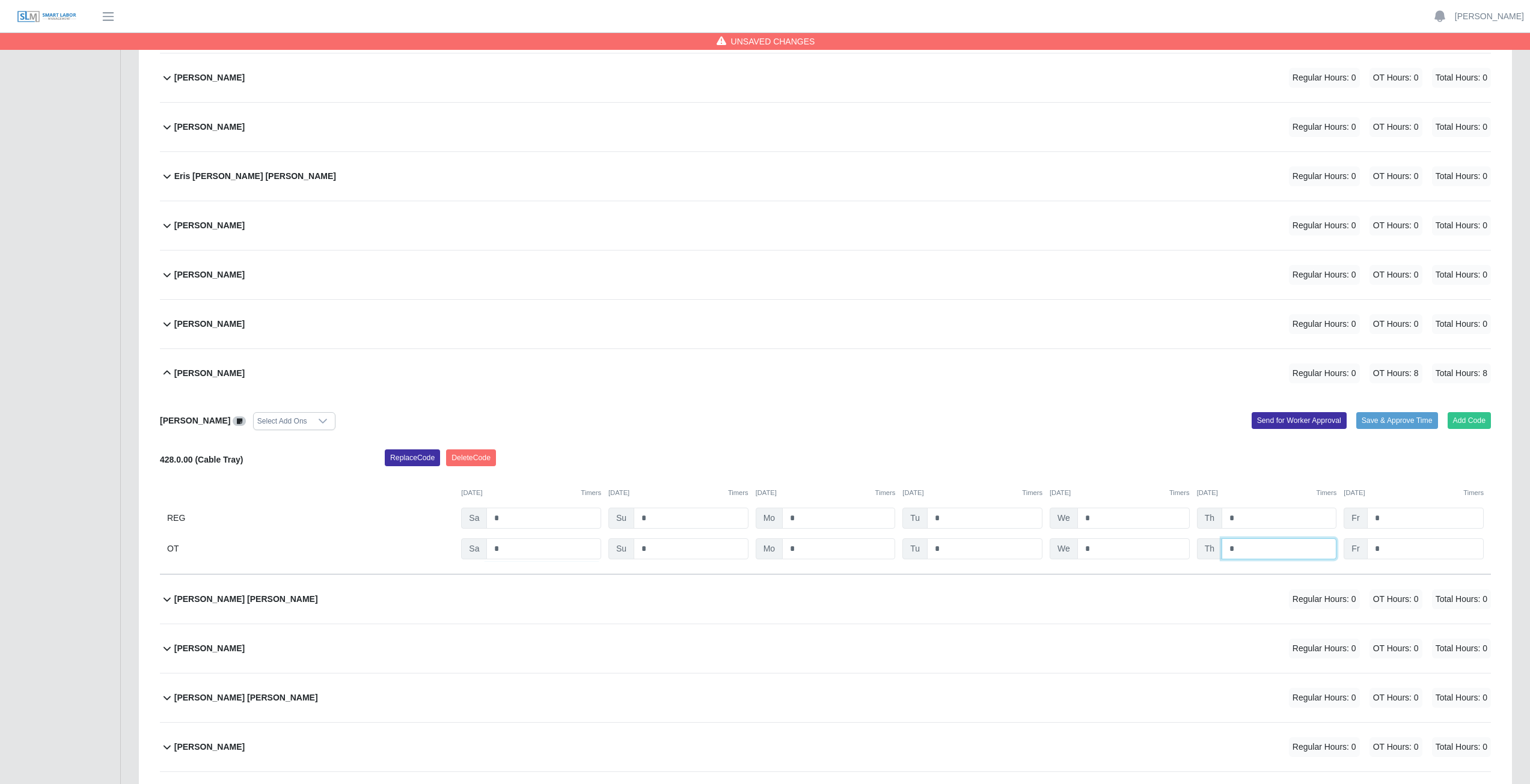
click at [1248, 547] on input "*" at bounding box center [1278, 548] width 115 height 21
type input "*"
drag, startPoint x: 1386, startPoint y: 548, endPoint x: 1387, endPoint y: 556, distance: 8.1
click at [1387, 548] on input "*" at bounding box center [1425, 548] width 117 height 21
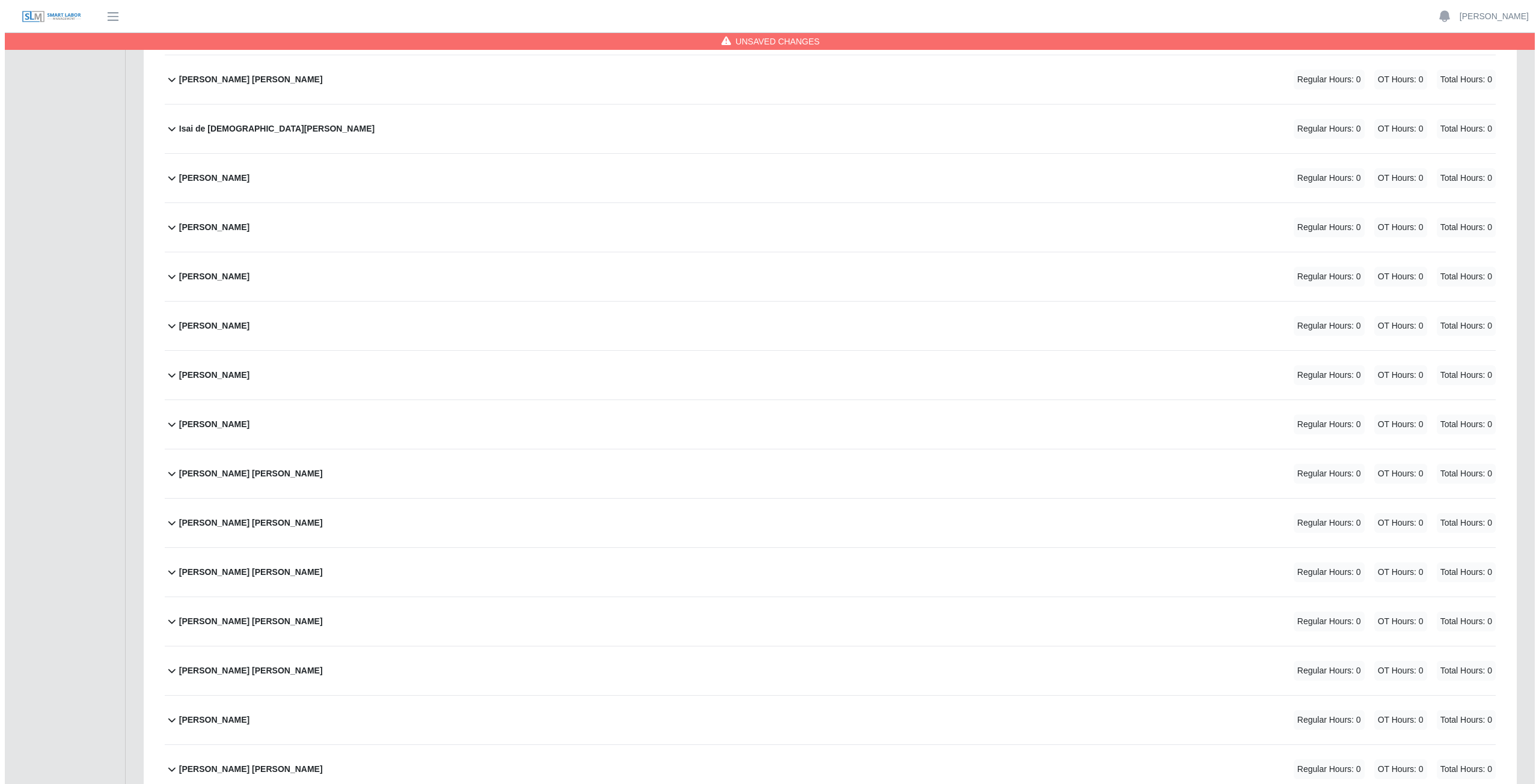
scroll to position [2483, 0]
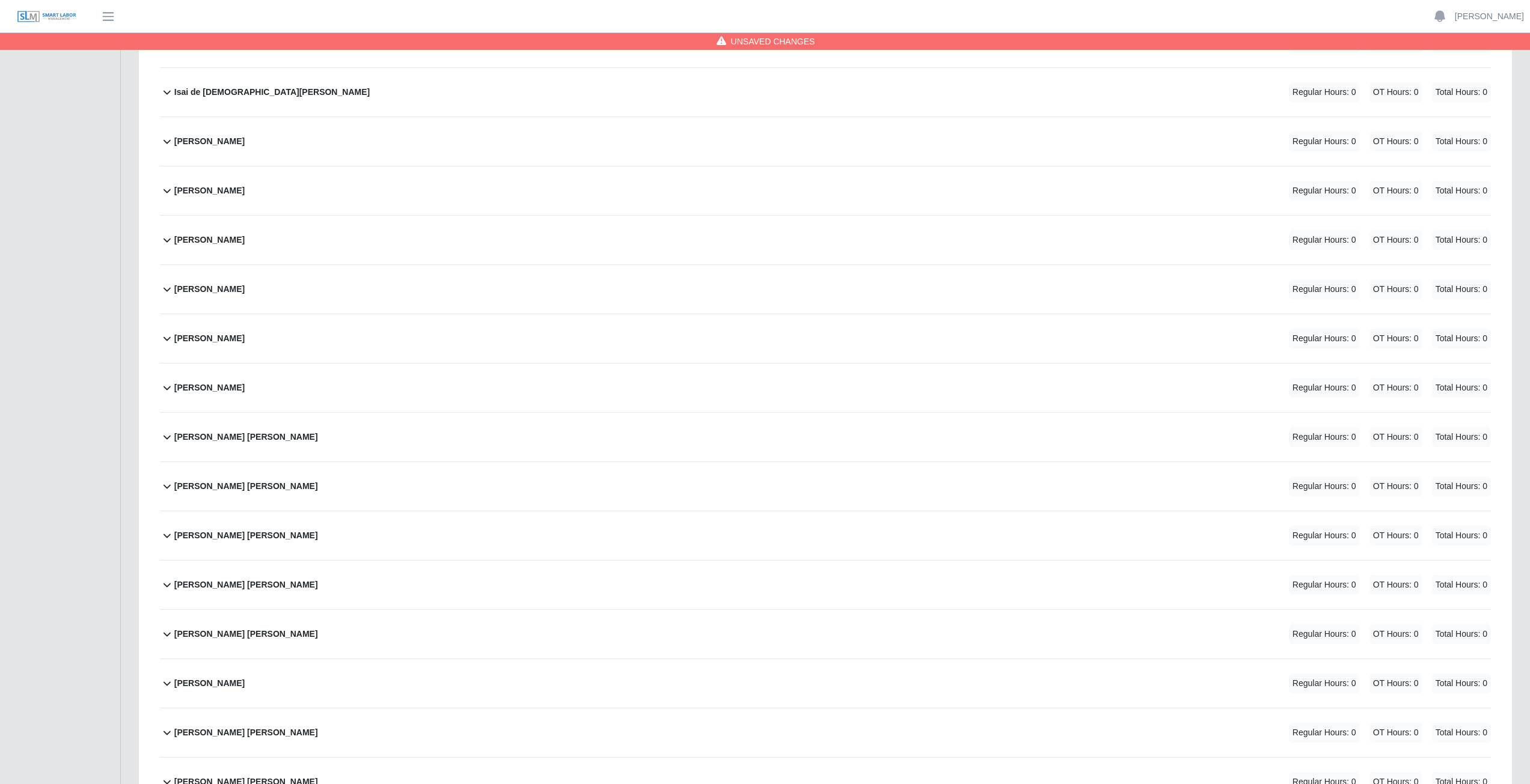
type input "**"
click at [351, 434] on div "Jesus Arnoldo Ontivero Ramirez Regular Hours: 0 OT Hours: 0 Total Hours: 0" at bounding box center [832, 438] width 1316 height 49
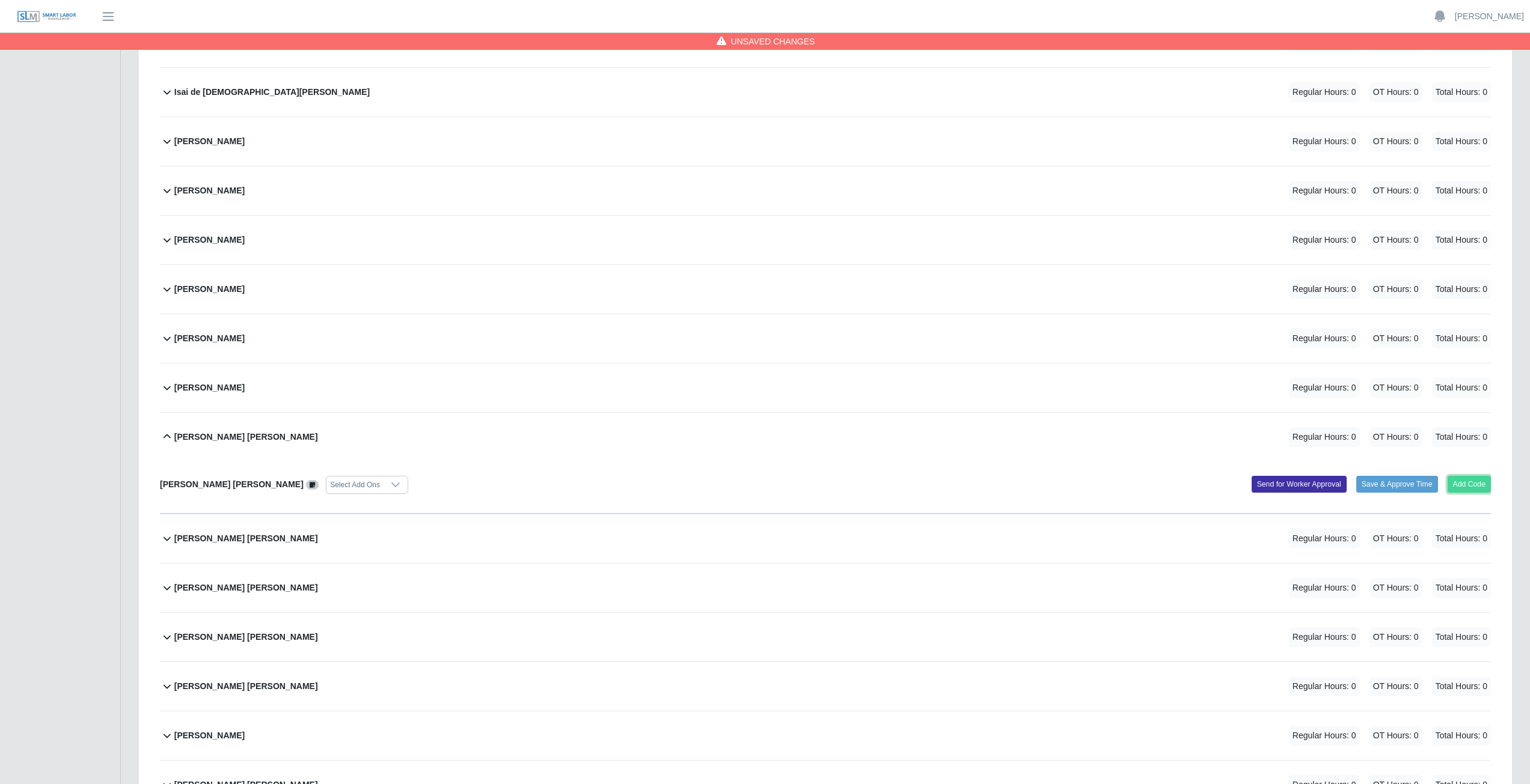
click at [1468, 489] on button "Add Code" at bounding box center [1469, 484] width 44 height 17
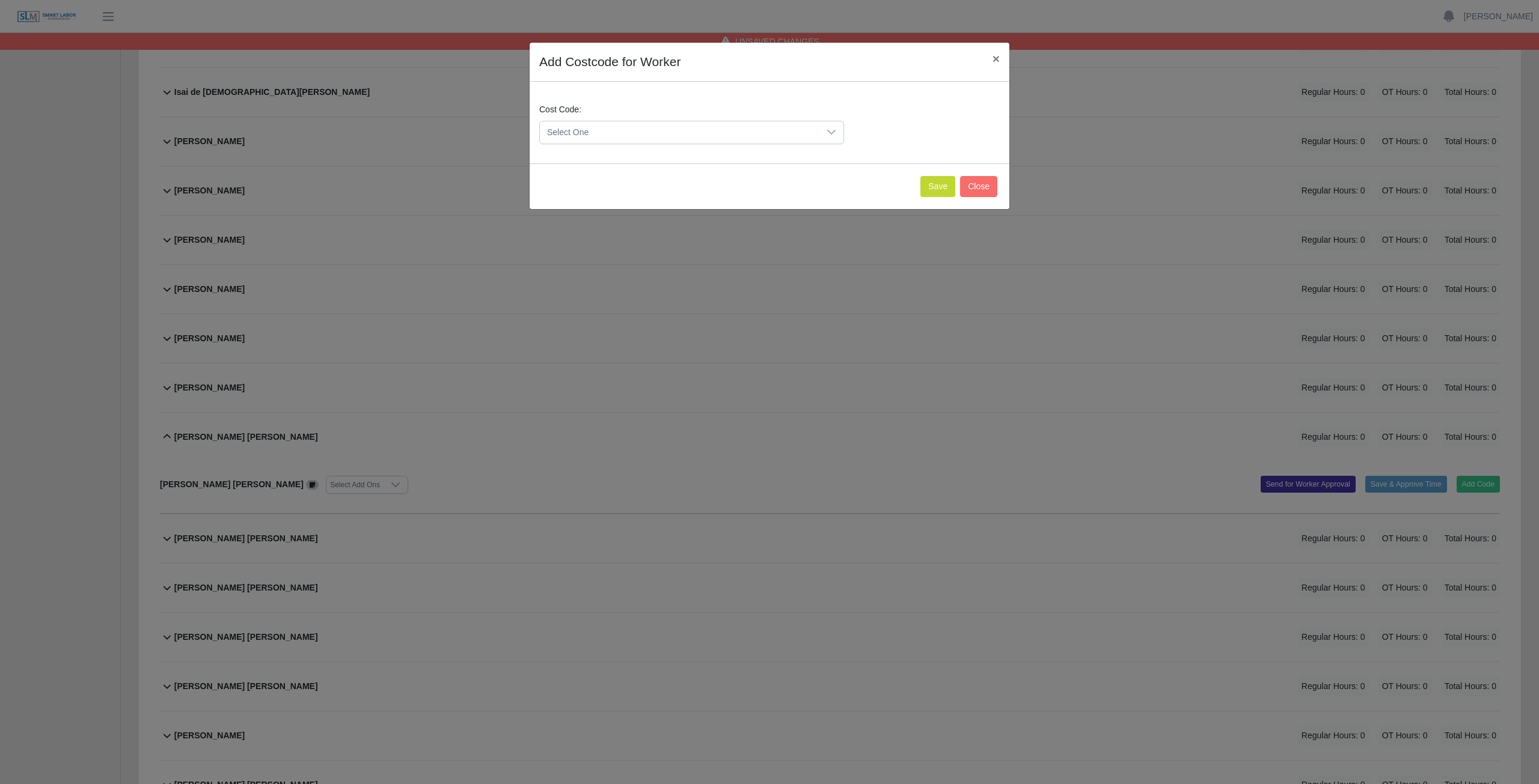
click at [829, 135] on icon at bounding box center [832, 132] width 10 height 10
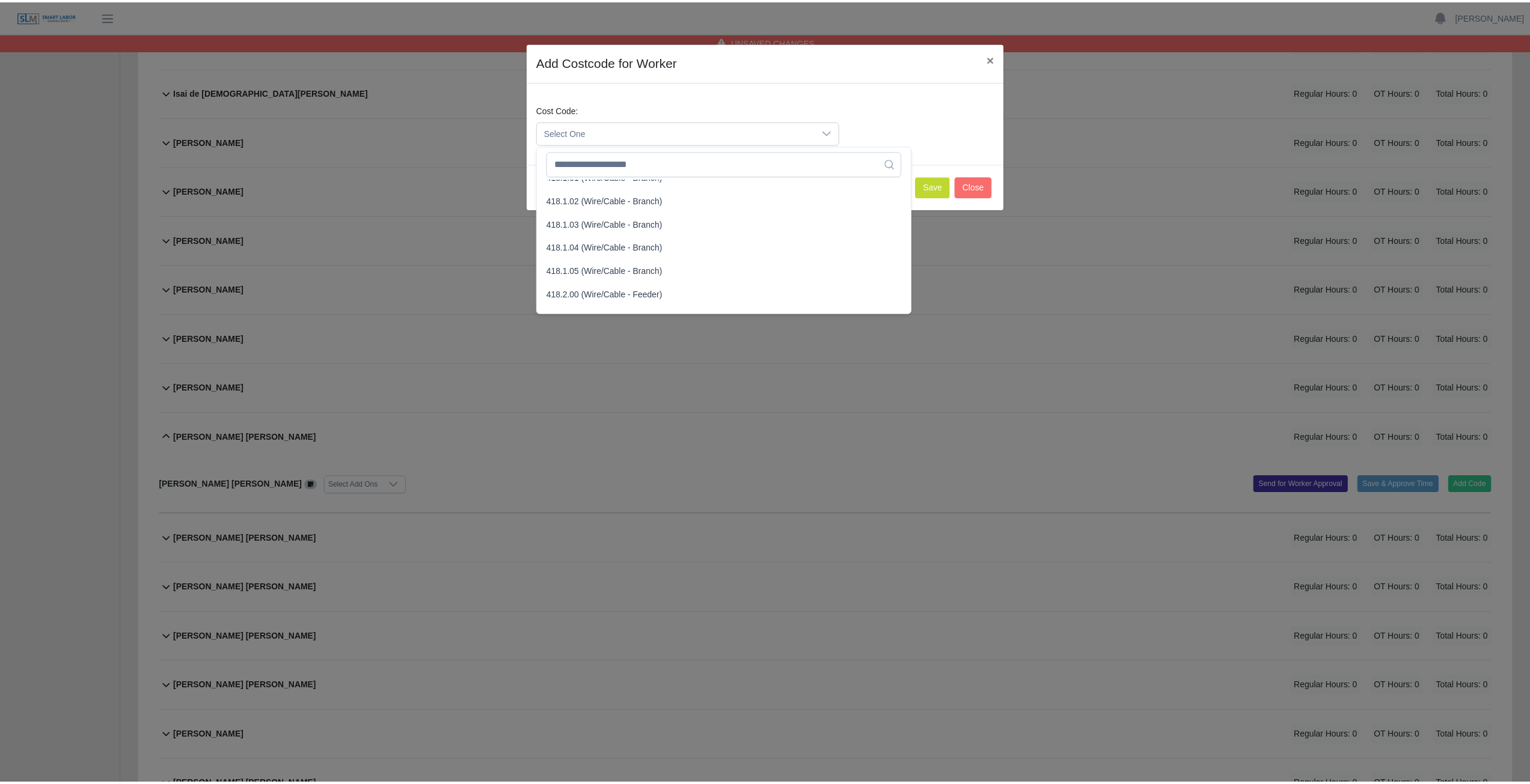
scroll to position [601, 0]
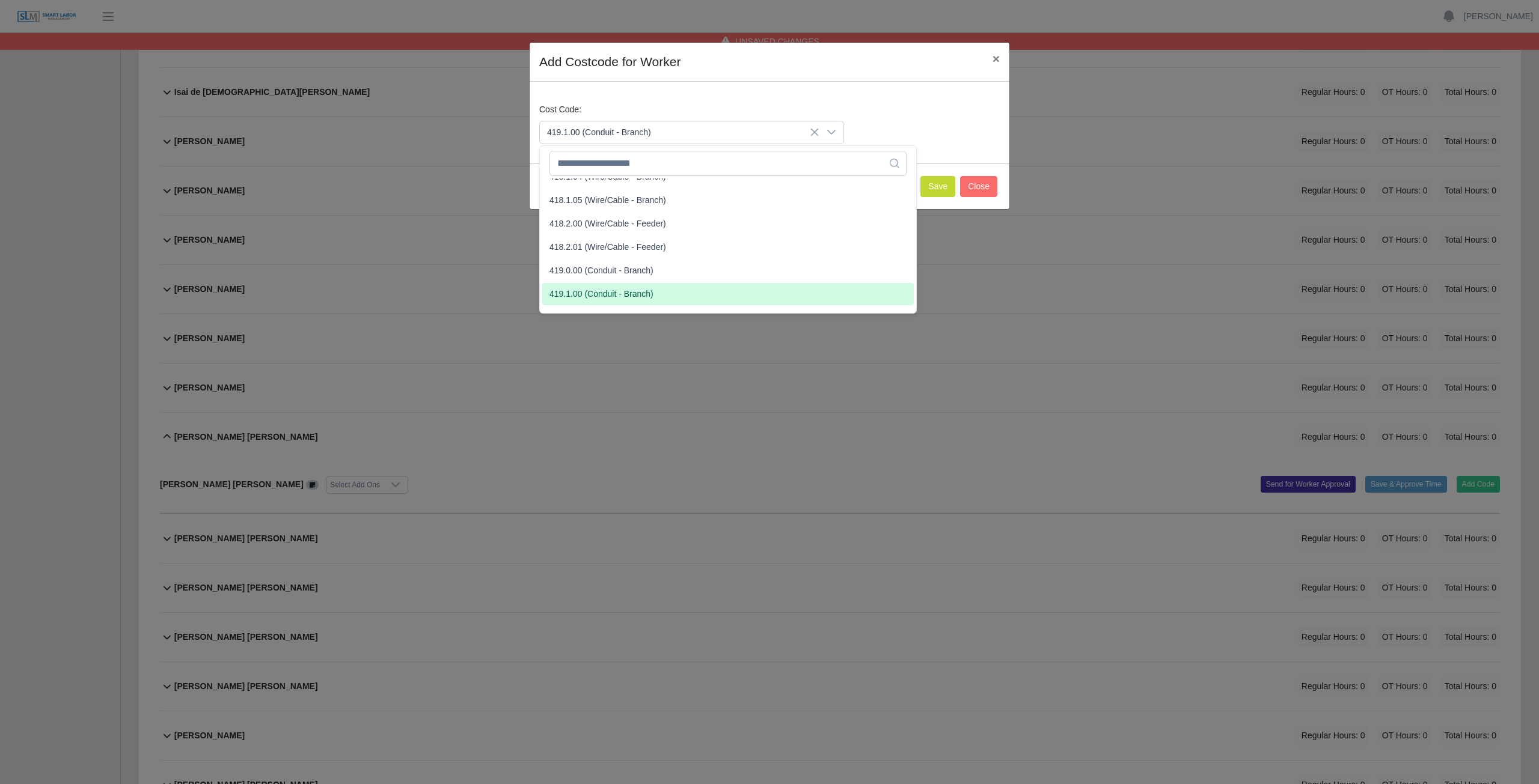
click at [588, 295] on span "419.1.00 (Conduit - Branch)" at bounding box center [601, 295] width 104 height 13
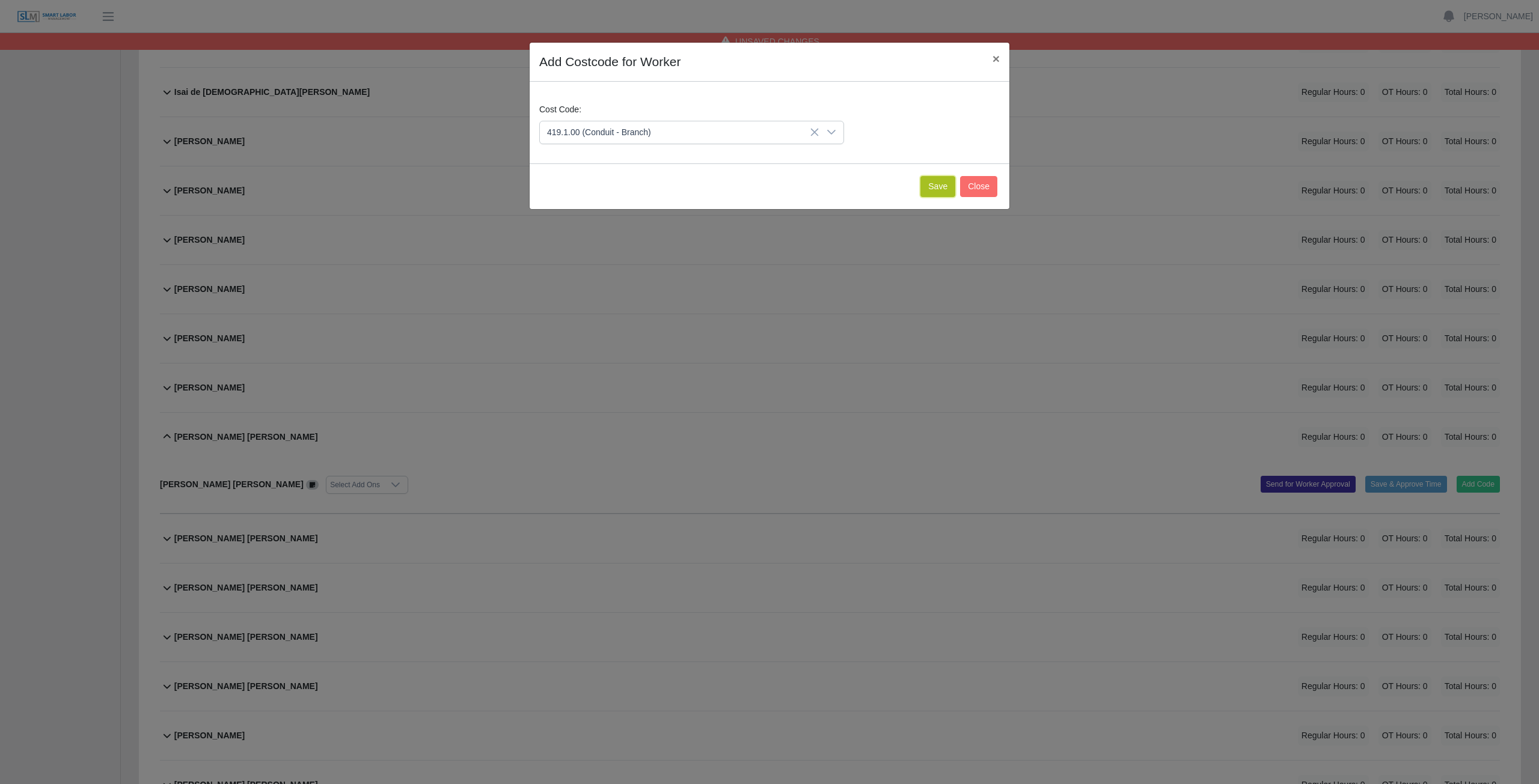
click at [942, 187] on button "Save" at bounding box center [938, 186] width 34 height 21
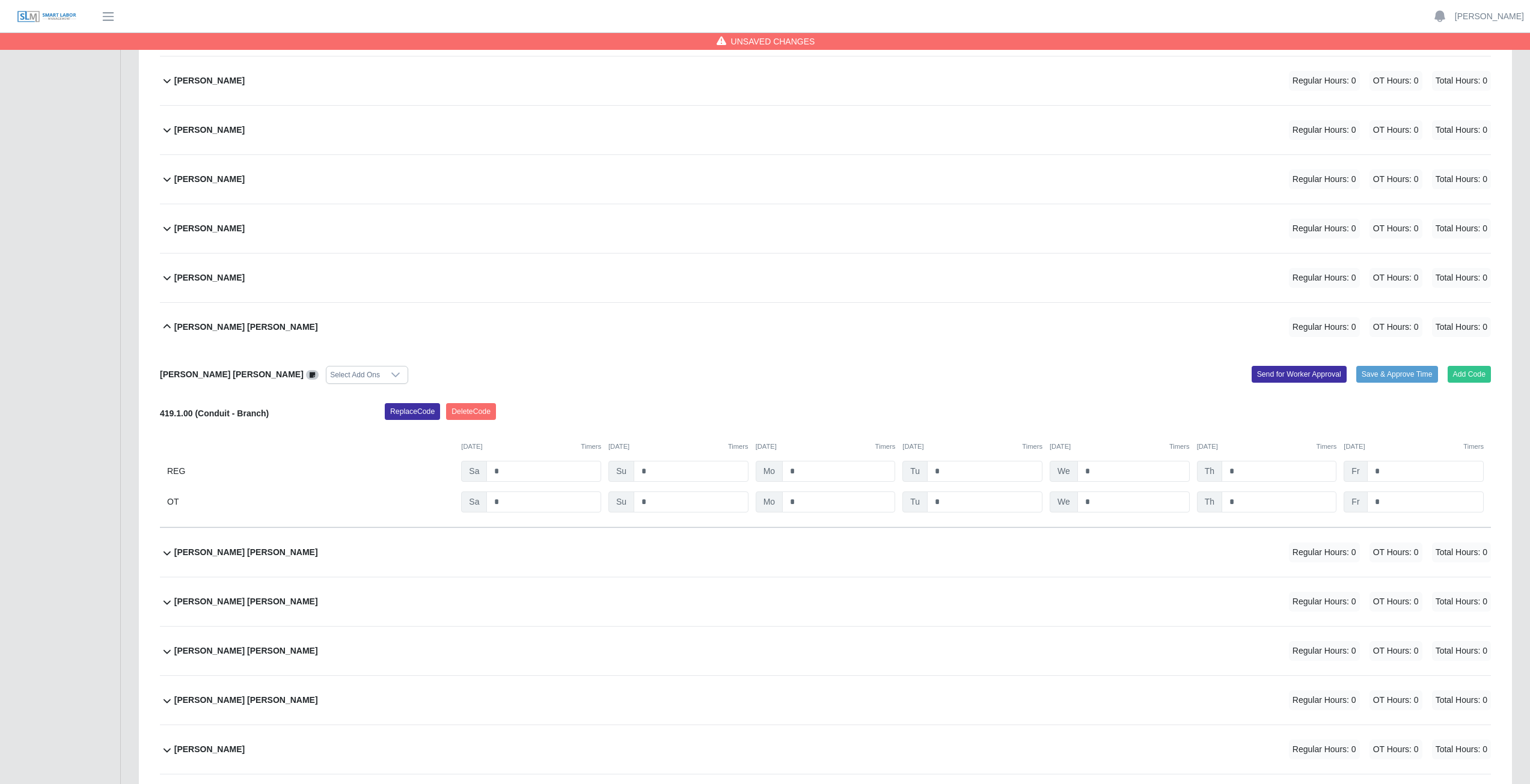
scroll to position [2603, 0]
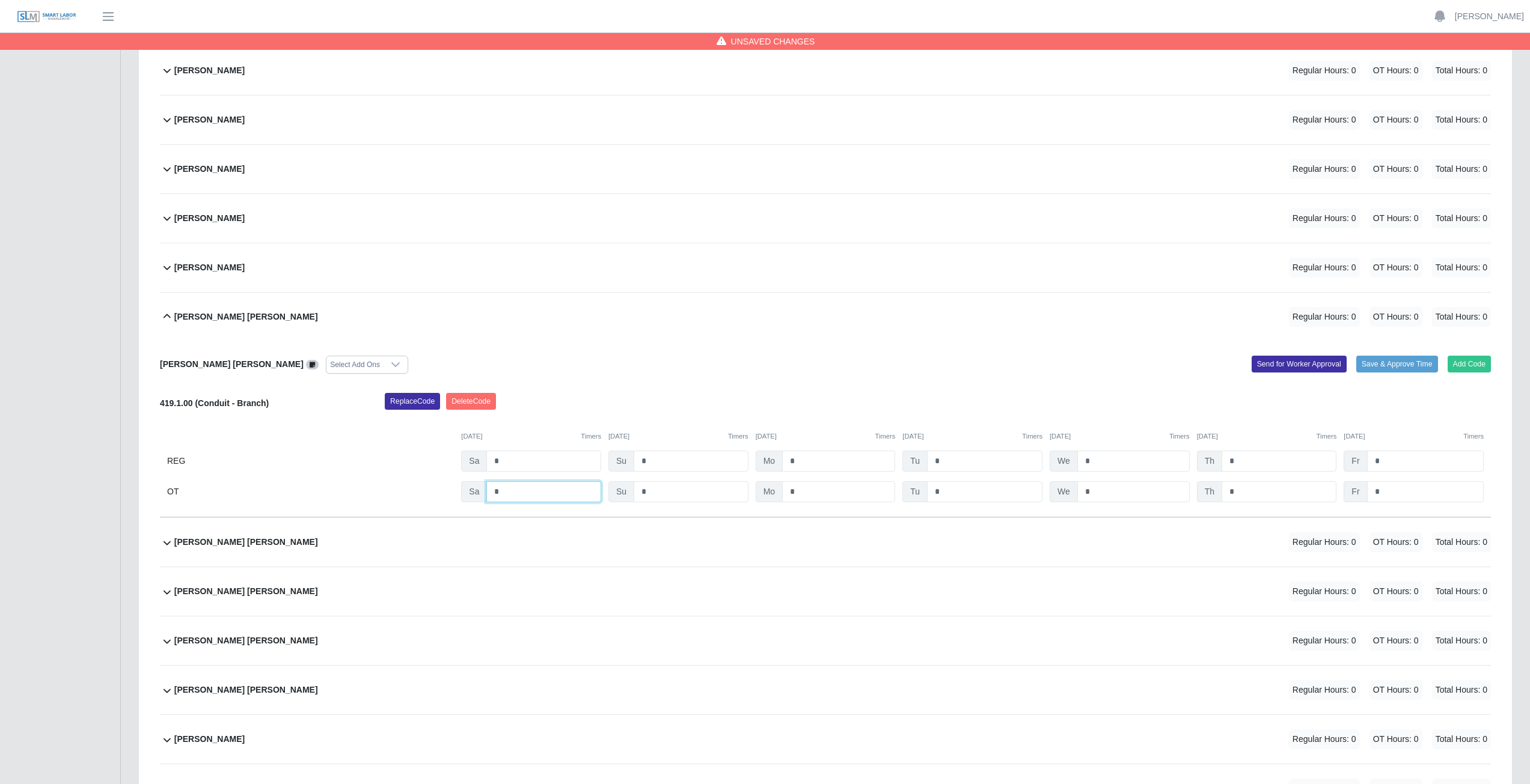
click at [514, 493] on input "*" at bounding box center [543, 491] width 115 height 21
type input "*"
click at [816, 495] on input "*" at bounding box center [838, 491] width 113 height 21
type input "*"
click at [954, 491] on input "*" at bounding box center [983, 491] width 115 height 21
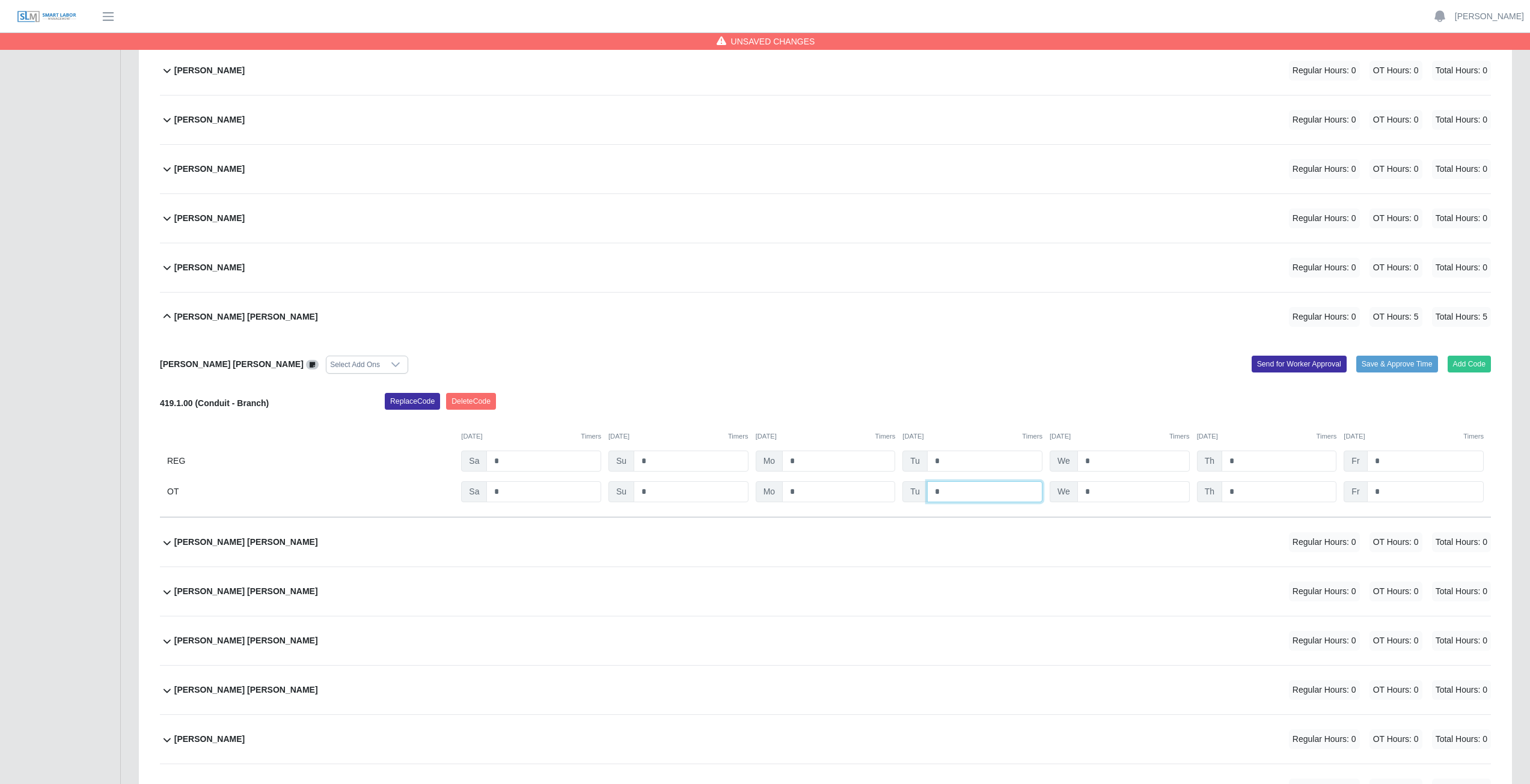
type input "*"
click at [1097, 491] on input "*" at bounding box center [1133, 491] width 112 height 21
type input "*"
click at [1245, 490] on input "*" at bounding box center [1278, 491] width 115 height 21
type input "*"
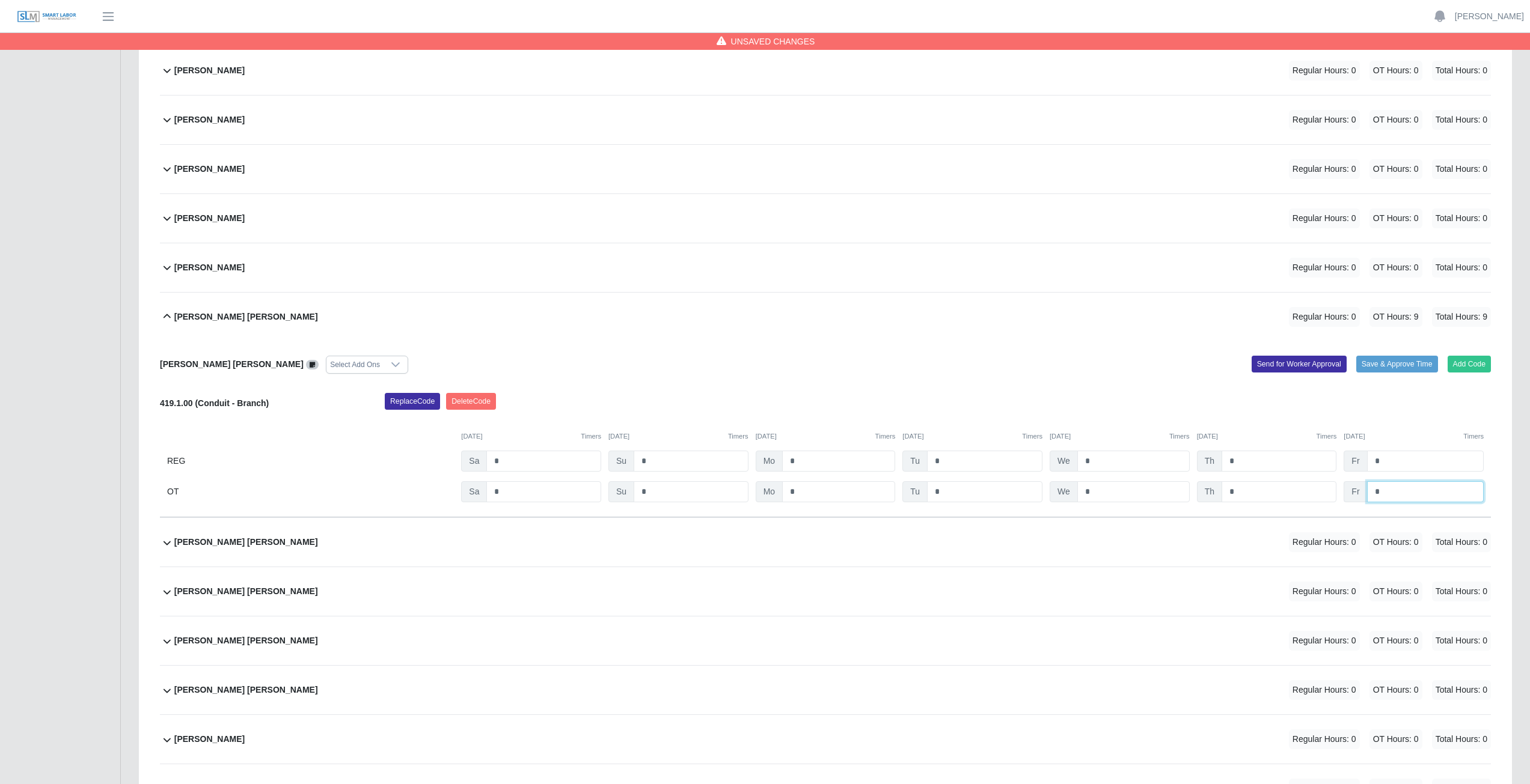
click at [1393, 489] on input "*" at bounding box center [1425, 491] width 117 height 21
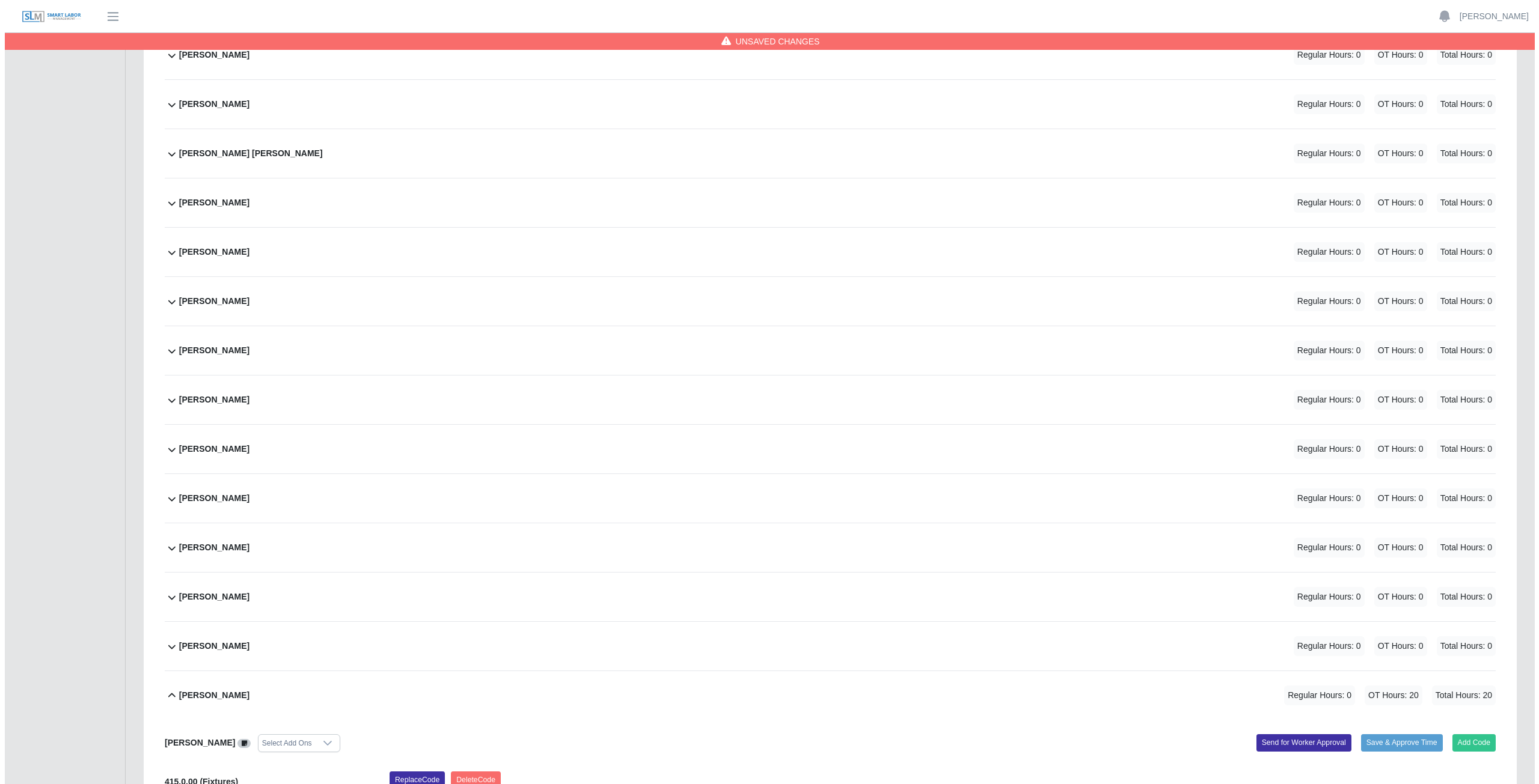
scroll to position [4226, 0]
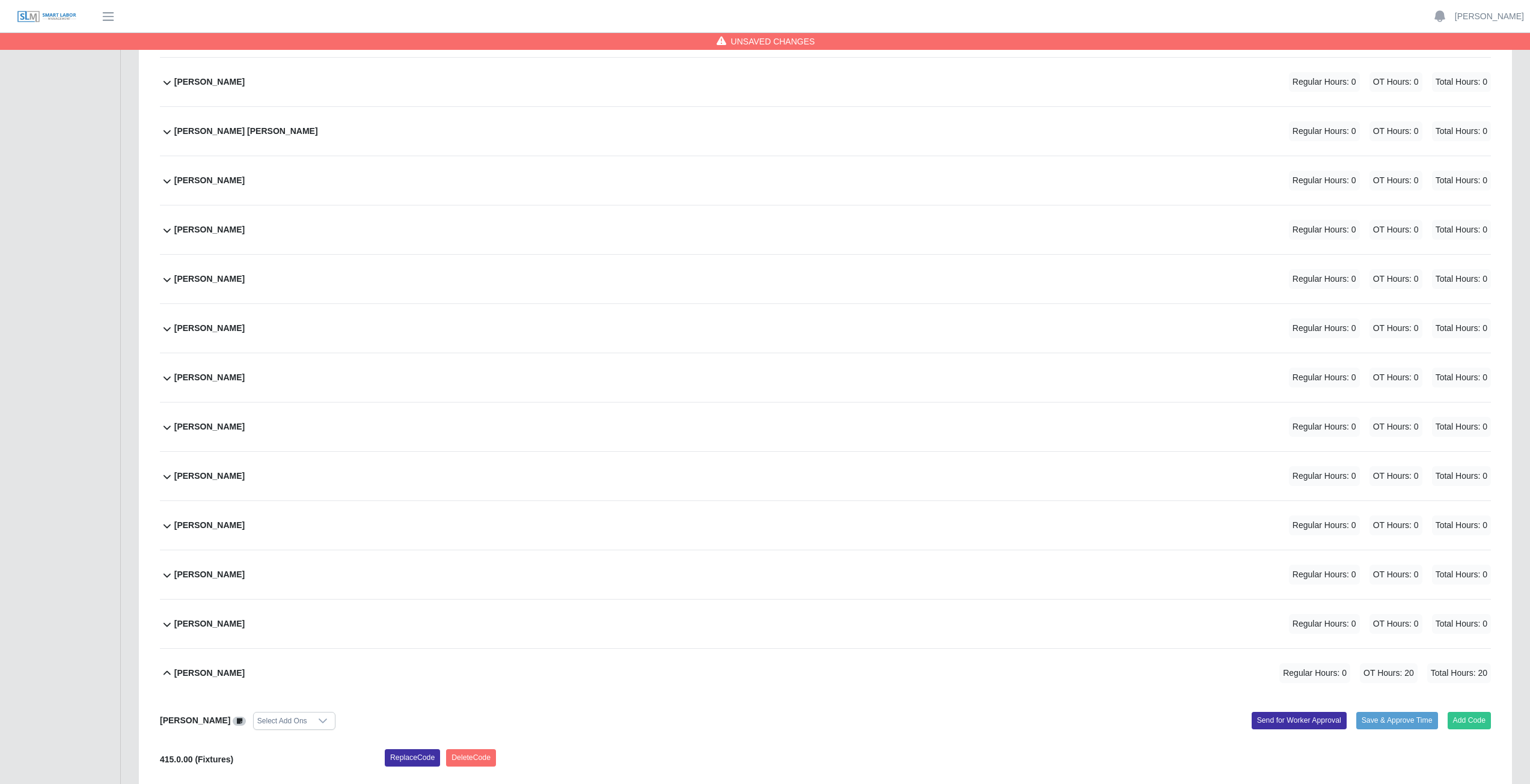
type input "**"
click at [570, 582] on div "Tyree Freeman Regular Hours: 0 OT Hours: 0 Total Hours: 0" at bounding box center [832, 575] width 1316 height 49
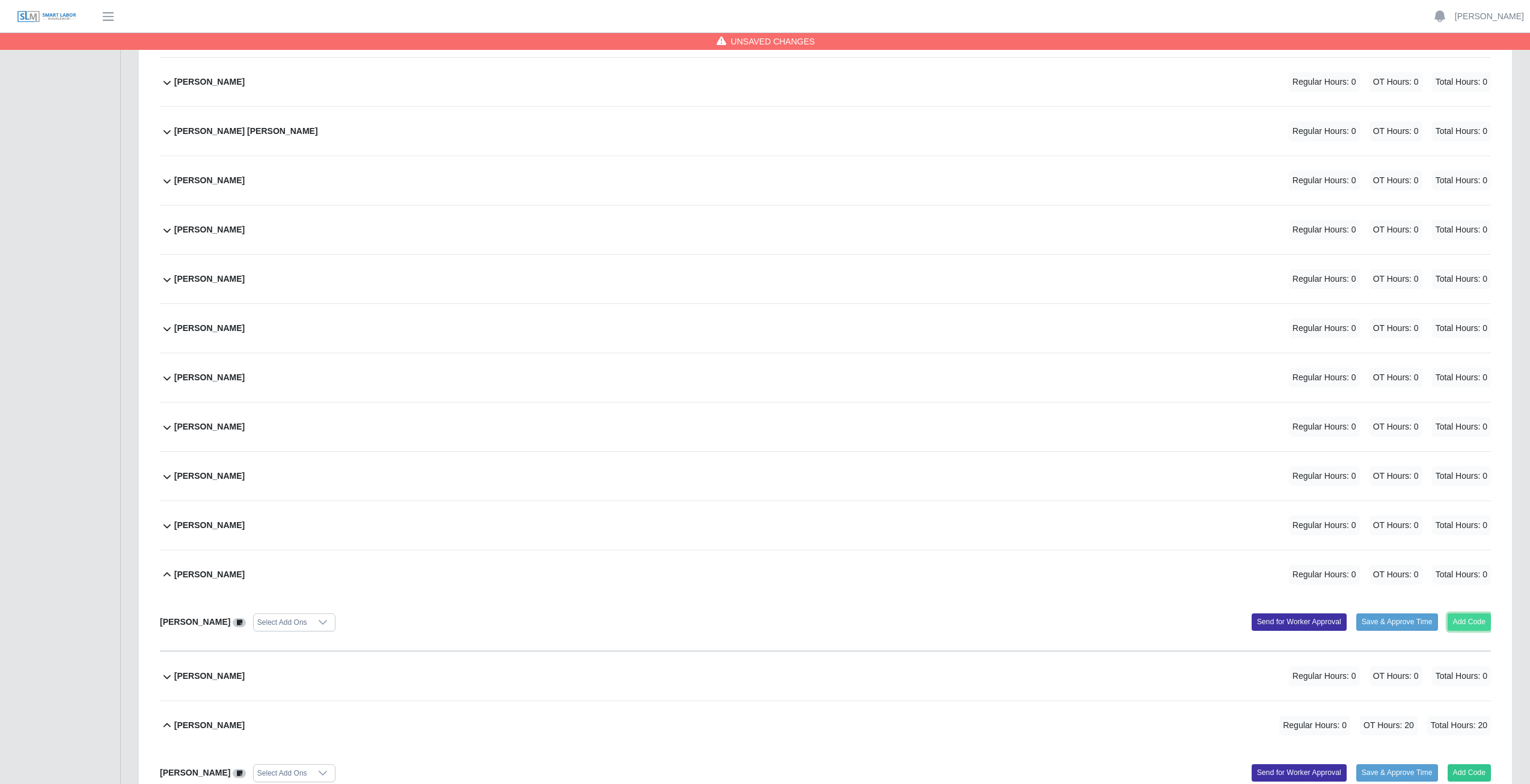
click at [1467, 618] on button "Add Code" at bounding box center [1469, 622] width 44 height 17
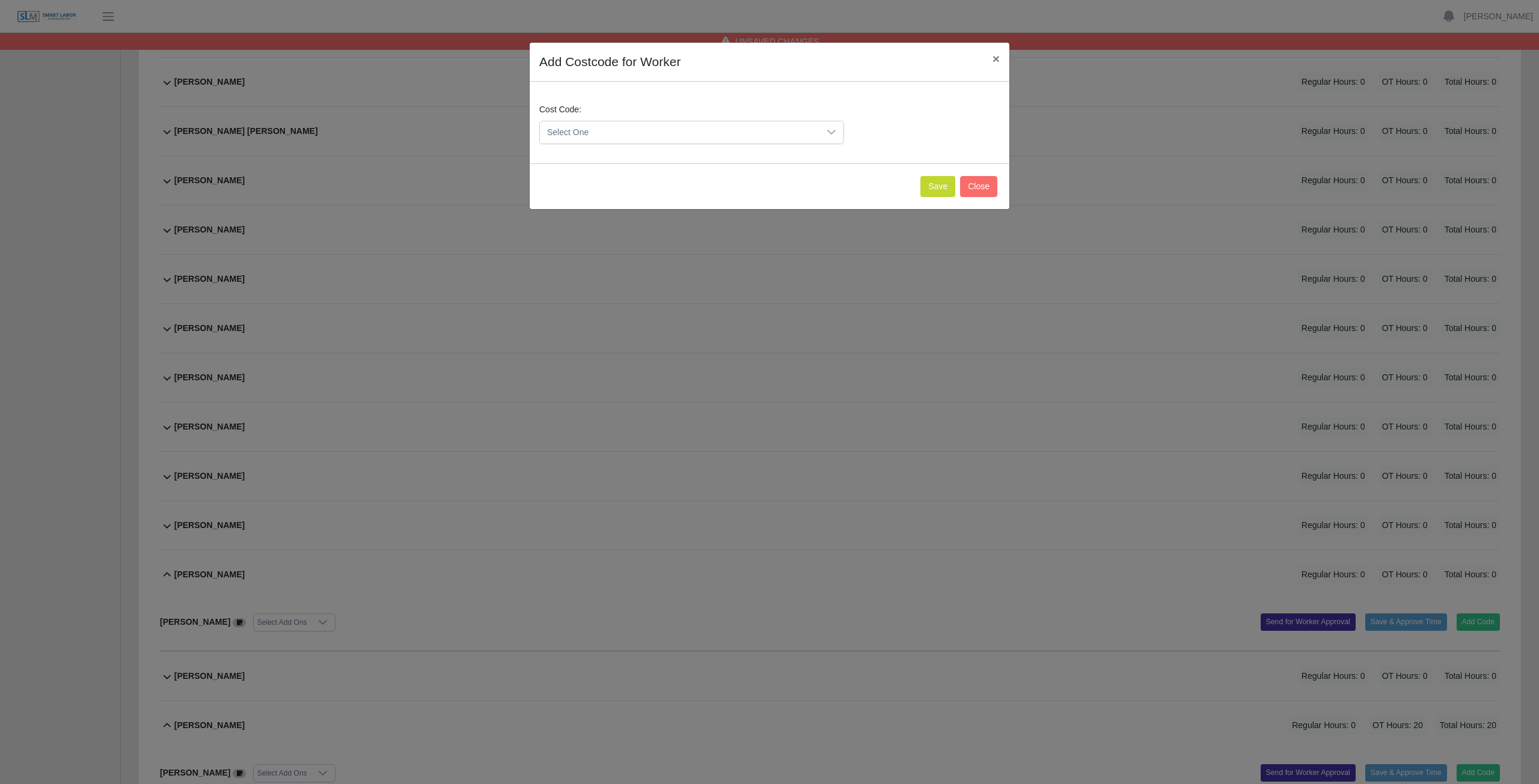
click at [829, 135] on icon at bounding box center [832, 132] width 10 height 10
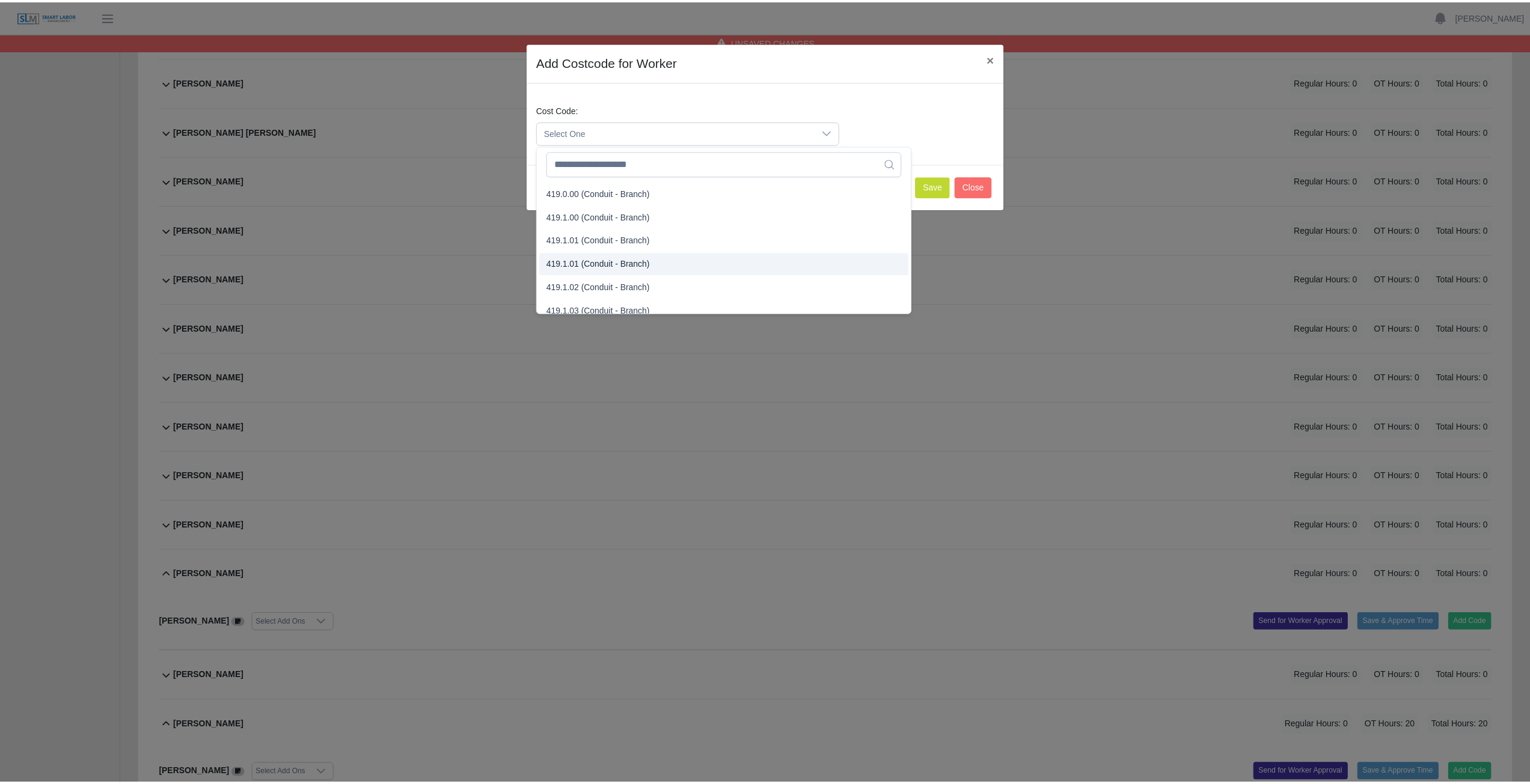
scroll to position [661, 0]
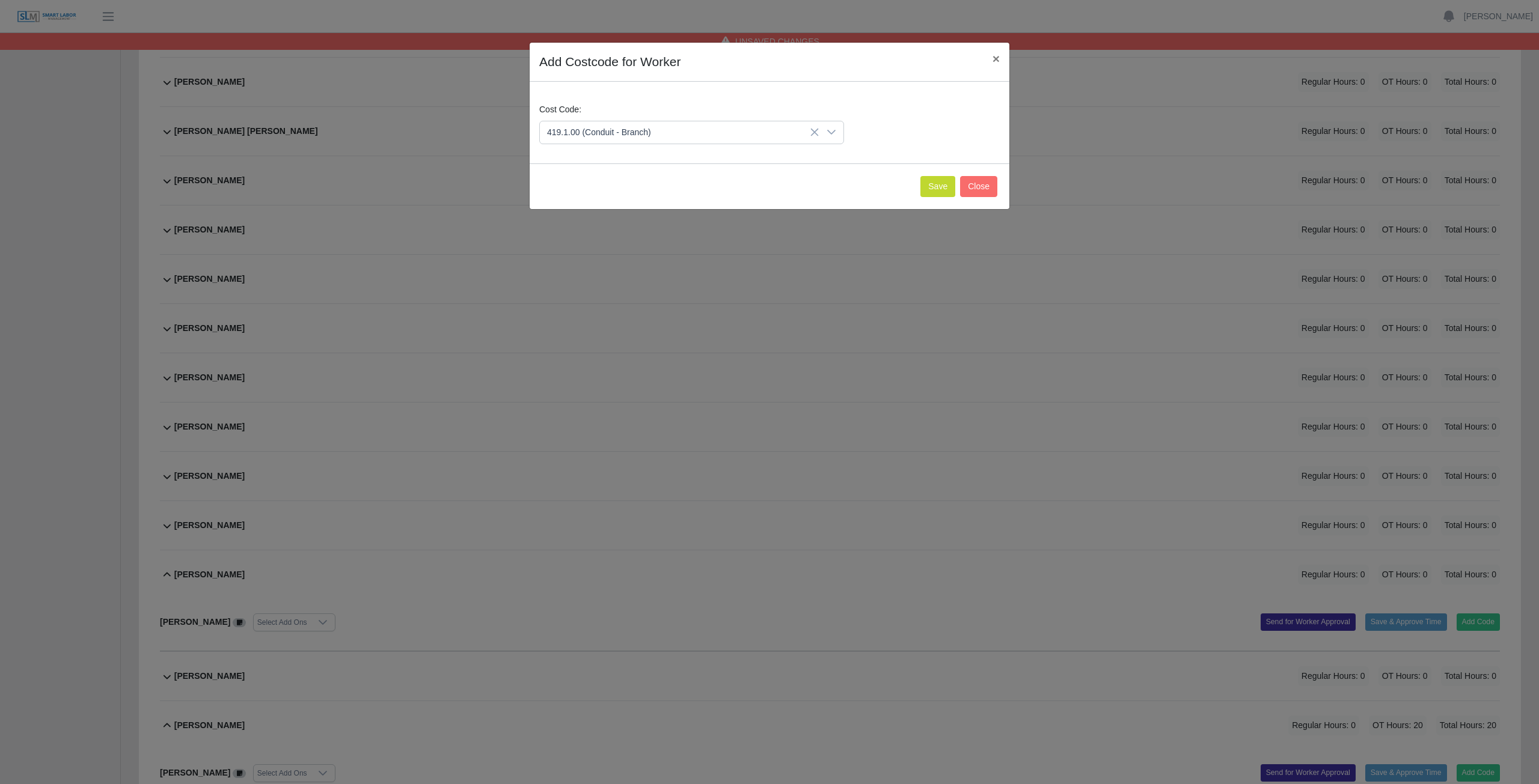
click at [604, 231] on span "419.1.00 (Conduit - Branch)" at bounding box center [601, 234] width 104 height 13
click at [940, 187] on button "Save" at bounding box center [938, 186] width 34 height 21
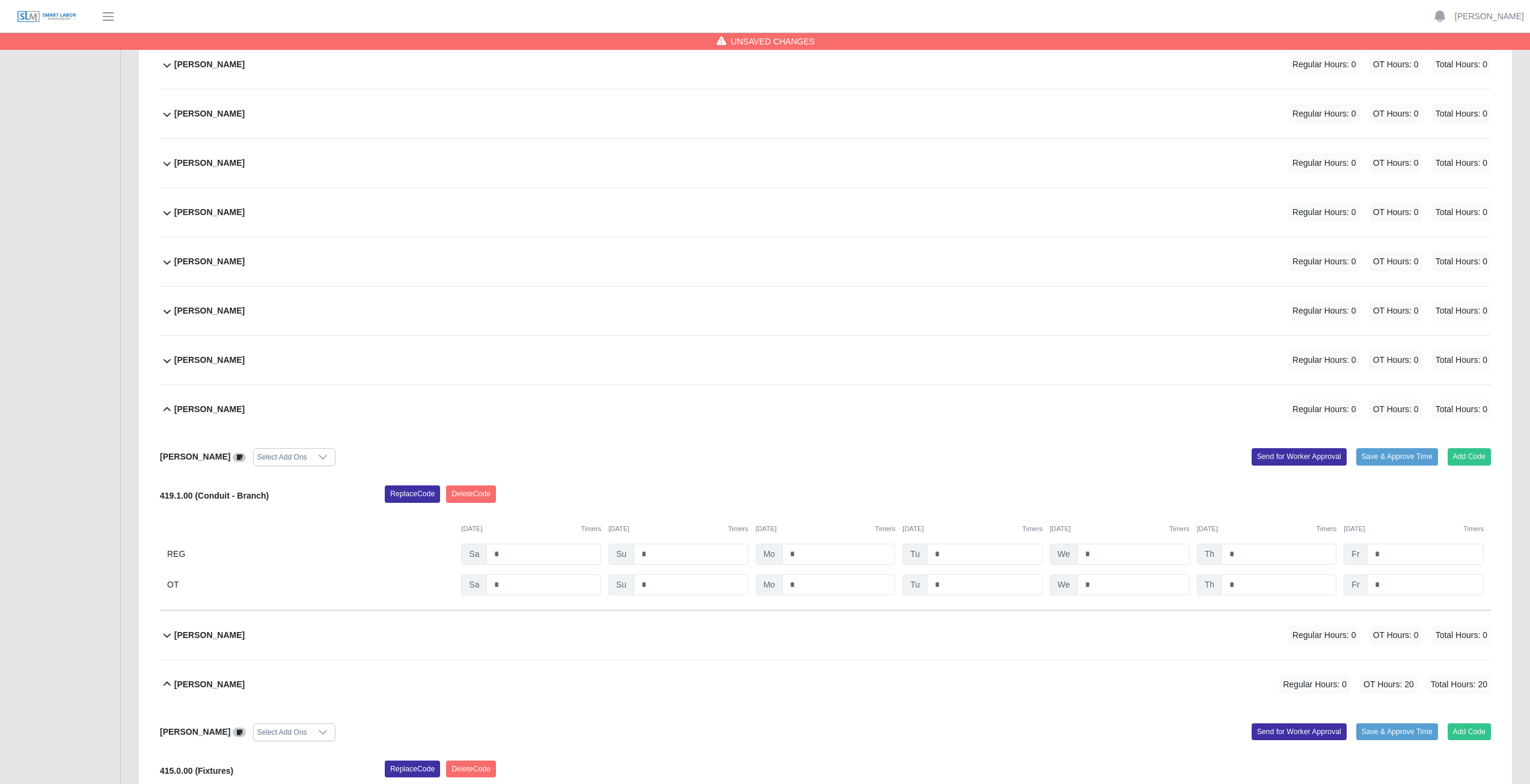
scroll to position [4407, 0]
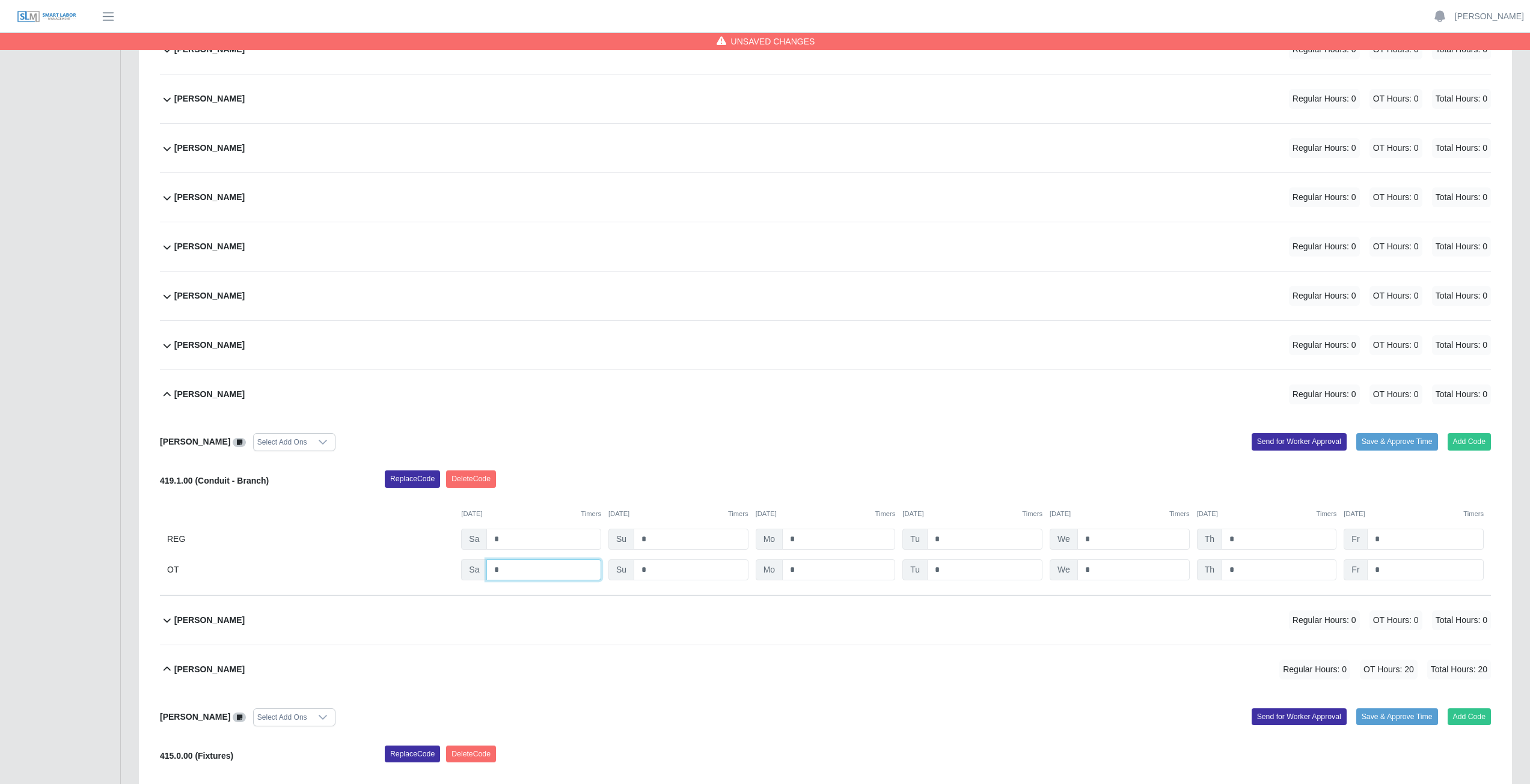
click at [504, 570] on input "*" at bounding box center [543, 569] width 115 height 21
type input "*"
click at [825, 574] on input "*" at bounding box center [838, 569] width 113 height 21
type input "*"
click at [963, 572] on input "*" at bounding box center [983, 569] width 115 height 21
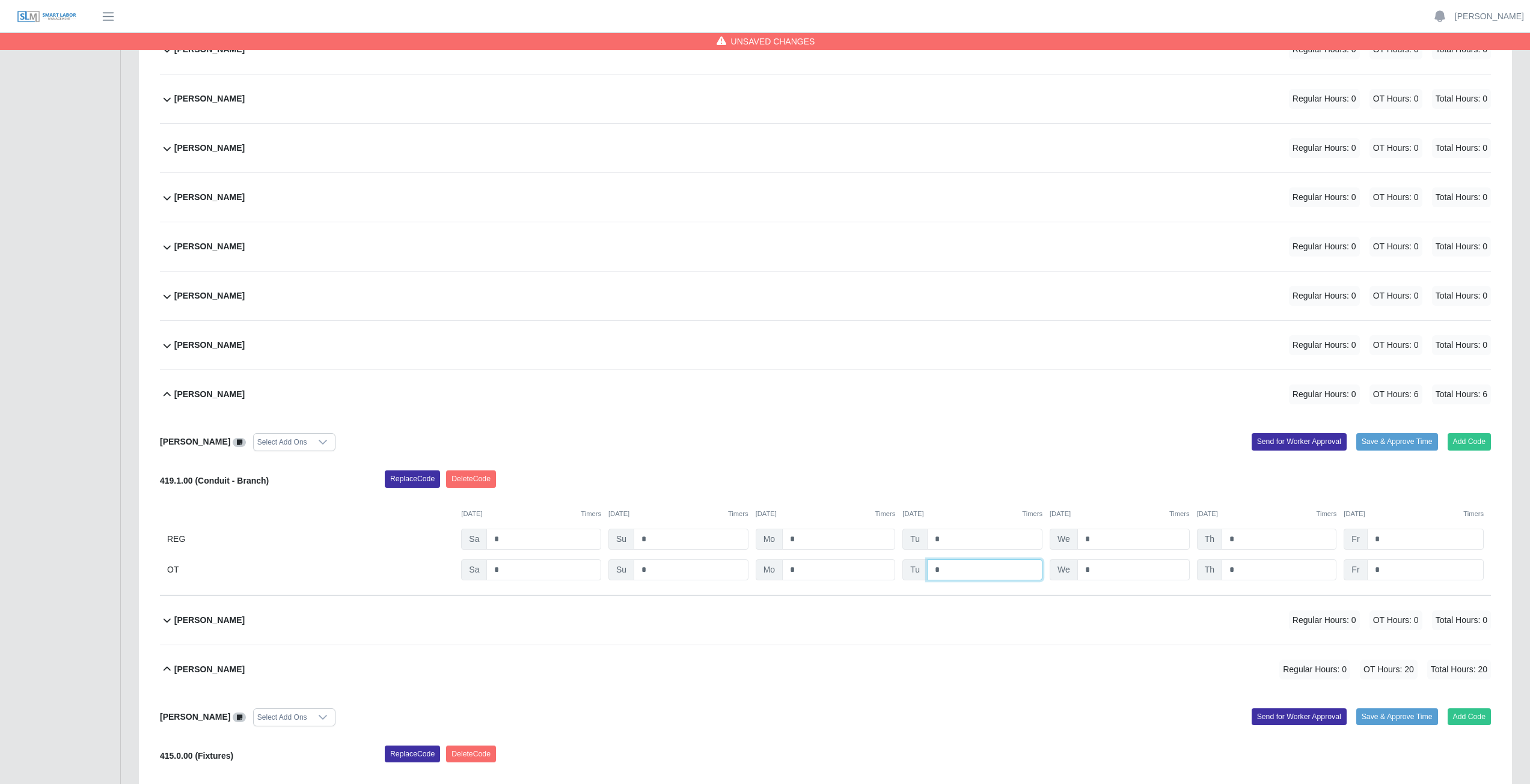
type input "*"
drag, startPoint x: 1127, startPoint y: 574, endPoint x: 1137, endPoint y: 574, distance: 10.0
click at [1130, 574] on input "*" at bounding box center [1133, 569] width 112 height 21
type input "*"
click at [1246, 574] on input "*" at bounding box center [1278, 569] width 115 height 21
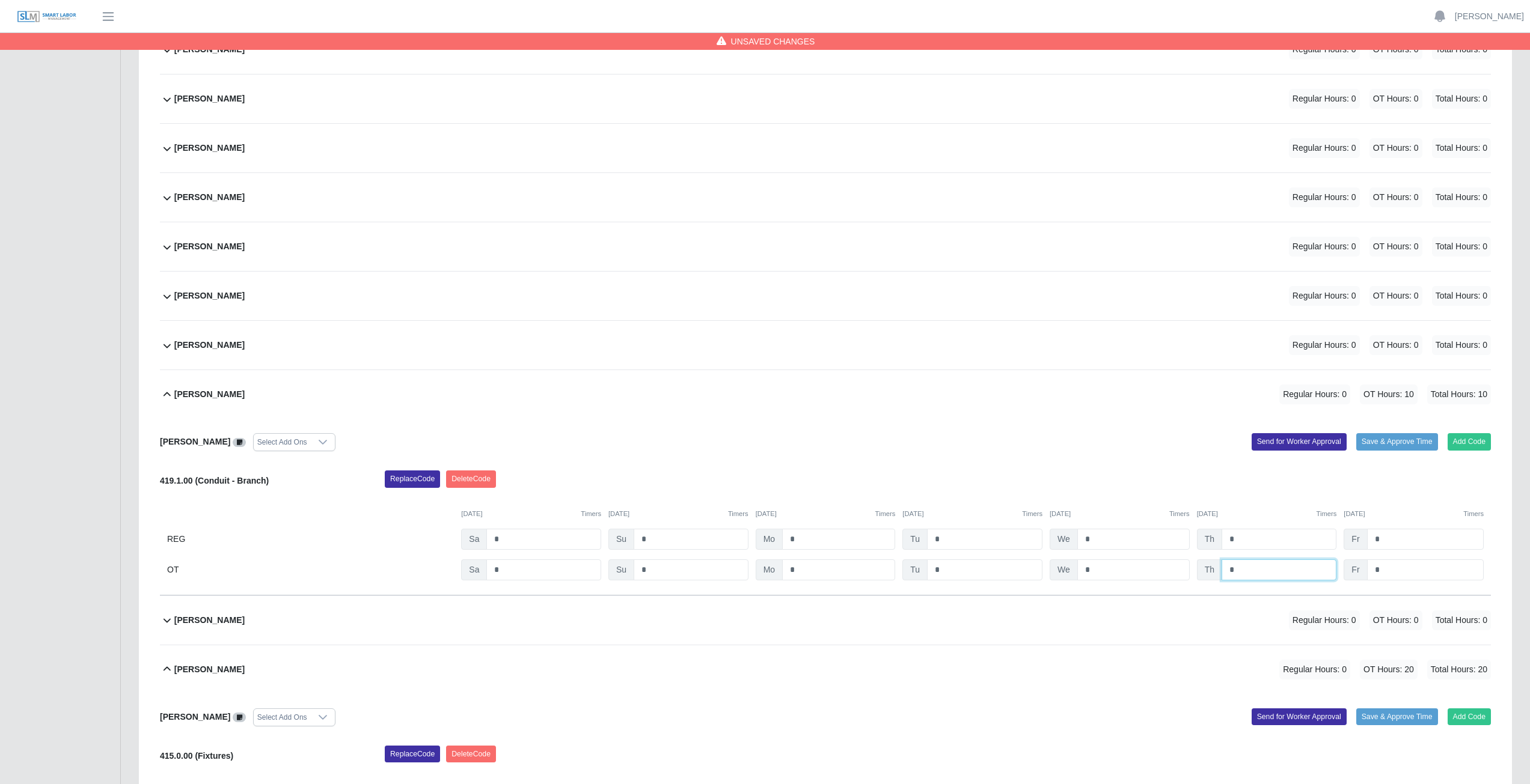
type input "*"
type input "**"
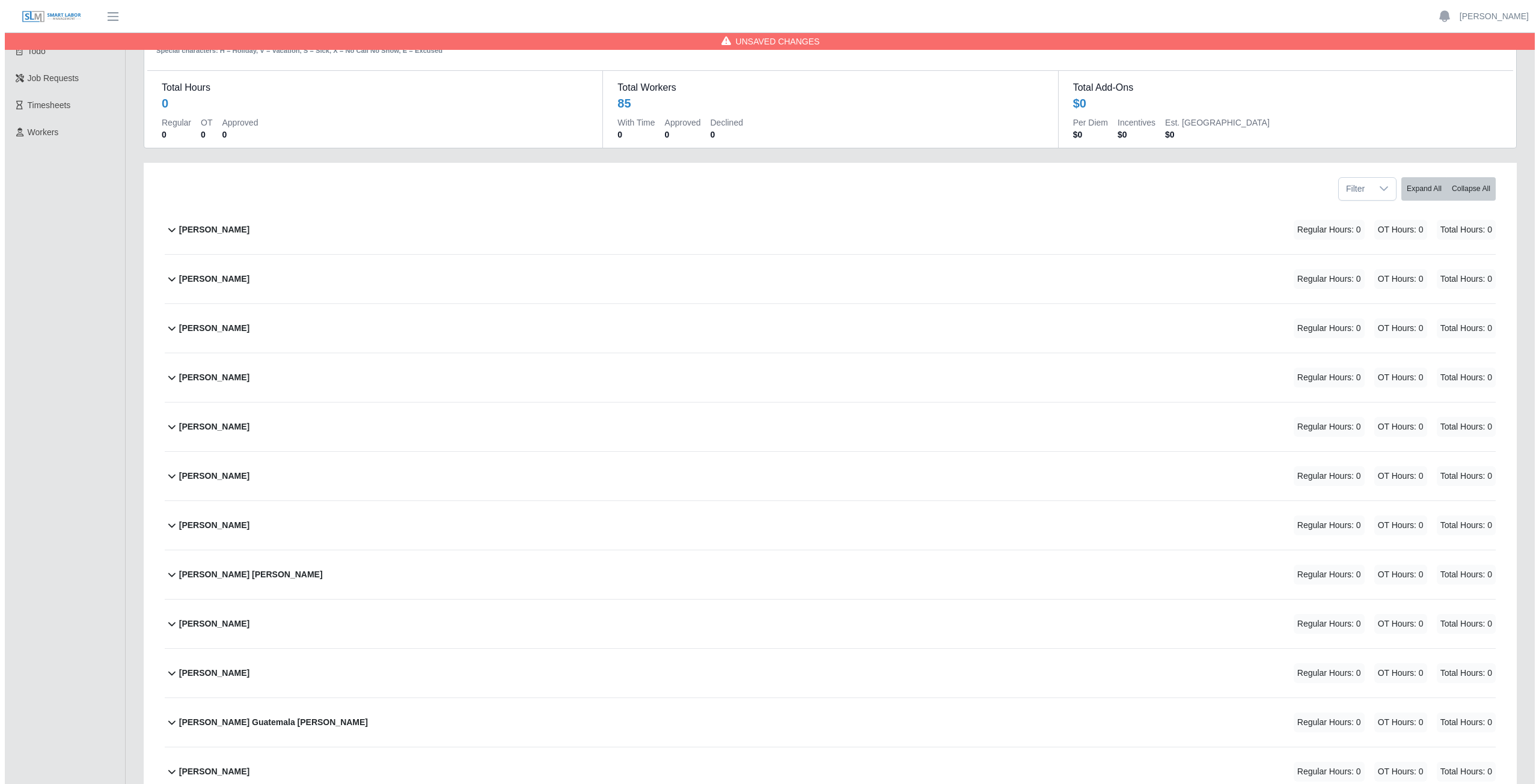
scroll to position [0, 0]
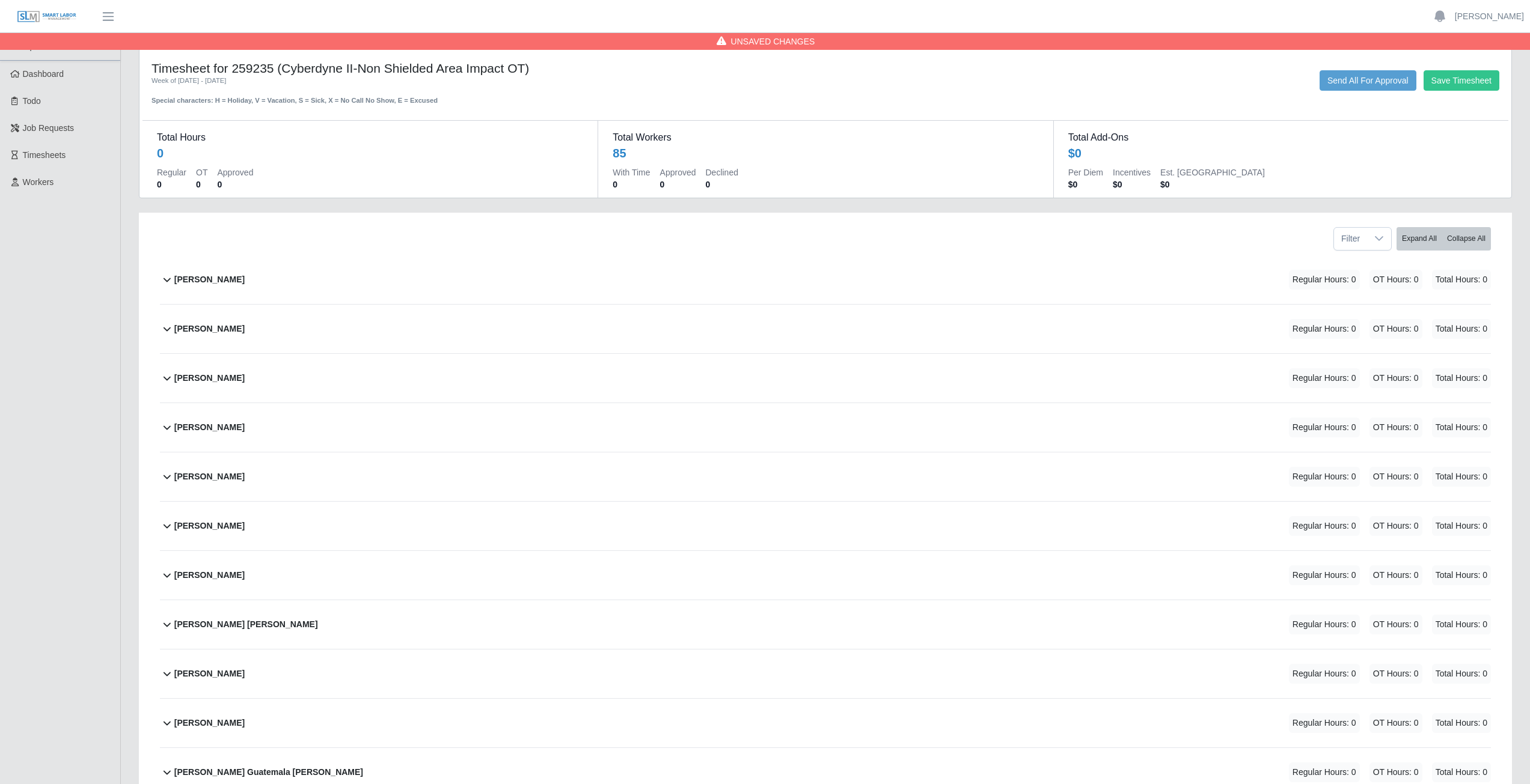
drag, startPoint x: 343, startPoint y: 574, endPoint x: 351, endPoint y: 574, distance: 8.0
click at [344, 574] on div "Ana Martinez Regular Hours: 0 OT Hours: 0 Total Hours: 0" at bounding box center [832, 576] width 1316 height 49
click at [1481, 624] on button "Add Code" at bounding box center [1469, 623] width 44 height 17
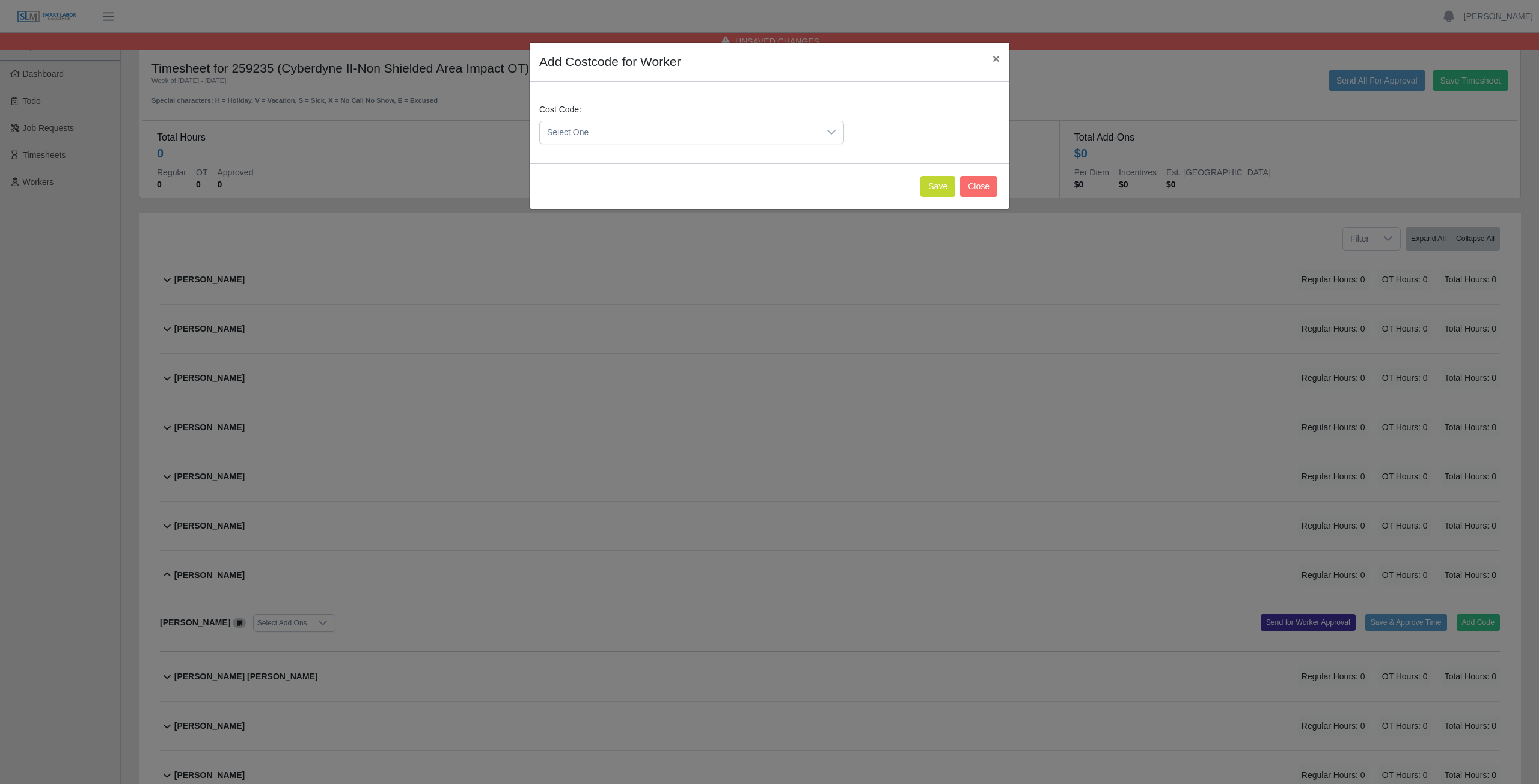
click at [825, 130] on div at bounding box center [832, 132] width 24 height 23
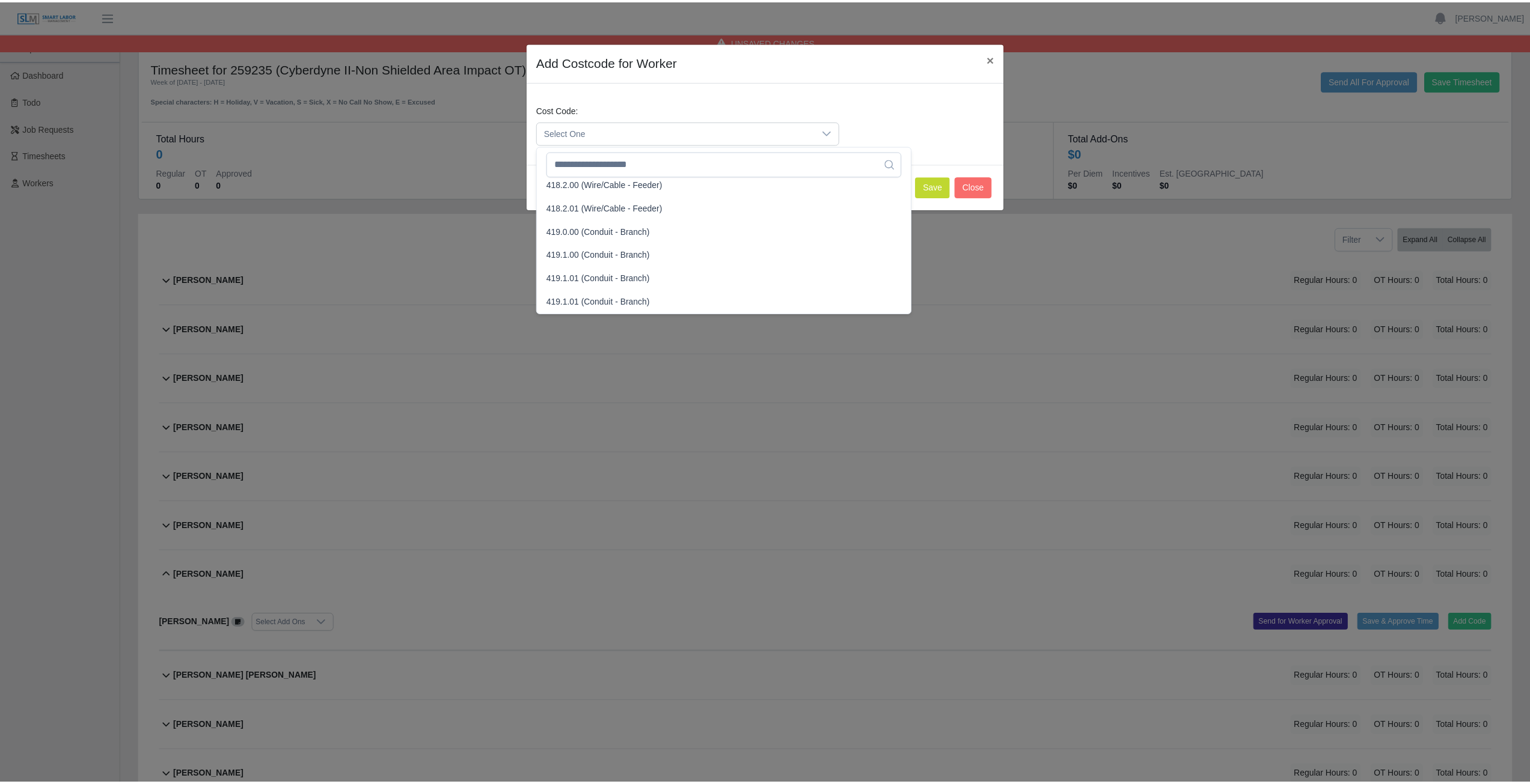
scroll to position [661, 0]
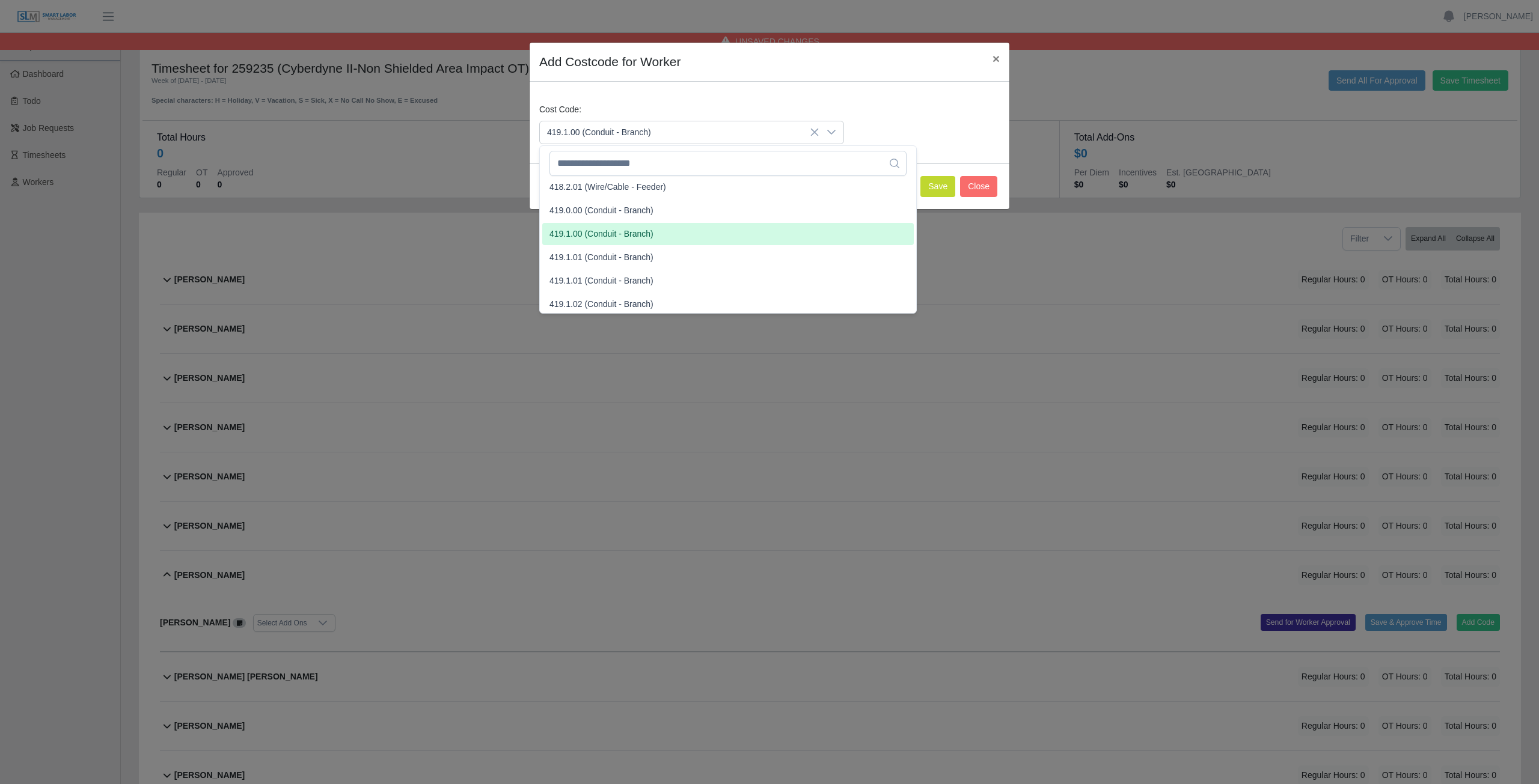
click at [599, 237] on span "419.1.00 (Conduit - Branch)" at bounding box center [601, 234] width 104 height 13
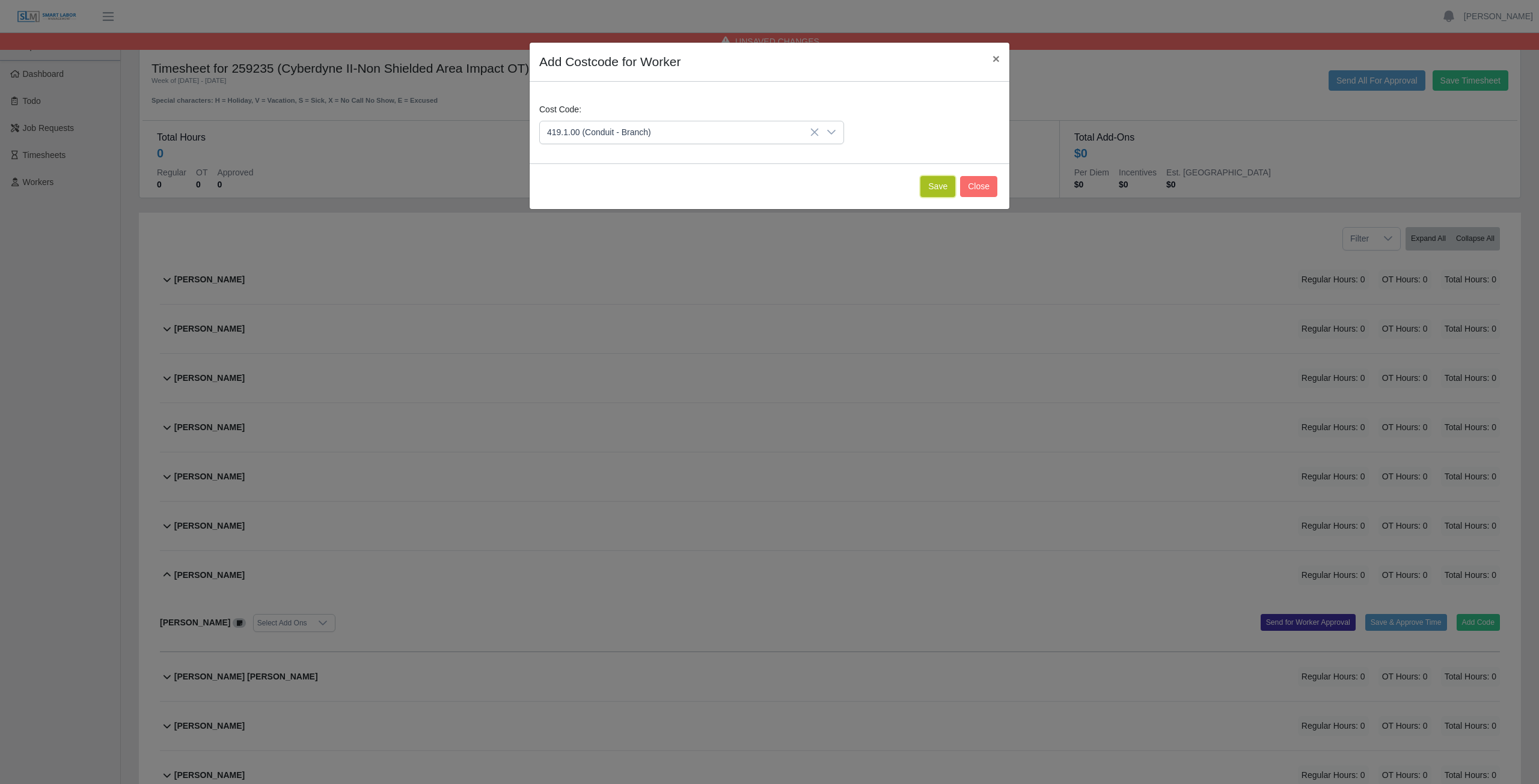
click at [940, 188] on button "Save" at bounding box center [938, 186] width 34 height 21
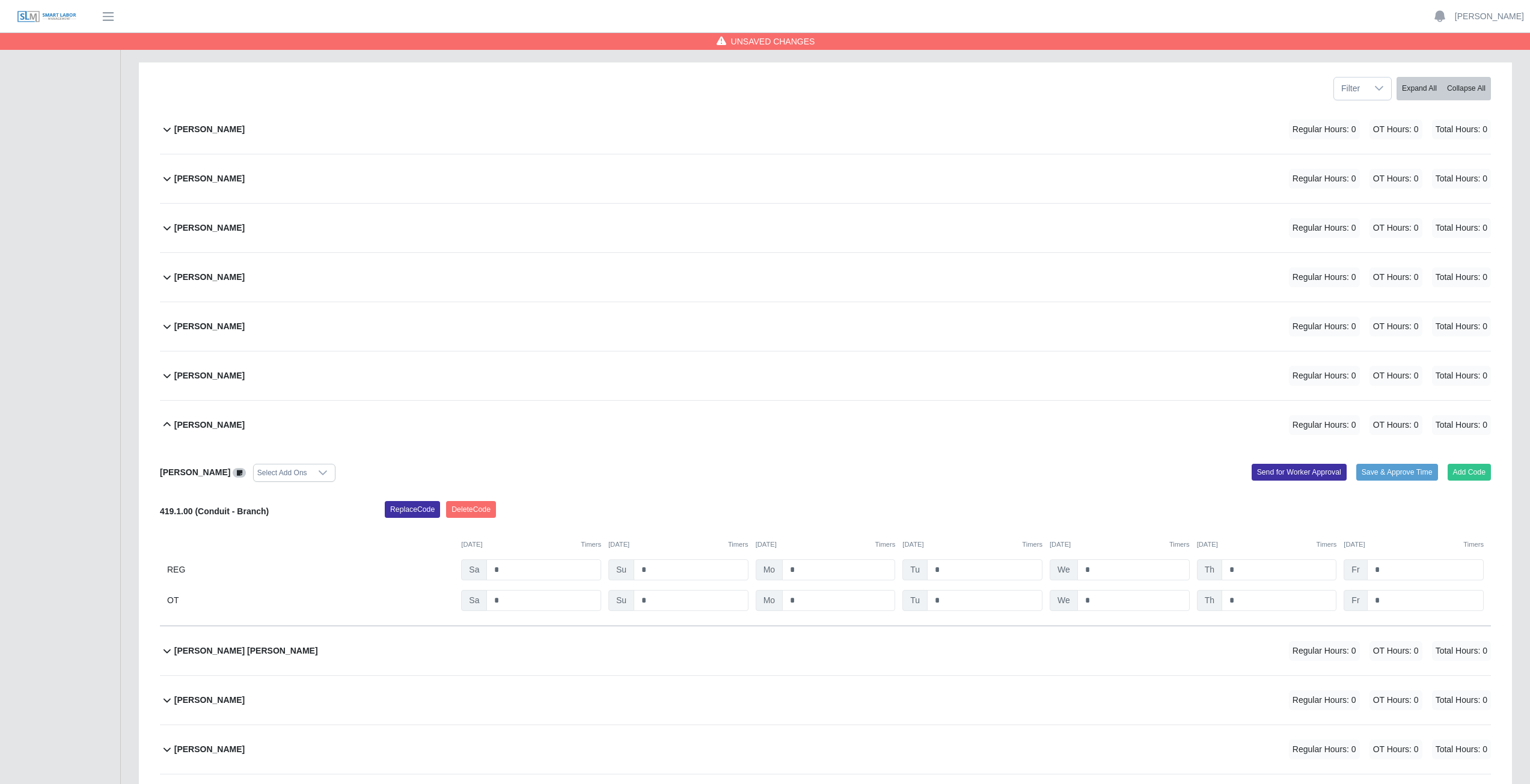
scroll to position [180, 0]
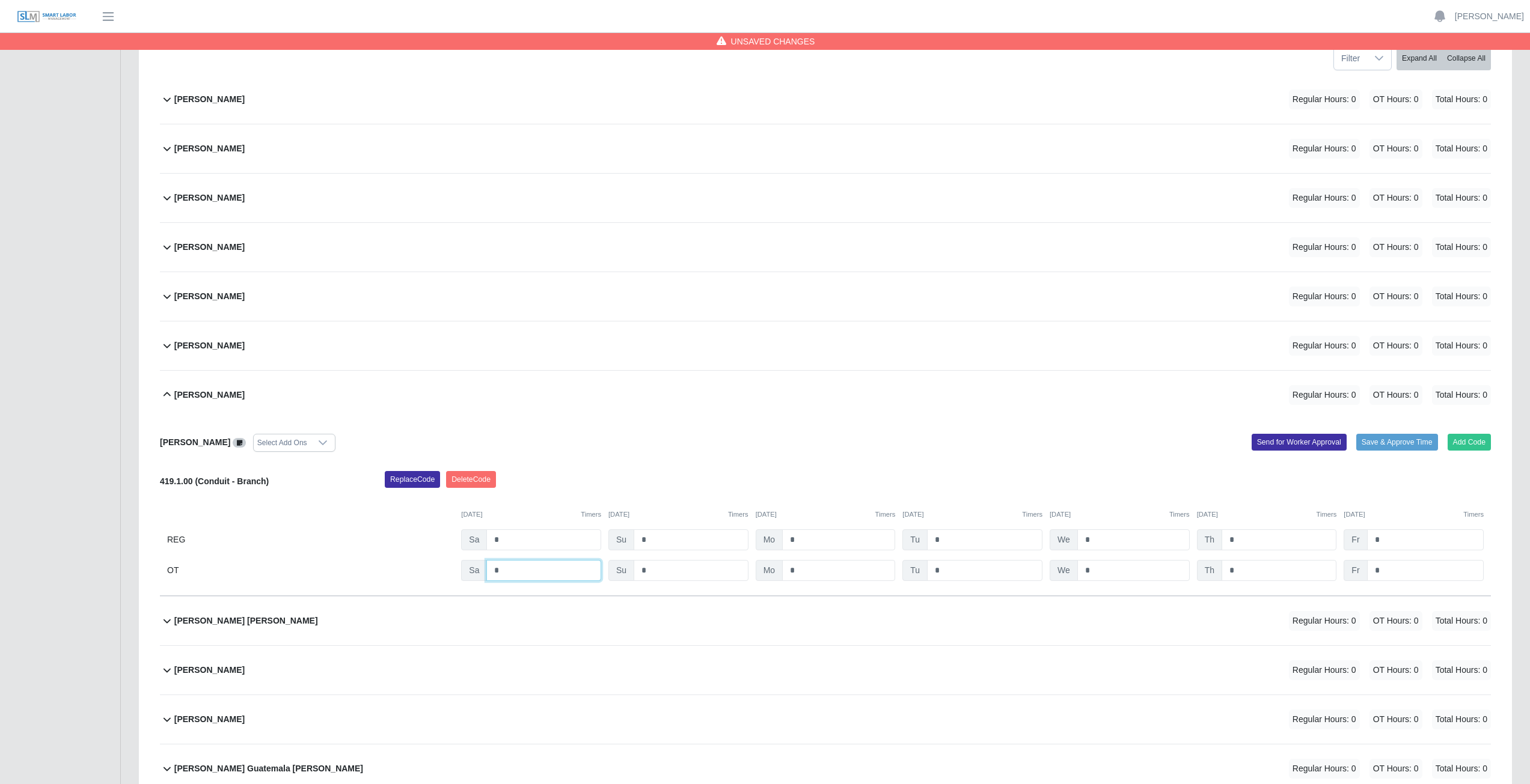
click at [511, 570] on input "*" at bounding box center [543, 570] width 115 height 21
type input "***"
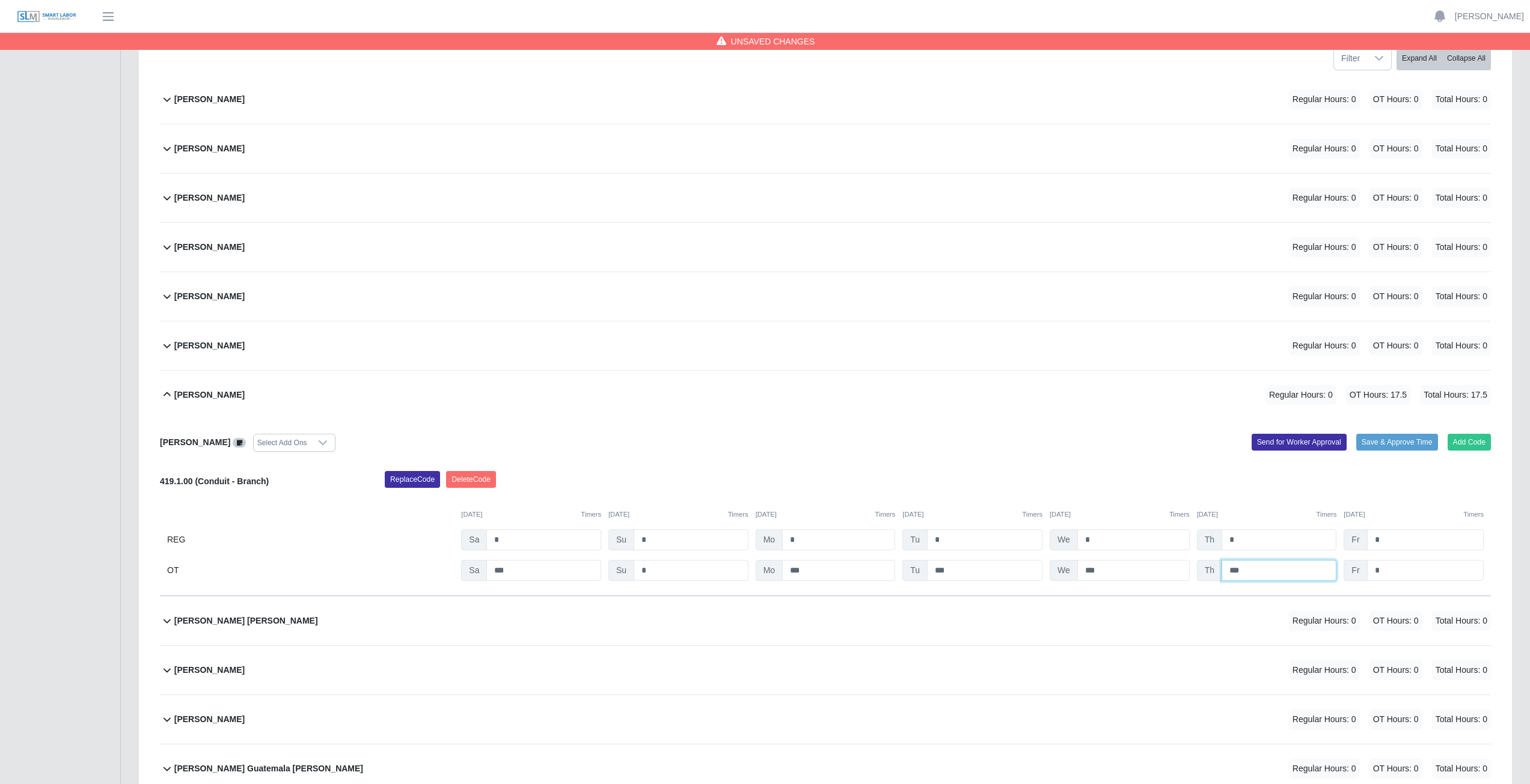
type input "***"
click at [615, 438] on div "Ana Martinez Select Add Ons" at bounding box center [488, 443] width 674 height 18
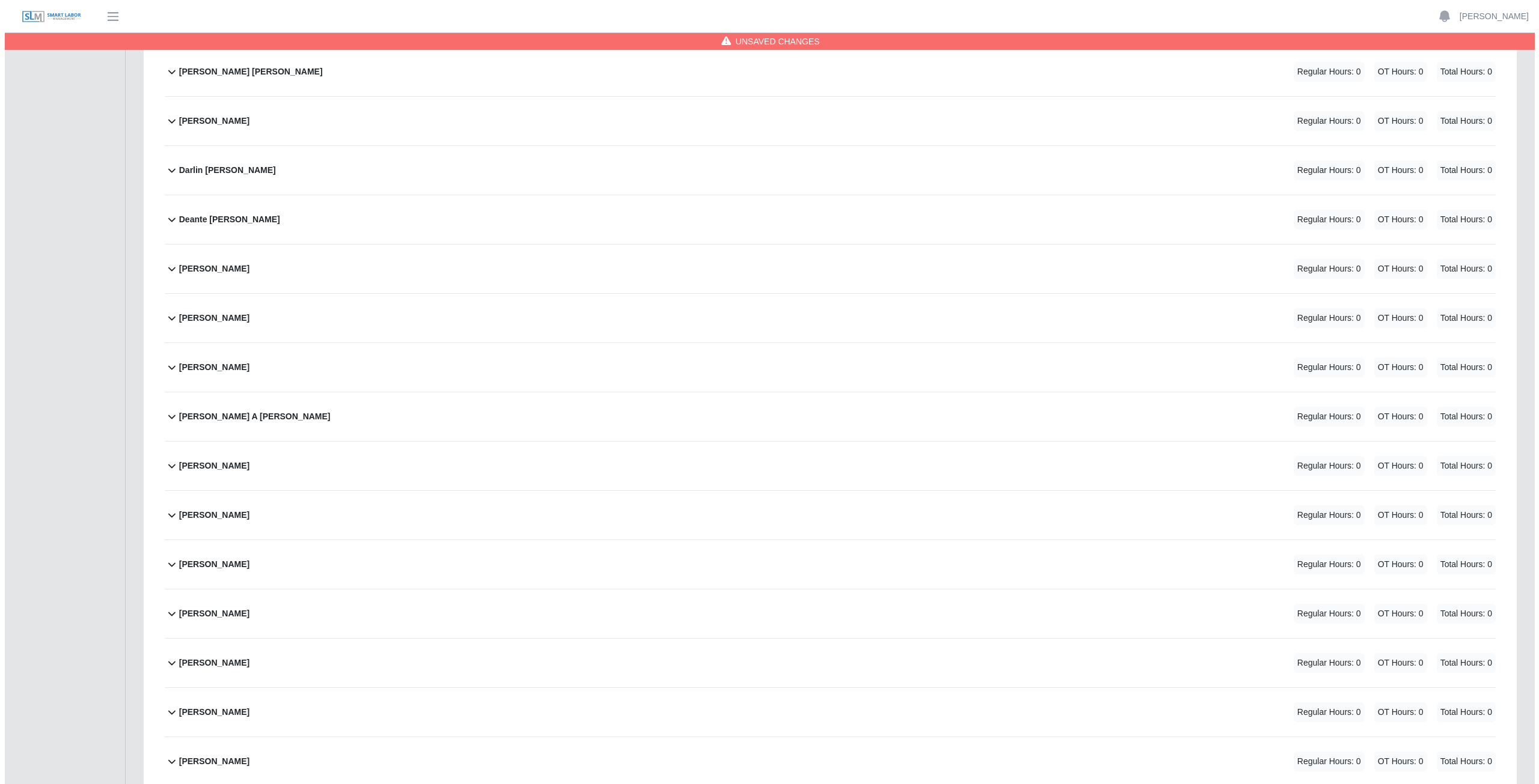
scroll to position [1142, 0]
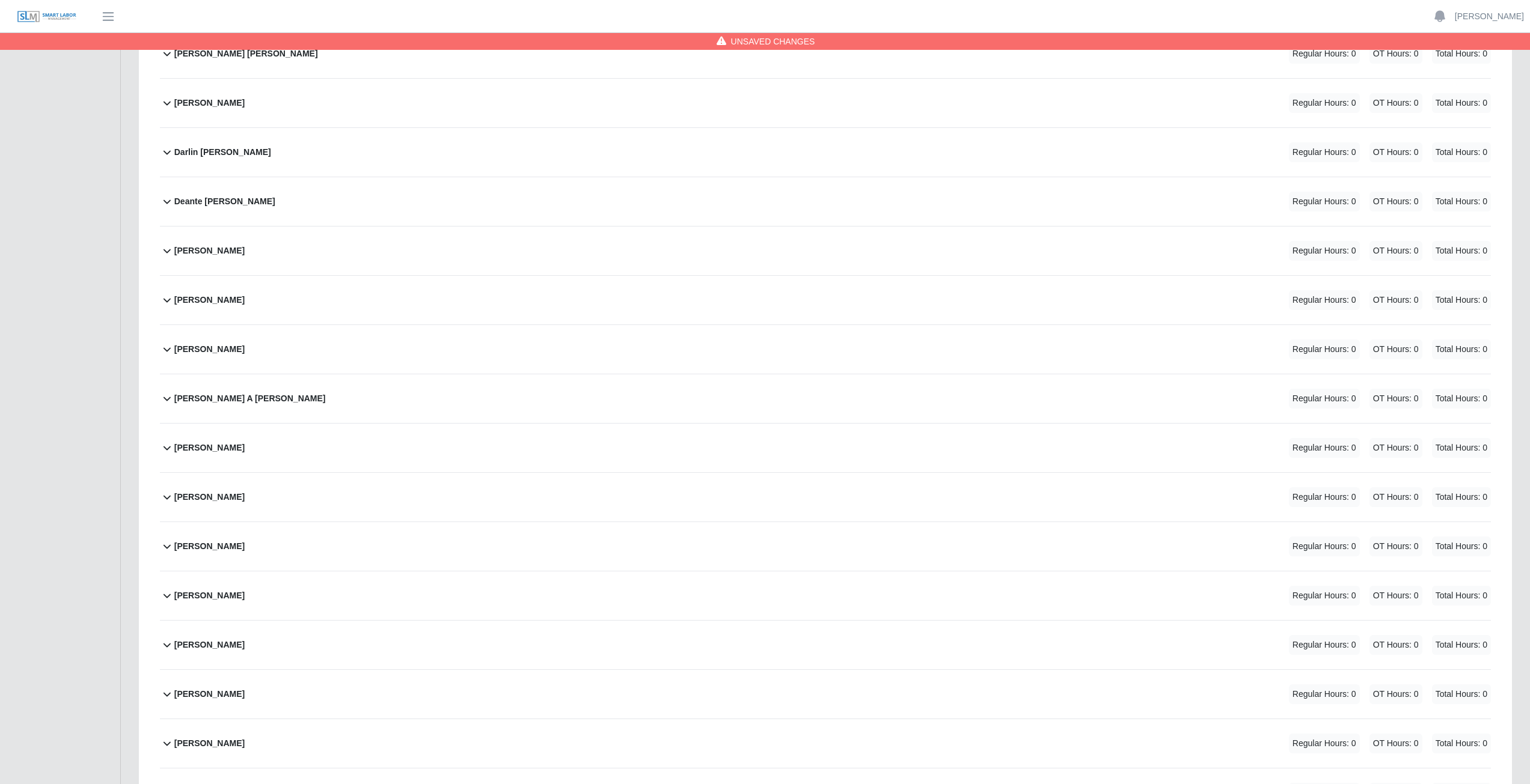
click at [306, 550] on div "Emmanuel Urrutia Vargas Regular Hours: 0 OT Hours: 0 Total Hours: 0" at bounding box center [832, 547] width 1316 height 49
click at [1470, 591] on button "Add Code" at bounding box center [1469, 594] width 44 height 17
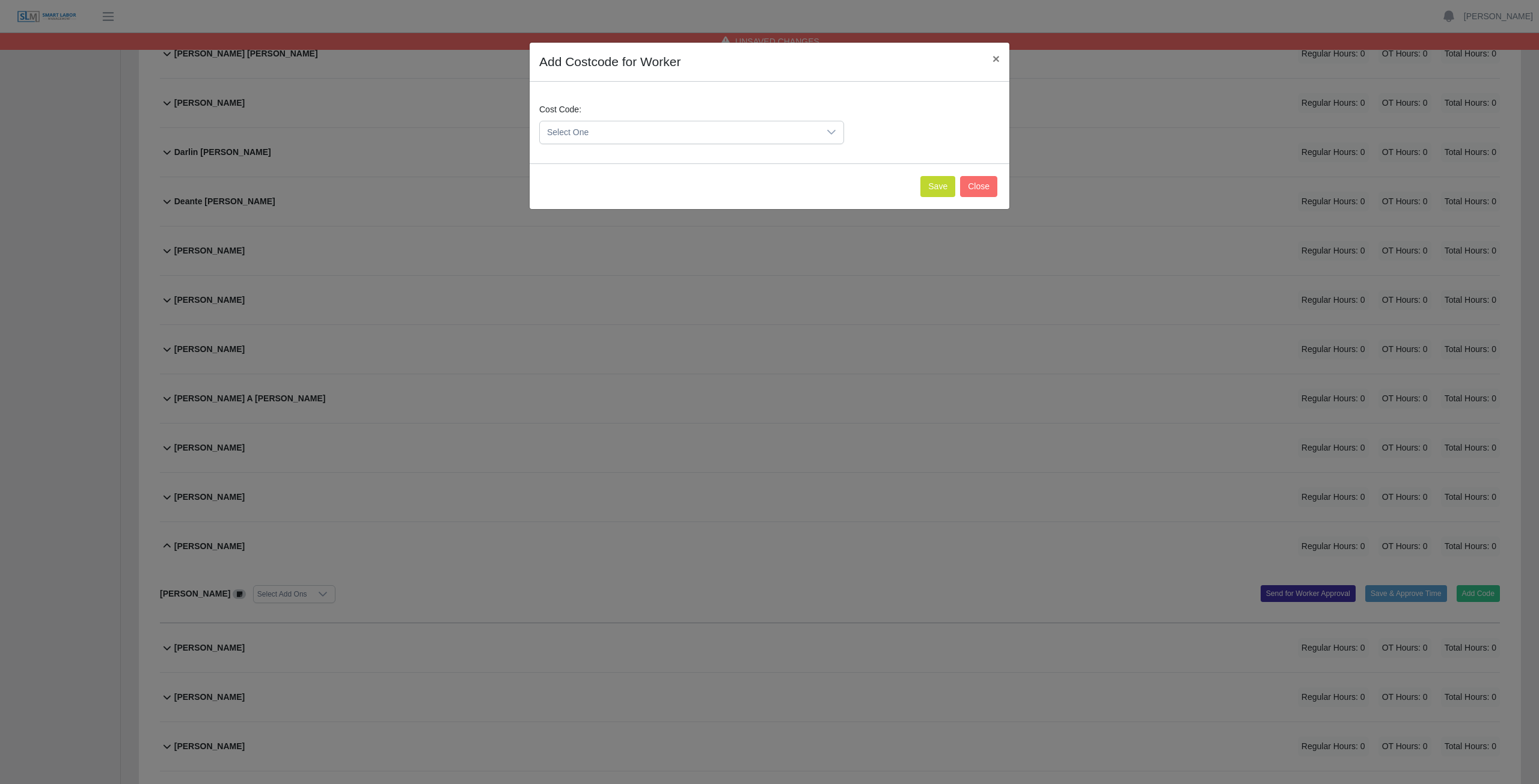
click at [835, 131] on icon at bounding box center [832, 132] width 10 height 10
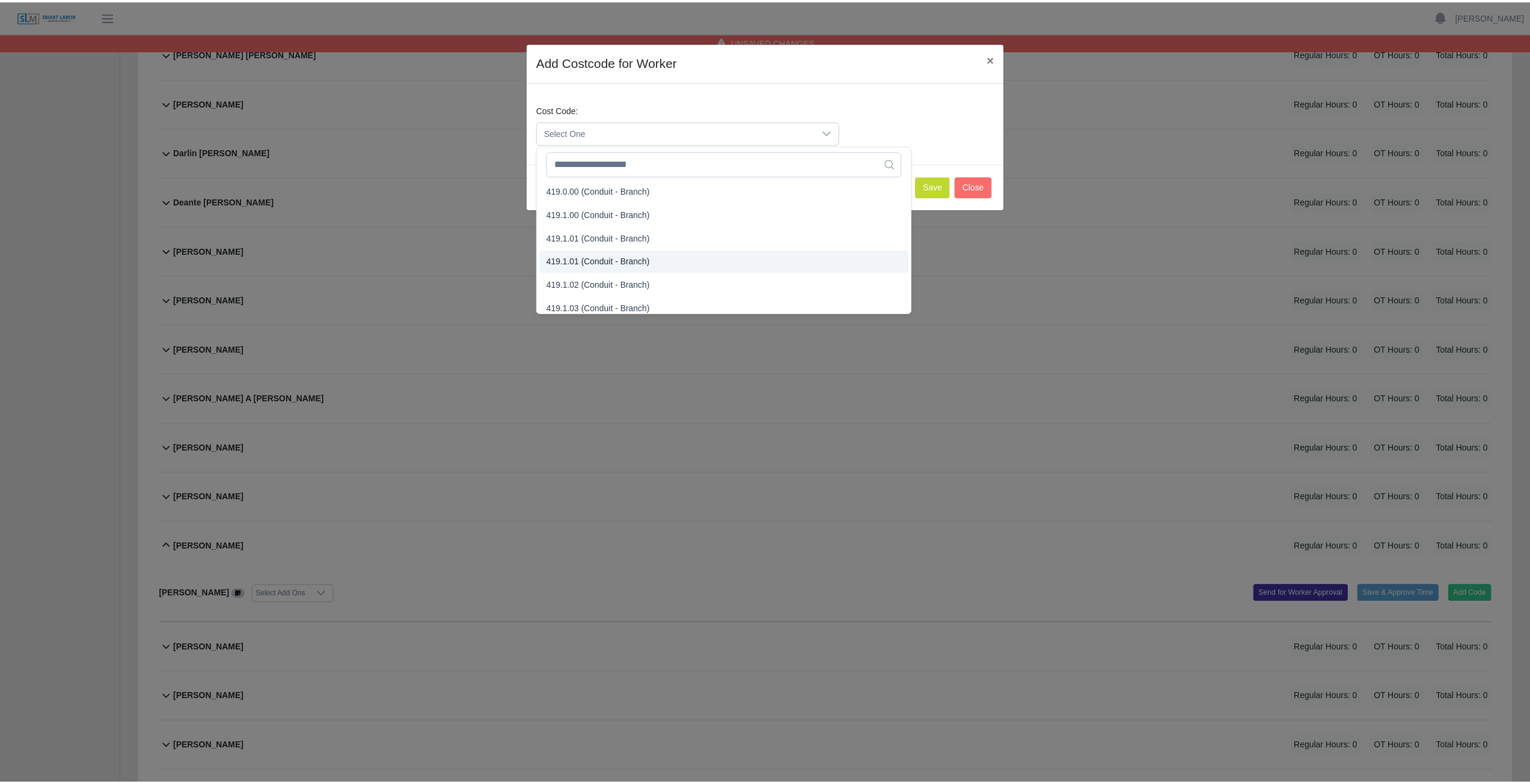
scroll to position [661, 0]
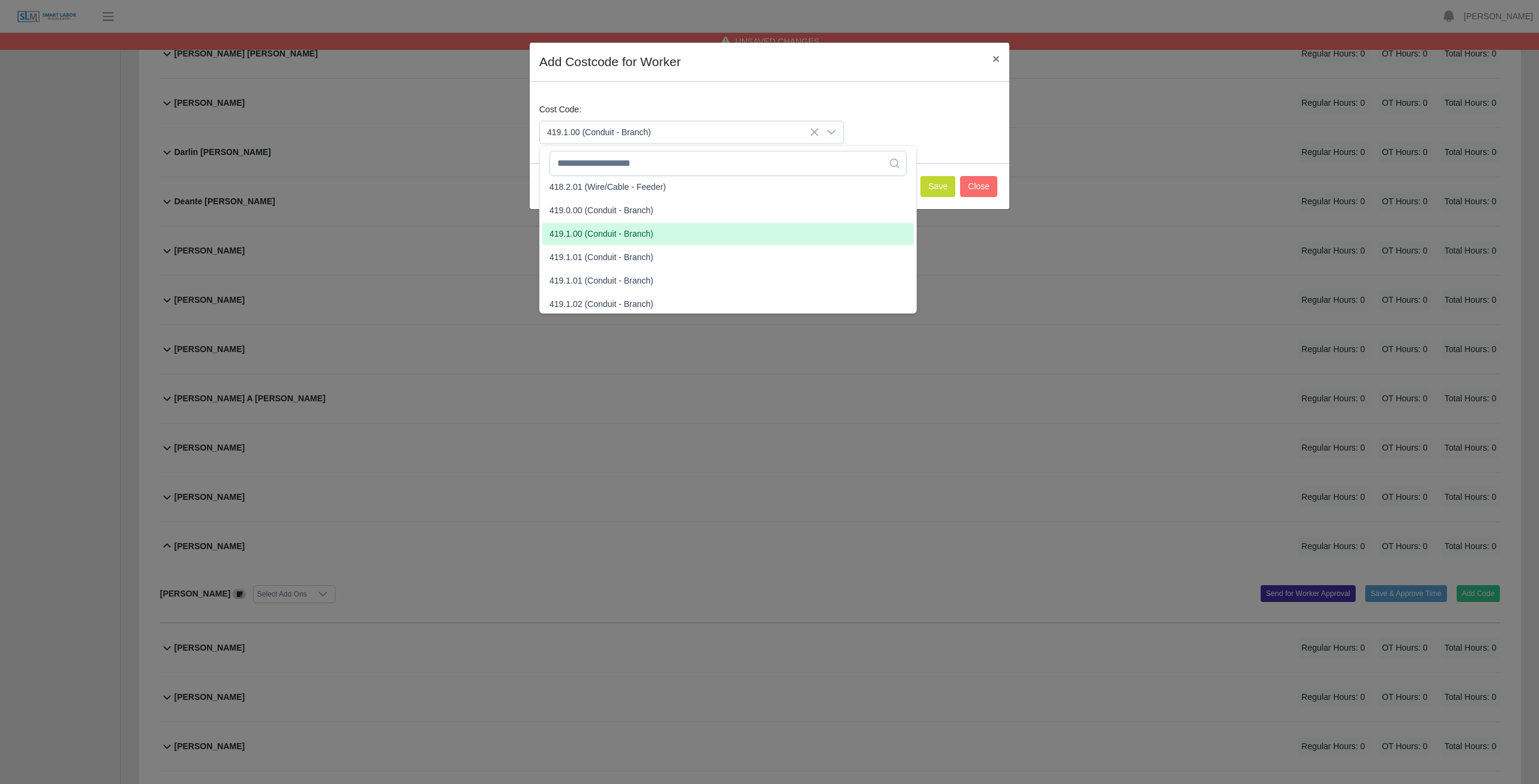
click at [585, 231] on span "419.1.00 (Conduit - Branch)" at bounding box center [601, 234] width 104 height 13
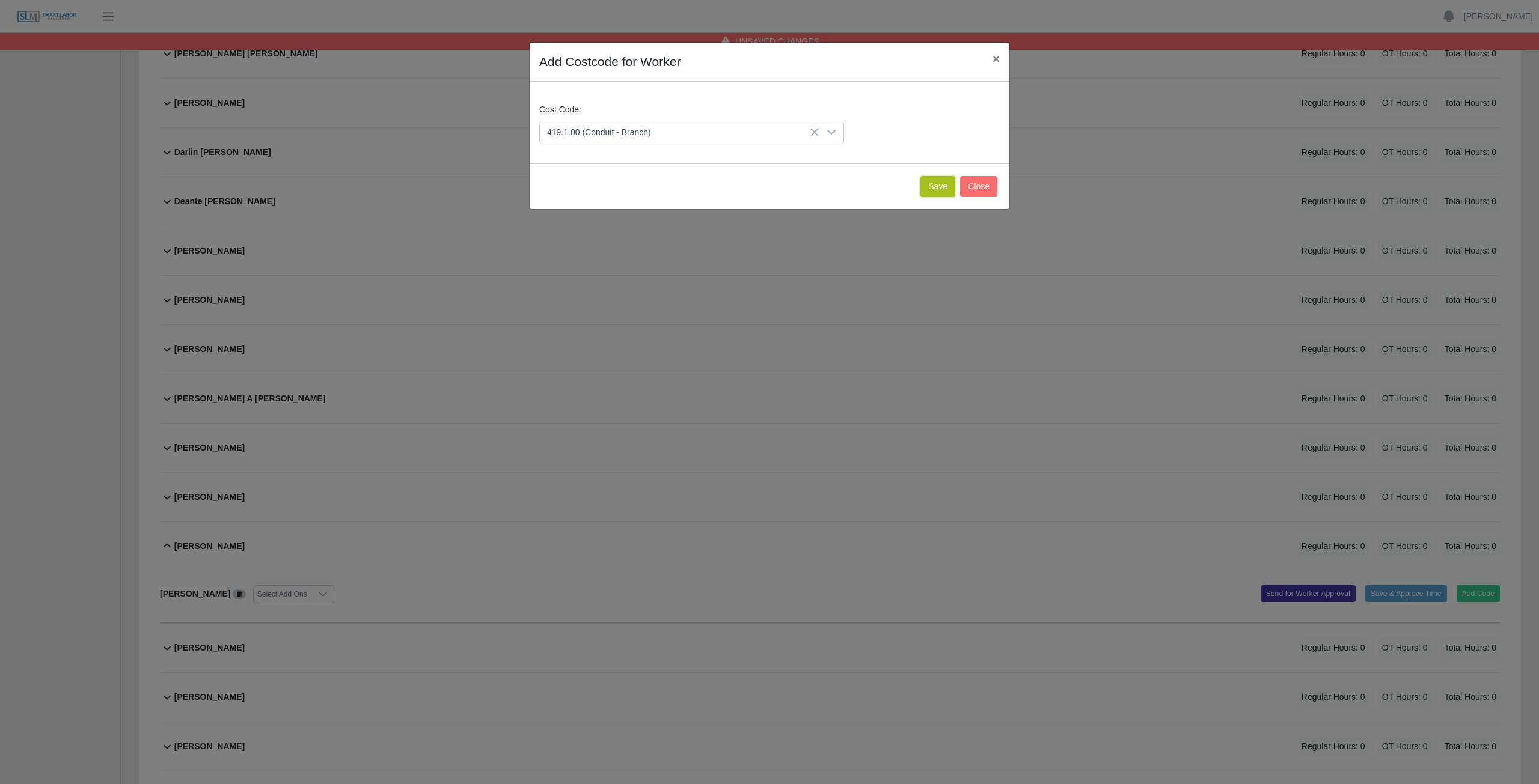
click at [946, 186] on button "Save" at bounding box center [938, 186] width 34 height 21
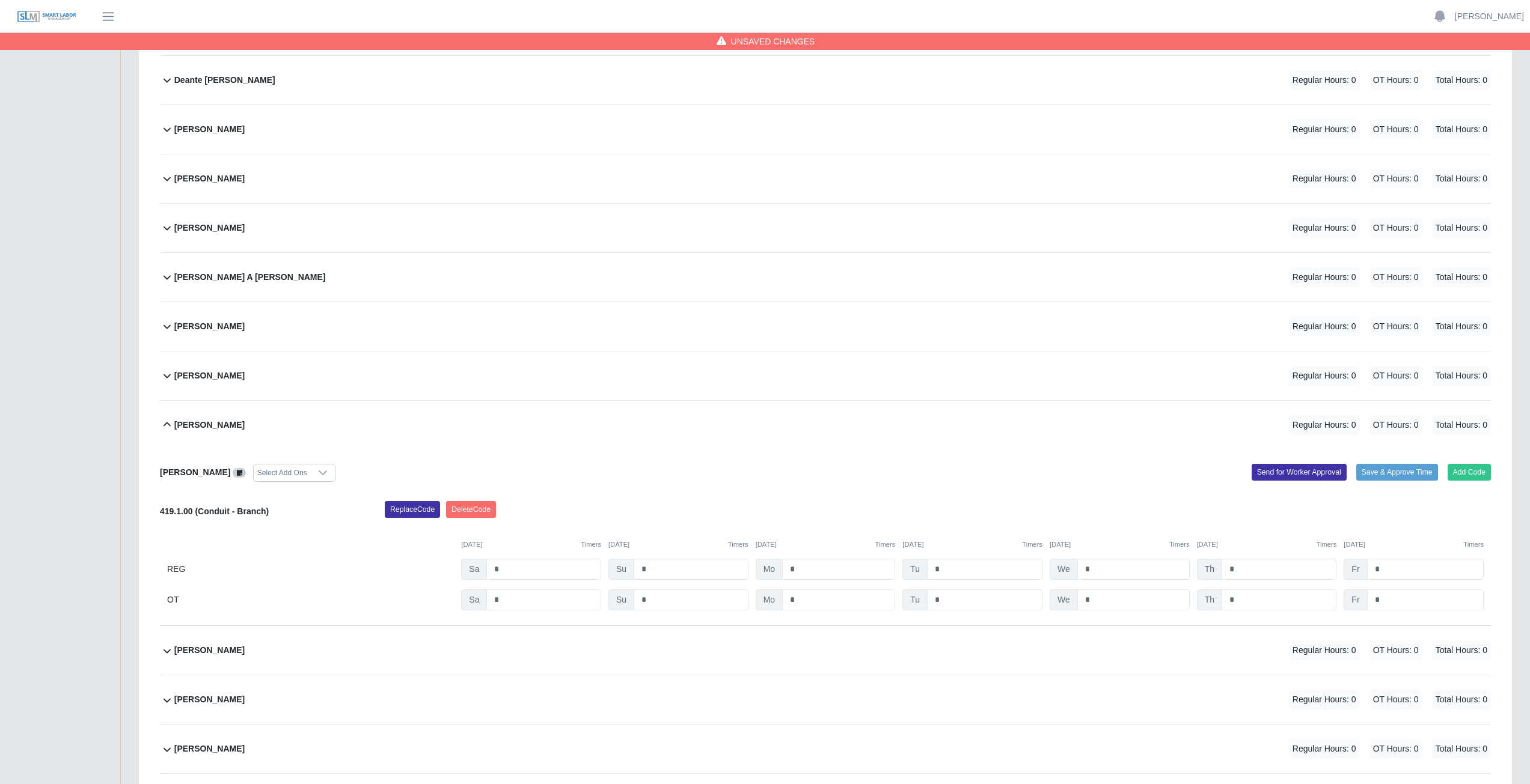
scroll to position [1322, 0]
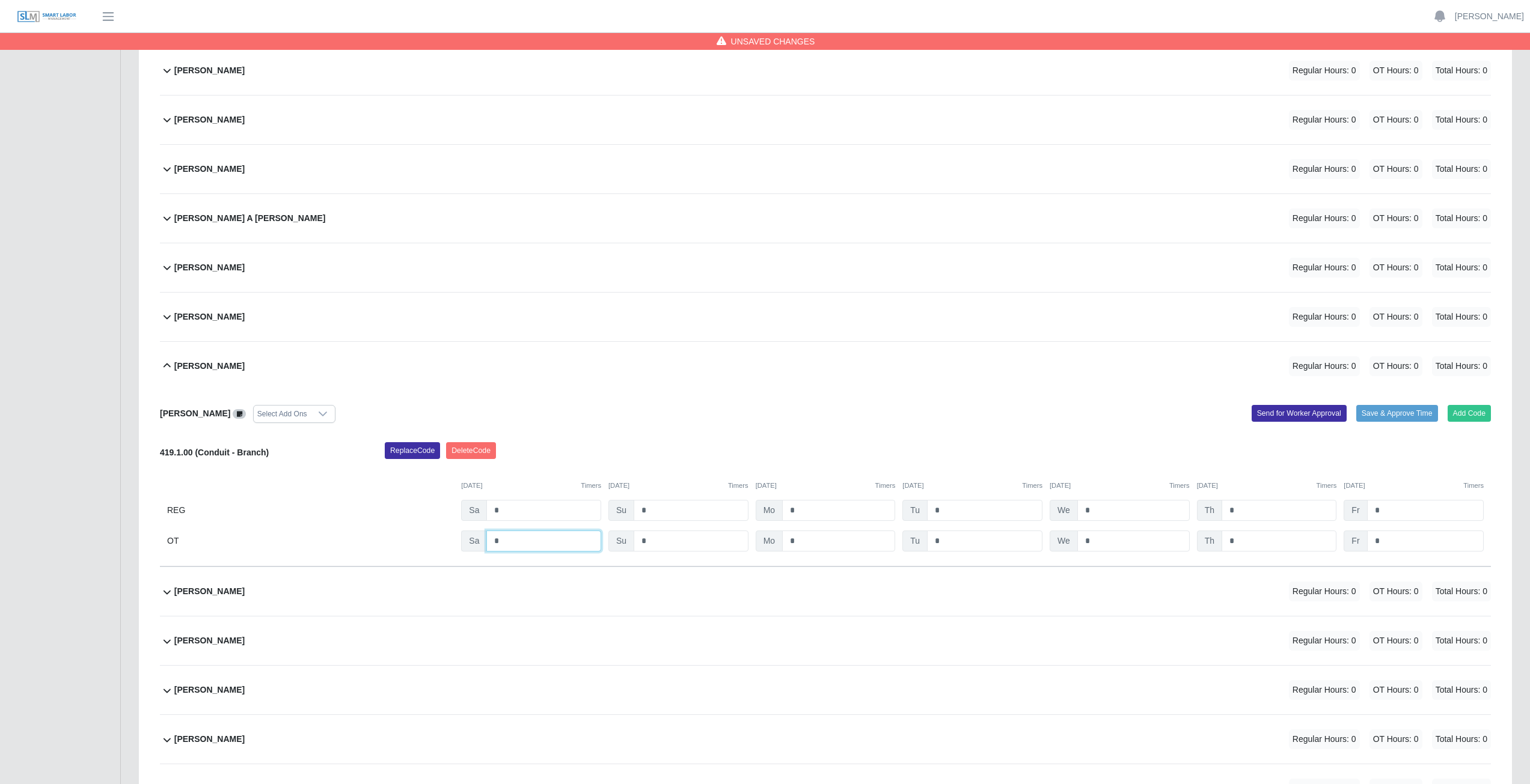
click at [507, 541] on input "*" at bounding box center [543, 540] width 115 height 21
type input "*"
click at [818, 546] on input "*" at bounding box center [838, 540] width 113 height 21
type input "*"
drag, startPoint x: 965, startPoint y: 547, endPoint x: 975, endPoint y: 547, distance: 10.0
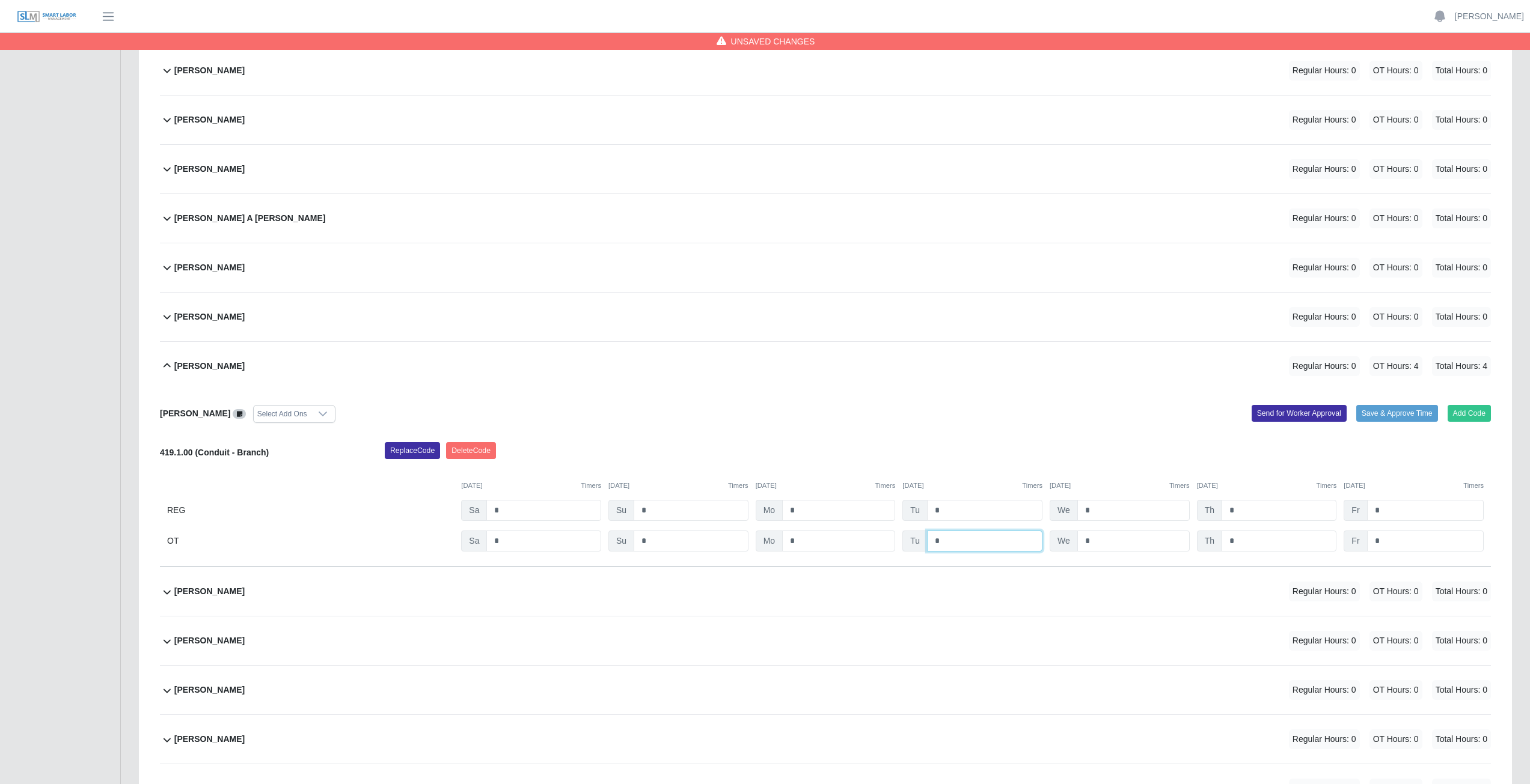
click at [968, 547] on input "*" at bounding box center [983, 540] width 115 height 21
type input "*"
click at [1100, 539] on input "*" at bounding box center [1133, 540] width 112 height 21
type input "*"
click at [1253, 541] on input "*" at bounding box center [1278, 540] width 115 height 21
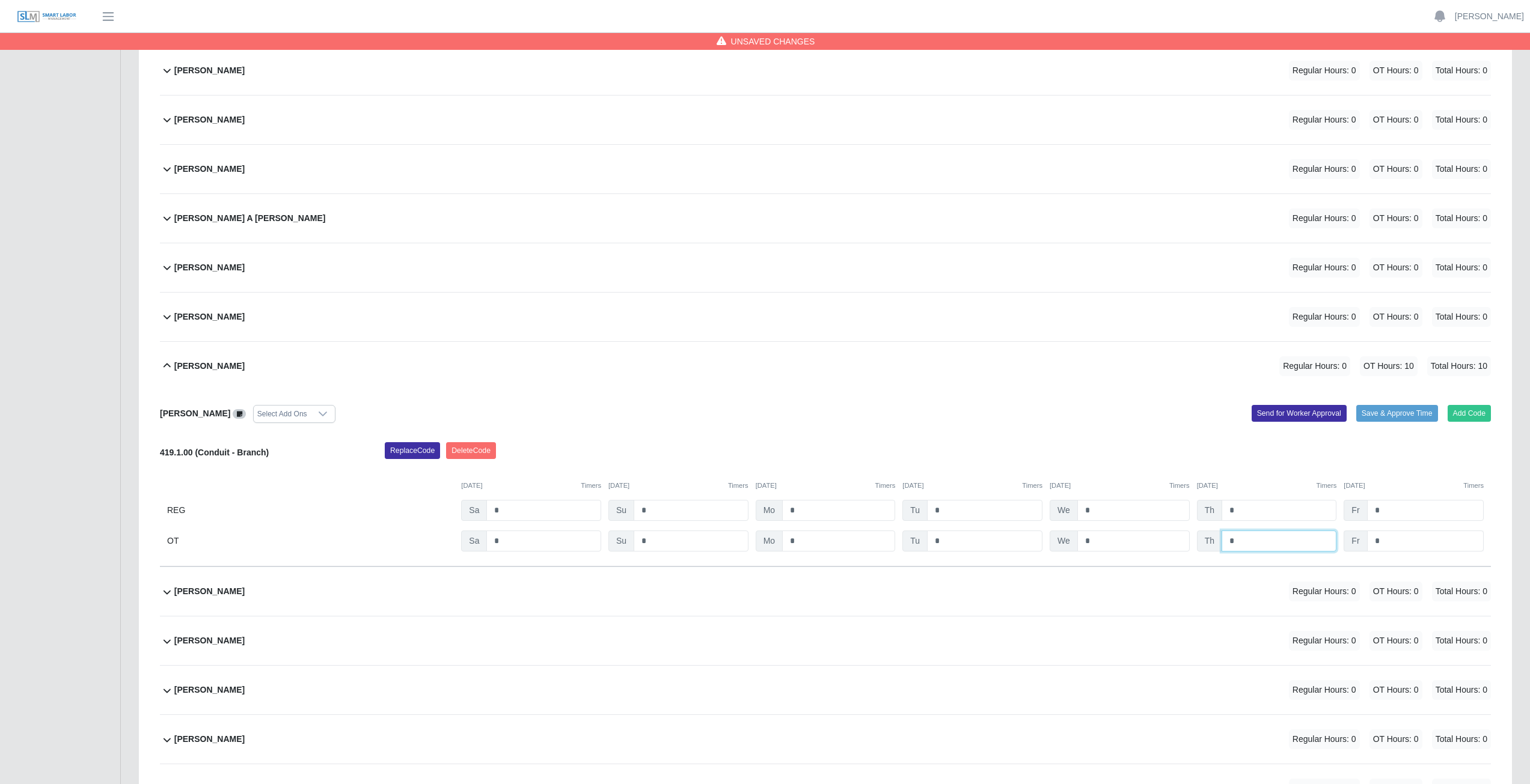
type input "*"
click at [1392, 543] on input "*" at bounding box center [1425, 540] width 117 height 21
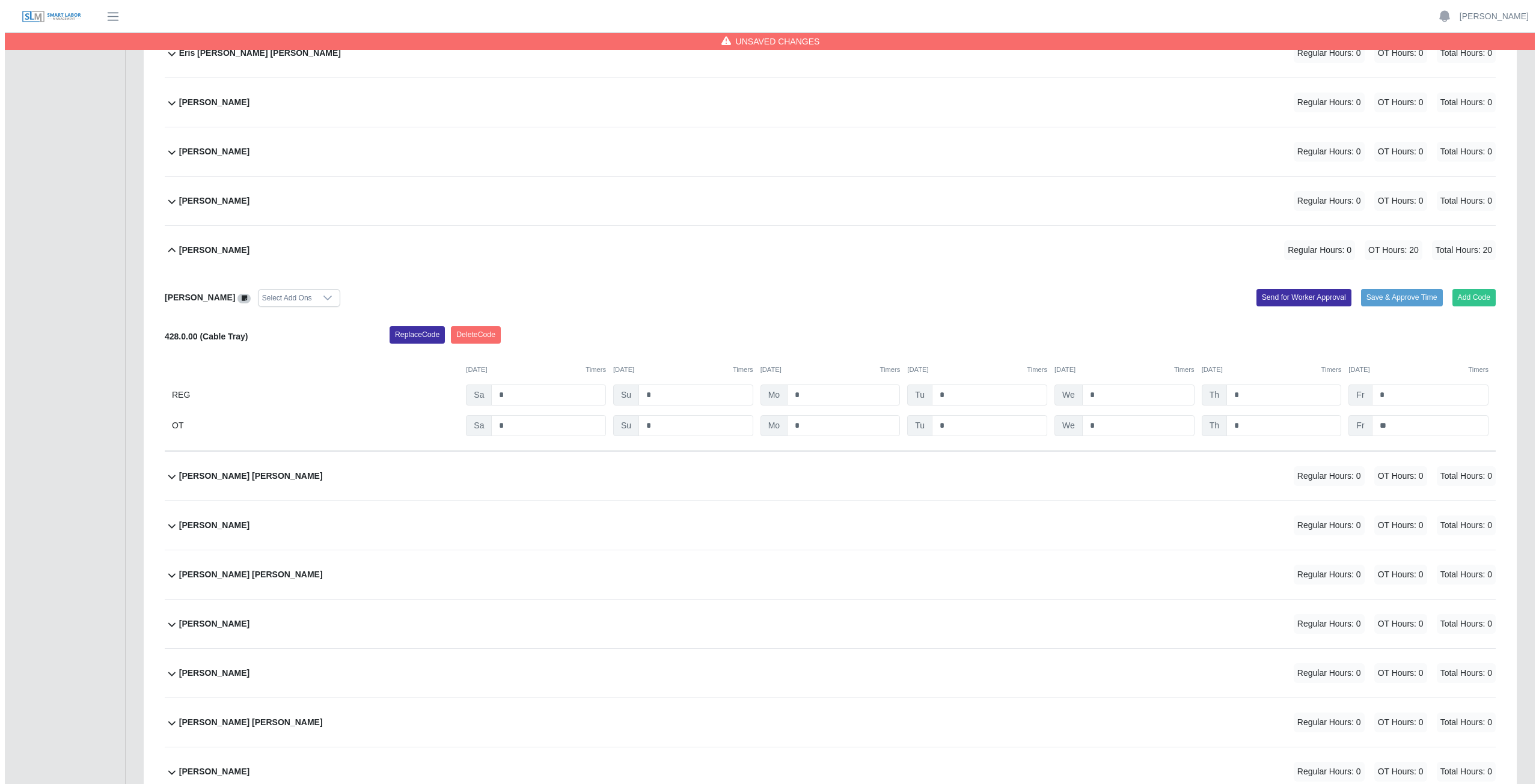
scroll to position [2104, 0]
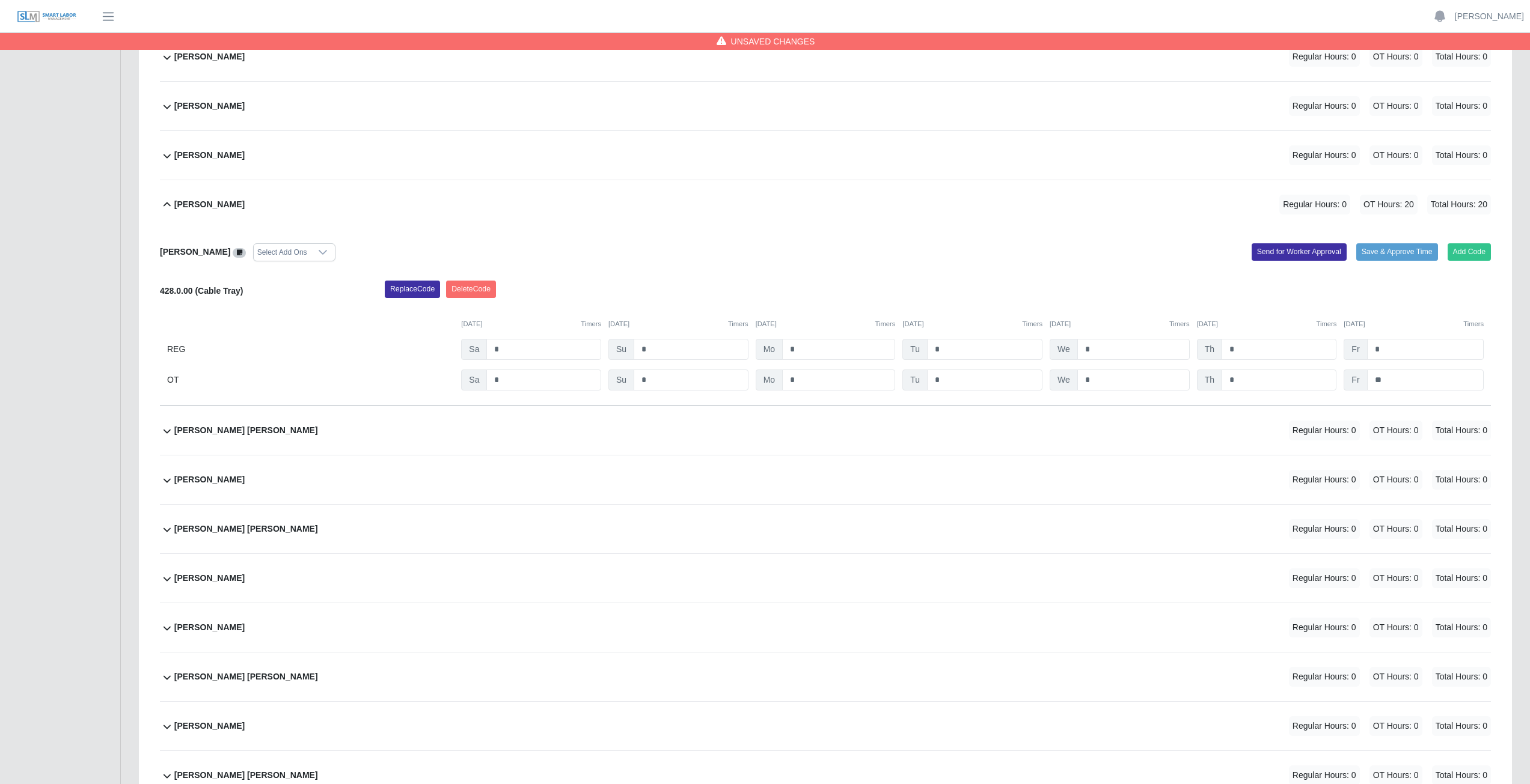
type input "**"
click at [390, 571] on div "Gilberto Zabala Estrada Regular Hours: 0 OT Hours: 0 Total Hours: 0" at bounding box center [832, 578] width 1316 height 49
click at [1464, 624] on button "Add Code" at bounding box center [1469, 625] width 44 height 17
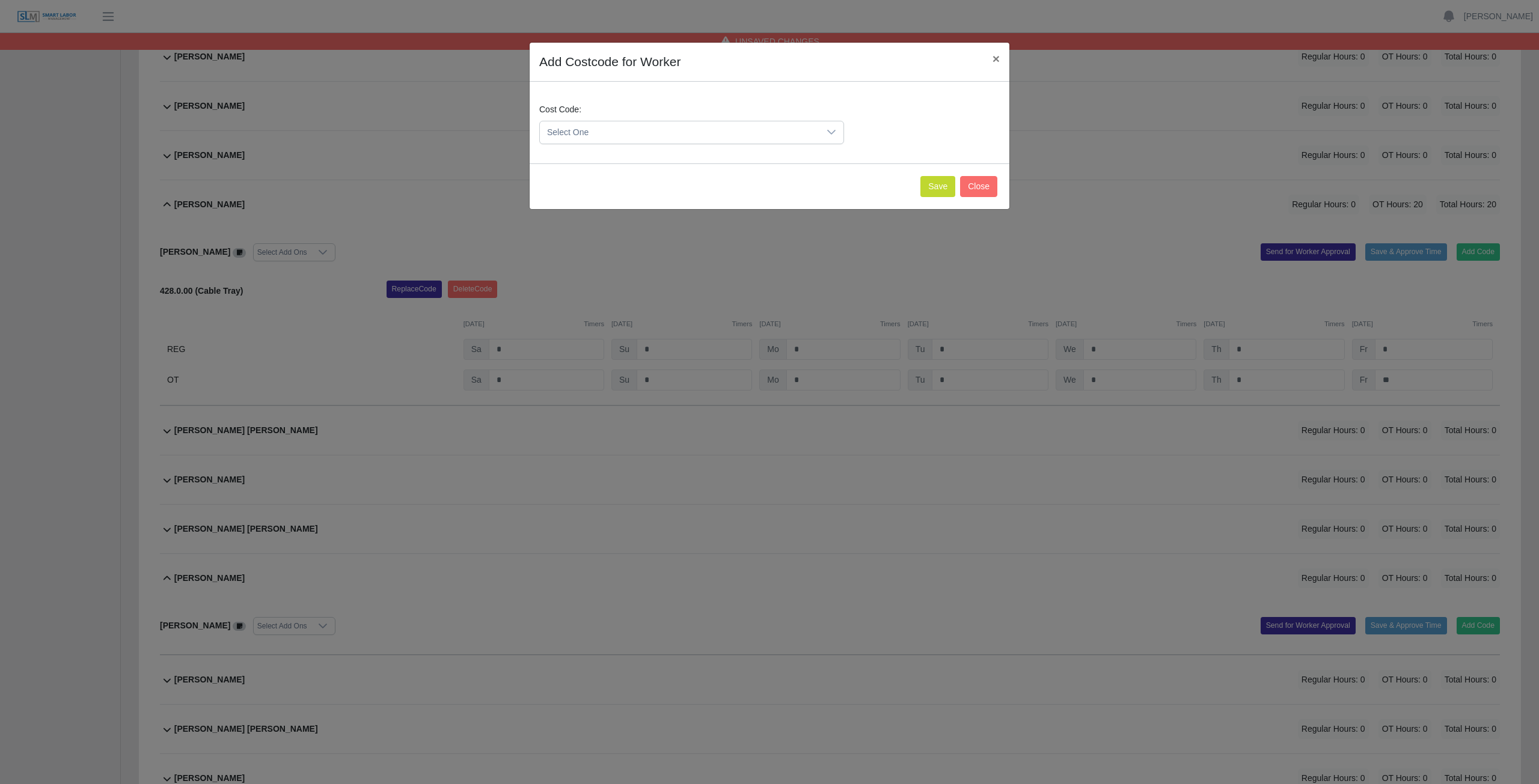
click at [833, 131] on icon at bounding box center [832, 132] width 10 height 10
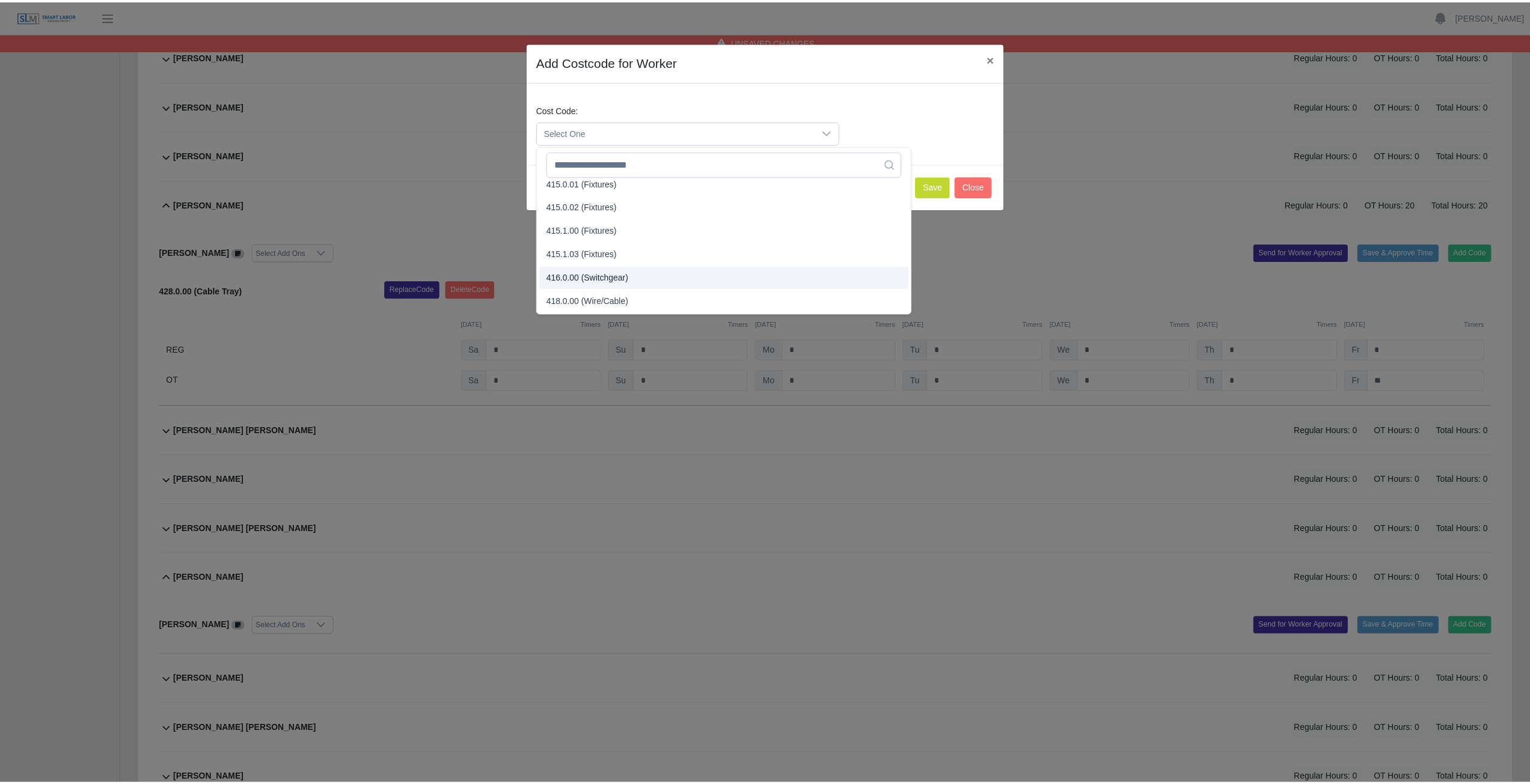
scroll to position [421, 0]
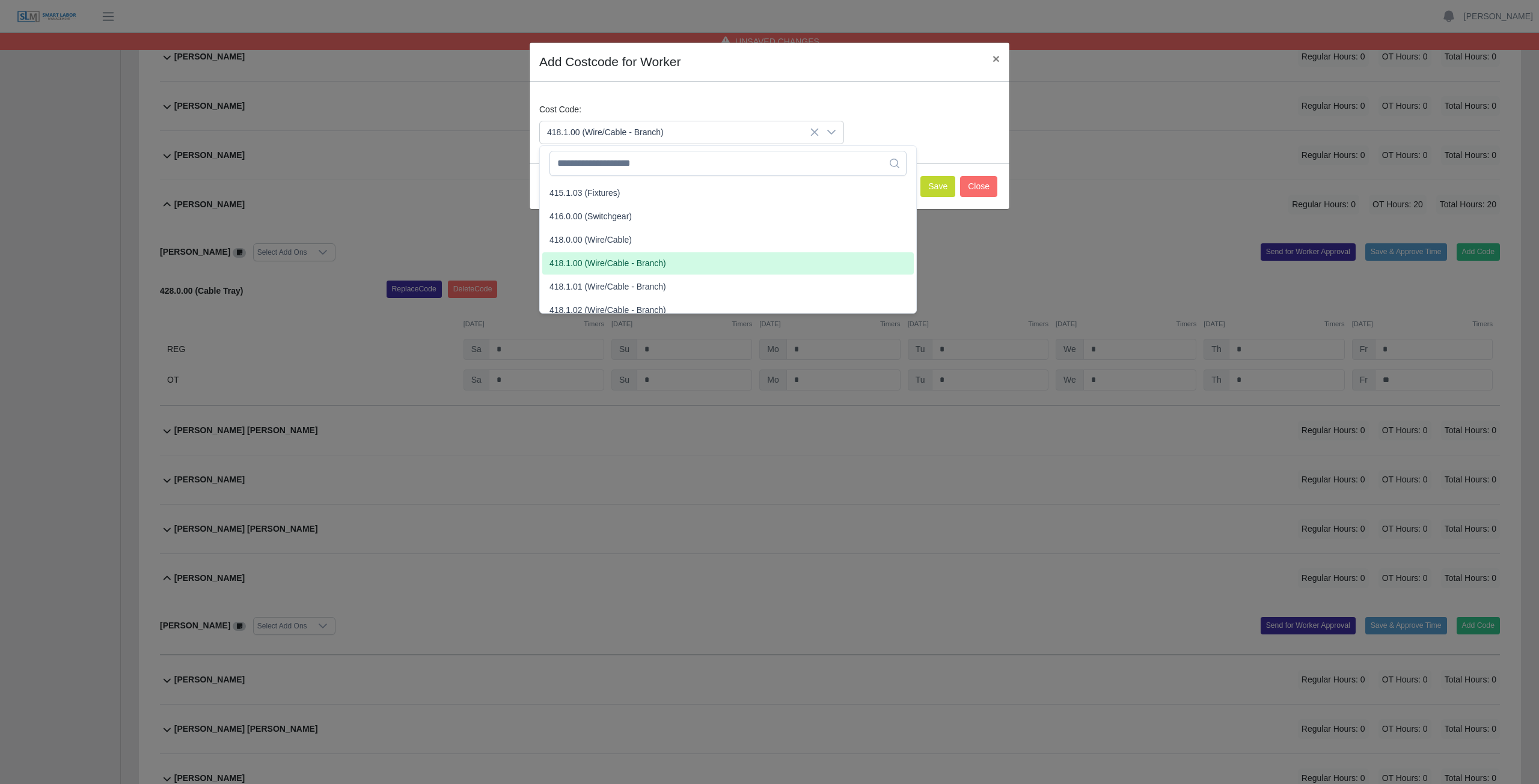
click at [590, 265] on span "418.1.00 (Wire/Cable - Branch)" at bounding box center [608, 264] width 117 height 13
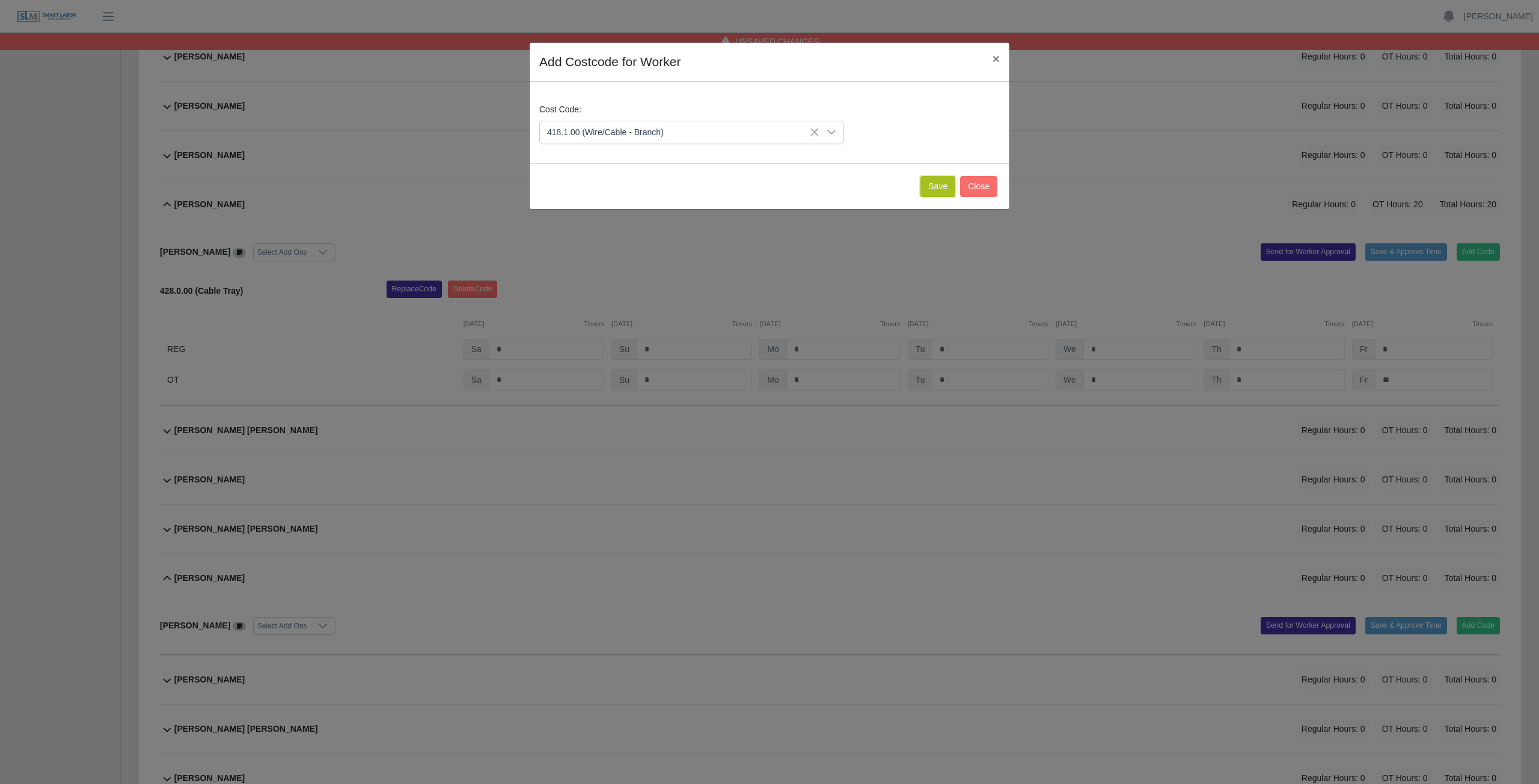
click at [939, 186] on button "Save" at bounding box center [938, 186] width 34 height 21
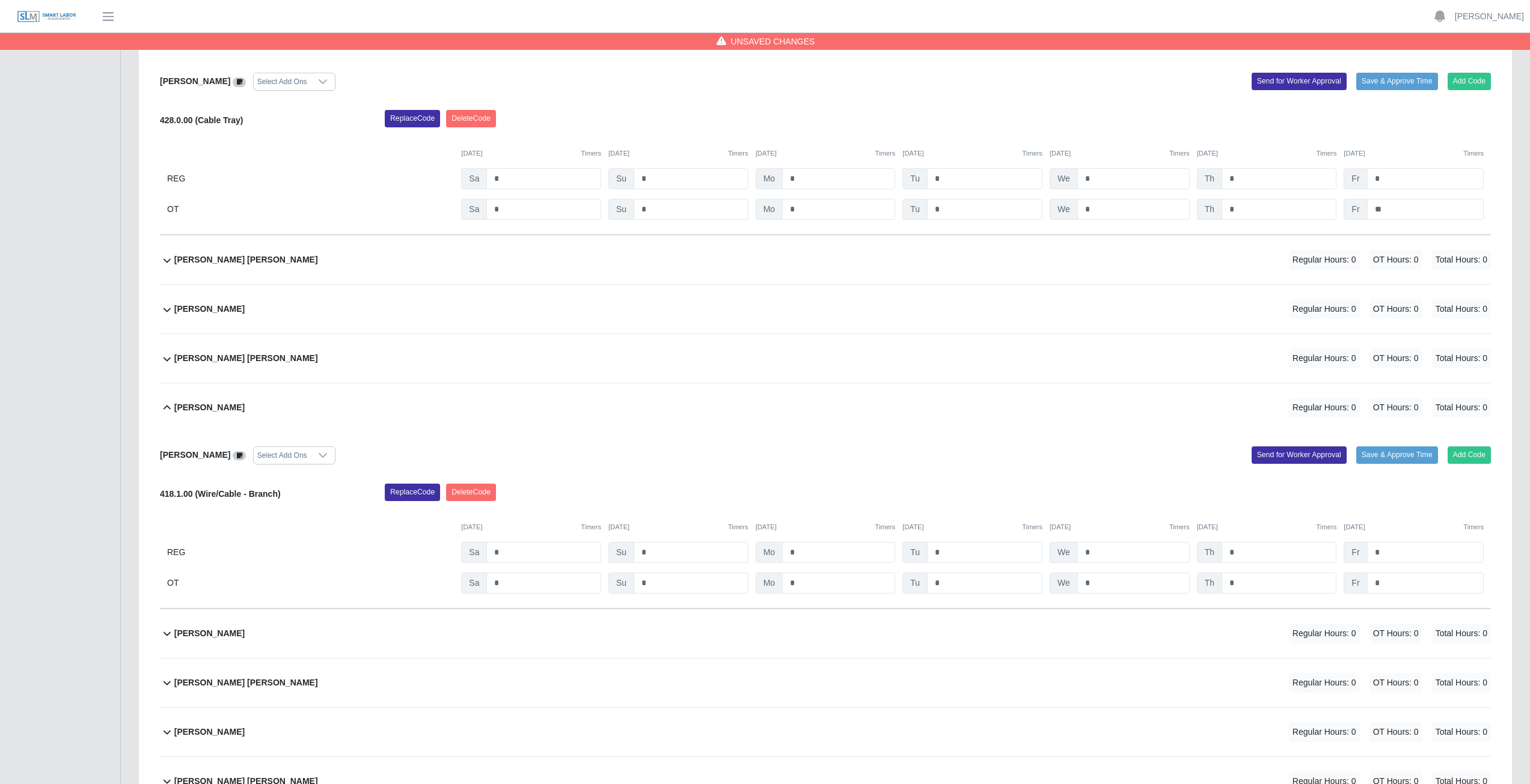
scroll to position [2284, 0]
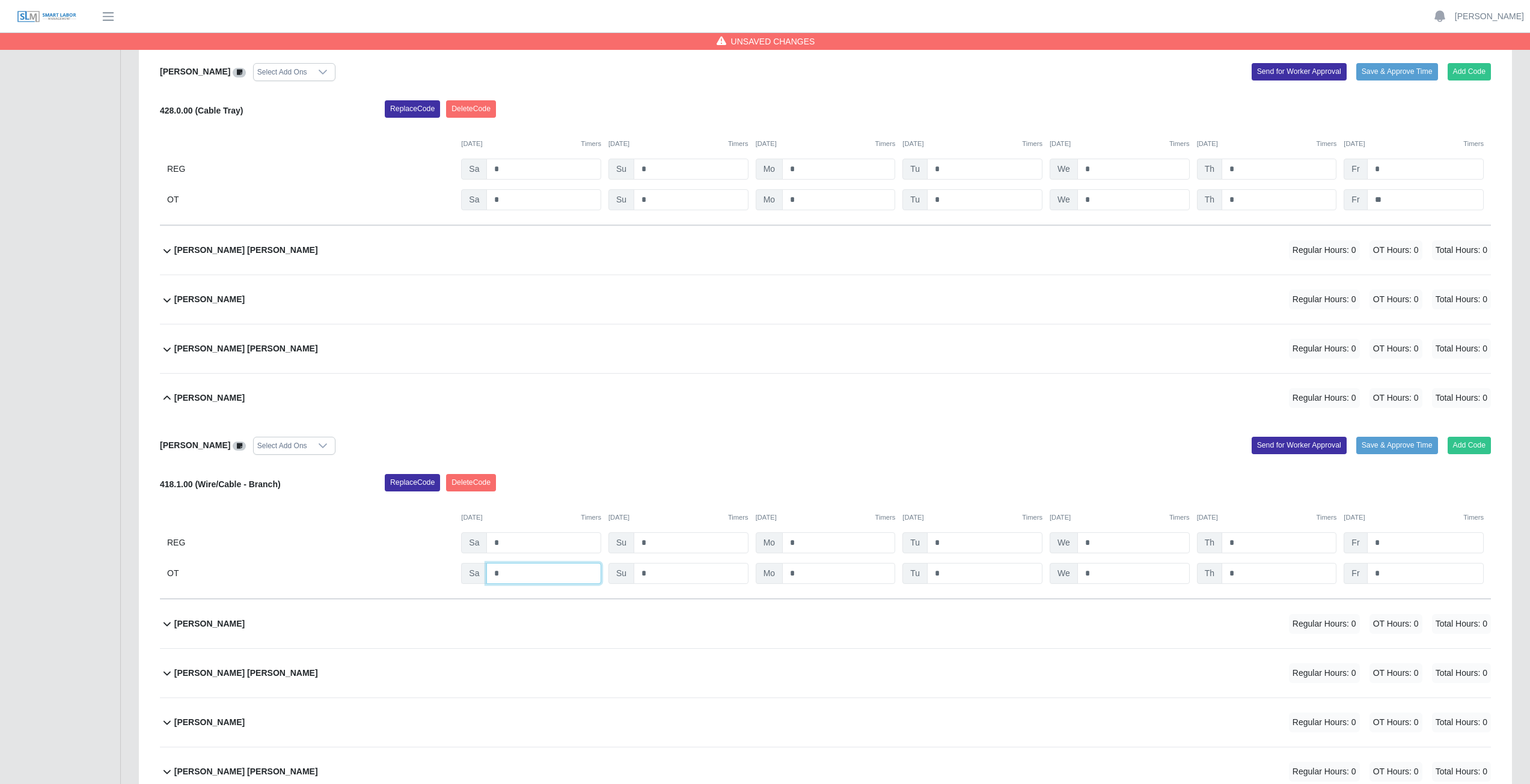
click at [507, 574] on input "*" at bounding box center [543, 573] width 115 height 21
type input "*"
drag, startPoint x: 806, startPoint y: 577, endPoint x: 825, endPoint y: 576, distance: 19.0
click at [808, 577] on input "*" at bounding box center [838, 573] width 113 height 21
type input "*"
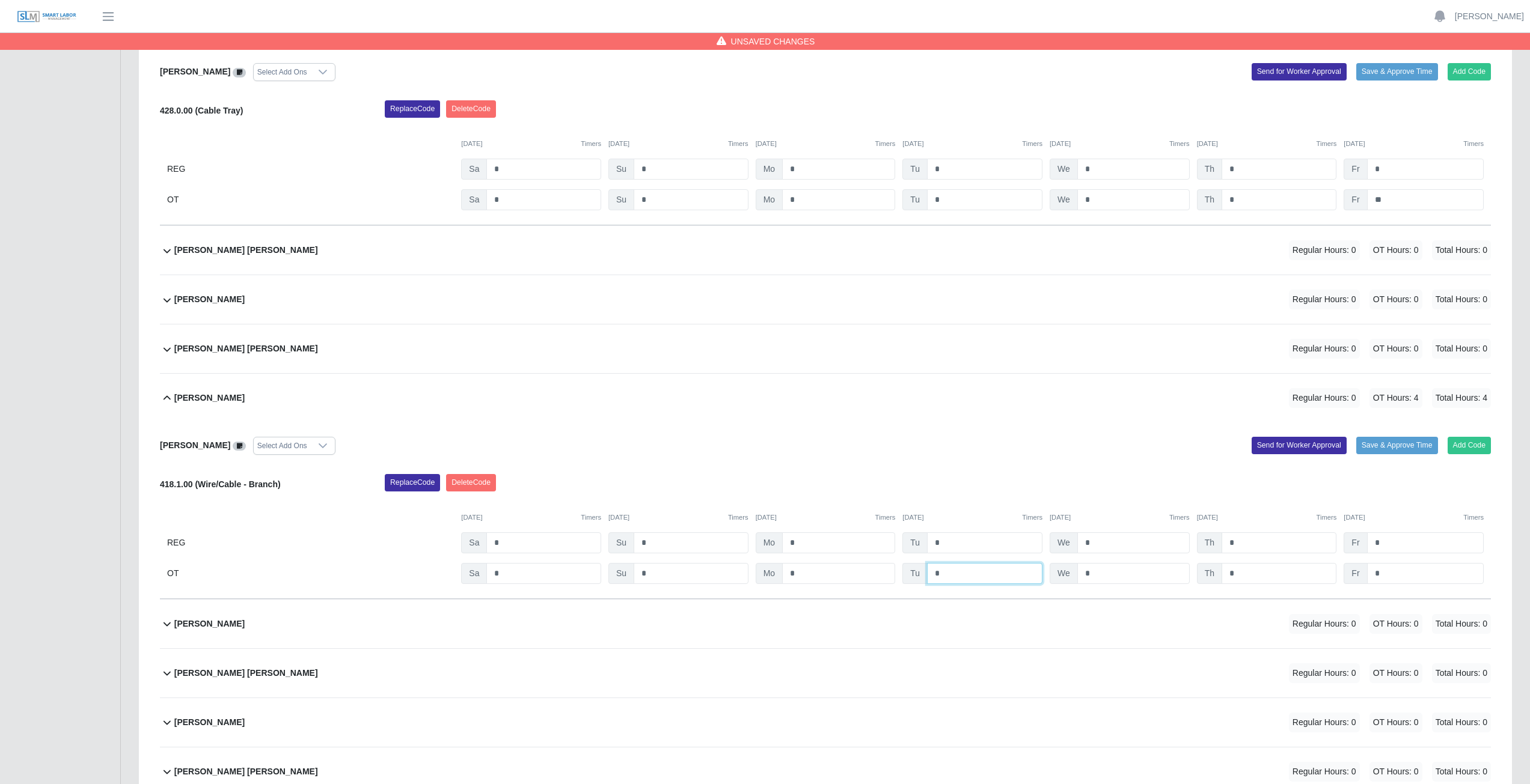
click at [981, 578] on input "*" at bounding box center [983, 573] width 115 height 21
type input "*"
click at [1098, 569] on input "*" at bounding box center [1133, 573] width 112 height 21
type input "*"
drag, startPoint x: 1246, startPoint y: 574, endPoint x: 1293, endPoint y: 576, distance: 47.0
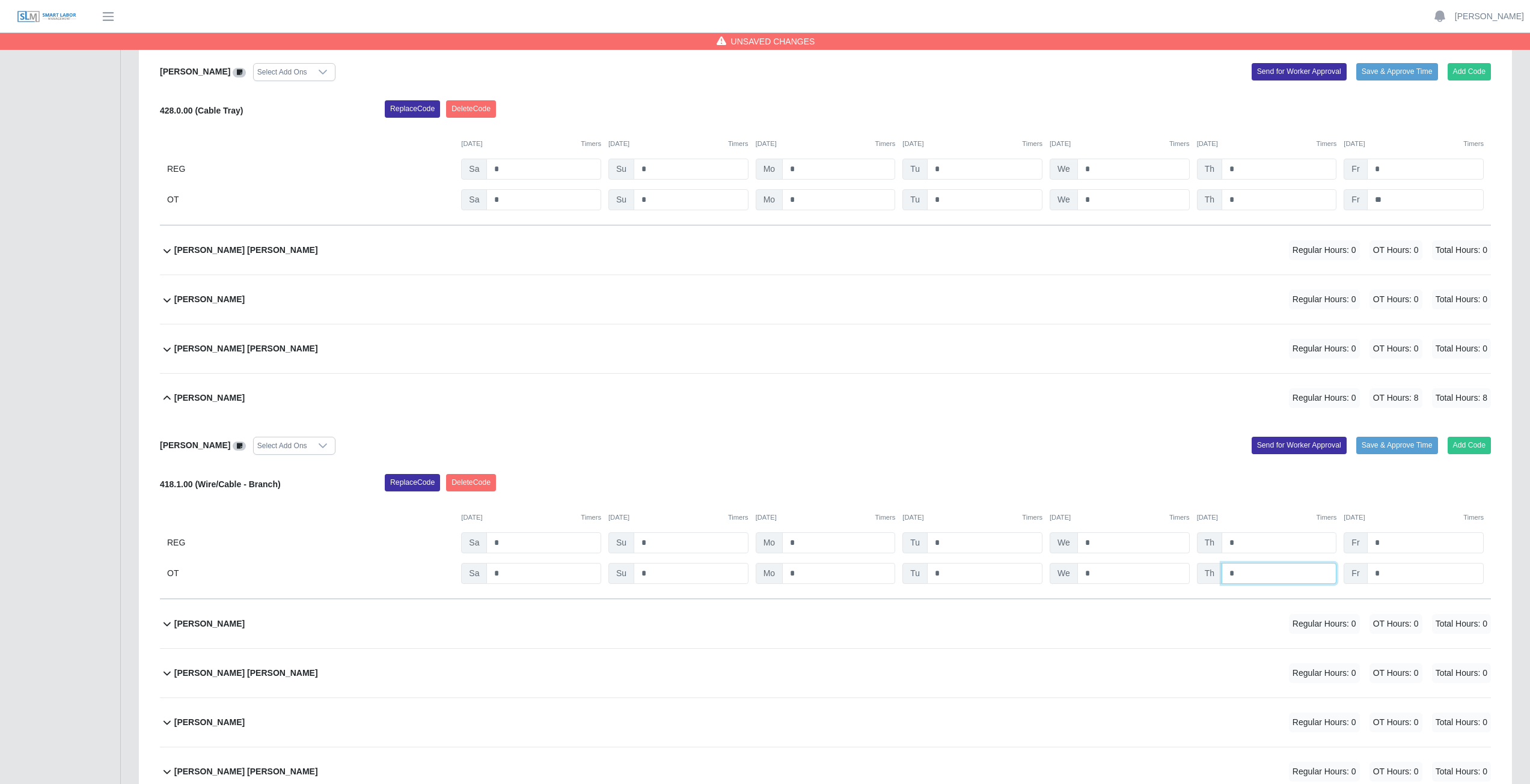
click at [1249, 575] on input "*" at bounding box center [1278, 573] width 115 height 21
type input "*"
click at [1381, 574] on input "*" at bounding box center [1425, 573] width 117 height 21
type input "**"
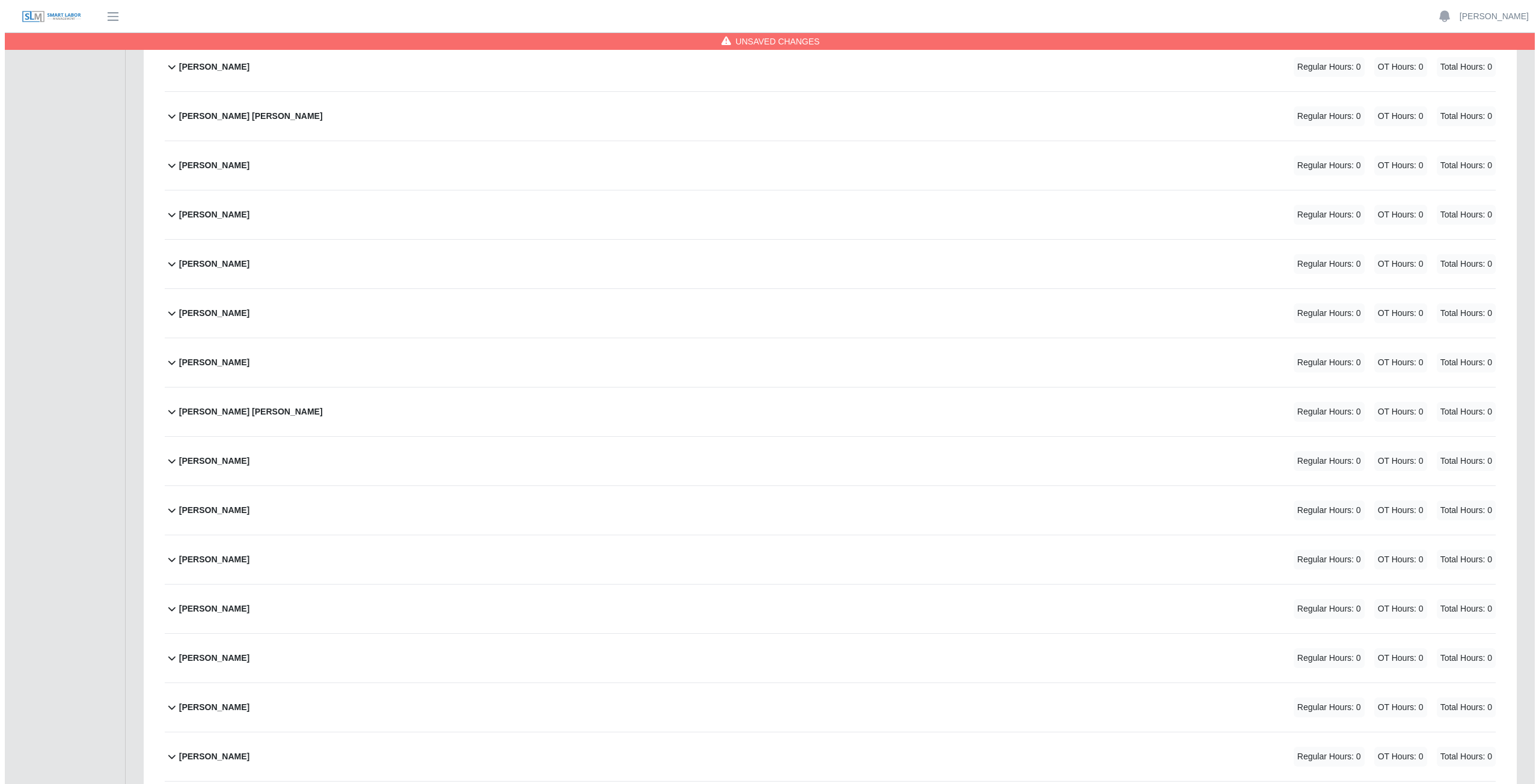
scroll to position [4507, 0]
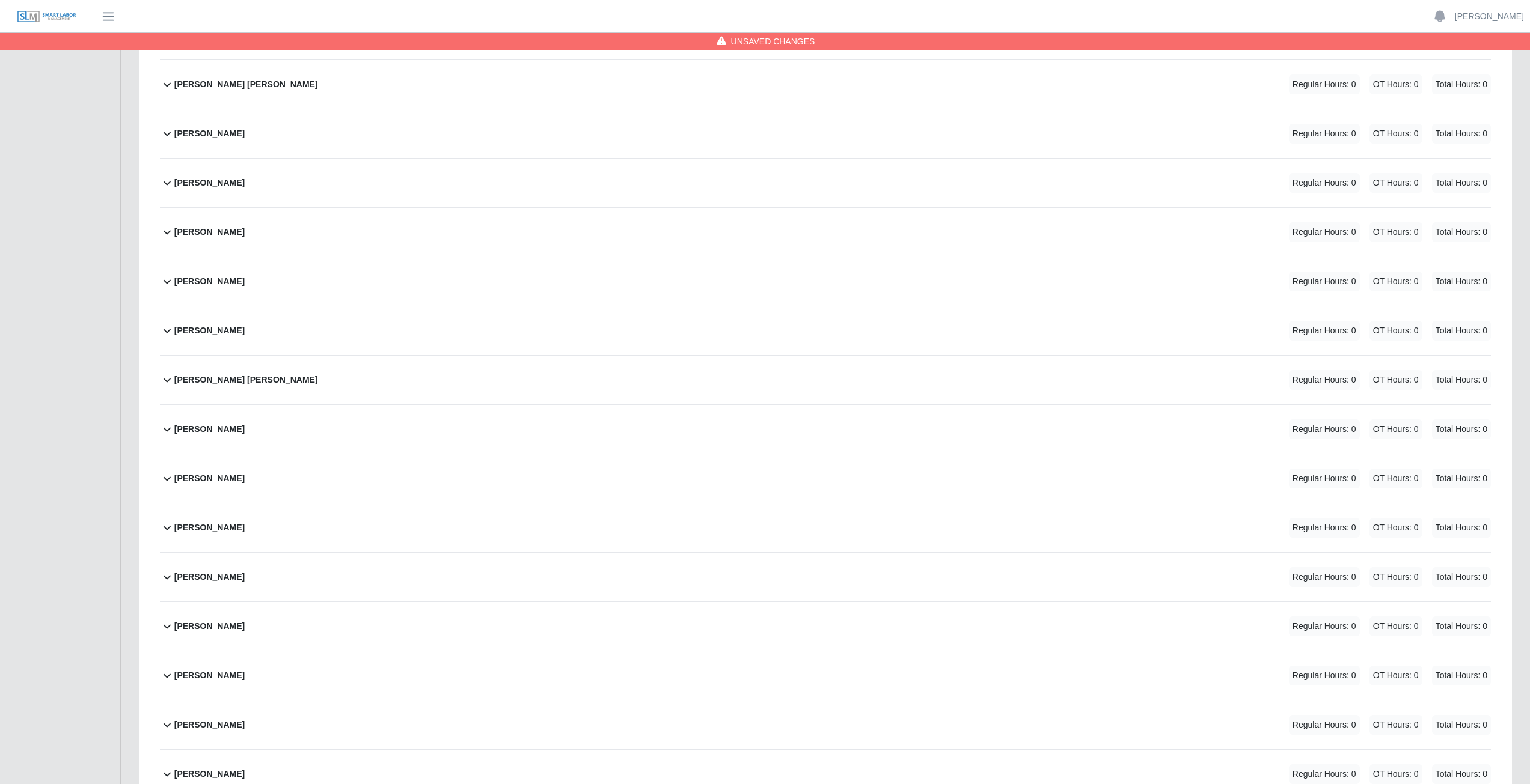
drag, startPoint x: 283, startPoint y: 430, endPoint x: 319, endPoint y: 429, distance: 36.0
click at [283, 430] on div "Miguel A. Figueroa Regular Hours: 0 OT Hours: 0 Total Hours: 0" at bounding box center [832, 430] width 1316 height 49
click at [1472, 475] on button "Add Code" at bounding box center [1469, 477] width 44 height 17
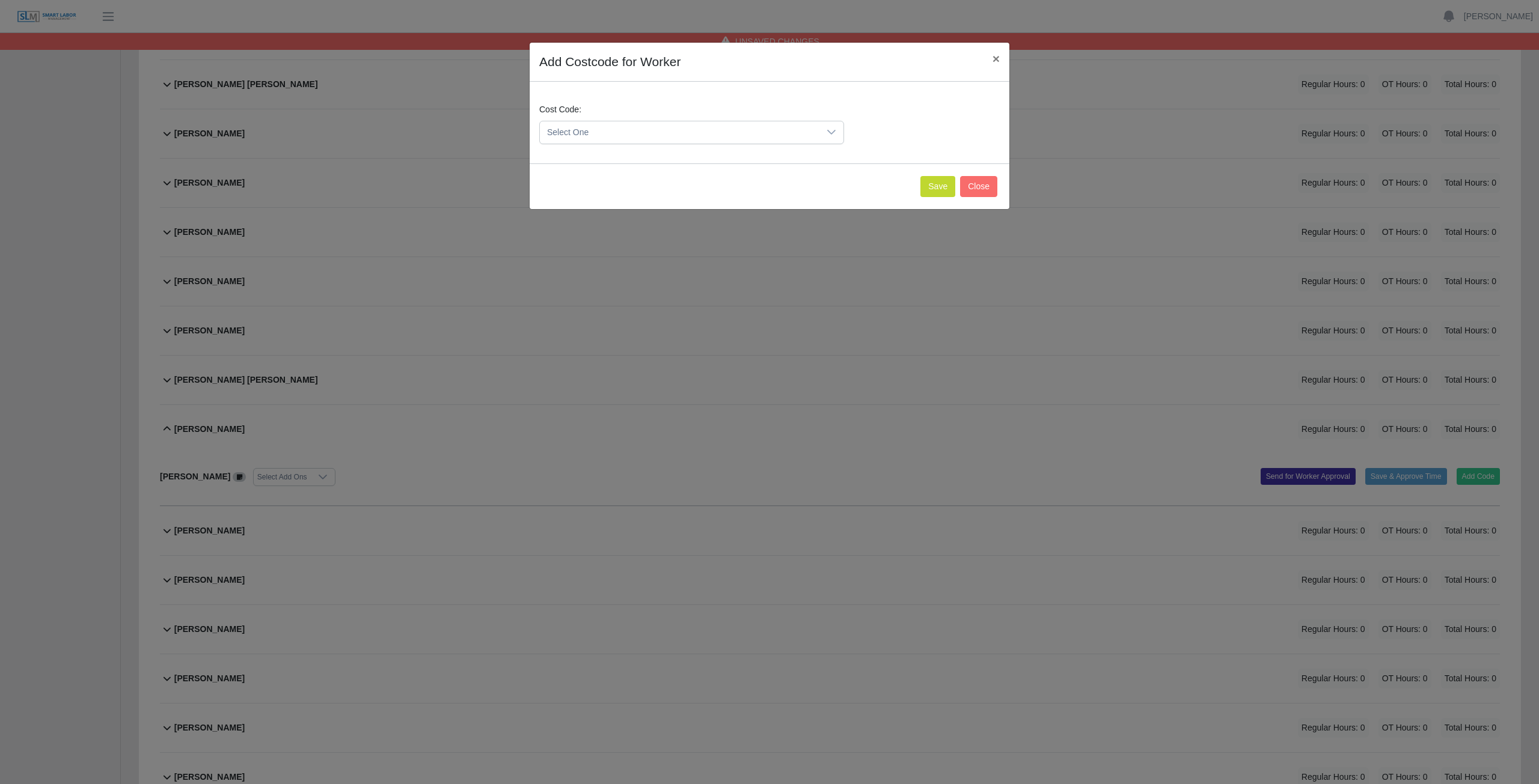
click at [800, 135] on span "Select One" at bounding box center [679, 132] width 279 height 23
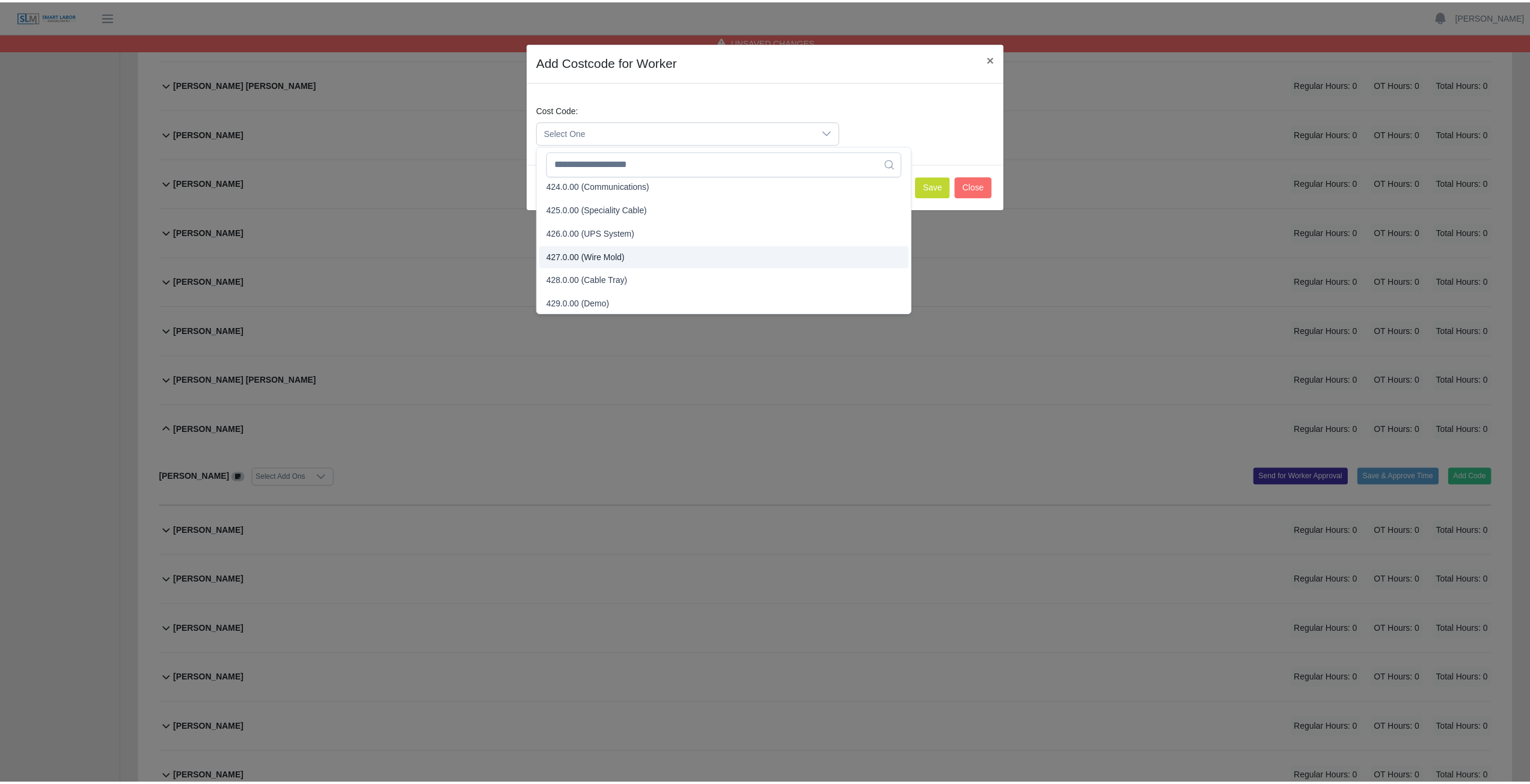
scroll to position [1082, 0]
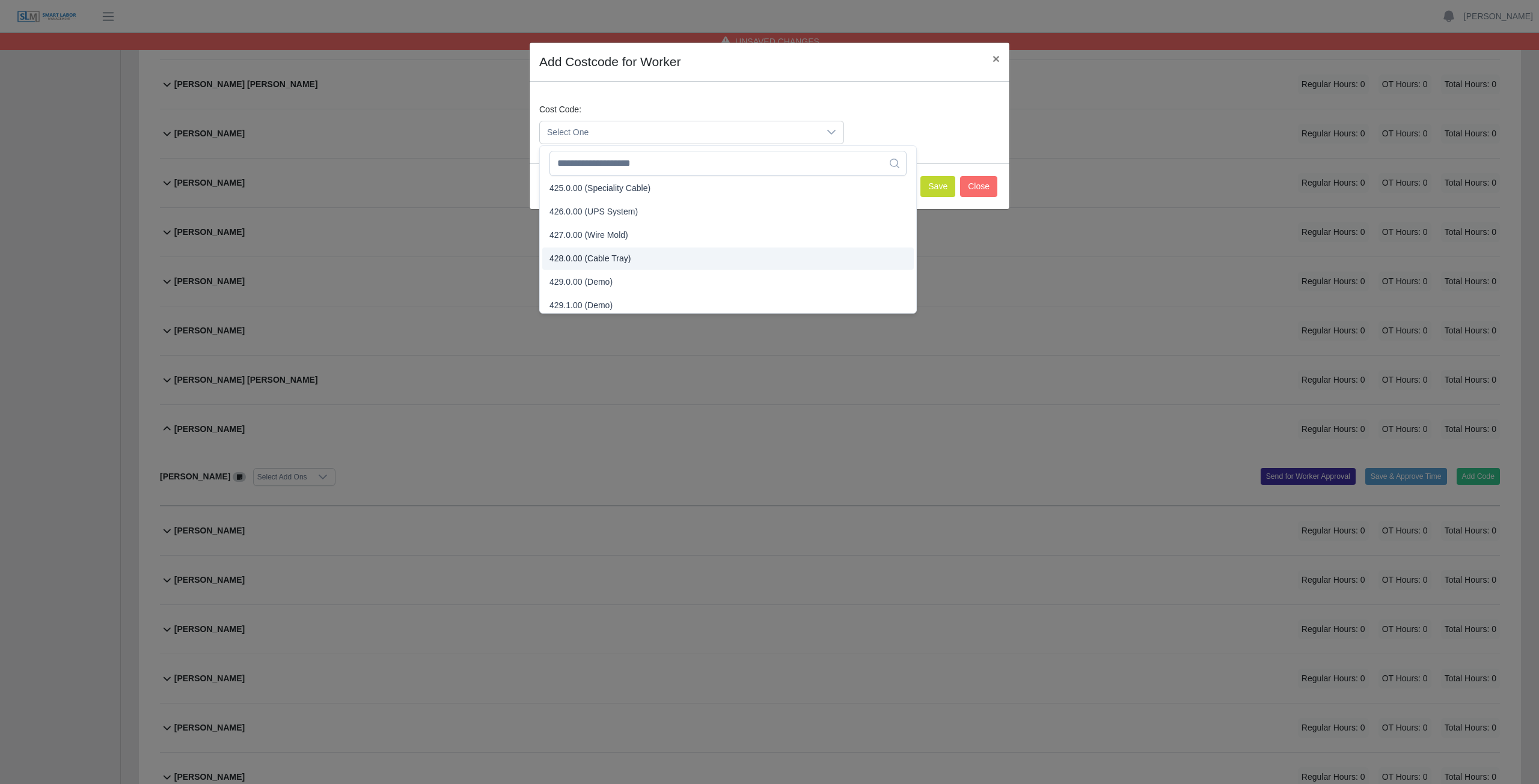
click at [589, 261] on span "428.0.00 (Cable Tray)" at bounding box center [590, 258] width 82 height 13
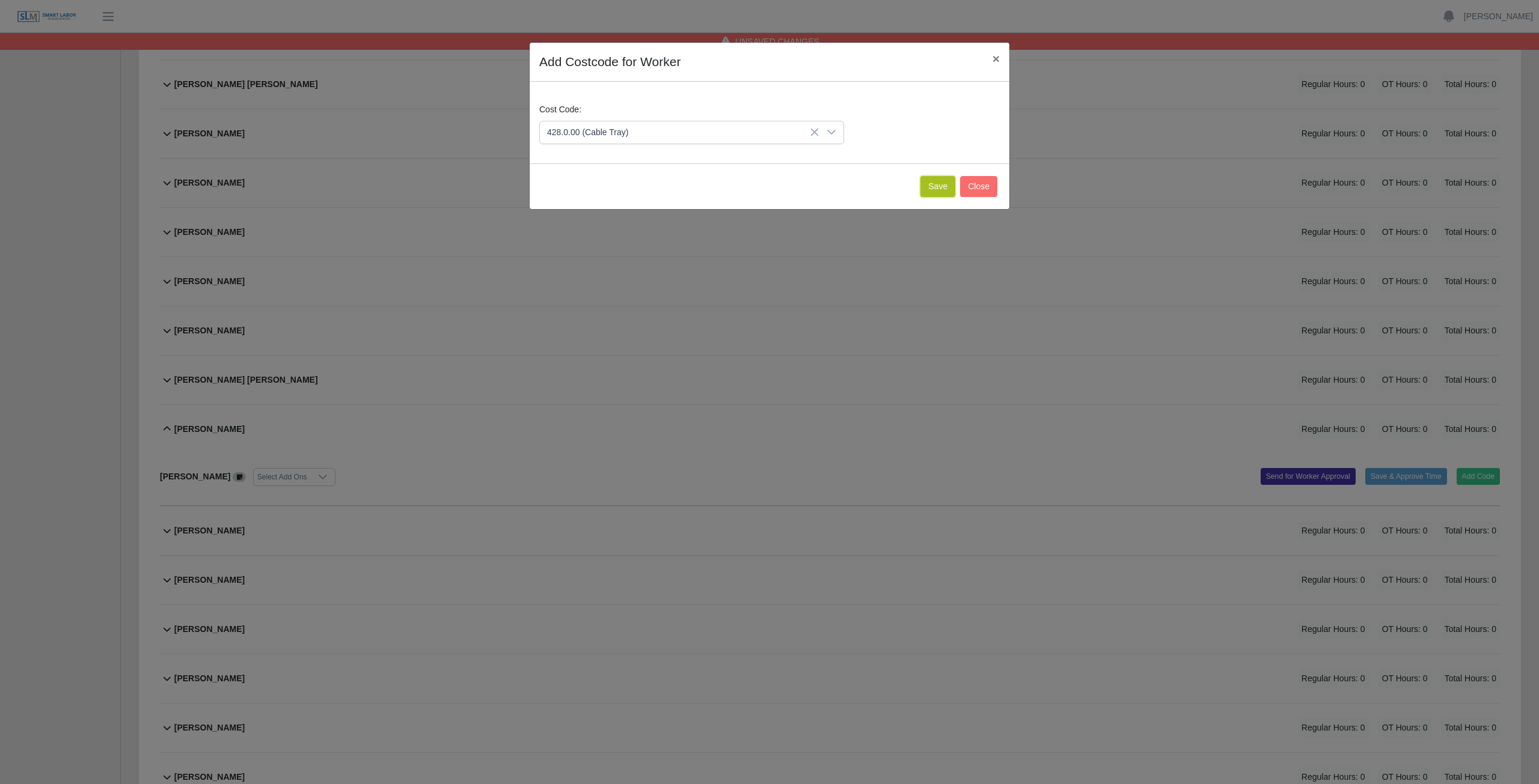
click at [939, 185] on button "Save" at bounding box center [938, 186] width 34 height 21
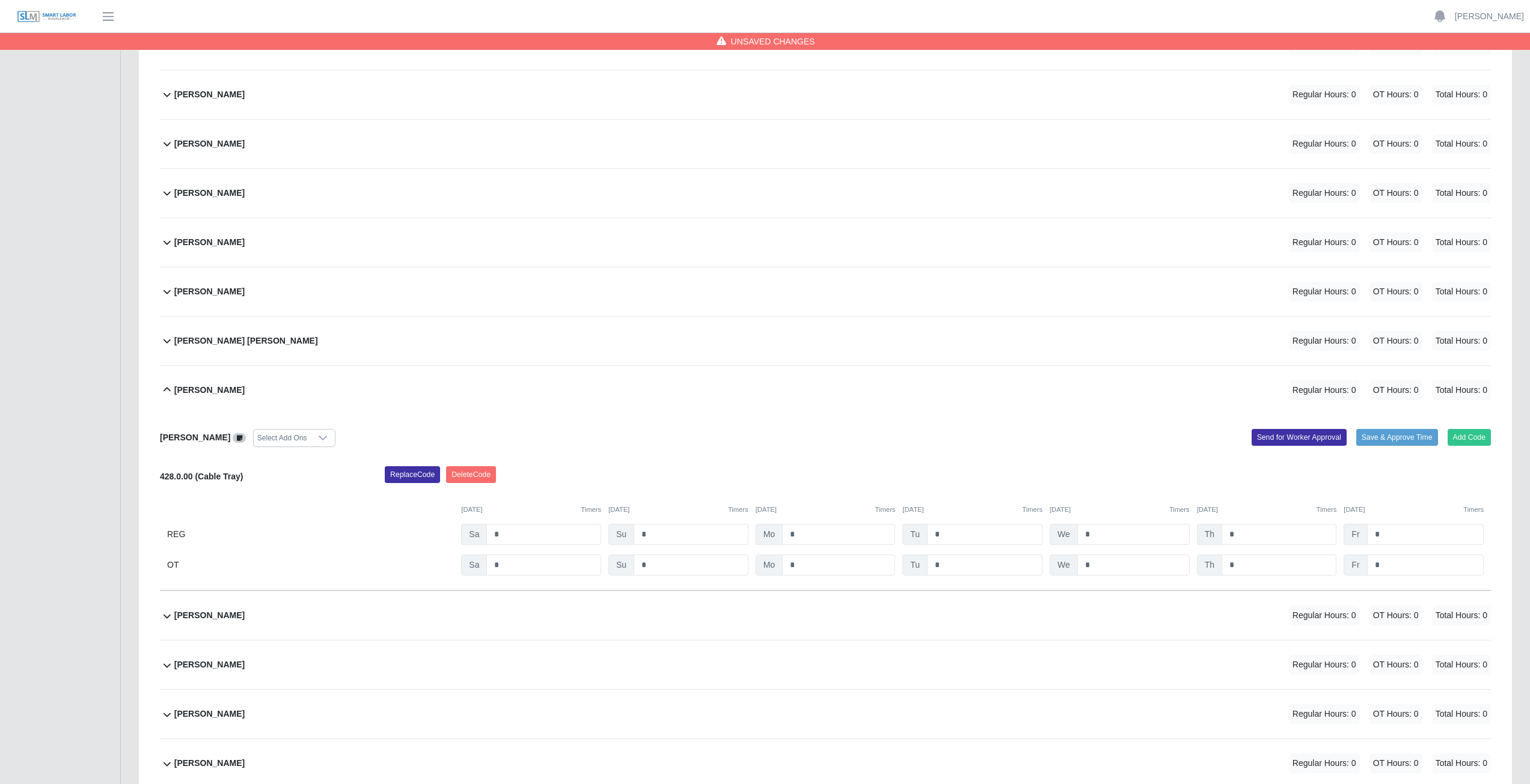
scroll to position [4567, 0]
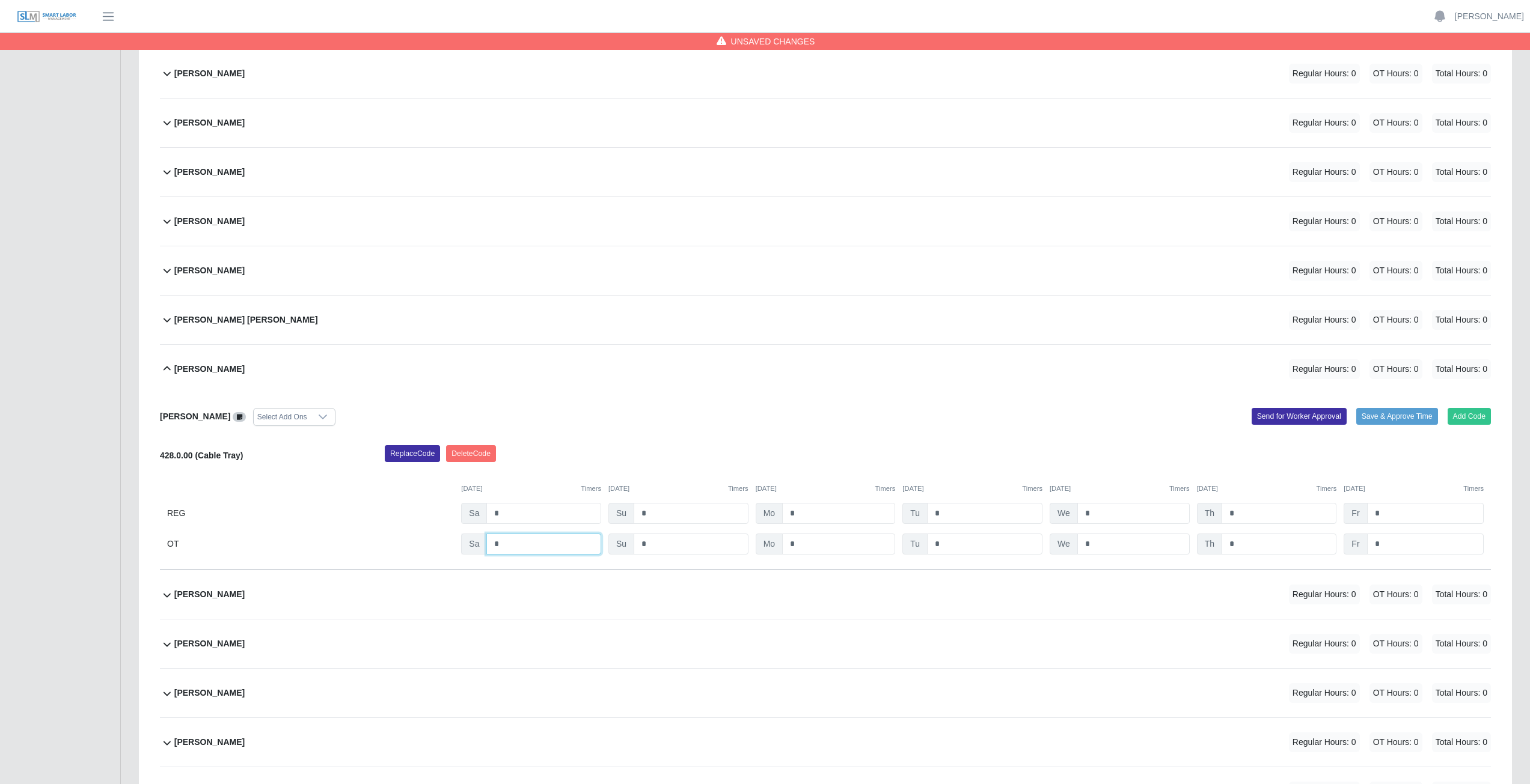
click at [508, 547] on input "*" at bounding box center [543, 544] width 115 height 21
type input "*"
click at [827, 545] on input "*" at bounding box center [838, 544] width 113 height 21
type input "*"
drag, startPoint x: 980, startPoint y: 547, endPoint x: 1012, endPoint y: 547, distance: 32.0
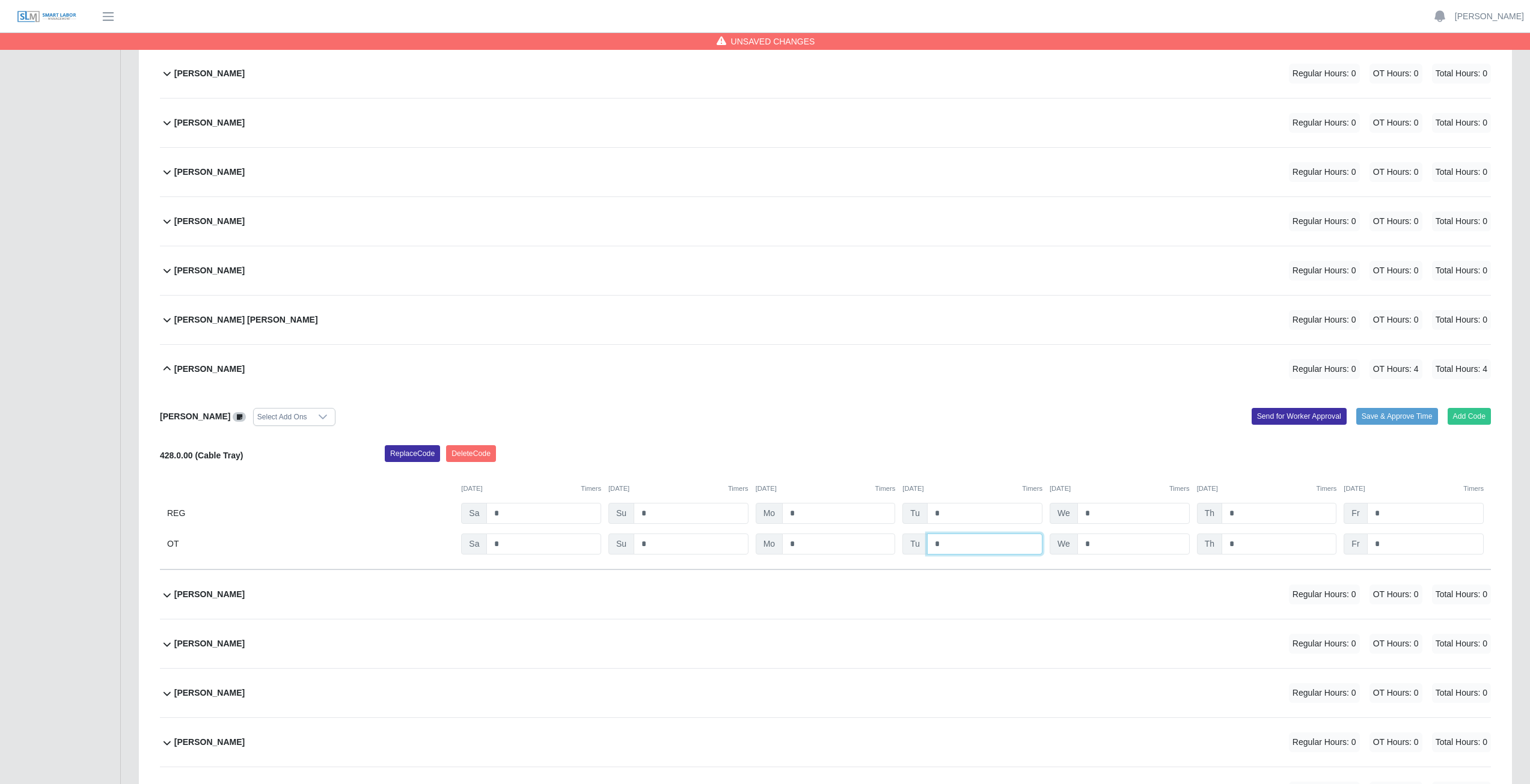
click at [982, 547] on input "*" at bounding box center [983, 544] width 115 height 21
type input "*"
click at [1138, 541] on input "*" at bounding box center [1133, 544] width 112 height 21
type input "*"
click at [1257, 547] on input "*" at bounding box center [1278, 544] width 115 height 21
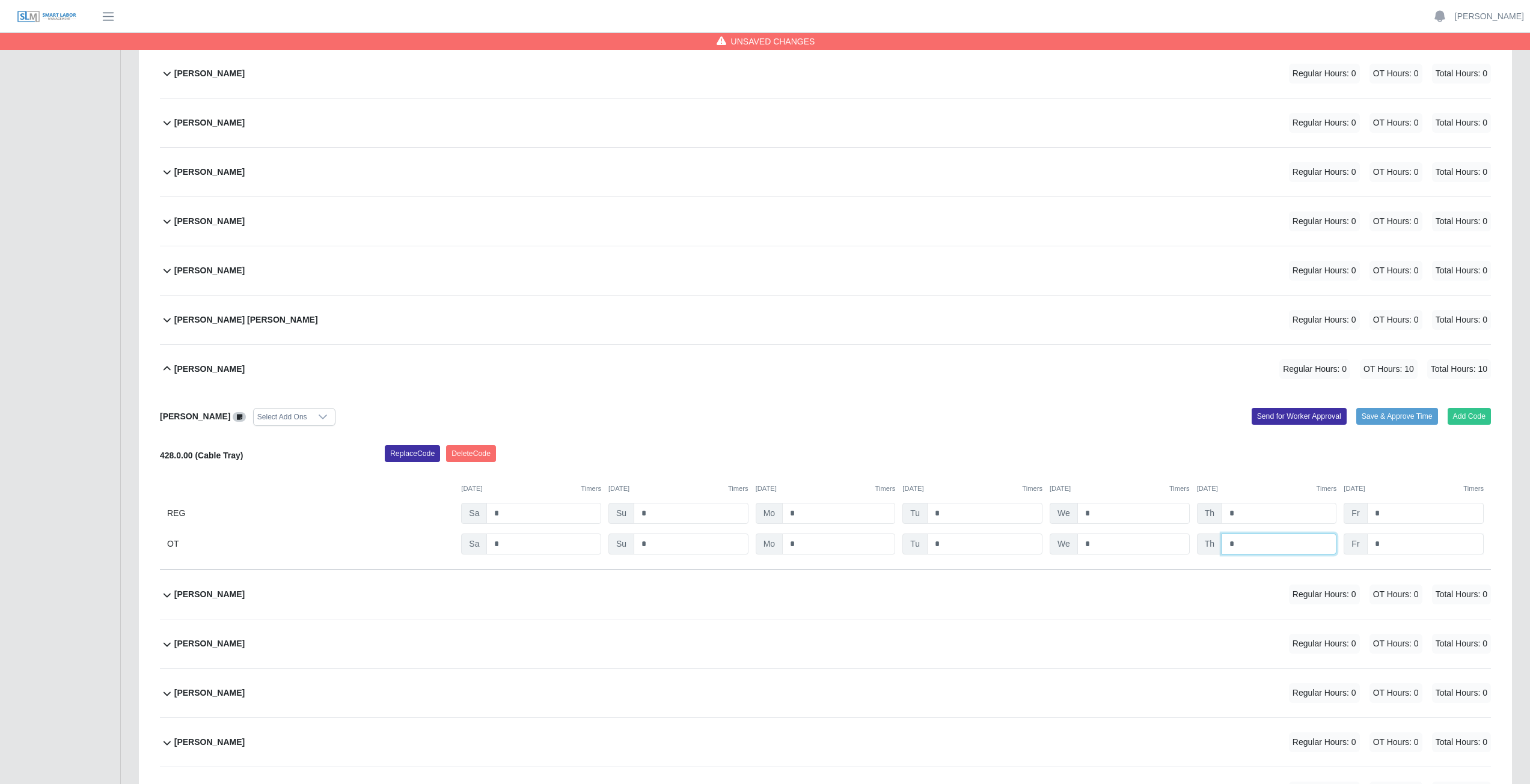
type input "*"
click at [1400, 545] on input "*" at bounding box center [1425, 544] width 117 height 21
type input "**"
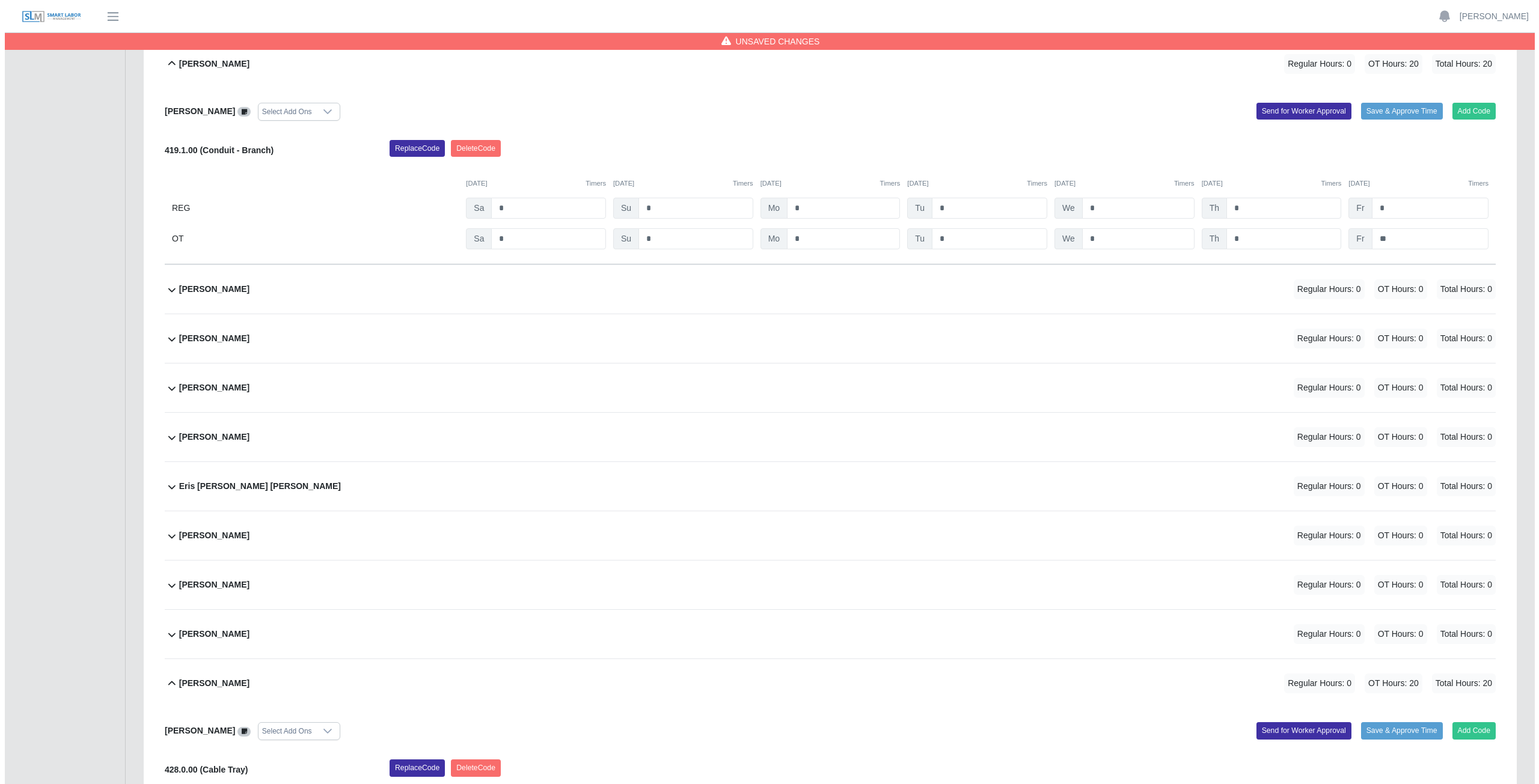
scroll to position [1622, 0]
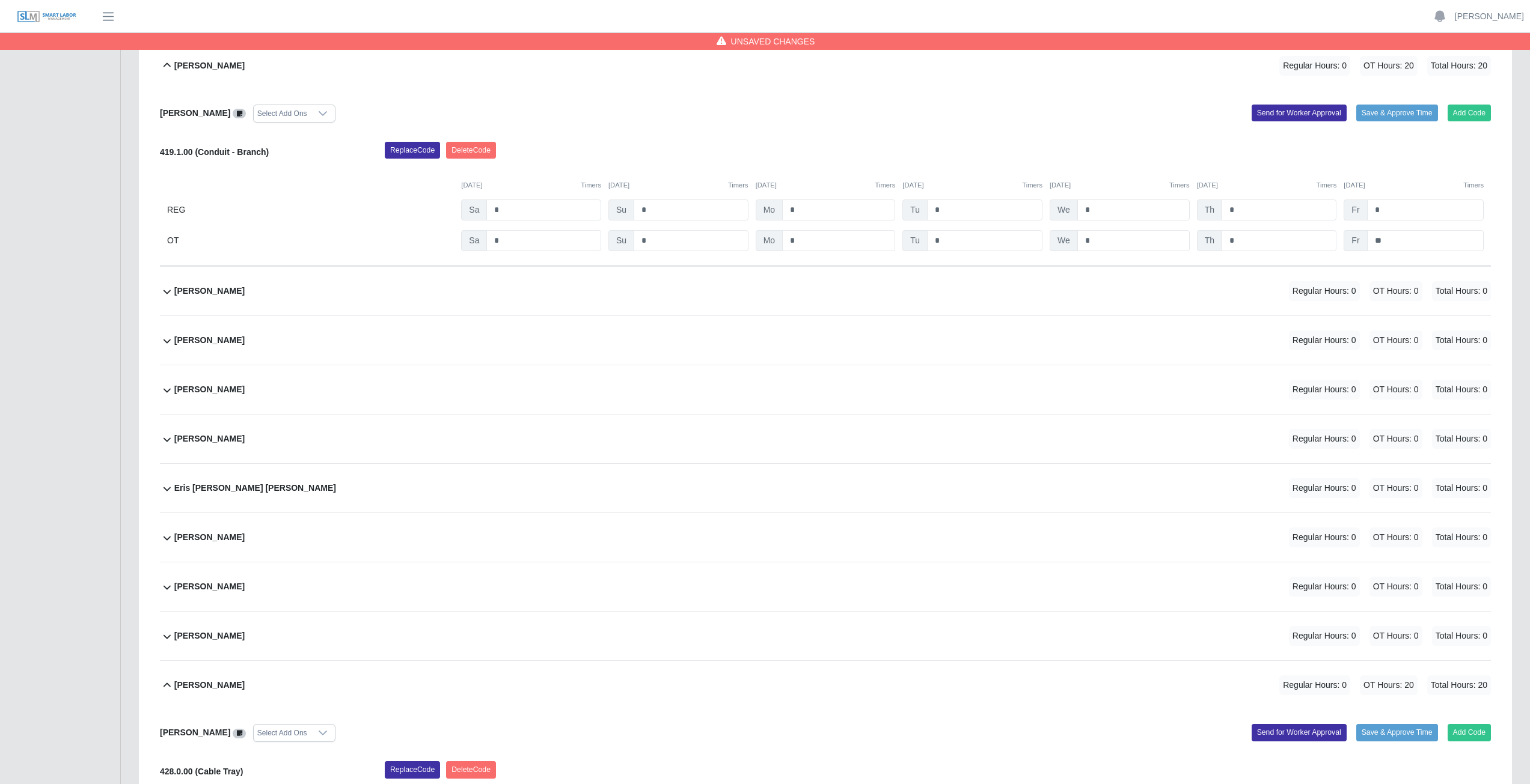
click at [353, 652] on div "Felipe Lucas Lucas Regular Hours: 0 OT Hours: 0 Total Hours: 0" at bounding box center [832, 636] width 1316 height 49
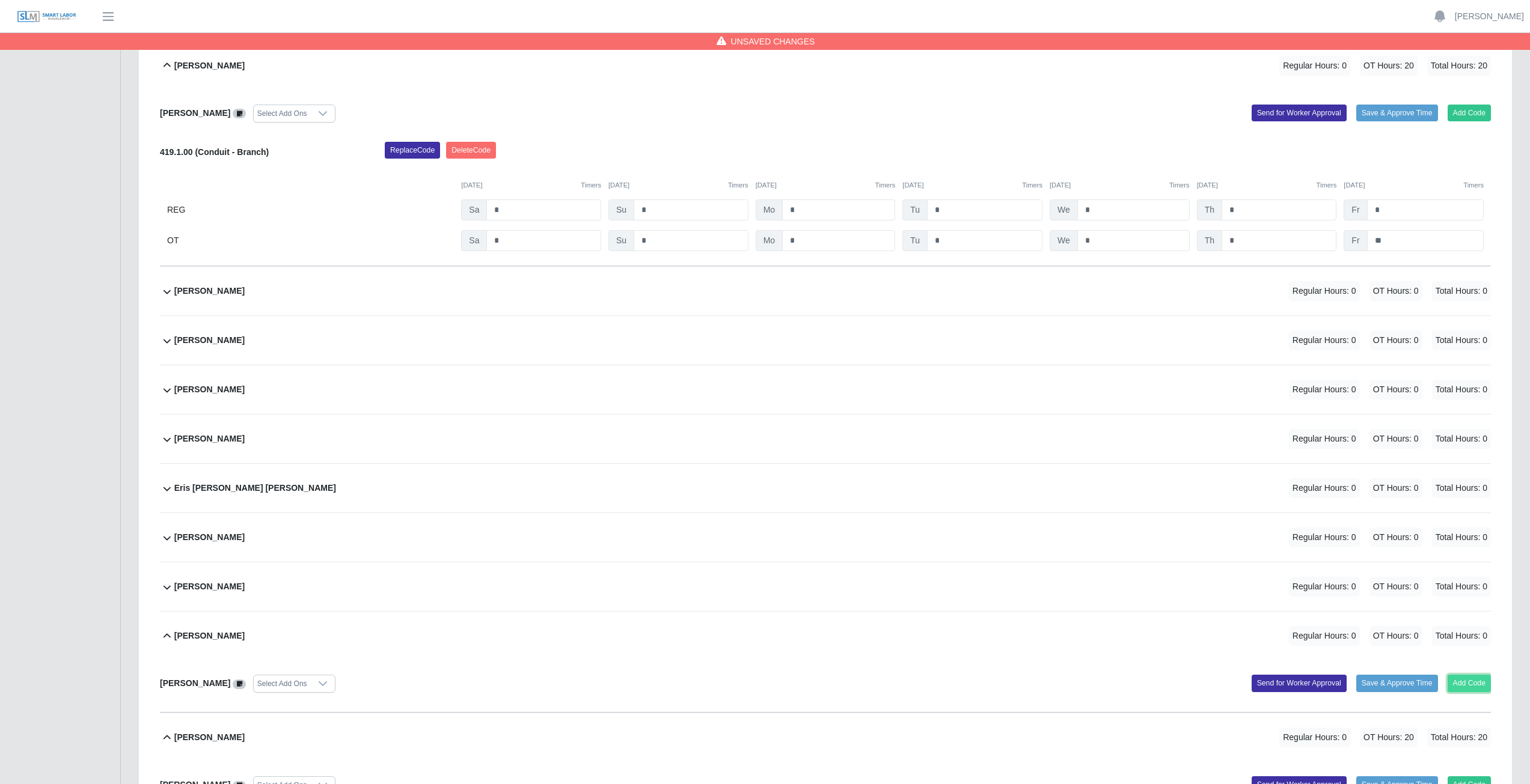
click at [1474, 684] on button "Add Code" at bounding box center [1469, 683] width 44 height 17
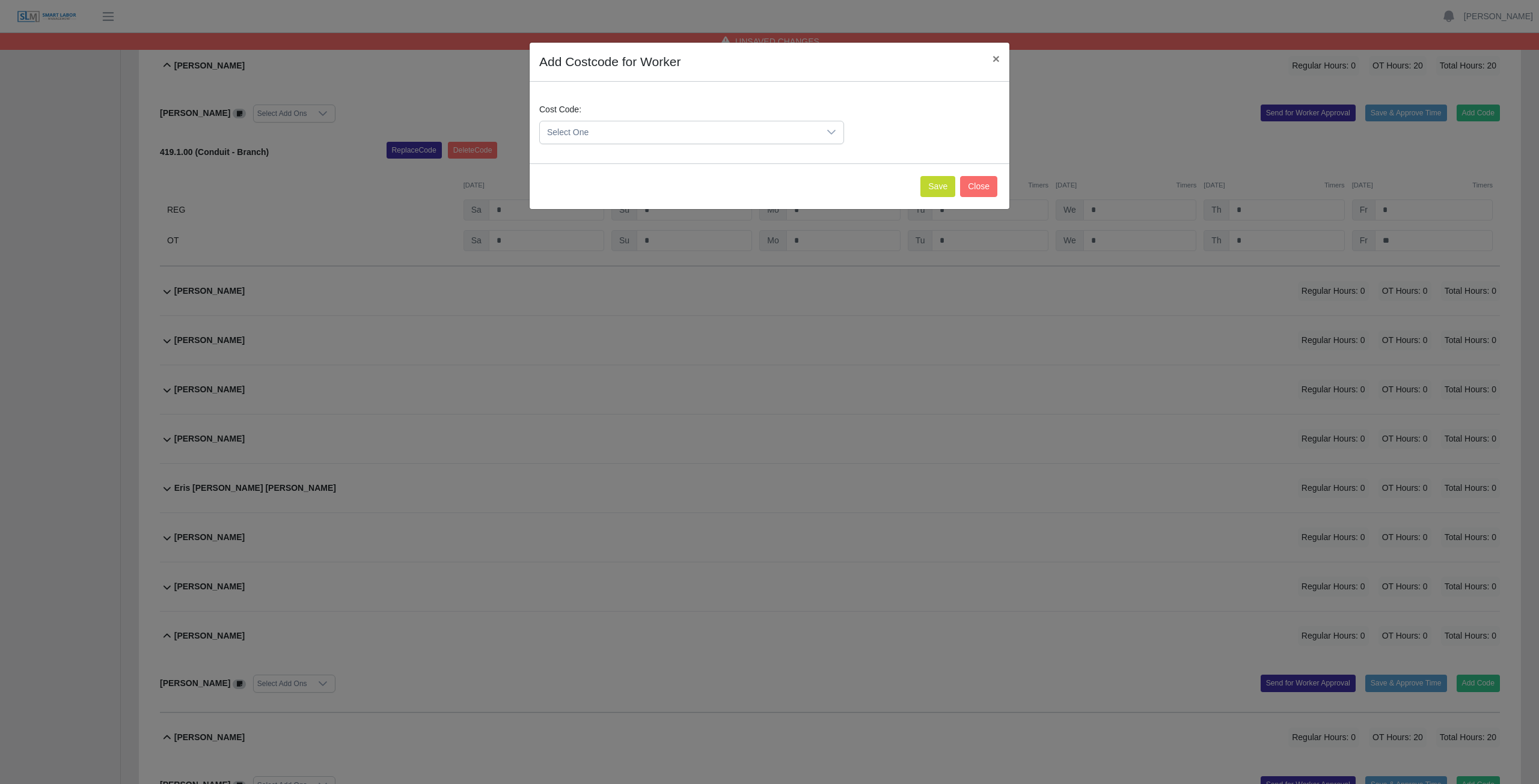
click at [824, 131] on div at bounding box center [832, 132] width 24 height 23
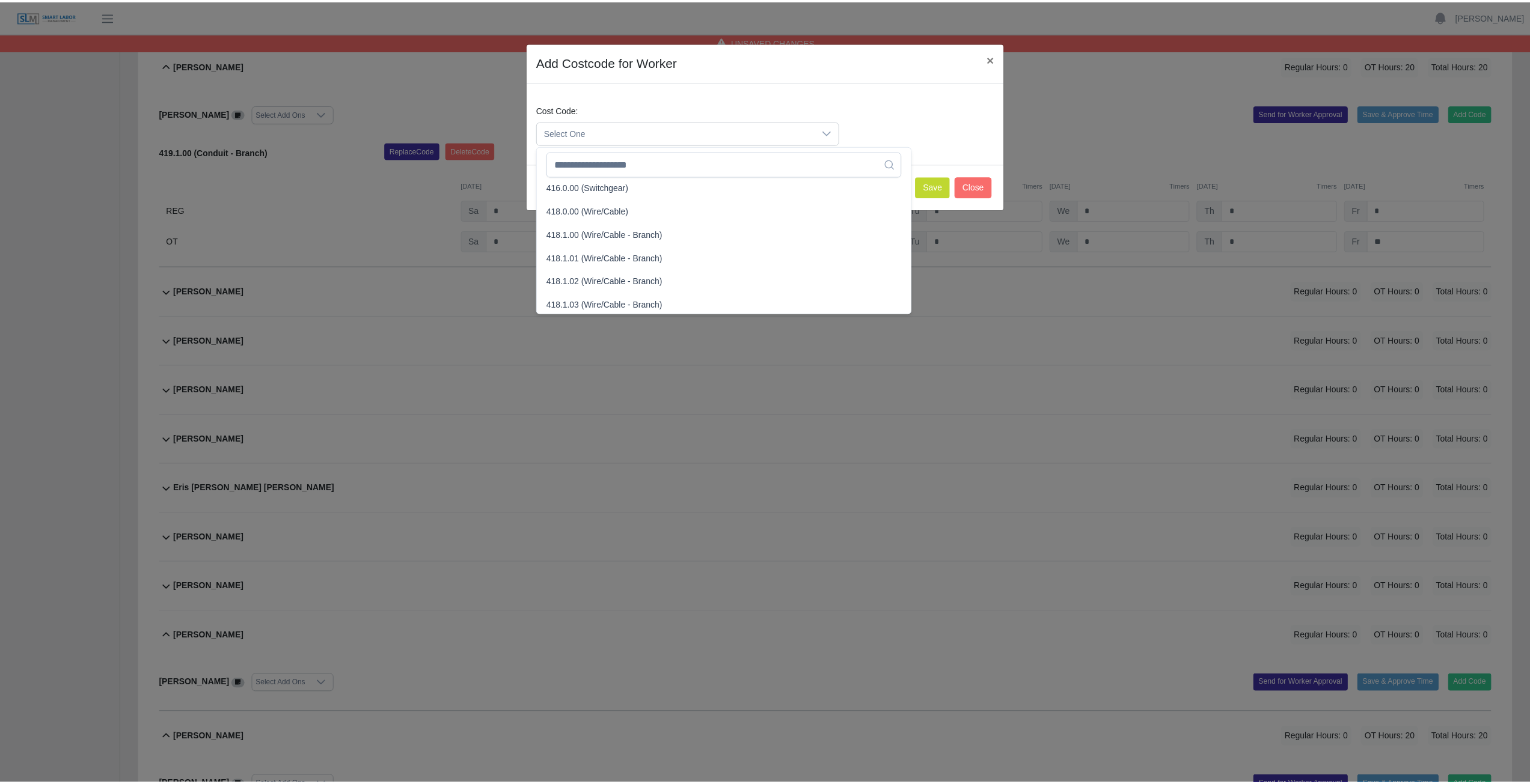
scroll to position [480, 0]
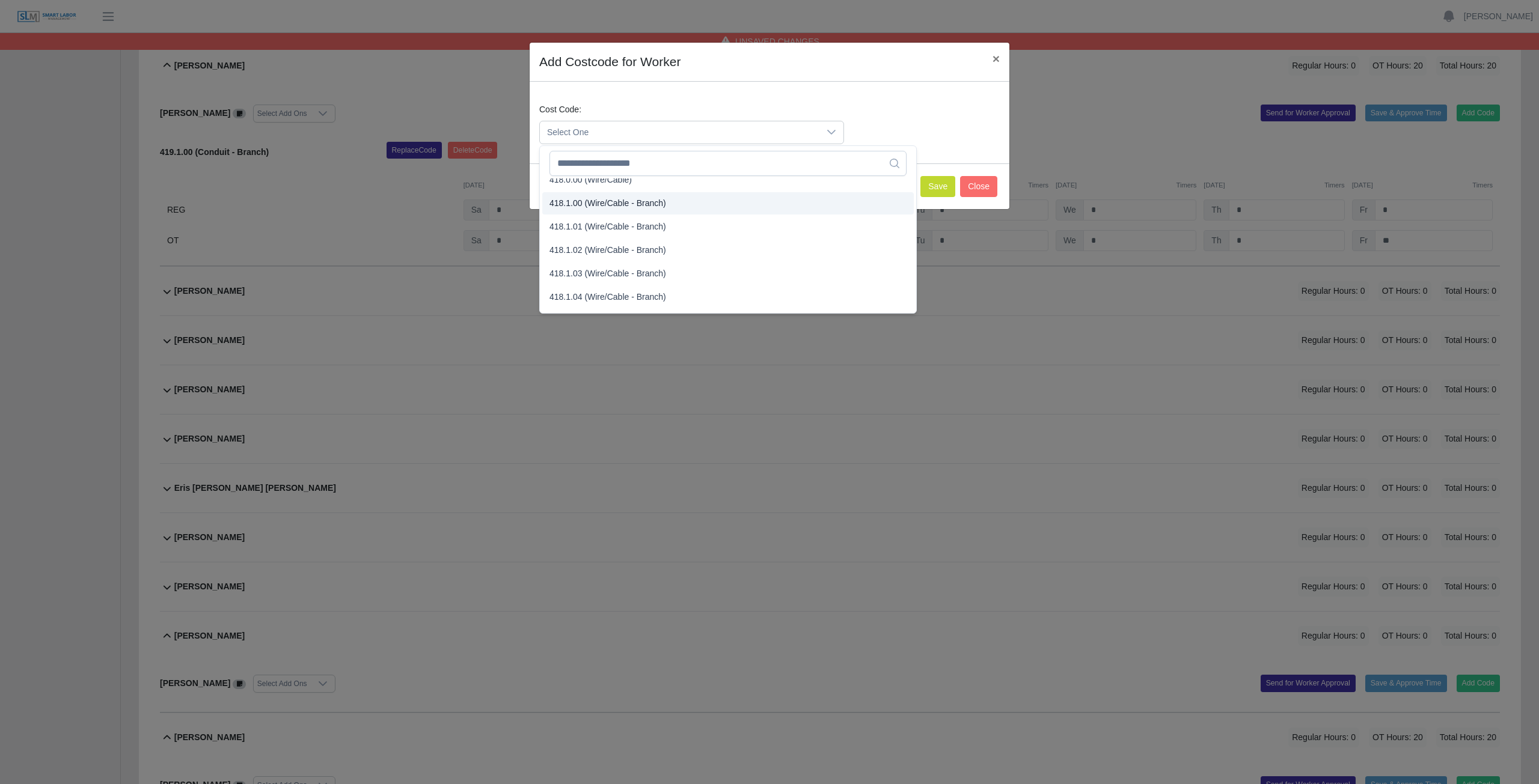
click at [602, 202] on span "418.1.00 (Wire/Cable - Branch)" at bounding box center [608, 203] width 117 height 13
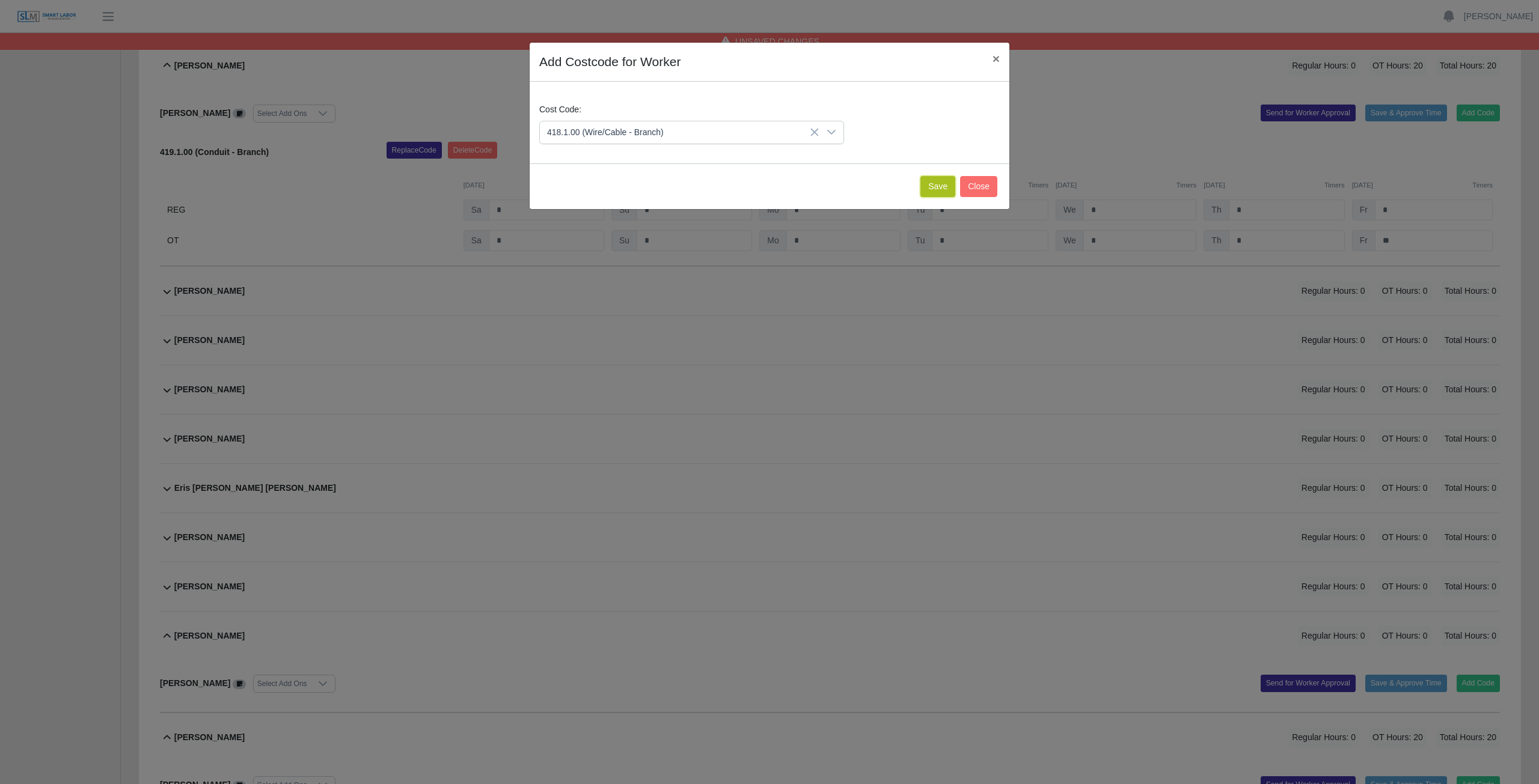
click at [939, 185] on button "Save" at bounding box center [938, 186] width 34 height 21
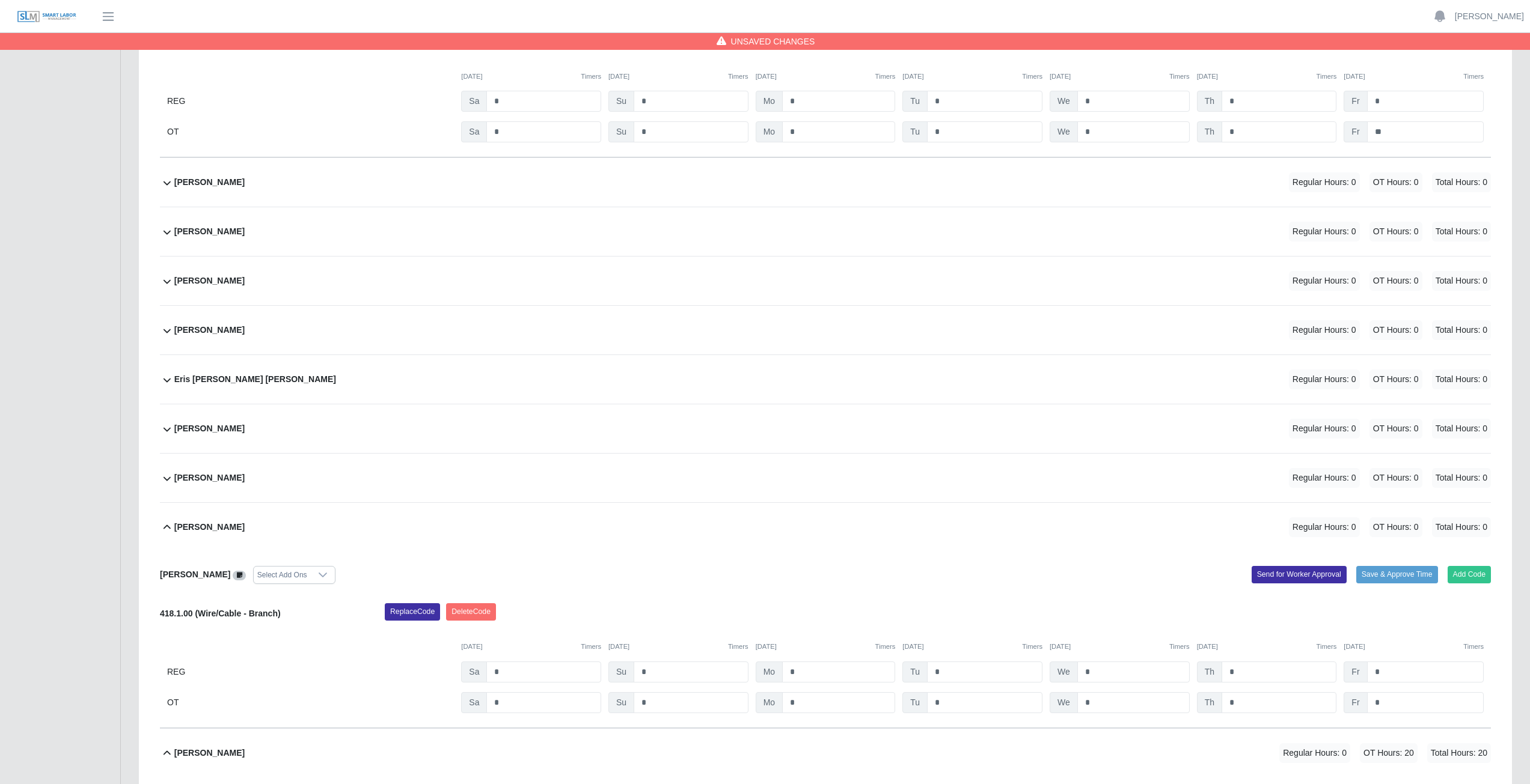
scroll to position [1803, 0]
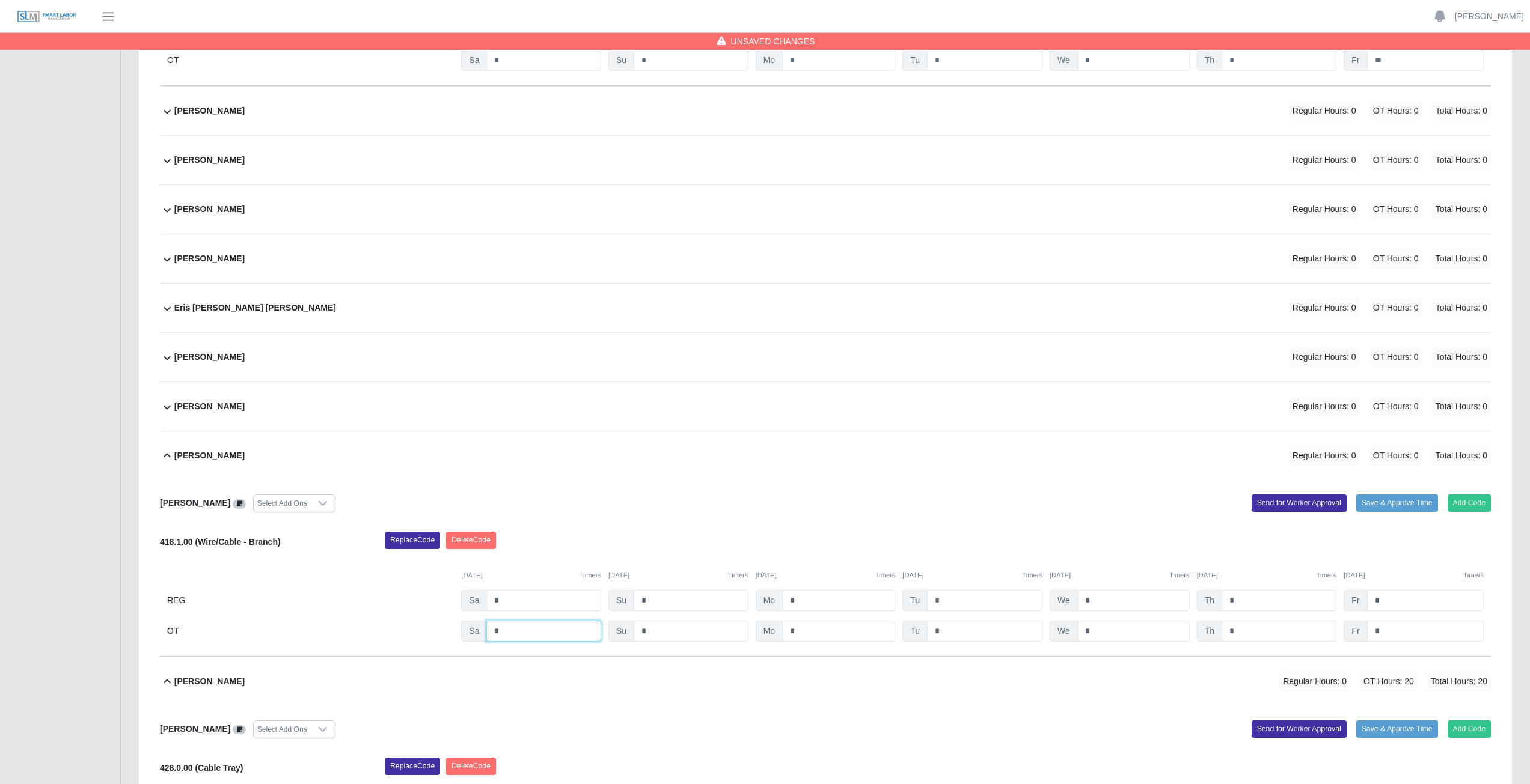
click at [515, 635] on input "*" at bounding box center [543, 631] width 115 height 21
type input "*"
drag, startPoint x: 819, startPoint y: 631, endPoint x: 845, endPoint y: 633, distance: 26.1
click at [822, 631] on input "*" at bounding box center [838, 631] width 113 height 21
type input "*"
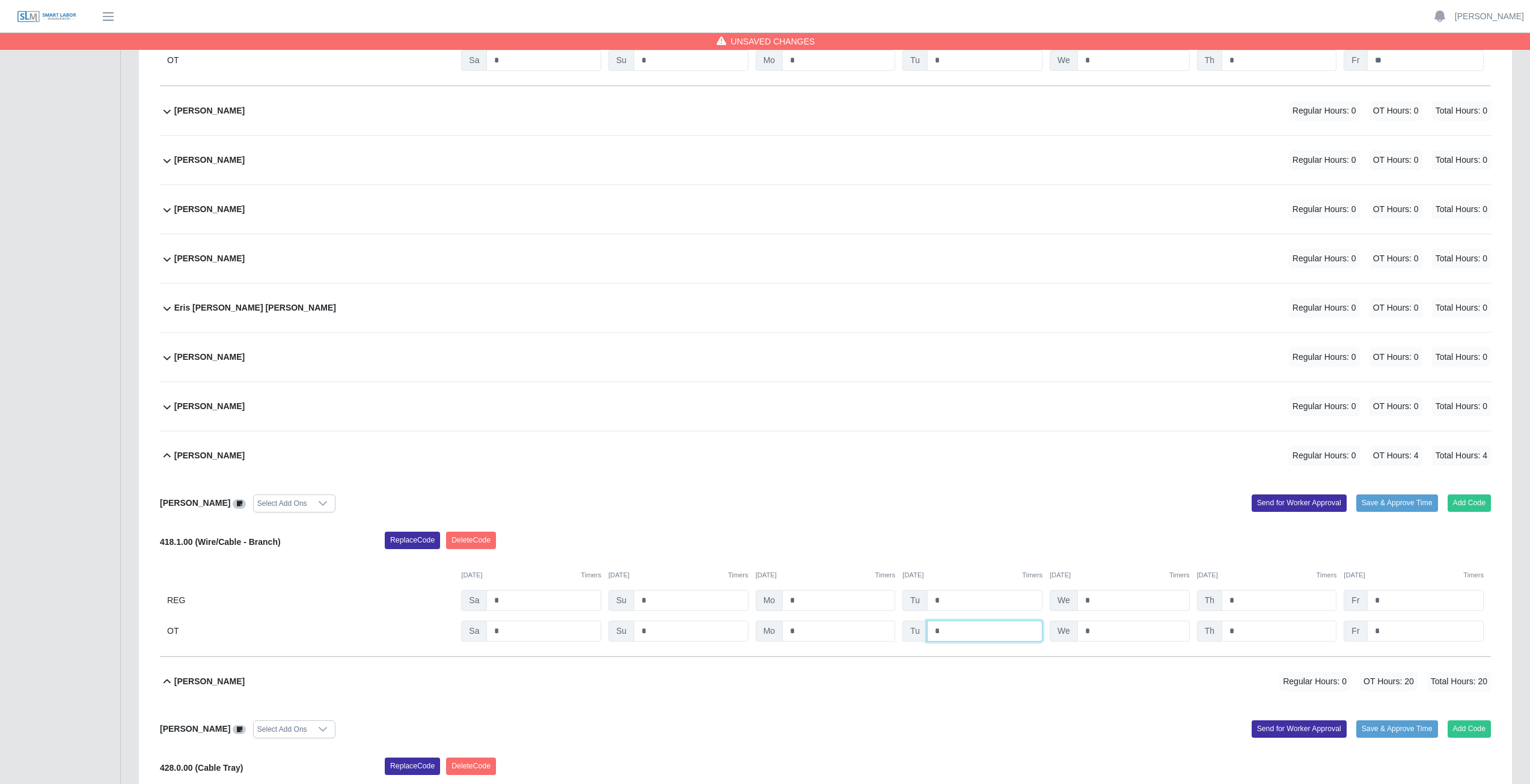
click at [965, 634] on input "*" at bounding box center [983, 631] width 115 height 21
type input "*"
drag, startPoint x: 1113, startPoint y: 633, endPoint x: 1143, endPoint y: 632, distance: 30.0
click at [1116, 633] on input "*" at bounding box center [1133, 631] width 112 height 21
type input "*"
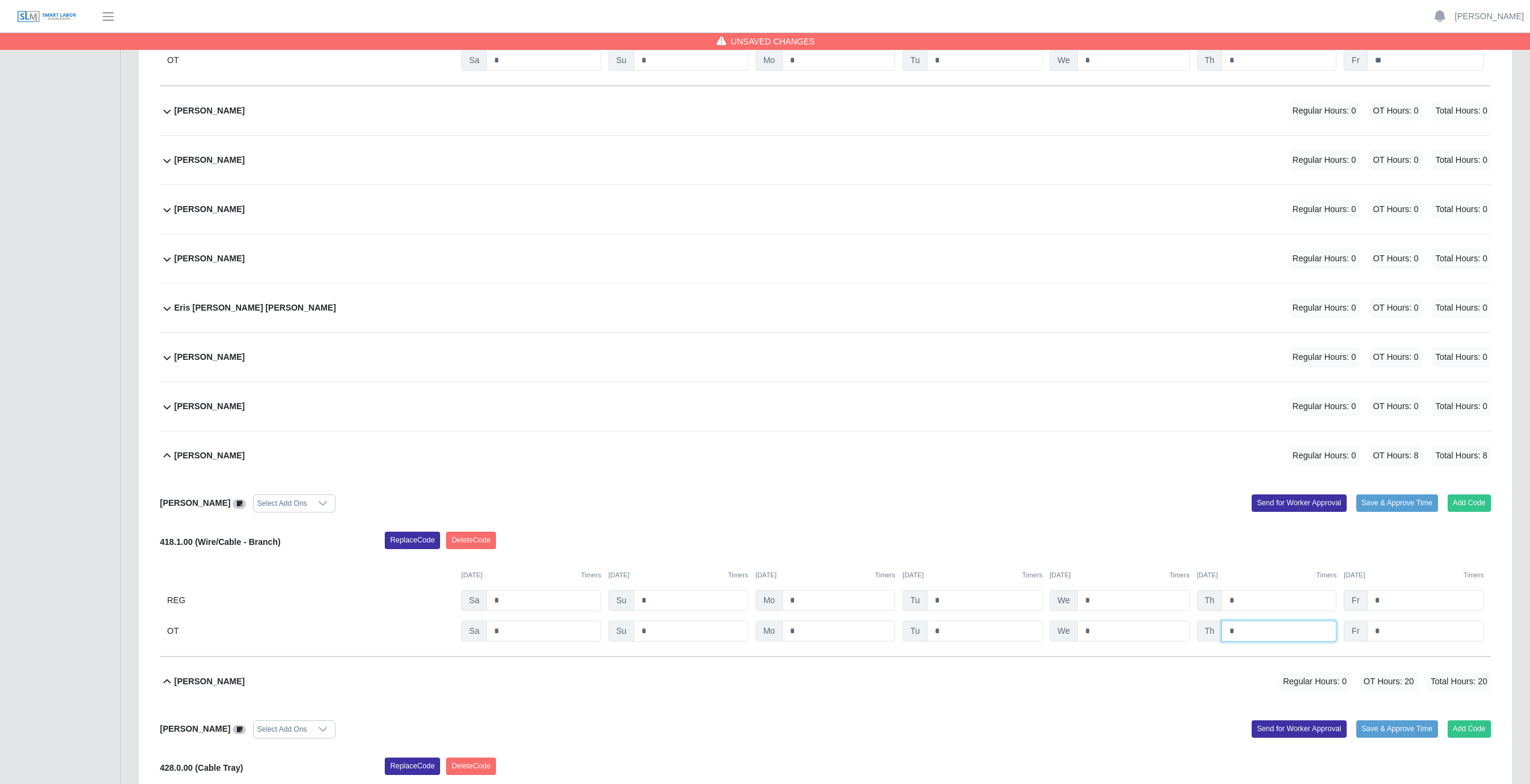
click at [1269, 630] on input "*" at bounding box center [1278, 631] width 115 height 21
type input "*"
click at [1403, 632] on input "*" at bounding box center [1425, 631] width 117 height 21
type input "**"
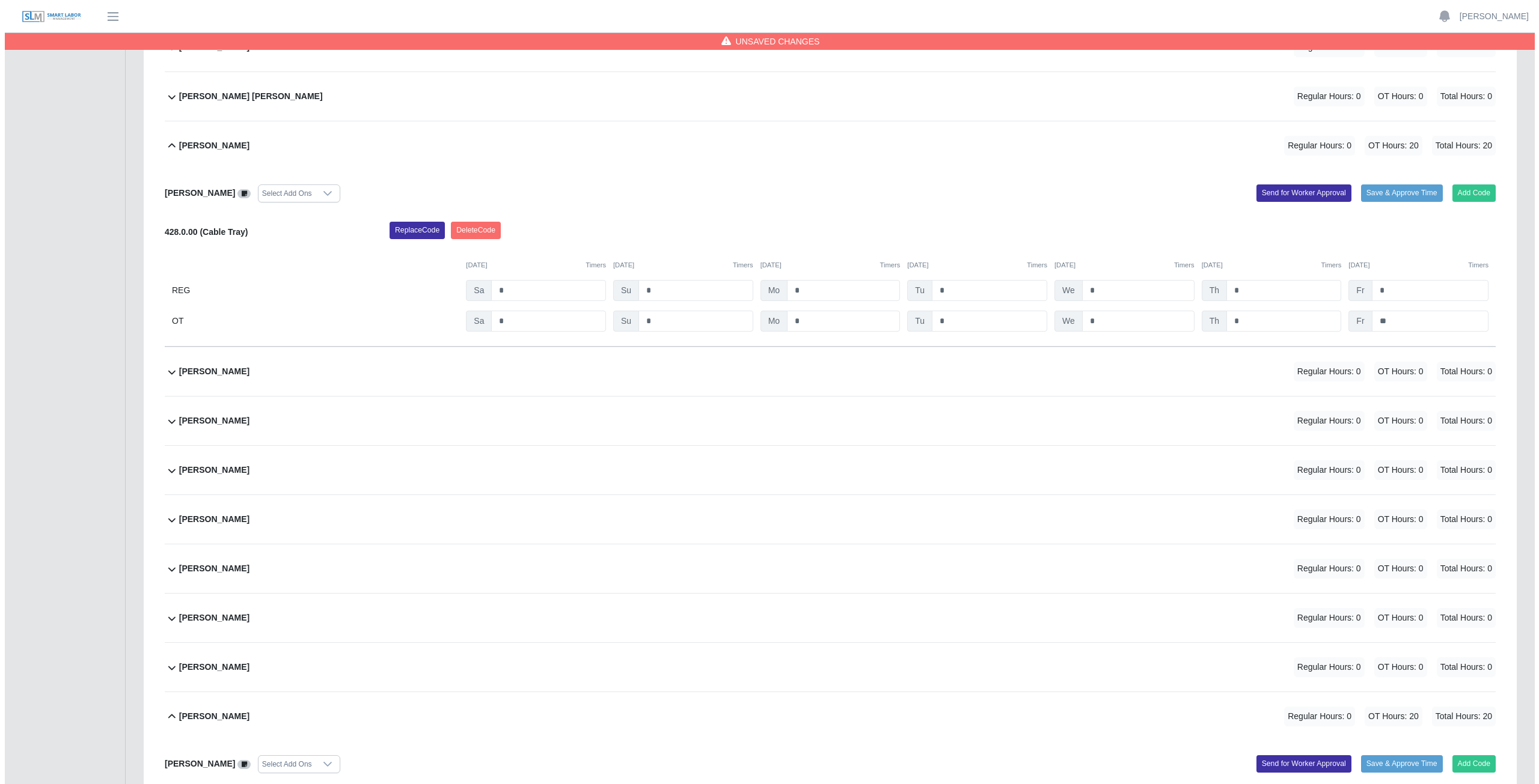
scroll to position [4989, 0]
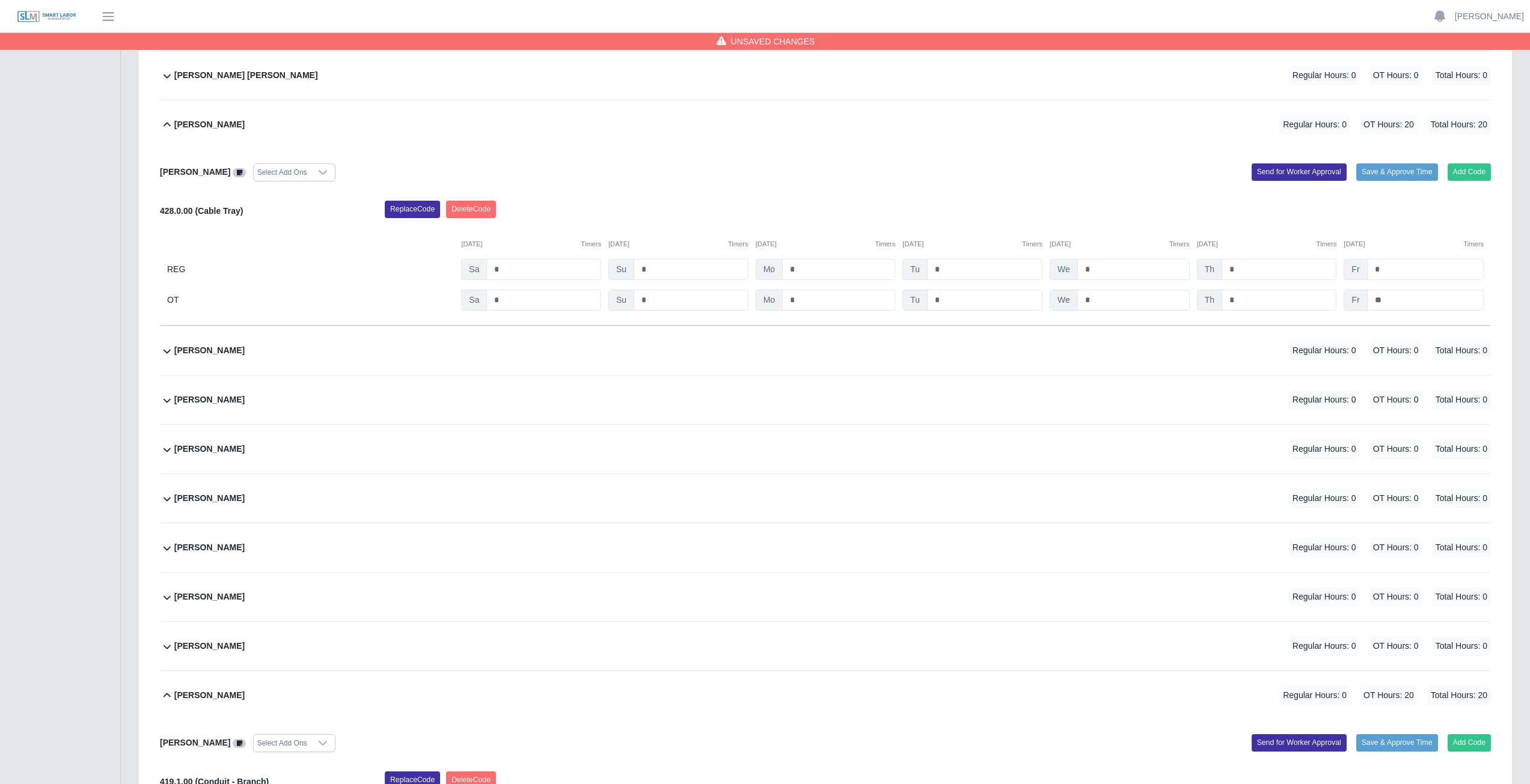
click at [366, 498] on div "Osmany Aguilar Regular Hours: 0 OT Hours: 0 Total Hours: 0" at bounding box center [832, 498] width 1316 height 49
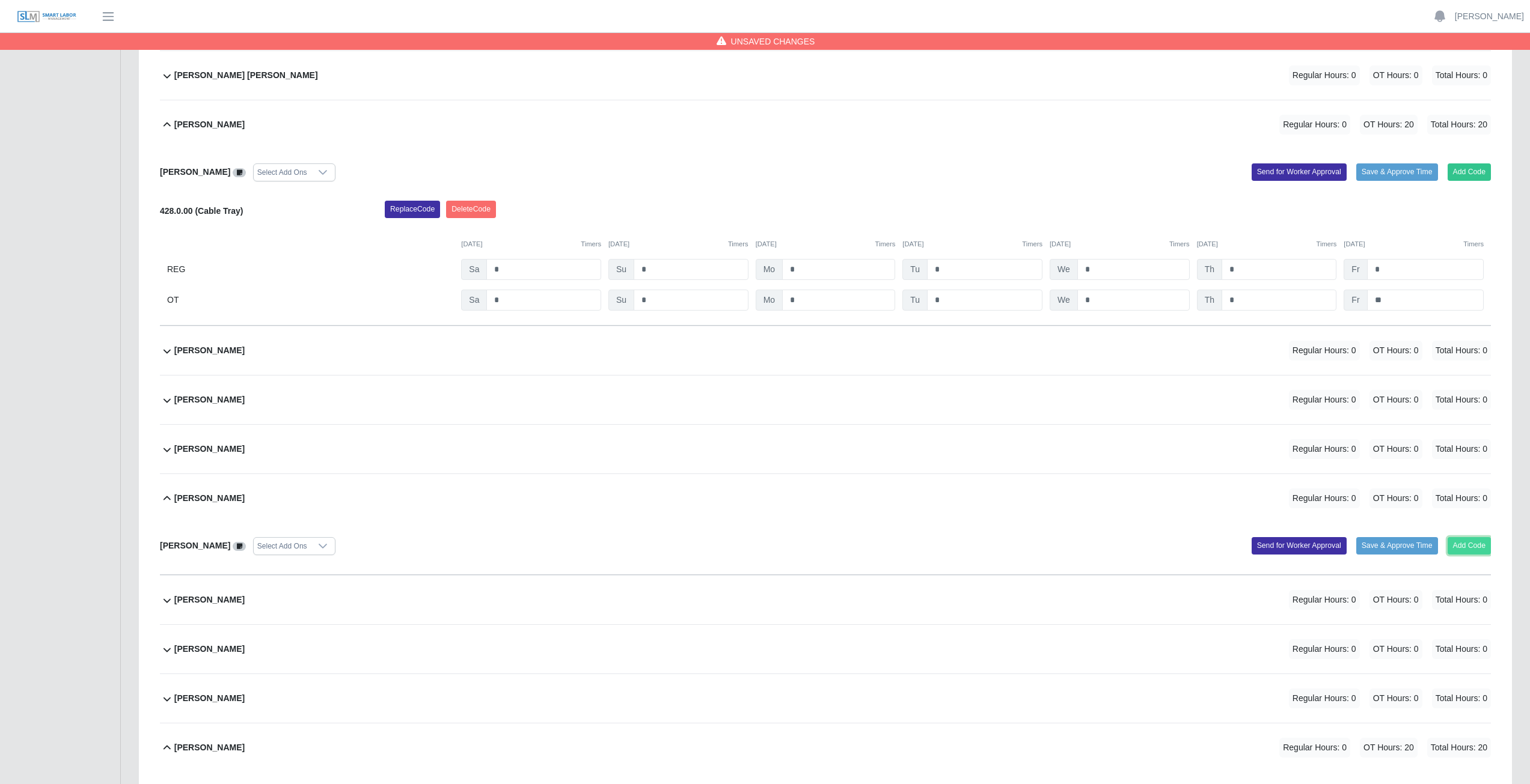
click at [1472, 546] on button "Add Code" at bounding box center [1469, 546] width 44 height 17
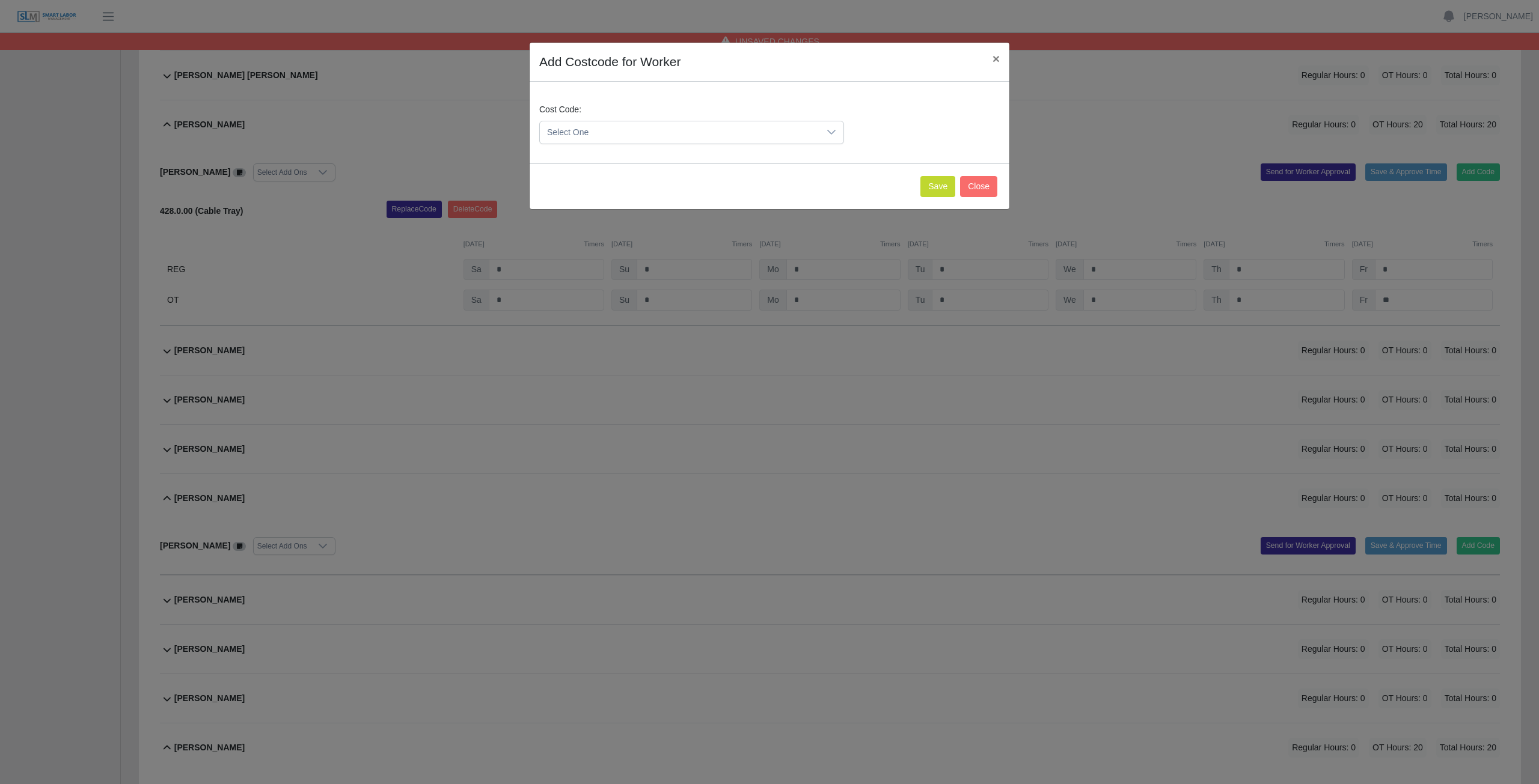
click at [835, 131] on icon at bounding box center [832, 132] width 10 height 10
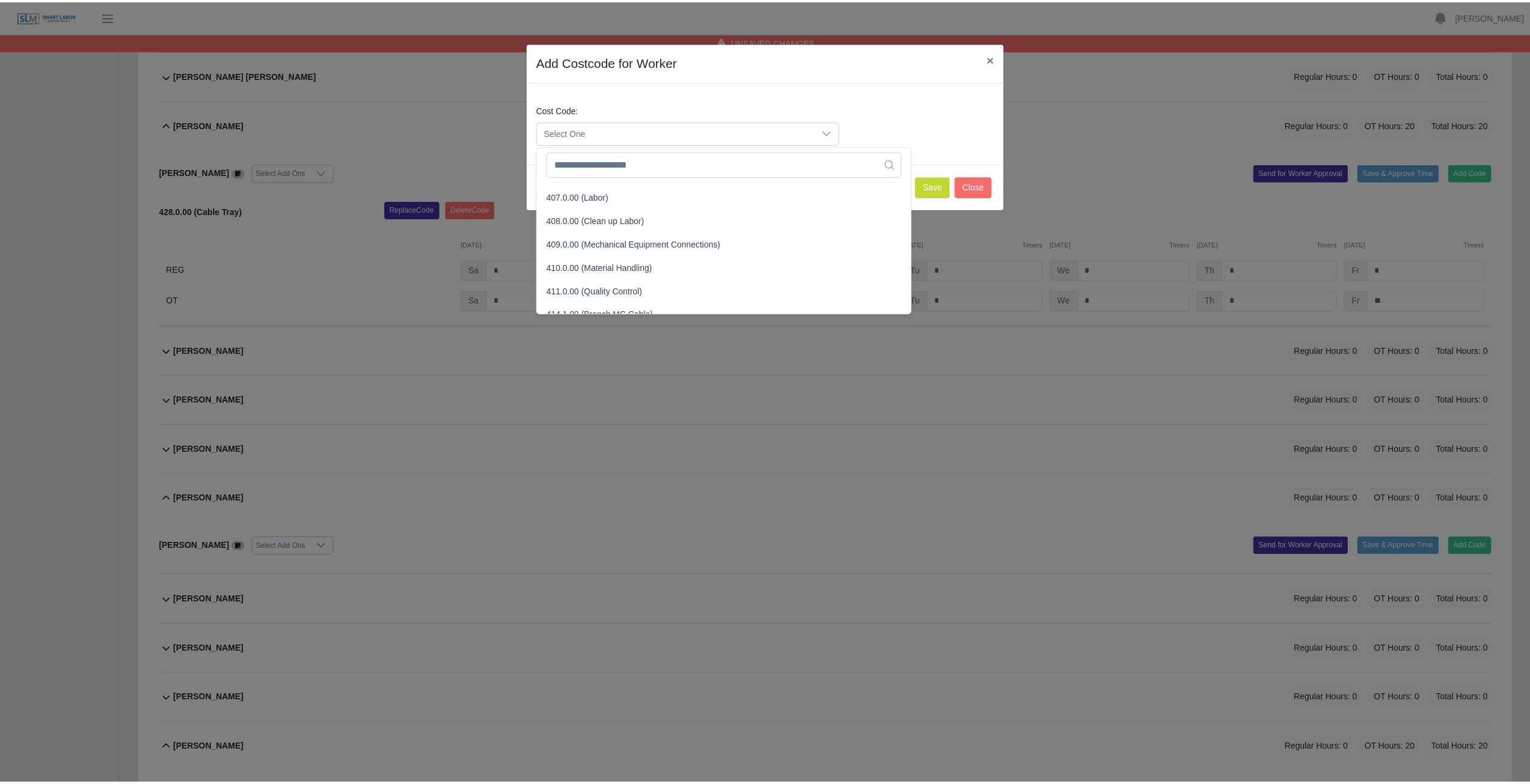
scroll to position [180, 0]
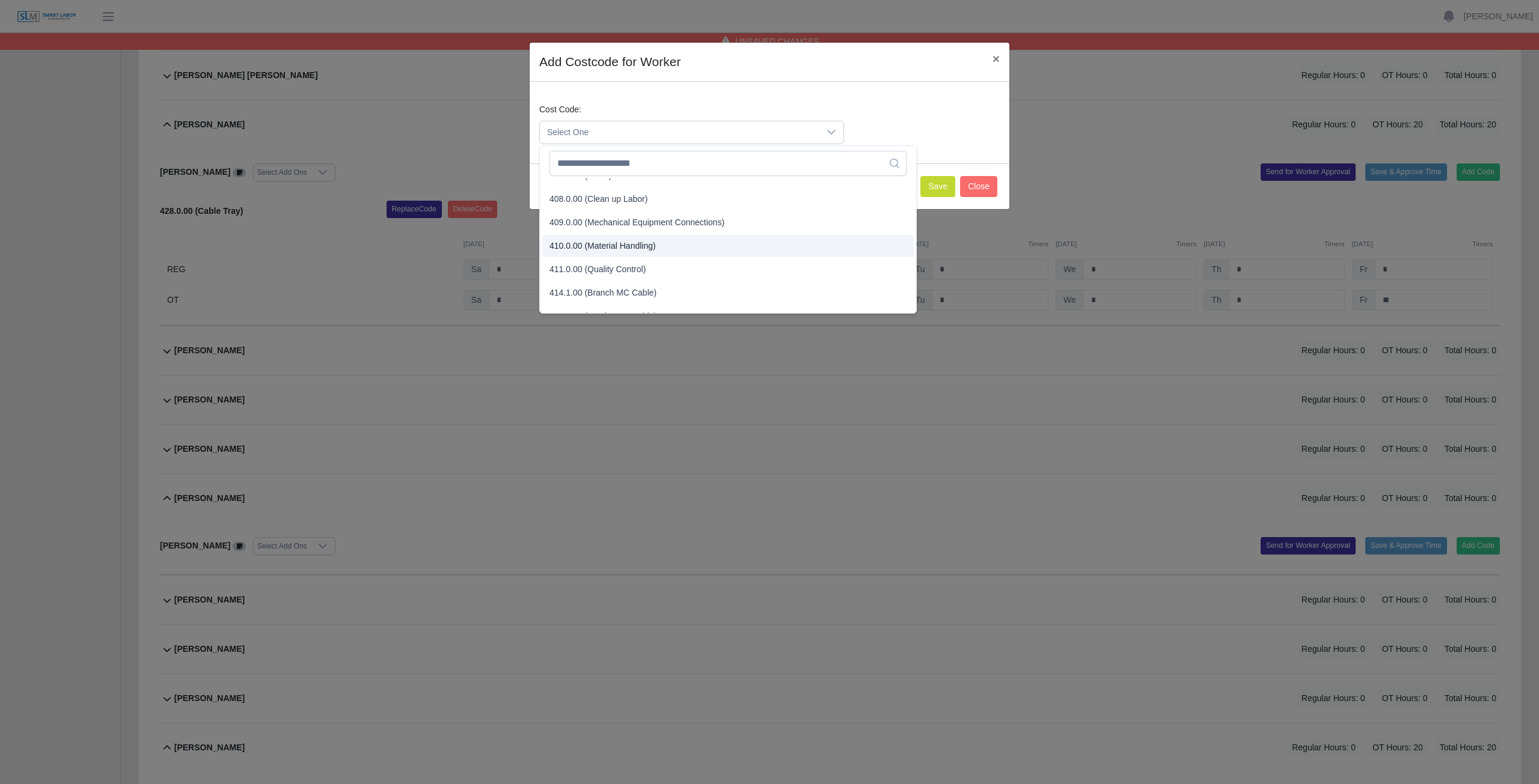
click at [598, 248] on span "410.0.00 (Material Handling)" at bounding box center [602, 247] width 106 height 13
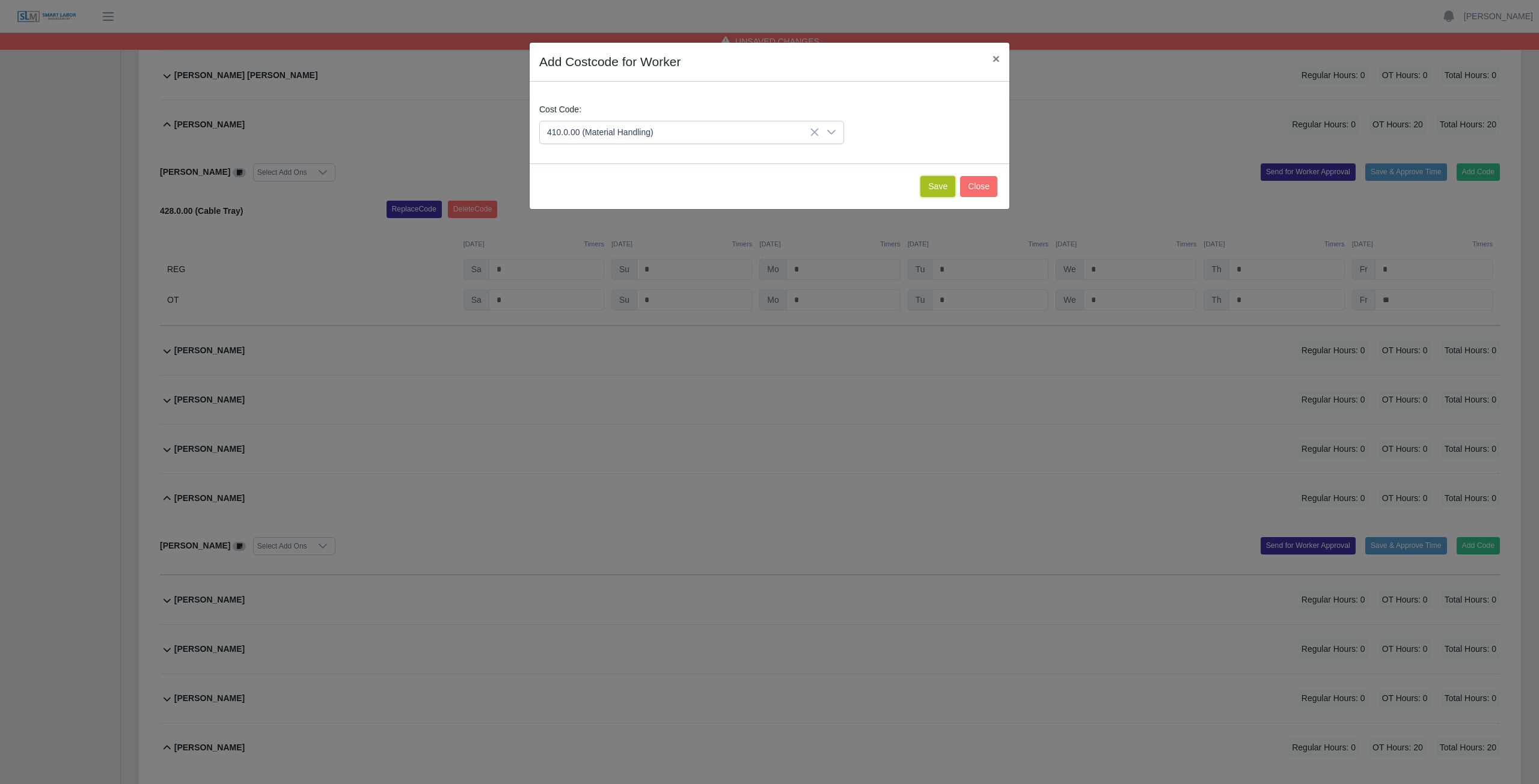
click at [940, 186] on button "Save" at bounding box center [938, 186] width 34 height 21
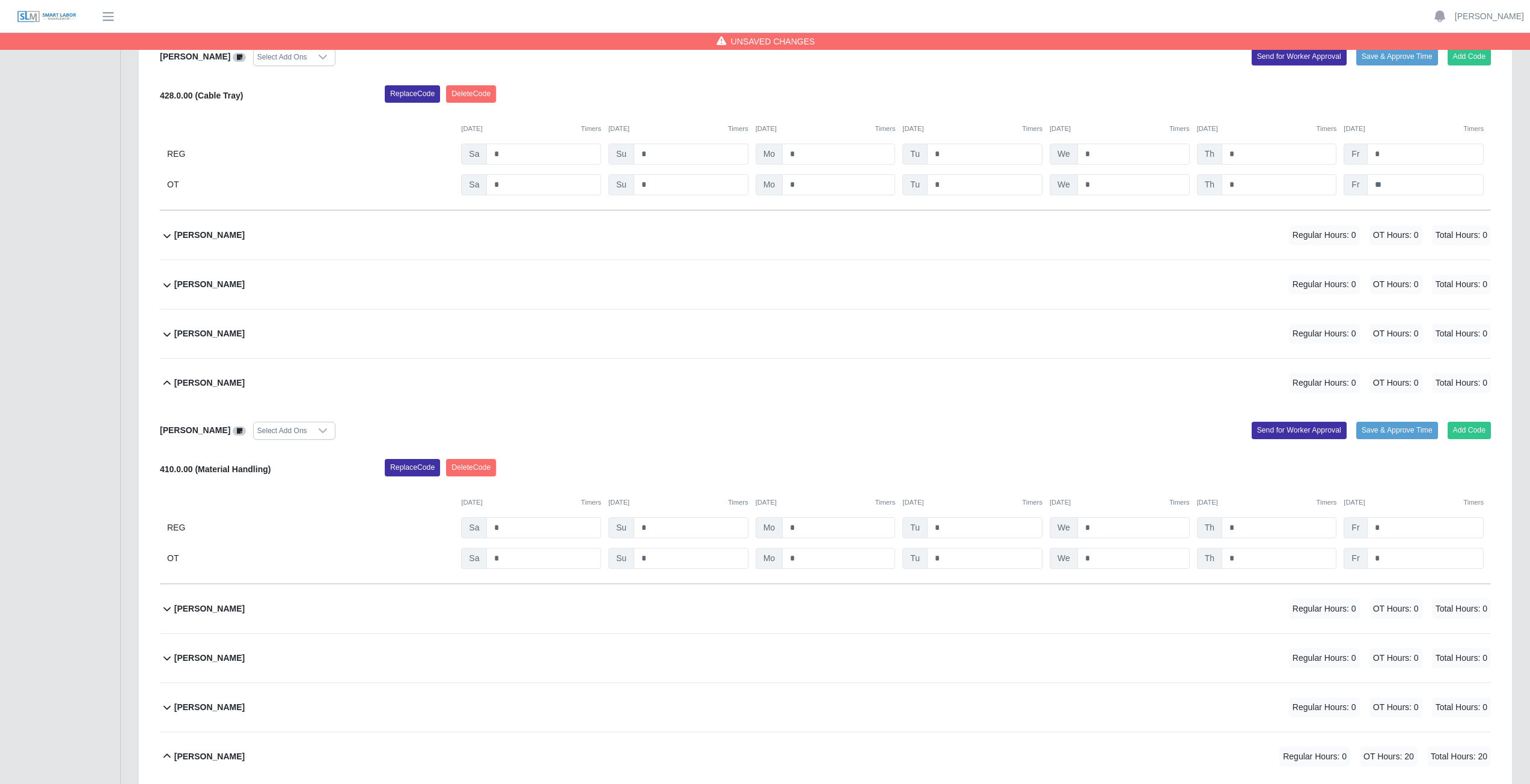
scroll to position [5108, 0]
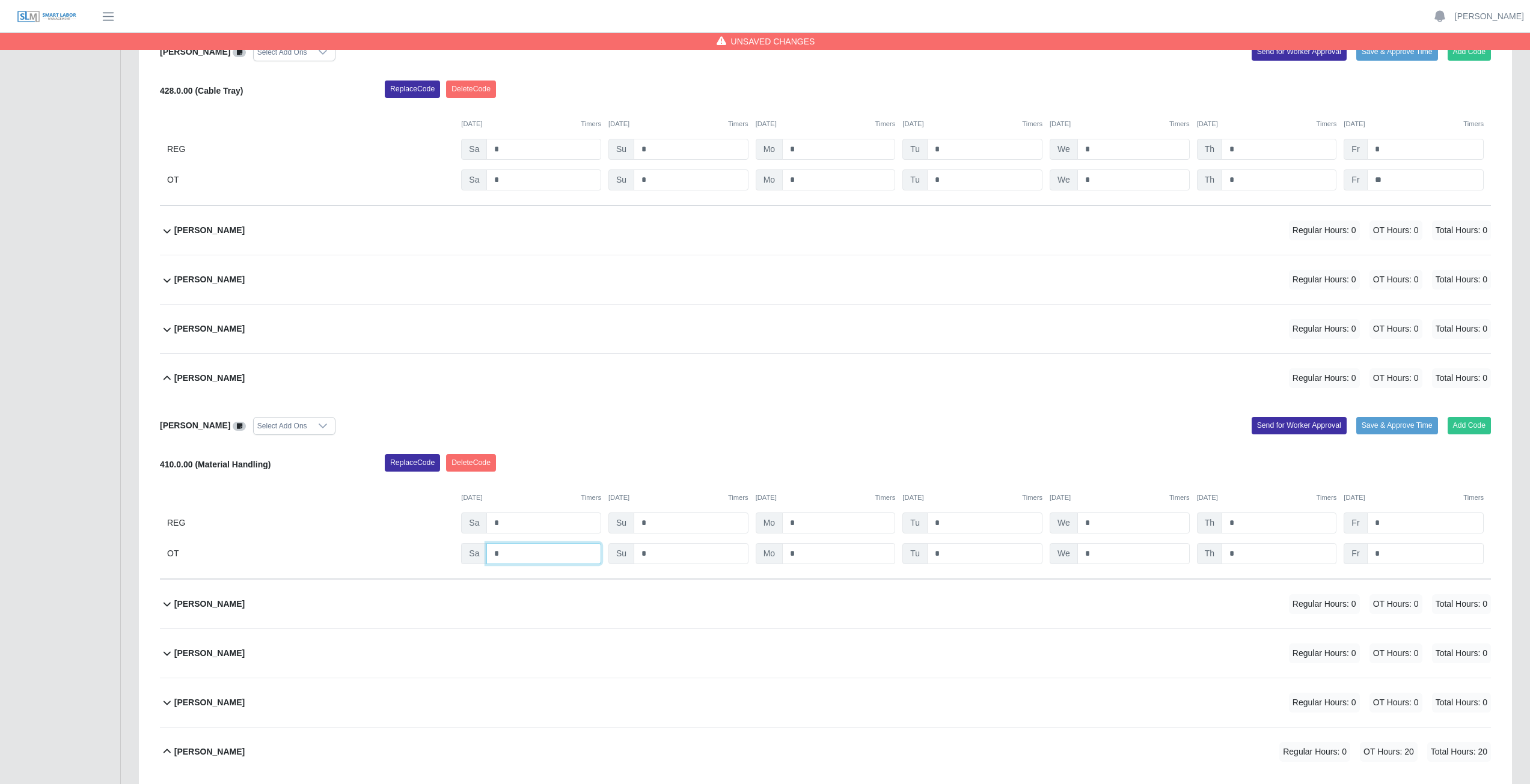
click at [506, 554] on input "*" at bounding box center [543, 553] width 115 height 21
click at [505, 557] on input "*" at bounding box center [543, 553] width 115 height 21
type input "*"
click at [806, 555] on input "*" at bounding box center [838, 553] width 113 height 21
type input "*"
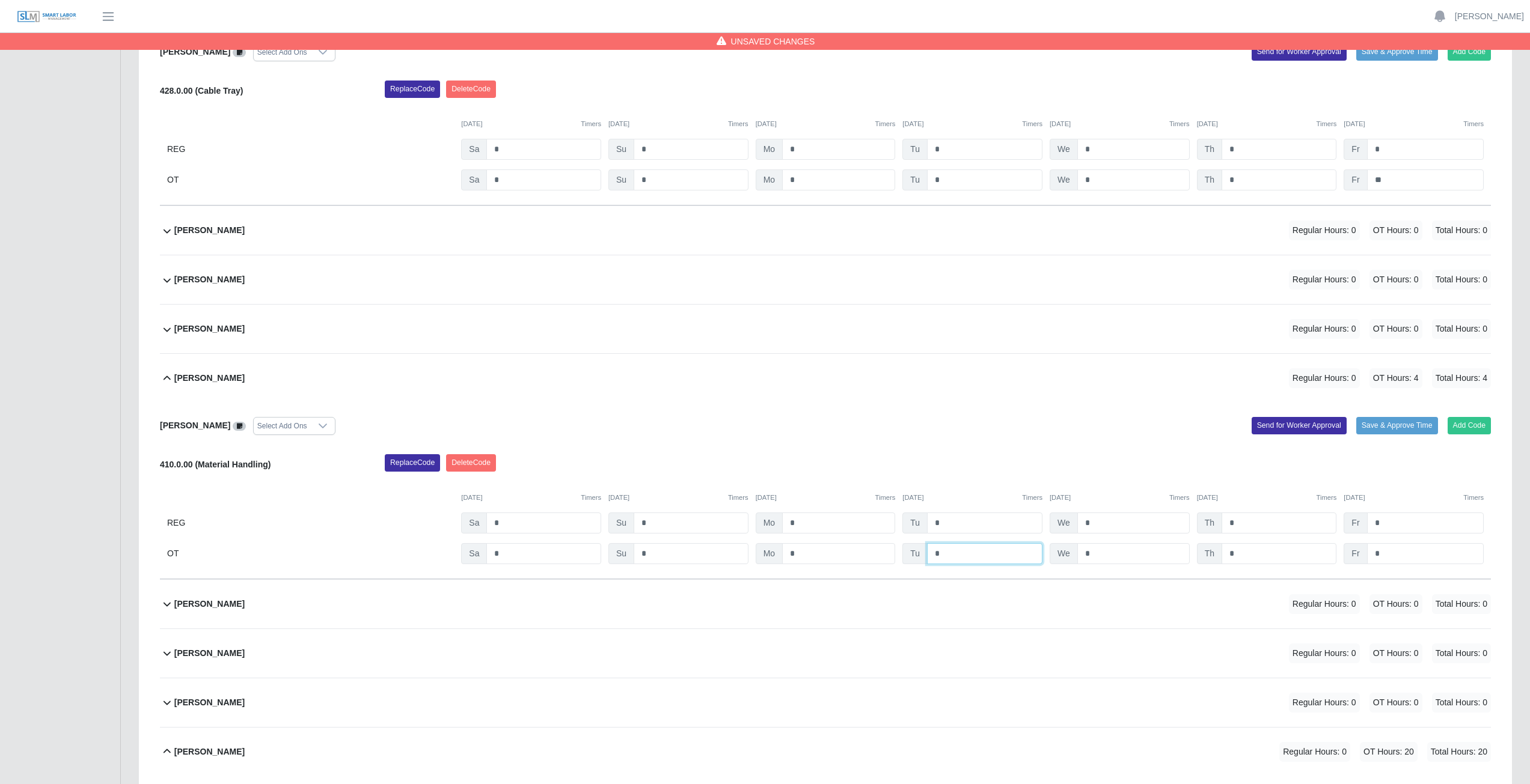
click at [957, 552] on input "*" at bounding box center [983, 553] width 115 height 21
type input "*"
click at [1102, 557] on input "*" at bounding box center [1133, 553] width 112 height 21
type input "***"
type input "*"
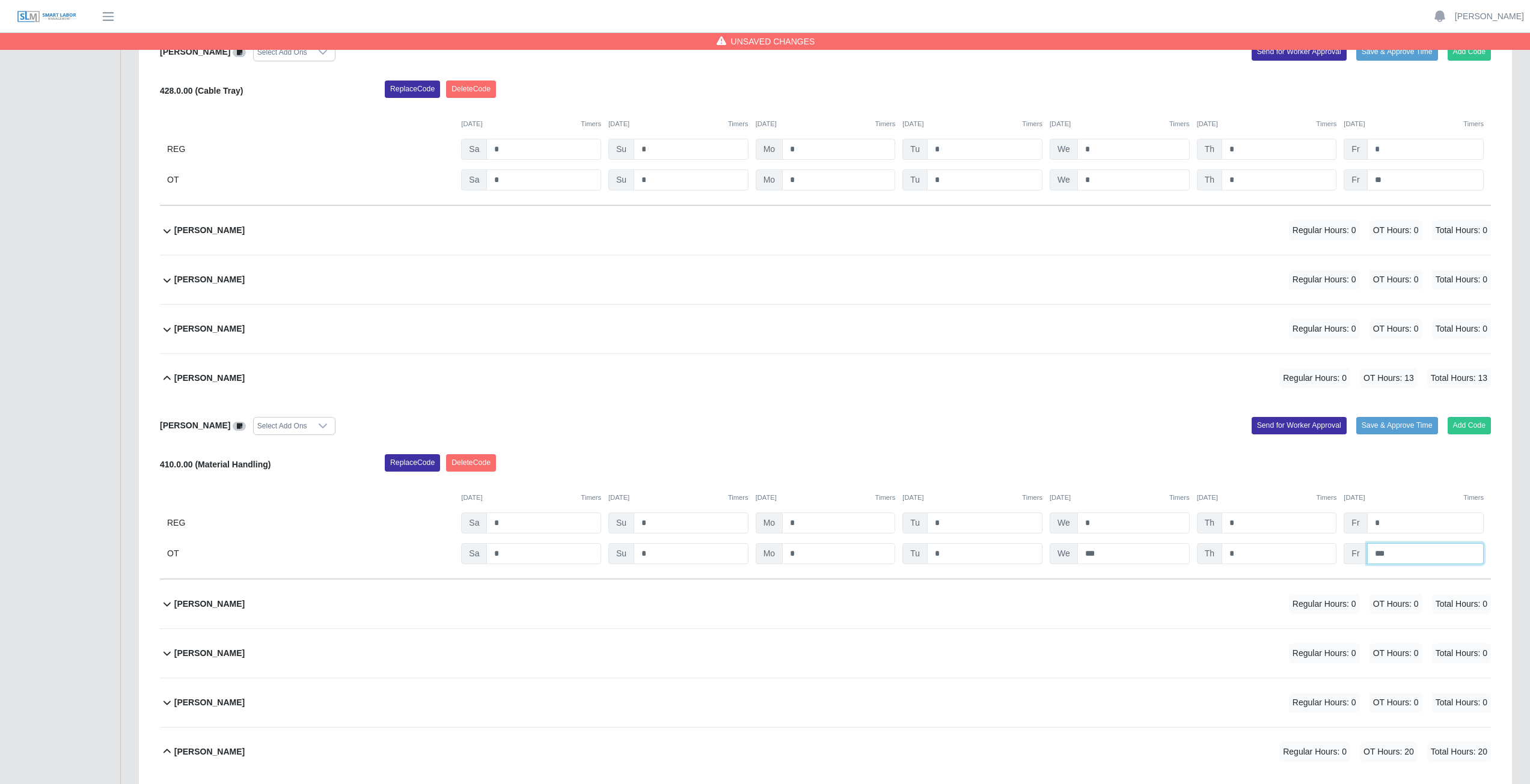
drag, startPoint x: 1401, startPoint y: 555, endPoint x: 1359, endPoint y: 565, distance: 43.2
click at [1361, 556] on div "Fr ***" at bounding box center [1413, 553] width 140 height 21
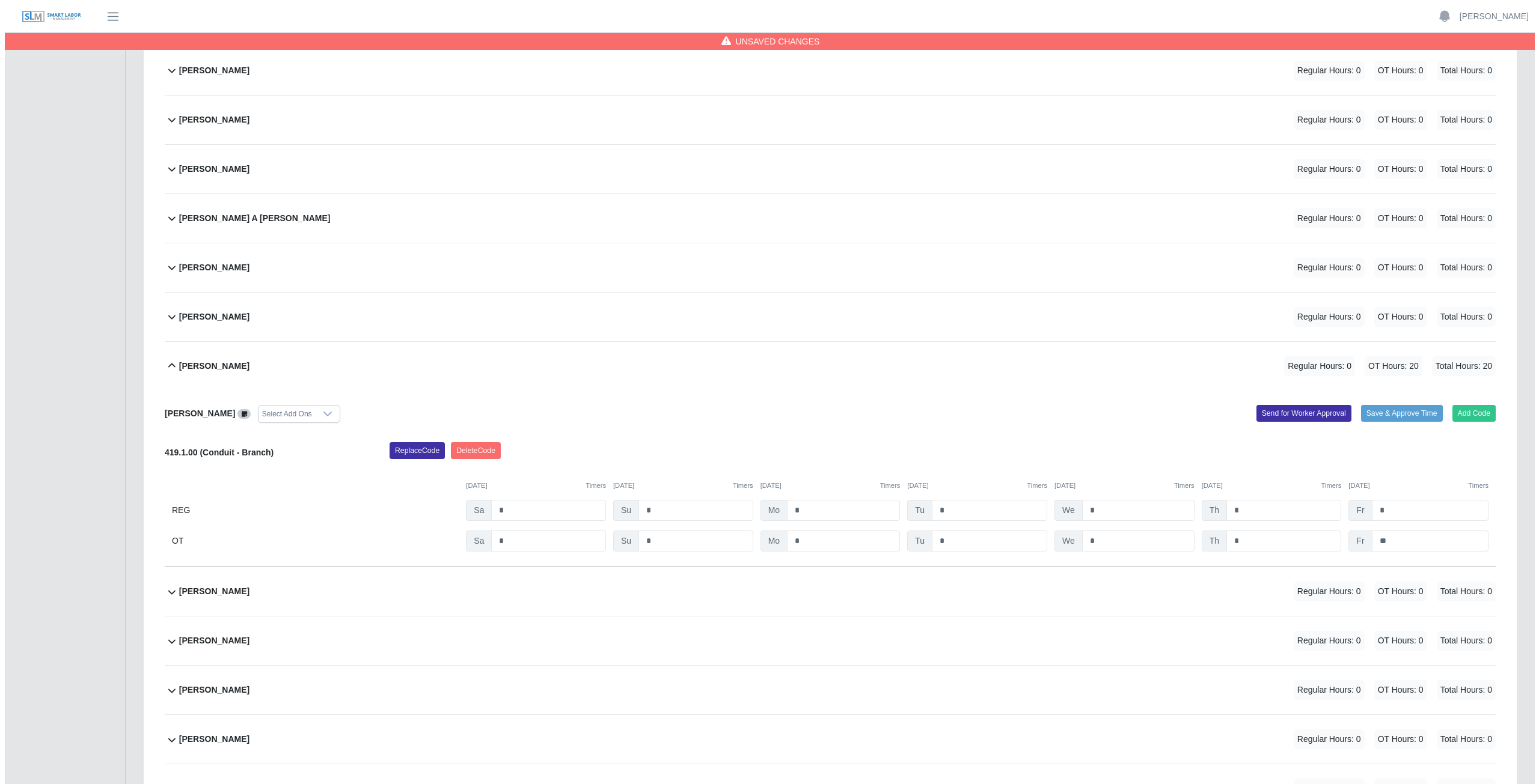
scroll to position [1202, 0]
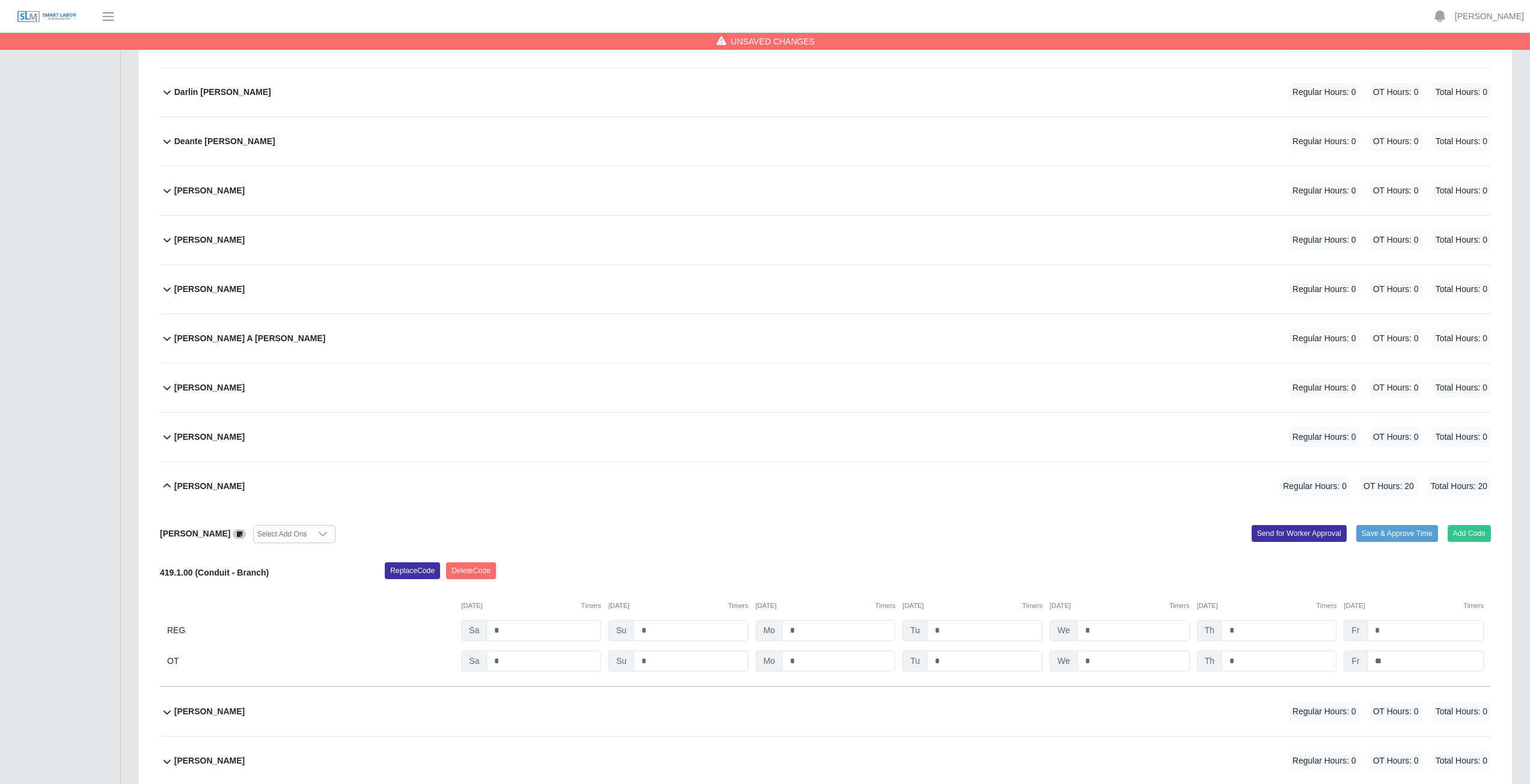
type input "****"
click at [317, 241] on div "Diana Luis Regular Hours: 0 OT Hours: 0 Total Hours: 0" at bounding box center [832, 240] width 1316 height 49
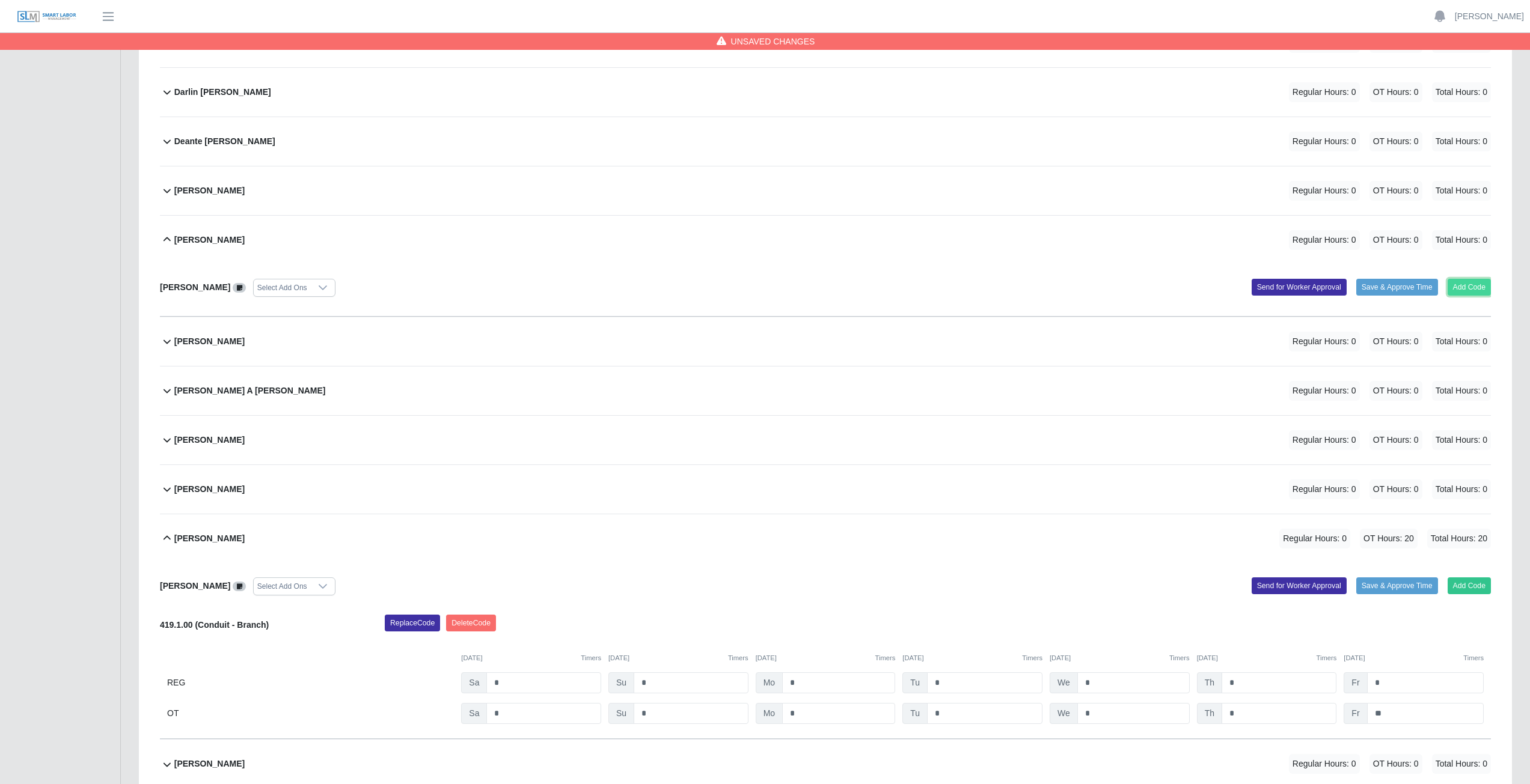
click at [1478, 286] on button "Add Code" at bounding box center [1469, 287] width 44 height 17
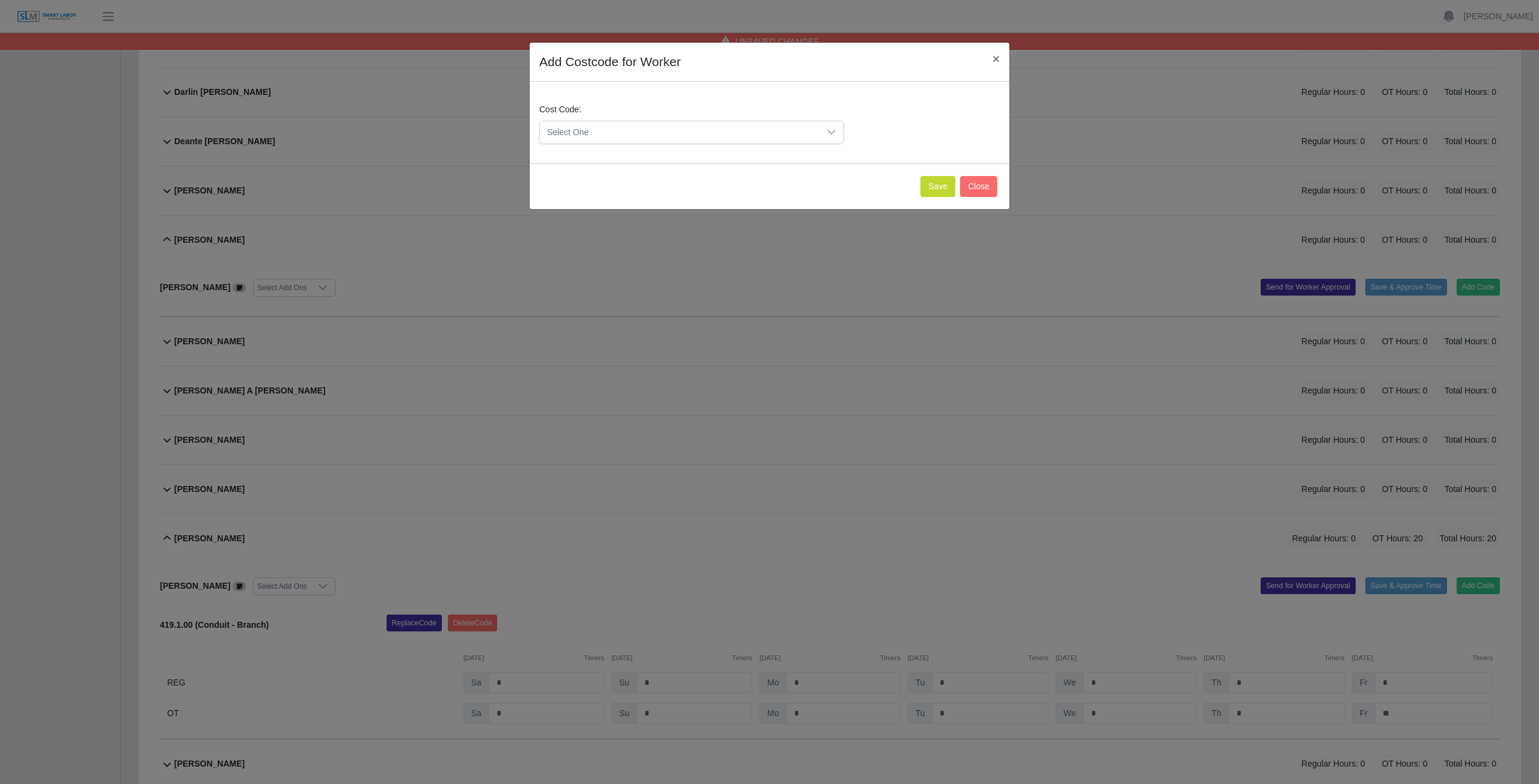
click at [838, 132] on div at bounding box center [832, 132] width 24 height 23
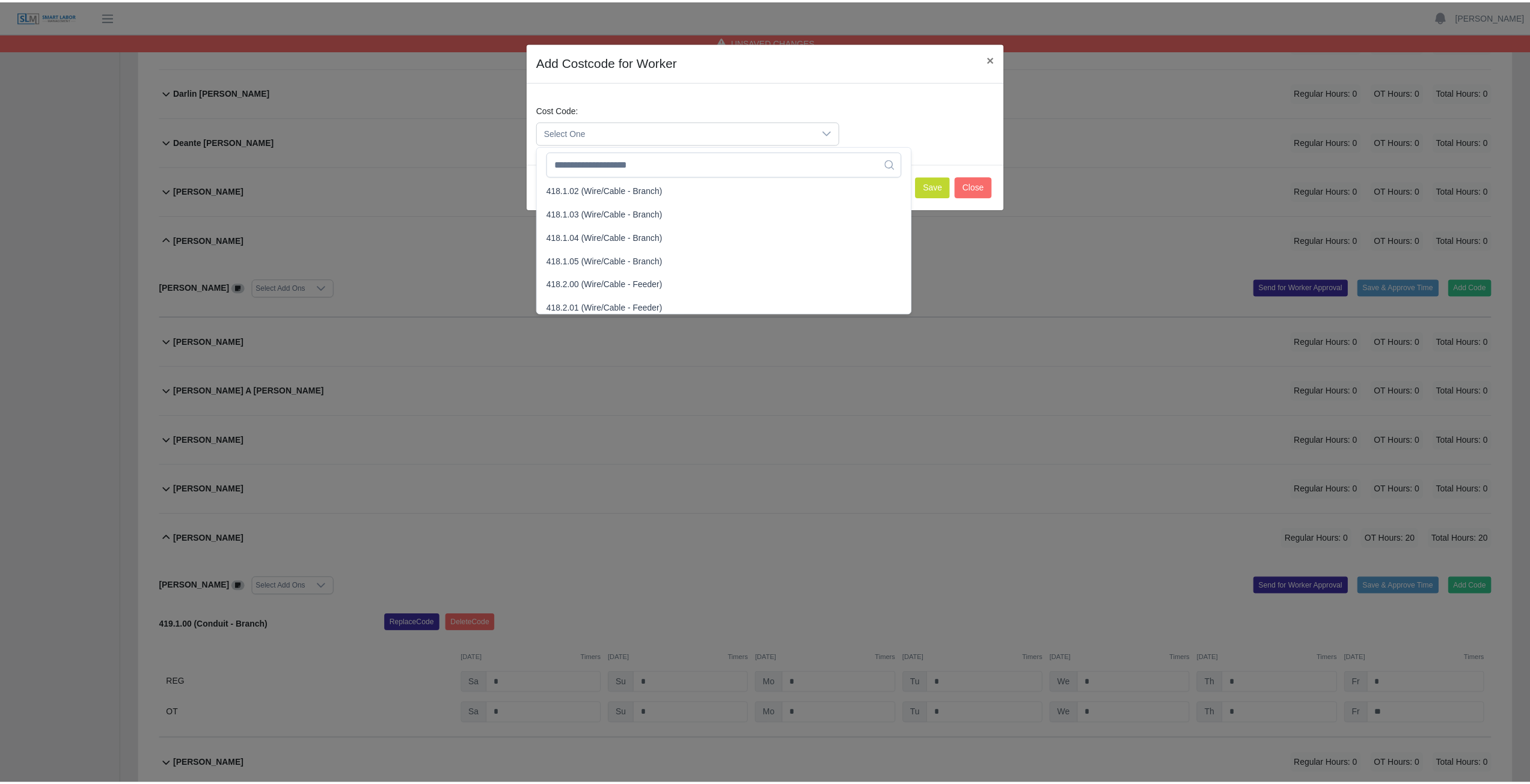
scroll to position [601, 0]
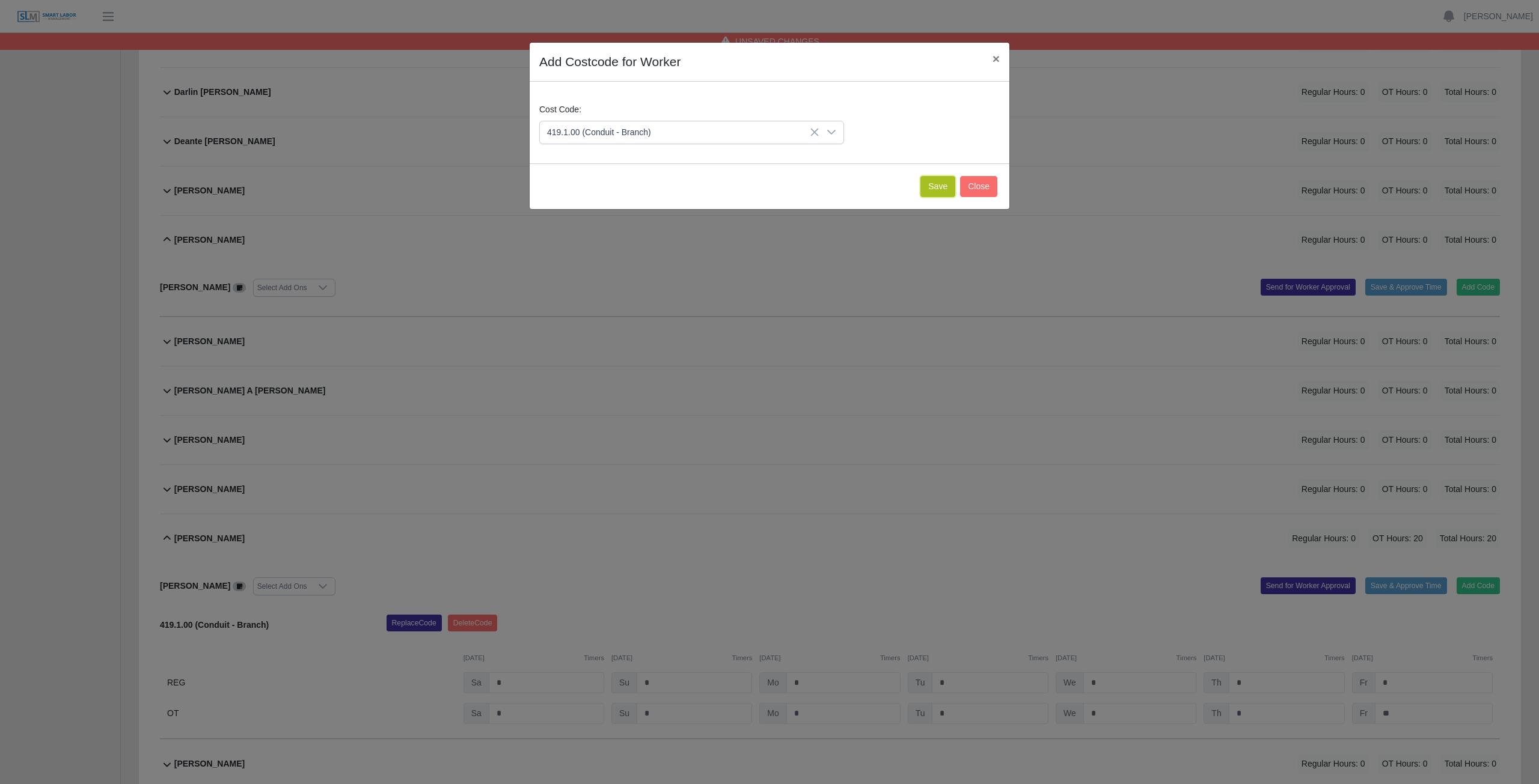
click at [938, 189] on button "Save" at bounding box center [938, 186] width 34 height 21
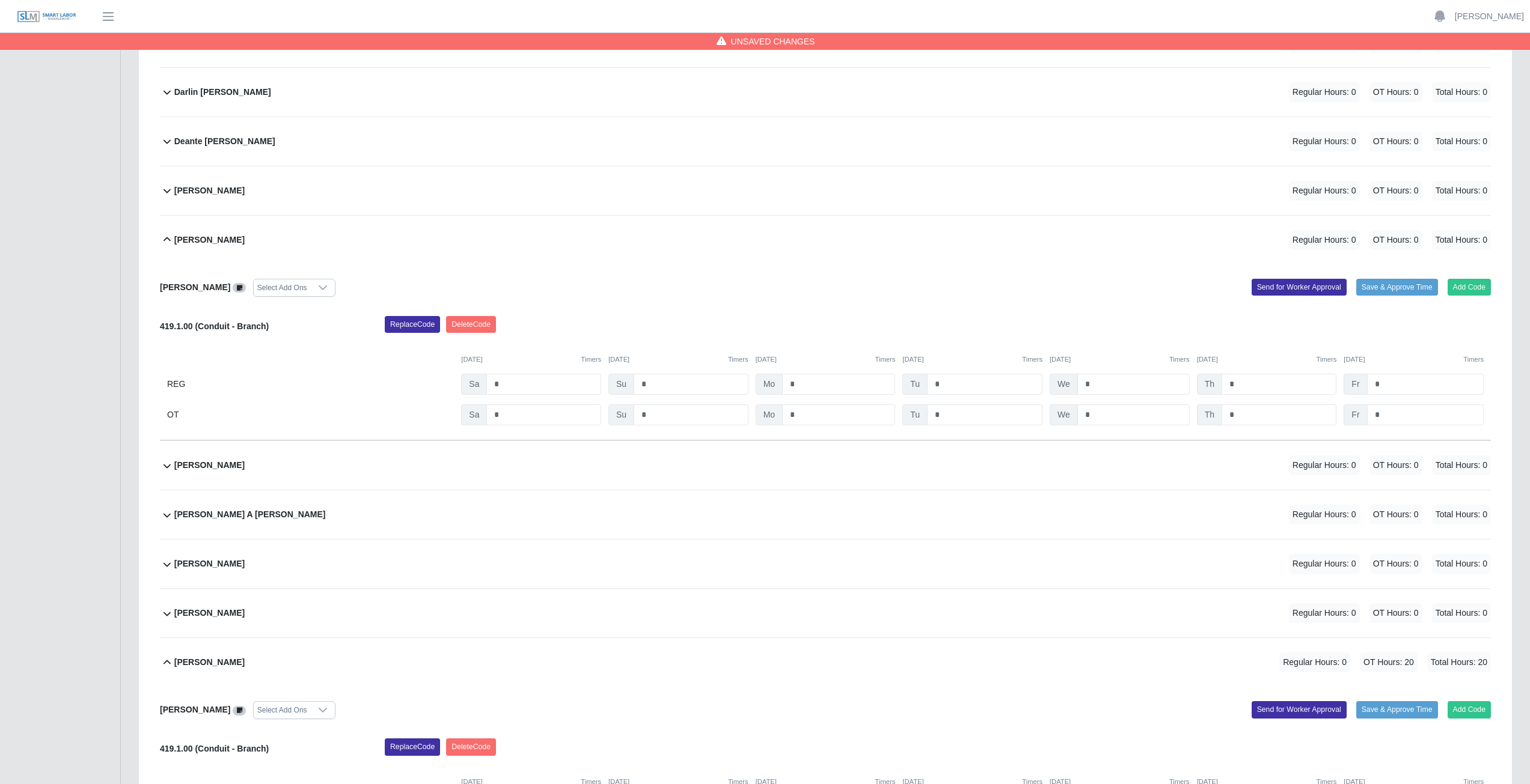
scroll to position [1262, 0]
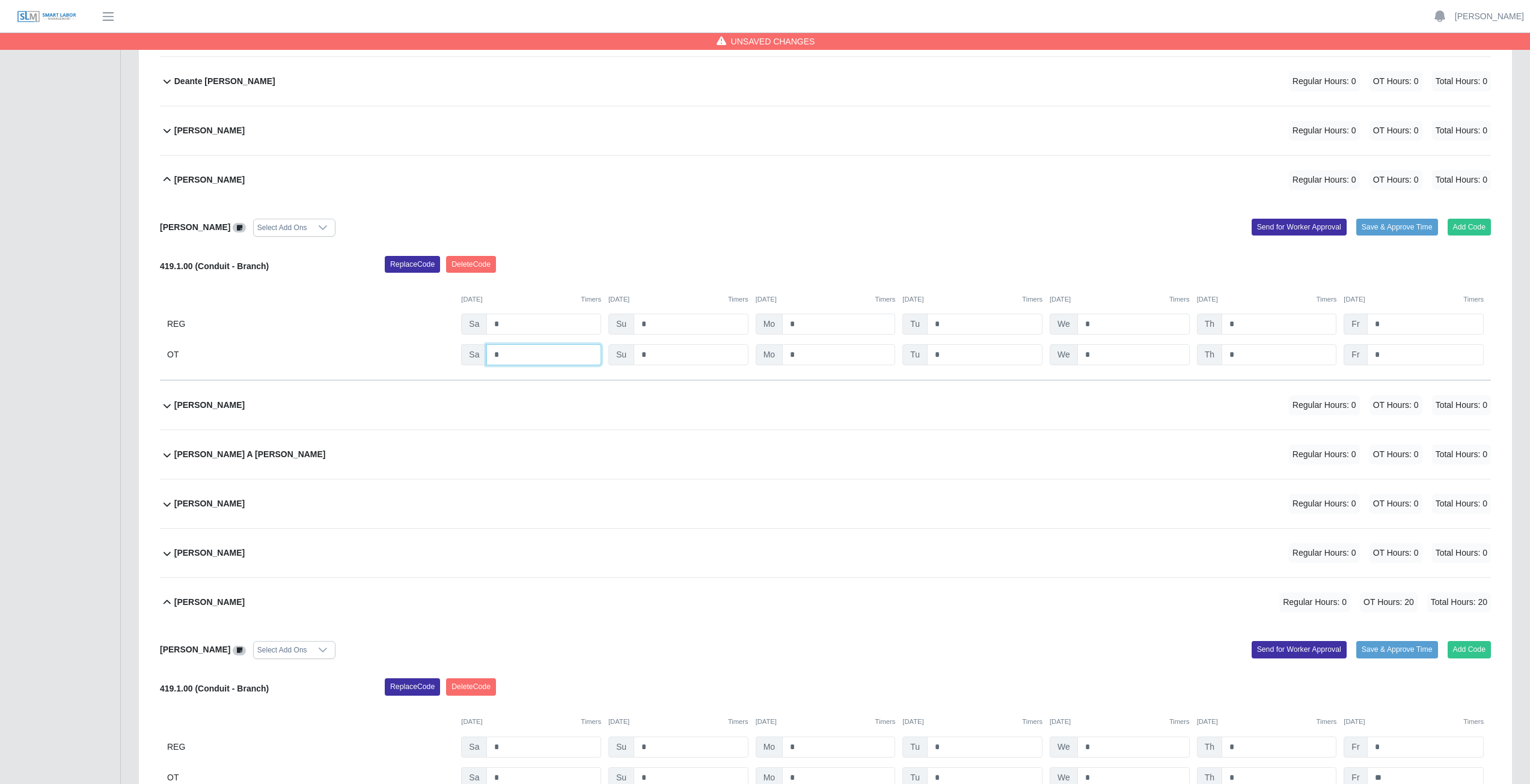
click at [505, 357] on input "*" at bounding box center [543, 354] width 115 height 21
type input "*"
click at [959, 360] on input "*" at bounding box center [983, 354] width 115 height 21
type input "*"
click at [1102, 358] on input "*" at bounding box center [1133, 354] width 112 height 21
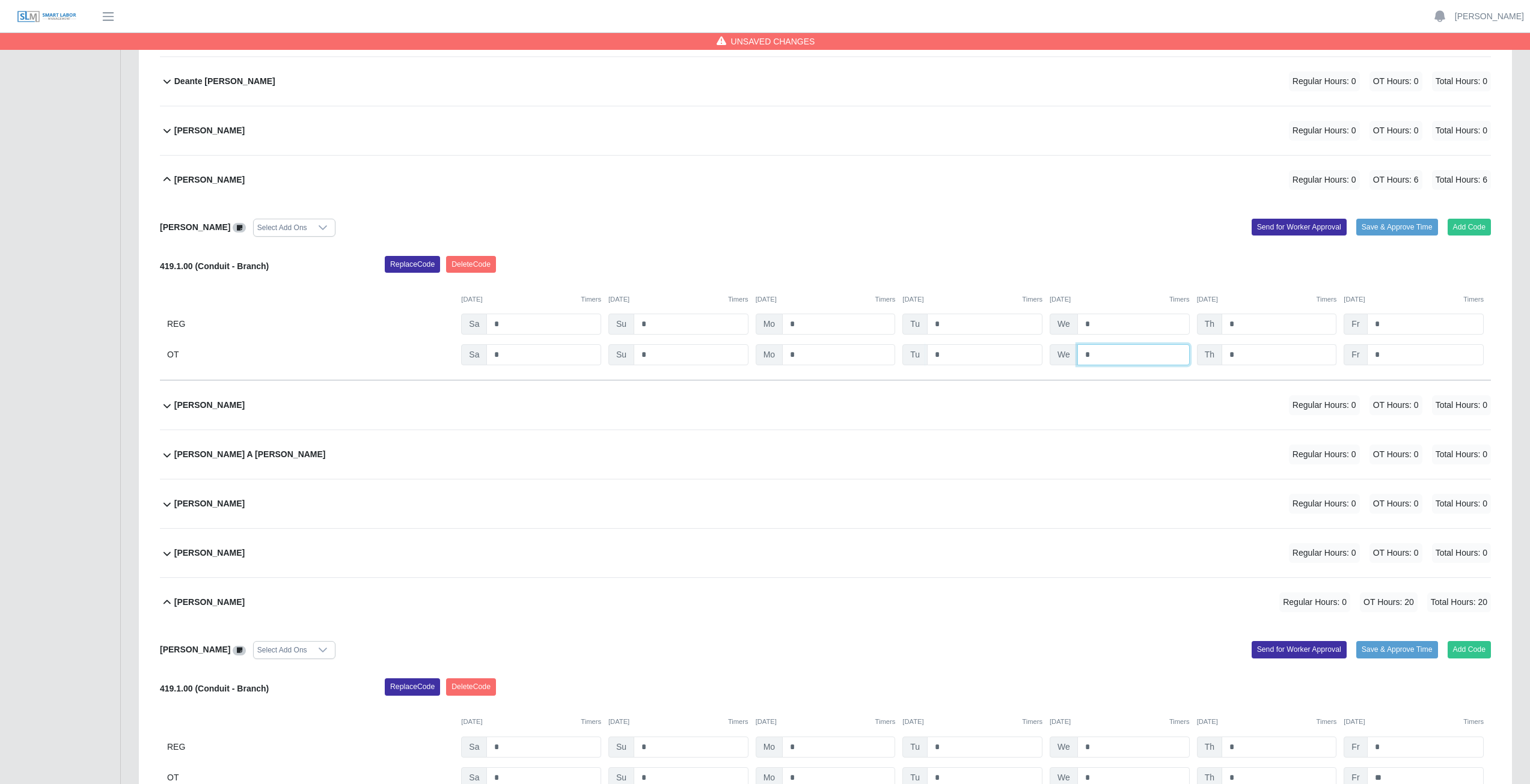
type input "*"
click at [1254, 353] on input "*" at bounding box center [1278, 354] width 115 height 21
type input "*"
click at [1392, 353] on input "*" at bounding box center [1425, 354] width 117 height 21
type input "***"
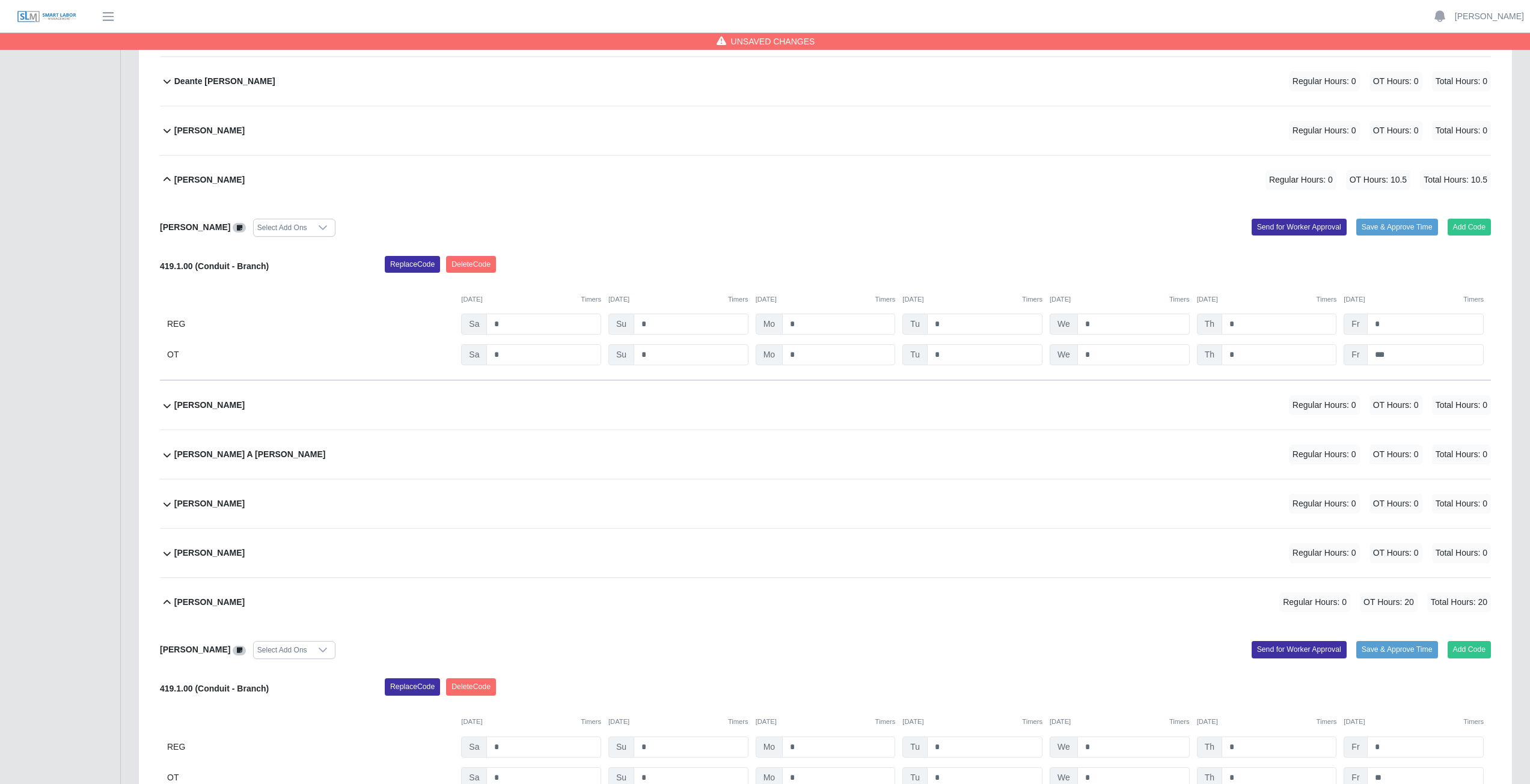
click at [857, 213] on div "Diana Luis Select Add Ons Add Code Save & Approve Time Send for Worker Approval…" at bounding box center [825, 292] width 1331 height 177
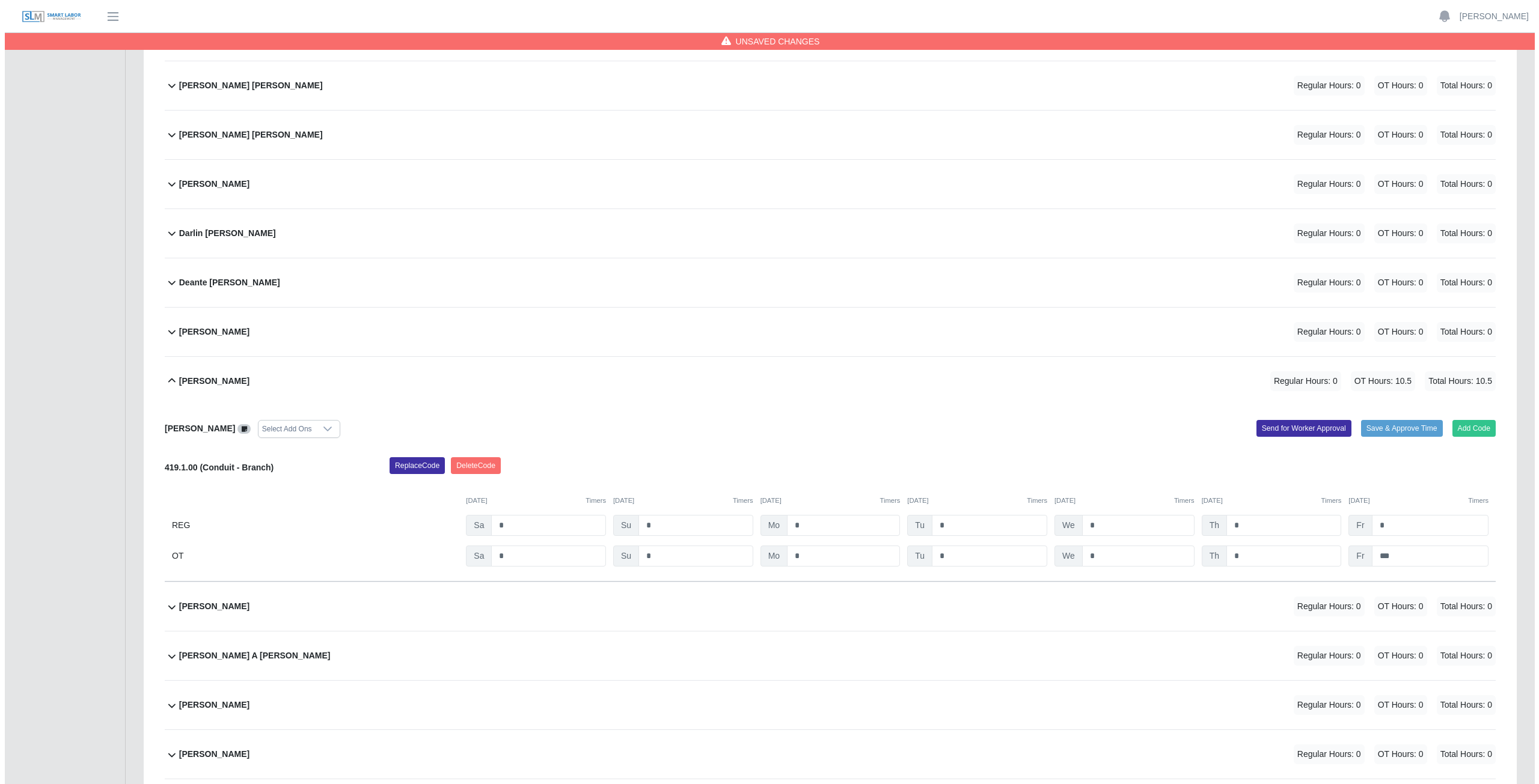
scroll to position [1021, 0]
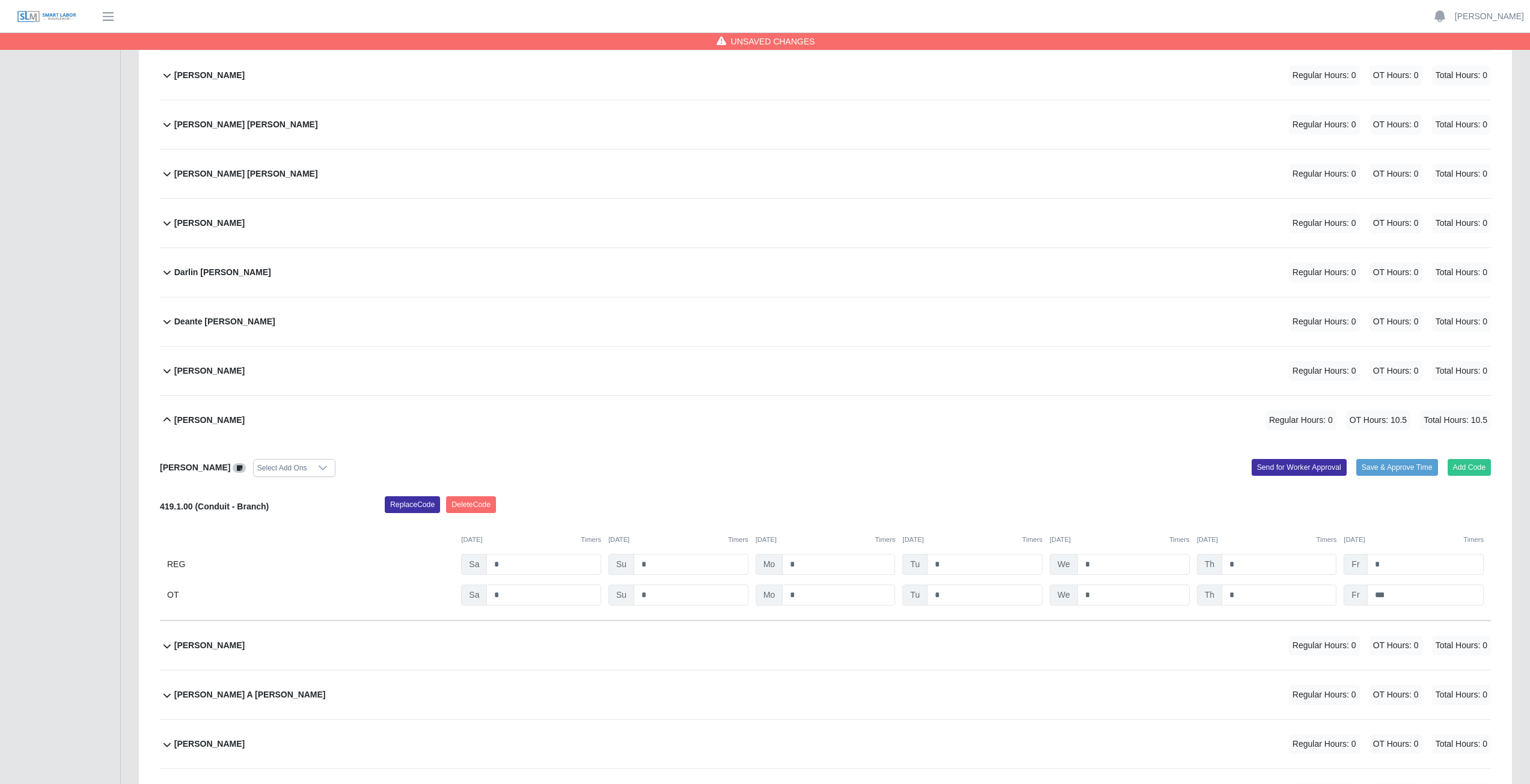
click at [358, 179] on div "Daniel Salas Davila Regular Hours: 0 OT Hours: 0 Total Hours: 0" at bounding box center [832, 174] width 1316 height 49
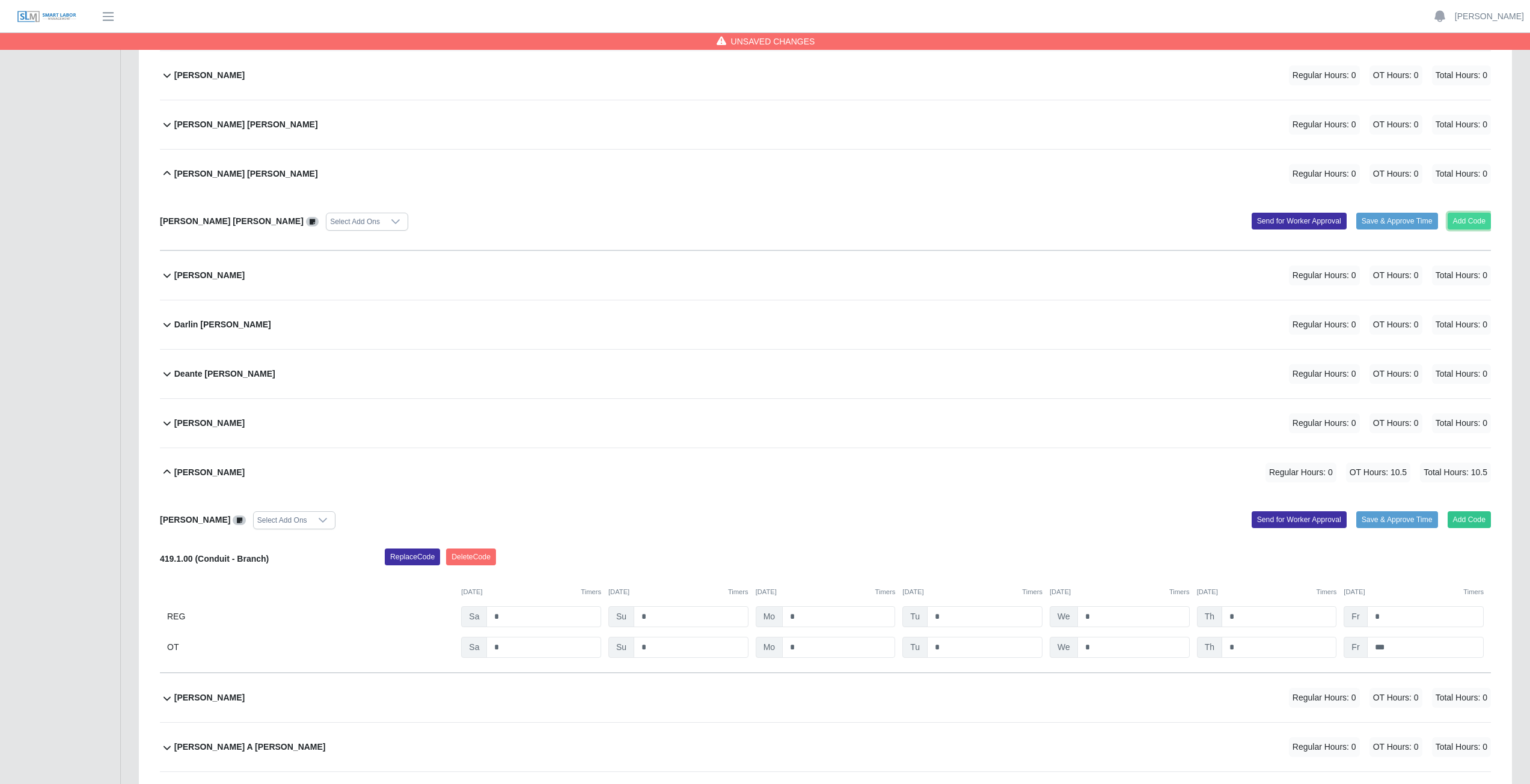
click at [1469, 220] on button "Add Code" at bounding box center [1469, 221] width 44 height 17
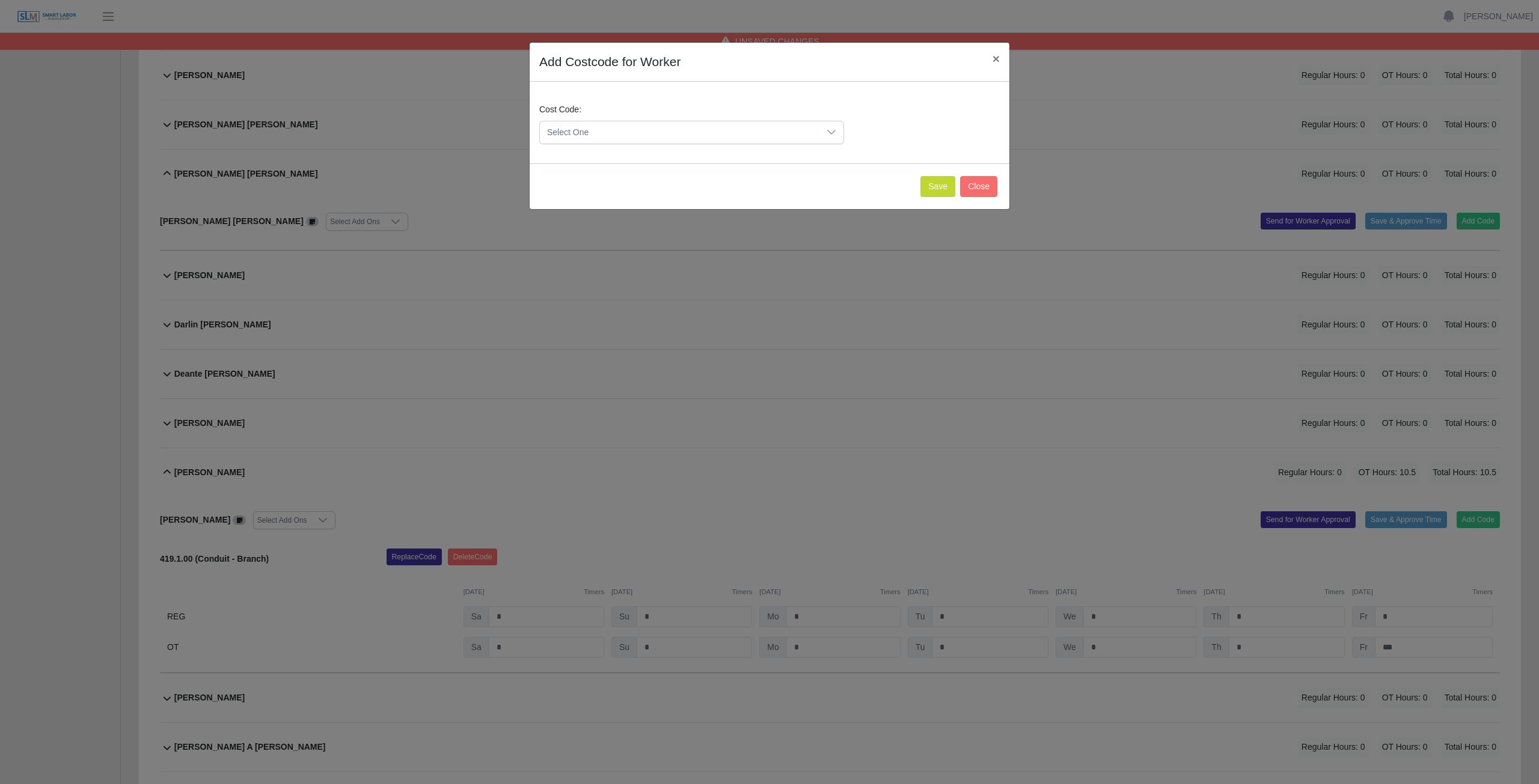
click at [834, 131] on icon at bounding box center [832, 132] width 10 height 10
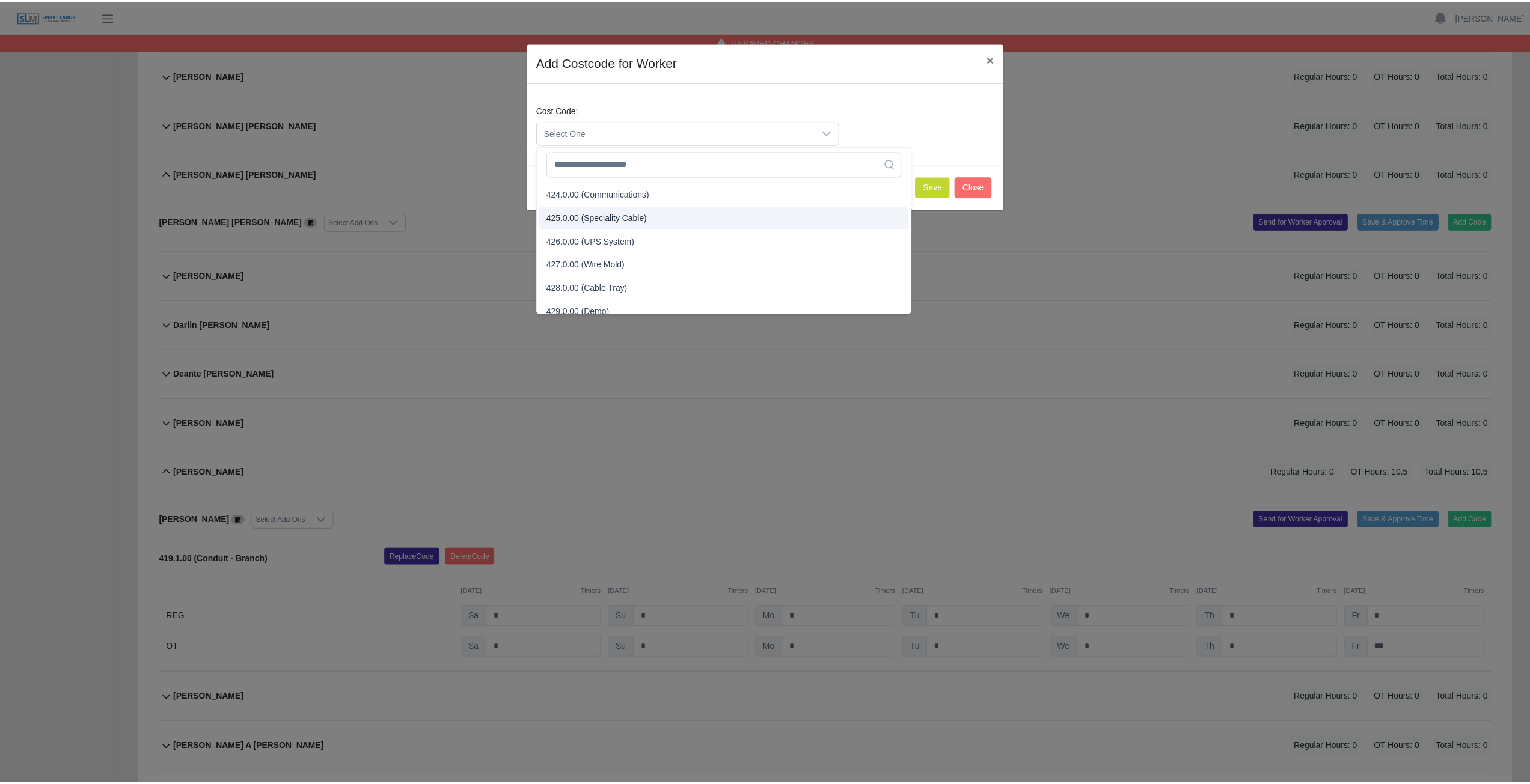
scroll to position [1082, 0]
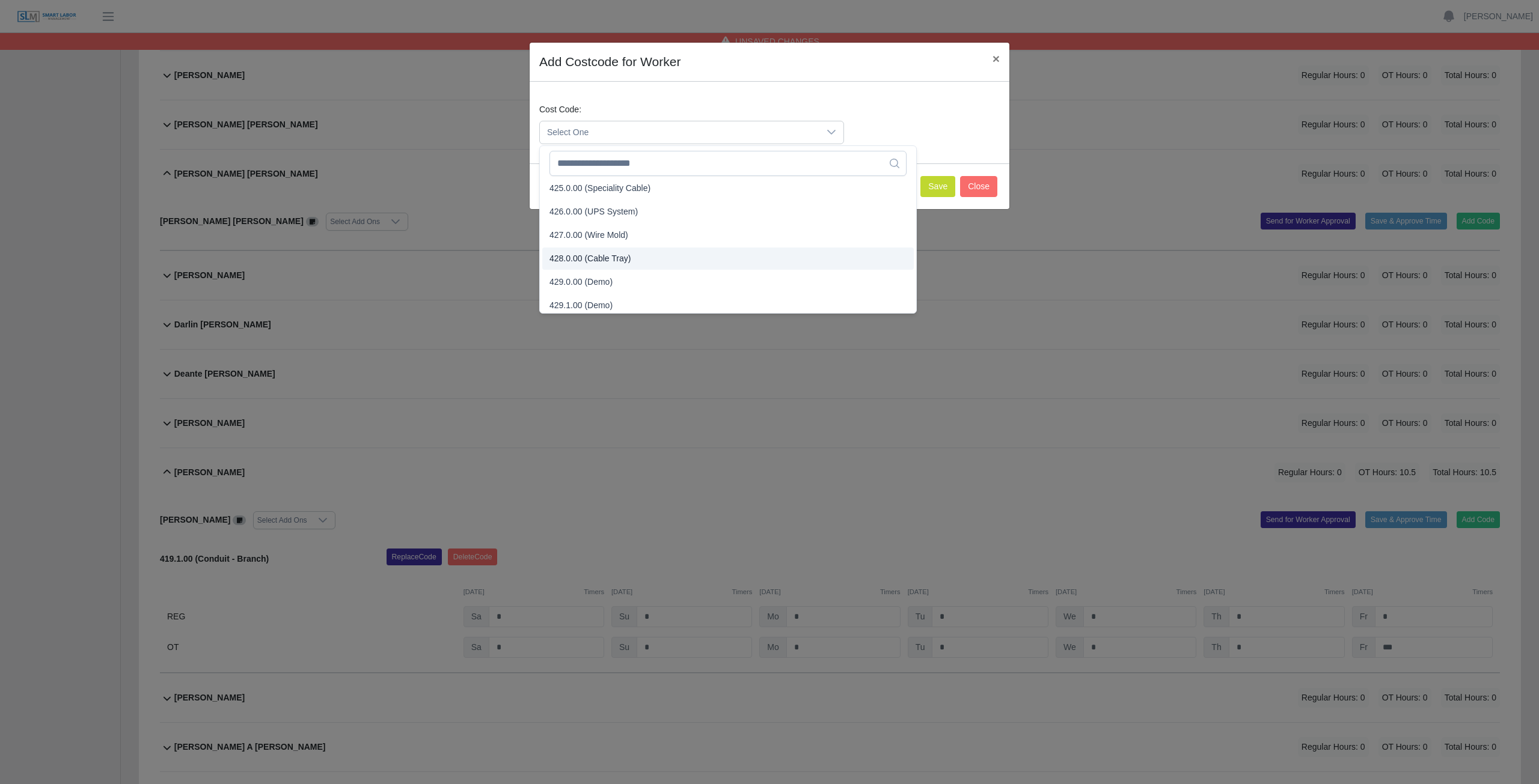
click at [584, 254] on span "428.0.00 (Cable Tray)" at bounding box center [590, 258] width 82 height 13
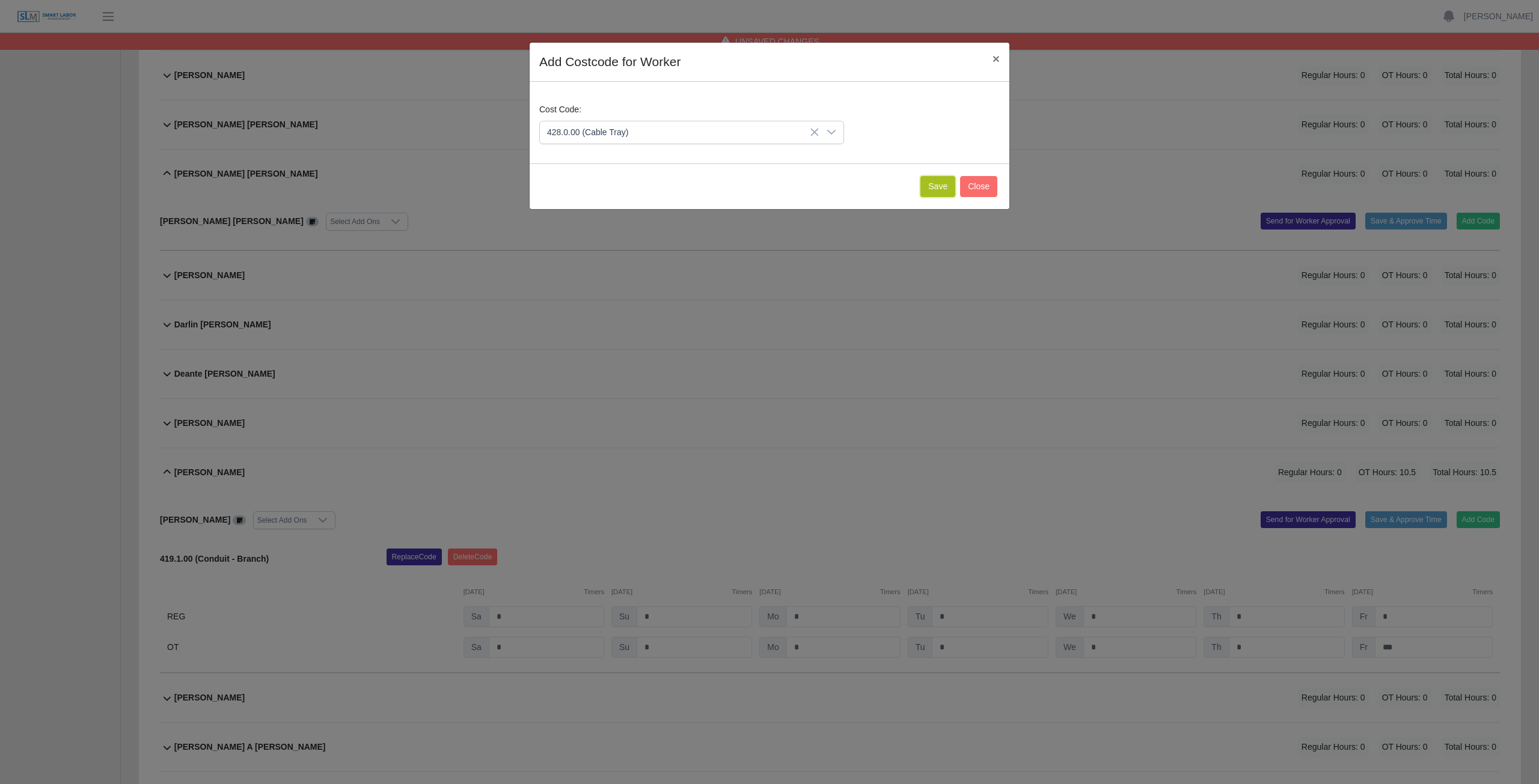
click at [934, 188] on button "Save" at bounding box center [938, 186] width 34 height 21
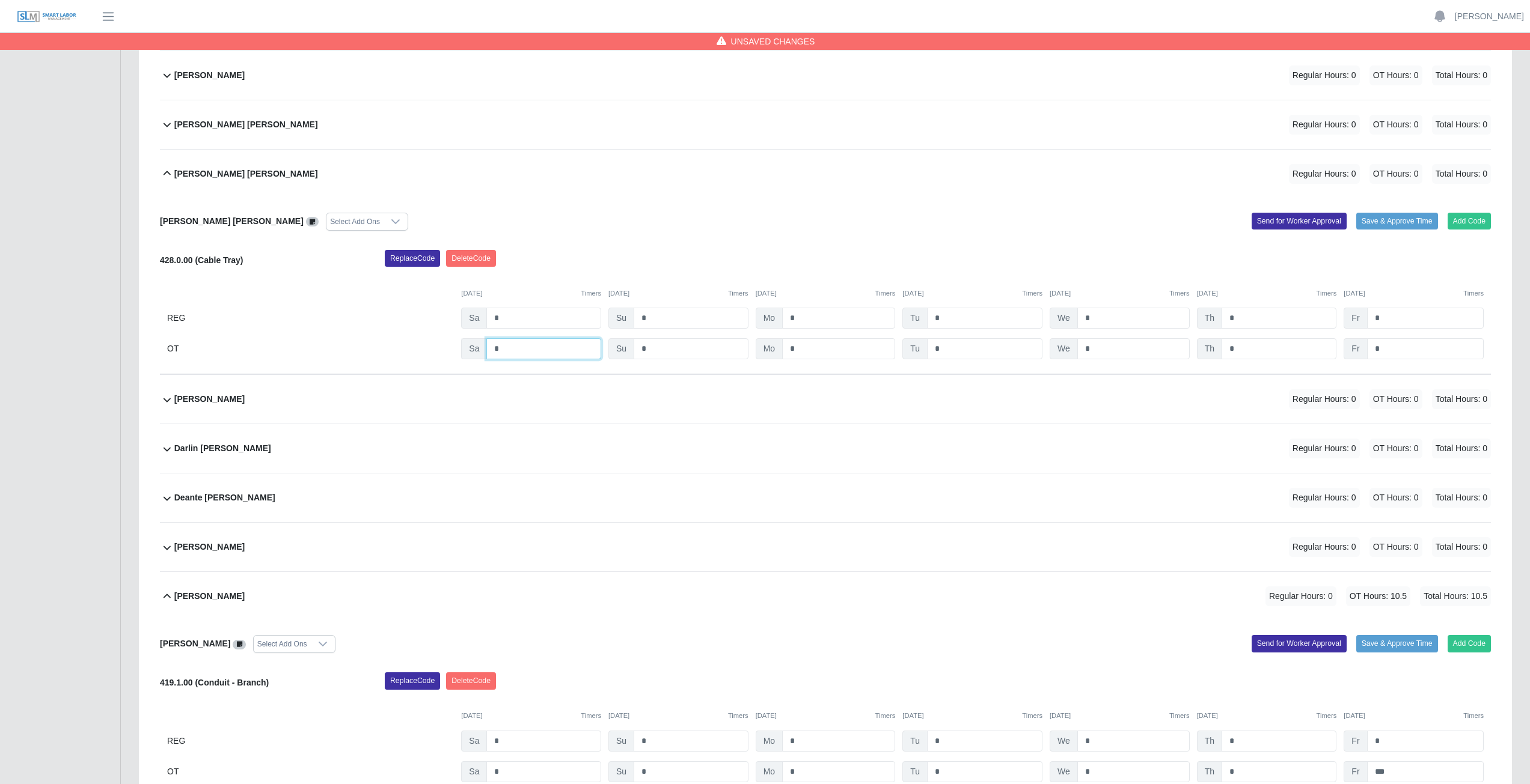
click at [514, 353] on input "*" at bounding box center [543, 348] width 115 height 21
type input "*"
click at [805, 351] on input "*" at bounding box center [838, 348] width 113 height 21
type input "*"
click at [960, 351] on input "*" at bounding box center [983, 348] width 115 height 21
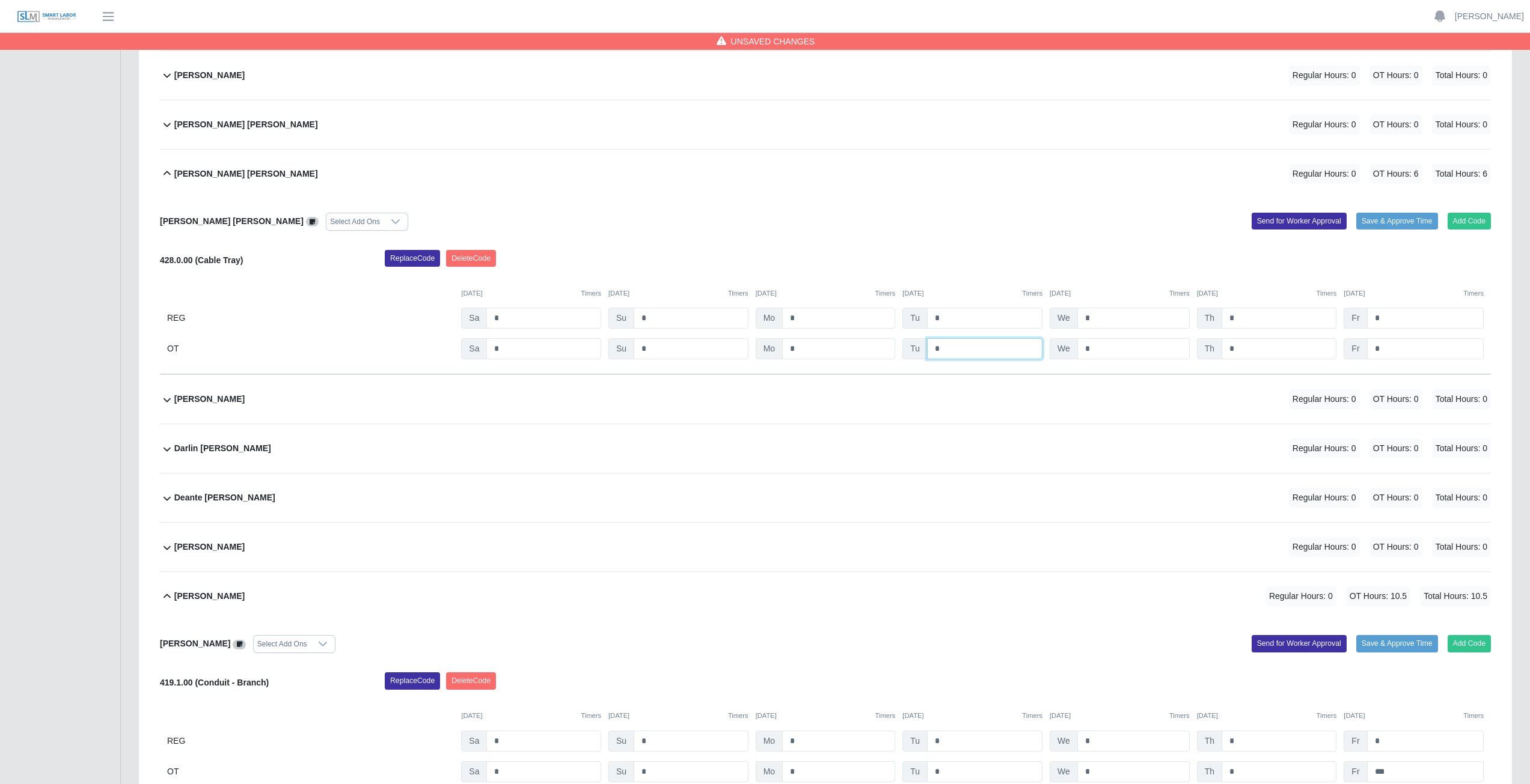
type input "*"
click at [1108, 351] on input "*" at bounding box center [1133, 348] width 112 height 21
type input "*"
click at [1252, 353] on input "*" at bounding box center [1278, 348] width 115 height 21
type input "*"
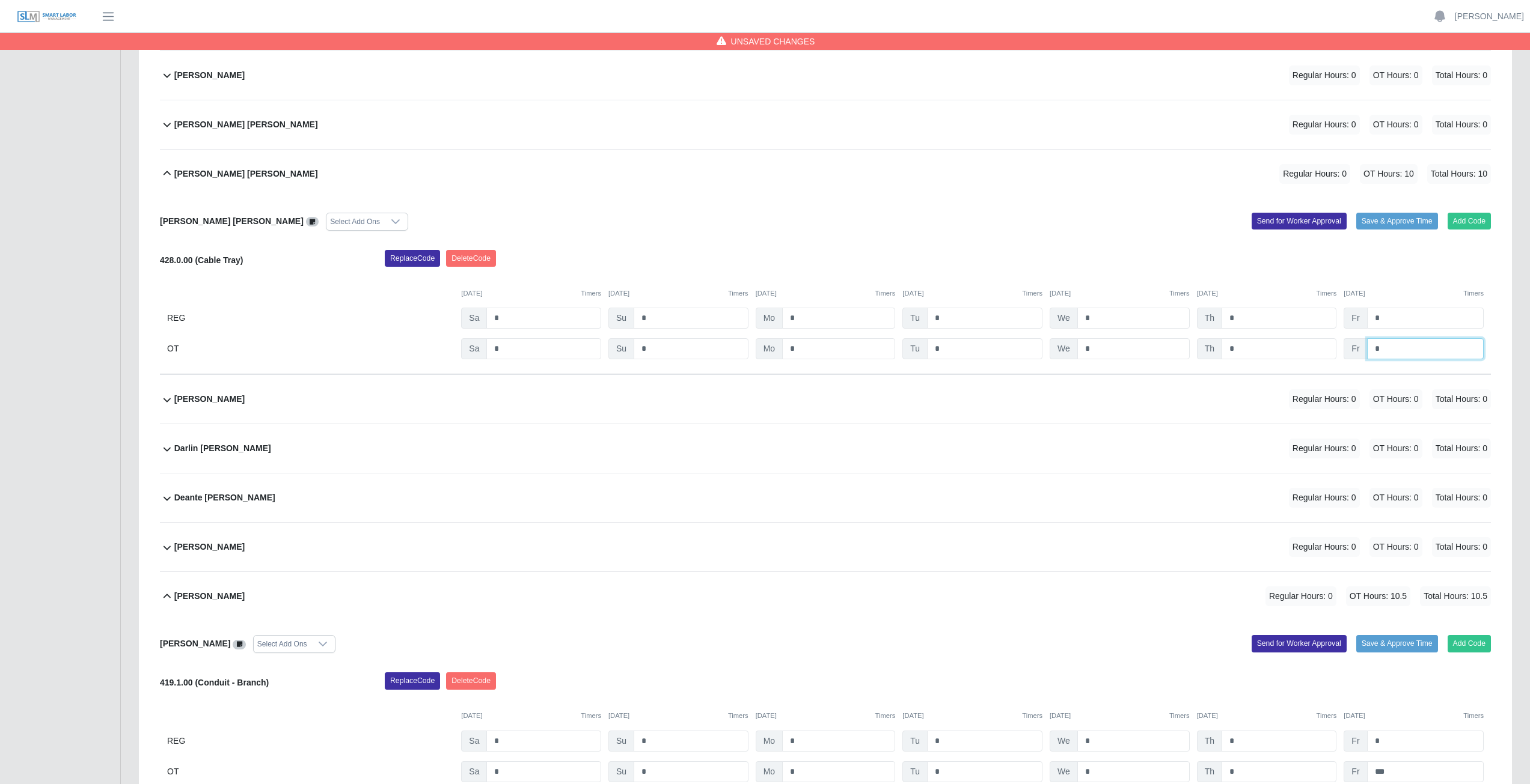
click at [1396, 347] on input "*" at bounding box center [1425, 348] width 117 height 21
type input "**"
click at [873, 196] on div "Daniel Salas Davila Regular Hours: 0 OT Hours: 20 Total Hours: 20" at bounding box center [832, 174] width 1316 height 49
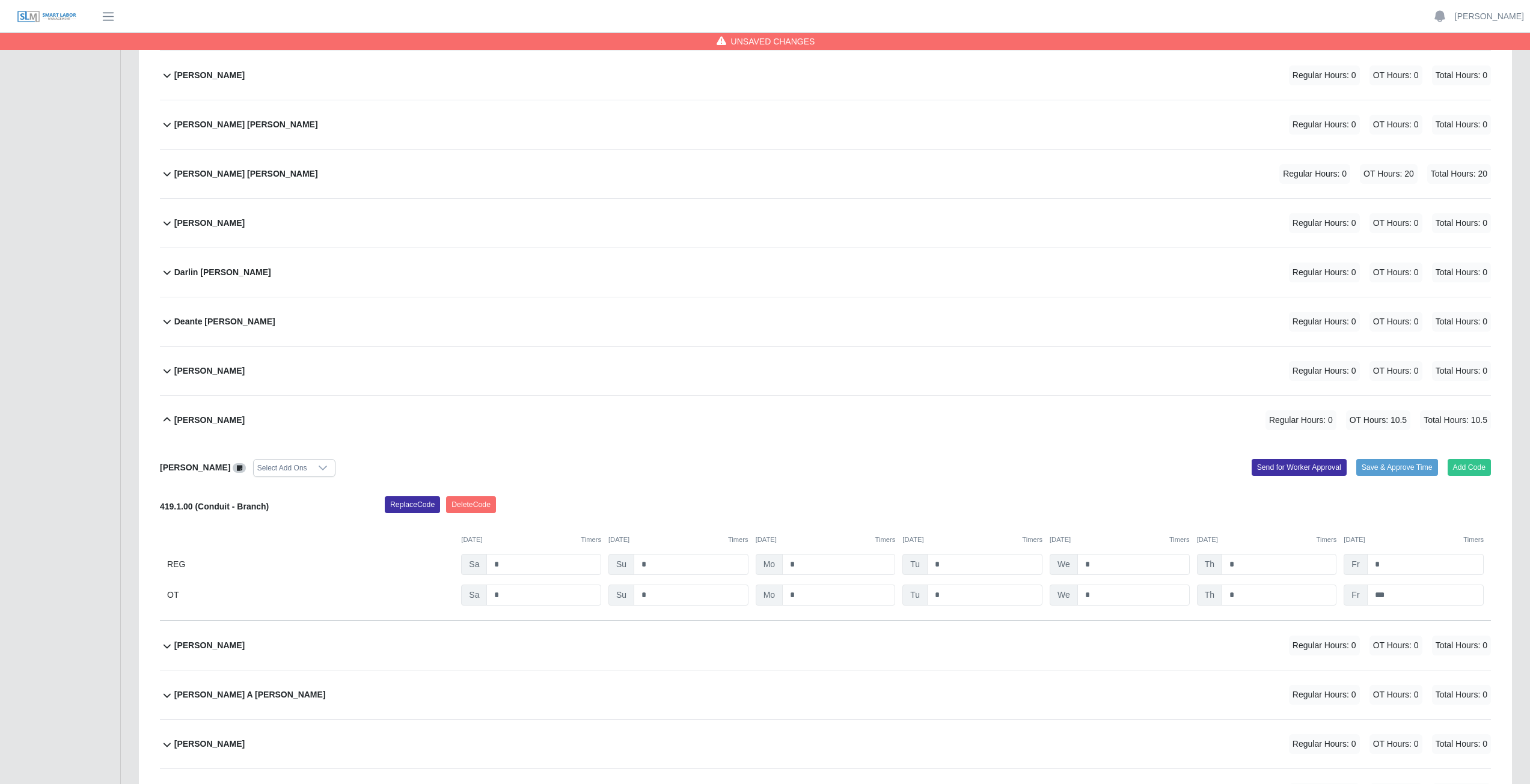
click at [790, 187] on div "Daniel Salas Davila Regular Hours: 0 OT Hours: 20 Total Hours: 20" at bounding box center [832, 174] width 1316 height 49
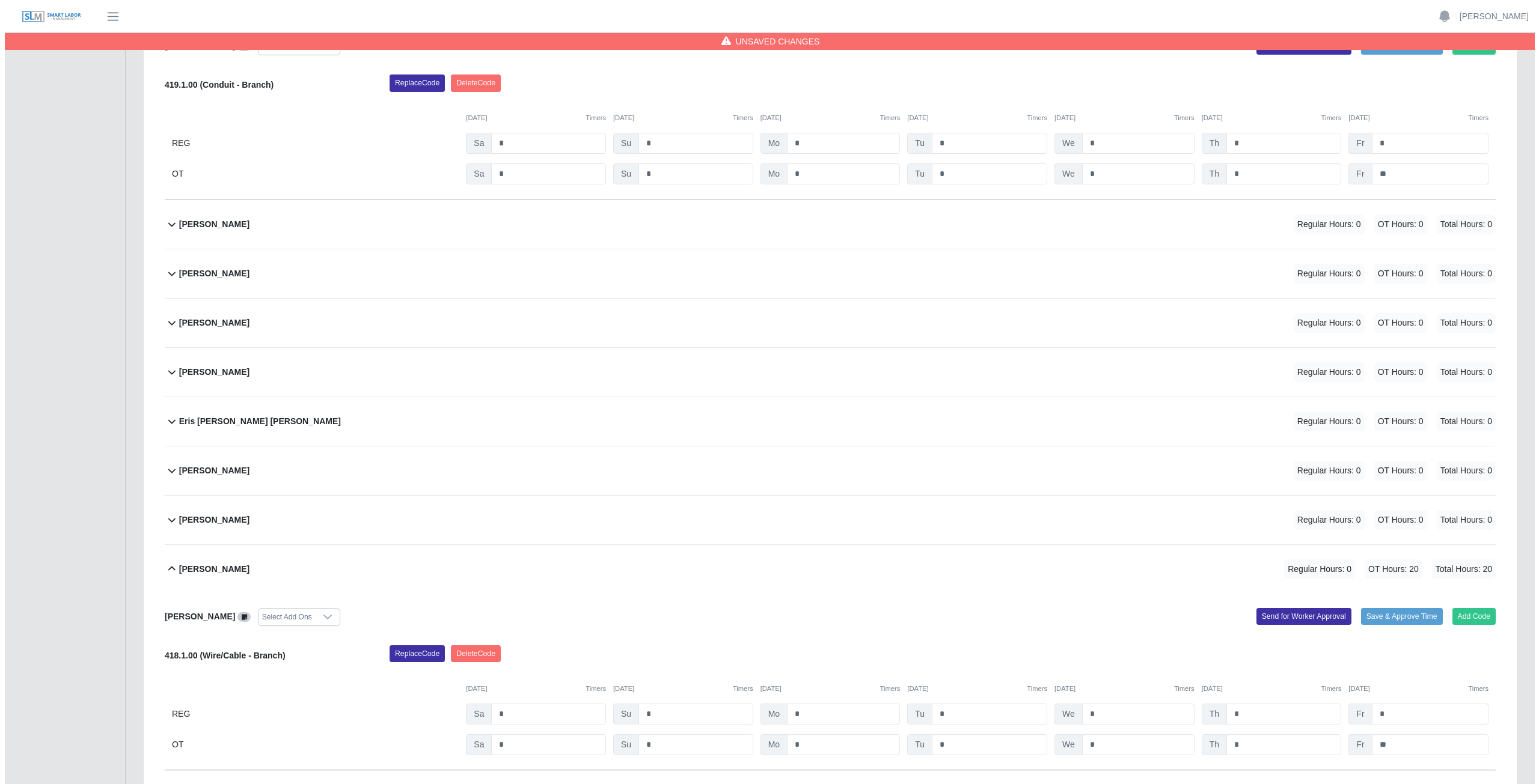
scroll to position [2043, 0]
click at [324, 465] on div "Fabiola Briceno De Castillo Regular Hours: 0 OT Hours: 0 Total Hours: 0" at bounding box center [833, 470] width 1317 height 49
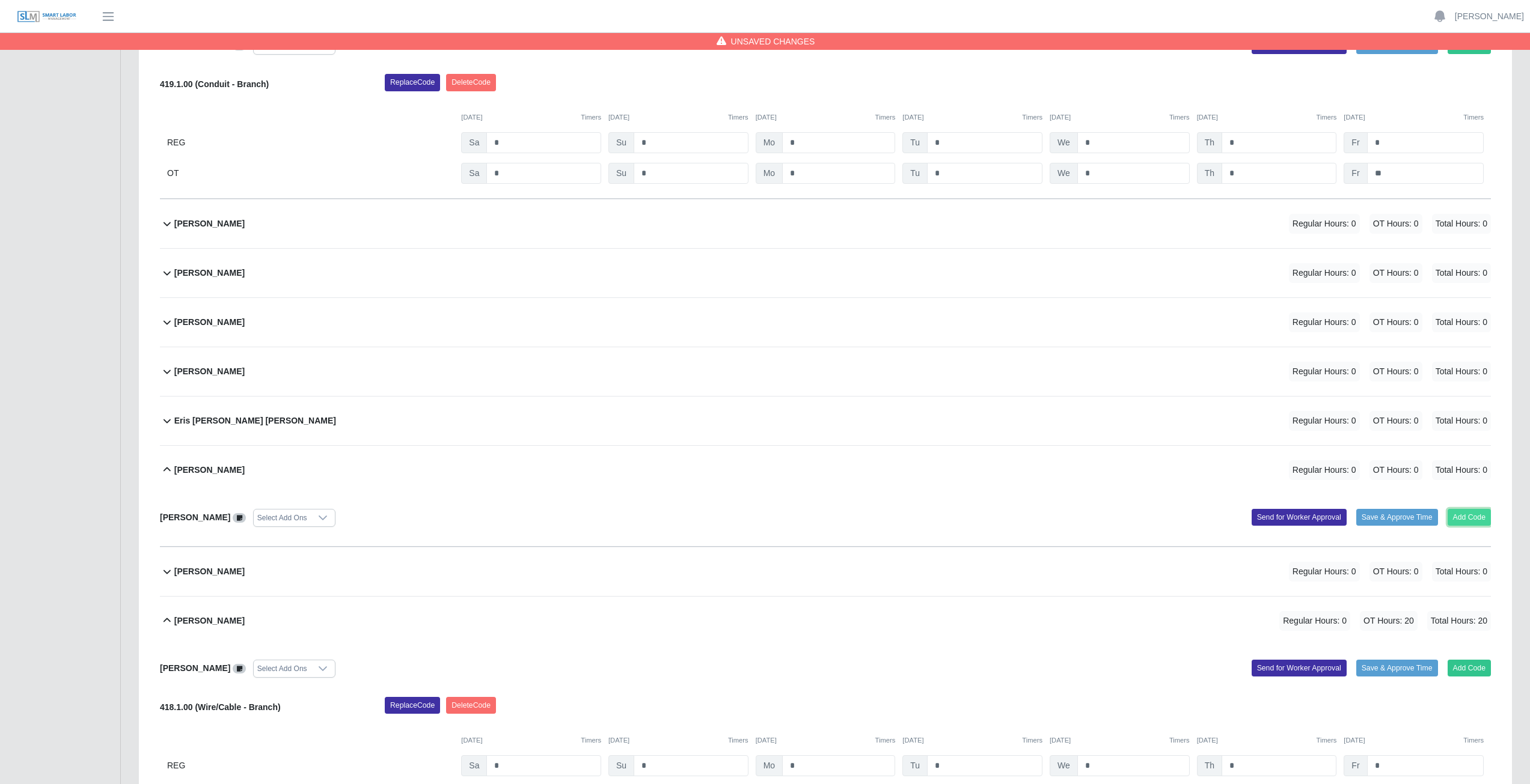
click at [1469, 519] on button "Add Code" at bounding box center [1469, 518] width 44 height 17
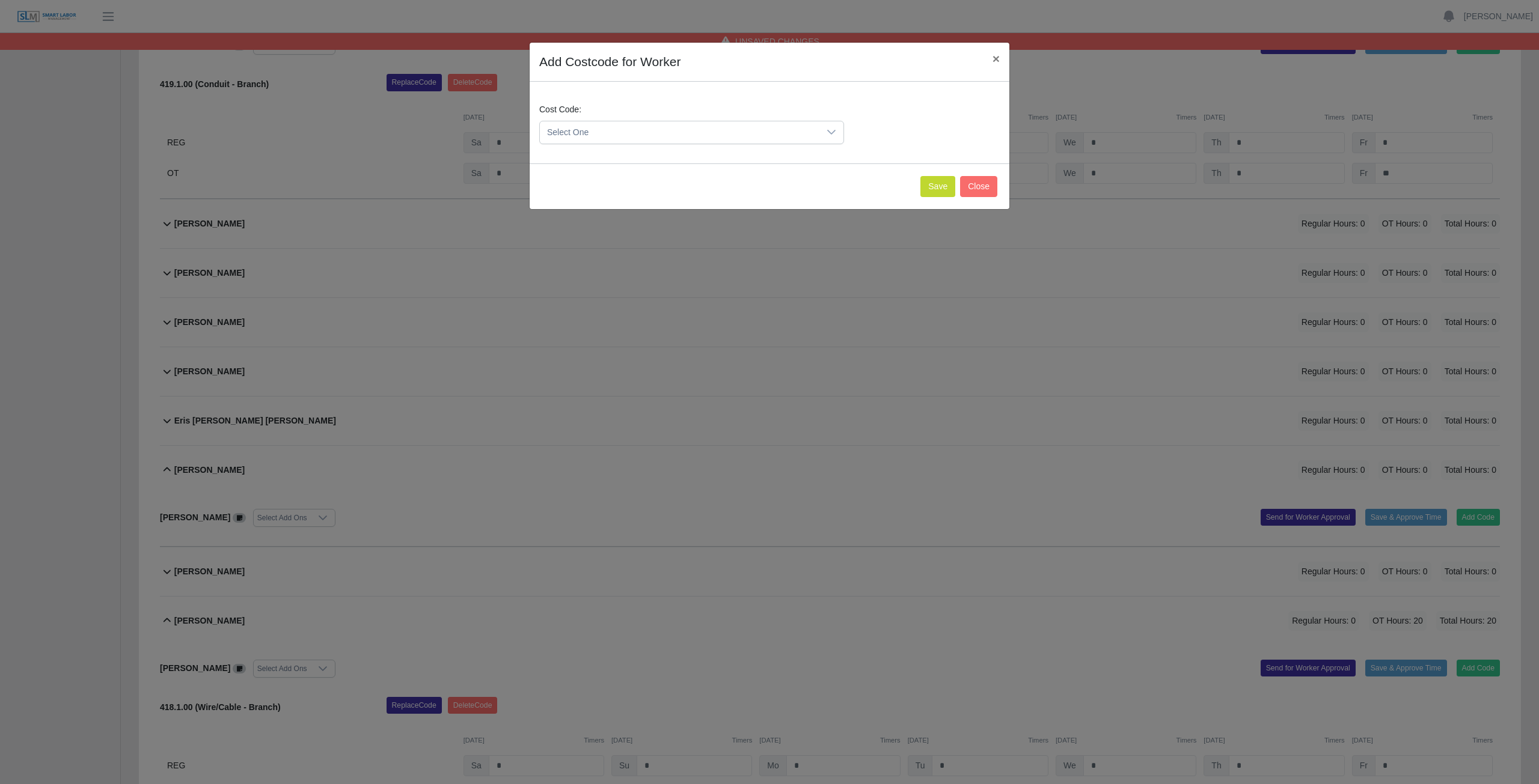
click at [830, 135] on icon at bounding box center [832, 132] width 10 height 10
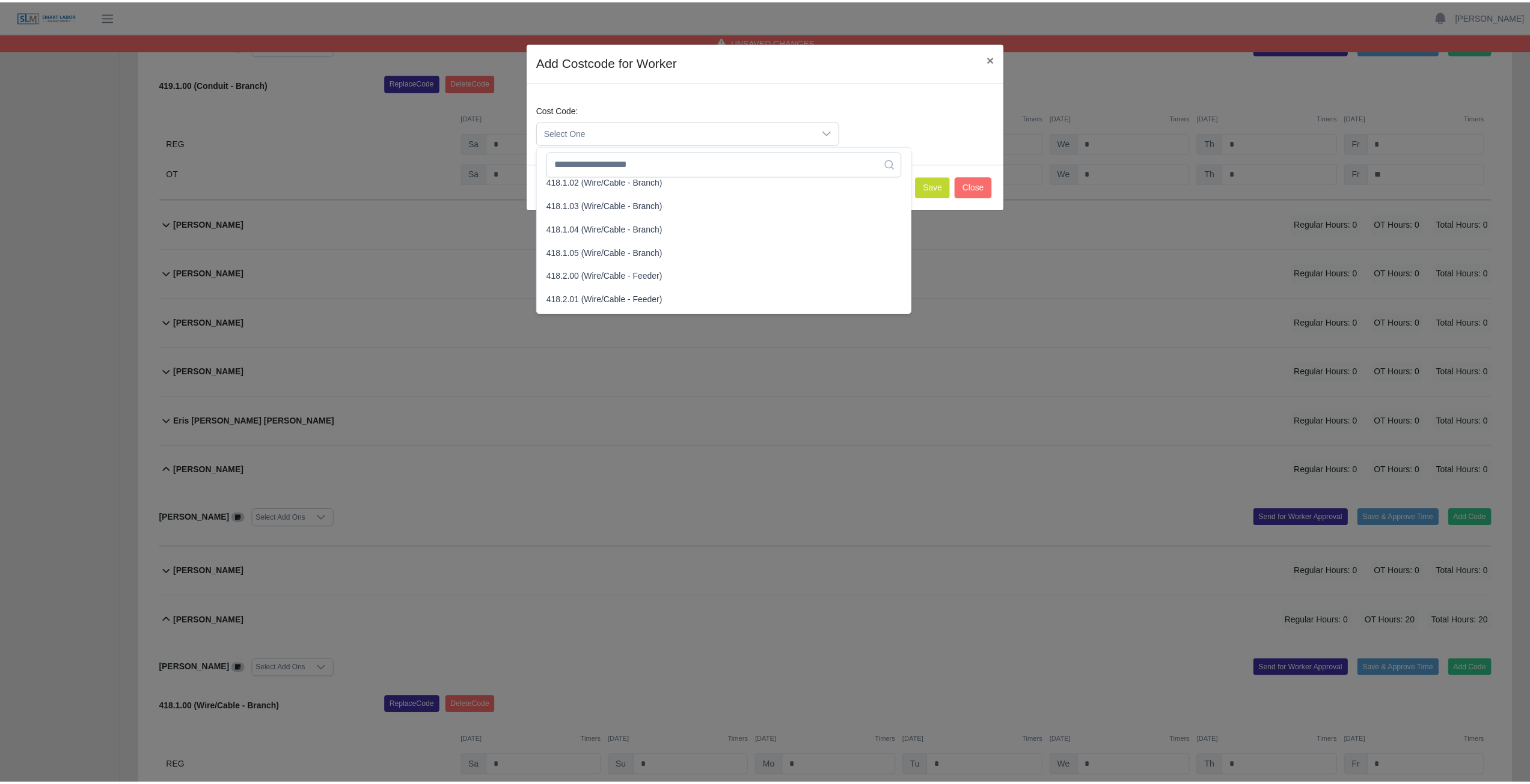
scroll to position [601, 0]
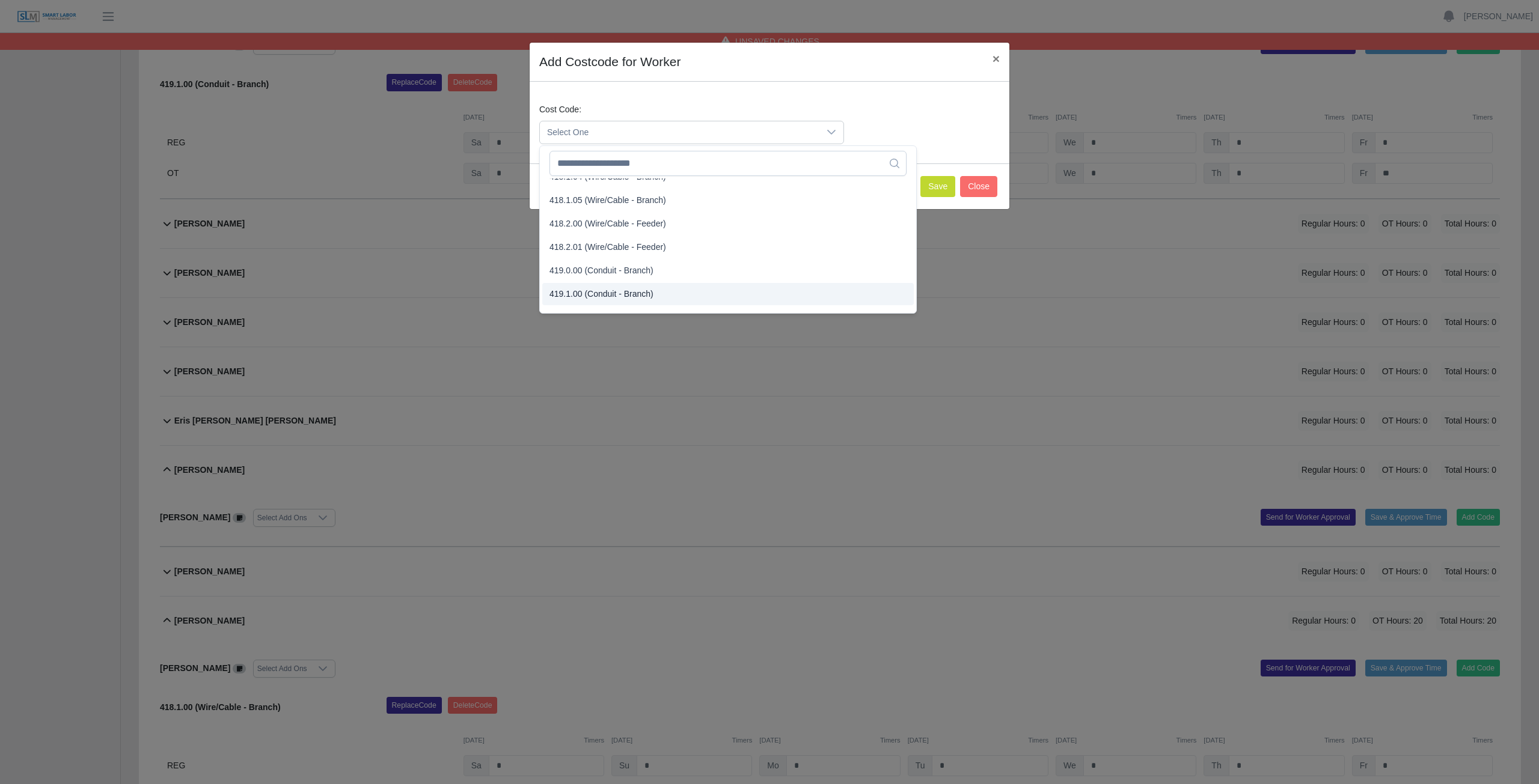
click at [556, 297] on span "419.1.00 (Conduit - Branch)" at bounding box center [601, 295] width 104 height 13
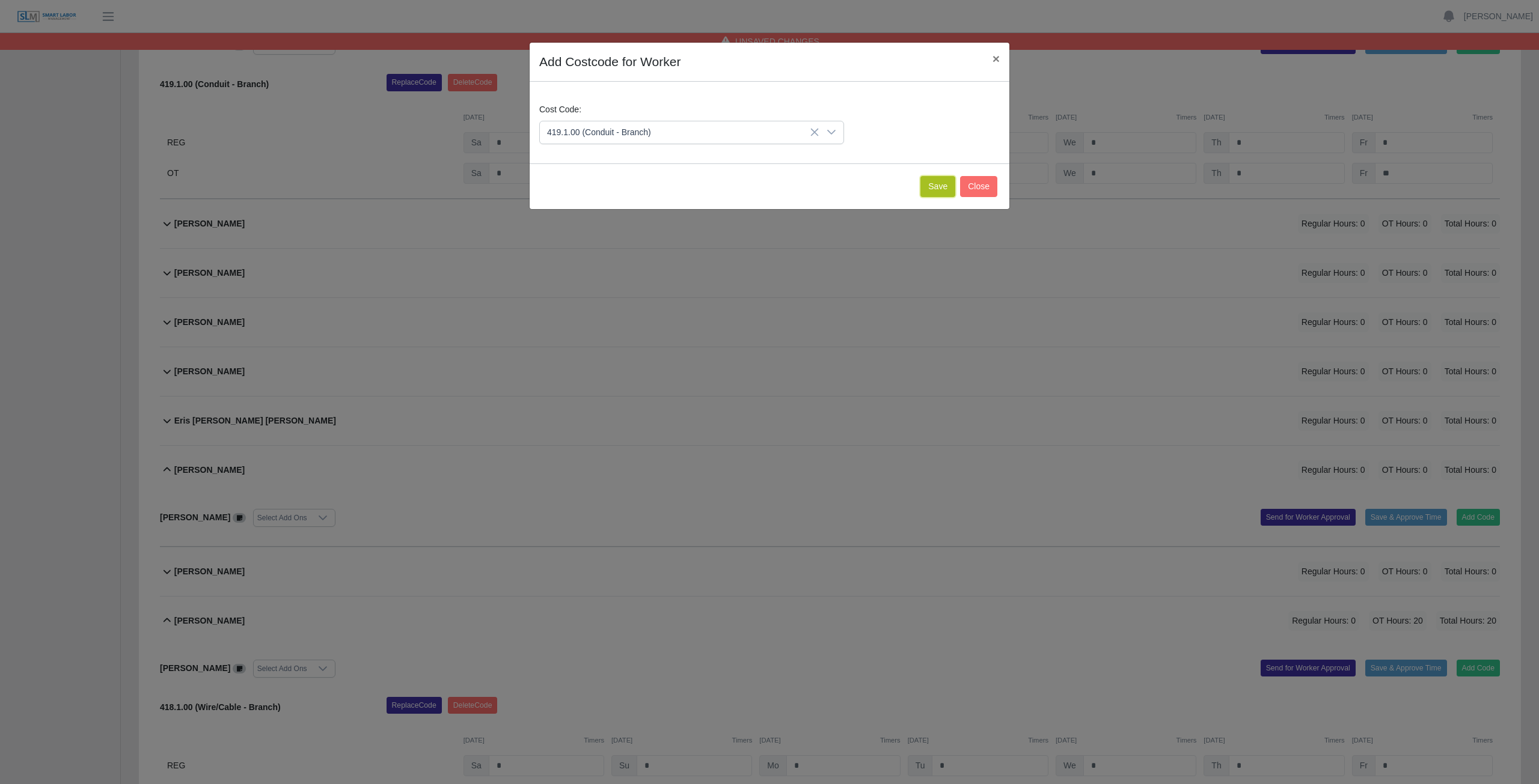
click at [933, 190] on button "Save" at bounding box center [938, 186] width 34 height 21
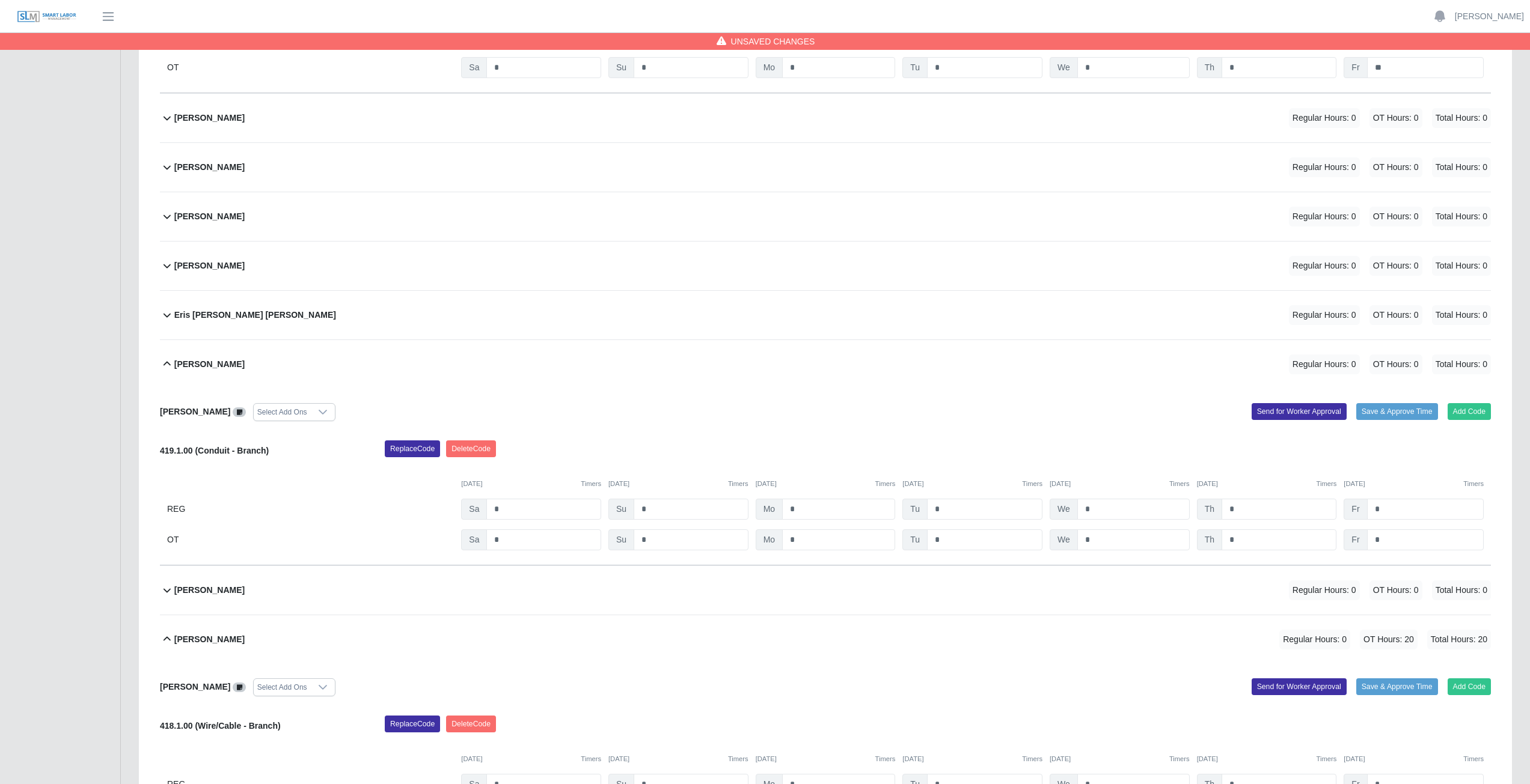
scroll to position [2163, 0]
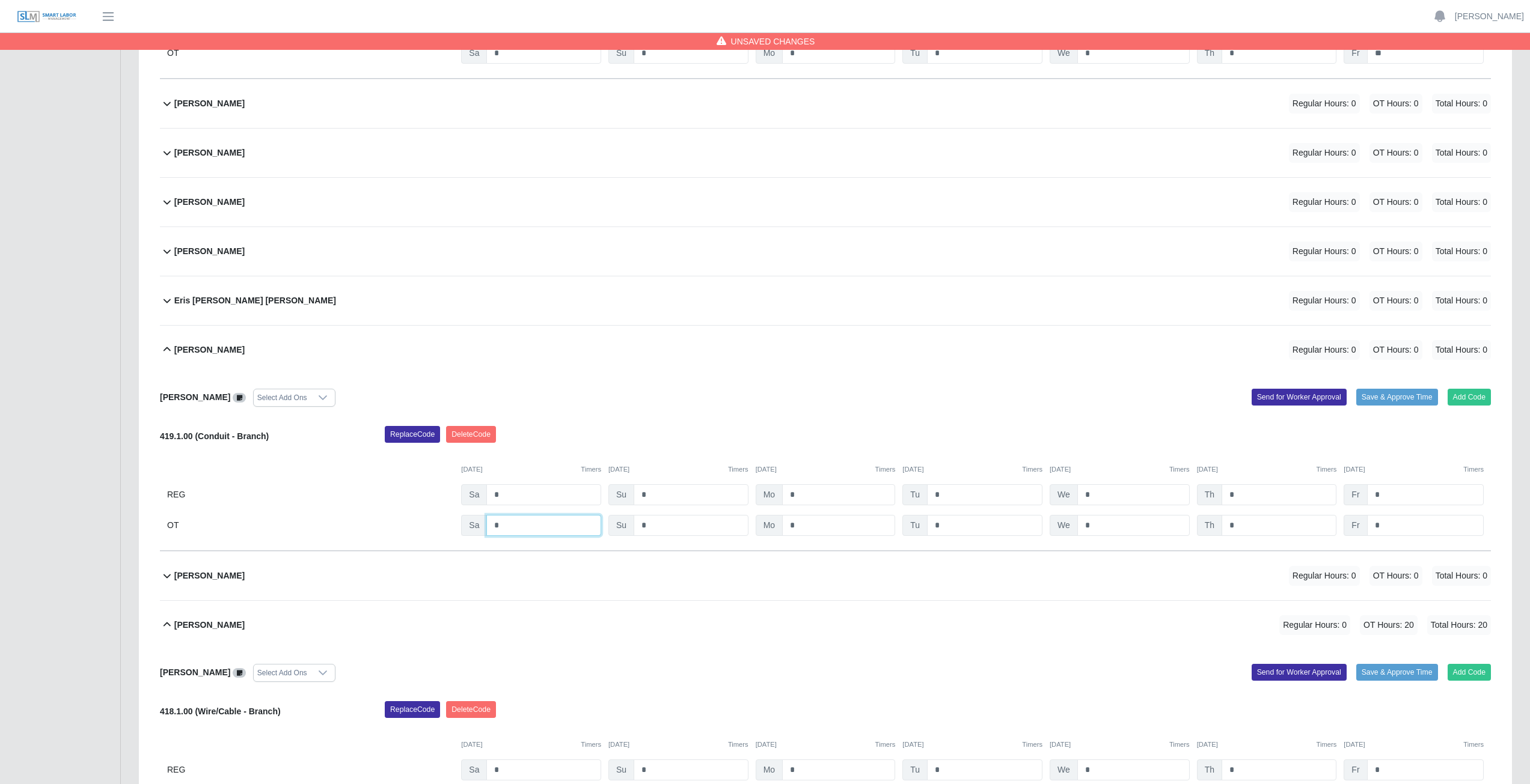
click at [508, 524] on input "*" at bounding box center [543, 525] width 115 height 21
type input "*"
click at [800, 527] on input "*" at bounding box center [838, 525] width 113 height 21
type input "*"
click at [957, 528] on input "*" at bounding box center [983, 525] width 115 height 21
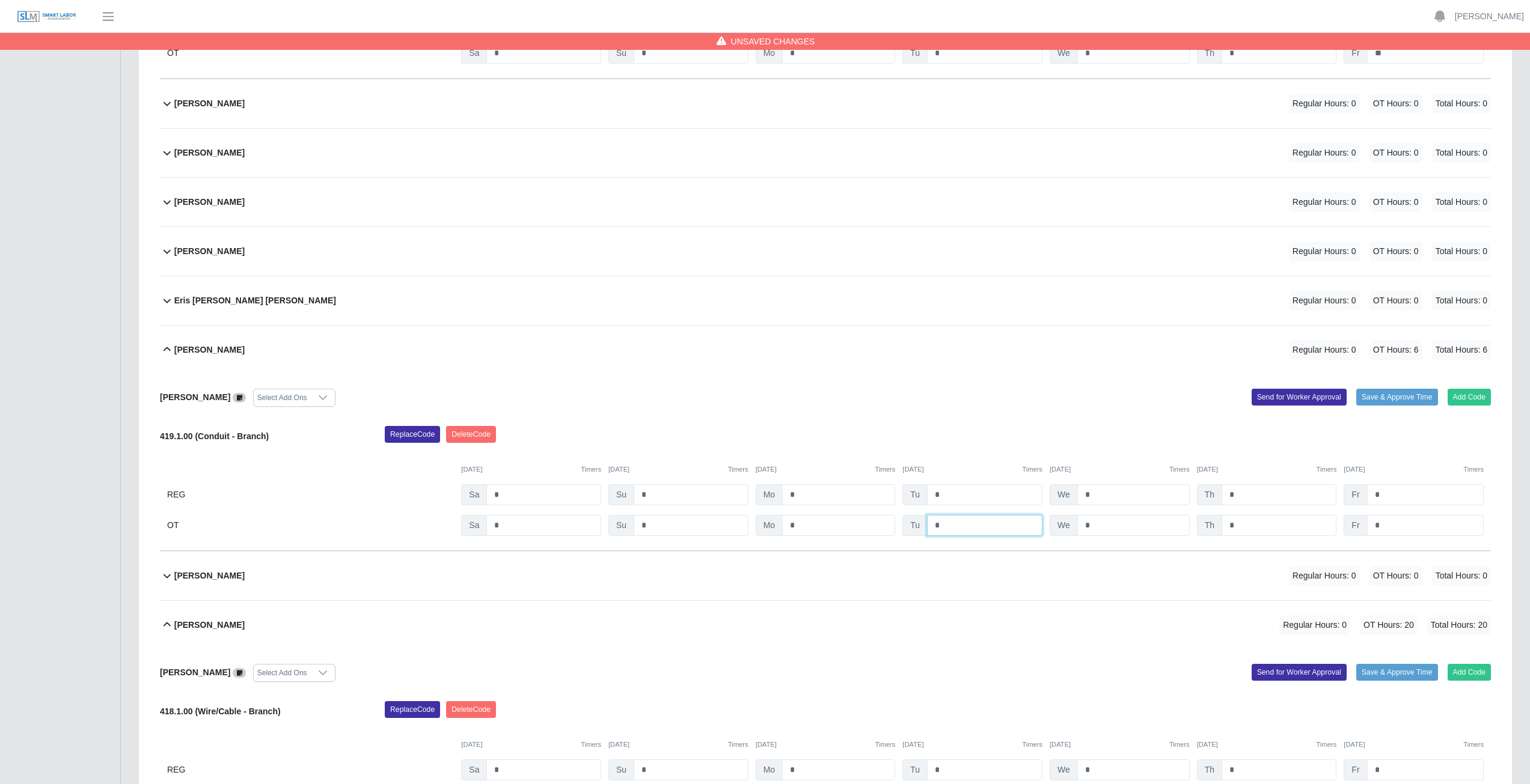
type input "*"
click at [1101, 528] on input "*" at bounding box center [1133, 525] width 112 height 21
type input "*"
click at [1267, 526] on input "*" at bounding box center [1278, 525] width 115 height 21
type input "*"
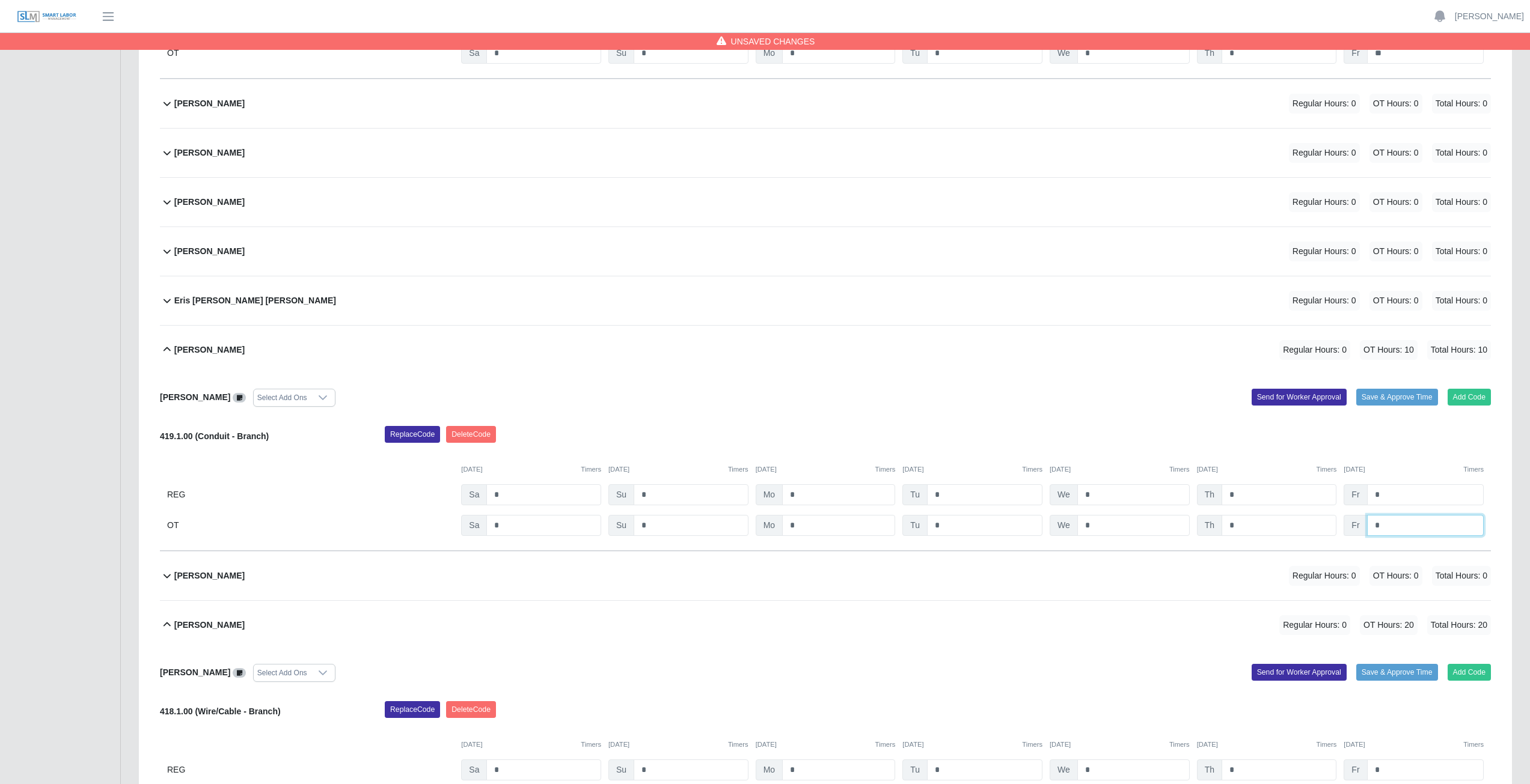
click at [1394, 528] on input "*" at bounding box center [1425, 525] width 117 height 21
type input "**"
click at [953, 415] on div "Fabiola Briceno De Castillo Select Add Ons Add Code Save & Approve Time Send fo…" at bounding box center [825, 462] width 1331 height 177
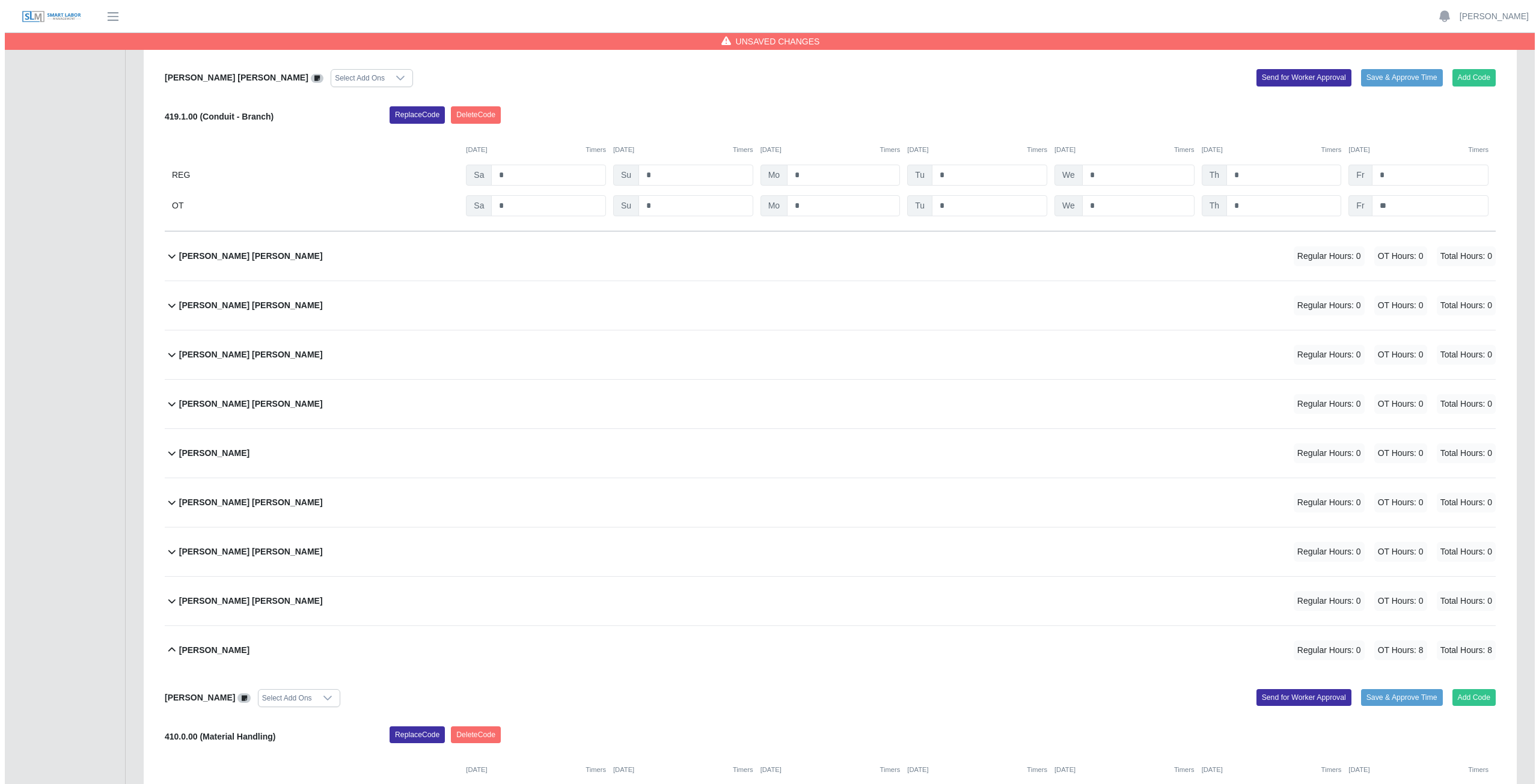
scroll to position [4147, 0]
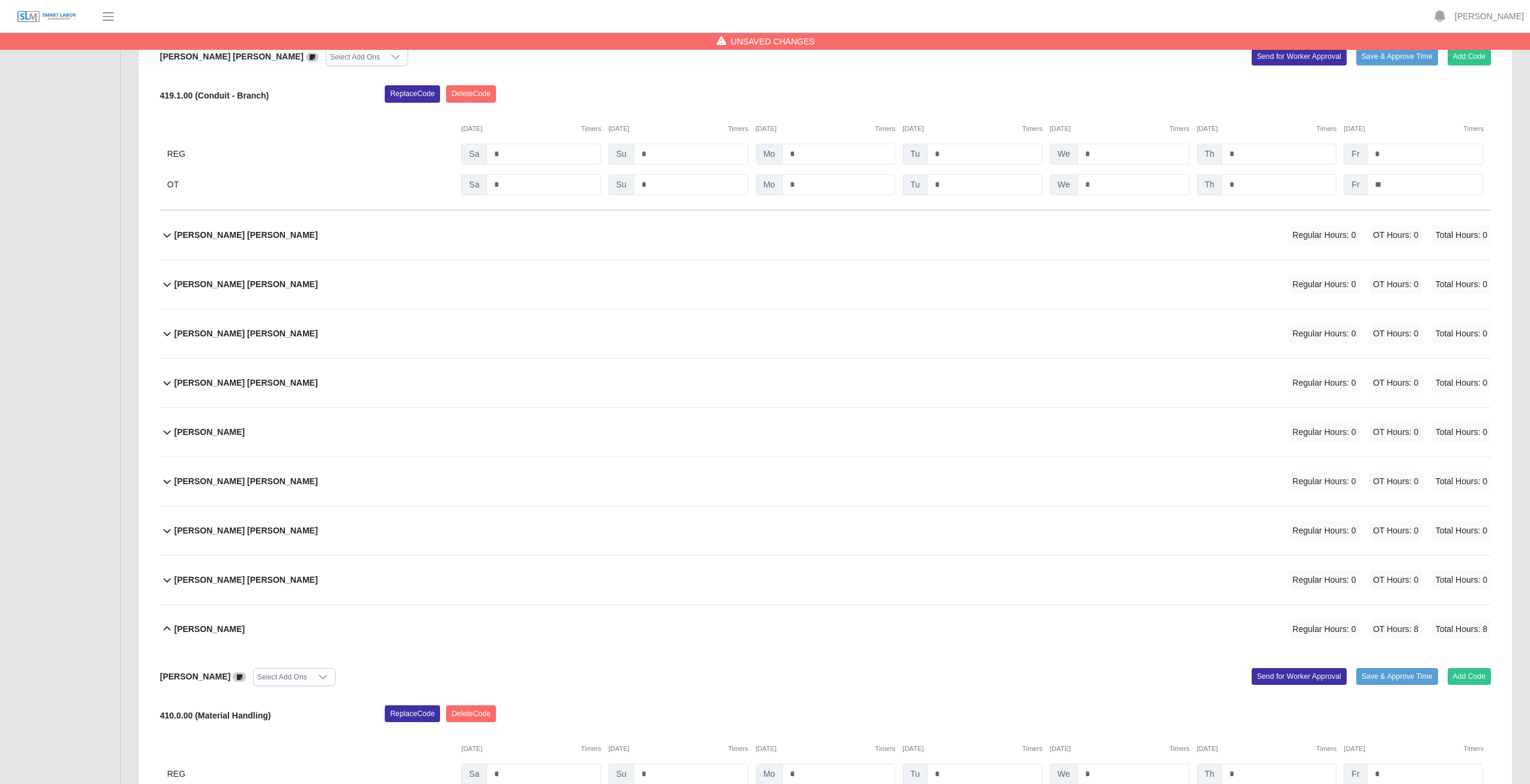
click at [361, 579] on div "Jose Roberto Quinones Quinones Regular Hours: 0 OT Hours: 0 Total Hours: 0" at bounding box center [832, 580] width 1316 height 49
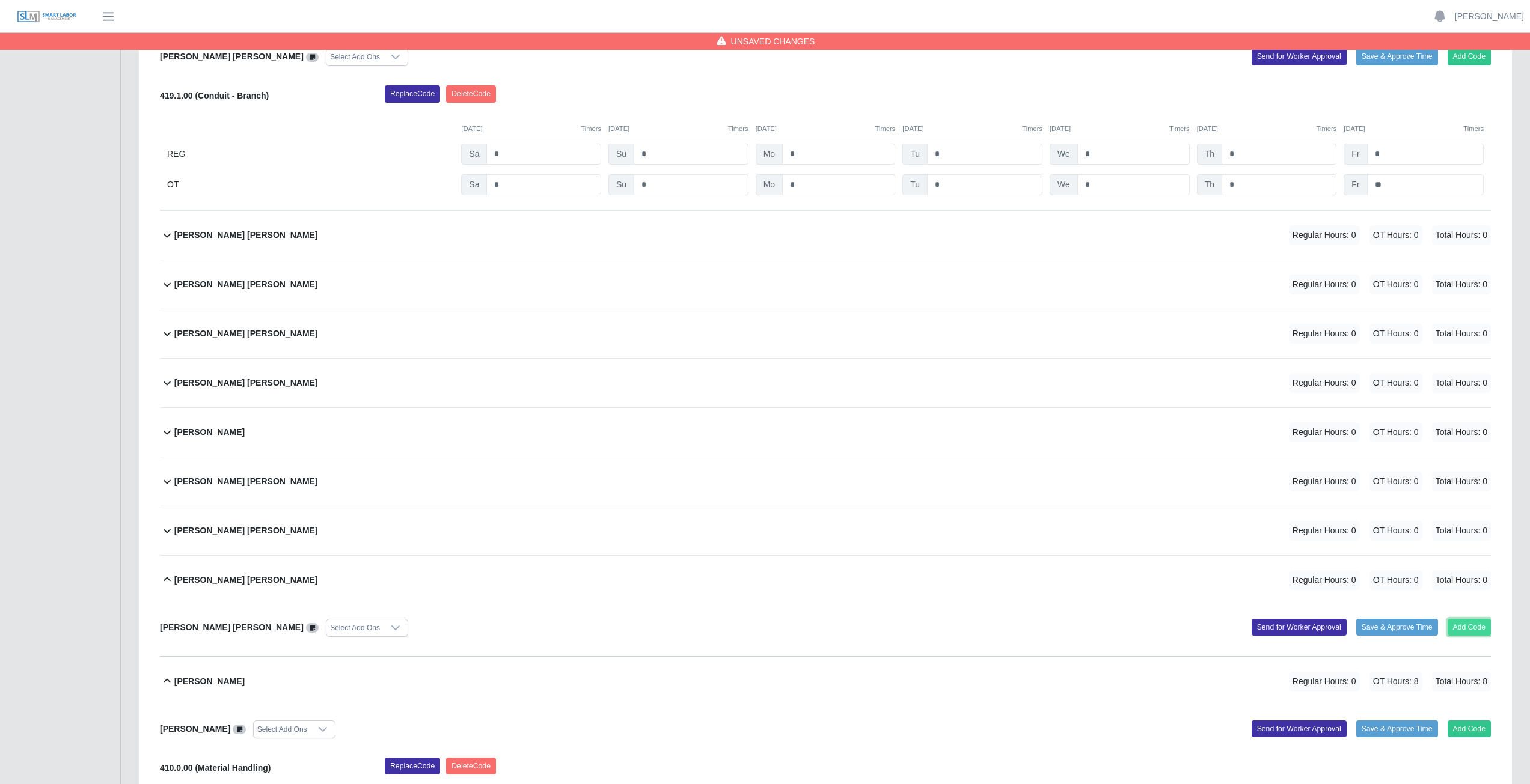
click at [1473, 625] on button "Add Code" at bounding box center [1469, 627] width 44 height 17
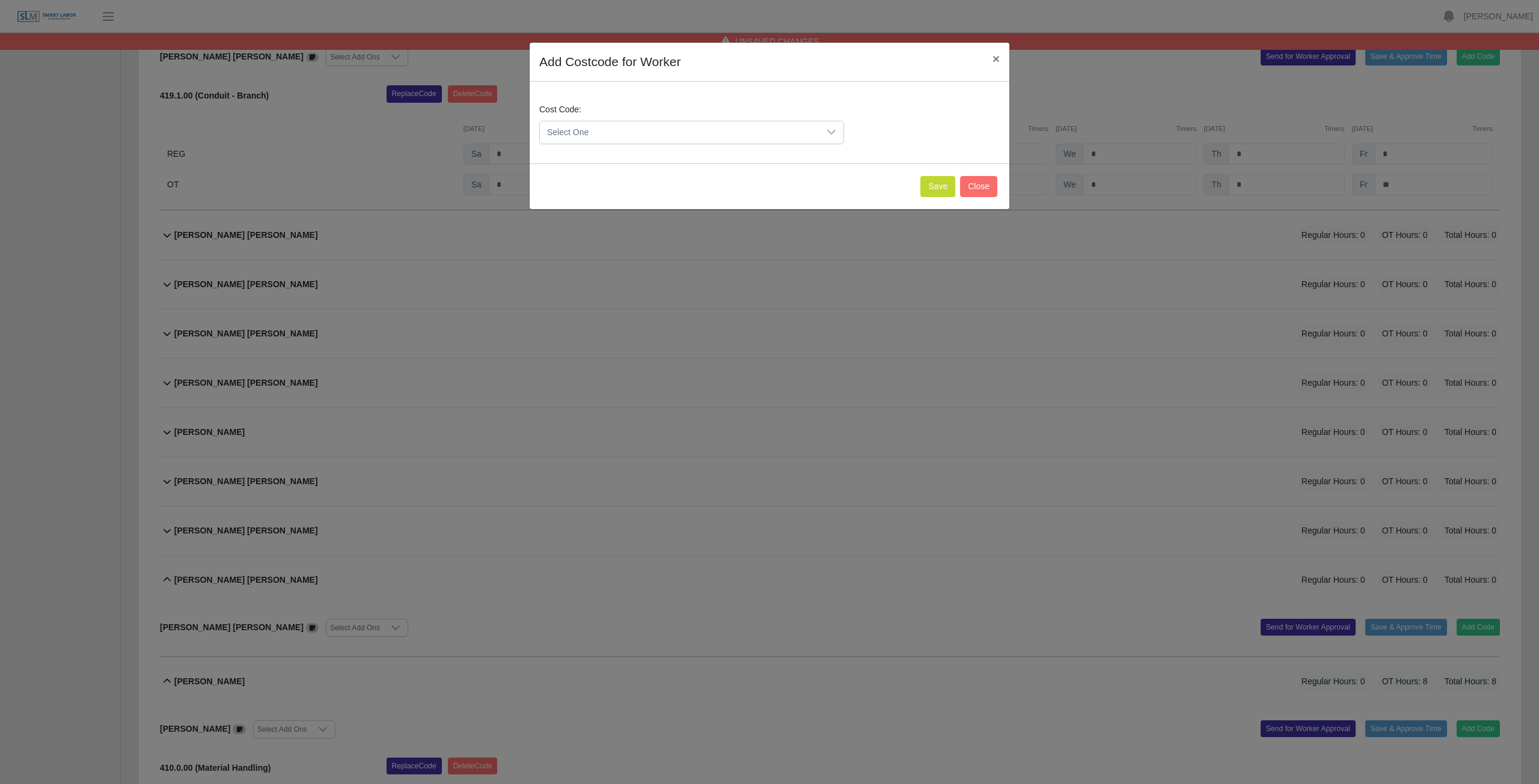
click at [830, 131] on icon at bounding box center [831, 131] width 8 height 5
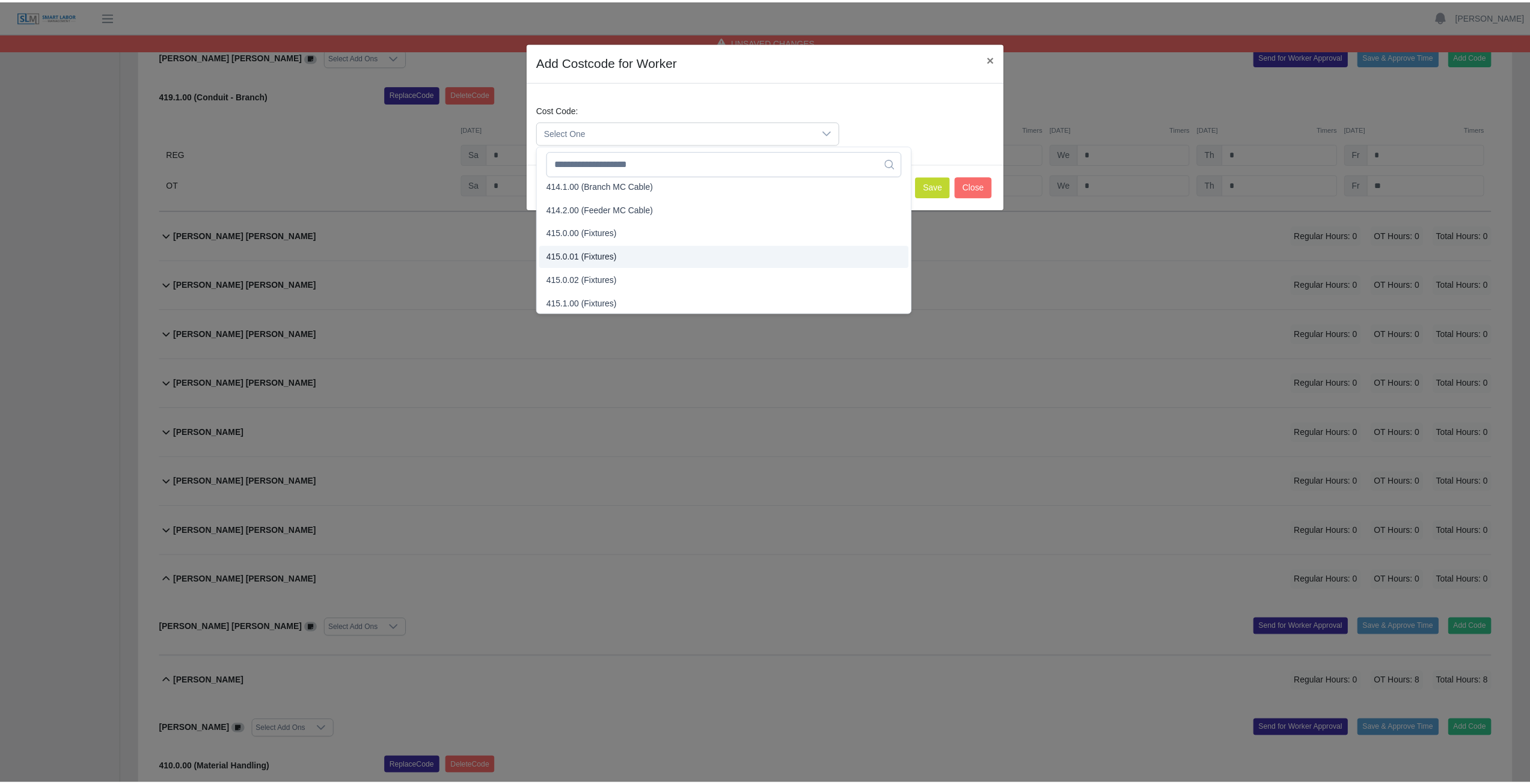
scroll to position [301, 0]
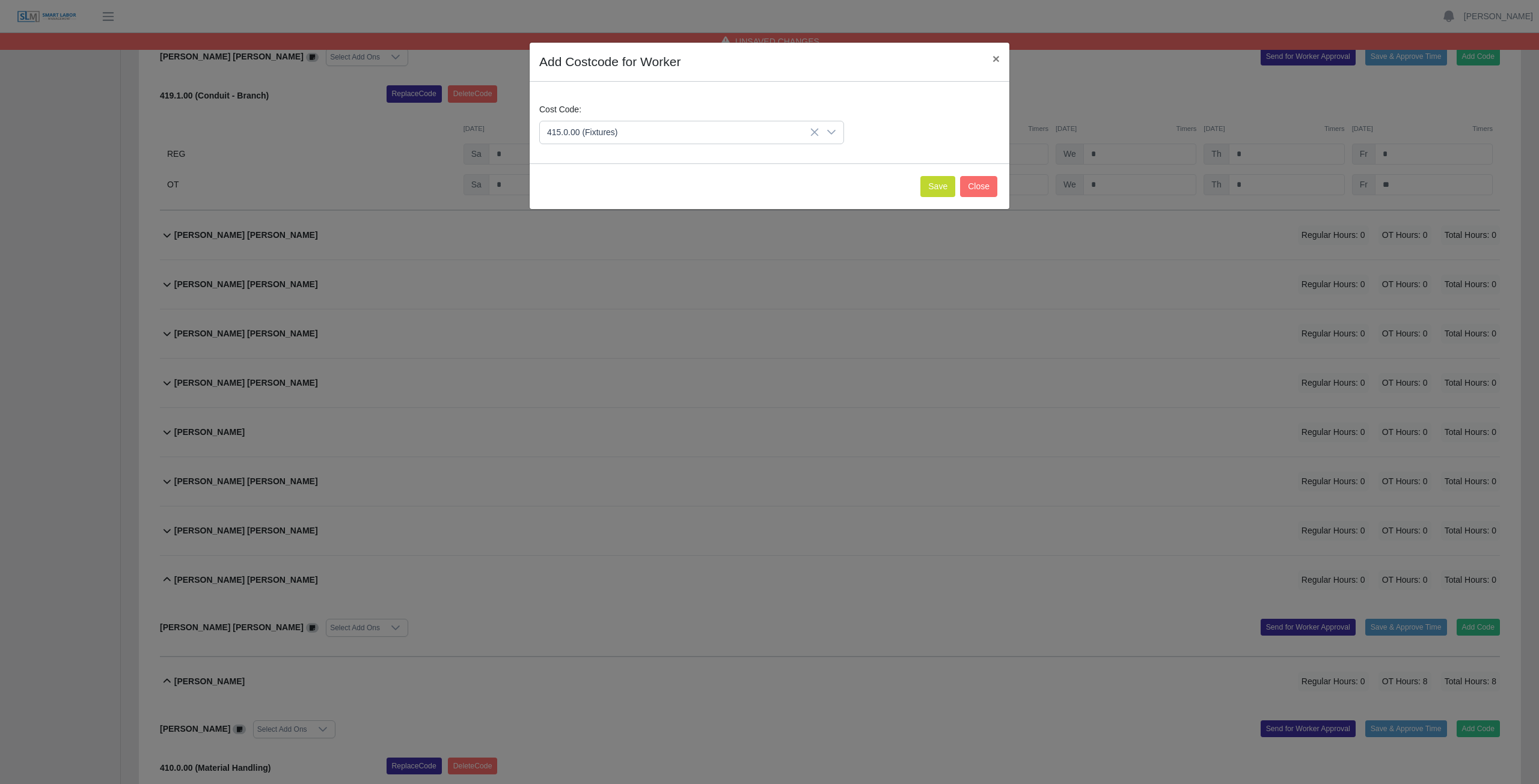
click at [580, 217] on span "415.0.00 (Fixtures)" at bounding box center [585, 219] width 71 height 13
click at [950, 189] on button "Save" at bounding box center [938, 186] width 34 height 21
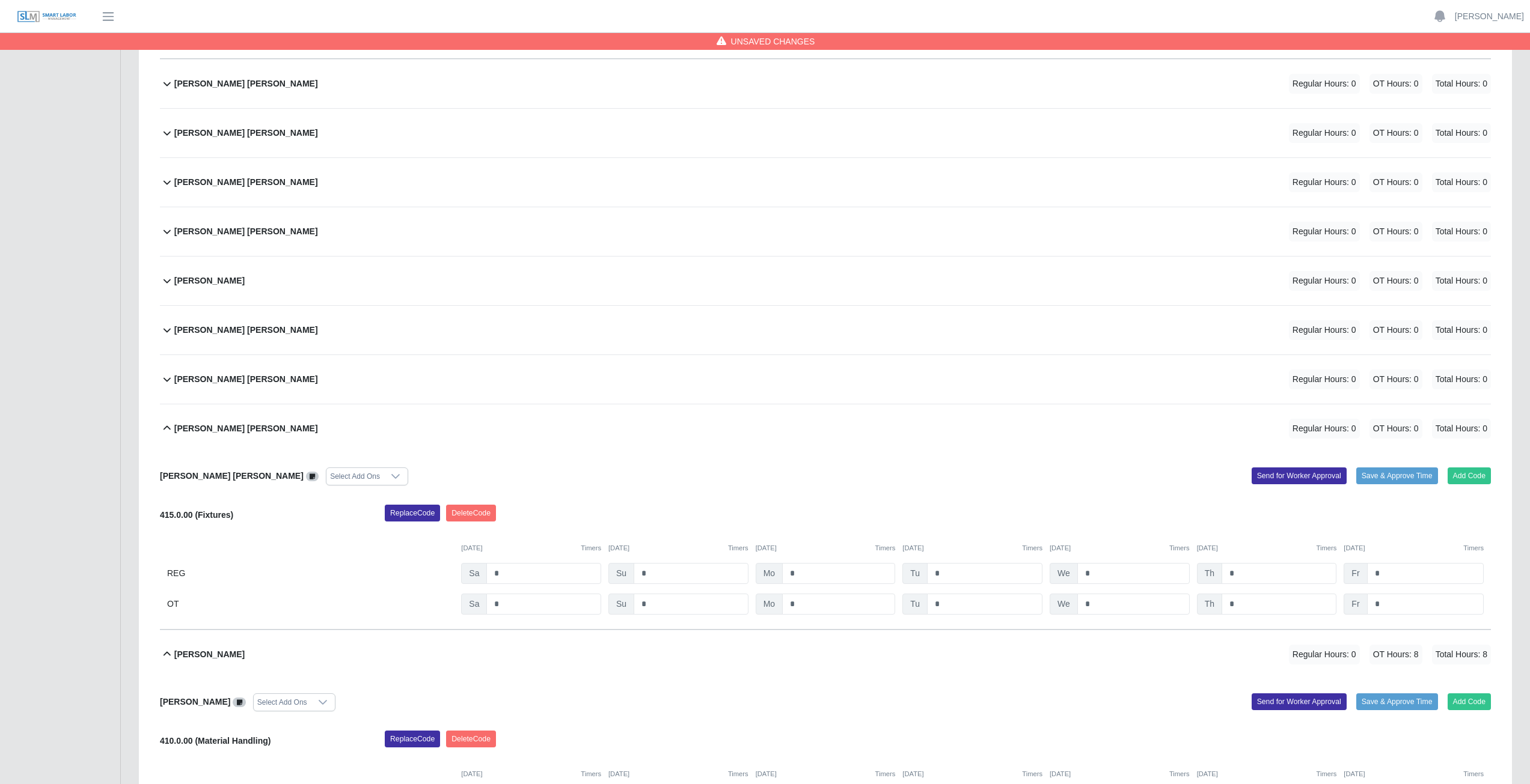
scroll to position [4327, 0]
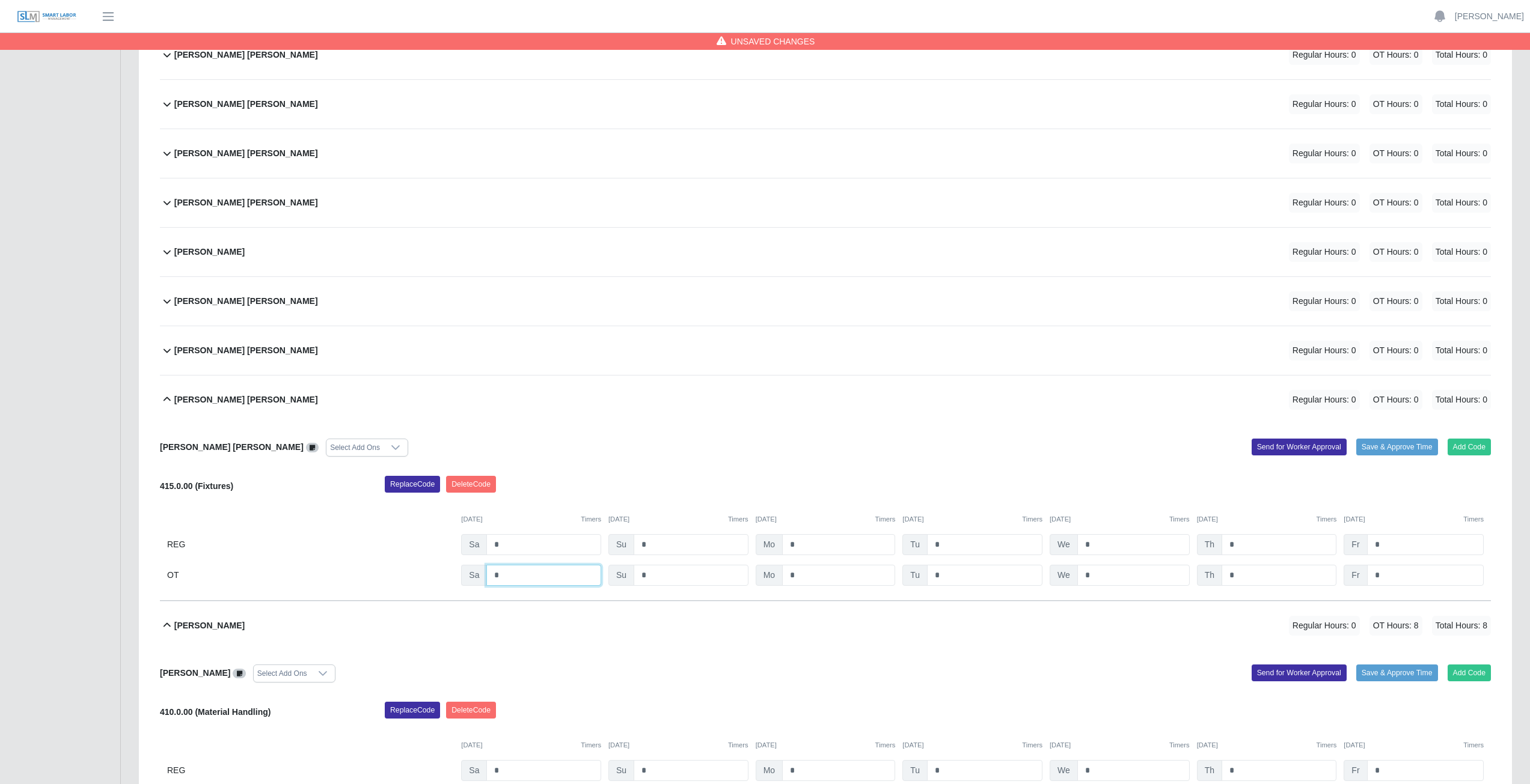
click at [513, 578] on input "*" at bounding box center [543, 575] width 115 height 21
type input "*"
click at [812, 583] on input "*" at bounding box center [838, 575] width 113 height 21
type input "*"
click at [948, 573] on input "*" at bounding box center [983, 575] width 115 height 21
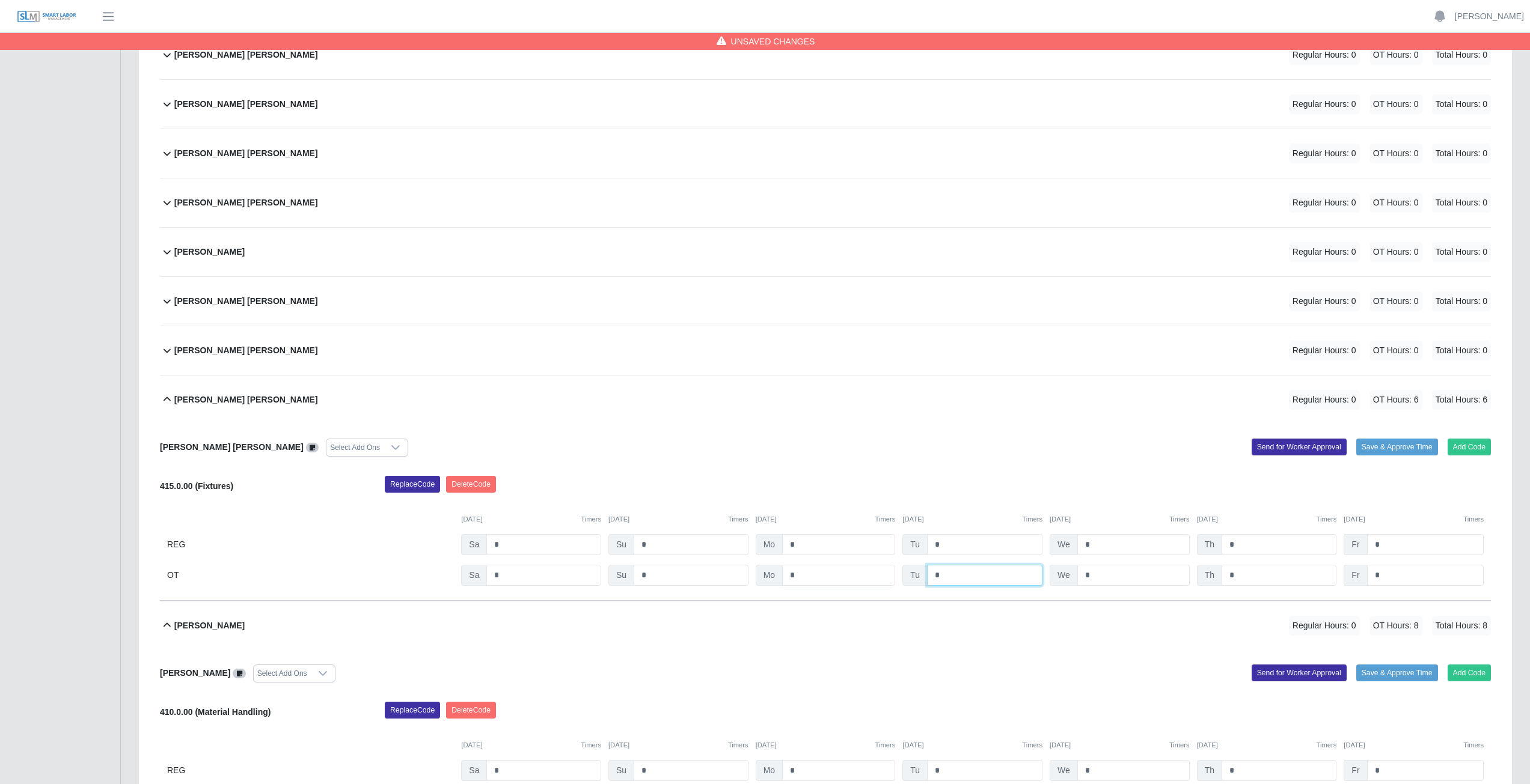
type input "*"
click at [1110, 576] on input "*" at bounding box center [1133, 575] width 112 height 21
type input "*"
click at [1256, 580] on input "*" at bounding box center [1278, 575] width 115 height 21
type input "*"
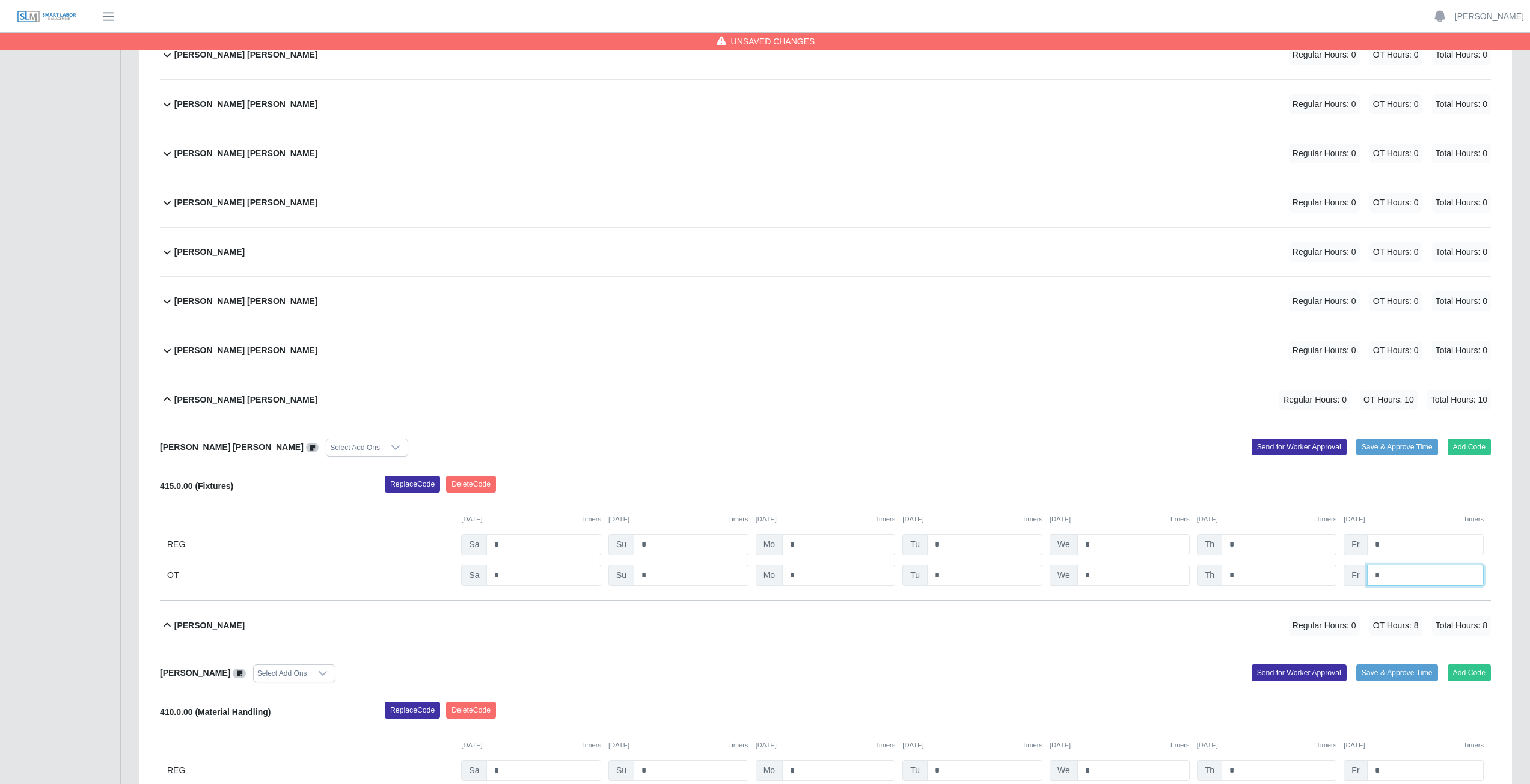
click at [1392, 575] on input "*" at bounding box center [1425, 575] width 117 height 21
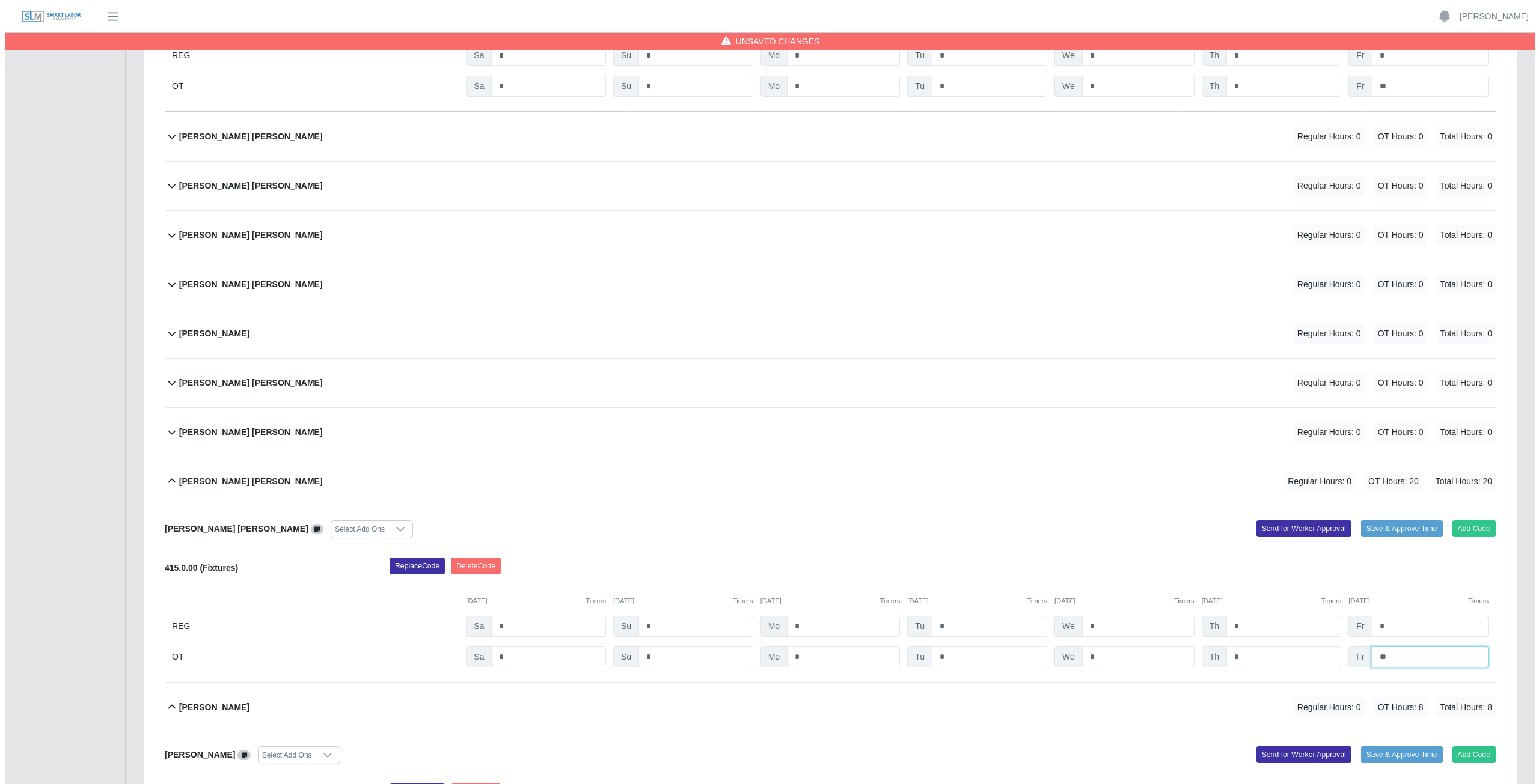
scroll to position [4207, 0]
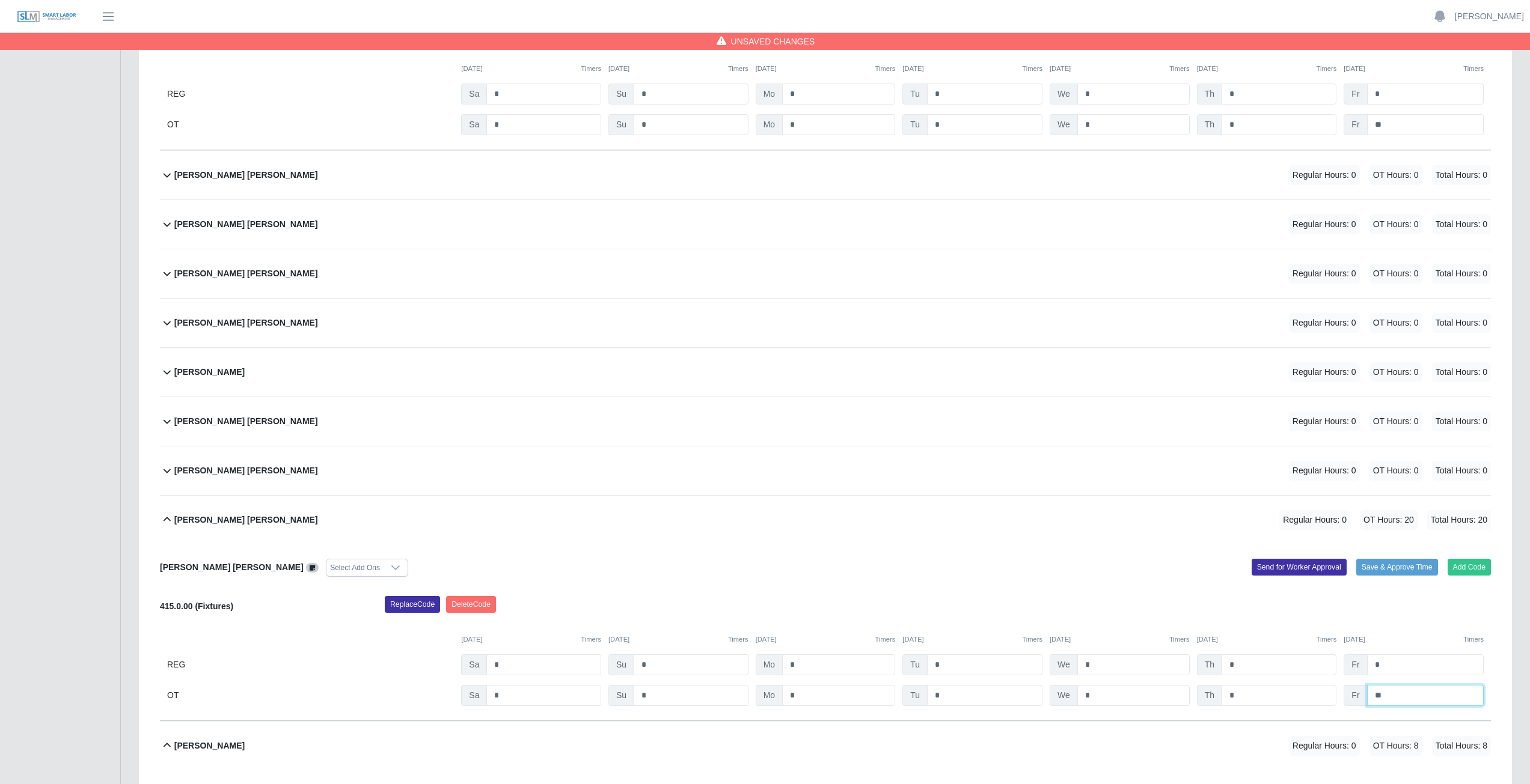
type input "**"
click at [388, 229] on div "Johan A. Aquino Morales Regular Hours: 0 OT Hours: 0 Total Hours: 0" at bounding box center [832, 225] width 1316 height 49
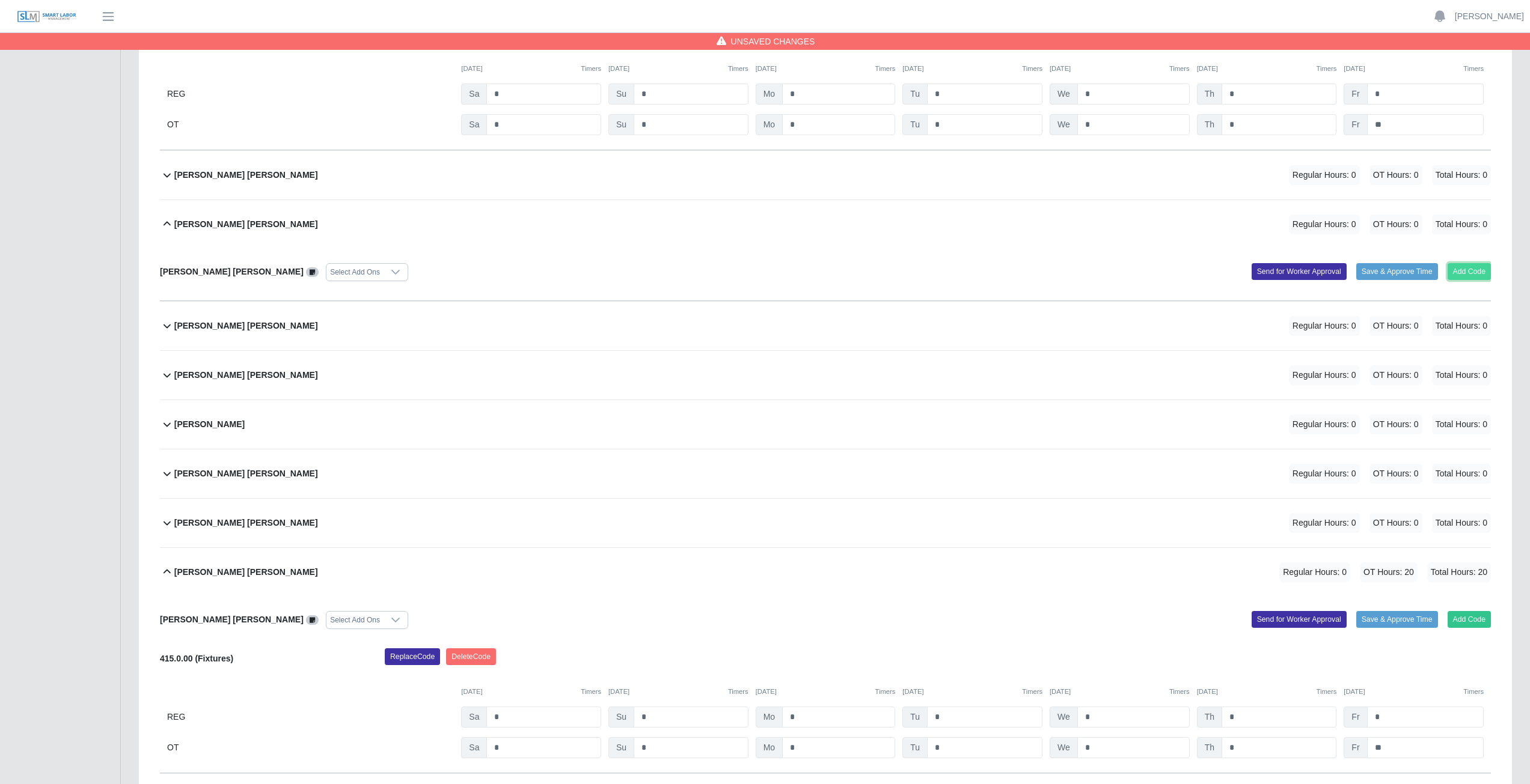
click at [1467, 271] on button "Add Code" at bounding box center [1469, 271] width 44 height 17
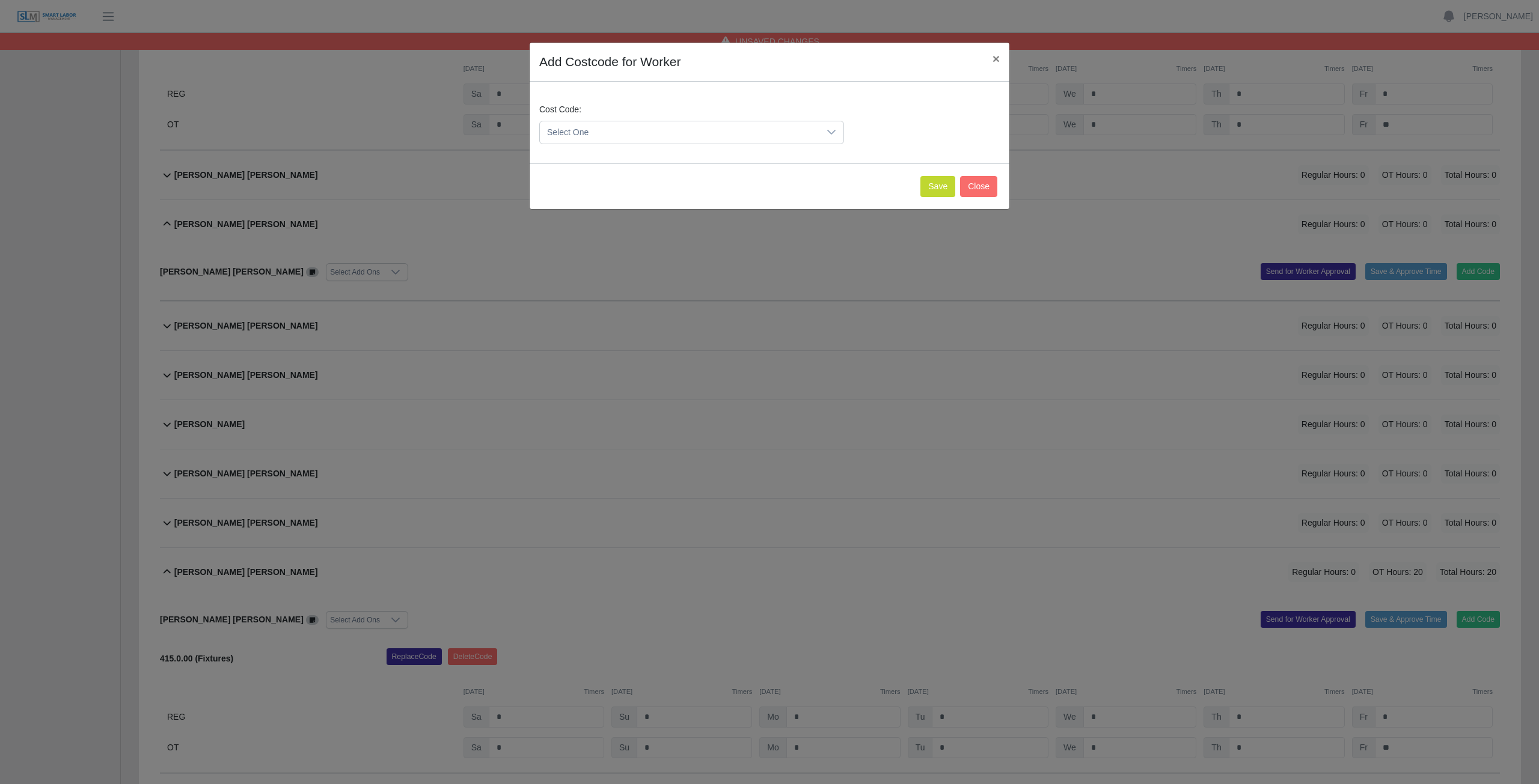
click at [796, 139] on span "Select One" at bounding box center [679, 132] width 279 height 23
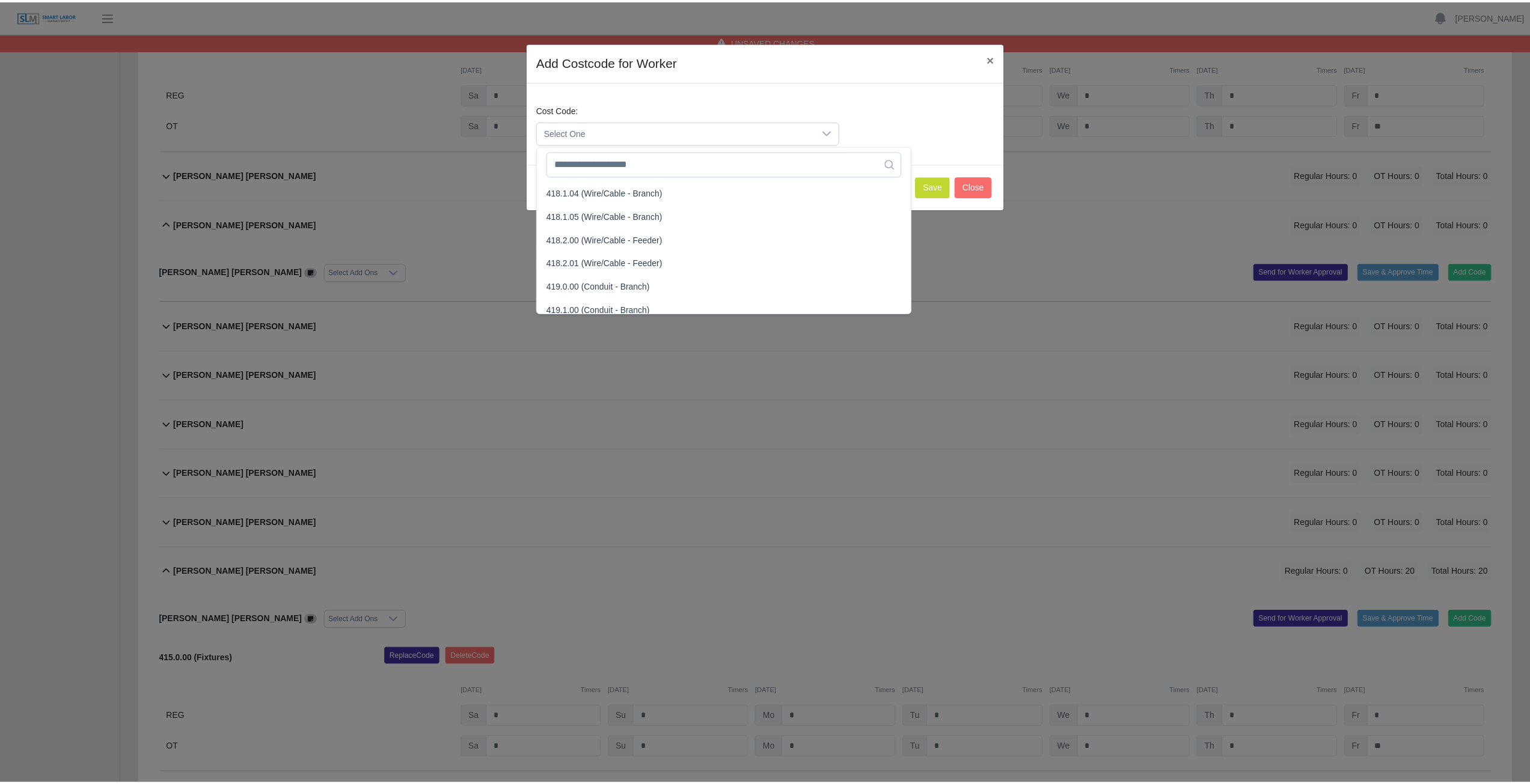
scroll to position [601, 0]
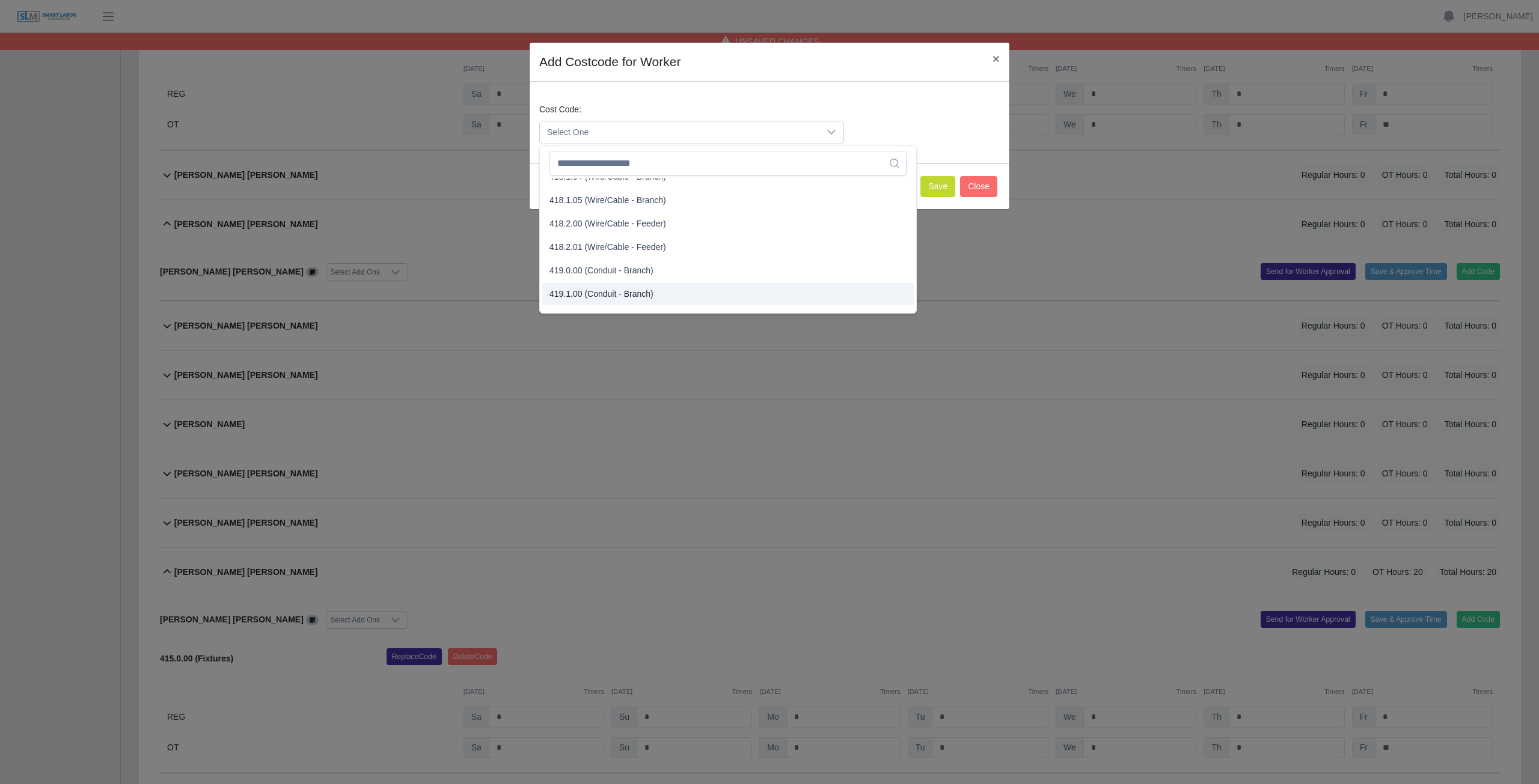
click at [583, 294] on span "419.1.00 (Conduit - Branch)" at bounding box center [601, 295] width 104 height 13
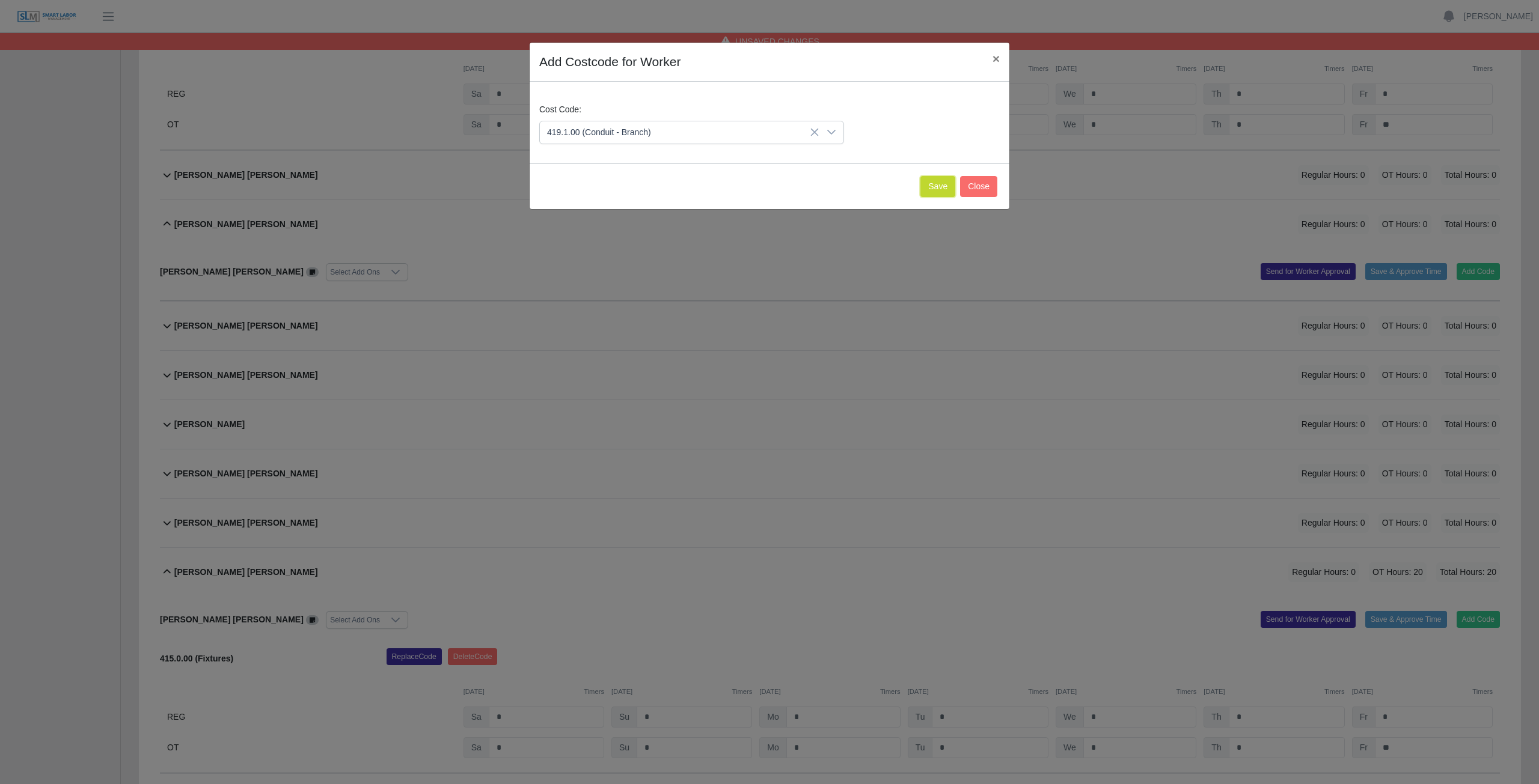
click at [943, 187] on button "Save" at bounding box center [938, 186] width 34 height 21
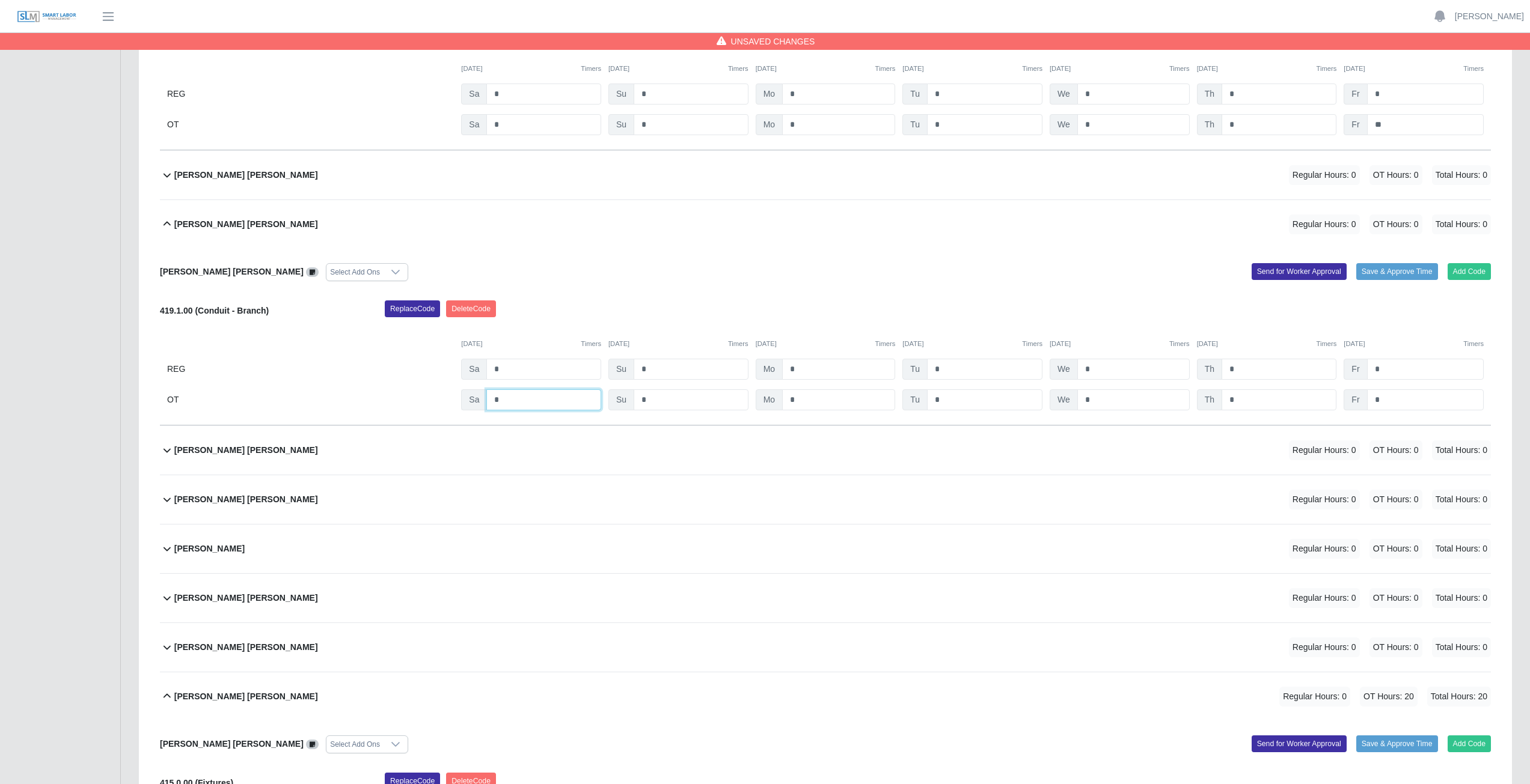
click at [515, 401] on input "*" at bounding box center [543, 400] width 115 height 21
type input "*"
click at [819, 401] on input "*" at bounding box center [838, 400] width 113 height 21
type input "*"
click at [964, 403] on input "*" at bounding box center [983, 400] width 115 height 21
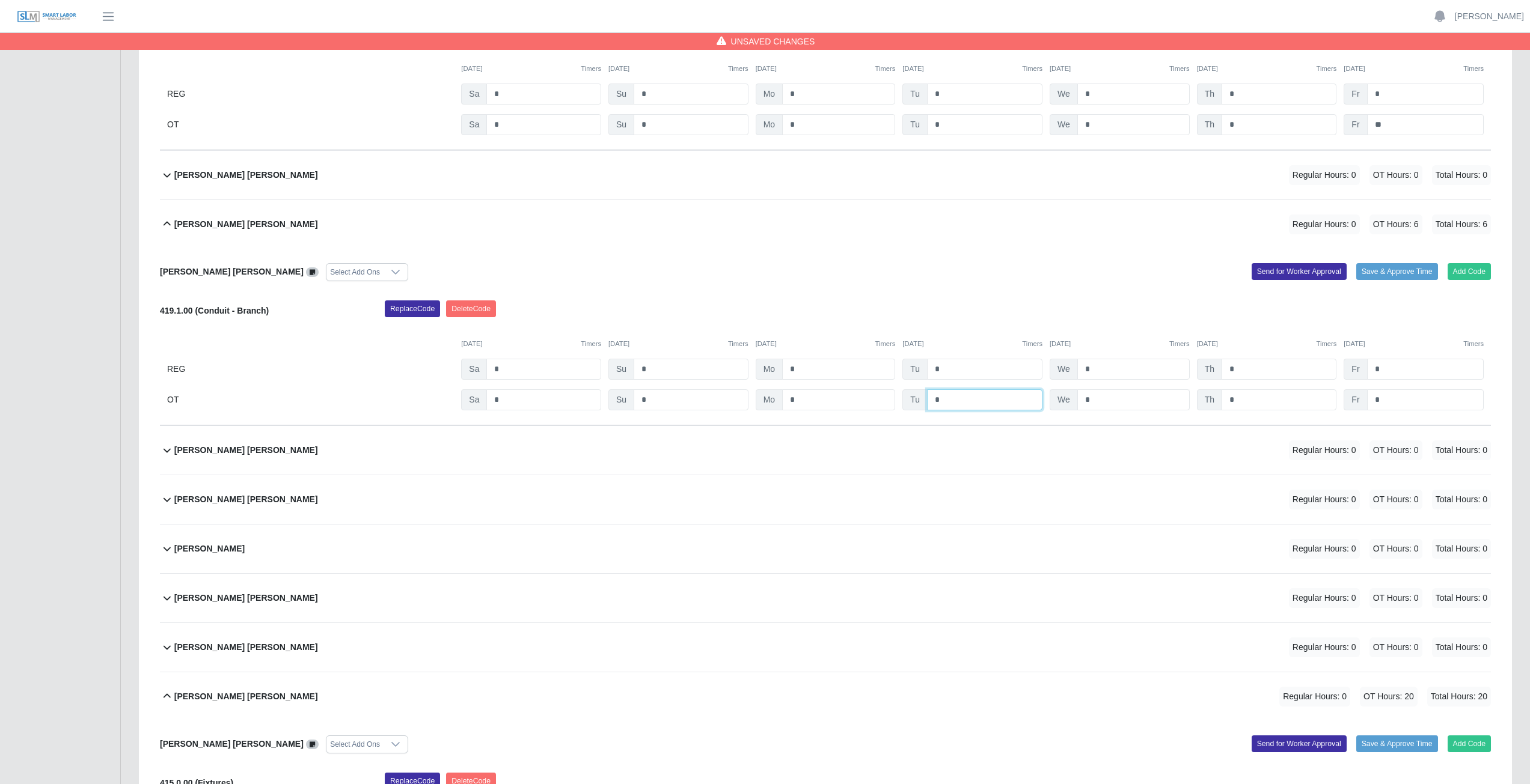
type input "*"
drag, startPoint x: 1112, startPoint y: 402, endPoint x: 1125, endPoint y: 400, distance: 13.2
click at [1112, 402] on input "*" at bounding box center [1133, 400] width 112 height 21
type input "*"
click at [1241, 403] on input "*" at bounding box center [1278, 400] width 115 height 21
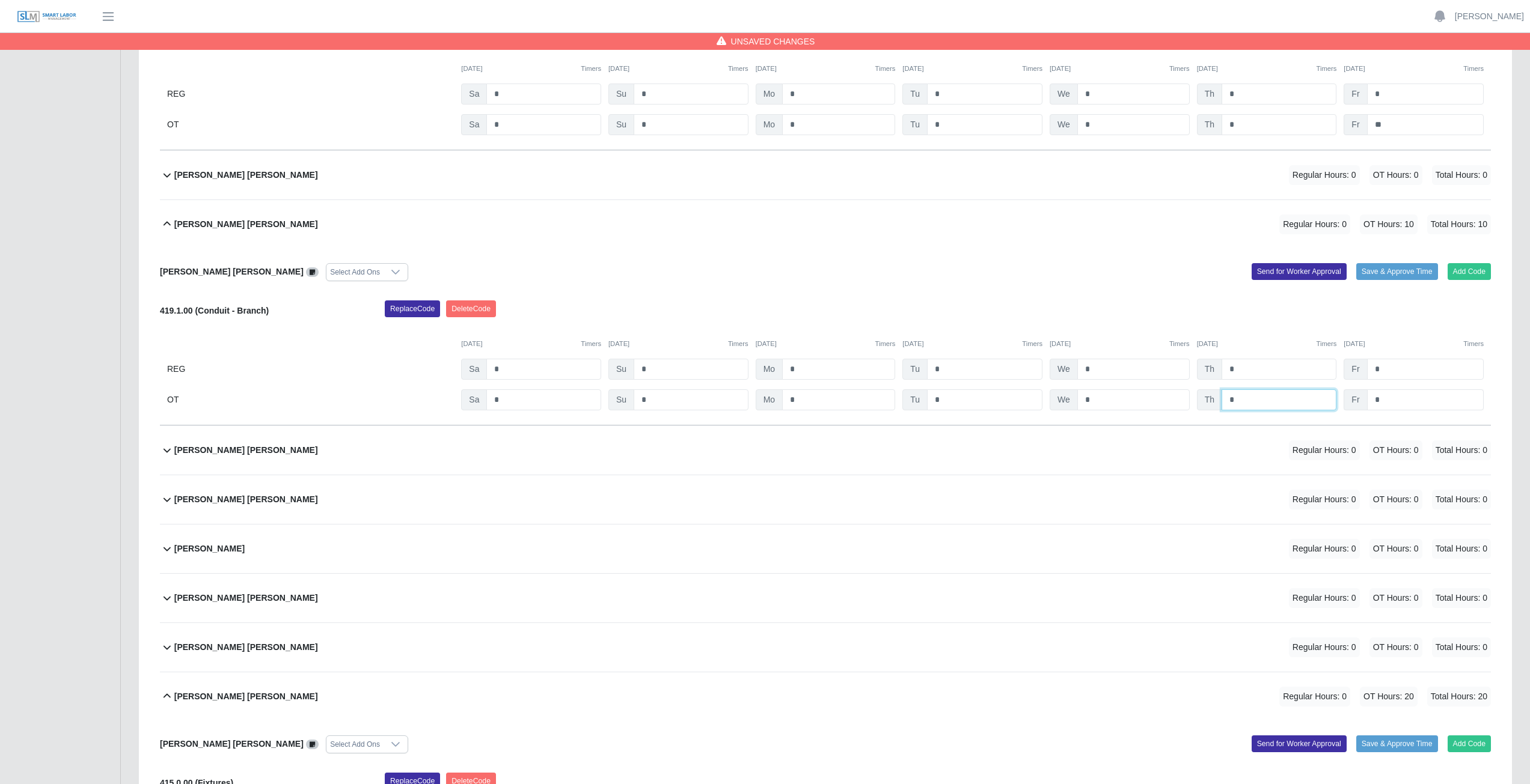
type input "*"
click at [1399, 399] on input "*" at bounding box center [1425, 400] width 117 height 21
type input "**"
click at [872, 292] on div "Johan A. Aquino Morales Select Add Ons Add Code Save & Approve Time Send for Wo…" at bounding box center [825, 337] width 1331 height 177
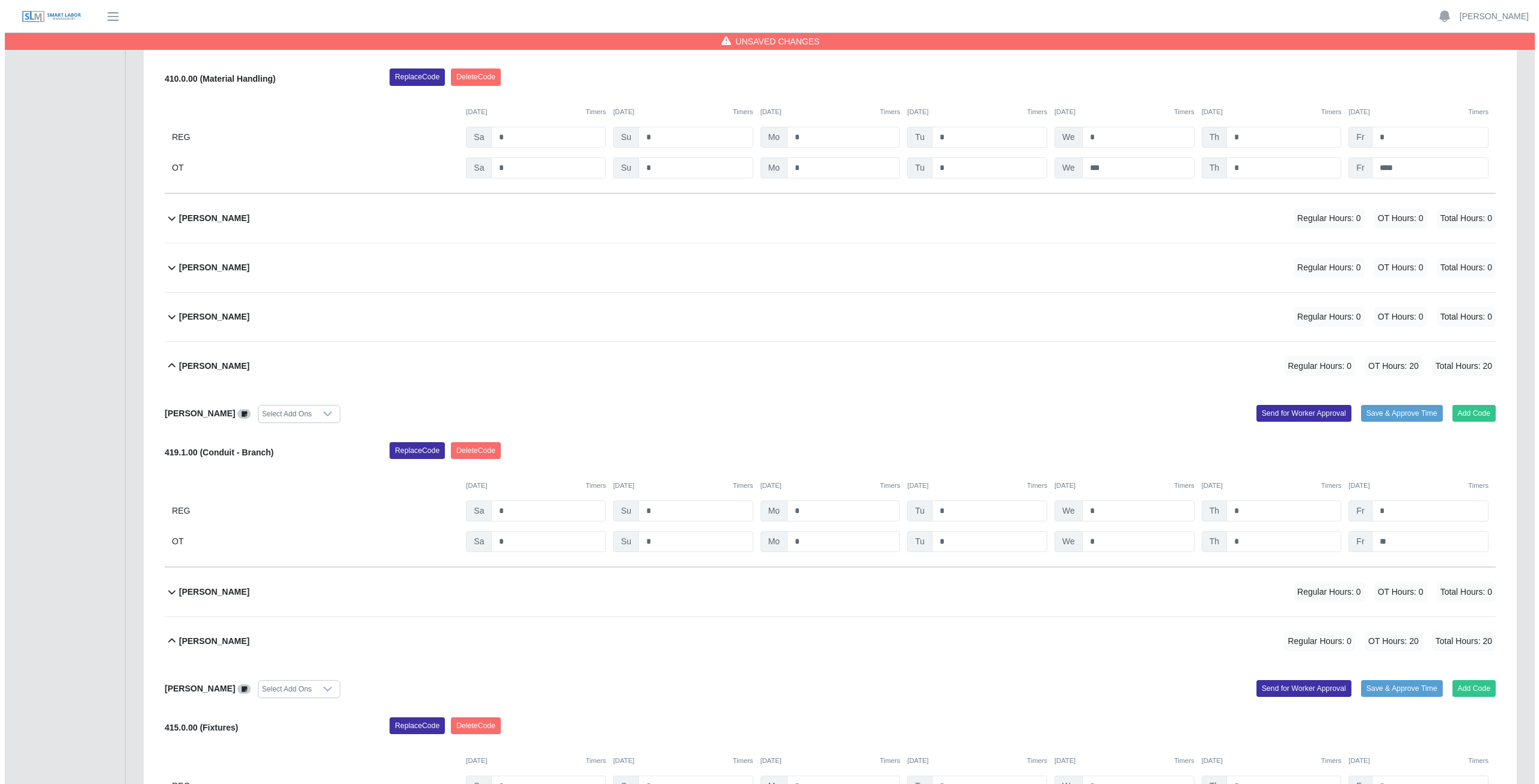
scroll to position [6371, 0]
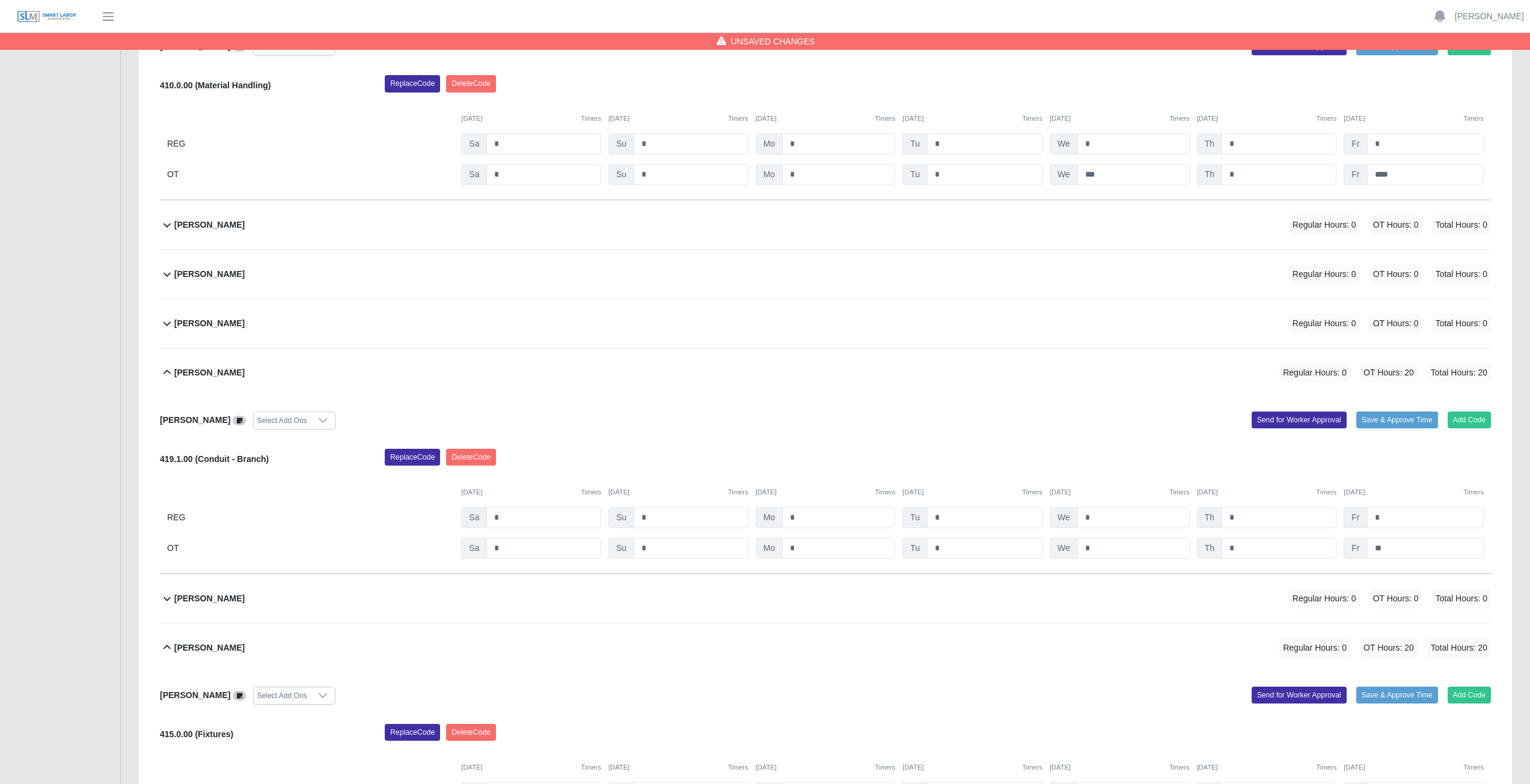
click at [514, 331] on div "Tomas Zaldivar Velazquez Regular Hours: 0 OT Hours: 0 Total Hours: 0" at bounding box center [832, 324] width 1316 height 49
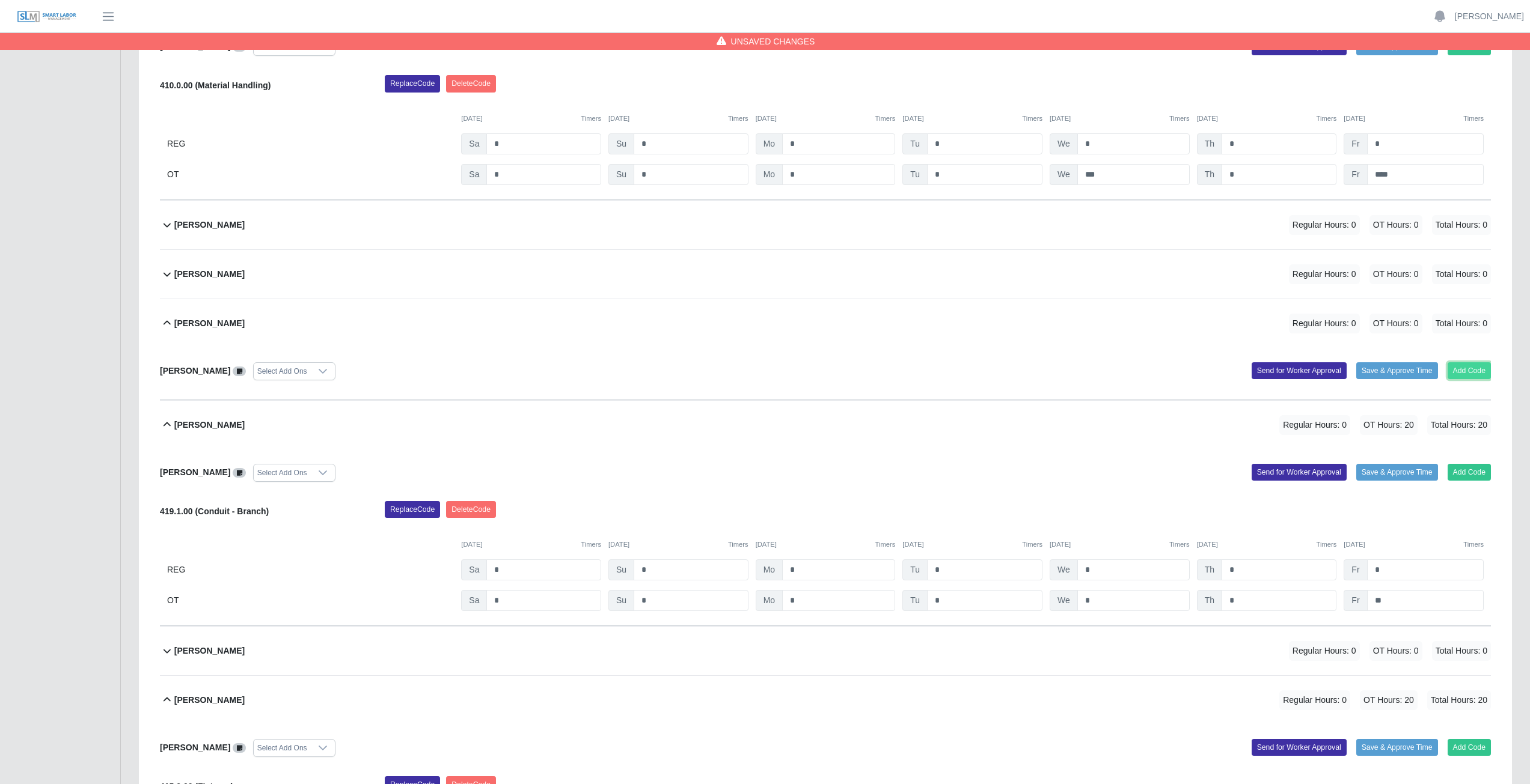
click at [1474, 369] on button "Add Code" at bounding box center [1469, 371] width 44 height 17
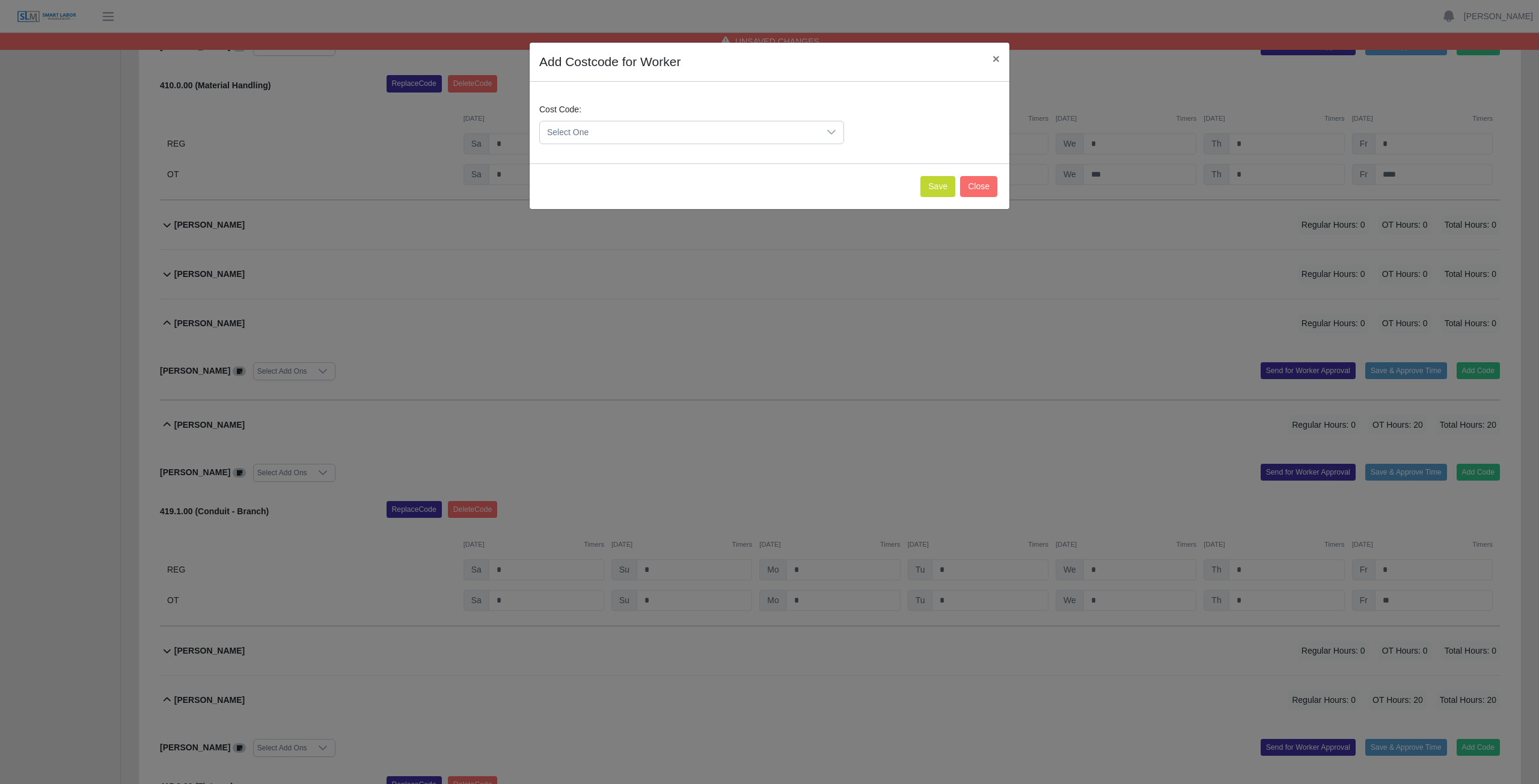
click at [805, 124] on span "Select One" at bounding box center [679, 132] width 279 height 23
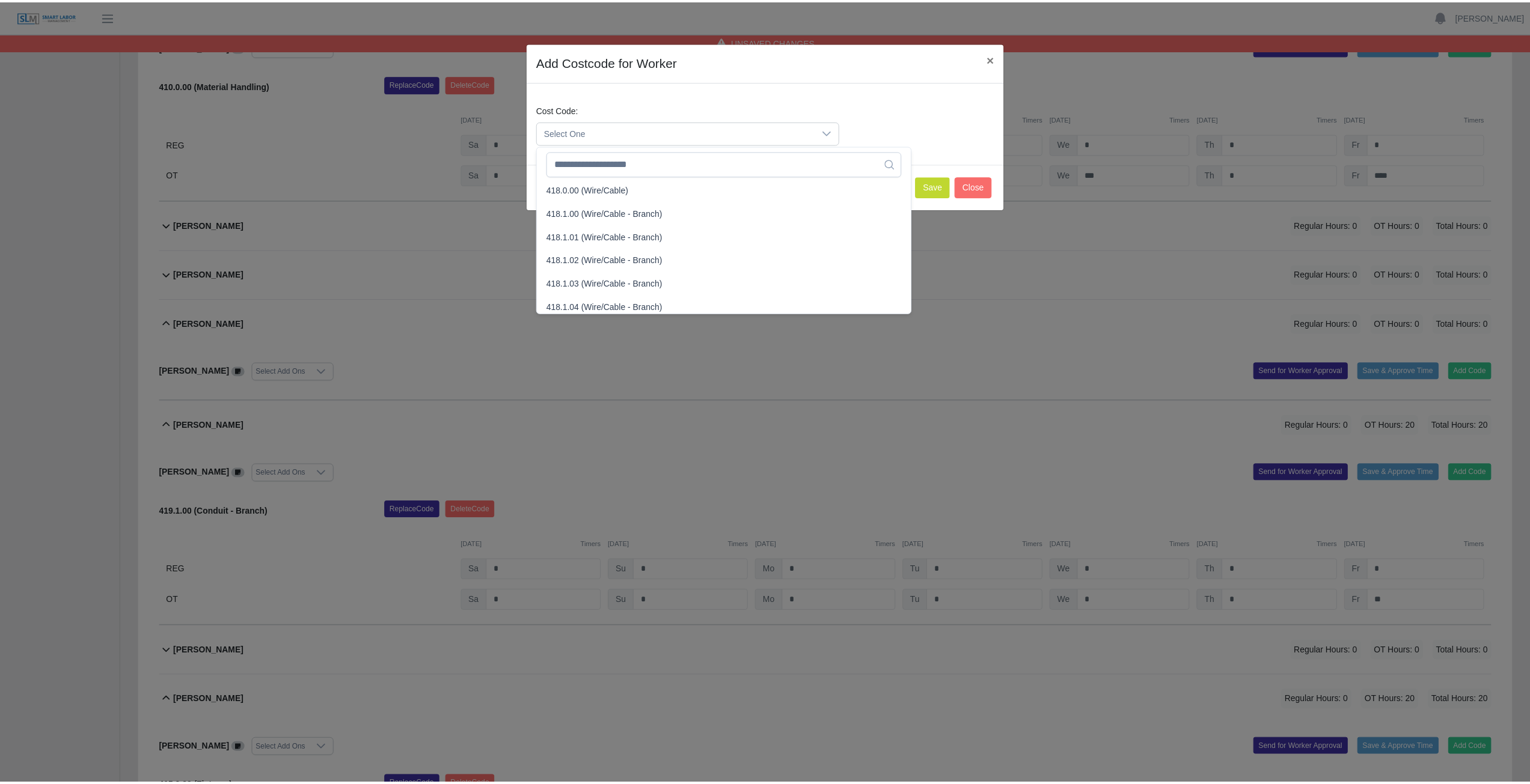
scroll to position [480, 0]
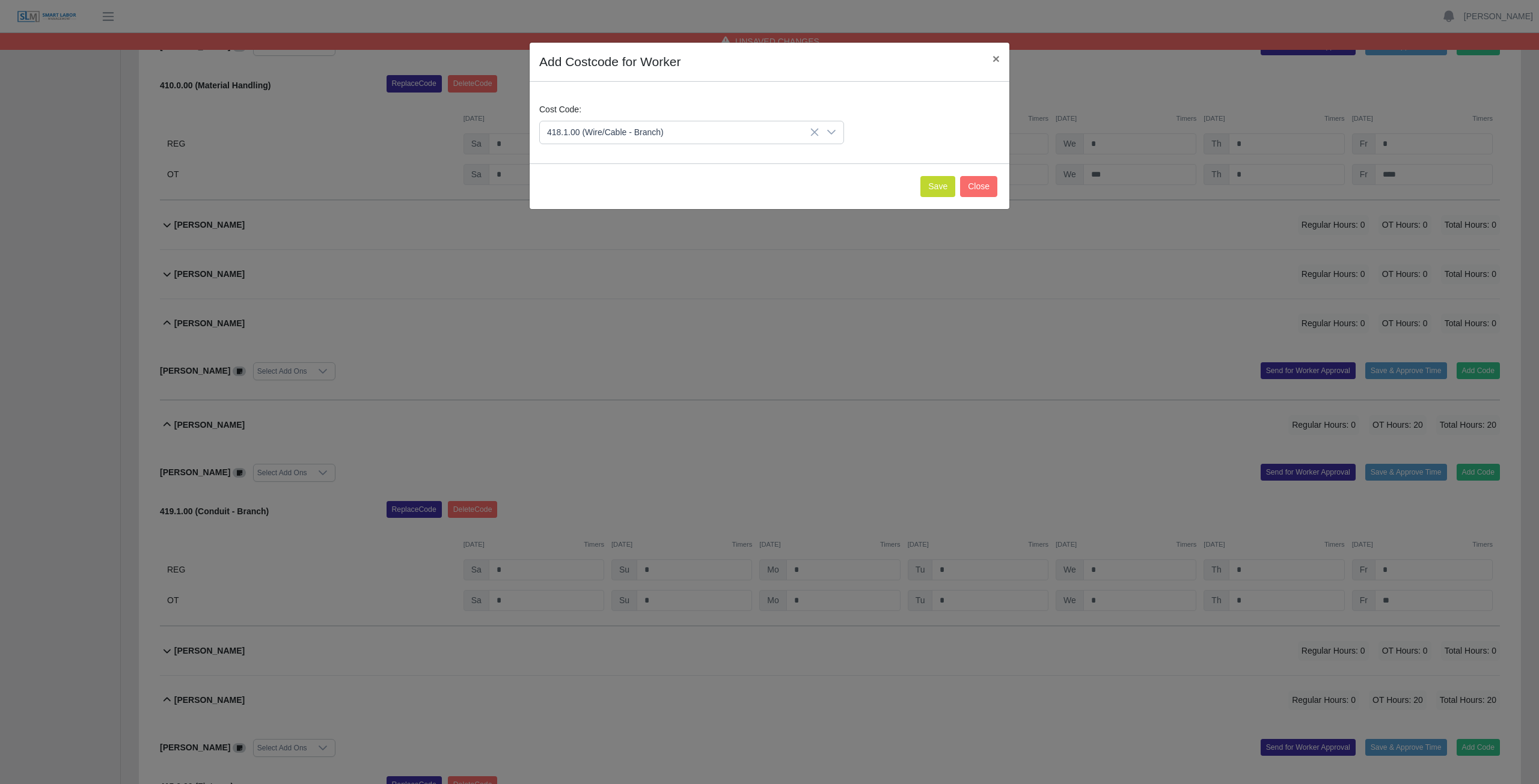
click at [587, 202] on span "418.1.00 (Wire/Cable - Branch)" at bounding box center [608, 203] width 117 height 13
drag, startPoint x: 941, startPoint y: 187, endPoint x: 931, endPoint y: 189, distance: 10.2
click at [940, 187] on button "Save" at bounding box center [938, 186] width 34 height 21
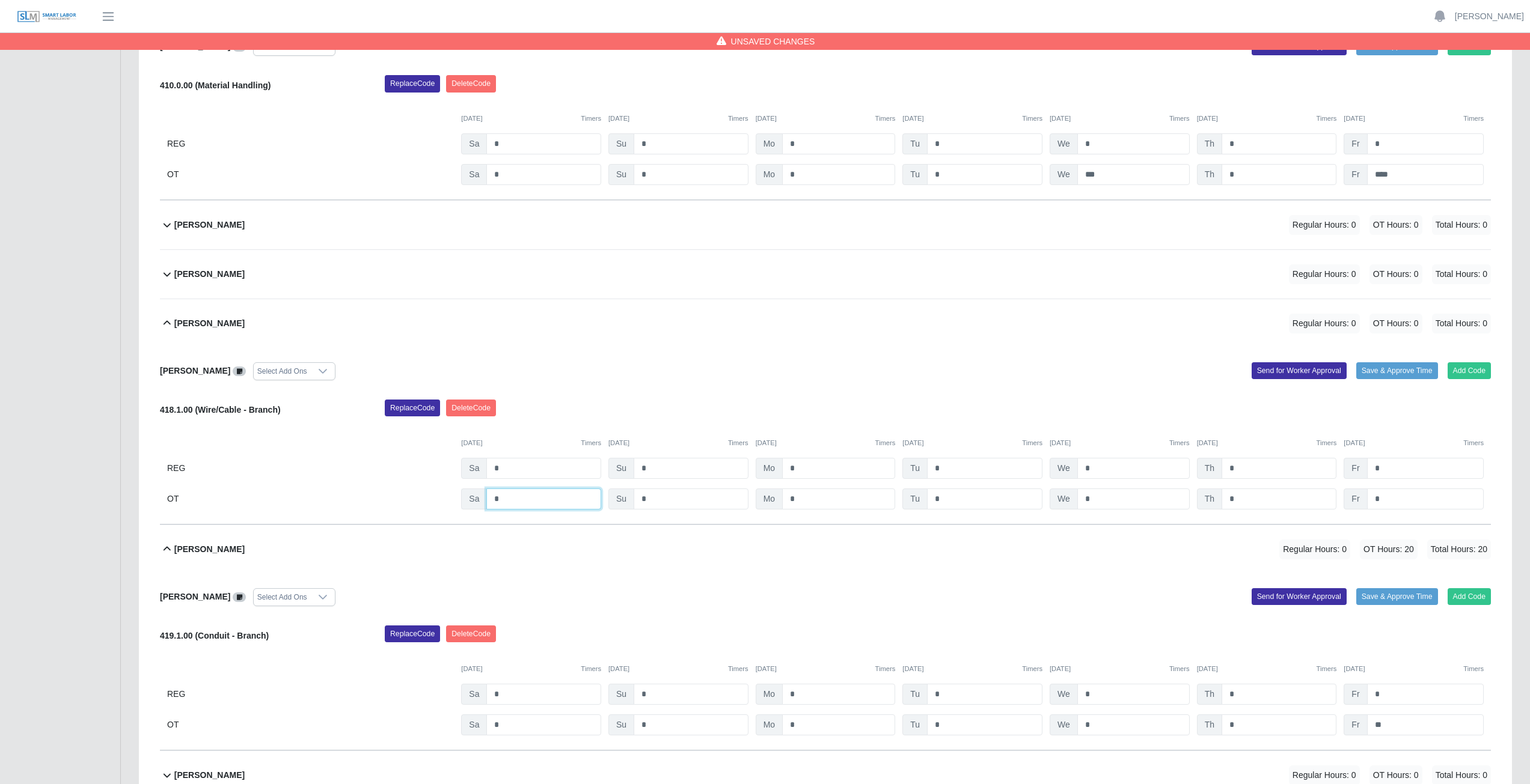
click at [515, 497] on input "*" at bounding box center [543, 498] width 115 height 21
type input "*"
click at [812, 502] on input "*" at bounding box center [838, 498] width 113 height 21
type input "*"
click at [968, 501] on input "*" at bounding box center [983, 498] width 115 height 21
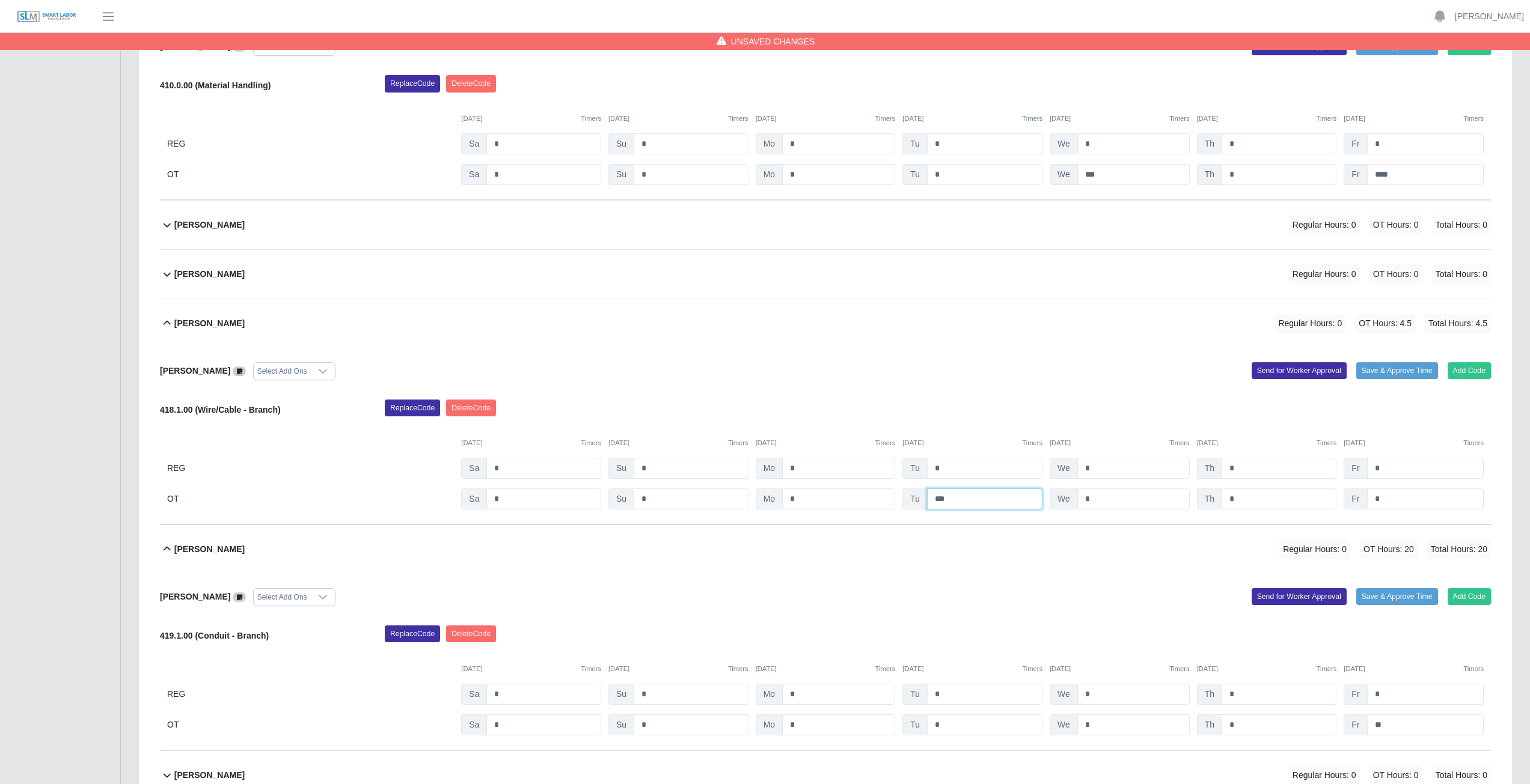
type input "***"
click at [1101, 498] on input "*" at bounding box center [1133, 498] width 112 height 21
type input "*"
click at [1246, 497] on input "*" at bounding box center [1278, 498] width 115 height 21
type input "*"
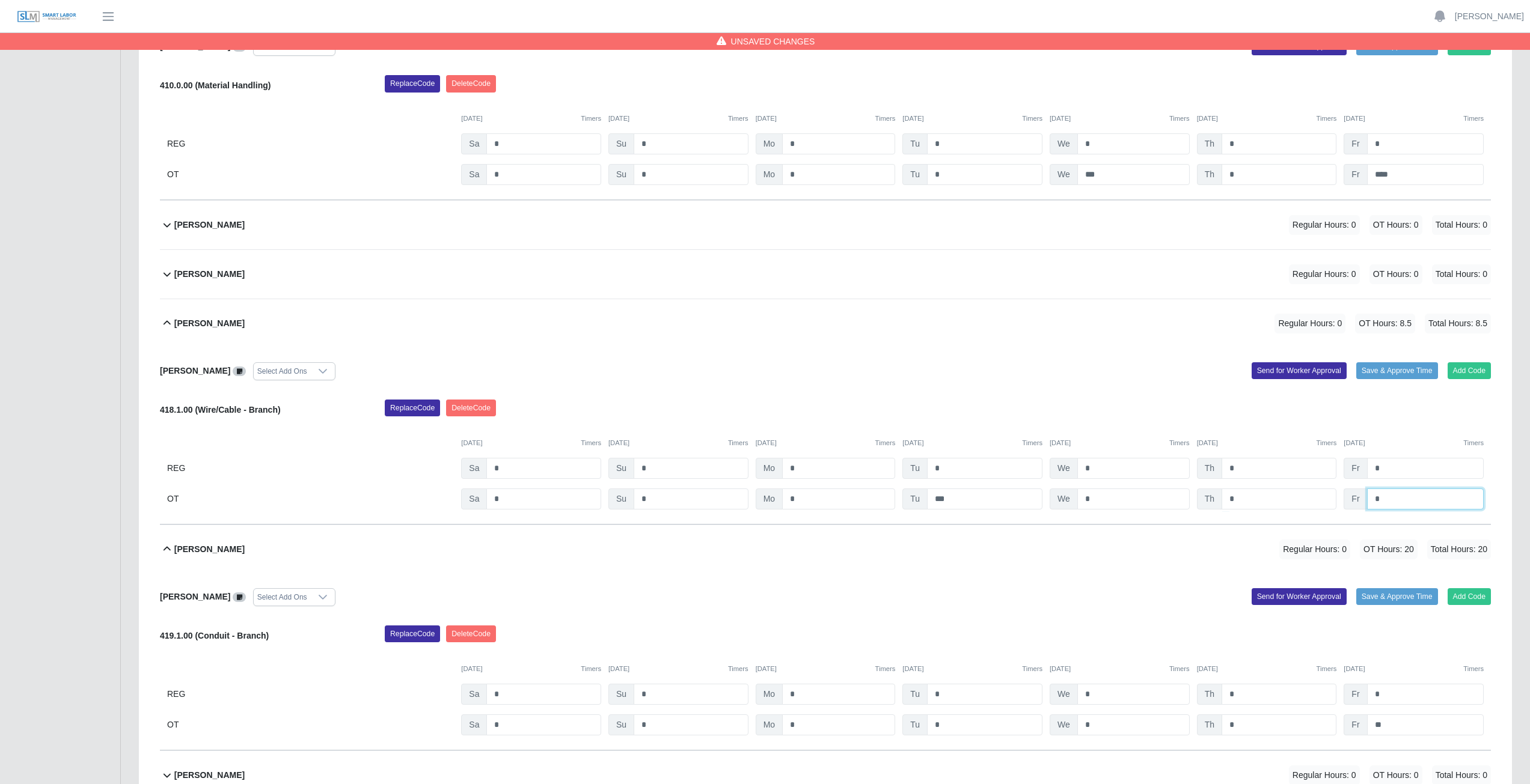
click at [1405, 496] on input "*" at bounding box center [1425, 498] width 117 height 21
type input "**"
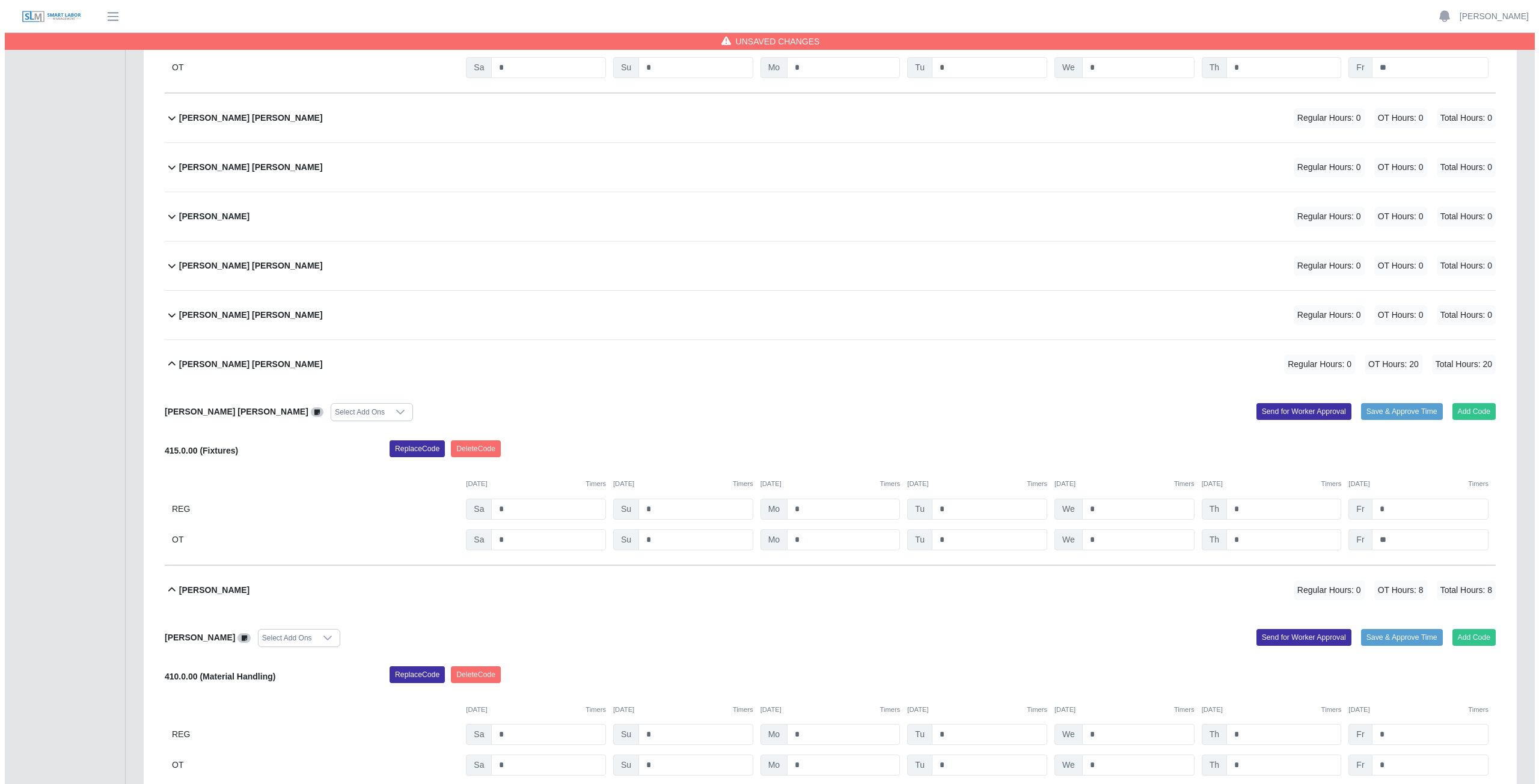
scroll to position [4526, 0]
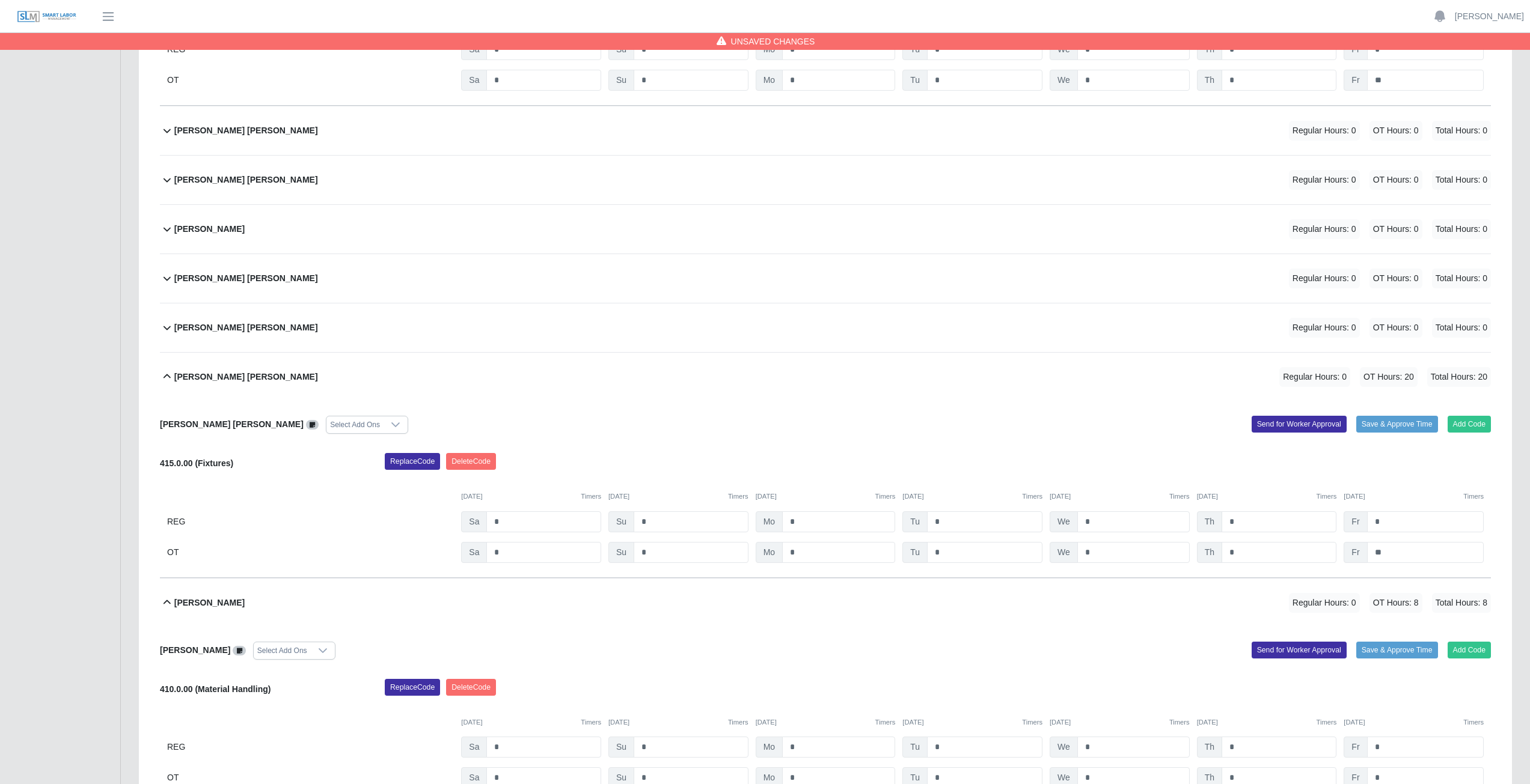
click at [695, 331] on div "Jose Lucas Perez Regular Hours: 0 OT Hours: 0 Total Hours: 0" at bounding box center [832, 328] width 1316 height 49
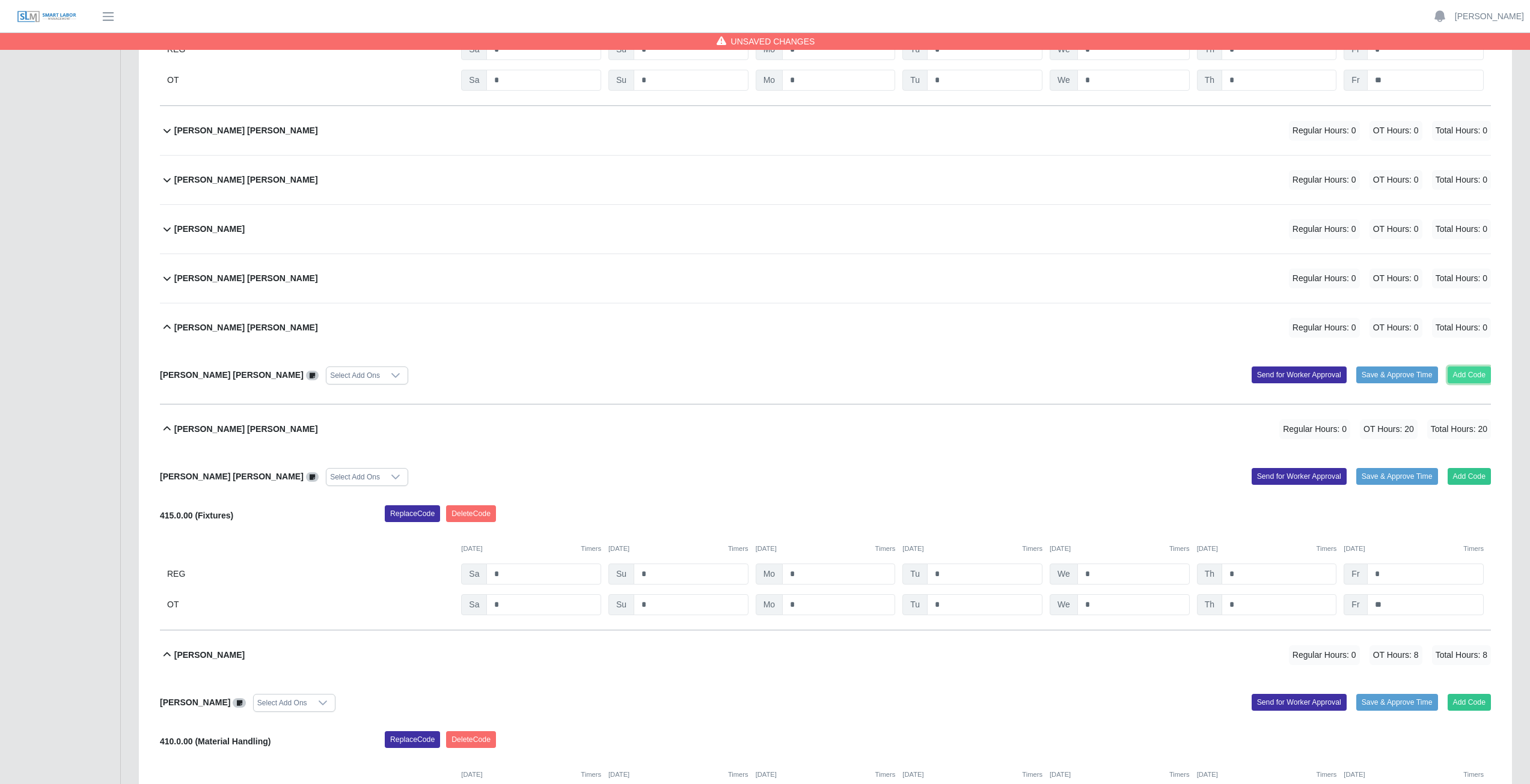
click at [1481, 377] on button "Add Code" at bounding box center [1469, 374] width 44 height 17
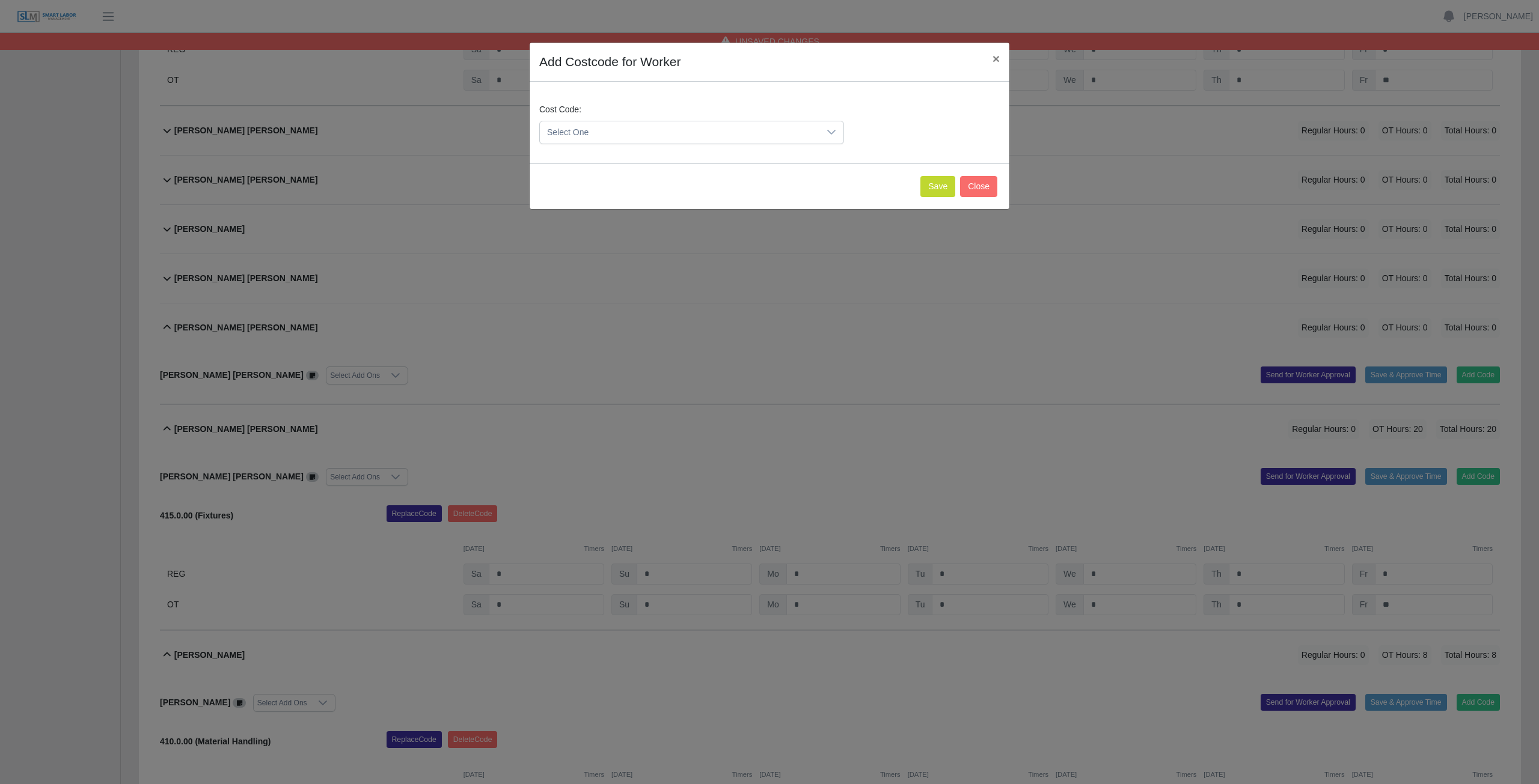
click at [833, 137] on div at bounding box center [832, 132] width 24 height 23
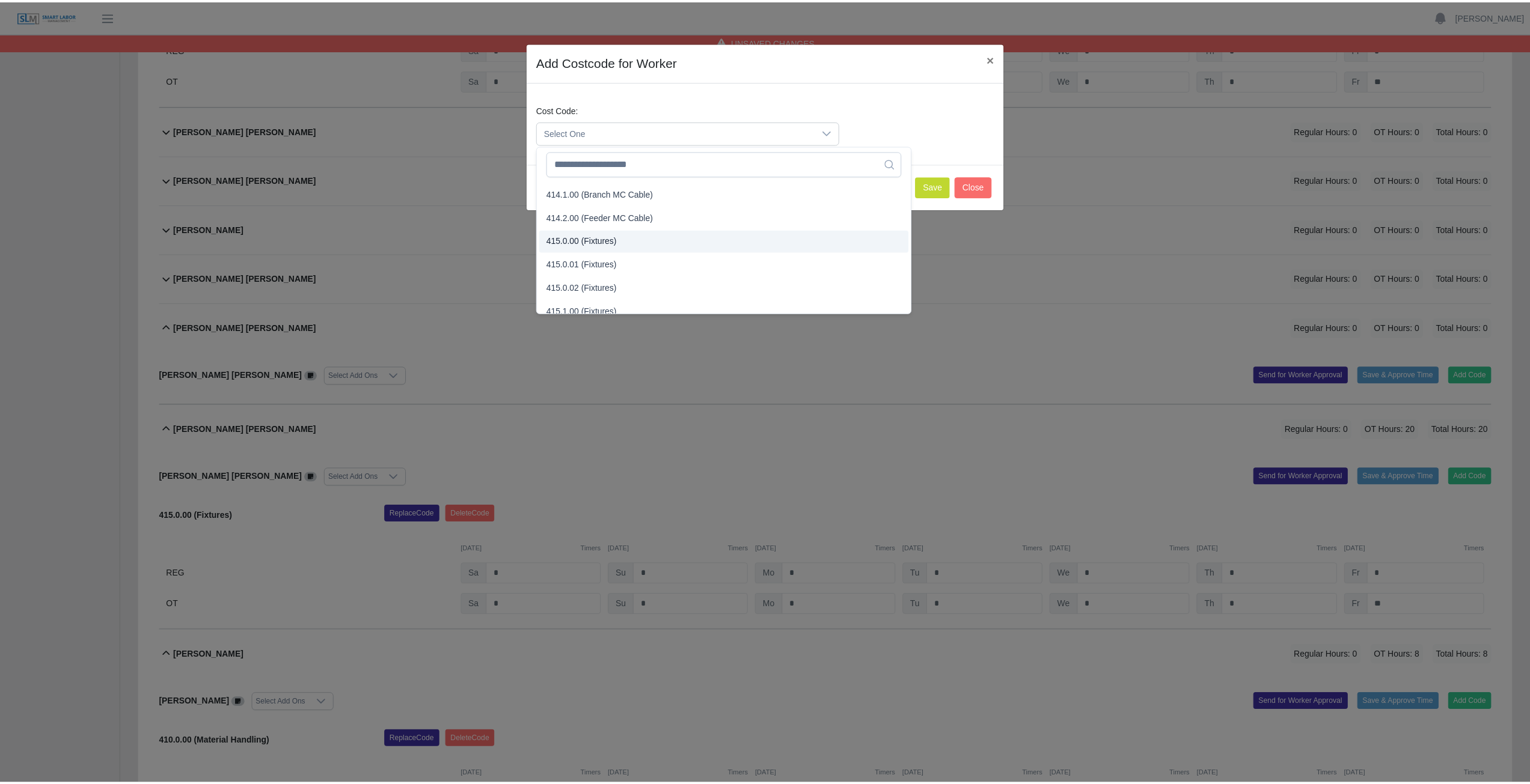
scroll to position [301, 0]
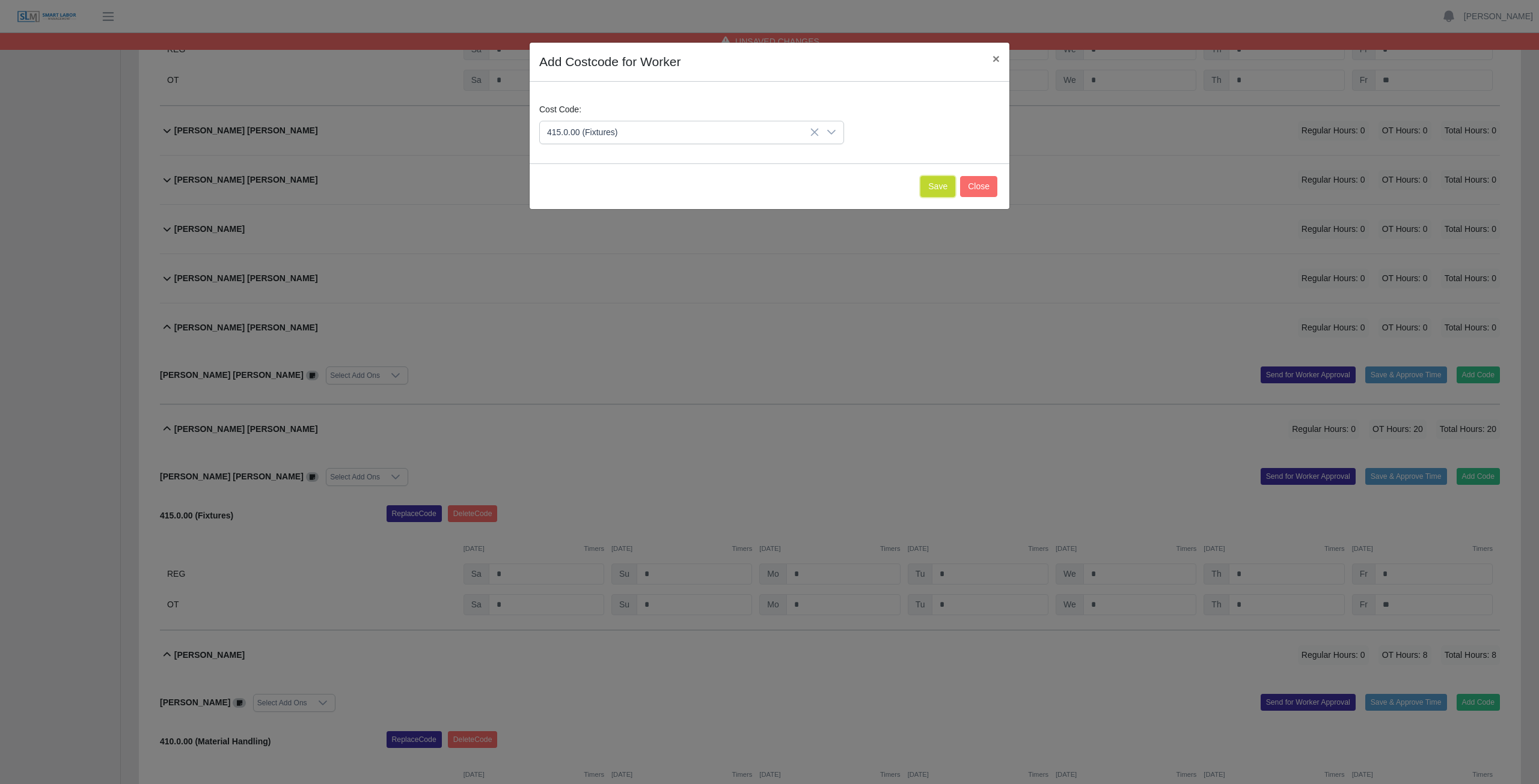
click at [947, 190] on button "Save" at bounding box center [938, 186] width 34 height 21
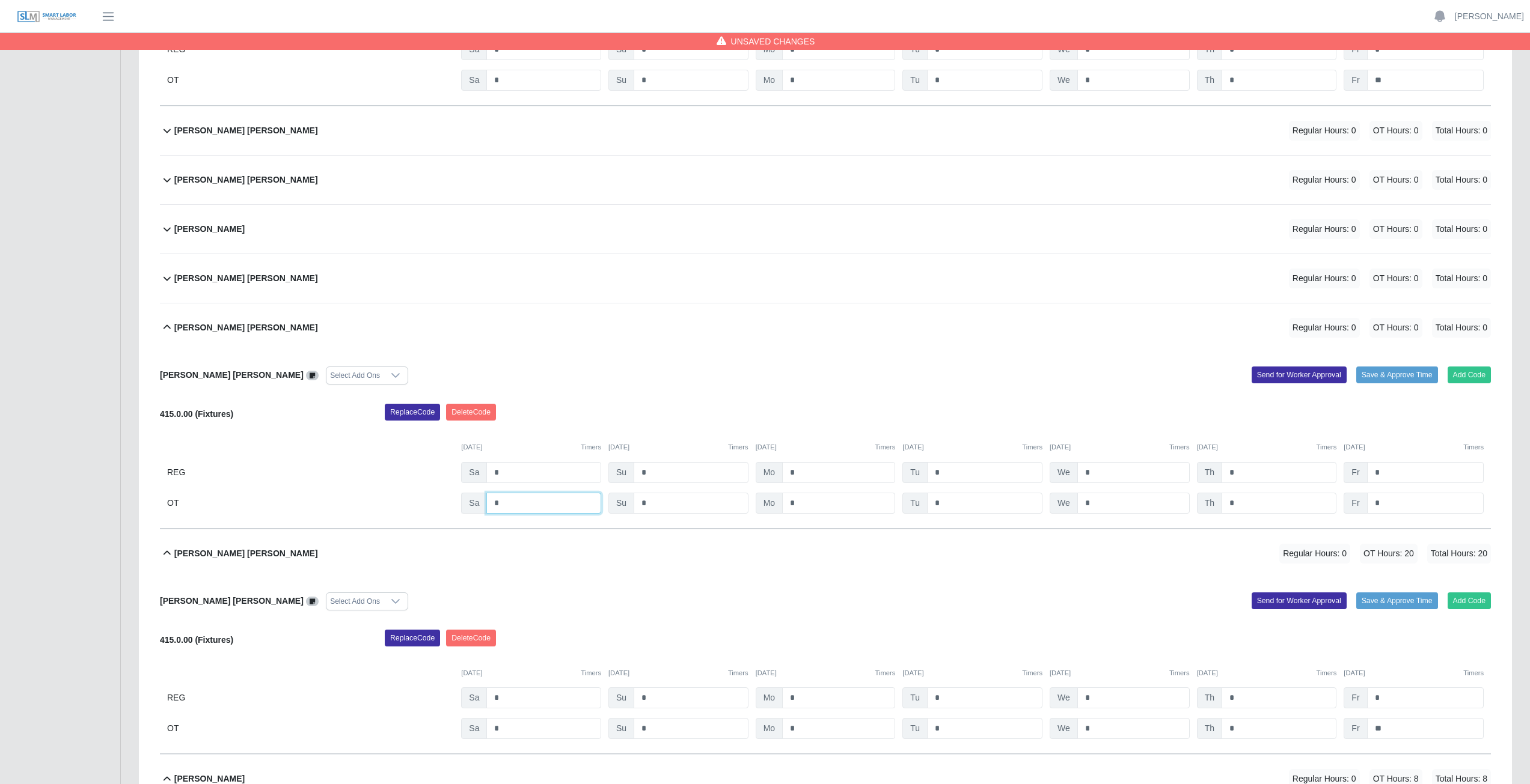
click at [502, 506] on input "*" at bounding box center [543, 503] width 115 height 21
type input "*"
drag, startPoint x: 807, startPoint y: 506, endPoint x: 815, endPoint y: 505, distance: 8.1
click at [807, 506] on input "*" at bounding box center [838, 503] width 113 height 21
type input "*"
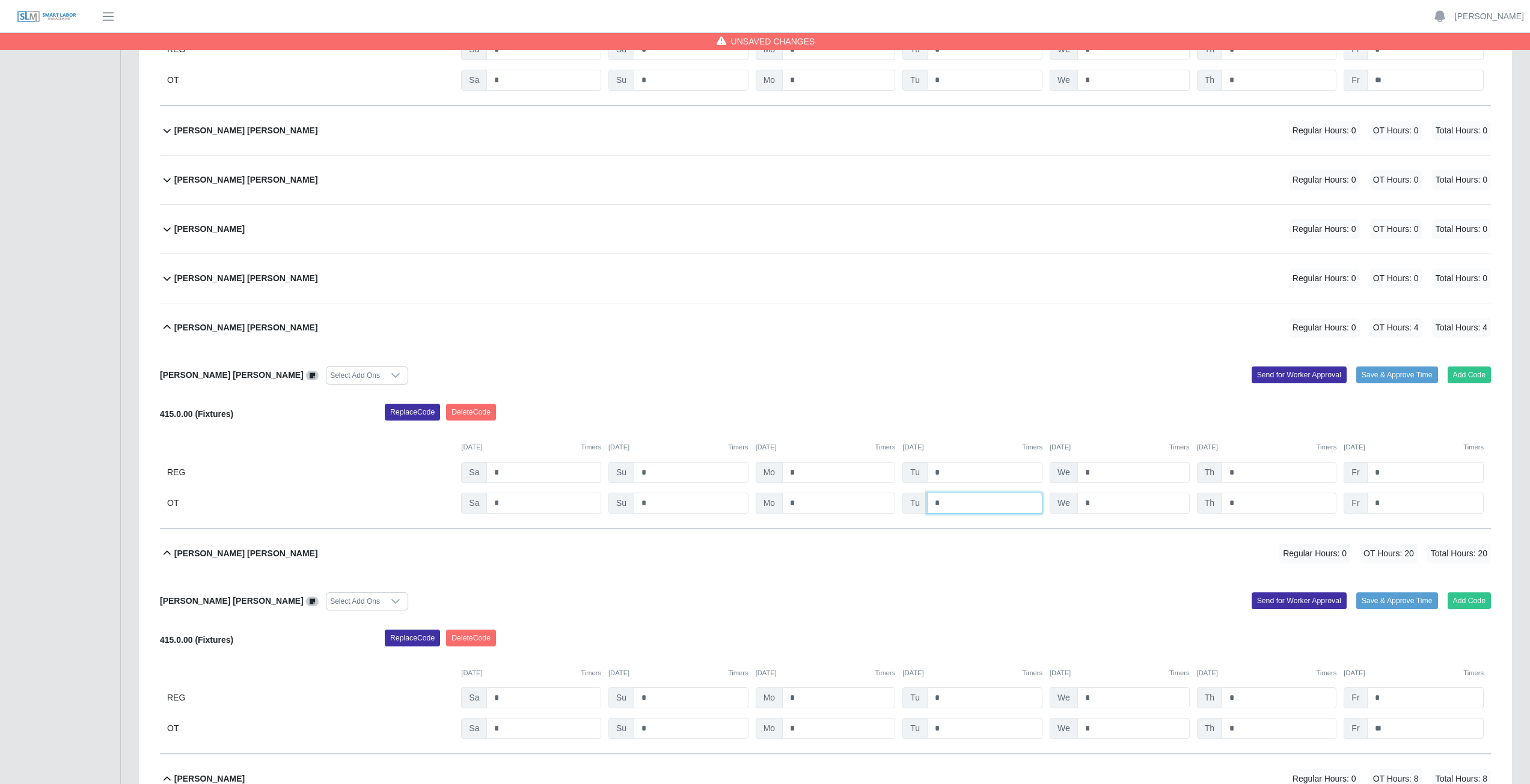
drag, startPoint x: 970, startPoint y: 504, endPoint x: 979, endPoint y: 504, distance: 9.0
click at [972, 504] on input "*" at bounding box center [983, 503] width 115 height 21
type input "*"
click at [1114, 500] on input "*" at bounding box center [1133, 503] width 112 height 21
type input "*"
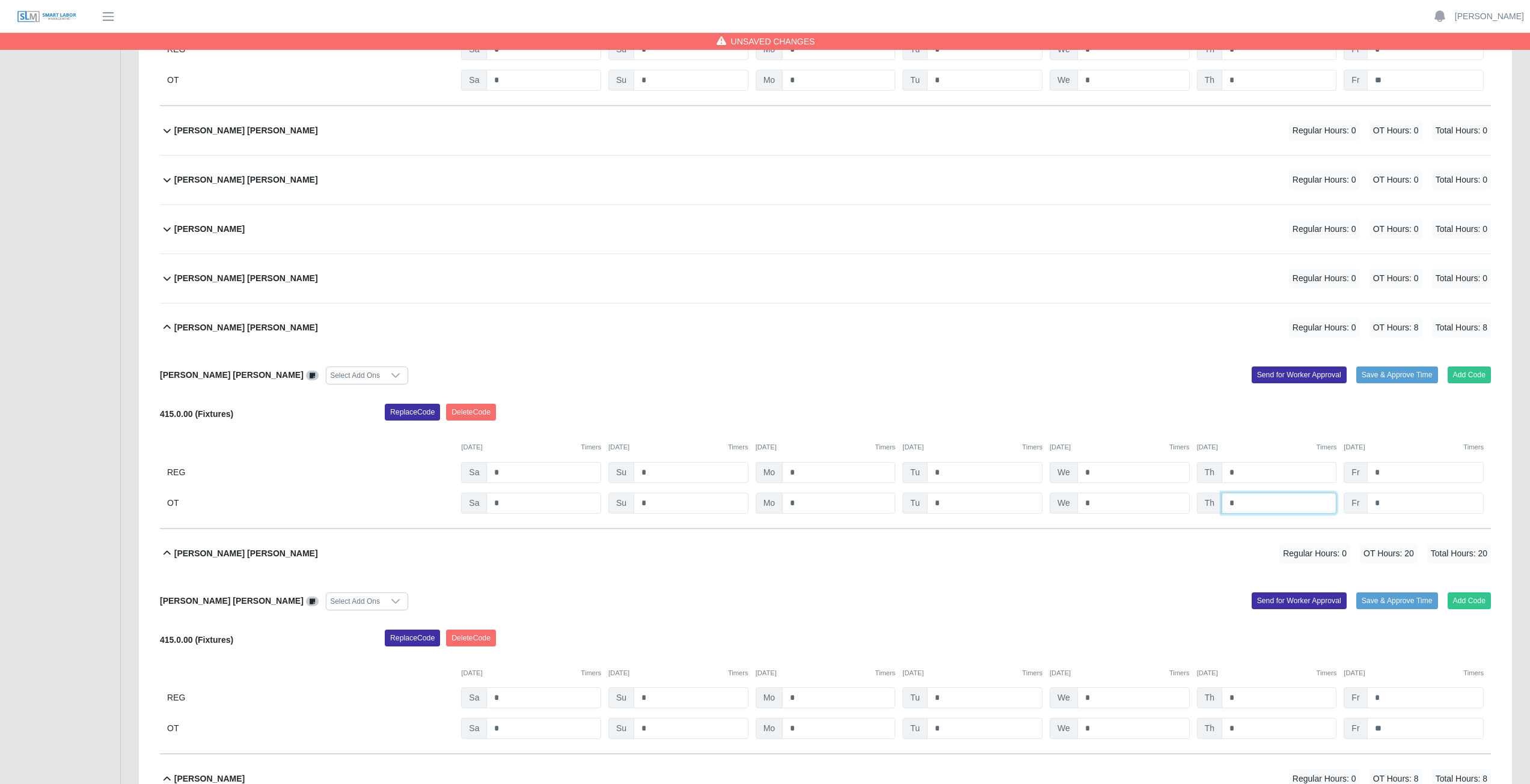
click at [1237, 500] on input "*" at bounding box center [1278, 503] width 115 height 21
type input "*"
click at [1394, 504] on input "*" at bounding box center [1425, 503] width 117 height 21
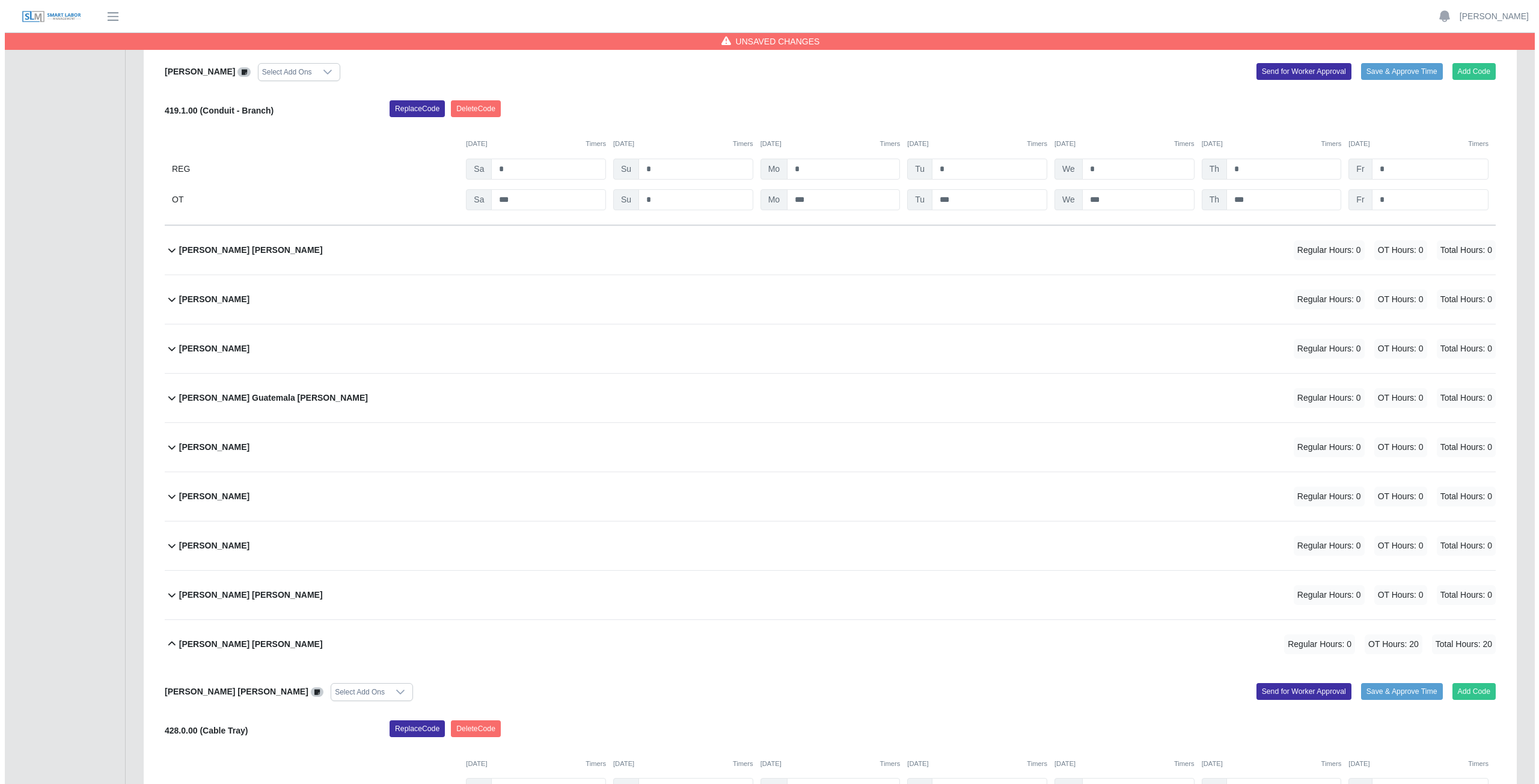
scroll to position [560, 0]
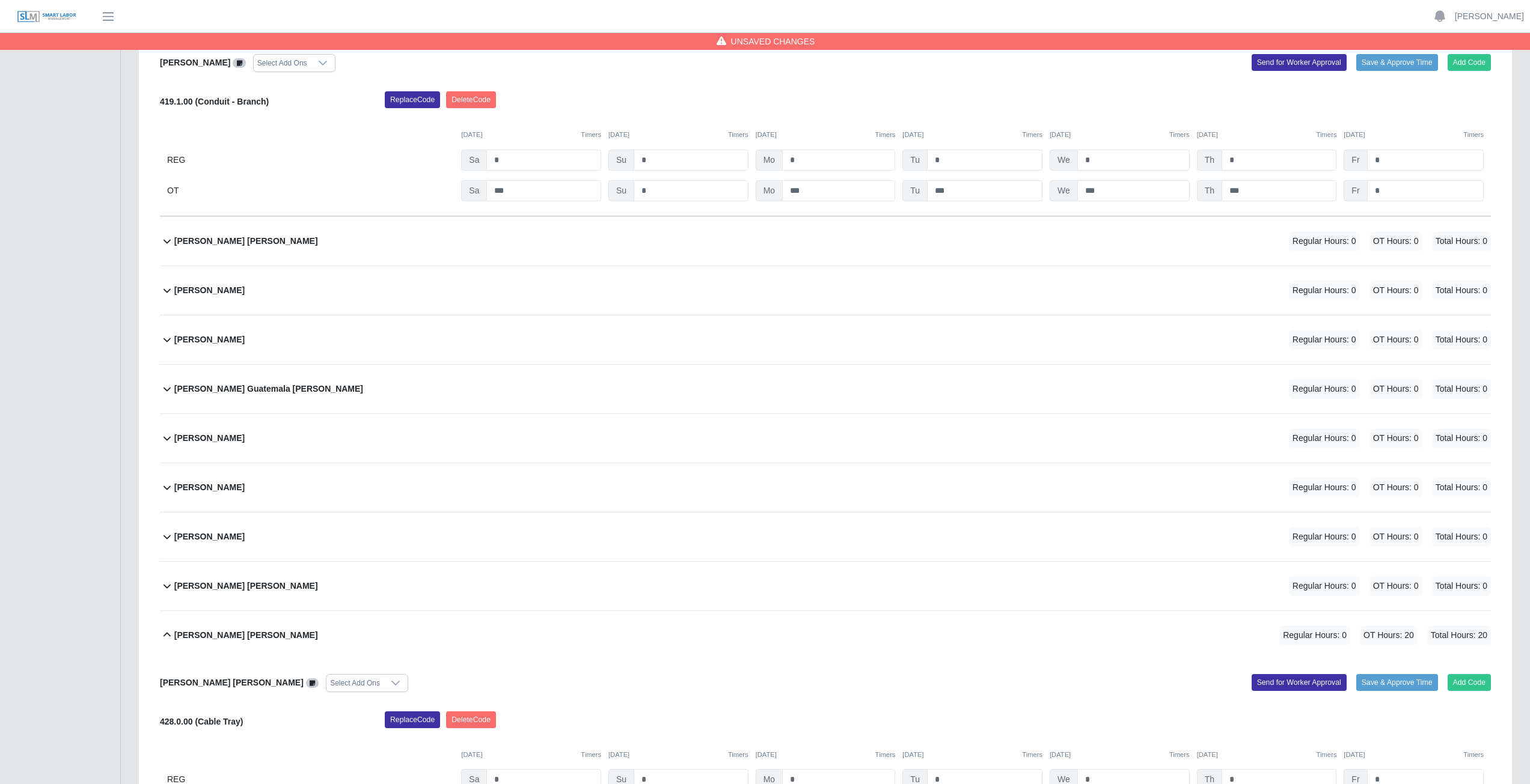
type input "**"
click at [410, 547] on div "Bertilia Magaly Rodriguez Regular Hours: 0 OT Hours: 0 Total Hours: 0" at bounding box center [832, 537] width 1316 height 49
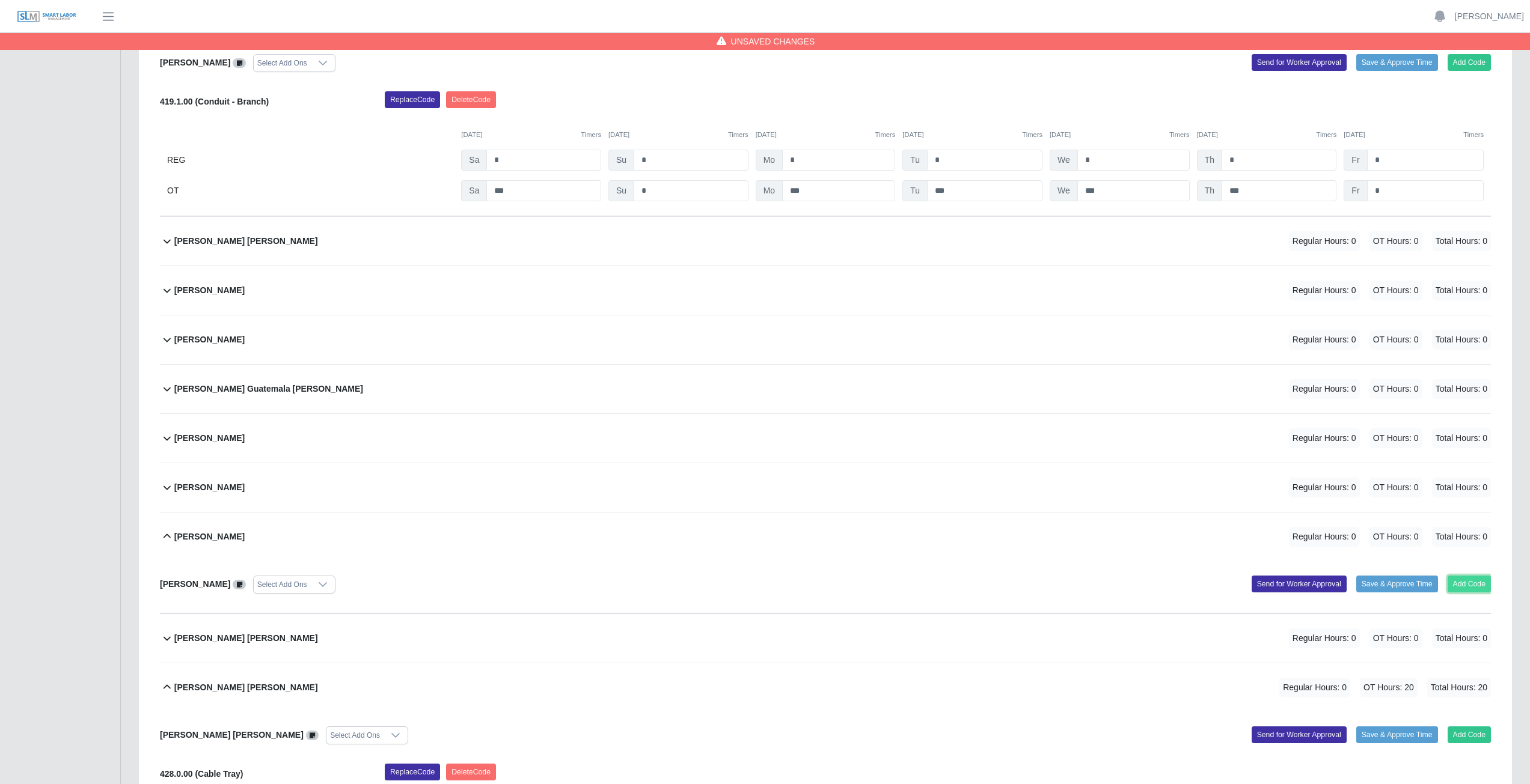
click at [1466, 581] on button "Add Code" at bounding box center [1469, 584] width 44 height 17
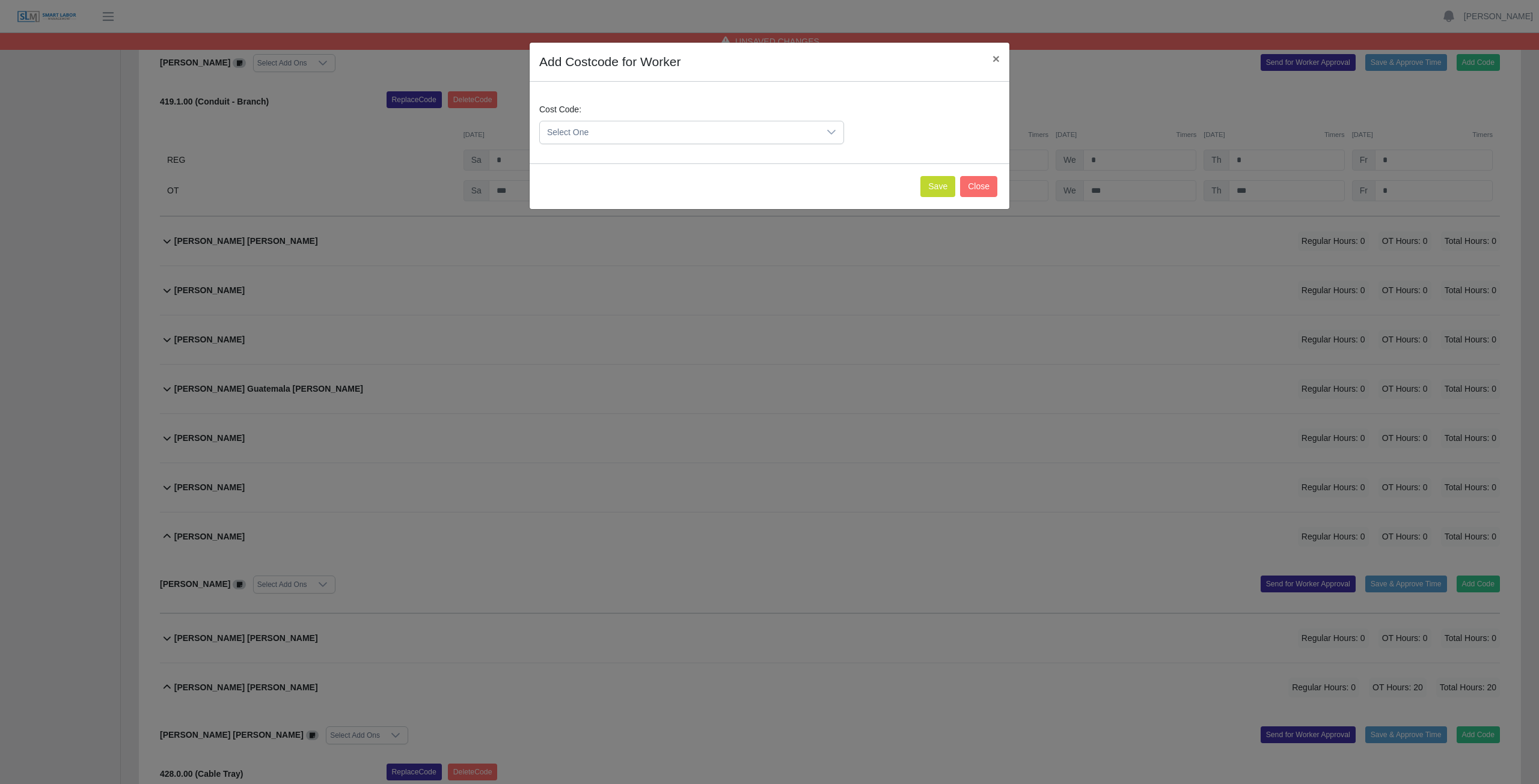
click at [833, 135] on icon at bounding box center [832, 132] width 10 height 10
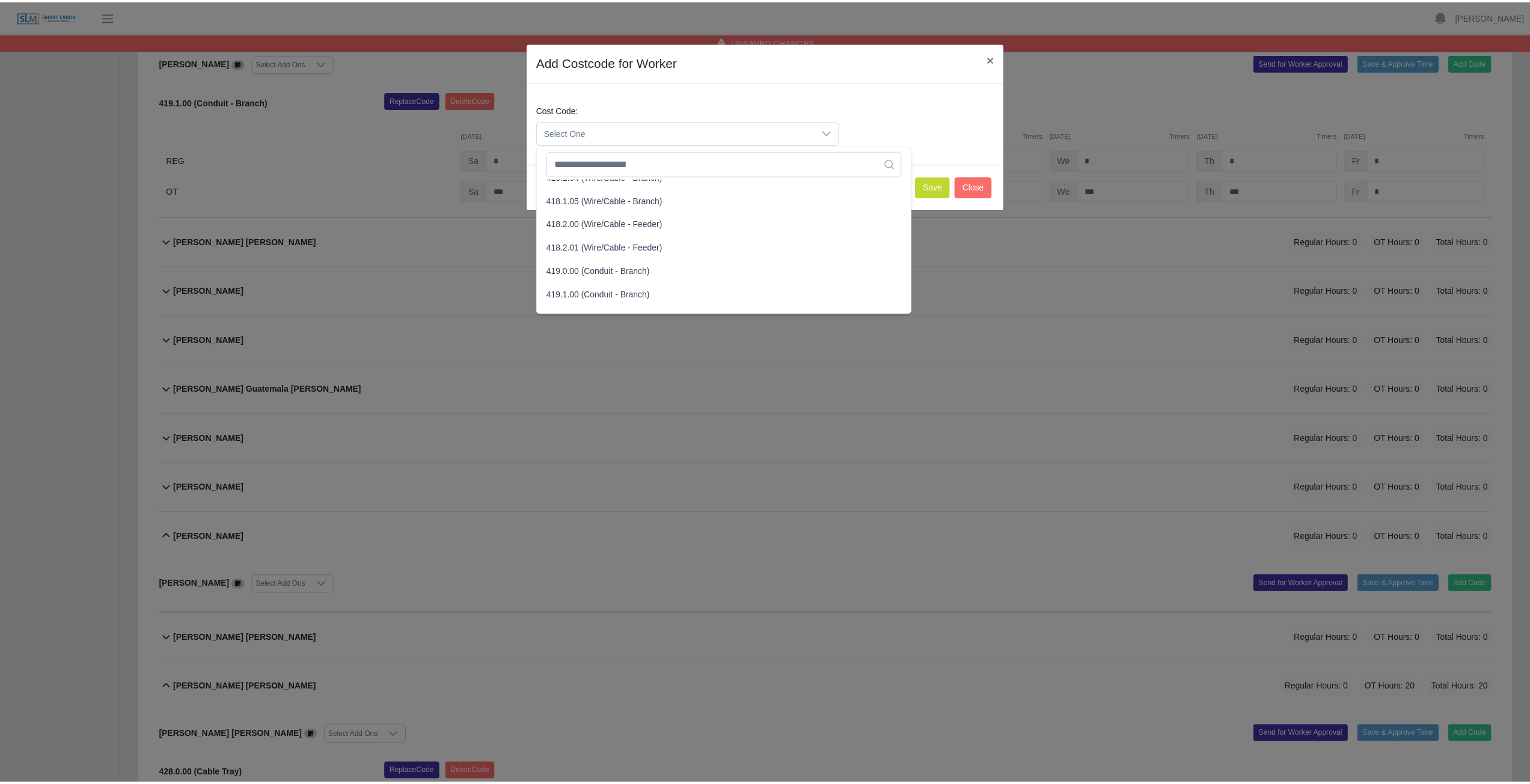
scroll to position [661, 0]
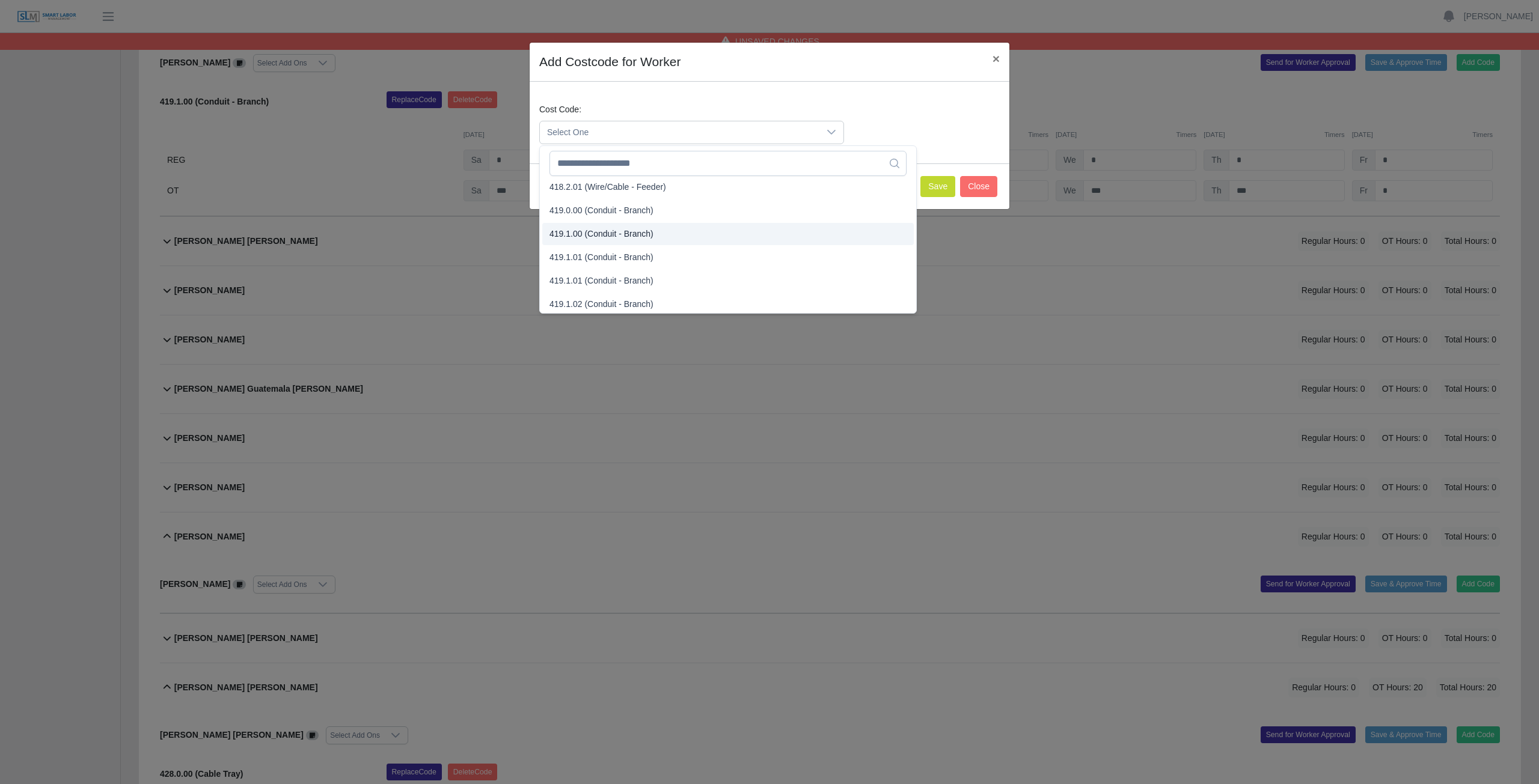
click at [597, 235] on span "419.1.00 (Conduit - Branch)" at bounding box center [601, 234] width 104 height 13
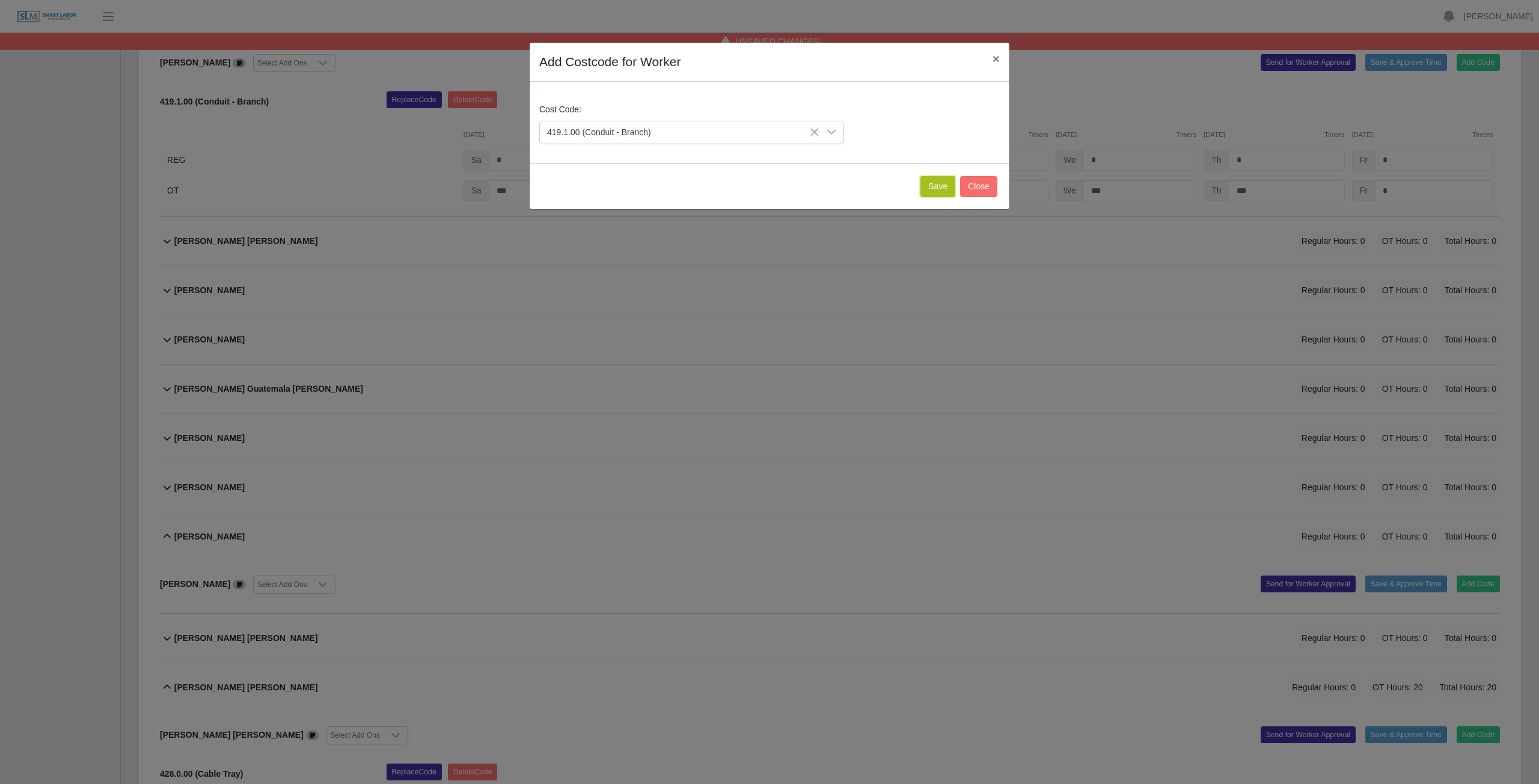
click at [935, 184] on button "Save" at bounding box center [938, 186] width 34 height 21
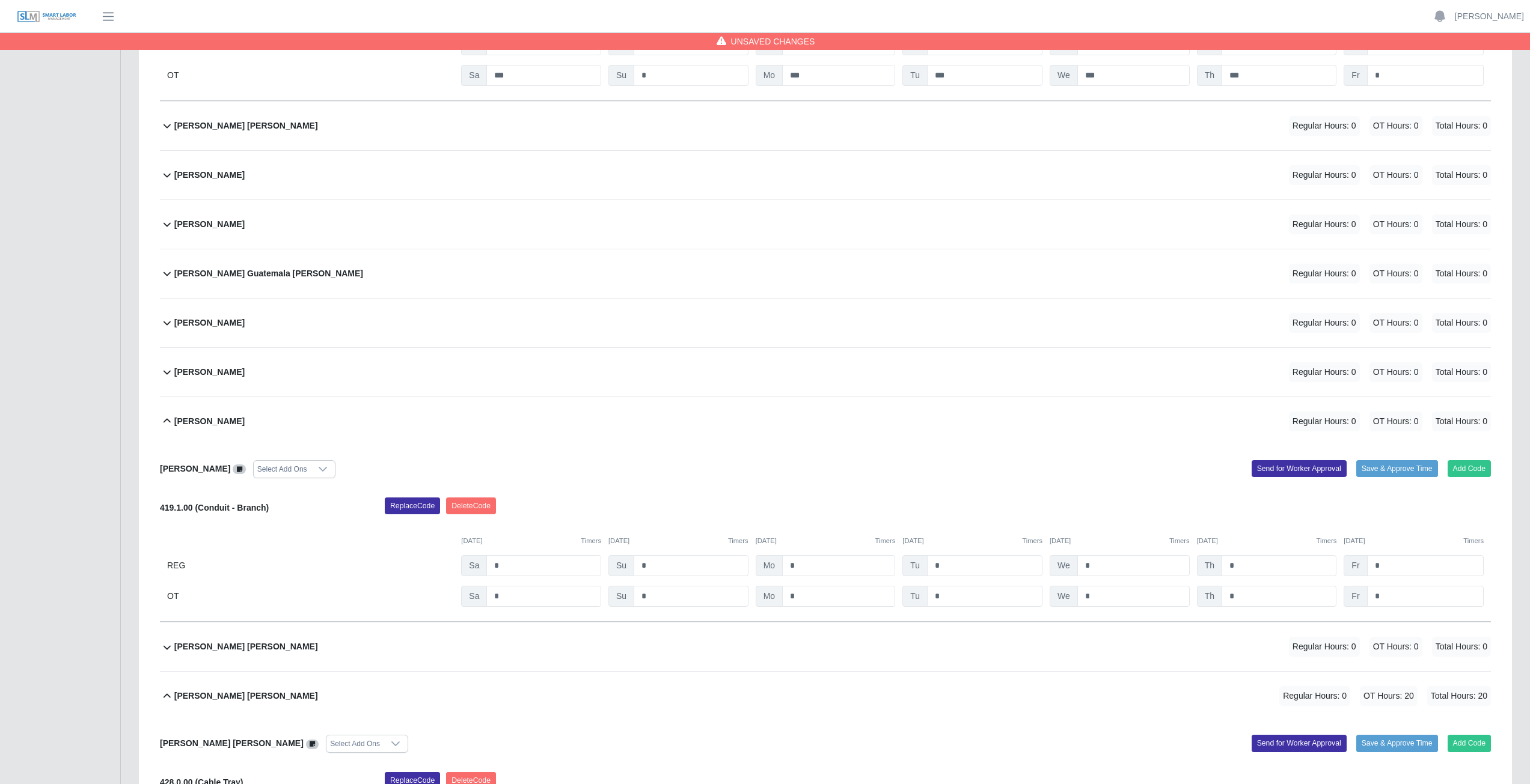
scroll to position [681, 0]
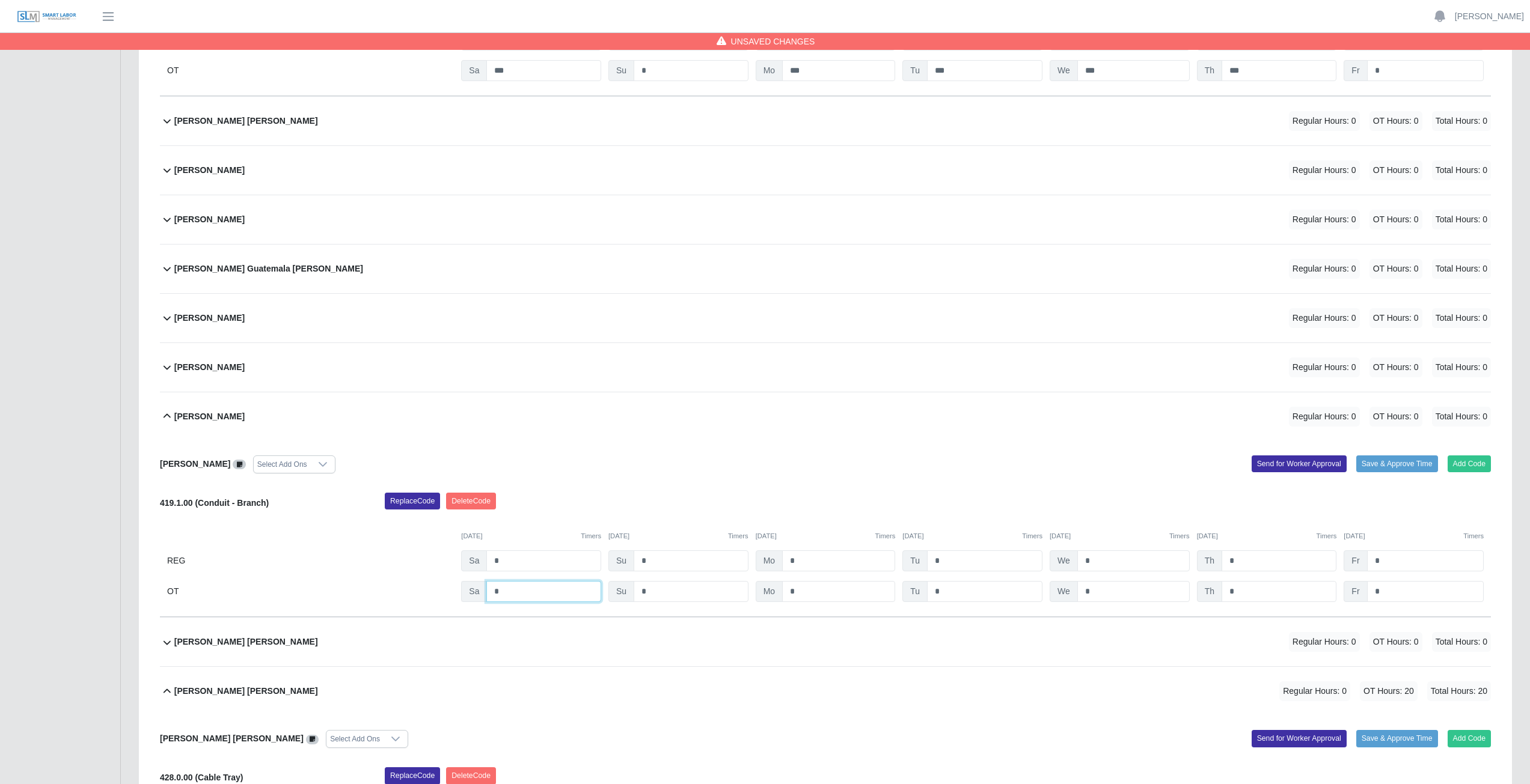
click at [510, 593] on input "*" at bounding box center [543, 591] width 115 height 21
type input "*"
click at [804, 591] on input "*" at bounding box center [838, 591] width 113 height 21
type input "*"
drag, startPoint x: 957, startPoint y: 596, endPoint x: 976, endPoint y: 595, distance: 19.0
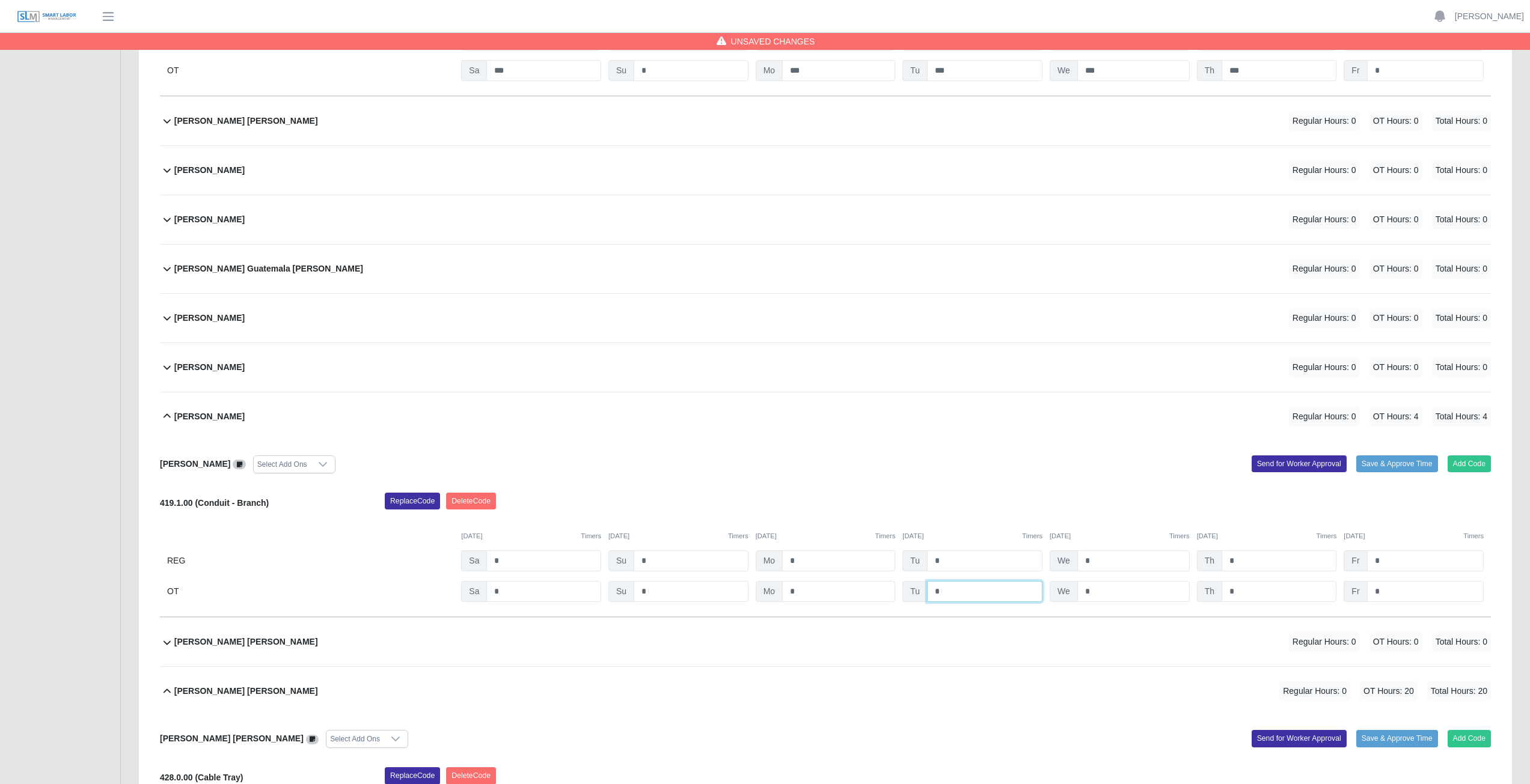
click at [959, 595] on input "*" at bounding box center [983, 591] width 115 height 21
type input "*"
click at [1118, 593] on input "*" at bounding box center [1133, 591] width 112 height 21
type input "*"
drag, startPoint x: 1254, startPoint y: 591, endPoint x: 1260, endPoint y: 591, distance: 6.0
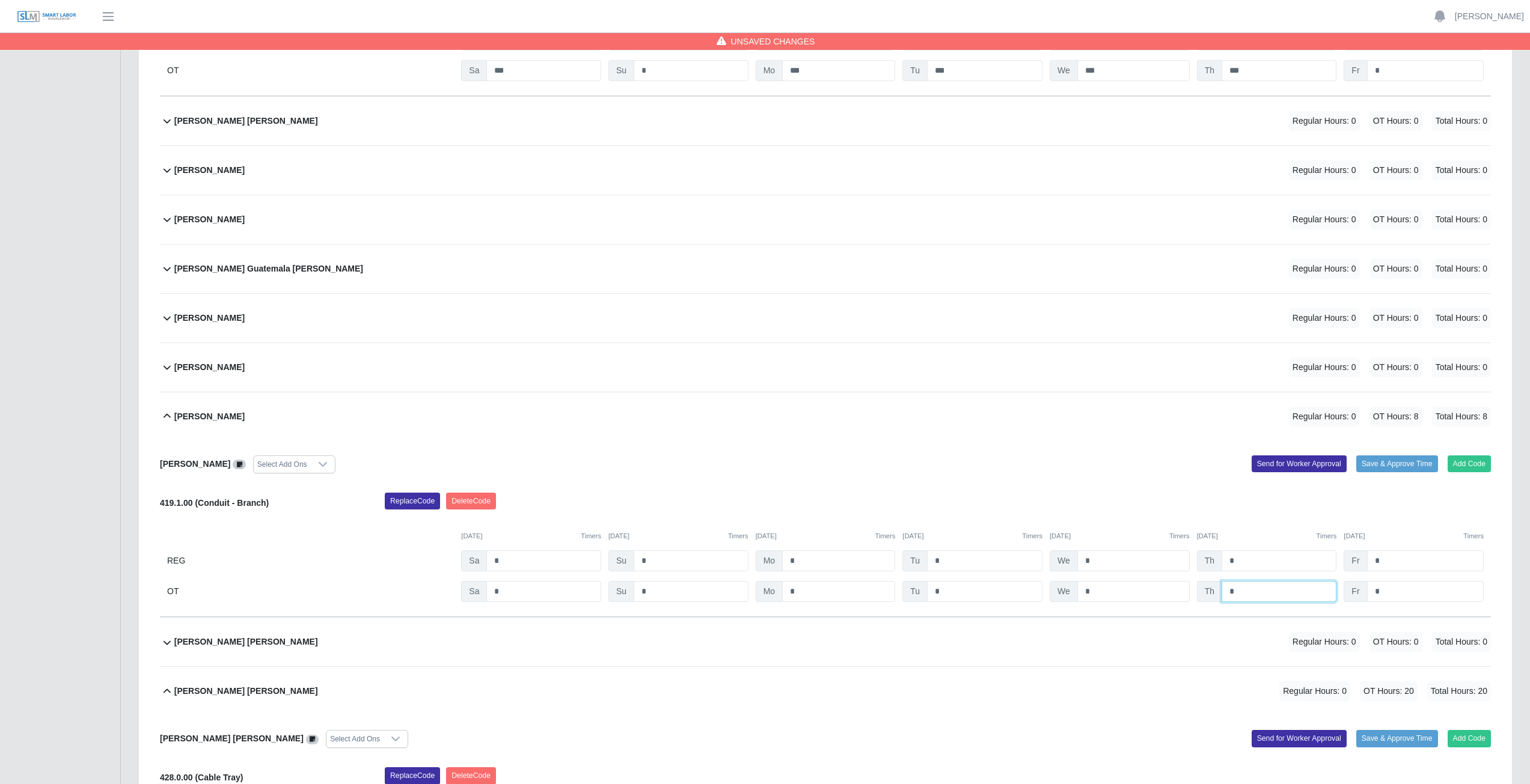
click at [1257, 591] on input "*" at bounding box center [1278, 591] width 115 height 21
type input "*"
click at [1397, 591] on input "*" at bounding box center [1425, 591] width 117 height 21
type input "**"
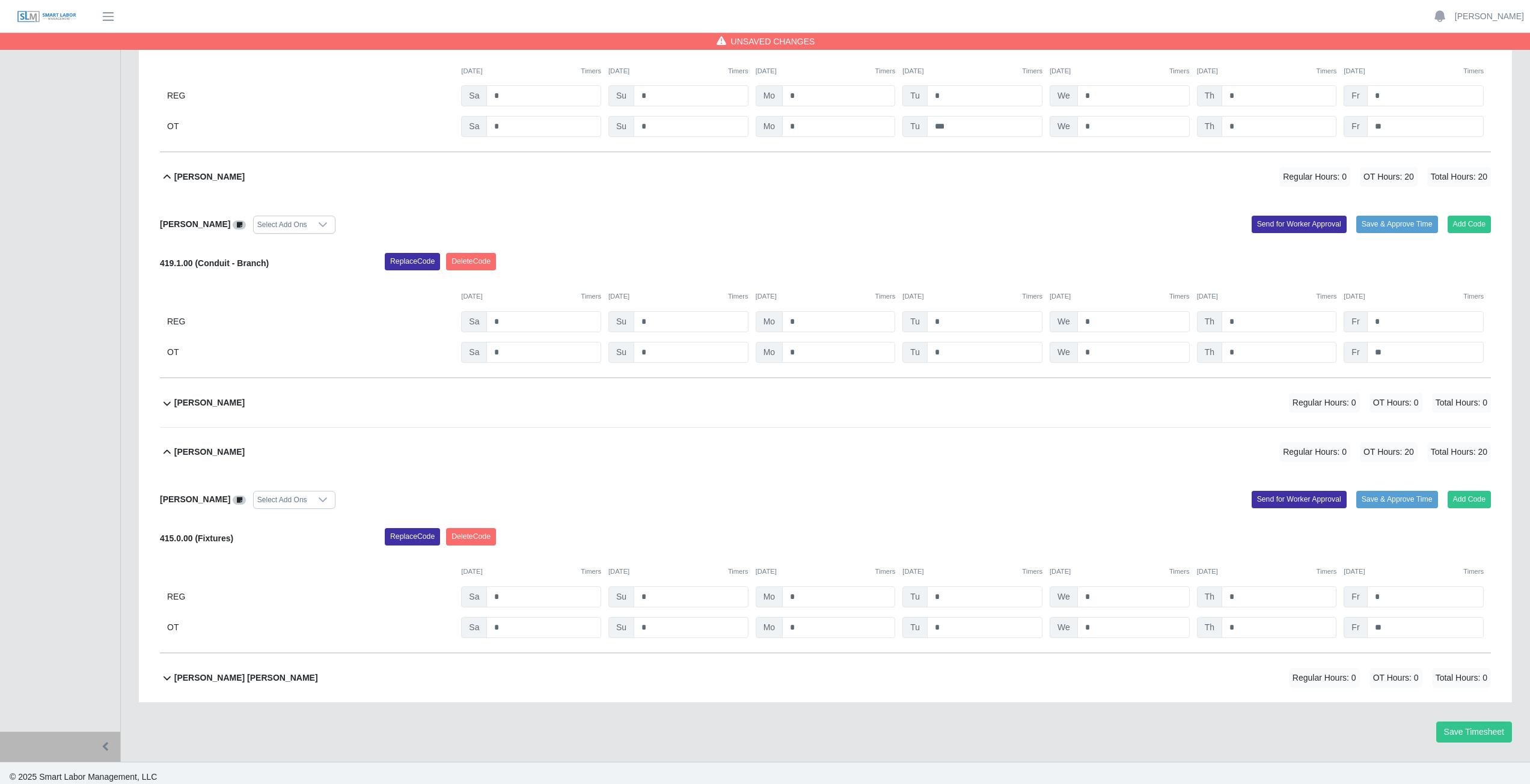
scroll to position [7104, 0]
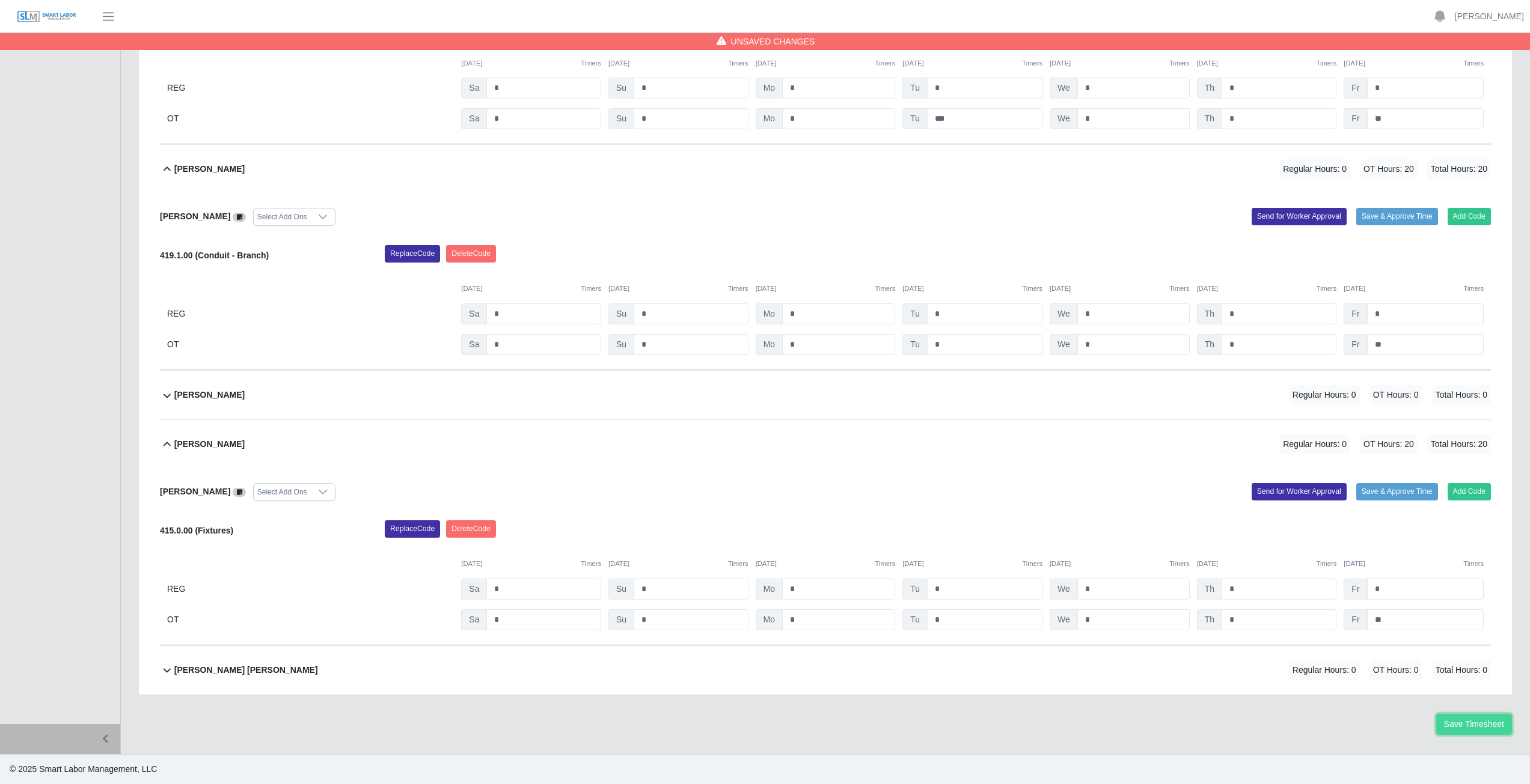
click at [1469, 730] on button "Save Timesheet" at bounding box center [1474, 724] width 76 height 21
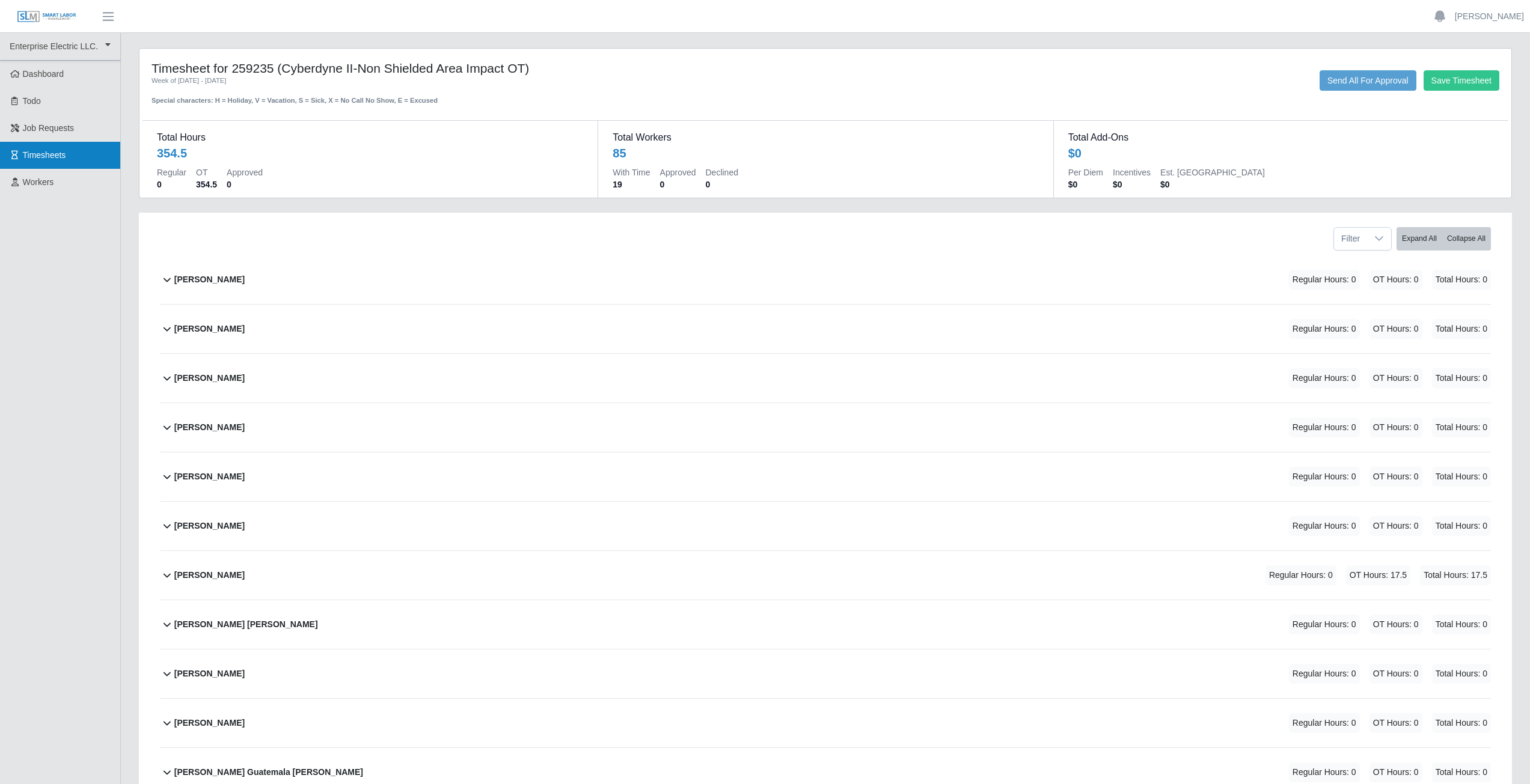
click at [58, 158] on span "Timesheets" at bounding box center [44, 155] width 44 height 10
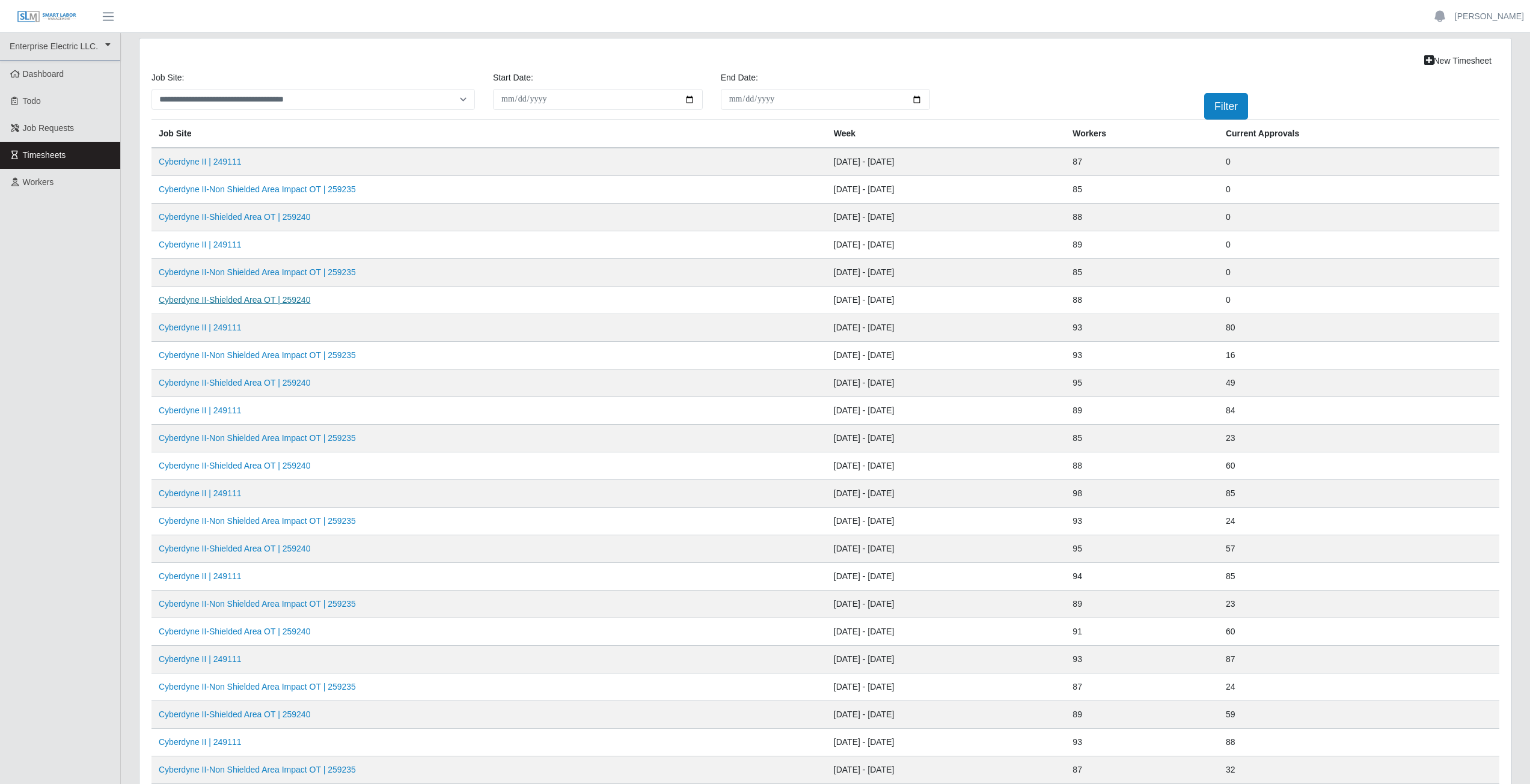
click at [251, 301] on link "Cyberdyne II-Shielded Area OT | 259240" at bounding box center [234, 300] width 151 height 10
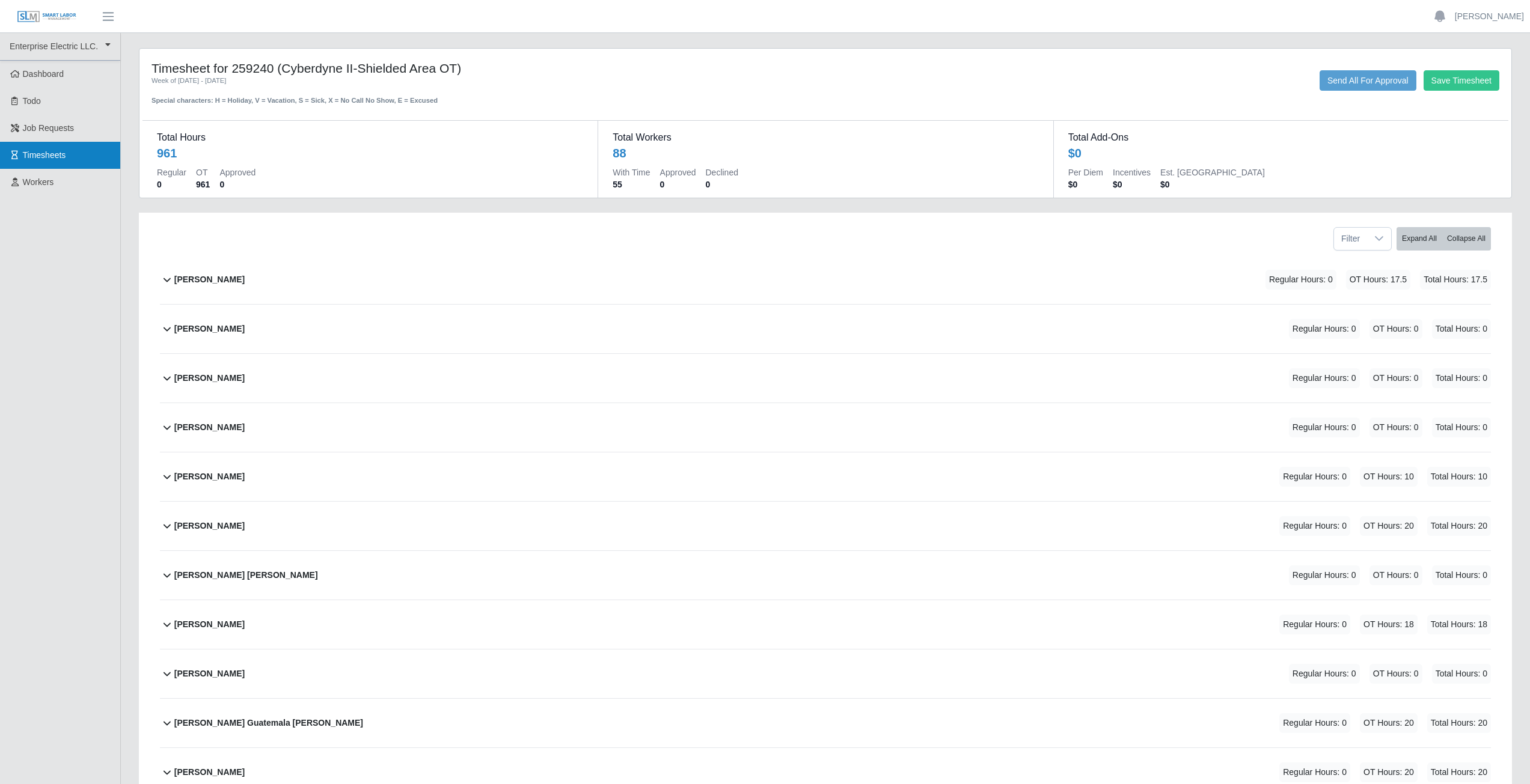
click at [53, 154] on span "Timesheets" at bounding box center [44, 155] width 44 height 10
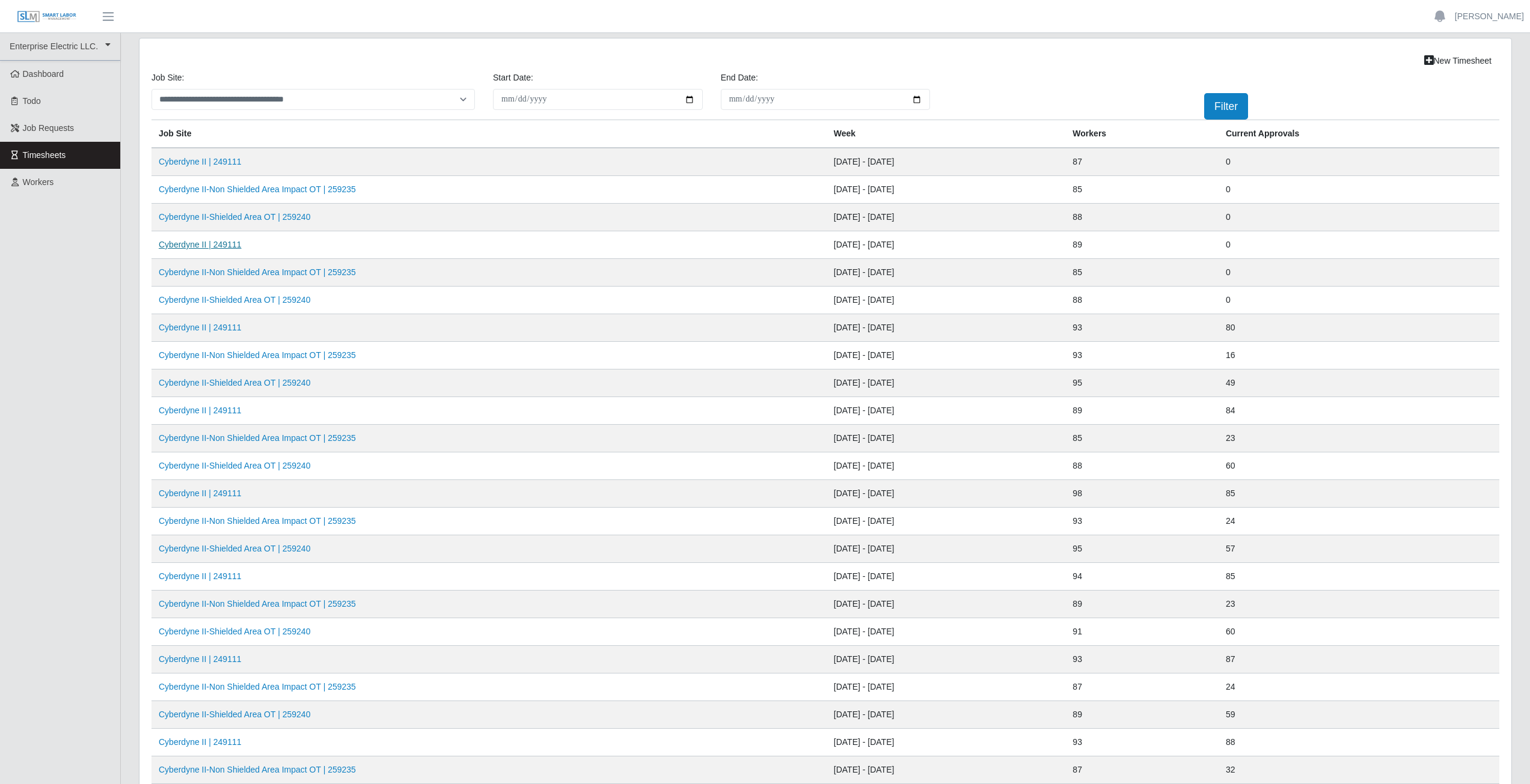
click at [224, 247] on link "Cyberdyne II | 249111" at bounding box center [200, 245] width 83 height 10
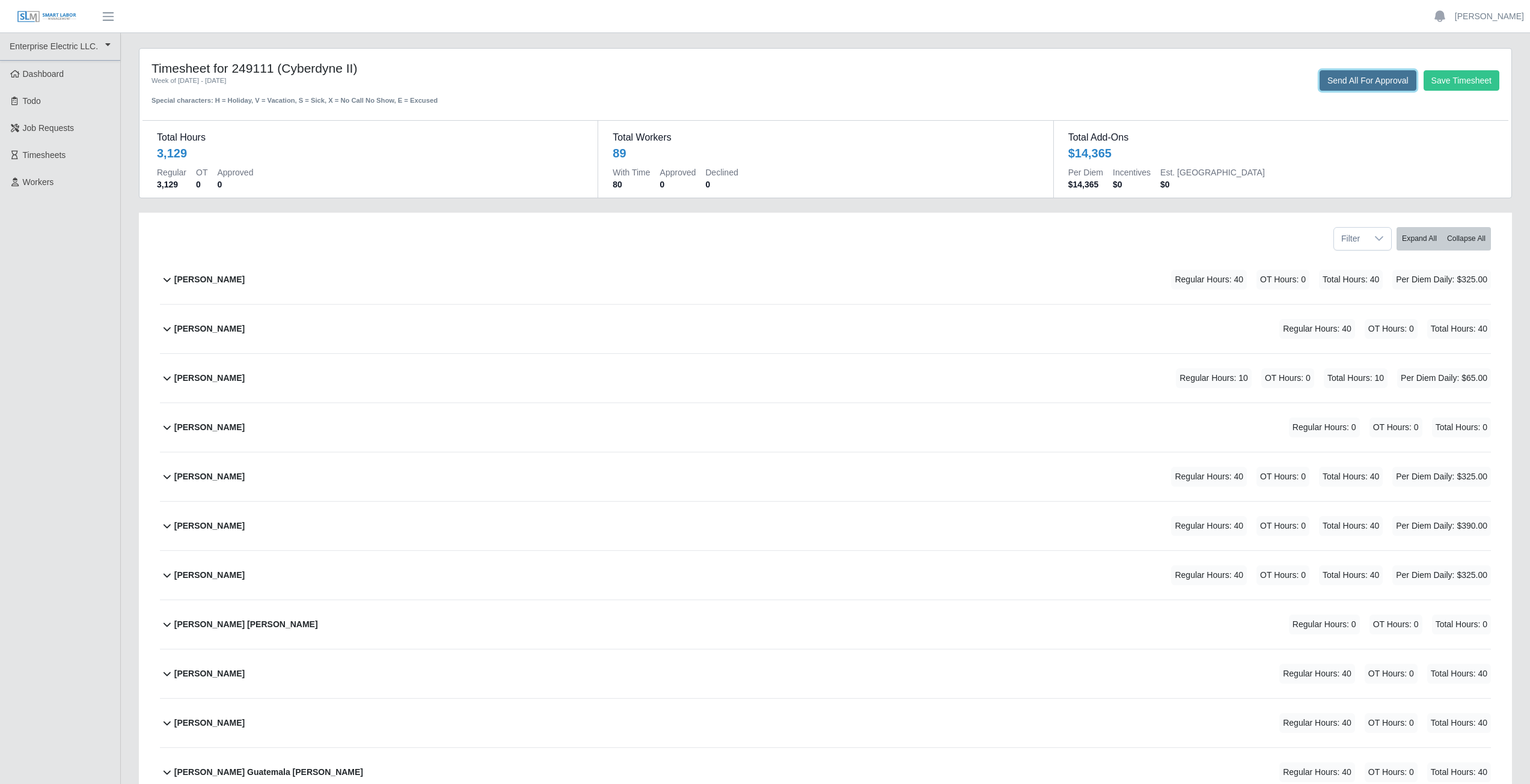
click at [1357, 82] on button "Send All For Approval" at bounding box center [1367, 81] width 97 height 21
click at [44, 154] on span "Timesheets" at bounding box center [44, 155] width 44 height 10
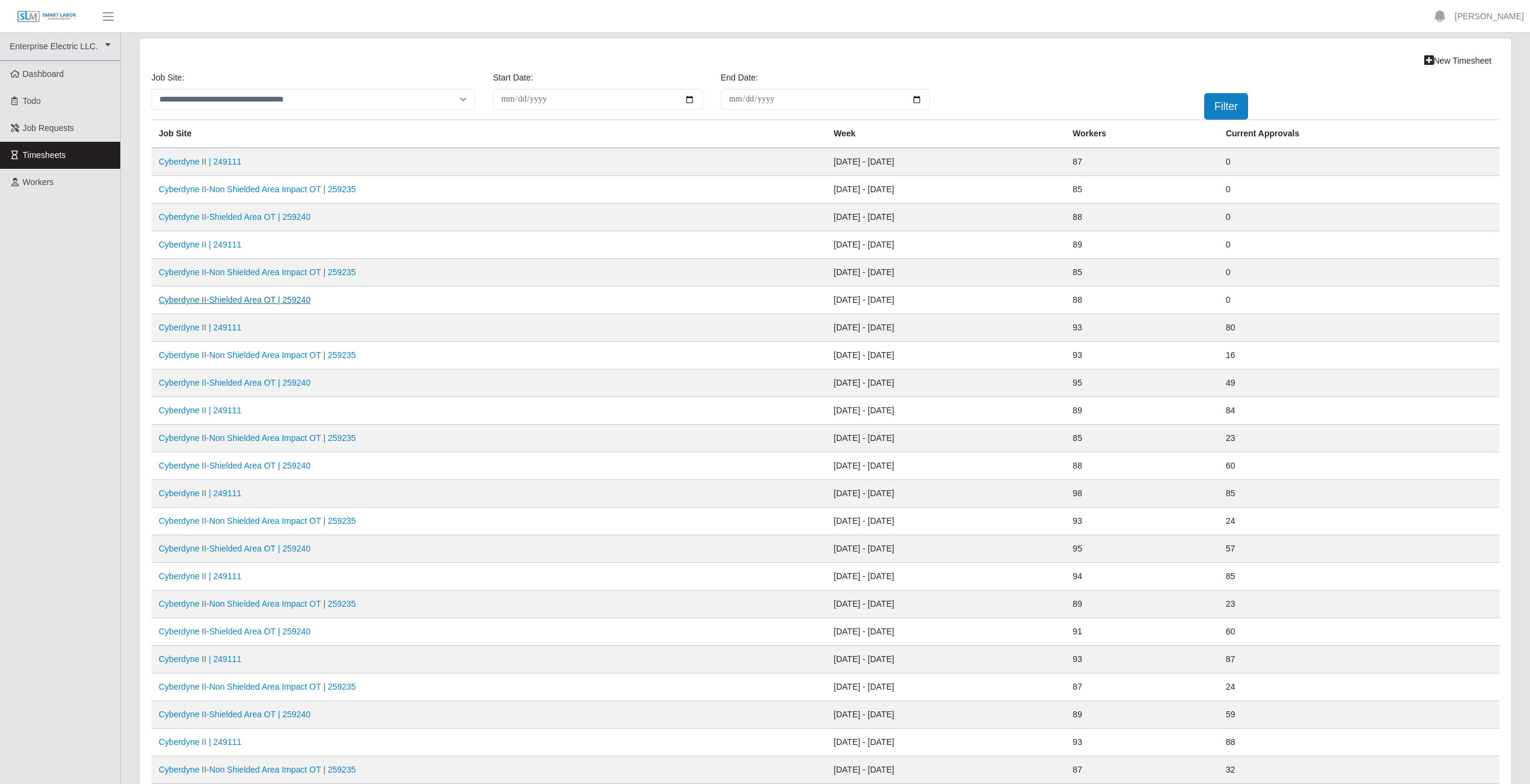
click at [237, 302] on link "Cyberdyne II-Shielded Area OT | 259240" at bounding box center [234, 300] width 151 height 10
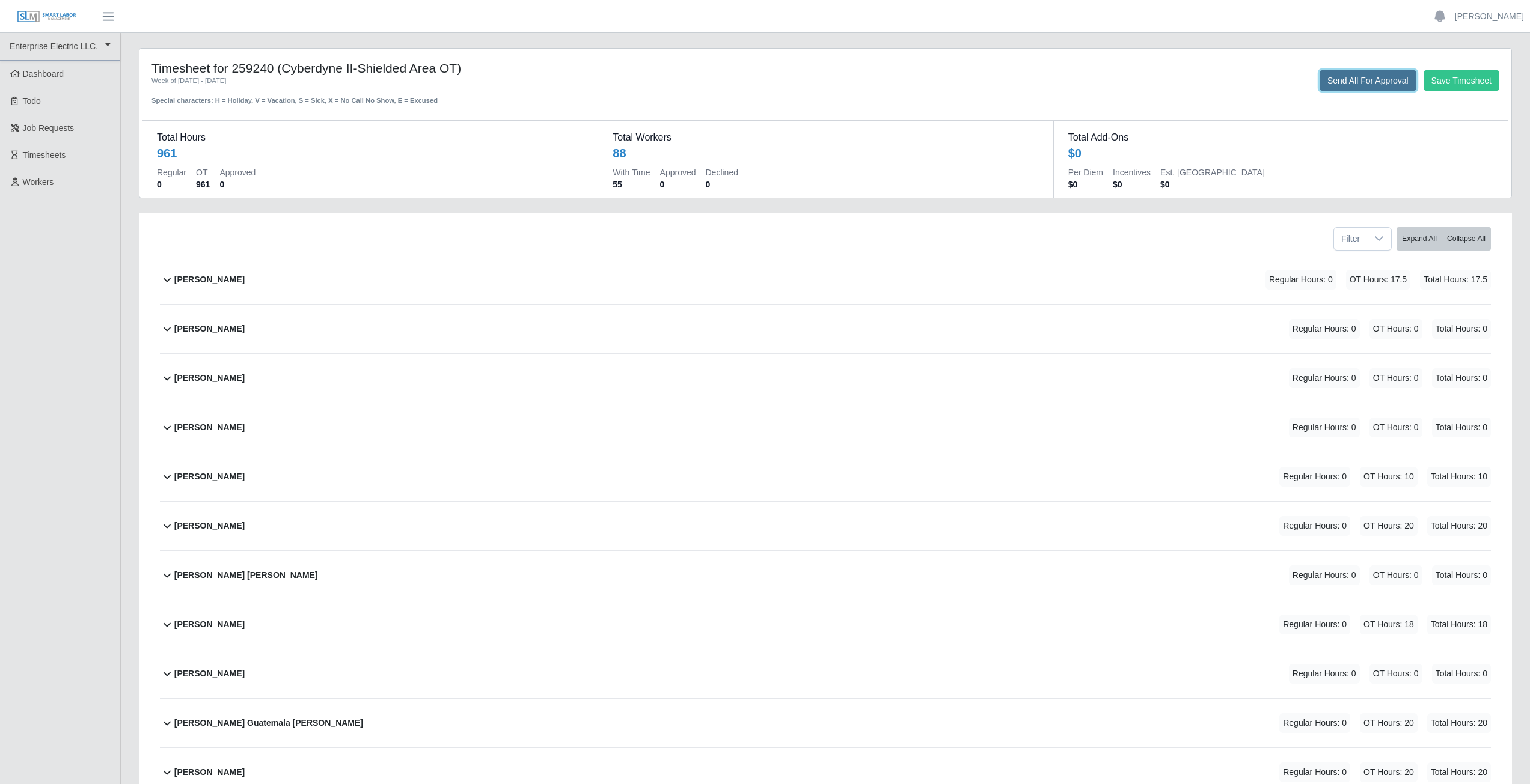
click at [1352, 81] on button "Send All For Approval" at bounding box center [1367, 81] width 97 height 21
click at [58, 154] on span "Timesheets" at bounding box center [44, 155] width 44 height 10
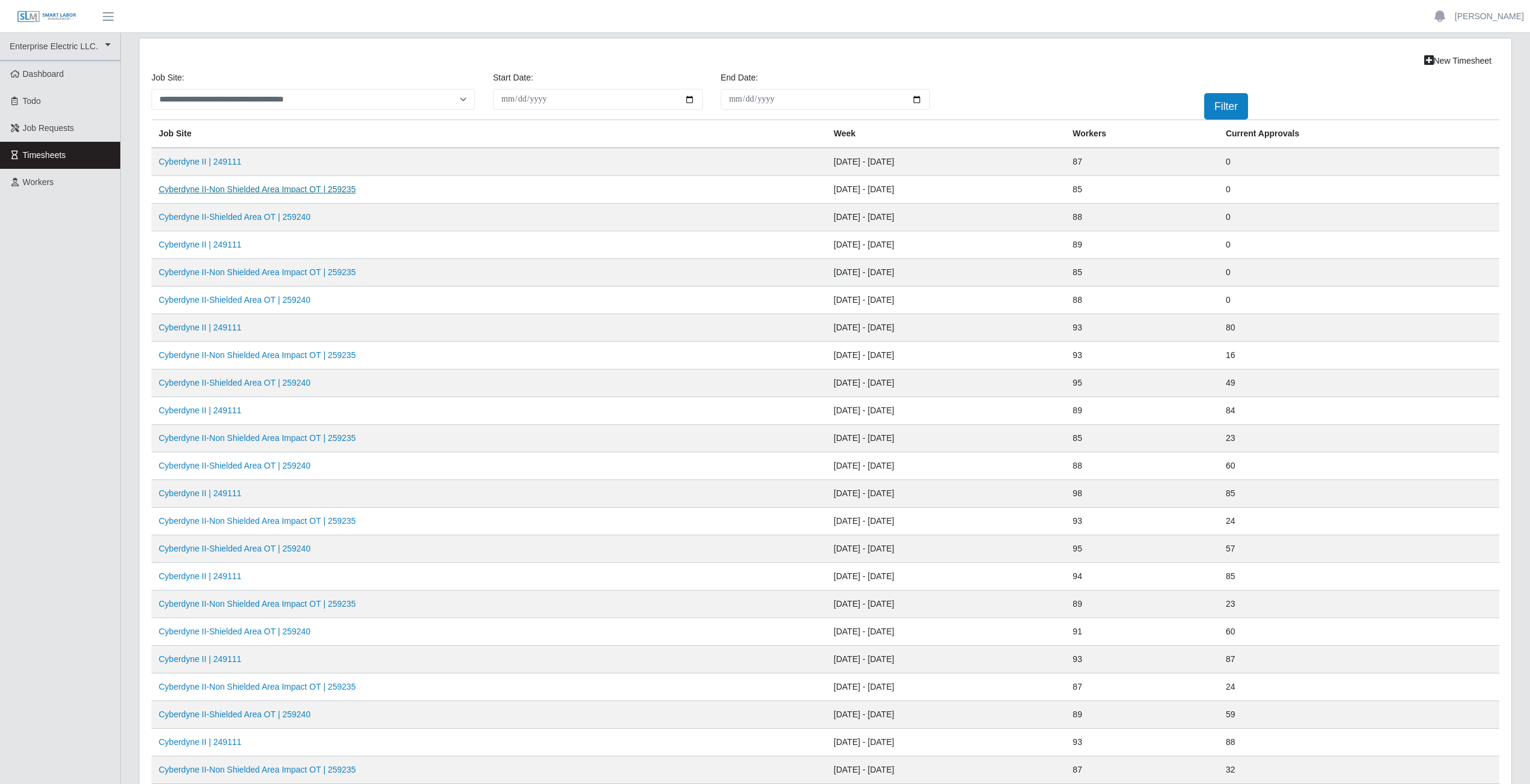
click at [261, 191] on link "Cyberdyne II-Non Shielded Area Impact OT | 259235" at bounding box center [257, 189] width 197 height 10
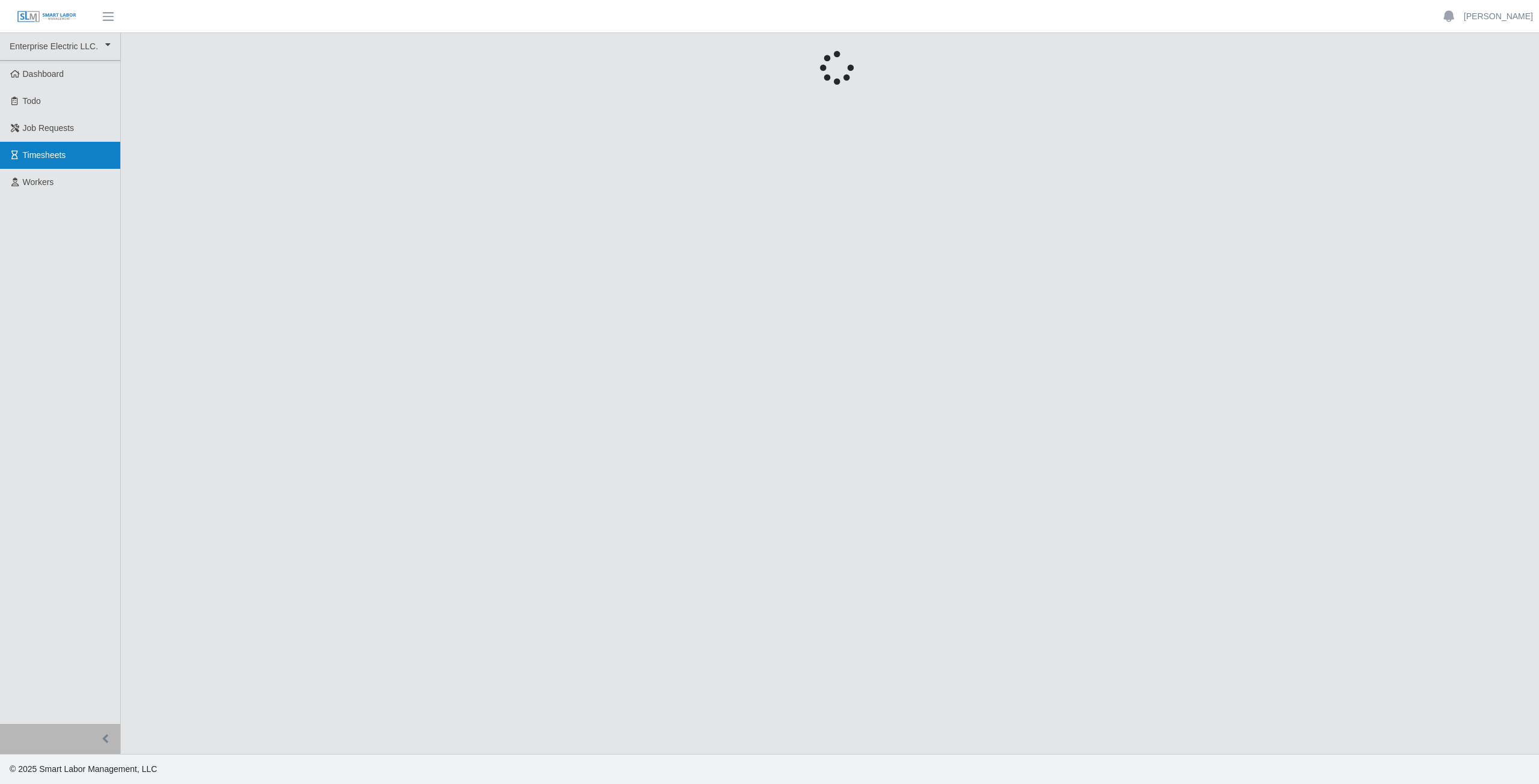
click at [42, 148] on link "Timesheets" at bounding box center [60, 155] width 121 height 27
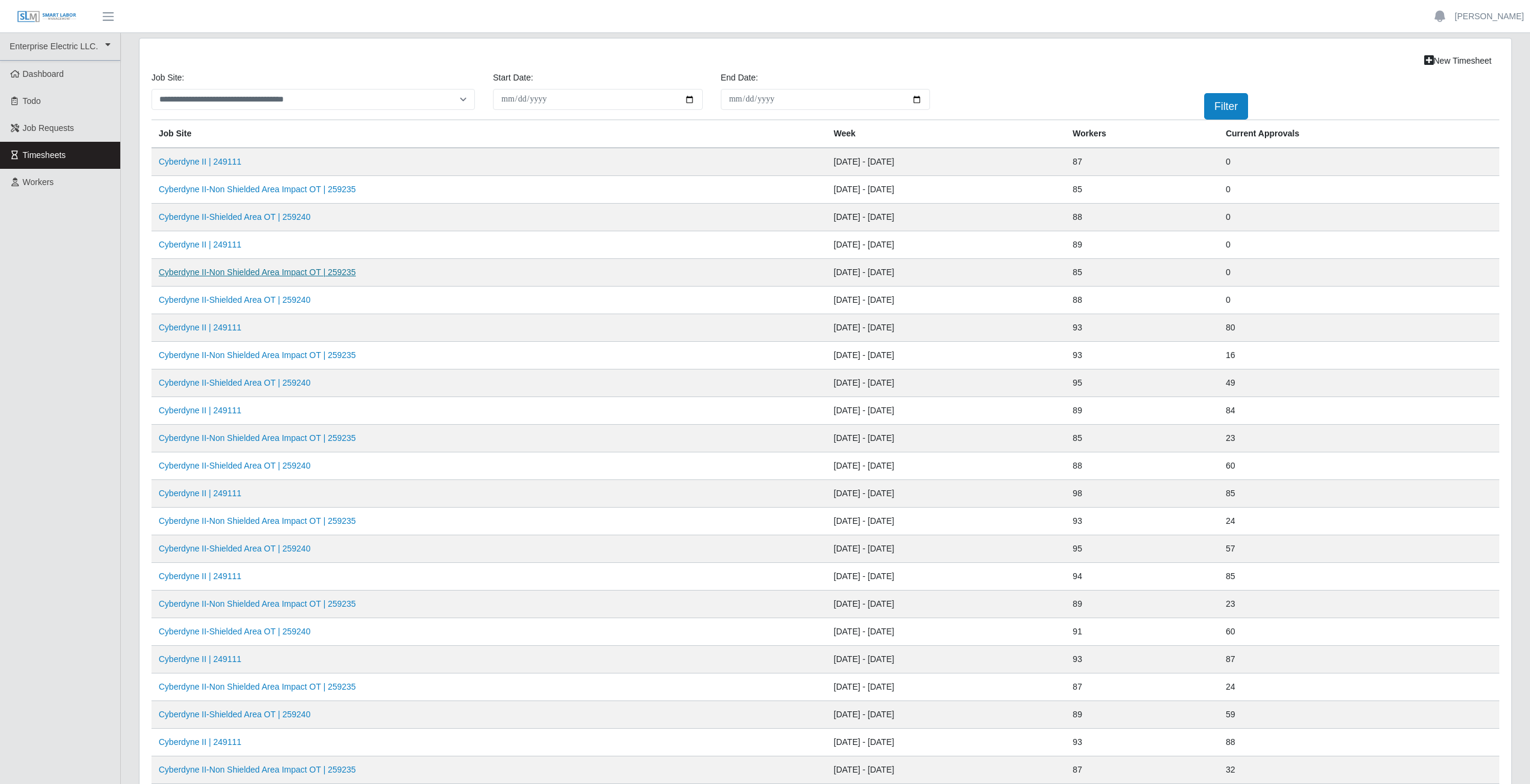
click at [294, 276] on link "Cyberdyne II-Non Shielded Area Impact OT | 259235" at bounding box center [257, 272] width 197 height 10
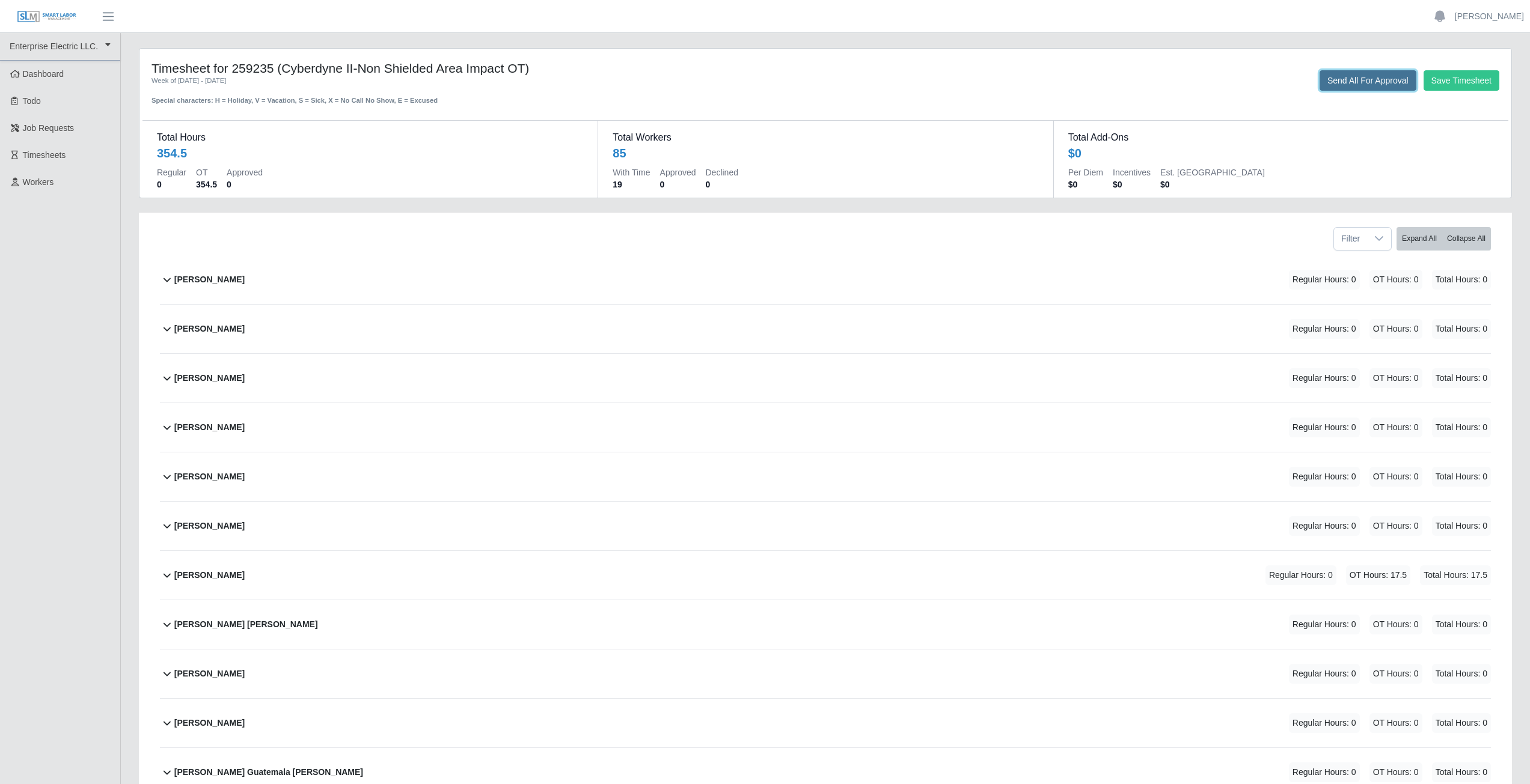
click at [1369, 82] on button "Send All For Approval" at bounding box center [1367, 81] width 97 height 21
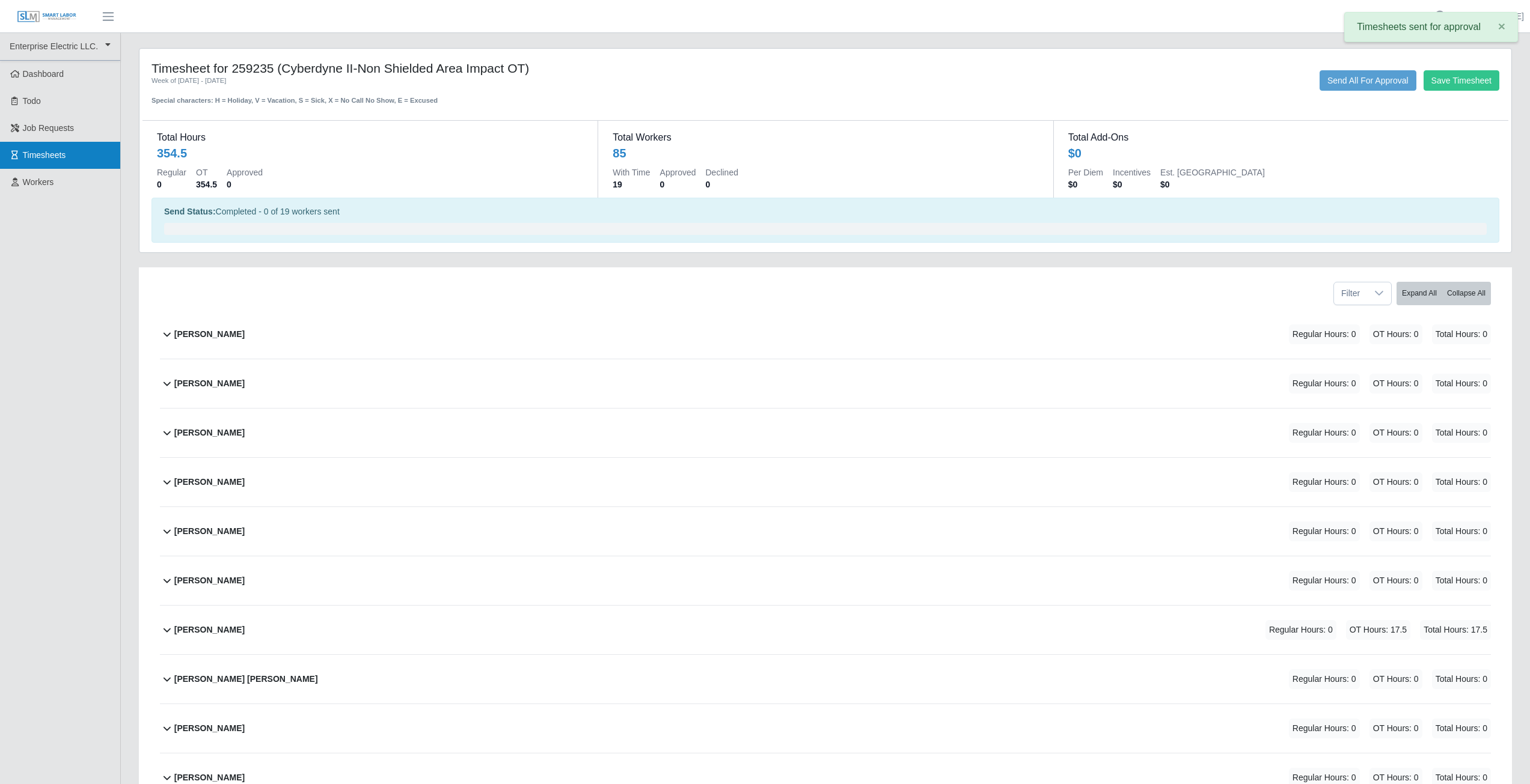
click at [53, 154] on span "Timesheets" at bounding box center [44, 155] width 44 height 10
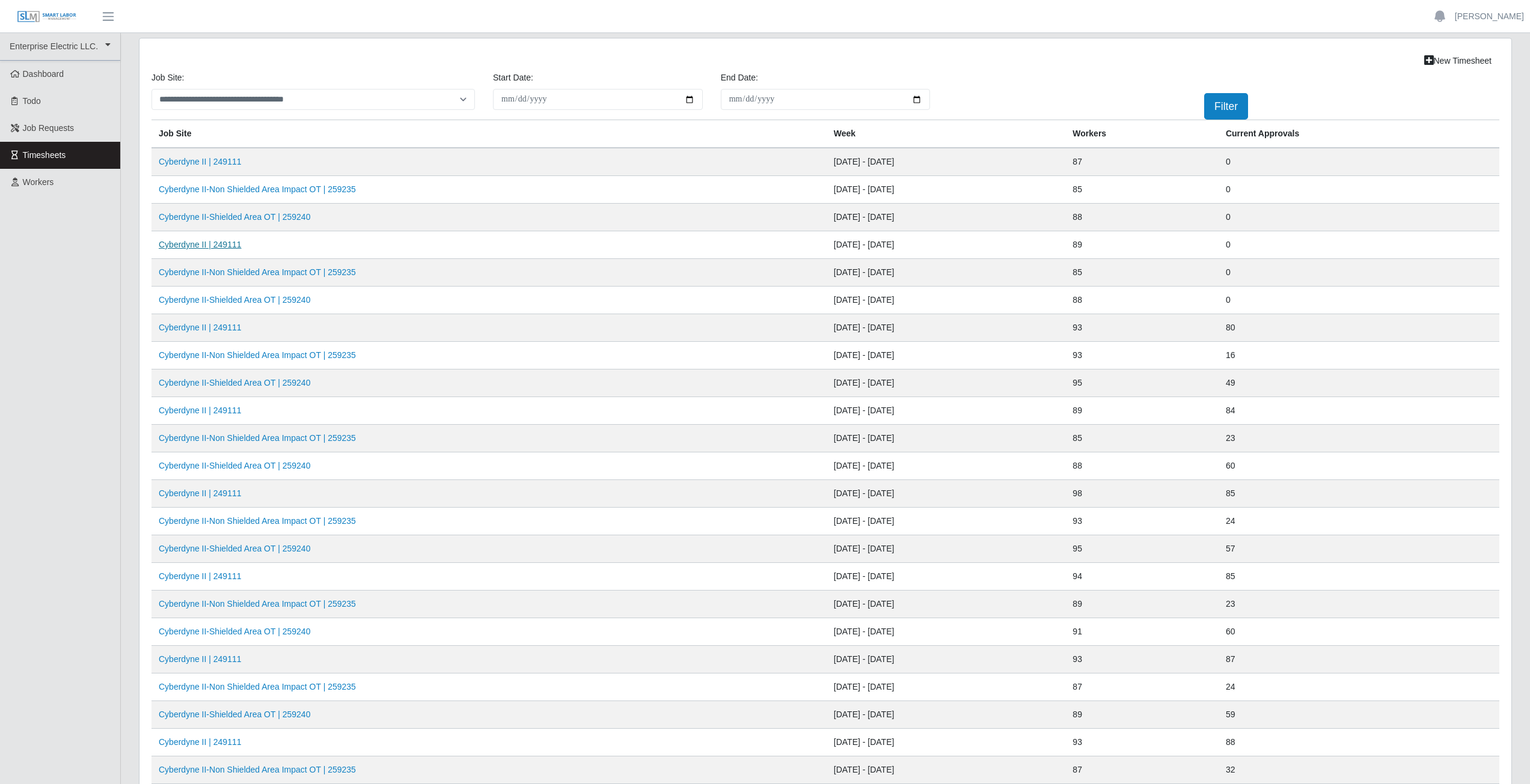
click at [209, 248] on link "Cyberdyne II | 249111" at bounding box center [200, 245] width 83 height 10
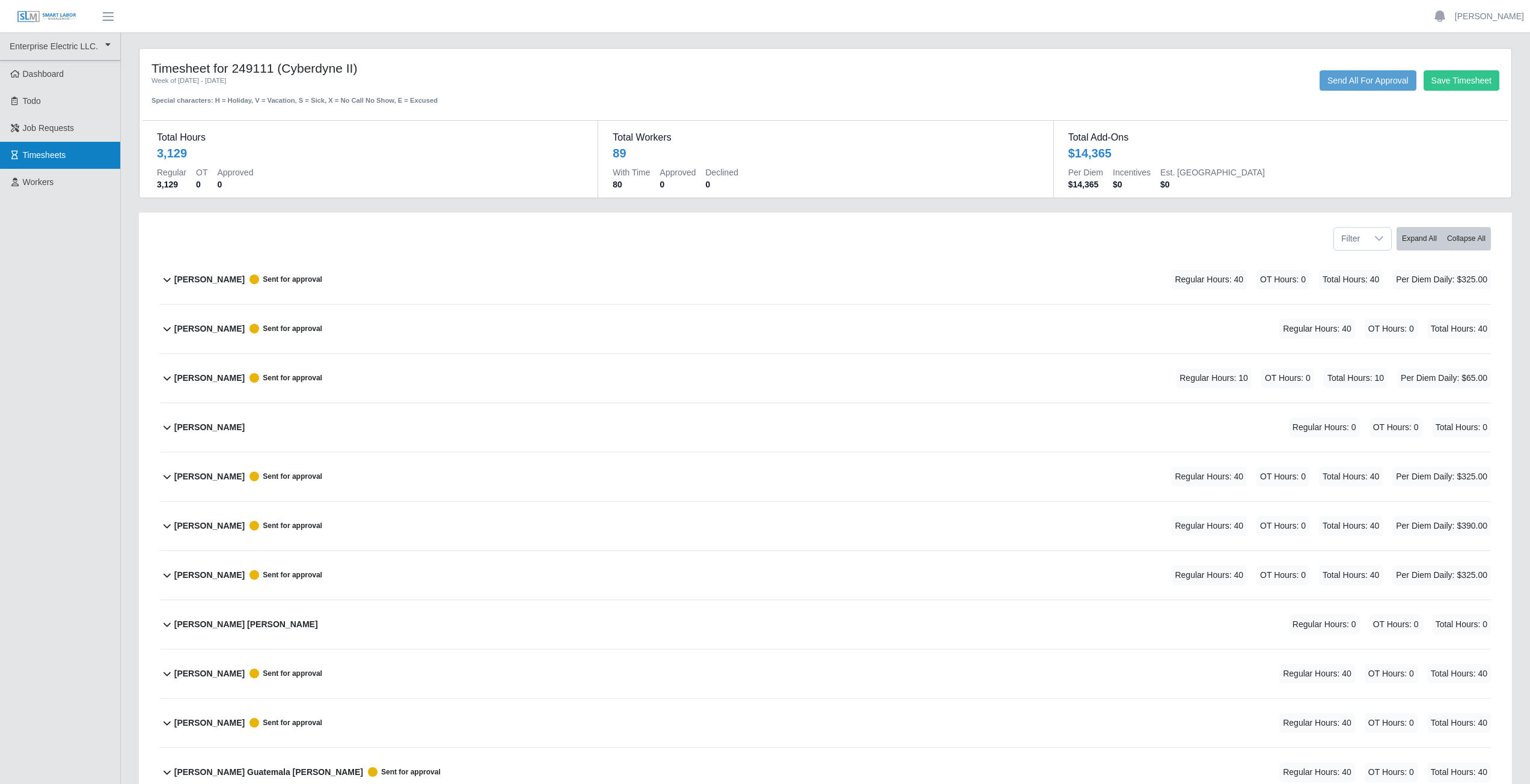
click at [47, 156] on span "Timesheets" at bounding box center [44, 155] width 44 height 10
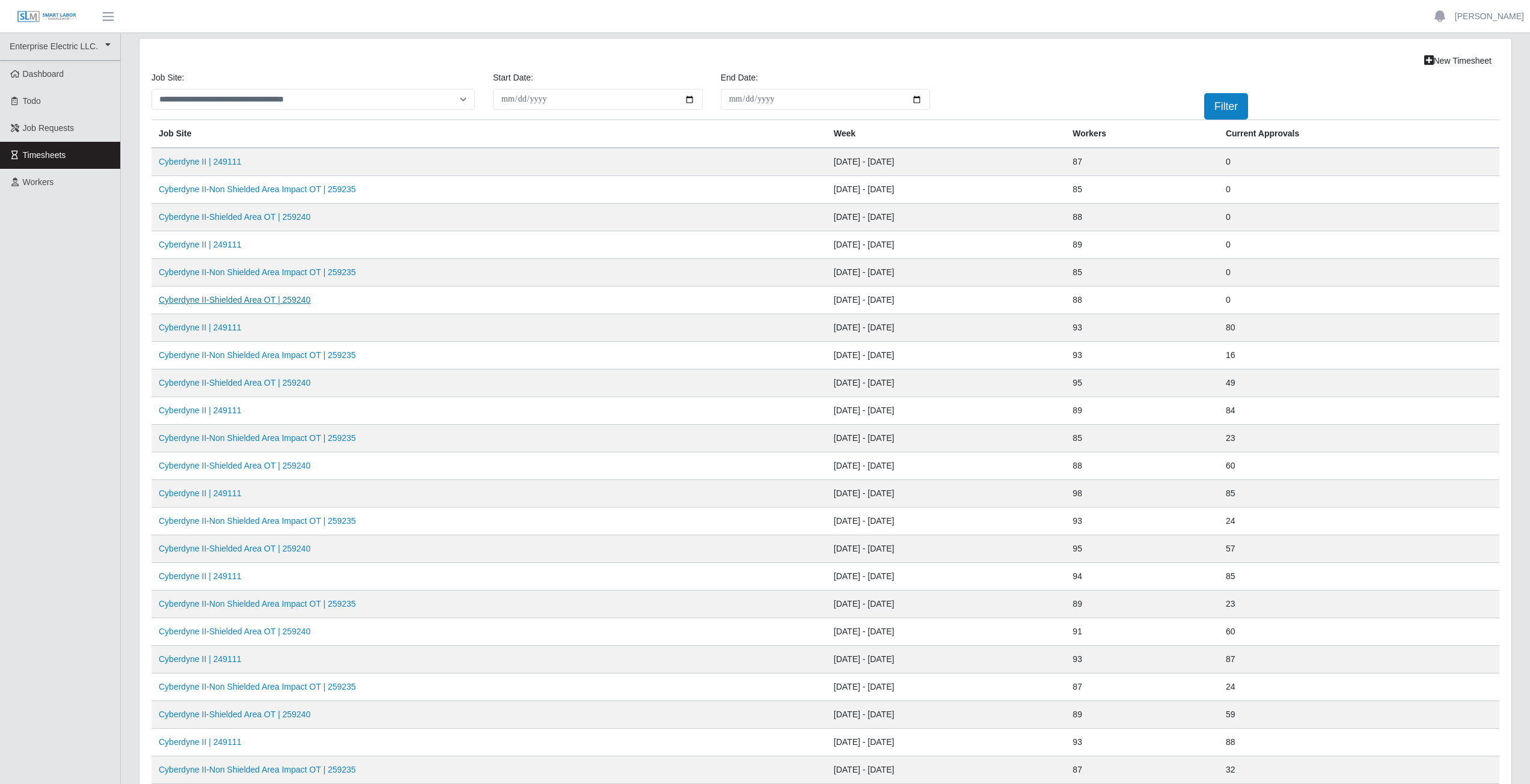
click at [242, 303] on link "Cyberdyne II-Shielded Area OT | 259240" at bounding box center [234, 300] width 151 height 10
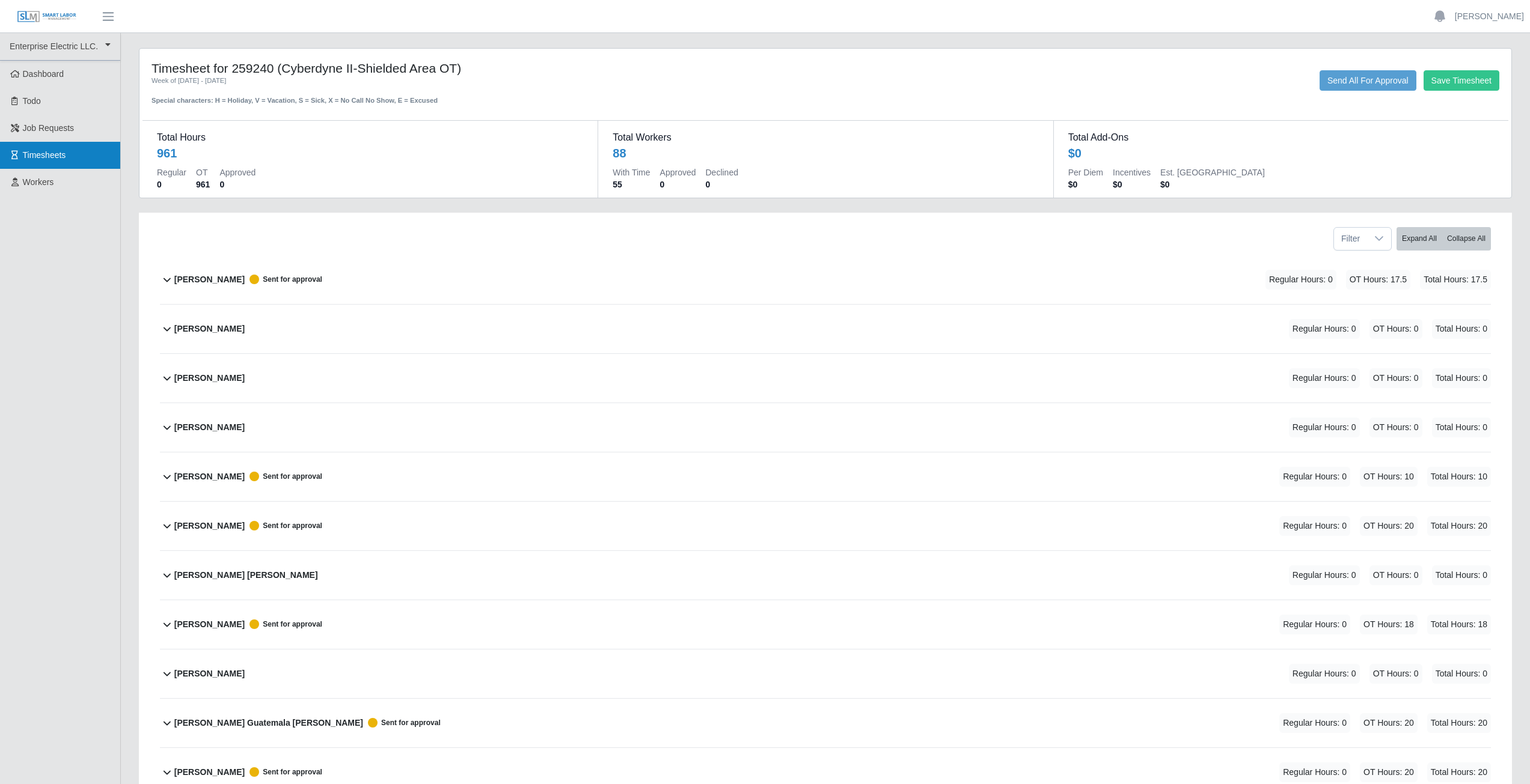
click at [44, 162] on link "Timesheets" at bounding box center [60, 155] width 121 height 27
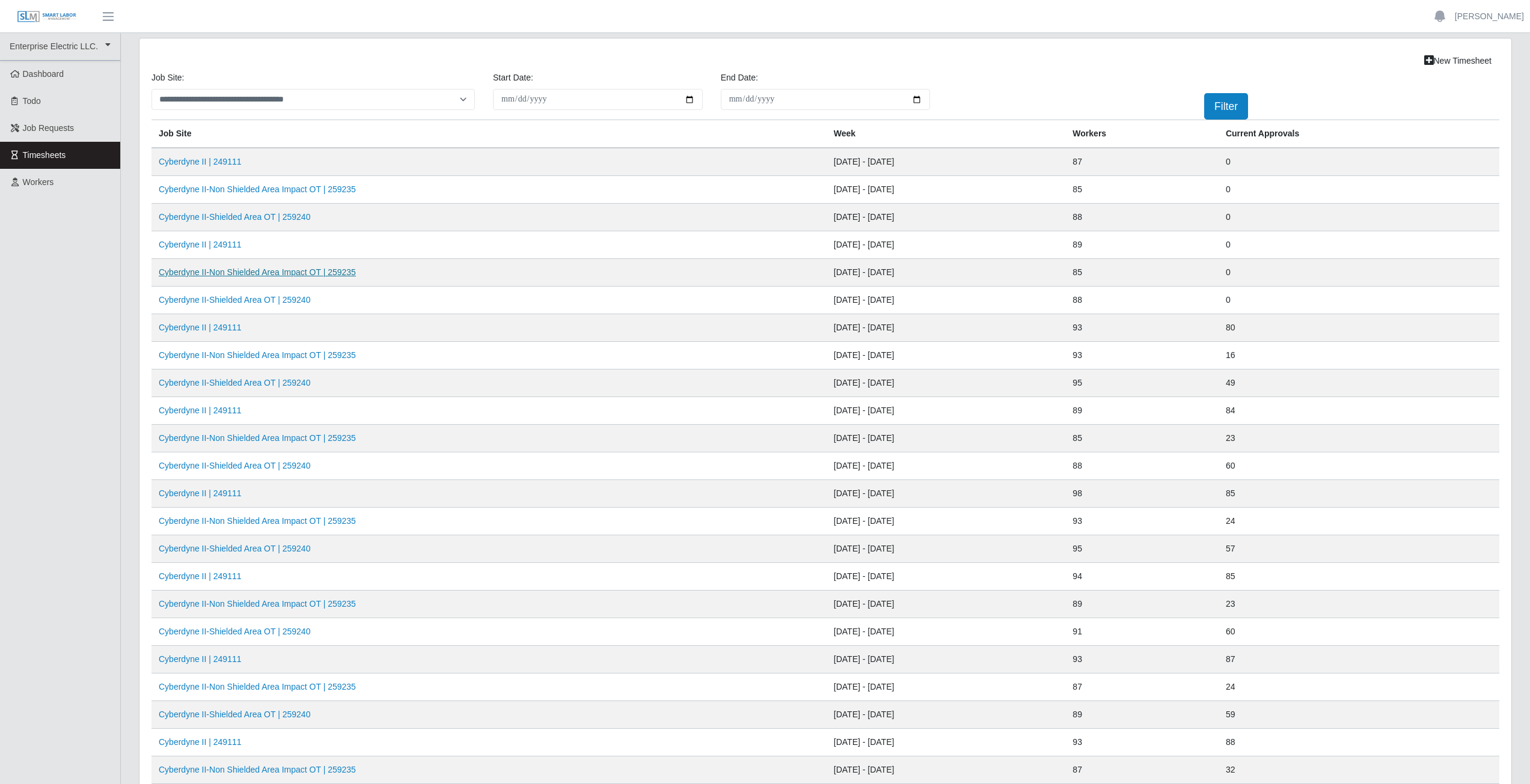
click at [247, 276] on link "Cyberdyne II-Non Shielded Area Impact OT | 259235" at bounding box center [257, 272] width 197 height 10
